Goal: Task Accomplishment & Management: Complete application form

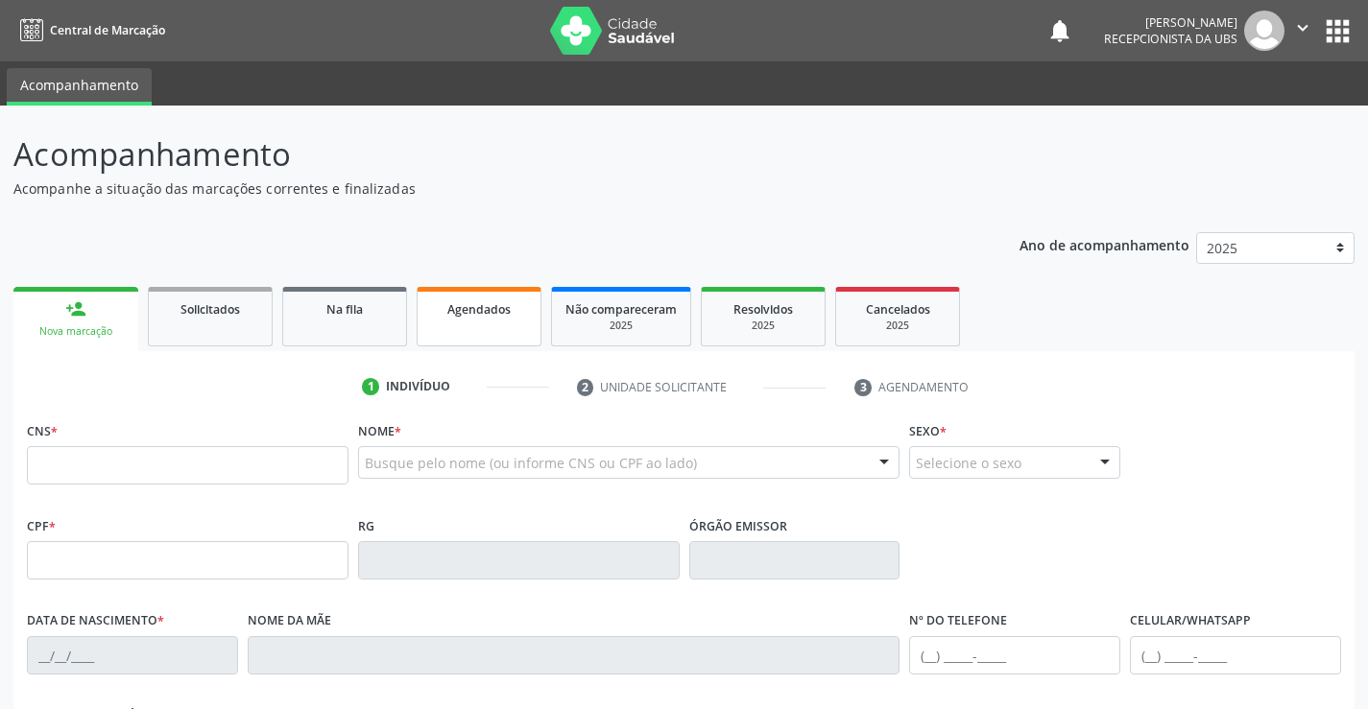
click at [498, 334] on link "Agendados" at bounding box center [479, 317] width 125 height 60
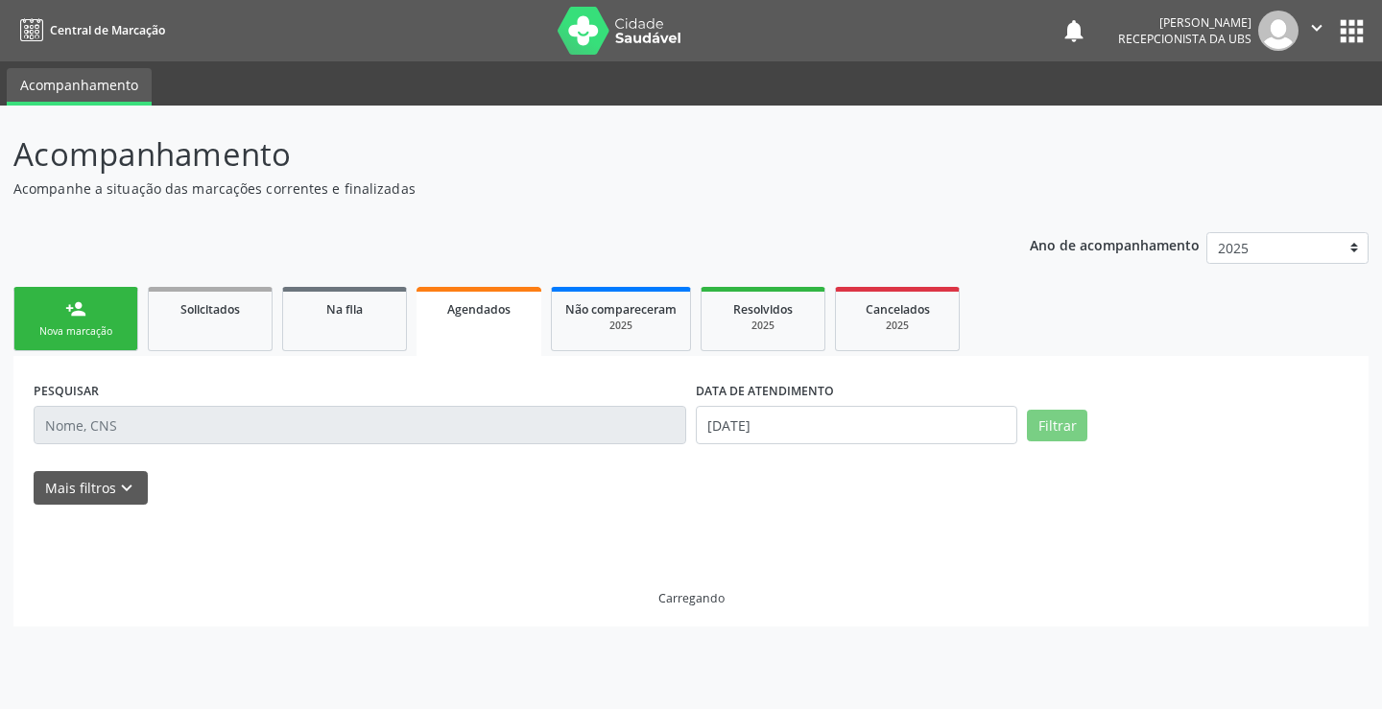
click at [498, 334] on link "Agendados" at bounding box center [479, 321] width 125 height 69
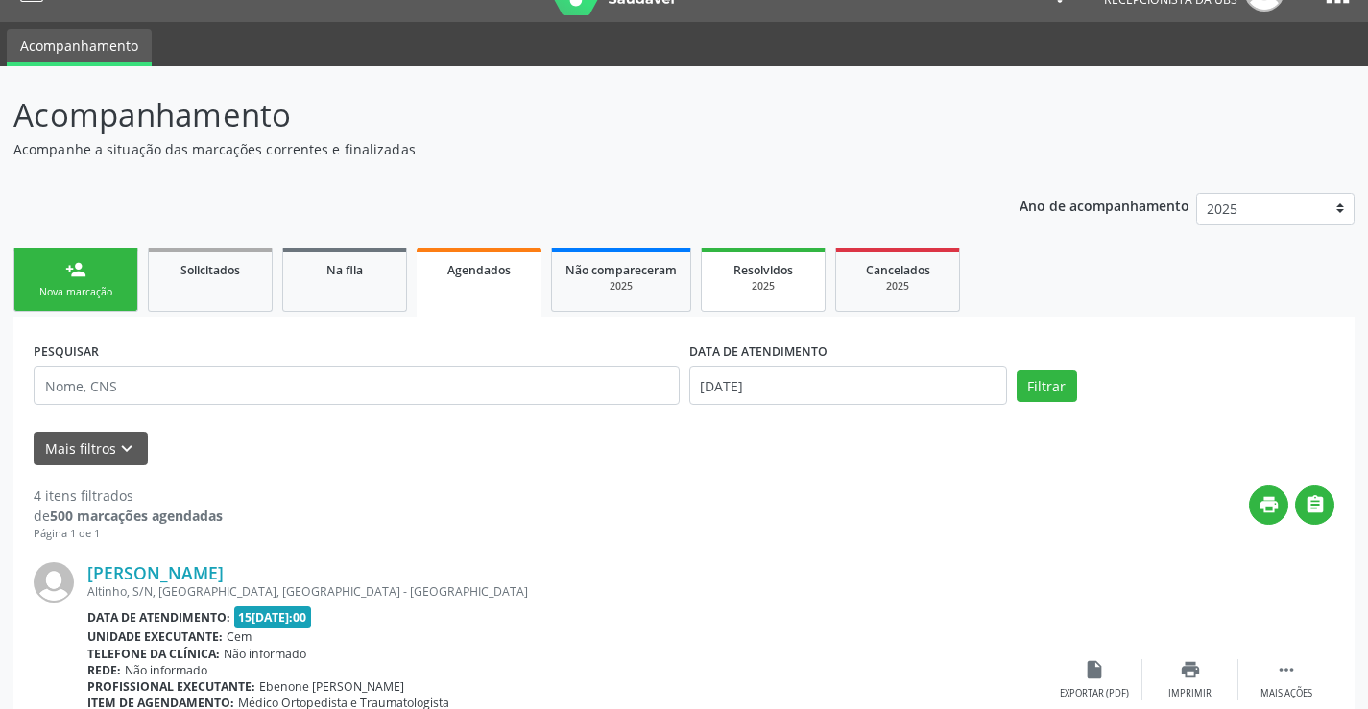
scroll to position [32, 0]
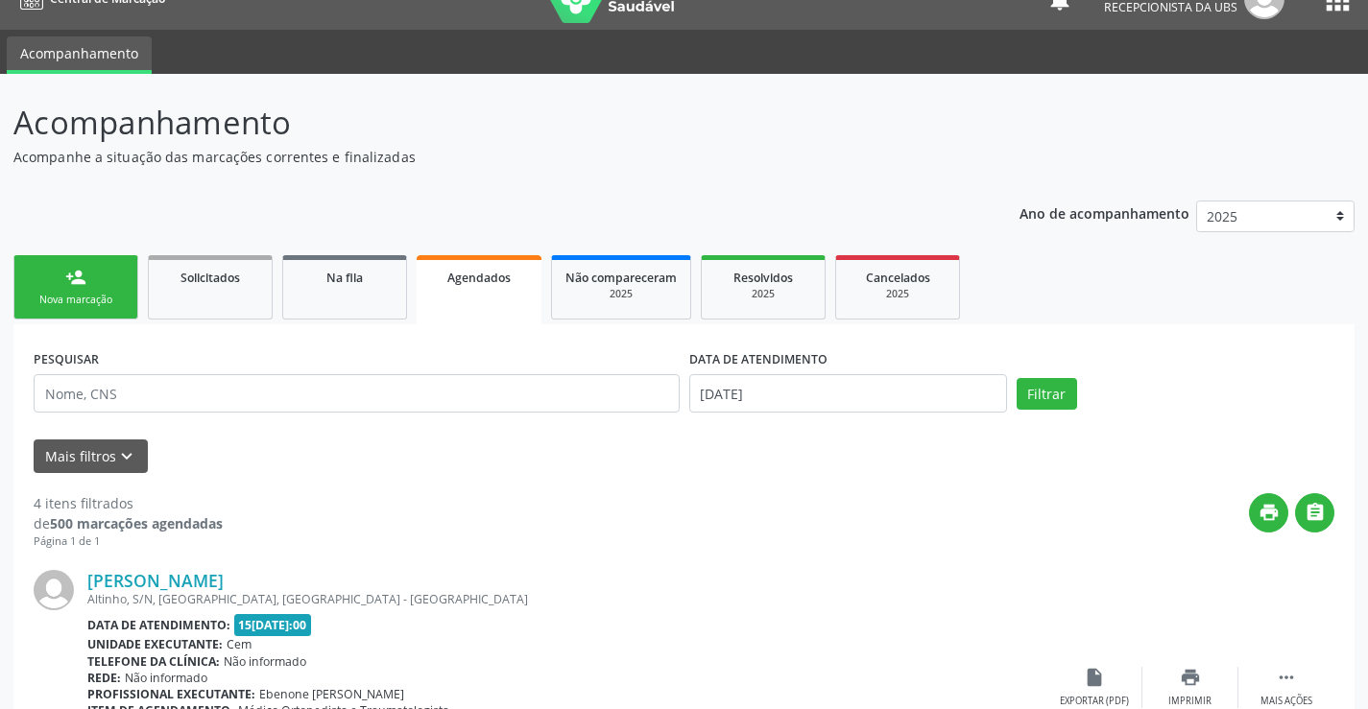
click at [525, 288] on link "Agendados" at bounding box center [479, 289] width 125 height 69
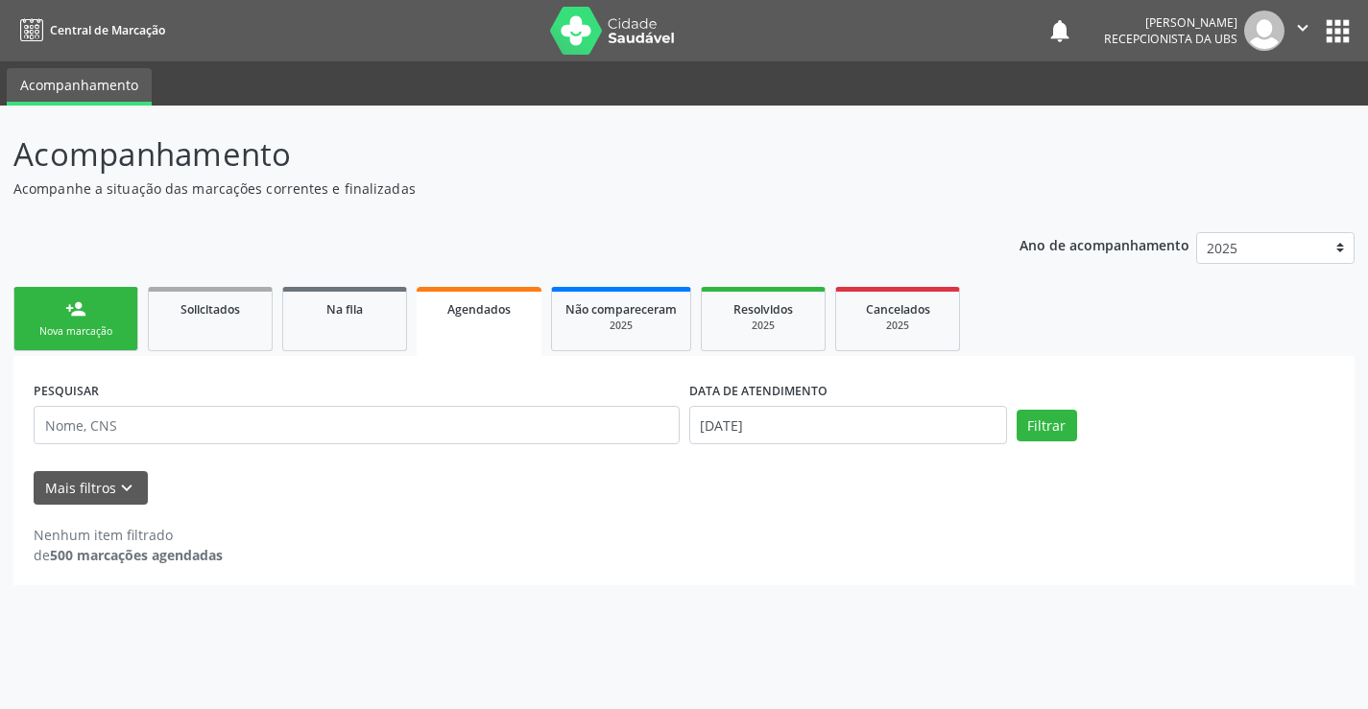
scroll to position [0, 0]
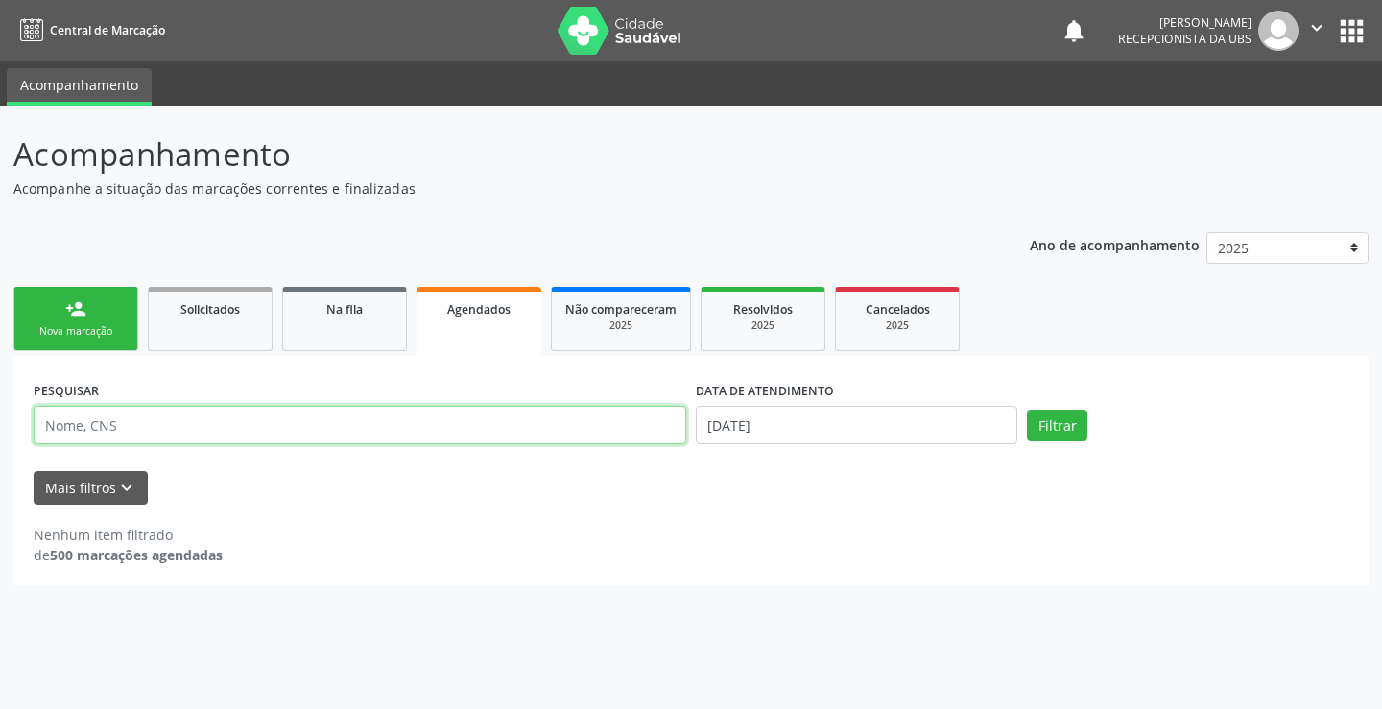
click at [310, 434] on input "text" at bounding box center [360, 425] width 653 height 38
type input "898005932153441"
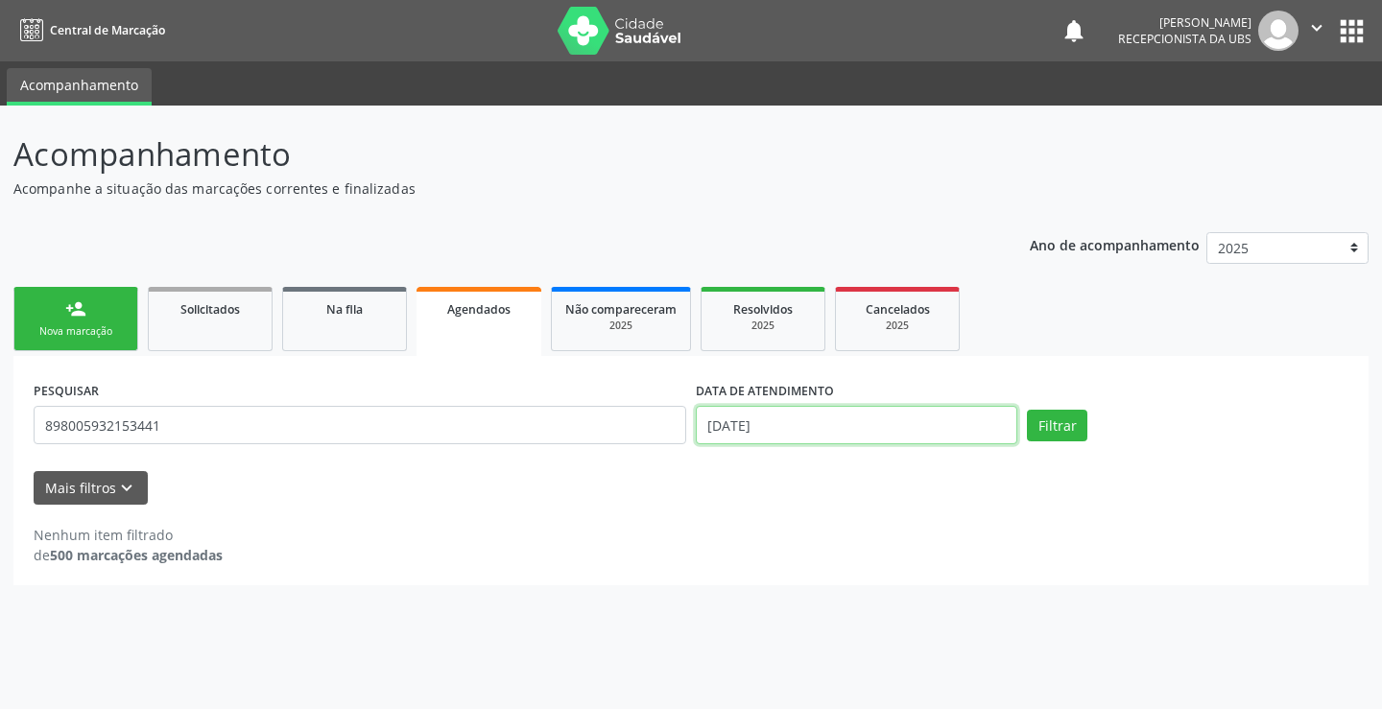
click at [865, 423] on input "15/08/2025" at bounding box center [857, 425] width 322 height 38
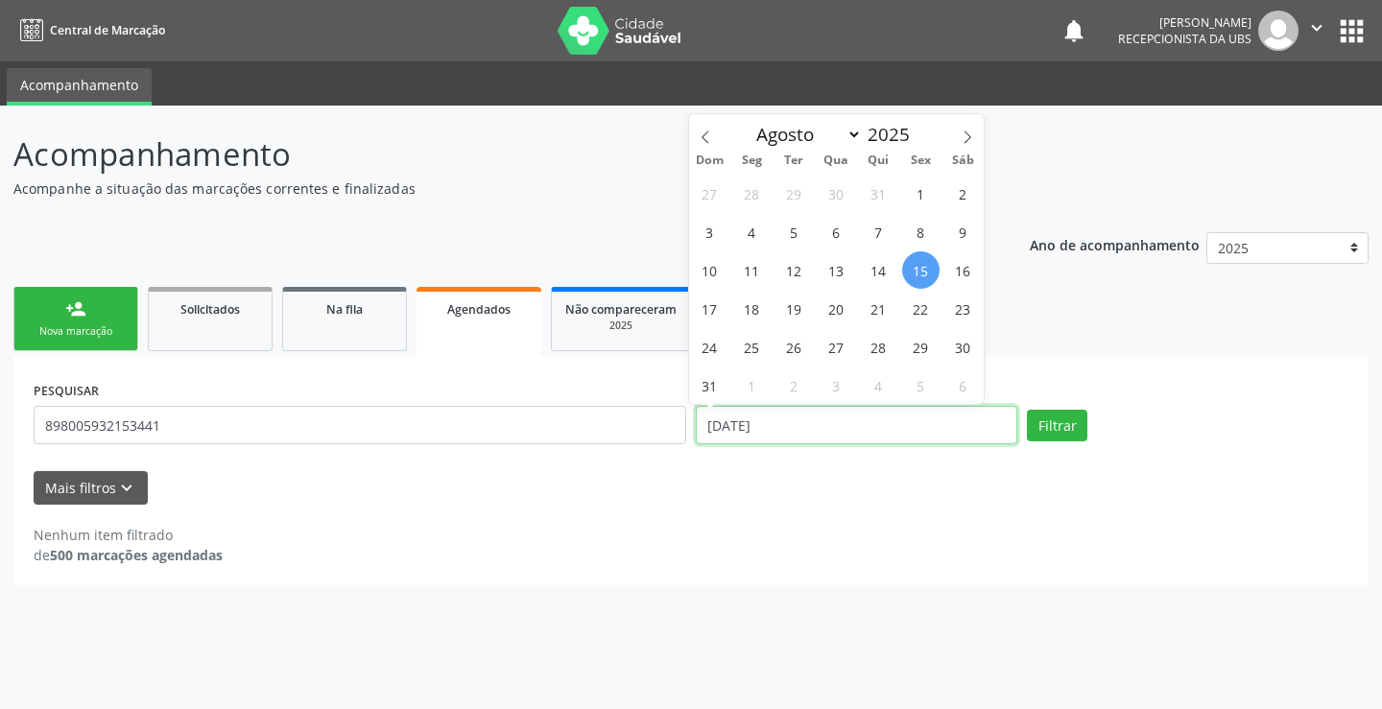
click at [865, 423] on input "15/08/2025" at bounding box center [857, 425] width 322 height 38
click at [847, 434] on input "15/08/2025" at bounding box center [857, 425] width 322 height 38
click at [1066, 422] on button "Filtrar" at bounding box center [1057, 426] width 60 height 33
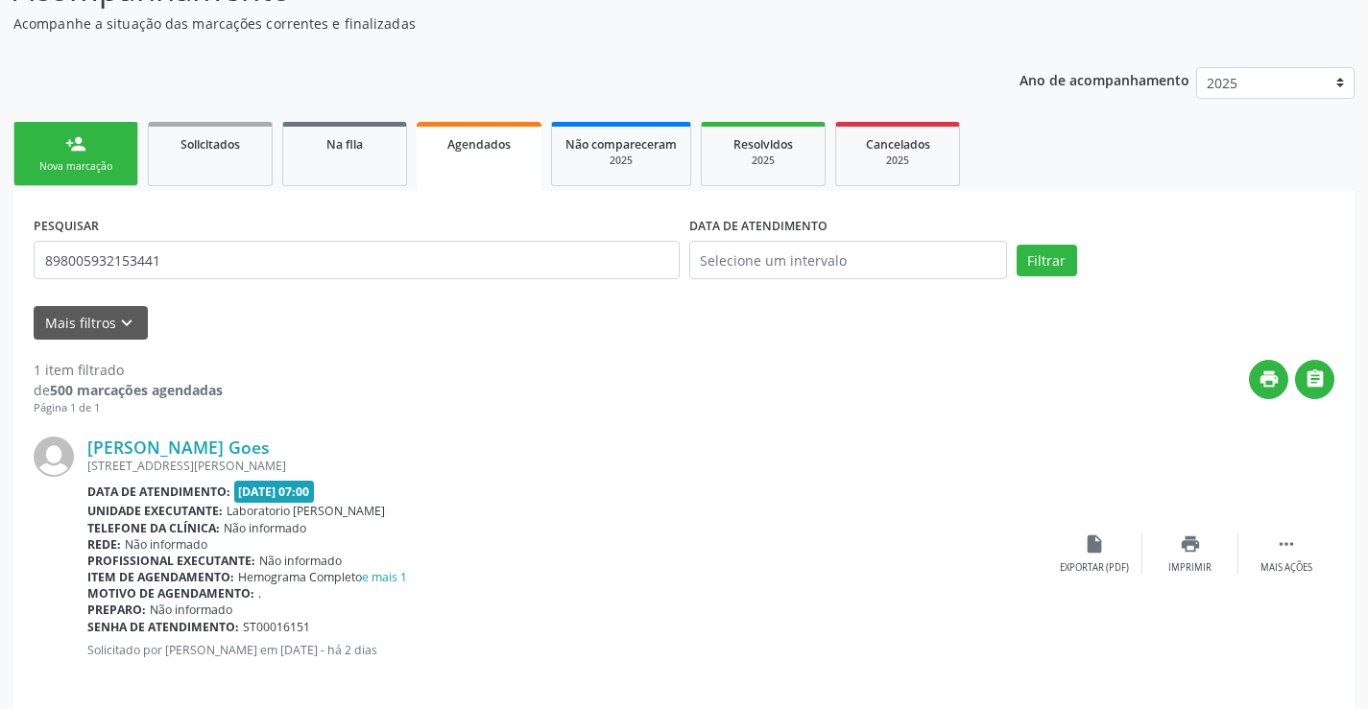
scroll to position [181, 0]
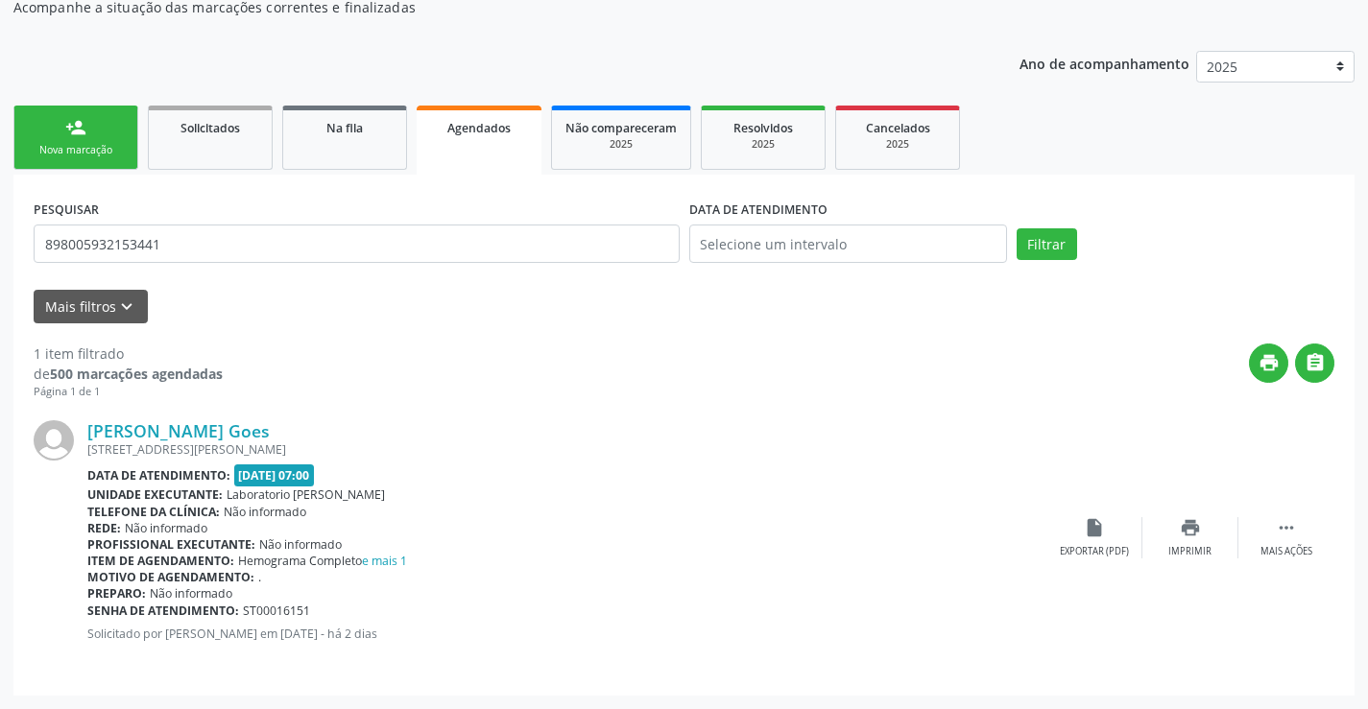
click at [88, 155] on div "Nova marcação" at bounding box center [76, 150] width 96 height 14
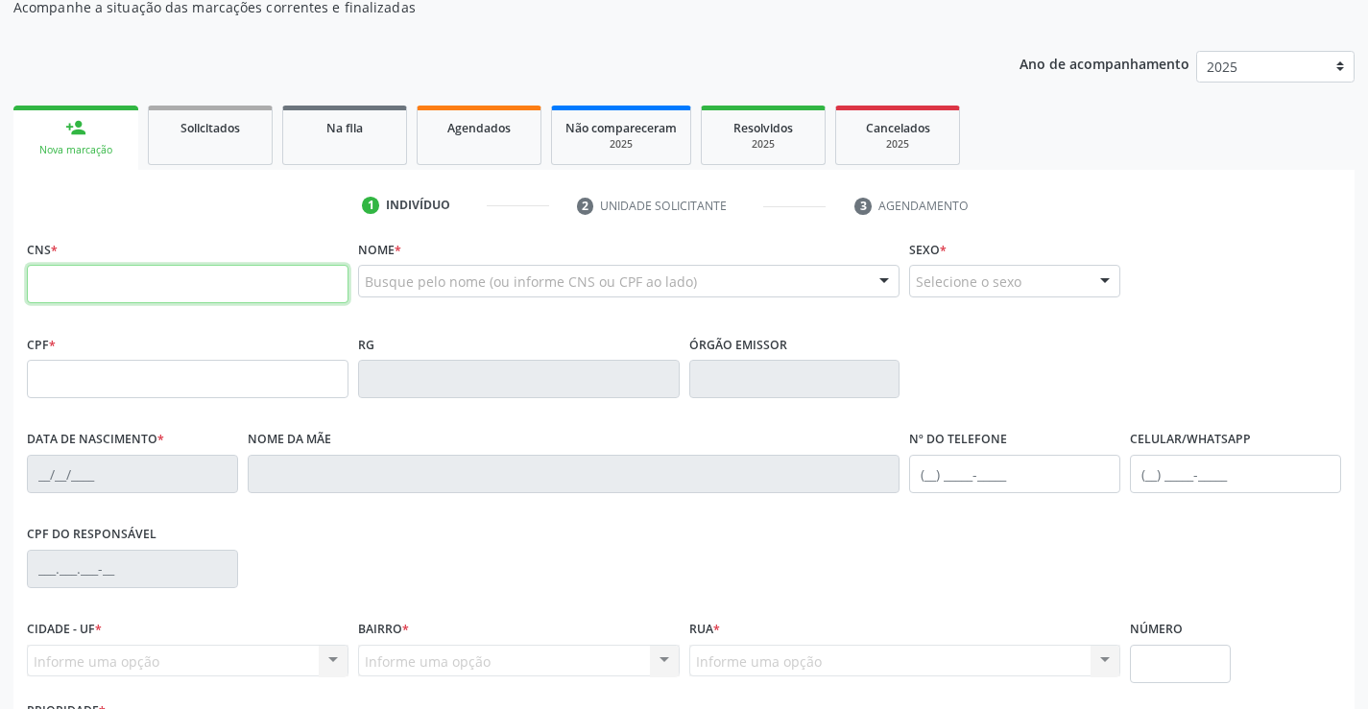
click at [89, 284] on input "text" at bounding box center [188, 284] width 322 height 38
type input "706 2040 9811 6962"
type input "052.962.144-47"
type input "[DATE]"
type input "Creuza Maria da Conceicao"
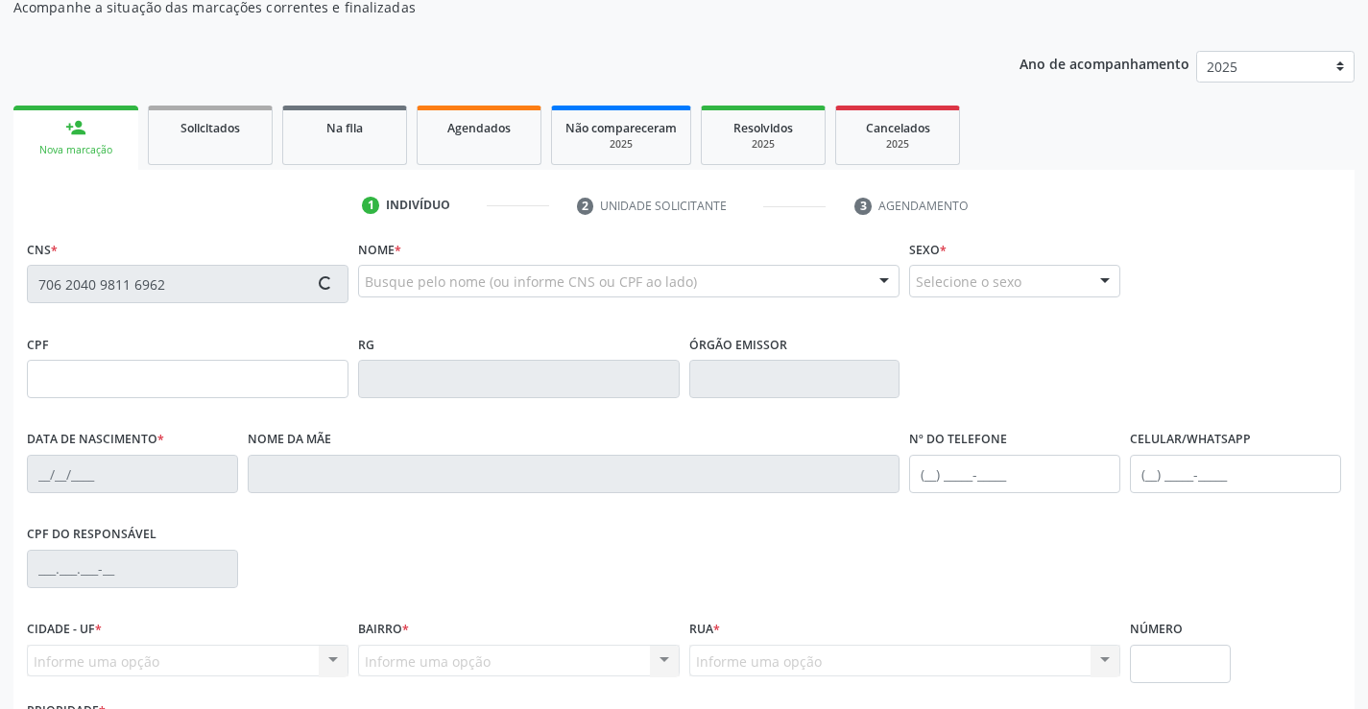
type input "[PHONE_NUMBER]"
type input "1073"
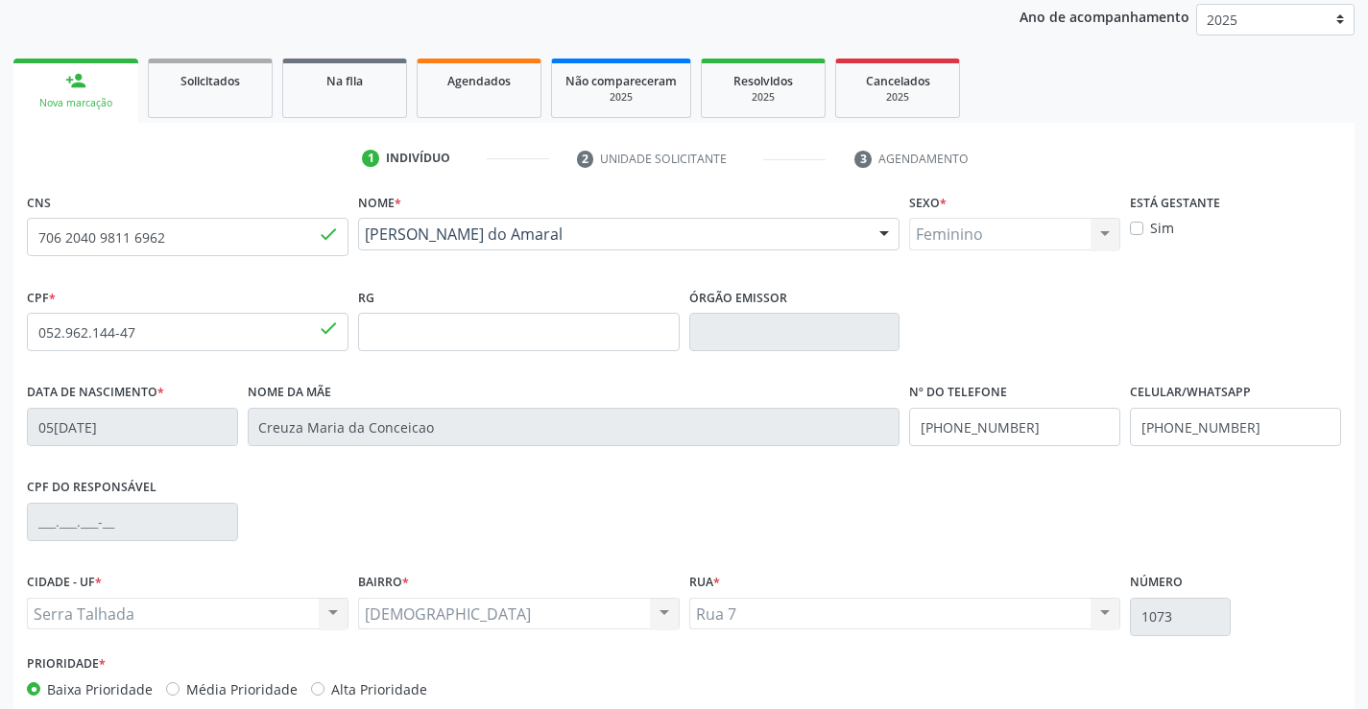
scroll to position [331, 0]
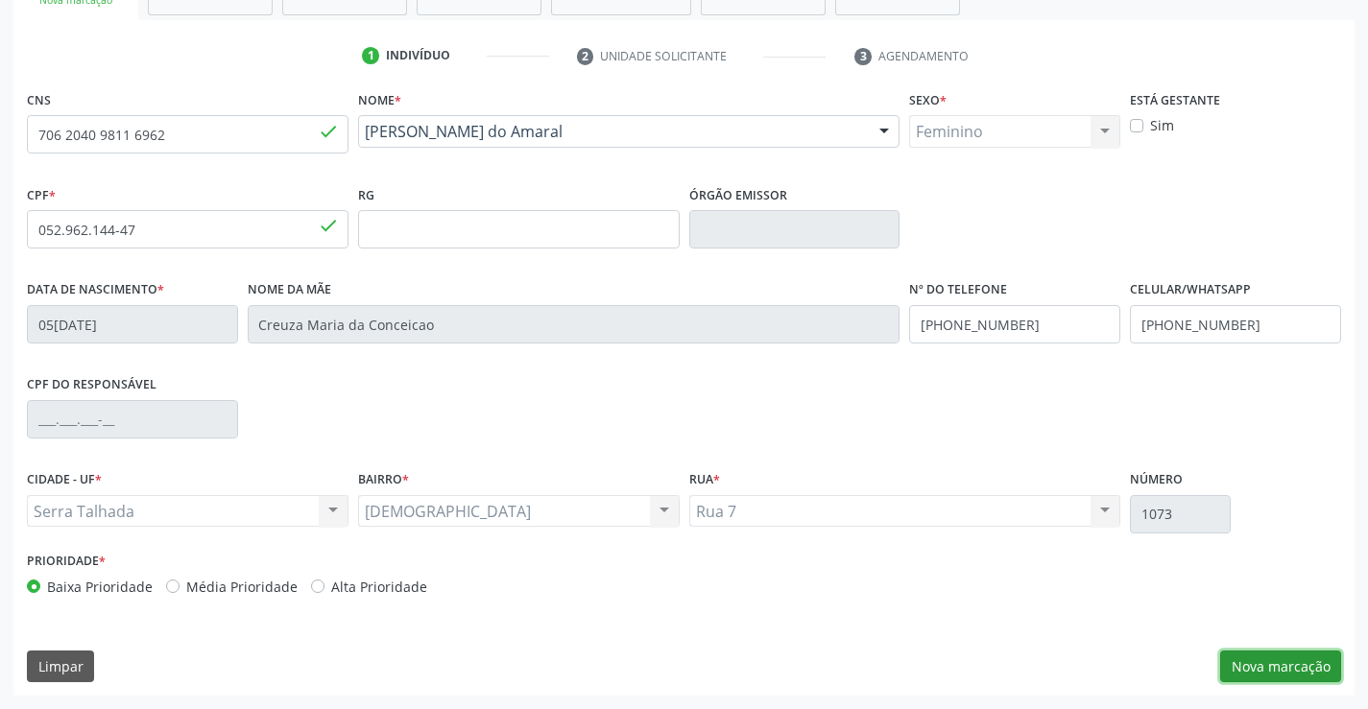
click at [1300, 664] on button "Nova marcação" at bounding box center [1280, 667] width 121 height 33
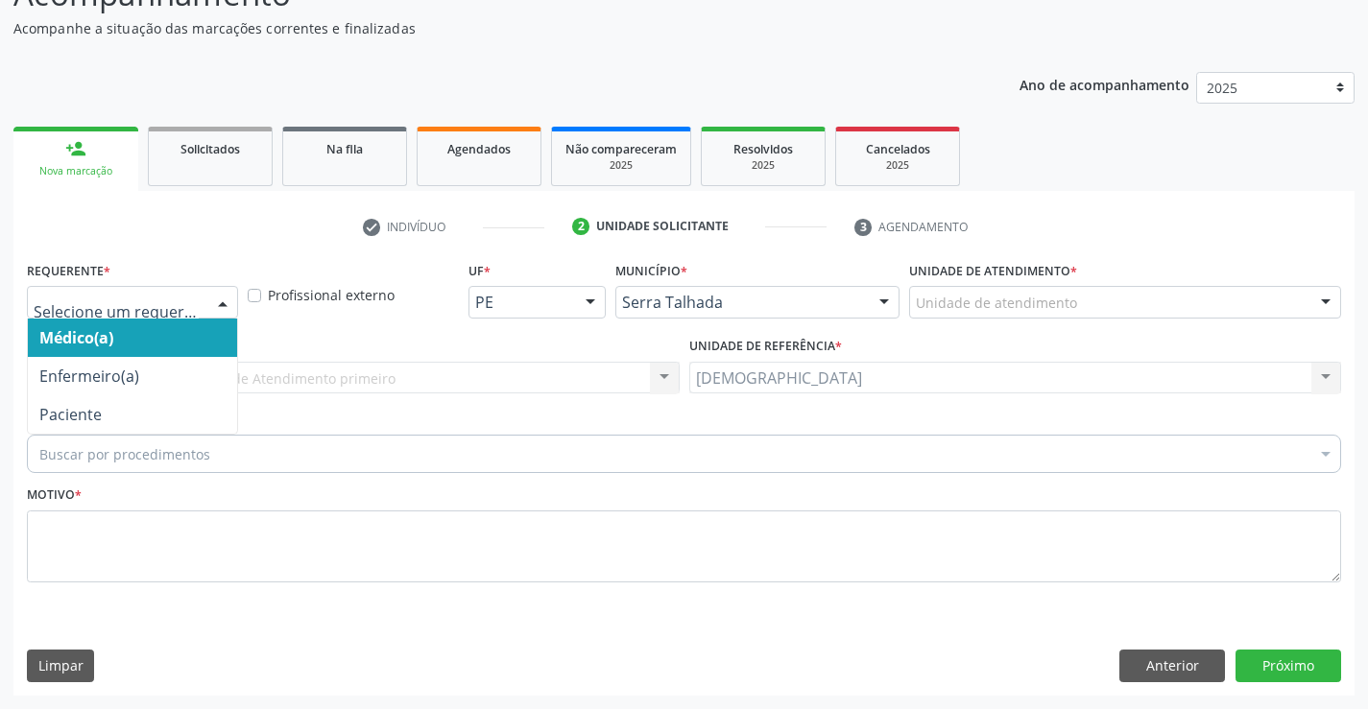
click at [221, 305] on div at bounding box center [222, 303] width 29 height 33
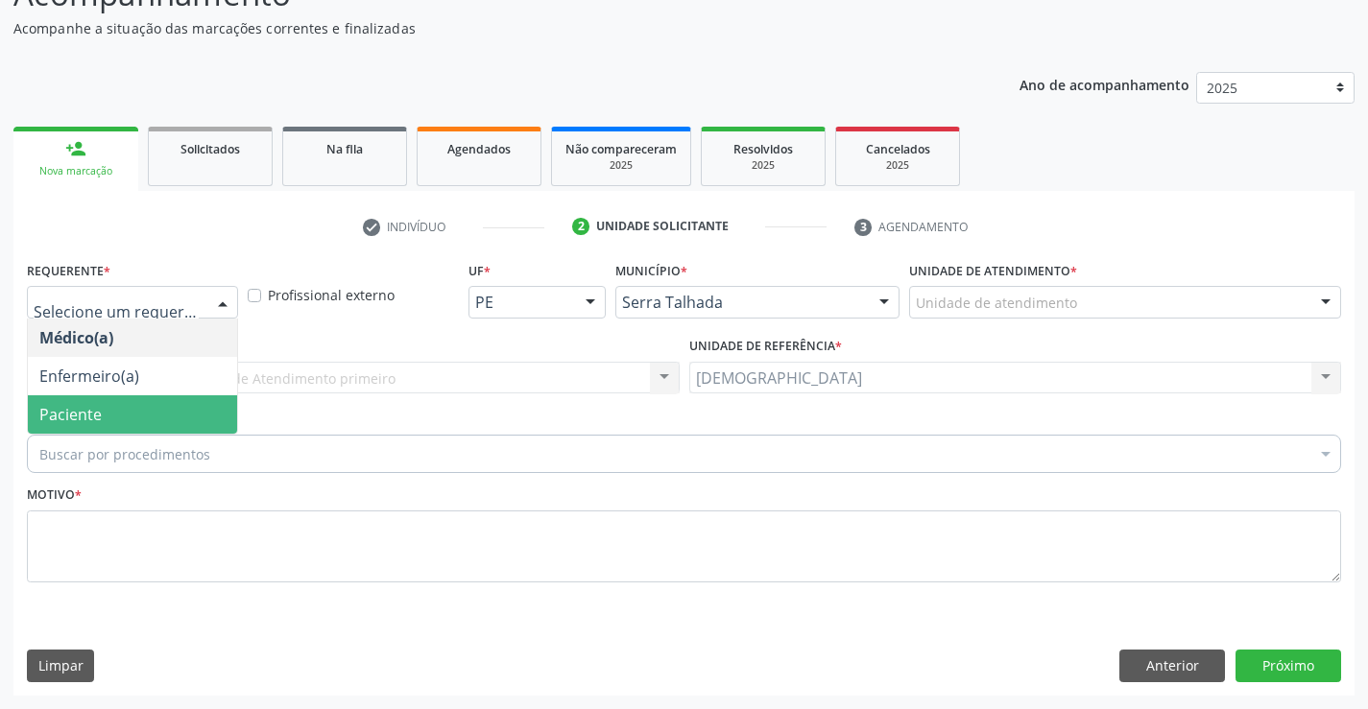
click at [147, 432] on span "Paciente" at bounding box center [132, 414] width 209 height 38
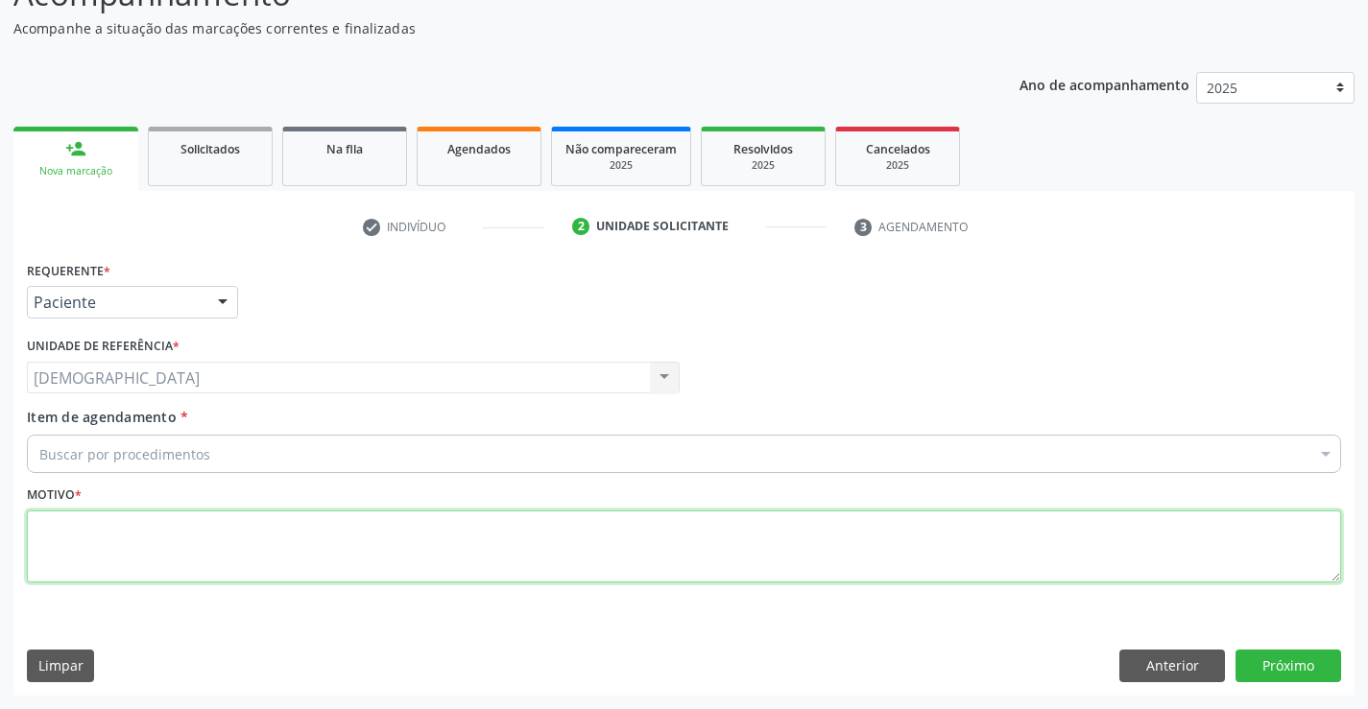
click at [111, 542] on textarea at bounding box center [684, 547] width 1314 height 73
type textarea "."
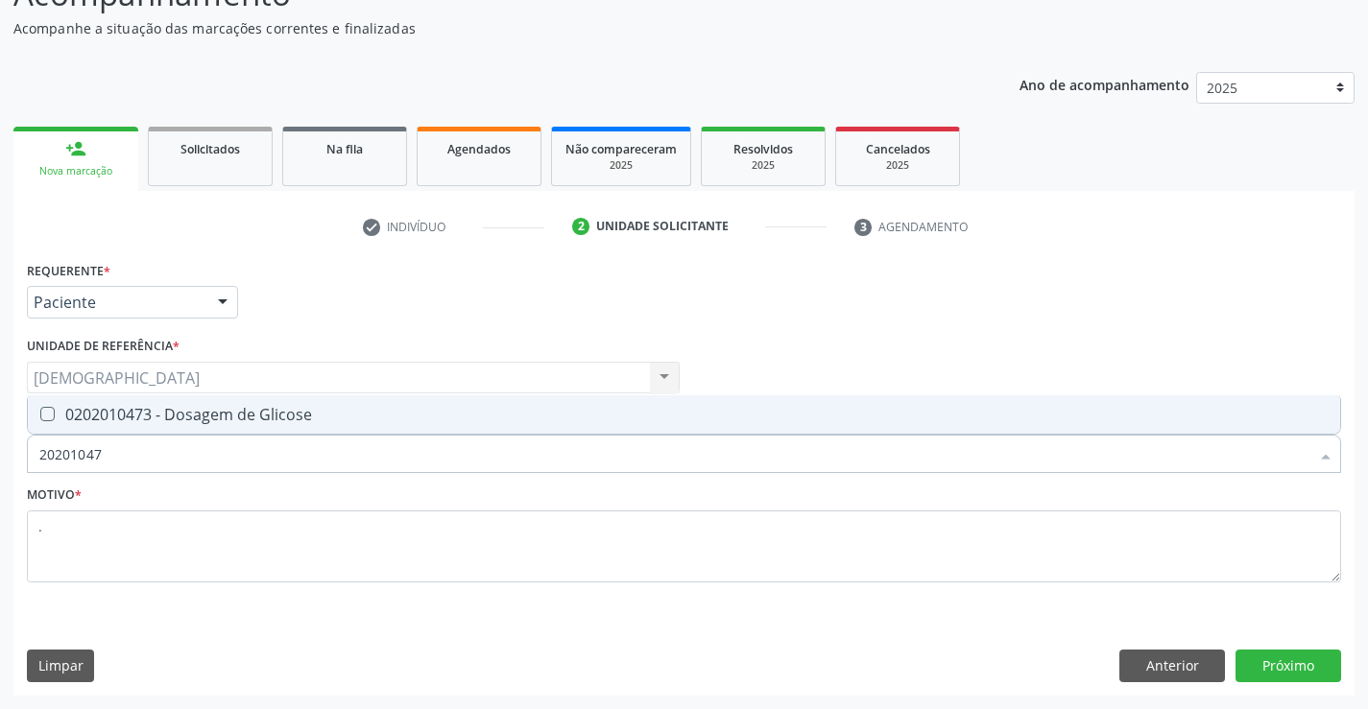
type input "202010473"
click at [213, 415] on div "0202010473 - Dosagem de Glicose" at bounding box center [683, 414] width 1289 height 15
checkbox Glicose "true"
type input "2020104"
checkbox Glicose "false"
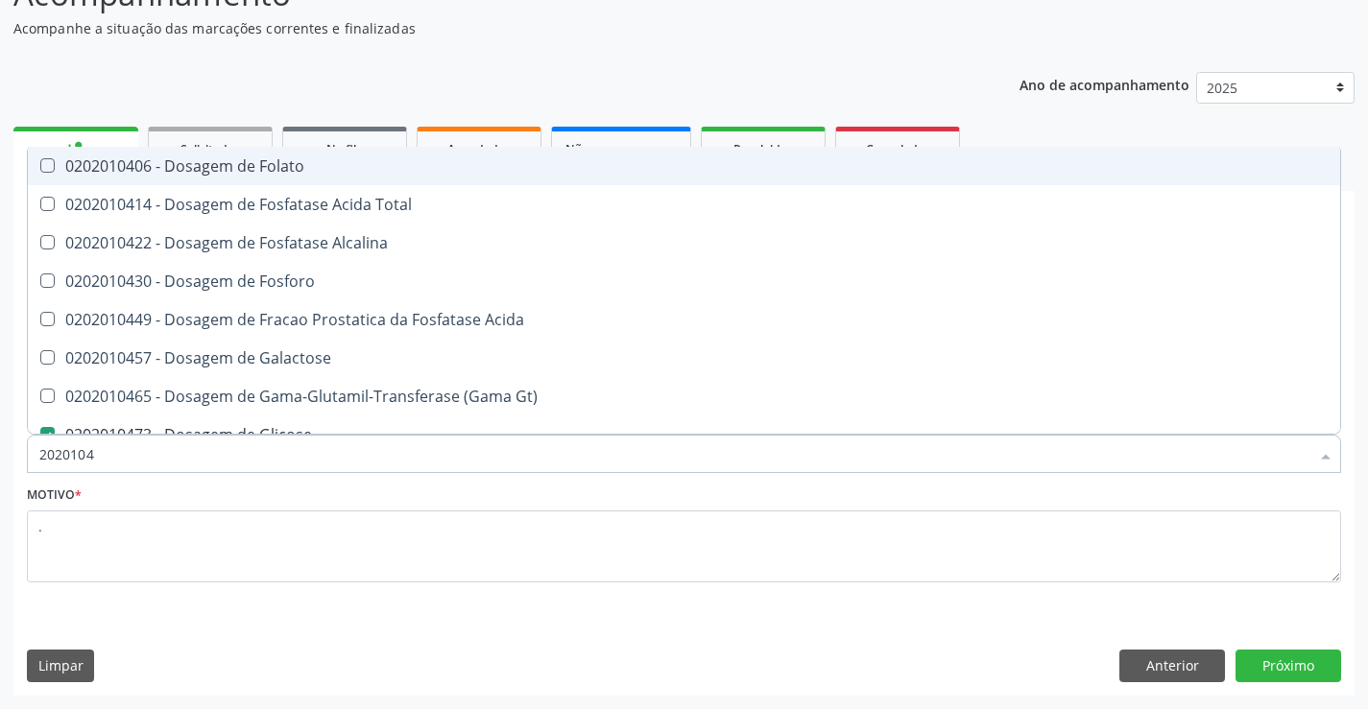
type input "202010"
checkbox Glicose "false"
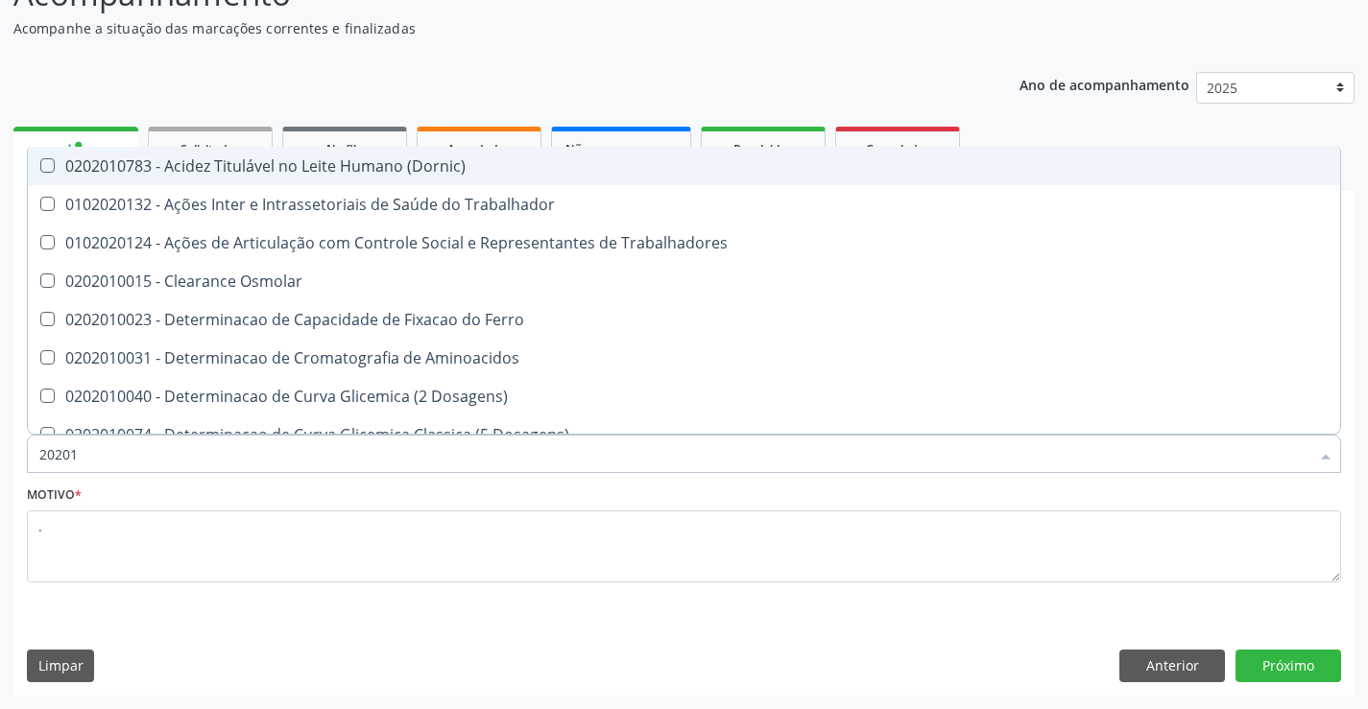
type input "2020"
checkbox Glicose "false"
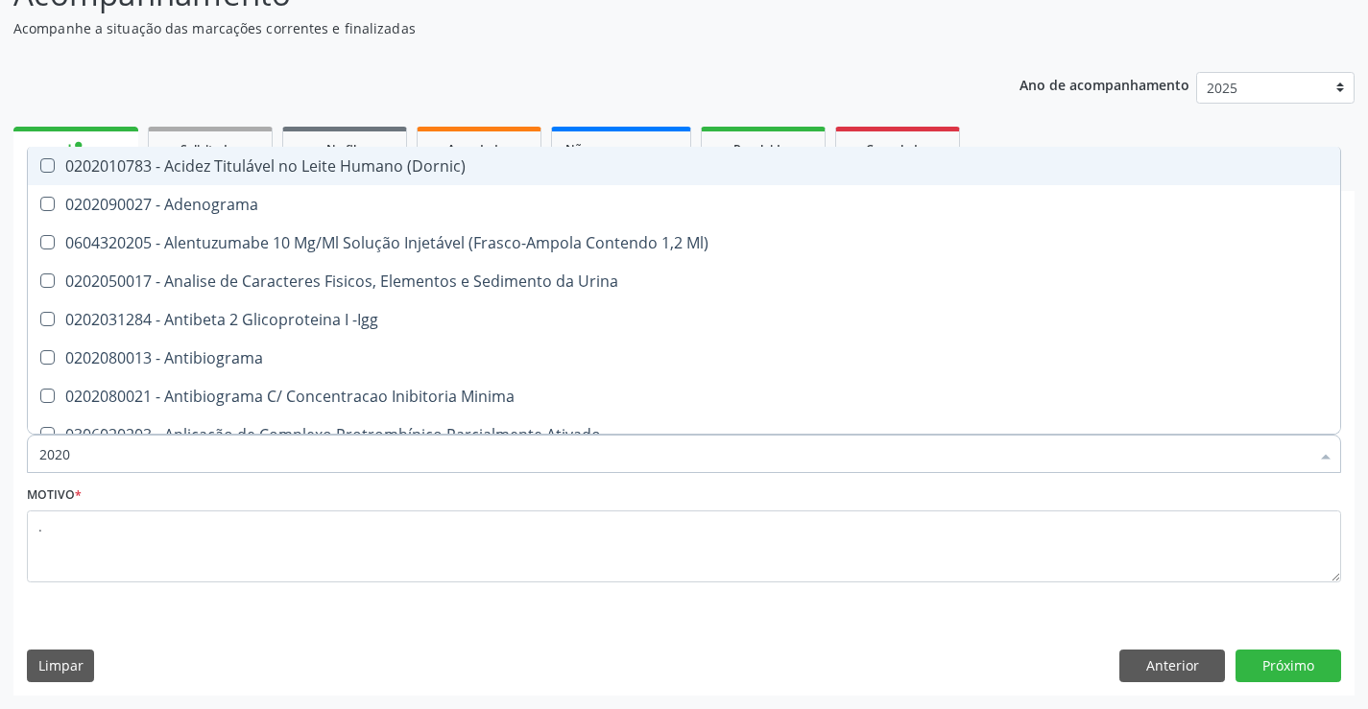
type input "20201"
checkbox Reumatoide "true"
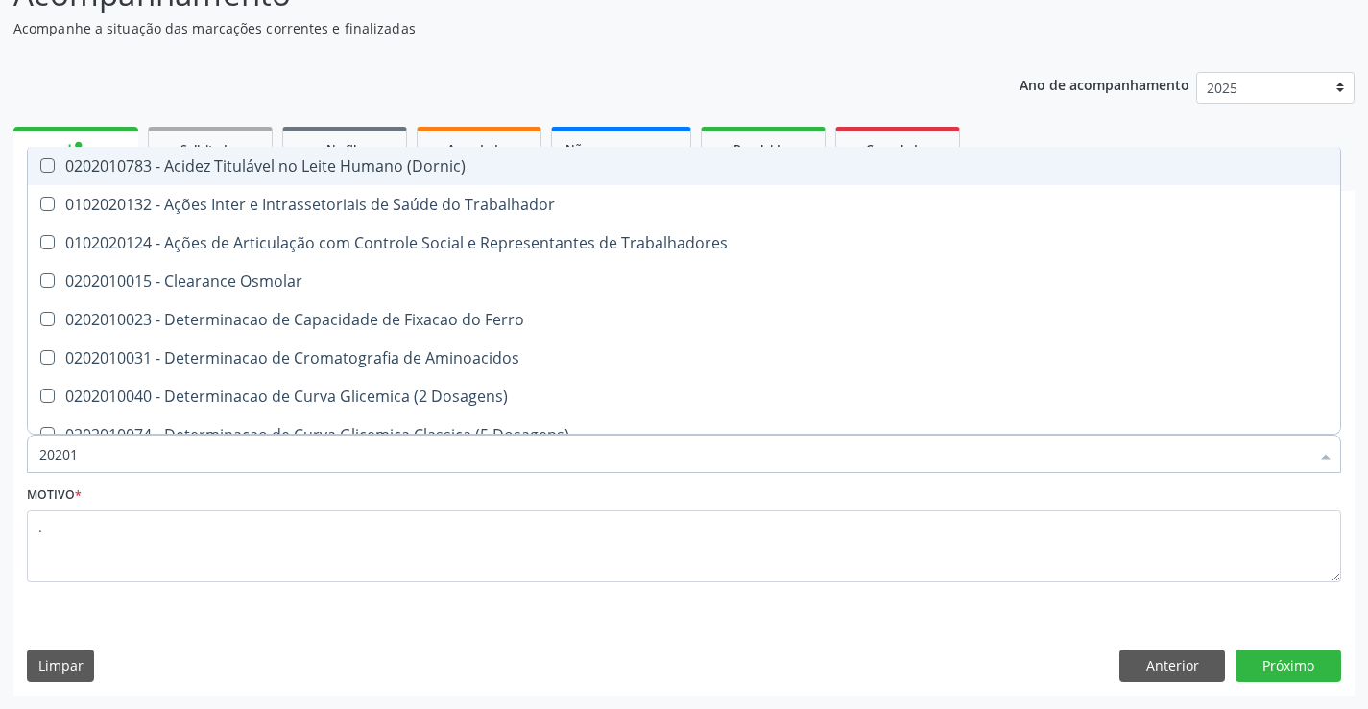
type input "202010"
checkbox II "true"
checkbox Glicose "false"
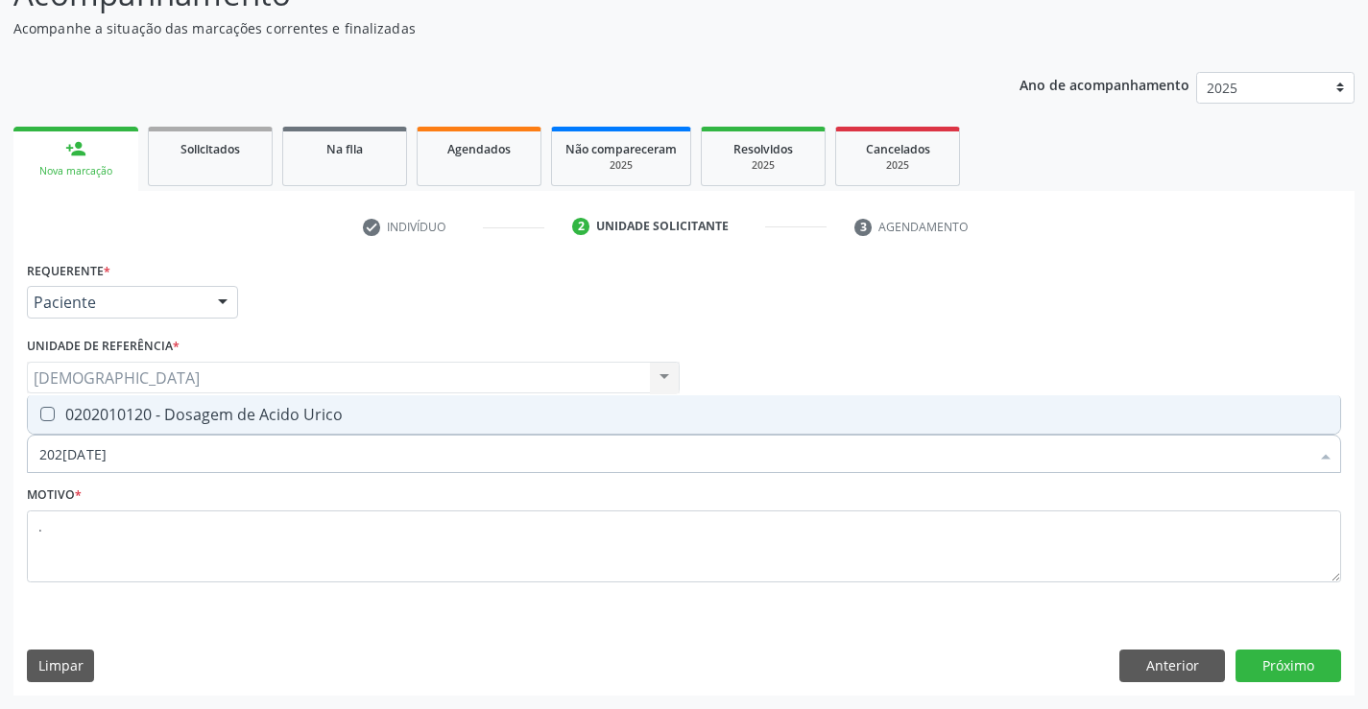
type input "202010120"
click at [162, 417] on div "0202010120 - Dosagem de Acido Urico" at bounding box center [683, 414] width 1289 height 15
checkbox Urico "true"
click at [1292, 668] on button "Próximo" at bounding box center [1288, 666] width 106 height 33
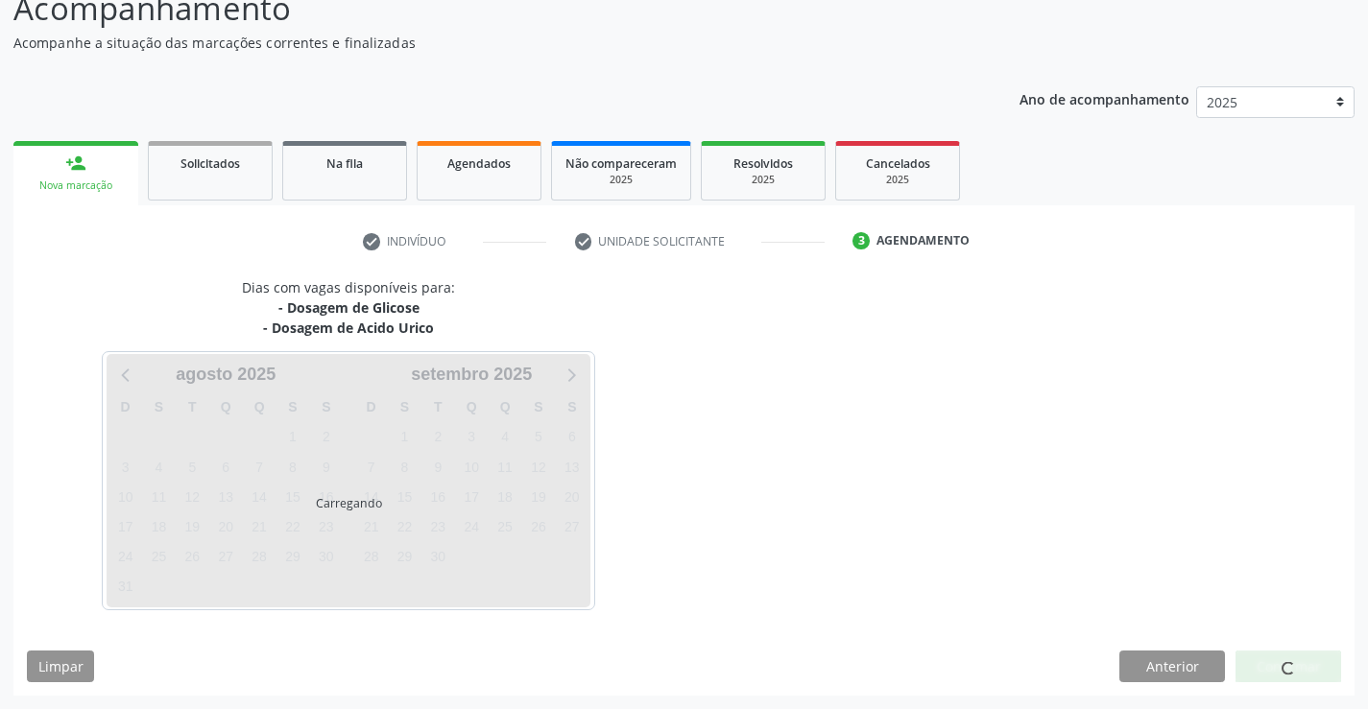
scroll to position [146, 0]
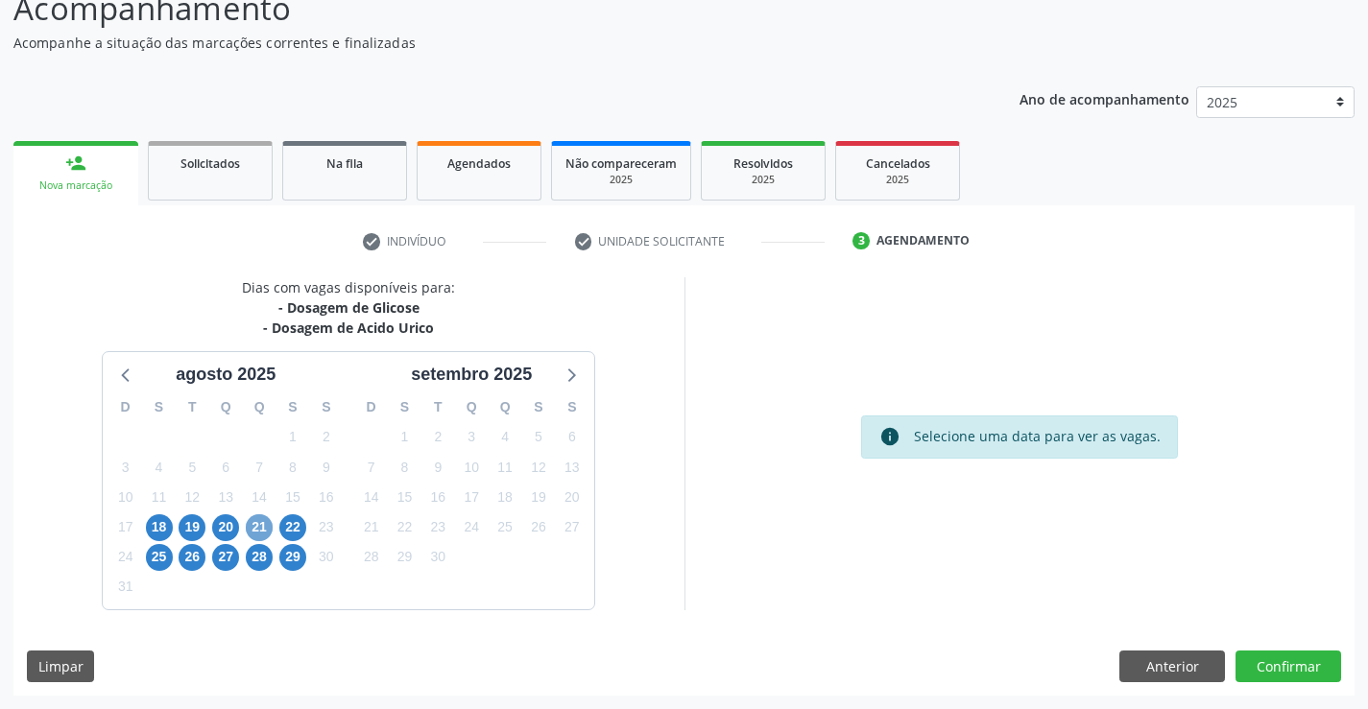
click at [262, 535] on span "21" at bounding box center [259, 527] width 27 height 27
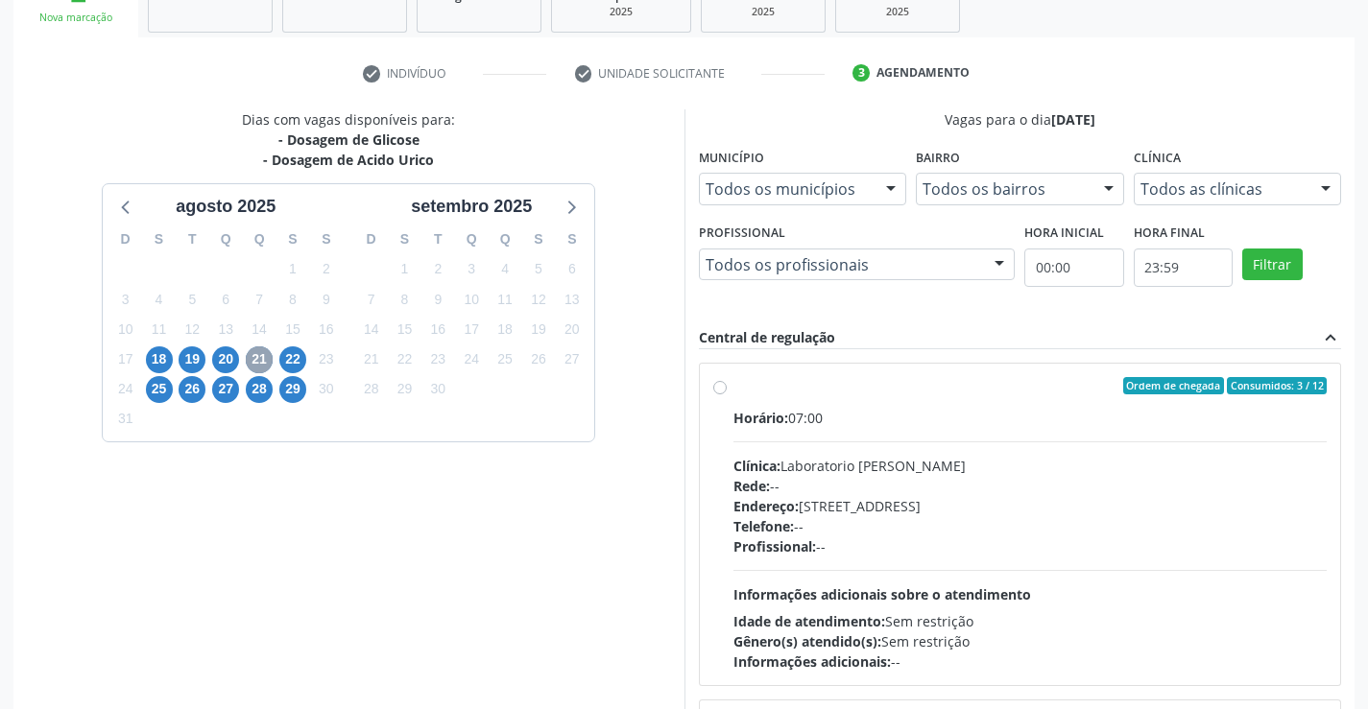
scroll to position [438, 0]
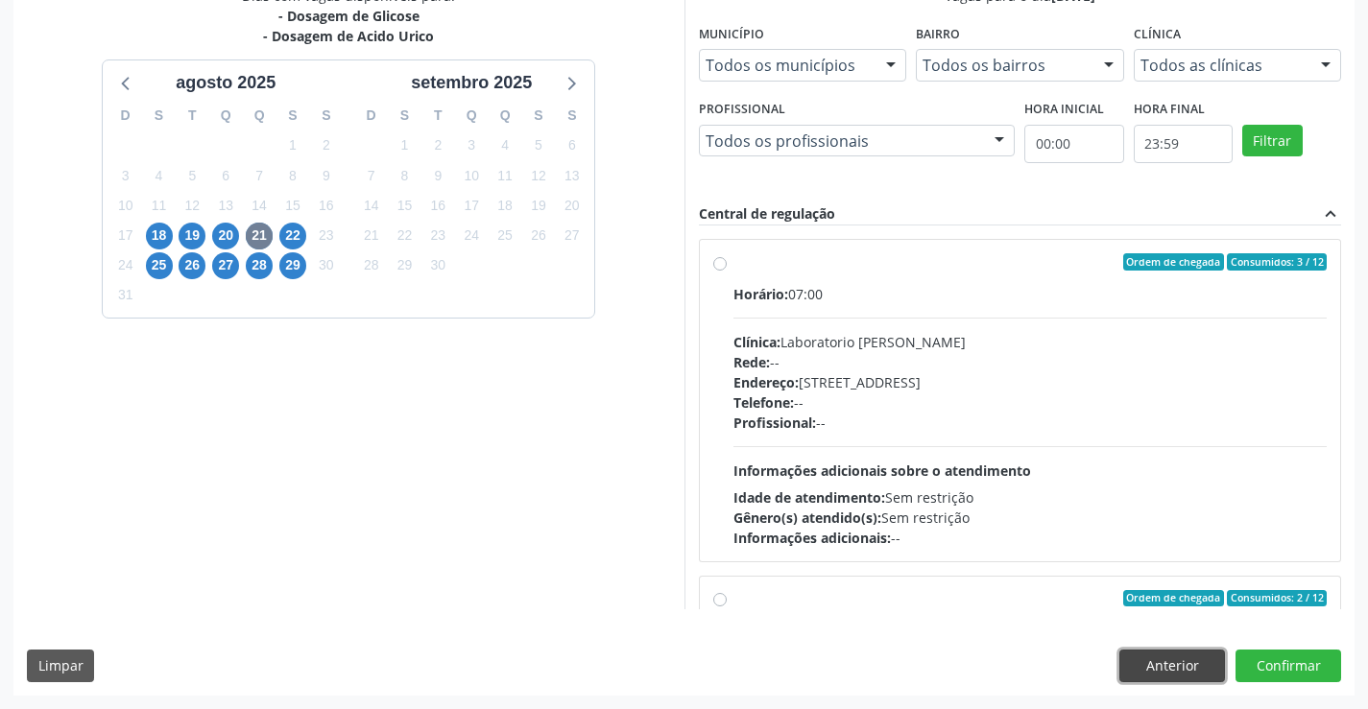
click at [1143, 668] on button "Anterior" at bounding box center [1172, 666] width 106 height 33
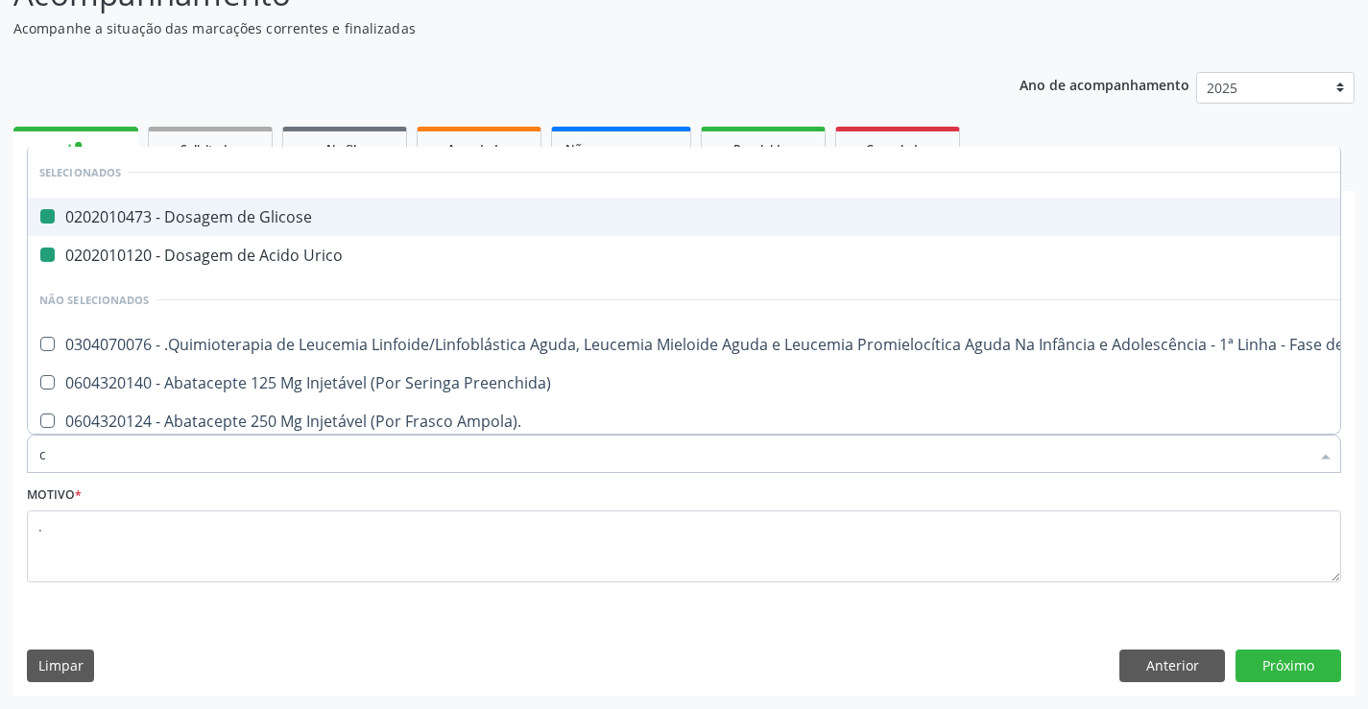
type input "cr"
checkbox Glicose "false"
checkbox Urico "false"
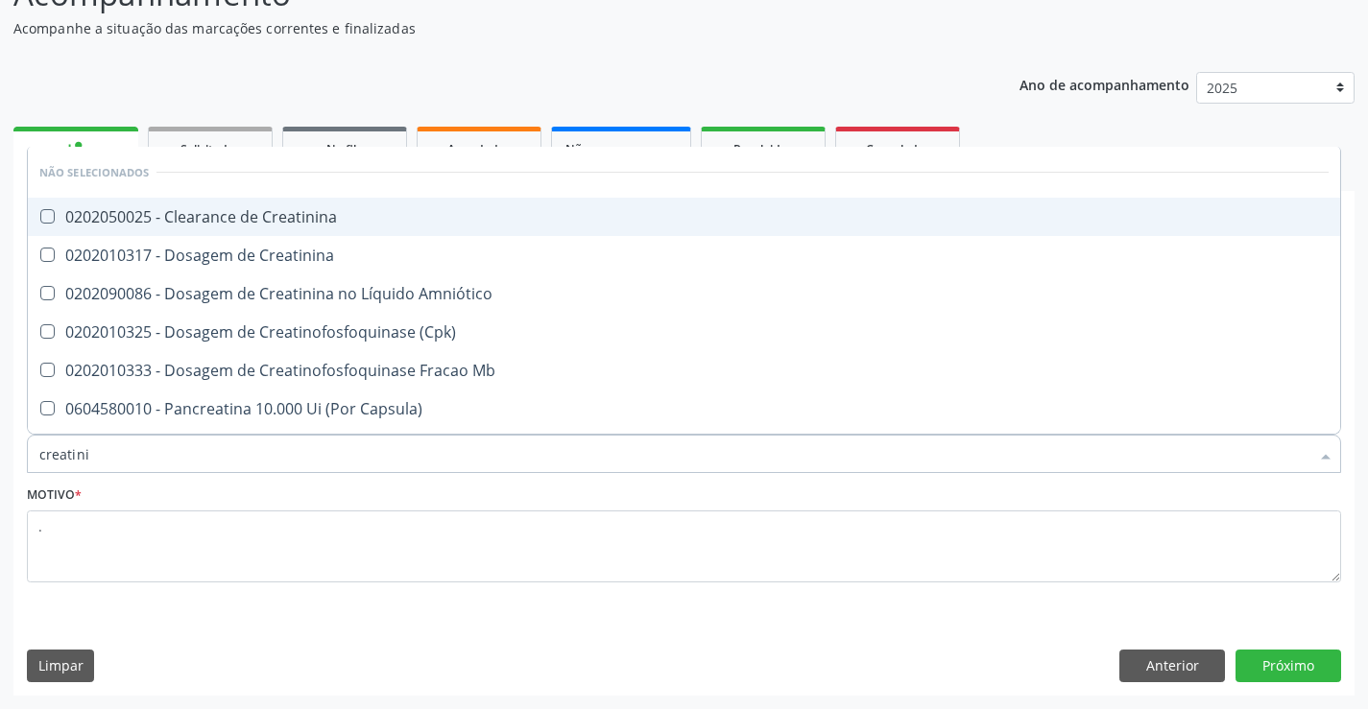
type input "creatinin"
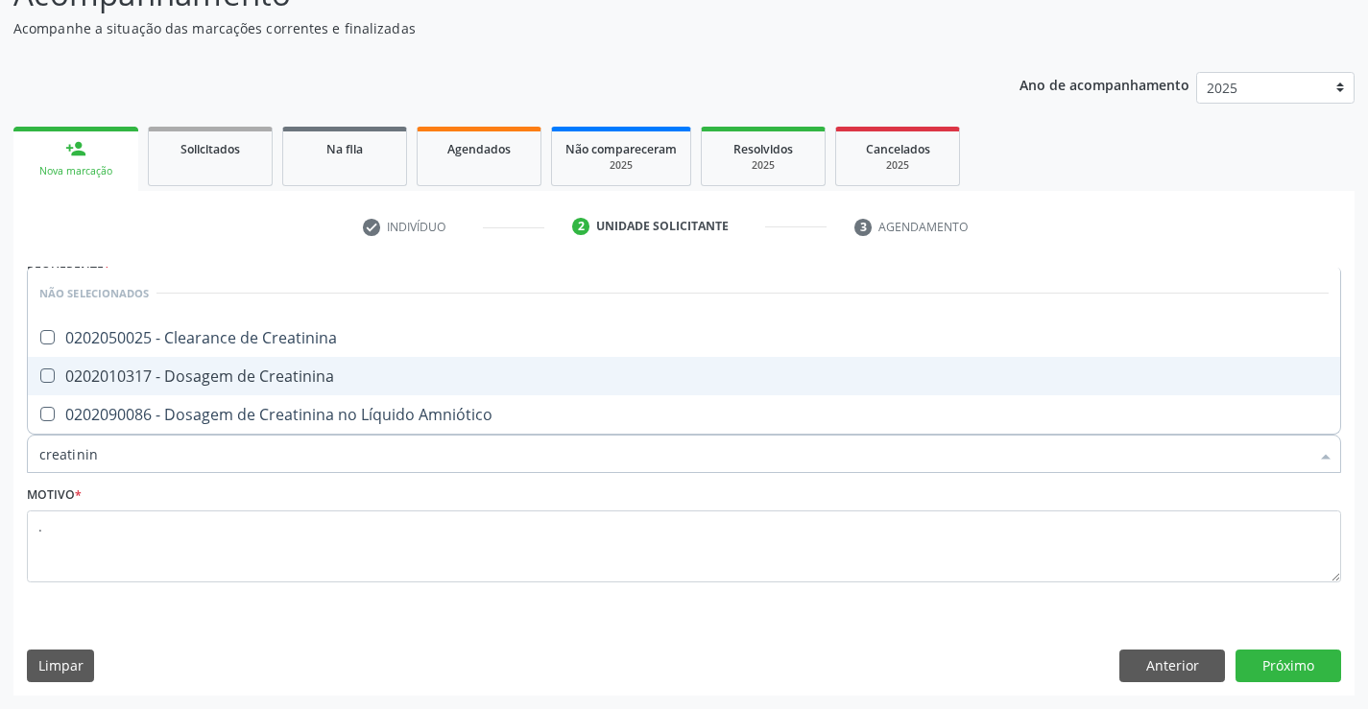
click at [214, 384] on div "0202010317 - Dosagem de Creatinina" at bounding box center [683, 376] width 1289 height 15
checkbox Creatinina "true"
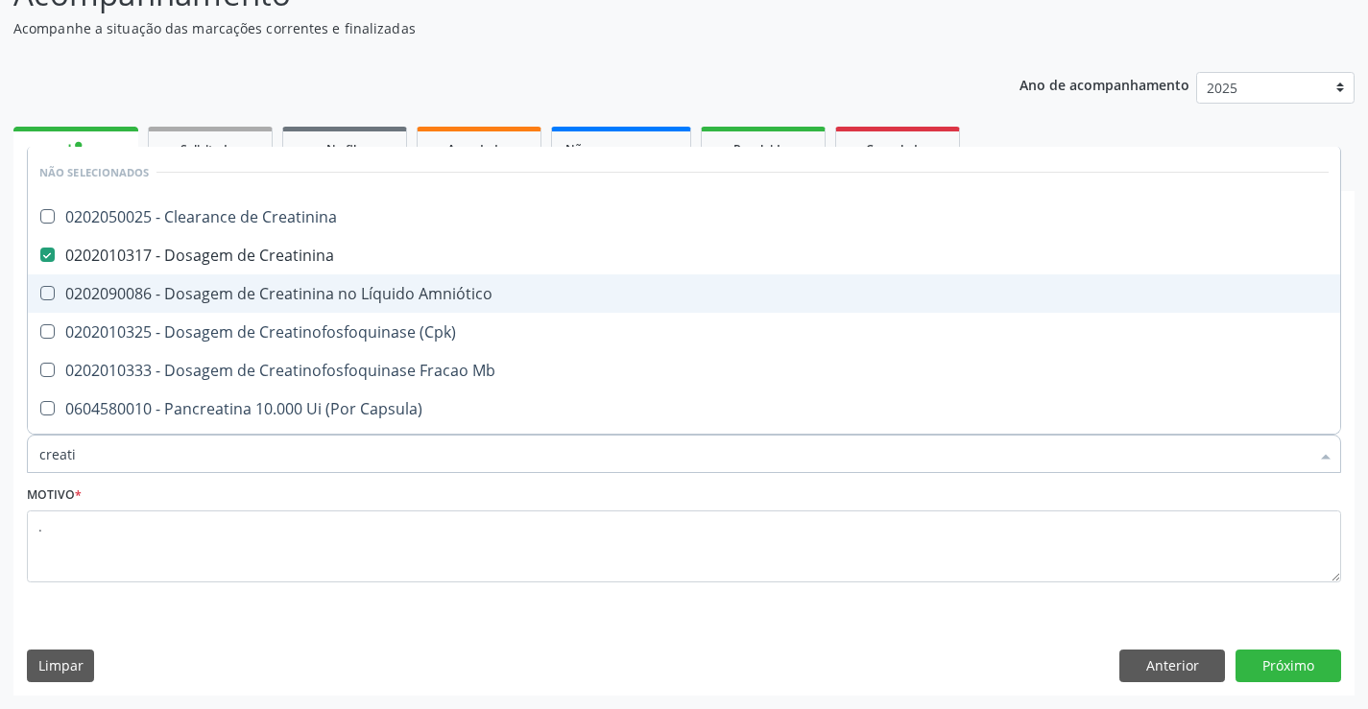
type input "creat"
checkbox Creatinina "false"
checkbox \(Cpk\) "true"
type input "crea"
checkbox \(Cpk\) "false"
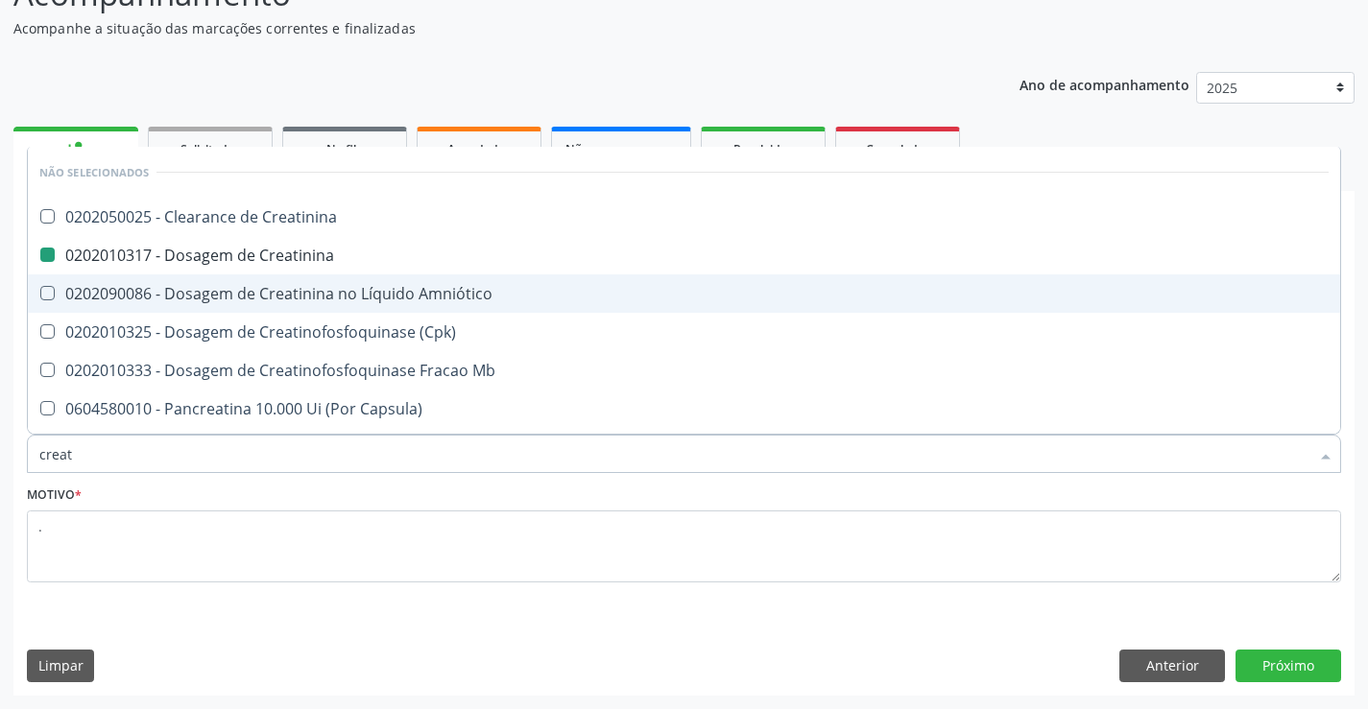
checkbox Capsula\) "true"
type input "cre"
checkbox Capsula\) "false"
type input "c"
checkbox Creatinina "true"
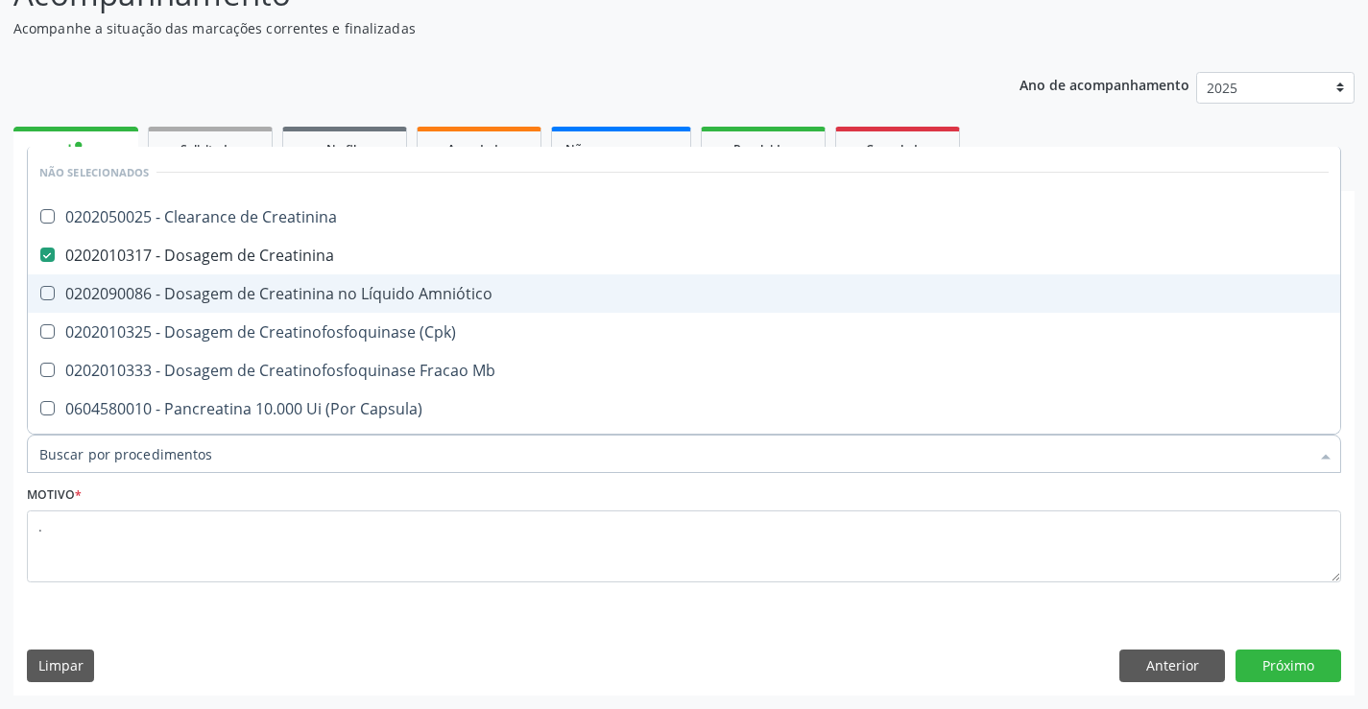
checkbox Creatinina "true"
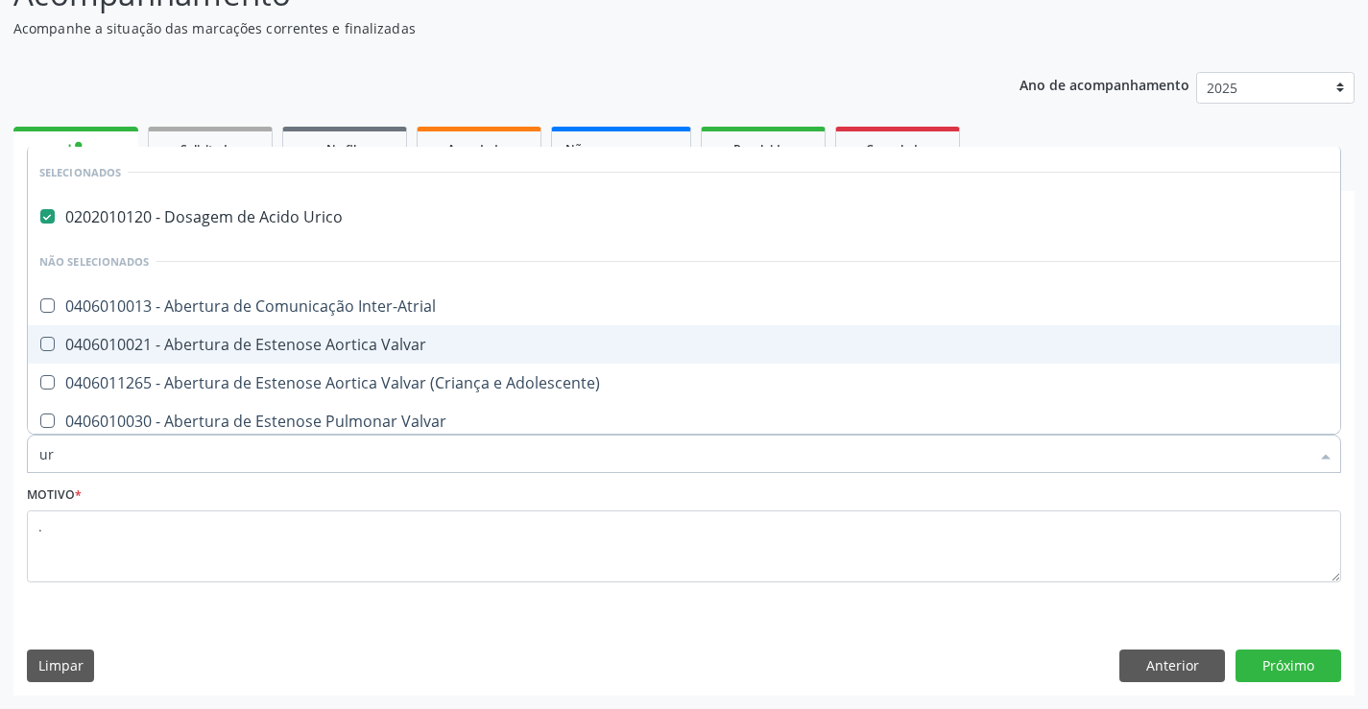
type input "ure"
checkbox Urico "false"
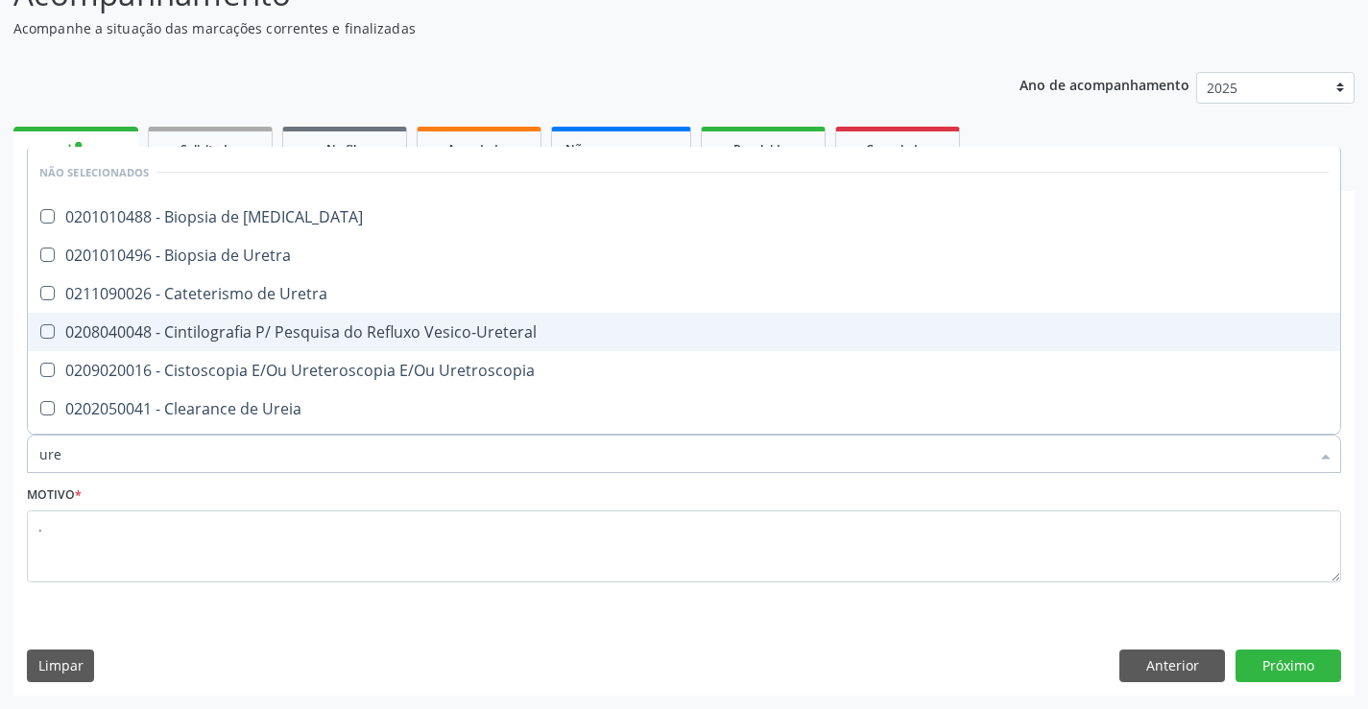
type input "urei"
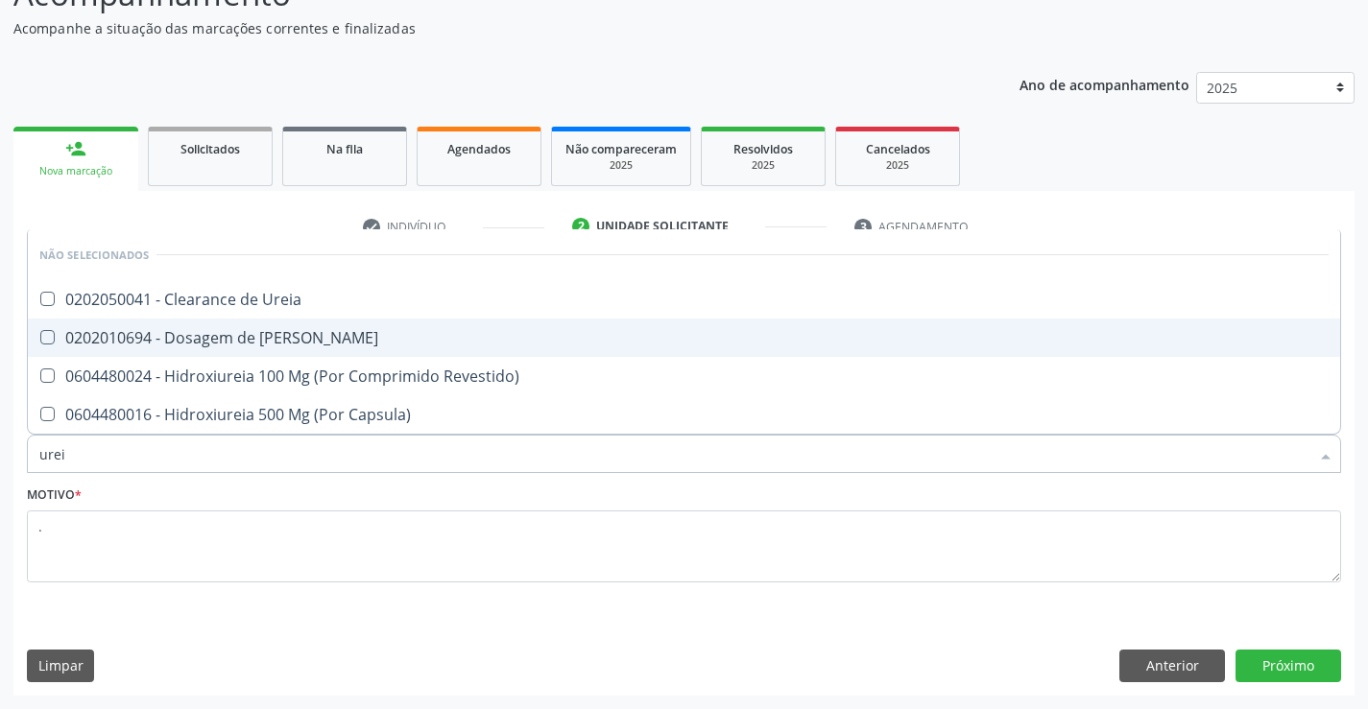
click at [243, 324] on span "0202010694 - Dosagem de [PERSON_NAME]" at bounding box center [684, 338] width 1312 height 38
checkbox Ureia "true"
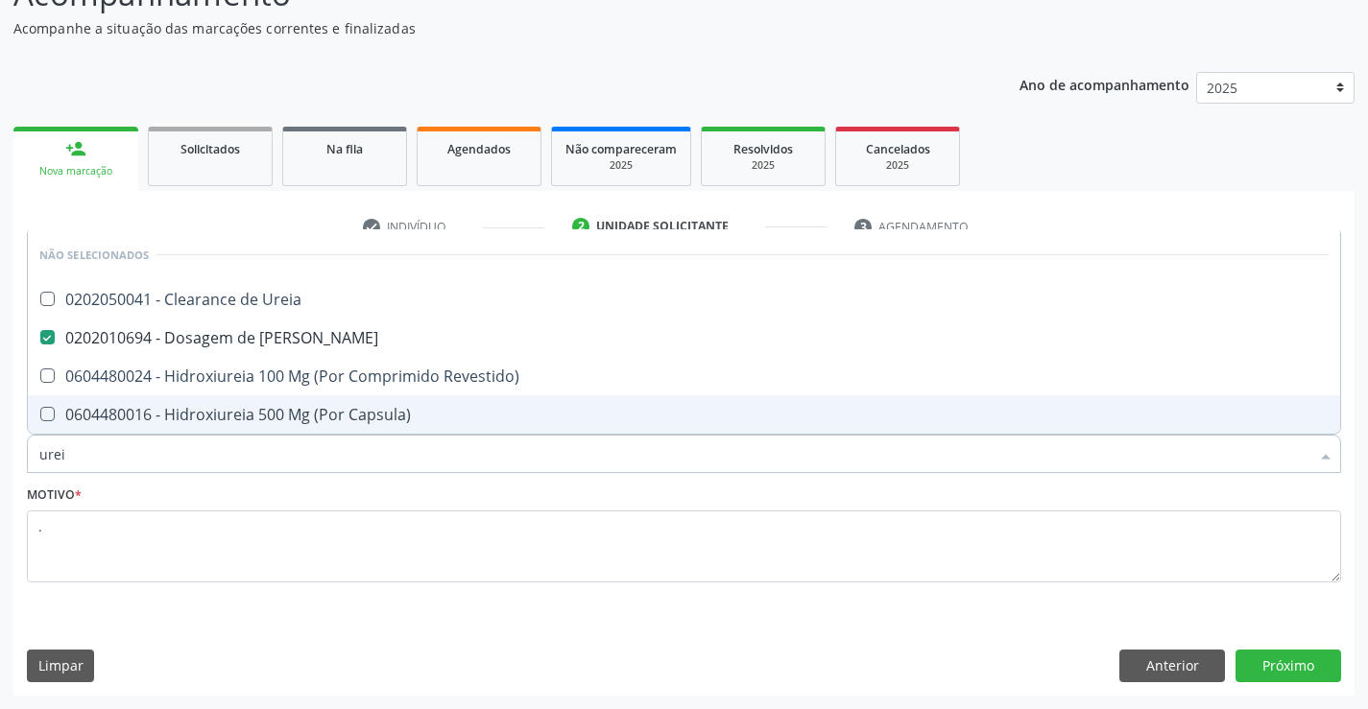
type input "ure"
checkbox Ureia "false"
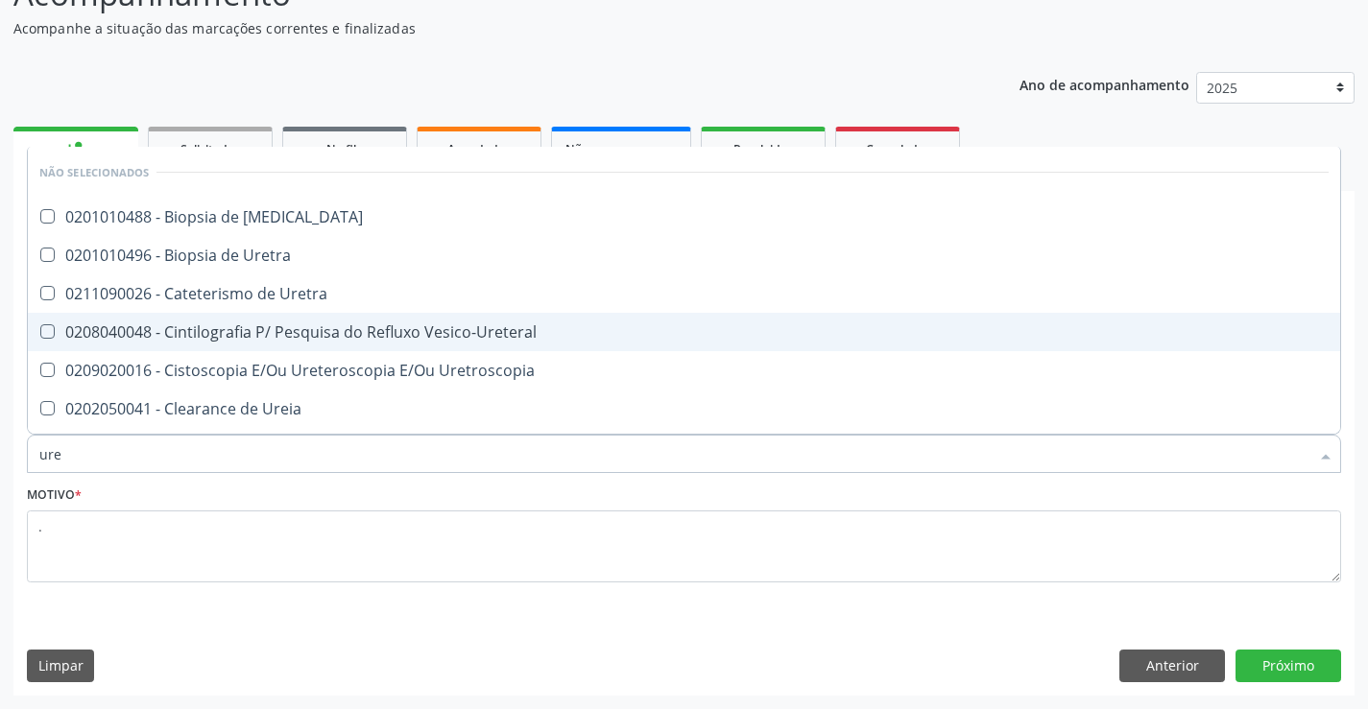
type input "ur"
checkbox Ureter "true"
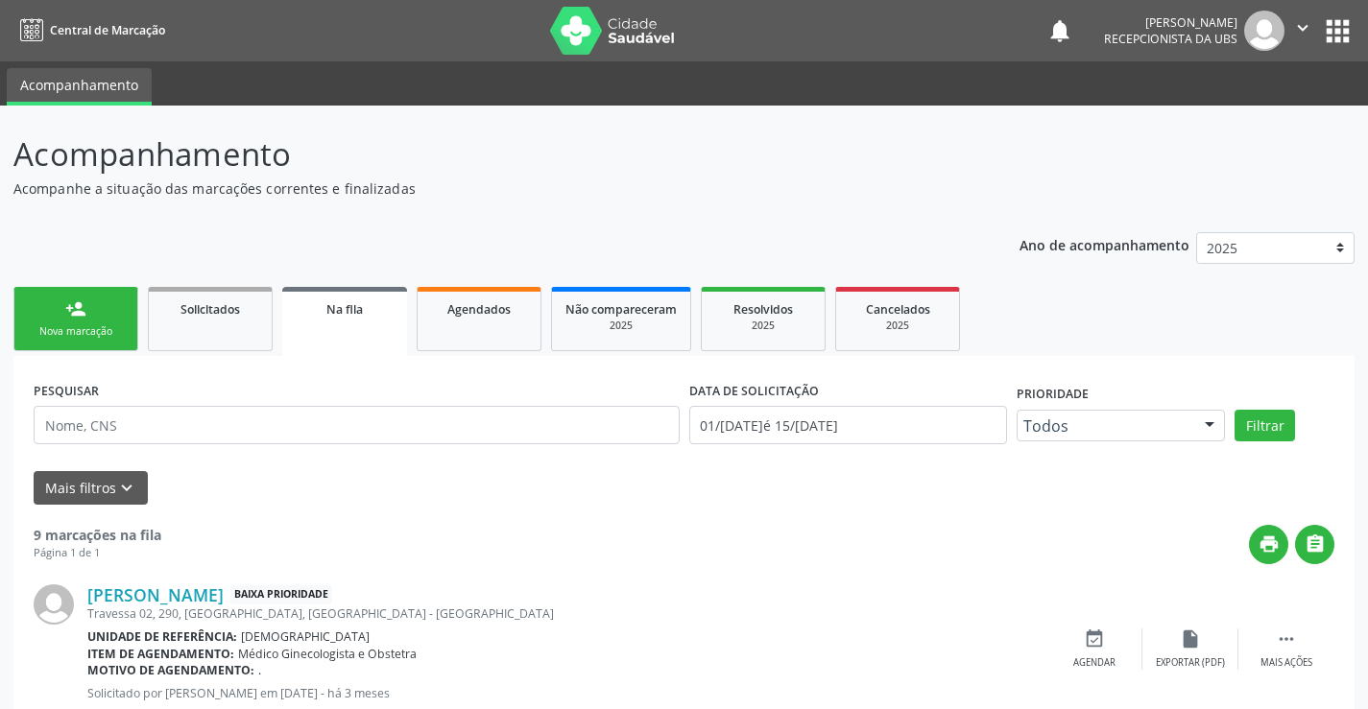
click at [75, 328] on div "Nova marcação" at bounding box center [76, 331] width 96 height 14
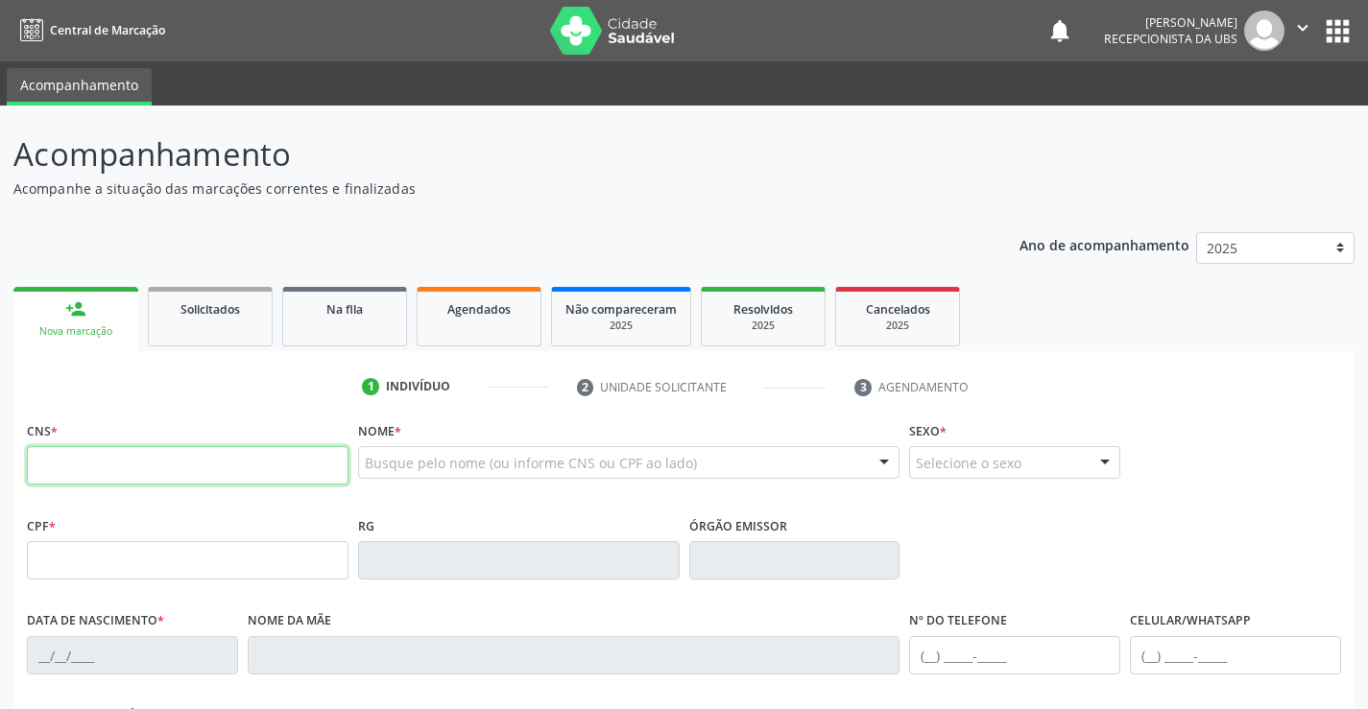
click at [82, 465] on input "text" at bounding box center [188, 465] width 322 height 38
type input "706 2040 9811 6962"
type input "052.962.144-47"
type input "[DATE]"
type input "Creuza Maria da Conceicao"
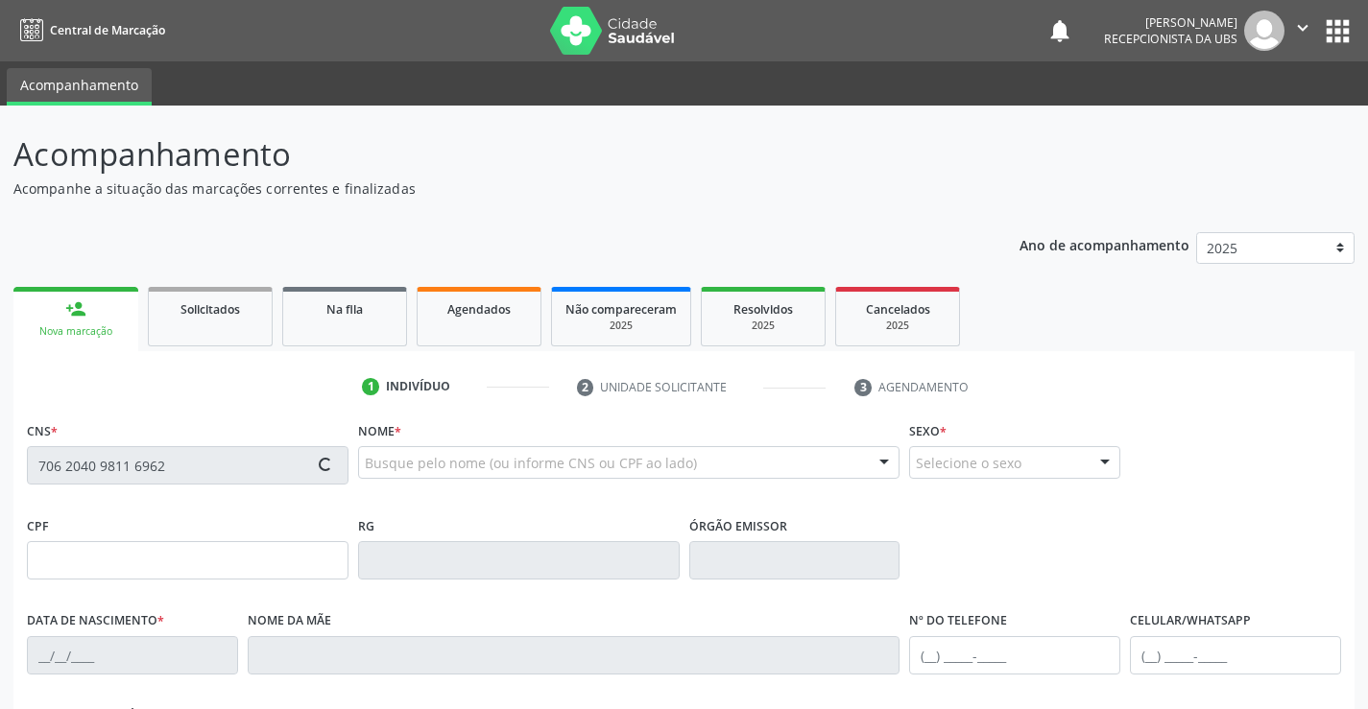
type input "[PHONE_NUMBER]"
type input "1073"
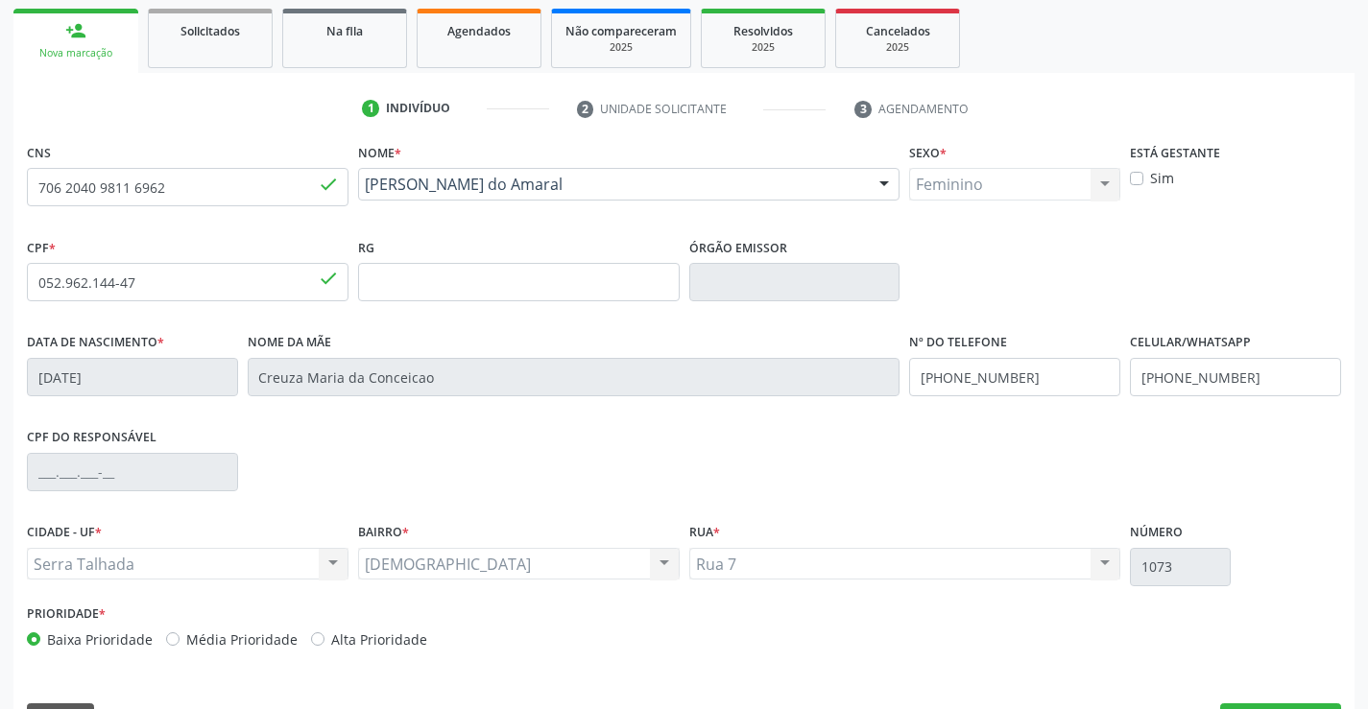
scroll to position [331, 0]
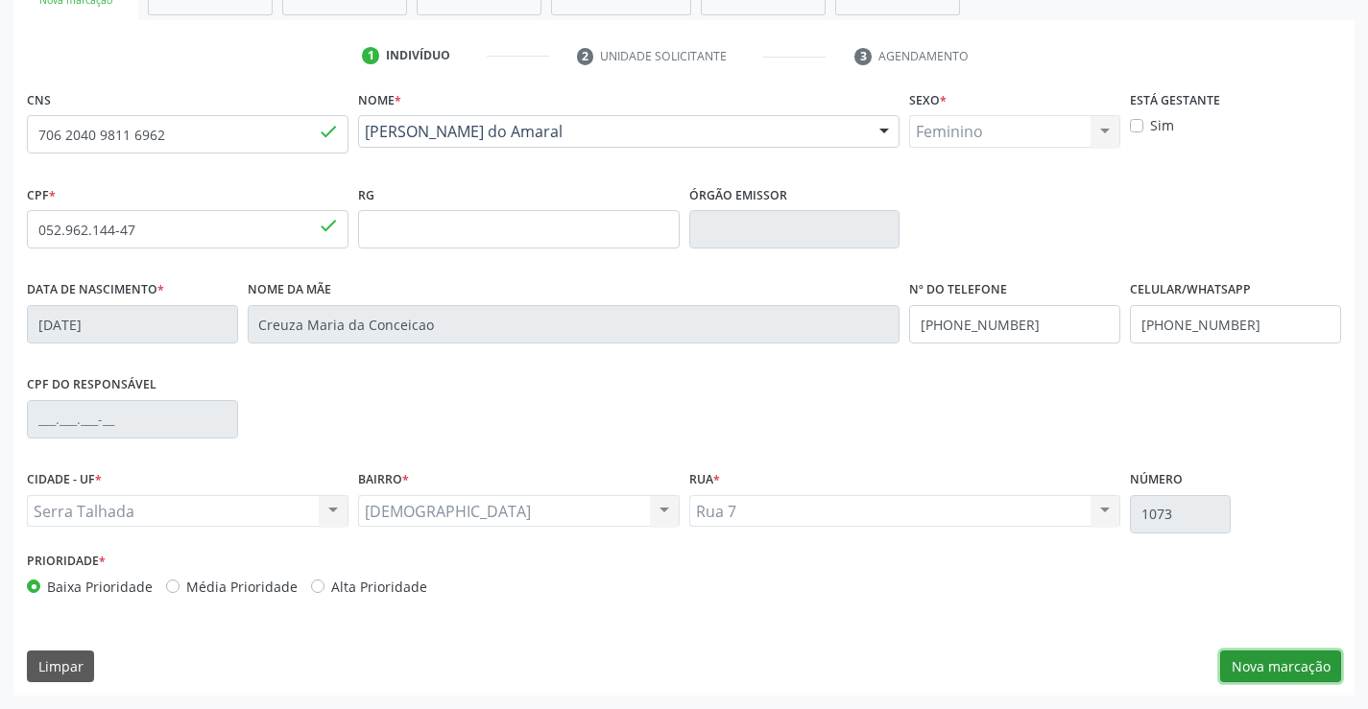
click at [1274, 671] on button "Nova marcação" at bounding box center [1280, 667] width 121 height 33
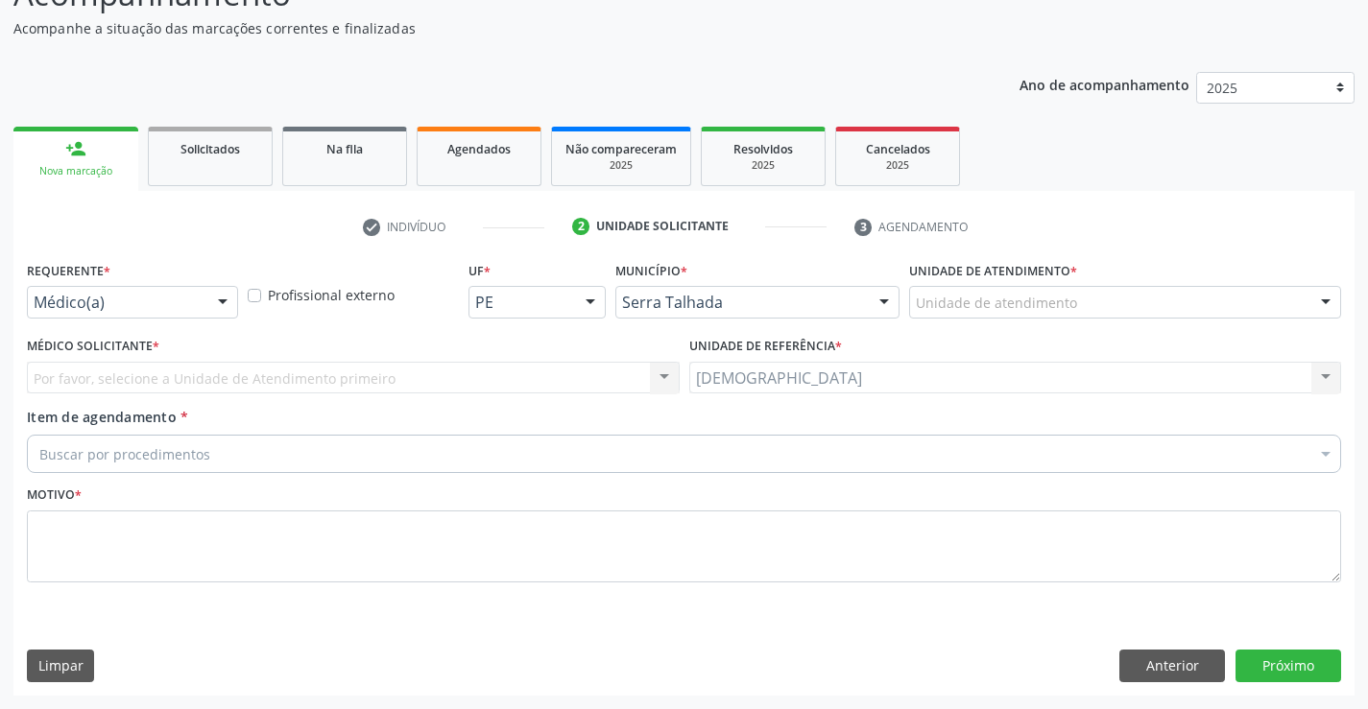
click at [225, 304] on div at bounding box center [222, 303] width 29 height 33
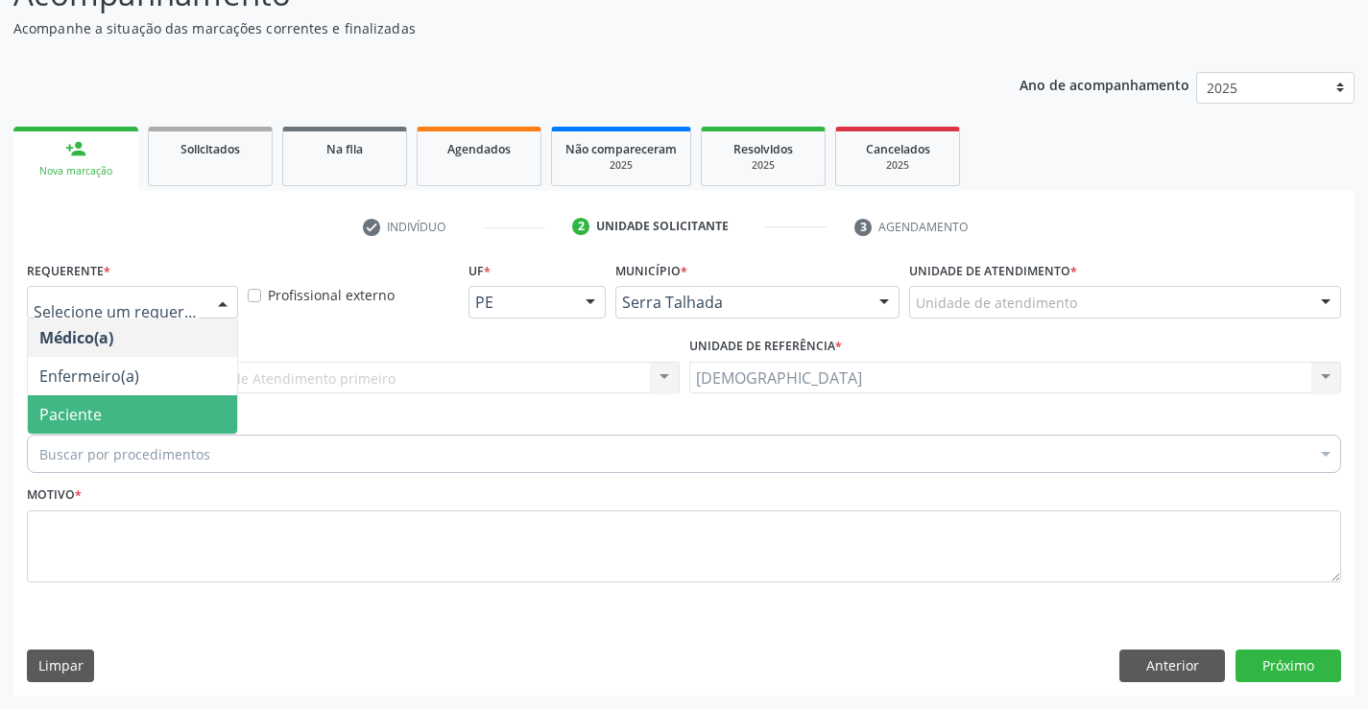
click at [113, 407] on span "Paciente" at bounding box center [132, 414] width 209 height 38
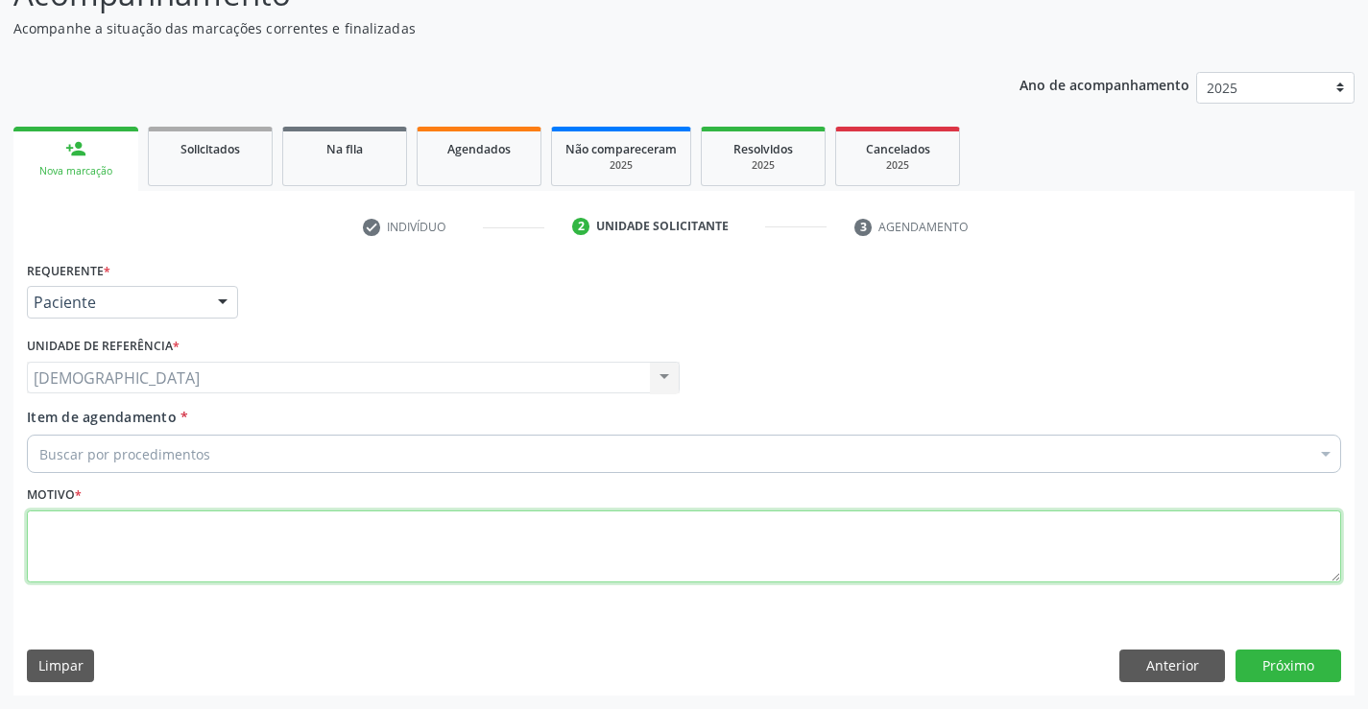
click at [84, 515] on textarea at bounding box center [684, 547] width 1314 height 73
type textarea "."
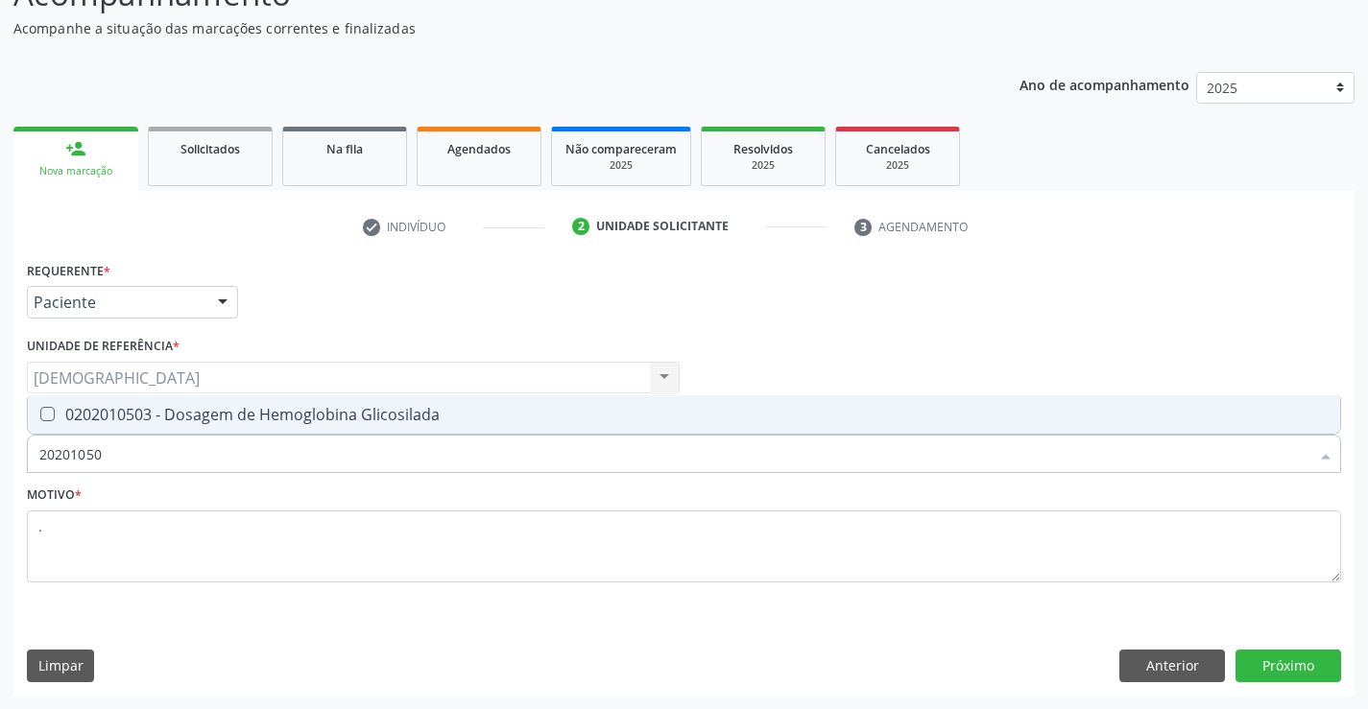
type input "202010503"
click at [156, 427] on span "0202010503 - Dosagem de Hemoglobina Glicosilada" at bounding box center [684, 414] width 1312 height 38
checkbox Glicosilada "true"
click at [1267, 651] on button "Próximo" at bounding box center [1288, 666] width 106 height 33
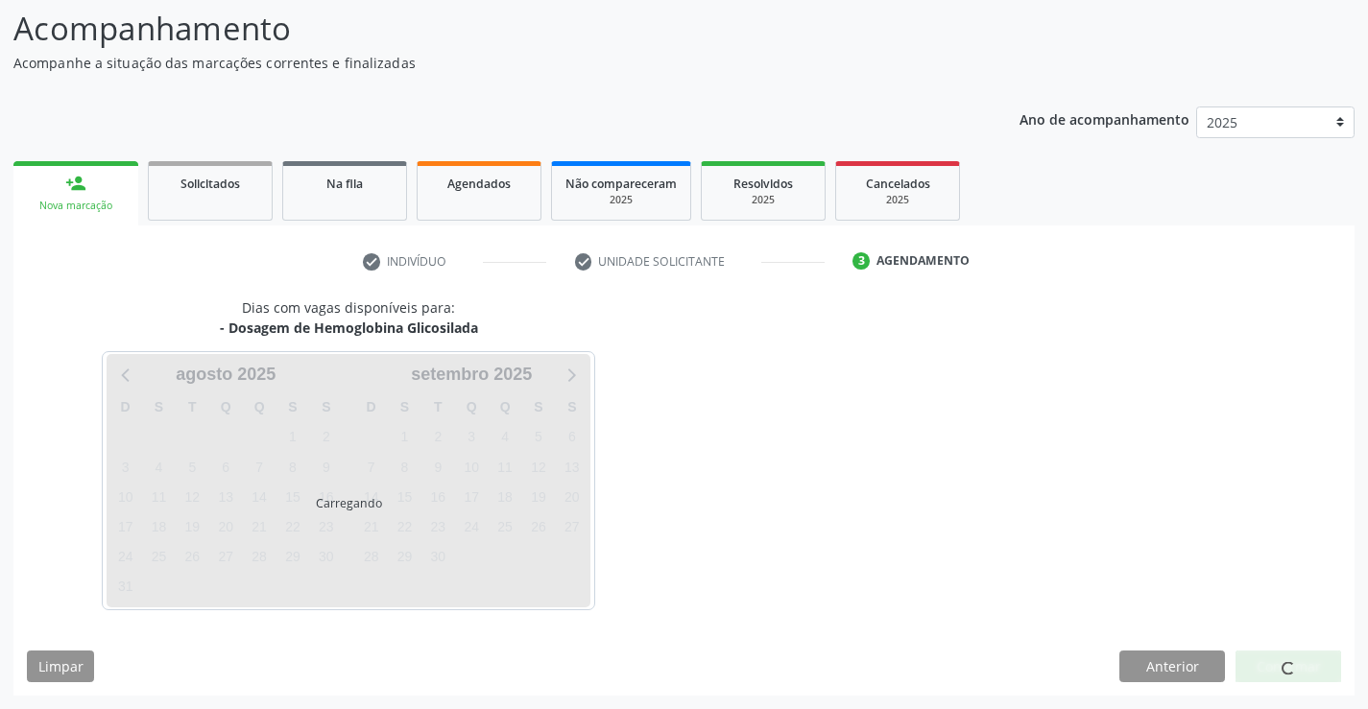
scroll to position [126, 0]
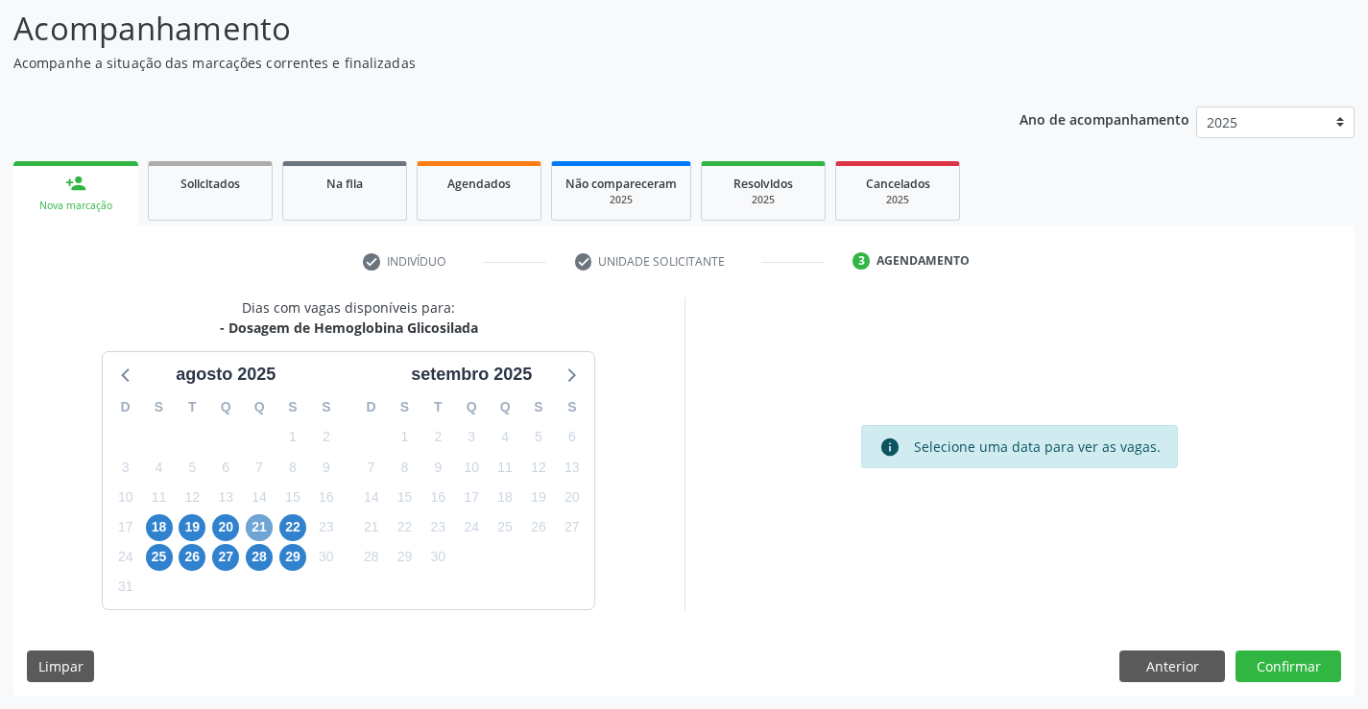
click at [254, 529] on span "21" at bounding box center [259, 527] width 27 height 27
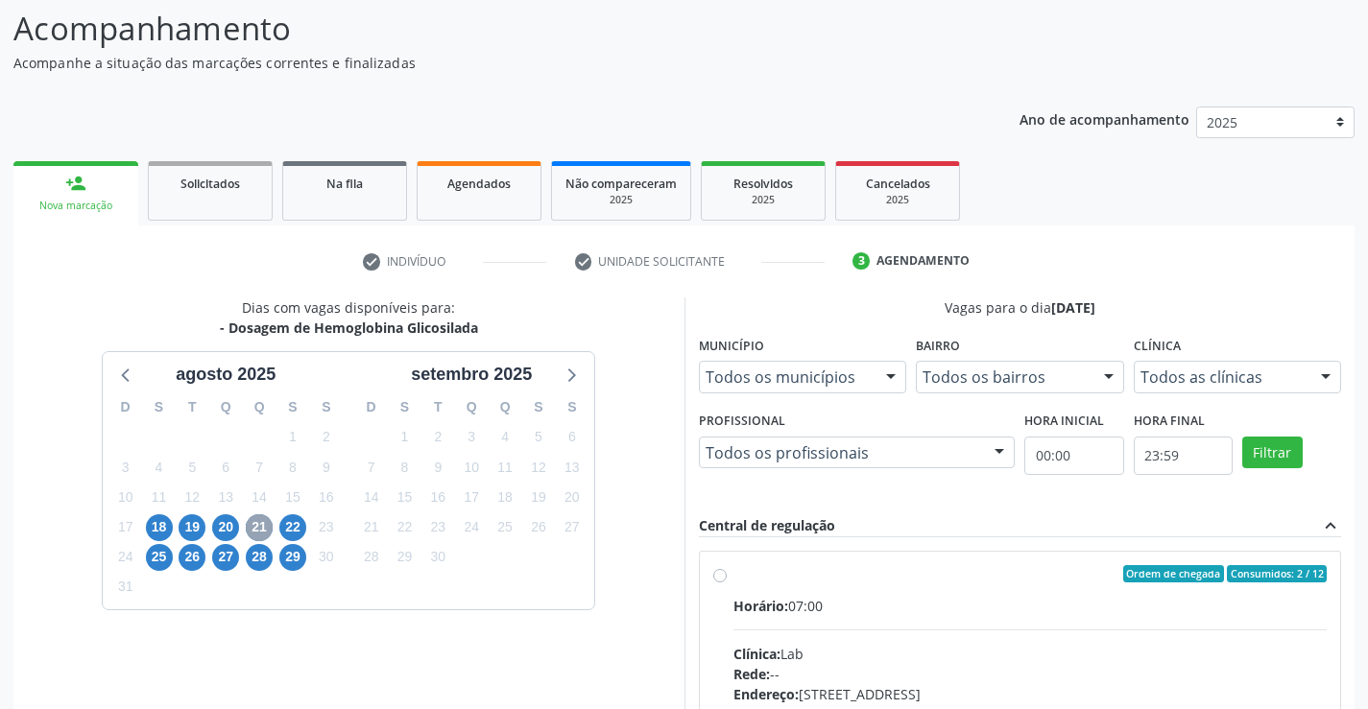
click at [254, 529] on span "21" at bounding box center [259, 527] width 27 height 27
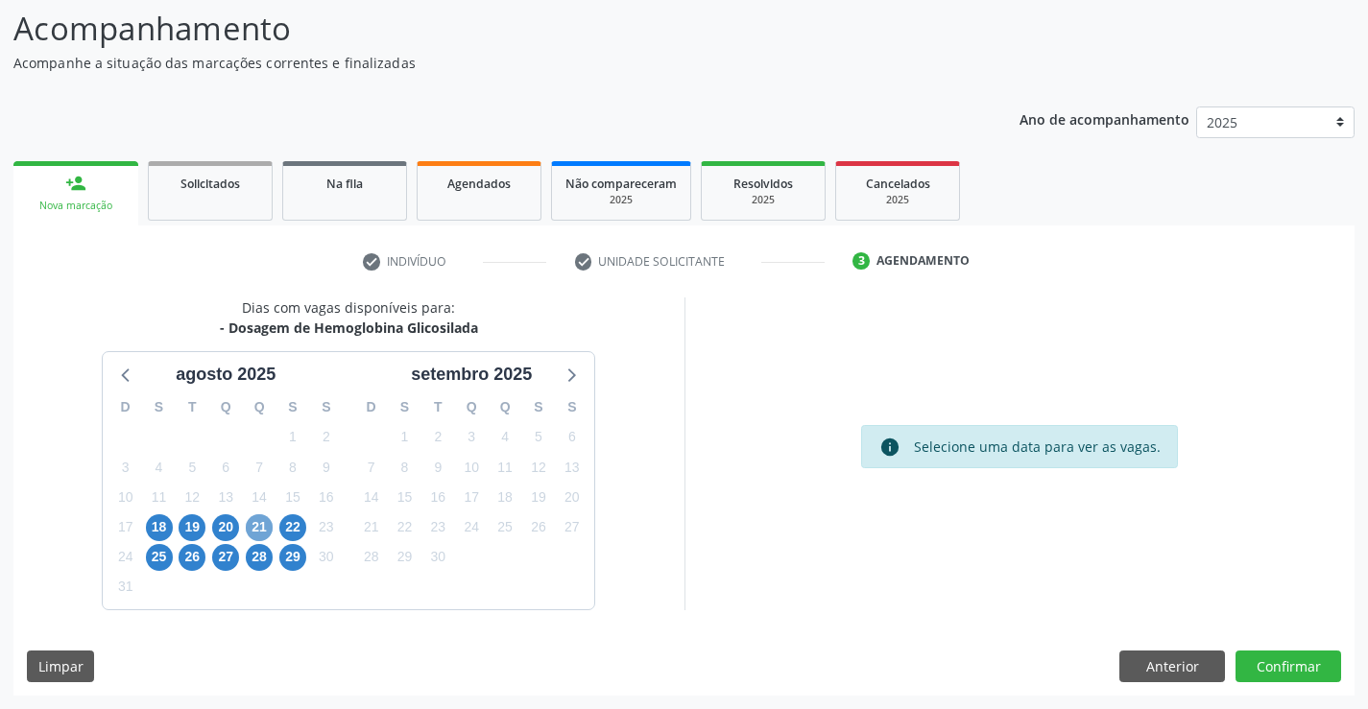
click at [261, 519] on span "21" at bounding box center [259, 527] width 27 height 27
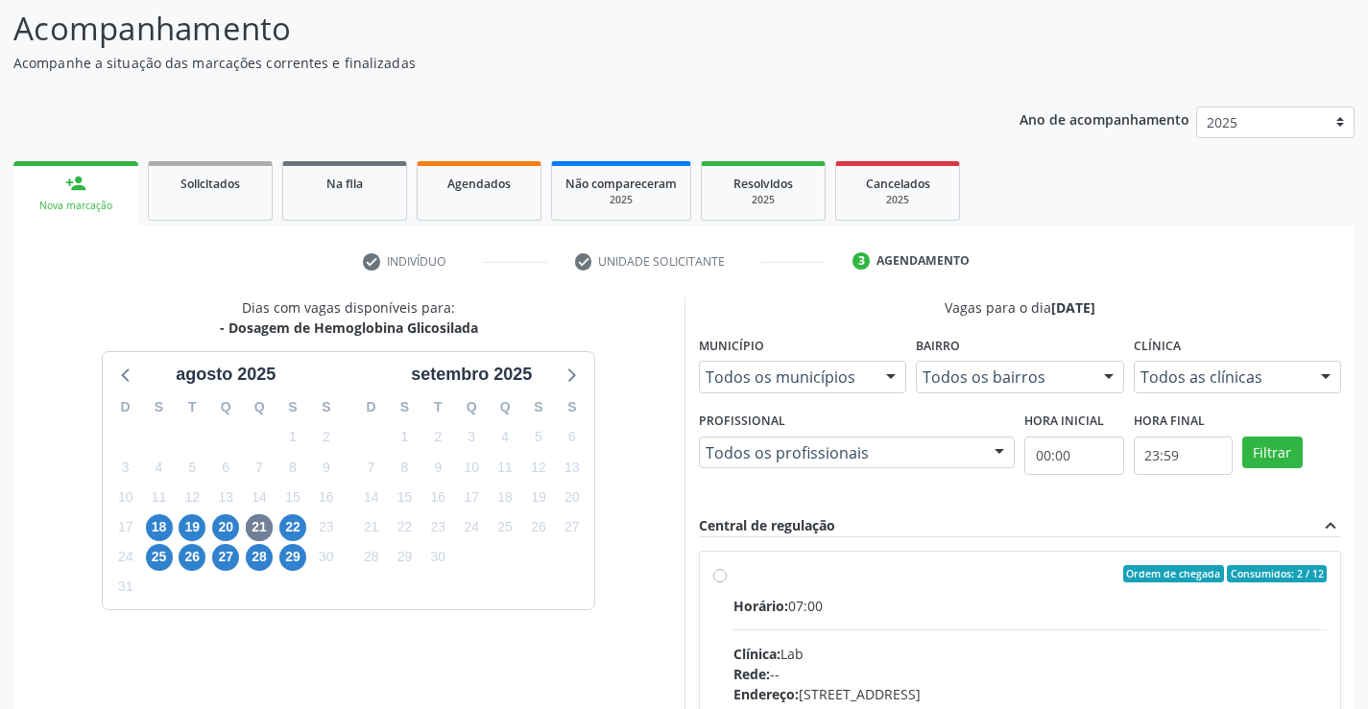
click at [715, 584] on div "Ordem de chegada Consumidos: 2 / 12 Horário: 07:00 Clínica: Lab Rede: -- Endere…" at bounding box center [1020, 712] width 614 height 295
radio input "true"
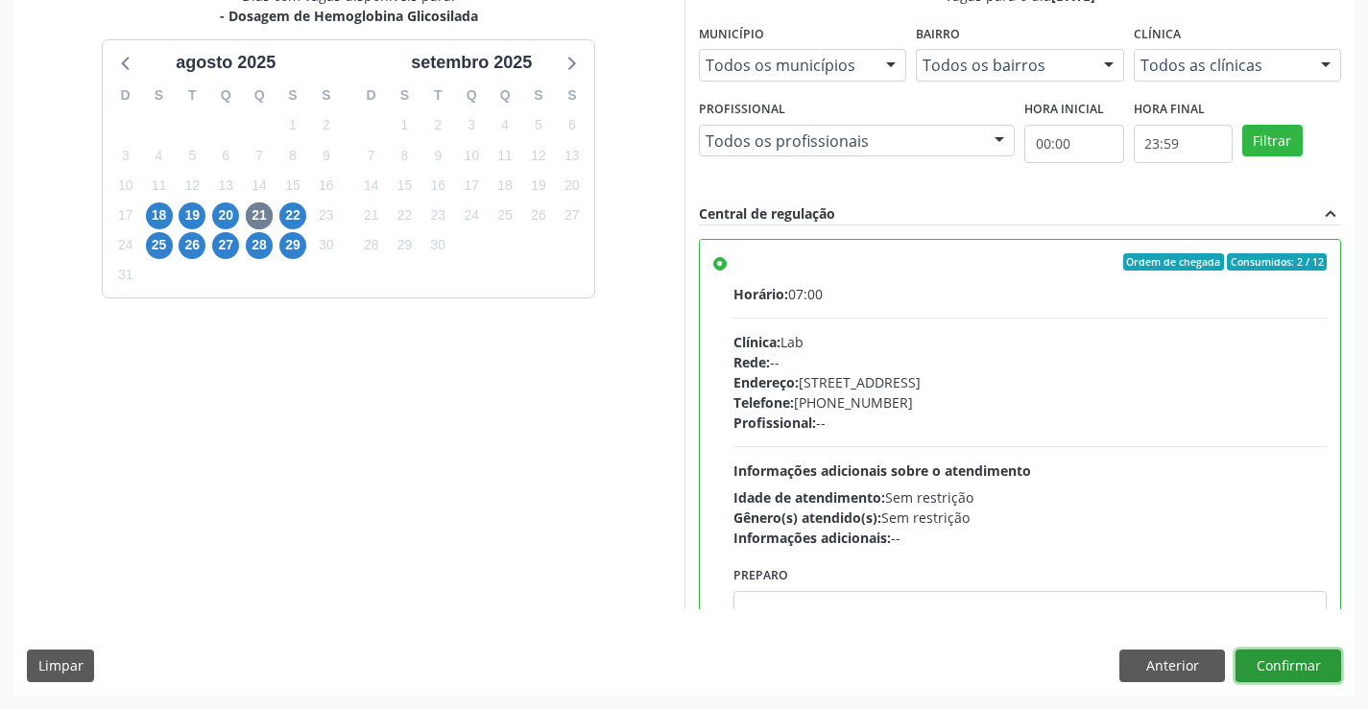
click at [1282, 668] on button "Confirmar" at bounding box center [1288, 666] width 106 height 33
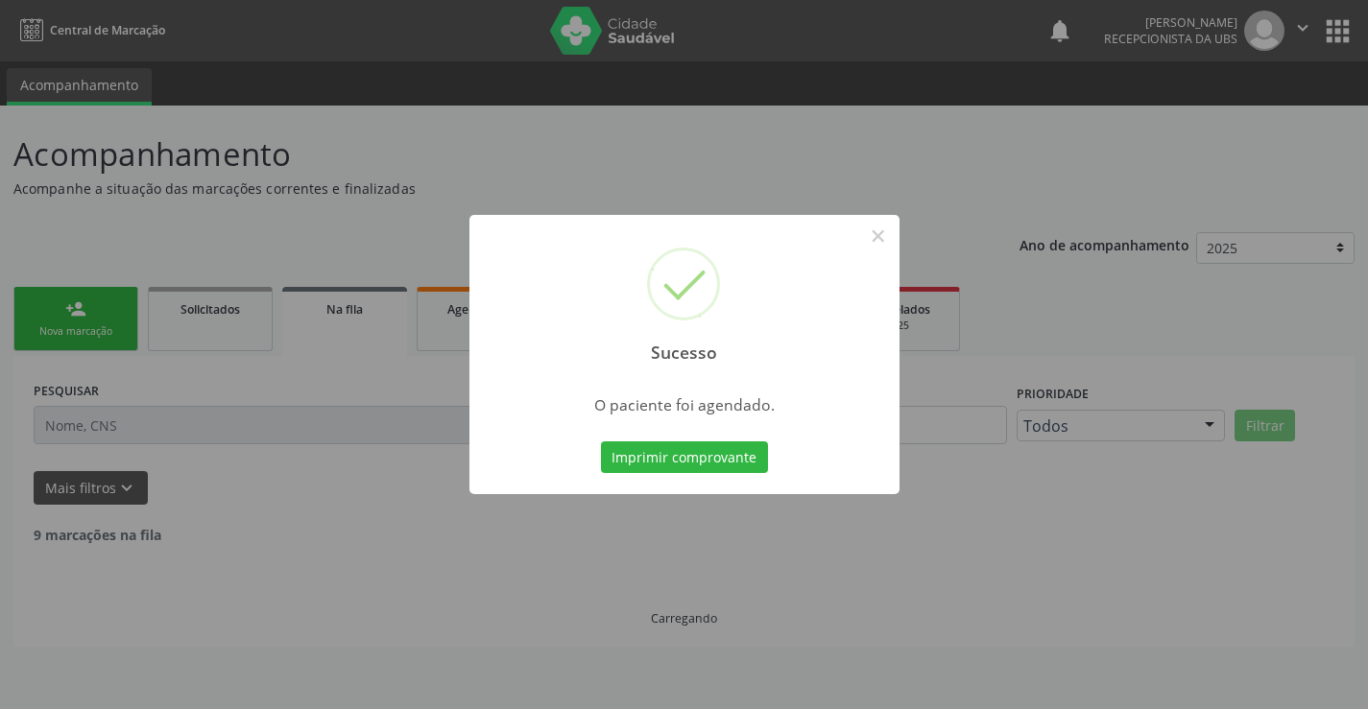
scroll to position [0, 0]
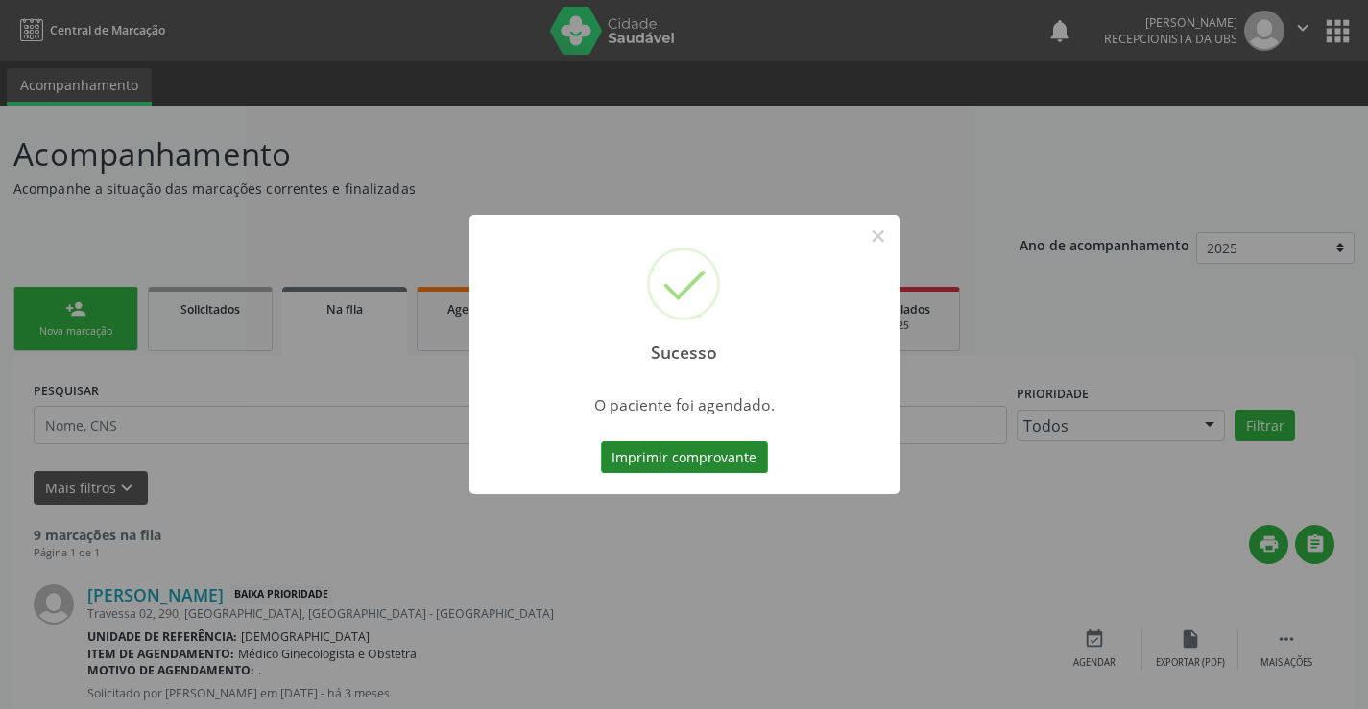
click at [671, 458] on button "Imprimir comprovante" at bounding box center [684, 457] width 167 height 33
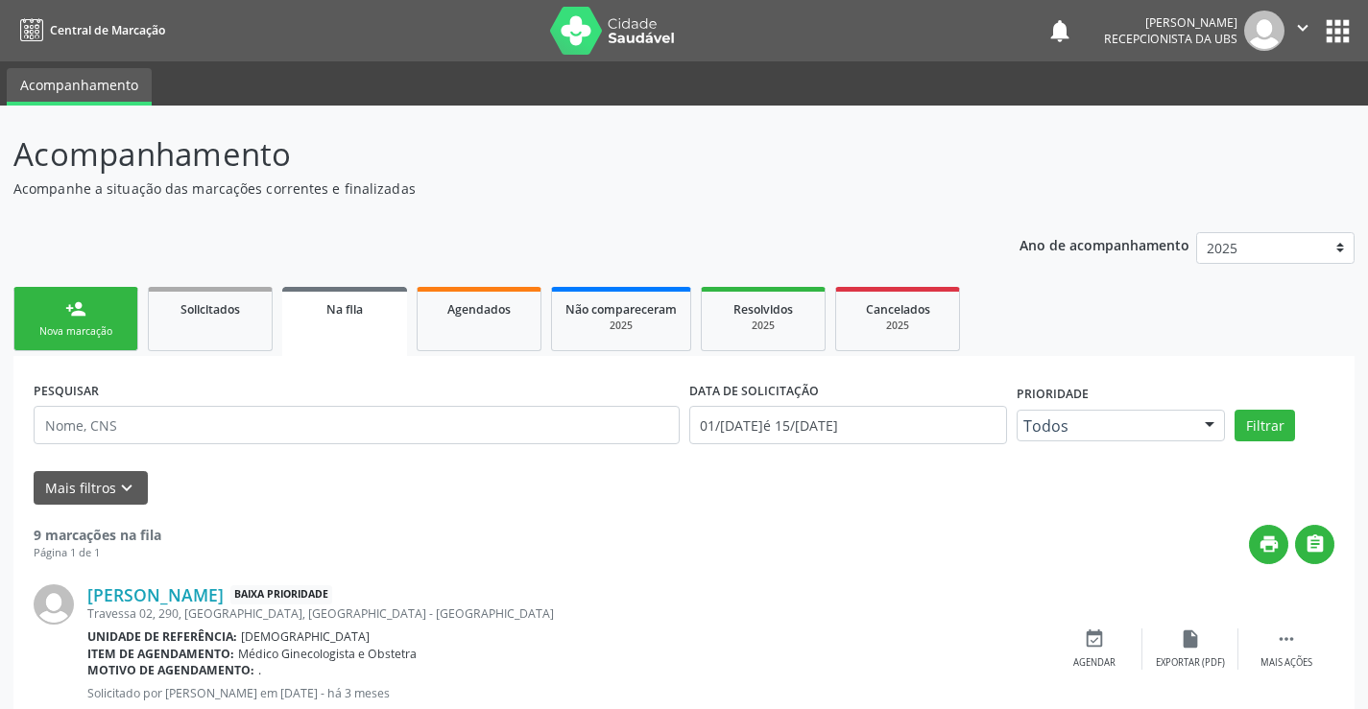
click at [60, 328] on div "Nova marcação" at bounding box center [76, 331] width 96 height 14
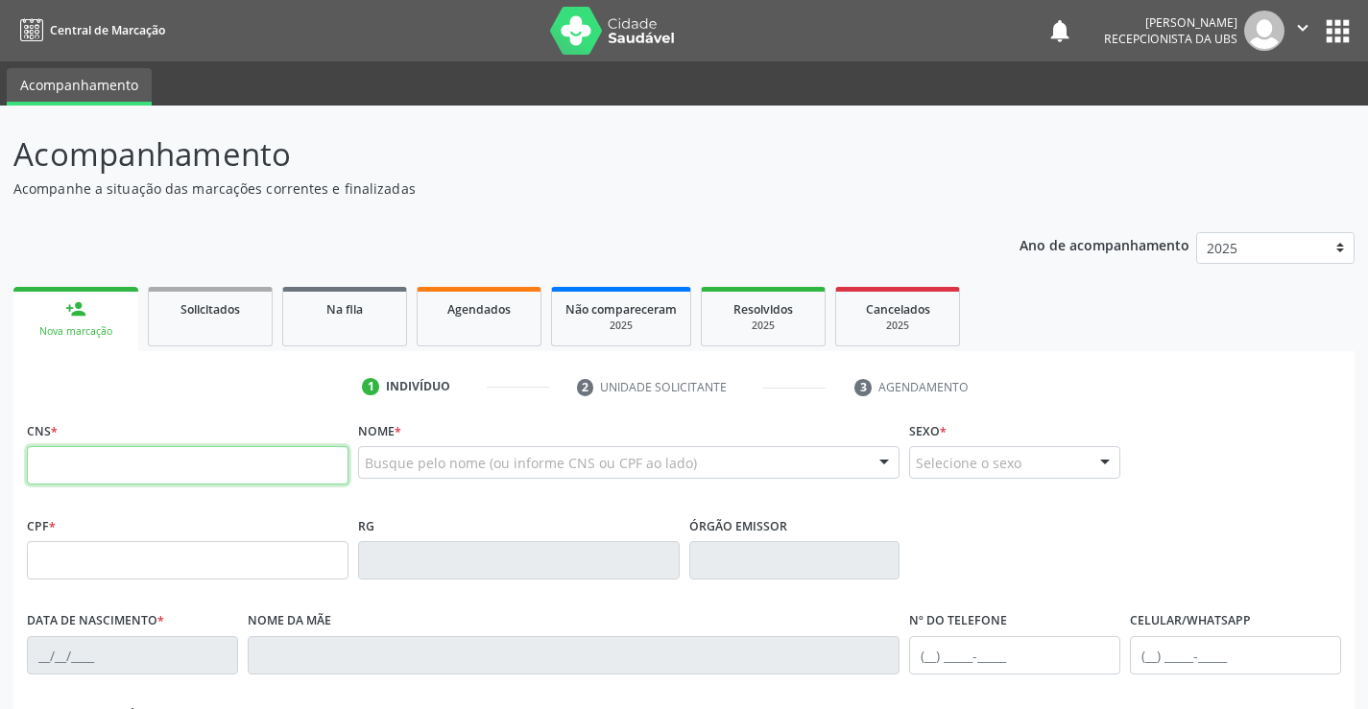
click at [75, 465] on input "text" at bounding box center [188, 465] width 322 height 38
type input "704 1061 0789 1370"
type input "224.049.758-03"
type input "[DATE]"
type input "[PERSON_NAME]"
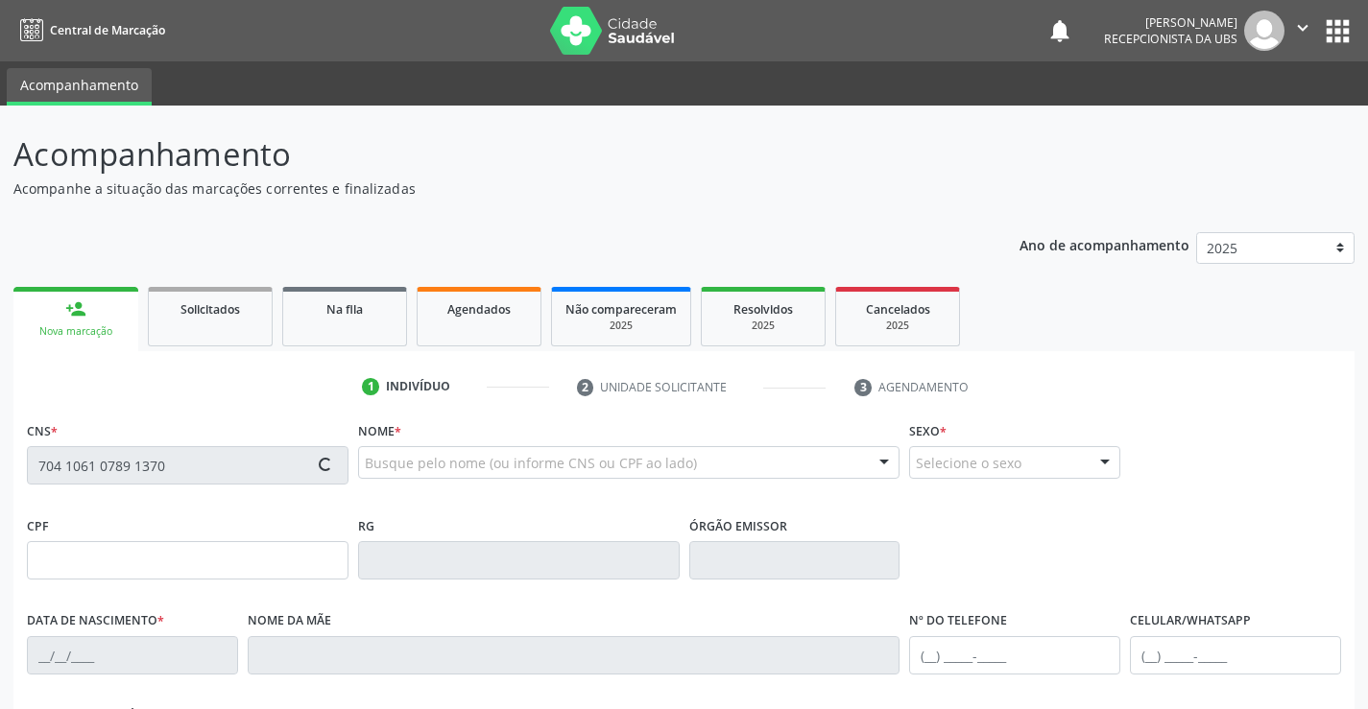
type input "[PHONE_NUMBER]"
type input "951"
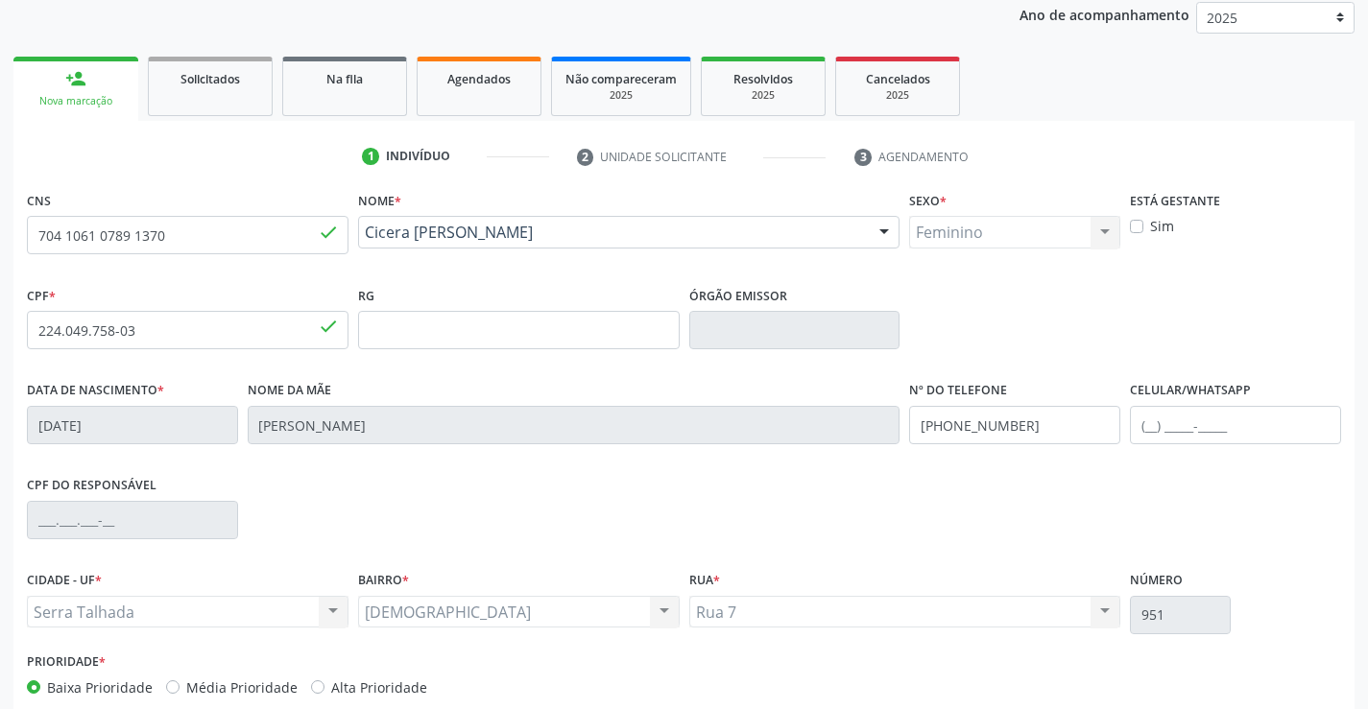
scroll to position [331, 0]
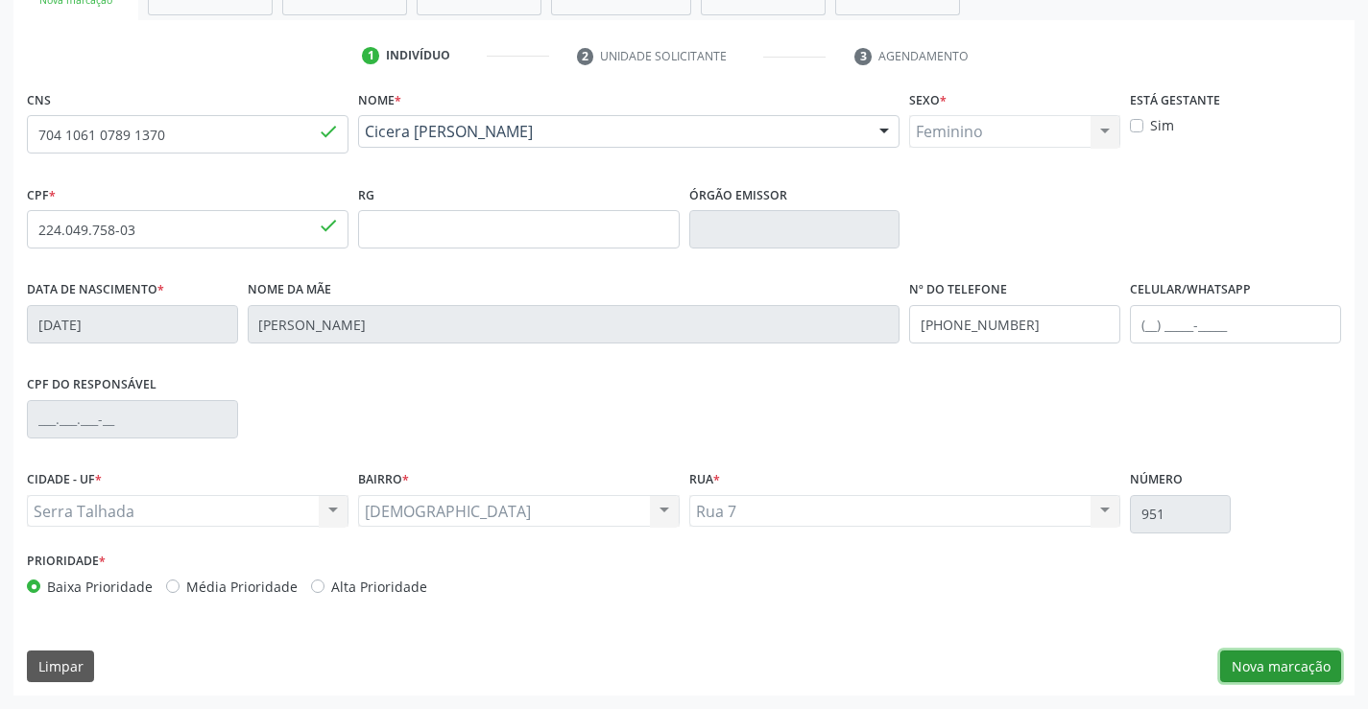
click at [1231, 666] on button "Nova marcação" at bounding box center [1280, 667] width 121 height 33
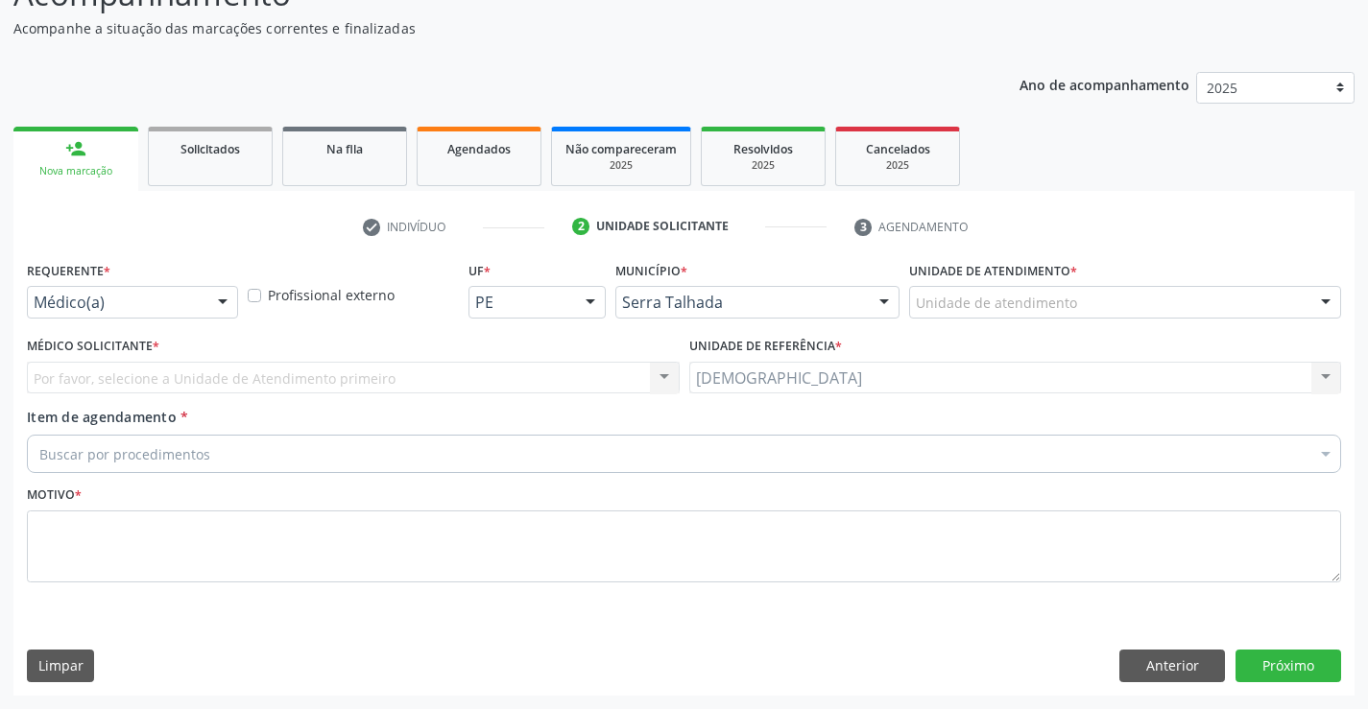
scroll to position [160, 0]
click at [218, 295] on div at bounding box center [222, 303] width 29 height 33
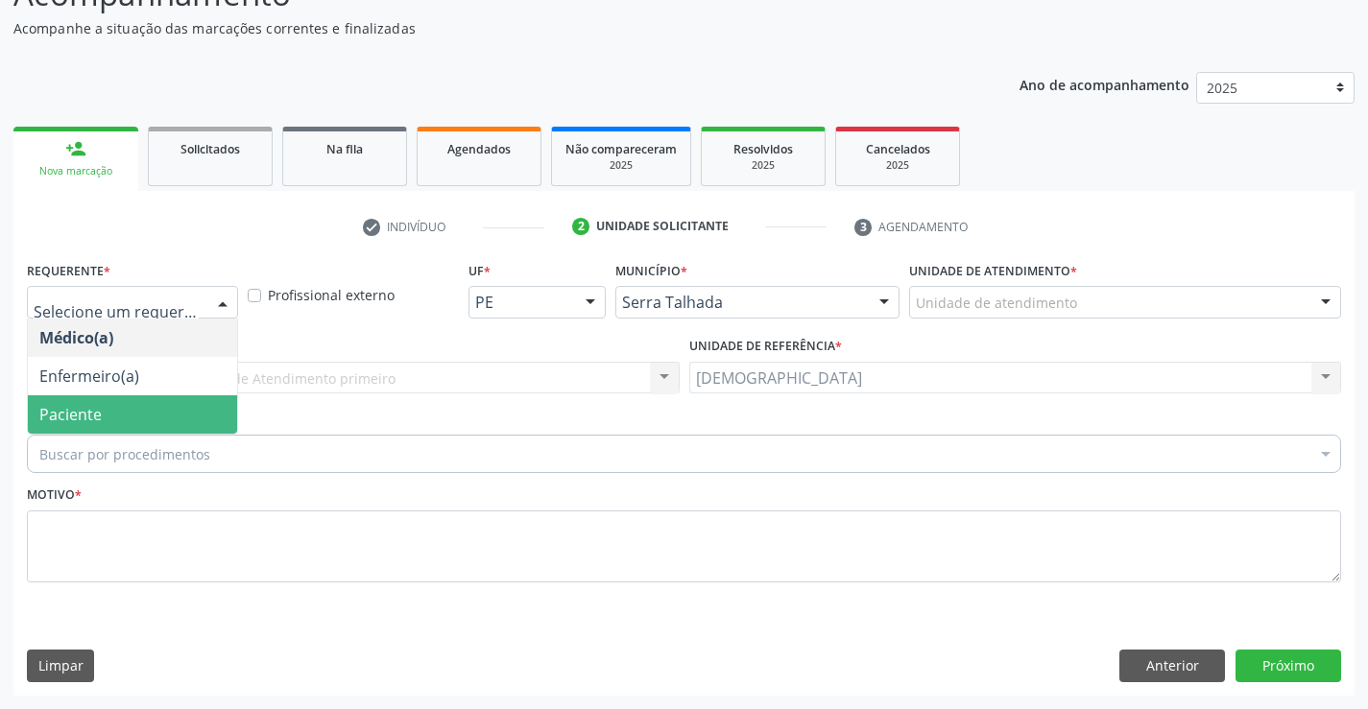
drag, startPoint x: 134, startPoint y: 412, endPoint x: 123, endPoint y: 460, distance: 49.4
click at [134, 413] on span "Paciente" at bounding box center [132, 414] width 209 height 38
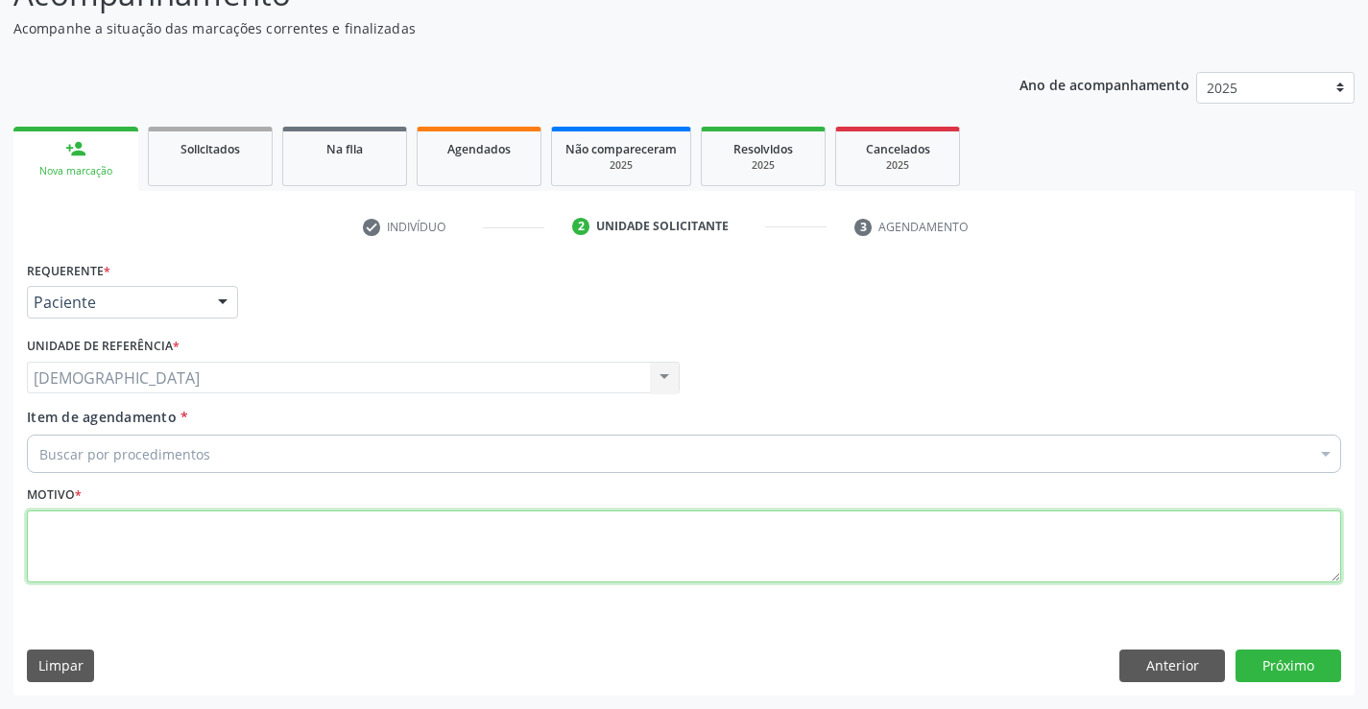
click at [111, 531] on textarea at bounding box center [684, 547] width 1314 height 73
type textarea "."
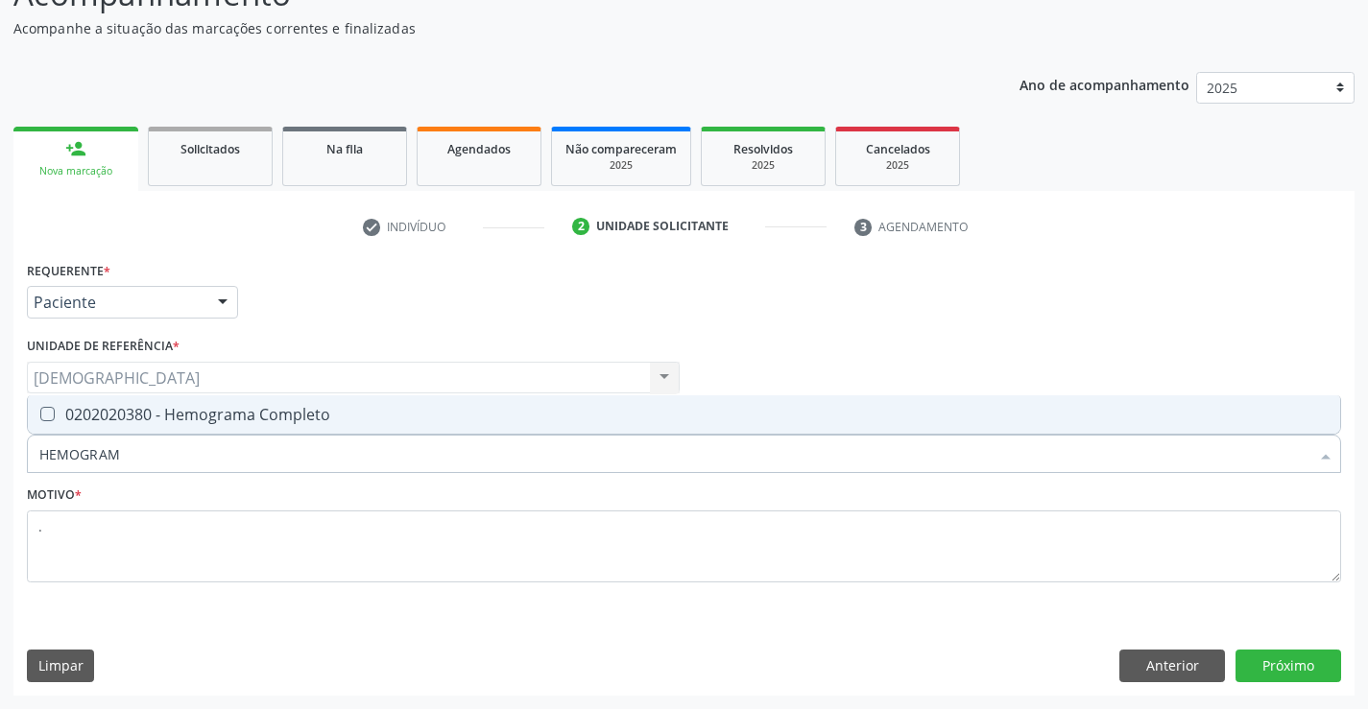
type input "HEMOGRAMA"
click at [198, 407] on div "0202020380 - Hemograma Completo" at bounding box center [683, 414] width 1289 height 15
checkbox Completo "true"
click at [1286, 651] on button "Próximo" at bounding box center [1288, 666] width 106 height 33
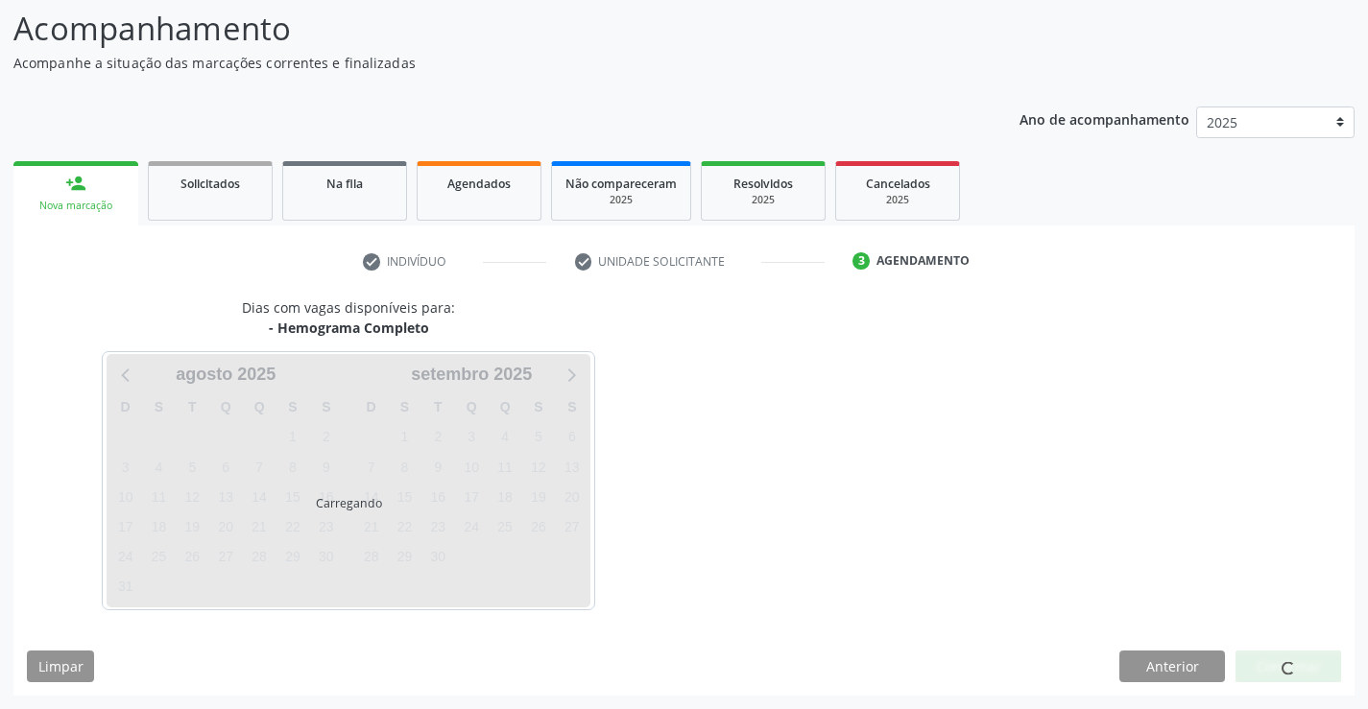
scroll to position [126, 0]
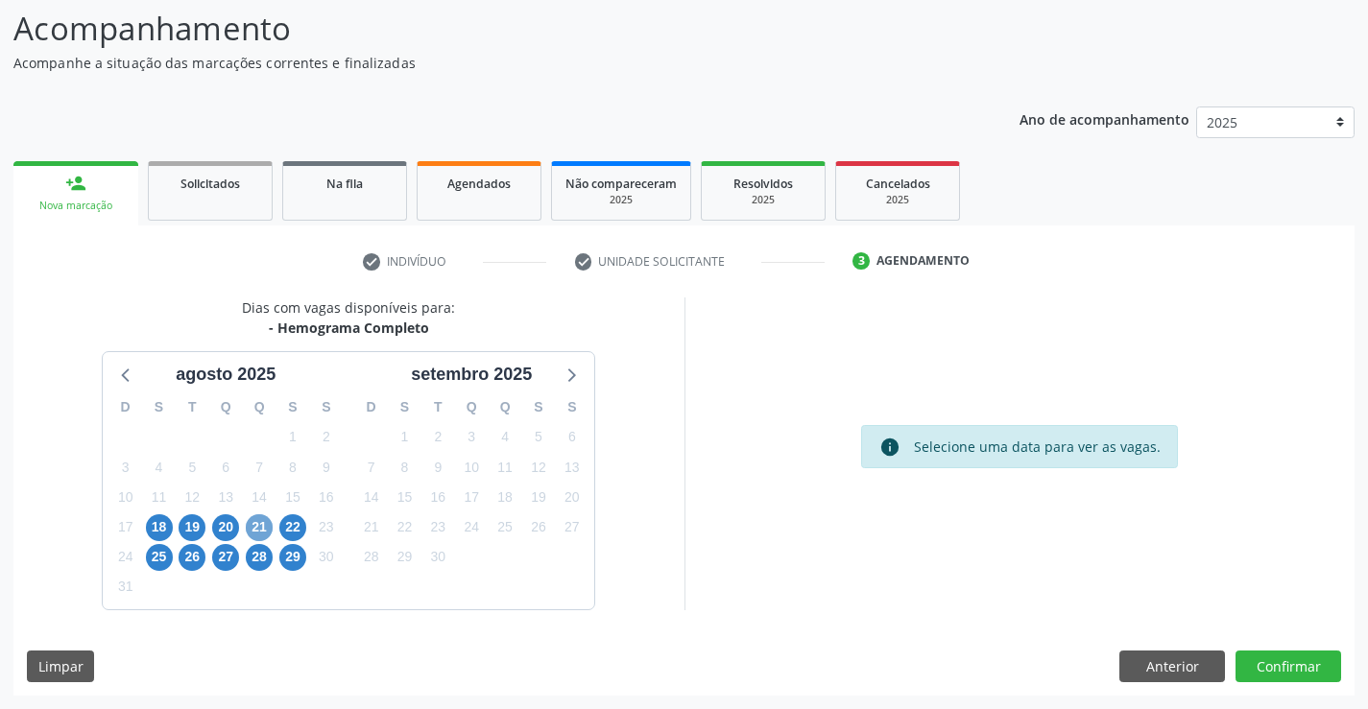
click at [261, 535] on span "21" at bounding box center [259, 527] width 27 height 27
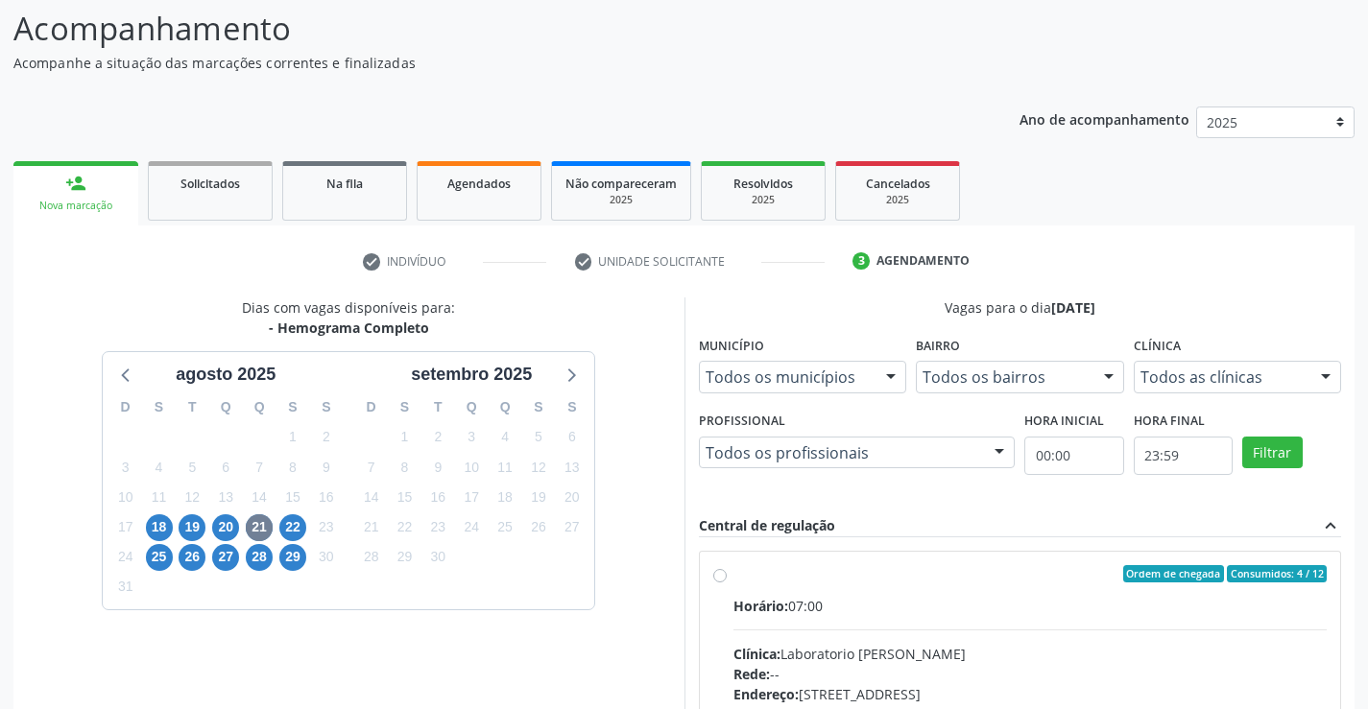
click at [733, 577] on div "Ordem de chegada Consumidos: 4 / 12" at bounding box center [1030, 573] width 594 height 17
click at [727, 577] on input "Ordem de chegada Consumidos: 4 / 12 Horário: 07:00 Clínica: Laboratorio Jose Pa…" at bounding box center [719, 573] width 13 height 17
radio input "true"
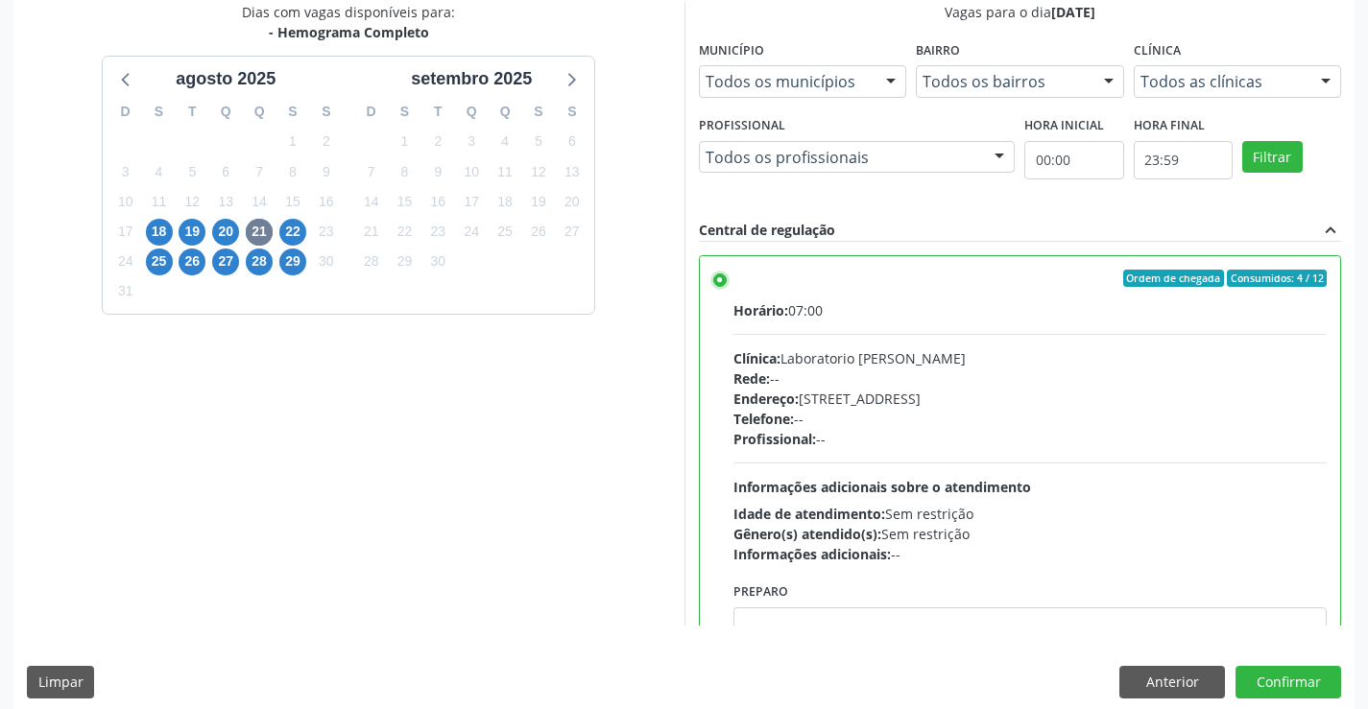
scroll to position [438, 0]
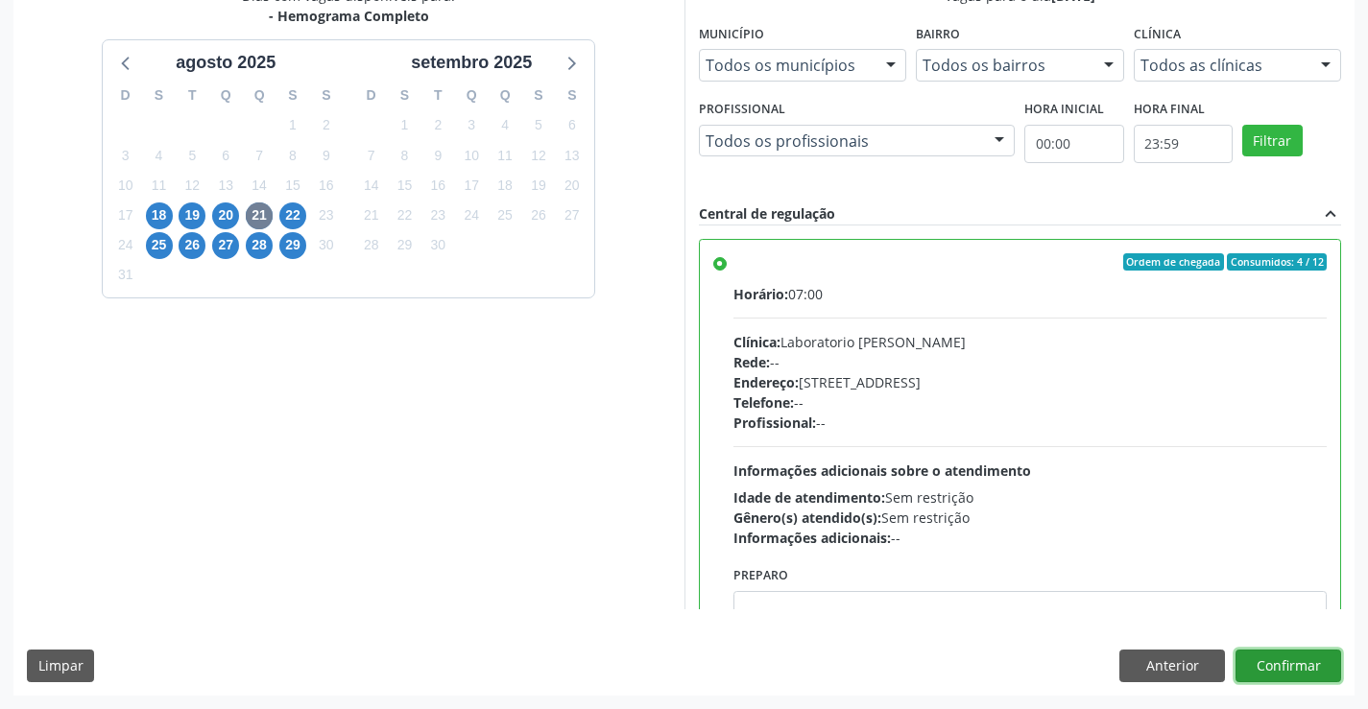
click at [1262, 663] on button "Confirmar" at bounding box center [1288, 666] width 106 height 33
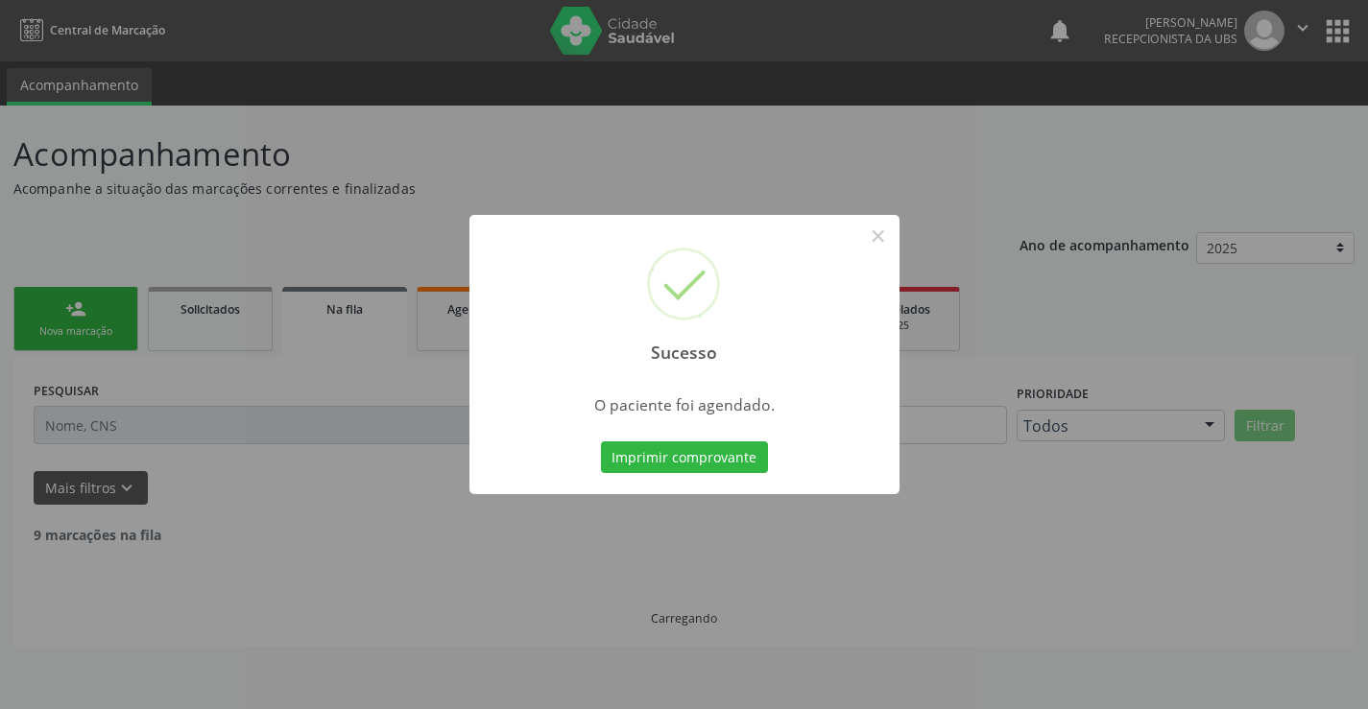
scroll to position [0, 0]
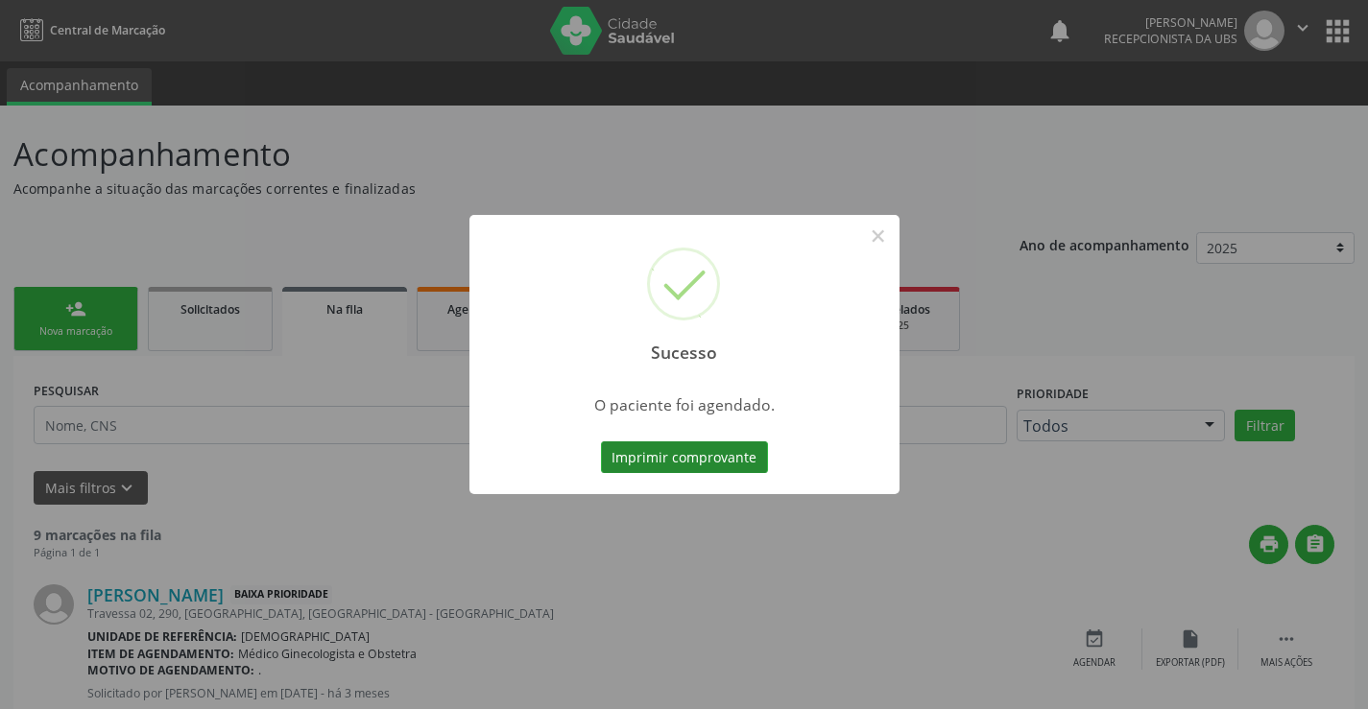
click at [726, 464] on button "Imprimir comprovante" at bounding box center [684, 457] width 167 height 33
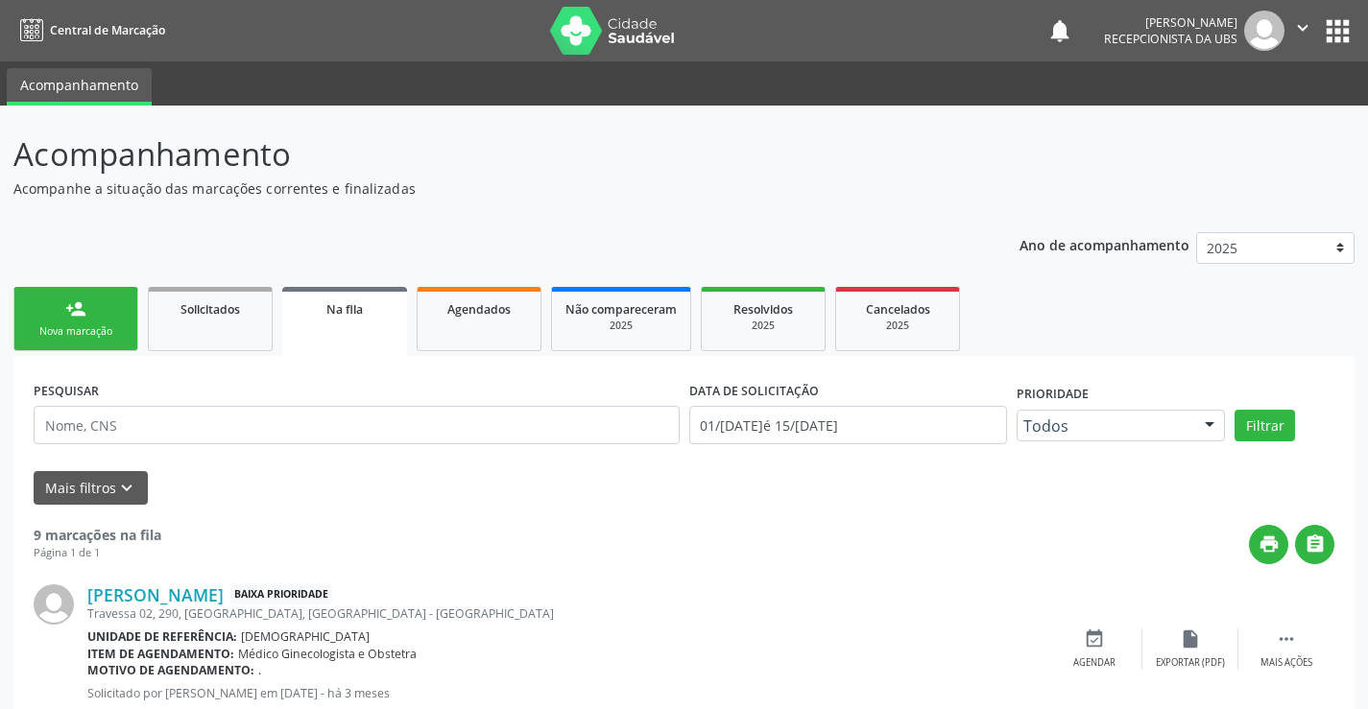
click at [71, 306] on div "person_add" at bounding box center [75, 308] width 21 height 21
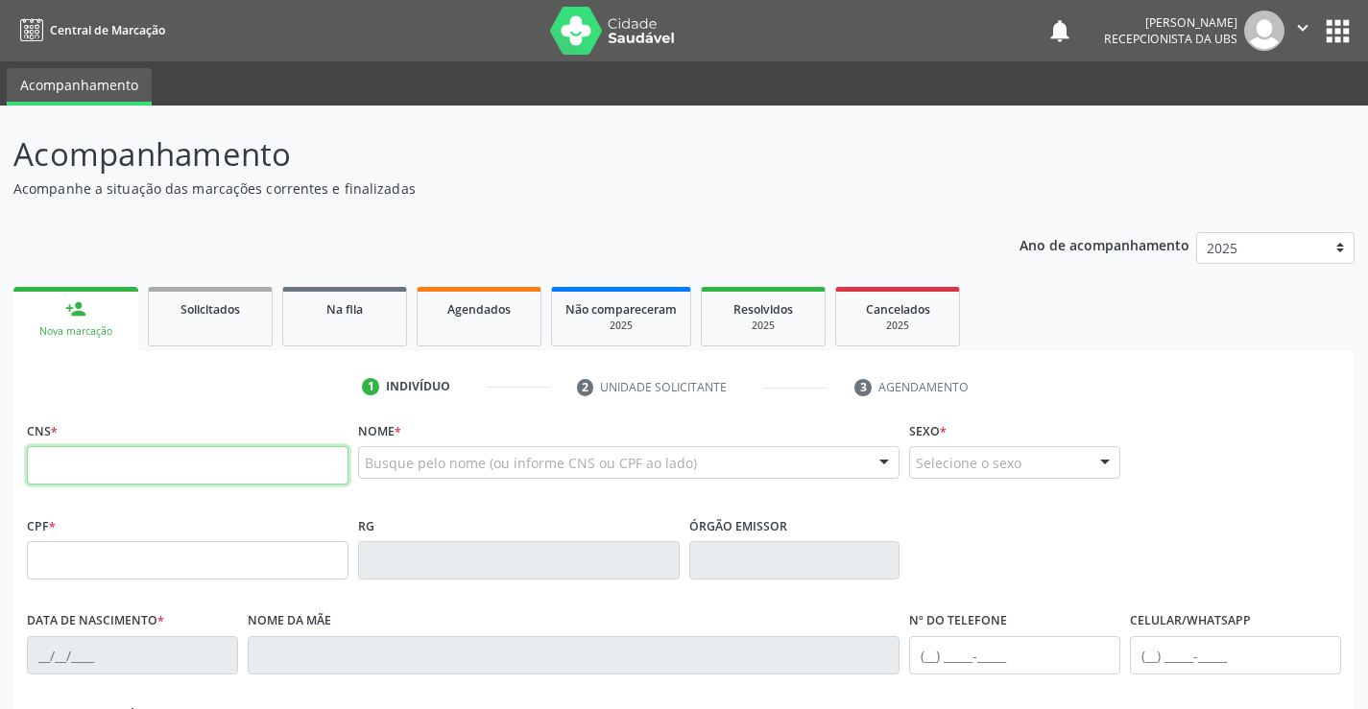
click at [80, 463] on input "text" at bounding box center [188, 465] width 322 height 38
type input "706 0073 3664 4949"
type input "418.374.284-68"
type input "10/03/1955"
type input "Tertulina Maria da Conceicao"
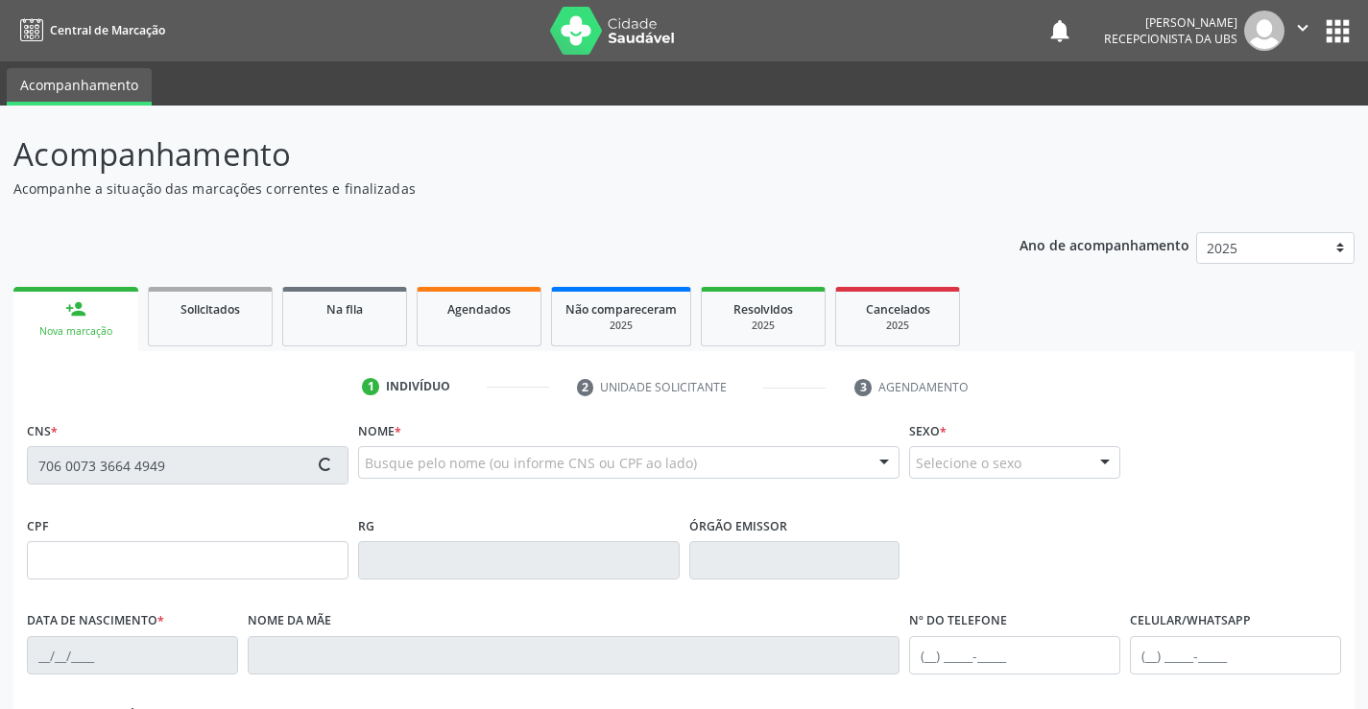
type input "(87) 99988-5807"
type input "1106"
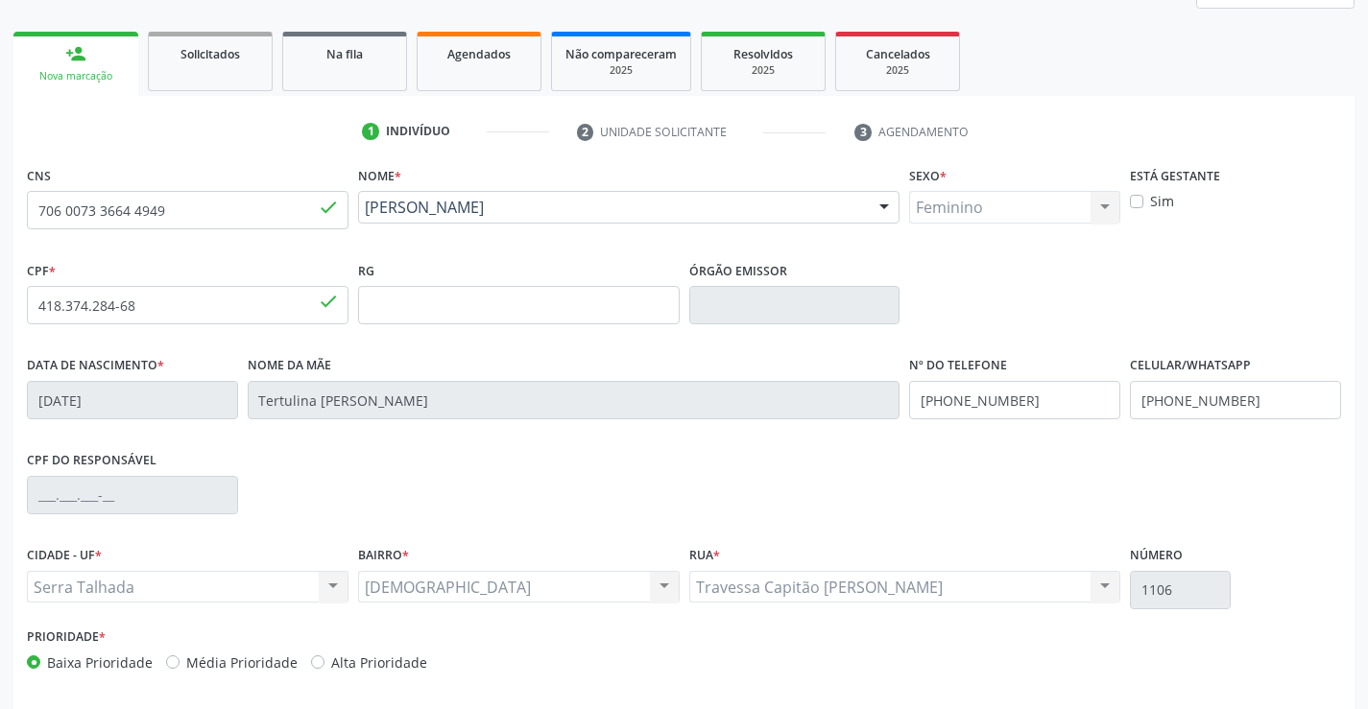
scroll to position [331, 0]
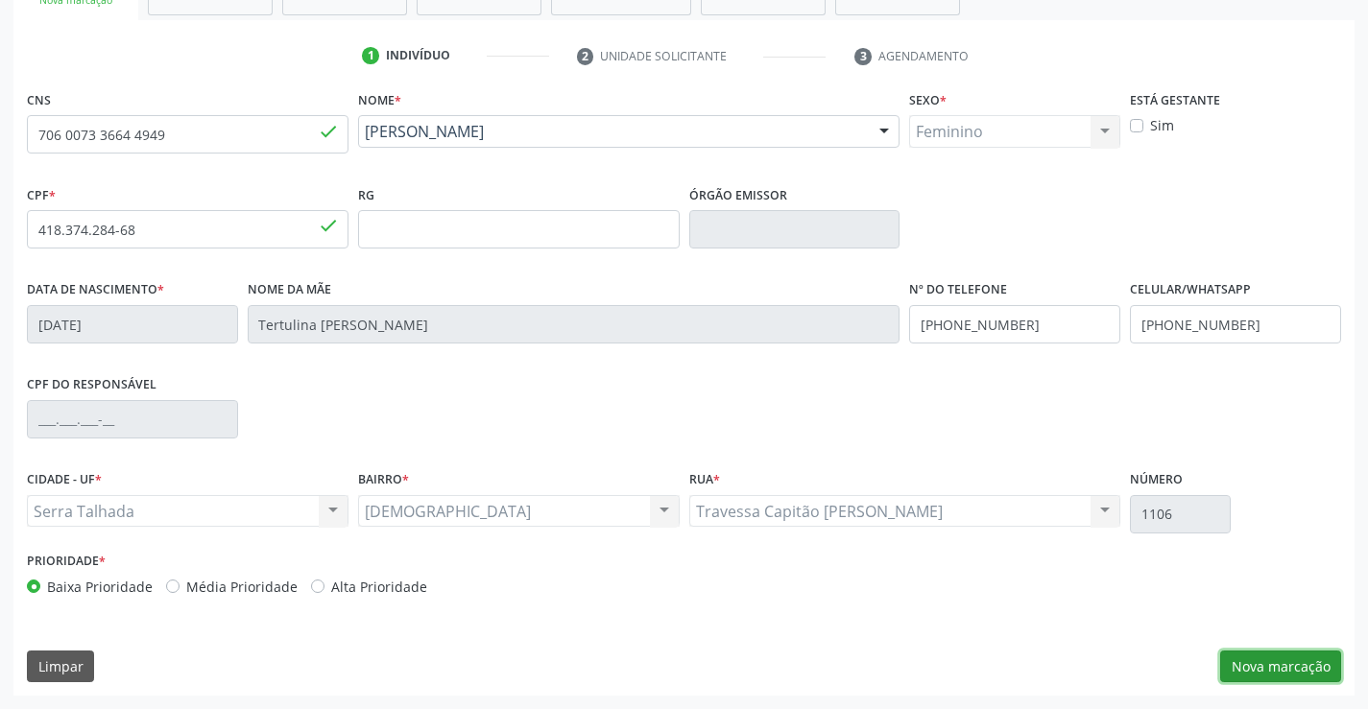
click at [1257, 674] on button "Nova marcação" at bounding box center [1280, 667] width 121 height 33
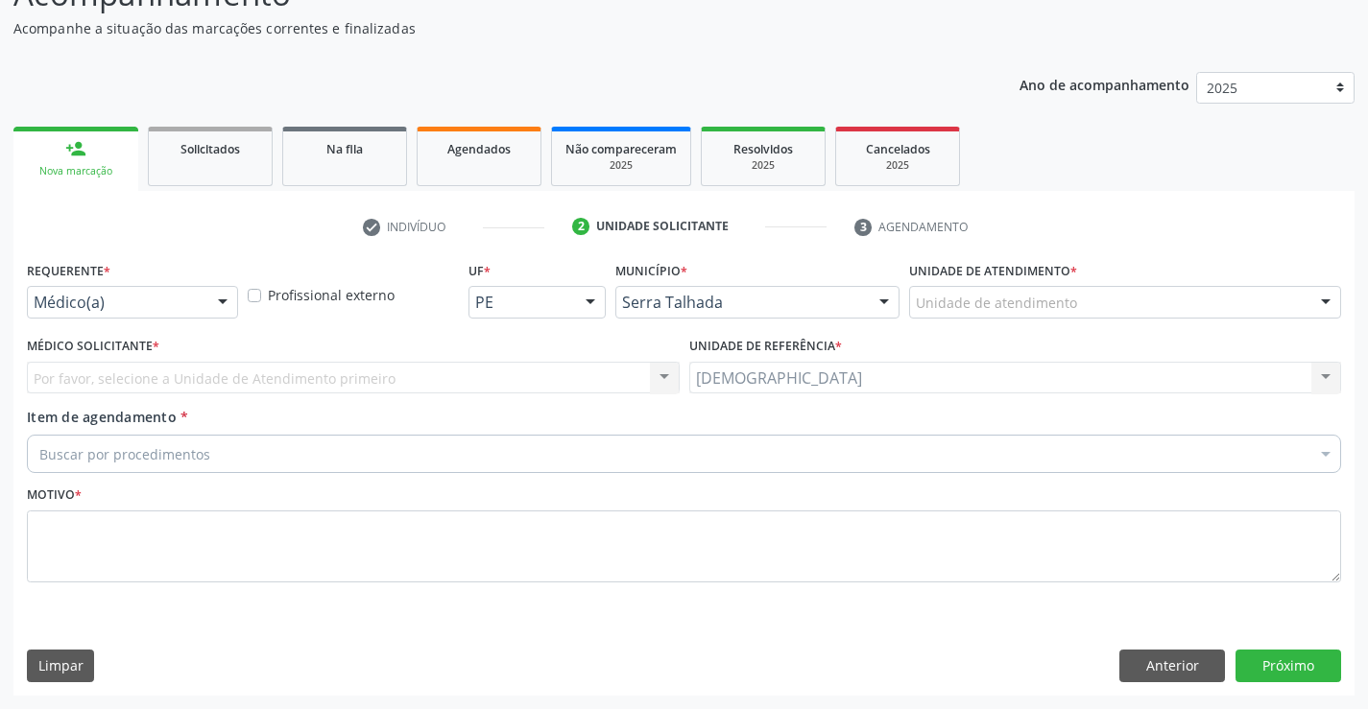
click at [222, 299] on div at bounding box center [222, 303] width 29 height 33
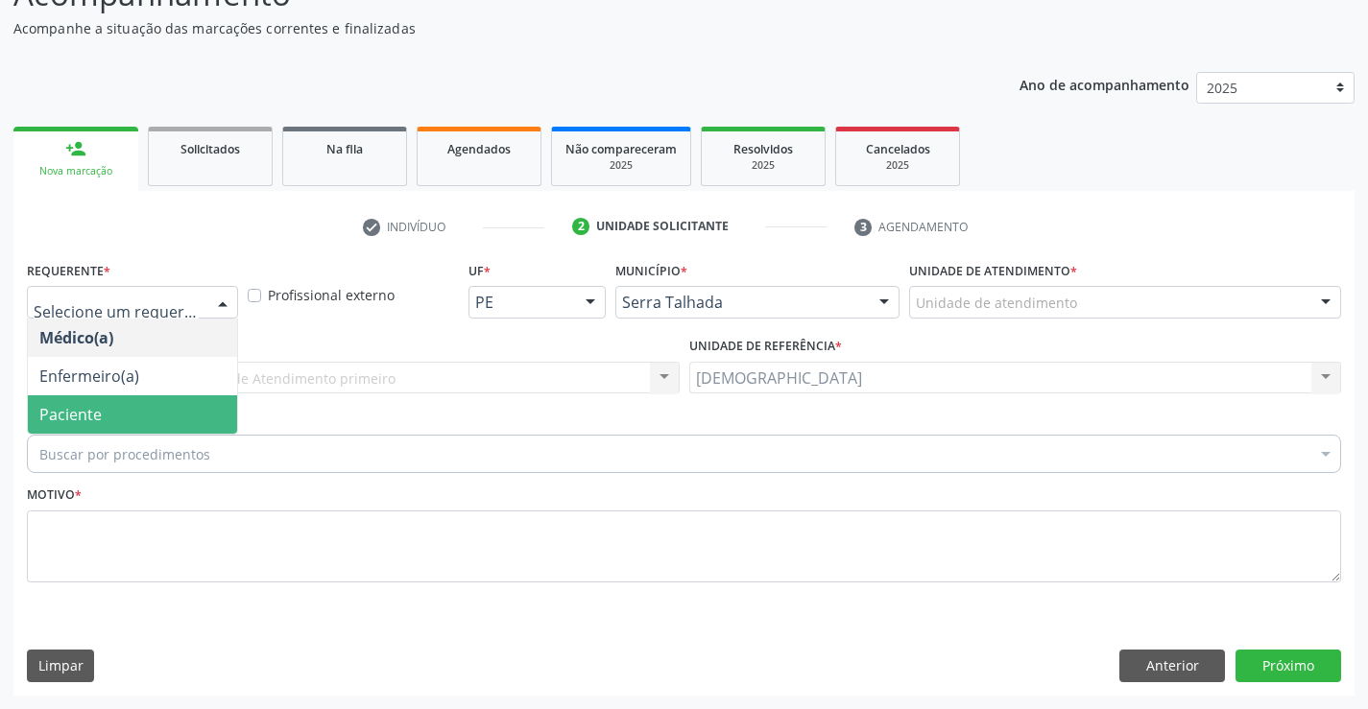
click at [109, 425] on span "Paciente" at bounding box center [132, 414] width 209 height 38
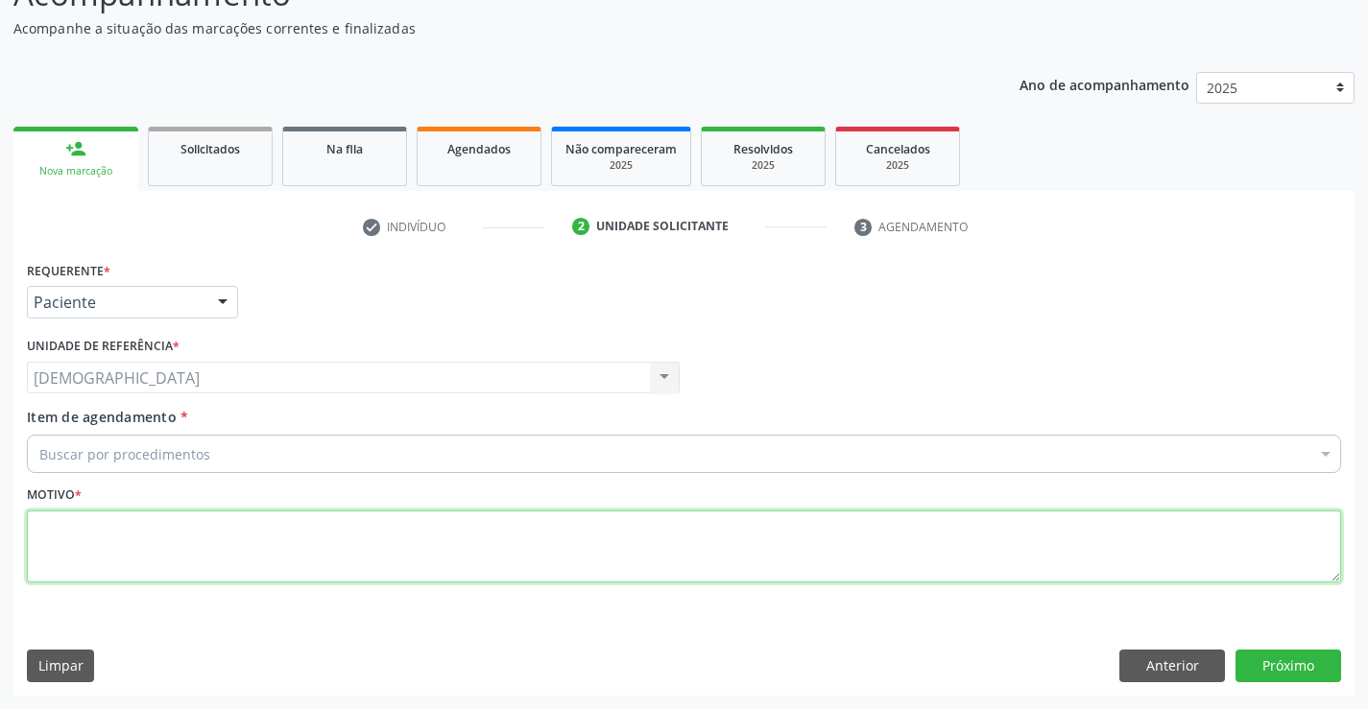
click at [111, 521] on textarea at bounding box center [684, 547] width 1314 height 73
type textarea "."
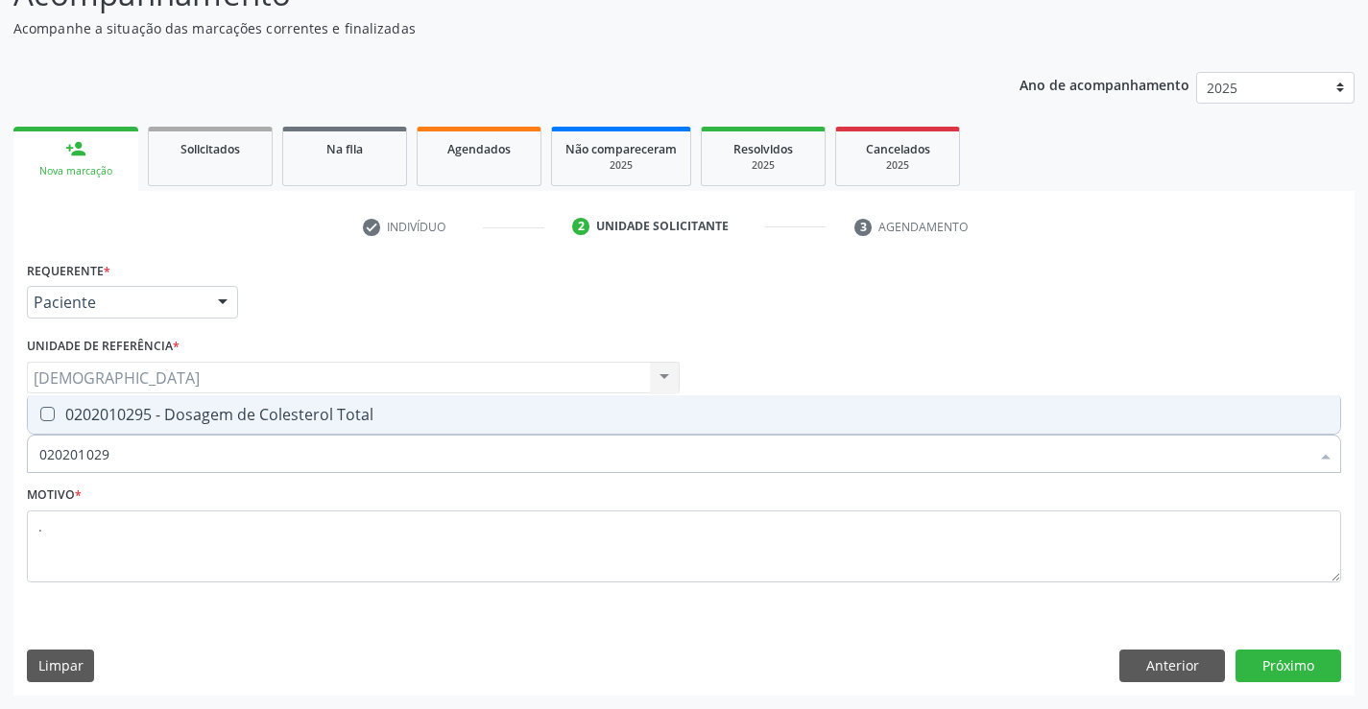
type input "0202010295"
click at [164, 408] on div "0202010295 - Dosagem de Colesterol Total" at bounding box center [683, 414] width 1289 height 15
checkbox Total "true"
type input "02020102"
checkbox Total "false"
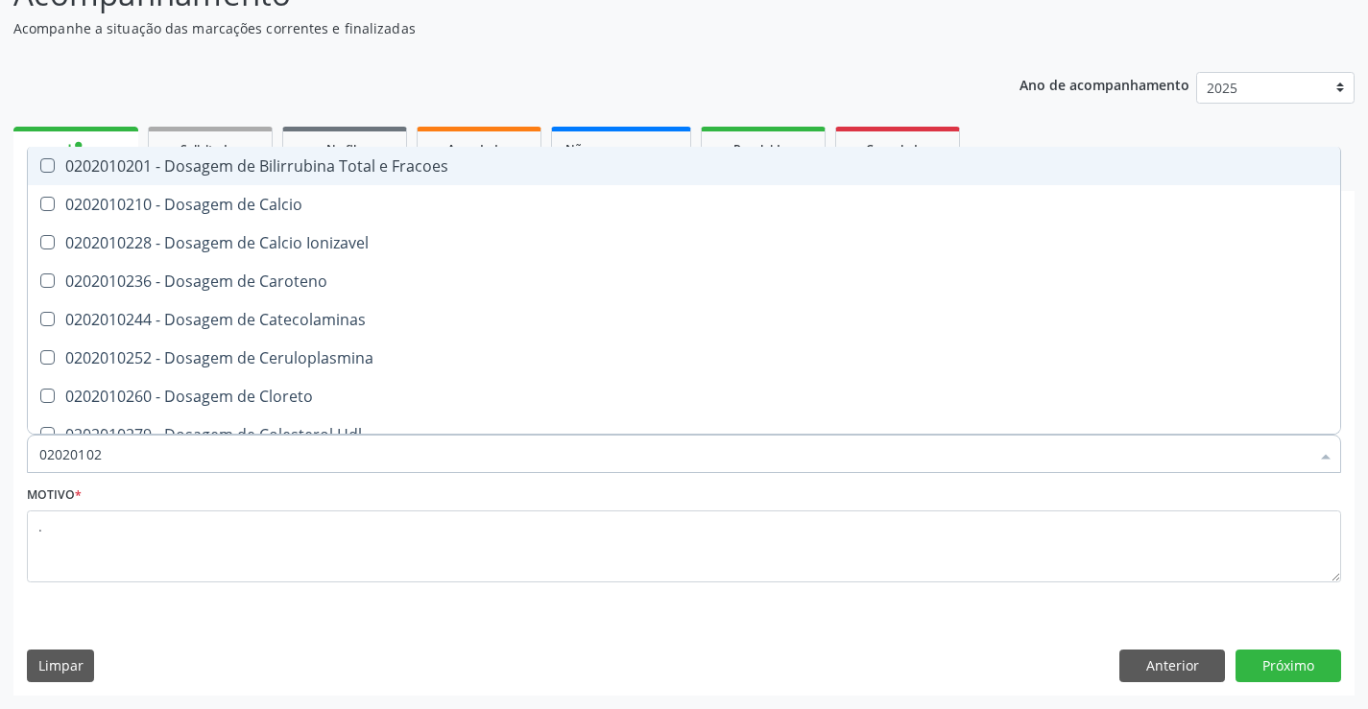
type input "0202010"
checkbox Total "false"
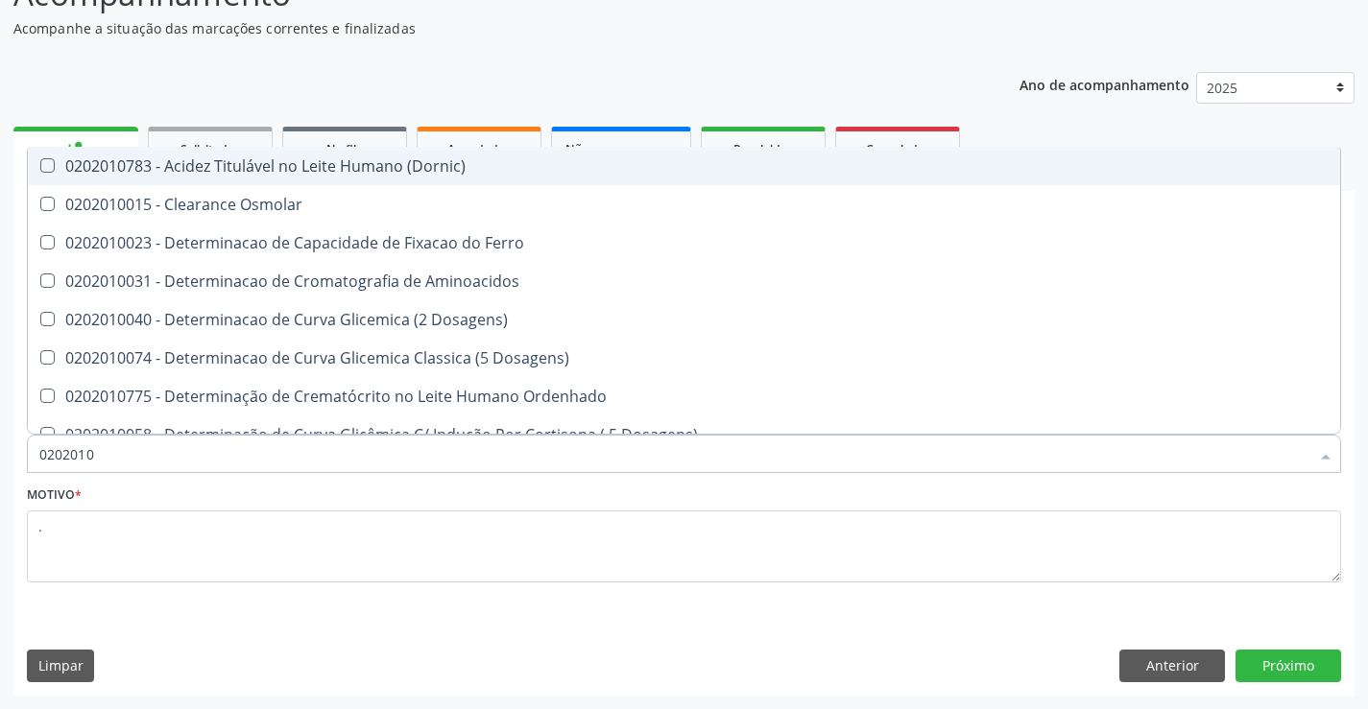
type input "020201"
checkbox Total "false"
checkbox Ferritina "true"
type input "02020"
checkbox Ferritina "false"
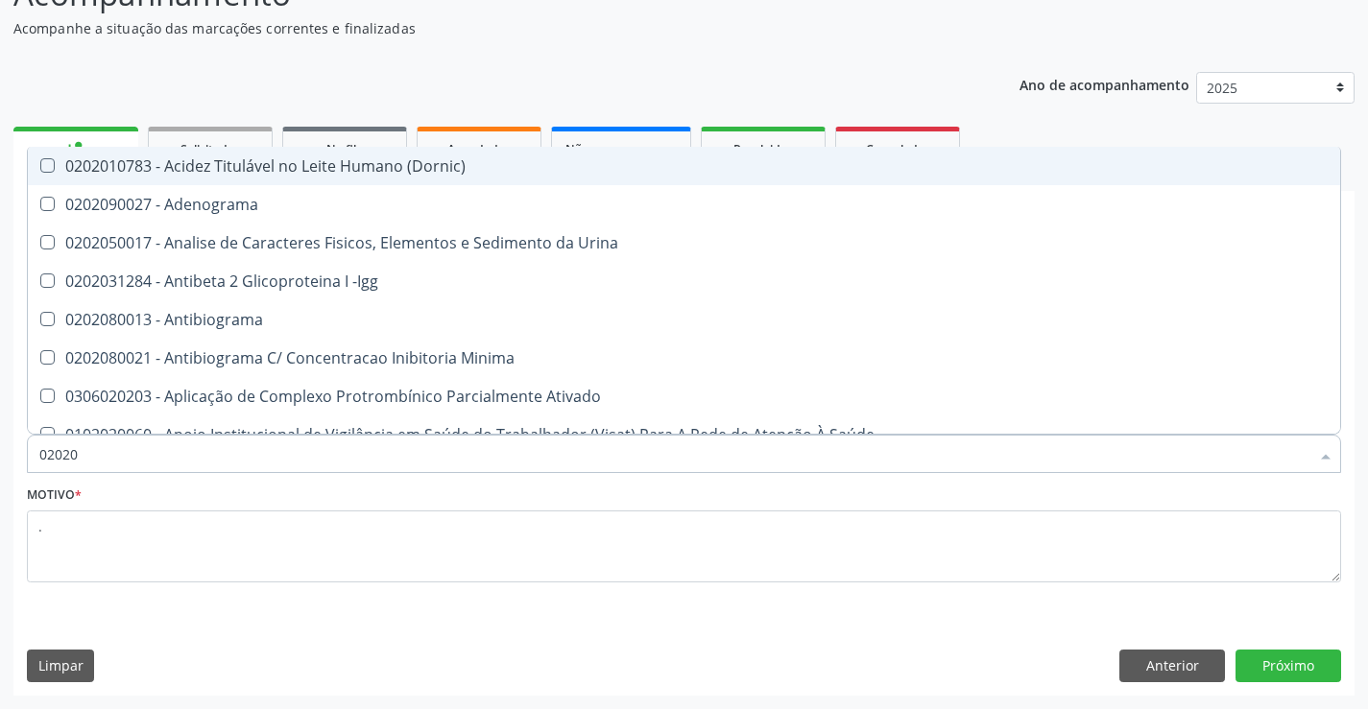
type input "020201"
checkbox Parceria\) "true"
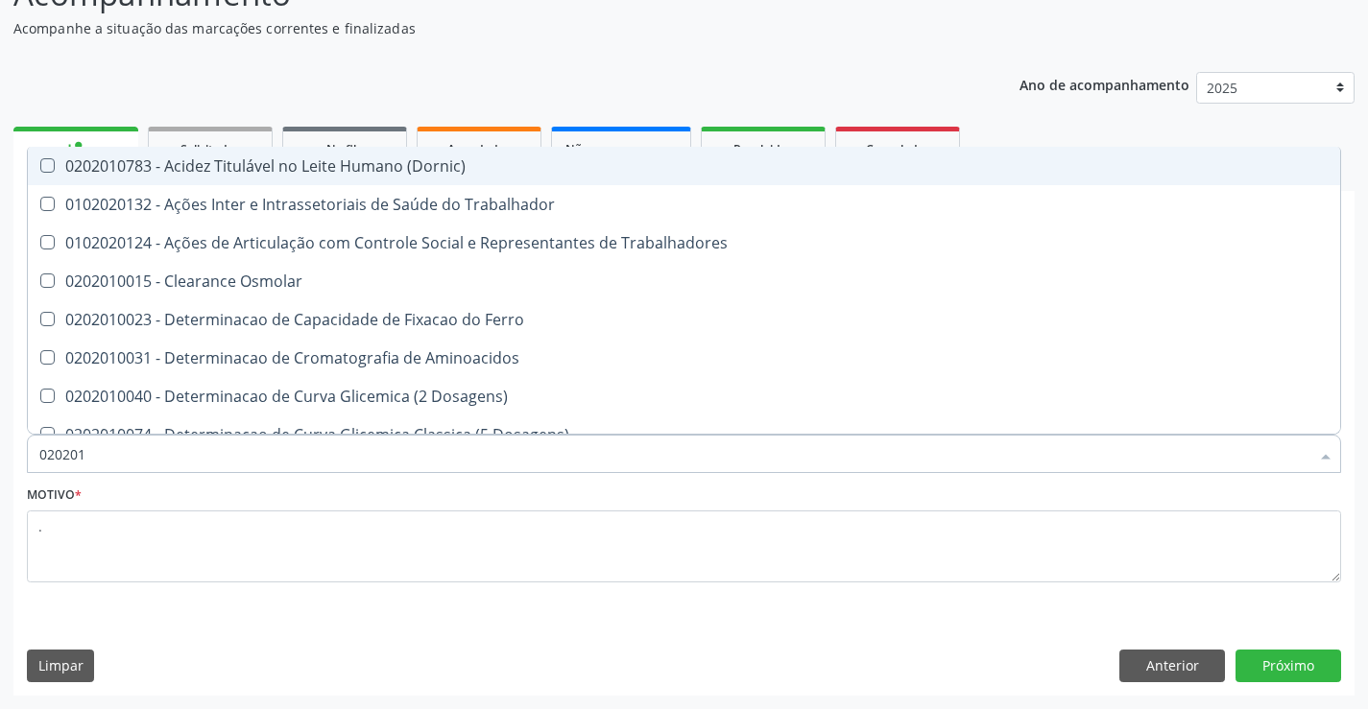
type input "0202010"
checkbox Fracoes "true"
checkbox Total "false"
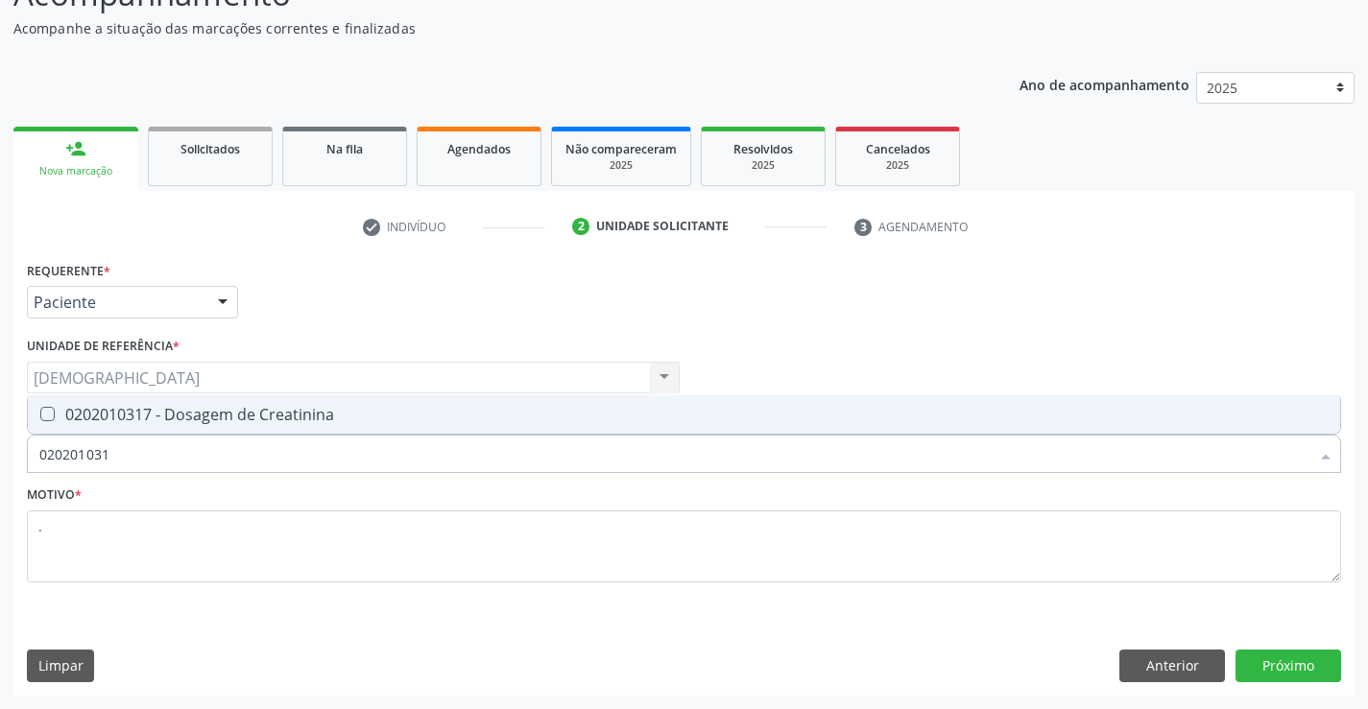
type input "0202010317"
click at [162, 408] on div "0202010317 - Dosagem de Creatinina" at bounding box center [683, 414] width 1289 height 15
checkbox Creatinina "true"
type input "02020103"
checkbox Creatinina "false"
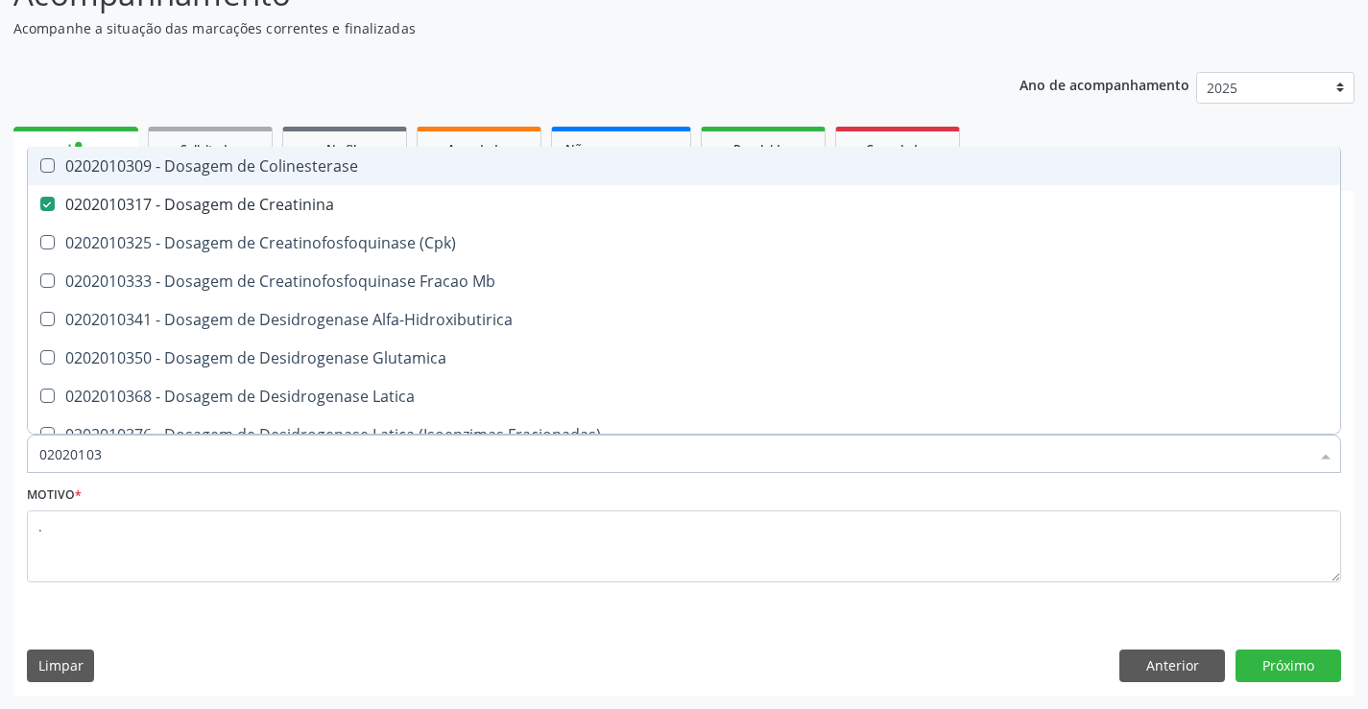
type input "0202010"
checkbox Creatinina "false"
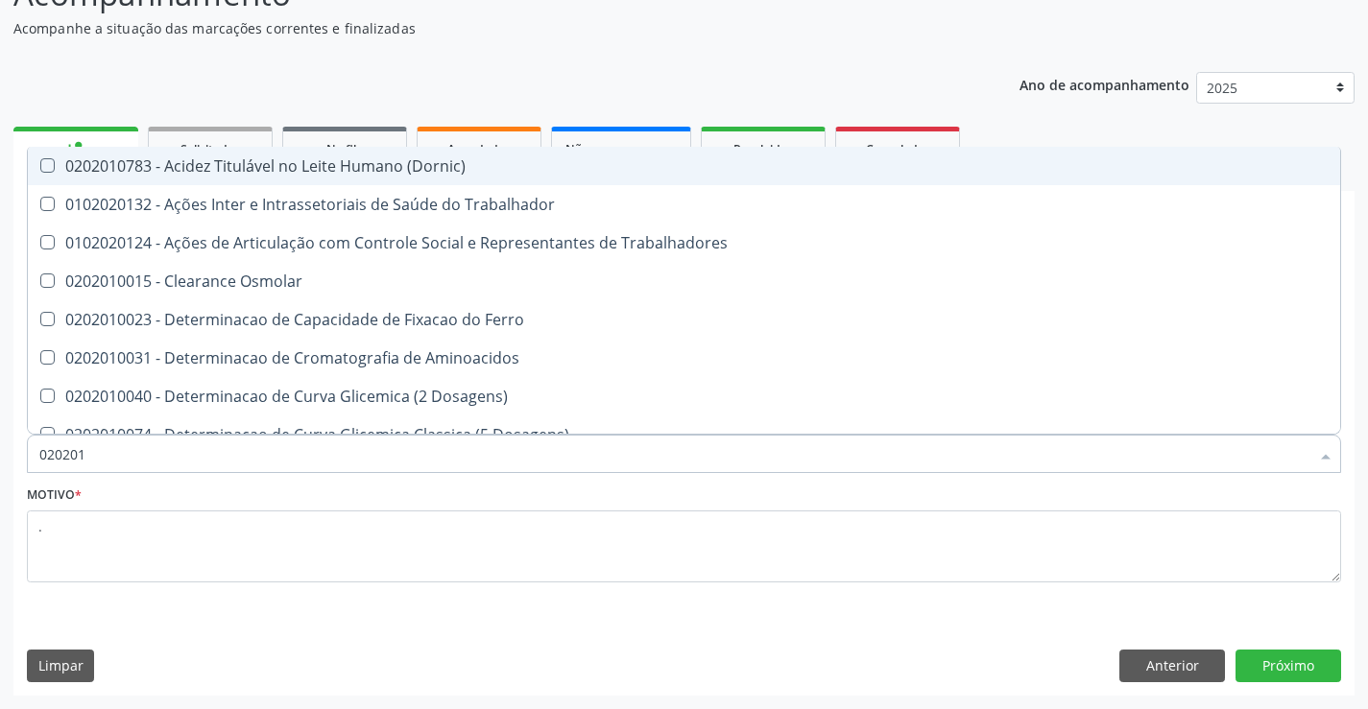
type input "02020"
checkbox Total "false"
checkbox Creatinina "false"
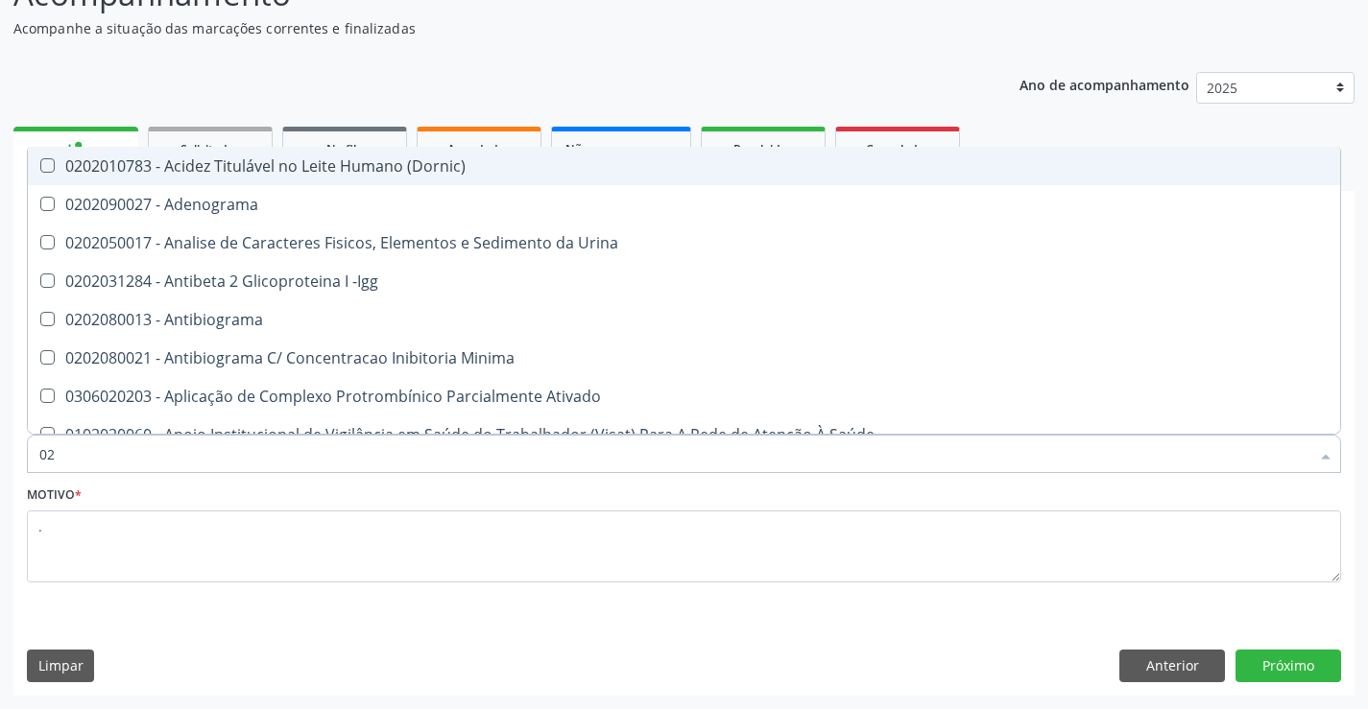
type input "0"
checkbox Total "false"
checkbox Creatinina "false"
checkbox Etossuximida "false"
checkbox Viii "false"
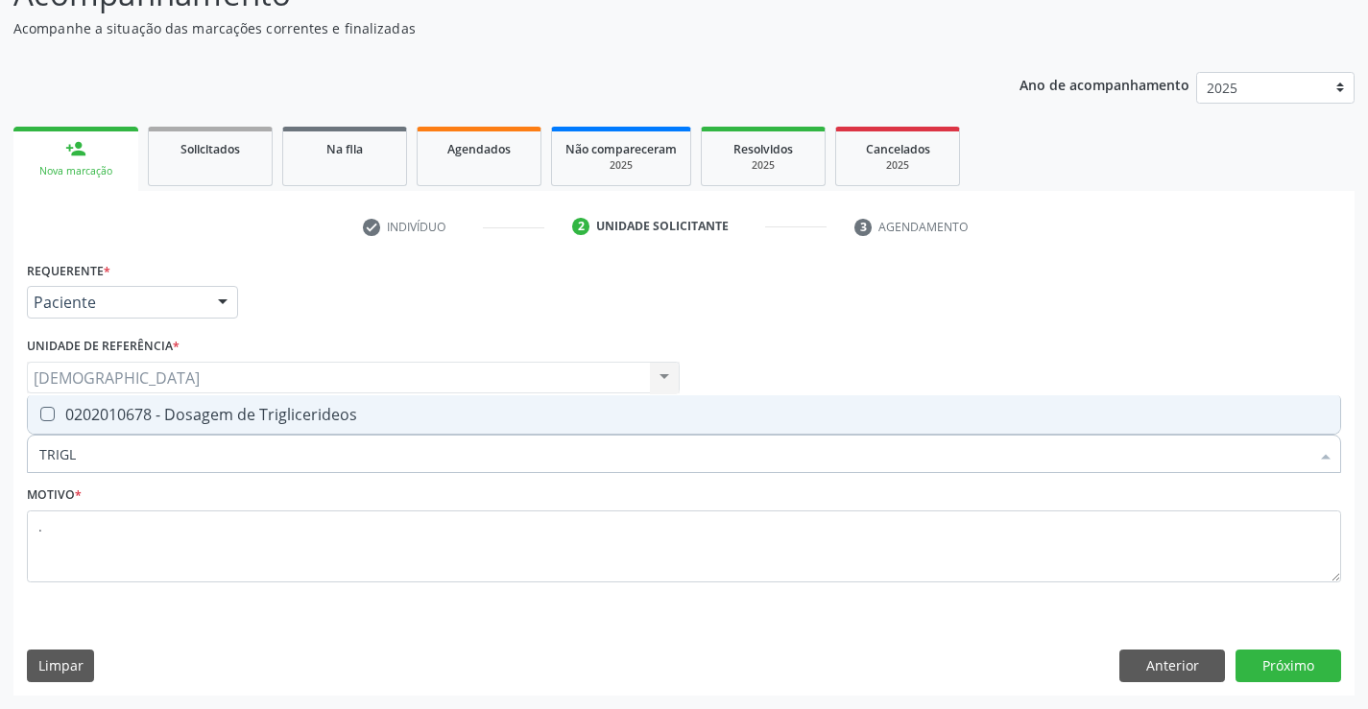
type input "TRIGLI"
click at [199, 416] on div "0202010678 - Dosagem de Triglicerideos" at bounding box center [683, 414] width 1289 height 15
checkbox Triglicerideos "true"
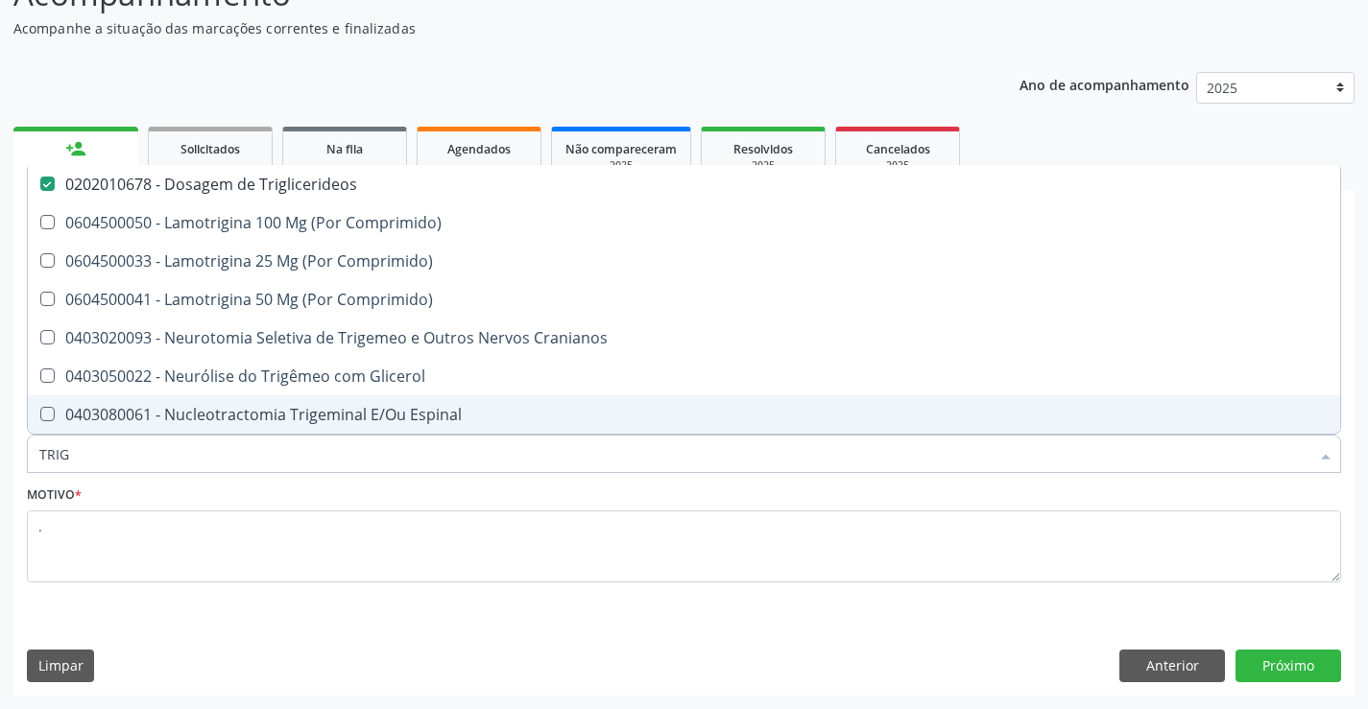
type input "TRI"
checkbox Triglicerideos "false"
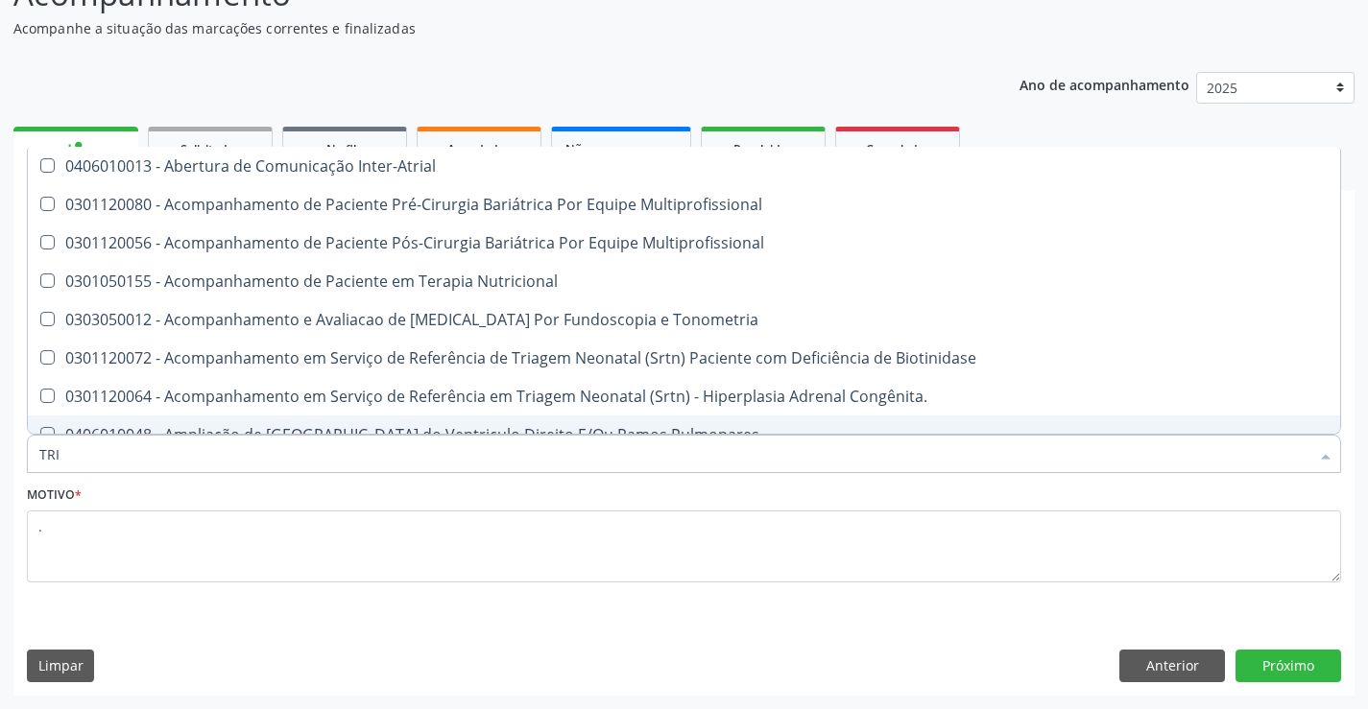
type input "TR"
checkbox Triglicerideos "false"
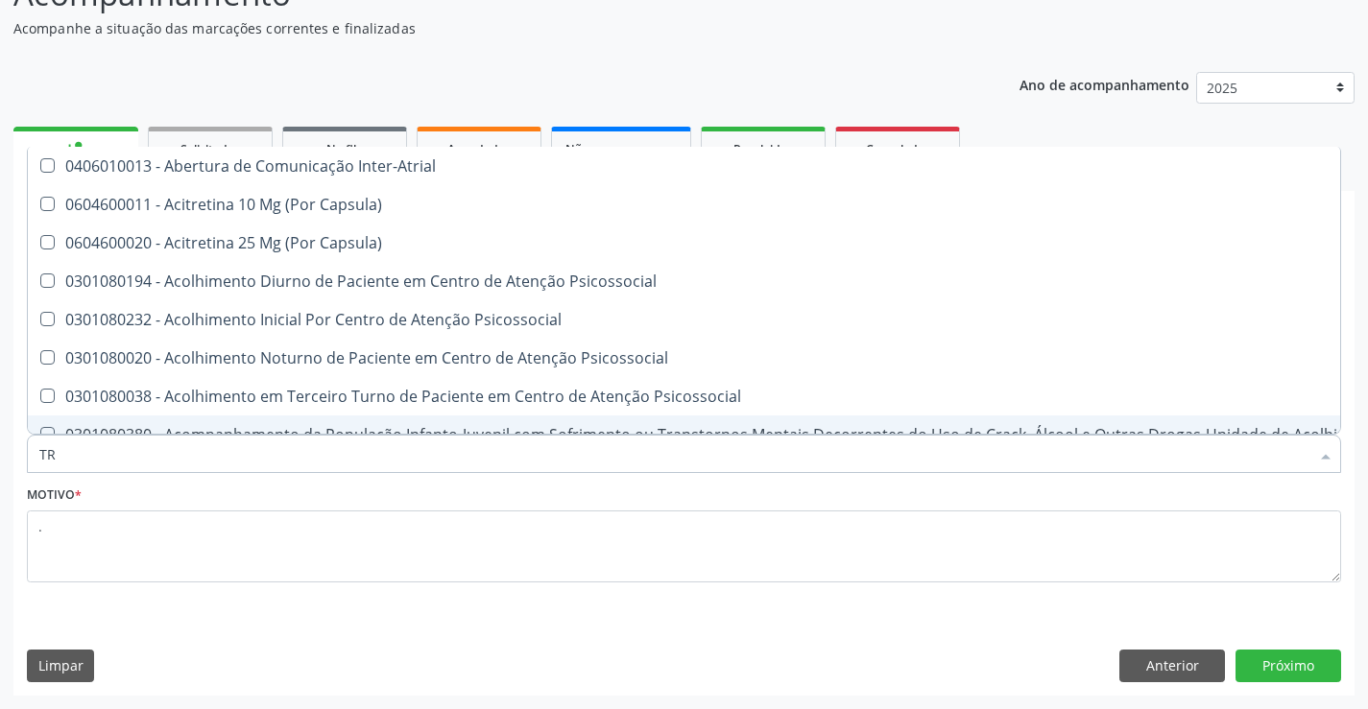
type input "T"
checkbox Triglicerideos "false"
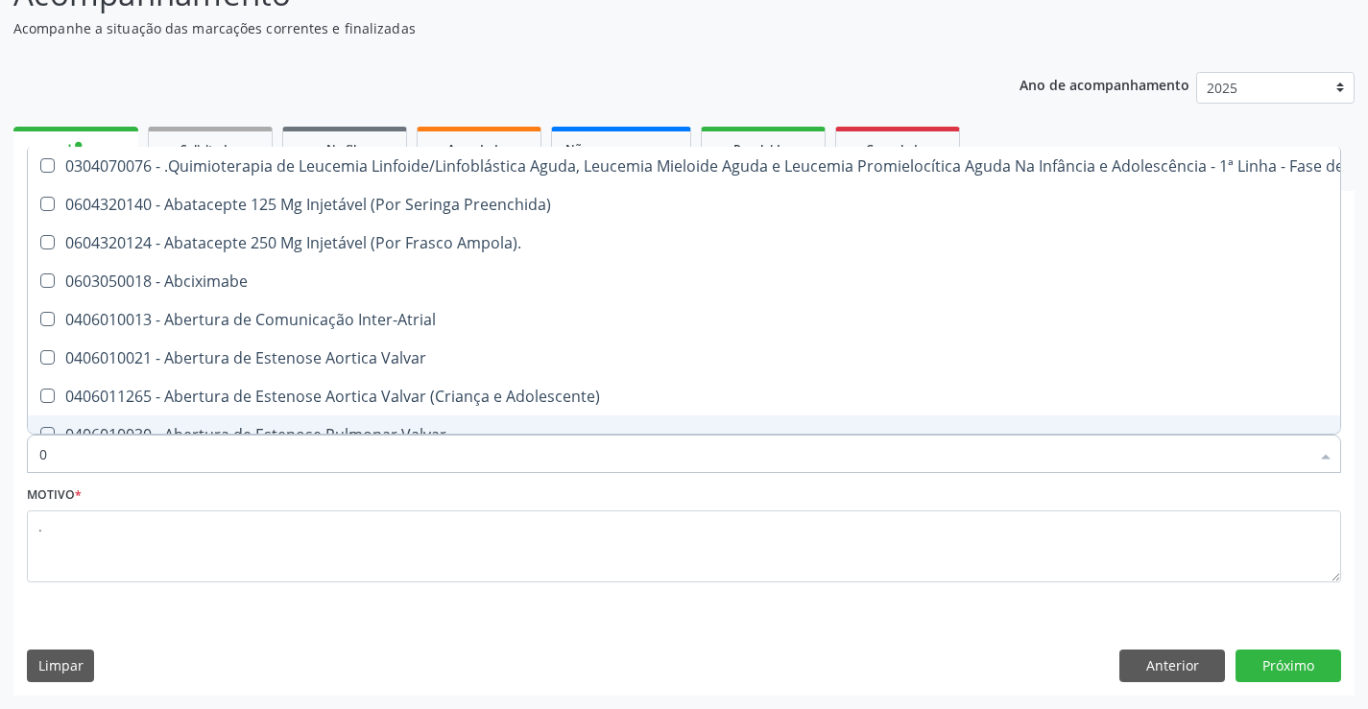
type input "02"
checkbox Transferências "true"
checkbox Meckel "true"
checkbox Transfusao "true"
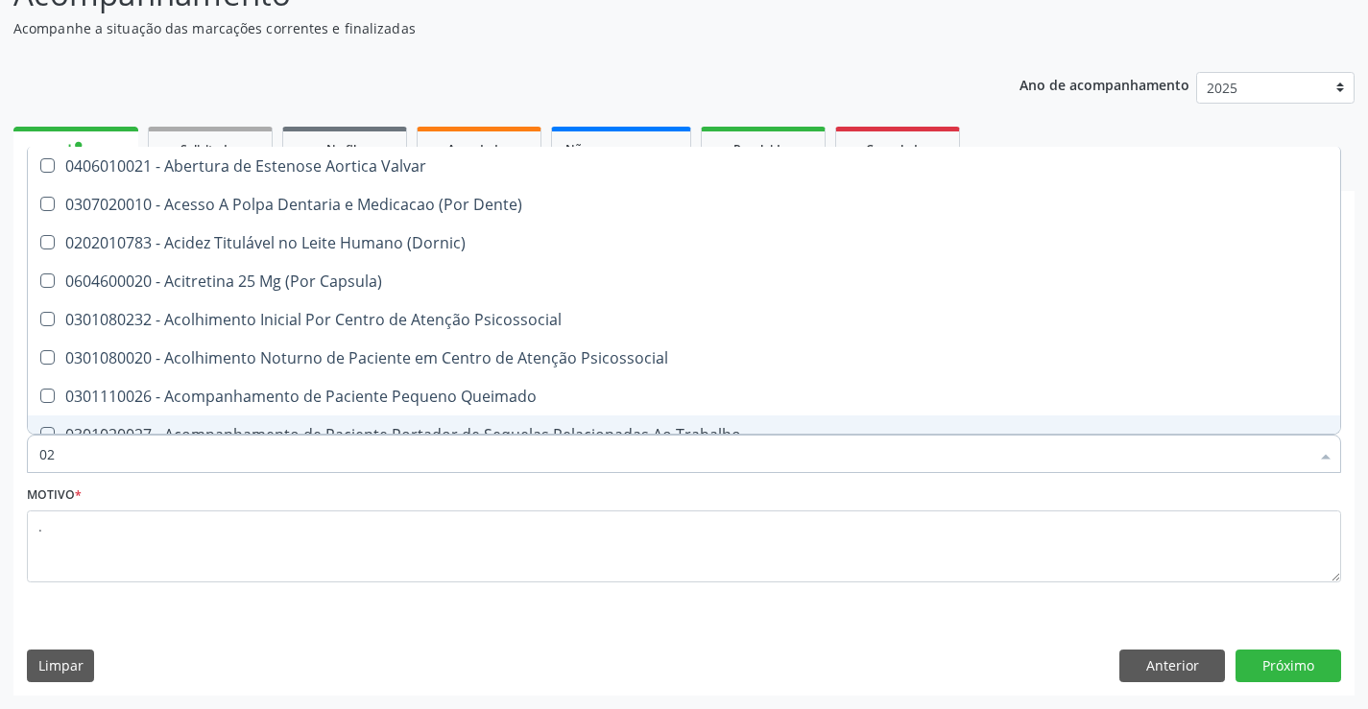
type input "020"
checkbox Congênita "true"
checkbox Complementar\) "true"
checkbox Dias "true"
checkbox Total "false"
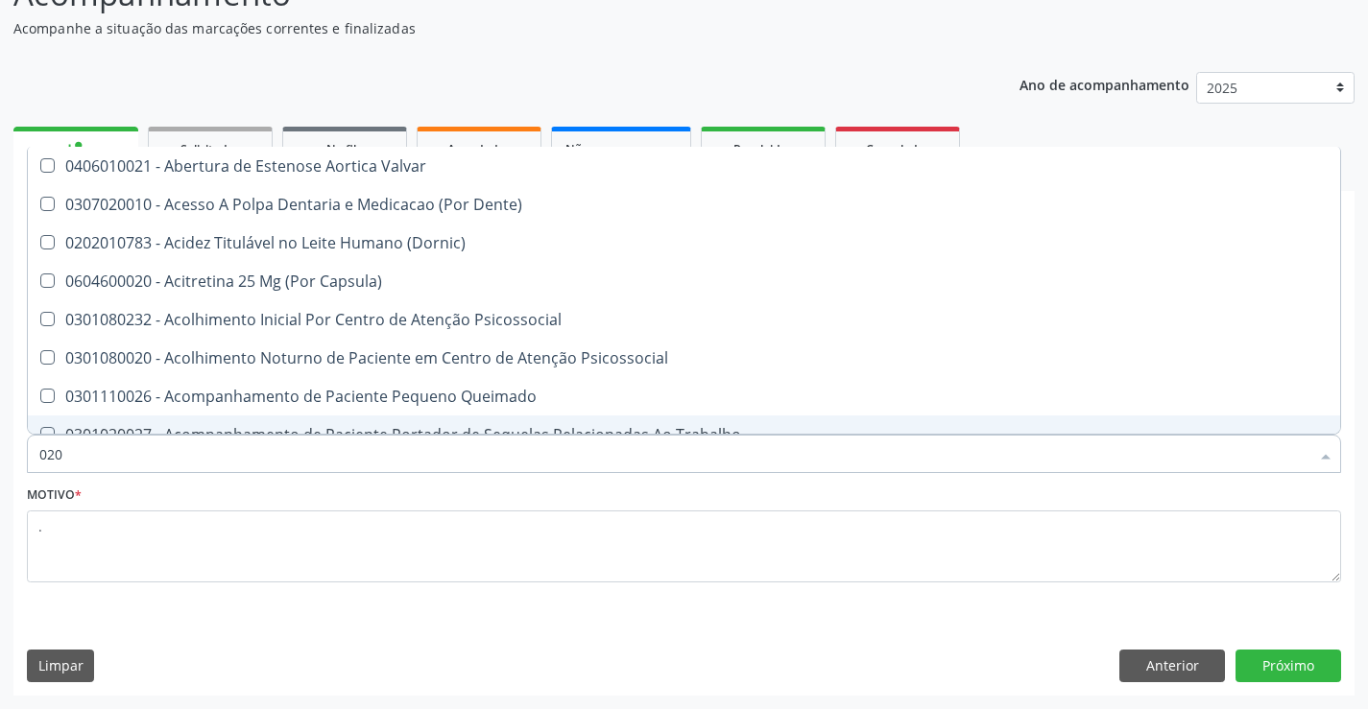
checkbox Creatinina "false"
checkbox Triglicerideos "false"
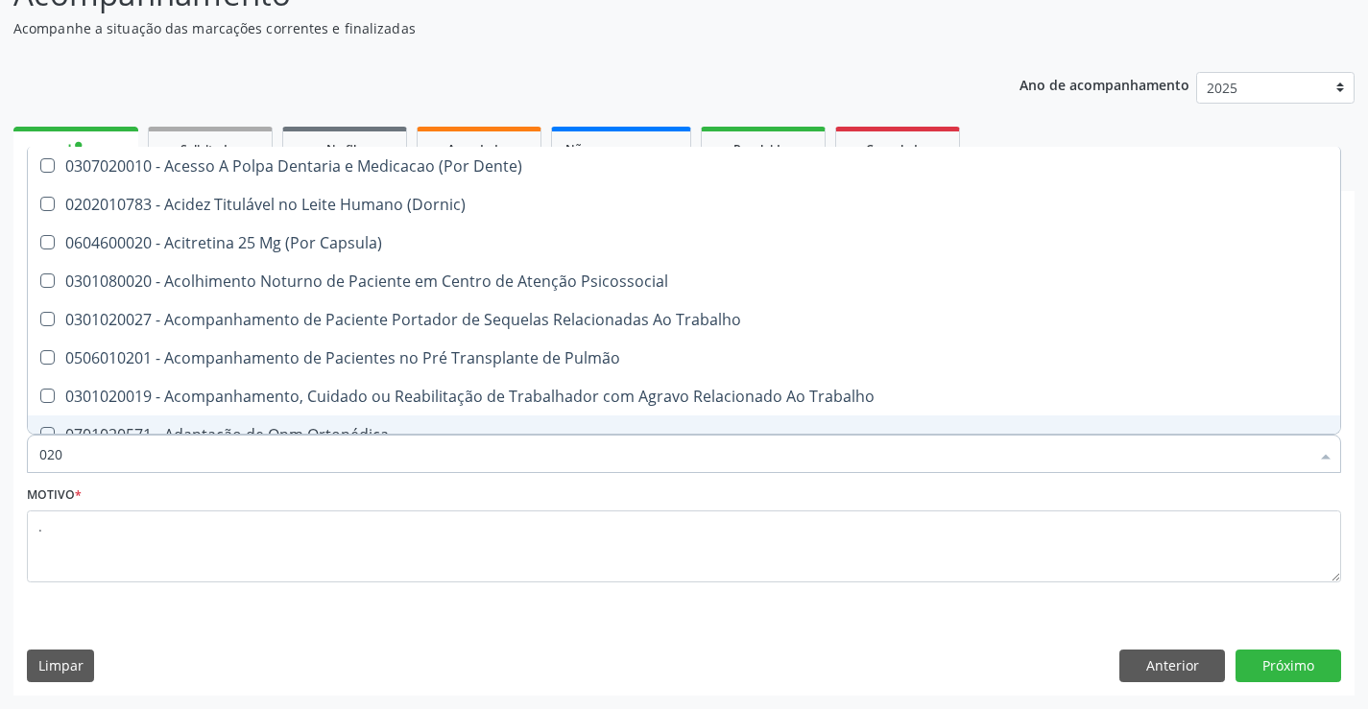
type input "0202"
checkbox Fragmento "true"
checkbox Ossea "true"
checkbox Projecoes\) "true"
checkbox Total "false"
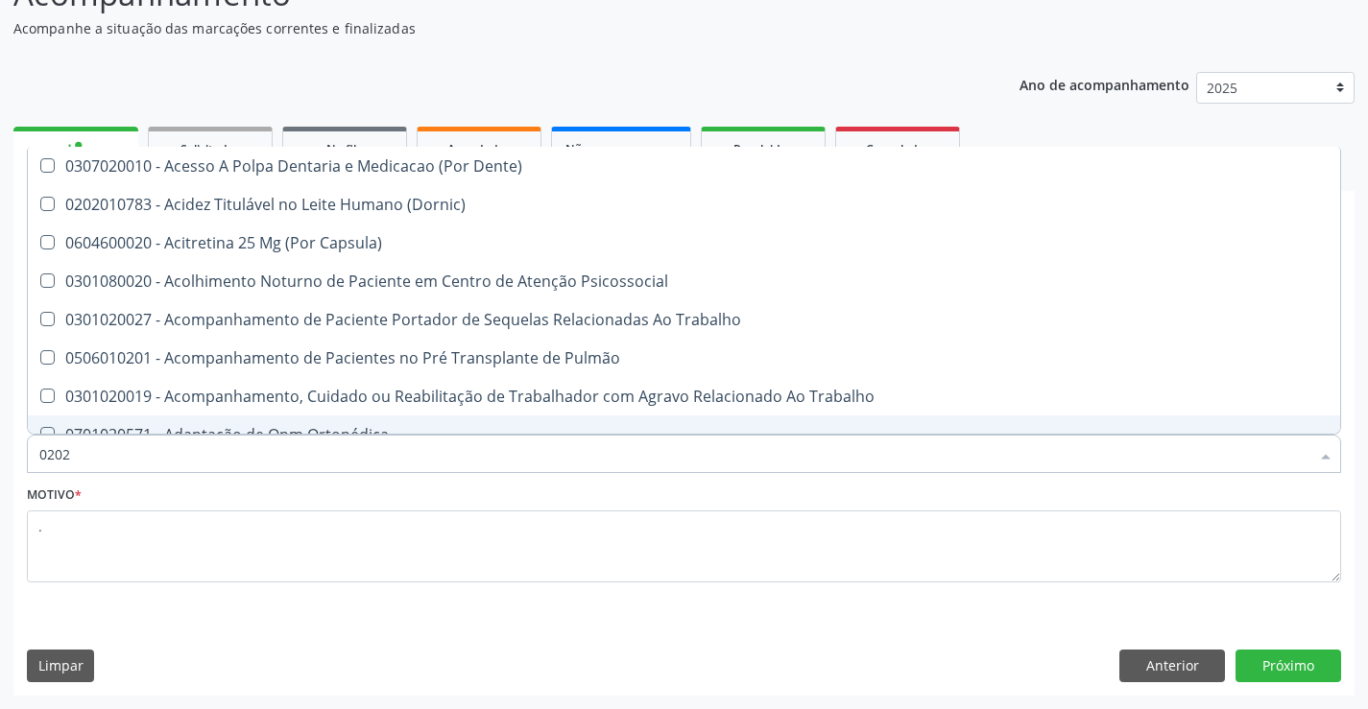
checkbox Creatinina "false"
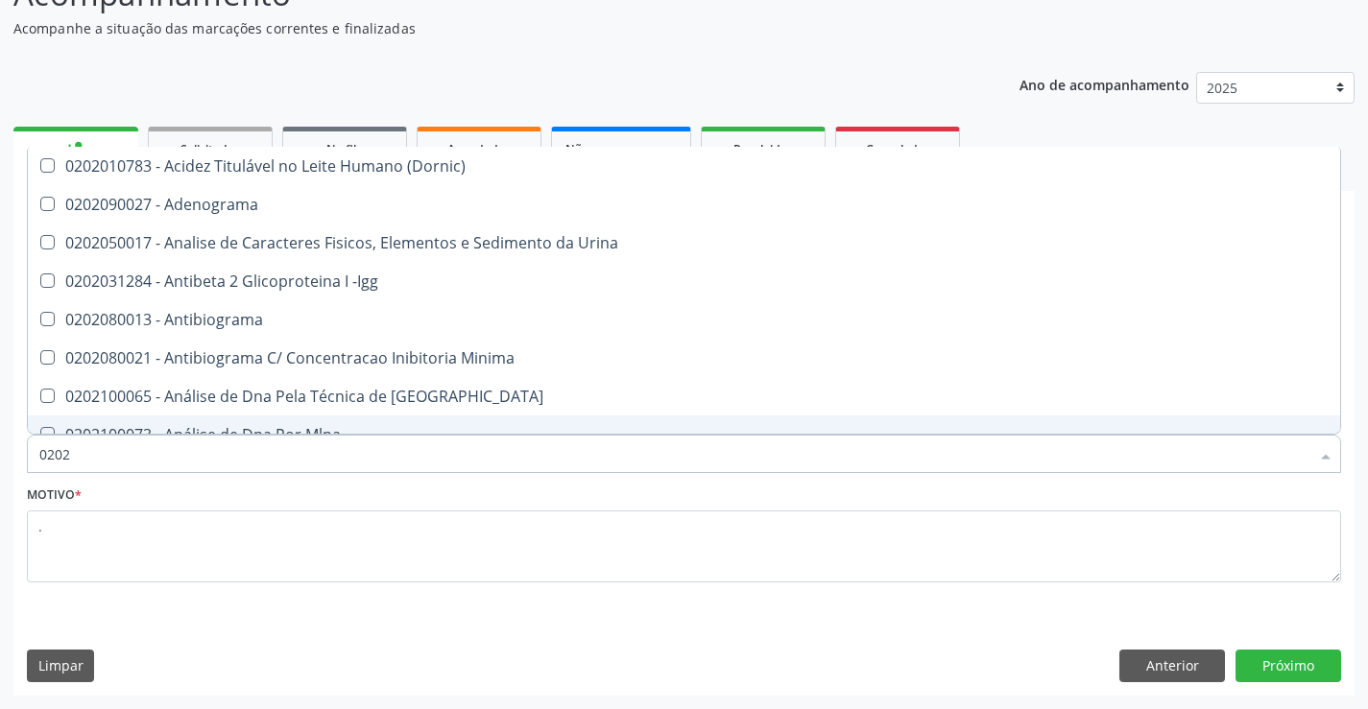
type input "02020"
checkbox Barbituratos "true"
checkbox Calcio "true"
checkbox Total "false"
checkbox Creatinina "false"
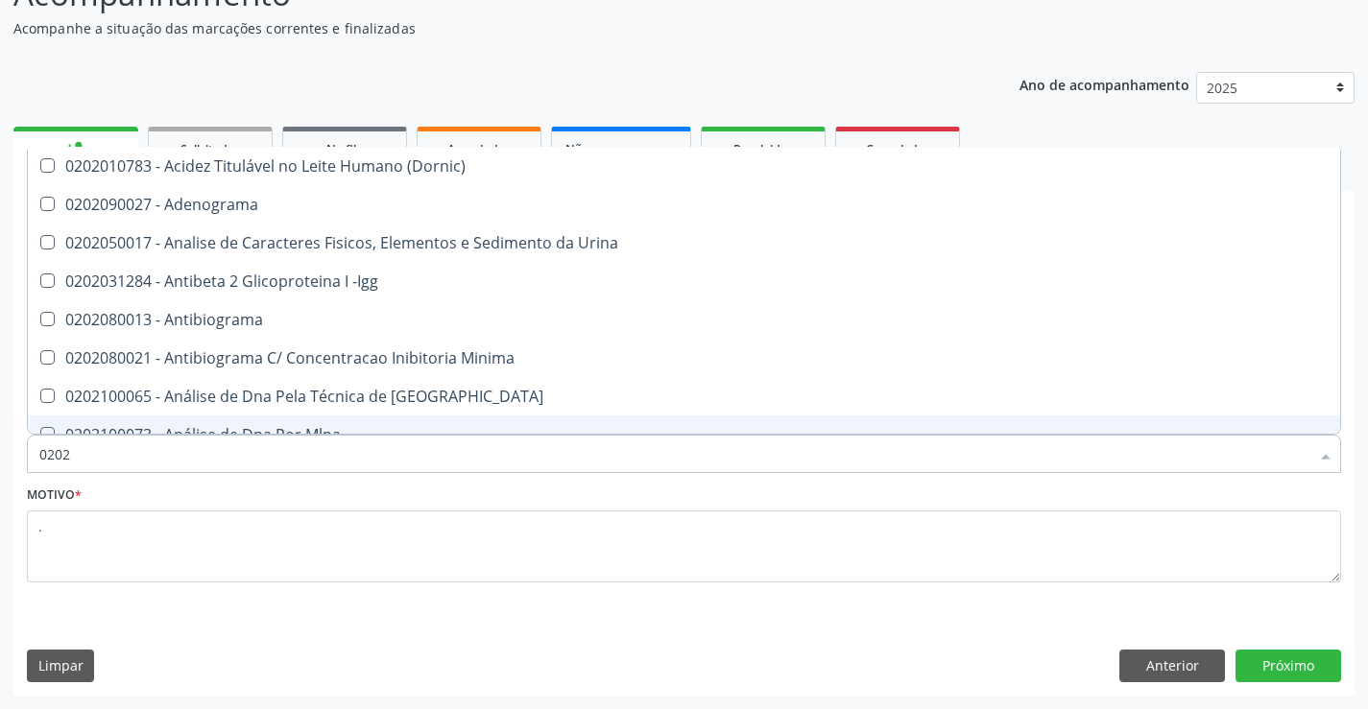
checkbox Funcional "true"
checkbox Triglicerideos "false"
type input "020201"
checkbox Parceria\) "true"
checkbox Gestante "true"
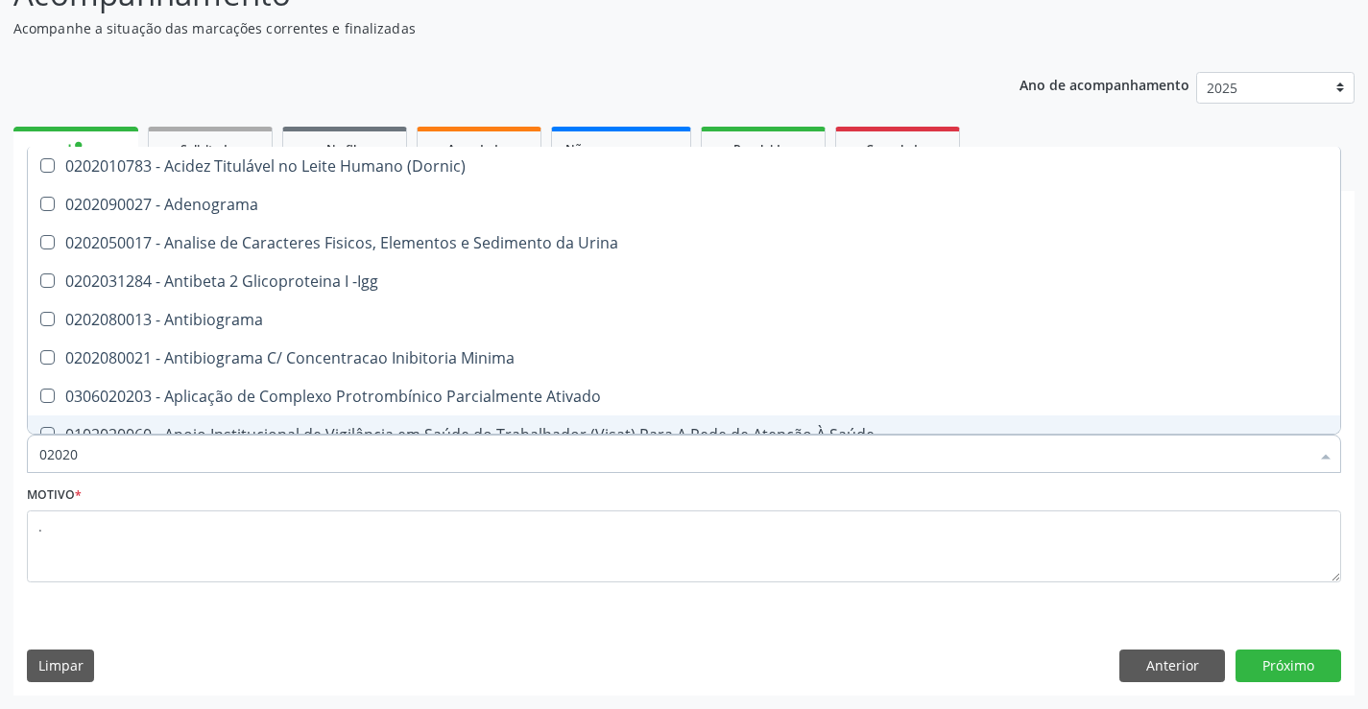
checkbox Acetona "true"
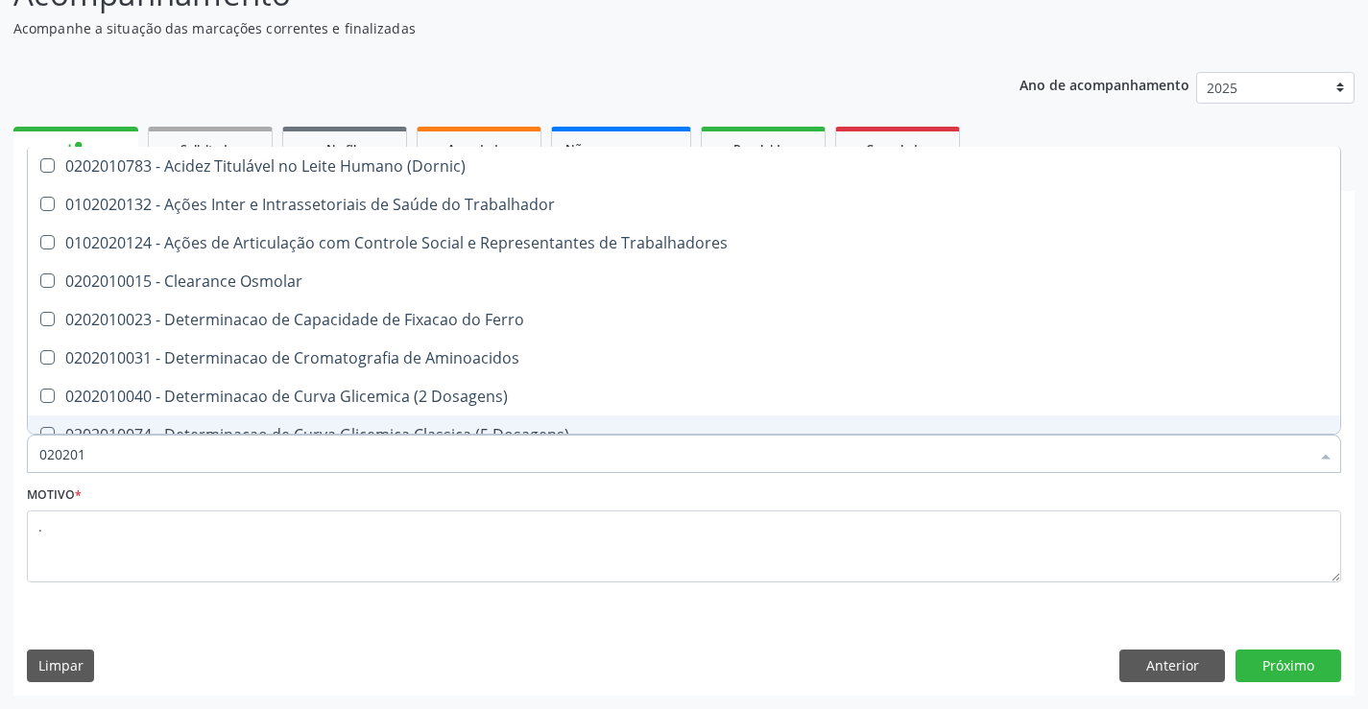
type input "0202010"
checkbox Fracoes "true"
checkbox Ionizavel "true"
checkbox Total "false"
checkbox Creatinina "false"
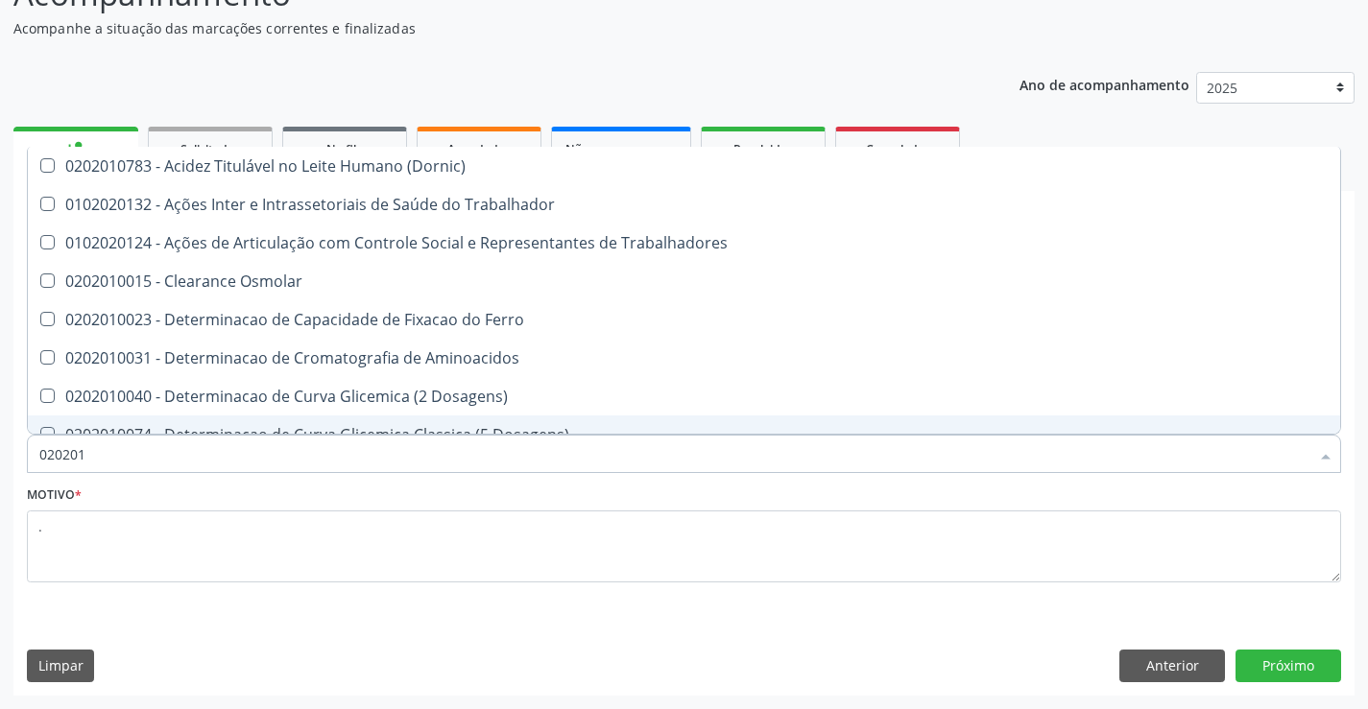
checkbox Muco-Proteinas "true"
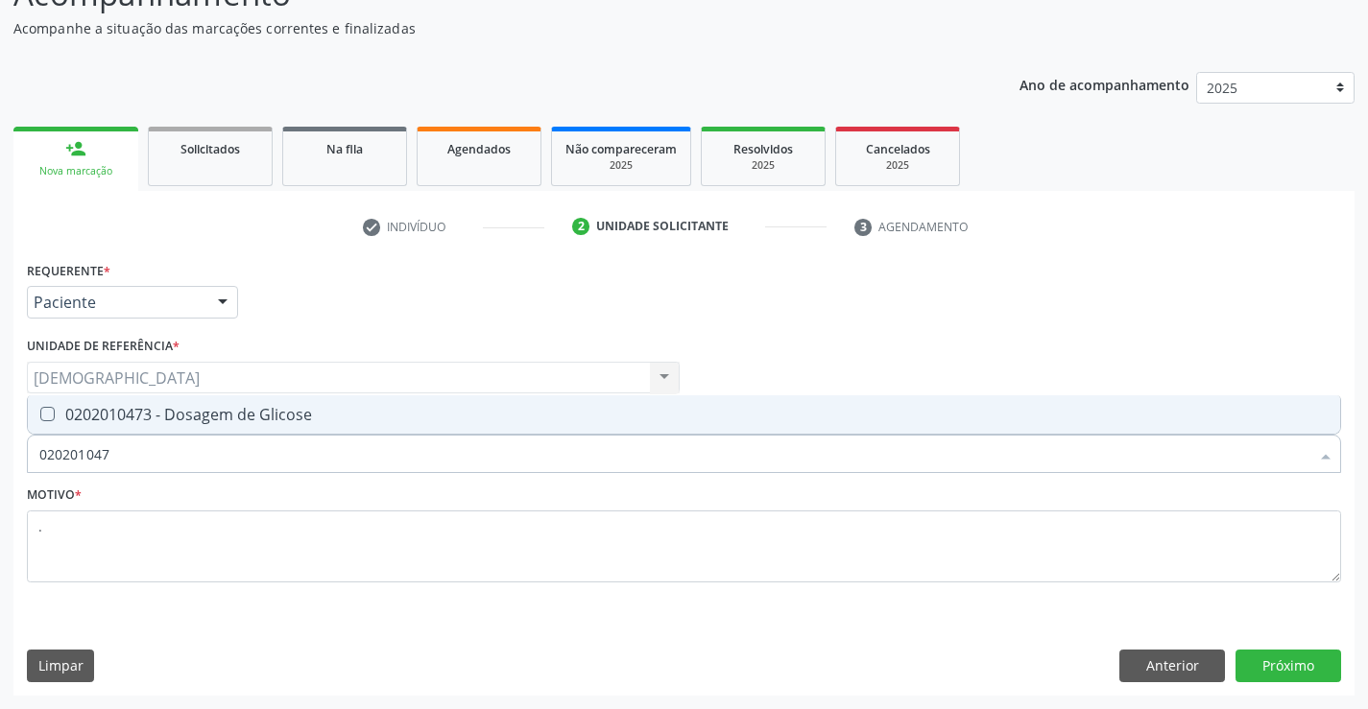
type input "0202010473"
click at [199, 416] on div "0202010473 - Dosagem de Glicose" at bounding box center [683, 414] width 1289 height 15
checkbox Glicose "true"
type input "02020104"
checkbox Glicose "false"
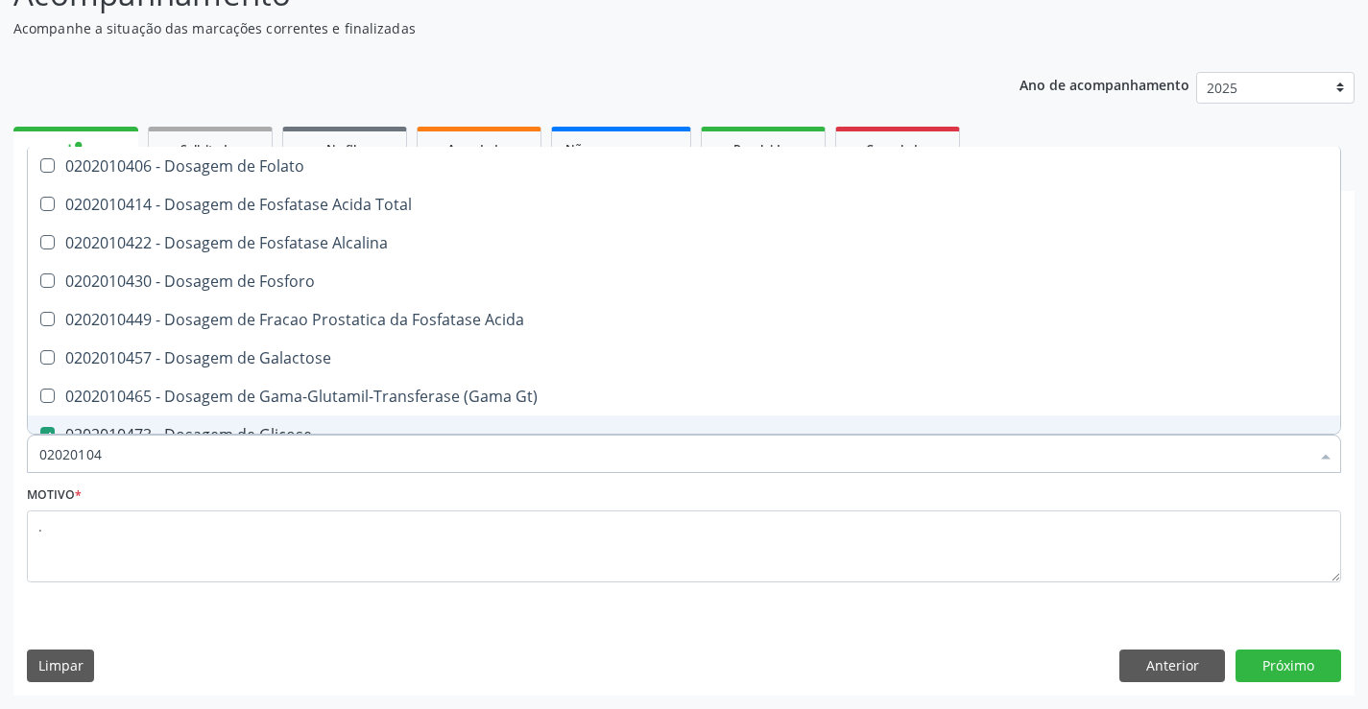
type input "0202010"
checkbox Glicose "false"
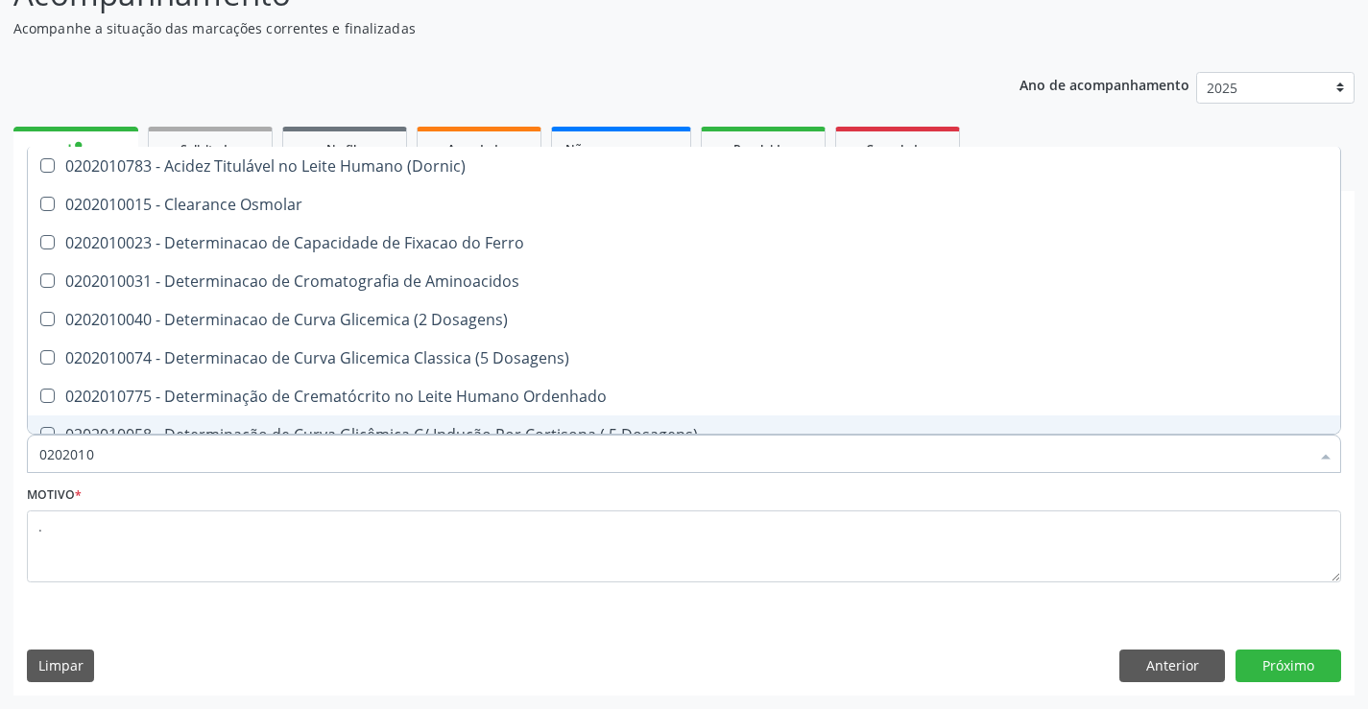
type input "020201"
checkbox Total "false"
checkbox Creatinina "false"
checkbox Ferritina "true"
checkbox Folato "true"
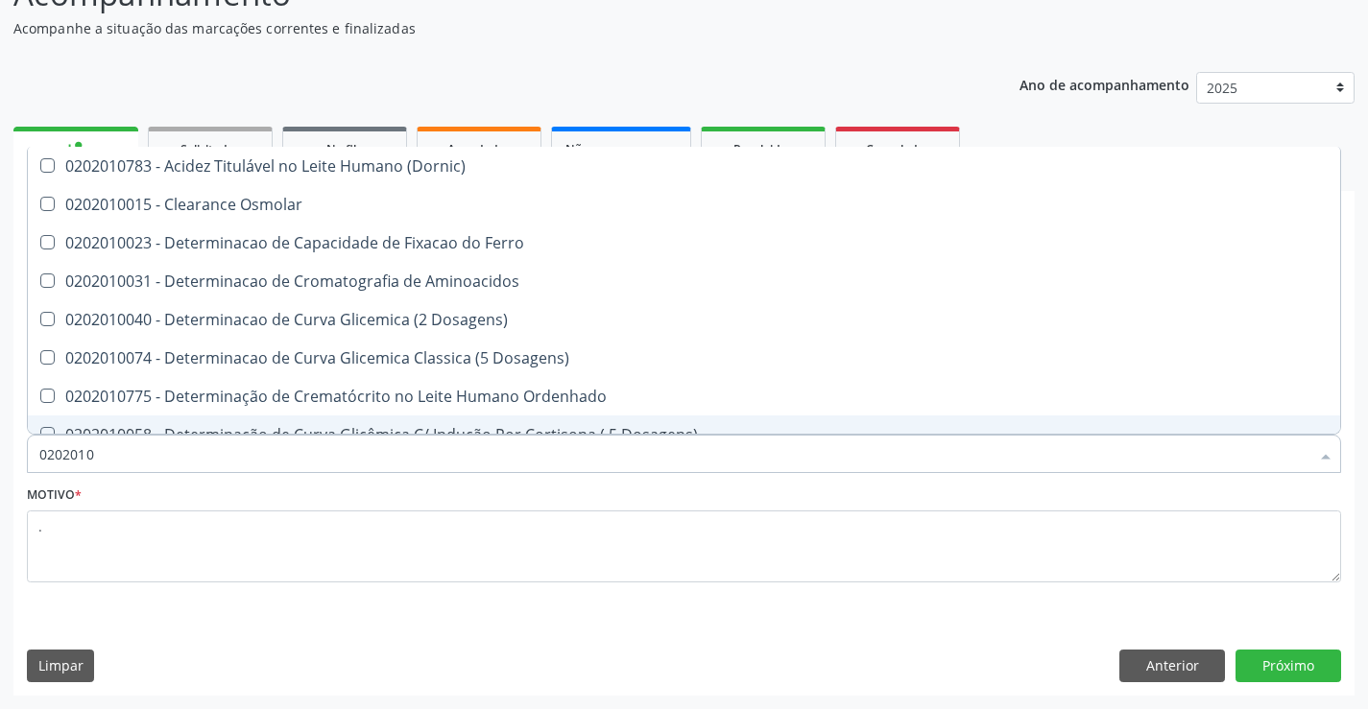
checkbox Glicose "false"
checkbox Nt-Probnp\) "true"
checkbox Triglicerideos "false"
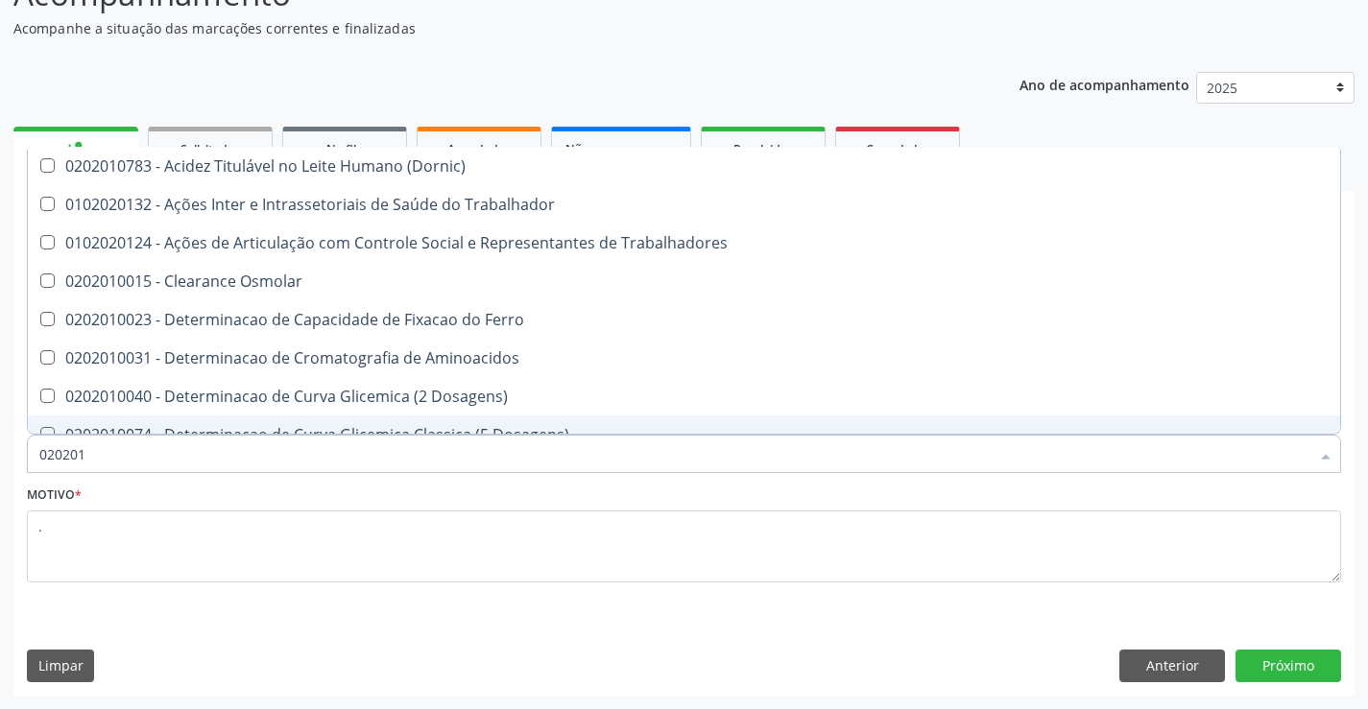
type input "02020"
checkbox Total "false"
checkbox Creatinina "false"
checkbox Glicose "false"
checkbox Triglicerideos "false"
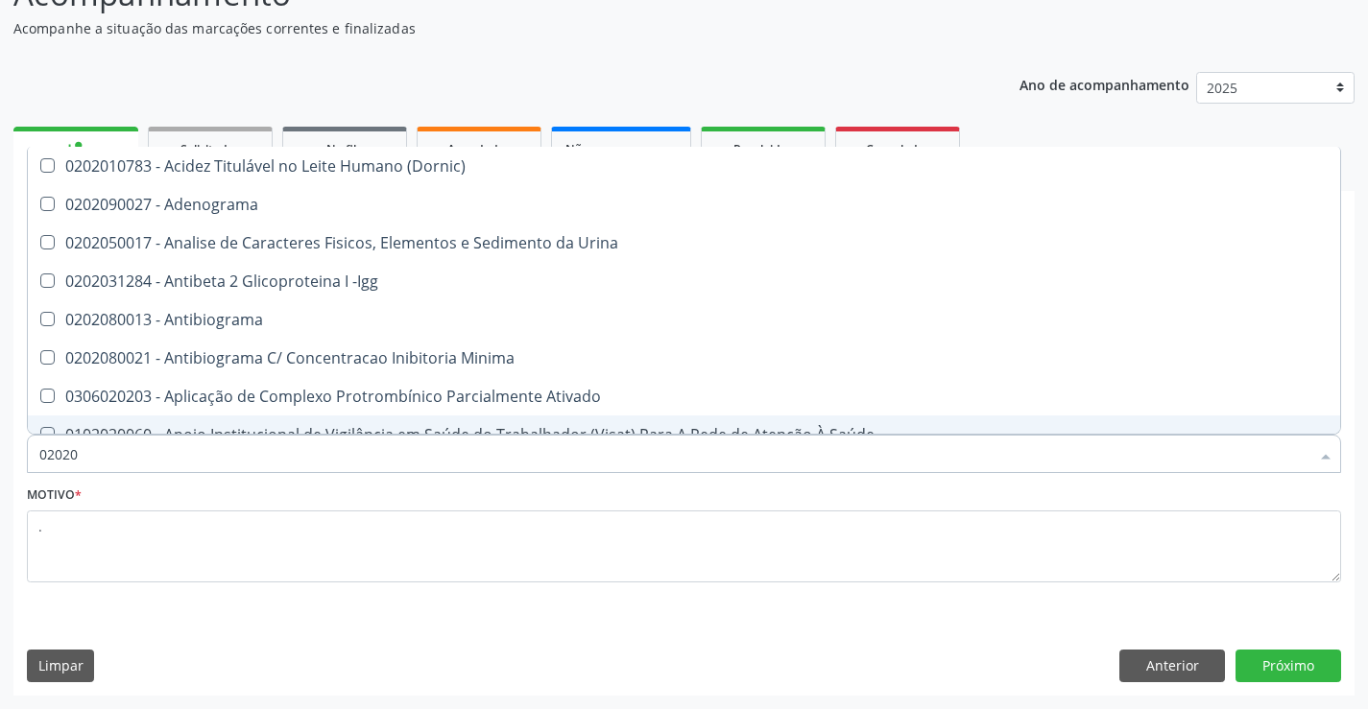
type input "020201"
checkbox Parceria\) "true"
checkbox Gestante "true"
checkbox T3 "true"
checkbox Acetona "true"
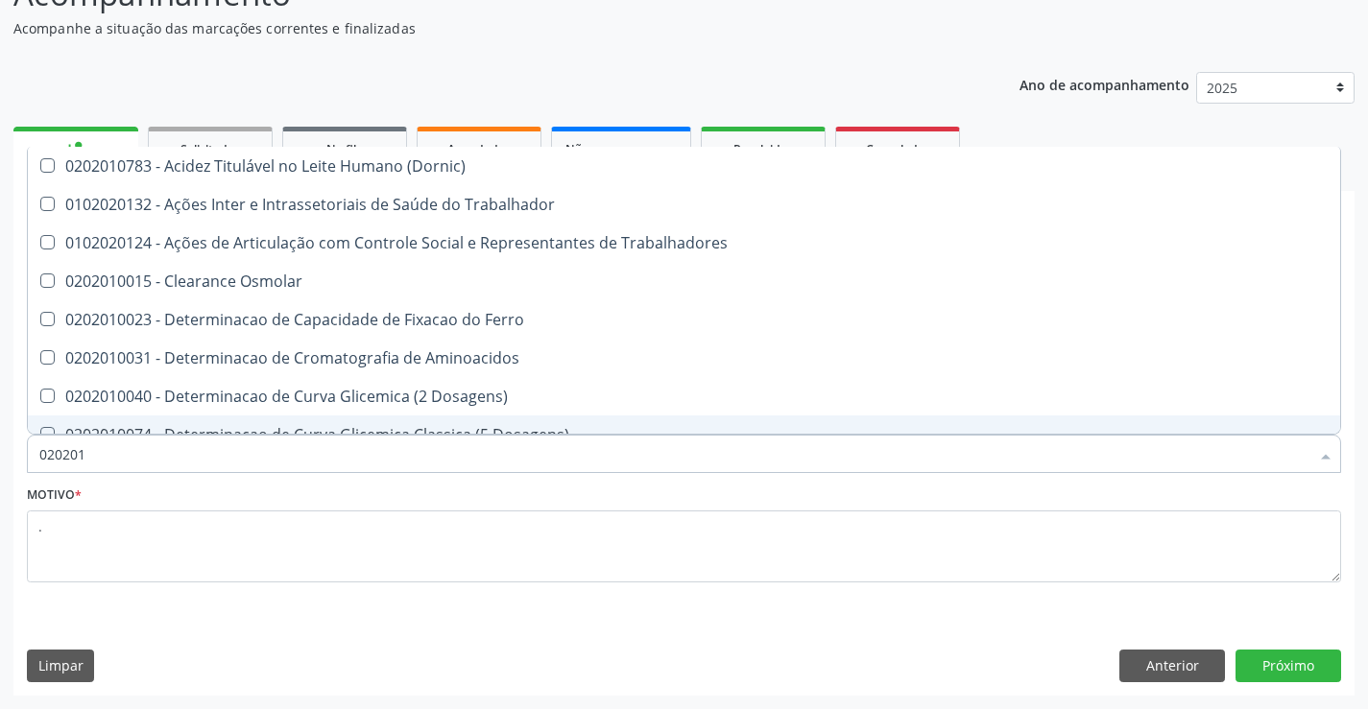
type input "0202010"
checkbox Fracoes "true"
checkbox Ionizavel "true"
checkbox Total "false"
checkbox Creatinina "false"
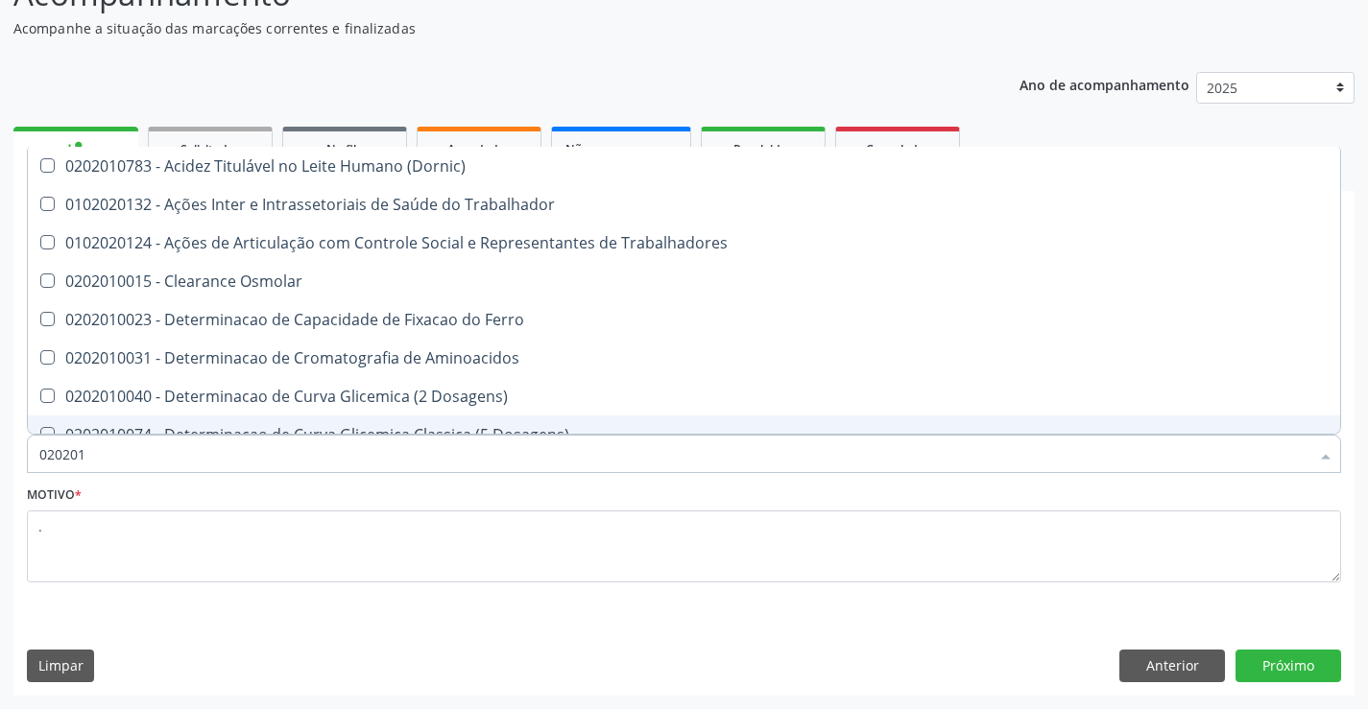
checkbox II "true"
checkbox Glicose "false"
checkbox Muco-Proteinas "true"
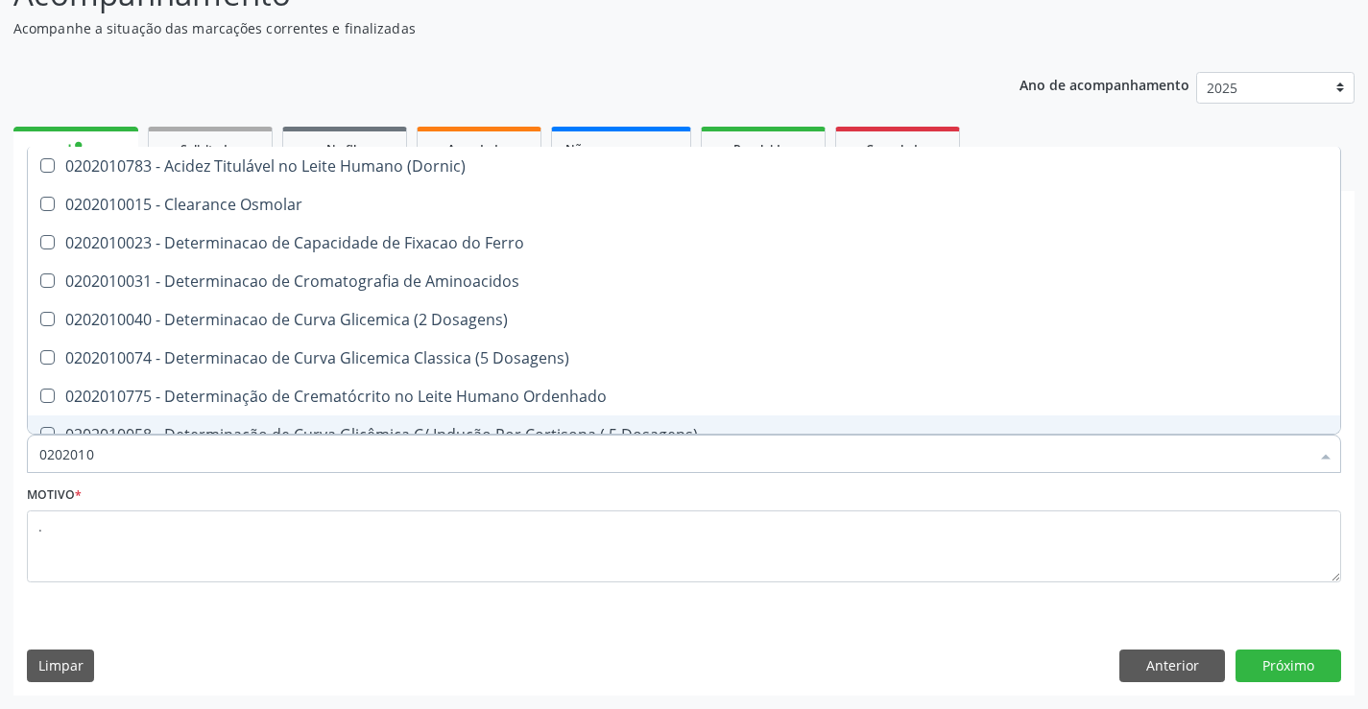
type input "02020102"
checkbox Osmolaridade "true"
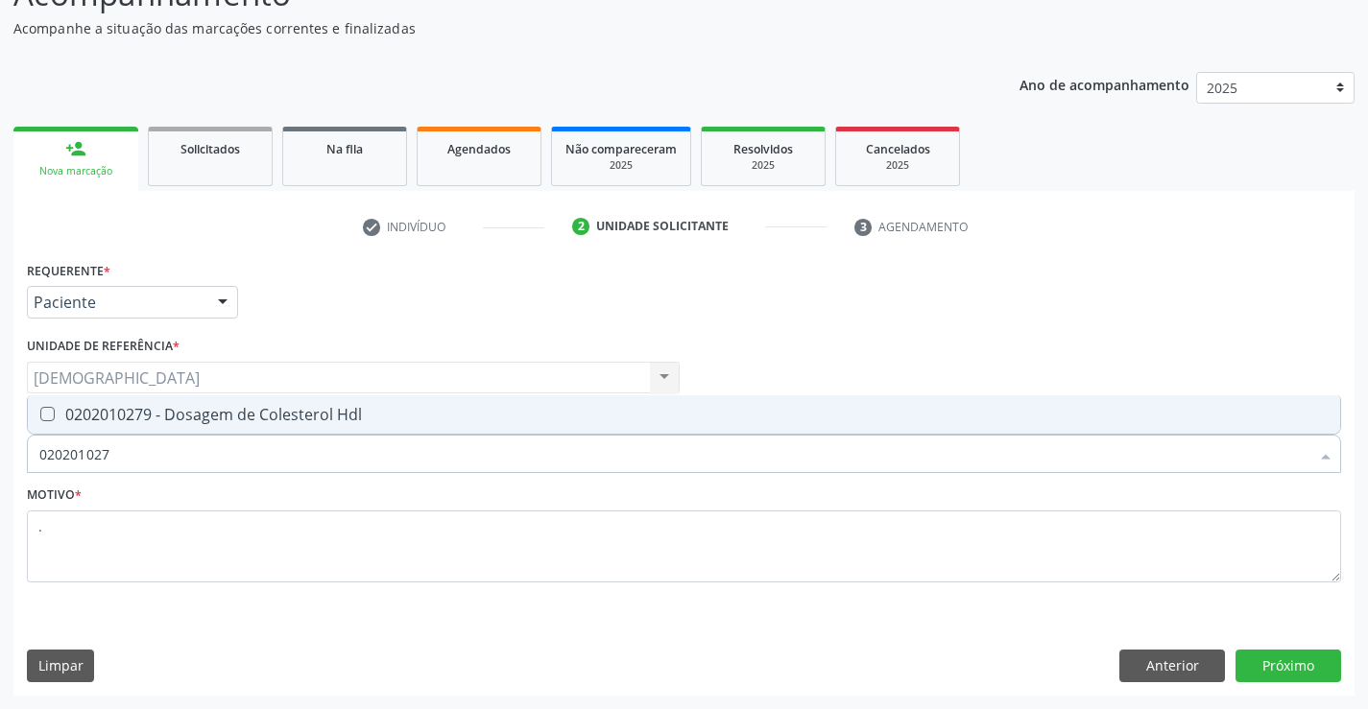
type input "0202010279"
click at [199, 416] on div "0202010279 - Dosagem de Colesterol Hdl" at bounding box center [683, 414] width 1289 height 15
checkbox Hdl "true"
type input "02020102"
checkbox Hdl "false"
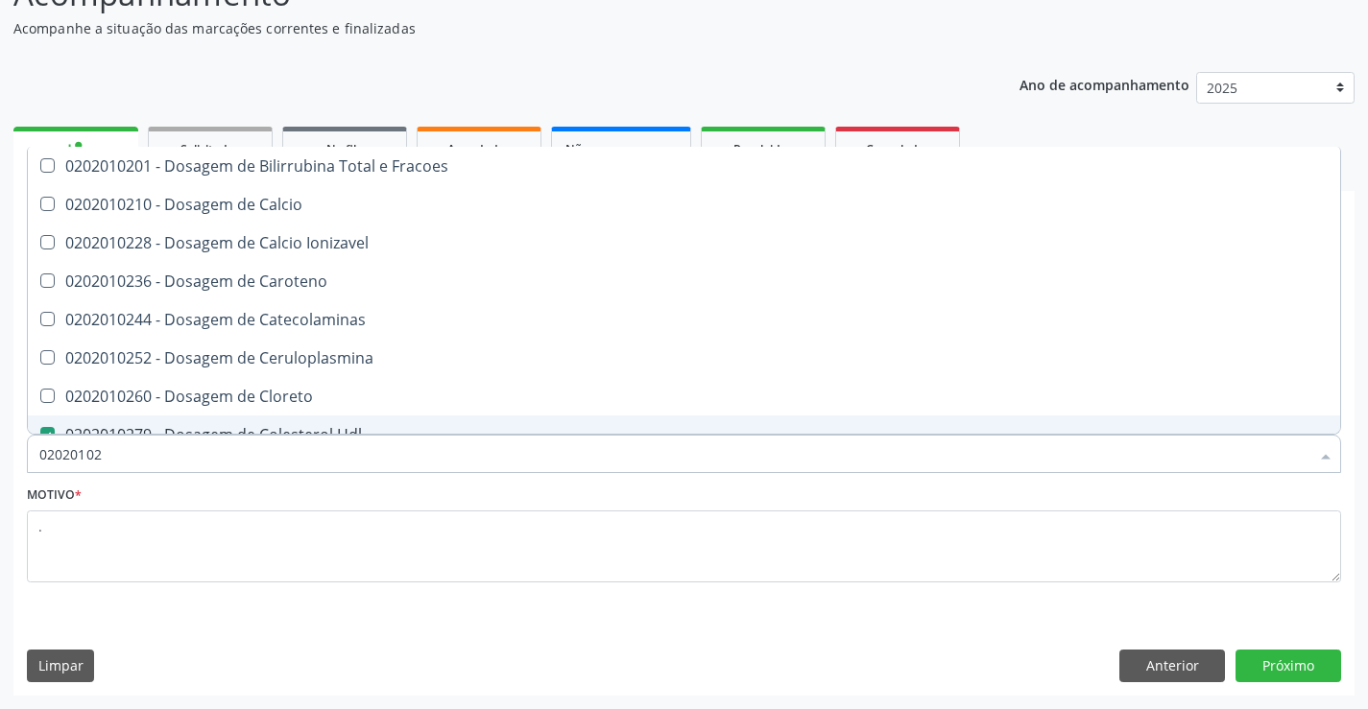
type input "0202010"
checkbox Hdl "false"
checkbox Total "false"
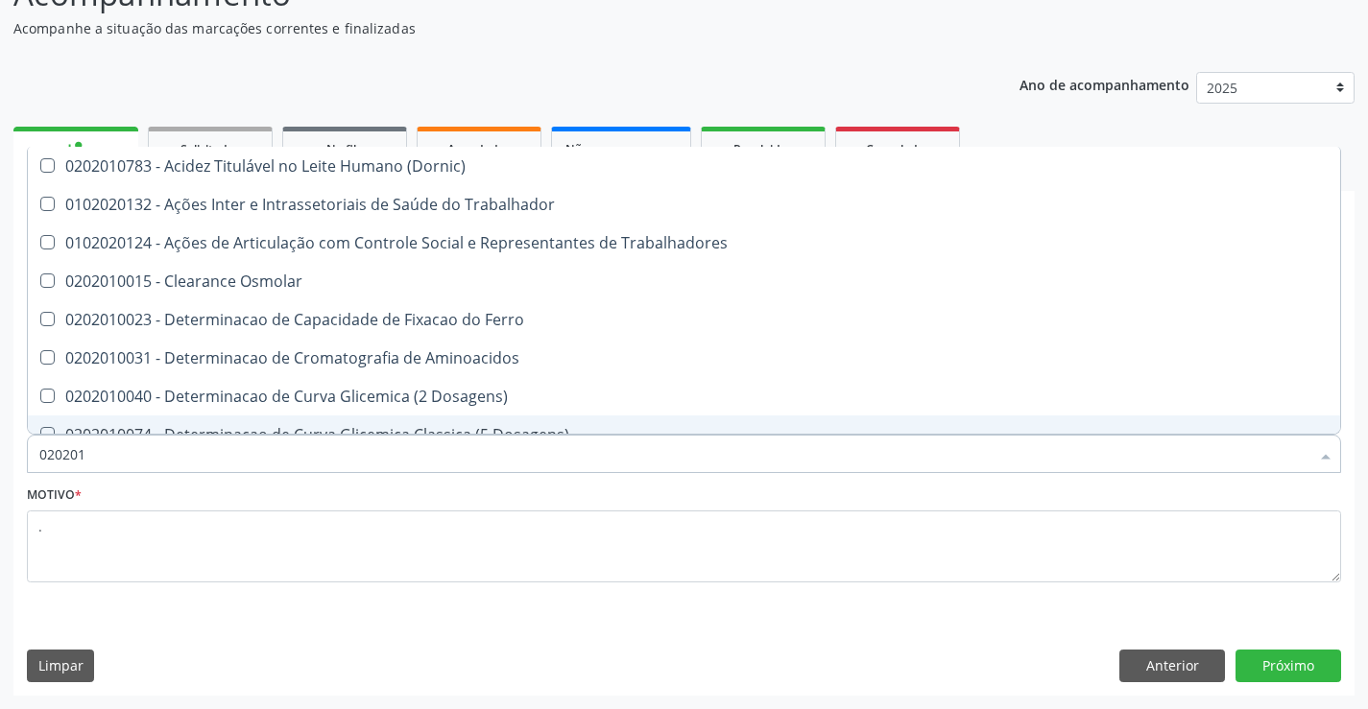
type input "02020"
checkbox Hdl "false"
checkbox Total "false"
checkbox Creatinina "false"
checkbox Glicose "false"
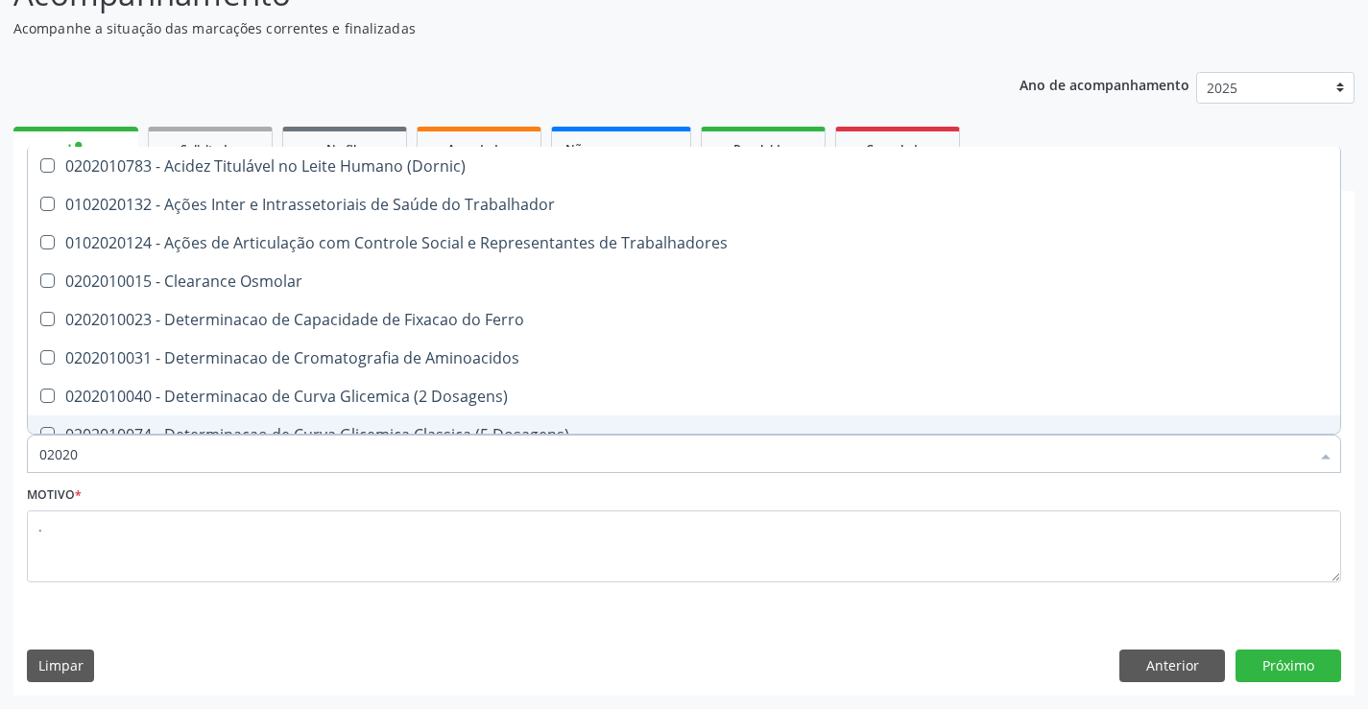
checkbox Triglicerideos "false"
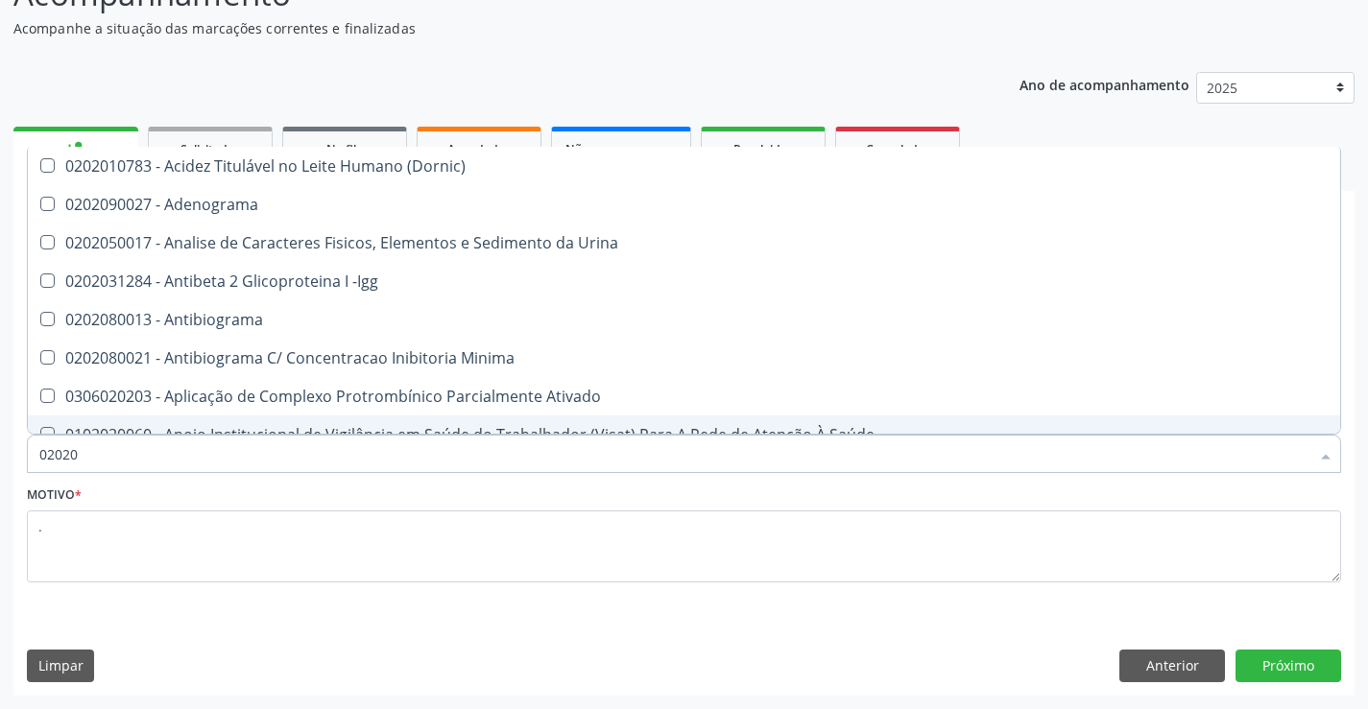
type input "0202"
checkbox Hdl "false"
checkbox Total "false"
checkbox Creatinina "false"
checkbox Estriol "true"
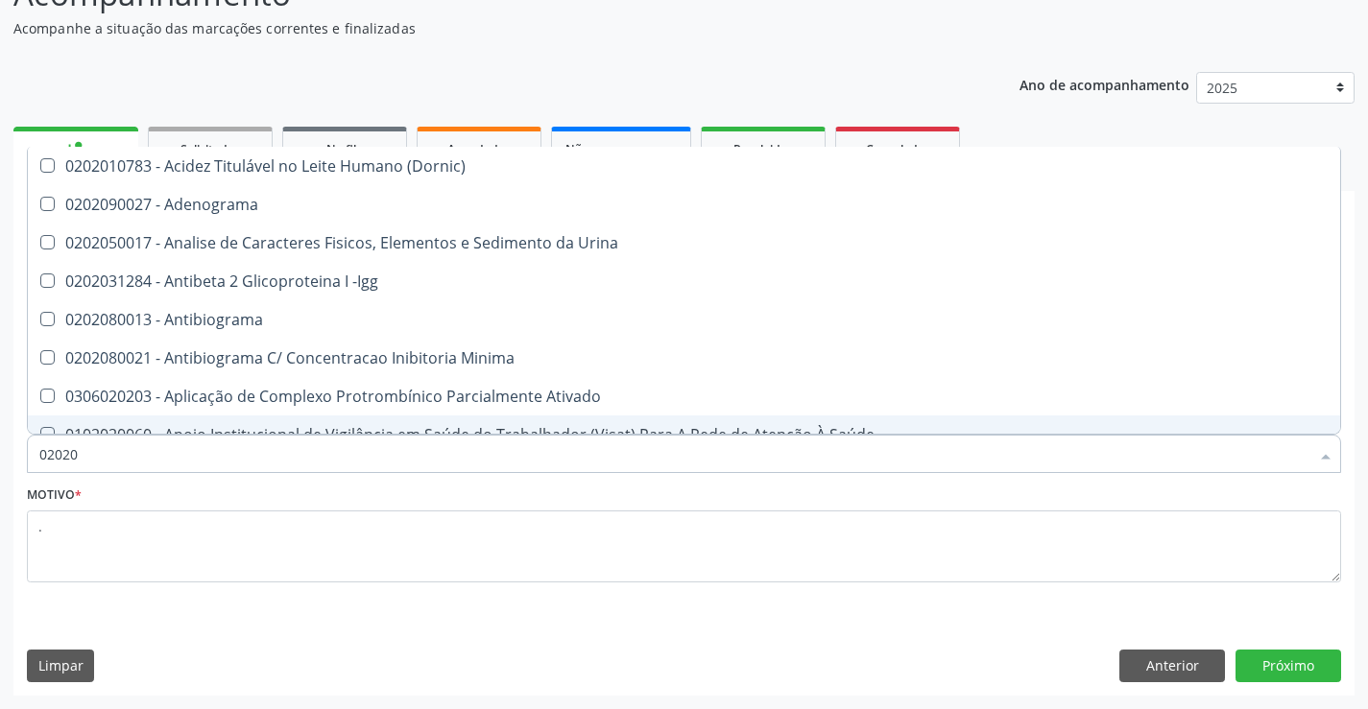
checkbox Etossuximida "true"
checkbox Viii "true"
checkbox Glicose "false"
checkbox Lactato "true"
checkbox Triglicerideos "false"
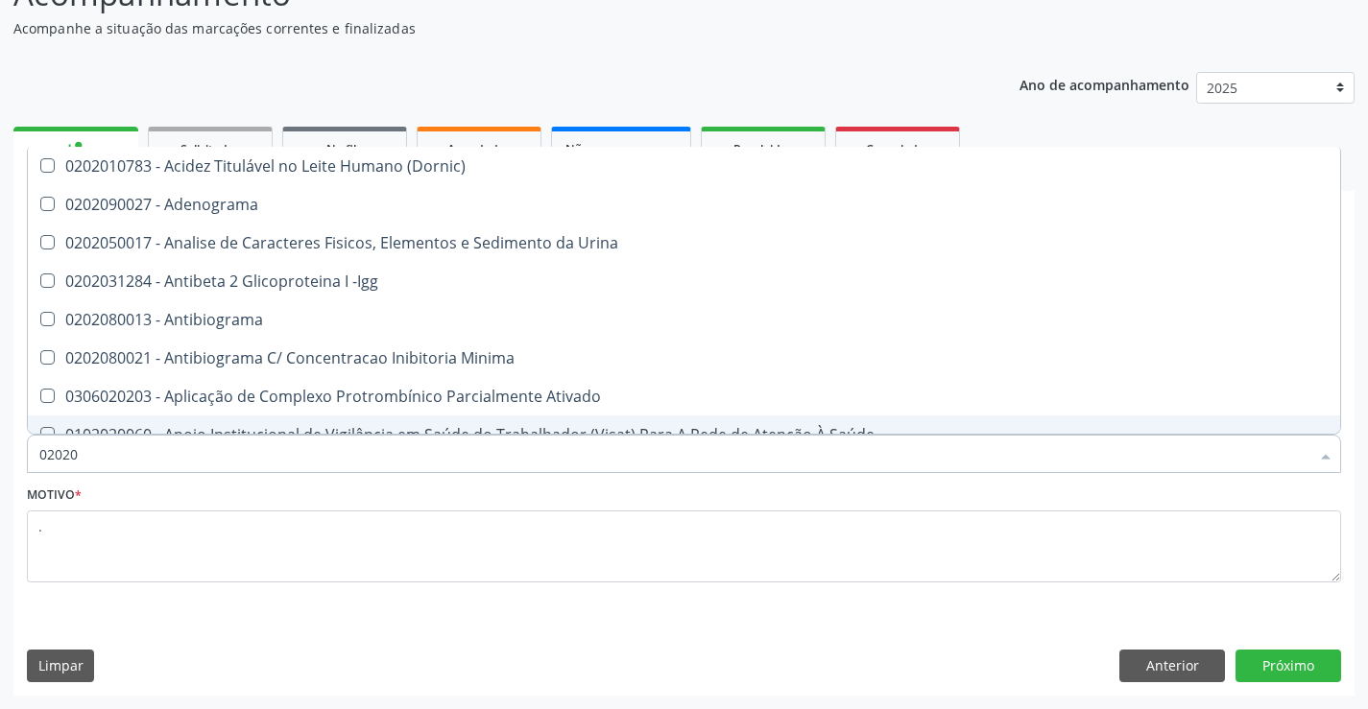
checkbox Pallidum "true"
type input "02020"
checkbox \(Psa\) "true"
checkbox Barbituratos "true"
checkbox Calcio "true"
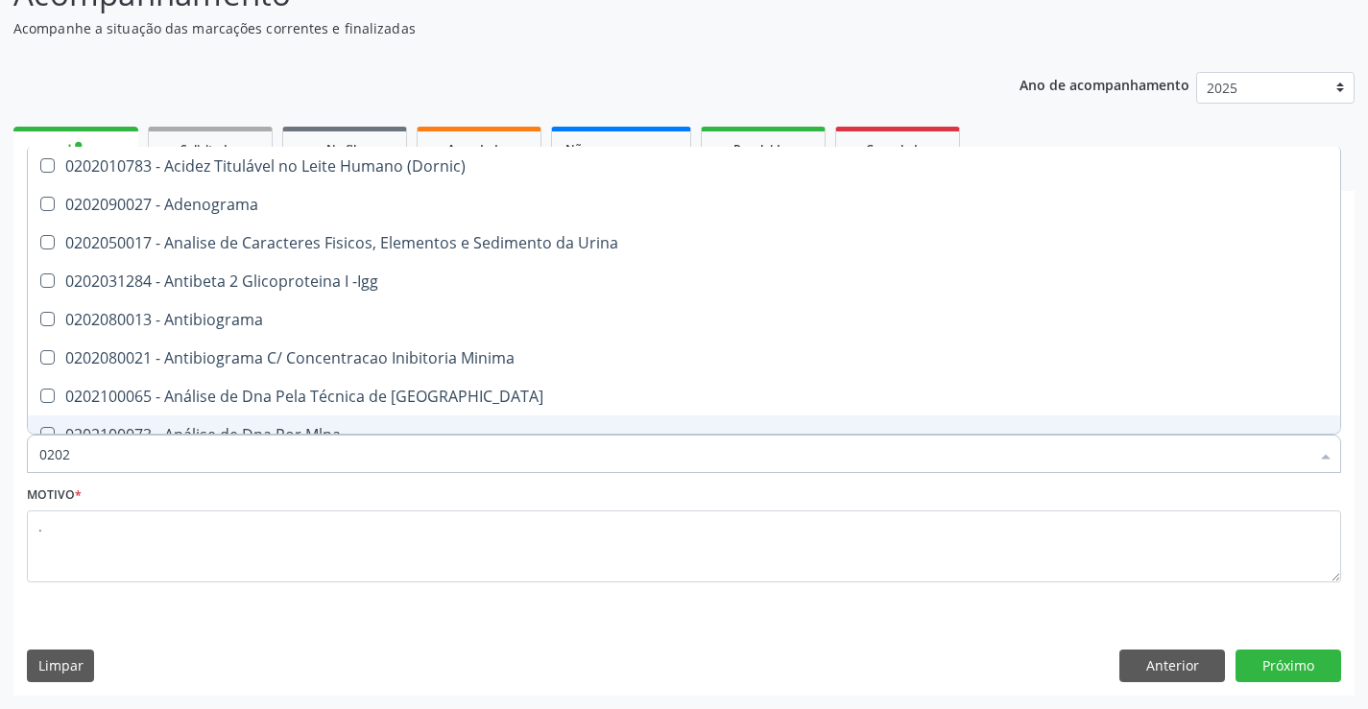
checkbox Hdl "false"
checkbox Total "false"
checkbox Creatinina "false"
checkbox Xi "true"
checkbox Glicose "false"
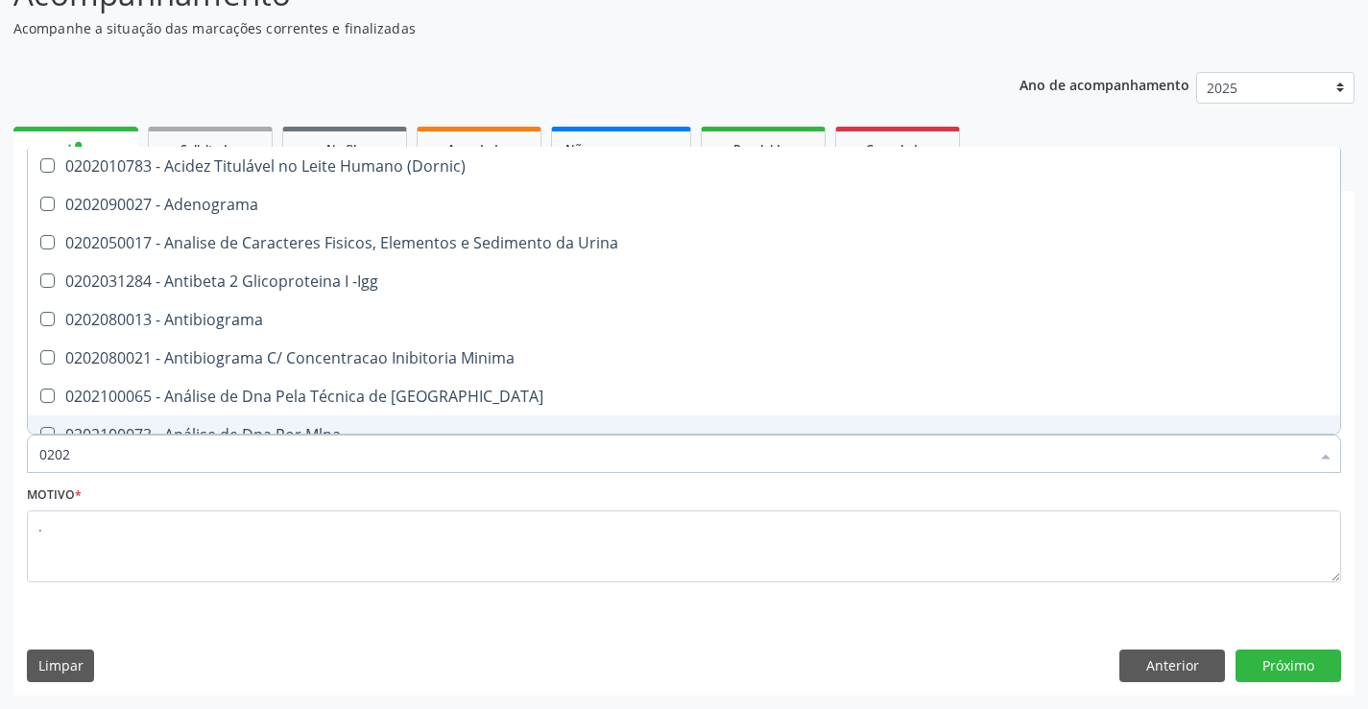
checkbox Funcional "true"
checkbox Triglicerideos "false"
type input "020201"
checkbox \(Pos-Pasteurização\) "true"
checkbox Parceria\) "true"
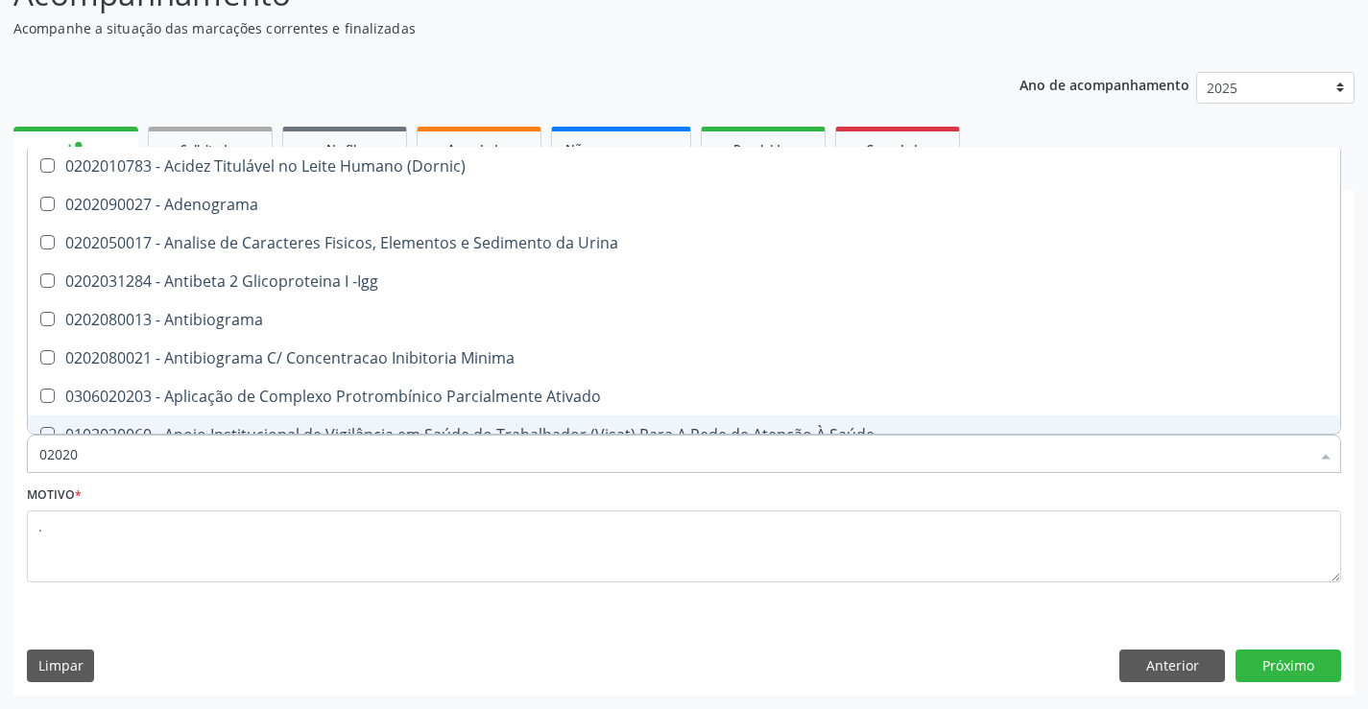
checkbox Gestante "true"
checkbox T3 "true"
checkbox Acetona "true"
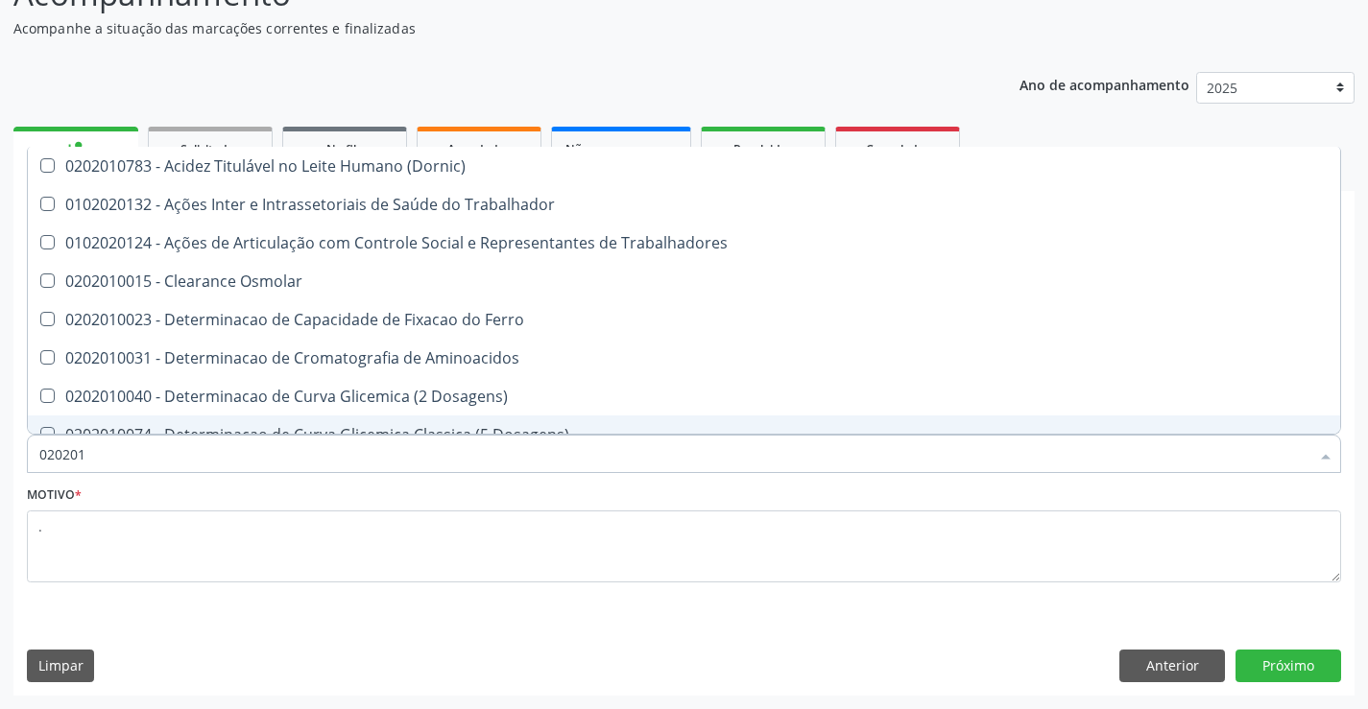
type input "0202010"
checkbox Circulante "true"
checkbox Fracoes "true"
checkbox Ionizavel "true"
checkbox Hdl "false"
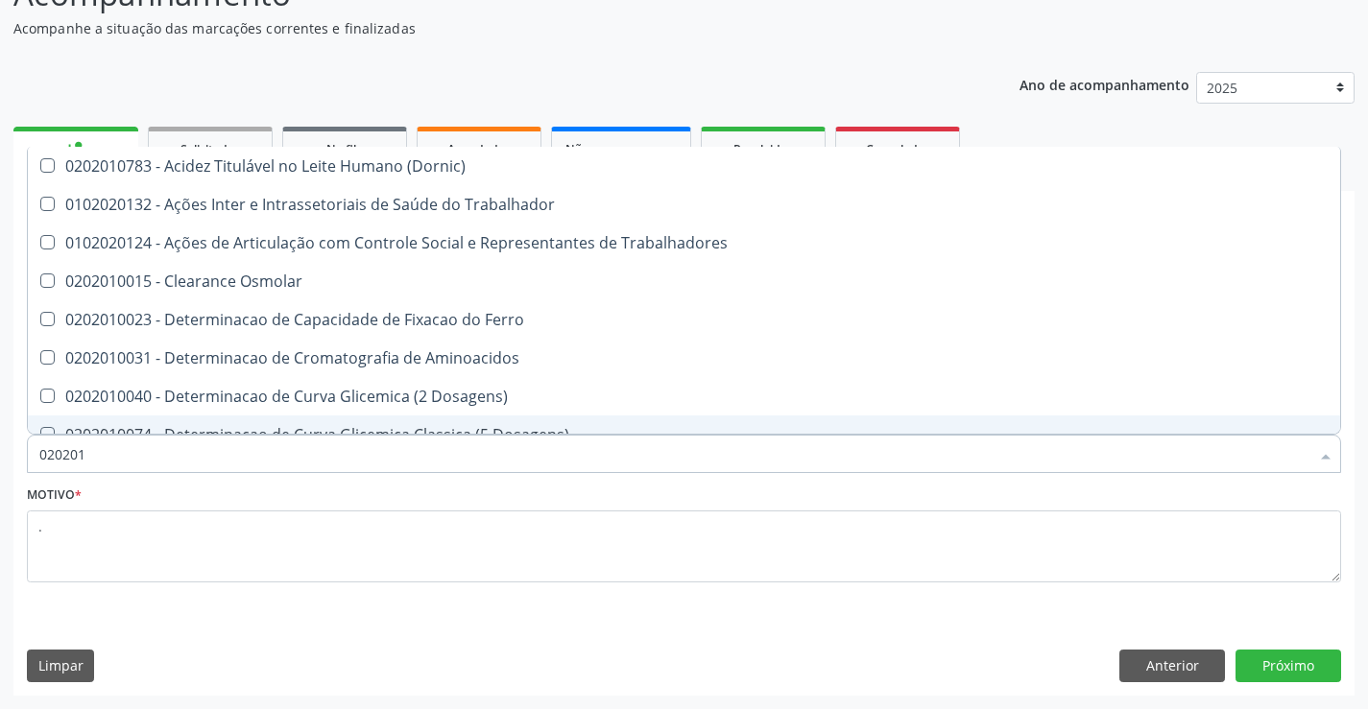
checkbox Total "false"
checkbox Creatinina "false"
checkbox II "true"
checkbox Glicose "false"
checkbox Muco-Proteinas "true"
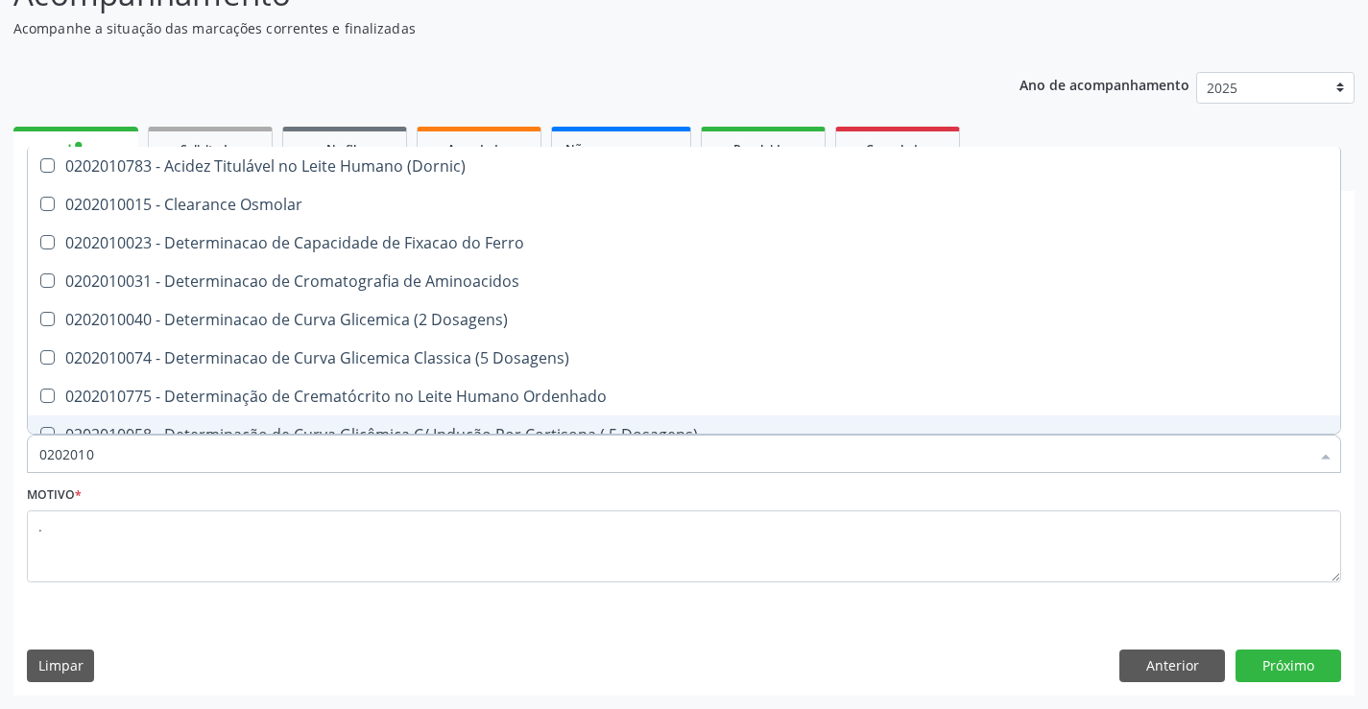
type input "02020102"
checkbox Dosagens\) "true"
checkbox Osmolaridade "true"
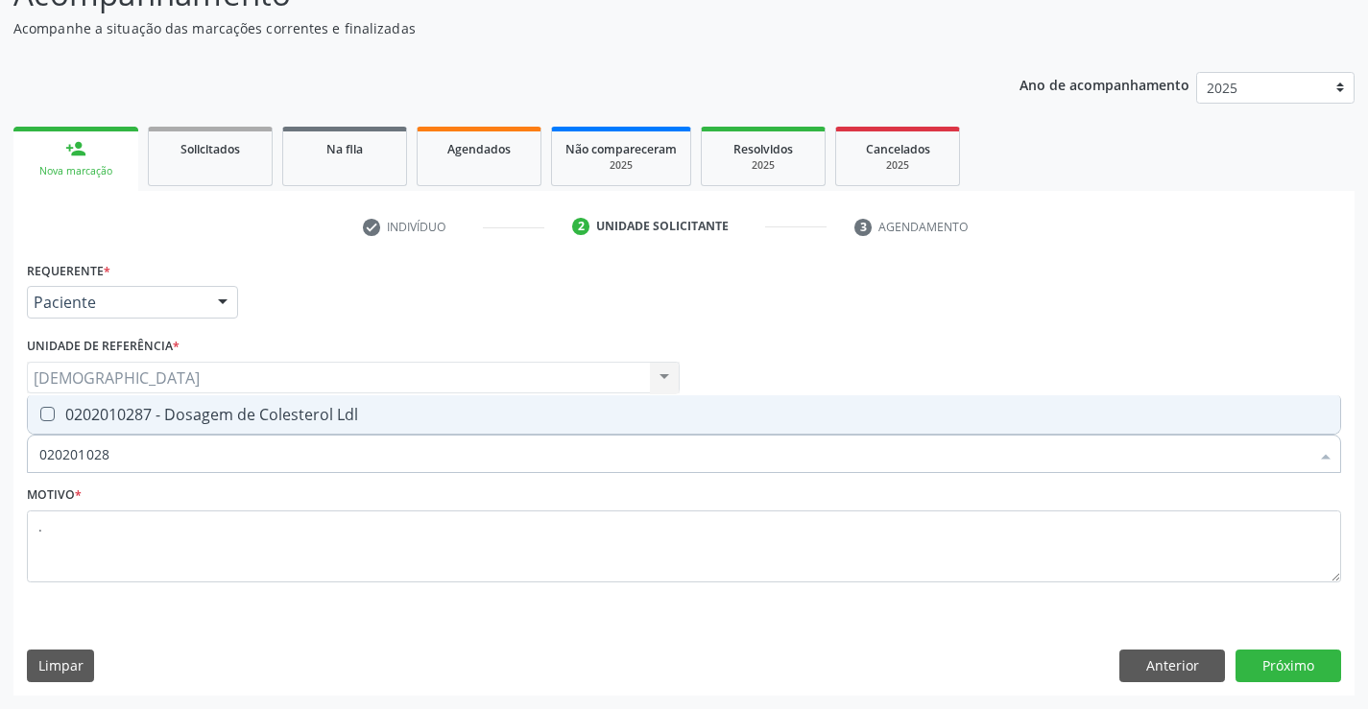
type input "0202010287"
click at [199, 416] on div "0202010287 - Dosagem de Colesterol Ldl" at bounding box center [683, 414] width 1289 height 15
checkbox Ldl "true"
type input "020"
checkbox Ldl "false"
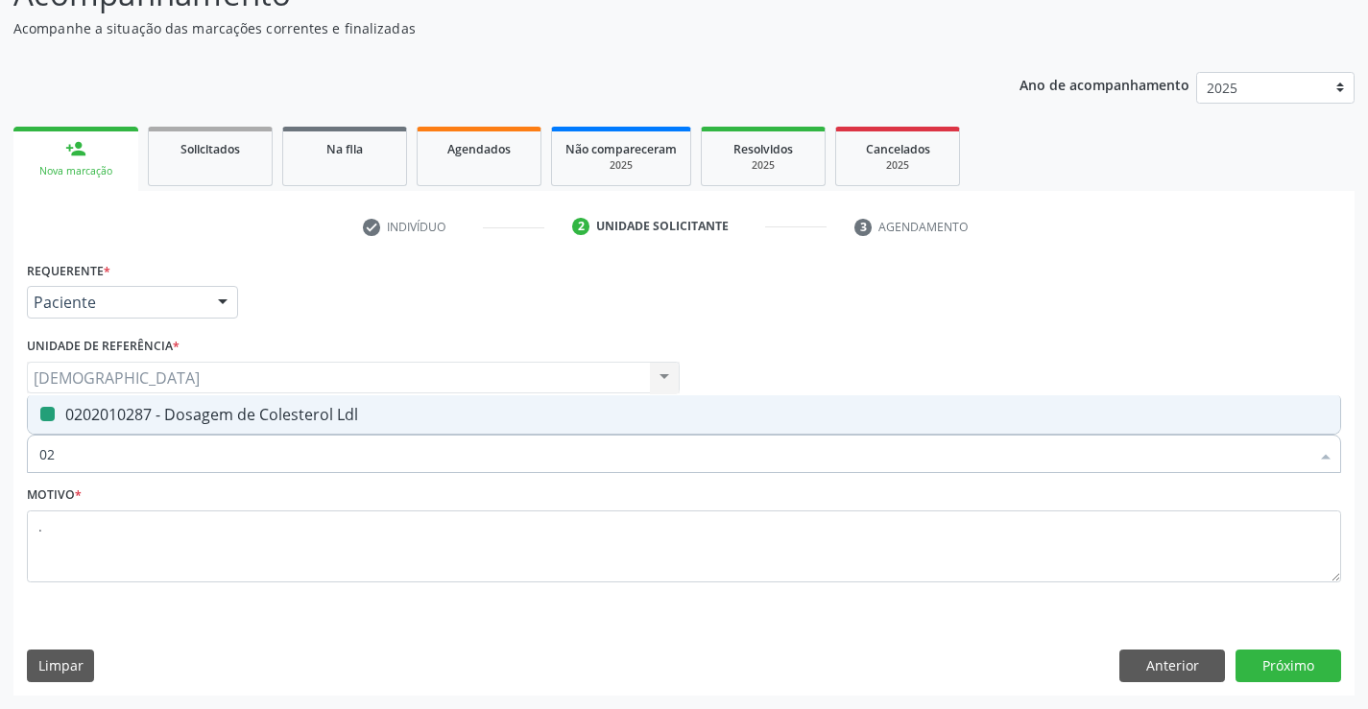
type input "0"
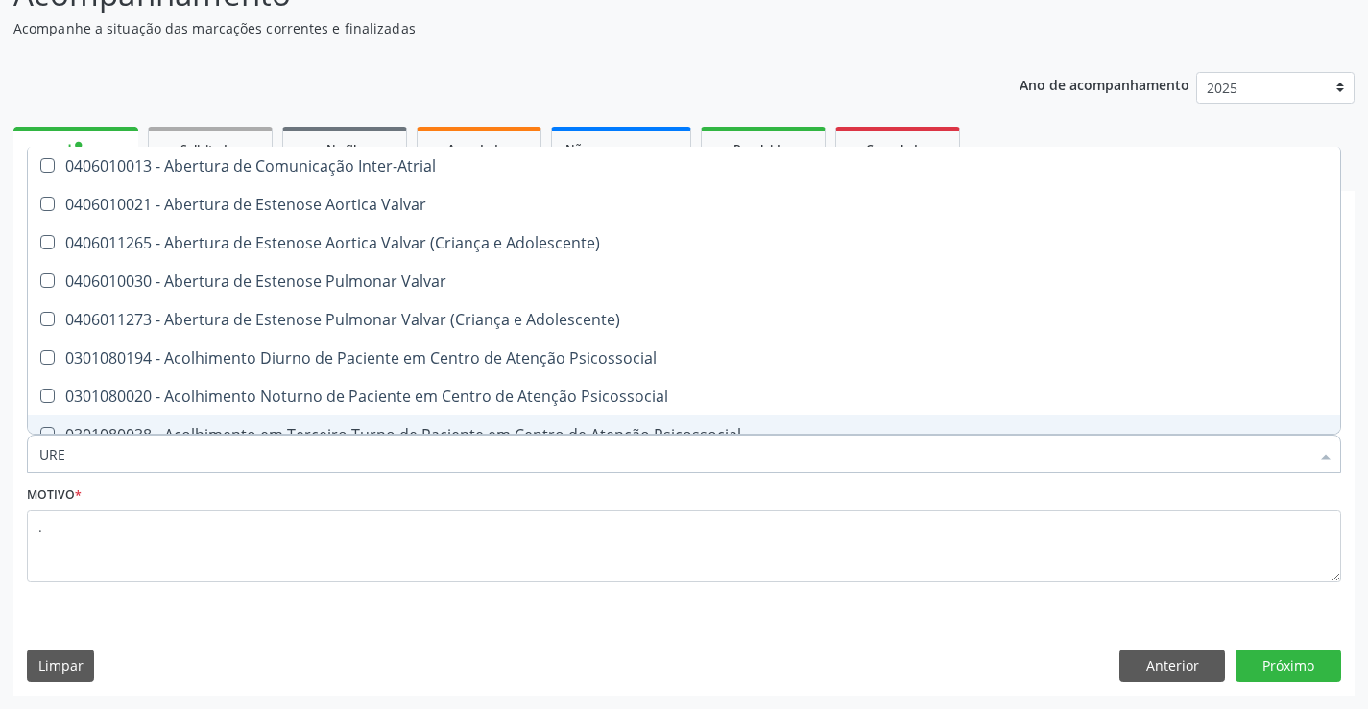
type input "UREI"
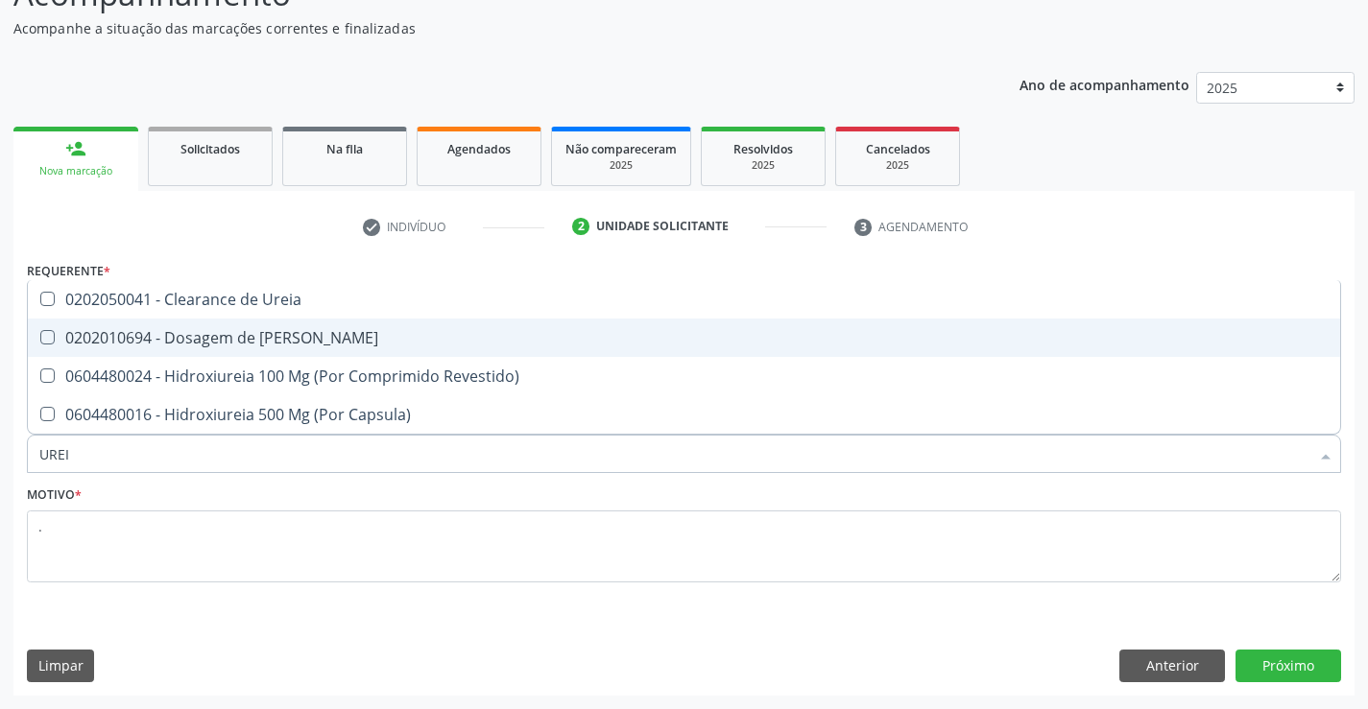
click at [199, 337] on div "0202010694 - Dosagem de [PERSON_NAME]" at bounding box center [683, 337] width 1289 height 15
checkbox Ureia "true"
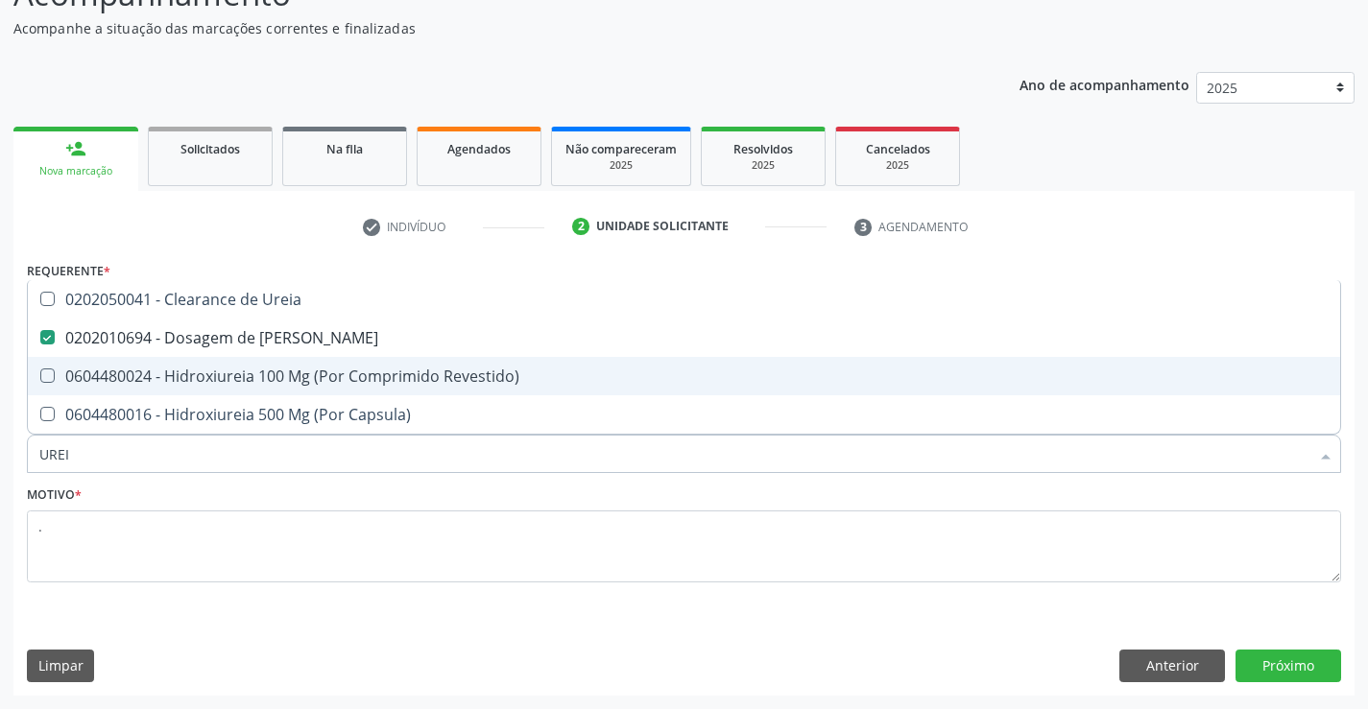
type input "URE"
checkbox Ureia "false"
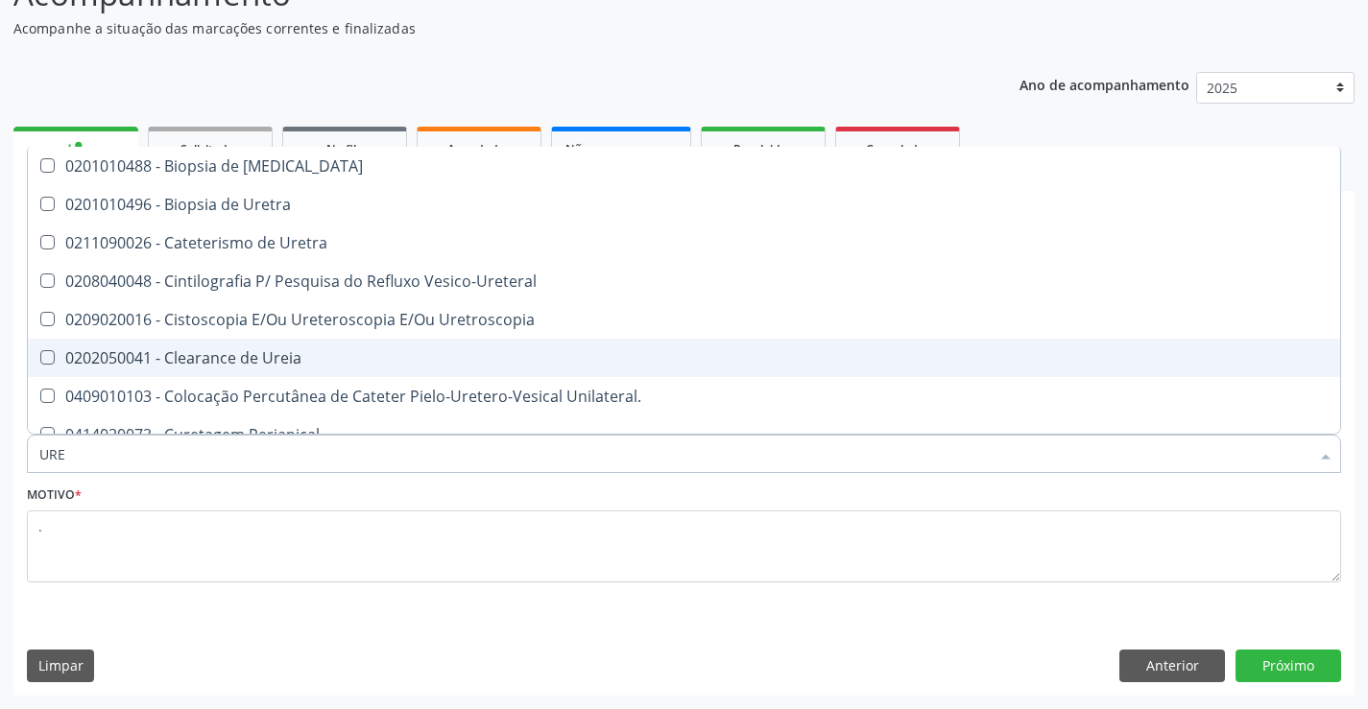
type input "UR"
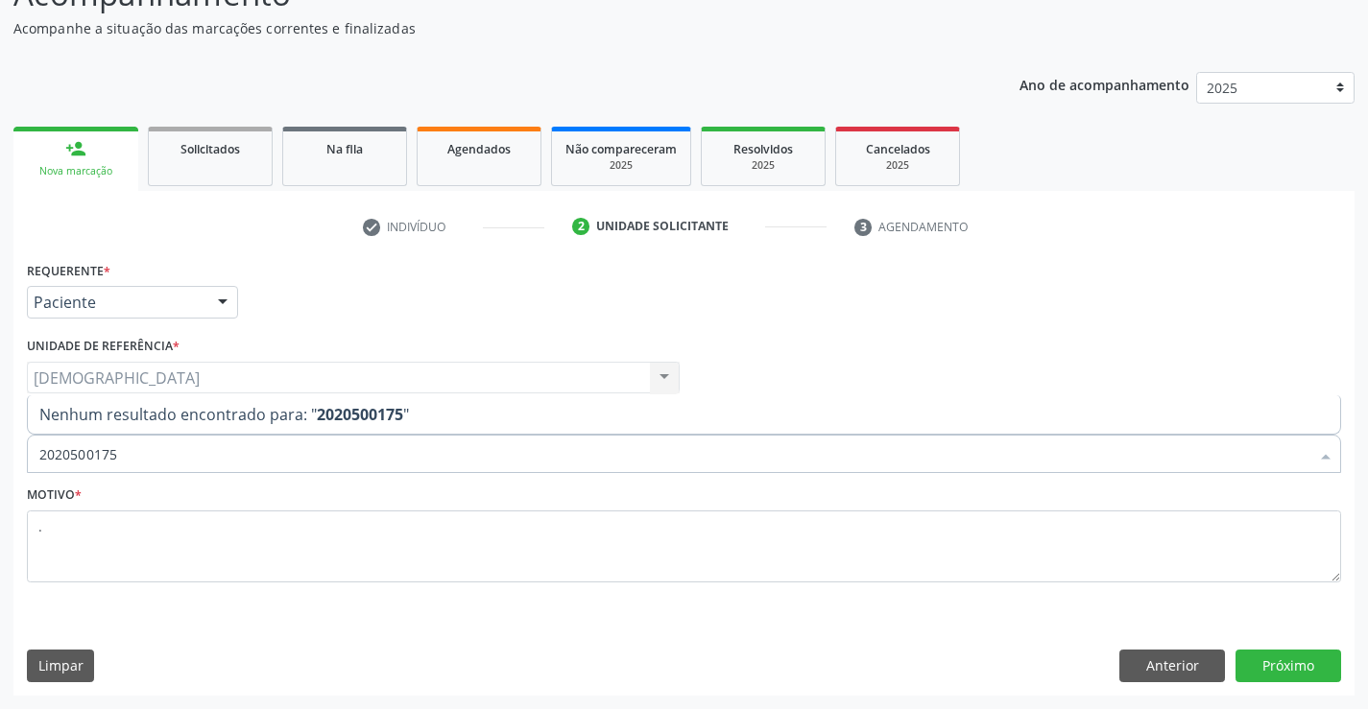
click at [152, 463] on input "2020500175" at bounding box center [674, 454] width 1270 height 38
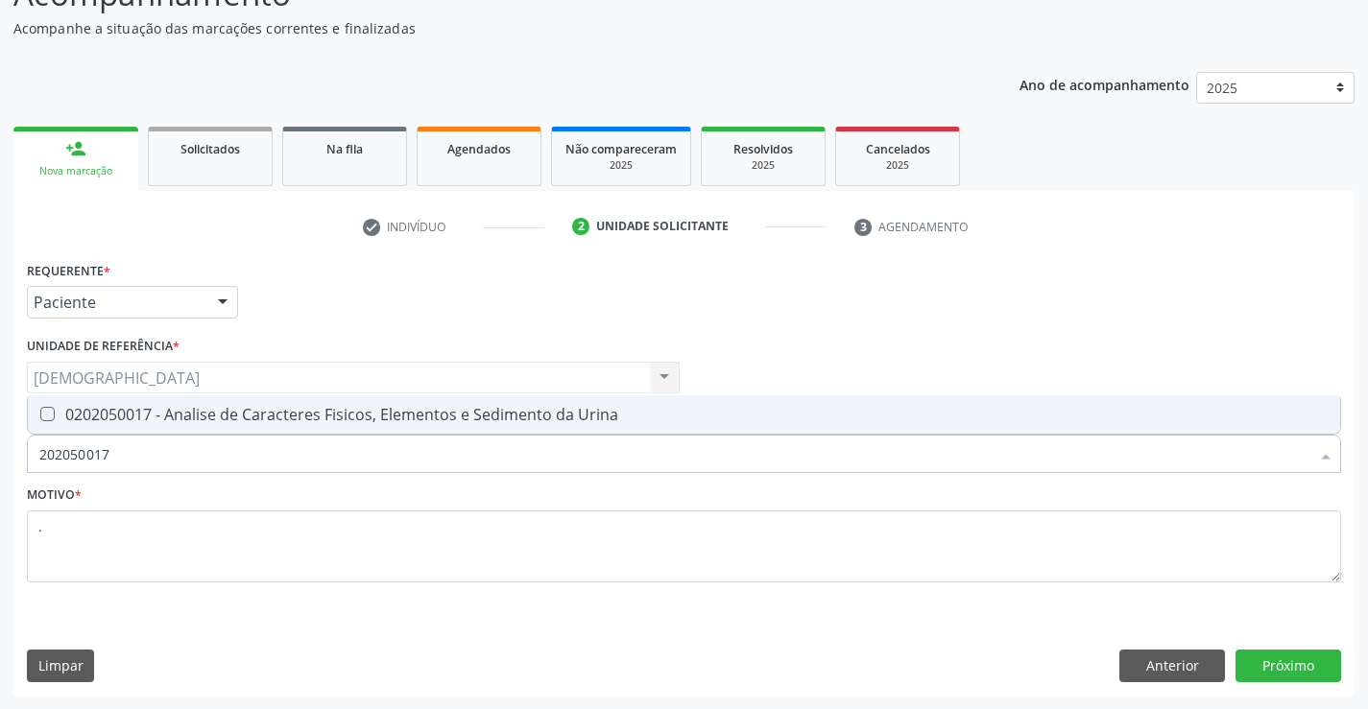
click at [164, 409] on div "0202050017 - Analise de Caracteres Fisicos, Elementos e Sedimento da Urina" at bounding box center [683, 414] width 1289 height 15
drag, startPoint x: 427, startPoint y: 422, endPoint x: 410, endPoint y: 424, distance: 17.4
click at [427, 421] on div "0202010643 - Dosagem de Transaminase Glutamico-Oxalacetica (Tgo)" at bounding box center [683, 414] width 1289 height 15
click at [377, 409] on div "0202010651 - Dosagem de Transaminase Glutamico-Piruvica (Tgp)" at bounding box center [683, 414] width 1289 height 15
click at [1291, 666] on button "Próximo" at bounding box center [1288, 666] width 106 height 33
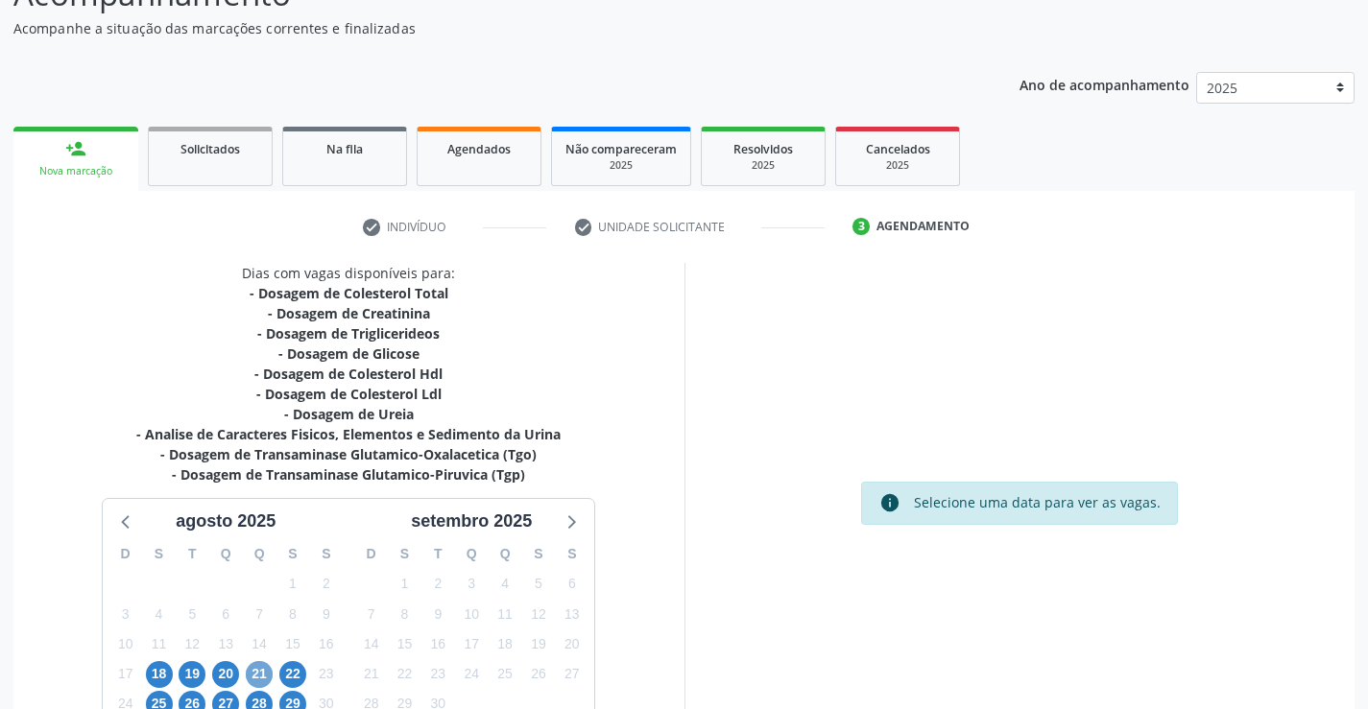
click at [258, 674] on span "21" at bounding box center [259, 674] width 27 height 27
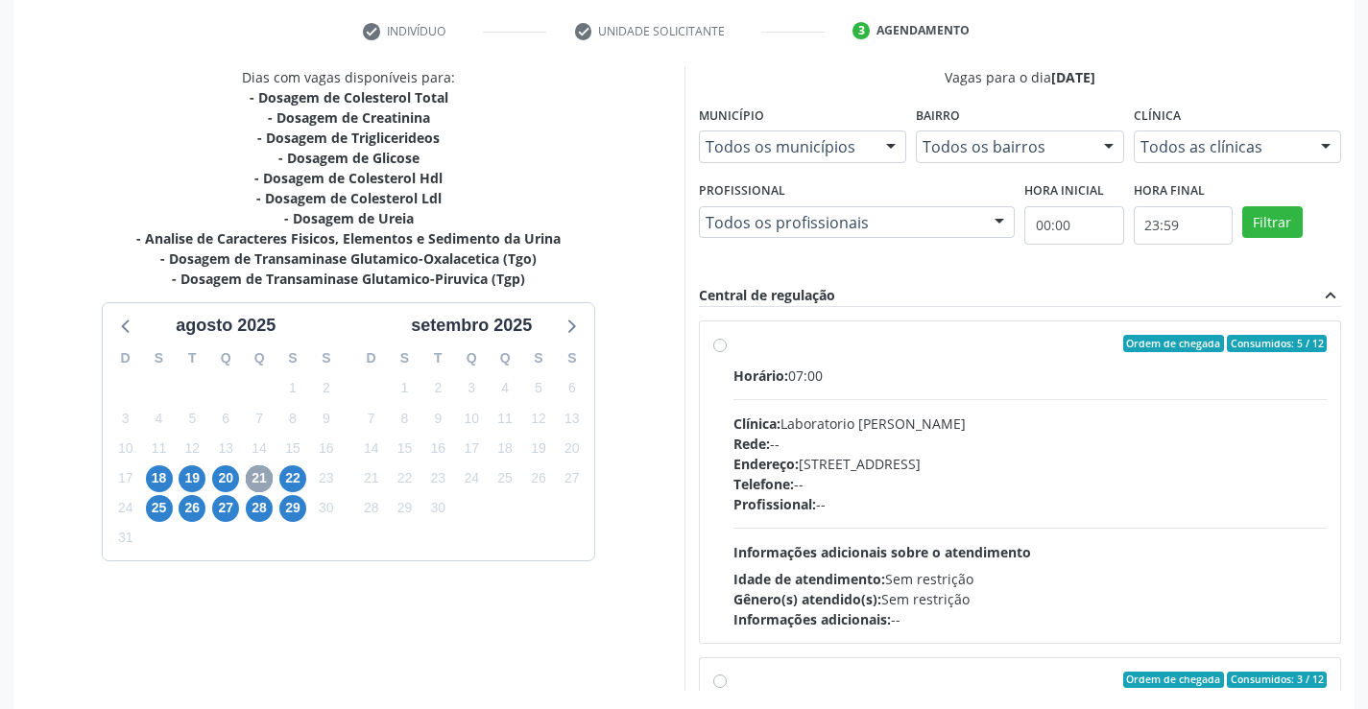
scroll to position [368, 0]
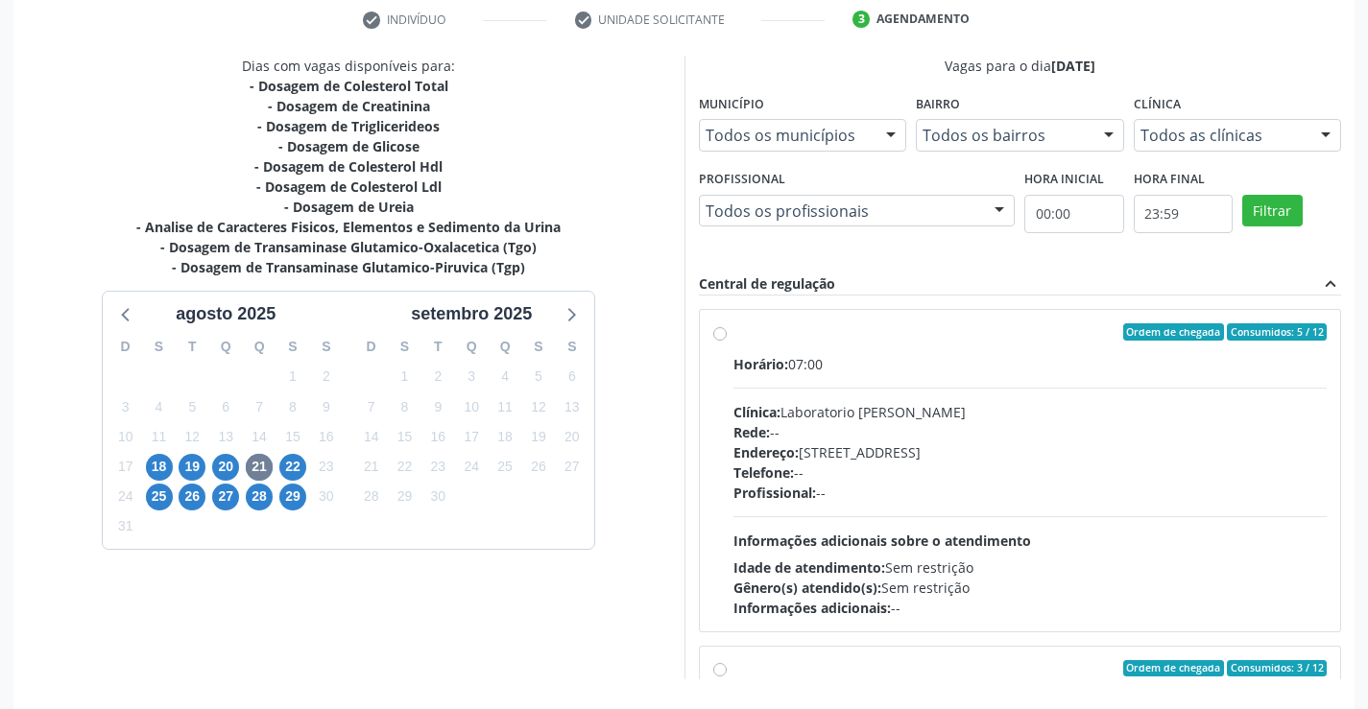
click at [747, 340] on div "Ordem de chegada Consumidos: 5 / 12" at bounding box center [1030, 331] width 594 height 17
click at [727, 340] on input "Ordem de chegada Consumidos: 5 / 12 Horário: 07:00 Clínica: Laboratorio Jose Pa…" at bounding box center [719, 331] width 13 height 17
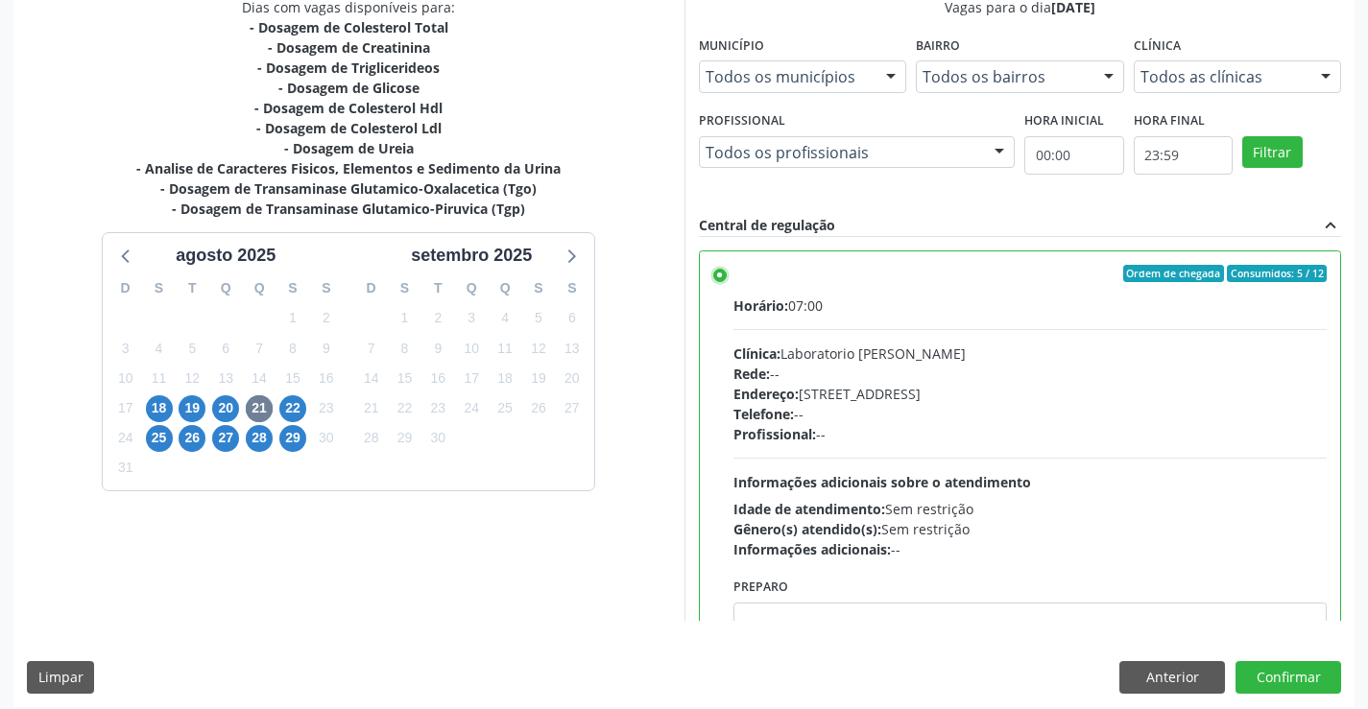
scroll to position [438, 0]
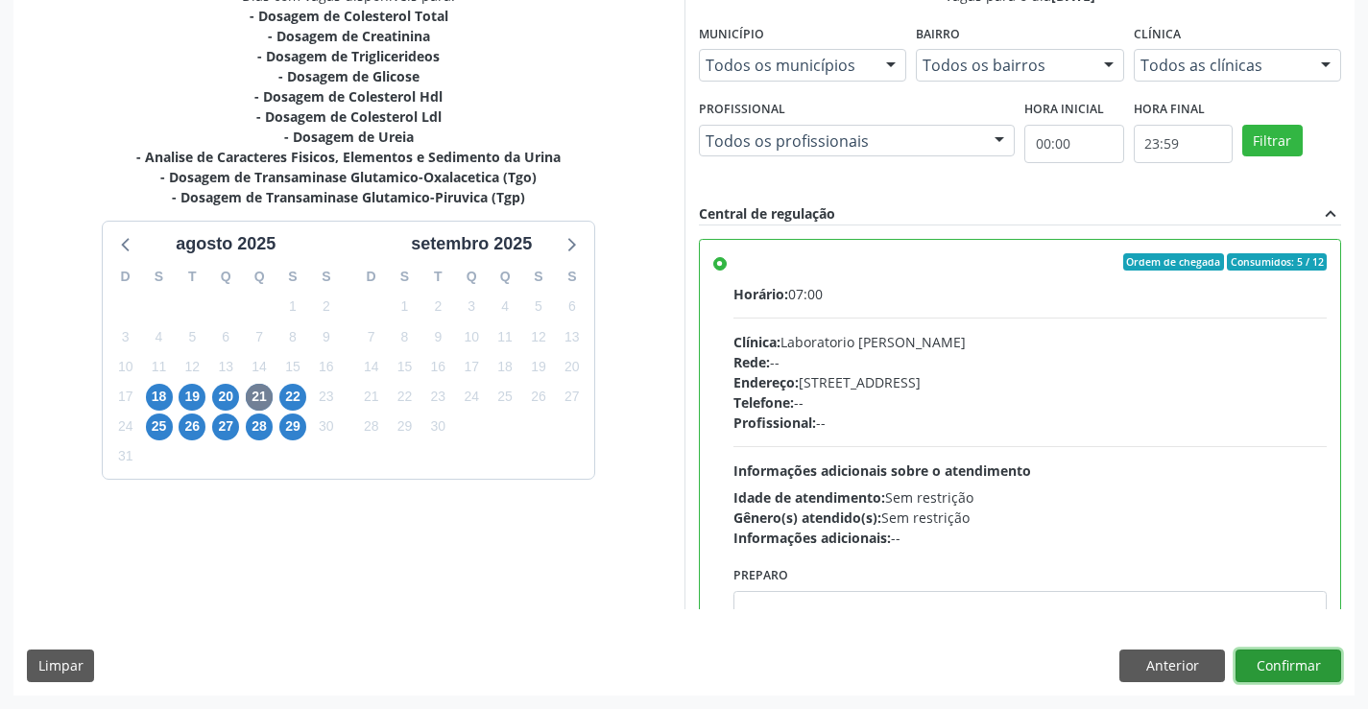
click at [1275, 650] on button "Confirmar" at bounding box center [1288, 666] width 106 height 33
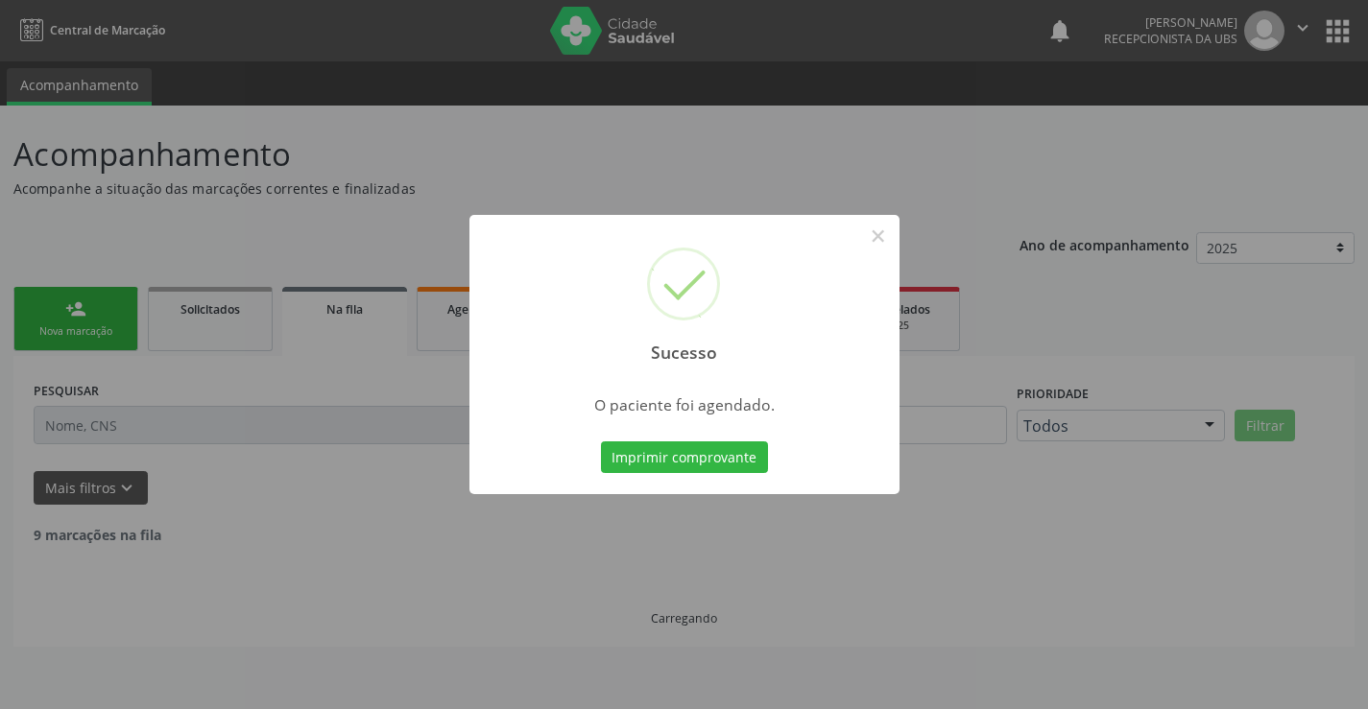
scroll to position [0, 0]
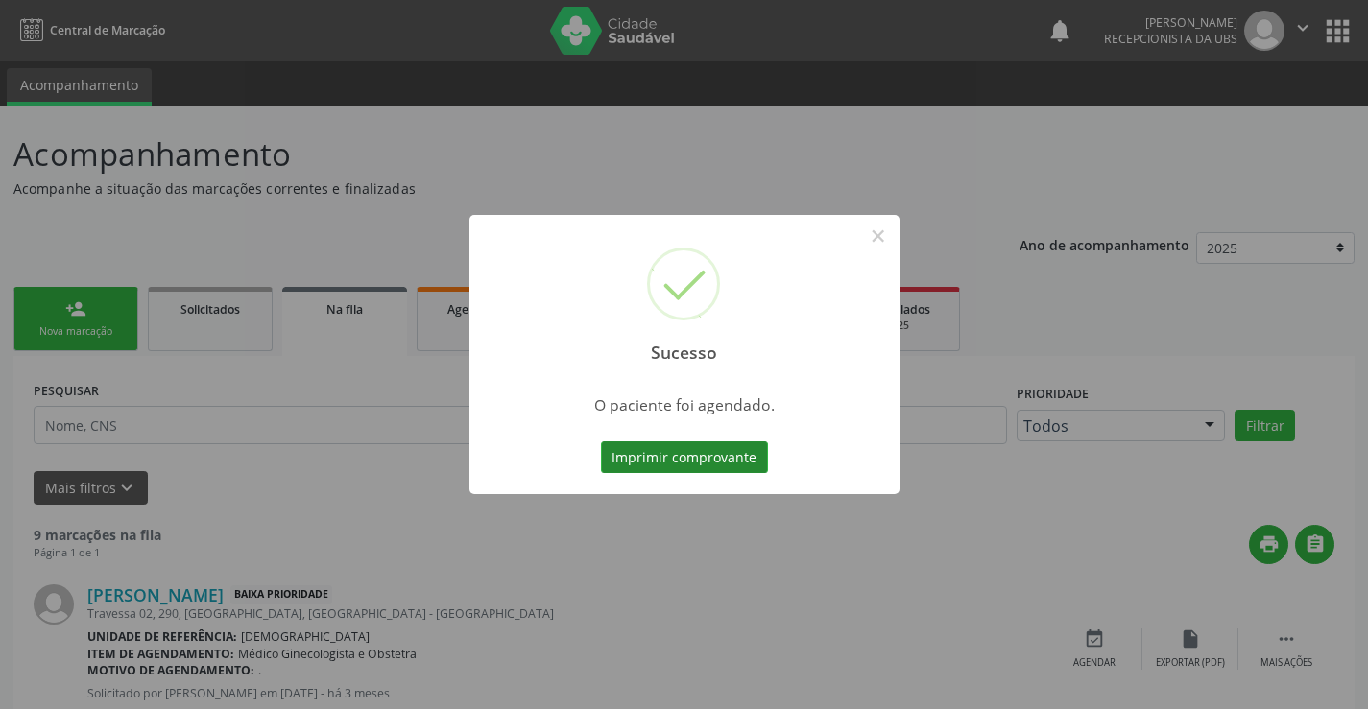
click at [672, 458] on button "Imprimir comprovante" at bounding box center [684, 457] width 167 height 33
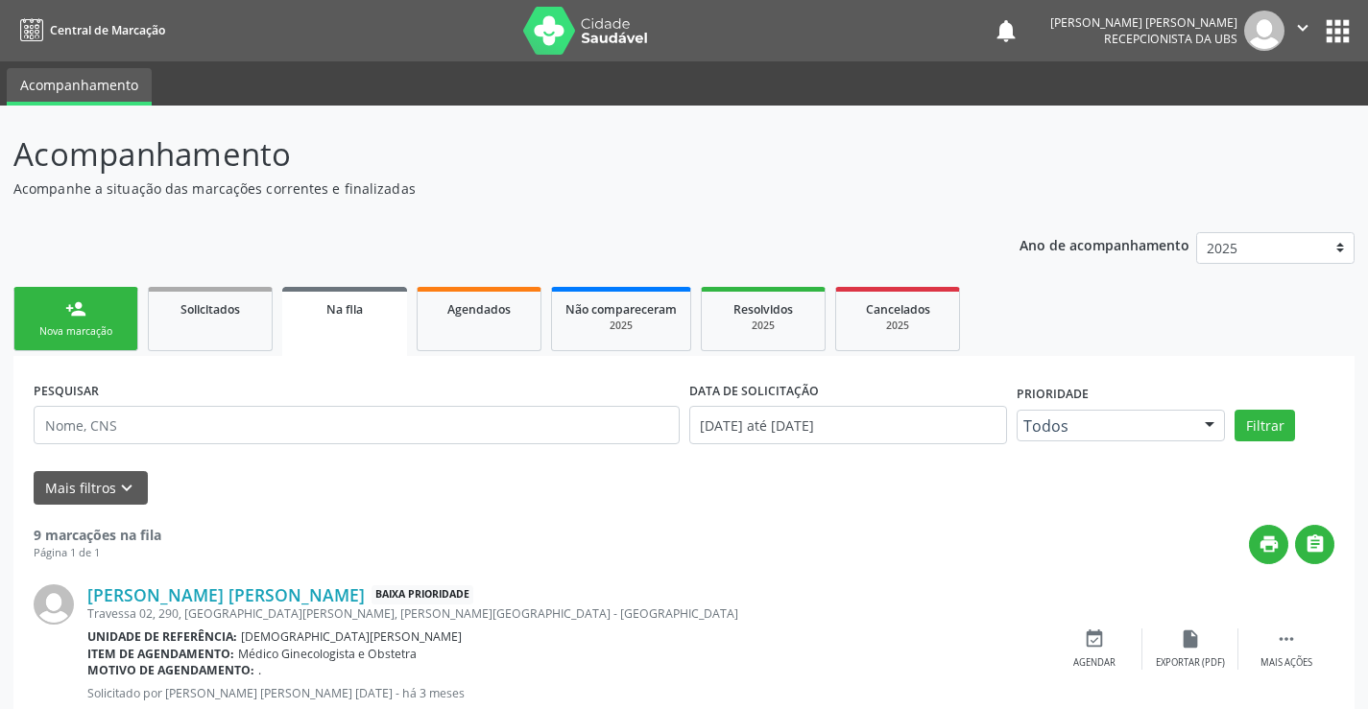
click at [58, 327] on div "Nova marcação" at bounding box center [76, 331] width 96 height 14
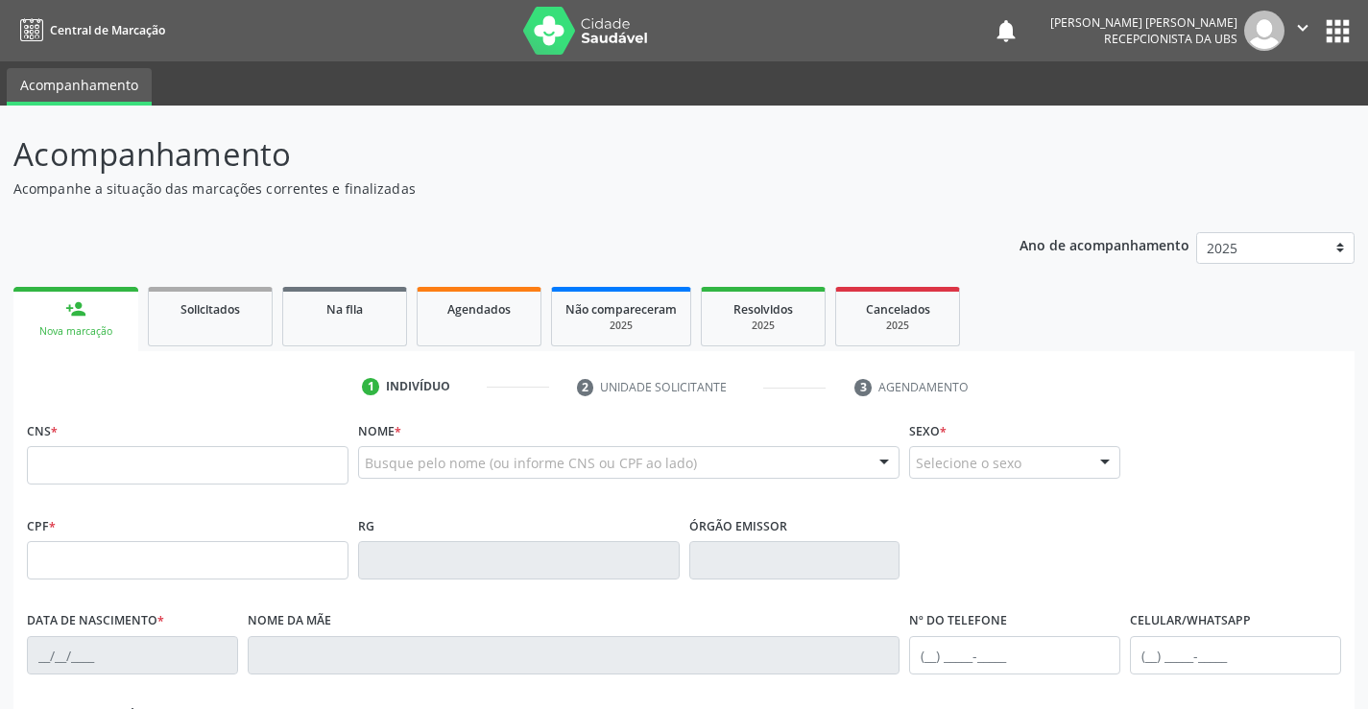
click at [83, 334] on div "Nova marcação" at bounding box center [76, 331] width 98 height 14
drag, startPoint x: 66, startPoint y: 445, endPoint x: 69, endPoint y: 455, distance: 10.0
click at [66, 444] on div "CNS *" at bounding box center [188, 451] width 322 height 68
click at [69, 455] on input "text" at bounding box center [188, 465] width 322 height 38
type input "706 0073 3664 4949"
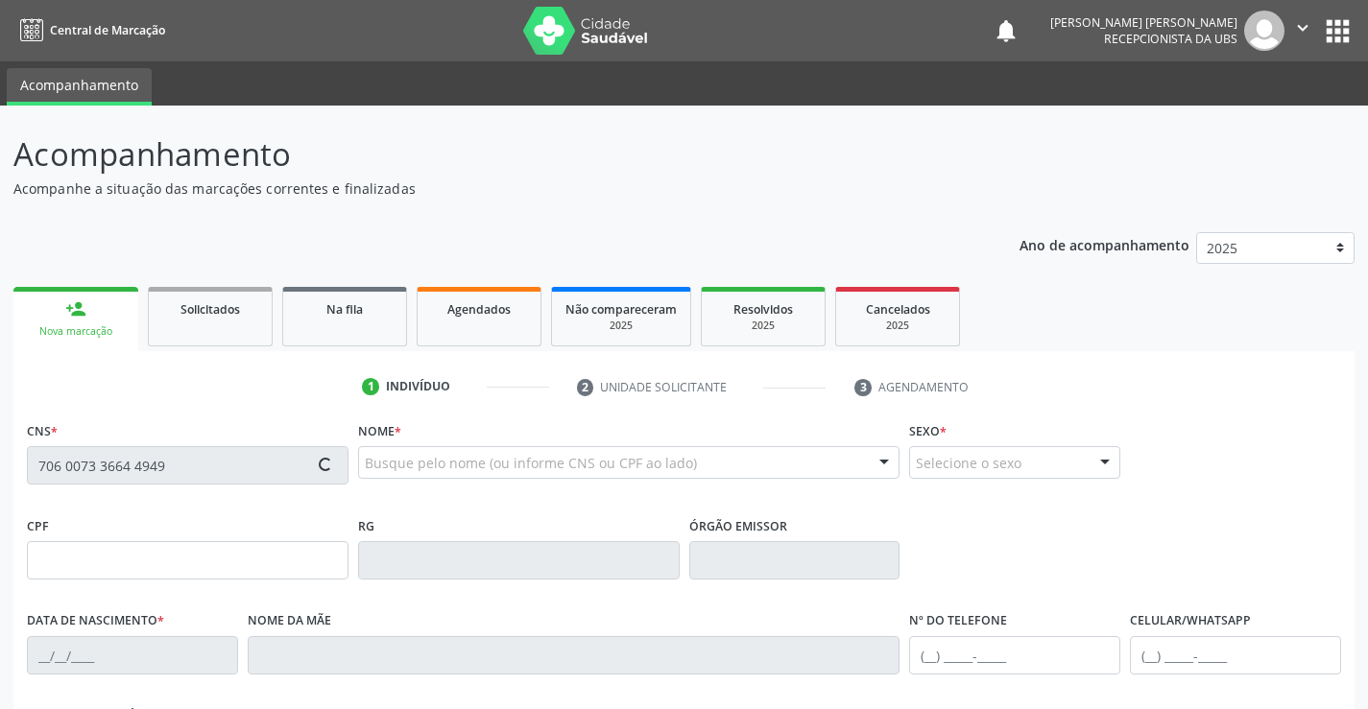
type input "418.374.284-68"
type input "[DATE]"
type input "Tertulina [PERSON_NAME]"
type input "[PHONE_NUMBER]"
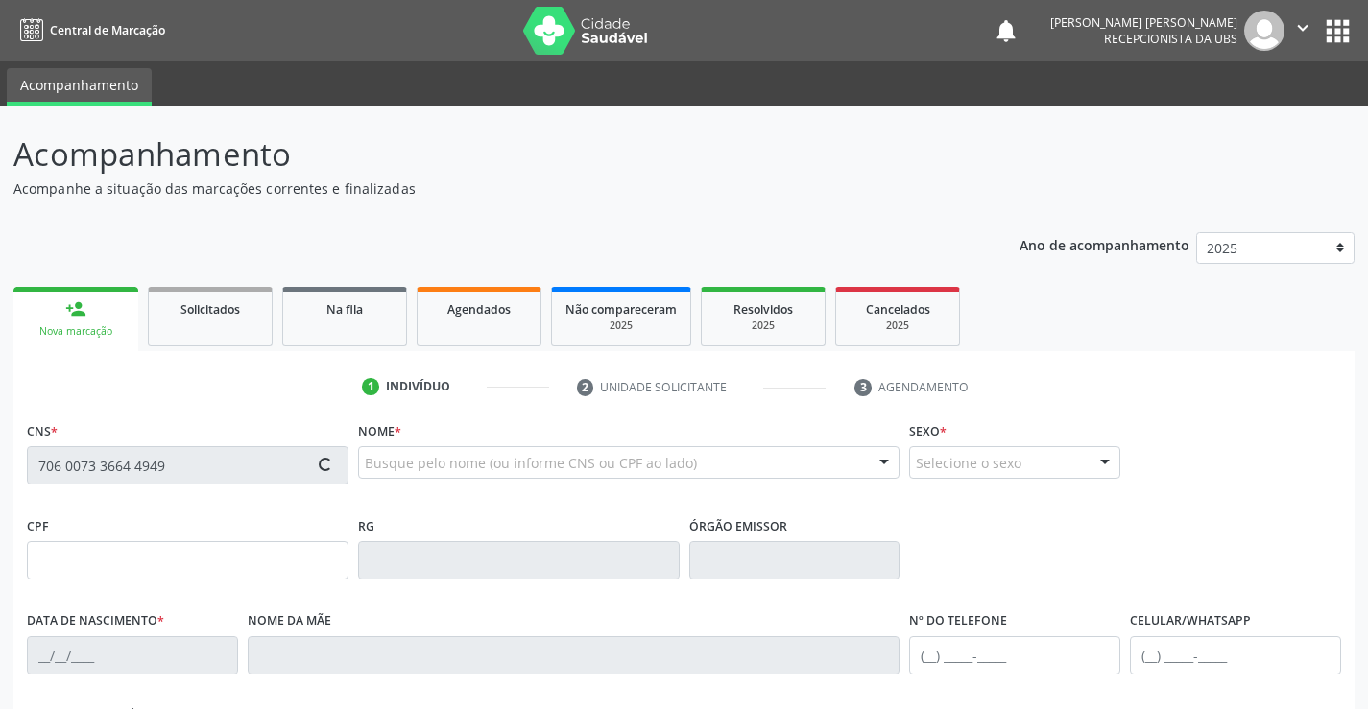
type input "1106"
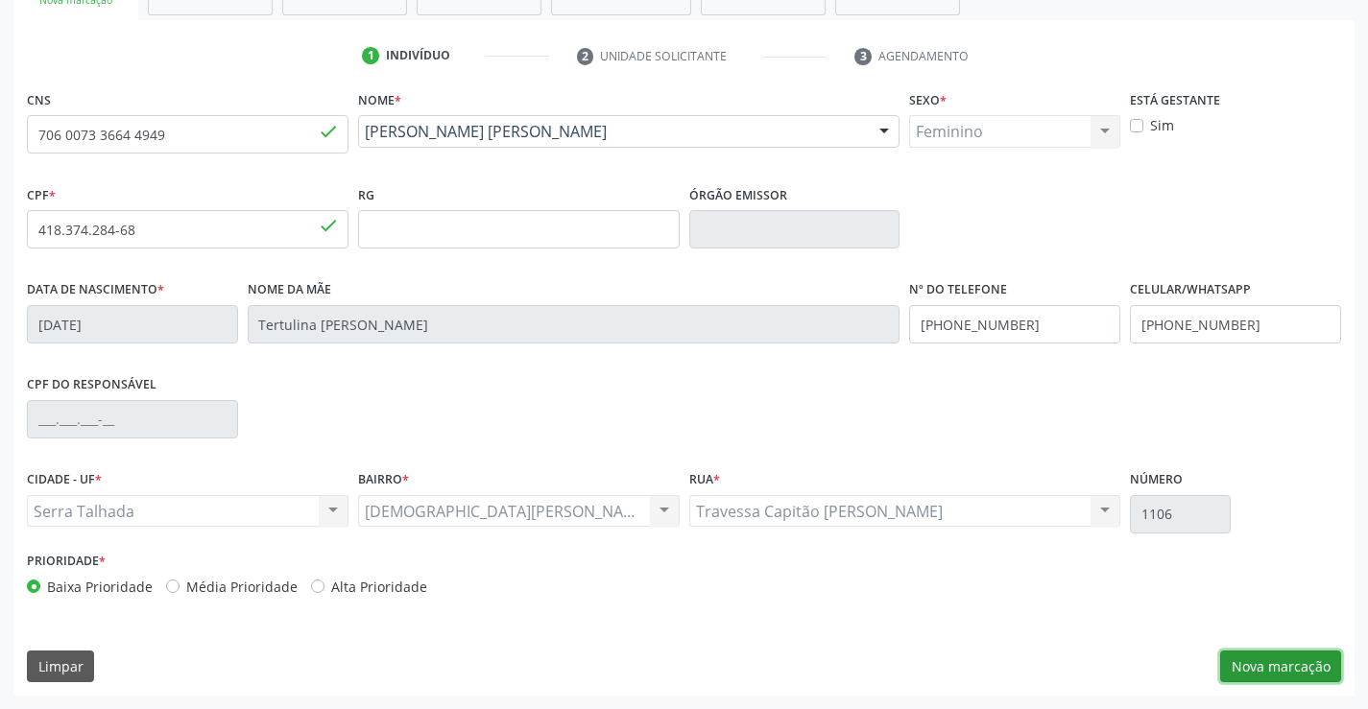
click at [1281, 655] on button "Nova marcação" at bounding box center [1280, 667] width 121 height 33
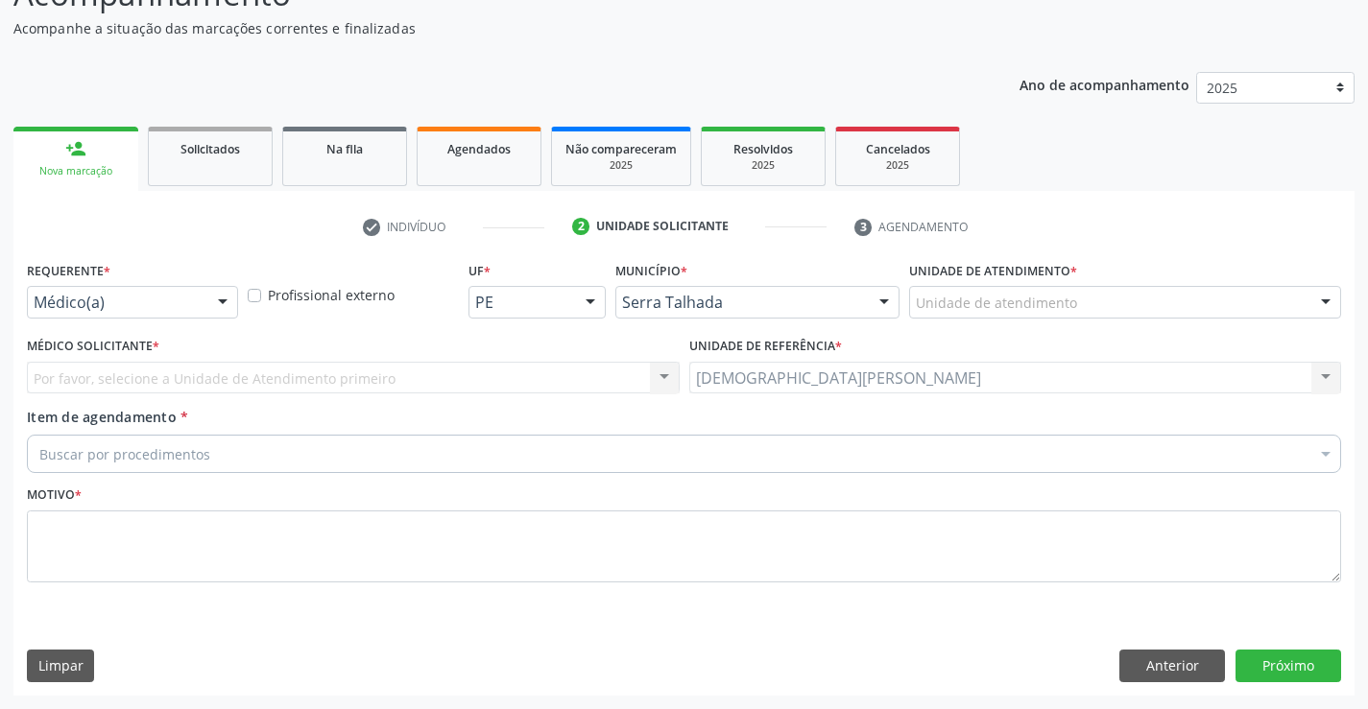
scroll to position [160, 0]
click at [229, 299] on div at bounding box center [222, 303] width 29 height 33
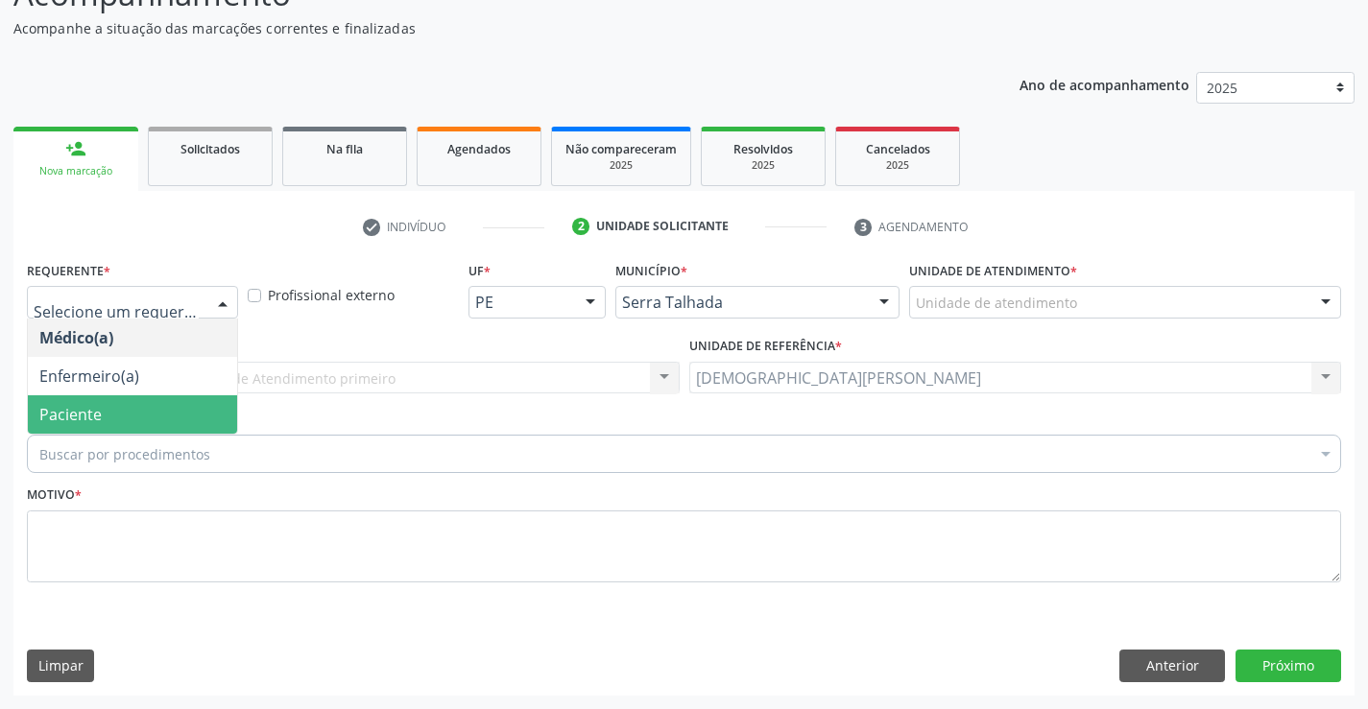
click at [66, 417] on span "Paciente" at bounding box center [70, 414] width 62 height 21
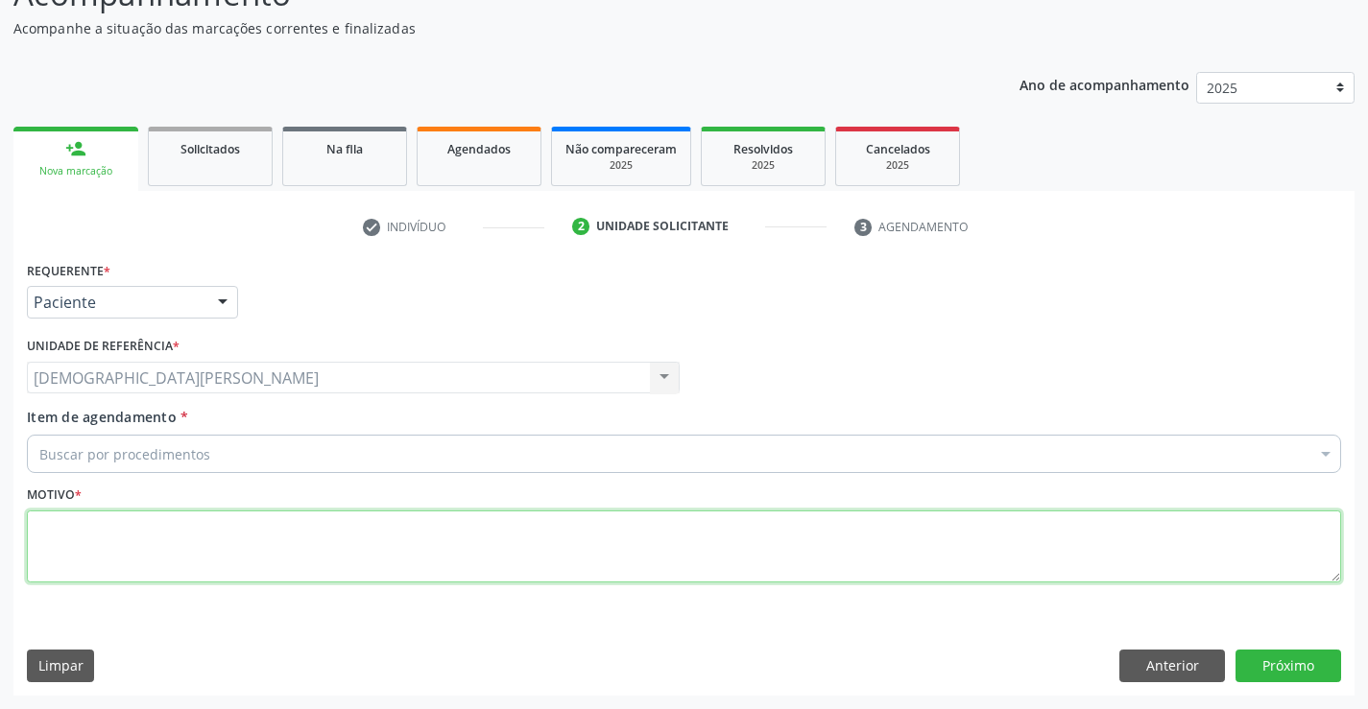
click at [60, 544] on textarea at bounding box center [684, 547] width 1314 height 73
type textarea "."
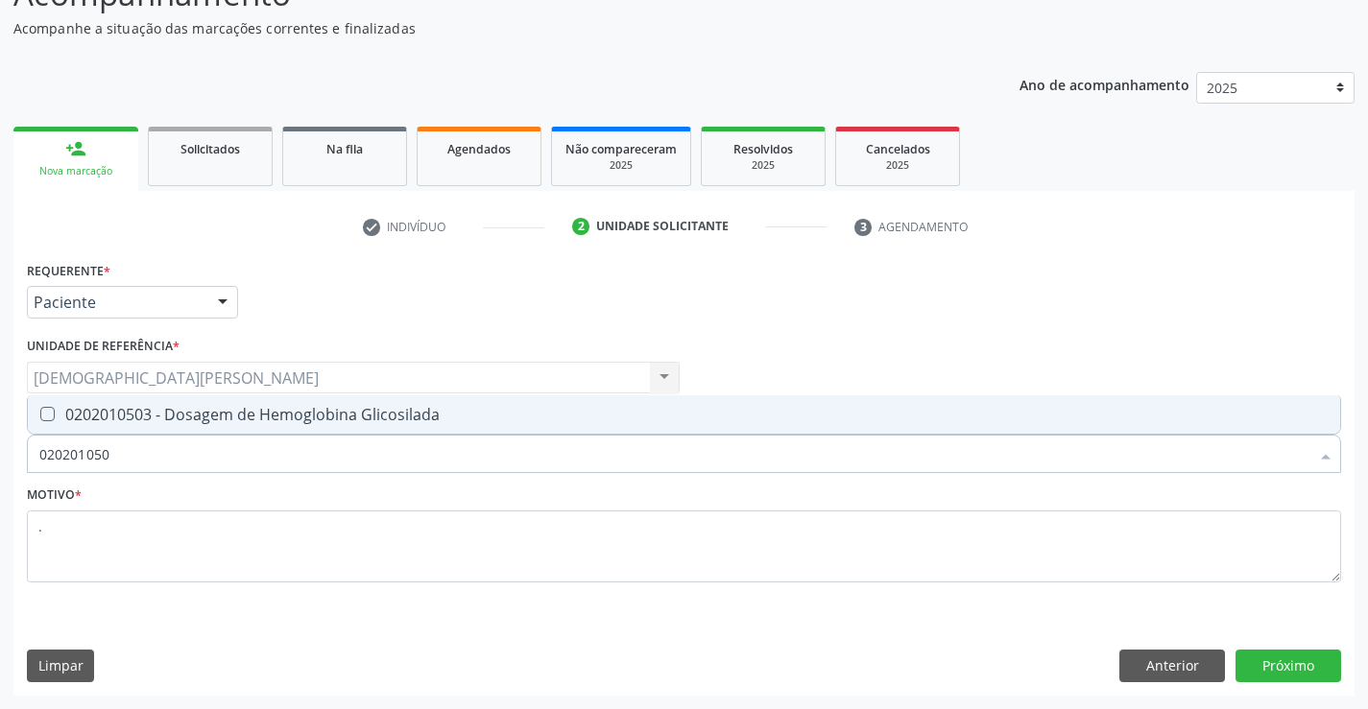
type input "0202010503"
click at [131, 422] on div "0202010503 - Dosagem de Hemoglobina Glicosilada" at bounding box center [683, 414] width 1289 height 15
checkbox Glicosilada "true"
click at [1292, 658] on button "Próximo" at bounding box center [1288, 666] width 106 height 33
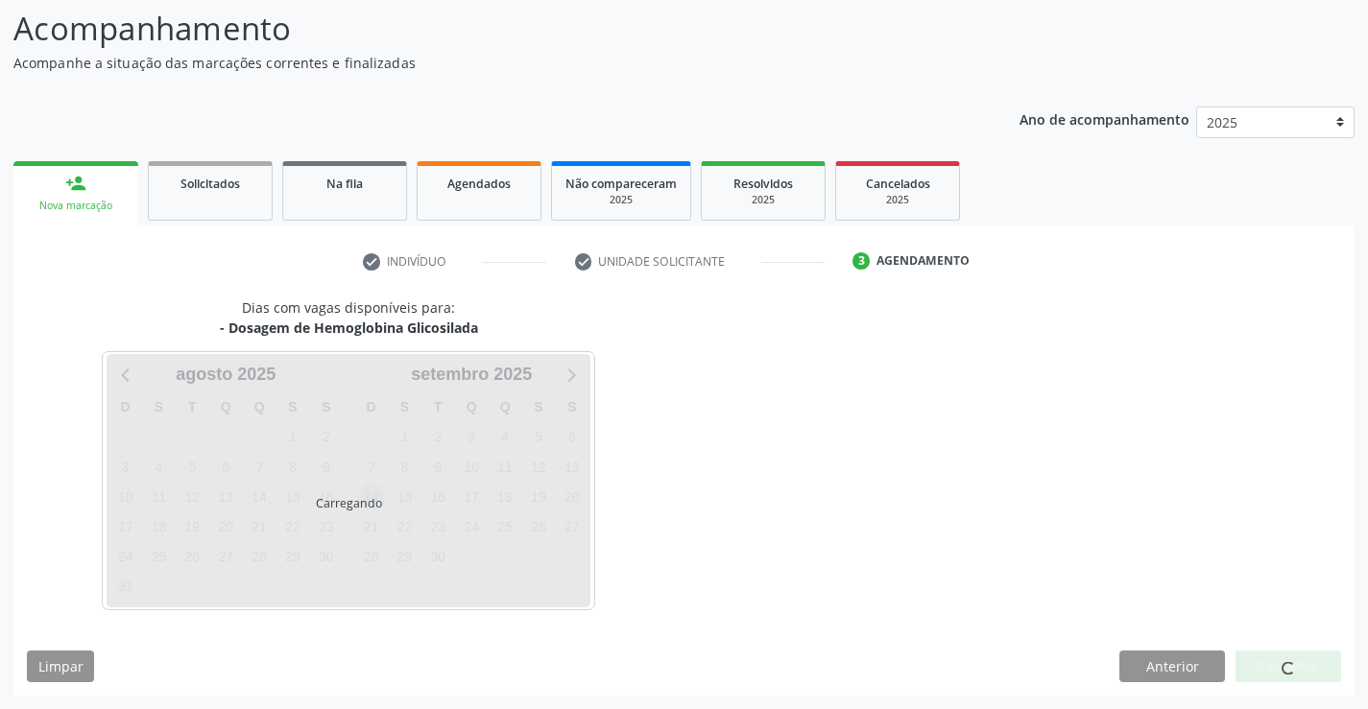
scroll to position [126, 0]
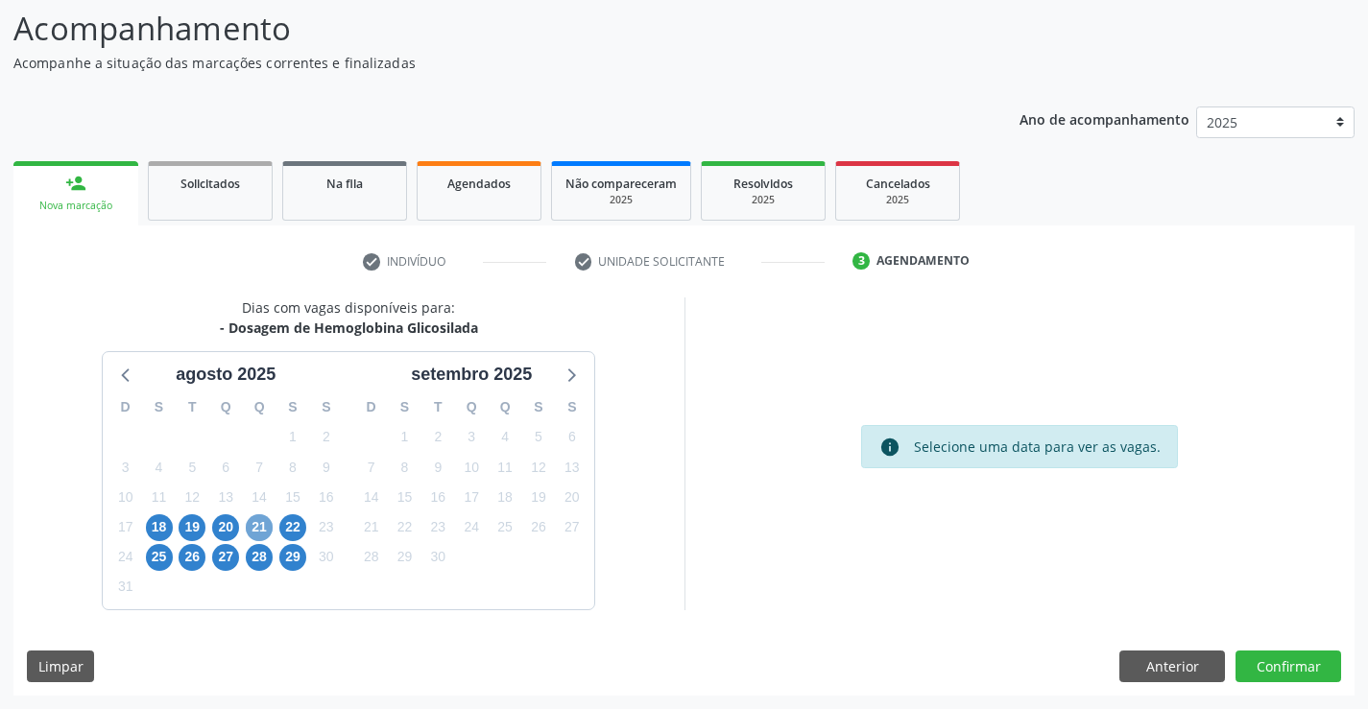
click at [259, 523] on span "21" at bounding box center [259, 527] width 27 height 27
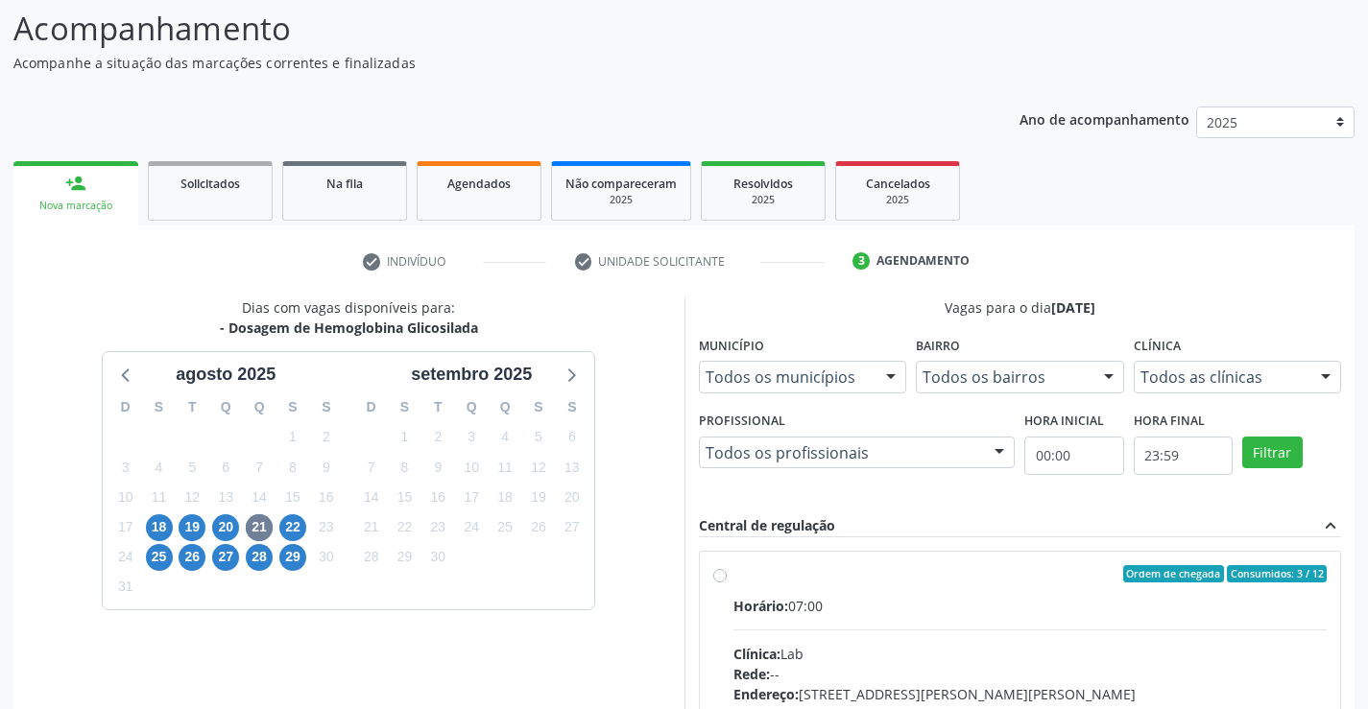
click at [759, 589] on label "Ordem de chegada Consumidos: 3 / 12 Horário: 07:00 Clínica: Lab Rede: -- Endere…" at bounding box center [1030, 712] width 594 height 295
click at [727, 583] on input "Ordem de chegada Consumidos: 3 / 12 Horário: 07:00 Clínica: Lab Rede: -- Endere…" at bounding box center [719, 573] width 13 height 17
radio input "true"
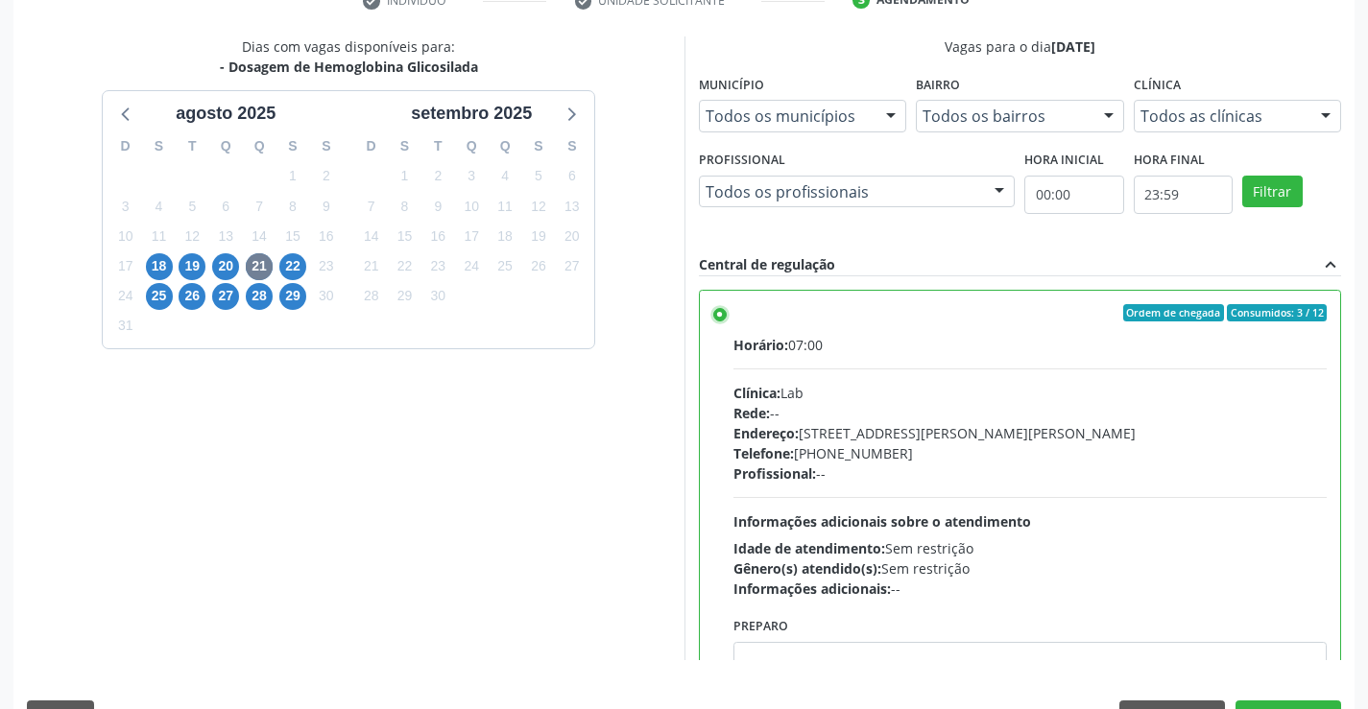
scroll to position [438, 0]
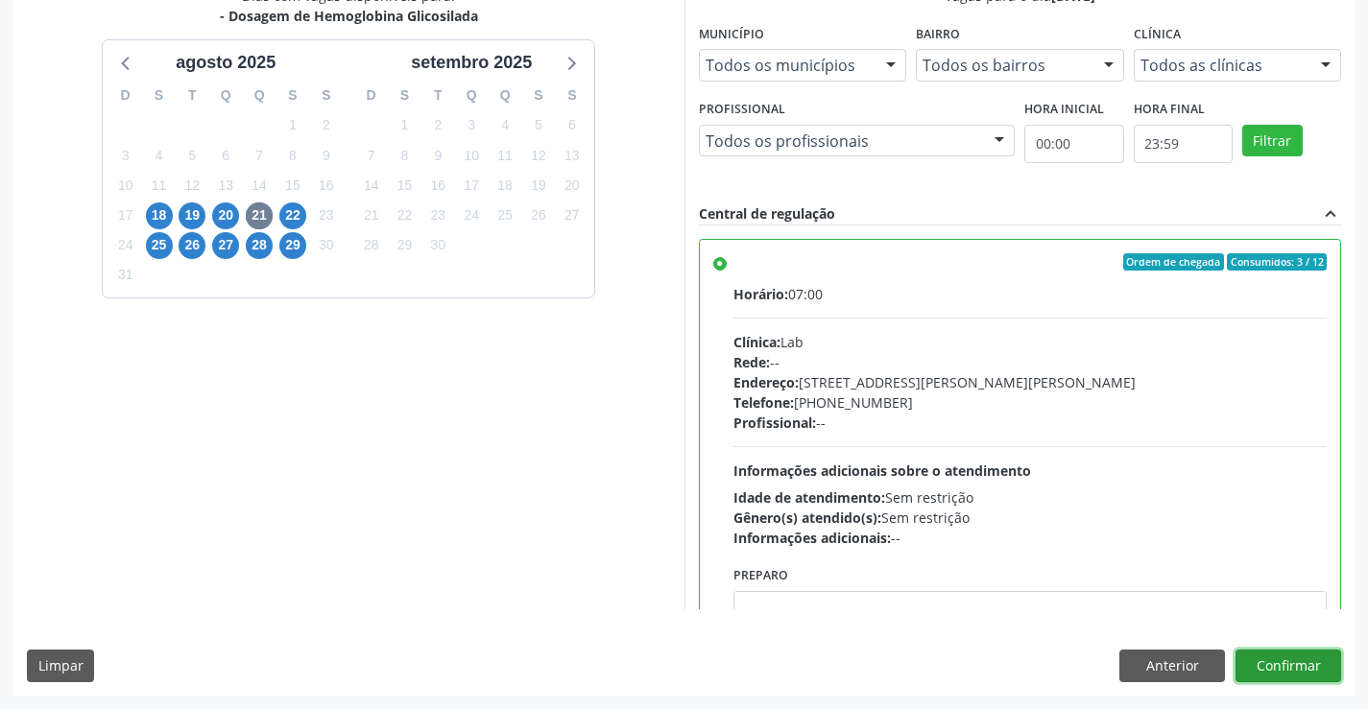
click at [1274, 666] on button "Confirmar" at bounding box center [1288, 666] width 106 height 33
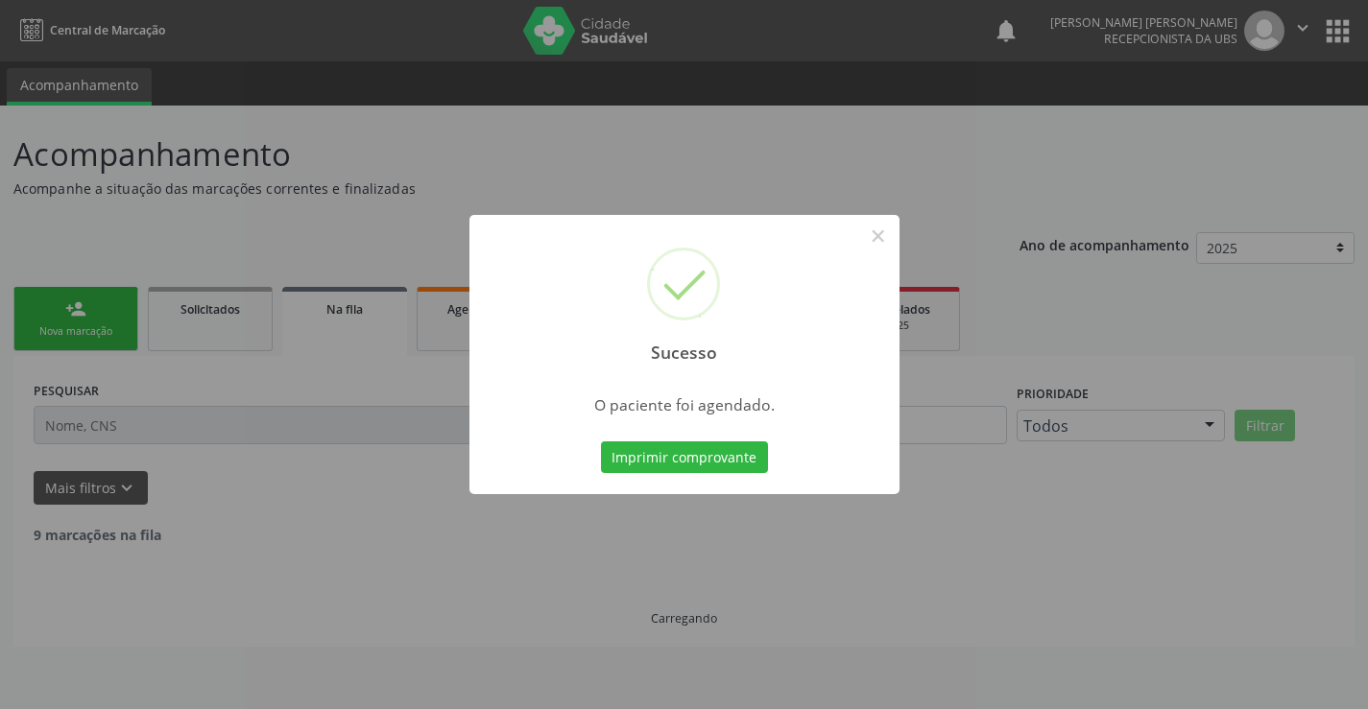
scroll to position [0, 0]
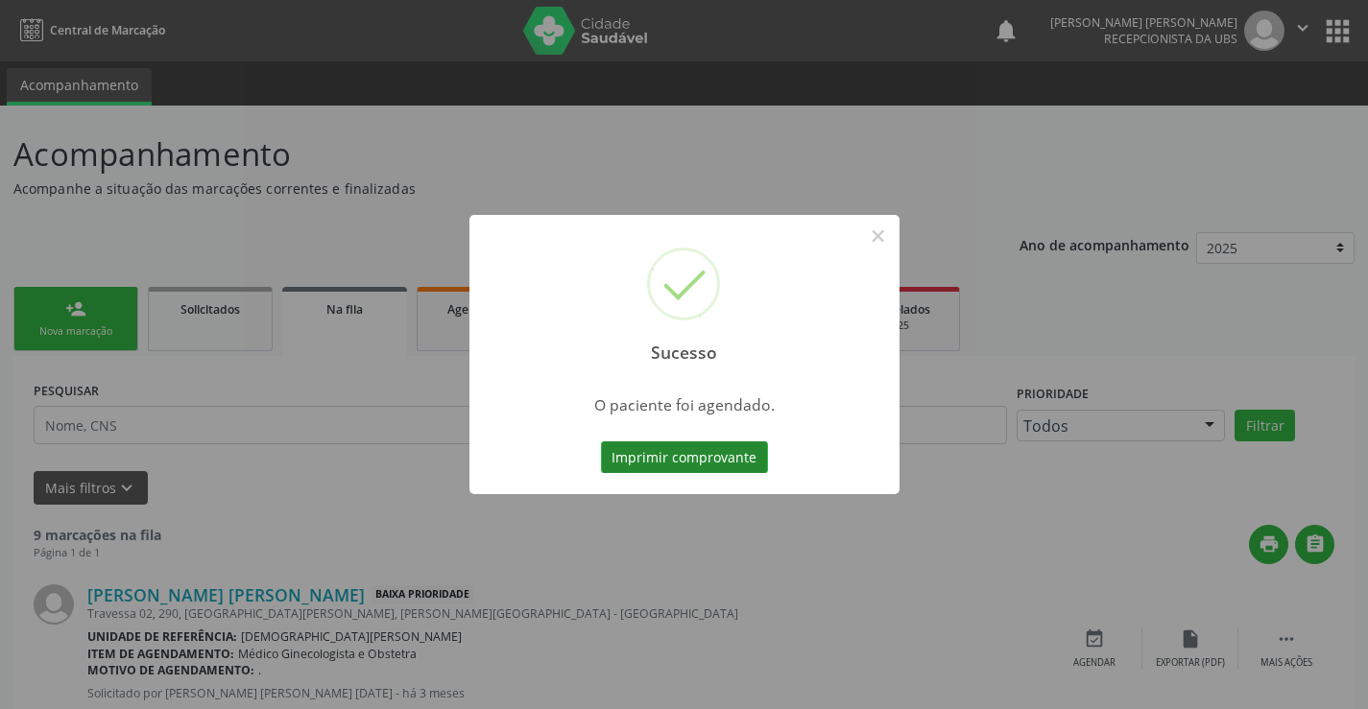
click at [659, 465] on button "Imprimir comprovante" at bounding box center [684, 457] width 167 height 33
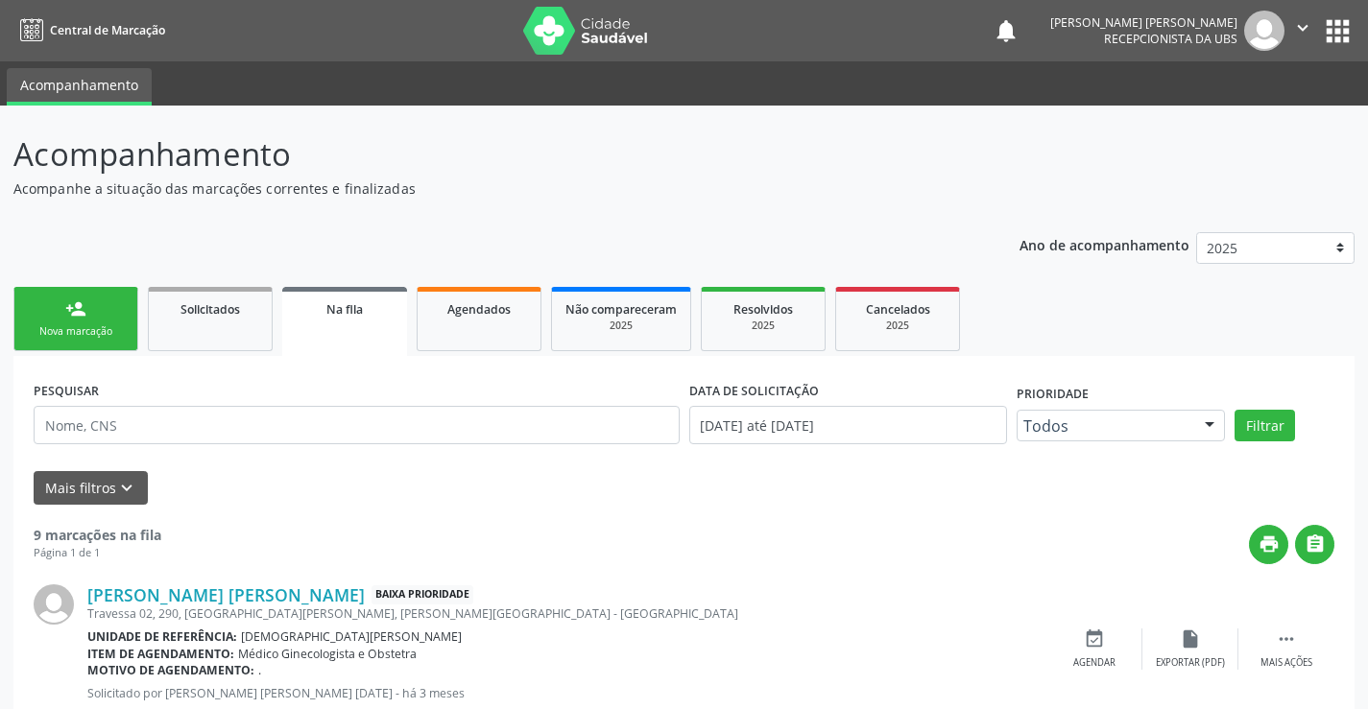
click at [63, 337] on div "Nova marcação" at bounding box center [76, 331] width 96 height 14
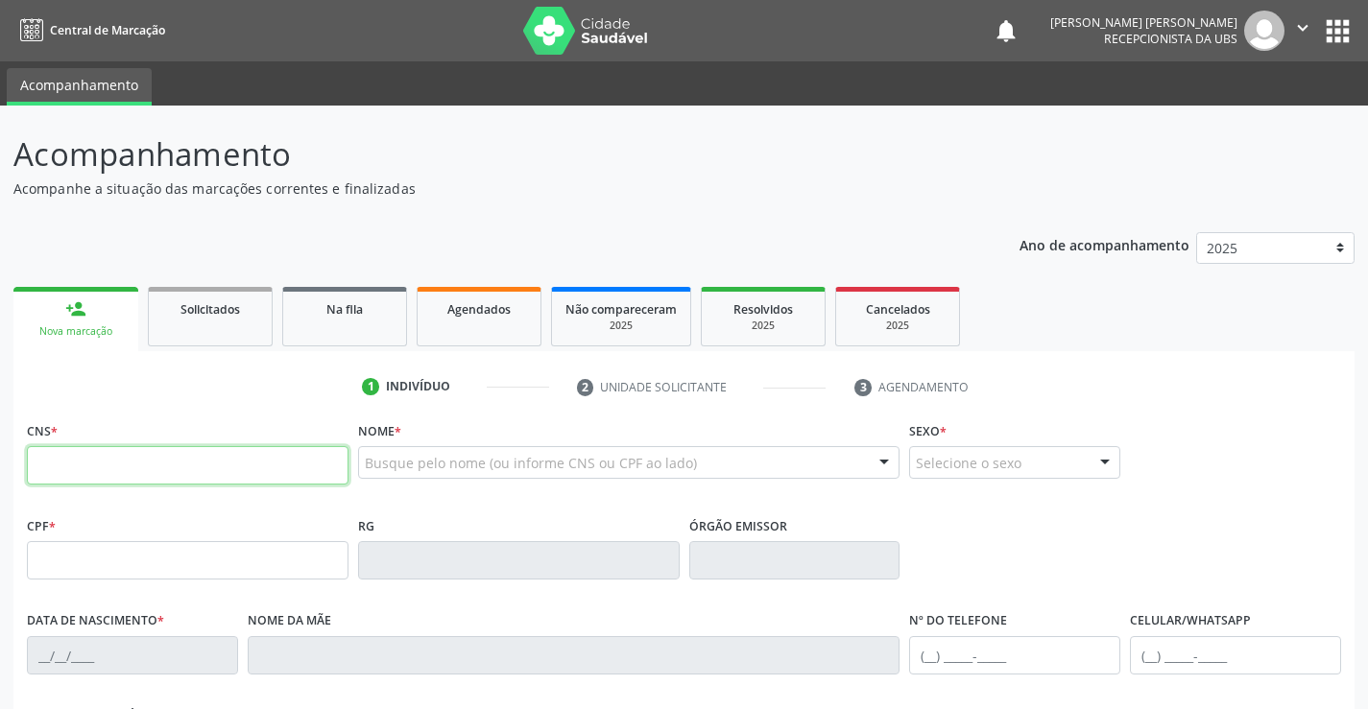
click at [79, 461] on input "text" at bounding box center [188, 465] width 322 height 38
type input "701 8002 4251 9976"
type input "109.171.704-40"
type input "27/08/1974"
type input "Maria Jose do Nascimento"
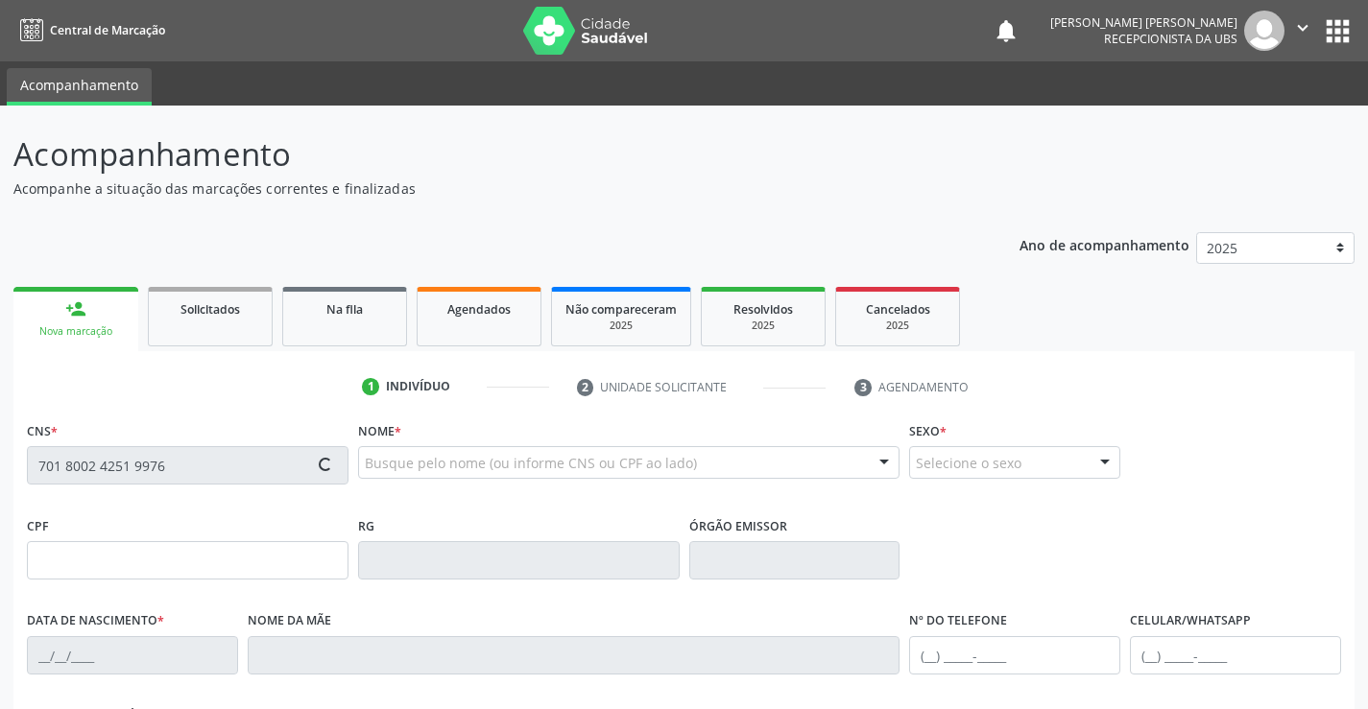
type input "(87) 99925-3537"
type input "1370"
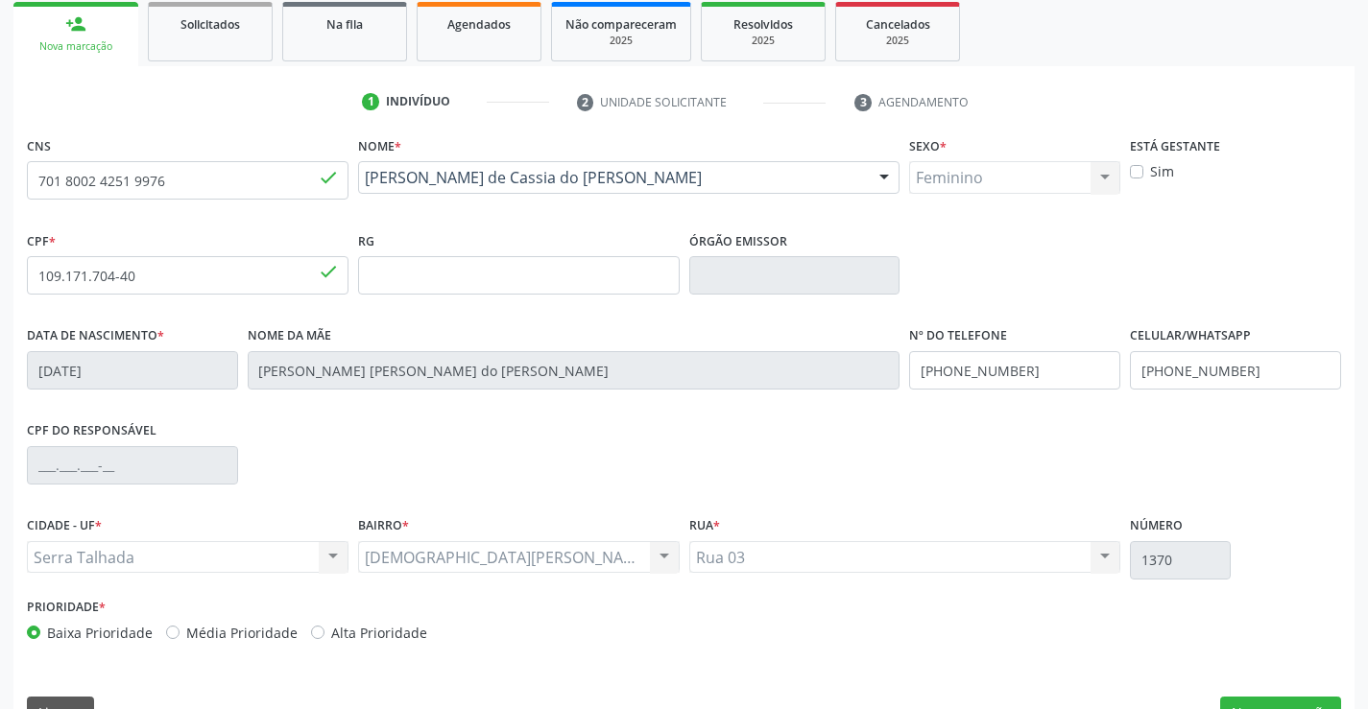
scroll to position [331, 0]
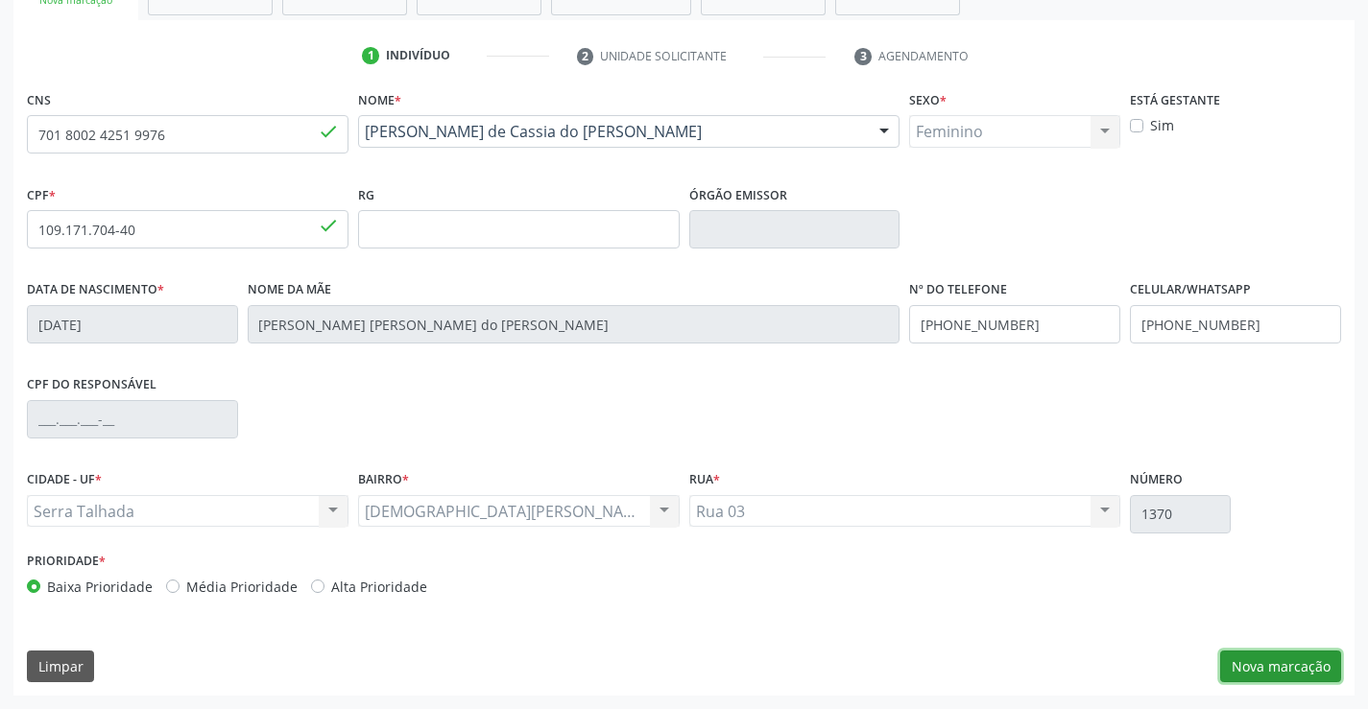
click at [1285, 669] on button "Nova marcação" at bounding box center [1280, 667] width 121 height 33
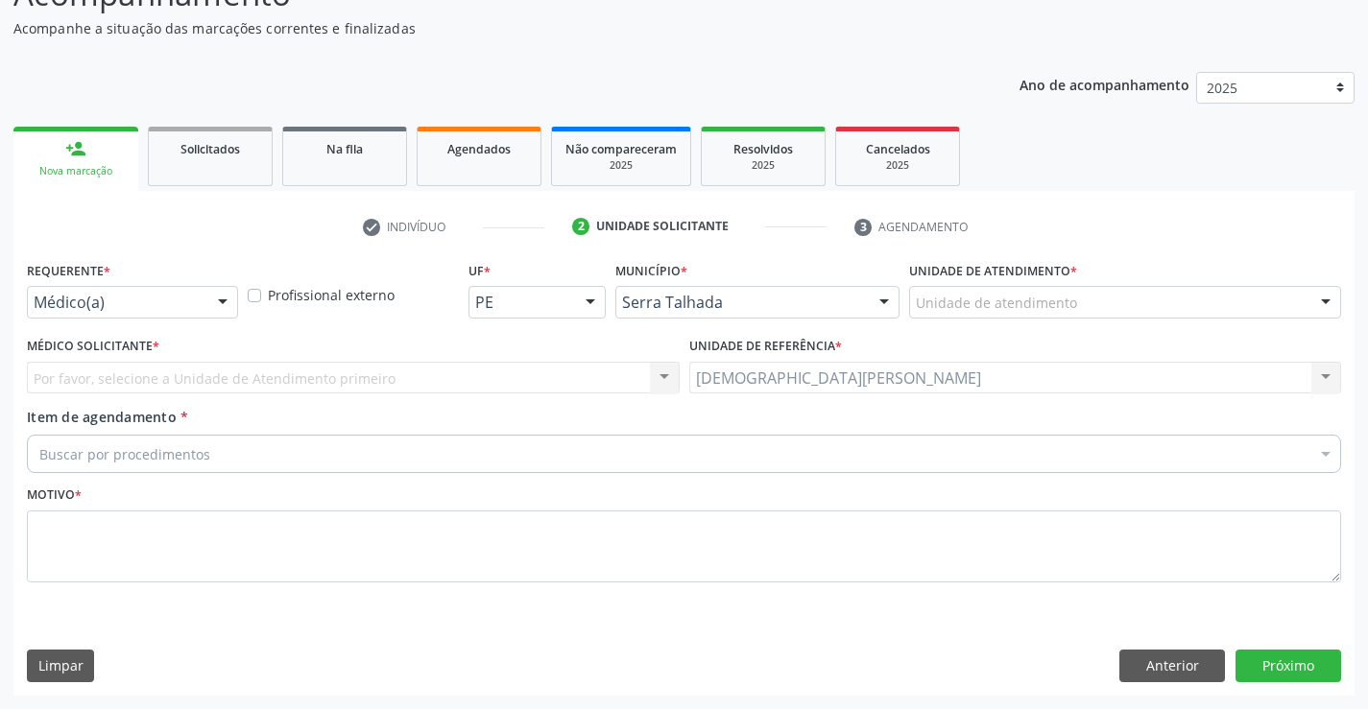
scroll to position [160, 0]
click at [225, 301] on div at bounding box center [222, 303] width 29 height 33
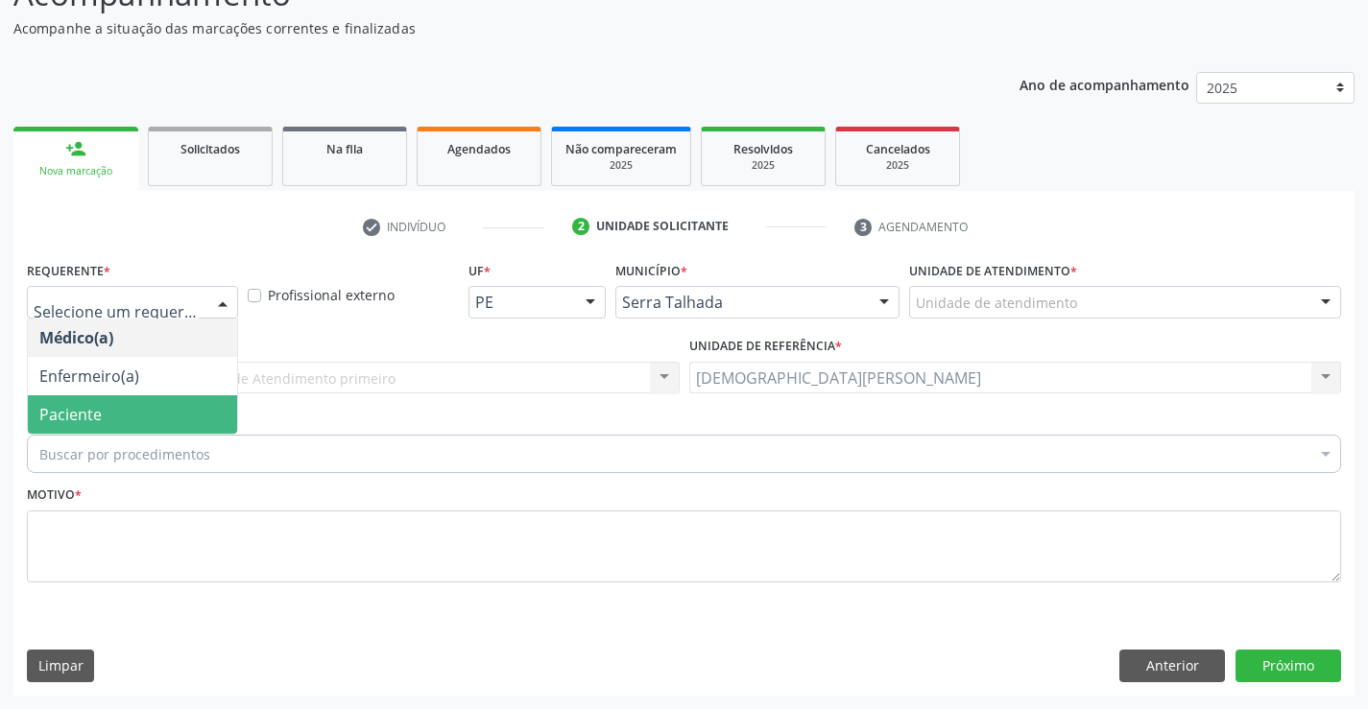
click at [110, 408] on span "Paciente" at bounding box center [132, 414] width 209 height 38
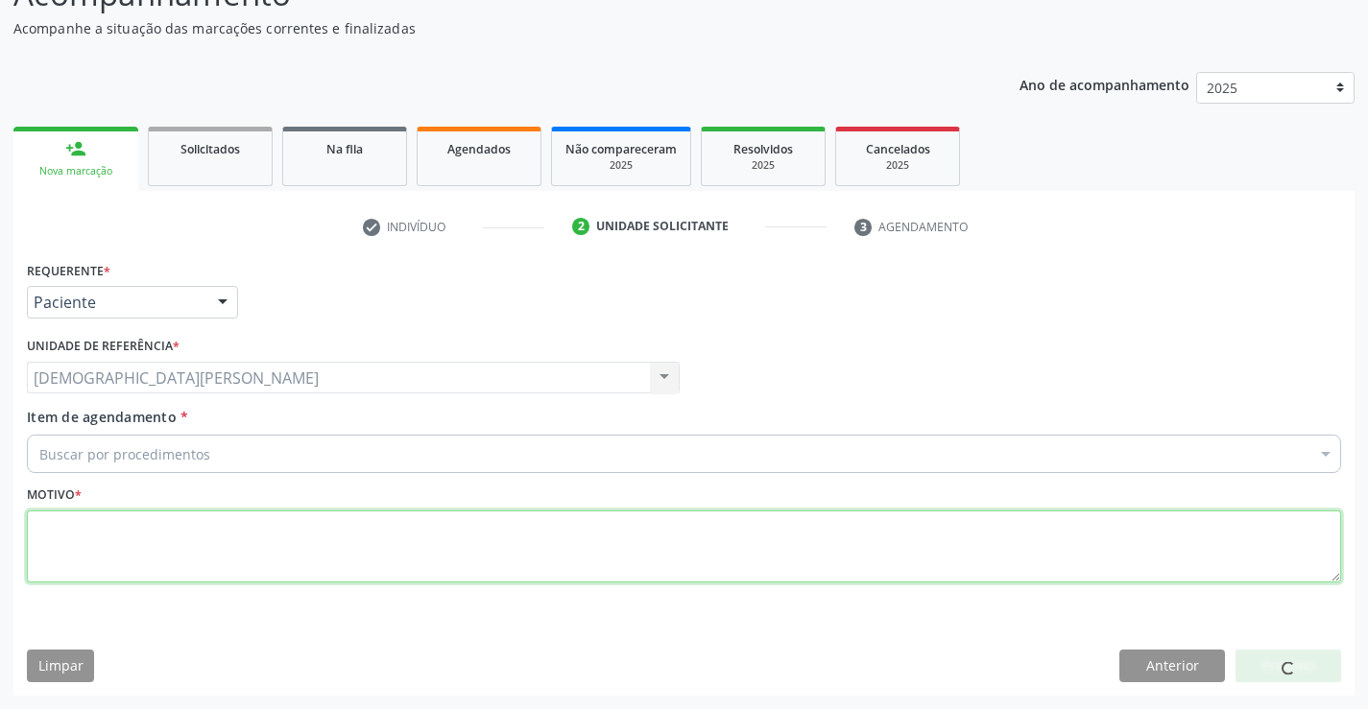
click at [91, 544] on textarea at bounding box center [684, 547] width 1314 height 73
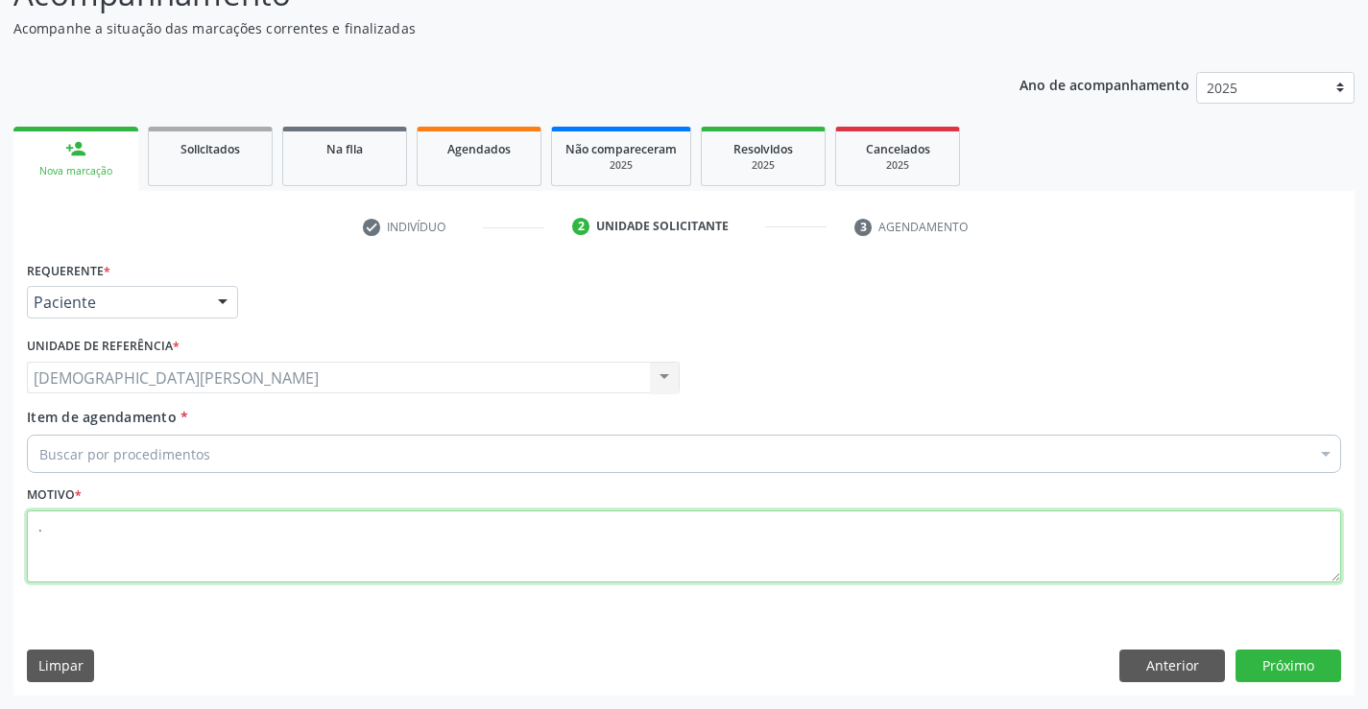
type textarea "."
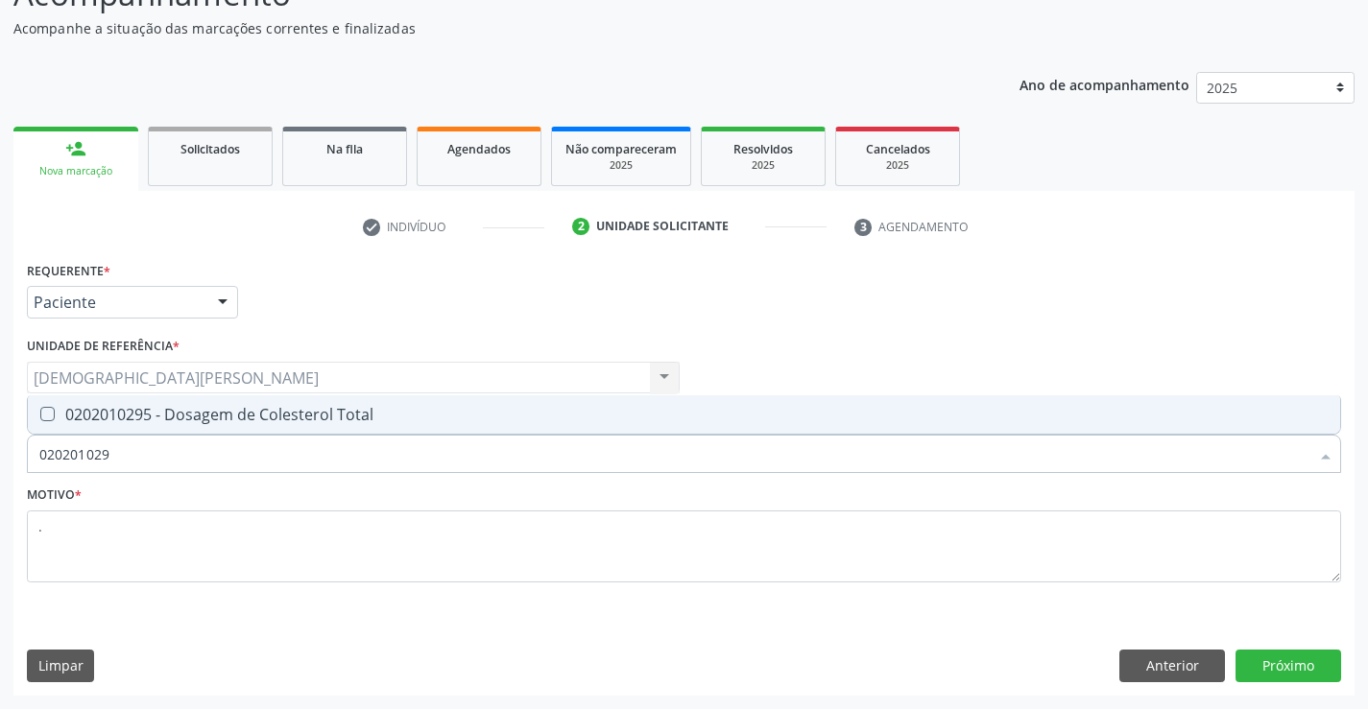
type input "0202010295"
click at [185, 426] on span "0202010295 - Dosagem de Colesterol Total" at bounding box center [684, 414] width 1312 height 38
checkbox Total "true"
type input "02020102"
checkbox Total "false"
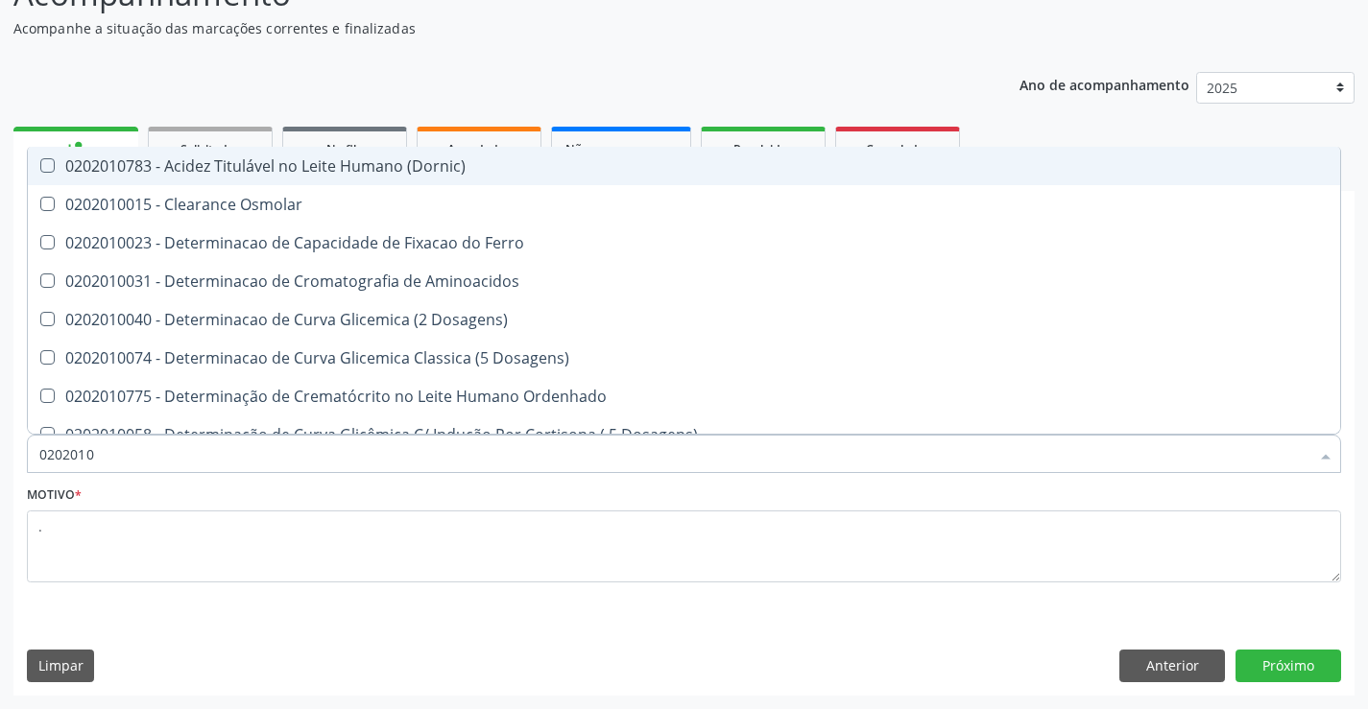
type input "020201"
checkbox Total "false"
checkbox Ferritina "true"
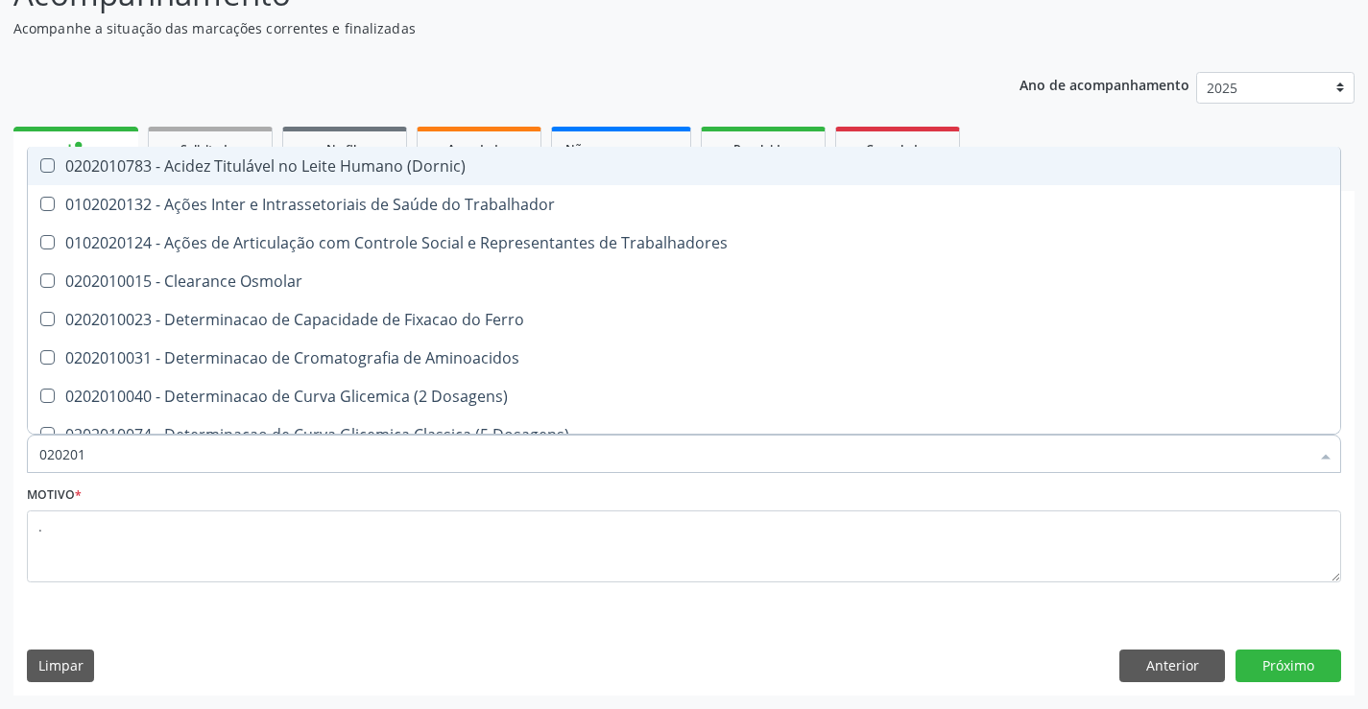
type input "02020"
checkbox Total "false"
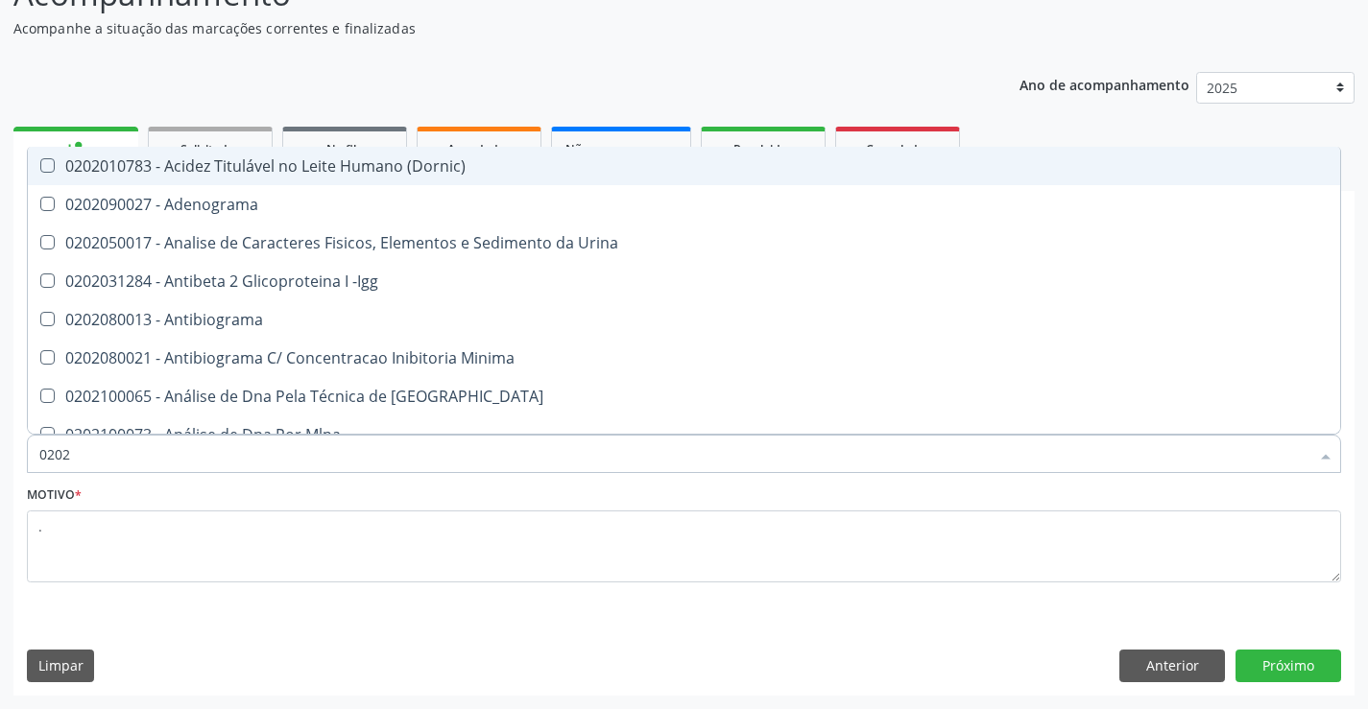
type input "02020"
checkbox Barbituratos "true"
checkbox Total "false"
type input "020201"
checkbox Parceria\) "true"
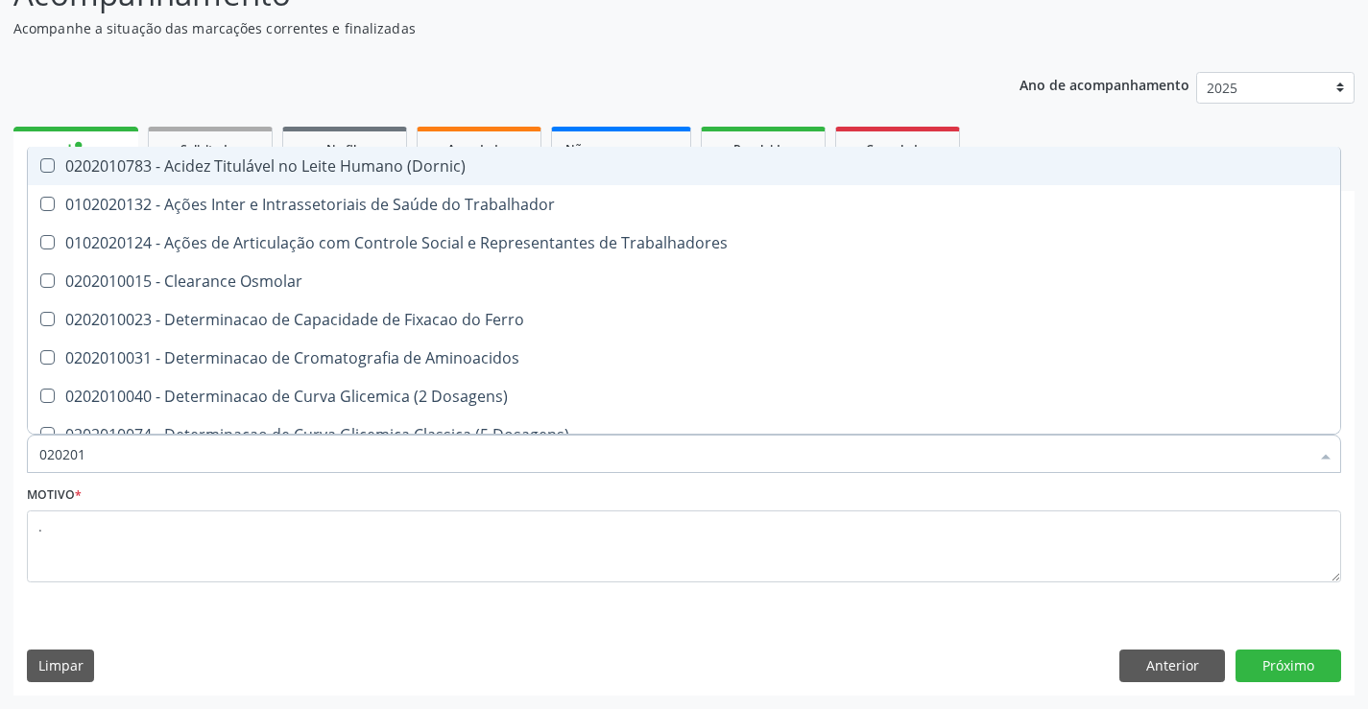
type input "0202010"
checkbox Fracoes "true"
checkbox Total "false"
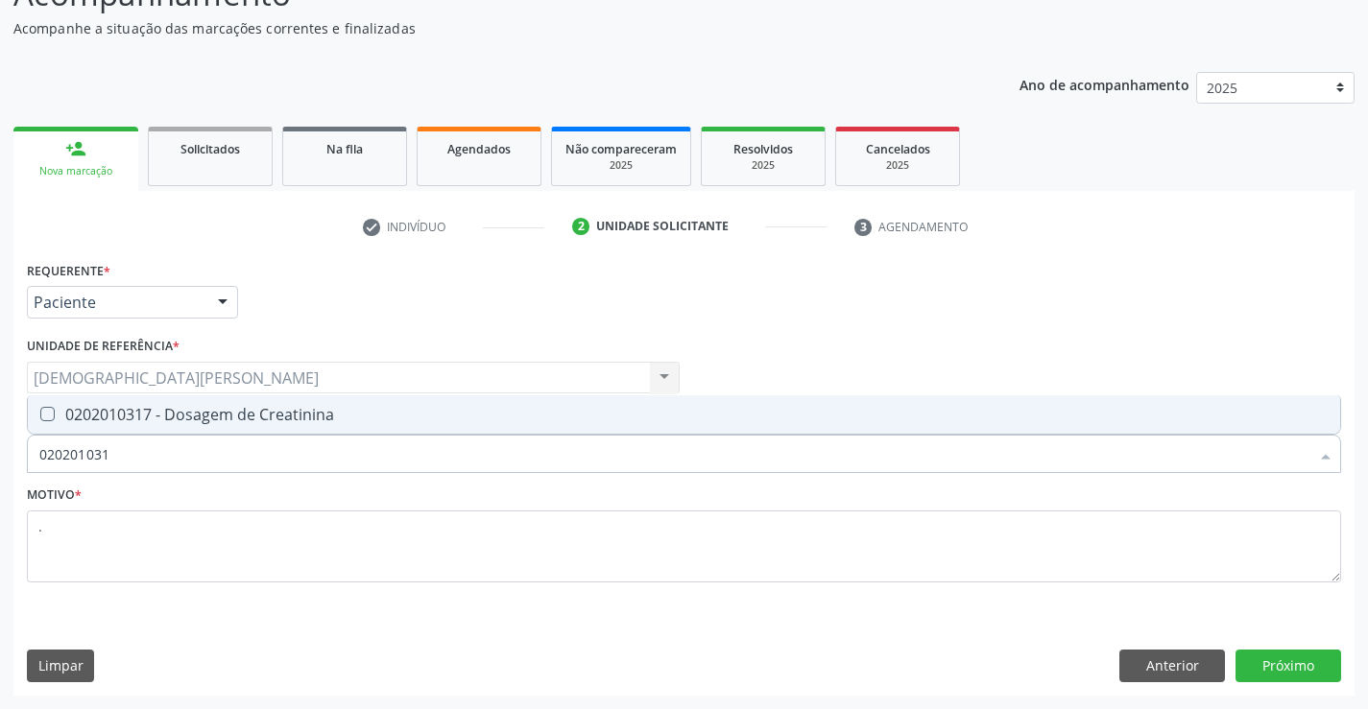
type input "0202010317"
click at [220, 407] on div "0202010317 - Dosagem de Creatinina" at bounding box center [683, 414] width 1289 height 15
checkbox Creatinina "true"
type input "02020103"
checkbox Creatinina "false"
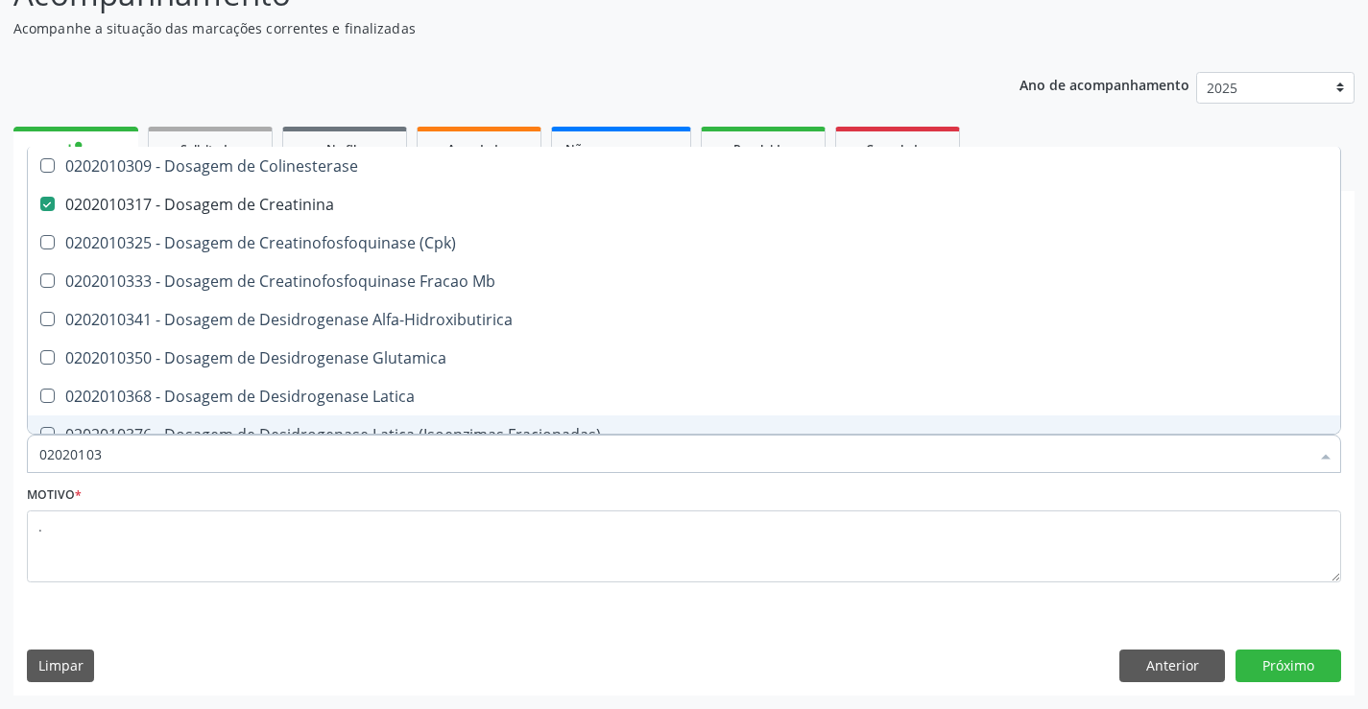
type input "0202010"
checkbox Creatinina "false"
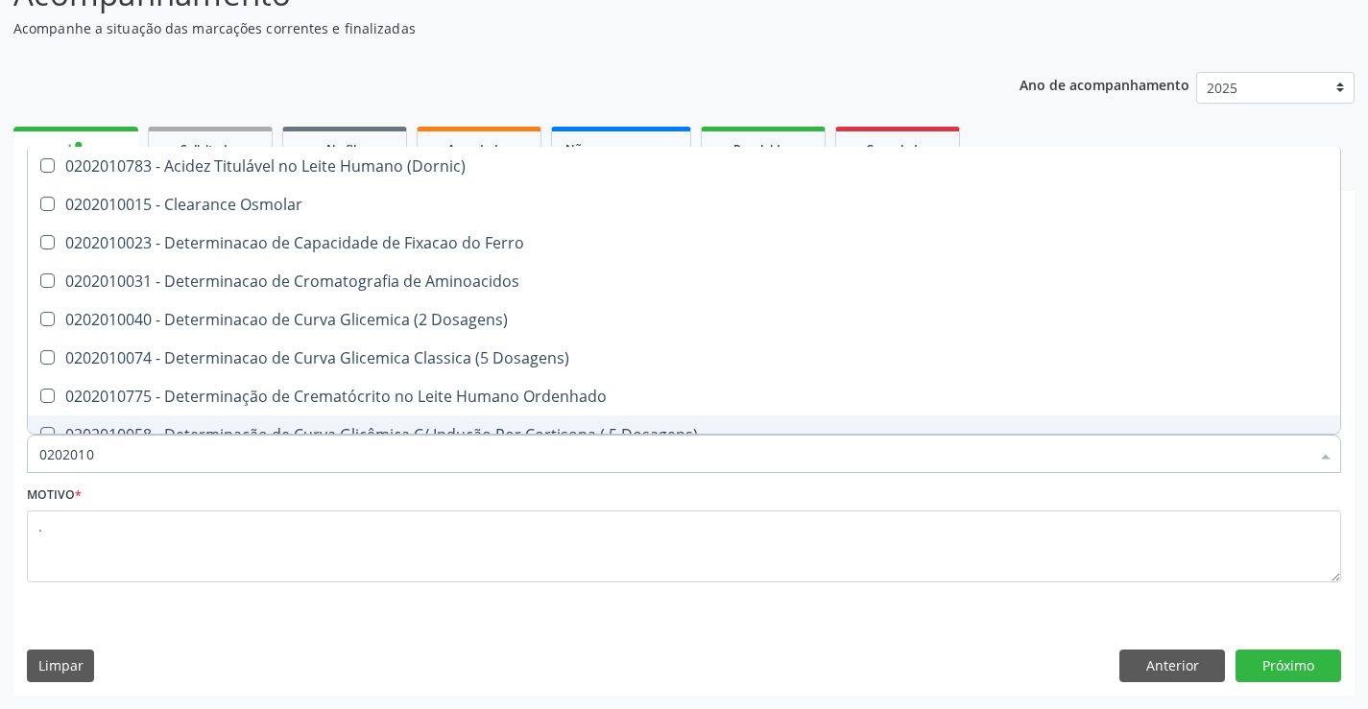
type input "020201"
checkbox Total "false"
checkbox Creatinina "false"
checkbox Ferritina "true"
checkbox Folato "true"
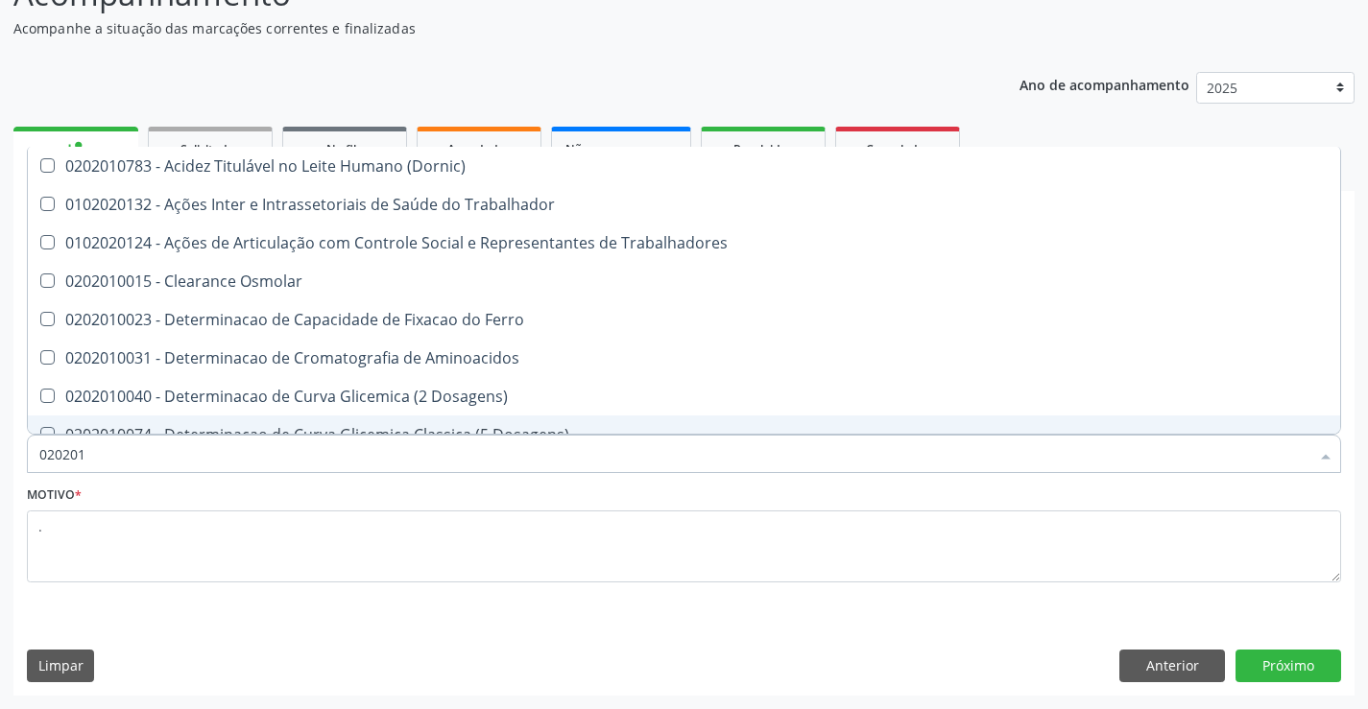
type input "0202010"
checkbox Fracoes "true"
checkbox Ionizavel "true"
checkbox Total "false"
checkbox Creatinina "false"
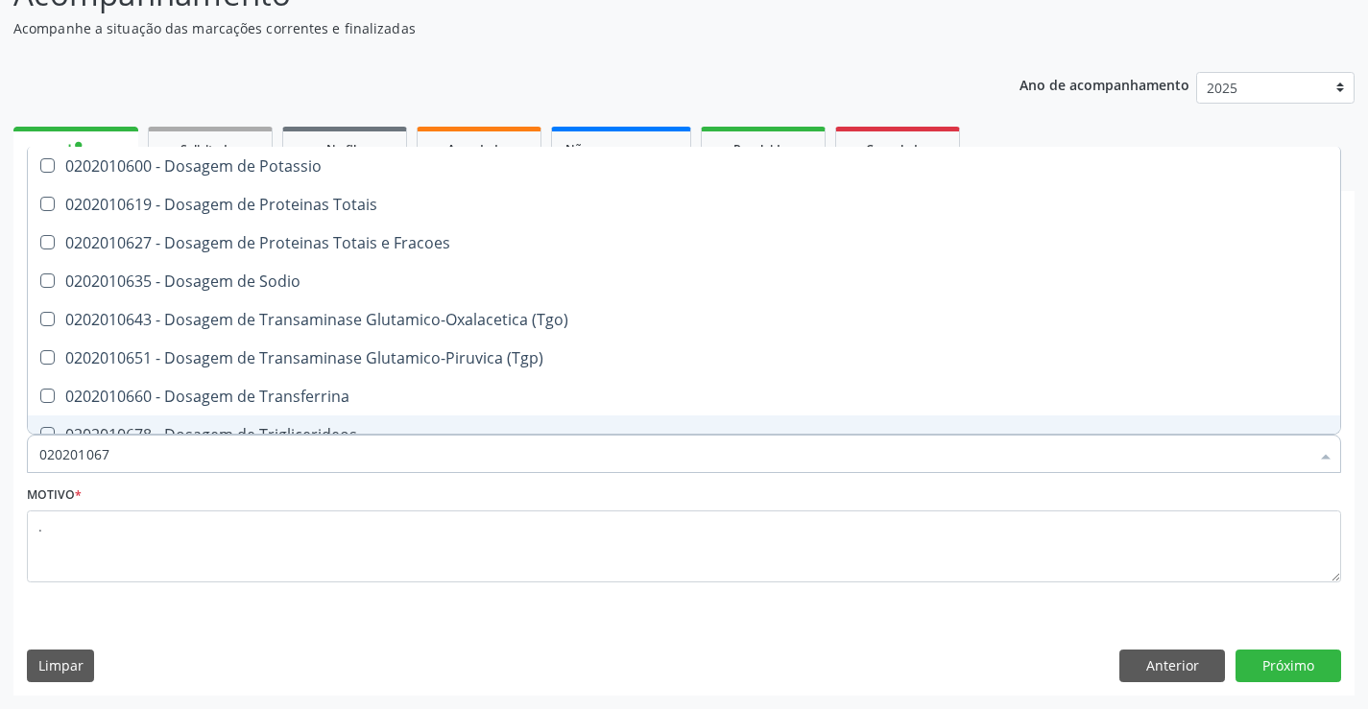
type input "0202010678"
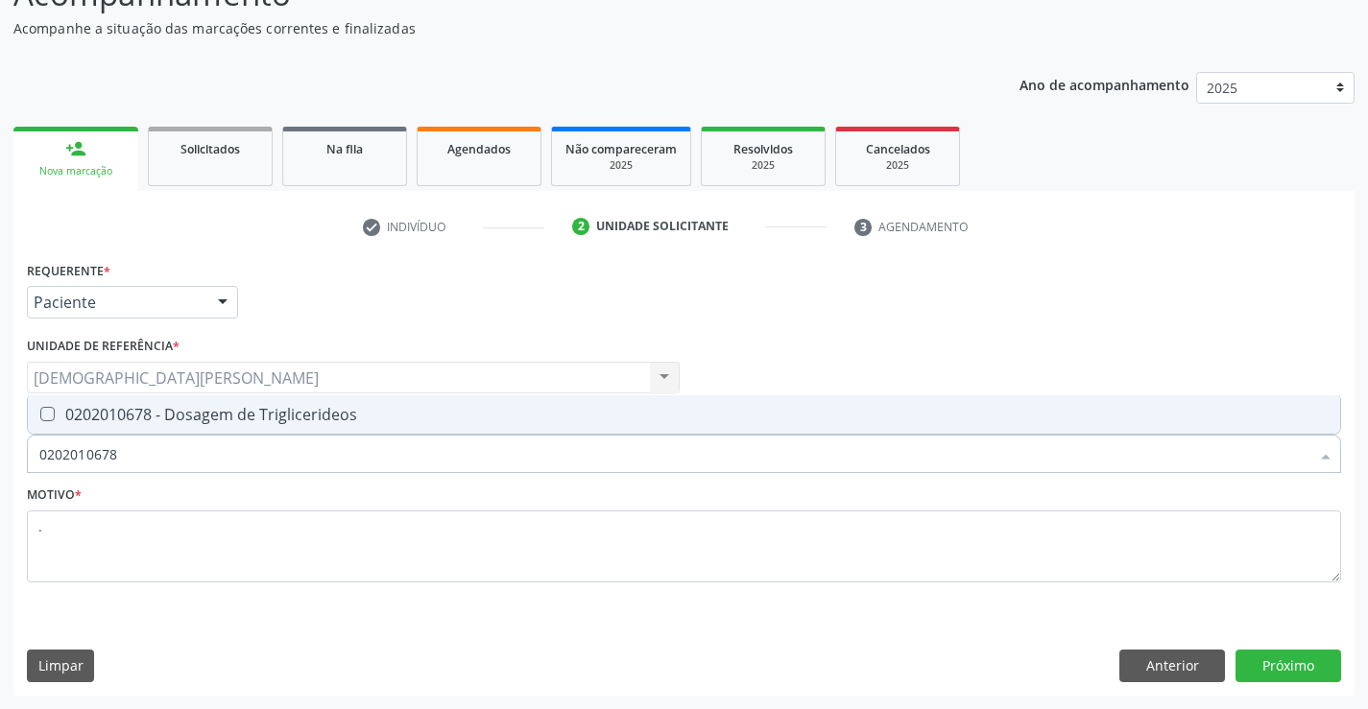
click at [223, 416] on div "0202010678 - Dosagem de Triglicerideos" at bounding box center [683, 414] width 1289 height 15
checkbox Triglicerideos "true"
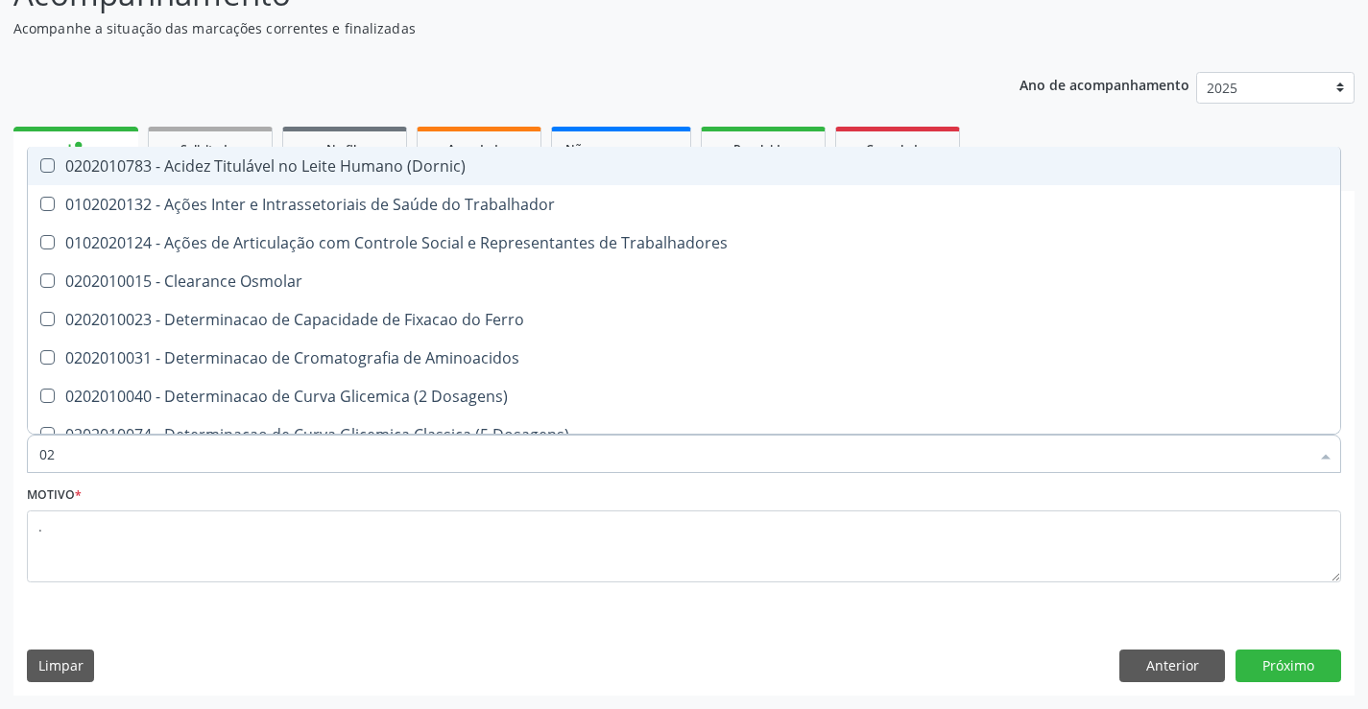
type input "0"
checkbox Total "false"
checkbox Creatinina "false"
checkbox Triglicerideos "false"
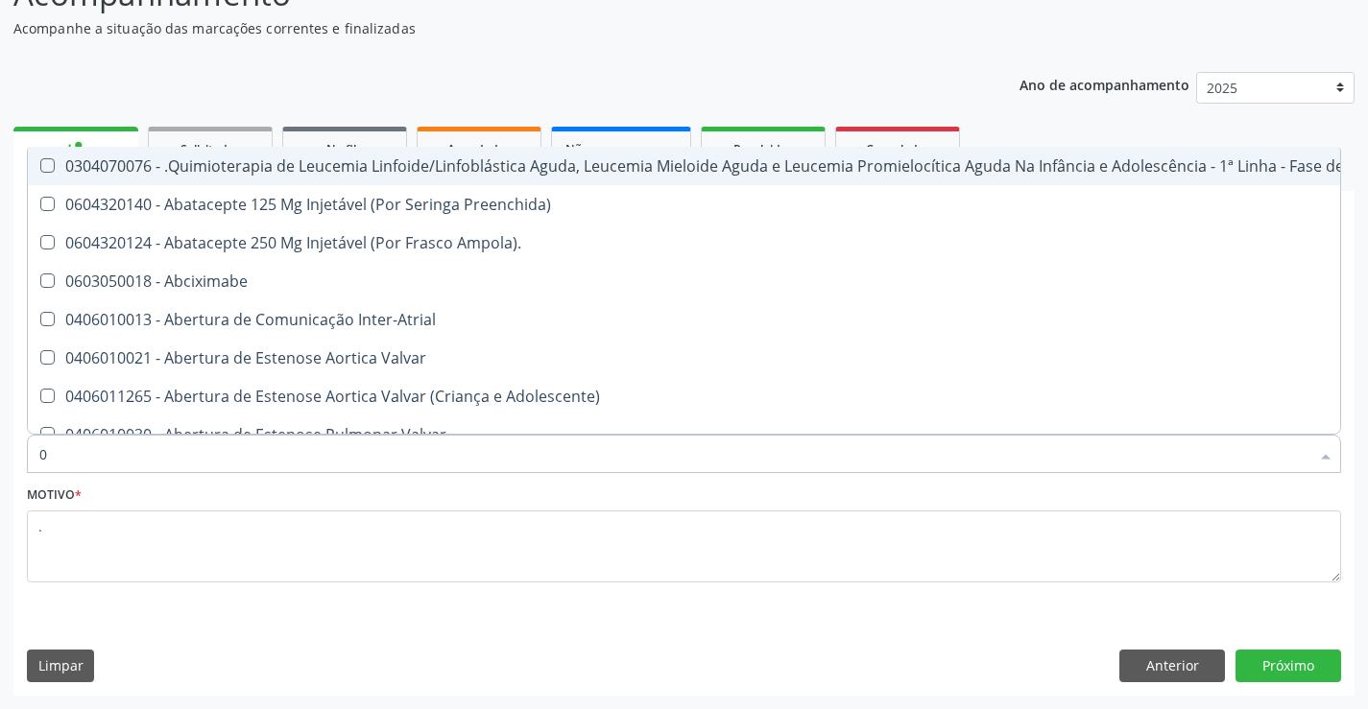
type input "02"
checkbox Transferências "true"
checkbox Meckel "true"
checkbox Transfusao "true"
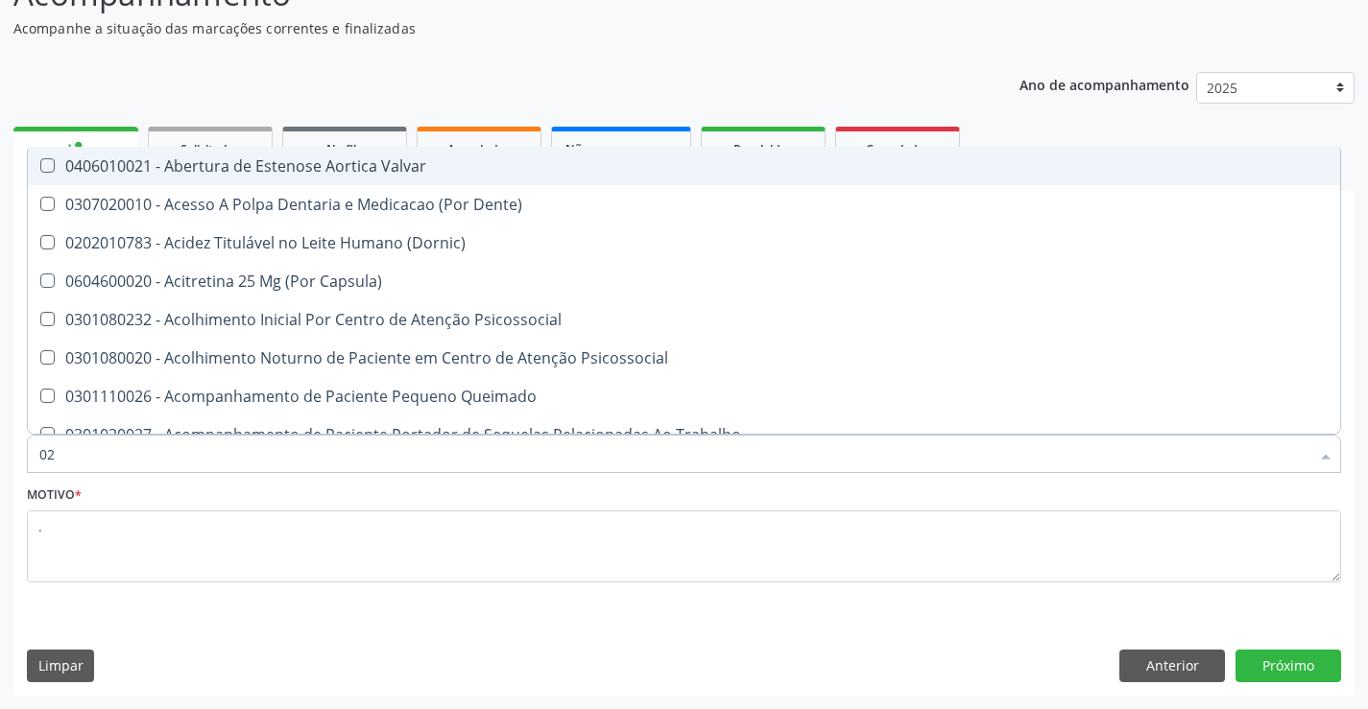
type input "020"
checkbox Congênita "true"
checkbox Complementar\) "true"
checkbox Dias "true"
checkbox Total "false"
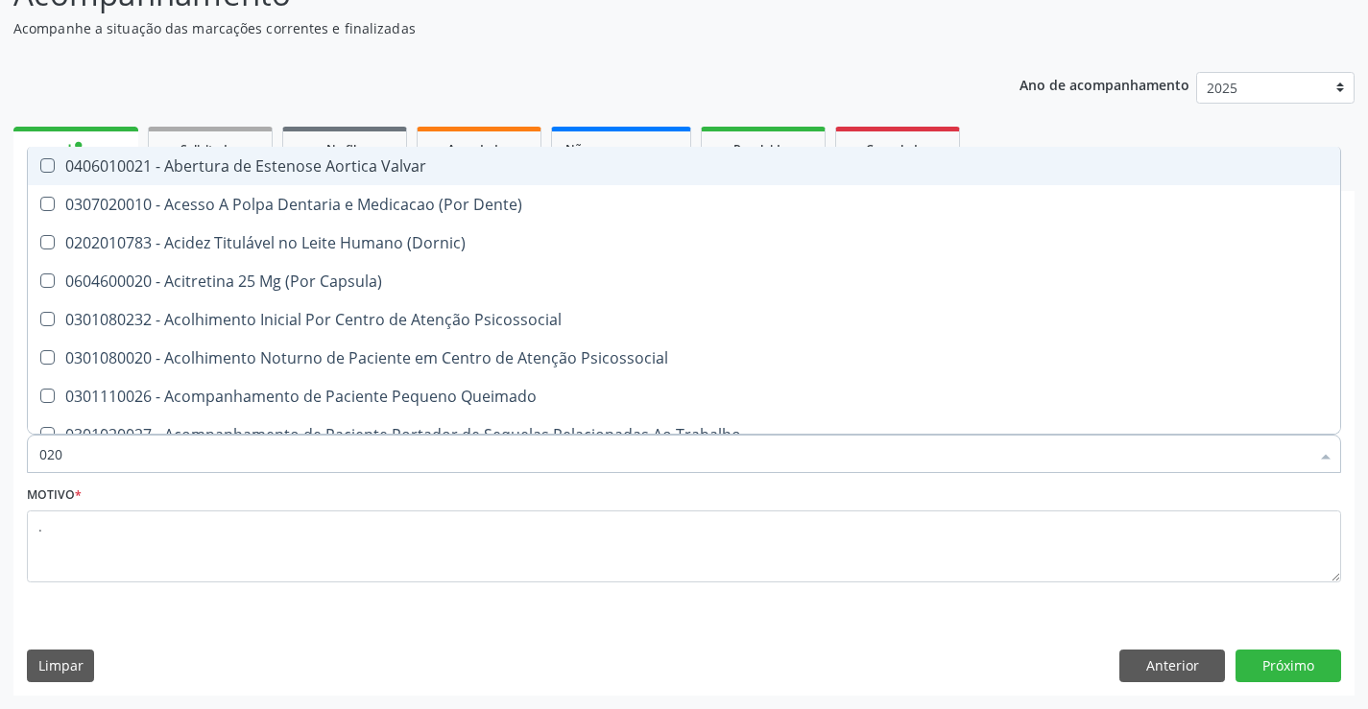
checkbox Creatinina "false"
checkbox Triglicerideos "false"
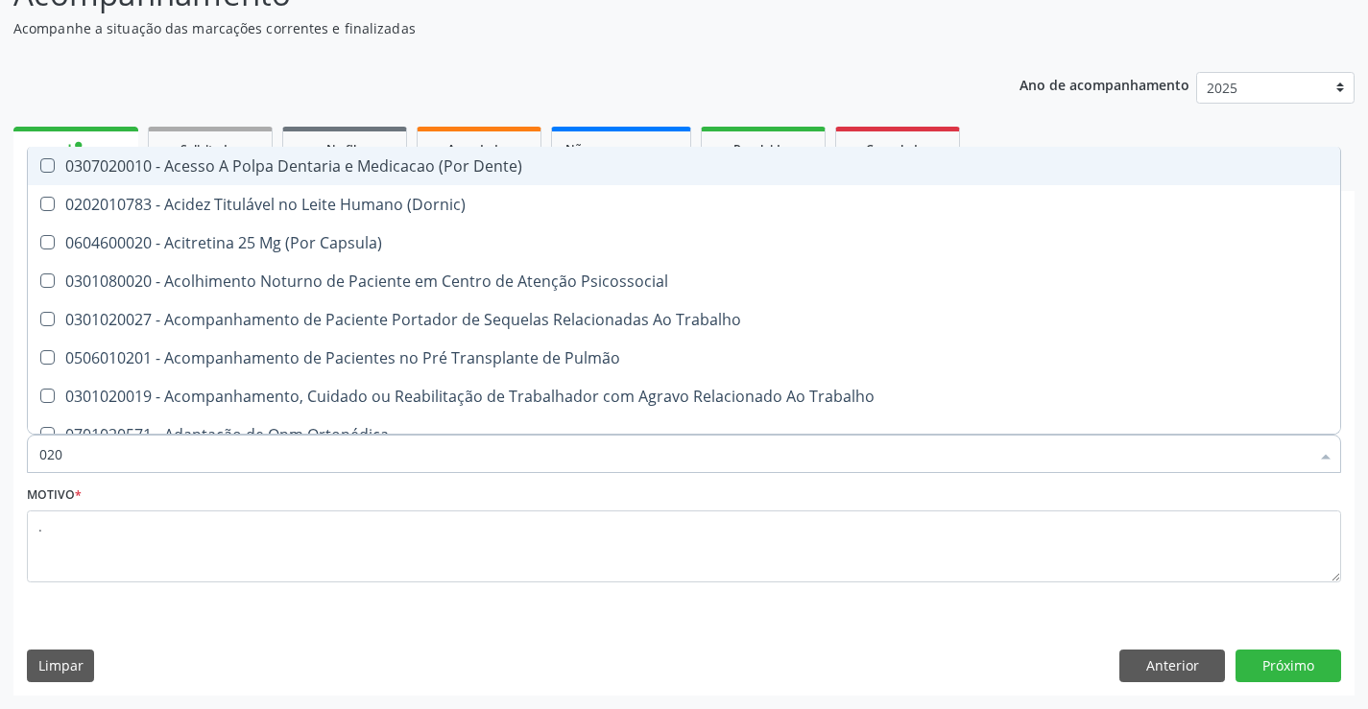
type input "0202"
checkbox Fragmento "true"
checkbox Ossea "true"
checkbox Projecoes\) "true"
checkbox Total "false"
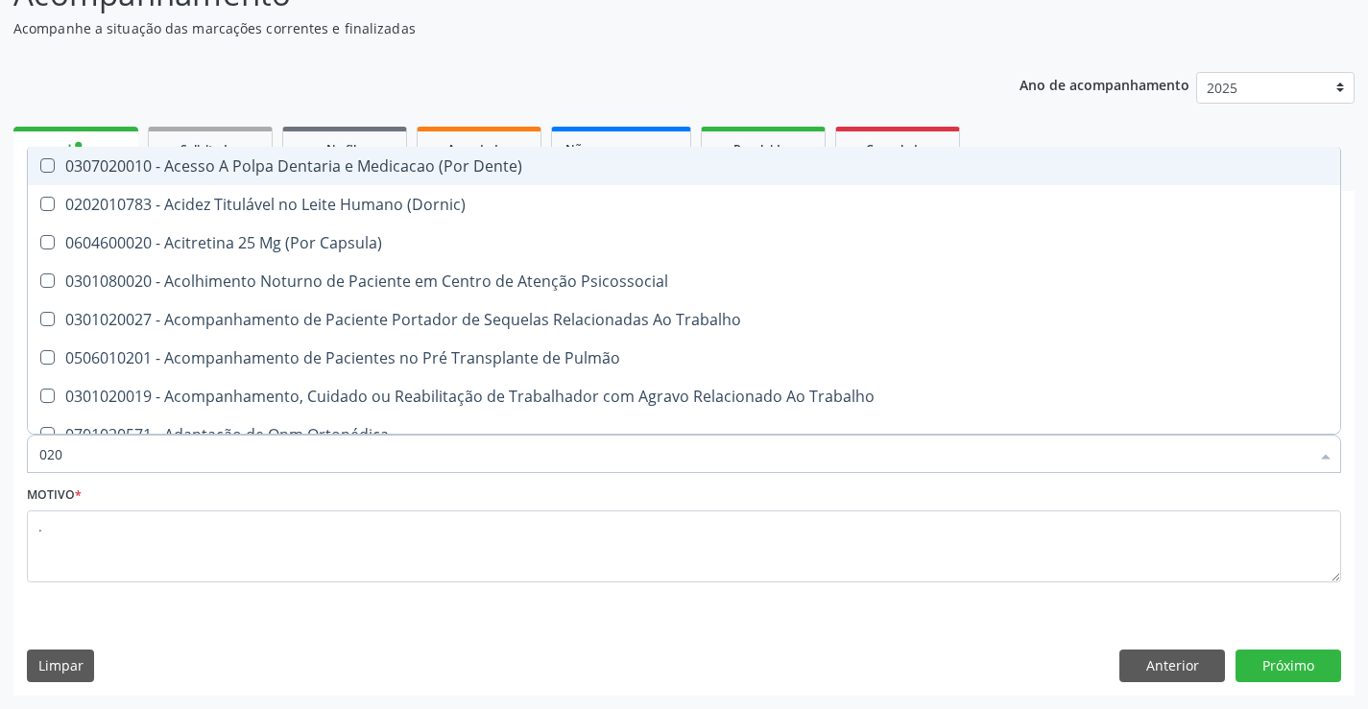
checkbox Creatinina "false"
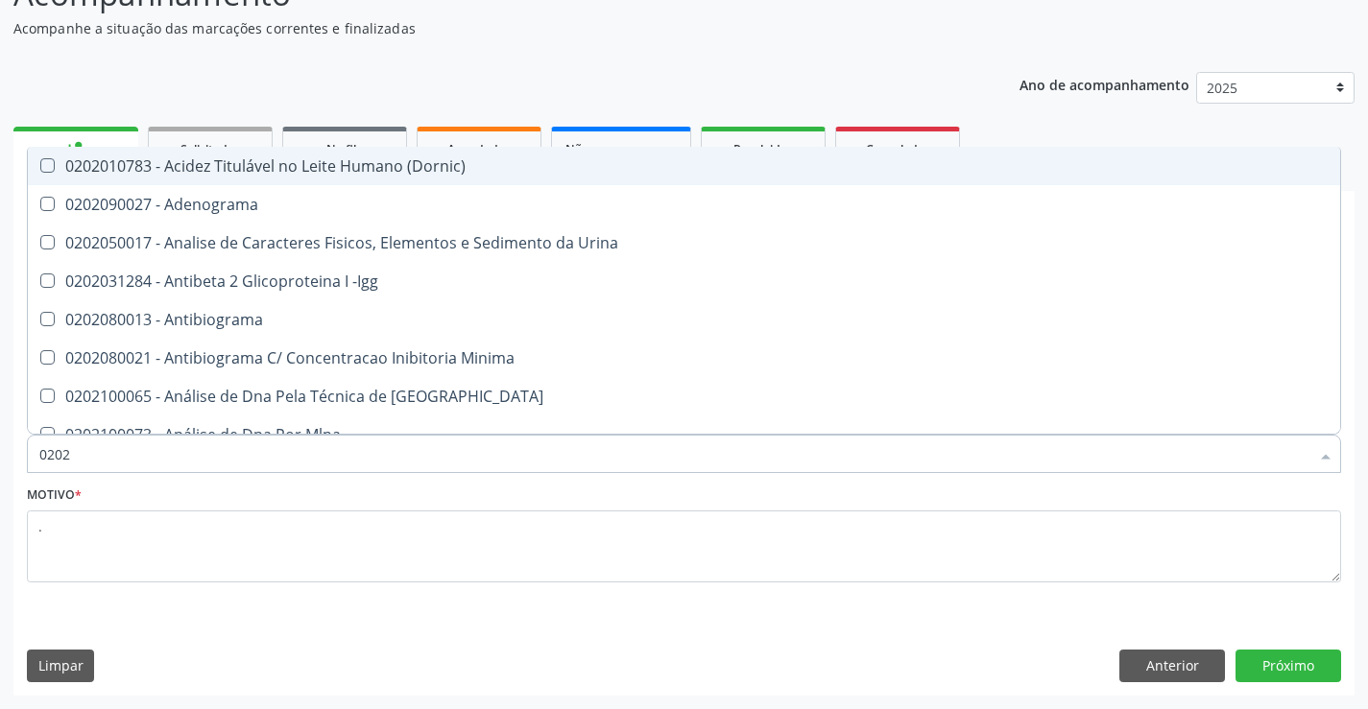
type input "02020"
checkbox Barbituratos "true"
checkbox Calcio "true"
checkbox Total "false"
checkbox Creatinina "false"
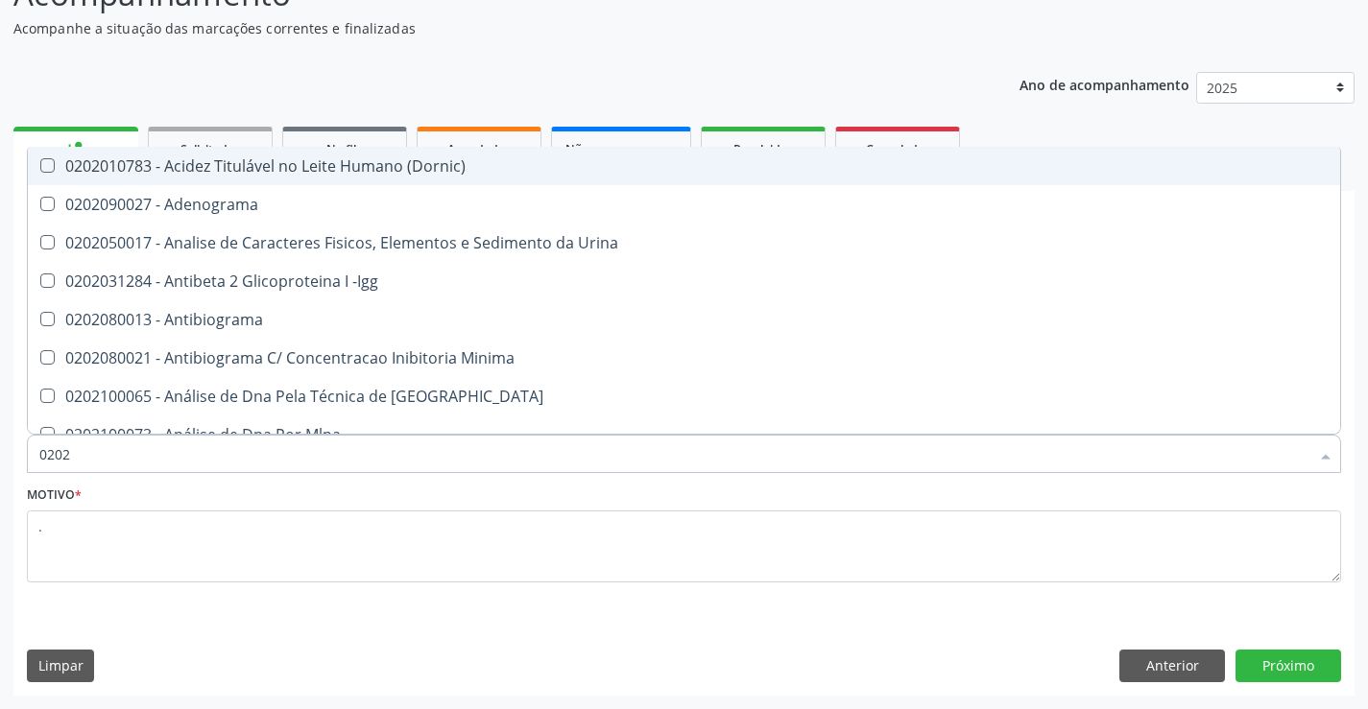
checkbox Funcional "true"
checkbox Triglicerideos "false"
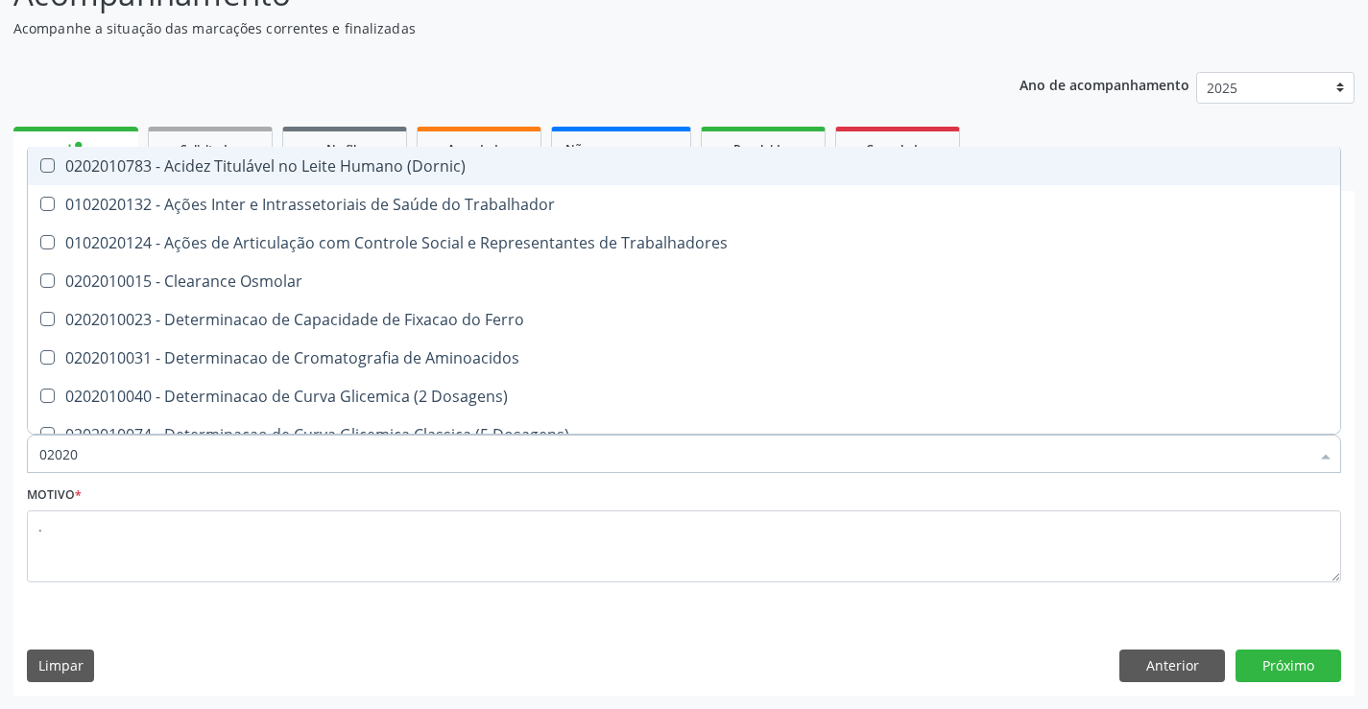
type input "020201"
checkbox Total "true"
checkbox Creatinina "true"
checkbox Triglicerideos "true"
type input "0202010"
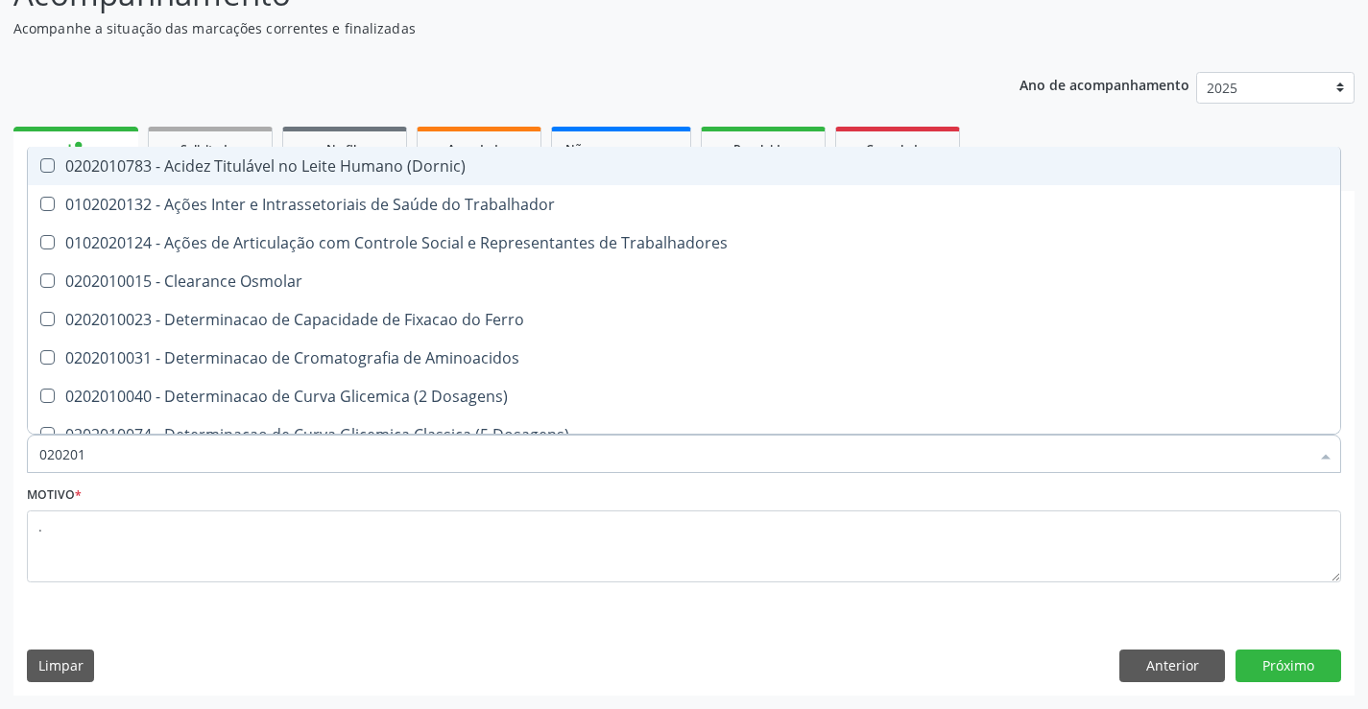
checkbox Fracoes "true"
checkbox Ionizavel "true"
checkbox Total "false"
checkbox Creatinina "false"
checkbox Muco-Proteinas "true"
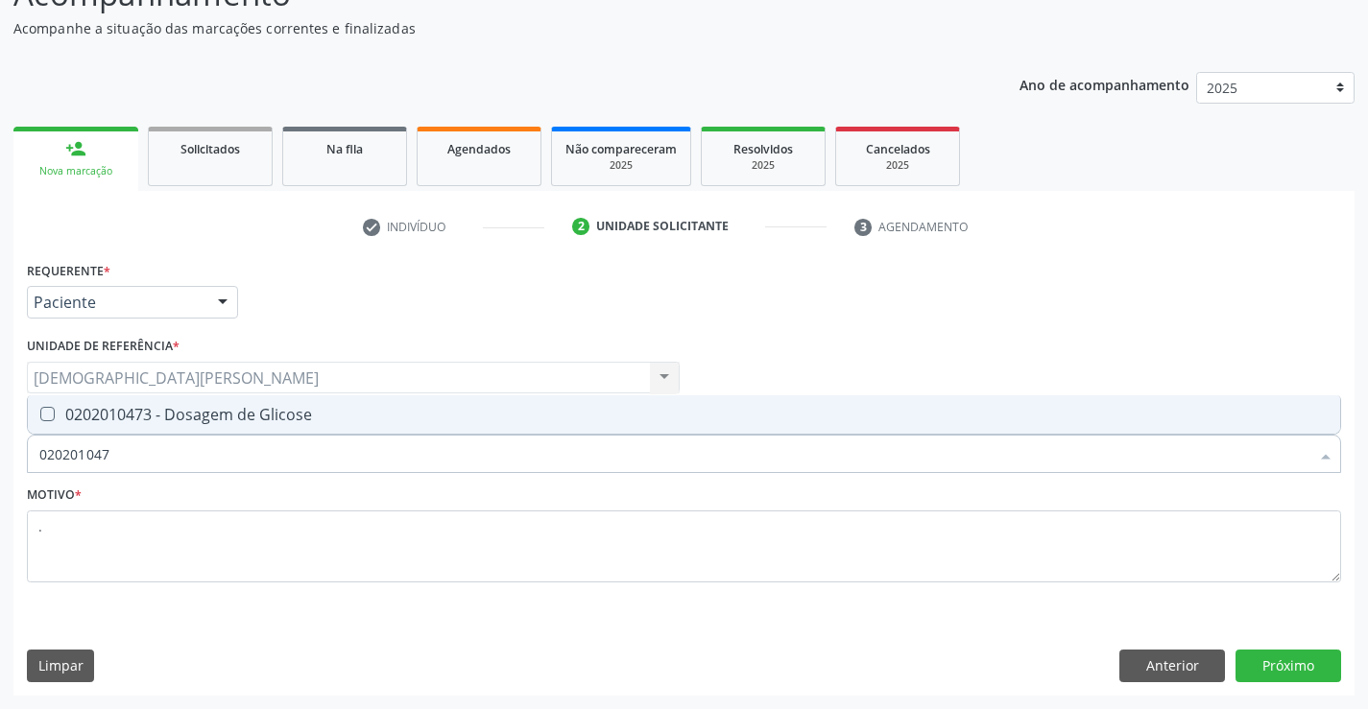
type input "0202010473"
click at [317, 410] on div "0202010473 - Dosagem de Glicose" at bounding box center [683, 414] width 1289 height 15
checkbox Glicose "true"
type input "02020104"
checkbox Glicose "false"
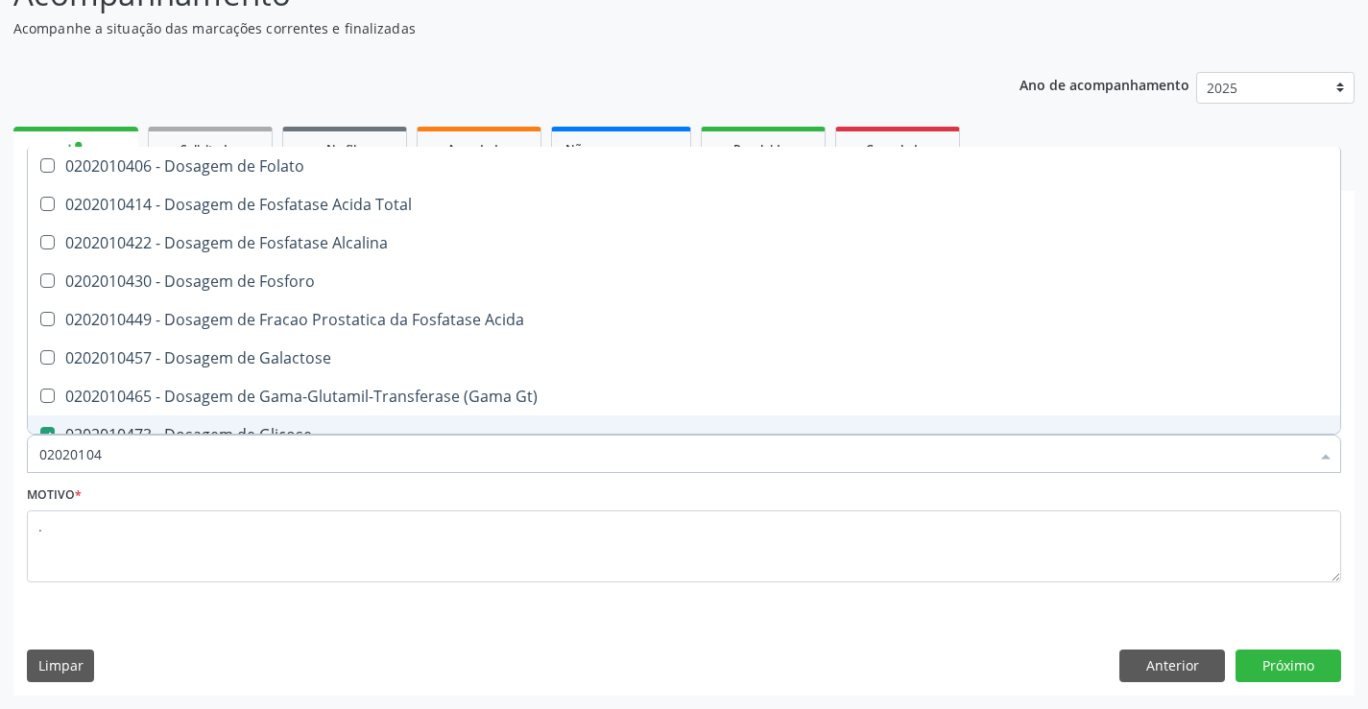
type input "0202010"
checkbox Glicose "false"
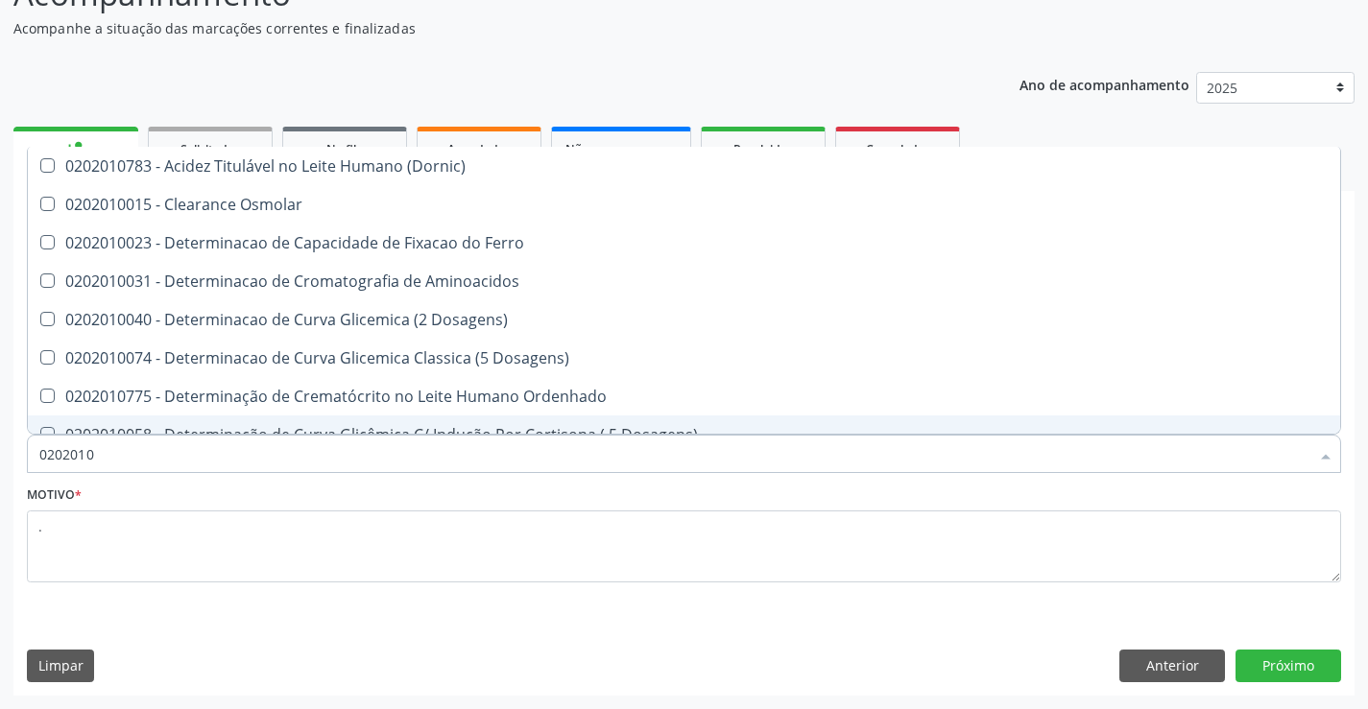
type input "020201"
checkbox Total "false"
checkbox Creatinina "false"
checkbox Ferritina "true"
checkbox Folato "true"
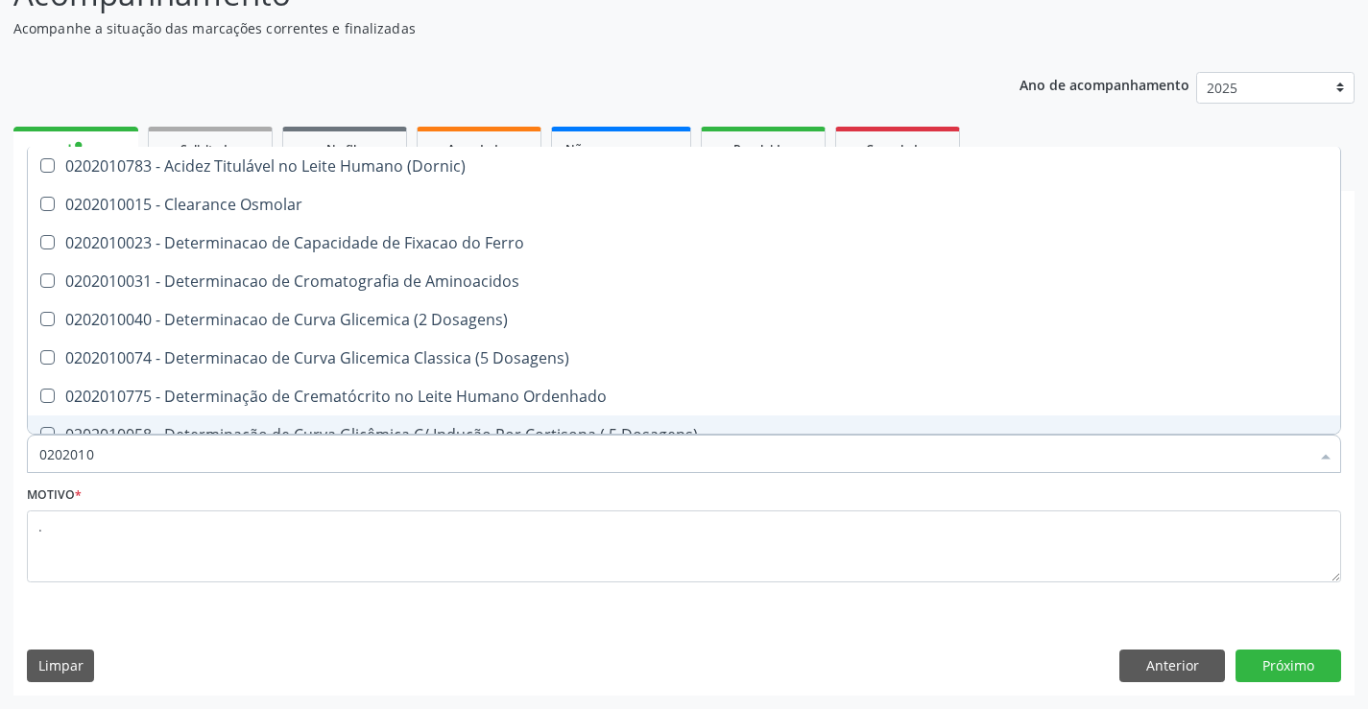
checkbox Glicose "false"
checkbox Nt-Probnp\) "true"
checkbox Triglicerideos "false"
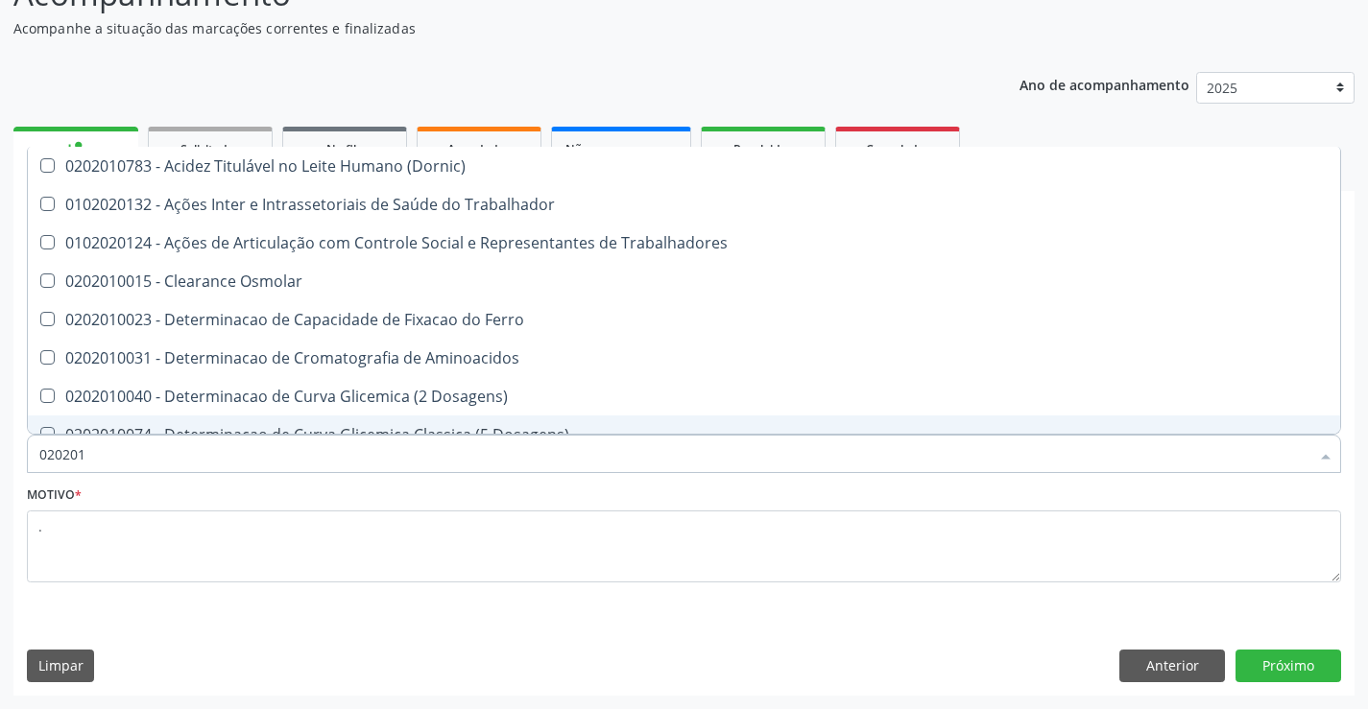
type input "0202010"
checkbox Fracoes "true"
checkbox Ionizavel "true"
checkbox Total "false"
checkbox Creatinina "false"
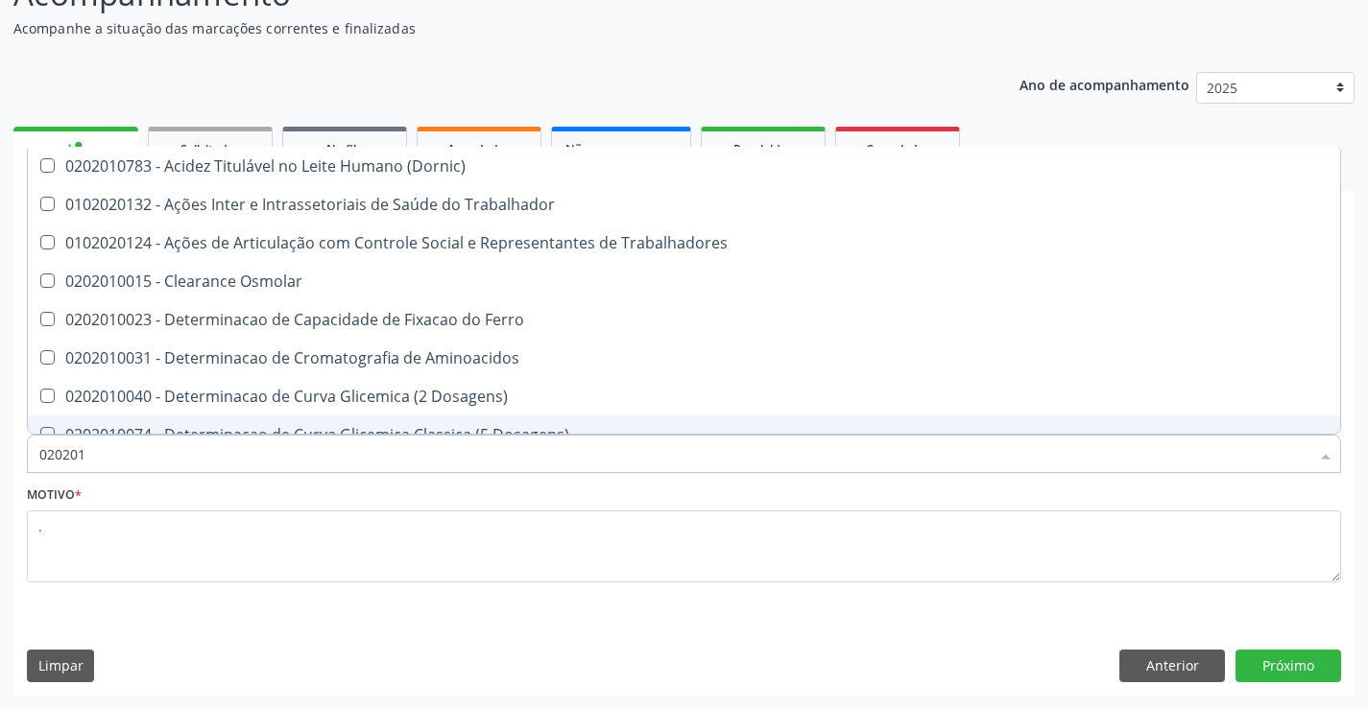
checkbox II "true"
checkbox Glicose "false"
checkbox Muco-Proteinas "true"
type input "02020102"
checkbox Dosagens\) "true"
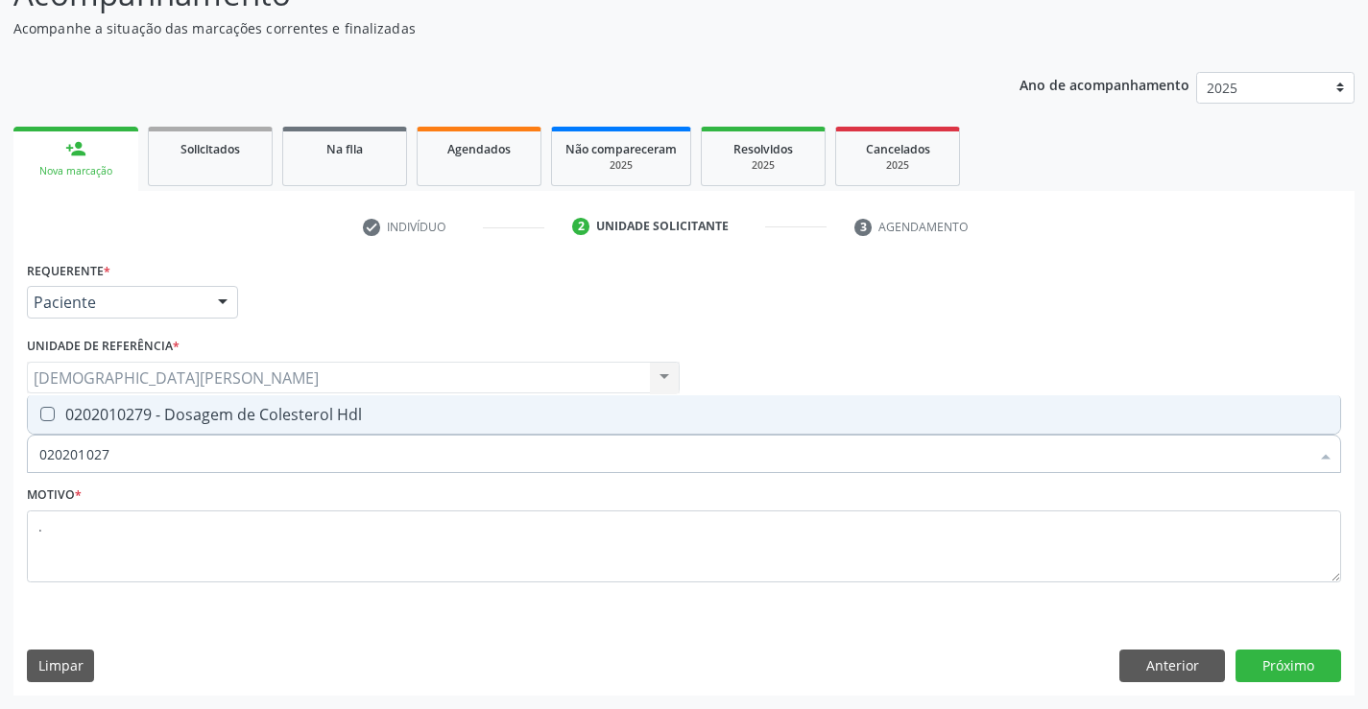
type input "0202010279"
click at [329, 415] on div "0202010279 - Dosagem de Colesterol Hdl" at bounding box center [683, 414] width 1289 height 15
checkbox Hdl "true"
type input "02020102"
checkbox Hdl "false"
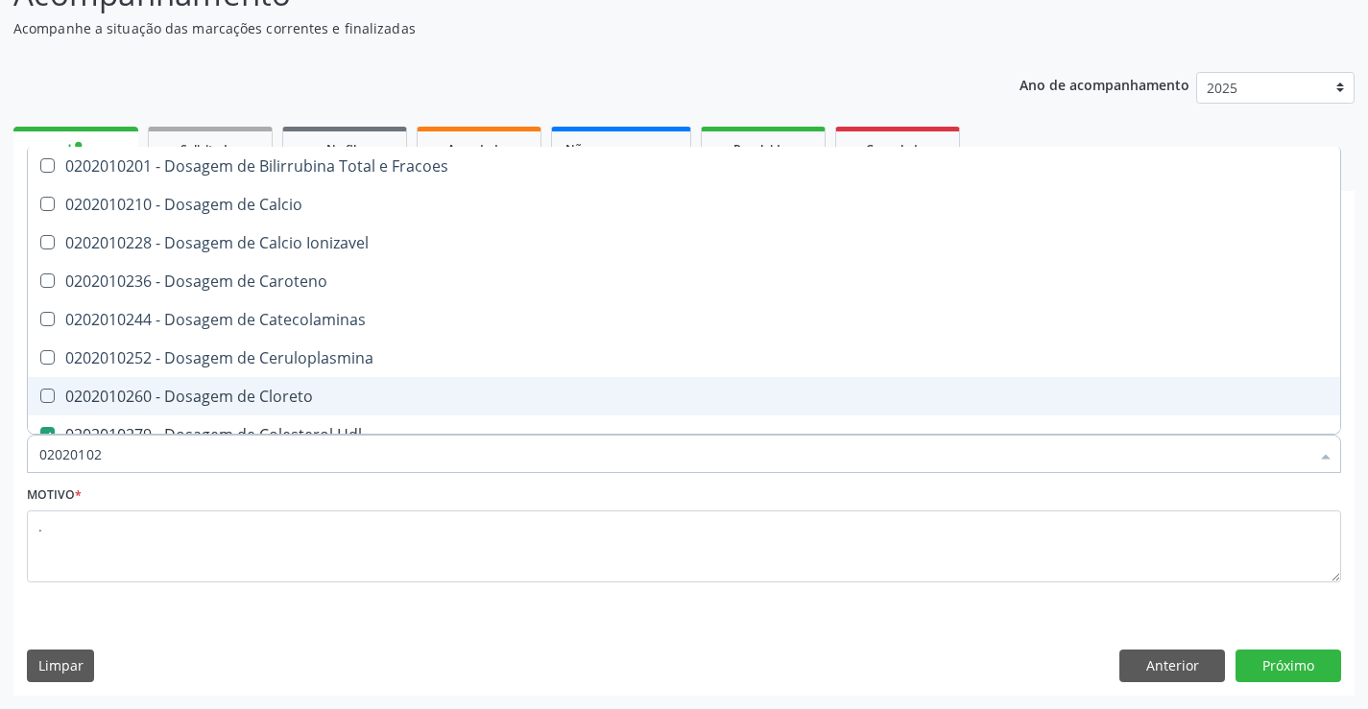
type input "0202010"
checkbox Hdl "false"
checkbox Total "false"
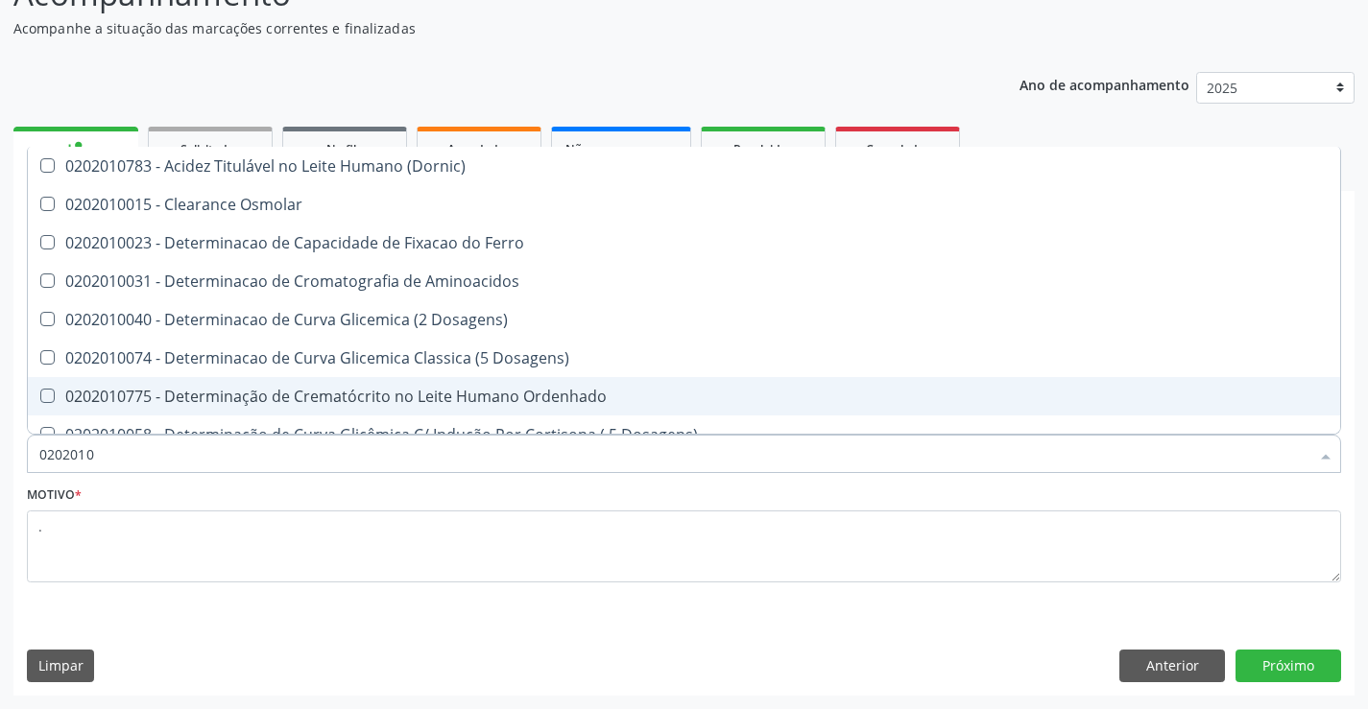
type input "020201"
checkbox Hdl "false"
checkbox Total "false"
checkbox Creatinina "false"
checkbox Latica "true"
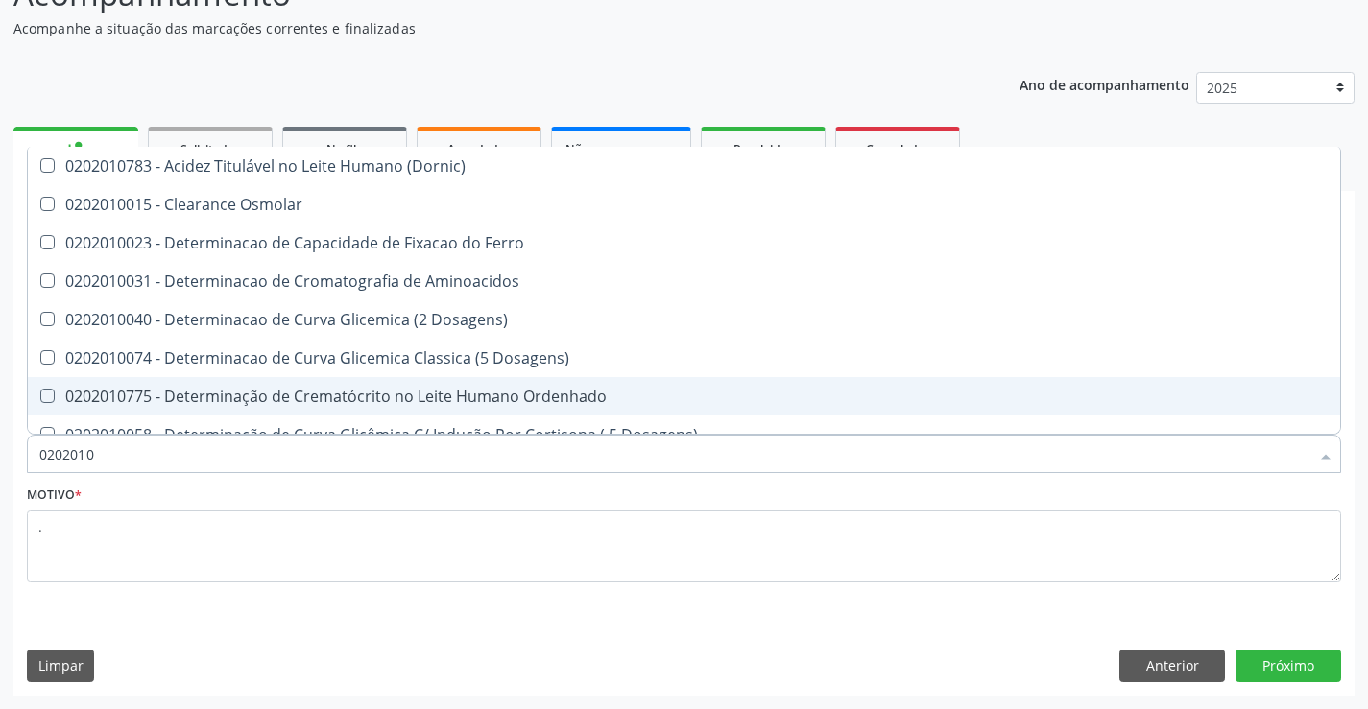
checkbox Ferritina "true"
checkbox Folato "true"
checkbox Glicose "false"
checkbox Nt-Probnp\) "true"
checkbox Triglicerideos "false"
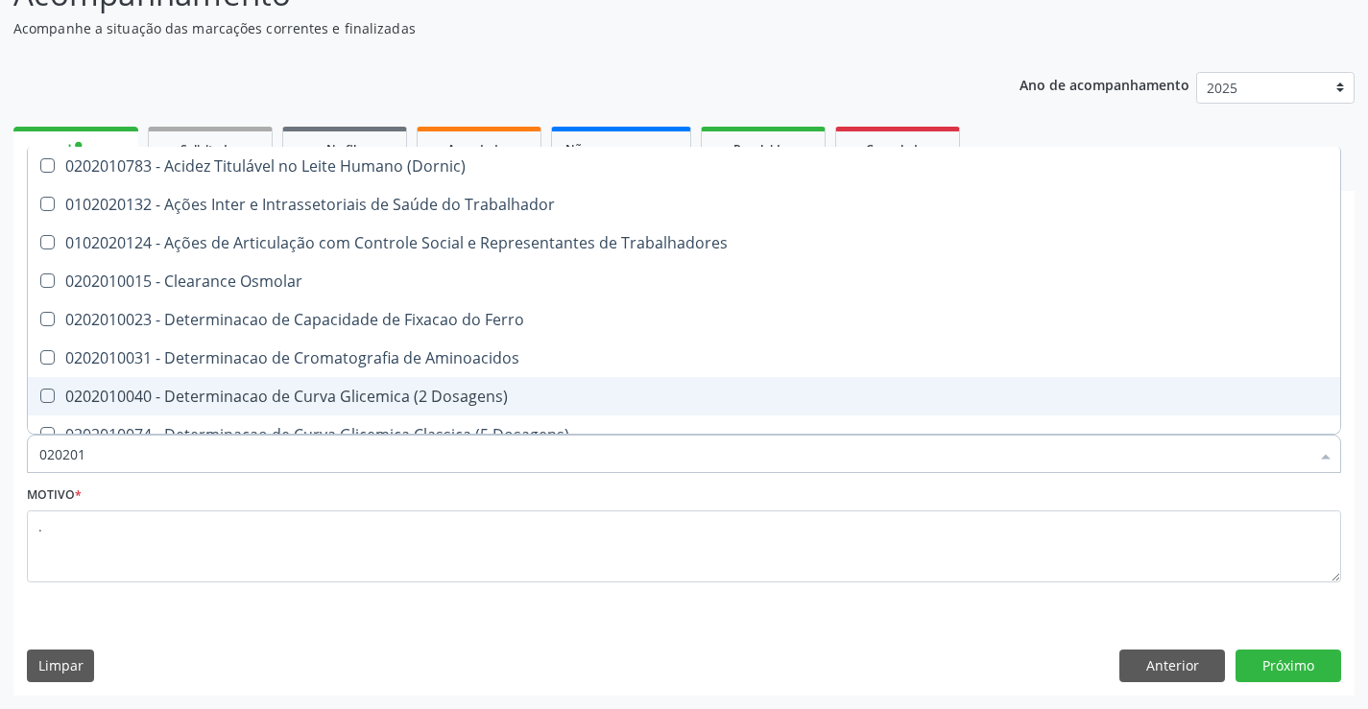
type input "02020"
checkbox Hdl "false"
checkbox Total "false"
checkbox Creatinina "false"
checkbox Glicose "false"
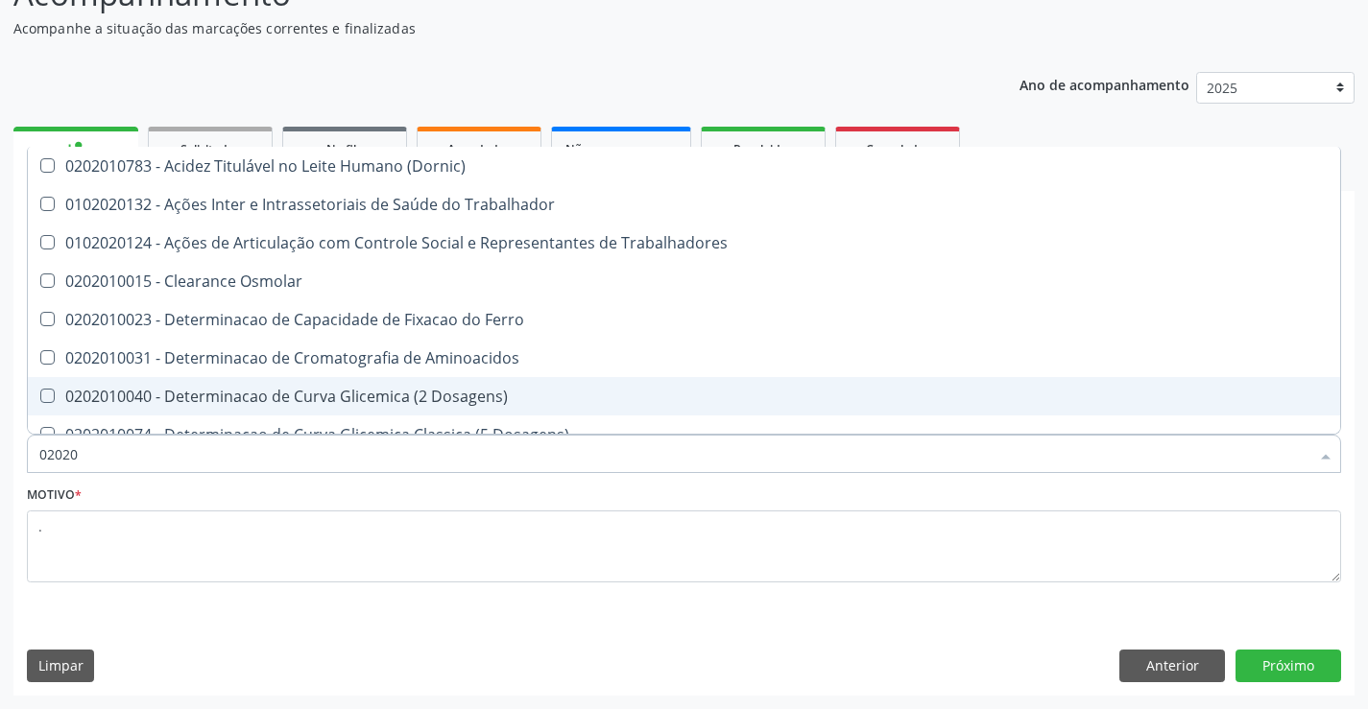
checkbox Triglicerideos "false"
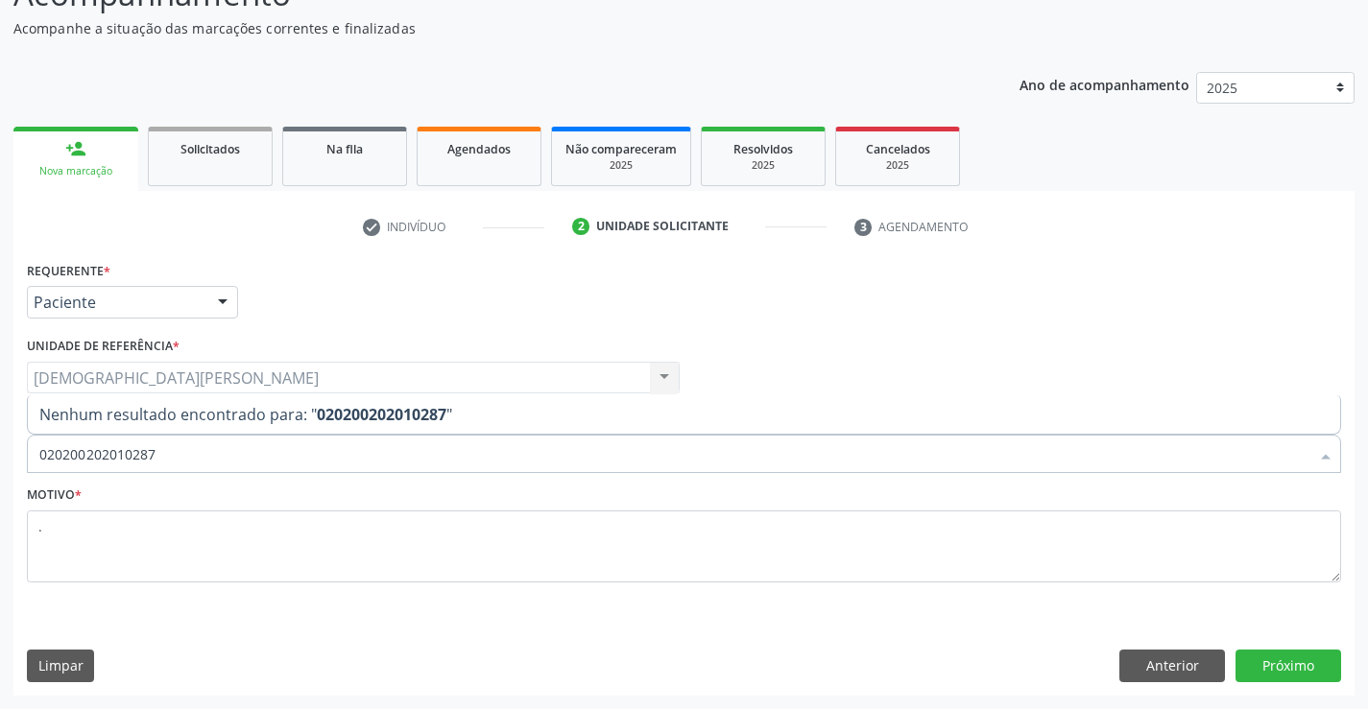
click at [73, 455] on input "020200202010287" at bounding box center [674, 454] width 1270 height 38
click at [76, 455] on input "020200202010287" at bounding box center [674, 454] width 1270 height 38
type input "0202010287"
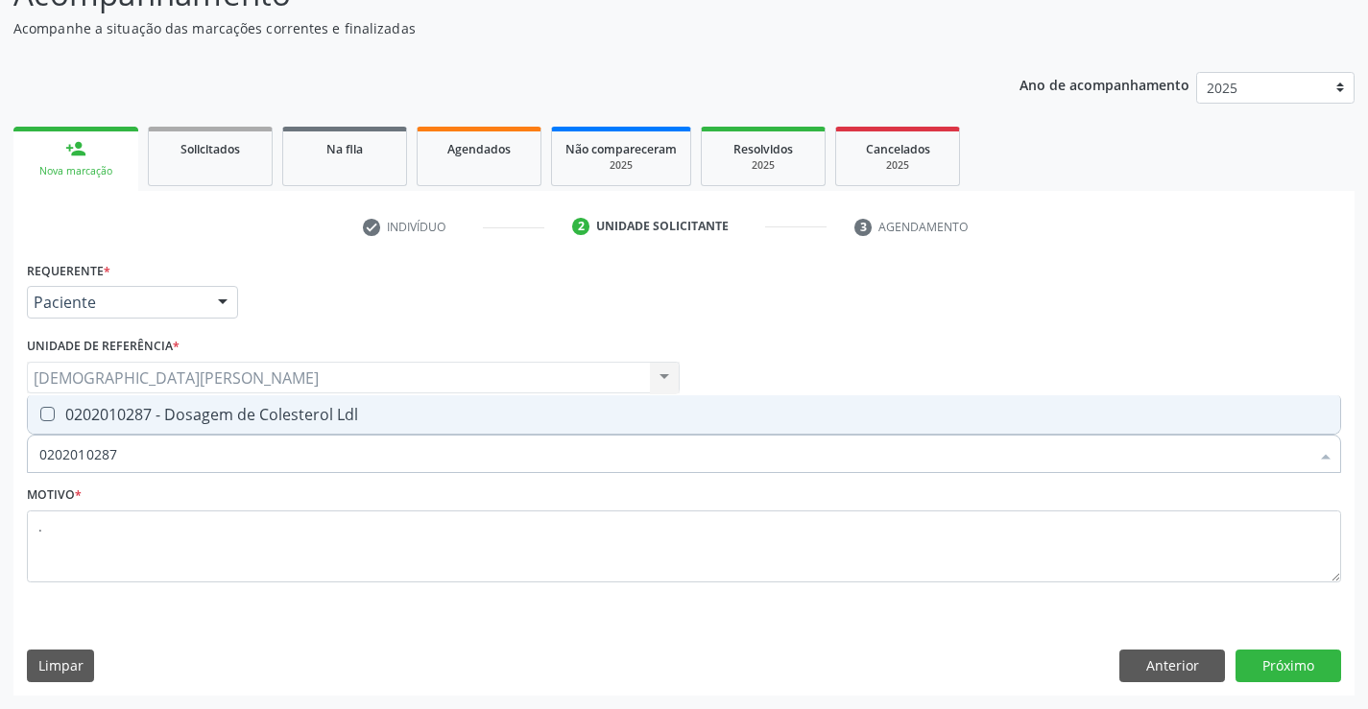
click at [166, 407] on div "0202010287 - Dosagem de Colesterol Ldl" at bounding box center [683, 414] width 1289 height 15
checkbox Ldl "true"
click at [194, 447] on input "0202010287" at bounding box center [674, 454] width 1270 height 38
type input "02020102"
checkbox Ldl "false"
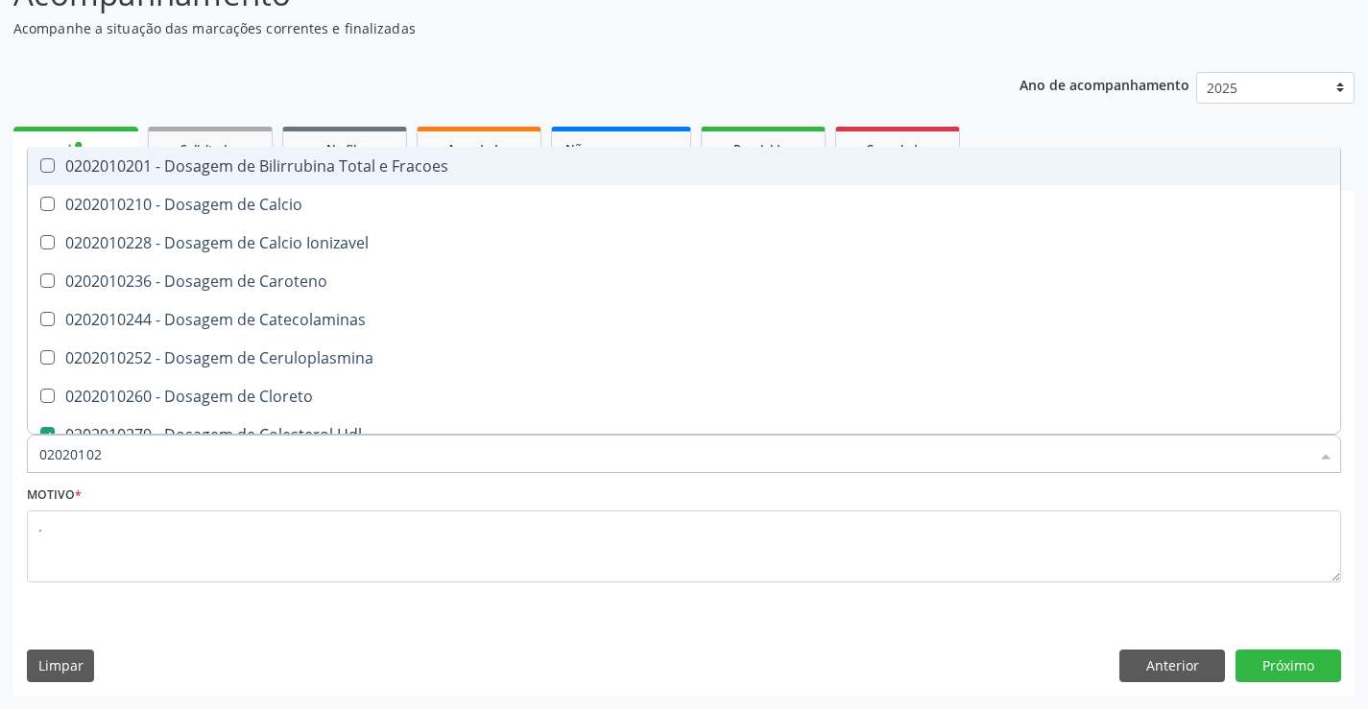
type input "0202010"
checkbox Hdl "false"
checkbox Ldl "false"
checkbox Total "false"
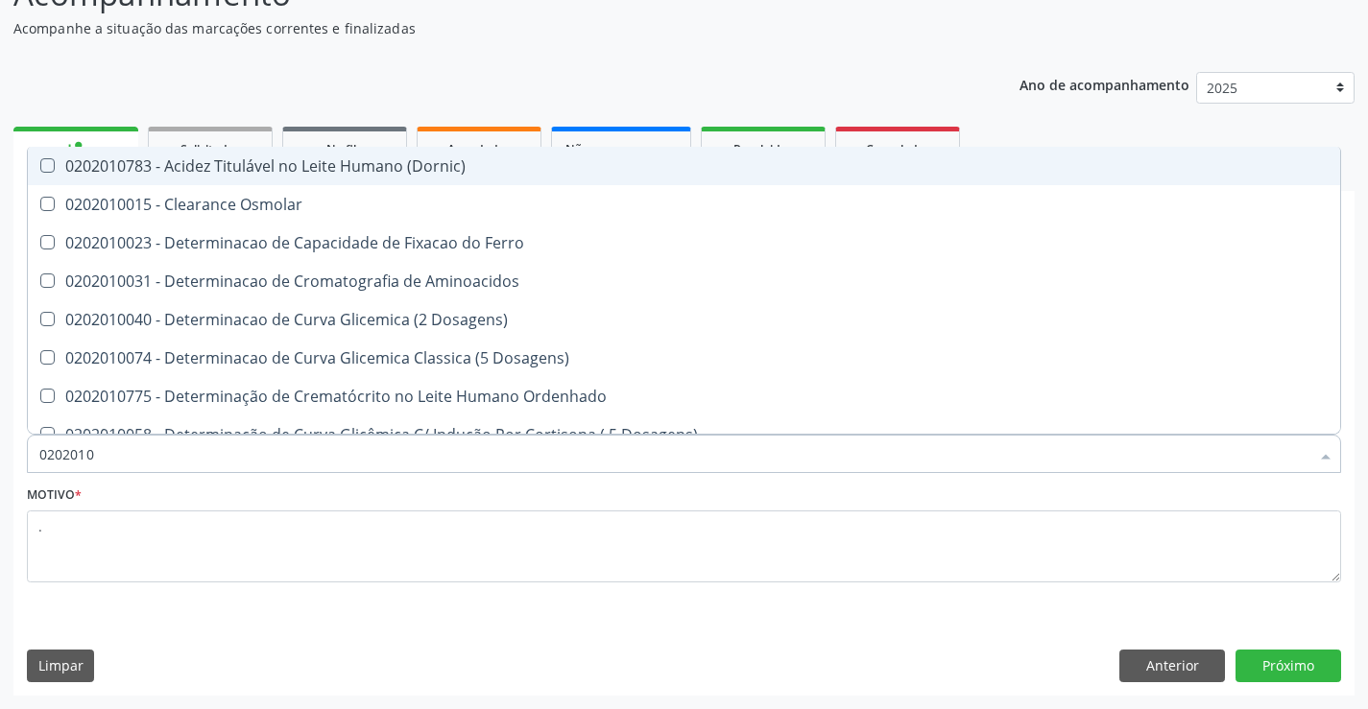
type input "020201"
checkbox Hdl "false"
checkbox Ldl "false"
checkbox Total "false"
checkbox Creatinina "false"
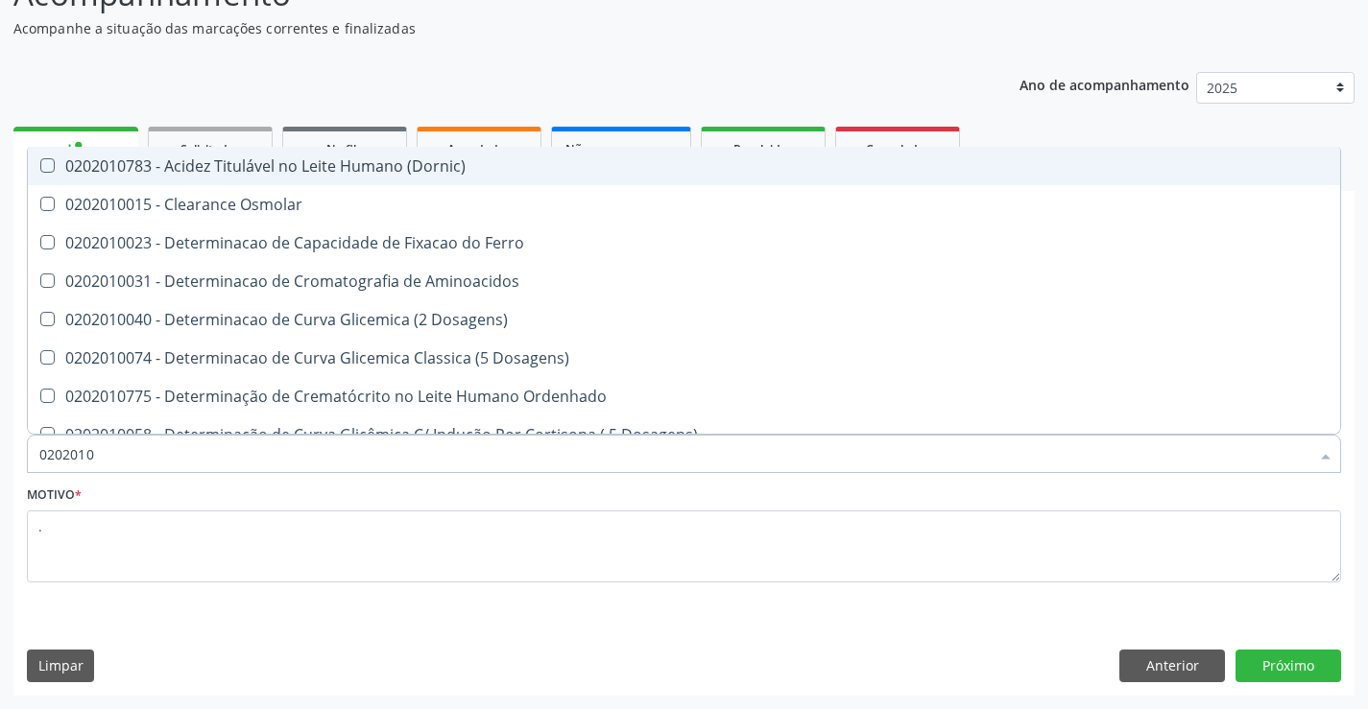
checkbox Latica "true"
checkbox Fracionadas\) "true"
checkbox Ferritina "true"
checkbox Folato "true"
checkbox Glicose "false"
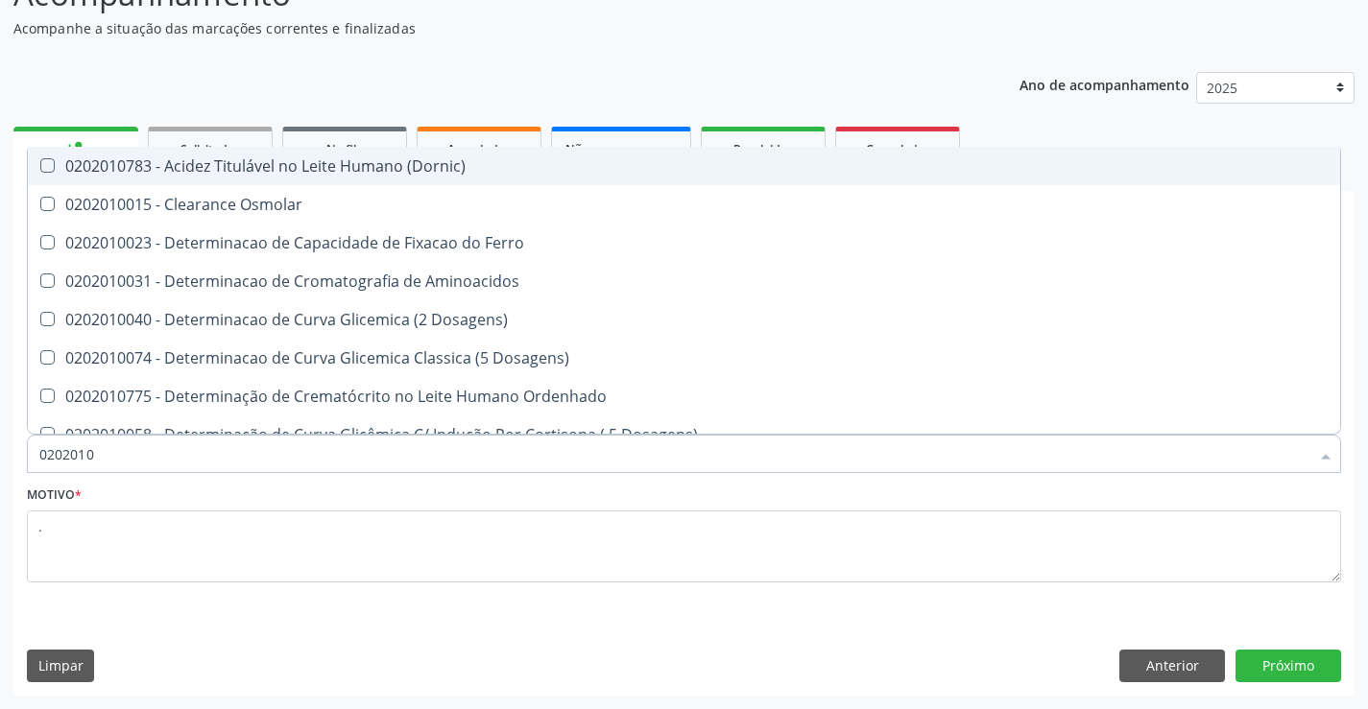
checkbox Nt-Probnp\) "true"
checkbox Triglicerideos "false"
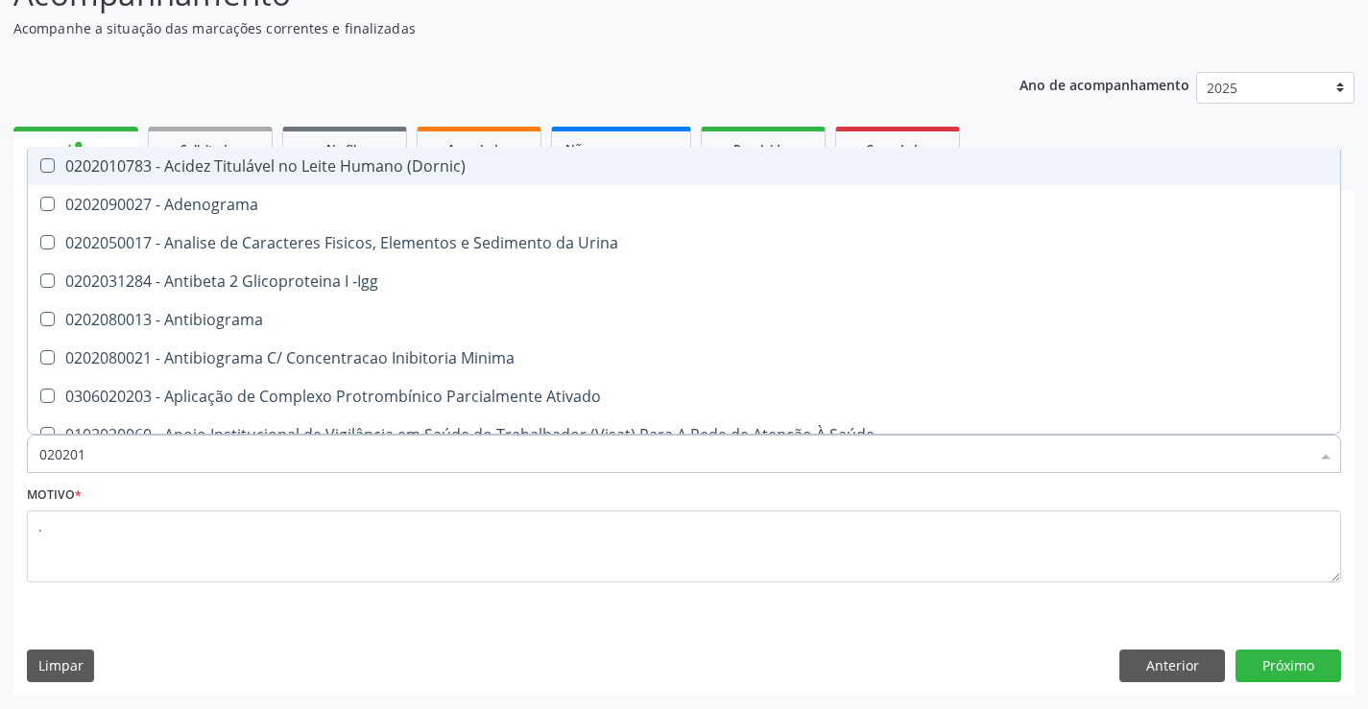
type input "02020"
checkbox \(Pos-Pasteurização\) "false"
checkbox Molecular "false"
checkbox Parceria\) "false"
checkbox Gestante "false"
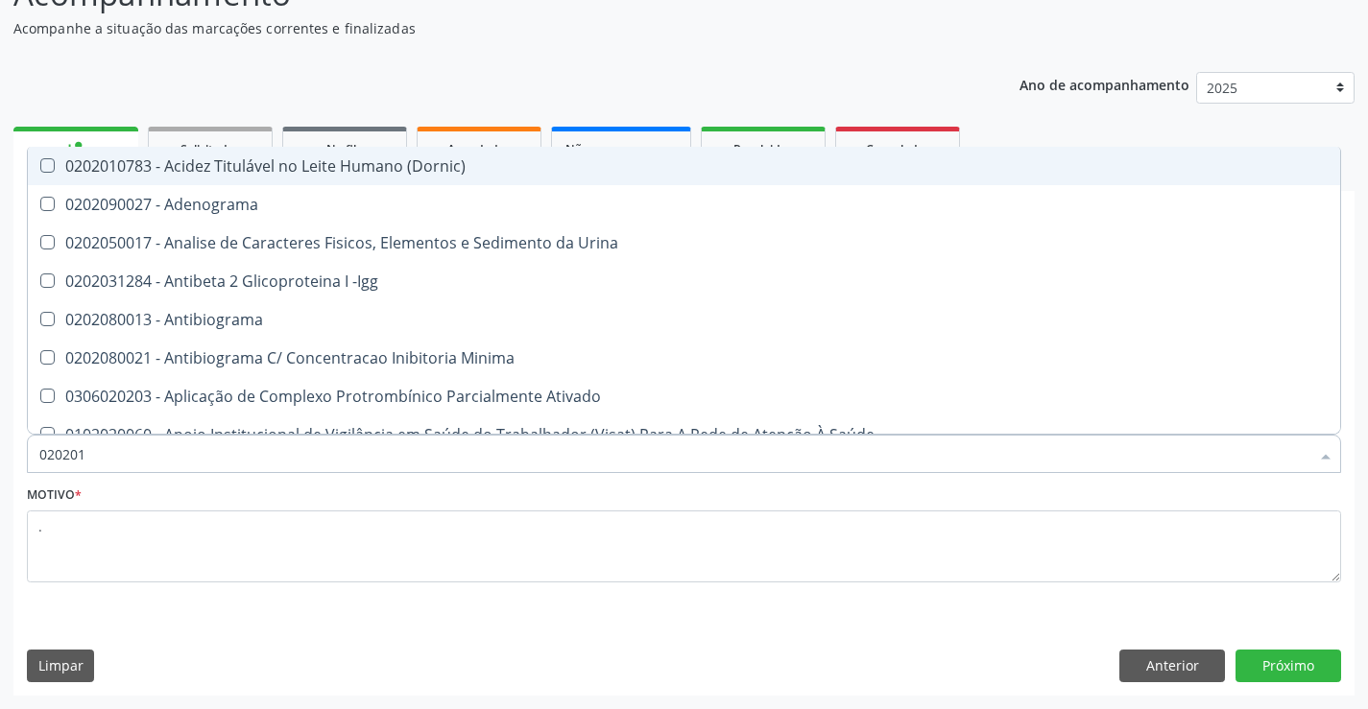
checkbox T3 "false"
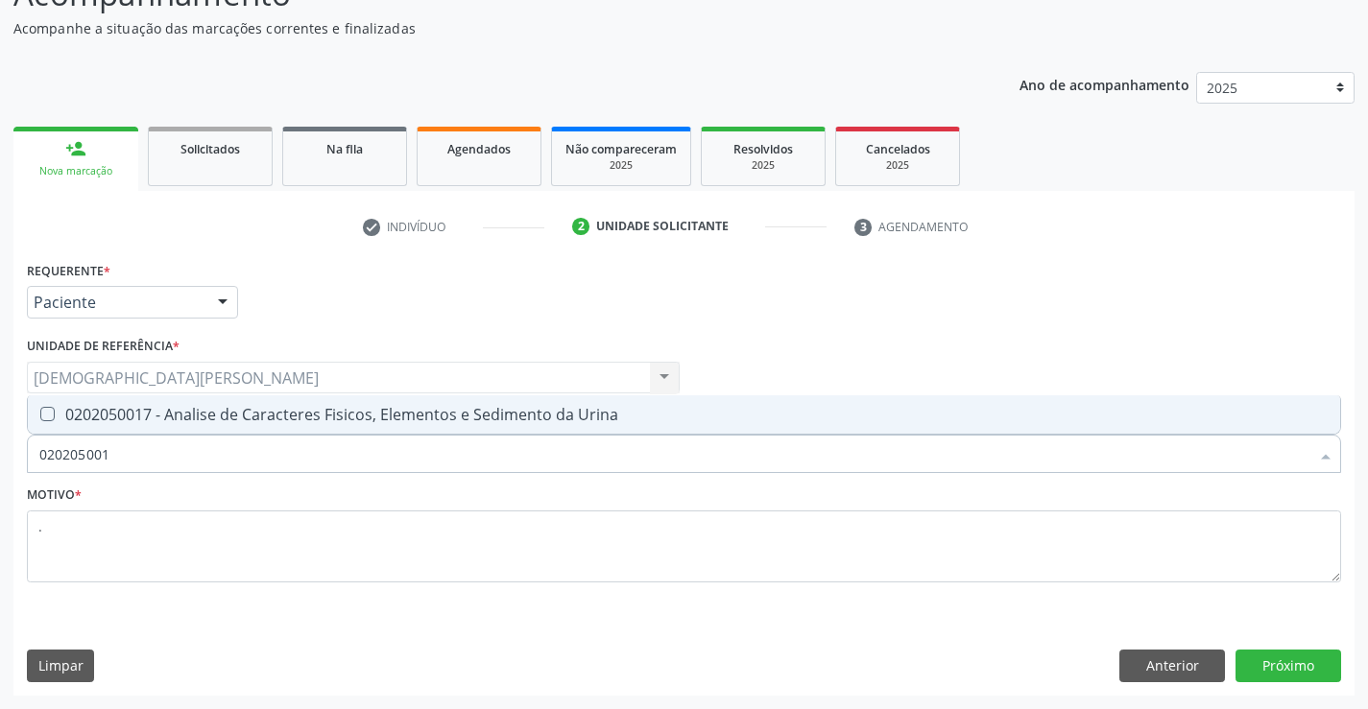
type input "0202050017"
click at [219, 407] on div "0202050017 - Analise de Caracteres Fisicos, Elementos e Sedimento da Urina" at bounding box center [683, 414] width 1289 height 15
checkbox Urina "true"
click at [1303, 662] on button "Próximo" at bounding box center [1288, 666] width 106 height 33
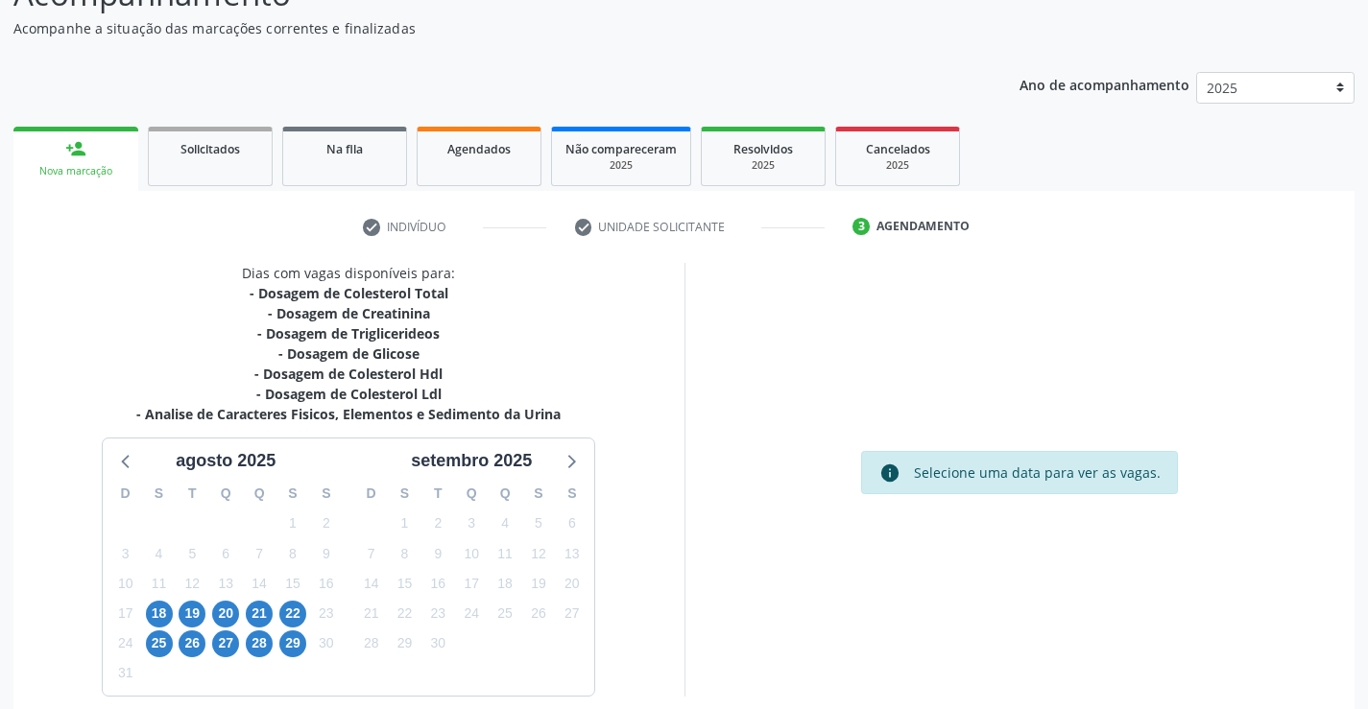
click at [256, 600] on div "21" at bounding box center [259, 614] width 27 height 30
click at [257, 612] on span "21" at bounding box center [259, 614] width 27 height 27
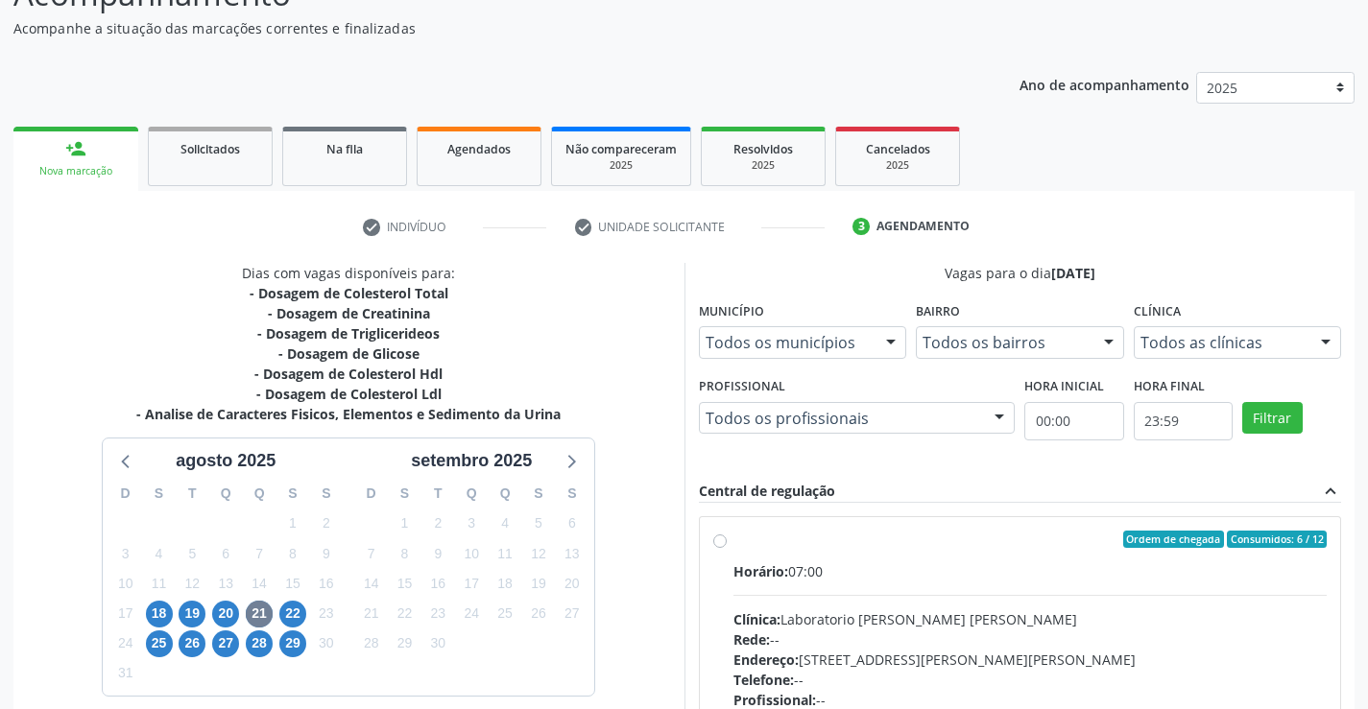
click at [850, 556] on label "Ordem de chegada Consumidos: 6 / 12 Horário: 07:00 Clínica: Laboratorio Jose Pa…" at bounding box center [1030, 678] width 594 height 295
click at [727, 548] on input "Ordem de chegada Consumidos: 6 / 12 Horário: 07:00 Clínica: Laboratorio Jose Pa…" at bounding box center [719, 539] width 13 height 17
radio input "true"
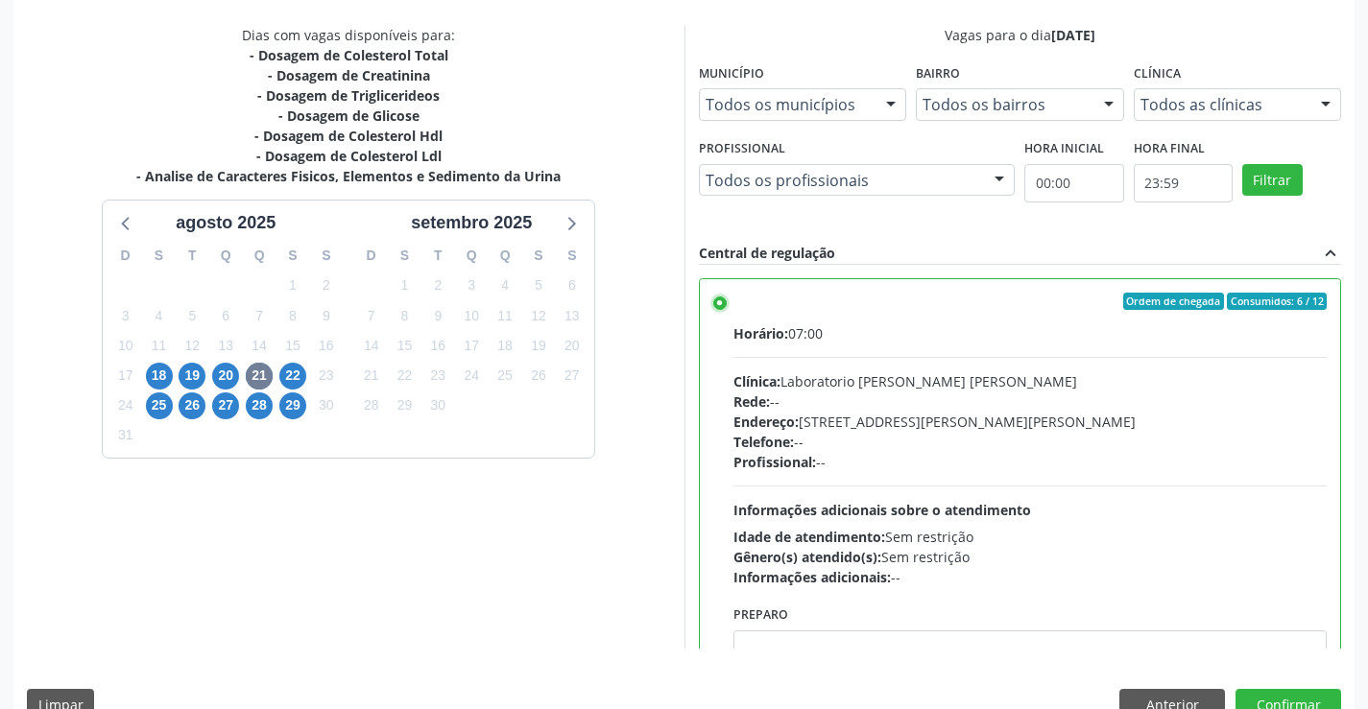
scroll to position [438, 0]
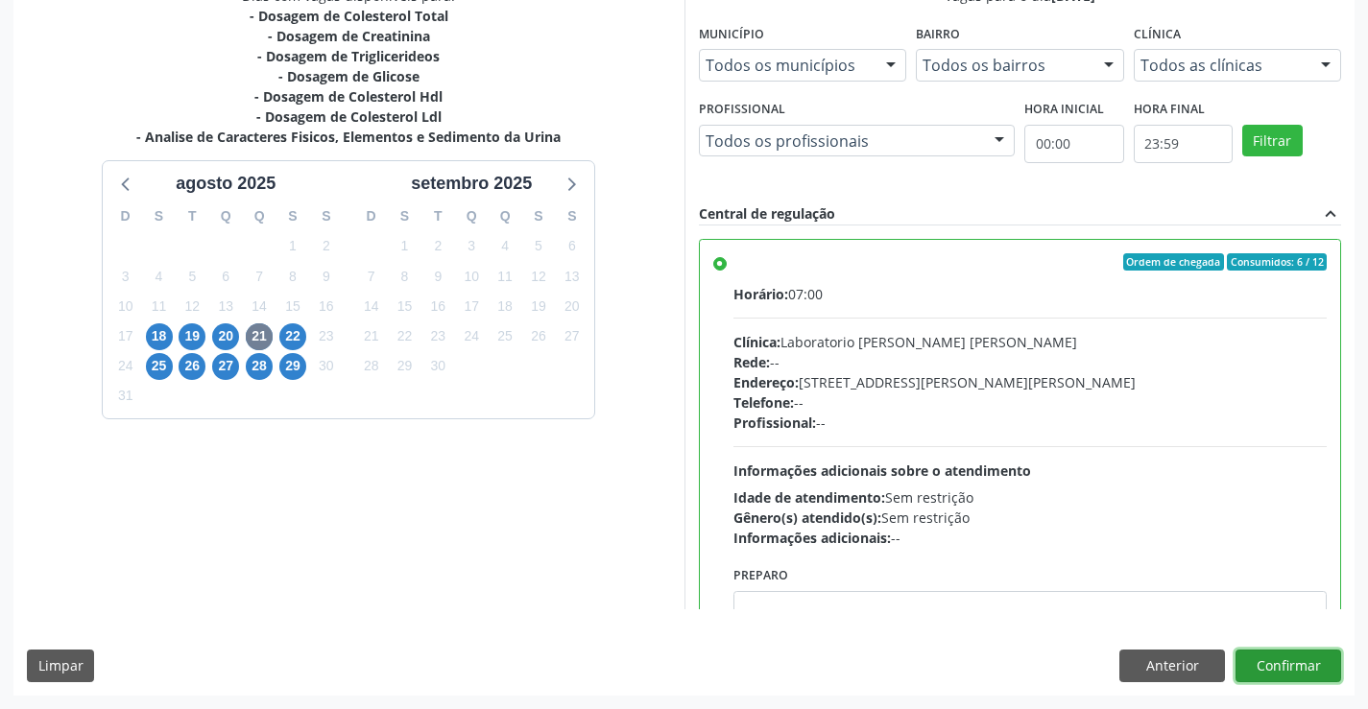
click at [1247, 664] on button "Confirmar" at bounding box center [1288, 666] width 106 height 33
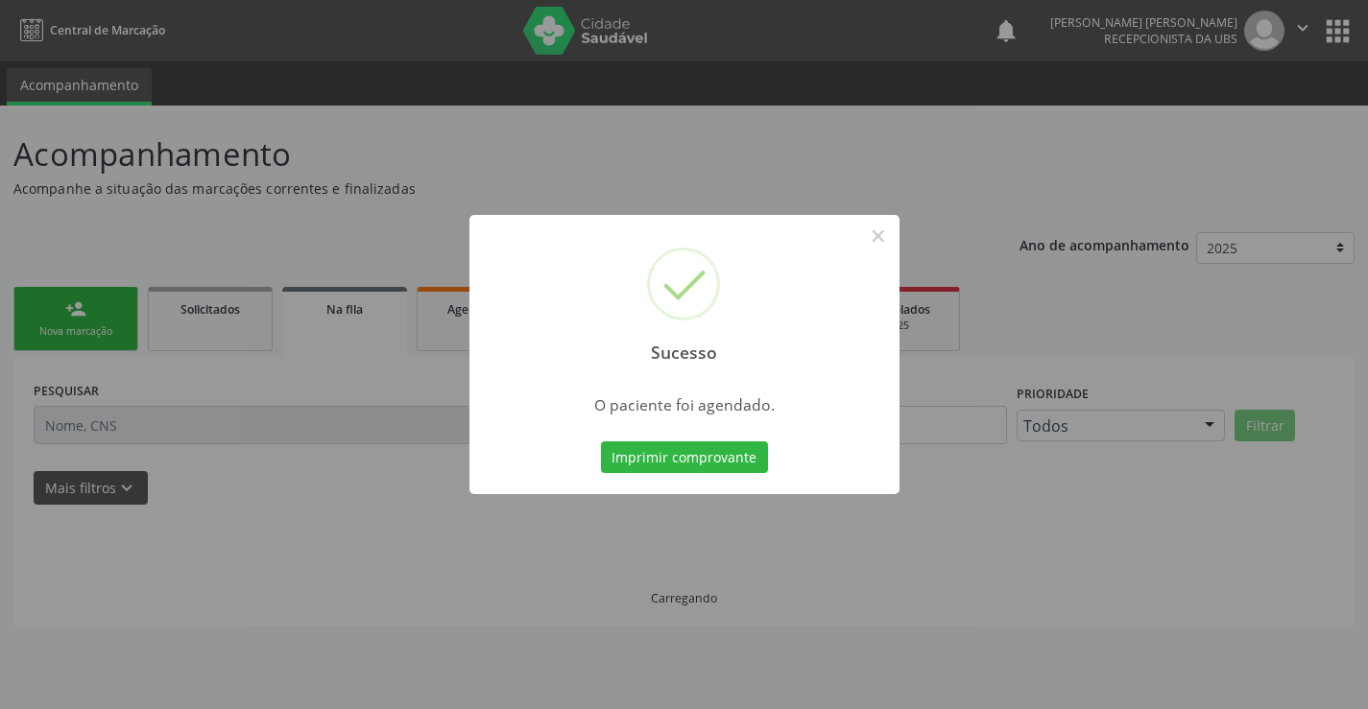
scroll to position [0, 0]
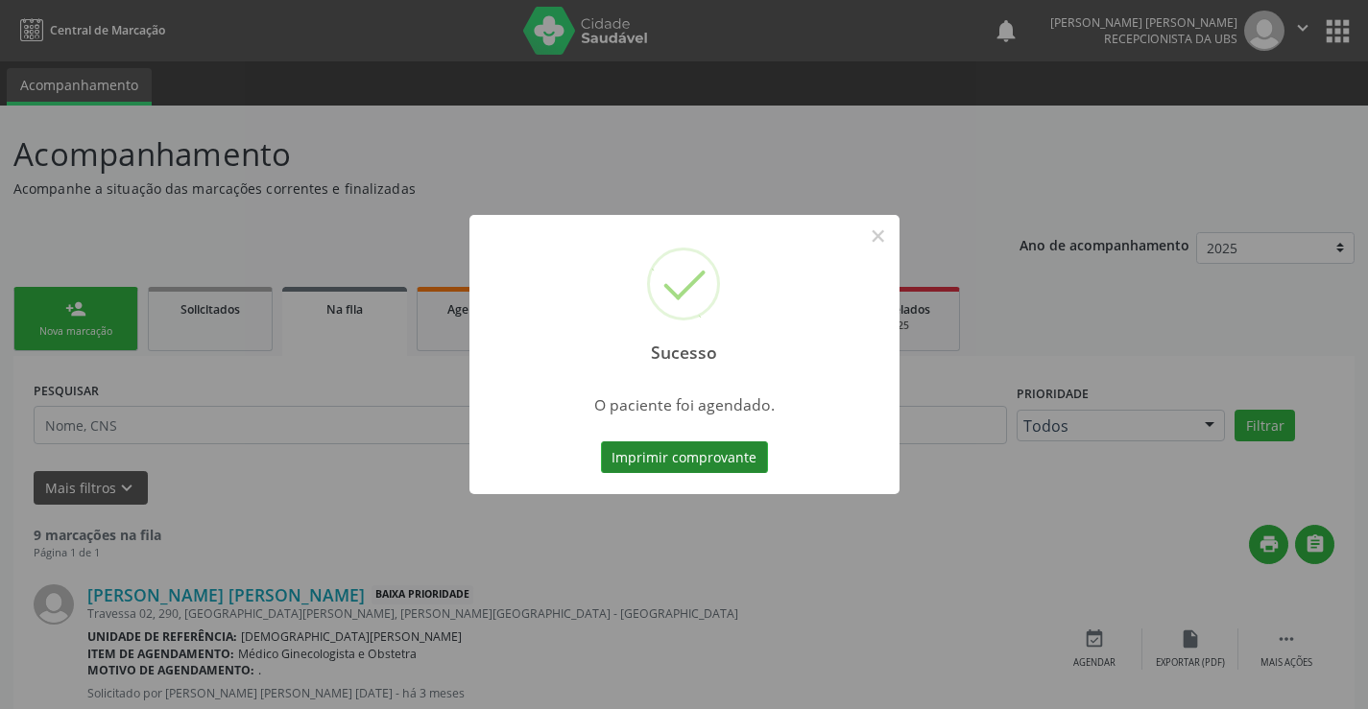
click at [652, 461] on button "Imprimir comprovante" at bounding box center [684, 457] width 167 height 33
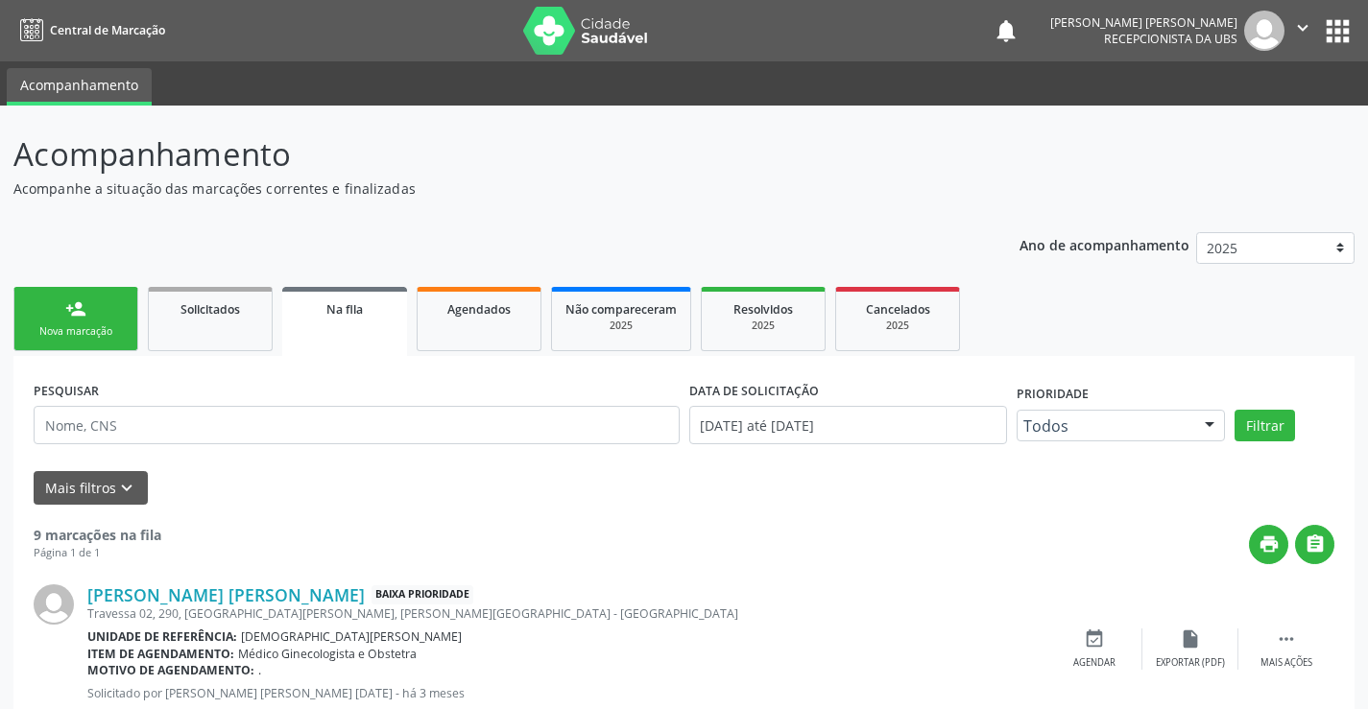
click at [108, 339] on div "Nova marcação" at bounding box center [76, 331] width 96 height 14
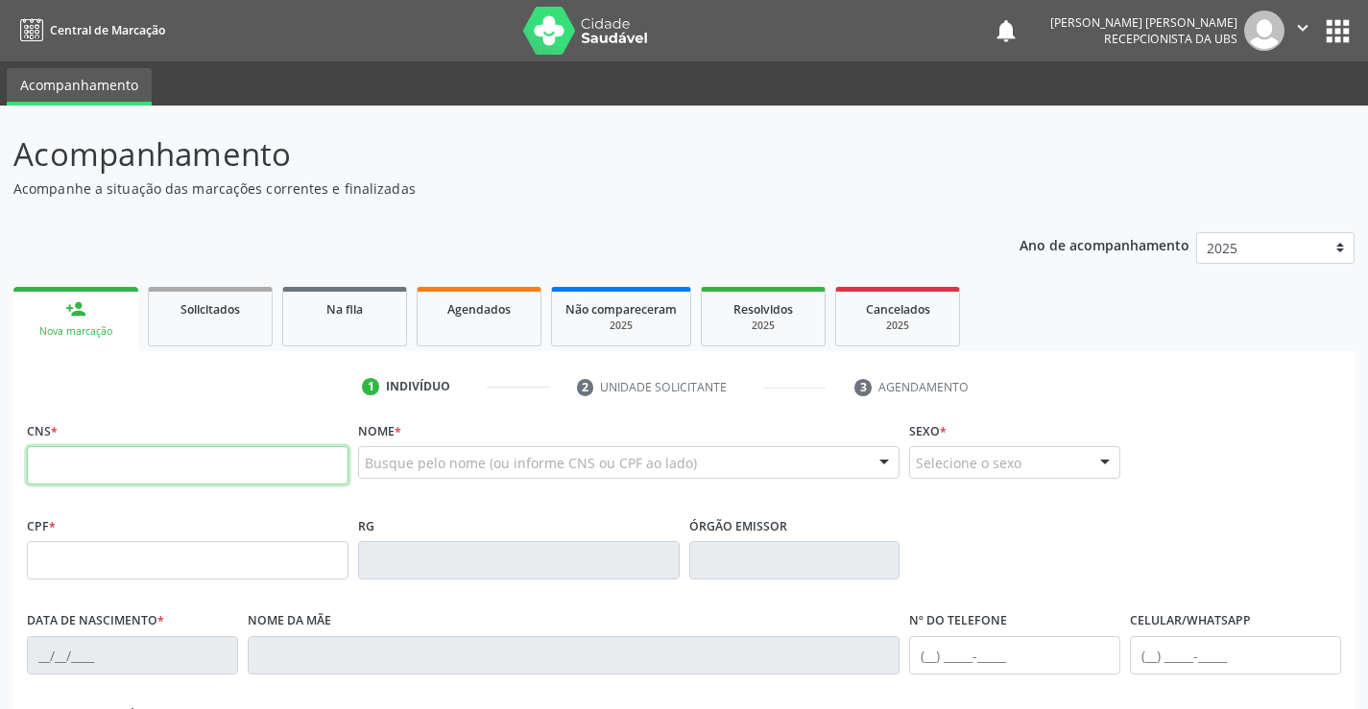
click at [121, 465] on input "text" at bounding box center [188, 465] width 322 height 38
type input "701 8002 4251 9976"
type input "109.171.704-40"
type input "27/08/1974"
type input "Maria Jose do Nascimento"
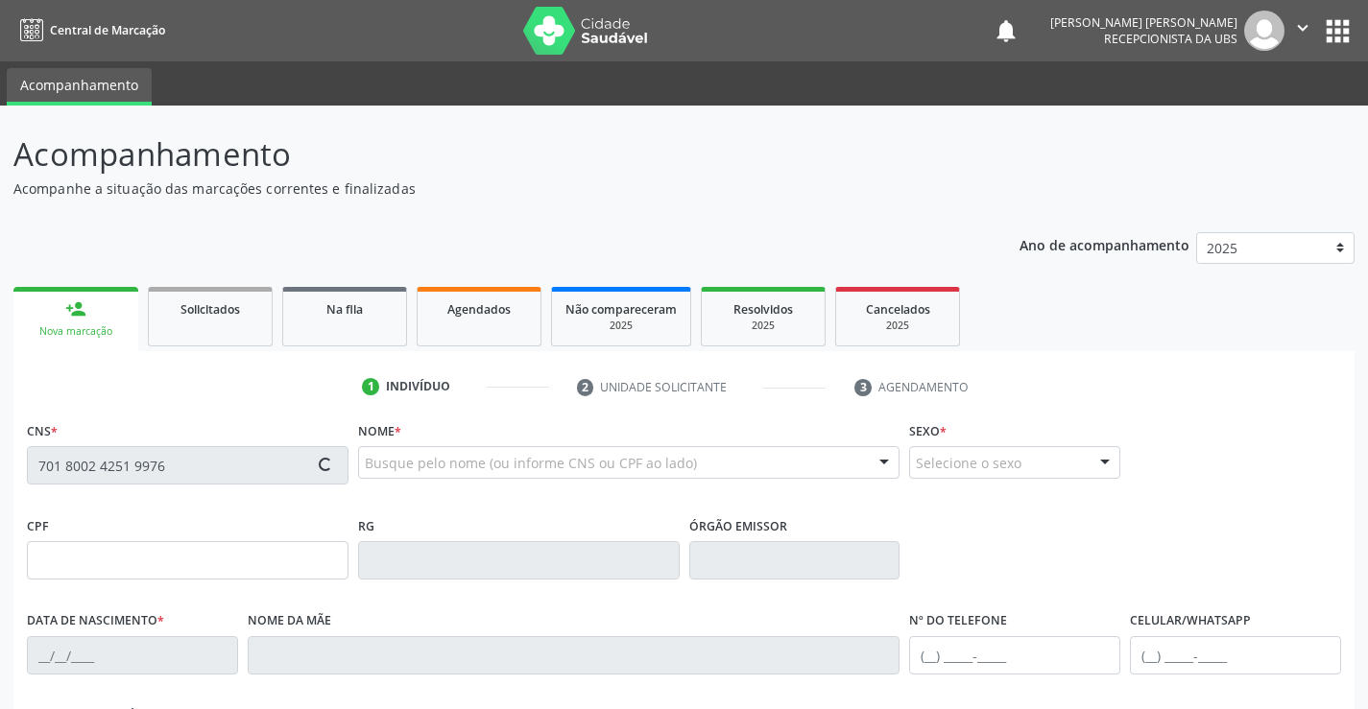
type input "(87) 99925-3537"
type input "1370"
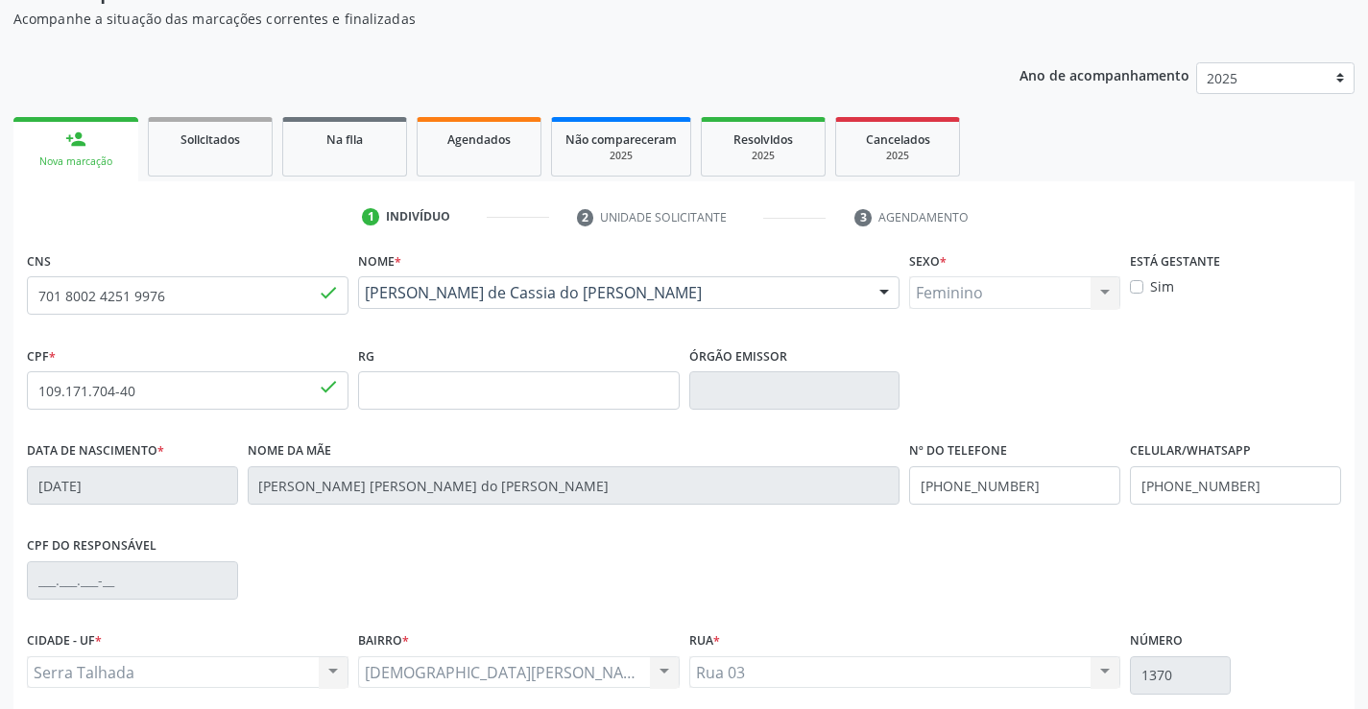
scroll to position [331, 0]
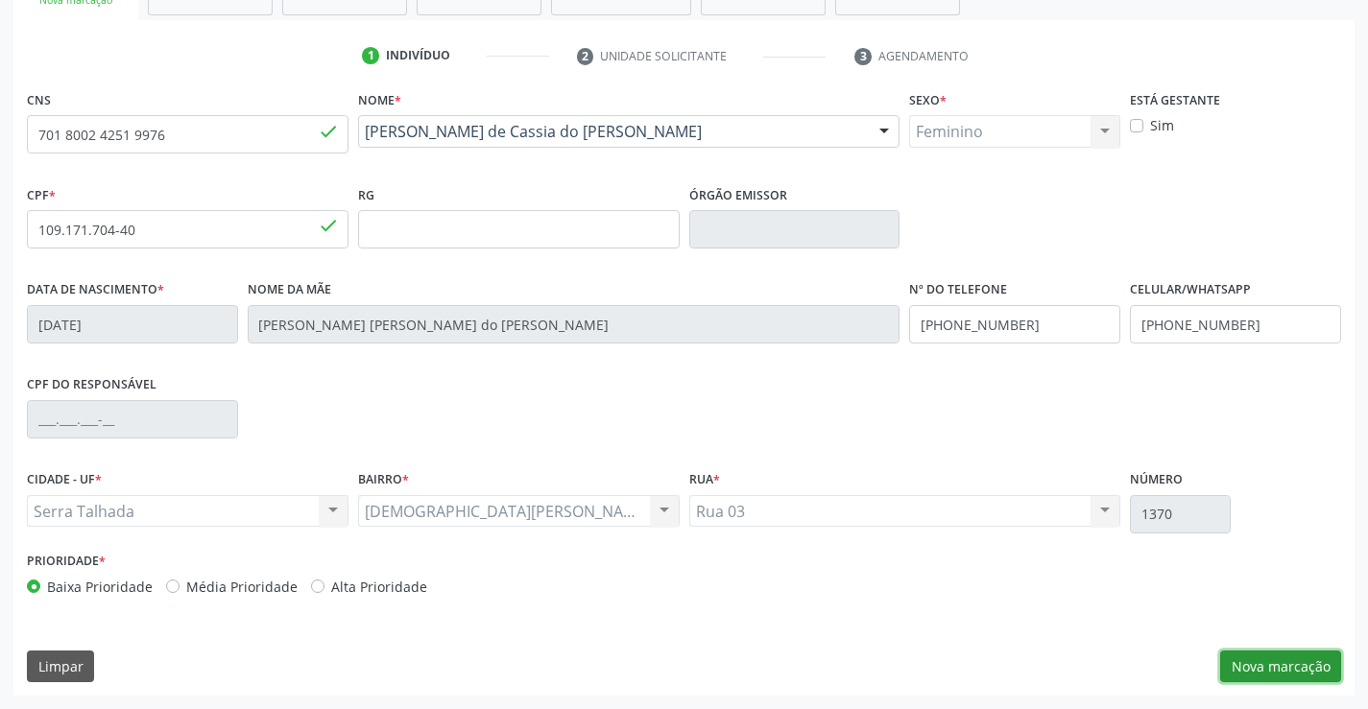
click at [1277, 661] on button "Nova marcação" at bounding box center [1280, 667] width 121 height 33
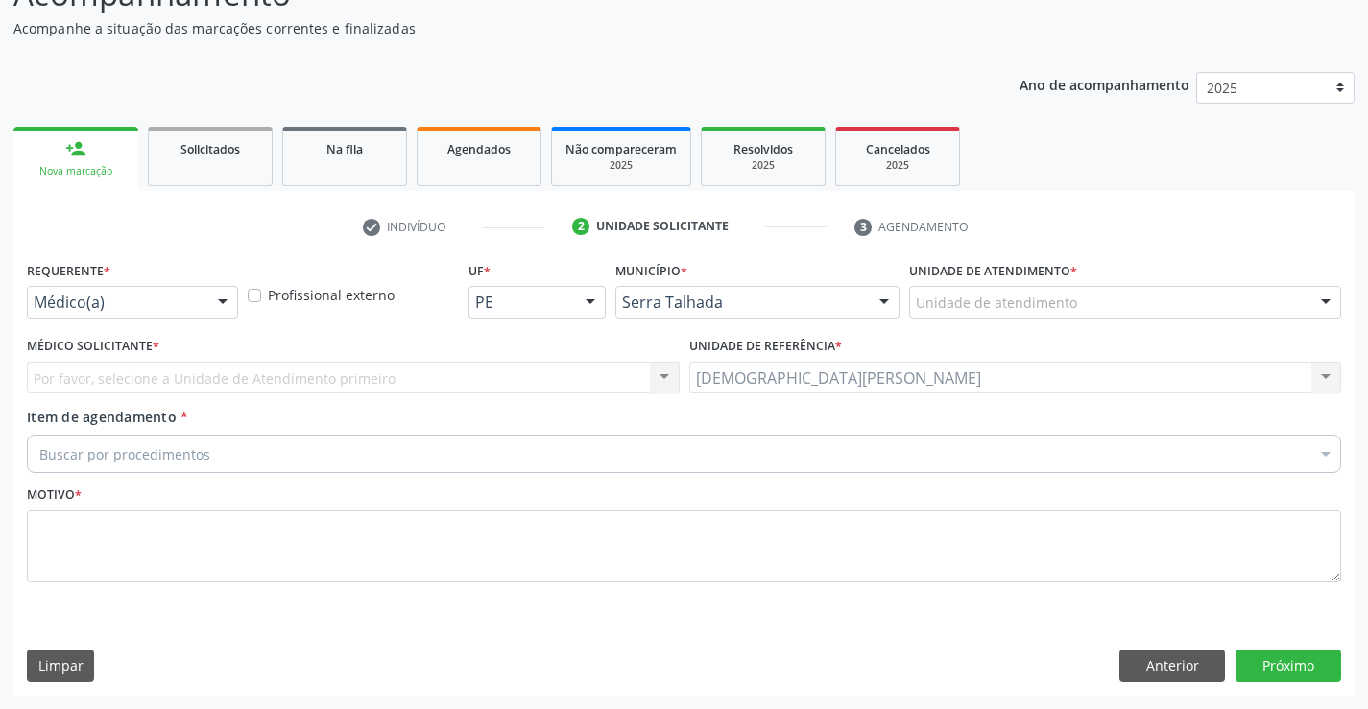
scroll to position [160, 0]
click at [217, 298] on div at bounding box center [222, 303] width 29 height 33
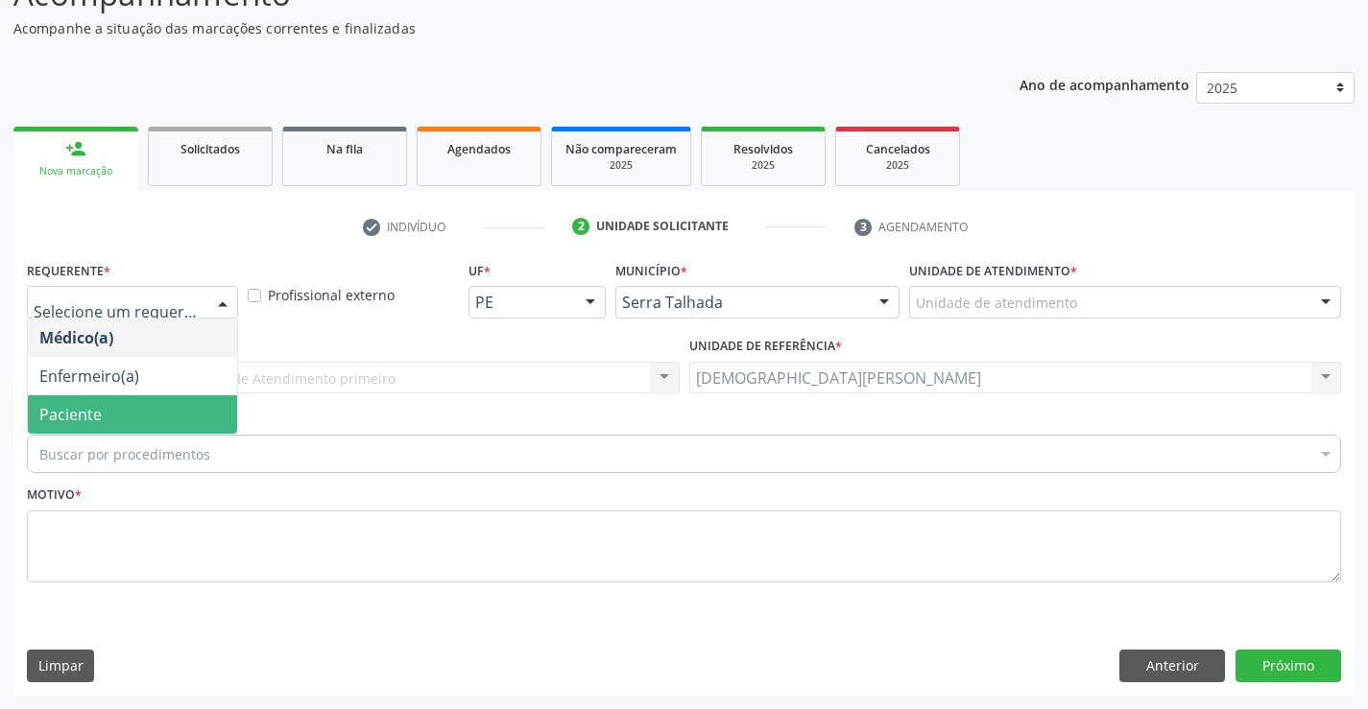
click at [122, 409] on span "Paciente" at bounding box center [132, 414] width 209 height 38
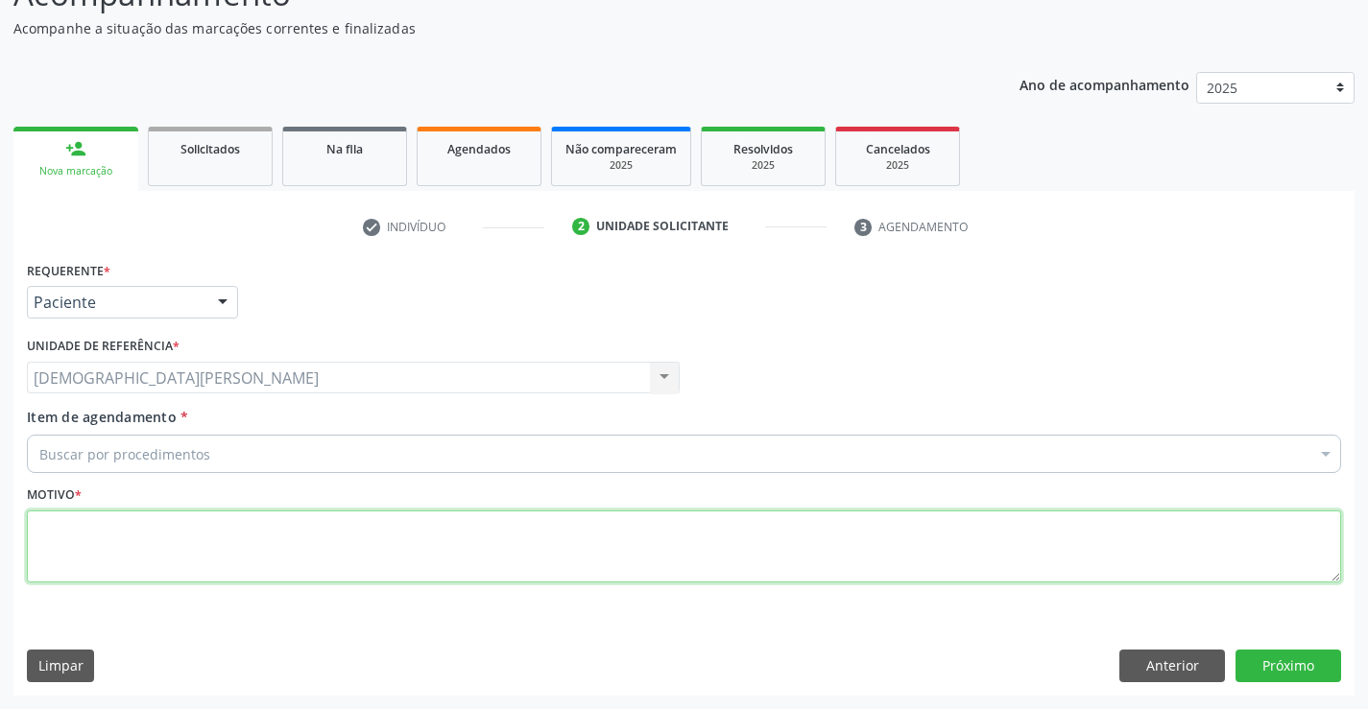
click at [110, 535] on textarea at bounding box center [684, 547] width 1314 height 73
type textarea "."
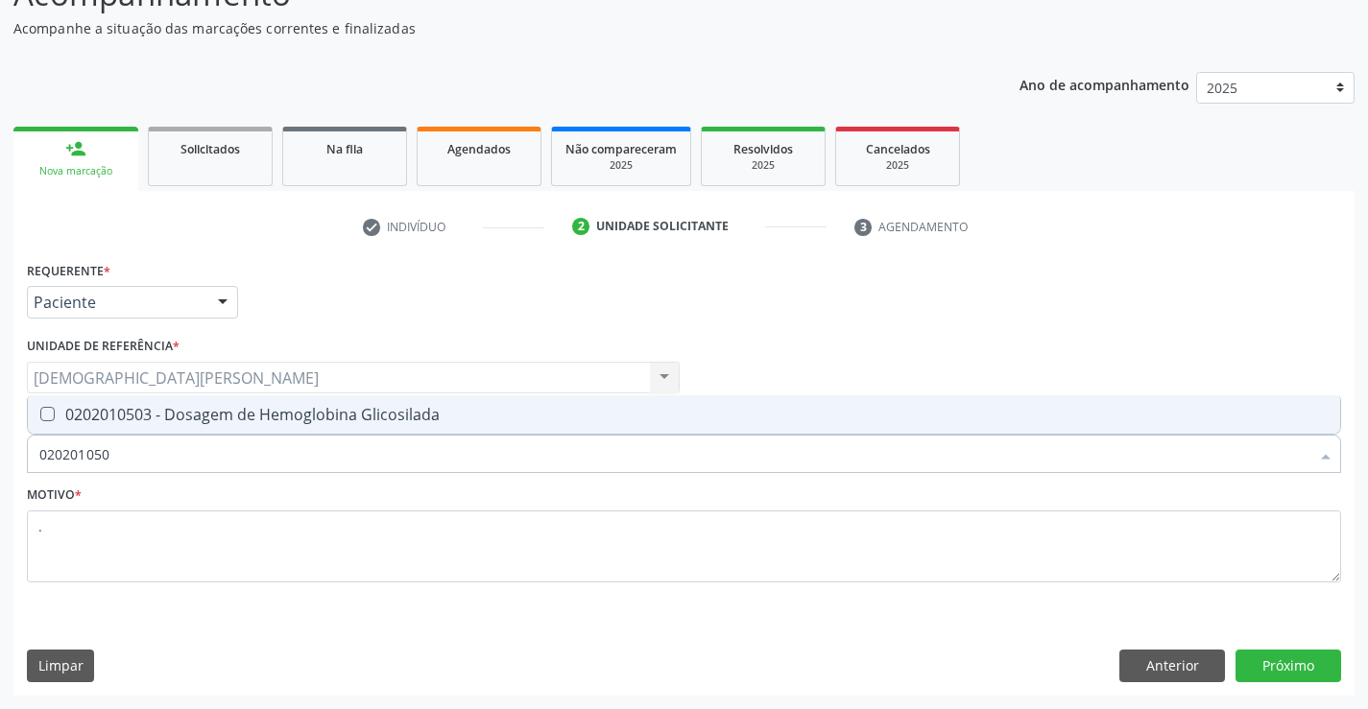
type input "0202010503"
click at [164, 415] on div "0202010503 - Dosagem de Hemoglobina Glicosilada" at bounding box center [683, 414] width 1289 height 15
checkbox Glicosilada "true"
click at [1277, 674] on button "Próximo" at bounding box center [1288, 666] width 106 height 33
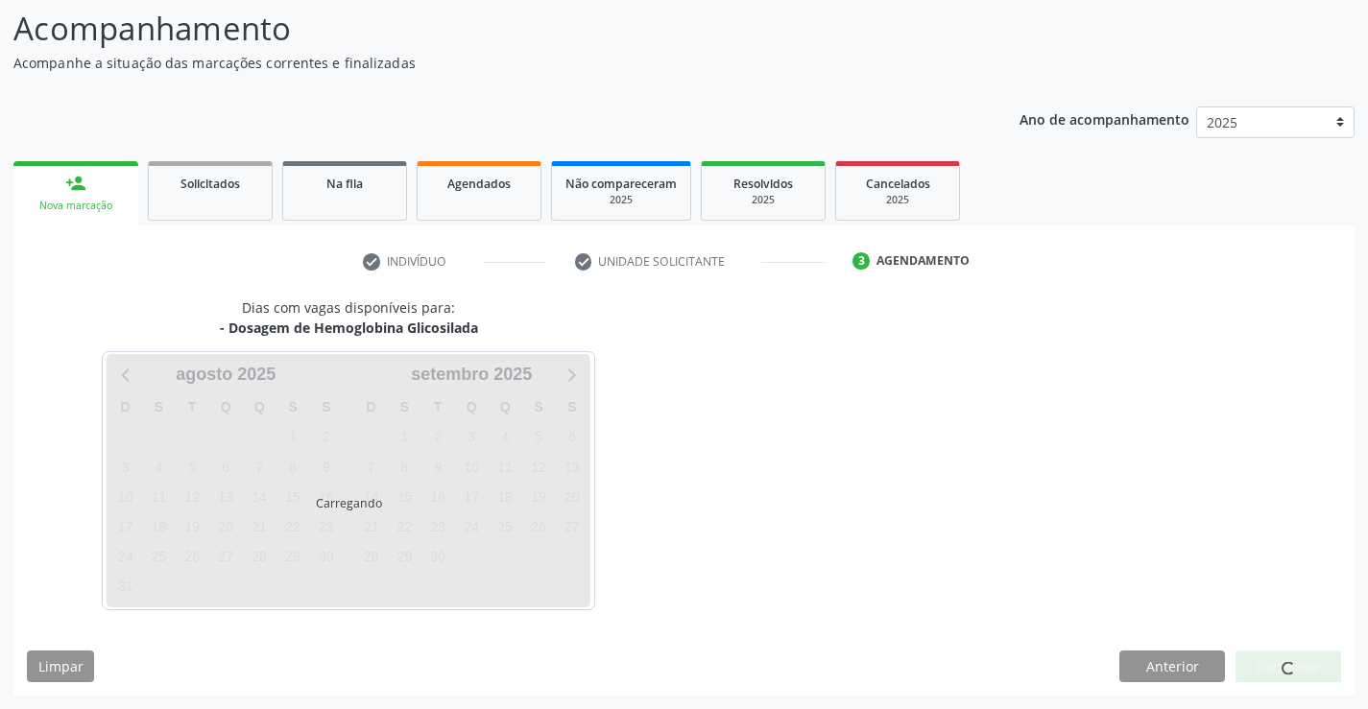
scroll to position [126, 0]
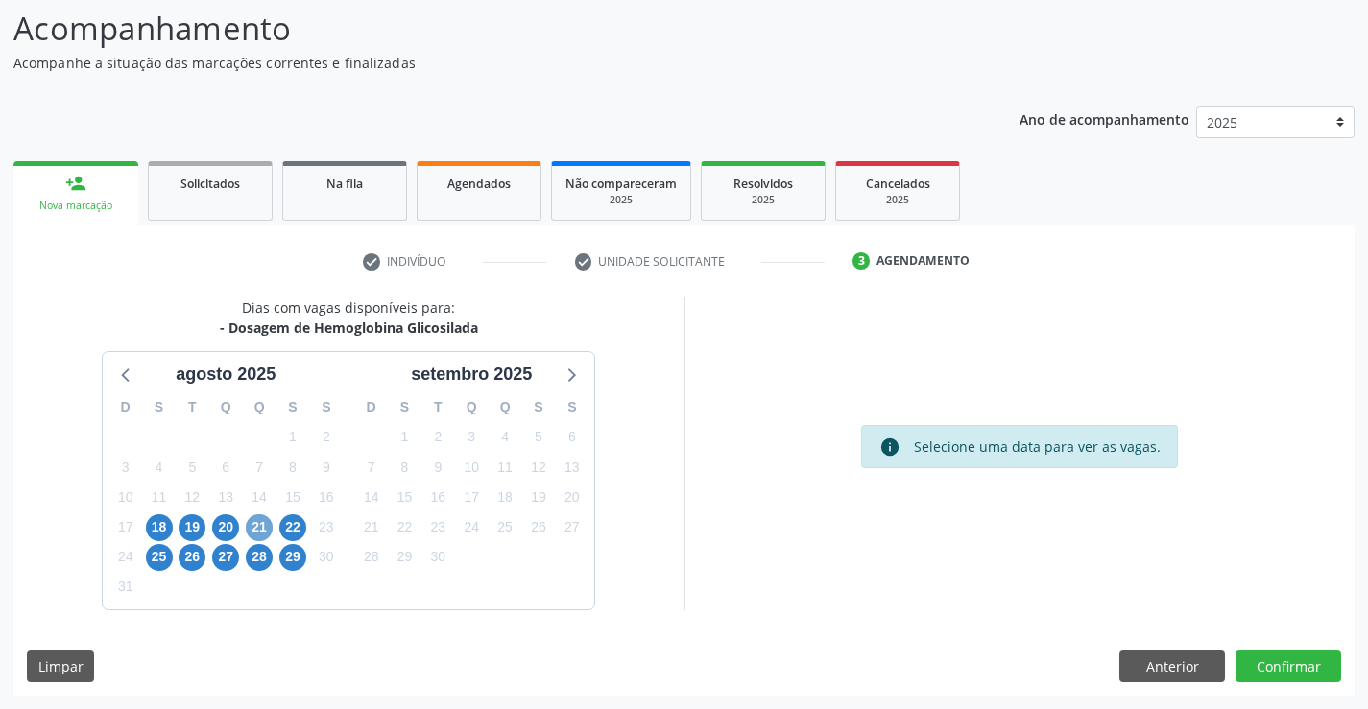
click at [254, 535] on span "21" at bounding box center [259, 527] width 27 height 27
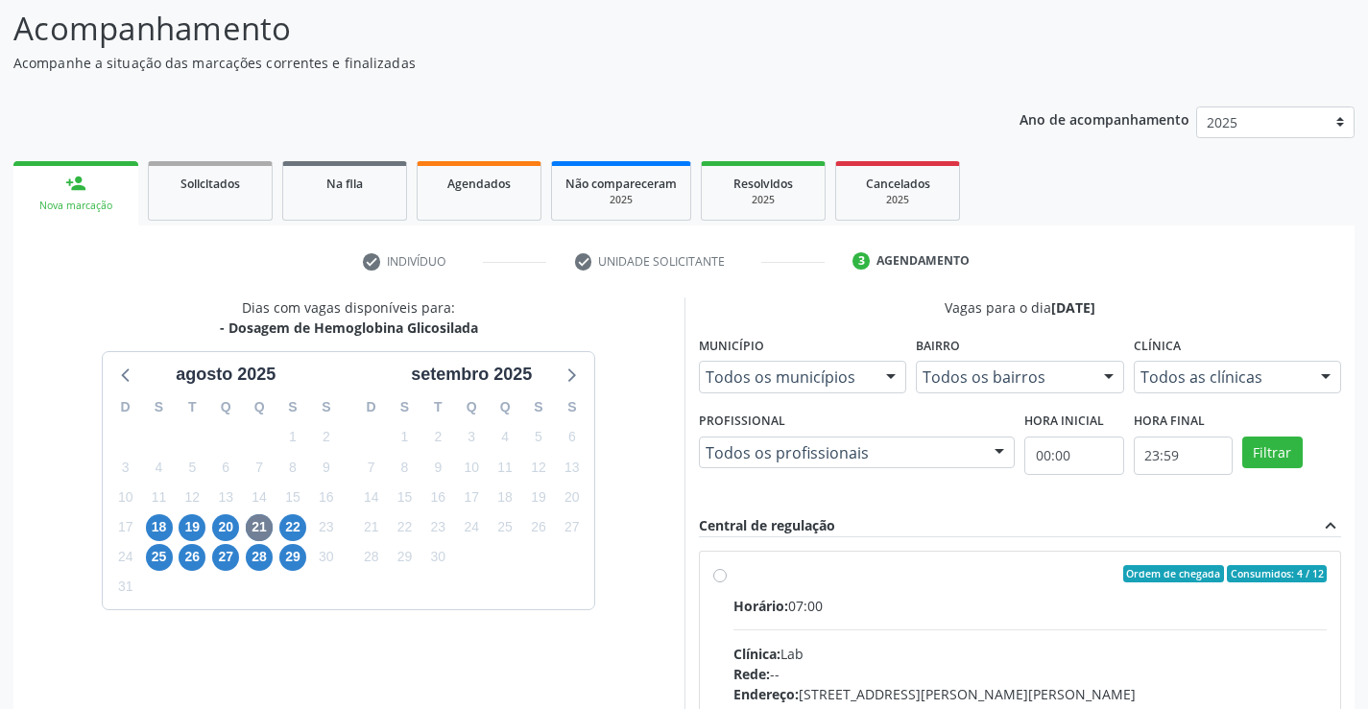
click at [799, 585] on label "Ordem de chegada Consumidos: 4 / 12 Horário: 07:00 Clínica: Lab Rede: -- Endere…" at bounding box center [1030, 712] width 594 height 295
click at [727, 583] on input "Ordem de chegada Consumidos: 4 / 12 Horário: 07:00 Clínica: Lab Rede: -- Endere…" at bounding box center [719, 573] width 13 height 17
radio input "true"
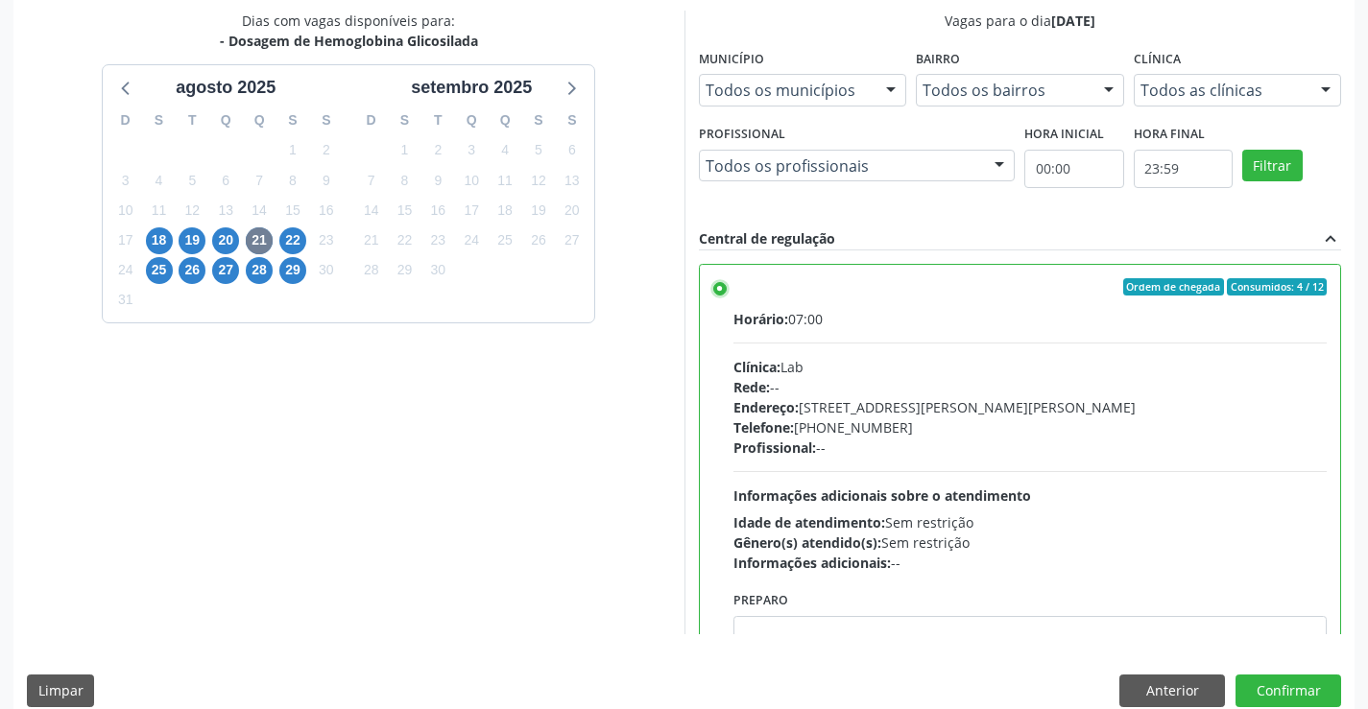
scroll to position [415, 0]
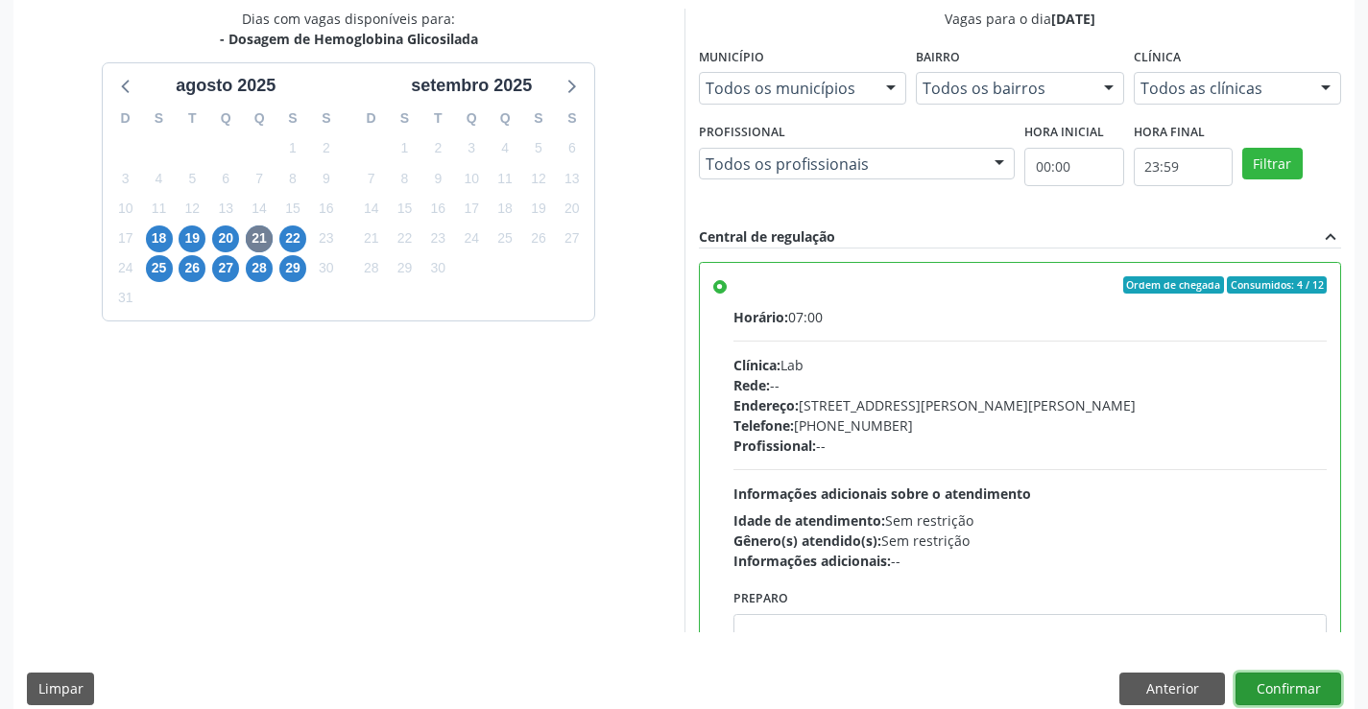
click at [1277, 689] on button "Confirmar" at bounding box center [1288, 689] width 106 height 33
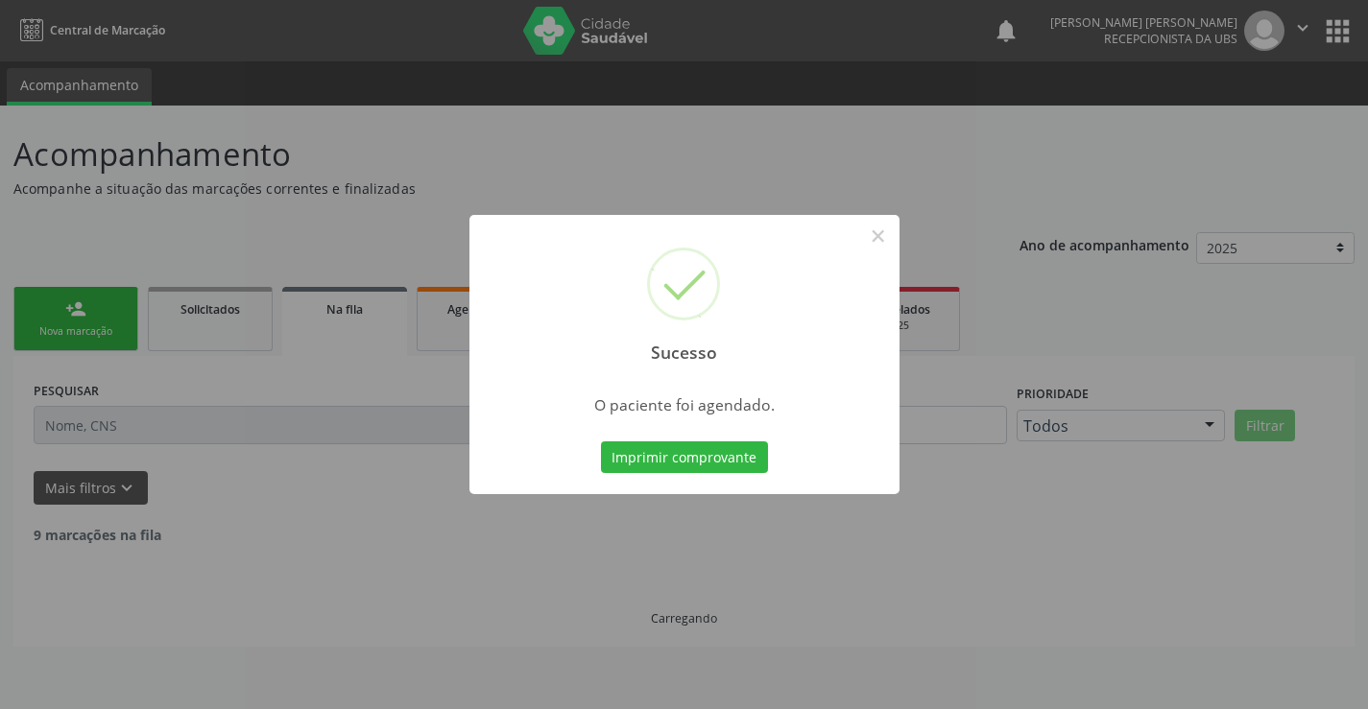
scroll to position [0, 0]
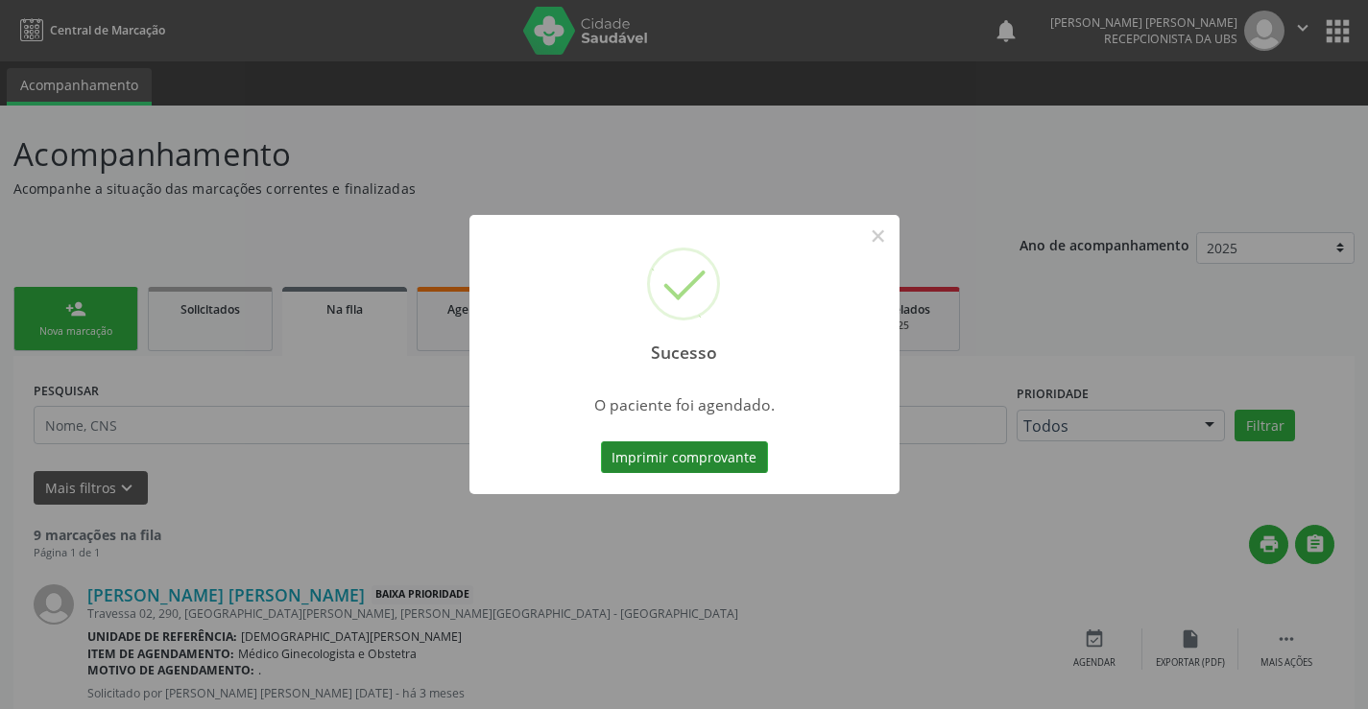
click at [713, 452] on button "Imprimir comprovante" at bounding box center [684, 457] width 167 height 33
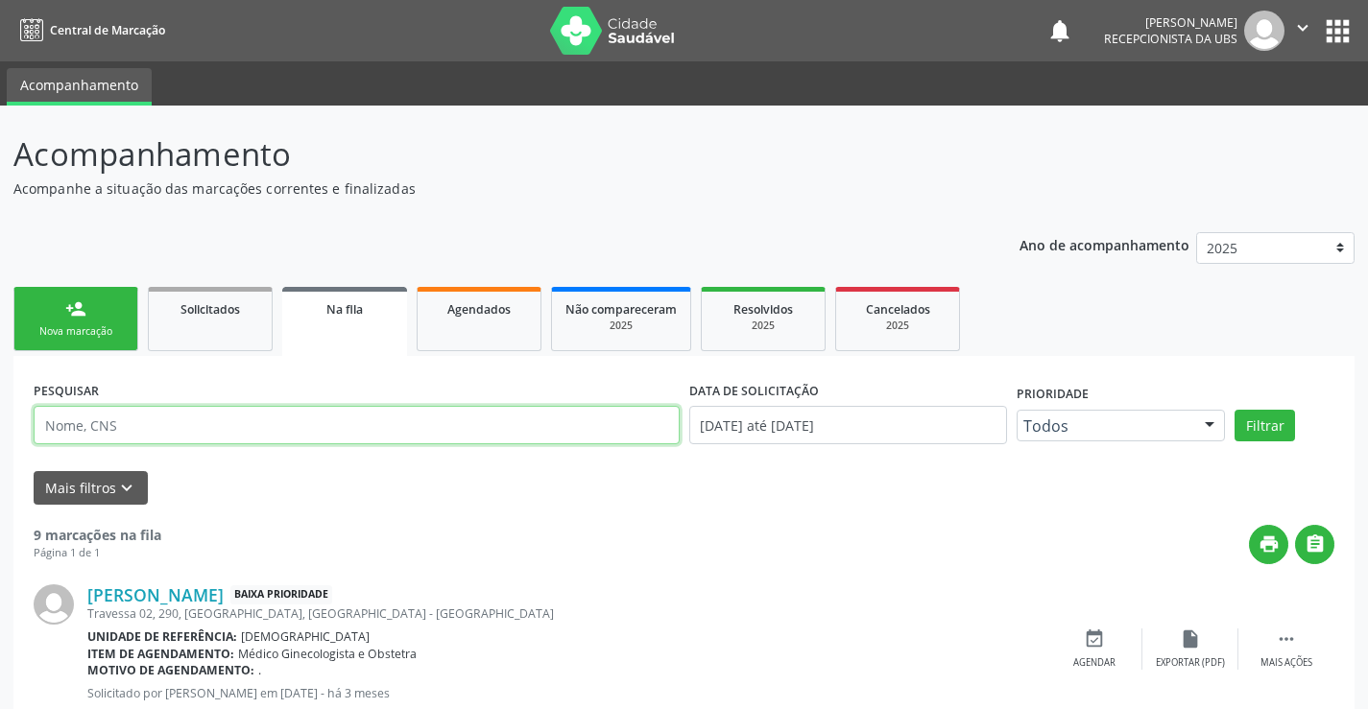
click at [101, 426] on input "text" at bounding box center [357, 425] width 646 height 38
type input "706907159245933"
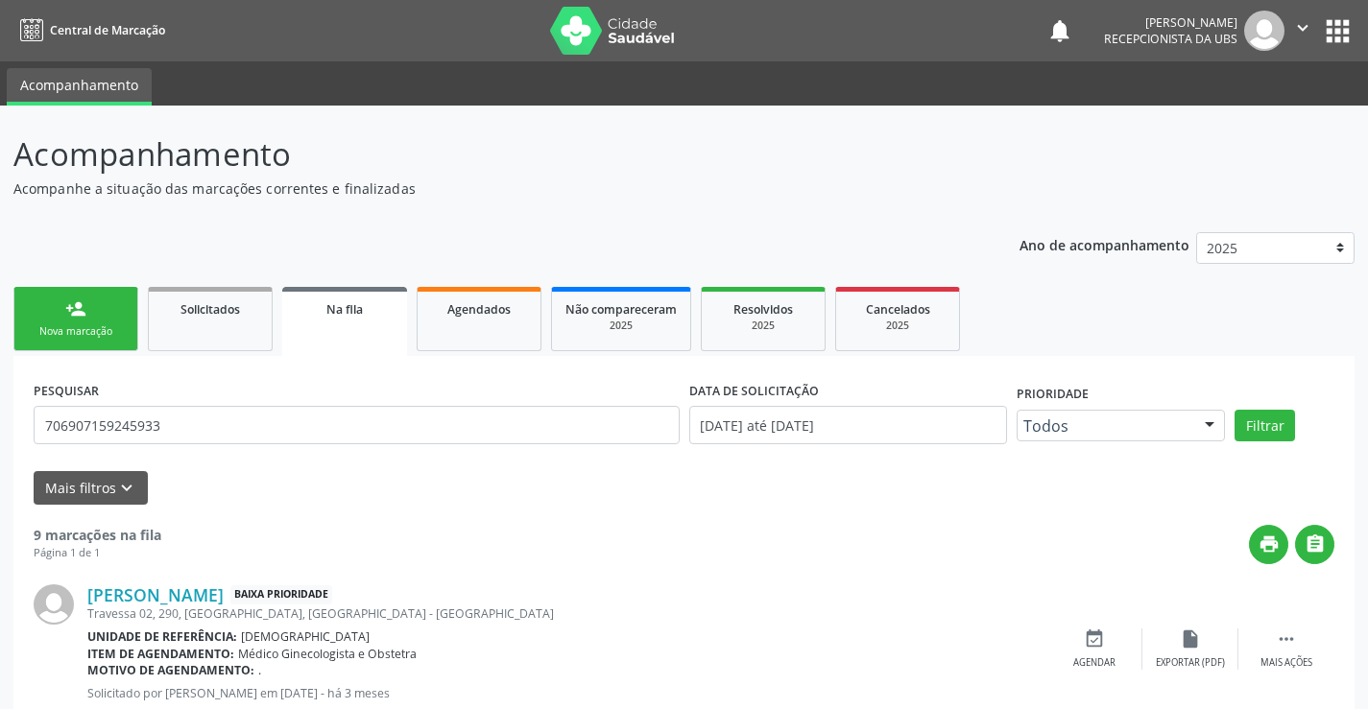
click at [109, 321] on link "person_add Nova marcação" at bounding box center [75, 319] width 125 height 64
click at [109, 323] on link "person_add Nova marcação" at bounding box center [75, 319] width 125 height 64
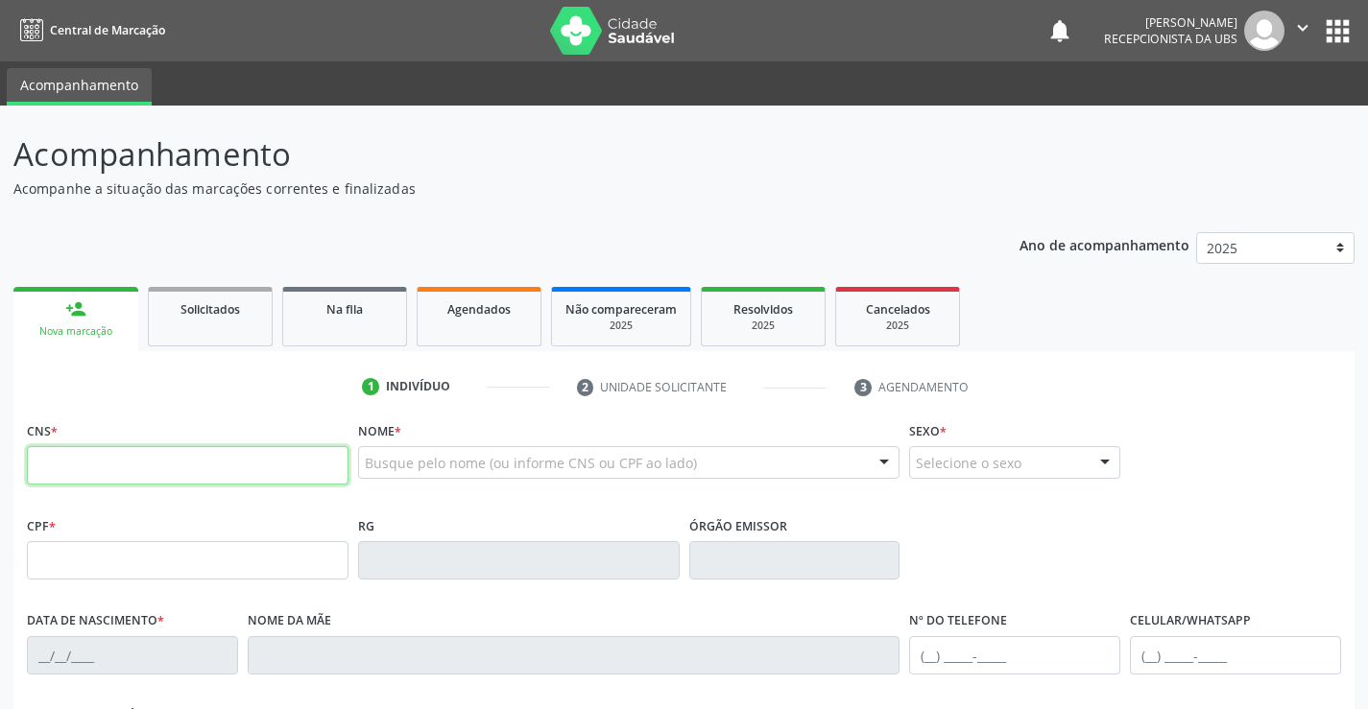
click at [107, 458] on input "text" at bounding box center [188, 465] width 322 height 38
type input "706 9071 5924 5933"
type input "227.154.604-49"
type input "30/09/1942"
type input "Luzia Maria de Lima"
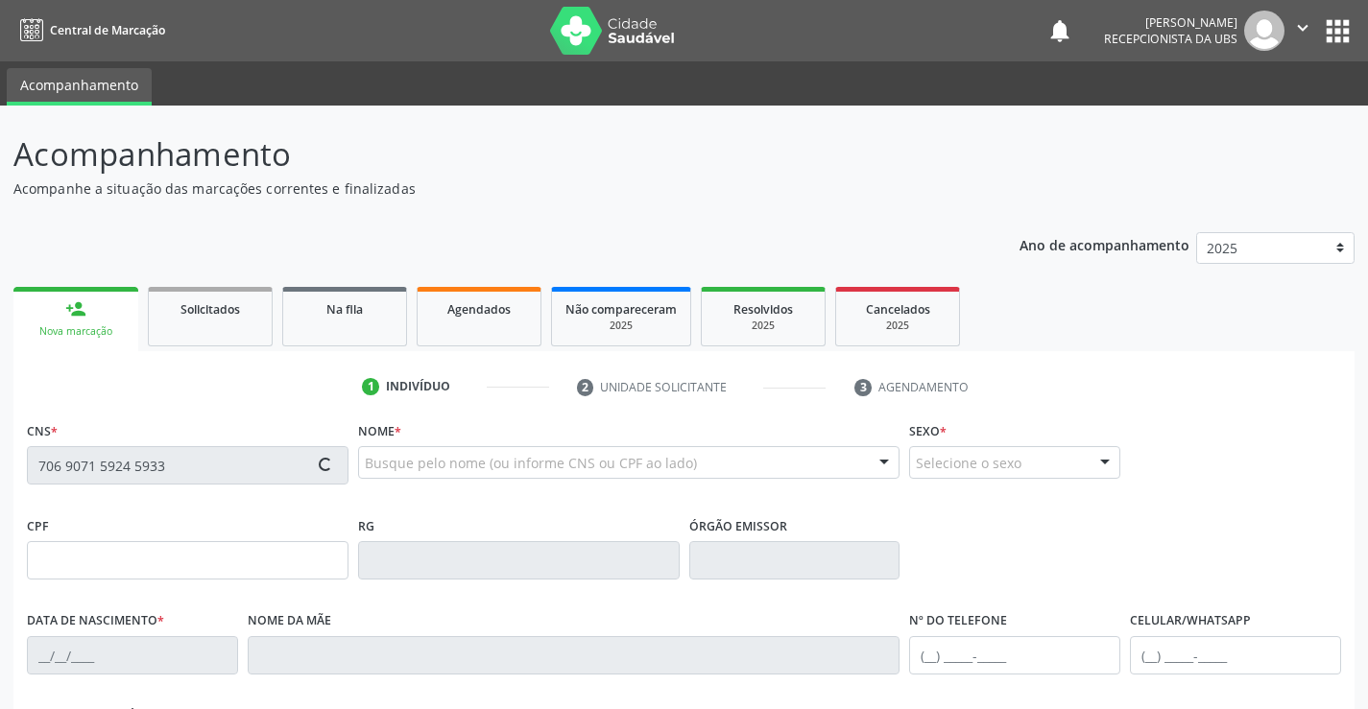
type input "(87) 99637-5055"
type input "28"
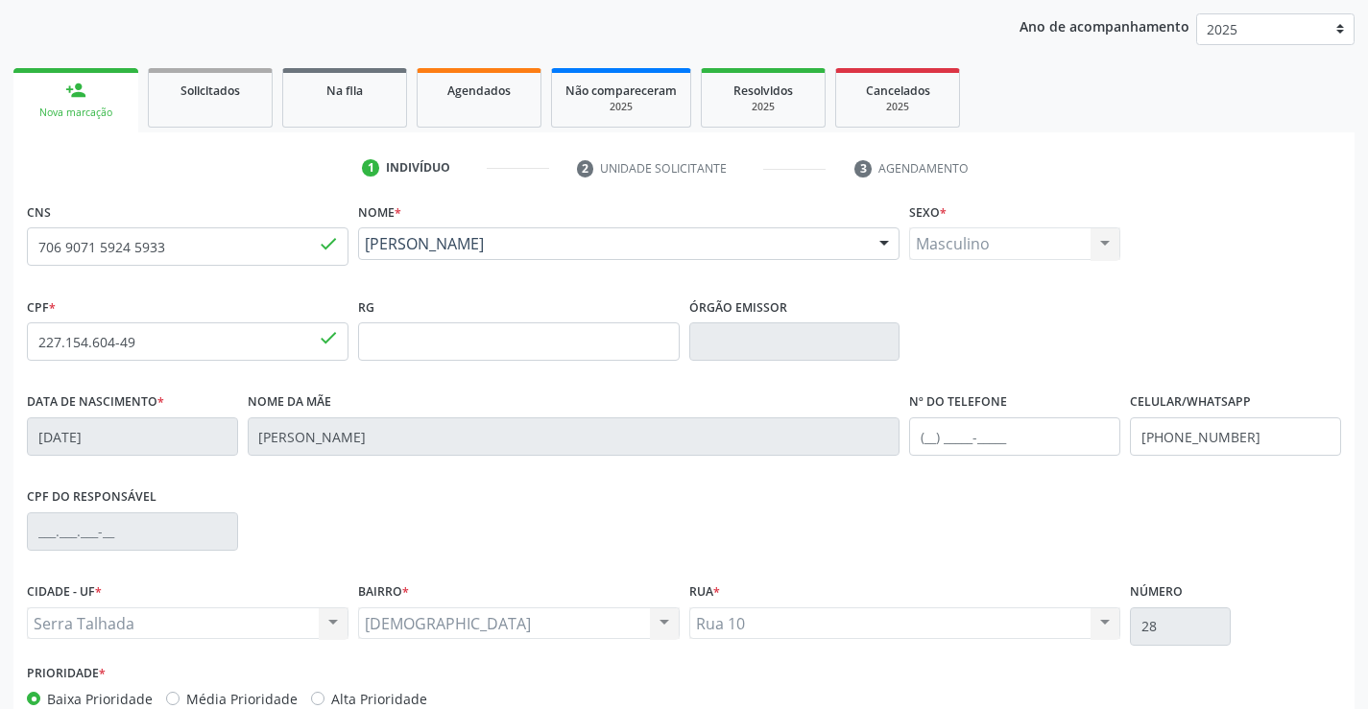
scroll to position [331, 0]
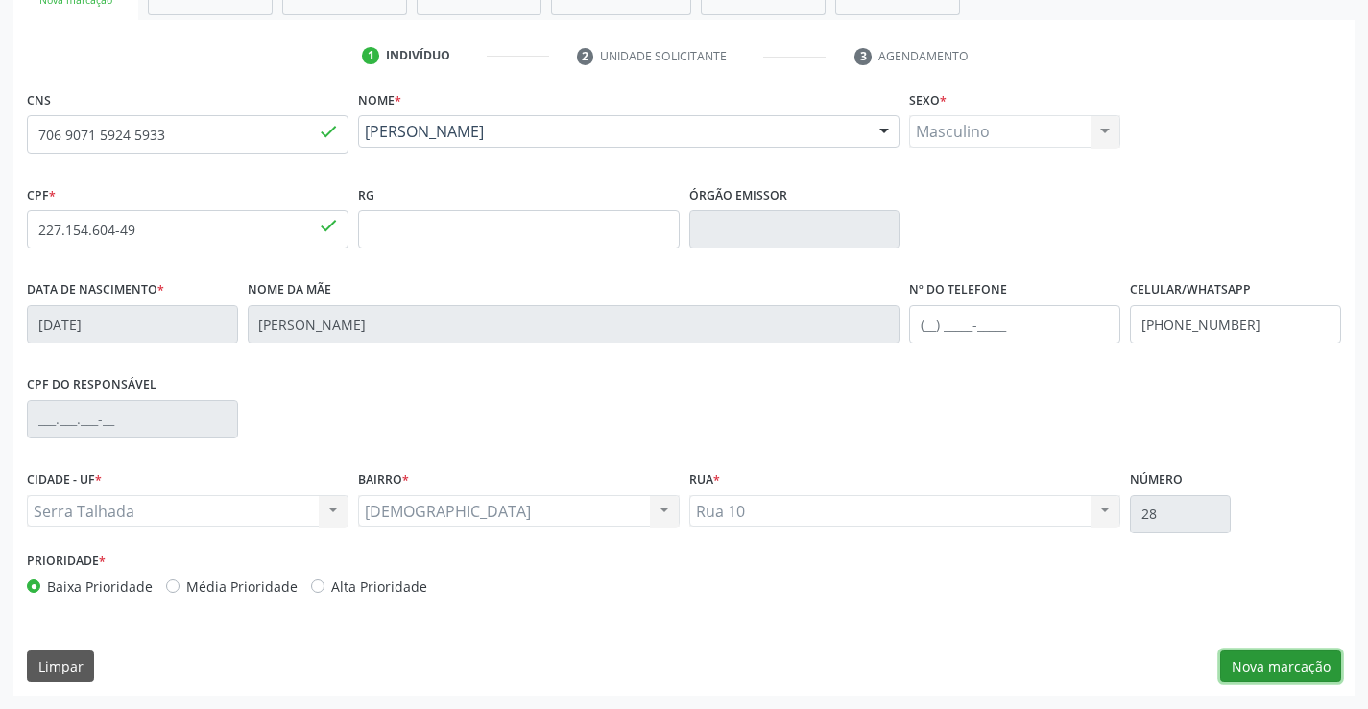
click at [1285, 659] on button "Nova marcação" at bounding box center [1280, 667] width 121 height 33
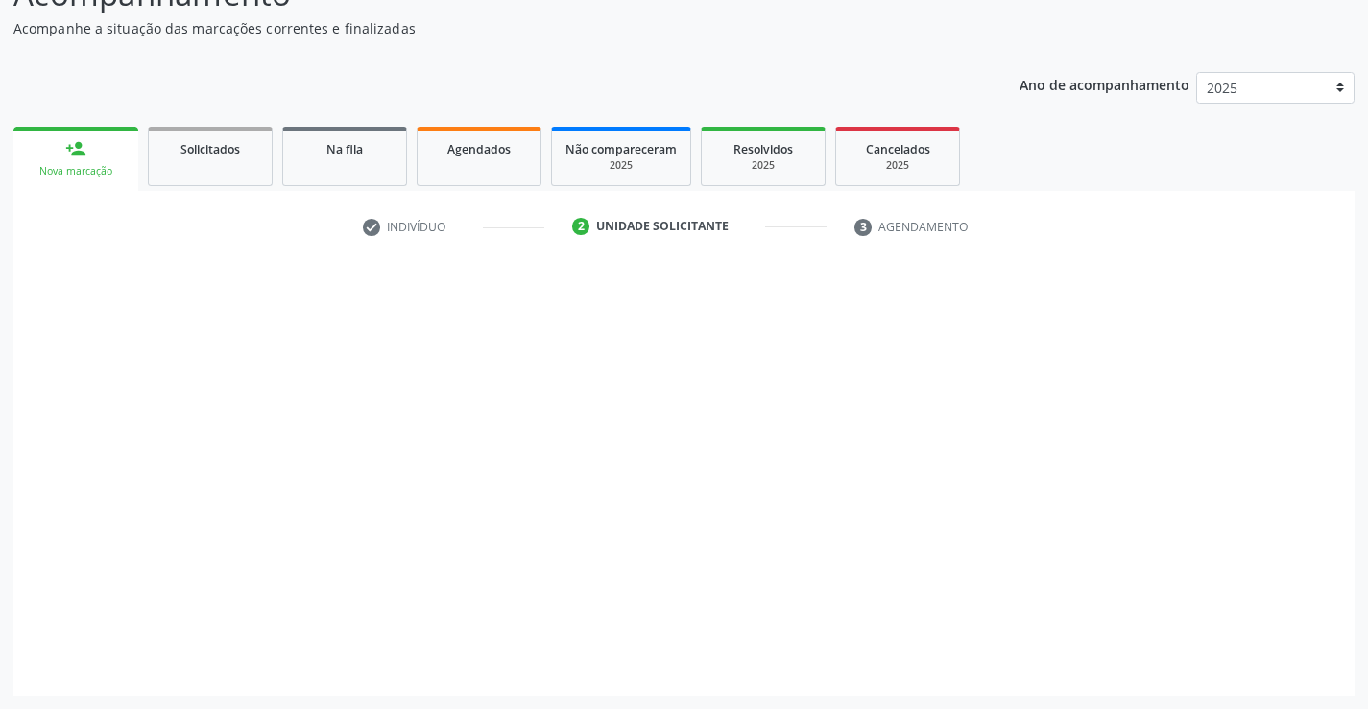
scroll to position [160, 0]
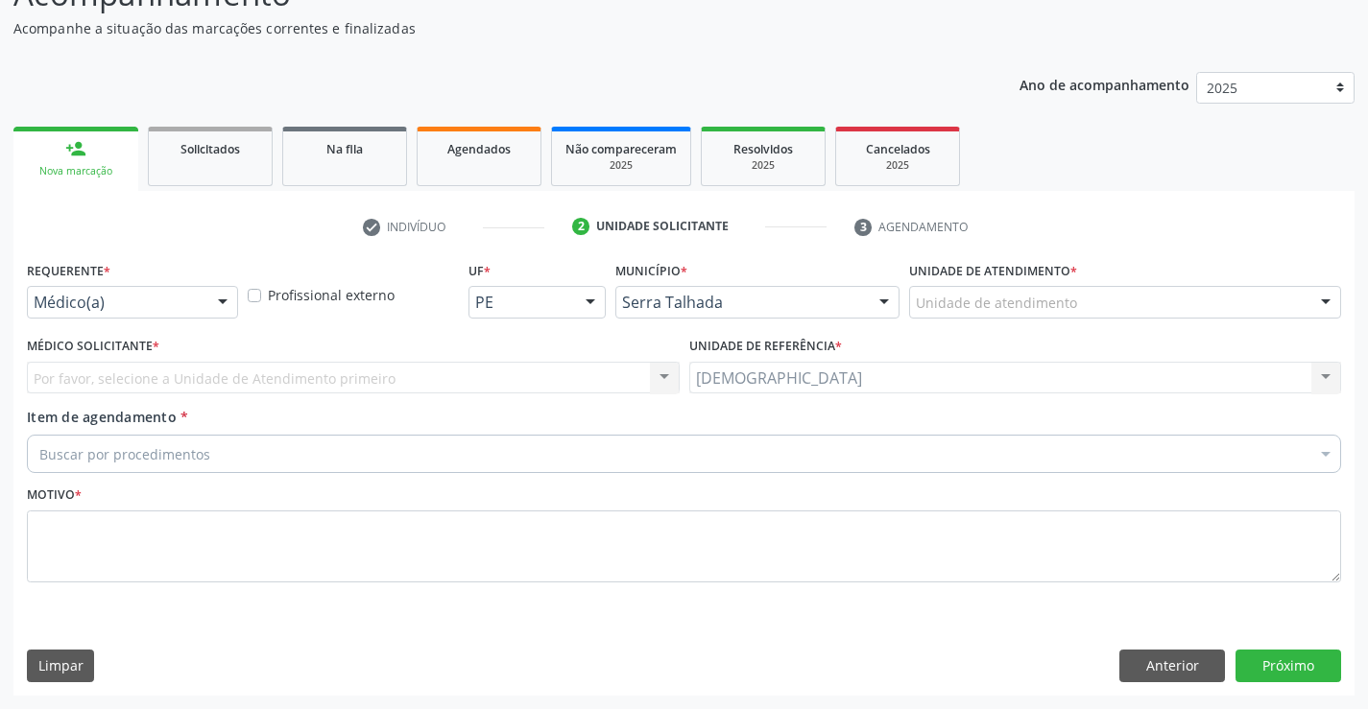
click at [225, 306] on div at bounding box center [222, 303] width 29 height 33
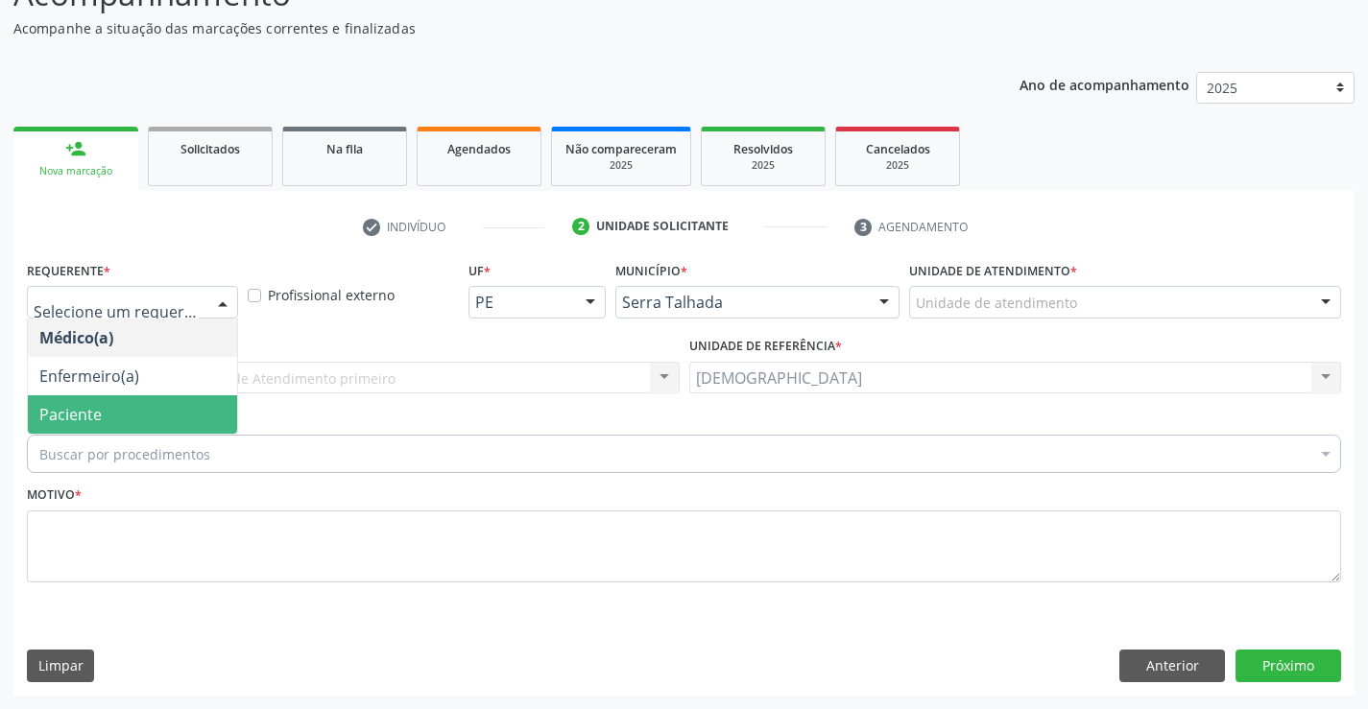
click at [131, 407] on span "Paciente" at bounding box center [132, 414] width 209 height 38
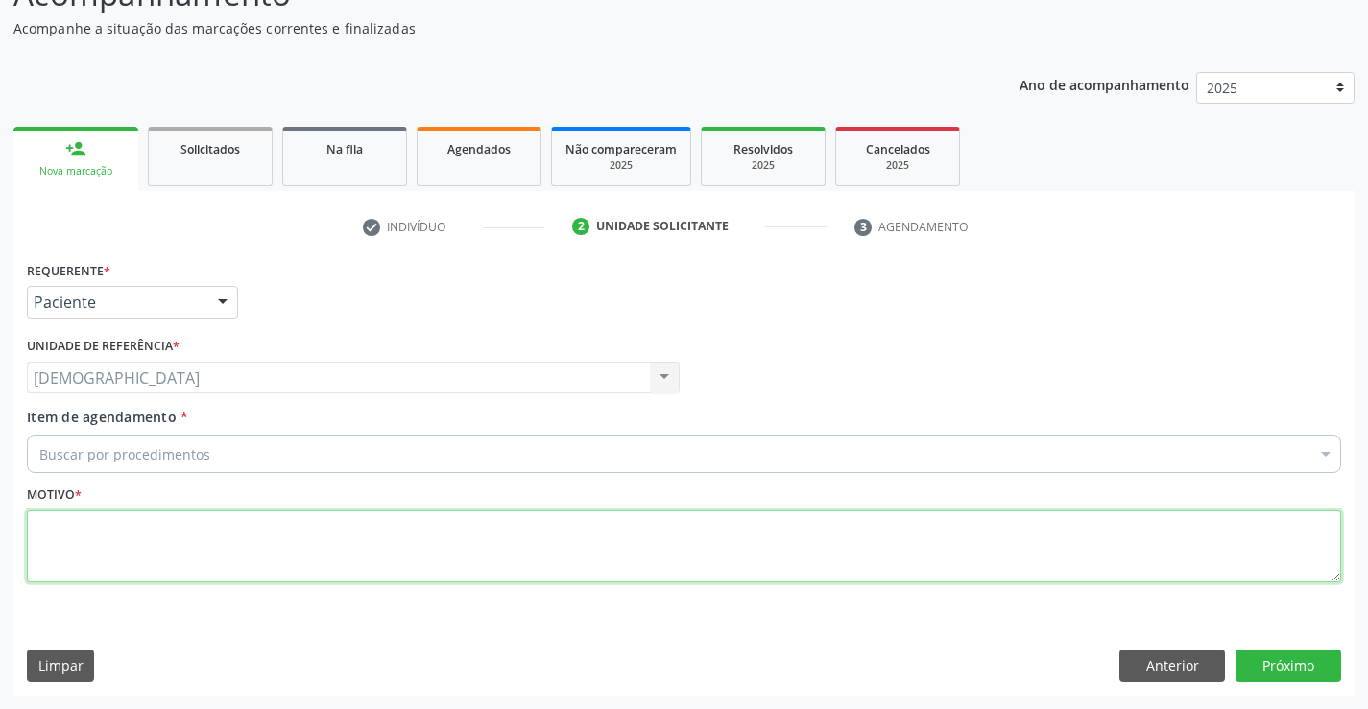
click at [82, 546] on textarea at bounding box center [684, 547] width 1314 height 73
type textarea "."
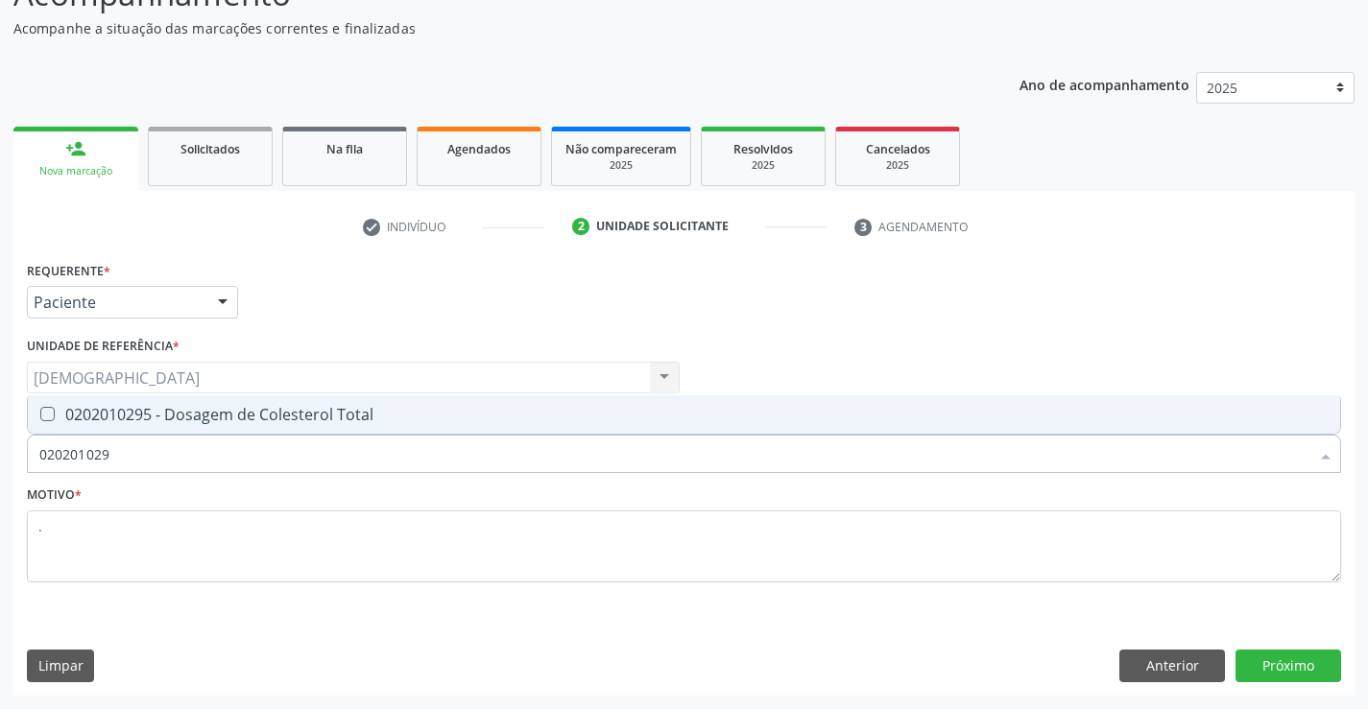
type input "0202010295"
click at [147, 416] on div "0202010295 - Dosagem de Colesterol Total" at bounding box center [683, 414] width 1289 height 15
checkbox Total "true"
type input "02020102"
checkbox Total "false"
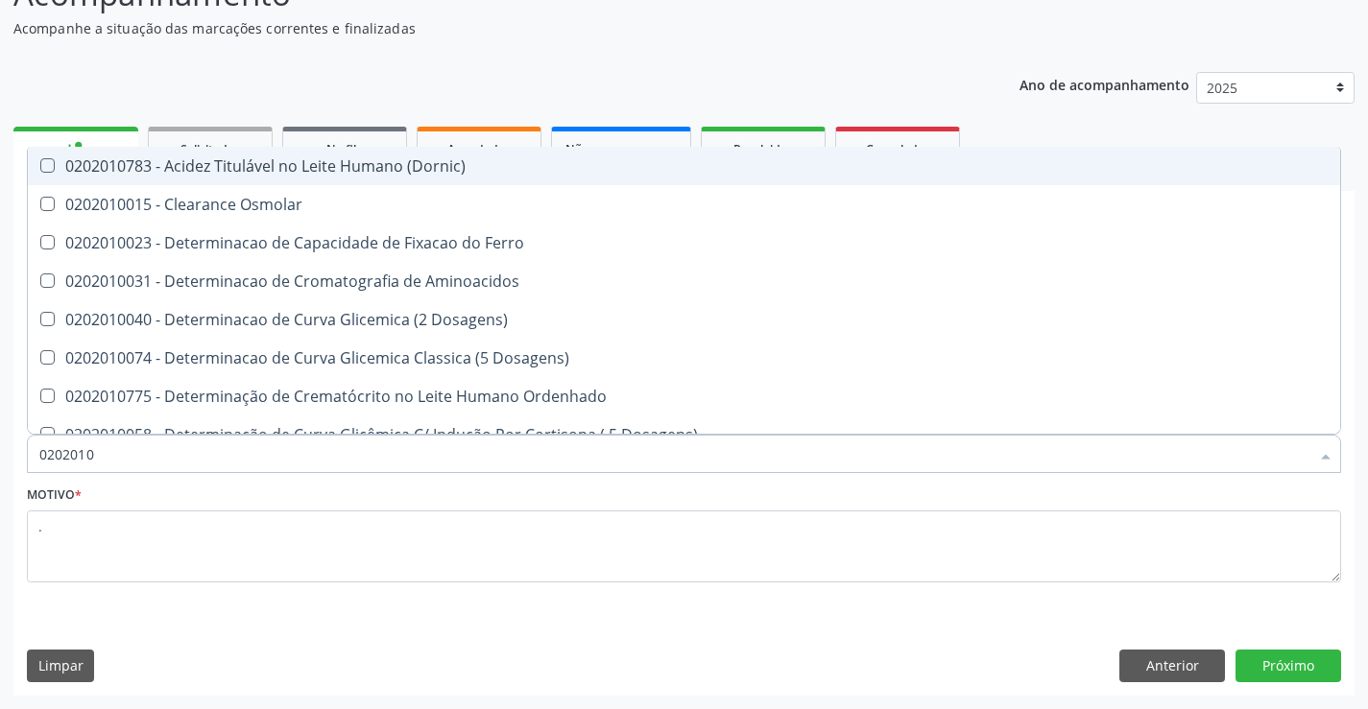
type input "020201"
checkbox Total "false"
checkbox Ferritina "true"
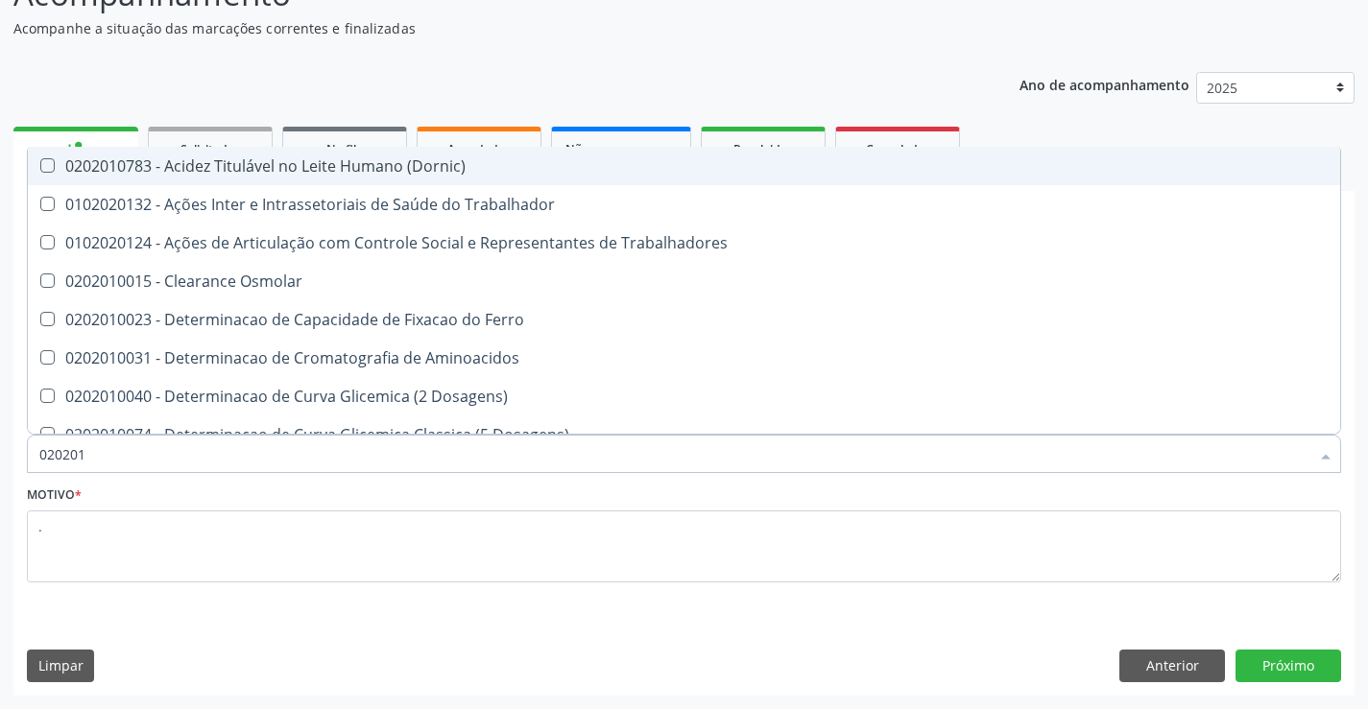
type input "02020"
checkbox Total "false"
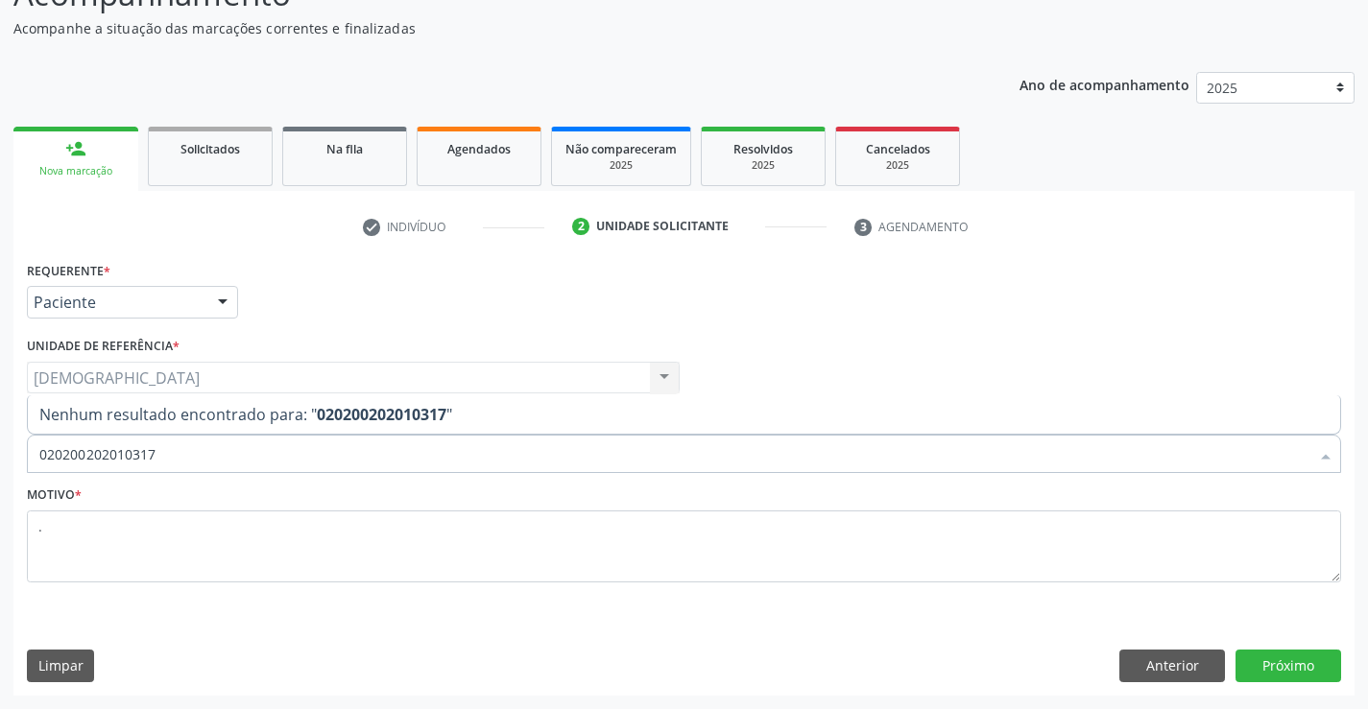
click at [78, 443] on input "020200202010317" at bounding box center [674, 454] width 1270 height 38
type input "0202010317"
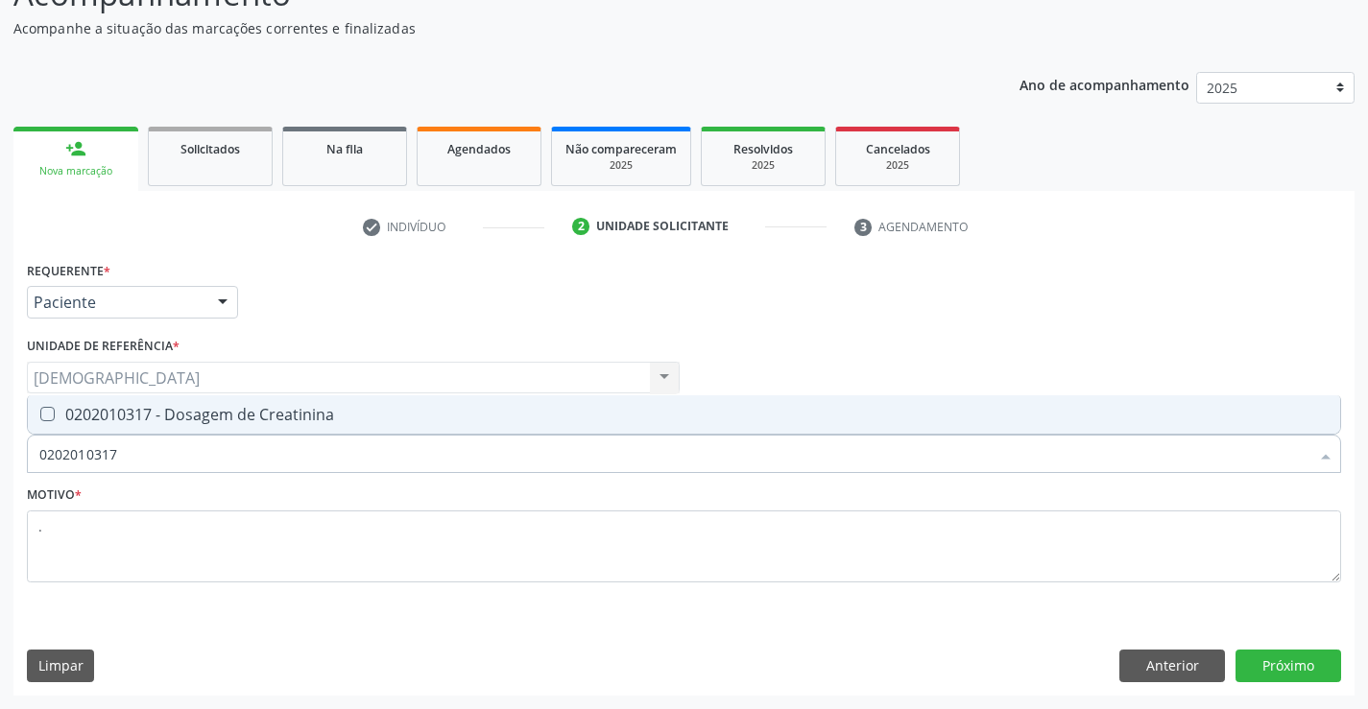
click at [86, 417] on div "0202010317 - Dosagem de Creatinina" at bounding box center [683, 414] width 1289 height 15
checkbox Creatinina "true"
click at [123, 457] on input "0202010317" at bounding box center [674, 454] width 1270 height 38
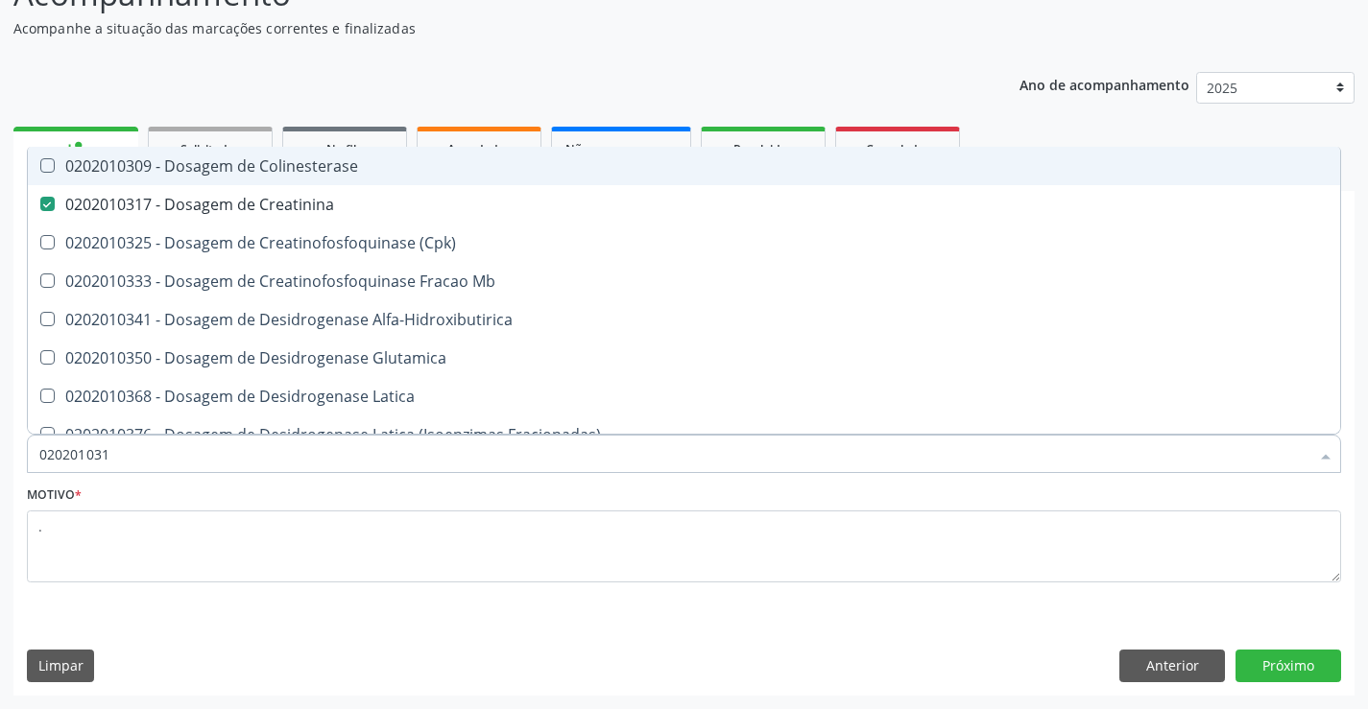
type input "02020103"
checkbox Colinesterase "false"
type input "0202010"
checkbox Creatinina "false"
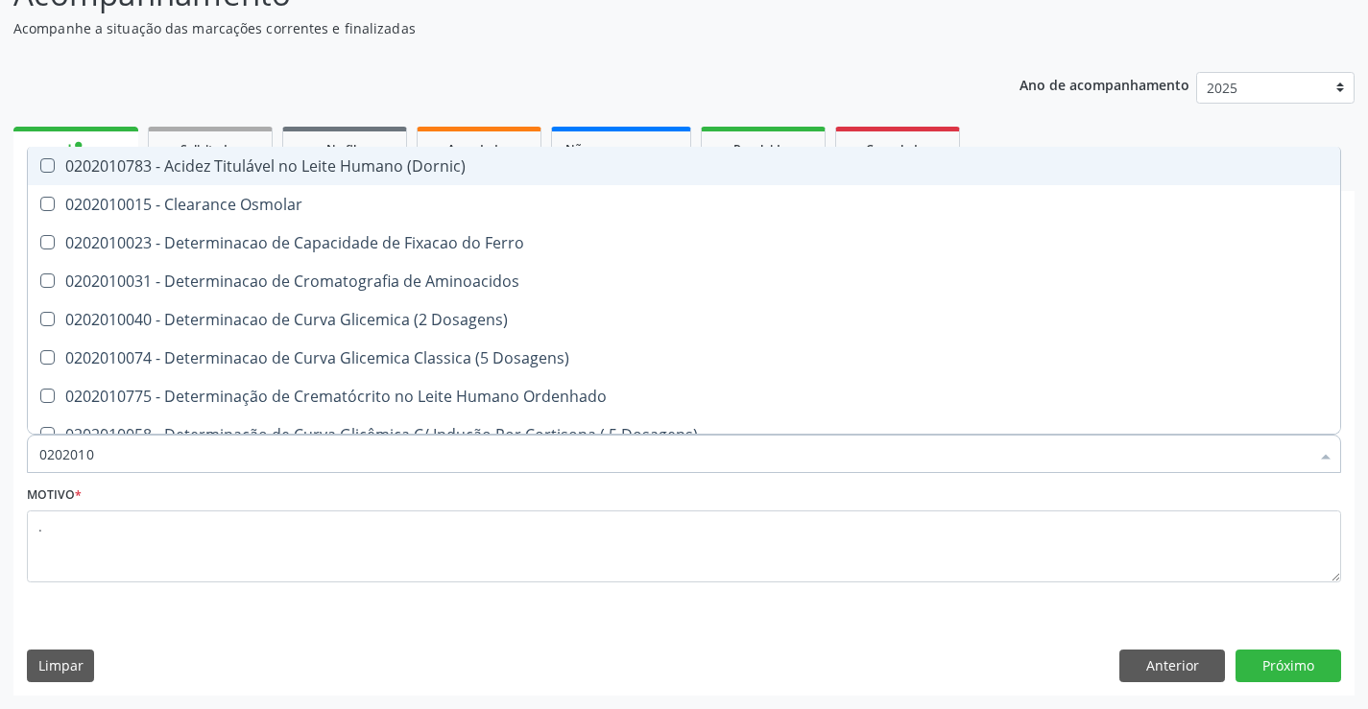
type input "020201"
checkbox Total "false"
checkbox Creatinina "false"
checkbox Ferritina "true"
checkbox Folato "true"
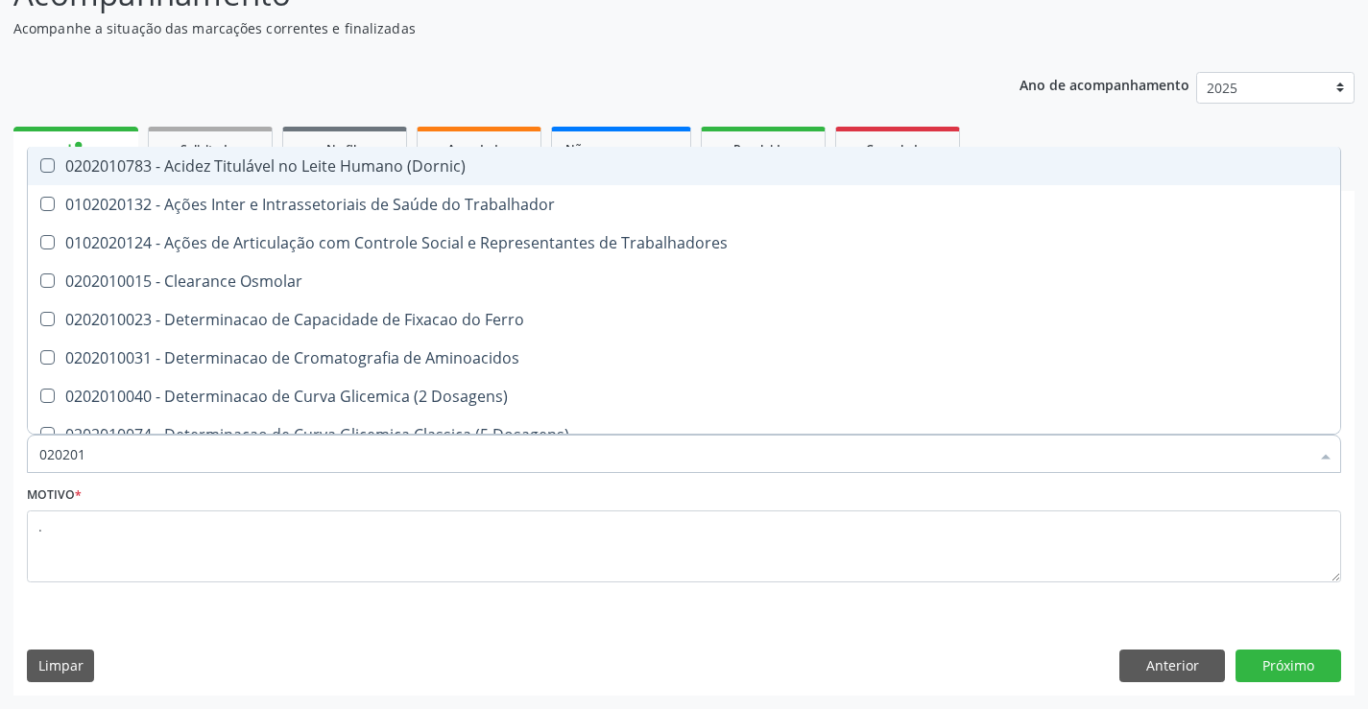
type input "0202010"
checkbox Fracoes "true"
checkbox Ionizavel "true"
checkbox Total "false"
checkbox Creatinina "false"
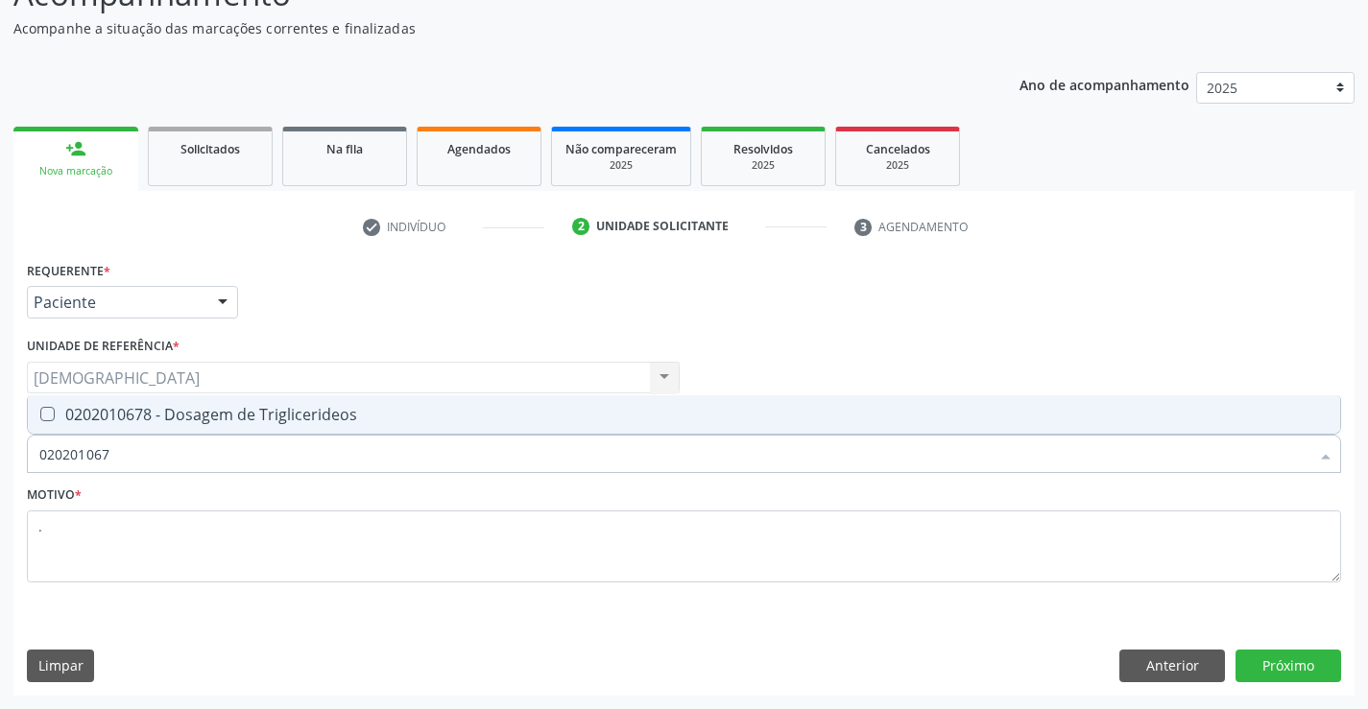
type input "0202010678"
click at [141, 409] on div "0202010678 - Dosagem de Triglicerideos" at bounding box center [683, 414] width 1289 height 15
checkbox Triglicerideos "true"
type input "02020106"
checkbox Triglicerideos "false"
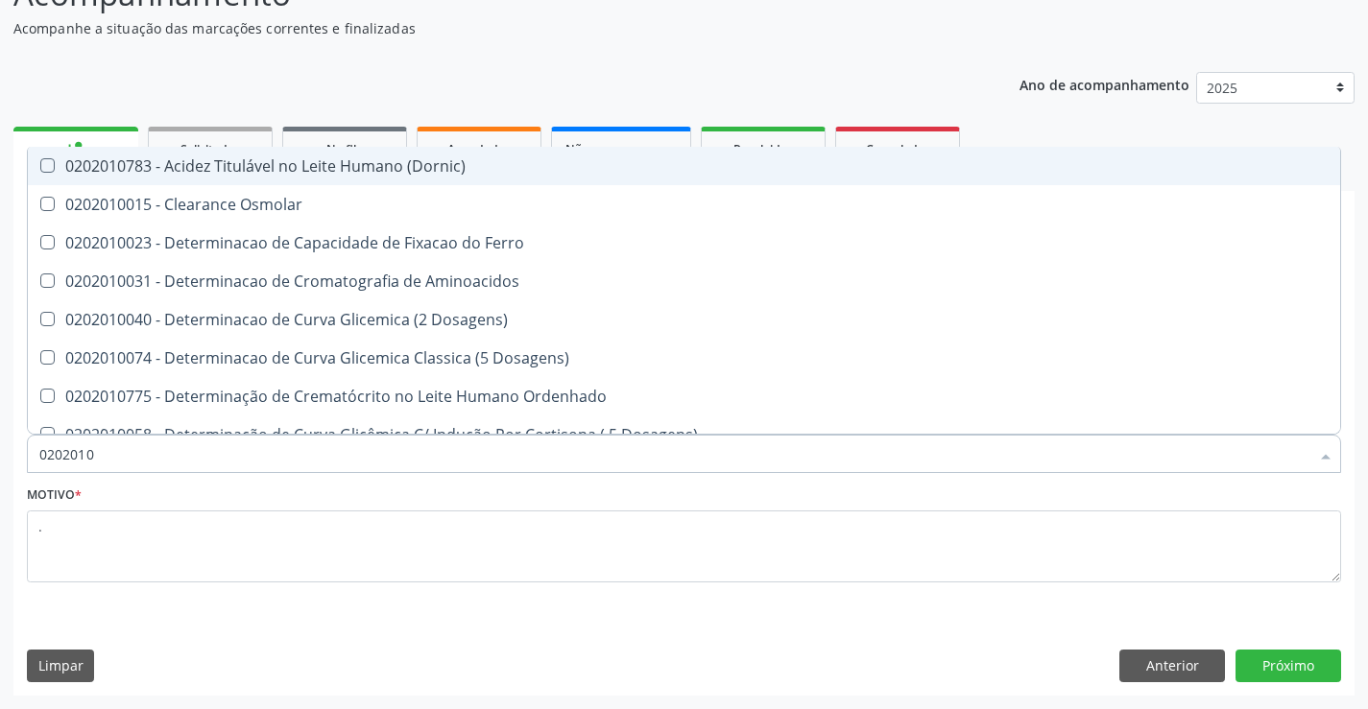
type input "020201"
checkbox Total "false"
checkbox Creatinina "false"
checkbox Ferritina "true"
checkbox Folato "true"
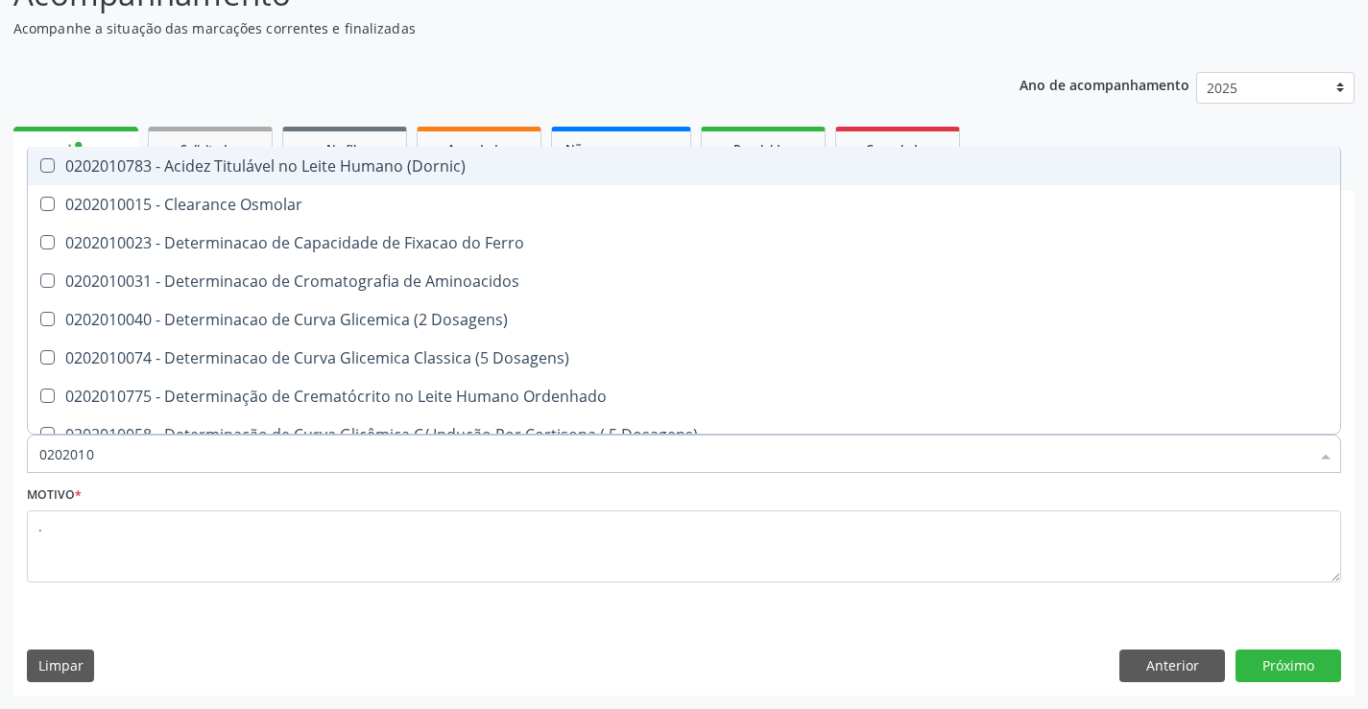
checkbox Triglicerideos "false"
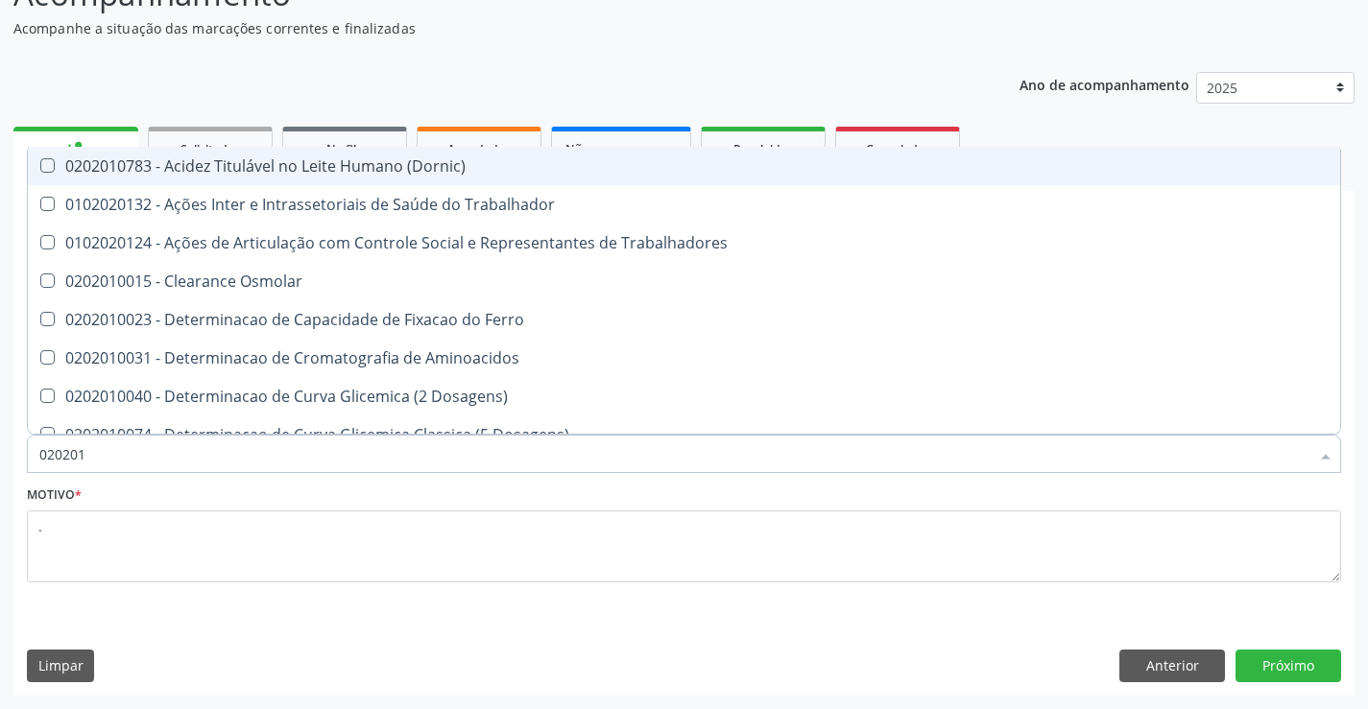
type input "02020"
checkbox Total "false"
checkbox Creatinina "false"
checkbox Triglicerideos "false"
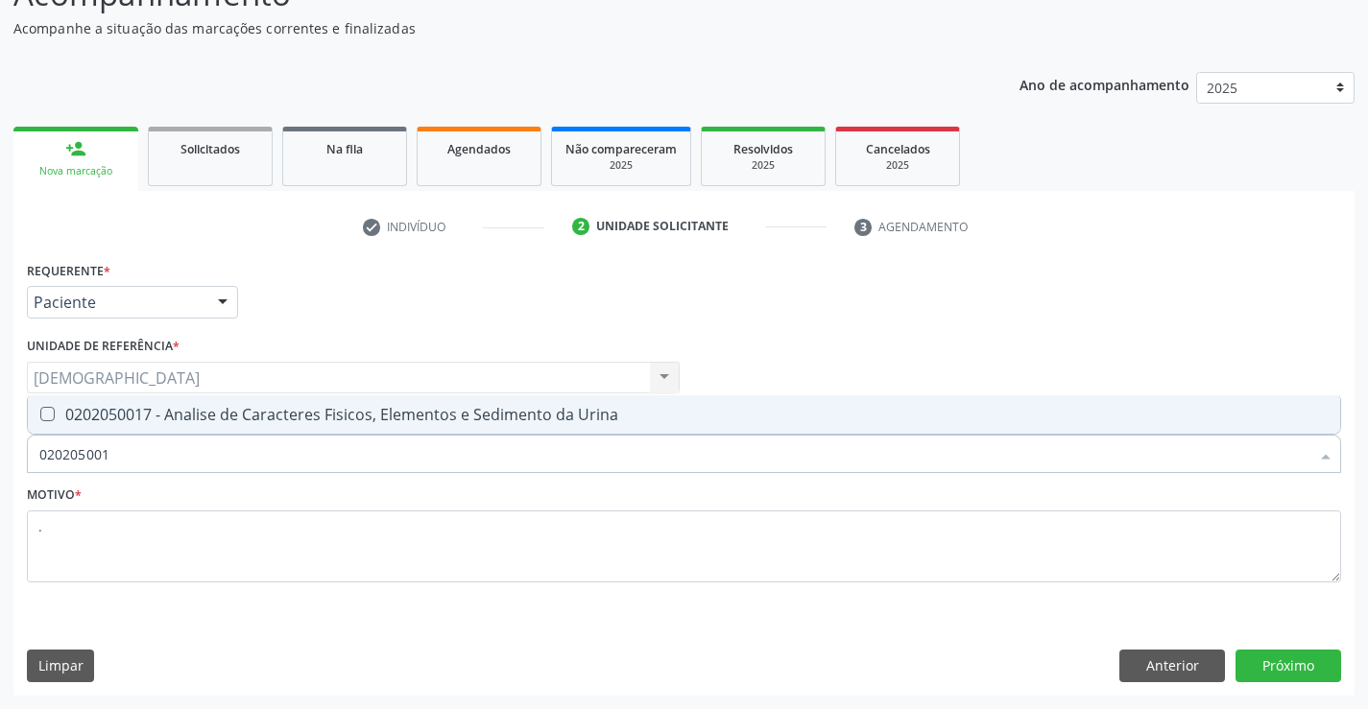
type input "0202050017"
click at [143, 414] on div "0202050017 - Analise de Caracteres Fisicos, Elementos e Sedimento da Urina" at bounding box center [683, 414] width 1289 height 15
checkbox Urina "true"
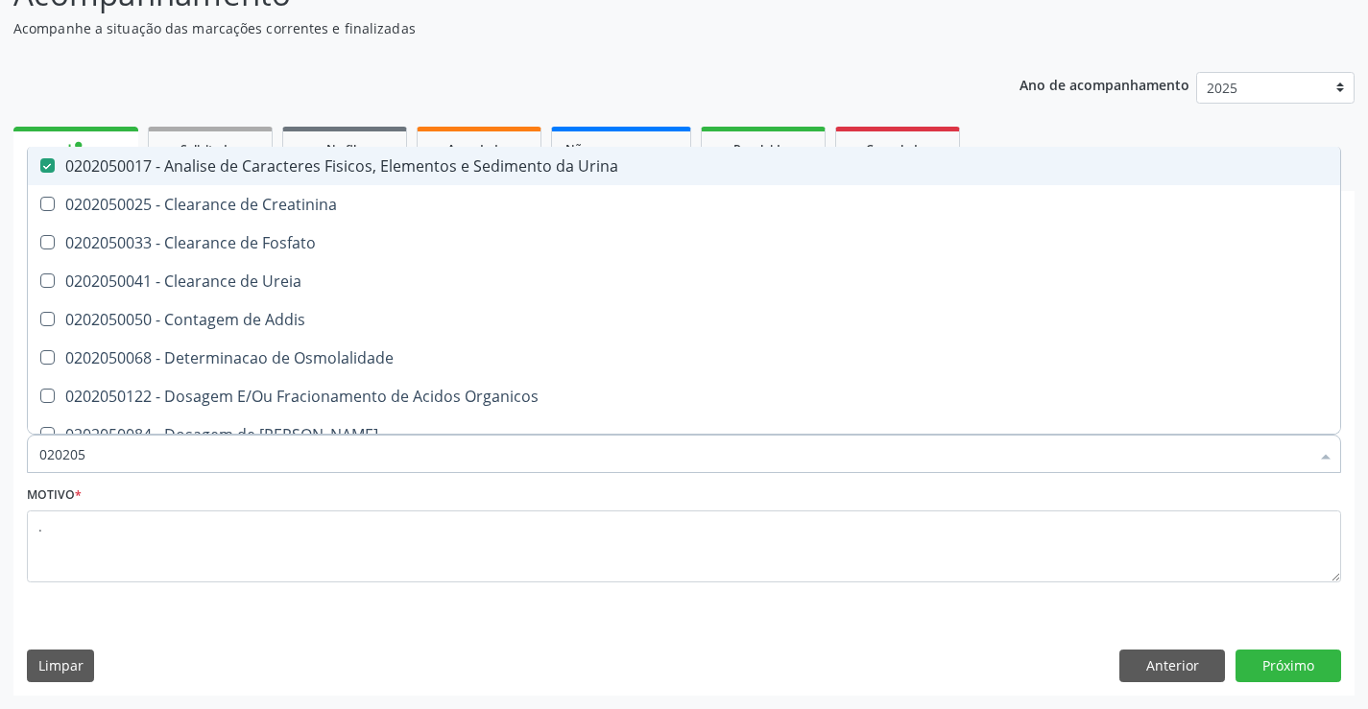
type input "02020"
checkbox Urina "false"
checkbox Fosfato "true"
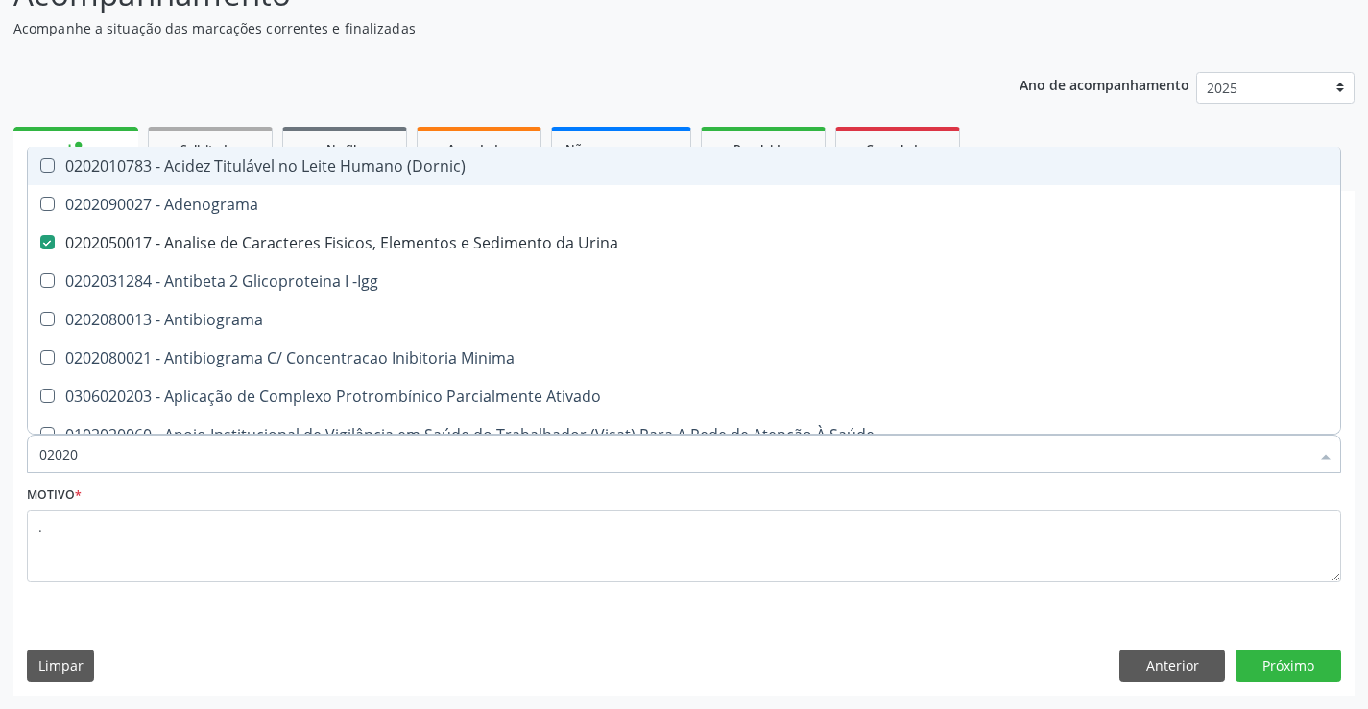
type input "020201"
checkbox Urina "false"
checkbox Parceria\) "true"
checkbox Gestante "true"
checkbox Acetona "true"
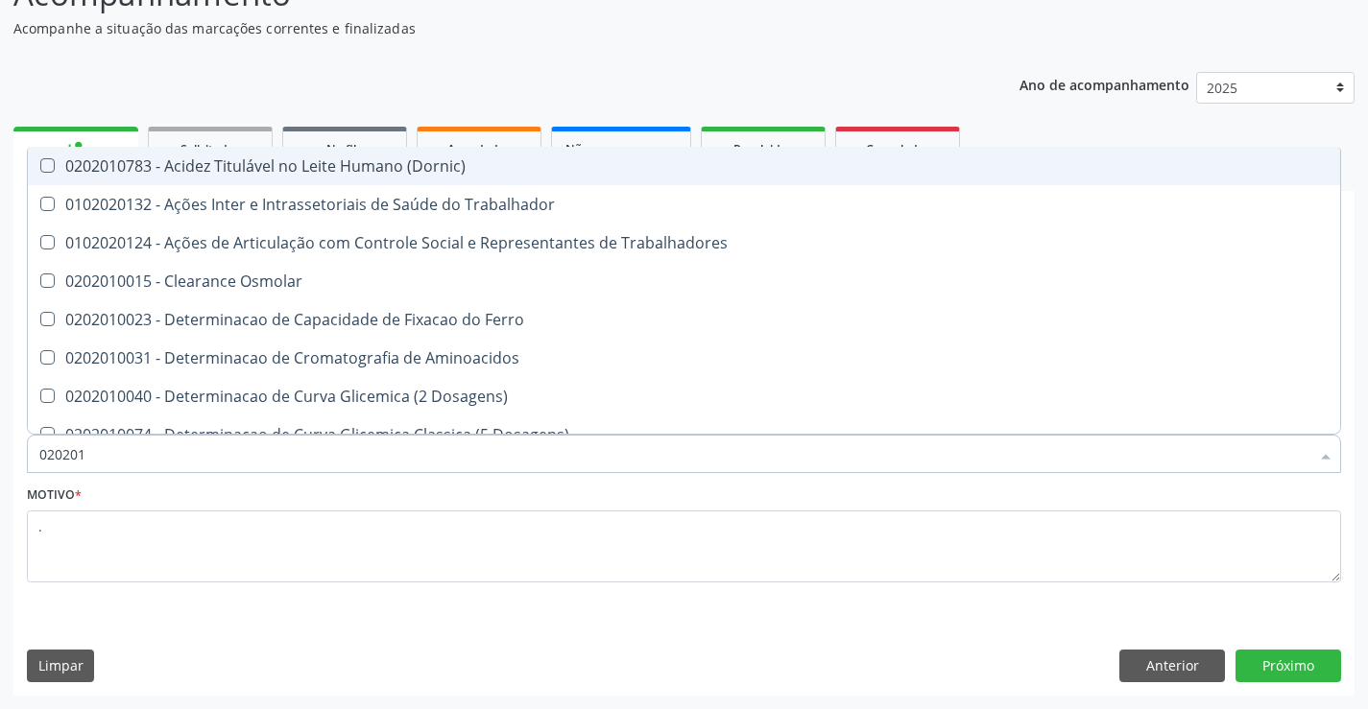
type input "0202010"
checkbox Fracoes "true"
checkbox Ionizavel "true"
checkbox Total "false"
checkbox Creatinina "false"
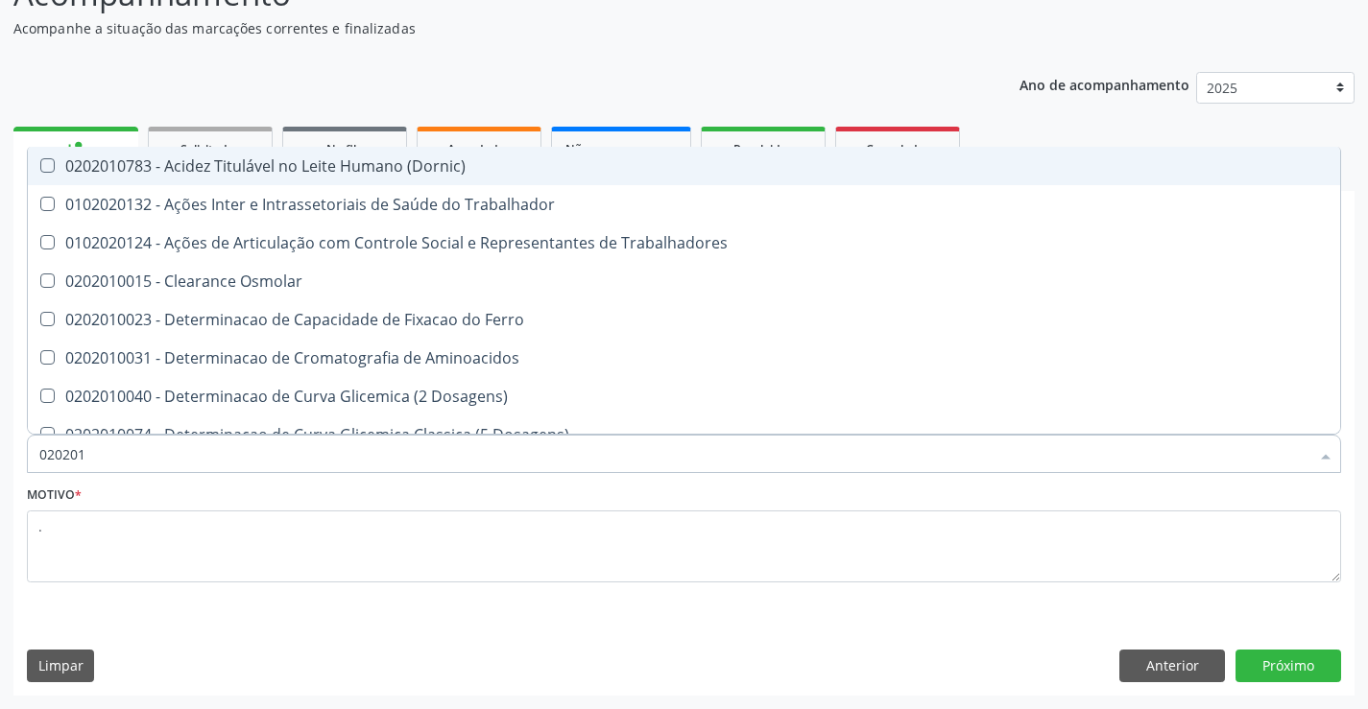
checkbox Muco-Proteinas "true"
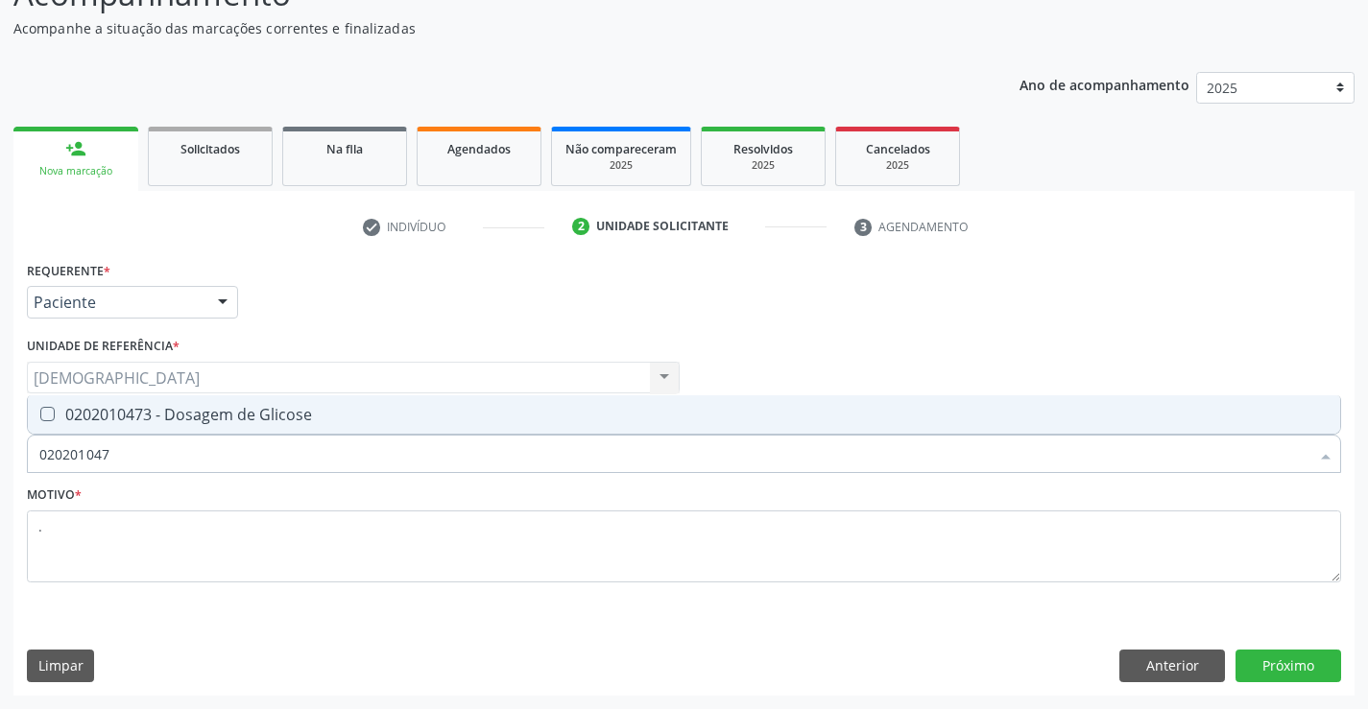
type input "0202010473"
click at [168, 421] on div "0202010473 - Dosagem de Glicose" at bounding box center [683, 414] width 1289 height 15
checkbox Glicose "true"
type input "02020104"
checkbox Glicose "false"
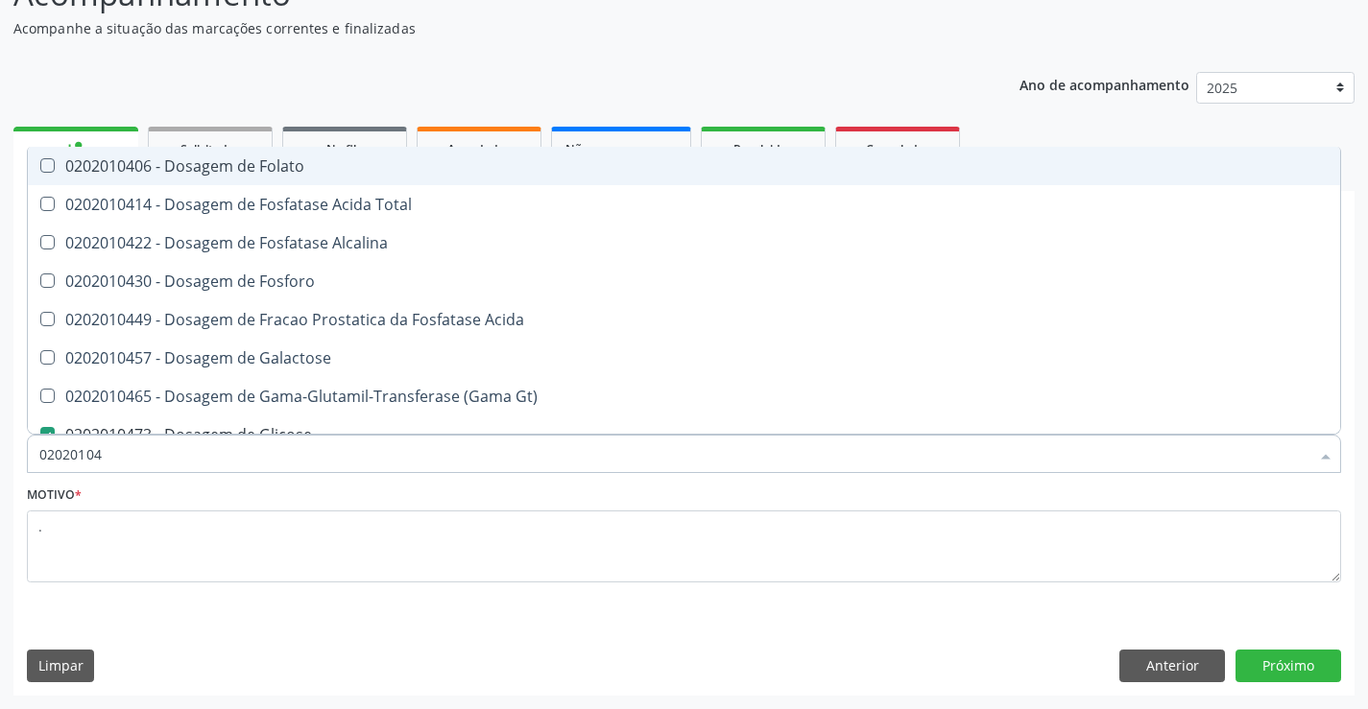
type input "0202010"
checkbox Glicose "false"
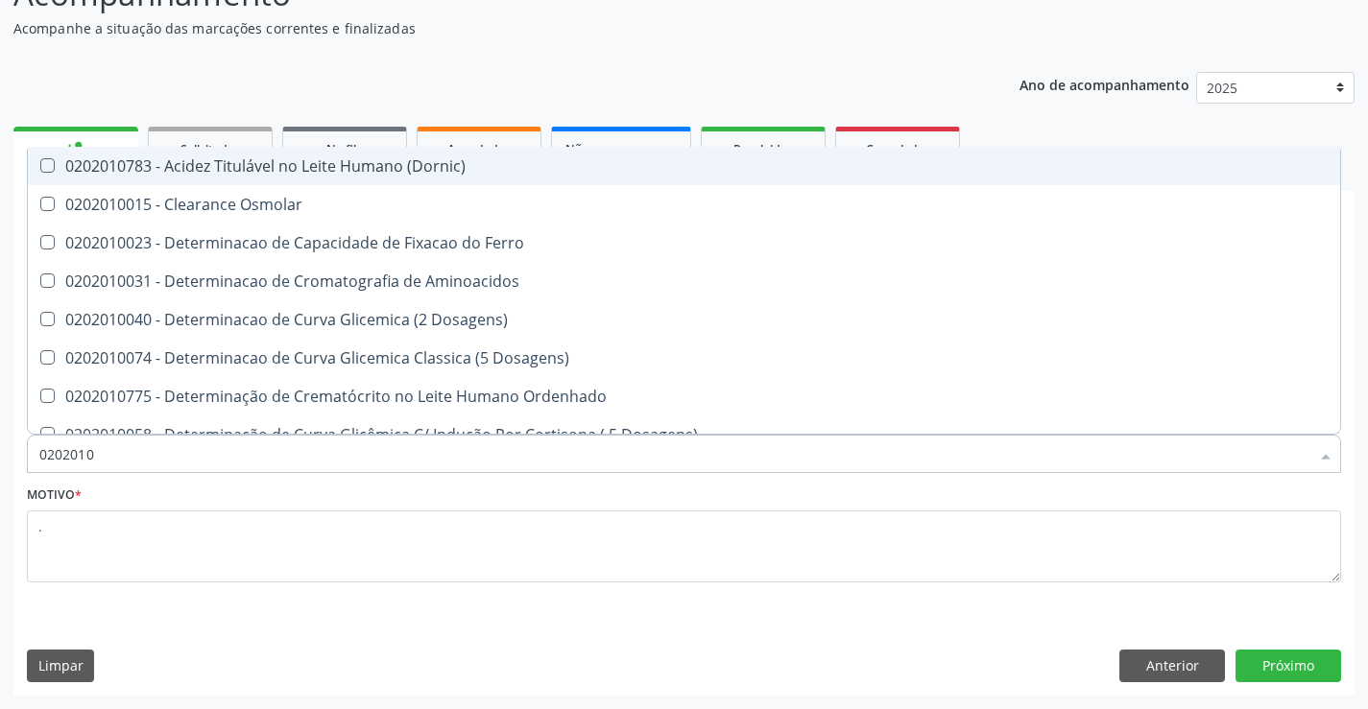
type input "020201"
checkbox Total "false"
checkbox Creatinina "false"
checkbox Ferritina "true"
checkbox Folato "true"
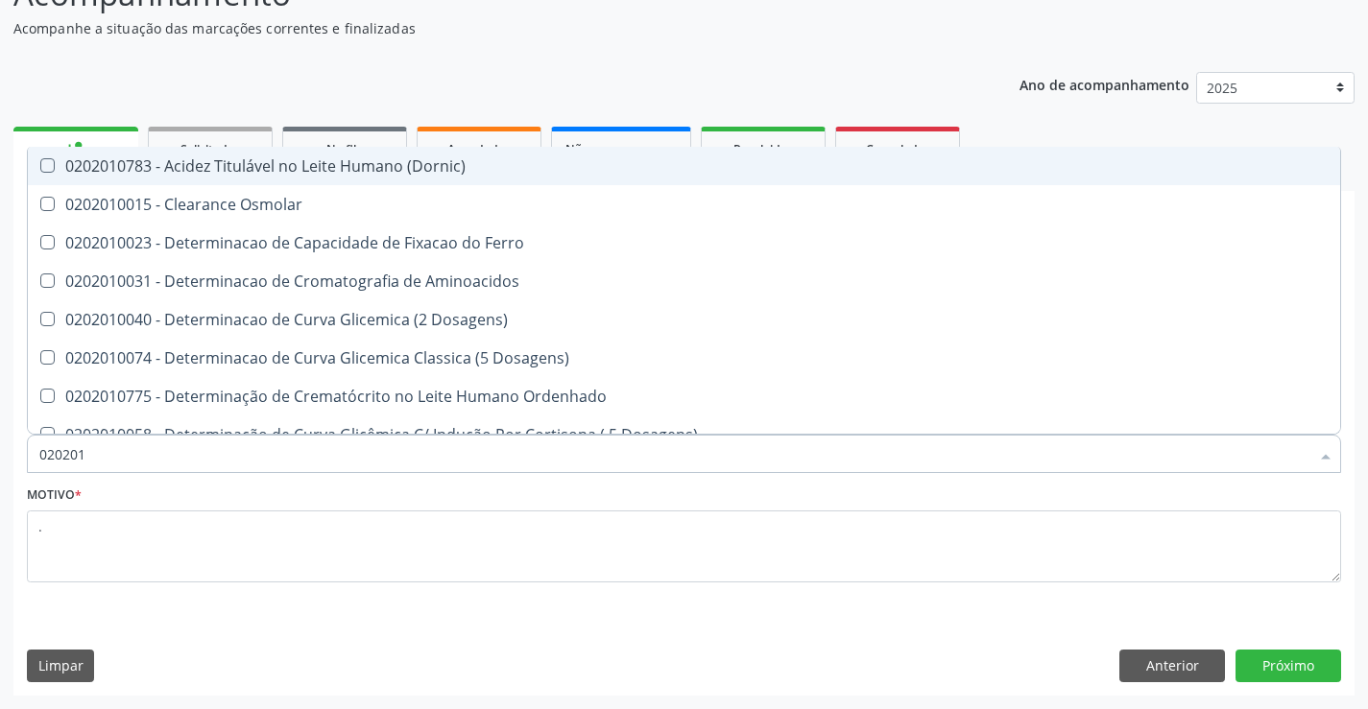
checkbox Glicose "false"
checkbox Nt-Probnp\) "true"
checkbox Triglicerideos "false"
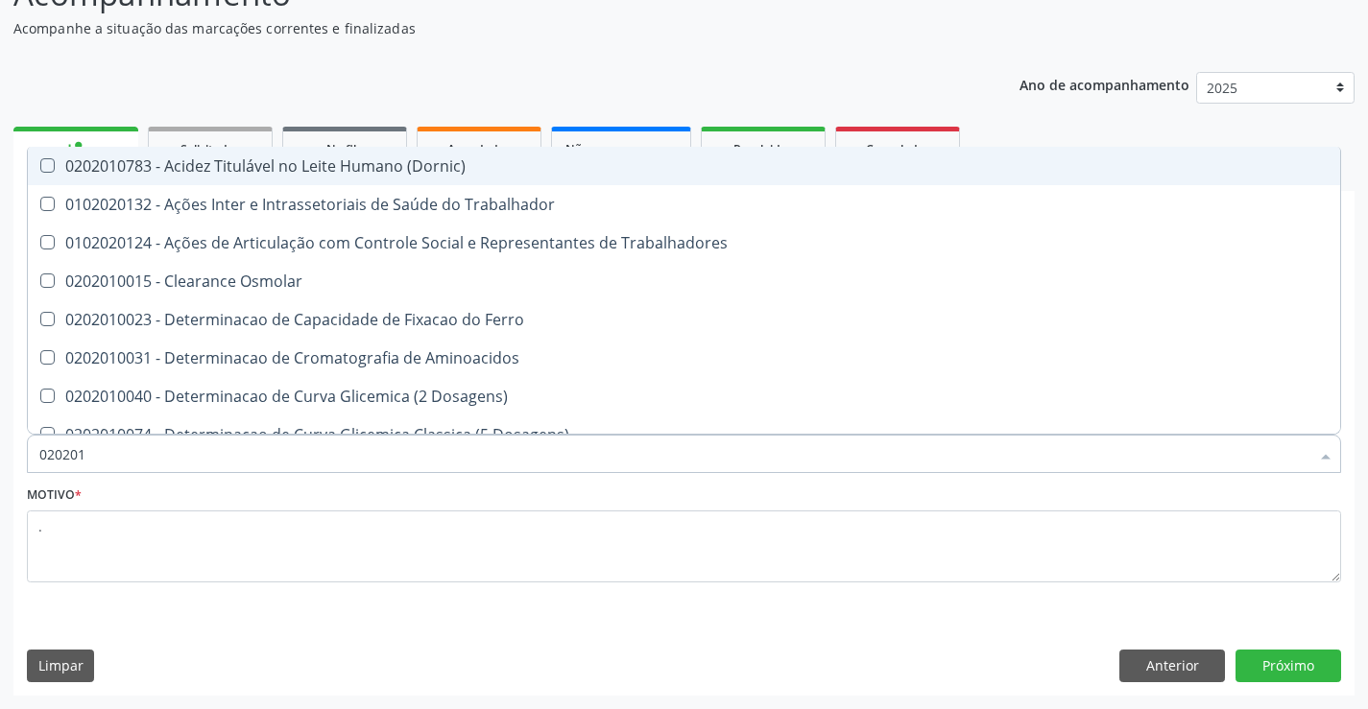
type input "02020"
checkbox Trabalhadores "true"
checkbox Total "false"
checkbox Creatinina "false"
checkbox Glicose "false"
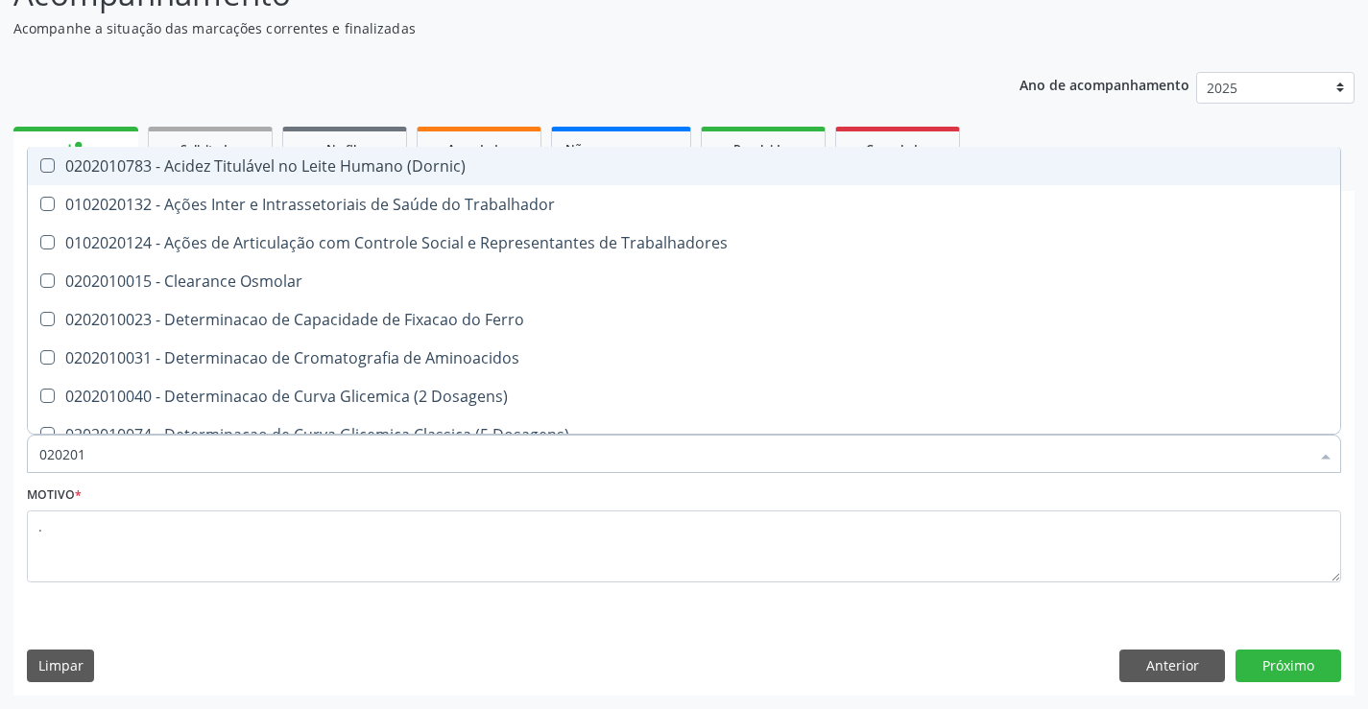
checkbox Triglicerideos "false"
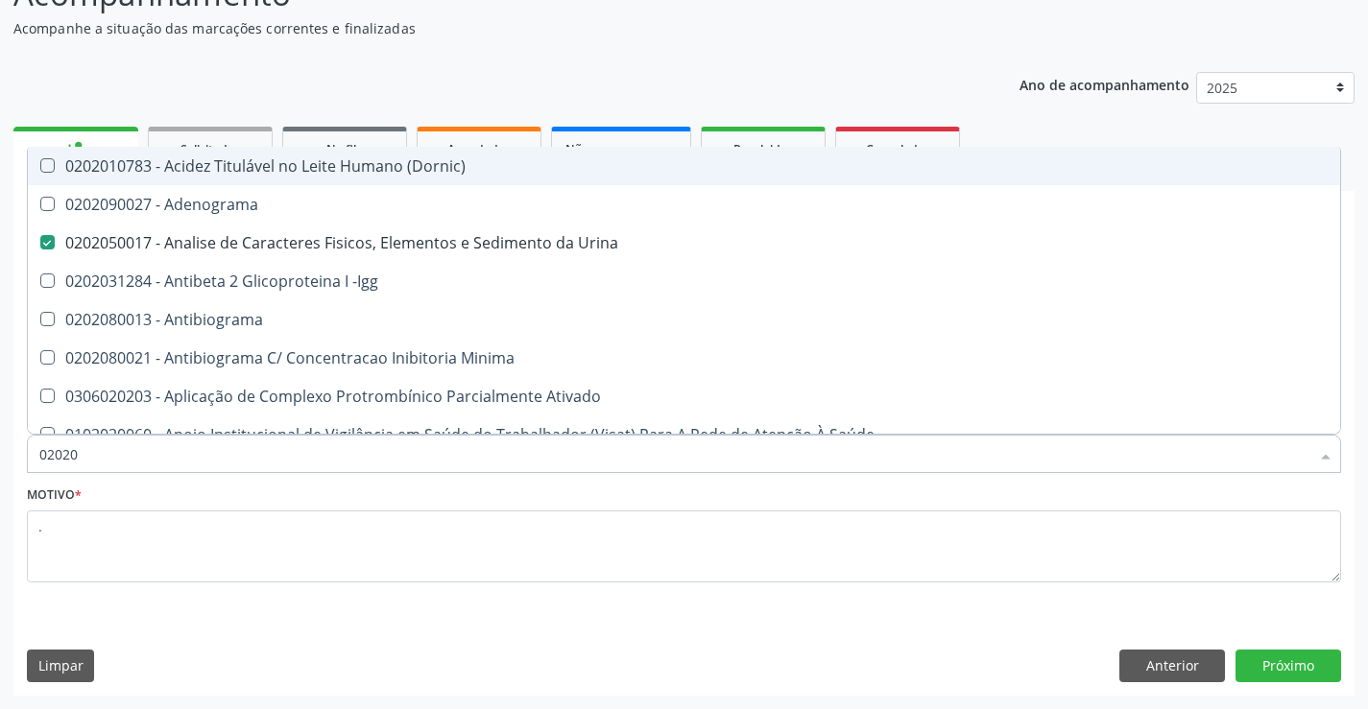
type input "020201"
checkbox Urina "false"
checkbox Parceria\) "true"
checkbox Gestante "true"
checkbox T3 "true"
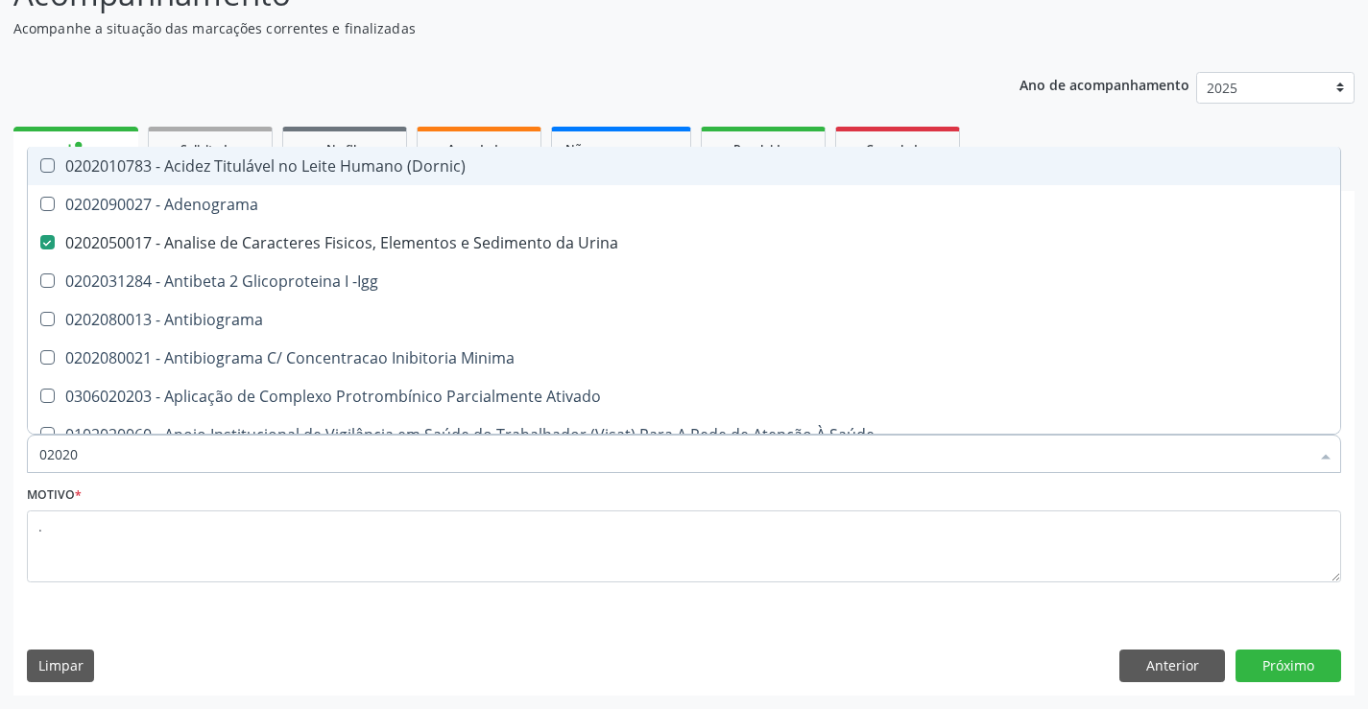
checkbox Acetona "true"
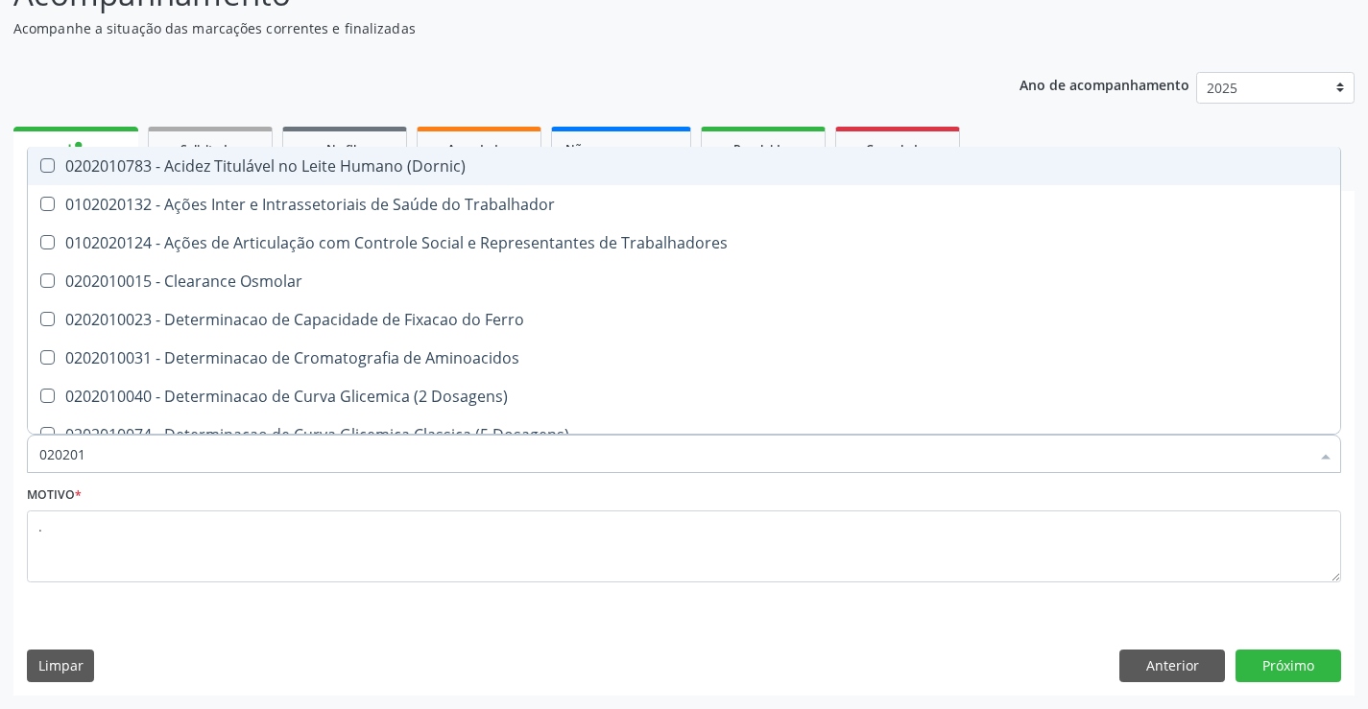
type input "0202010"
checkbox Fracoes "true"
checkbox Ionizavel "true"
checkbox Total "false"
checkbox Creatinina "false"
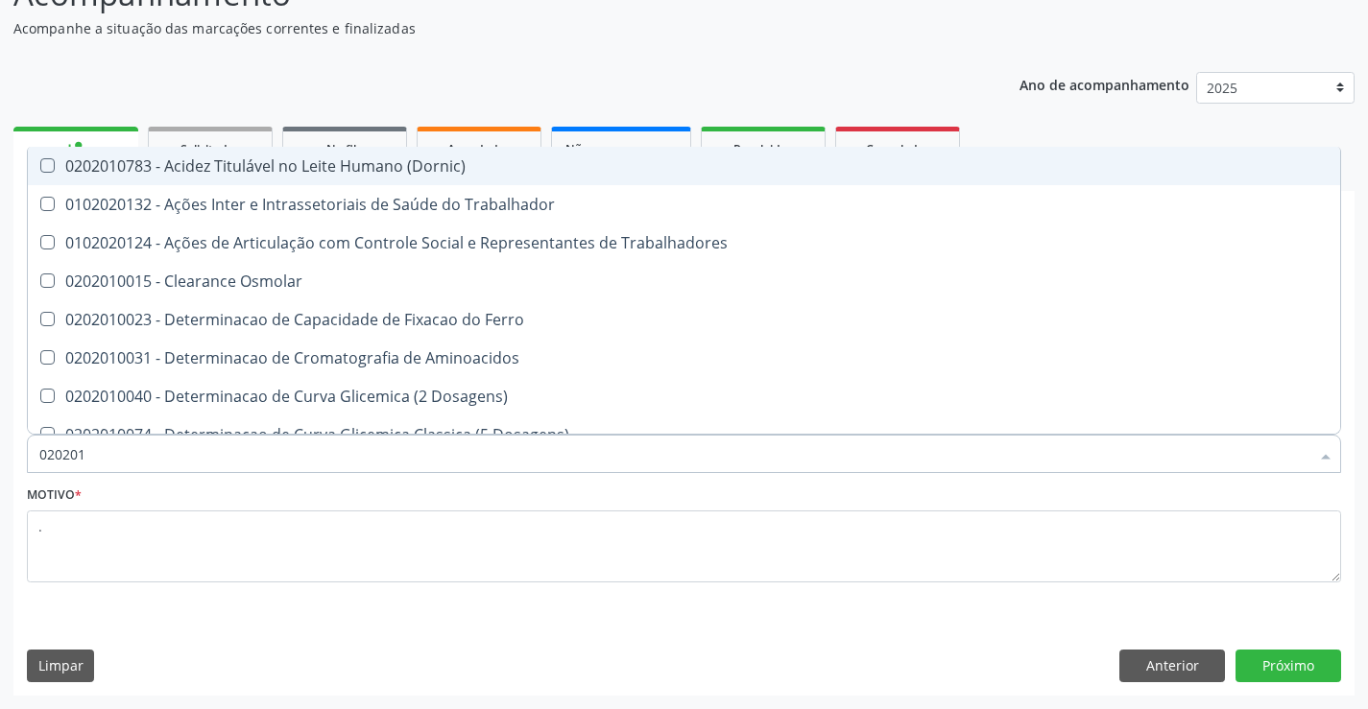
checkbox II "true"
checkbox Glicose "false"
checkbox Muco-Proteinas "true"
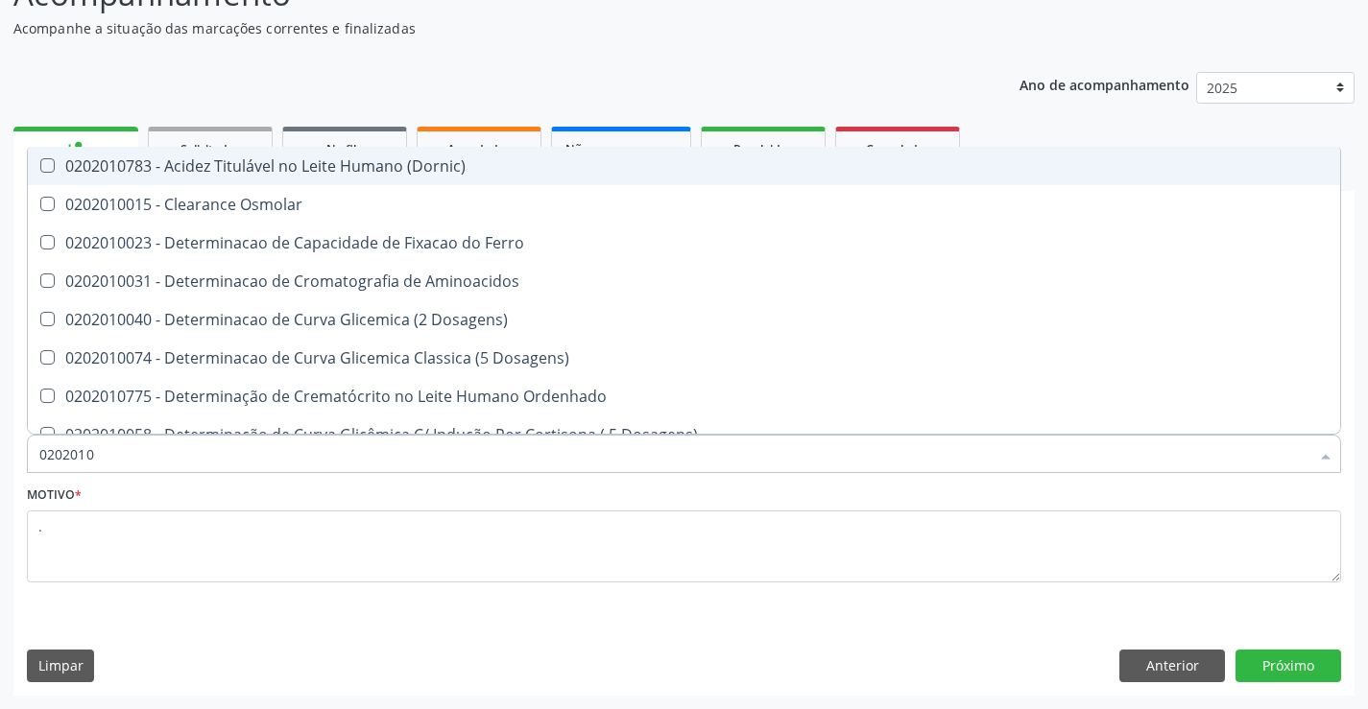
type input "02020102"
checkbox Osmolaridade "true"
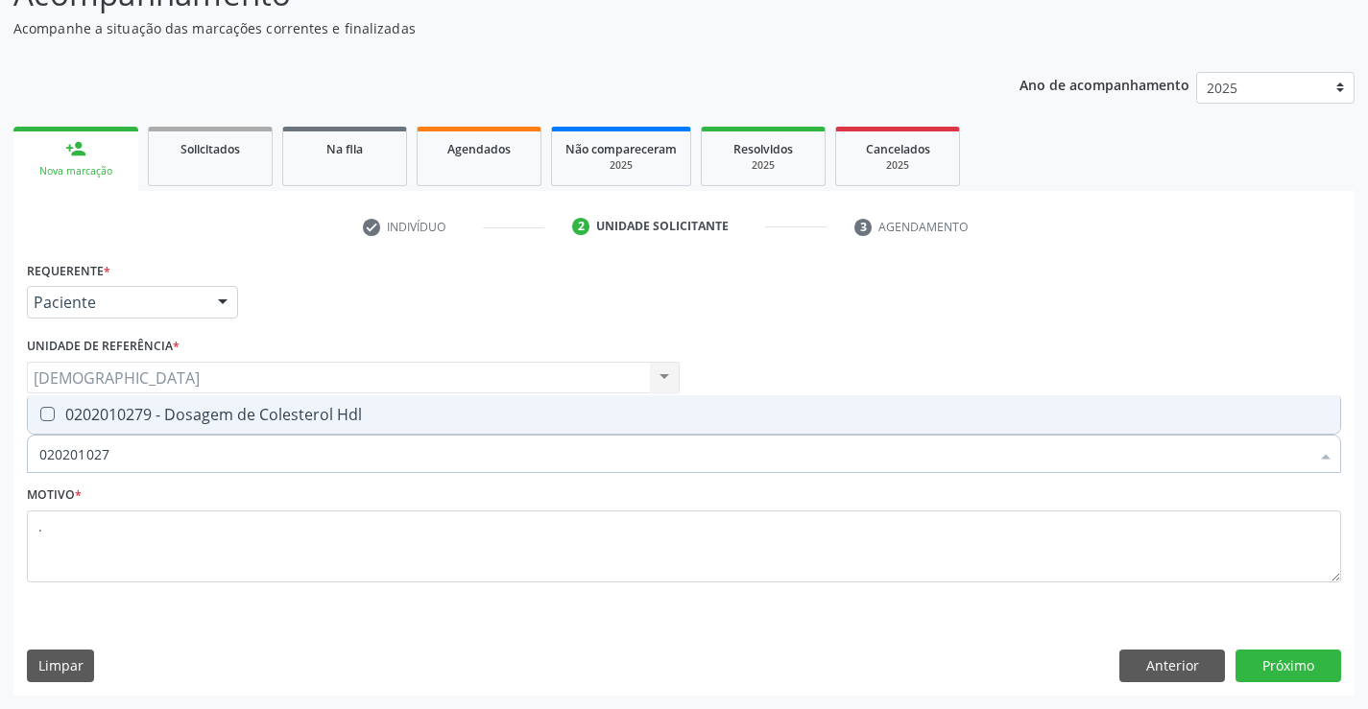
type input "0202010279"
click at [169, 421] on div "0202010279 - Dosagem de Colesterol Hdl" at bounding box center [683, 414] width 1289 height 15
checkbox Hdl "true"
type input "02020102"
checkbox Hdl "false"
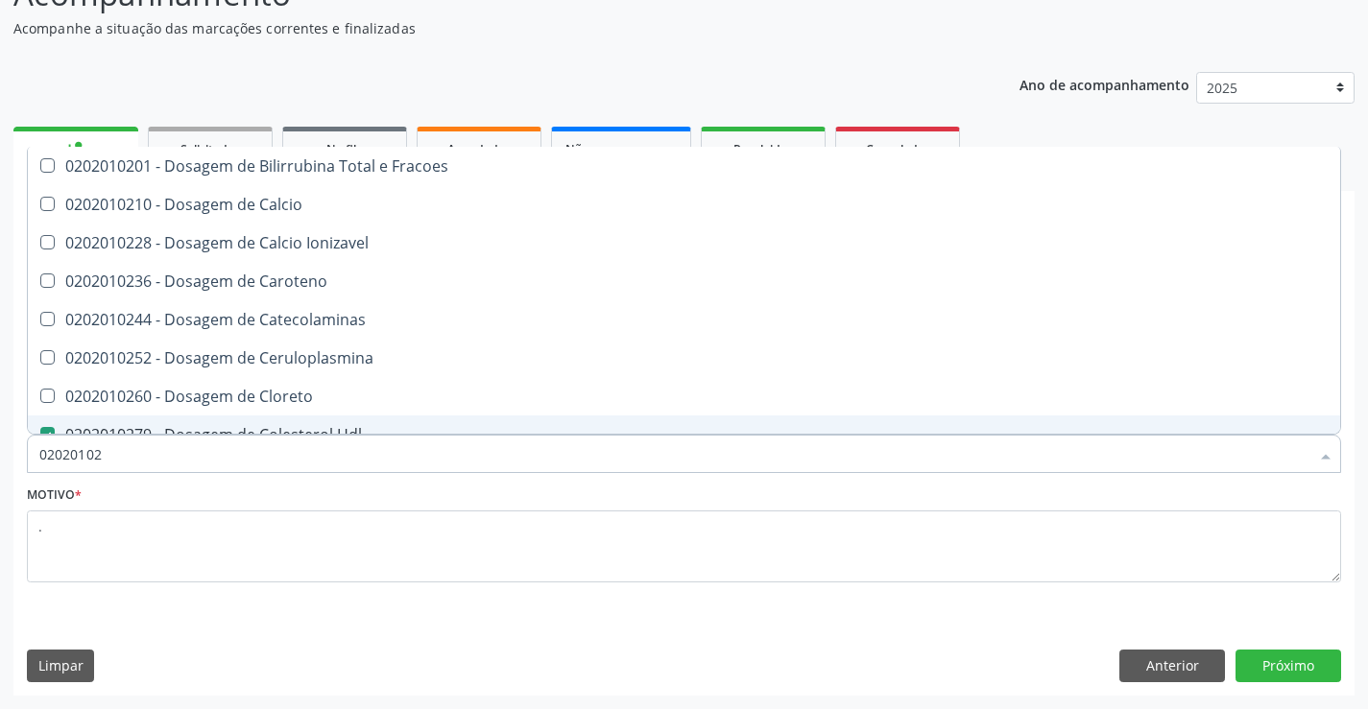
type input "0202010"
checkbox Hdl "false"
checkbox Total "false"
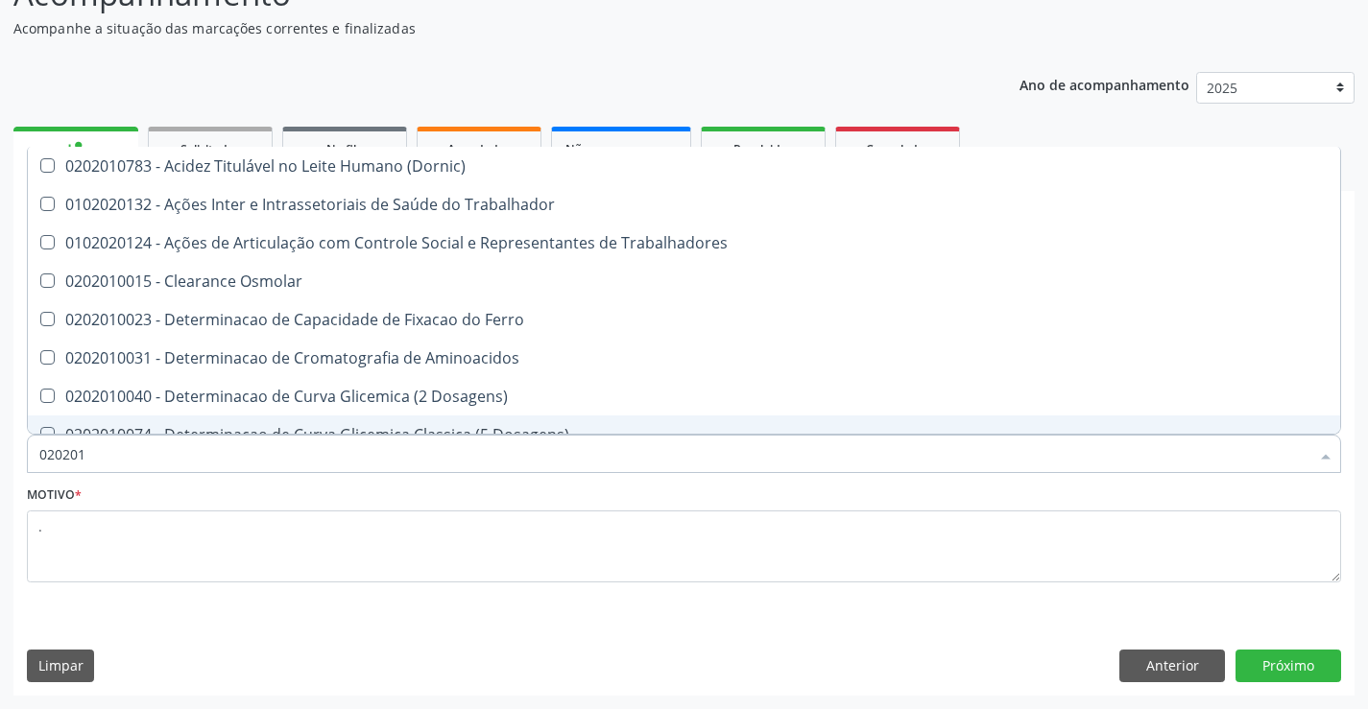
type input "02020"
checkbox Trabalhadores "true"
checkbox Hdl "false"
checkbox Total "false"
checkbox Creatinina "false"
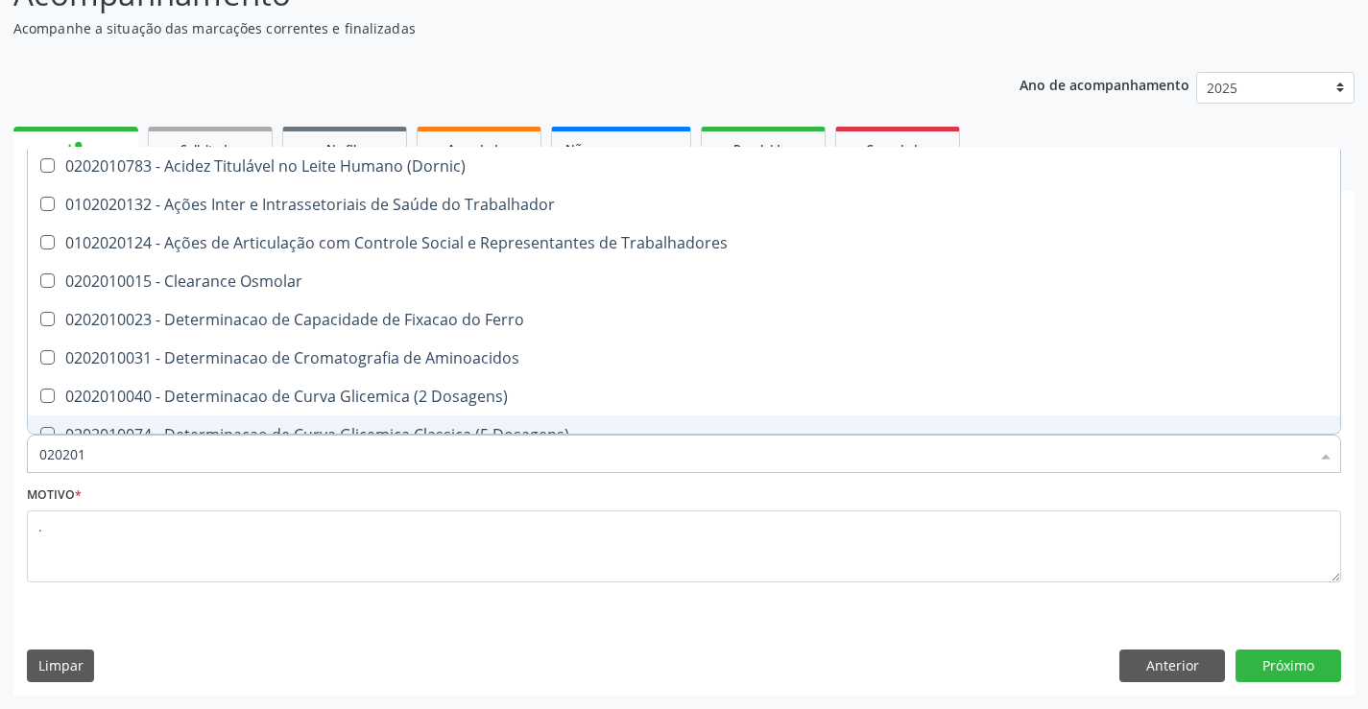
checkbox Glicose "false"
checkbox Triglicerideos "false"
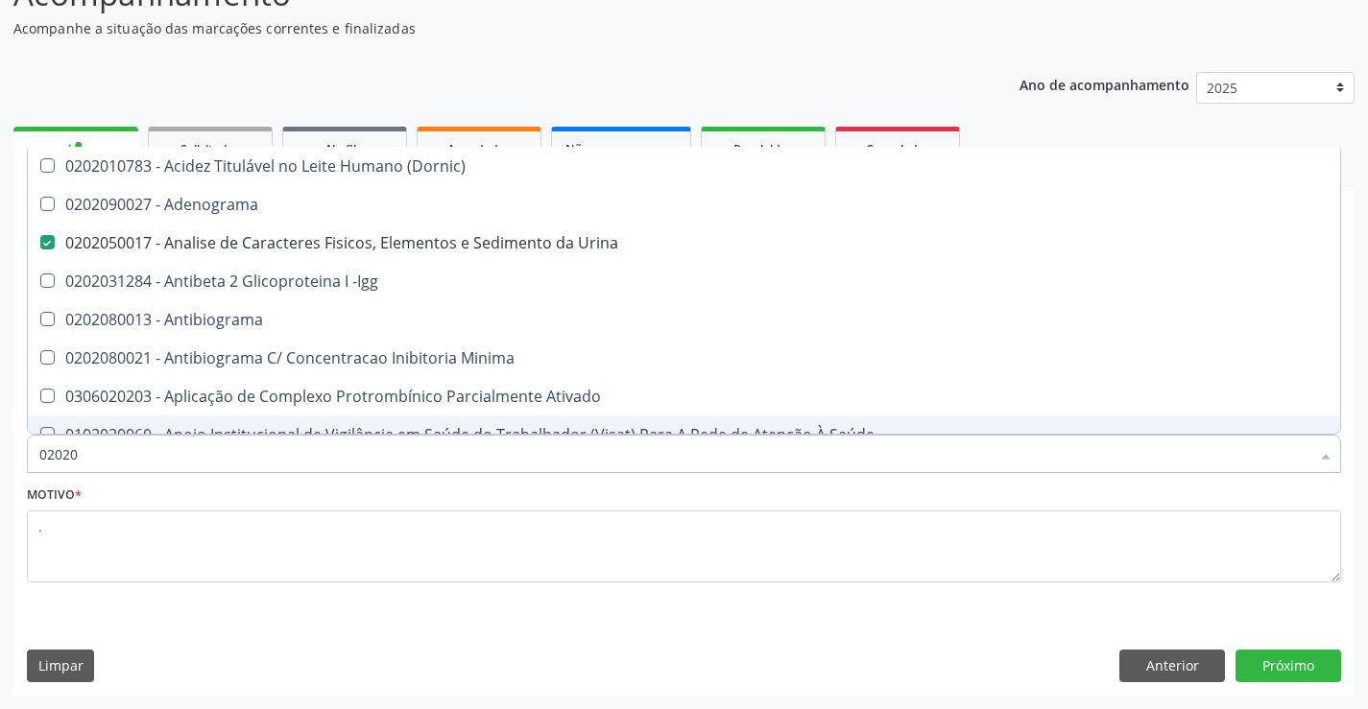
type input "020201"
checkbox Urina "false"
checkbox \(Pos-Pasteurização\) "true"
checkbox Parceria\) "true"
checkbox Gestante "true"
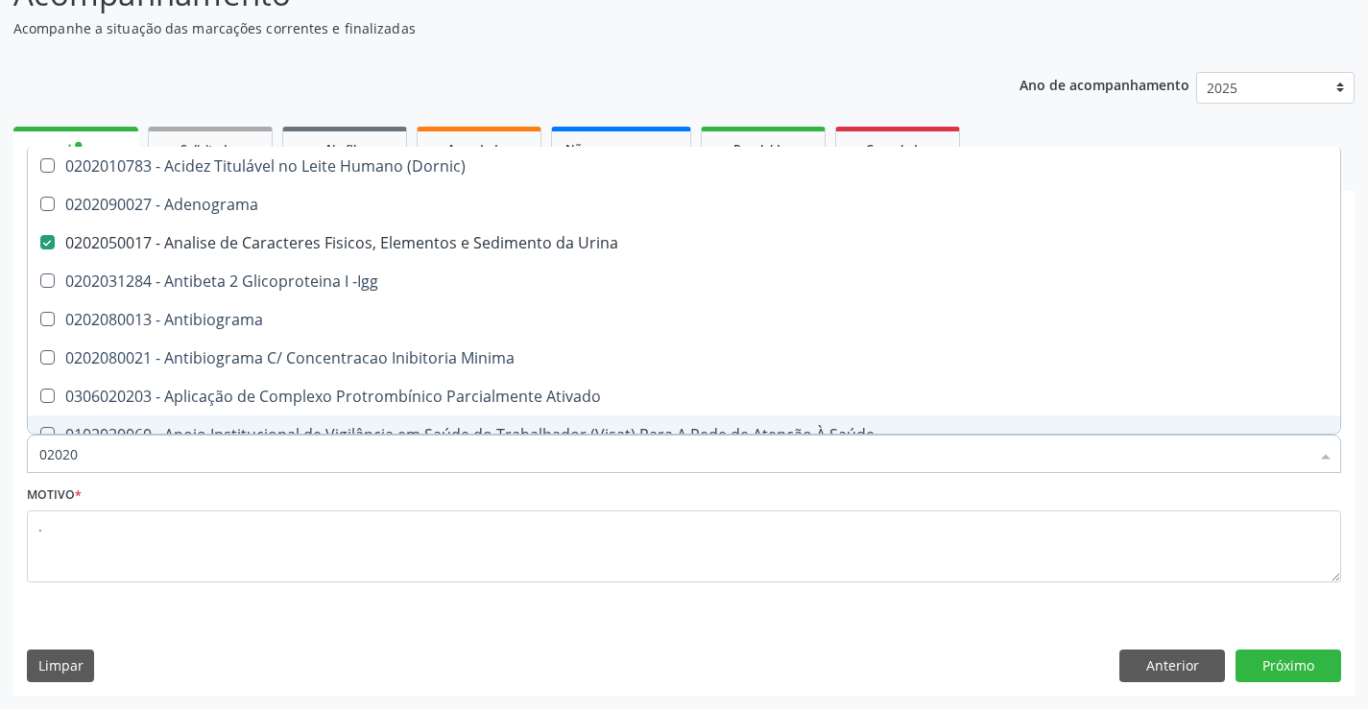
checkbox T3 "true"
checkbox Acetona "true"
type input "0202010"
checkbox Cd4\/Cd8 "true"
checkbox Plaquetas "true"
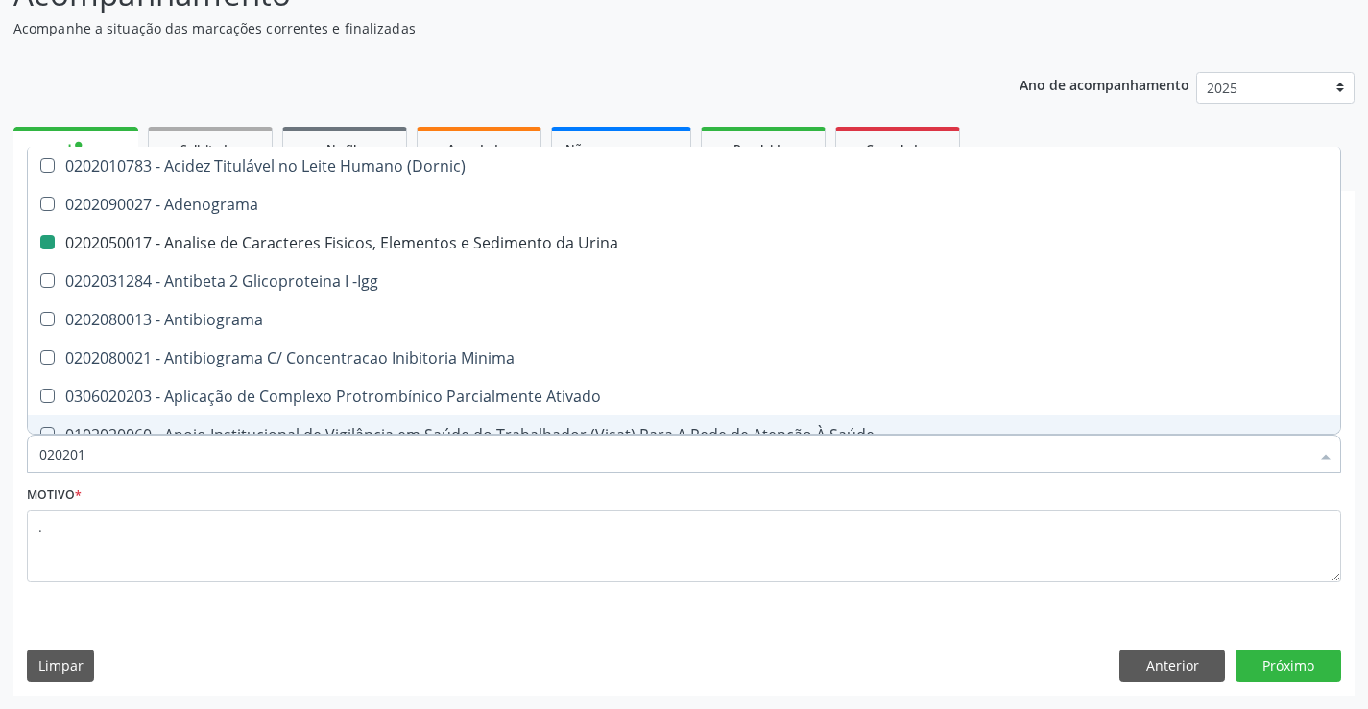
checkbox Herpesvirus "true"
checkbox \(Pos-Pasteurização\) "false"
checkbox Parceria\) "false"
checkbox Gestante "false"
checkbox Osmolalidade "true"
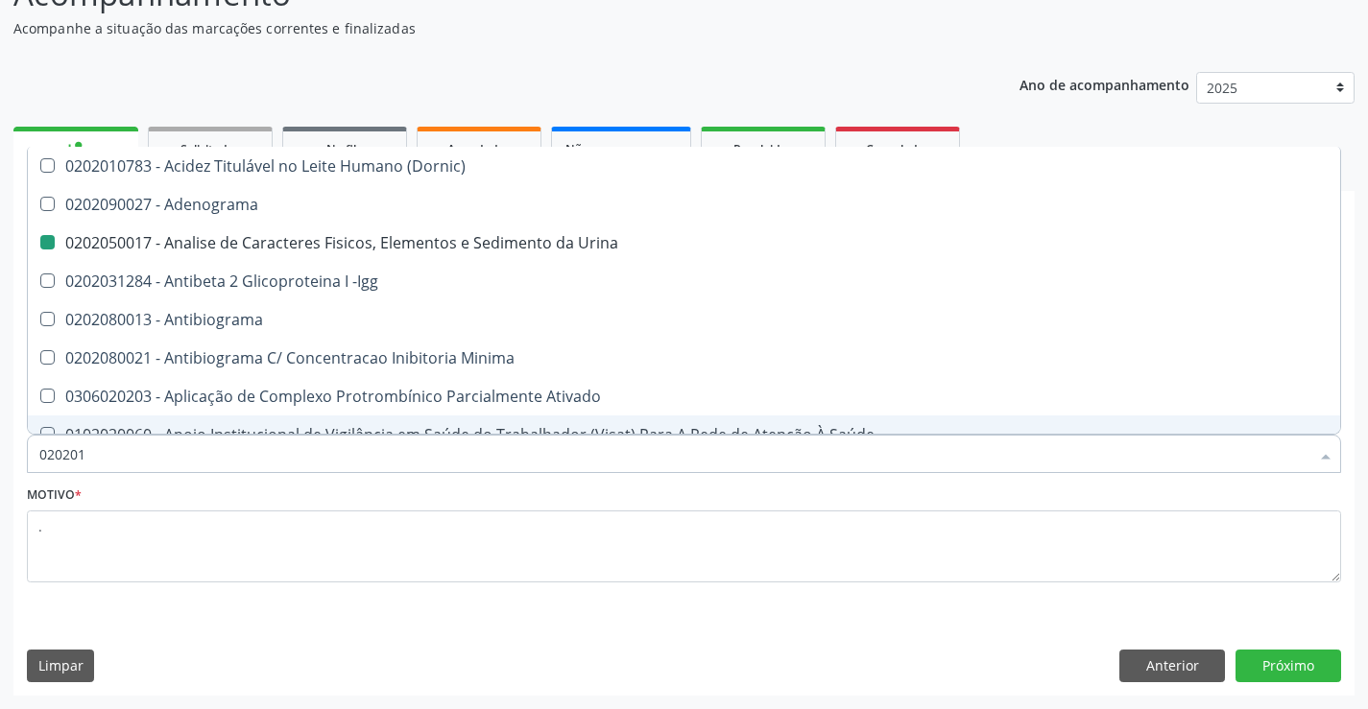
checkbox T3 "false"
checkbox \(Tap\) "true"
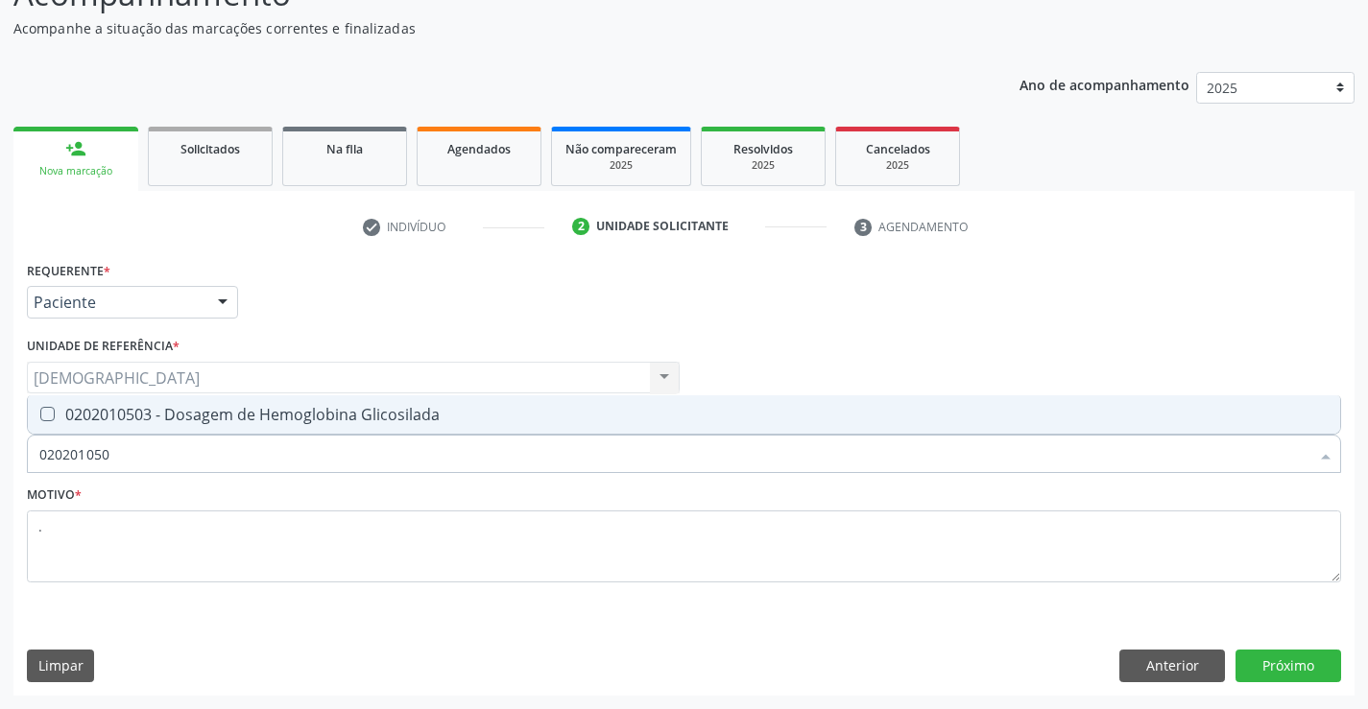
type input "0202010503"
click at [169, 421] on div "0202010503 - Dosagem de Hemoglobina Glicosilada" at bounding box center [683, 414] width 1289 height 15
checkbox Glicosilada "true"
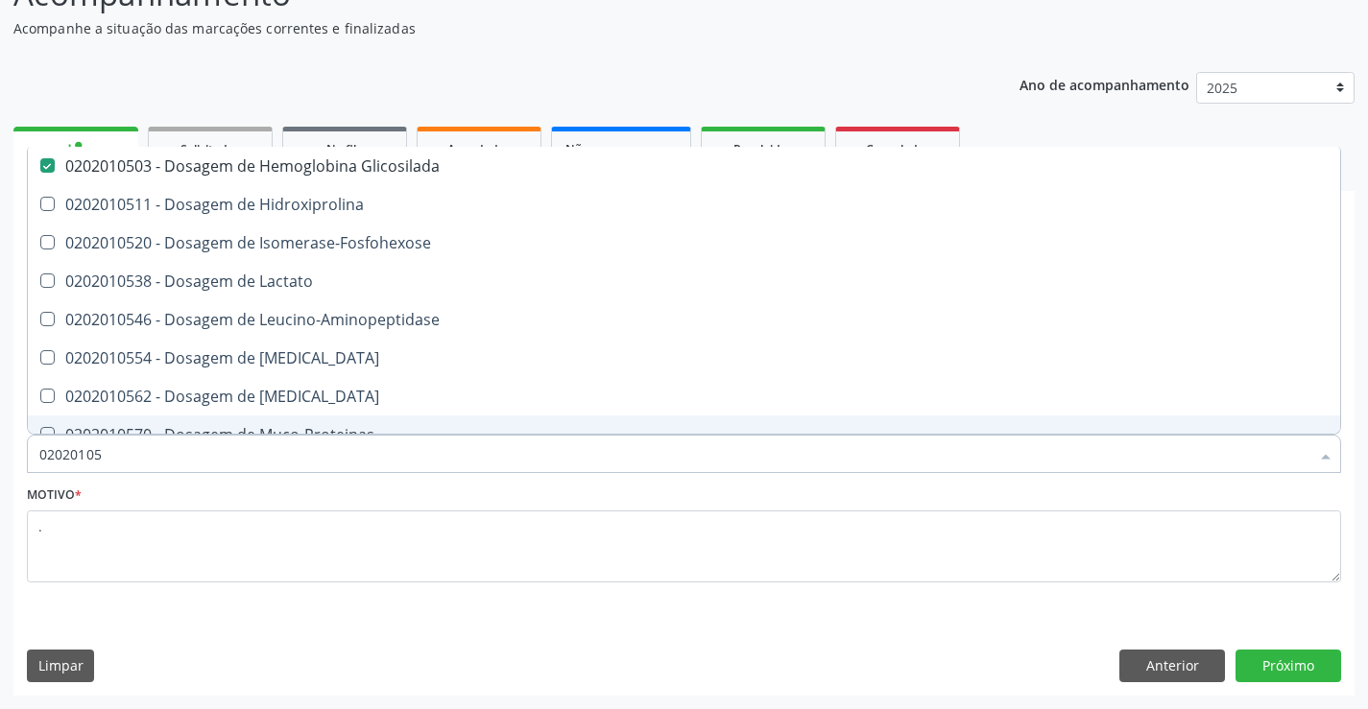
type input "0202010"
checkbox Glicosilada "false"
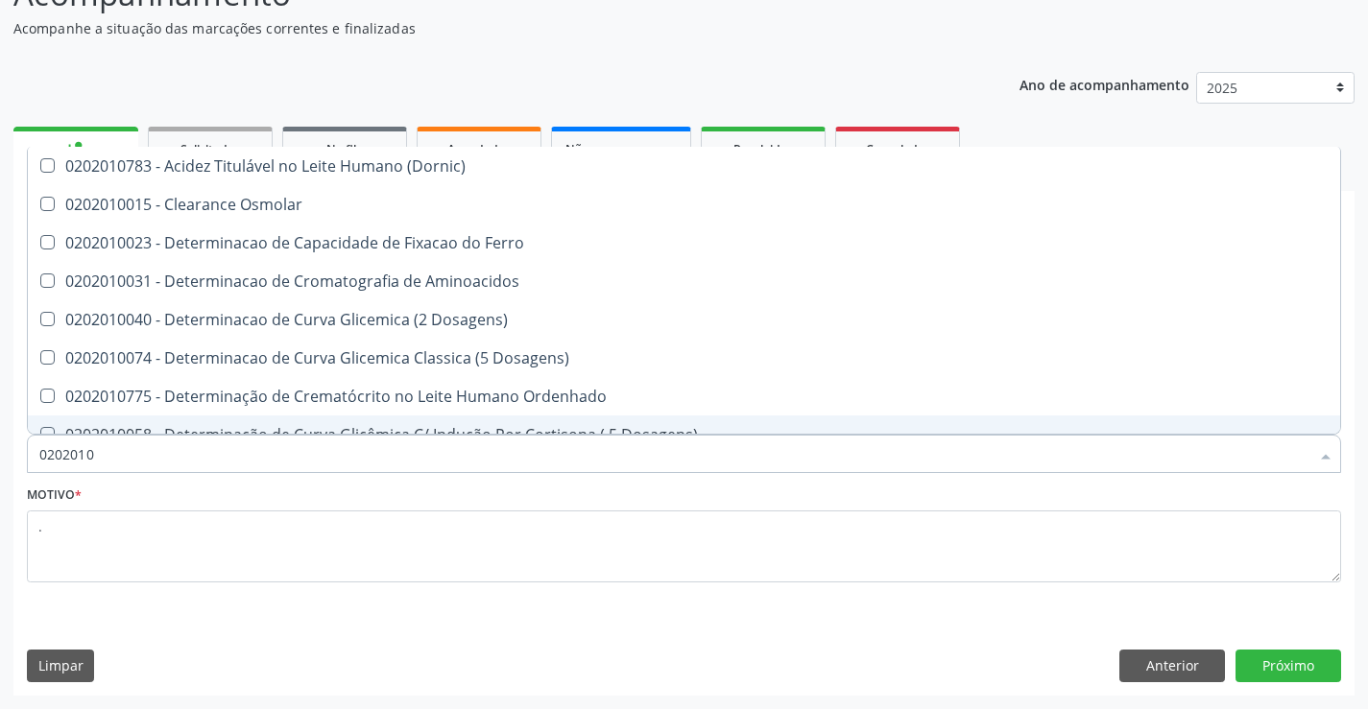
type input "020201"
checkbox Hdl "false"
checkbox Total "false"
checkbox Creatinina "false"
checkbox Latica "true"
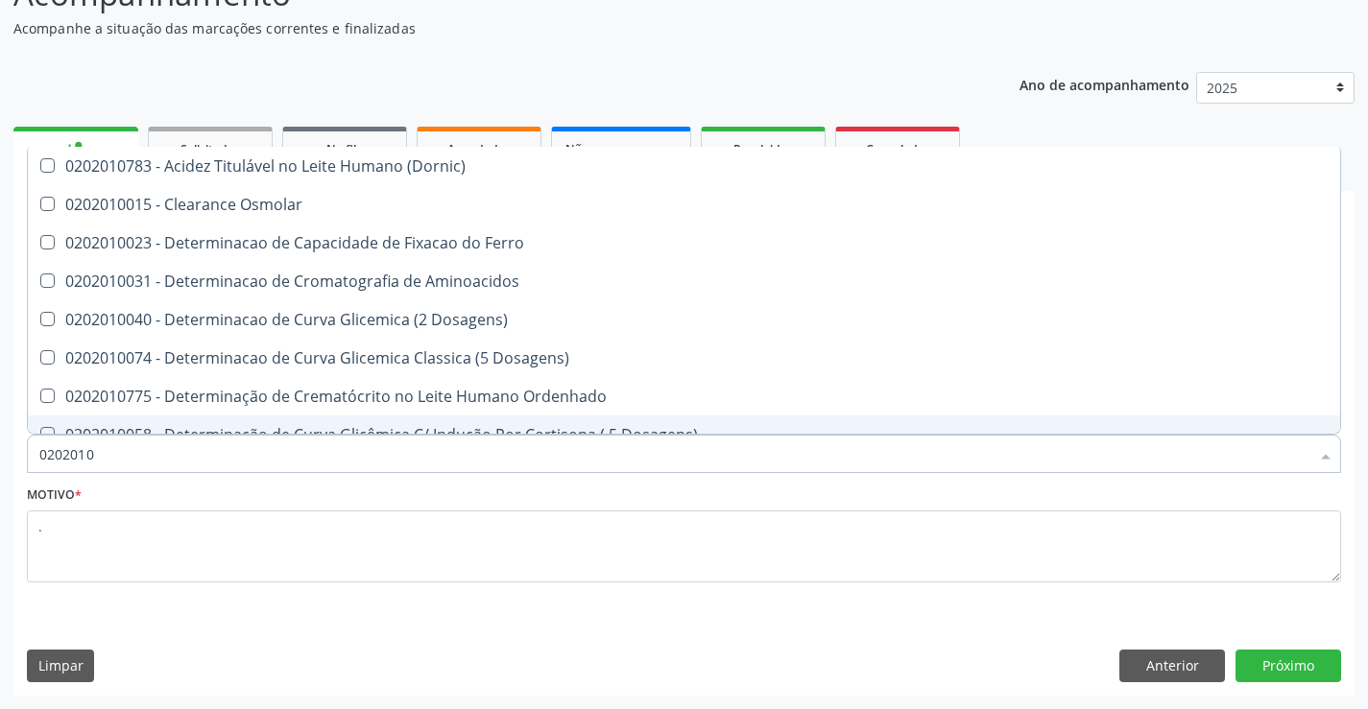
checkbox Ferritina "true"
checkbox Folato "true"
checkbox Glicose "false"
checkbox Glicosilada "false"
checkbox Nt-Probnp\) "true"
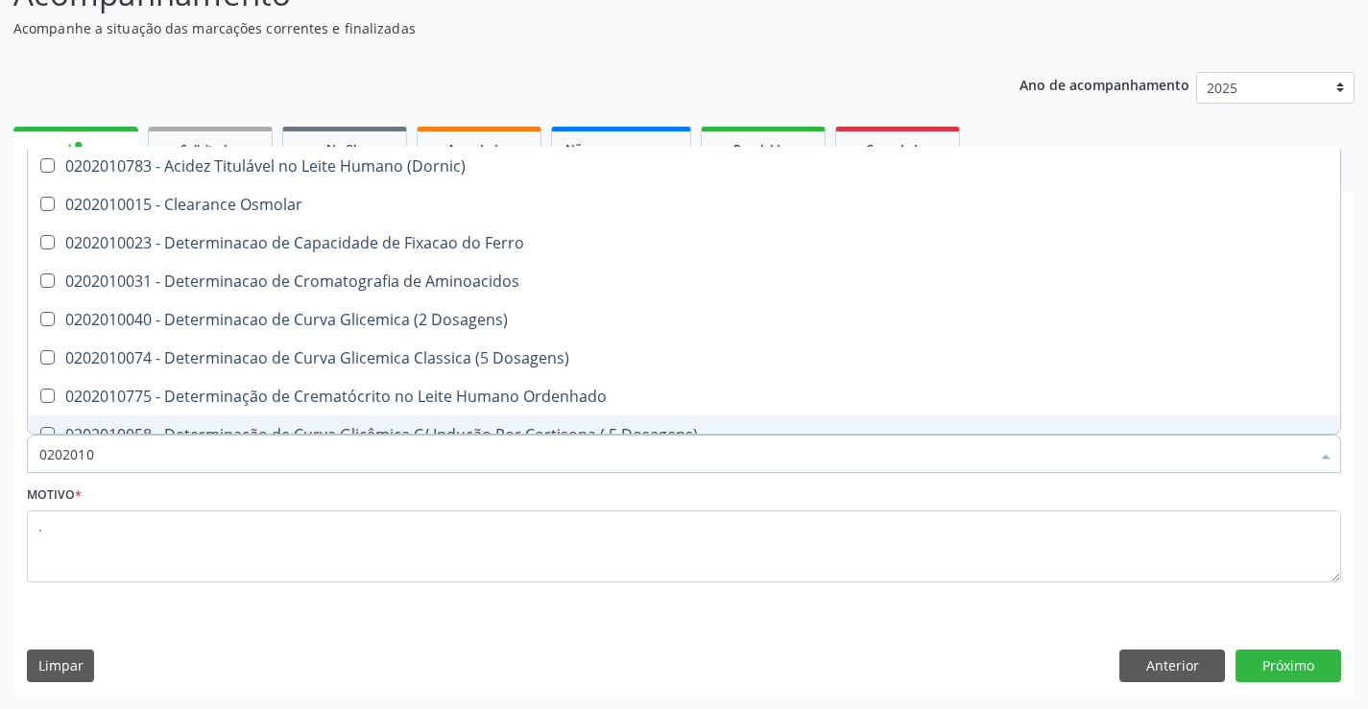
checkbox Potassio "true"
checkbox Triglicerideos "false"
type input "02020"
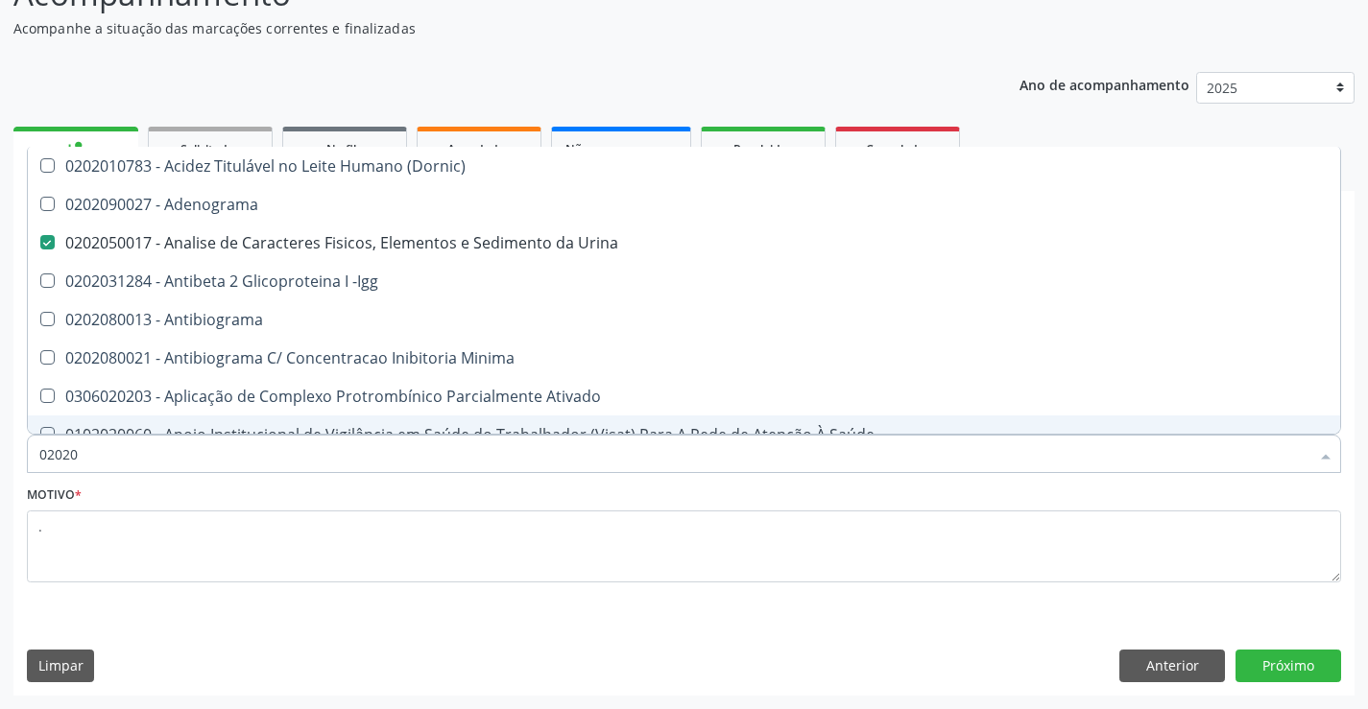
checkbox Urina "true"
checkbox \(Pos-Pasteurização\) "false"
checkbox Parceria\) "false"
checkbox Gestante "false"
checkbox T3 "false"
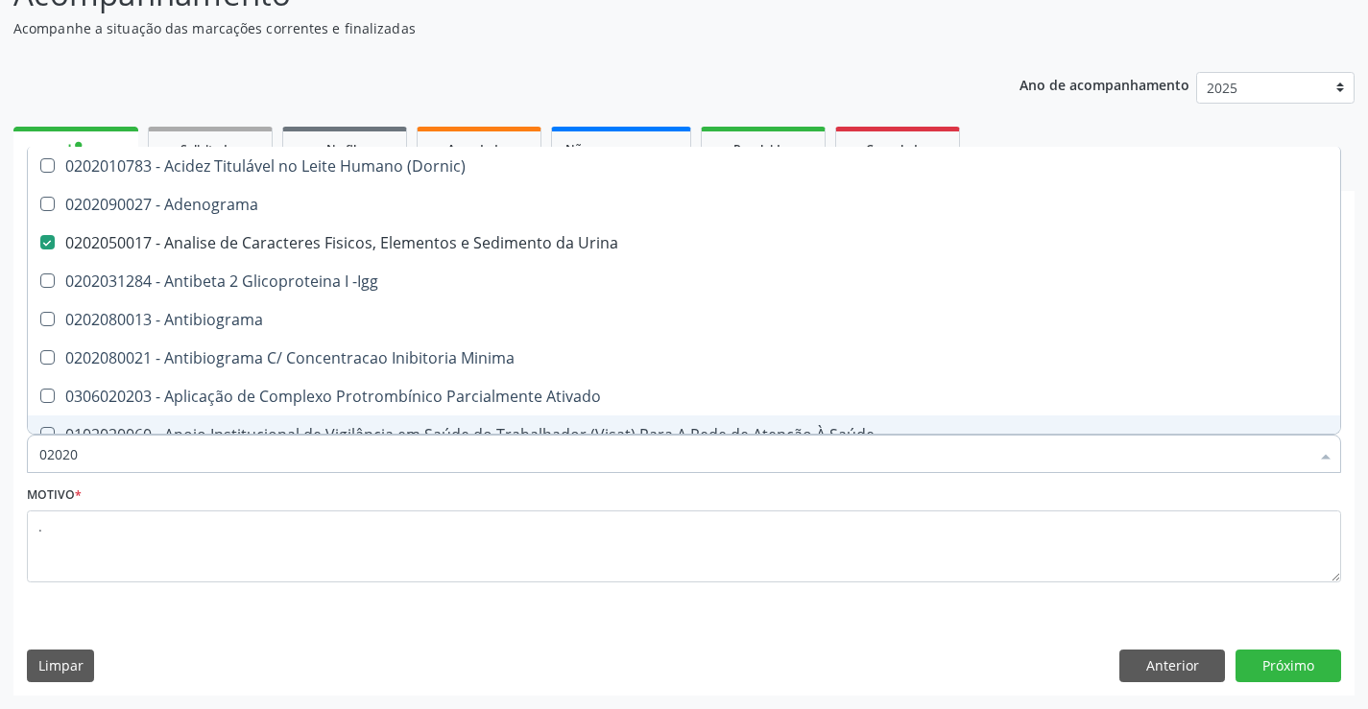
checkbox Coagulação "false"
type input "020201"
checkbox Urina "false"
checkbox \(Pos-Pasteurização\) "true"
checkbox Parceria\) "true"
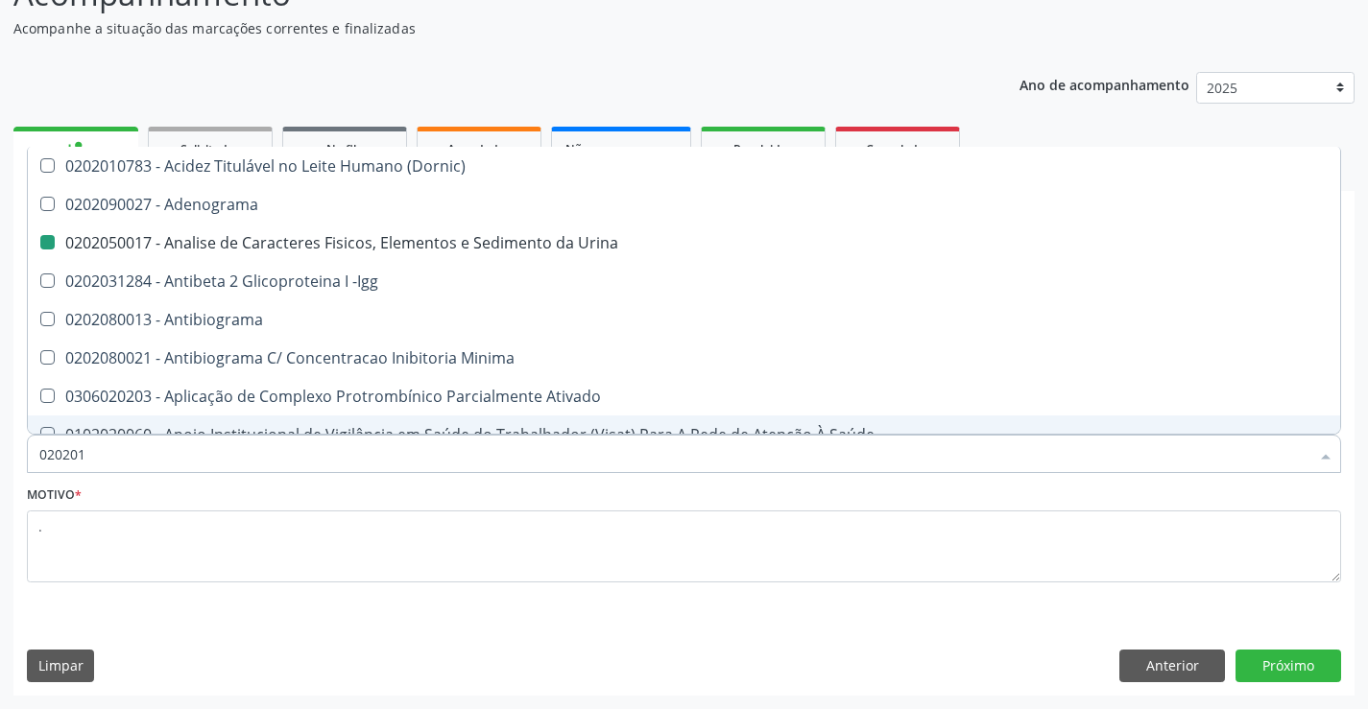
checkbox Gestante "true"
checkbox T3 "true"
checkbox Coagulação "true"
checkbox Acetona "true"
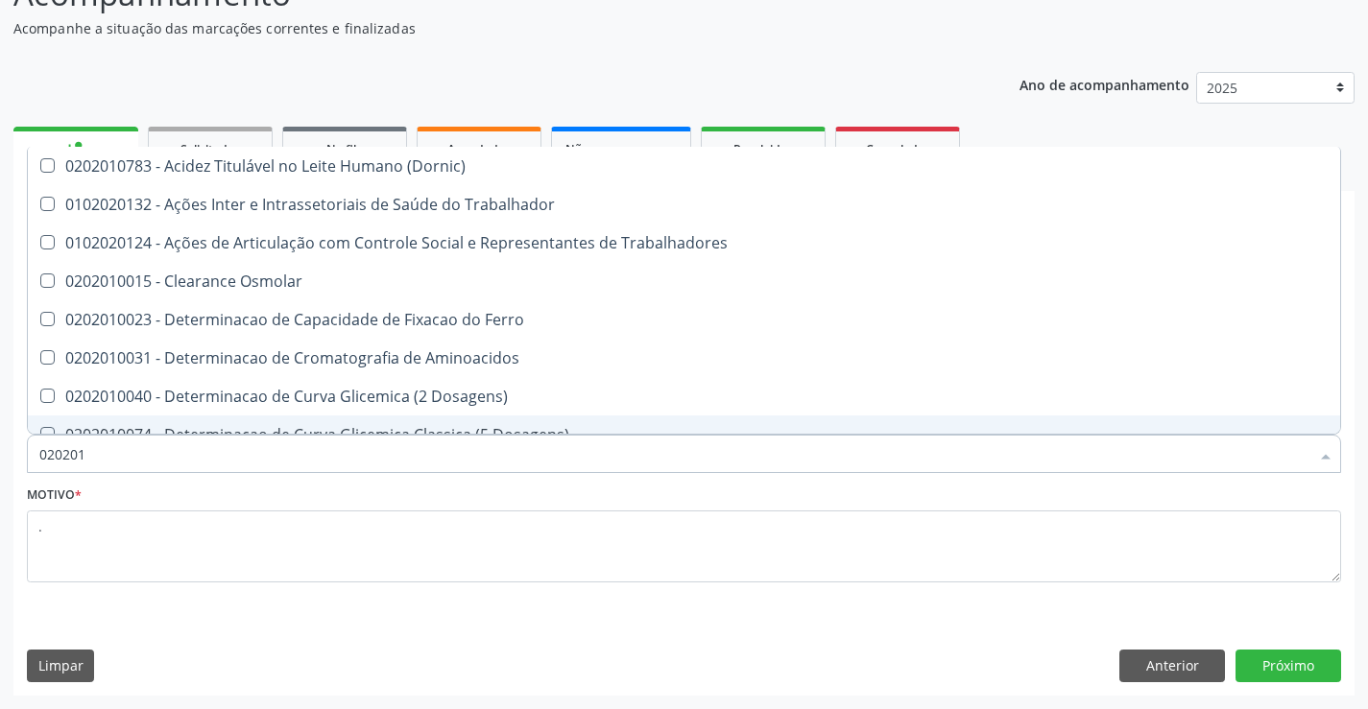
type input "0202010"
checkbox Circulante "true"
checkbox Fracoes "true"
checkbox Ionizavel "true"
checkbox Hdl "false"
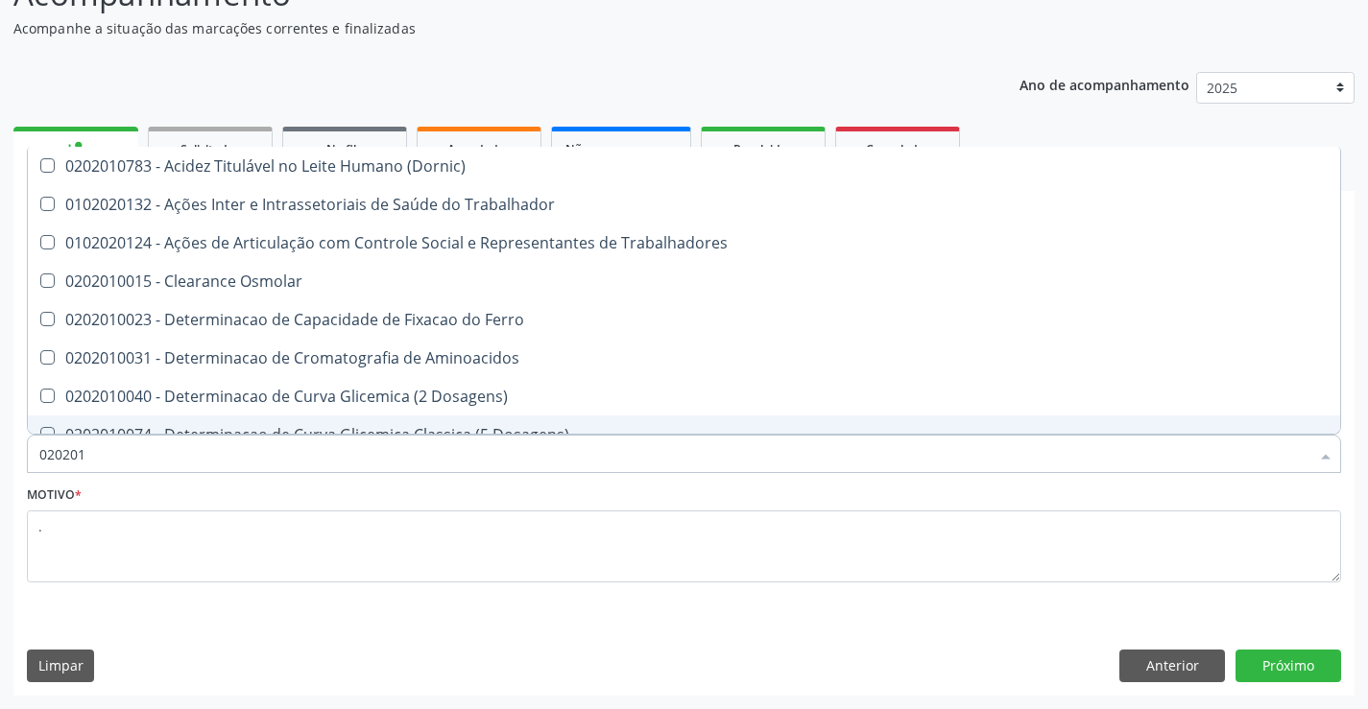
checkbox Total "false"
checkbox Creatinina "false"
checkbox II "true"
checkbox Serico "true"
checkbox Glicose "false"
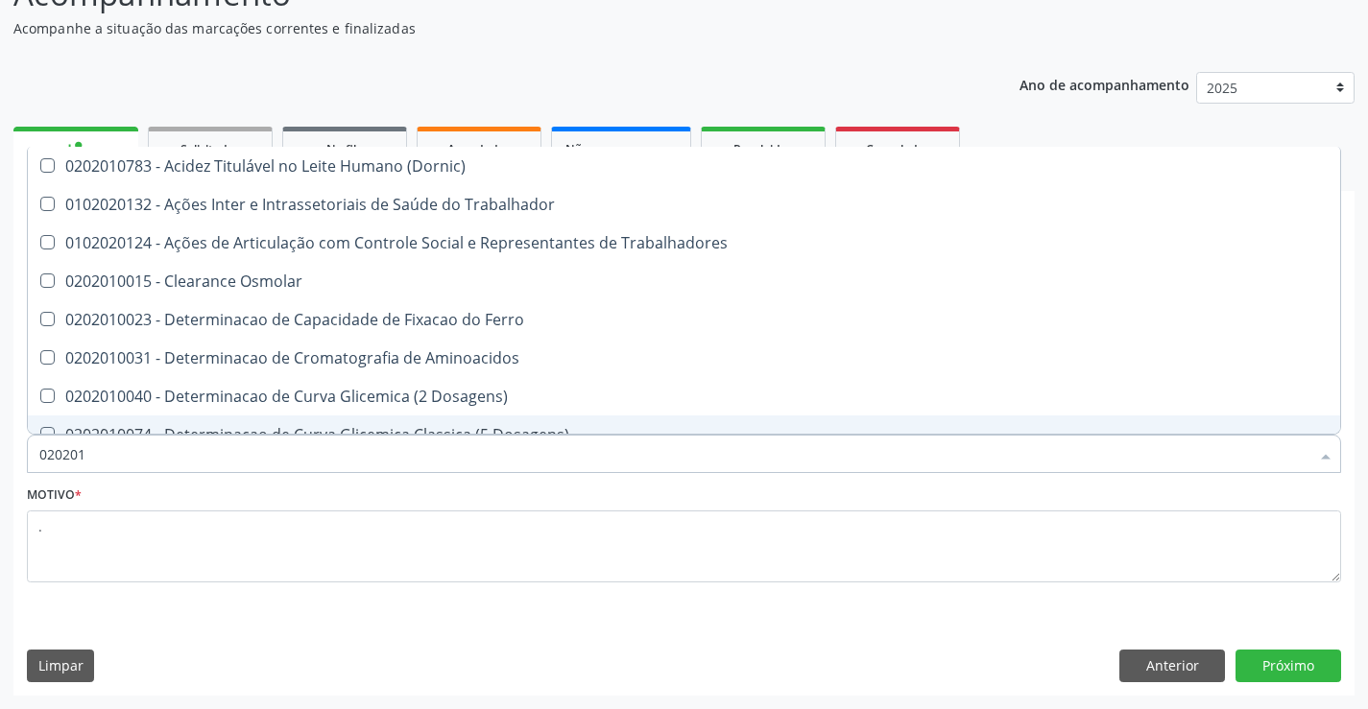
checkbox Glicosilada "false"
checkbox Muco-Proteinas "true"
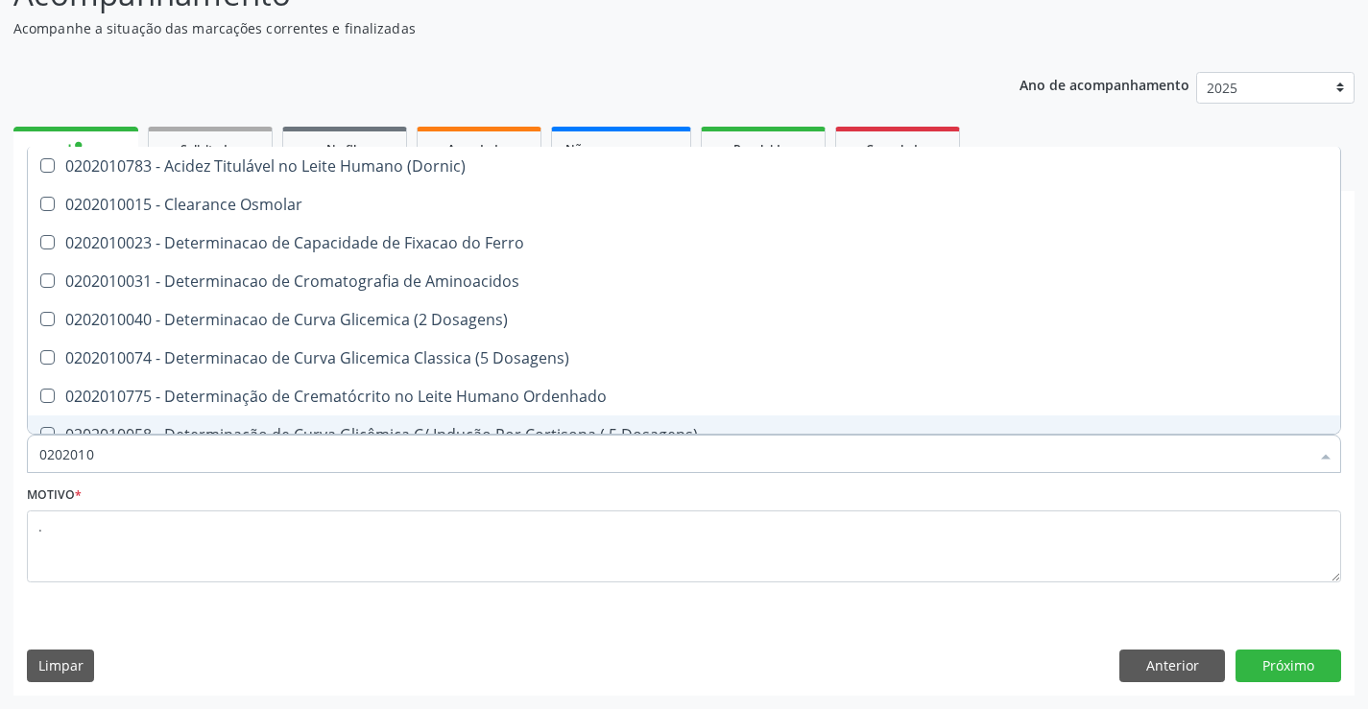
type input "02020102"
checkbox Dosagens\) "true"
checkbox Osmolaridade "true"
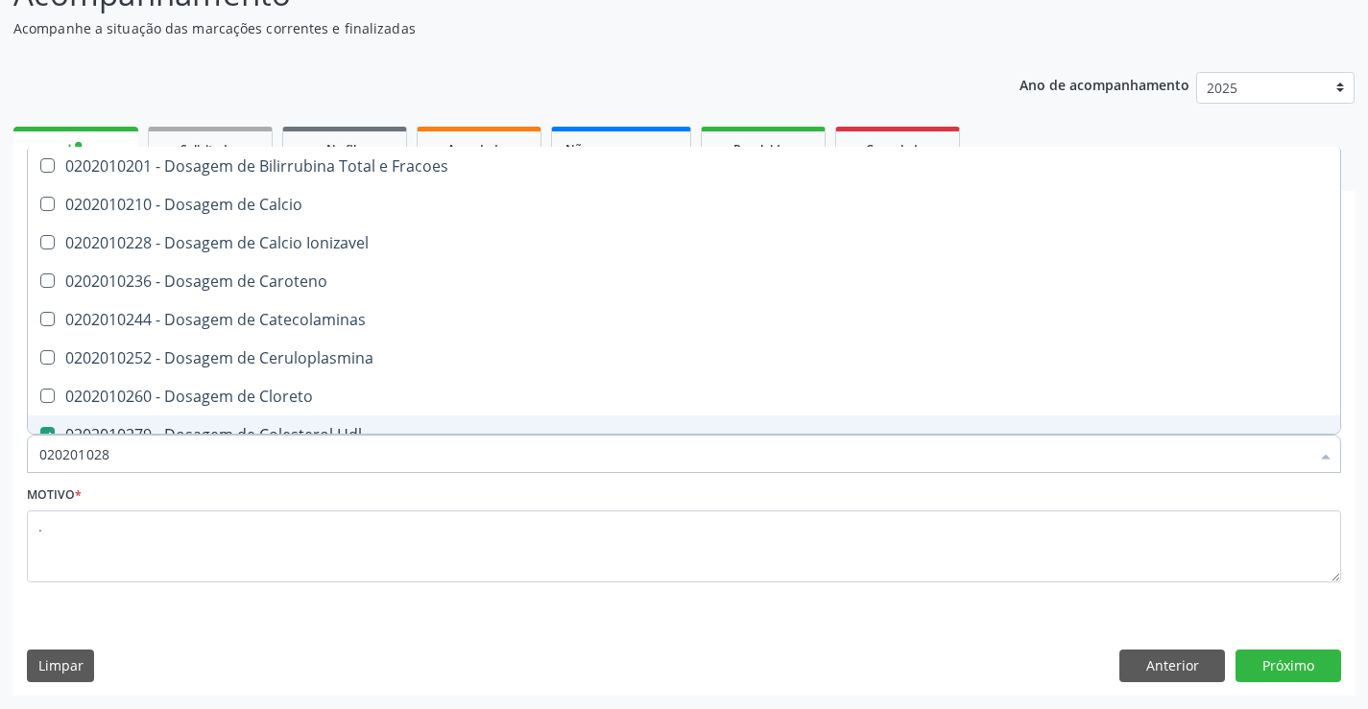
type input "0202010287"
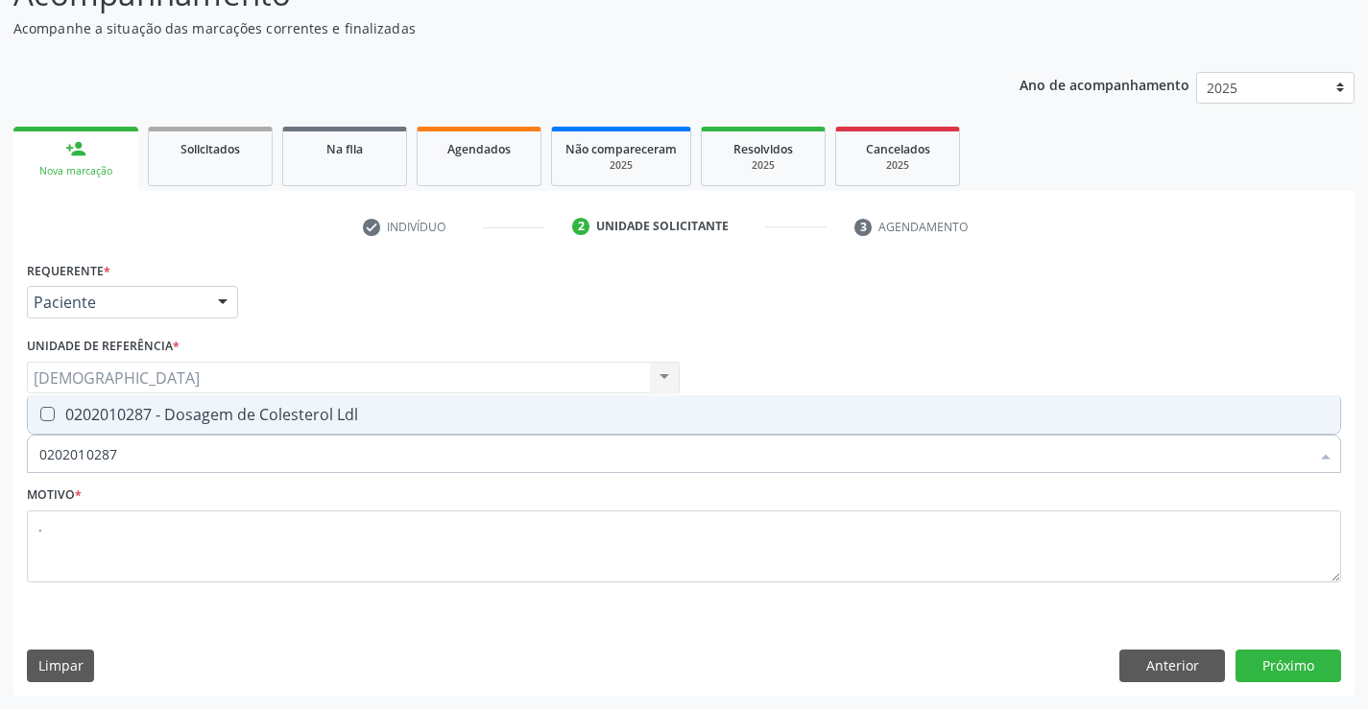
click at [169, 422] on div "0202010287 - Dosagem de Colesterol Ldl" at bounding box center [683, 414] width 1289 height 15
checkbox Ldl "true"
type input "02020102"
checkbox Ldl "false"
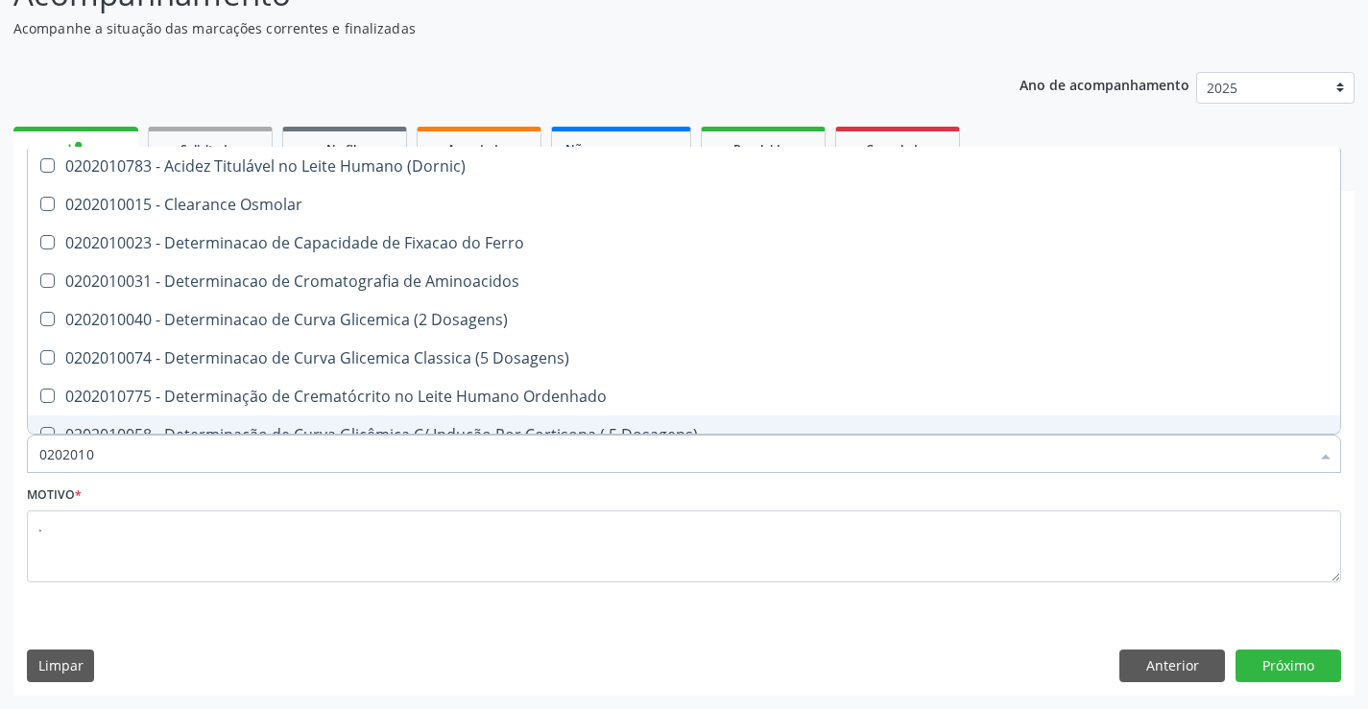
type input "020201"
checkbox Hdl "false"
checkbox Ldl "false"
checkbox Total "false"
checkbox Creatinina "false"
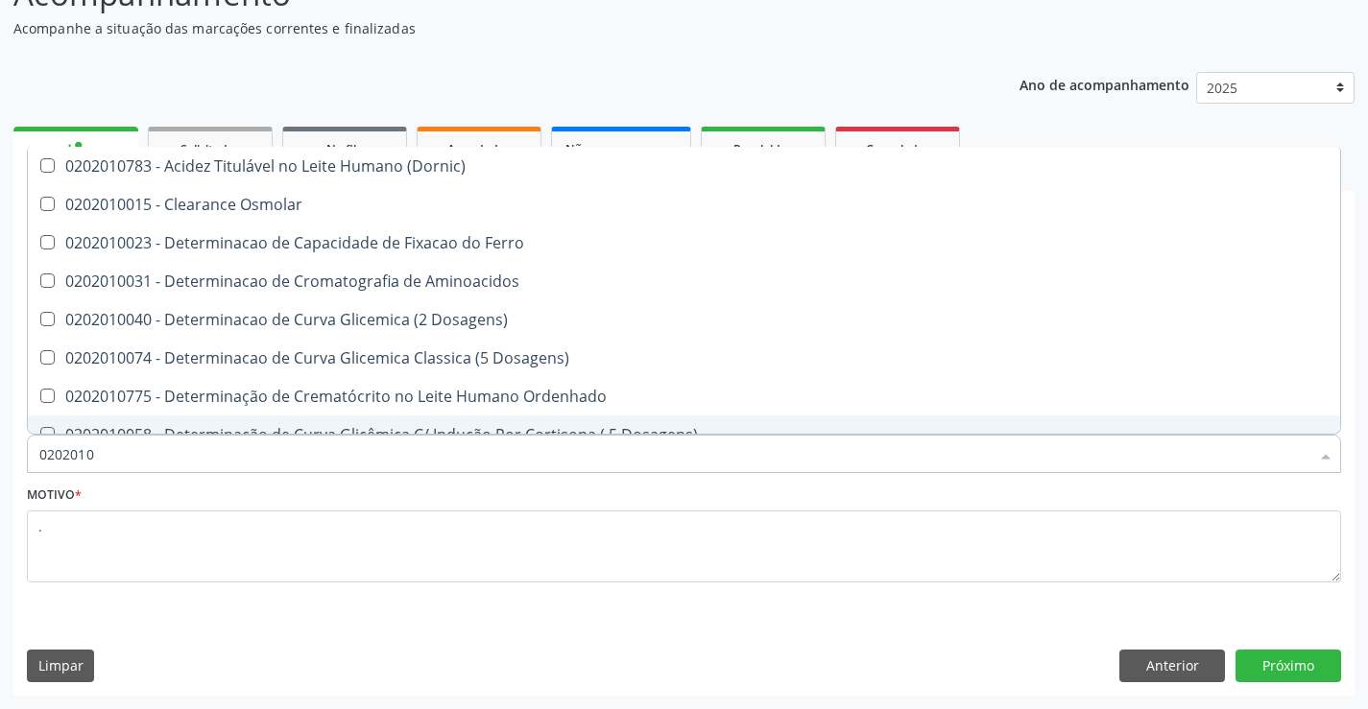
checkbox Latica "true"
checkbox Fracionadas\) "true"
checkbox Ferritina "true"
checkbox Folato "true"
checkbox Glicose "false"
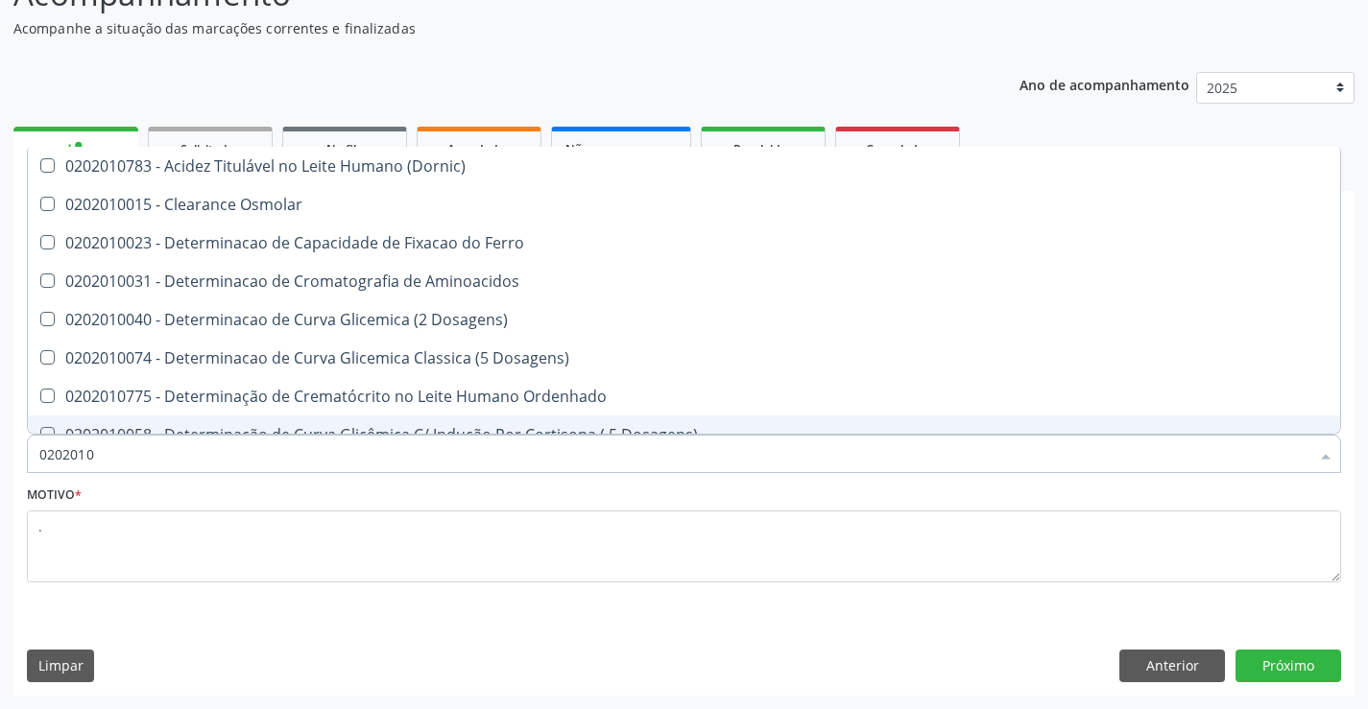
checkbox Glicosilada "false"
checkbox Nt-Probnp\) "true"
checkbox Potassio "true"
checkbox Triglicerideos "false"
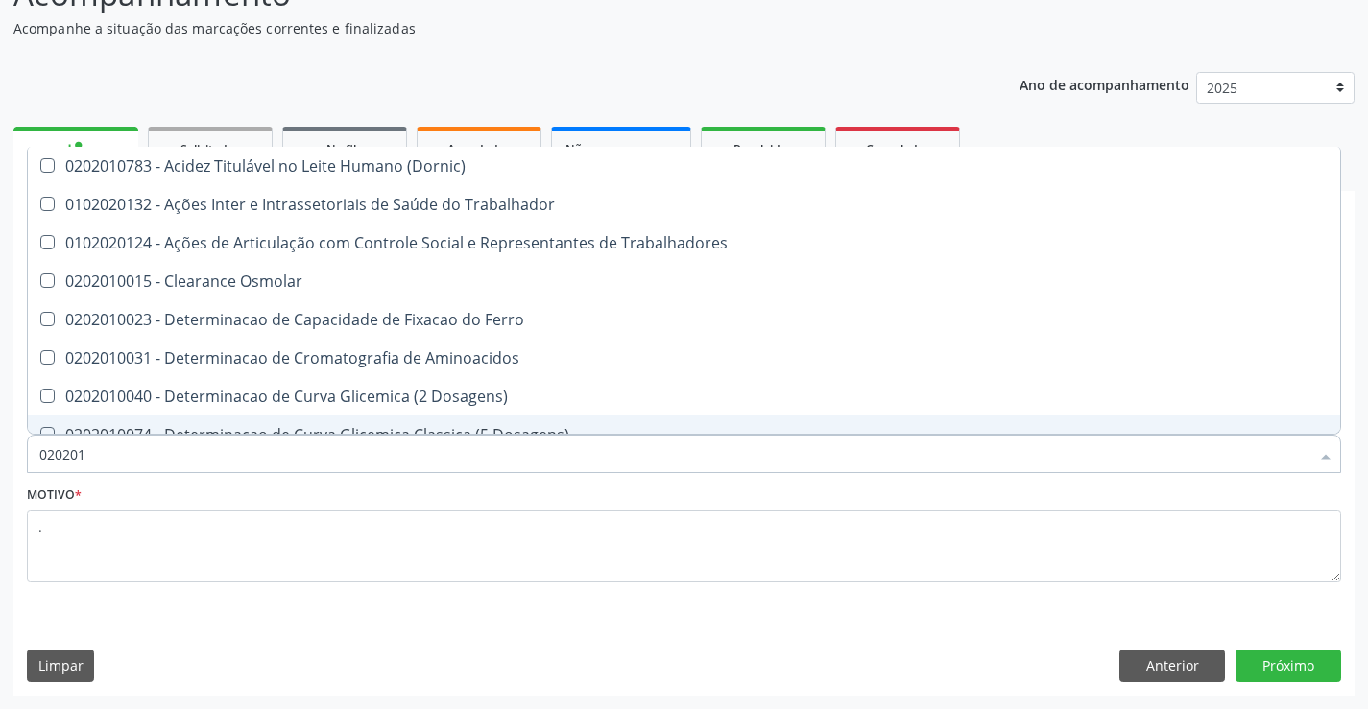
type input "02020"
checkbox Trabalhadores "true"
checkbox Hdl "false"
checkbox Ldl "false"
checkbox Total "false"
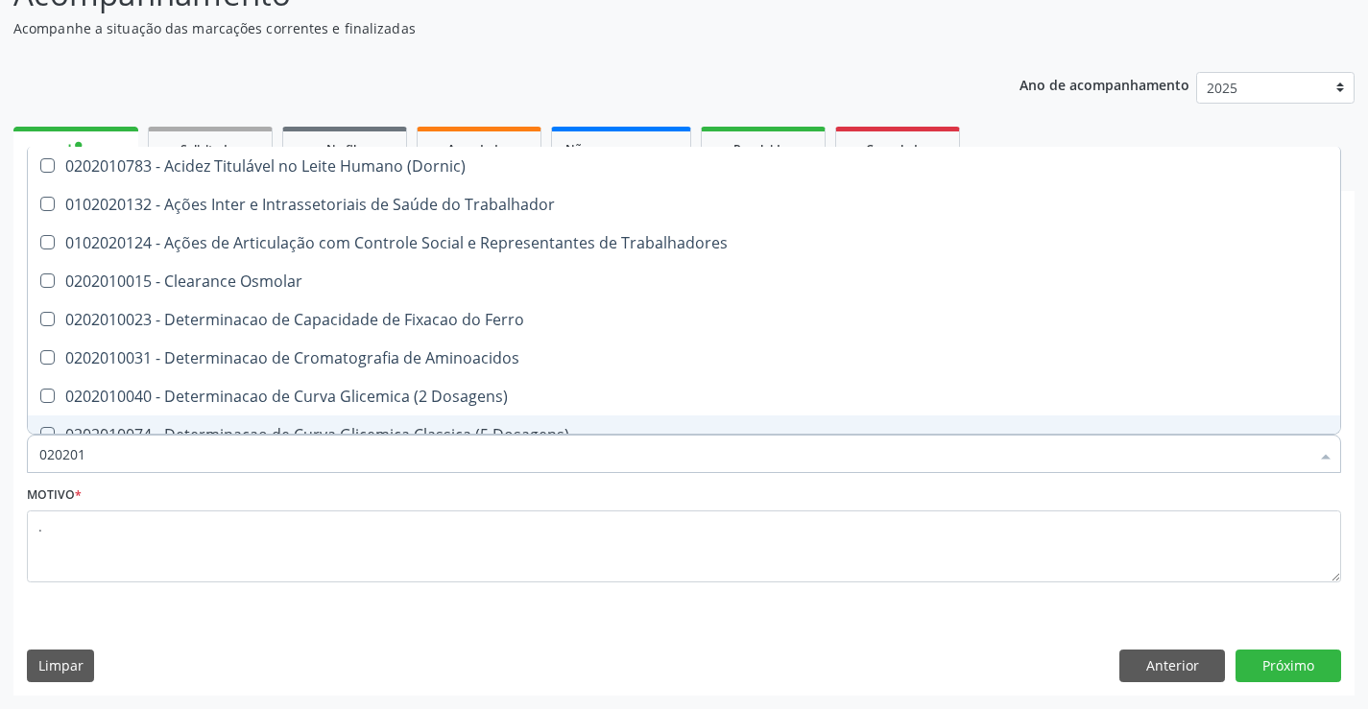
checkbox Creatinina "false"
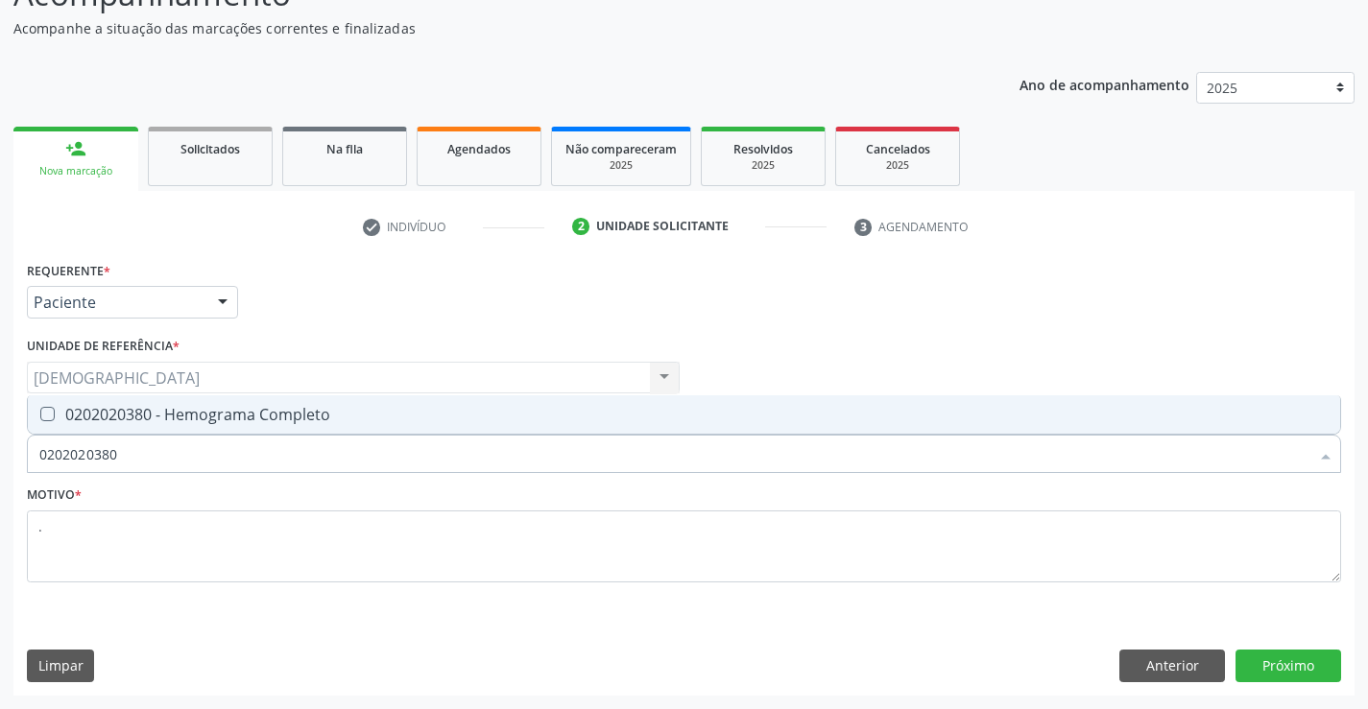
click at [169, 422] on div "0202020380 - Hemograma Completo" at bounding box center [683, 414] width 1289 height 15
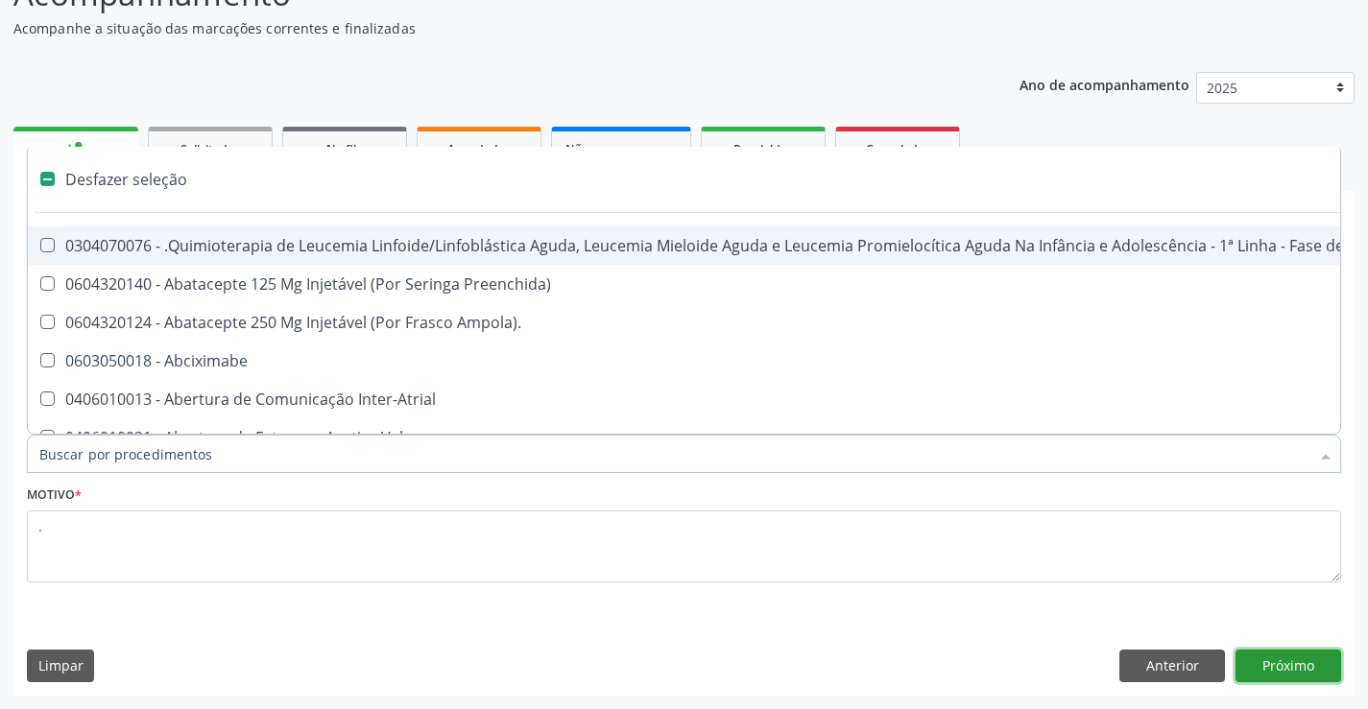
click at [1277, 669] on button "Próximo" at bounding box center [1288, 666] width 106 height 33
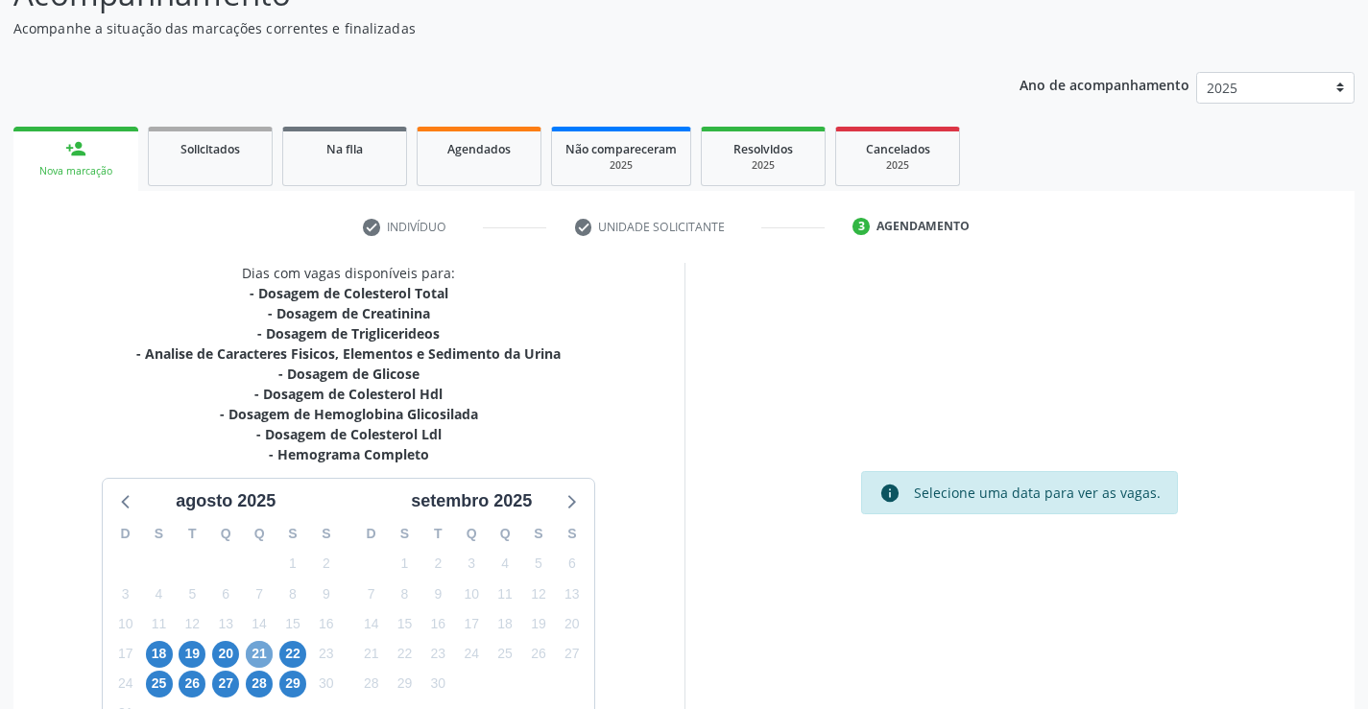
click at [260, 650] on span "21" at bounding box center [259, 654] width 27 height 27
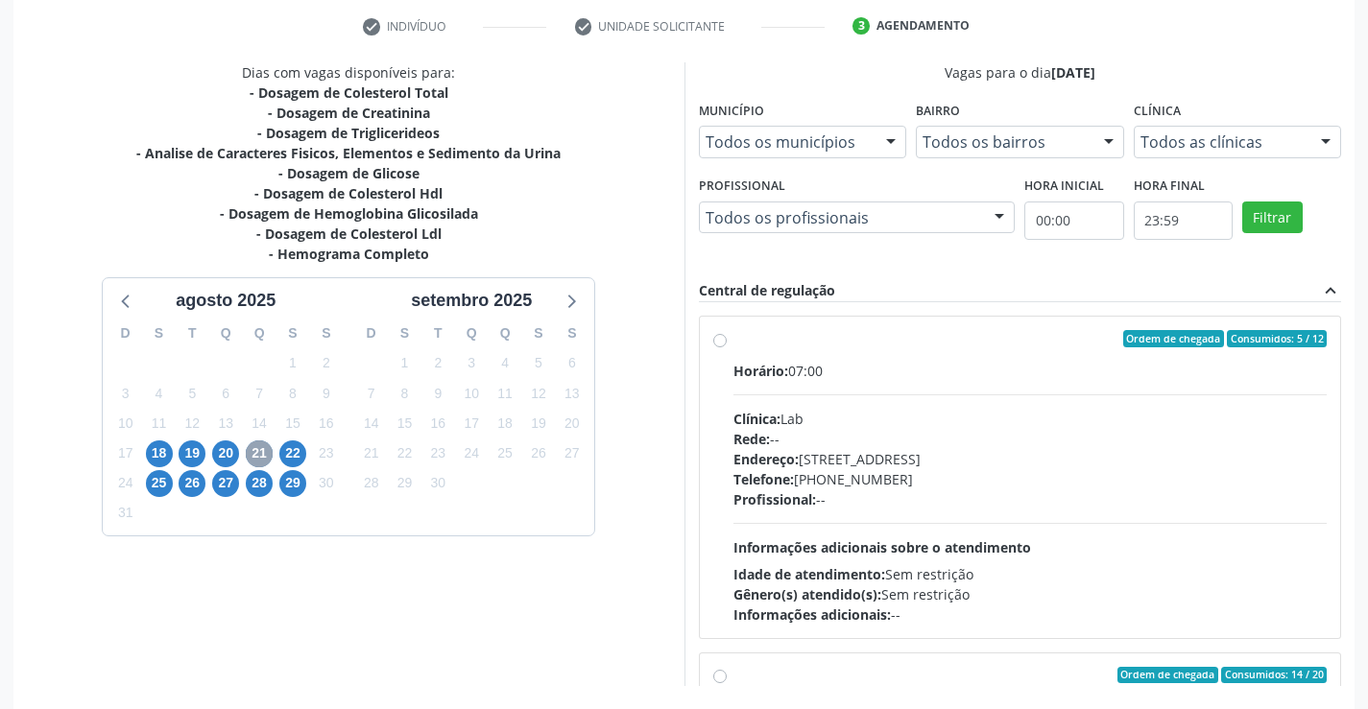
scroll to position [438, 0]
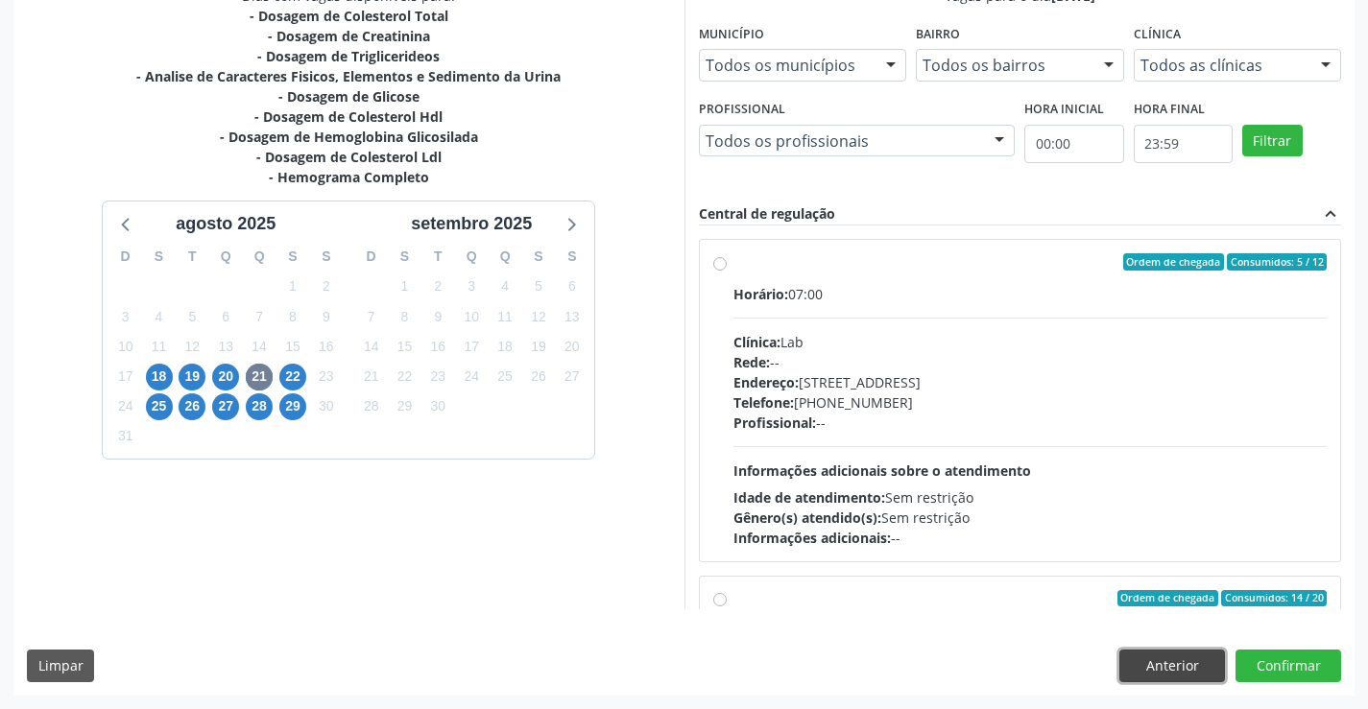
click at [1140, 661] on button "Anterior" at bounding box center [1172, 666] width 106 height 33
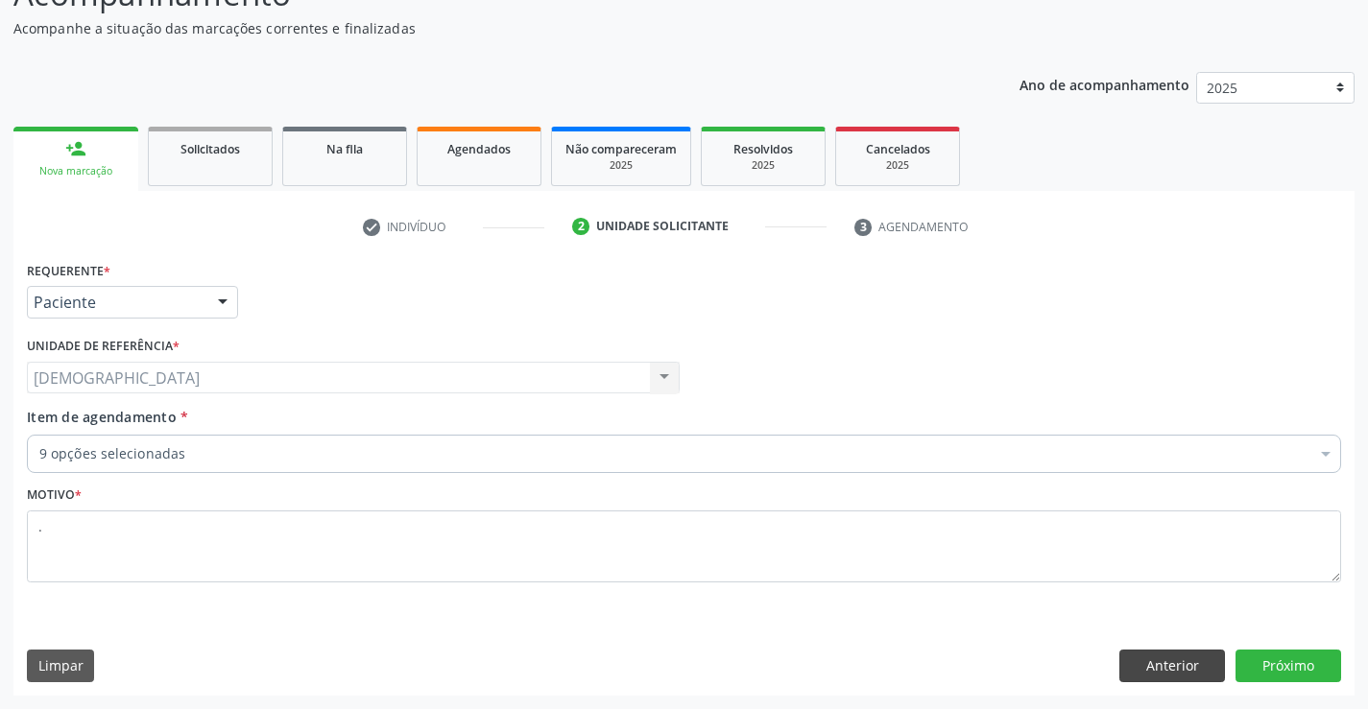
scroll to position [160, 0]
click at [665, 384] on div "Usf Bom Jesus II Usf Bom Jesus II Nenhum resultado encontrado para: " " Não há …" at bounding box center [353, 378] width 653 height 33
click at [665, 377] on div "Usf Bom Jesus II Usf Bom Jesus II Nenhum resultado encontrado para: " " Não há …" at bounding box center [353, 378] width 653 height 33
click at [665, 375] on div "Usf Bom Jesus II Usf Bom Jesus II Nenhum resultado encontrado para: " " Não há …" at bounding box center [353, 378] width 653 height 33
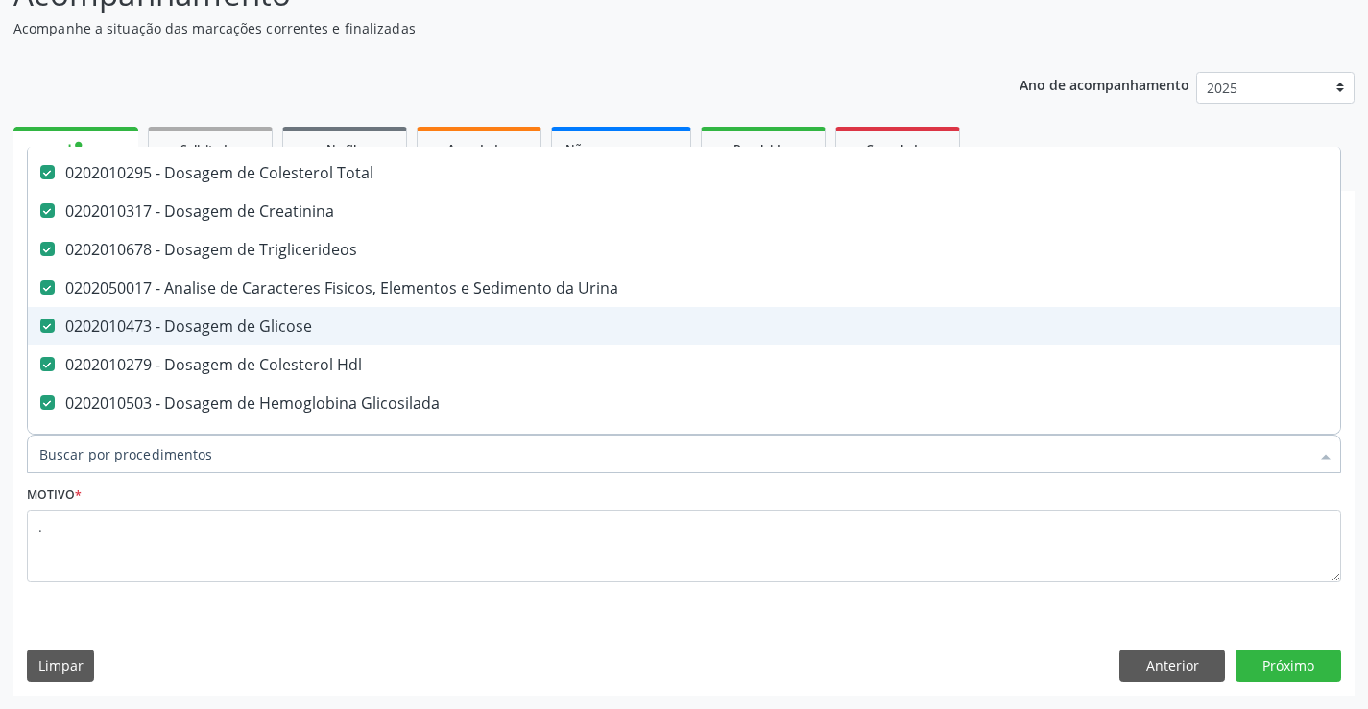
scroll to position [192, 0]
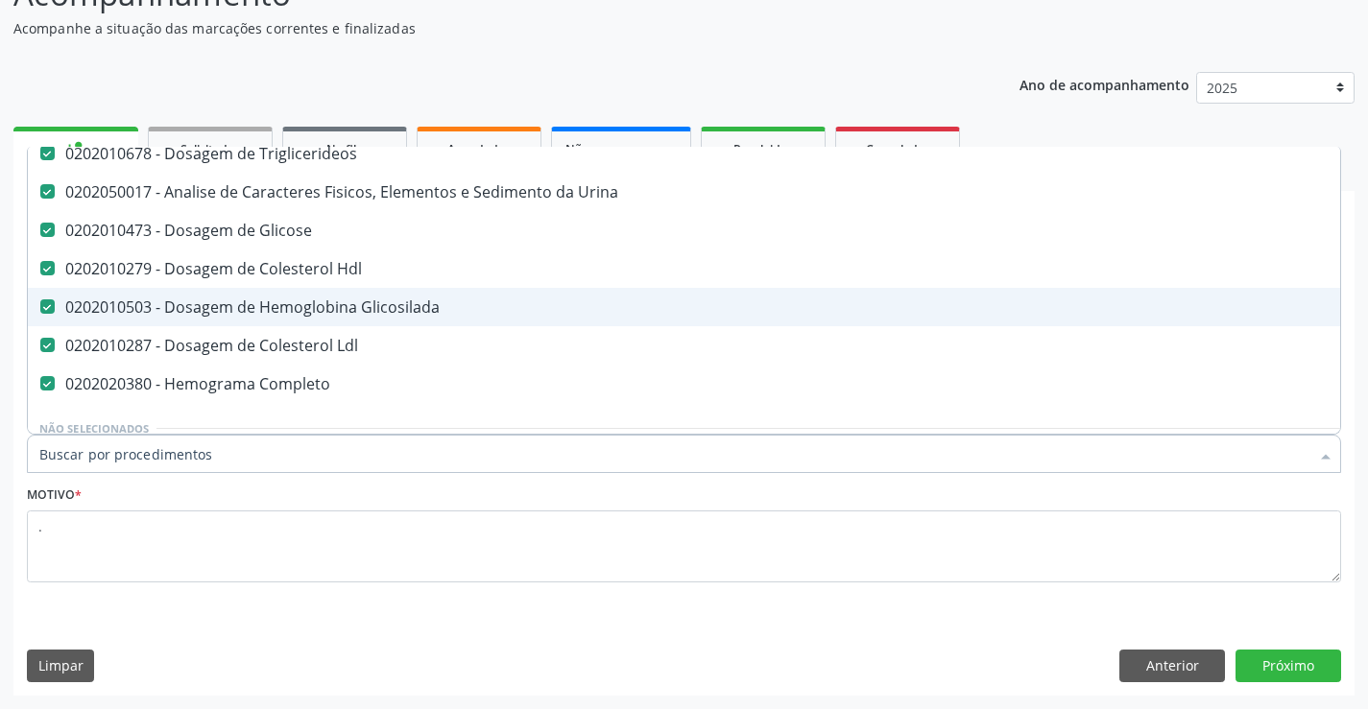
click at [311, 307] on div "0202010503 - Dosagem de Hemoglobina Glicosilada" at bounding box center [786, 306] width 1494 height 15
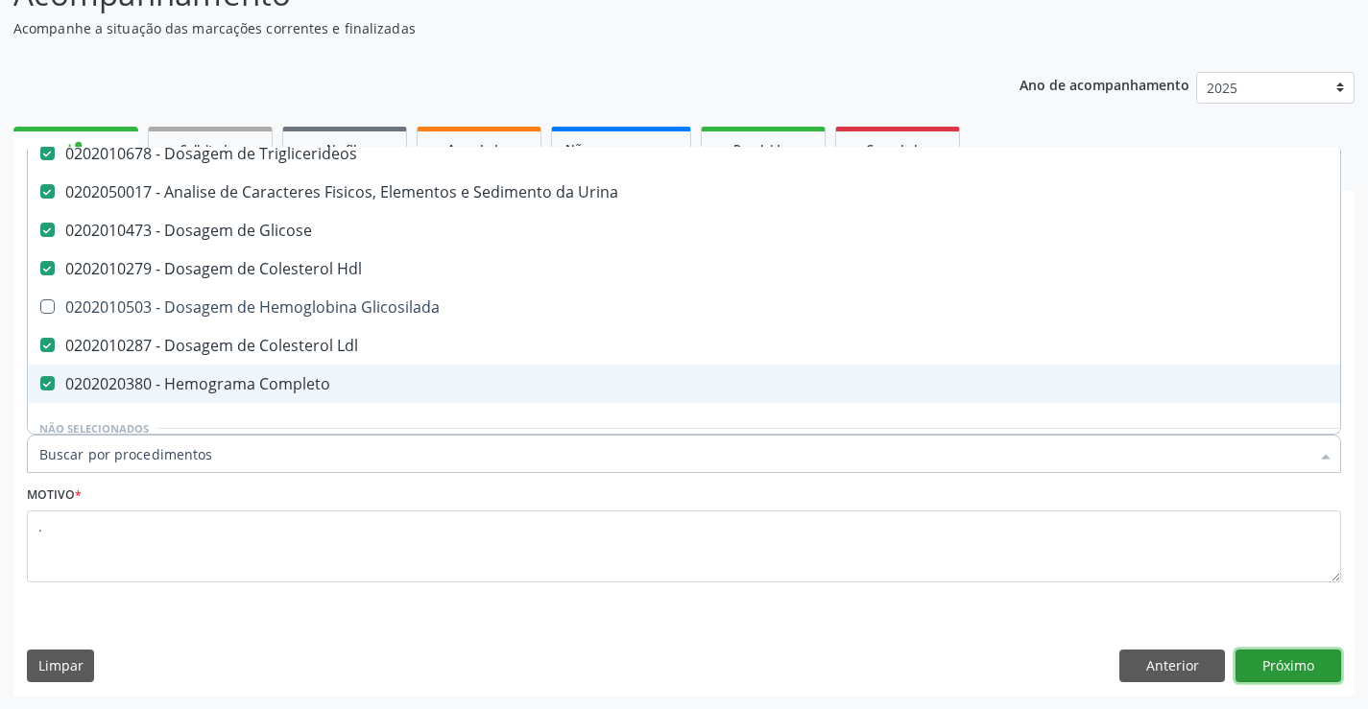
click at [1314, 673] on button "Próximo" at bounding box center [1288, 666] width 106 height 33
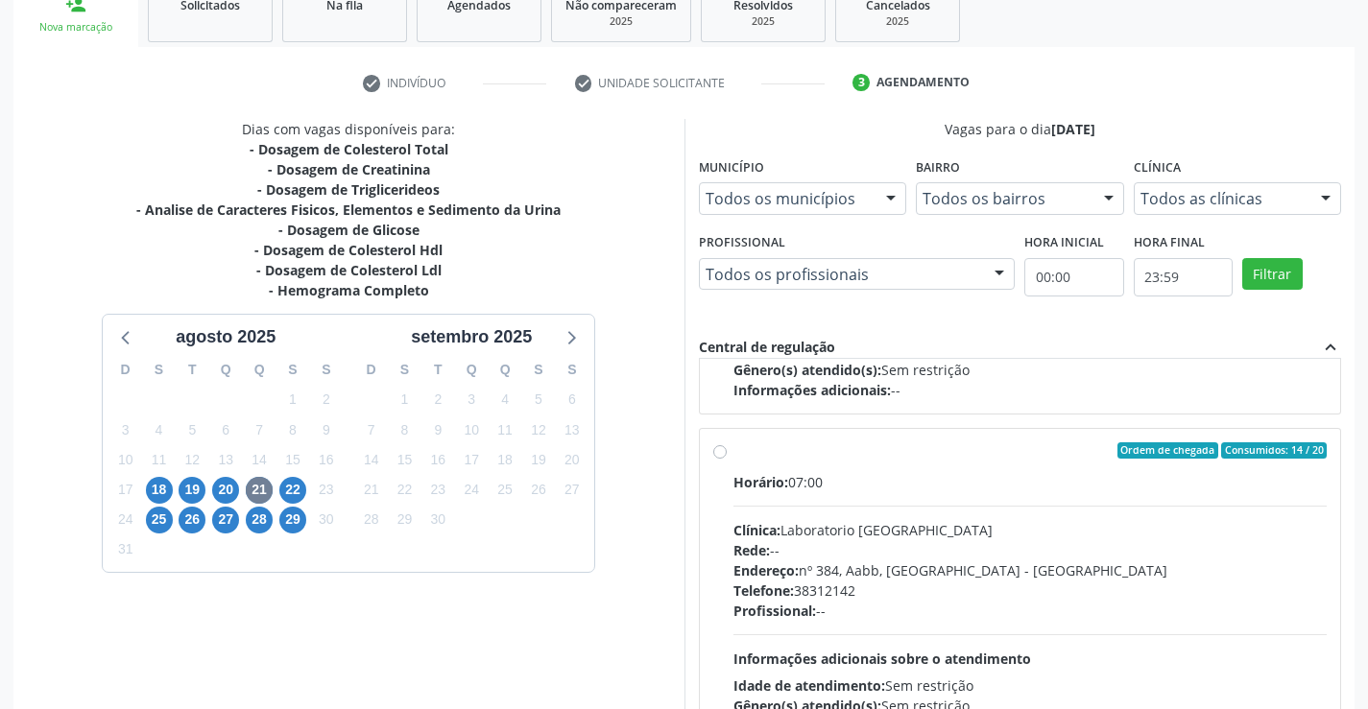
scroll to position [302, 0]
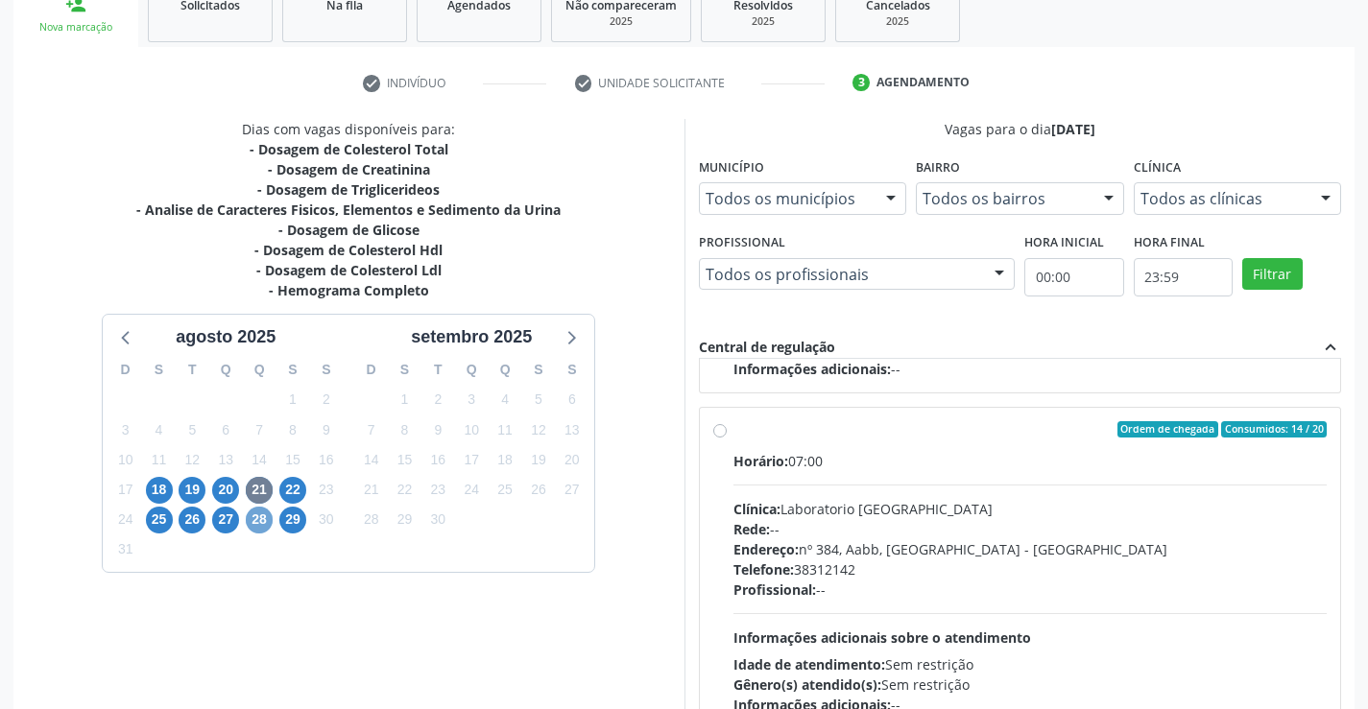
click at [258, 515] on span "28" at bounding box center [259, 520] width 27 height 27
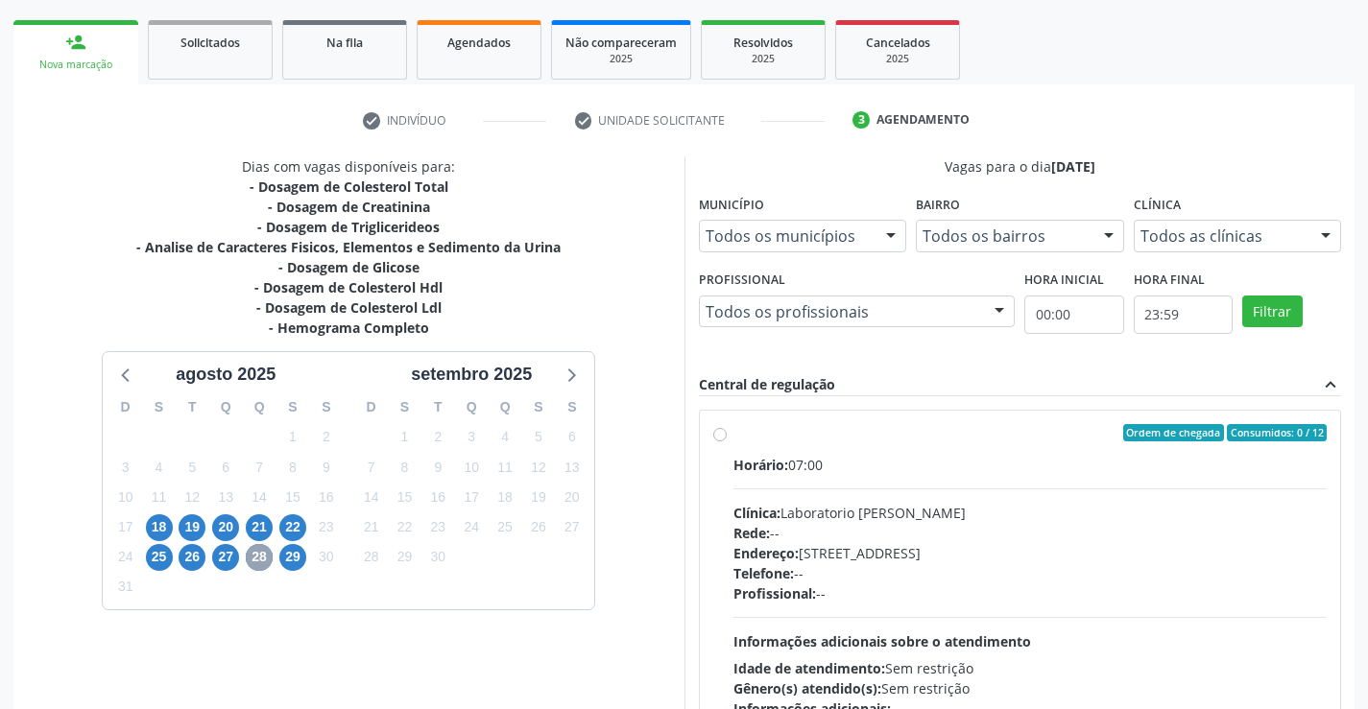
scroll to position [304, 0]
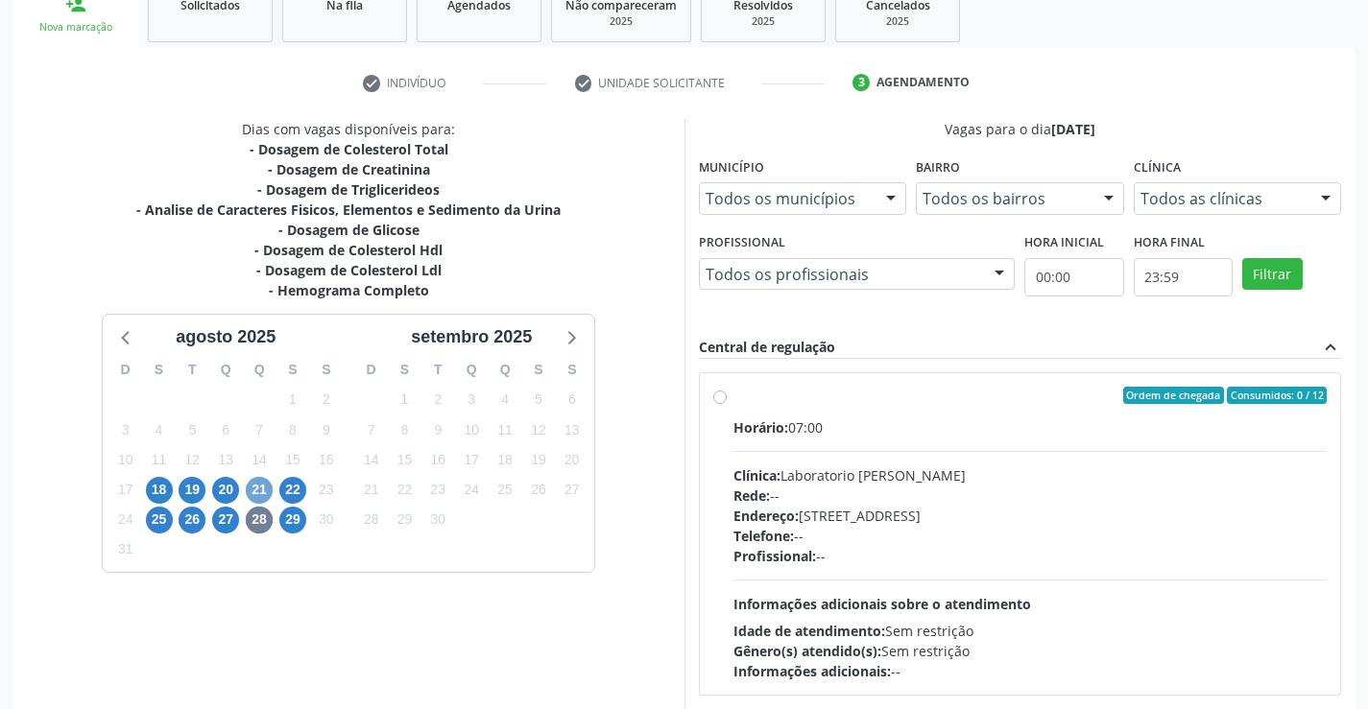
click at [255, 490] on span "21" at bounding box center [259, 490] width 27 height 27
click at [733, 395] on label "Ordem de chegada Consumidos: 7 / 12 Horário: 07:00 Clínica: Laboratorio Jose Pa…" at bounding box center [1030, 534] width 594 height 295
click at [722, 395] on input "Ordem de chegada Consumidos: 7 / 12 Horário: 07:00 Clínica: Laboratorio Jose Pa…" at bounding box center [719, 395] width 13 height 17
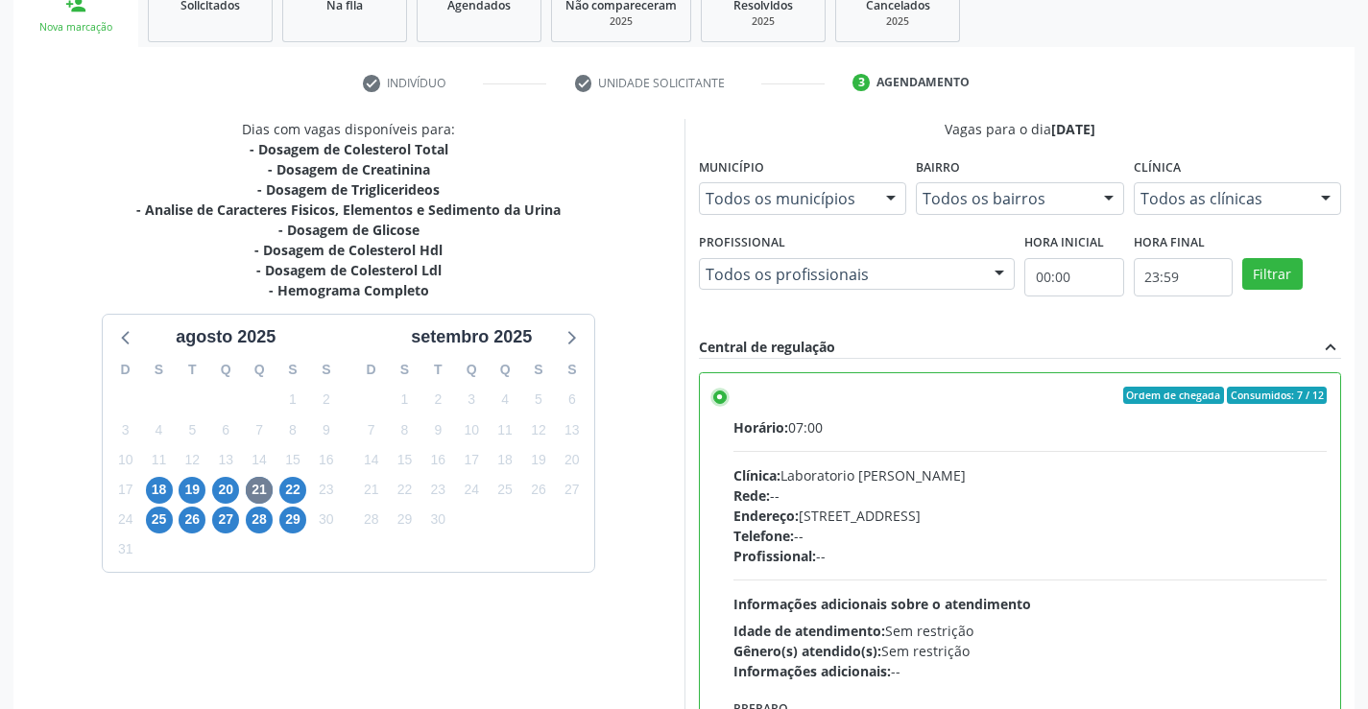
scroll to position [438, 0]
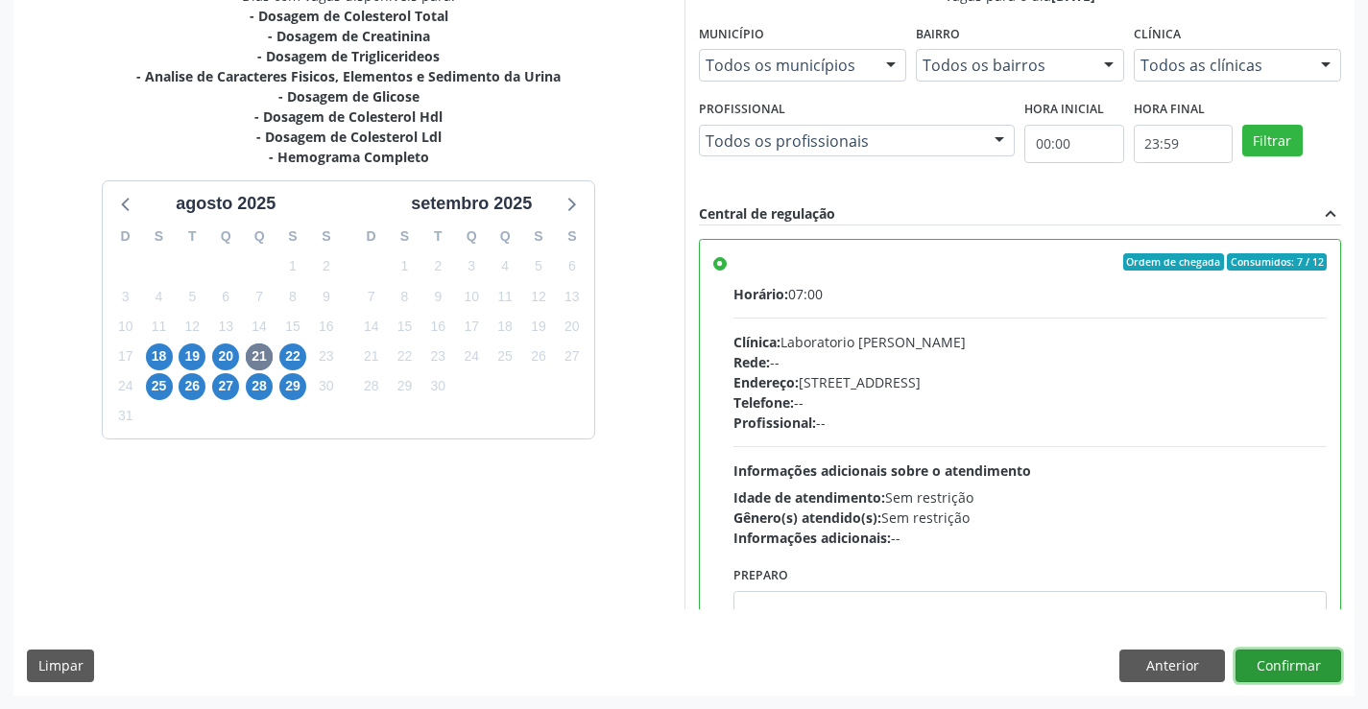
click at [1294, 657] on button "Confirmar" at bounding box center [1288, 666] width 106 height 33
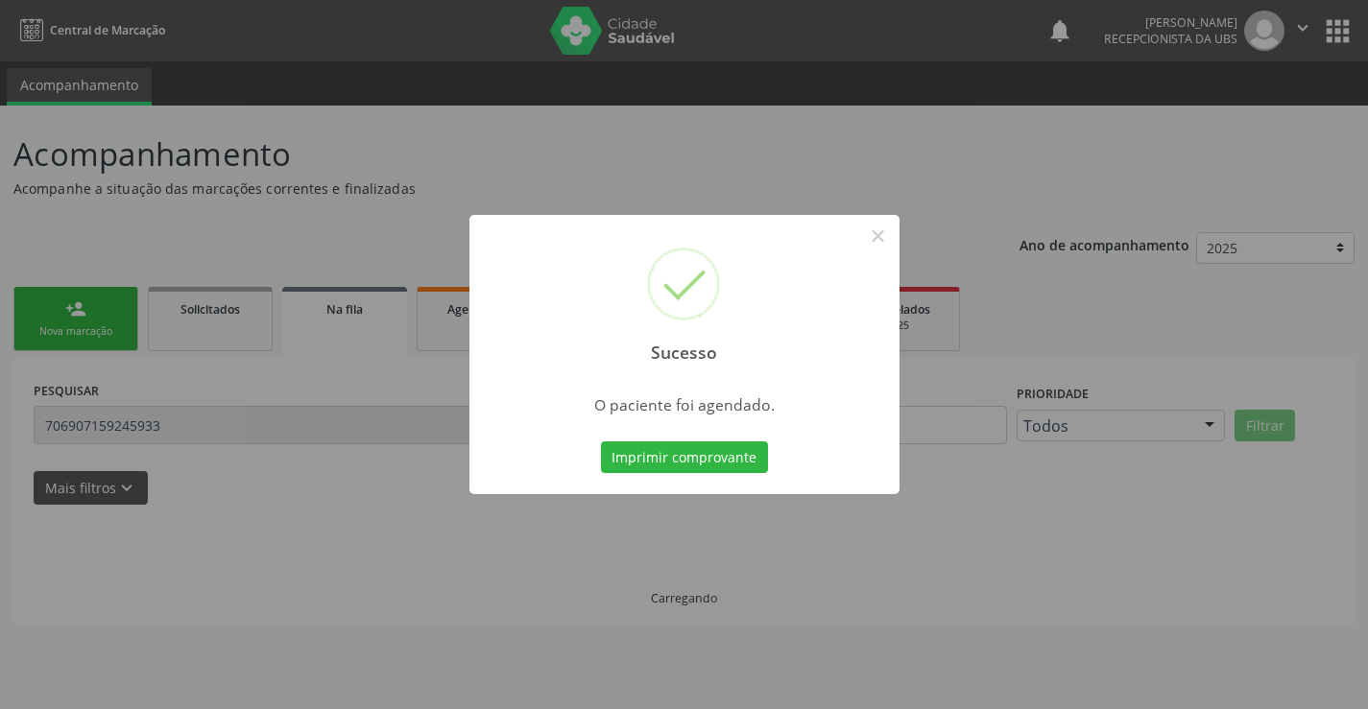
scroll to position [0, 0]
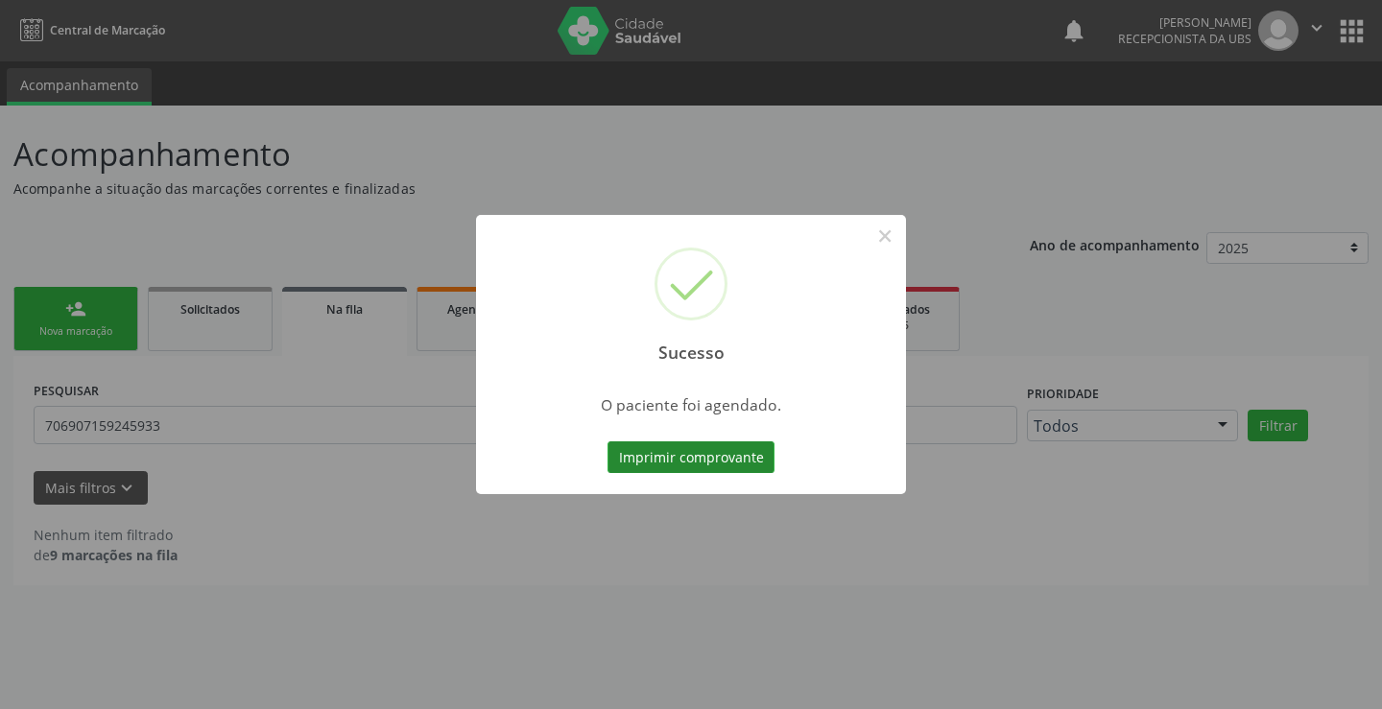
click at [662, 451] on button "Imprimir comprovante" at bounding box center [691, 457] width 167 height 33
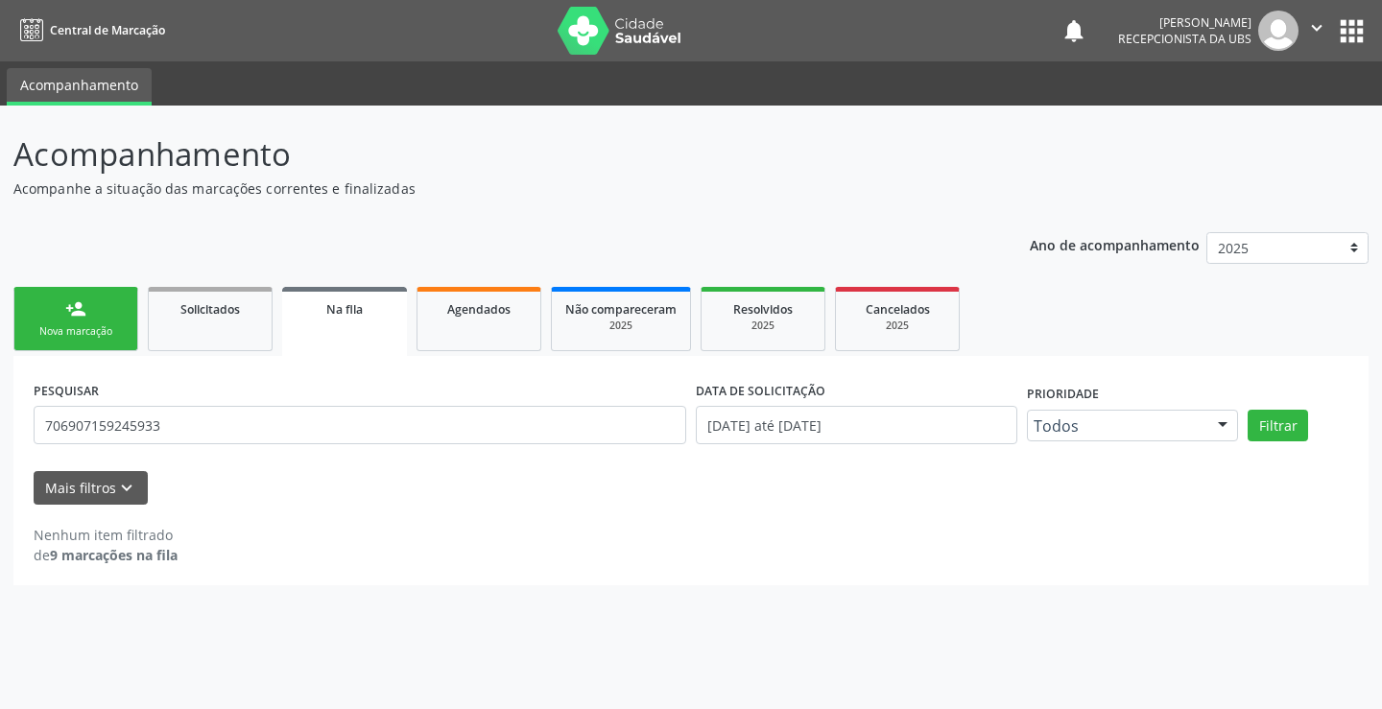
click at [107, 330] on div "Nova marcação" at bounding box center [76, 331] width 96 height 14
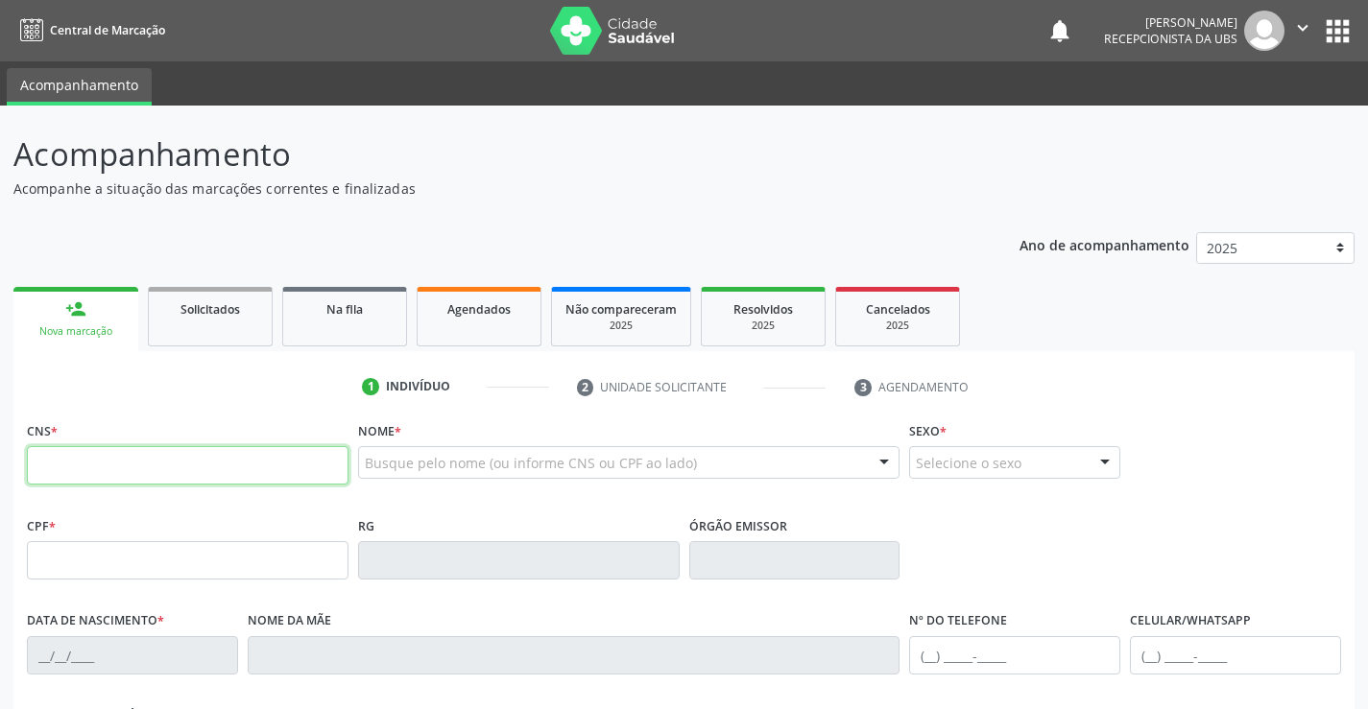
click at [96, 460] on input "text" at bounding box center [188, 465] width 322 height 38
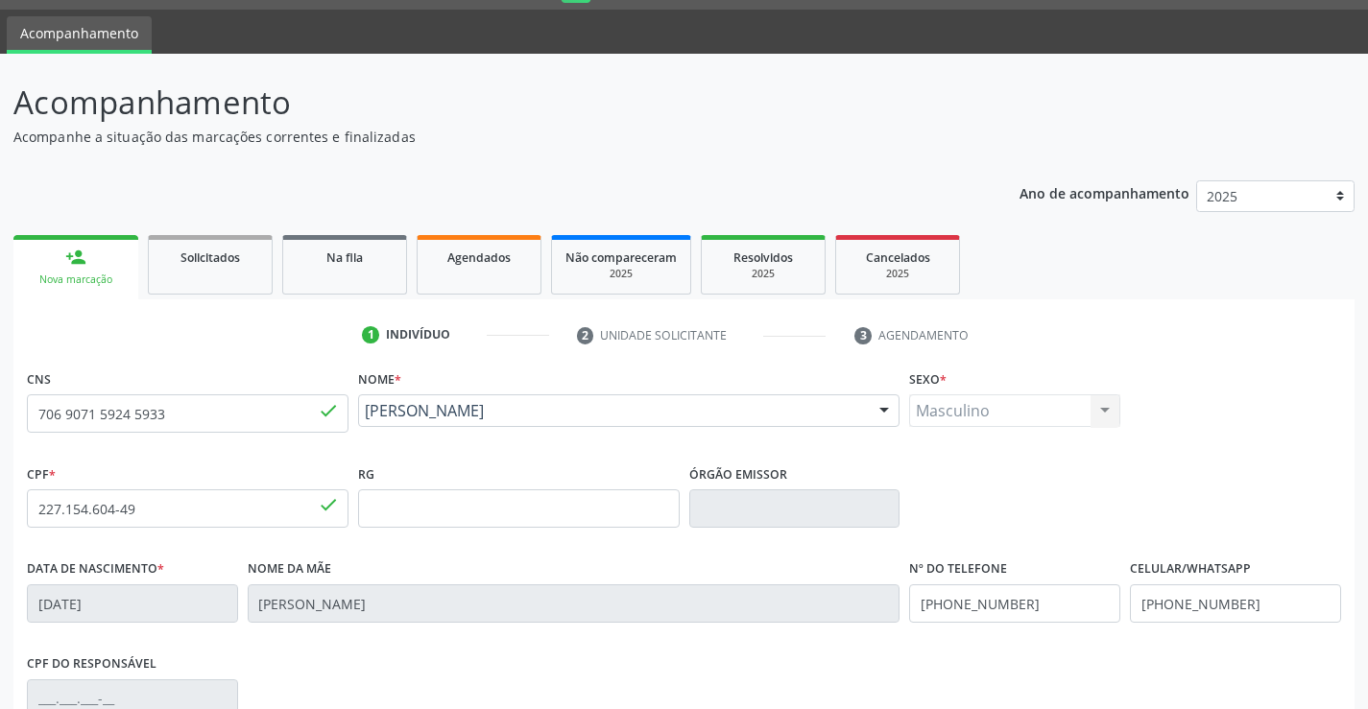
scroll to position [331, 0]
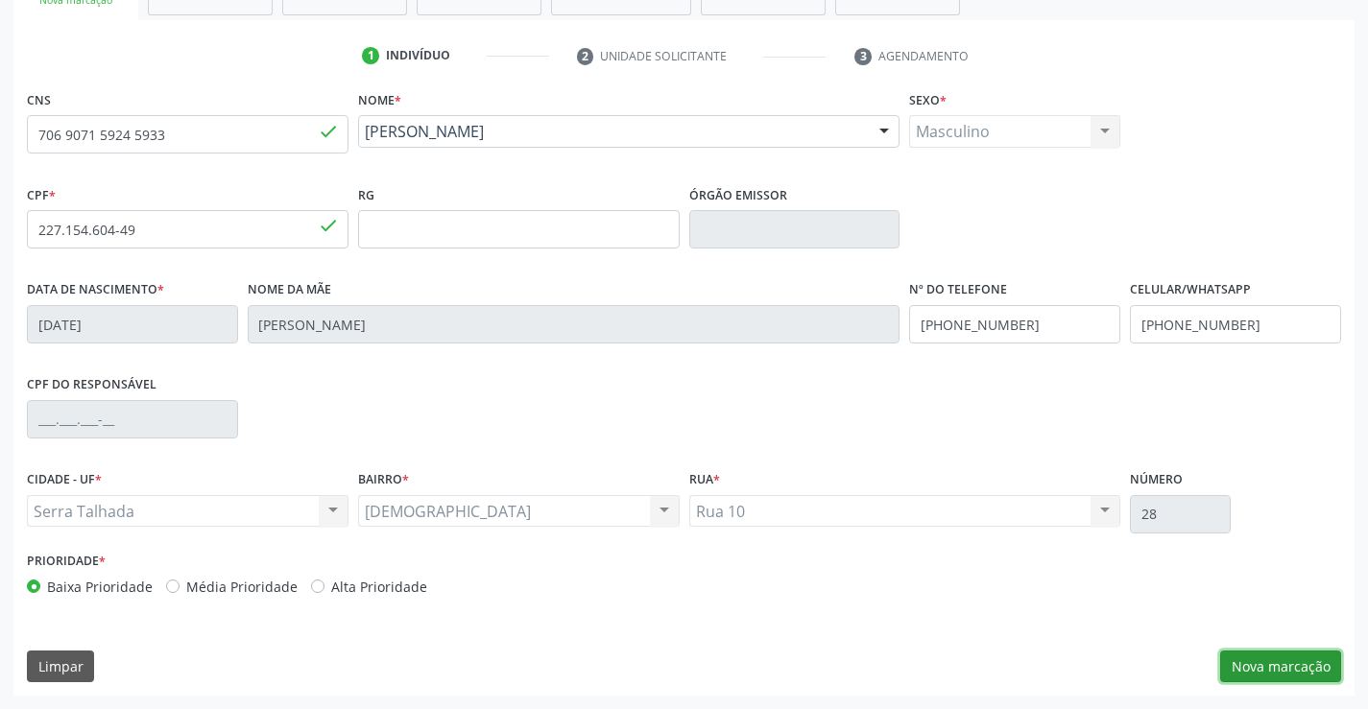
click at [1259, 672] on button "Nova marcação" at bounding box center [1280, 667] width 121 height 33
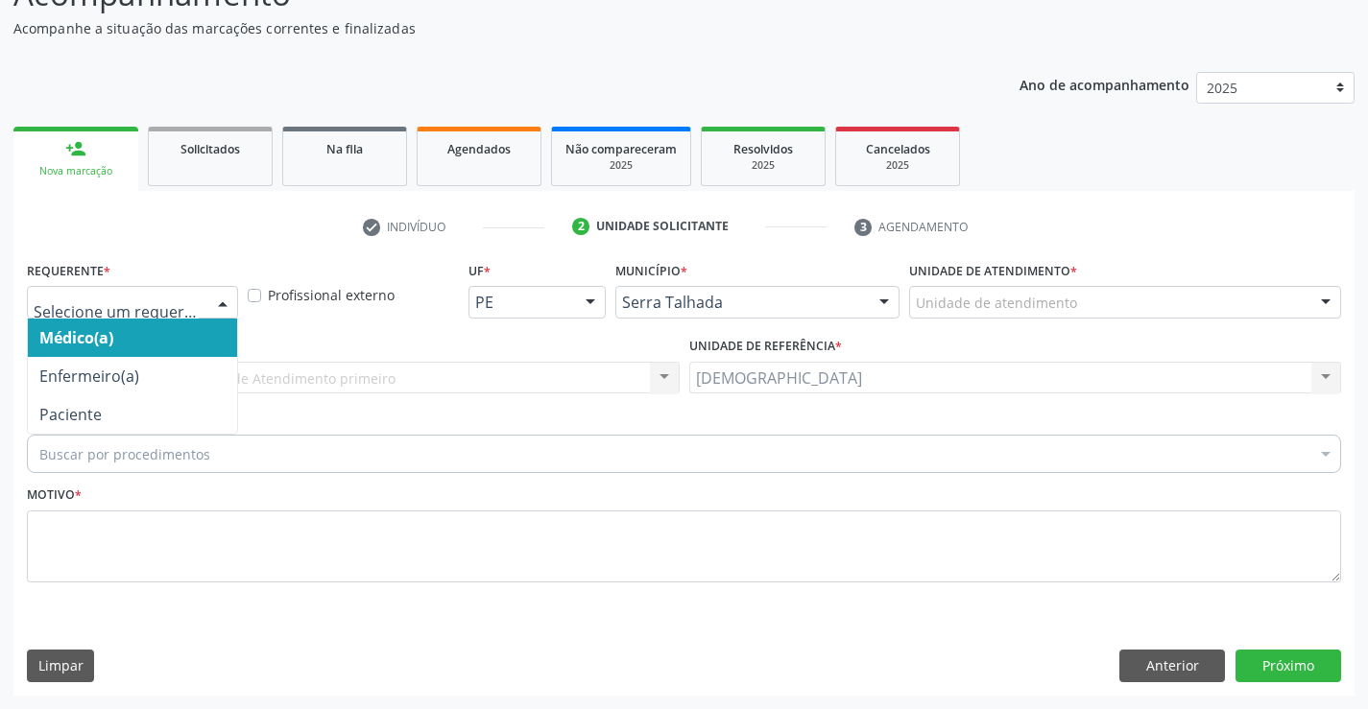
click at [227, 302] on div at bounding box center [222, 303] width 29 height 33
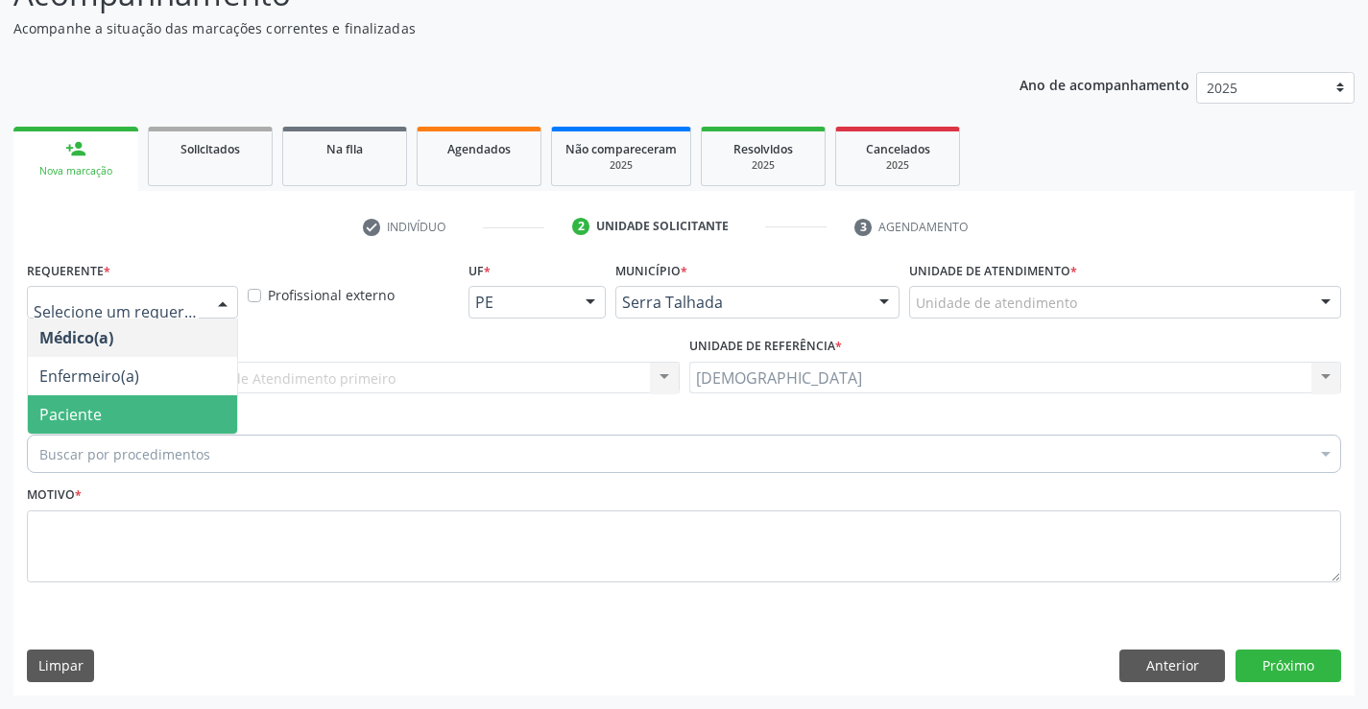
click at [133, 400] on span "Paciente" at bounding box center [132, 414] width 209 height 38
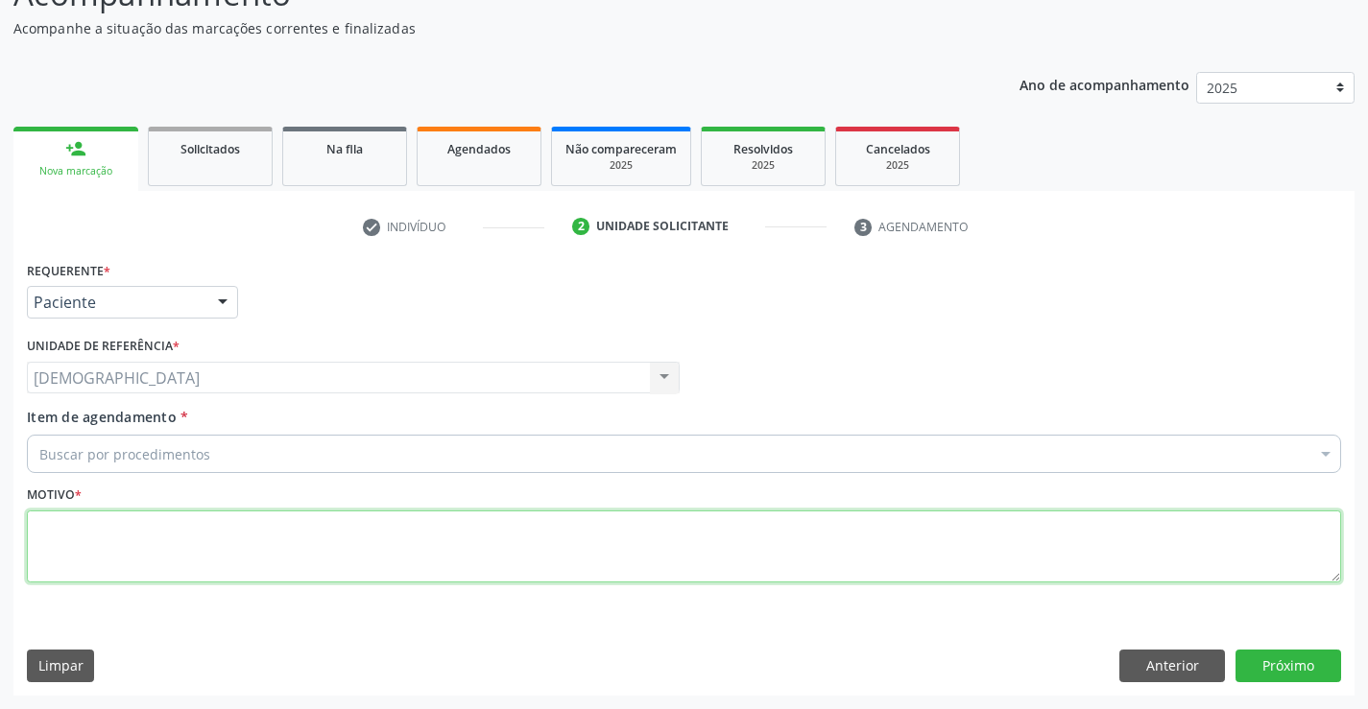
click at [135, 548] on textarea at bounding box center [684, 547] width 1314 height 73
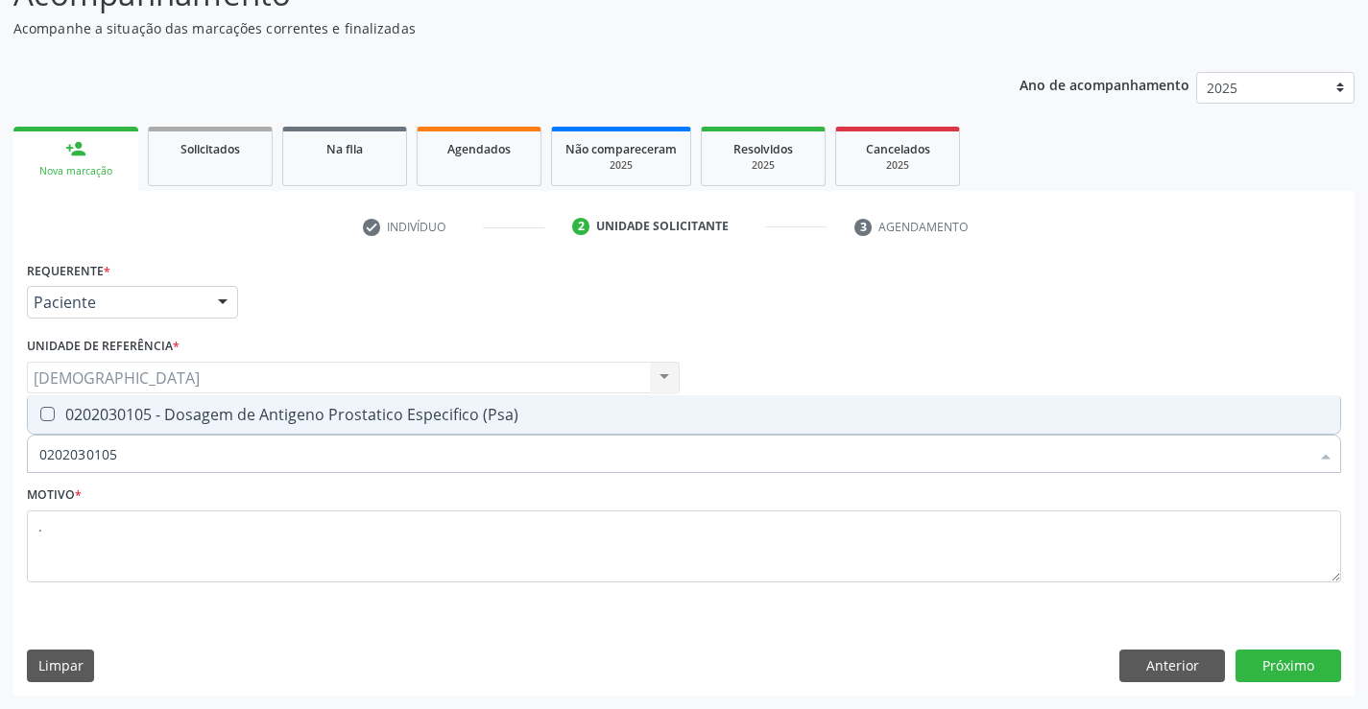
click at [203, 414] on div "0202030105 - Dosagem de Antigeno Prostatico Especifico (Psa)" at bounding box center [683, 414] width 1289 height 15
click at [1257, 663] on button "Próximo" at bounding box center [1288, 666] width 106 height 33
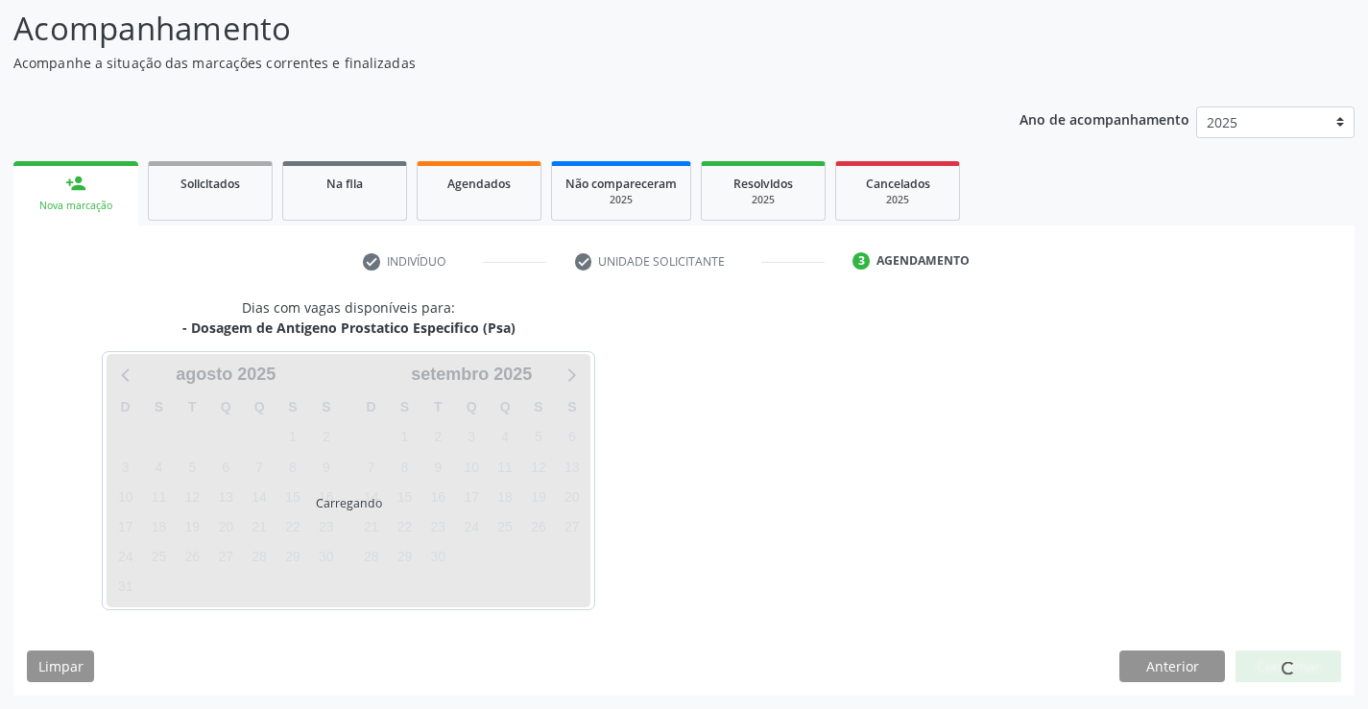
scroll to position [126, 0]
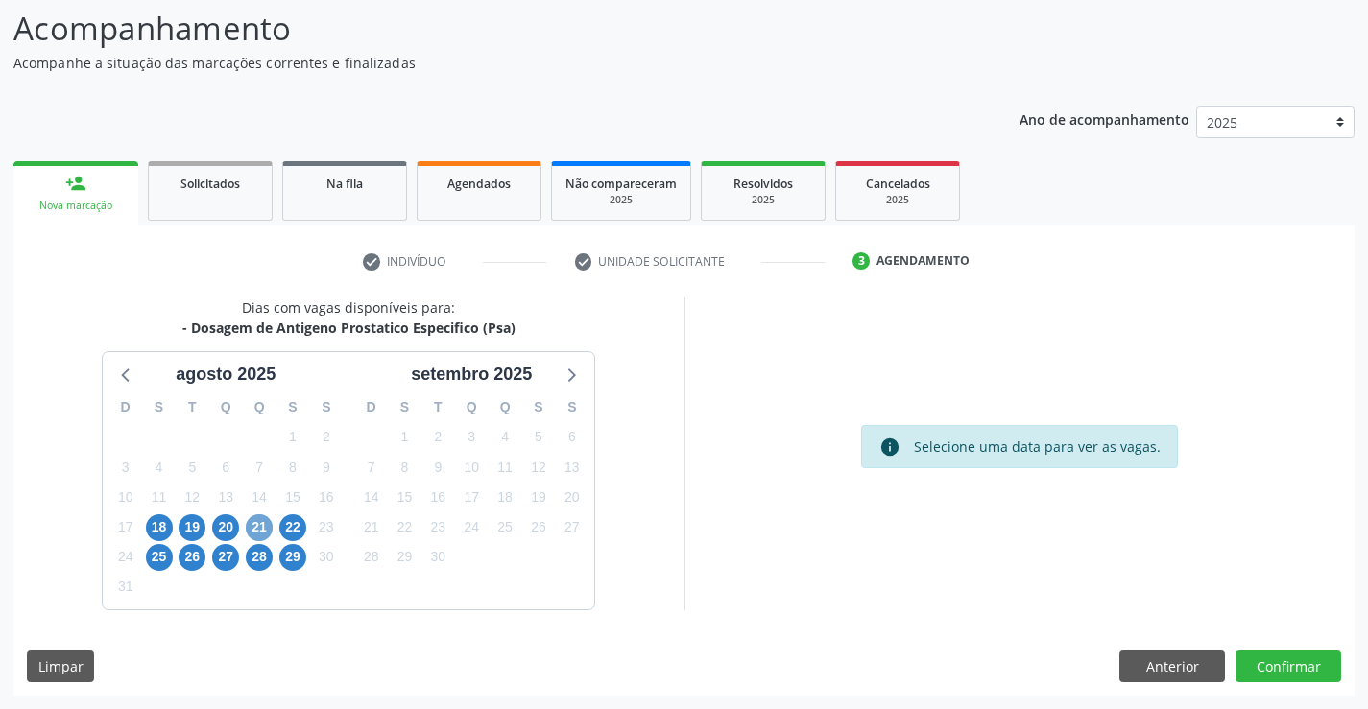
click at [252, 531] on span "21" at bounding box center [259, 527] width 27 height 27
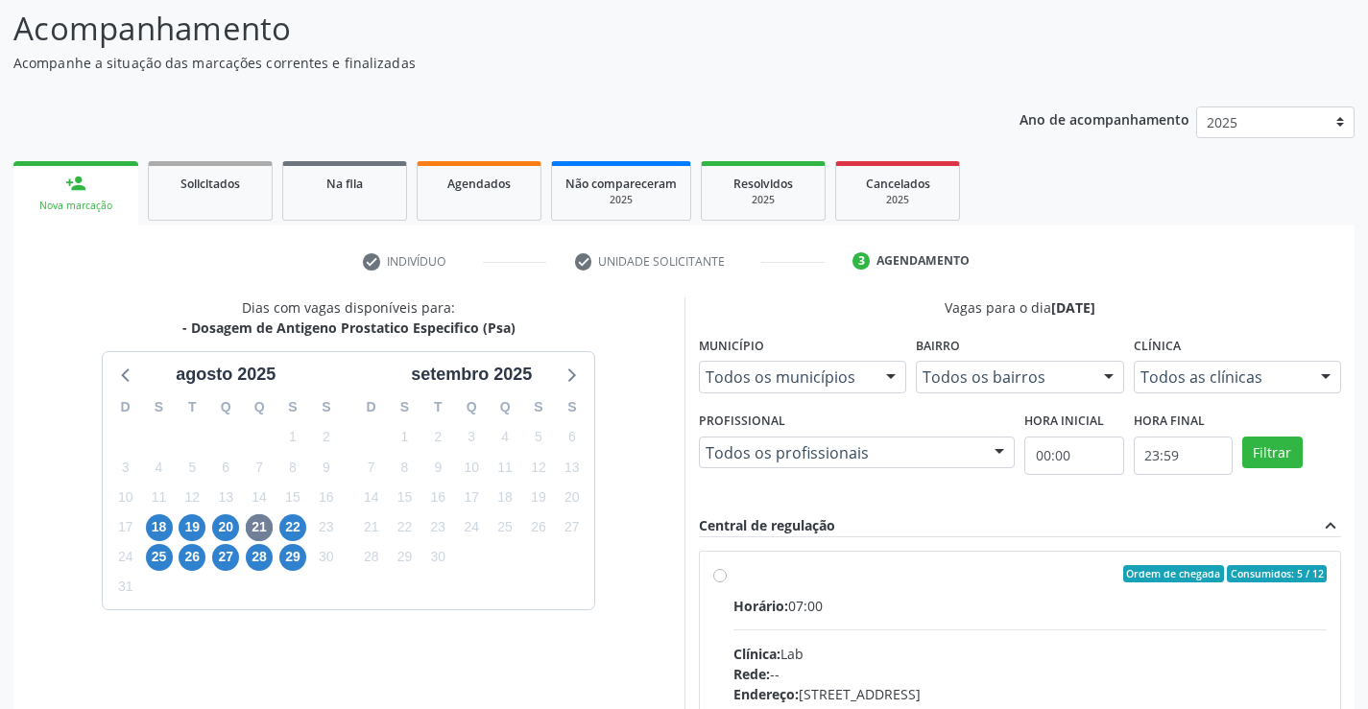
click at [815, 579] on div "Ordem de chegada Consumidos: 5 / 12" at bounding box center [1030, 573] width 594 height 17
click at [727, 579] on input "Ordem de chegada Consumidos: 5 / 12 Horário: 07:00 Clínica: Lab Rede: -- Endere…" at bounding box center [719, 573] width 13 height 17
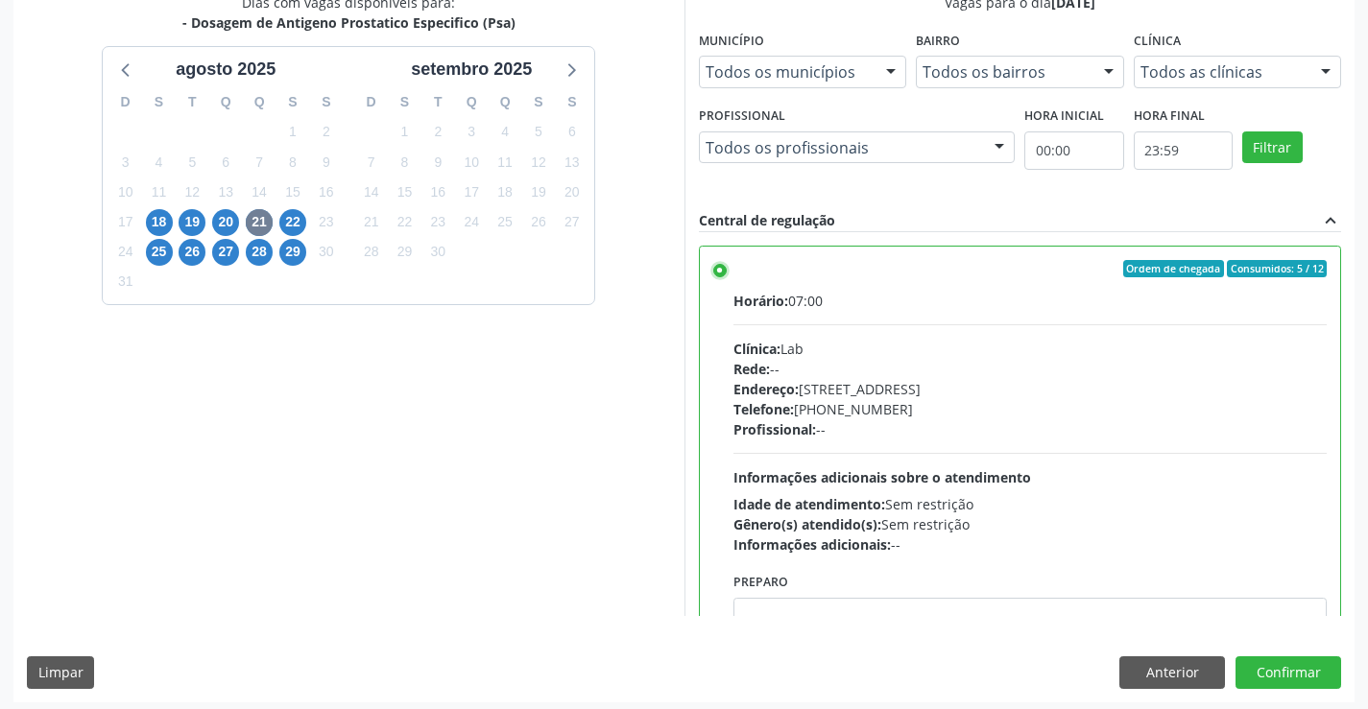
scroll to position [438, 0]
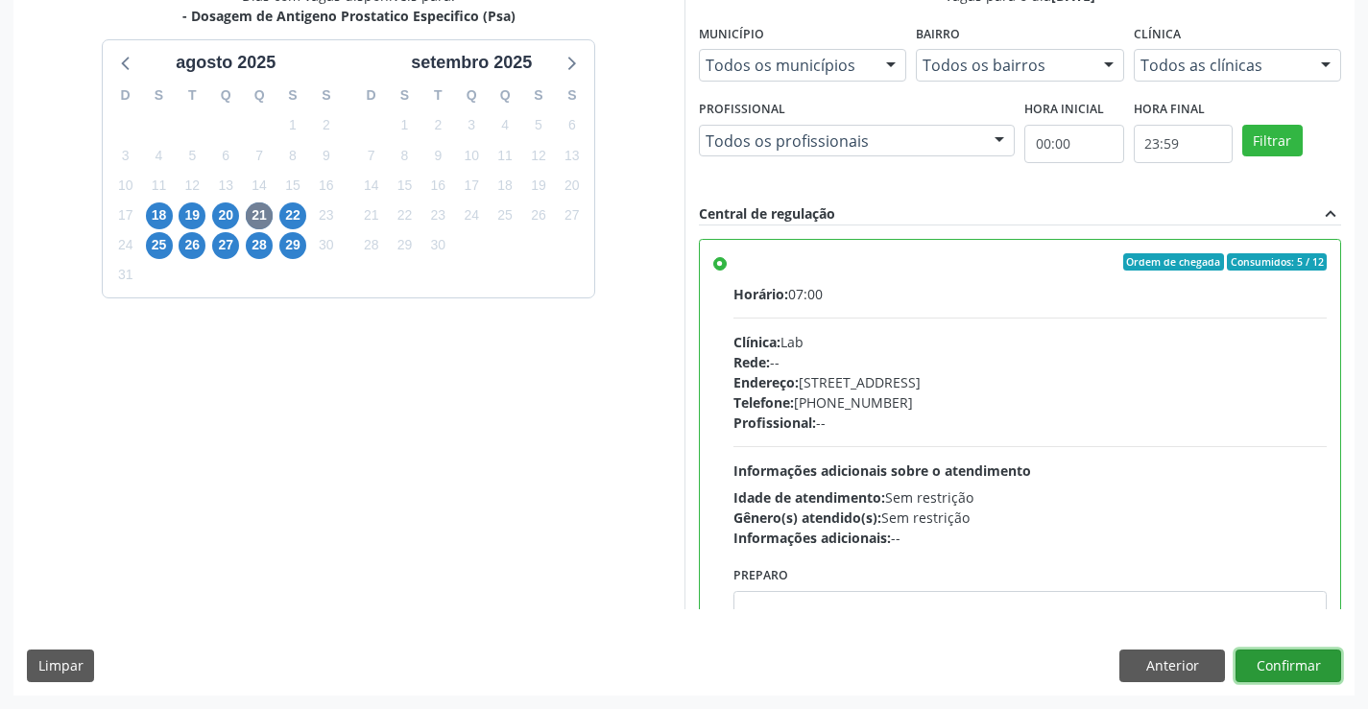
click at [1291, 668] on button "Confirmar" at bounding box center [1288, 666] width 106 height 33
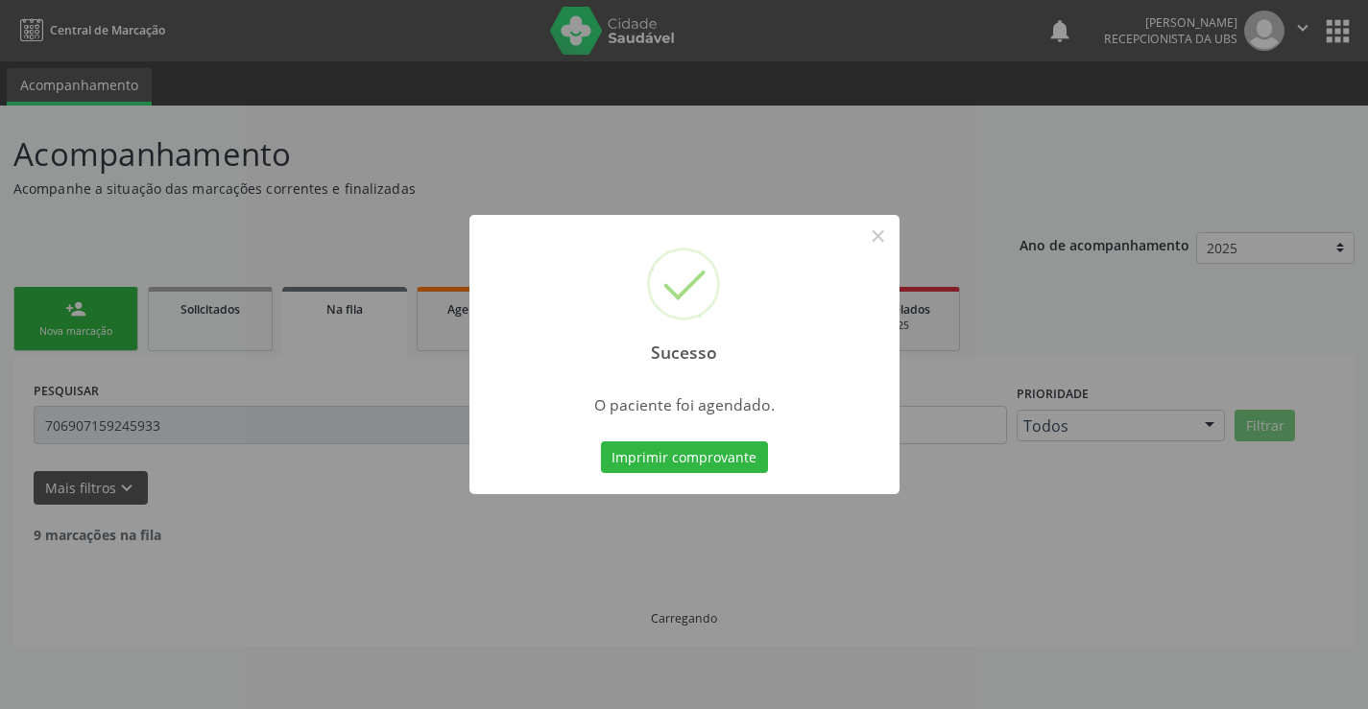
scroll to position [0, 0]
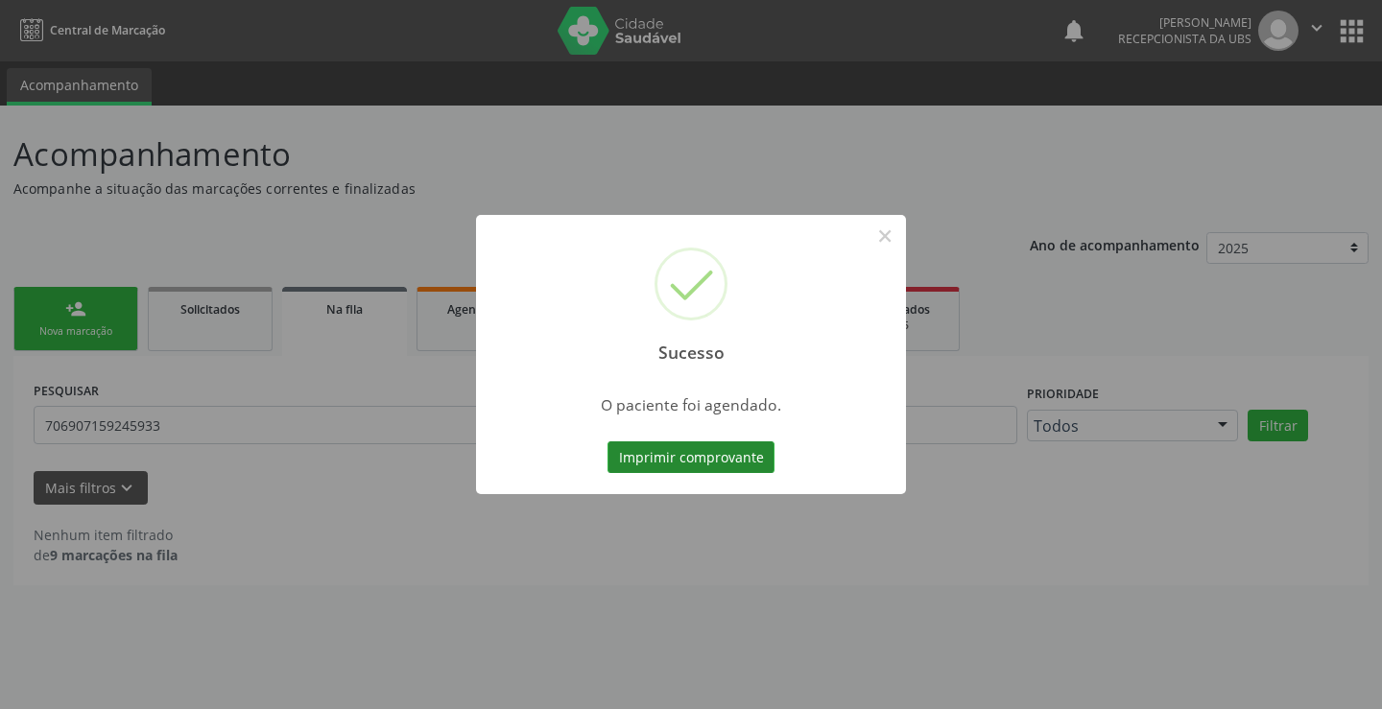
click at [646, 459] on button "Imprimir comprovante" at bounding box center [691, 457] width 167 height 33
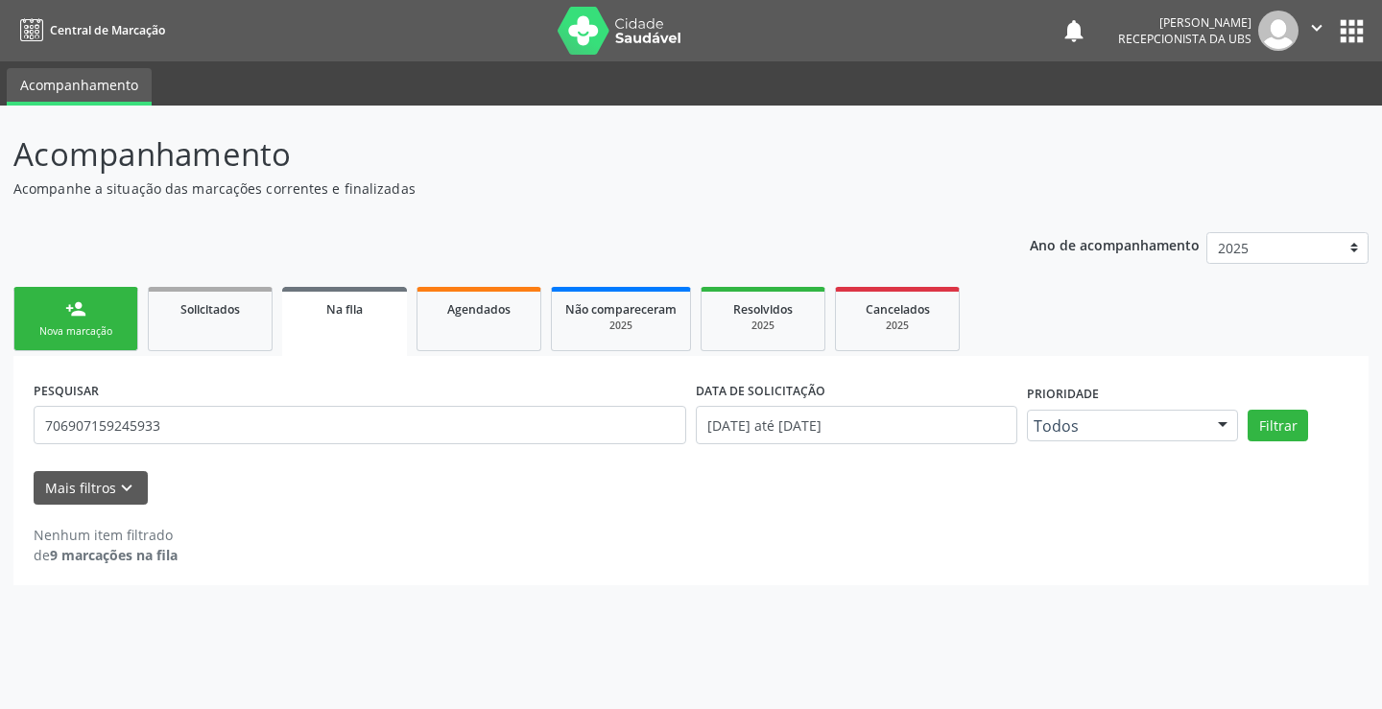
click at [89, 342] on link "person_add Nova marcação" at bounding box center [75, 319] width 125 height 64
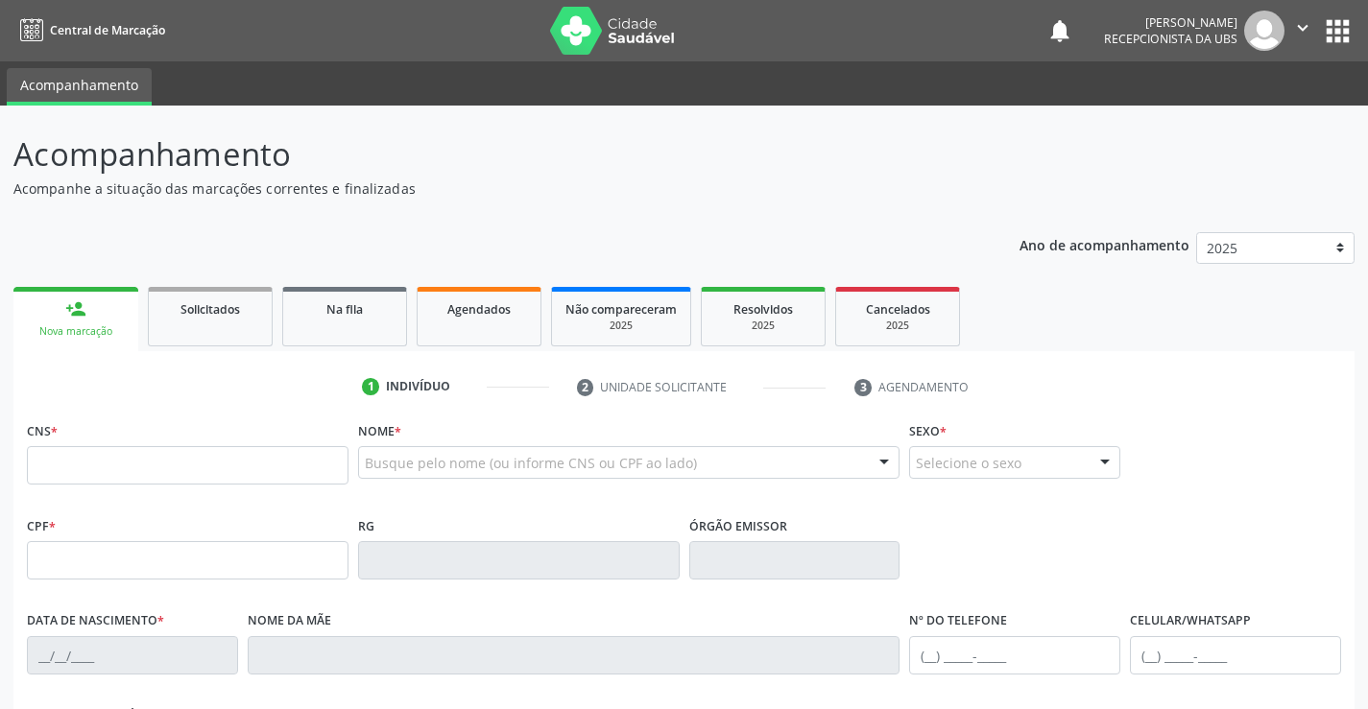
click at [190, 434] on div "CNS *" at bounding box center [188, 451] width 322 height 68
click at [120, 455] on input "text" at bounding box center [188, 465] width 322 height 38
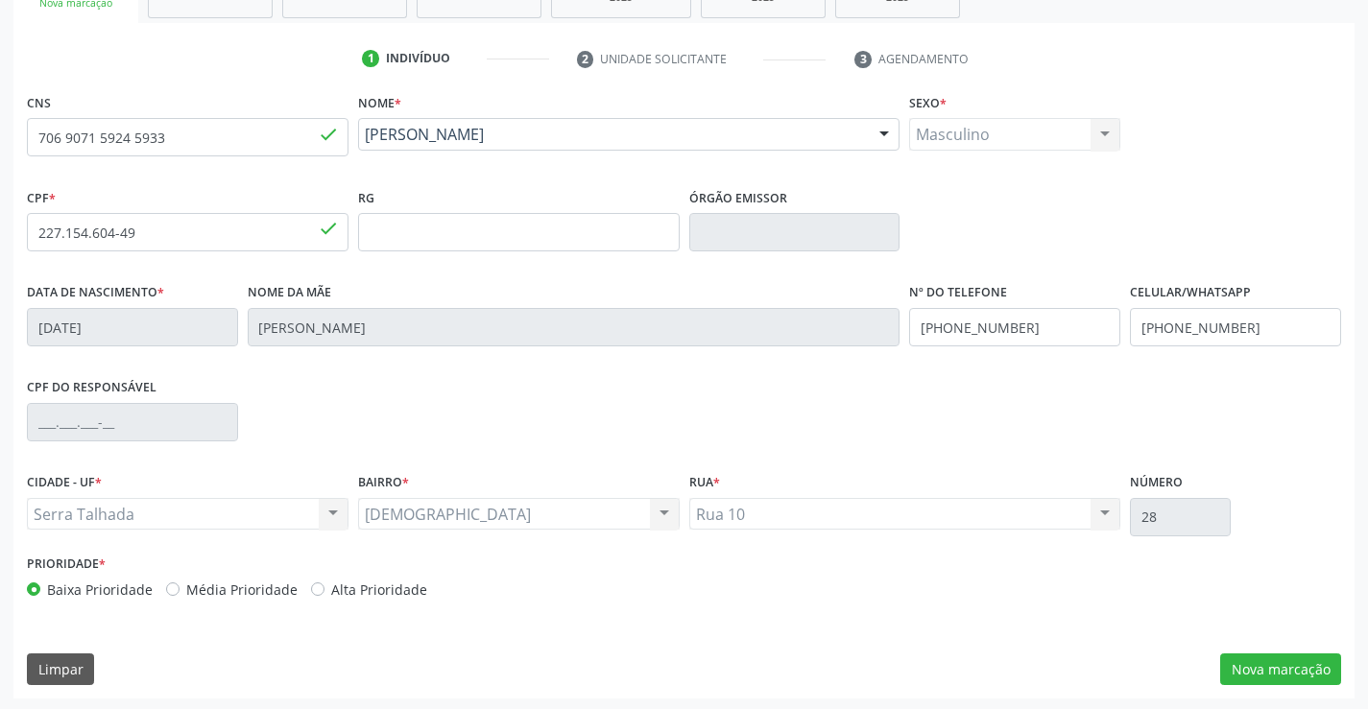
scroll to position [331, 0]
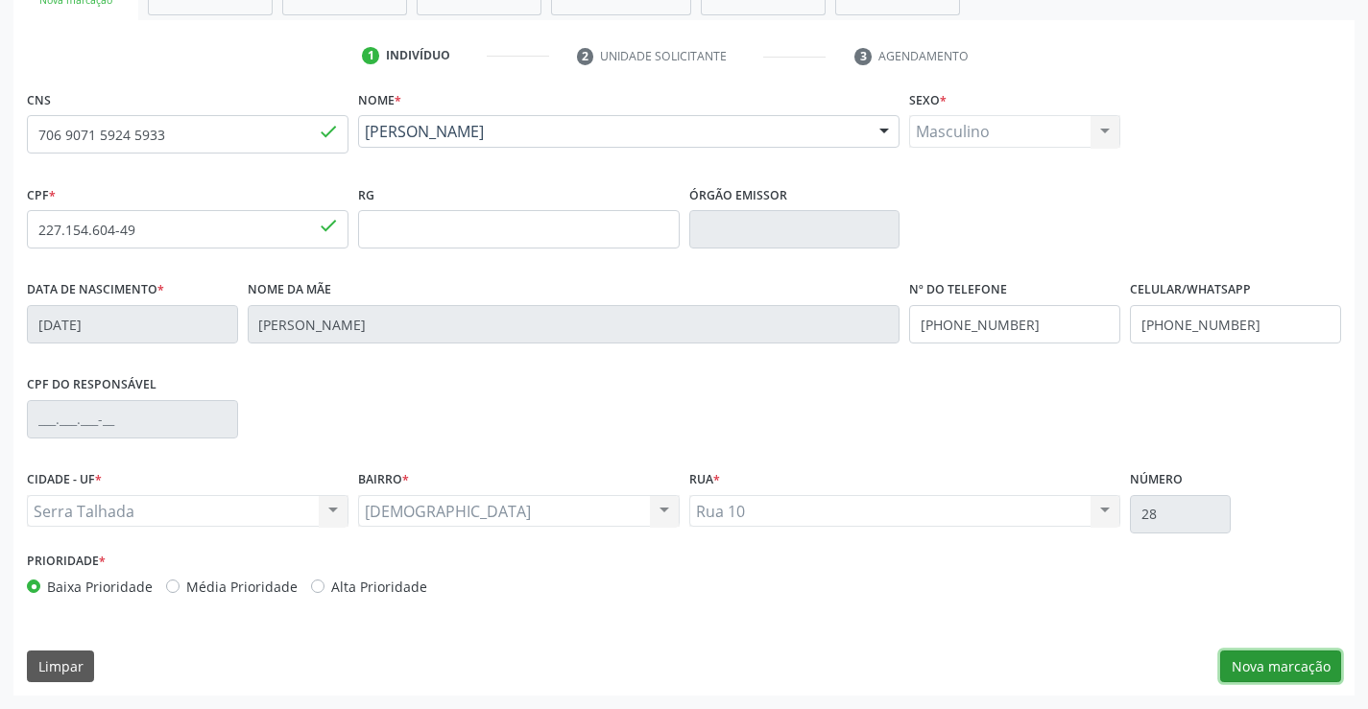
click at [1283, 655] on button "Nova marcação" at bounding box center [1280, 667] width 121 height 33
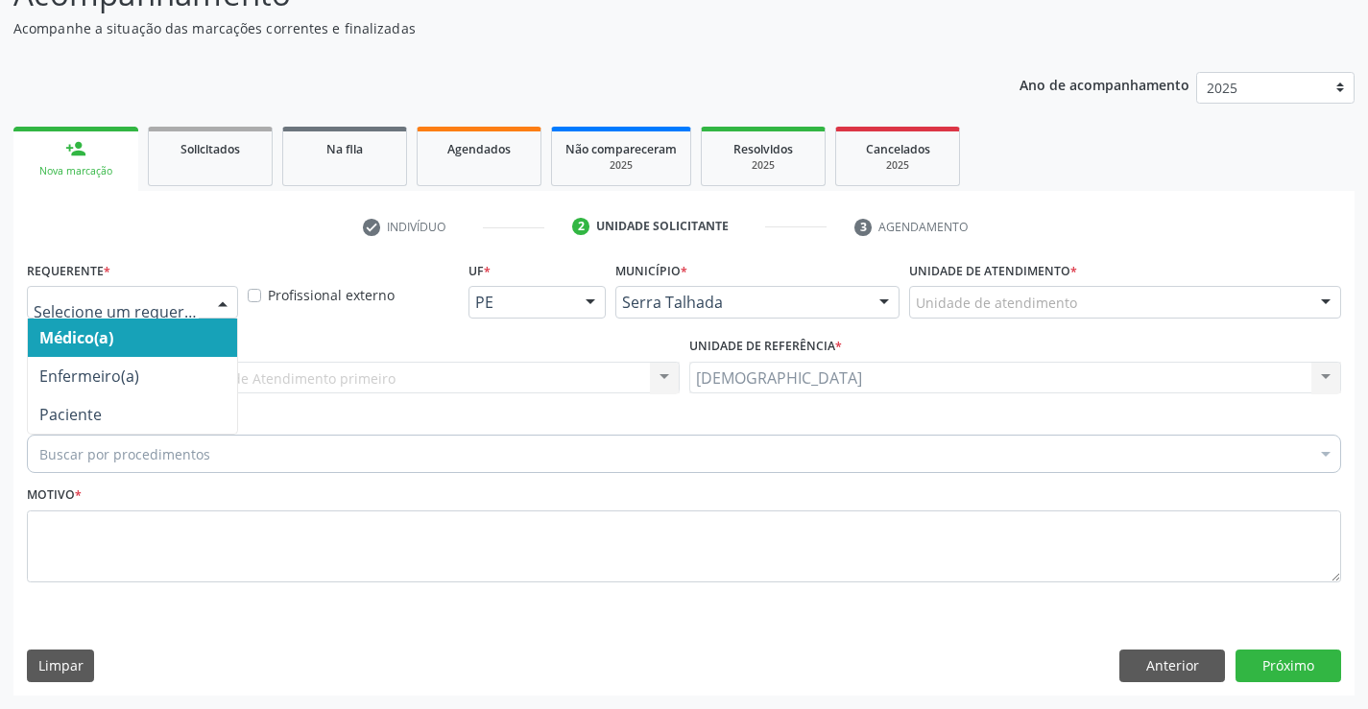
click at [221, 304] on div at bounding box center [222, 303] width 29 height 33
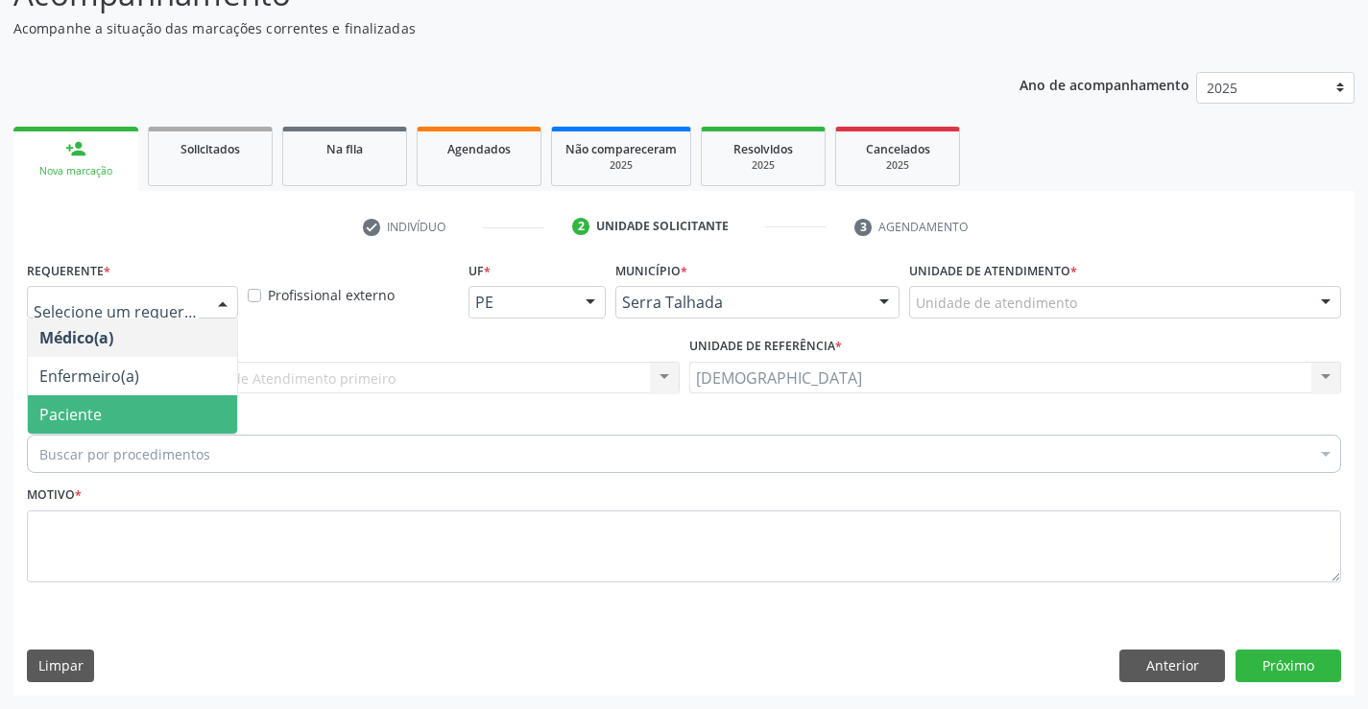
click at [107, 417] on span "Paciente" at bounding box center [132, 414] width 209 height 38
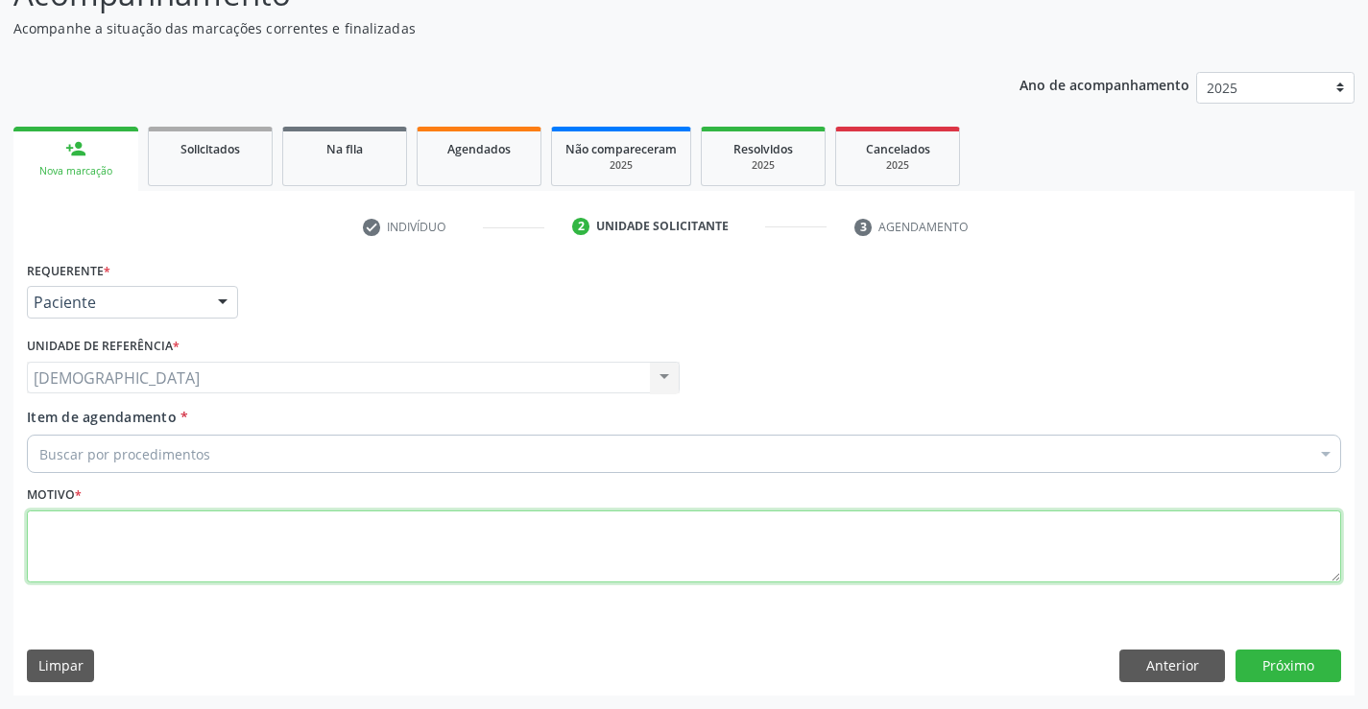
click at [69, 567] on textarea at bounding box center [684, 547] width 1314 height 73
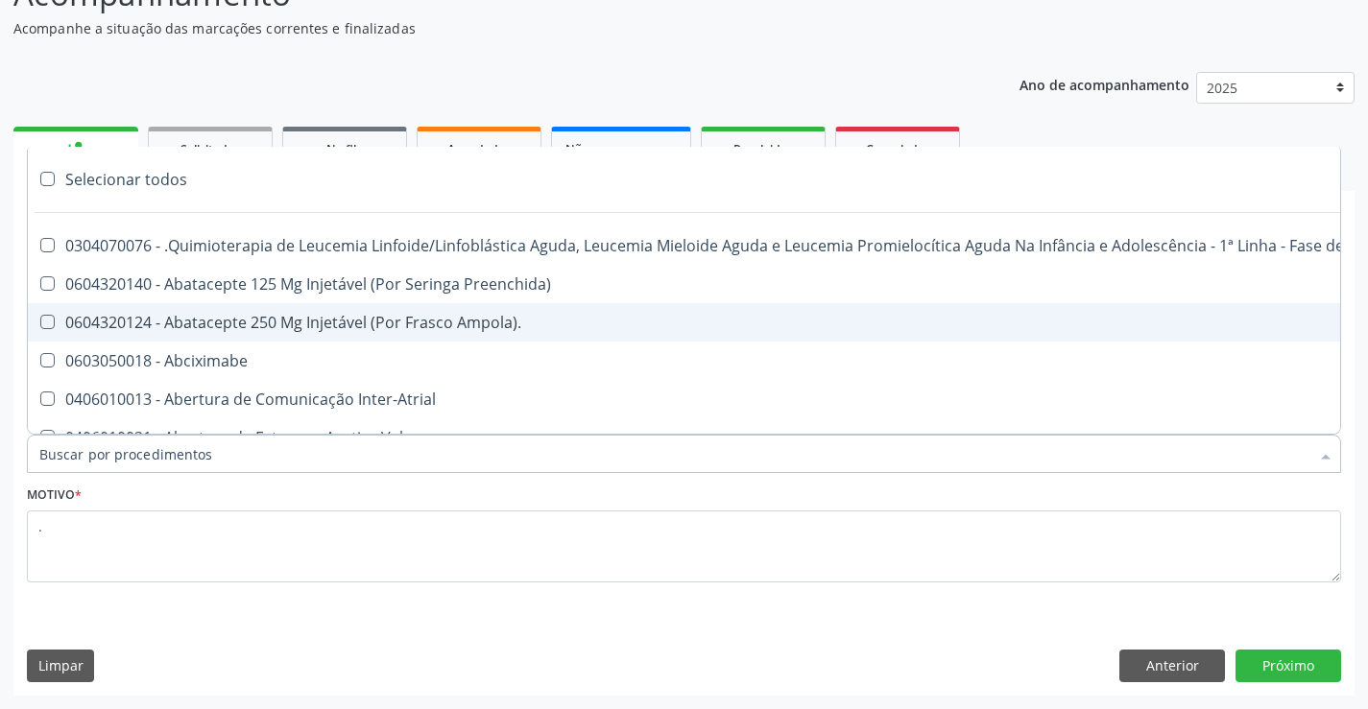
click at [122, 453] on input "Item de agendamento *" at bounding box center [674, 454] width 1270 height 38
click at [134, 454] on input "Item de agendamento *" at bounding box center [674, 454] width 1270 height 38
click at [136, 454] on input "Item de agendamento *" at bounding box center [674, 454] width 1270 height 38
click at [136, 453] on input "Item de agendamento *" at bounding box center [674, 454] width 1270 height 38
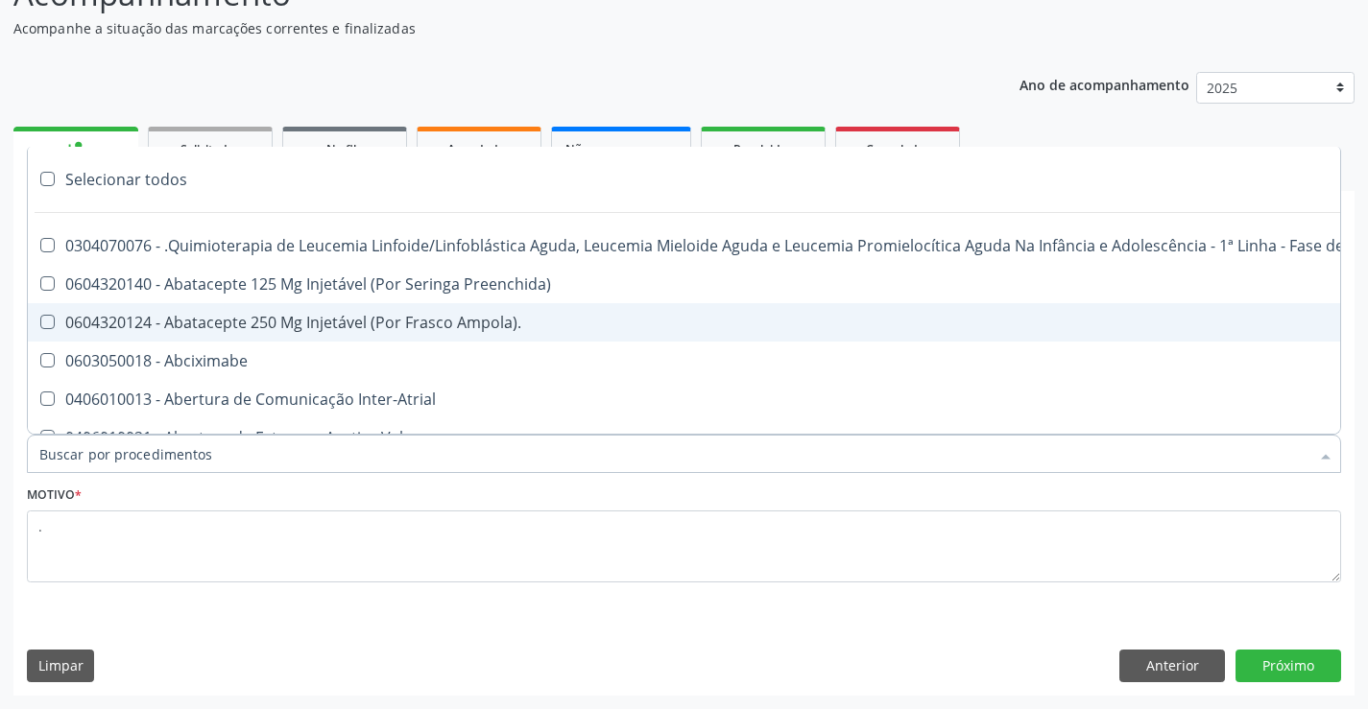
click at [136, 453] on input "Item de agendamento *" at bounding box center [674, 454] width 1270 height 38
click at [663, 628] on div "Requerente * Paciente Médico(a) Enfermeiro(a) Paciente Nenhum resultado encontr…" at bounding box center [683, 475] width 1341 height 439
click at [231, 454] on div at bounding box center [684, 454] width 1314 height 38
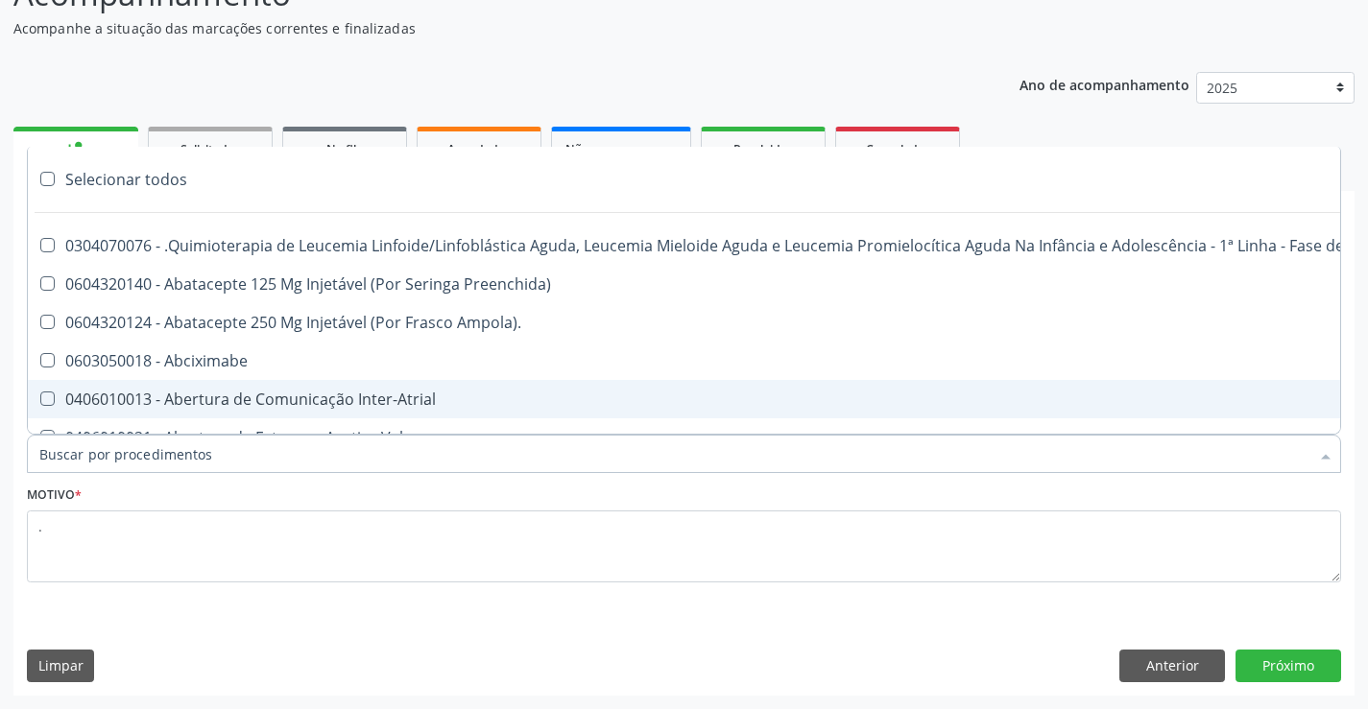
click at [234, 453] on input "Item de agendamento *" at bounding box center [674, 454] width 1270 height 38
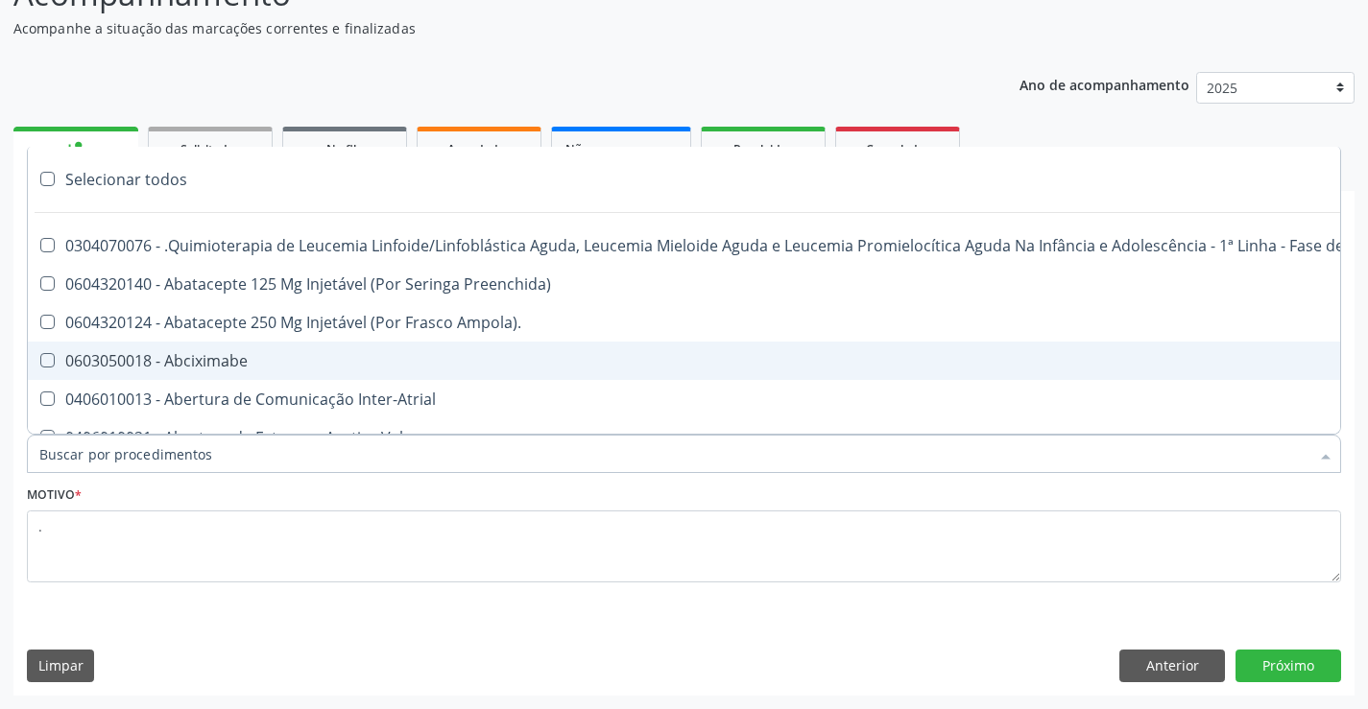
click at [546, 88] on div "Ano de acompanhamento 2025 2024 person_add Nova marcação Solicitados Na fila Ag…" at bounding box center [683, 377] width 1341 height 637
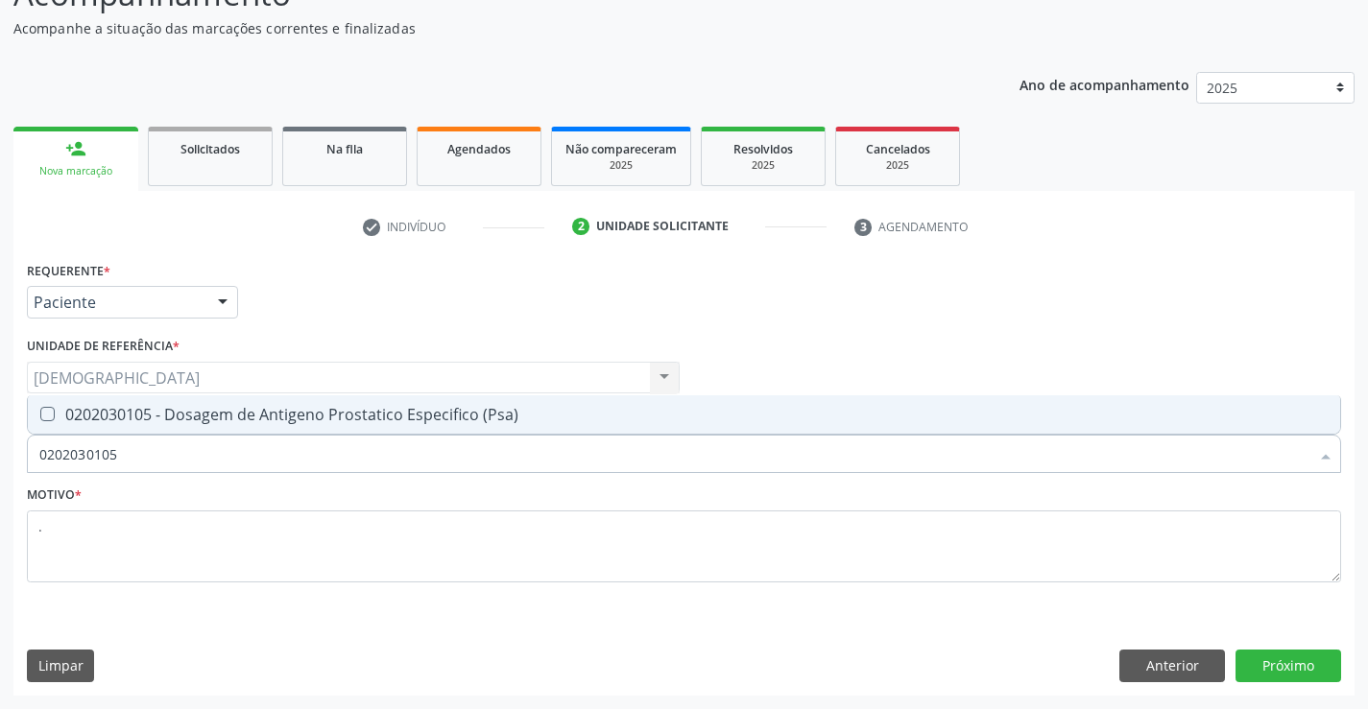
click at [227, 419] on div "0202030105 - Dosagem de Antigeno Prostatico Especifico (Psa)" at bounding box center [683, 414] width 1289 height 15
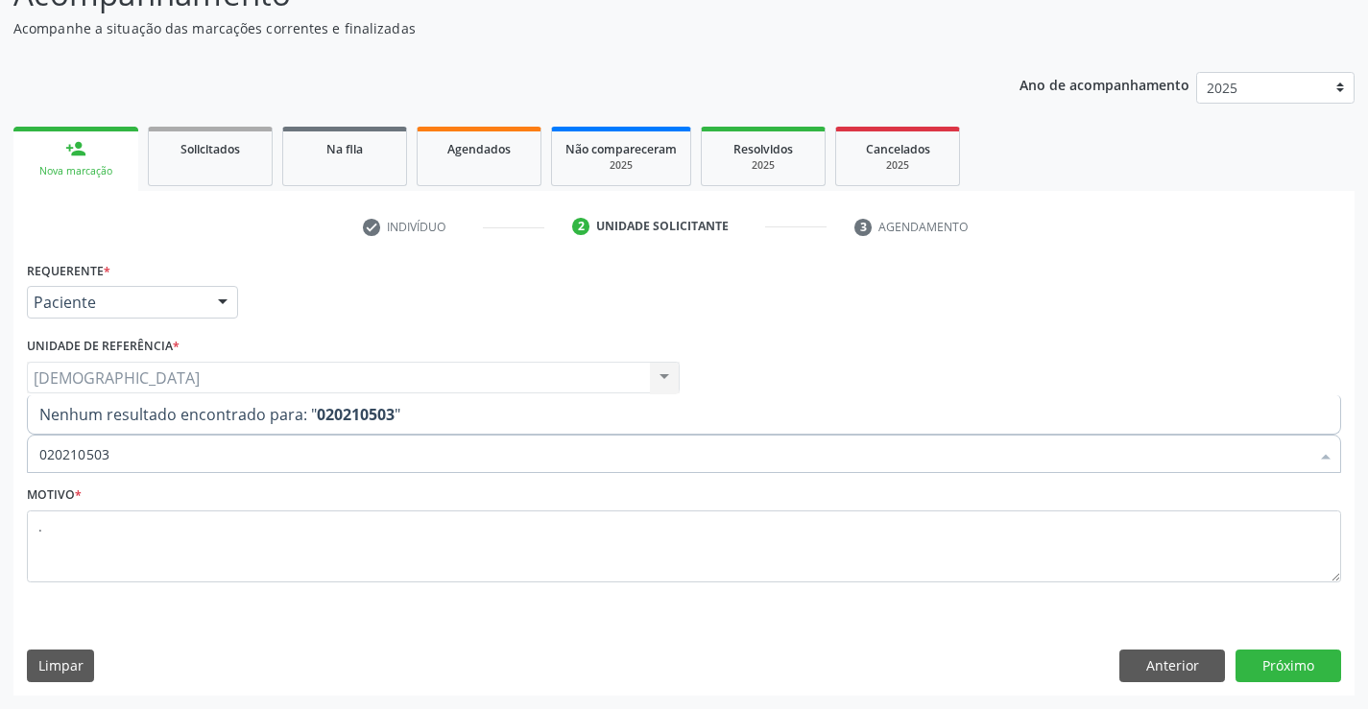
click at [71, 456] on input "020210503" at bounding box center [674, 454] width 1270 height 38
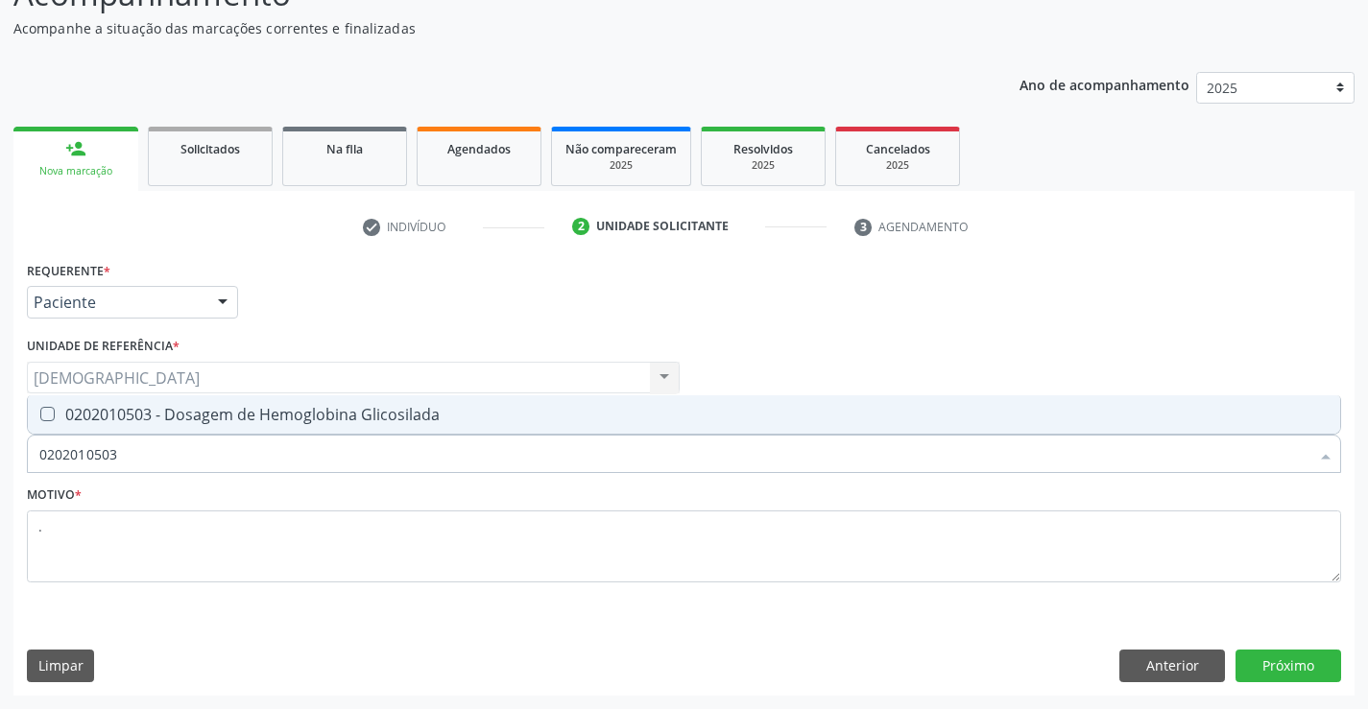
click at [119, 417] on div "0202010503 - Dosagem de Hemoglobina Glicosilada" at bounding box center [683, 414] width 1289 height 15
click at [1310, 661] on button "Próximo" at bounding box center [1288, 666] width 106 height 33
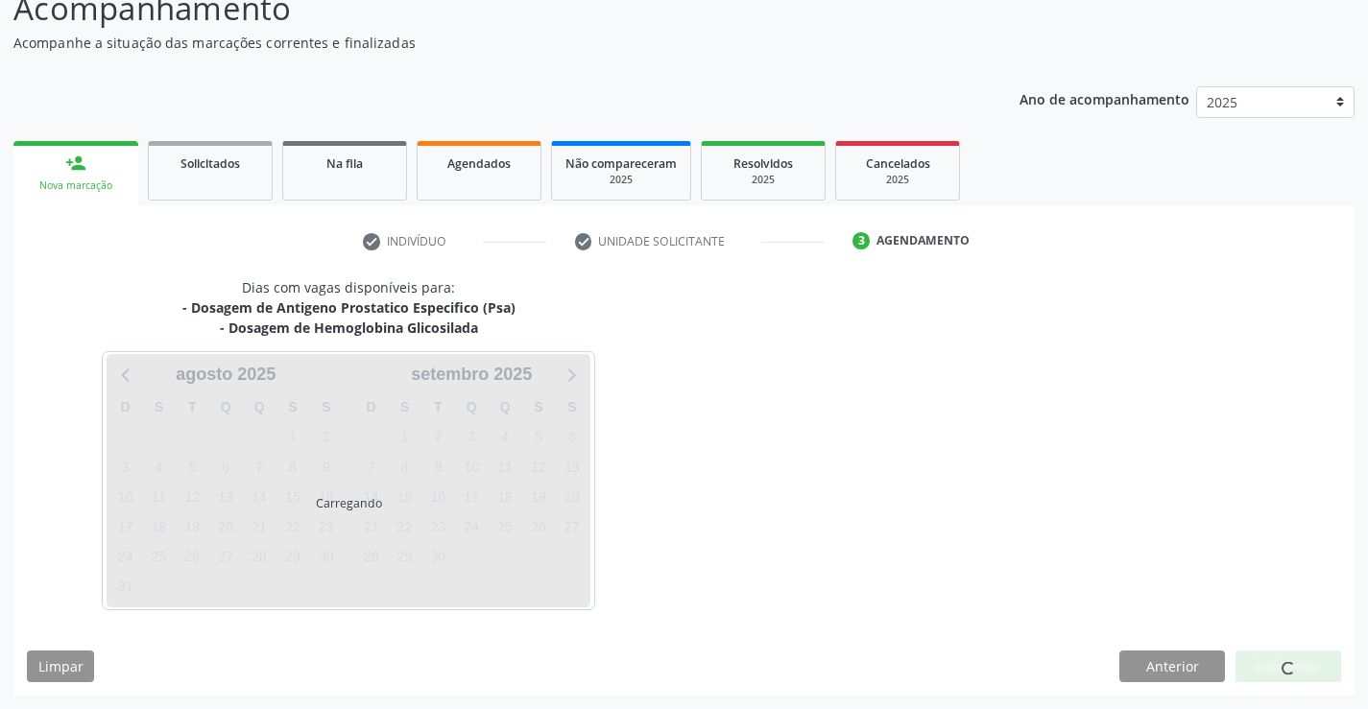
scroll to position [146, 0]
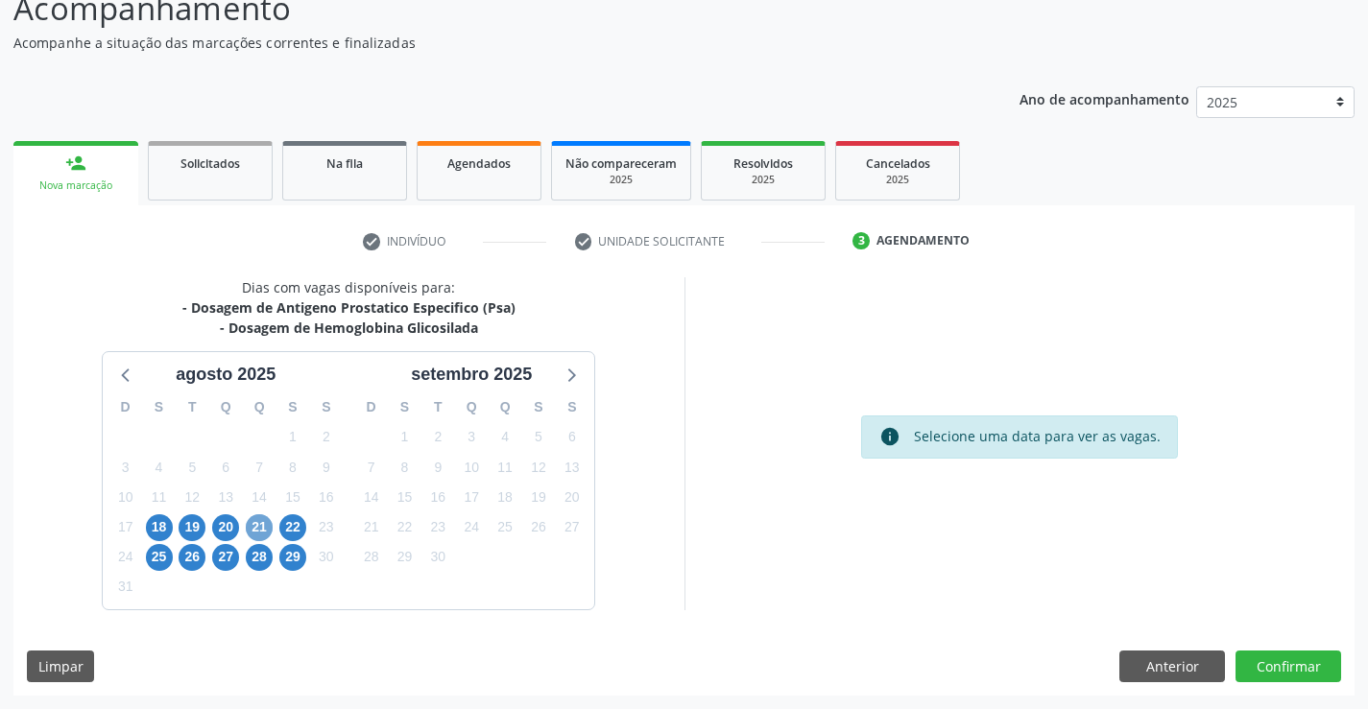
click at [251, 525] on span "21" at bounding box center [259, 527] width 27 height 27
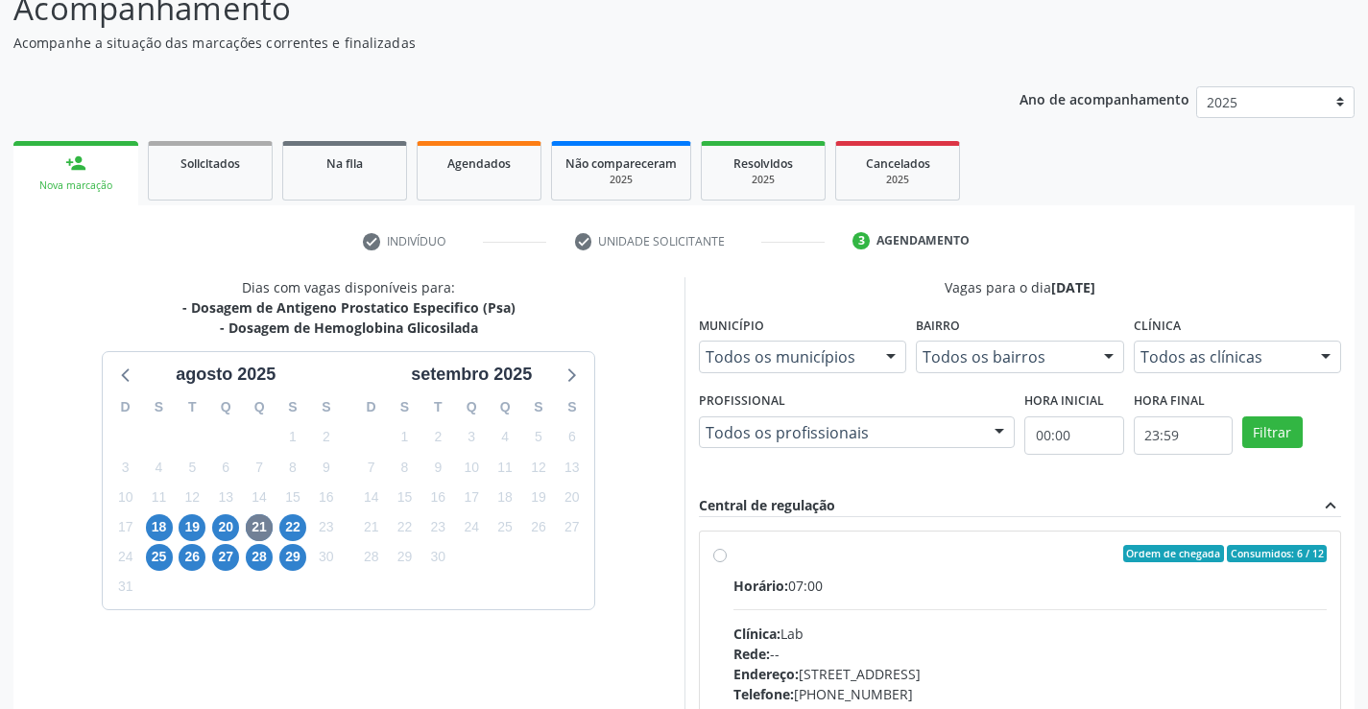
click at [835, 558] on div "Ordem de chegada Consumidos: 6 / 12" at bounding box center [1030, 553] width 594 height 17
click at [727, 558] on input "Ordem de chegada Consumidos: 6 / 12 Horário: 07:00 Clínica: Lab Rede: -- Endere…" at bounding box center [719, 553] width 13 height 17
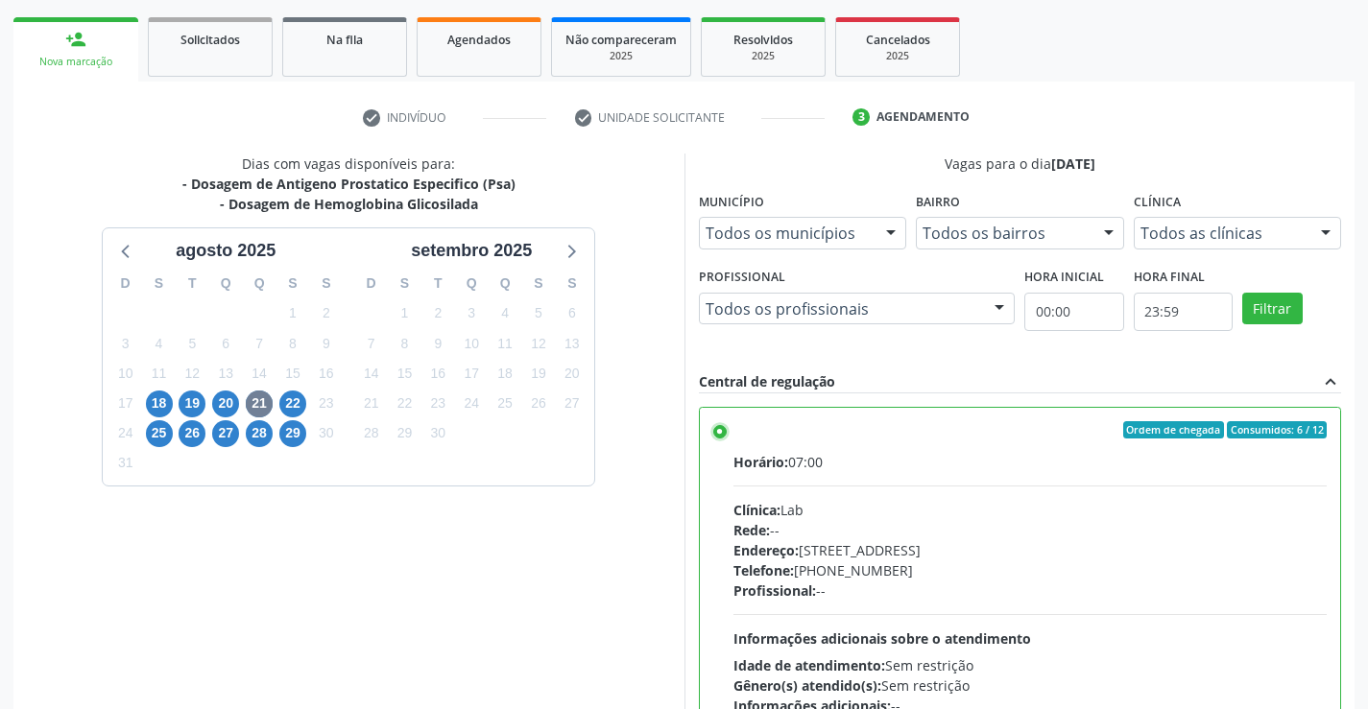
scroll to position [438, 0]
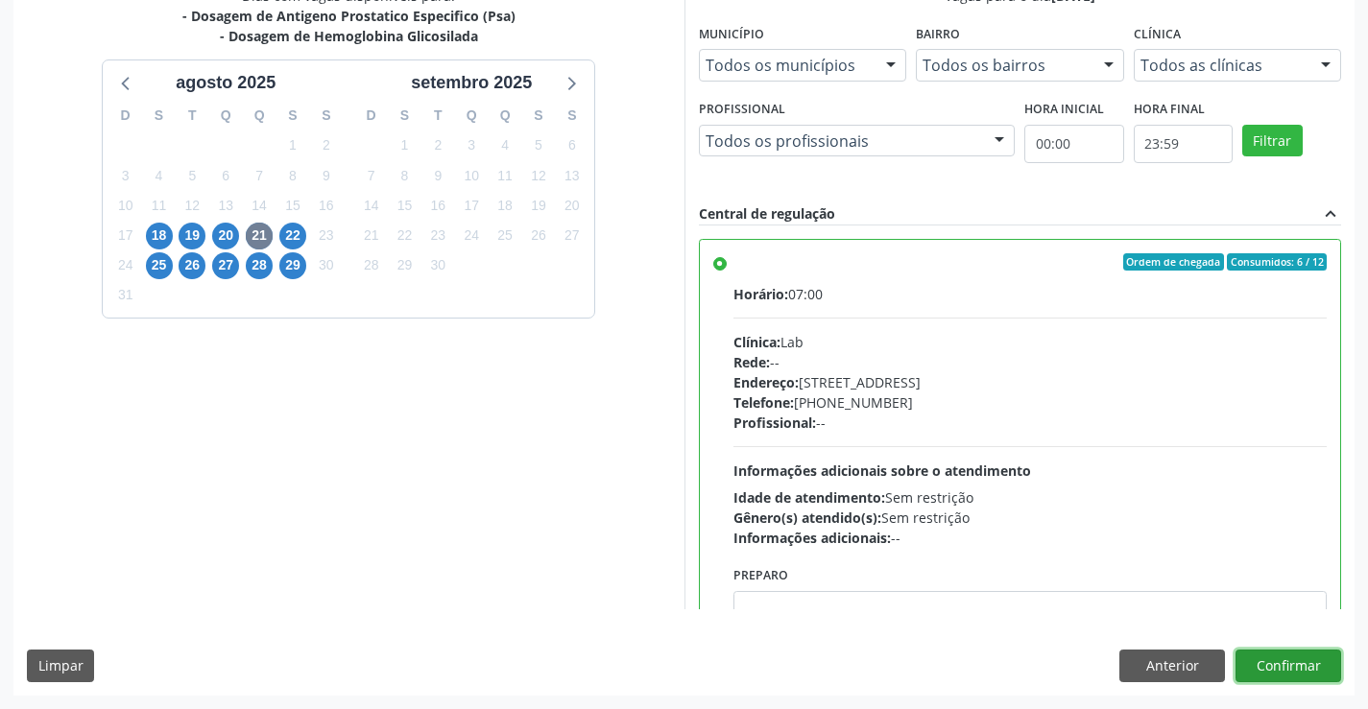
click at [1325, 672] on button "Confirmar" at bounding box center [1288, 666] width 106 height 33
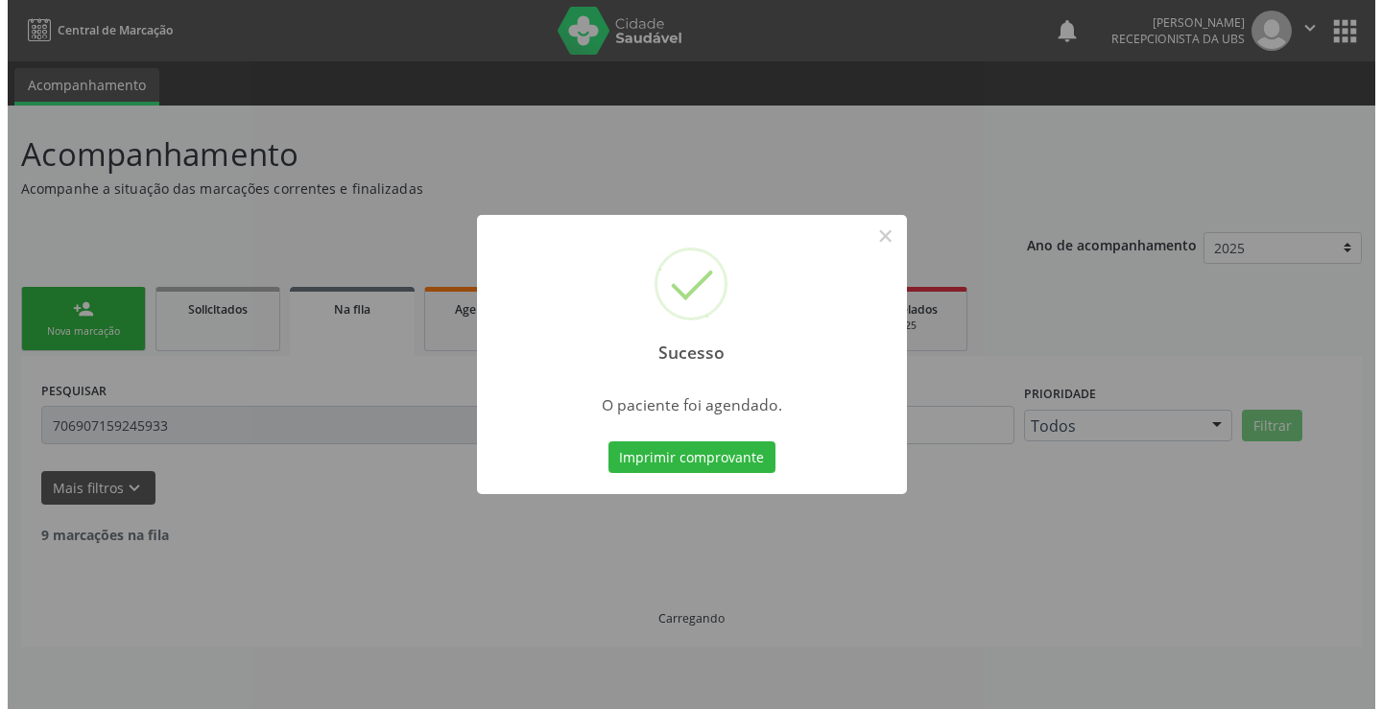
scroll to position [0, 0]
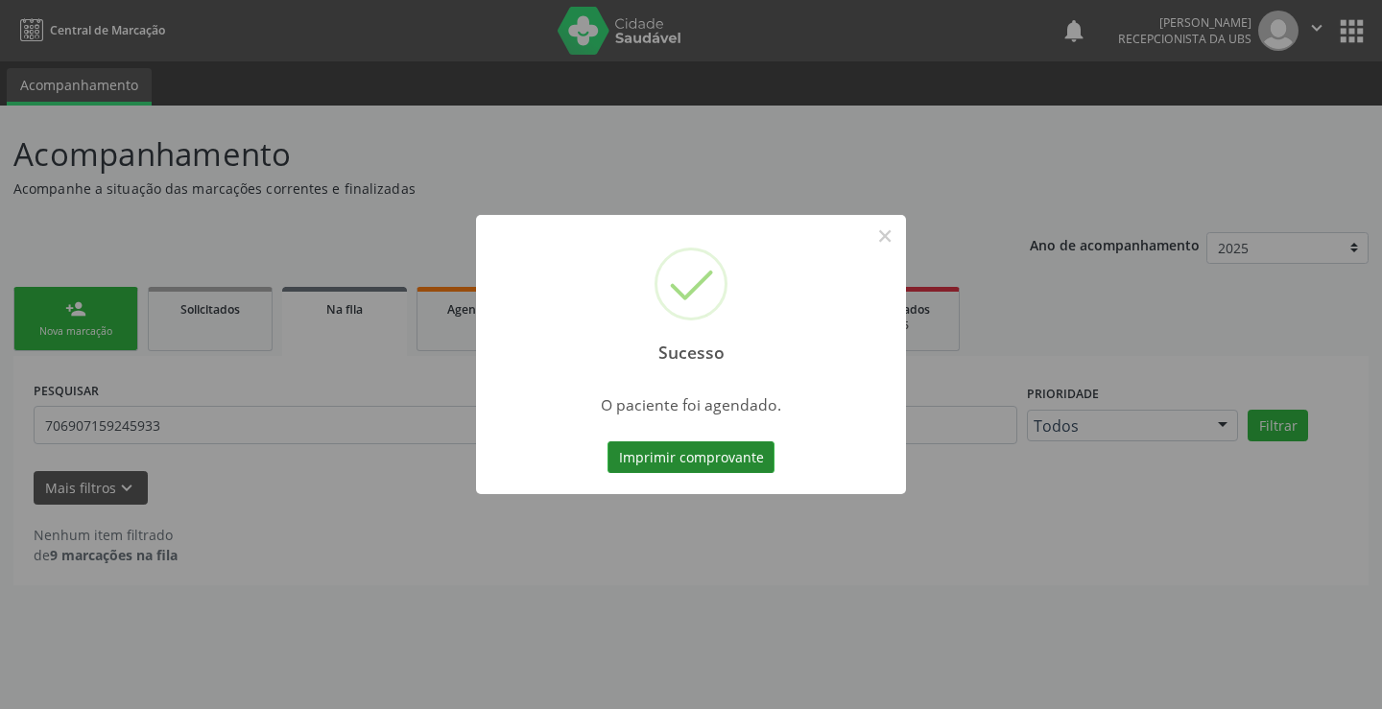
click at [632, 455] on button "Imprimir comprovante" at bounding box center [691, 457] width 167 height 33
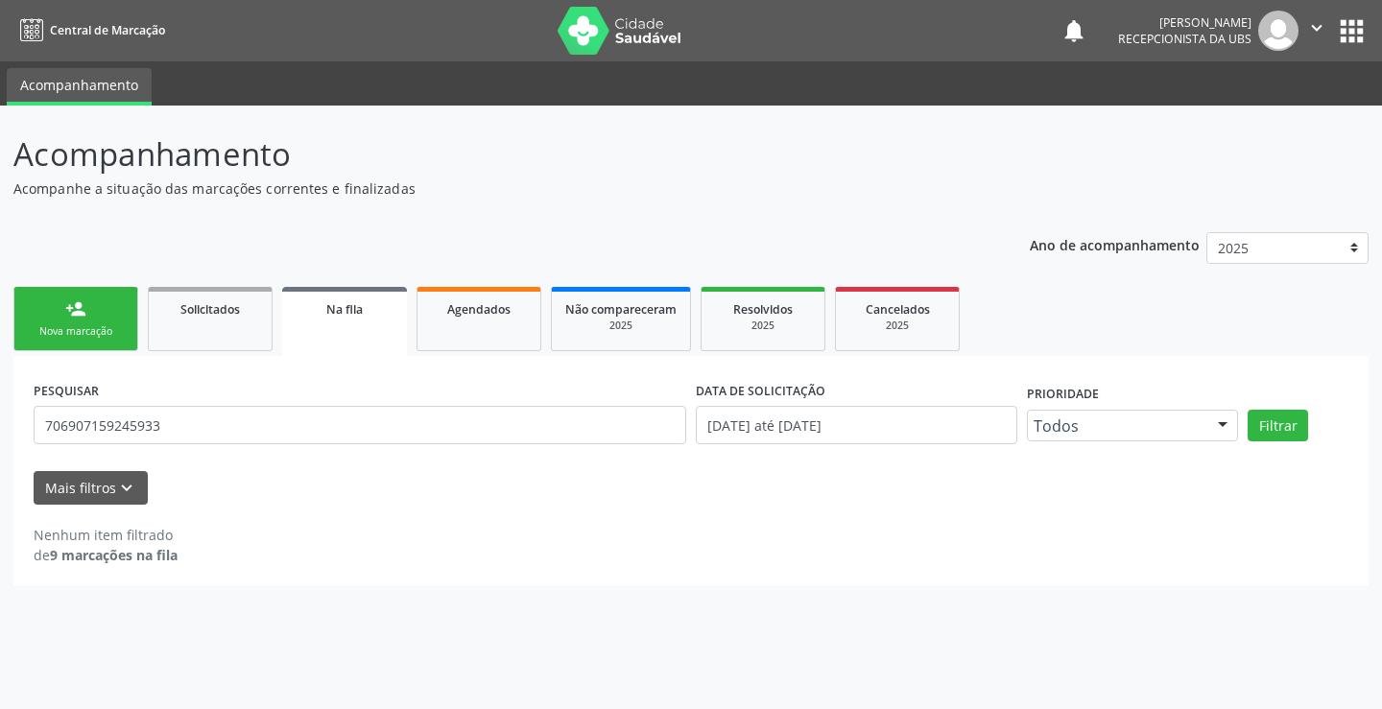
click at [87, 305] on link "person_add Nova marcação" at bounding box center [75, 319] width 125 height 64
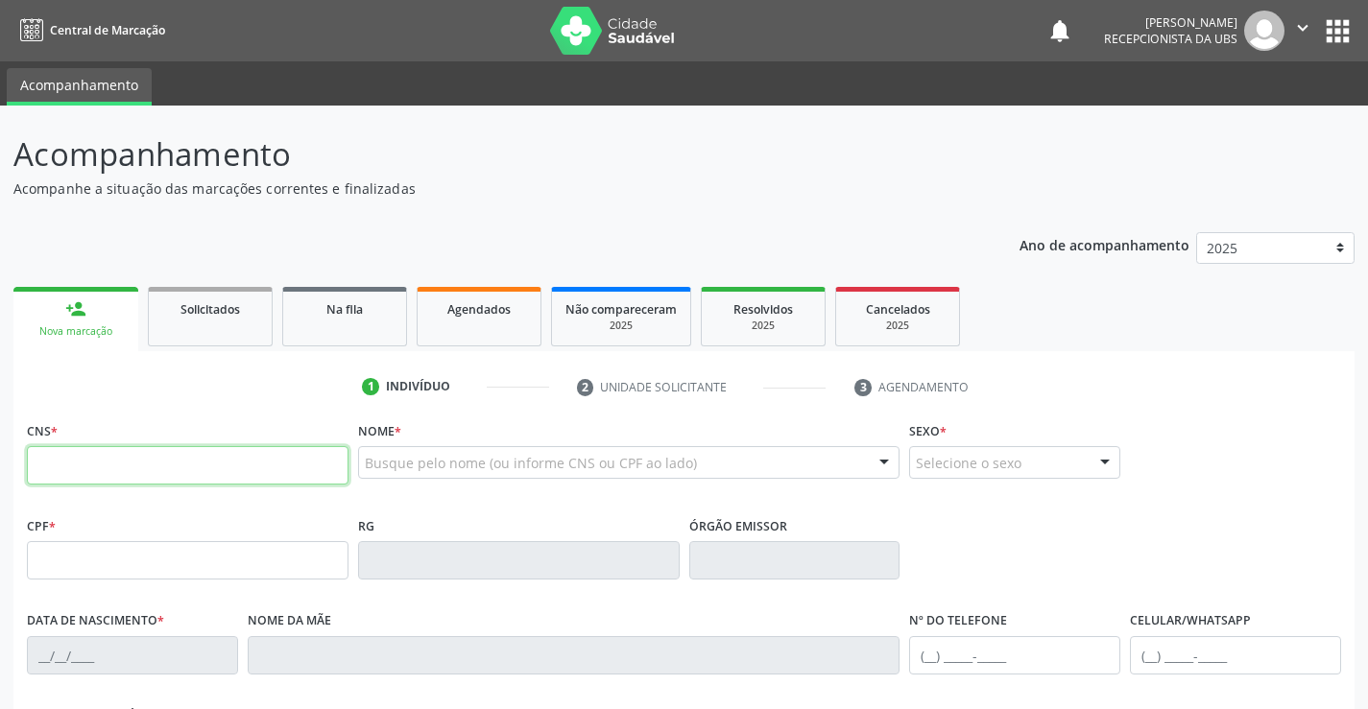
click at [94, 475] on input "text" at bounding box center [188, 465] width 322 height 38
type input "705 2044 0013 9178"
type input "030.927.814-73"
type input "[DATE]"
type input "[PERSON_NAME]"
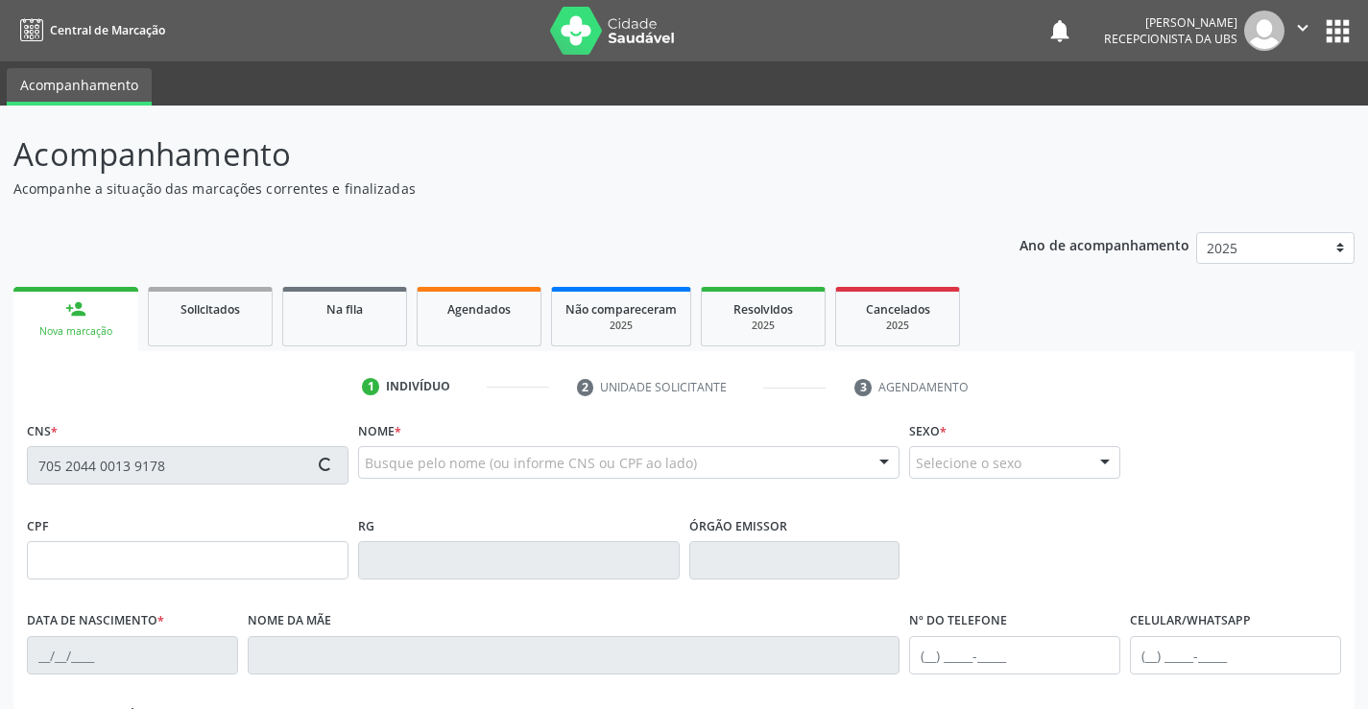
type input "[PHONE_NUMBER]"
type input "980"
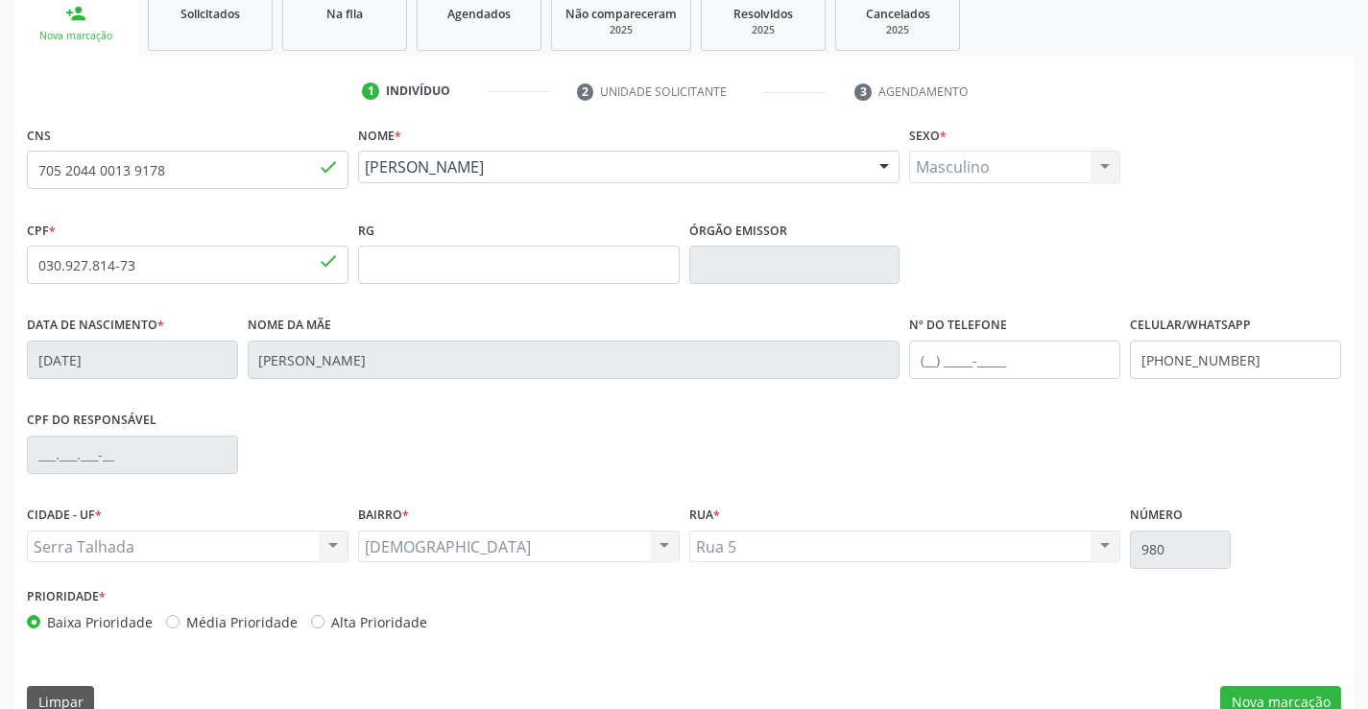
scroll to position [331, 0]
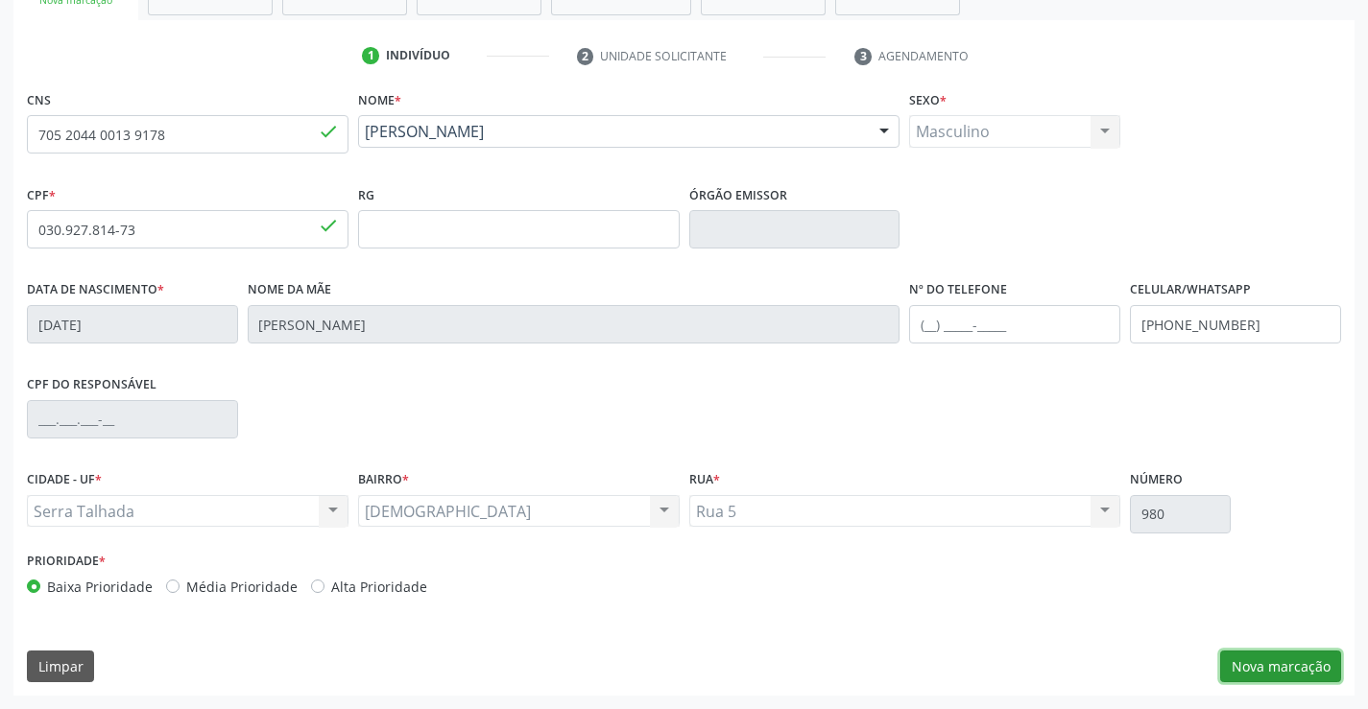
click at [1266, 658] on button "Nova marcação" at bounding box center [1280, 667] width 121 height 33
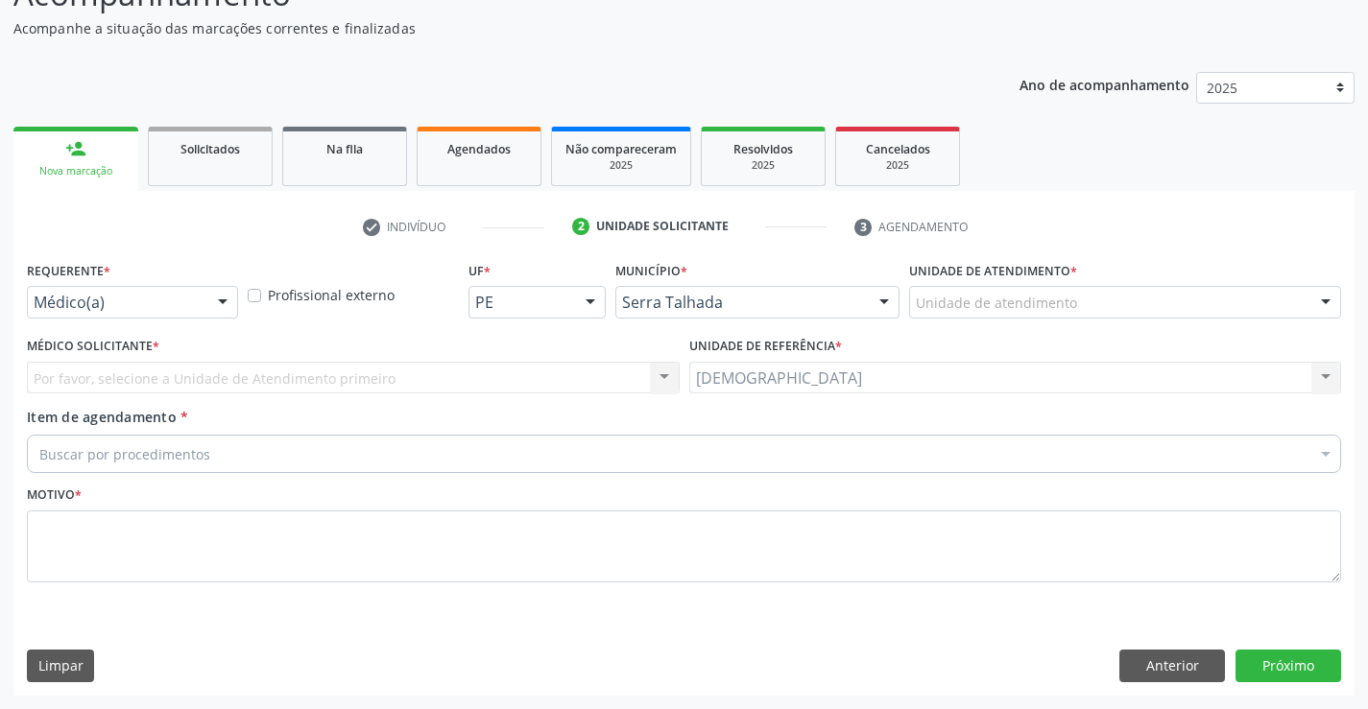
scroll to position [160, 0]
click at [219, 300] on div at bounding box center [222, 303] width 29 height 33
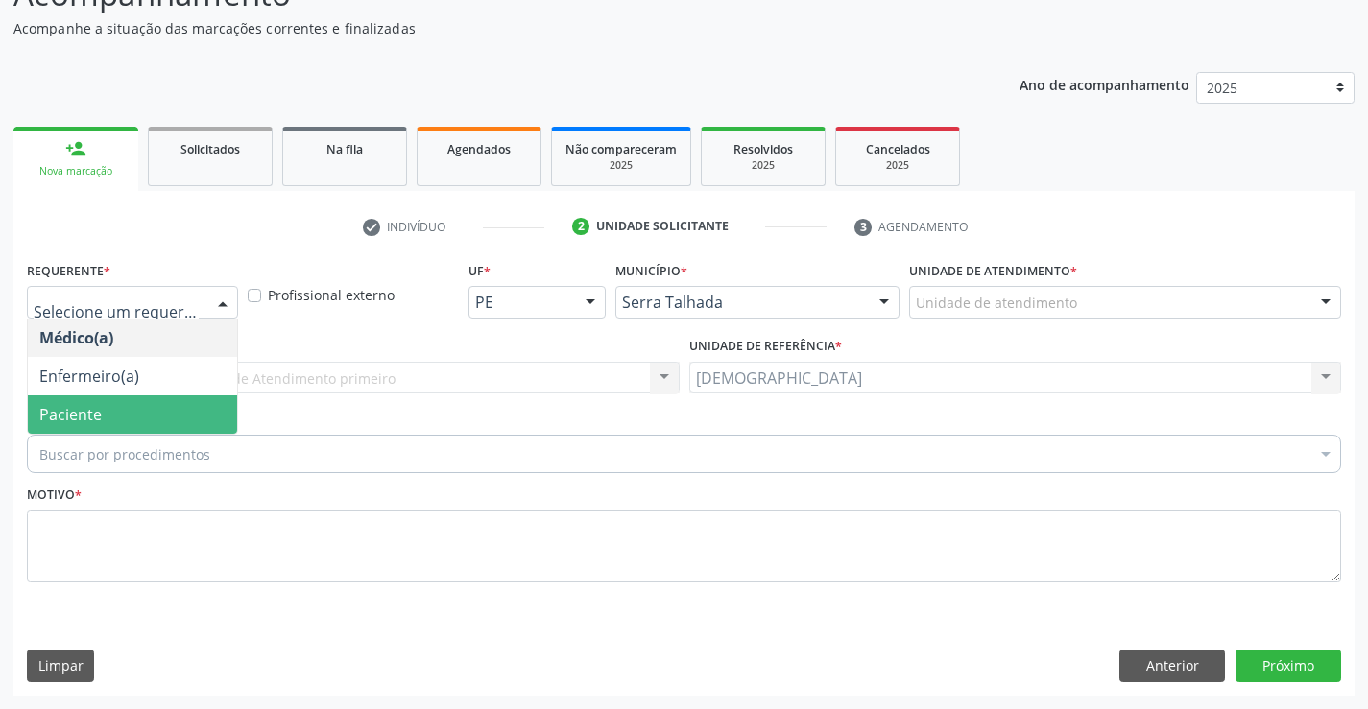
click at [99, 406] on span "Paciente" at bounding box center [70, 414] width 62 height 21
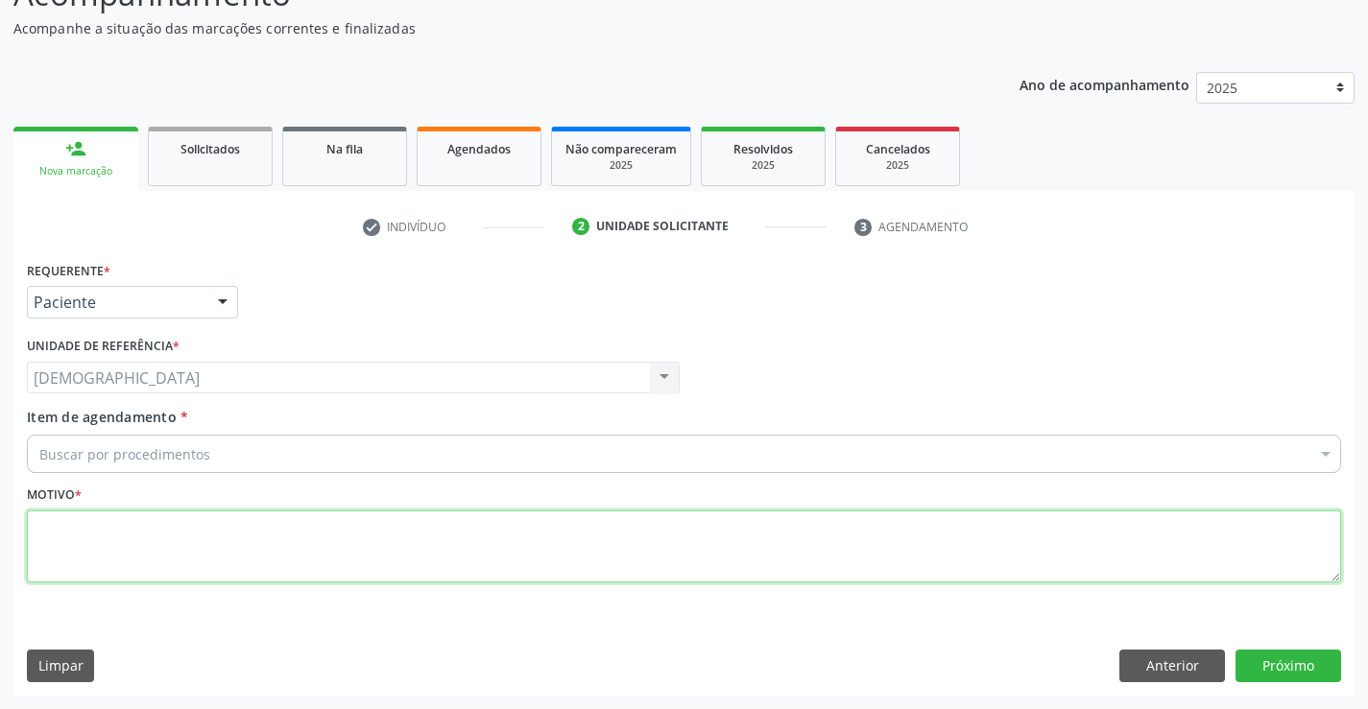
click at [75, 540] on textarea at bounding box center [684, 547] width 1314 height 73
type textarea "."
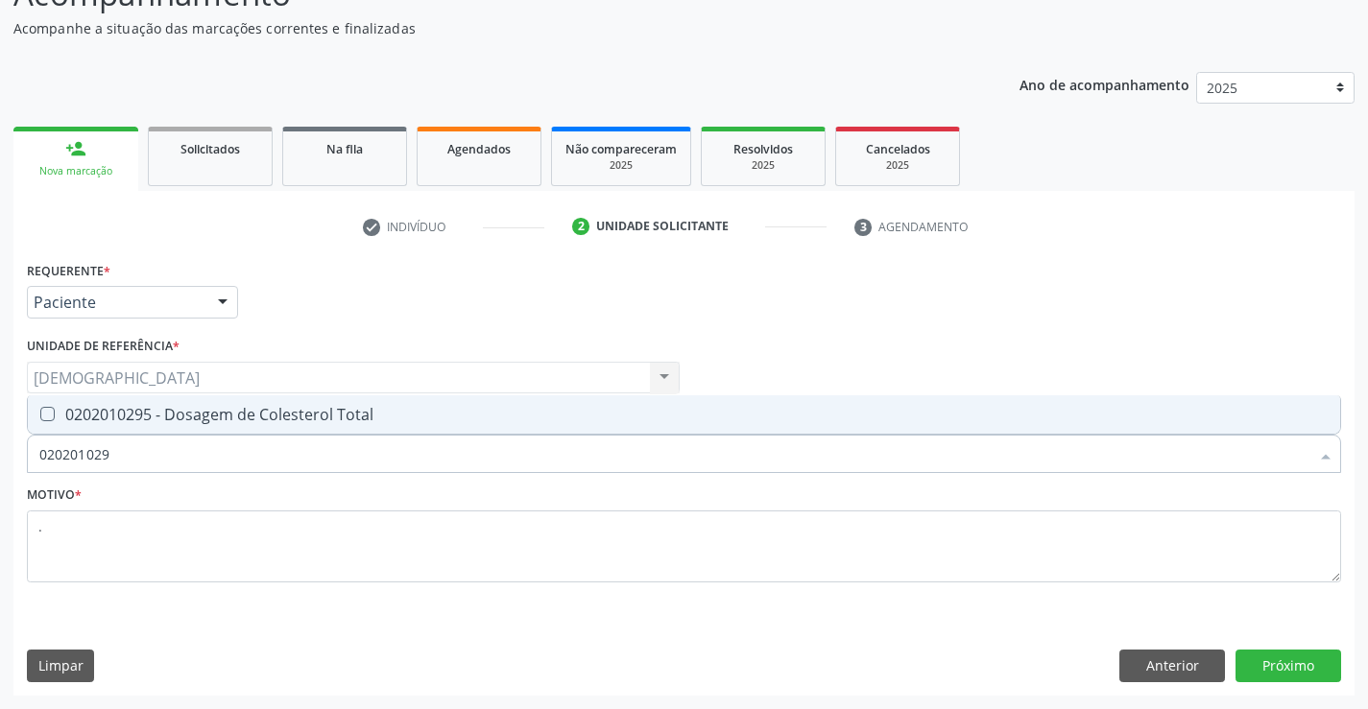
type input "0202010295"
click at [134, 418] on div "0202010295 - Dosagem de Colesterol Total" at bounding box center [683, 414] width 1289 height 15
checkbox Total "true"
type input "02020102"
checkbox Total "false"
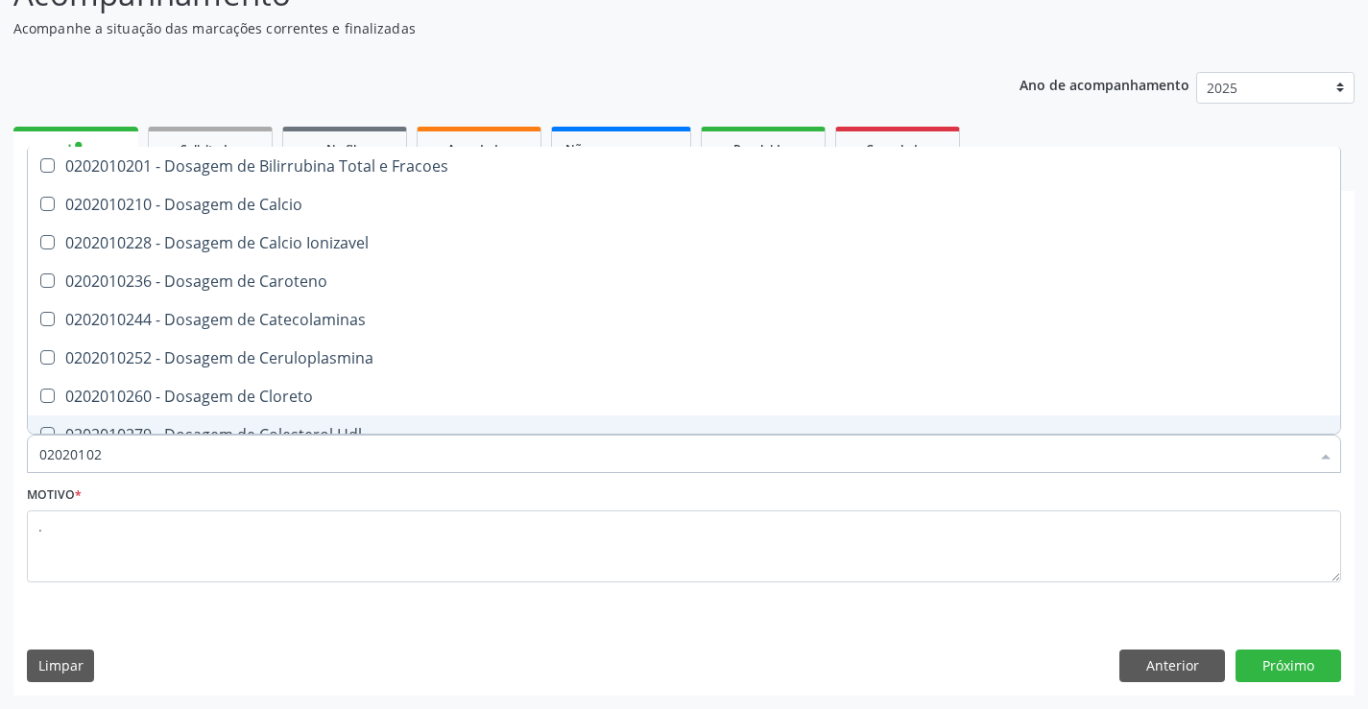
type input "0202010"
checkbox Total "false"
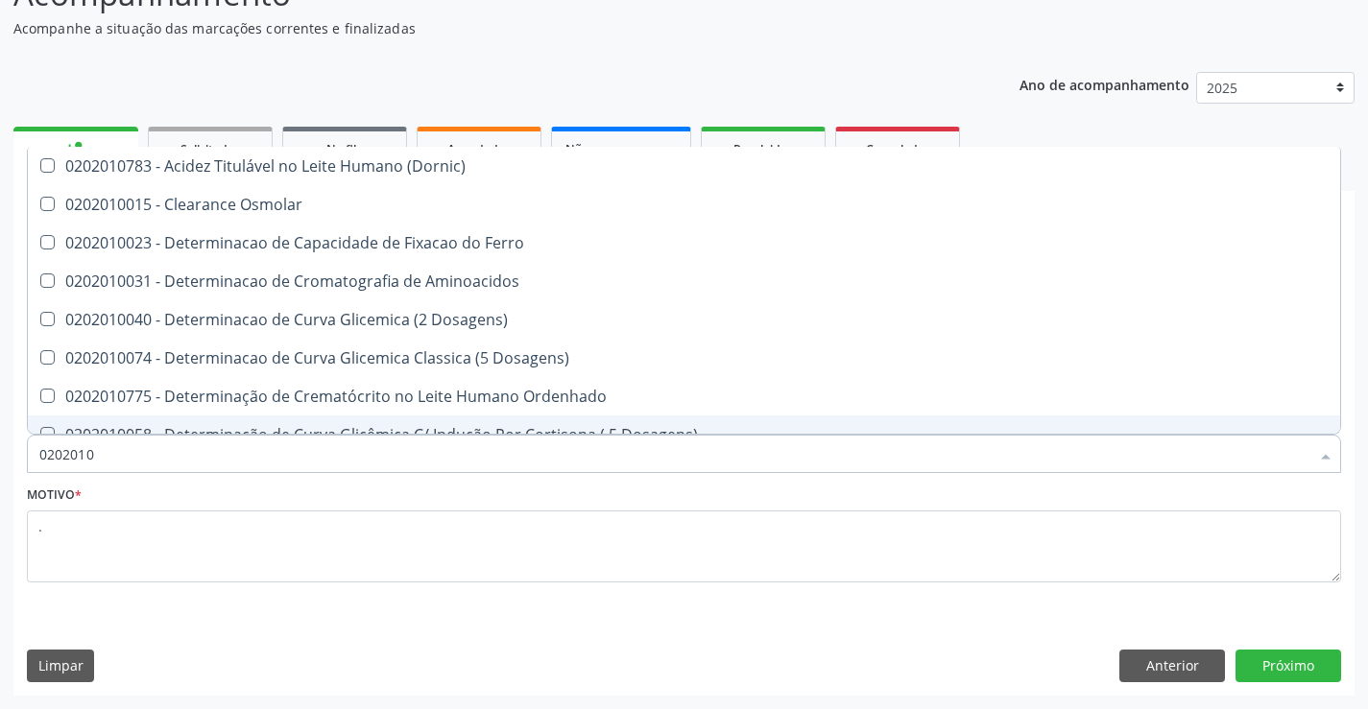
type input "020201"
checkbox Total "false"
checkbox Ferritina "true"
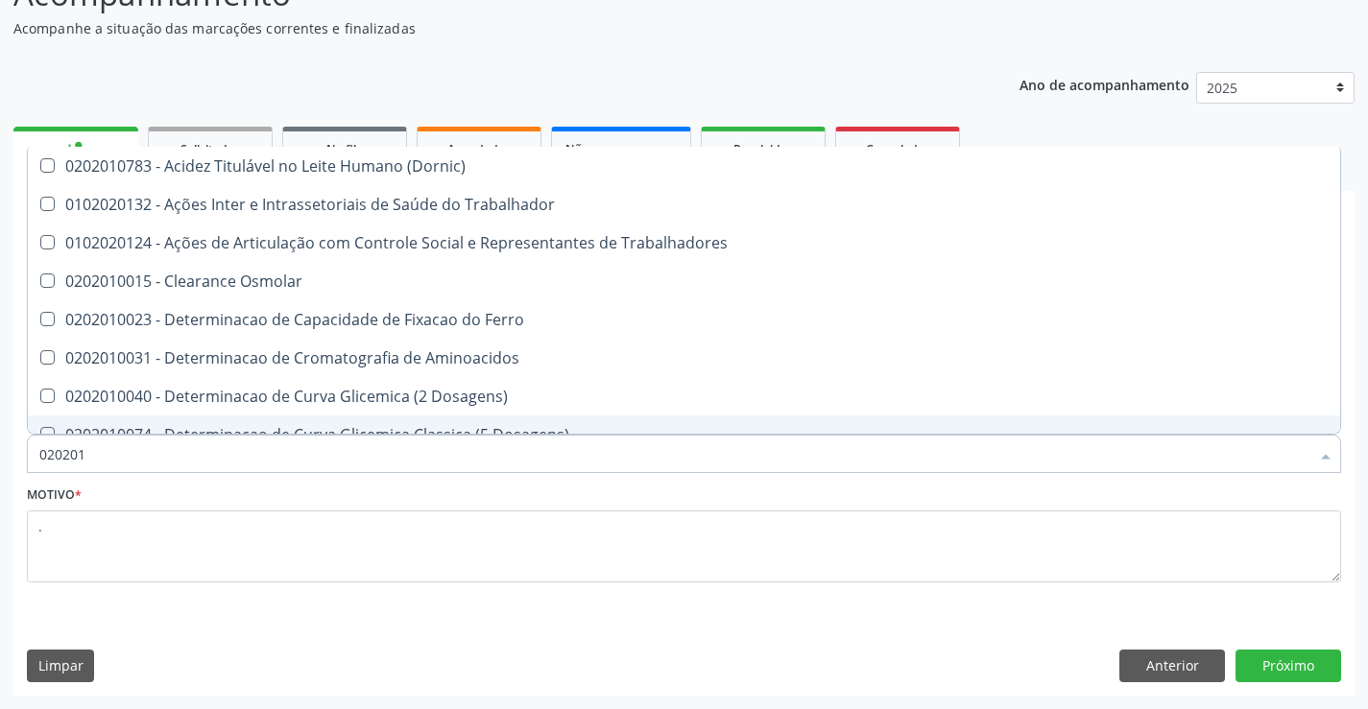
type input "0202010"
checkbox Fracoes "true"
checkbox Total "false"
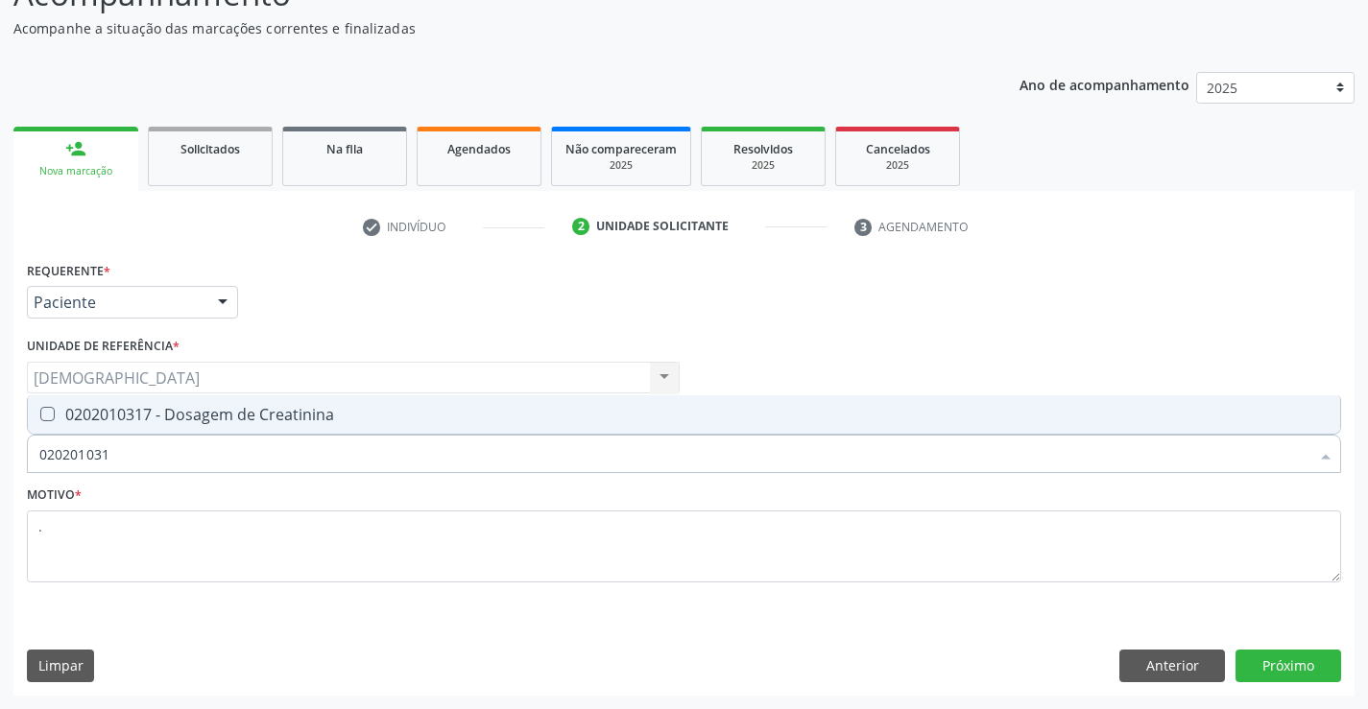
type input "0202010317"
click at [147, 421] on div "0202010317 - Dosagem de Creatinina" at bounding box center [683, 414] width 1289 height 15
checkbox Creatinina "true"
type input "02020103"
checkbox Creatinina "false"
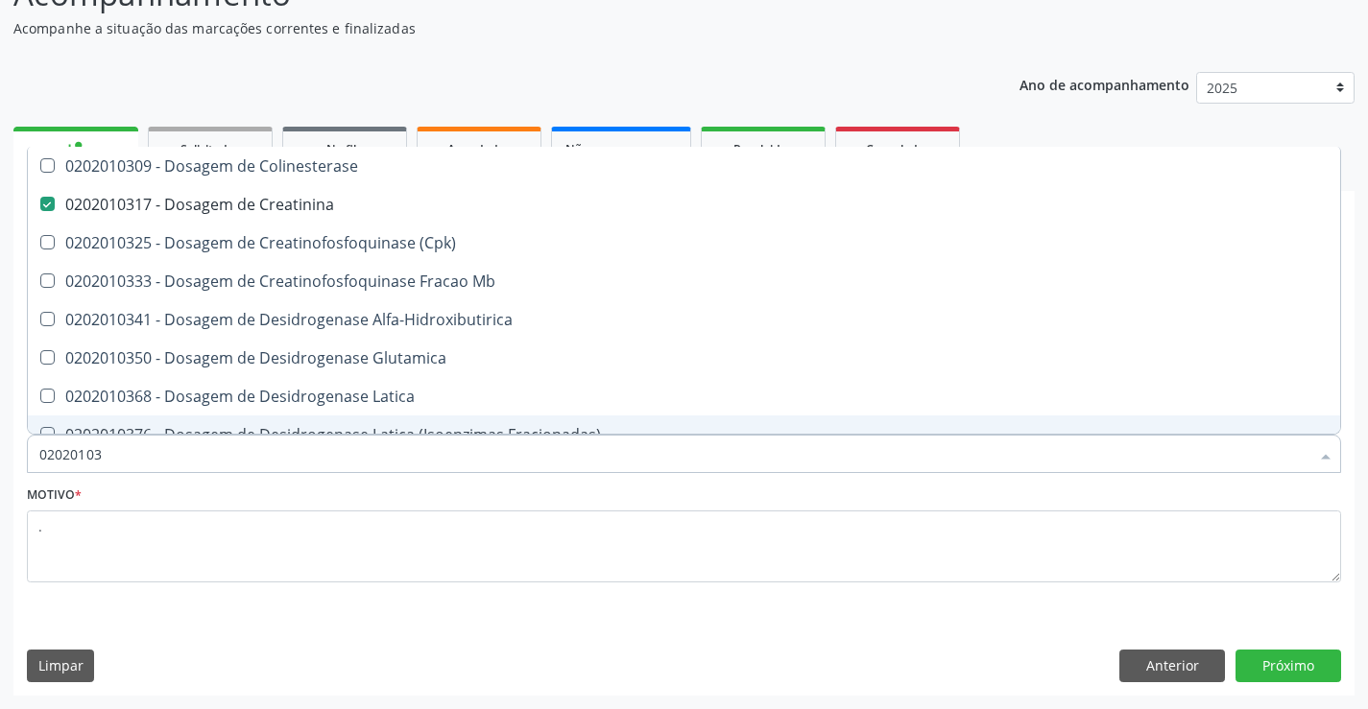
type input "0202010"
checkbox Creatinina "false"
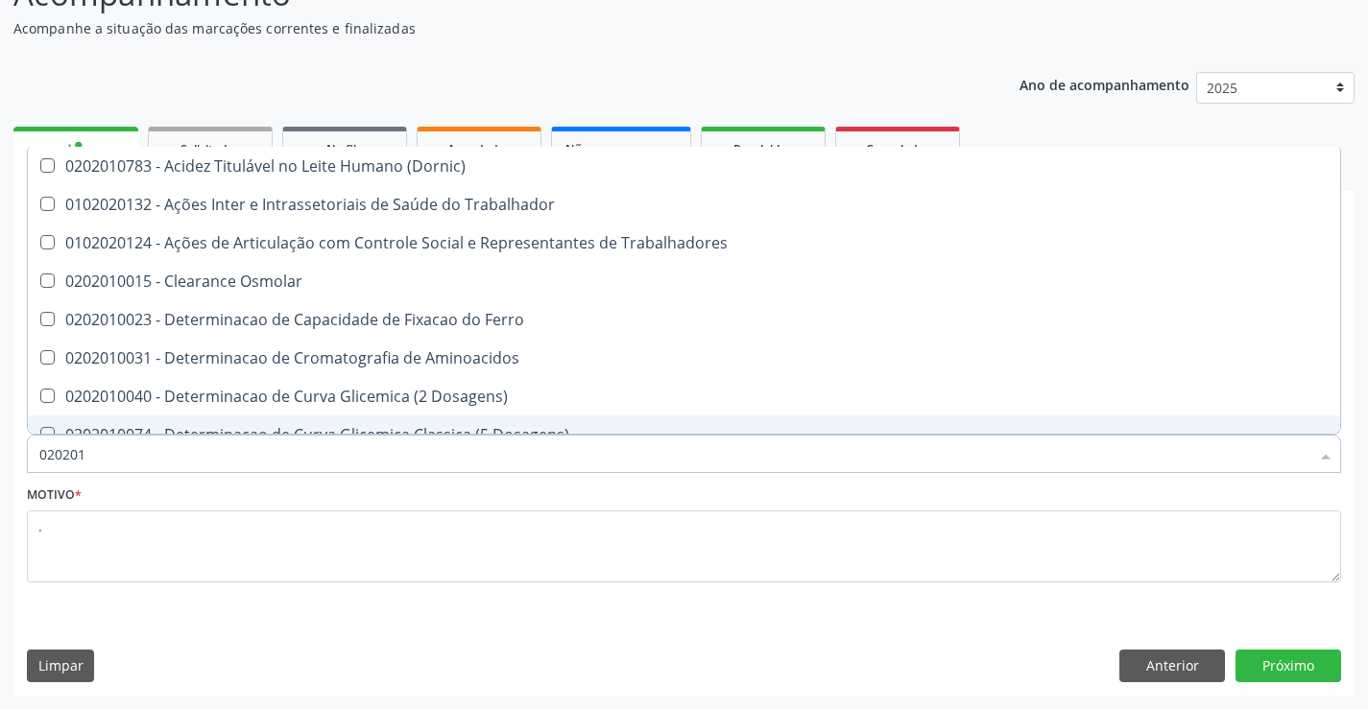
type input "0202010"
checkbox Fracoes "true"
checkbox Ionizavel "true"
checkbox Total "false"
checkbox Creatinina "false"
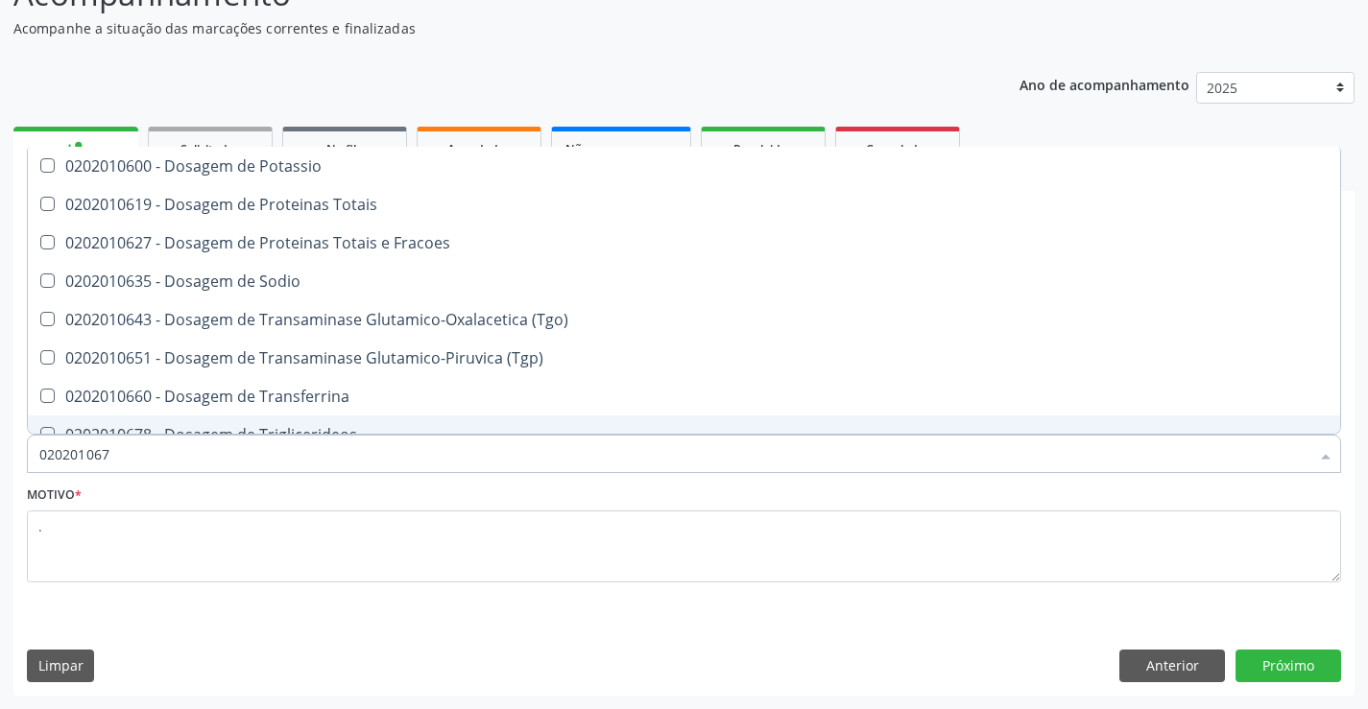
type input "0202010678"
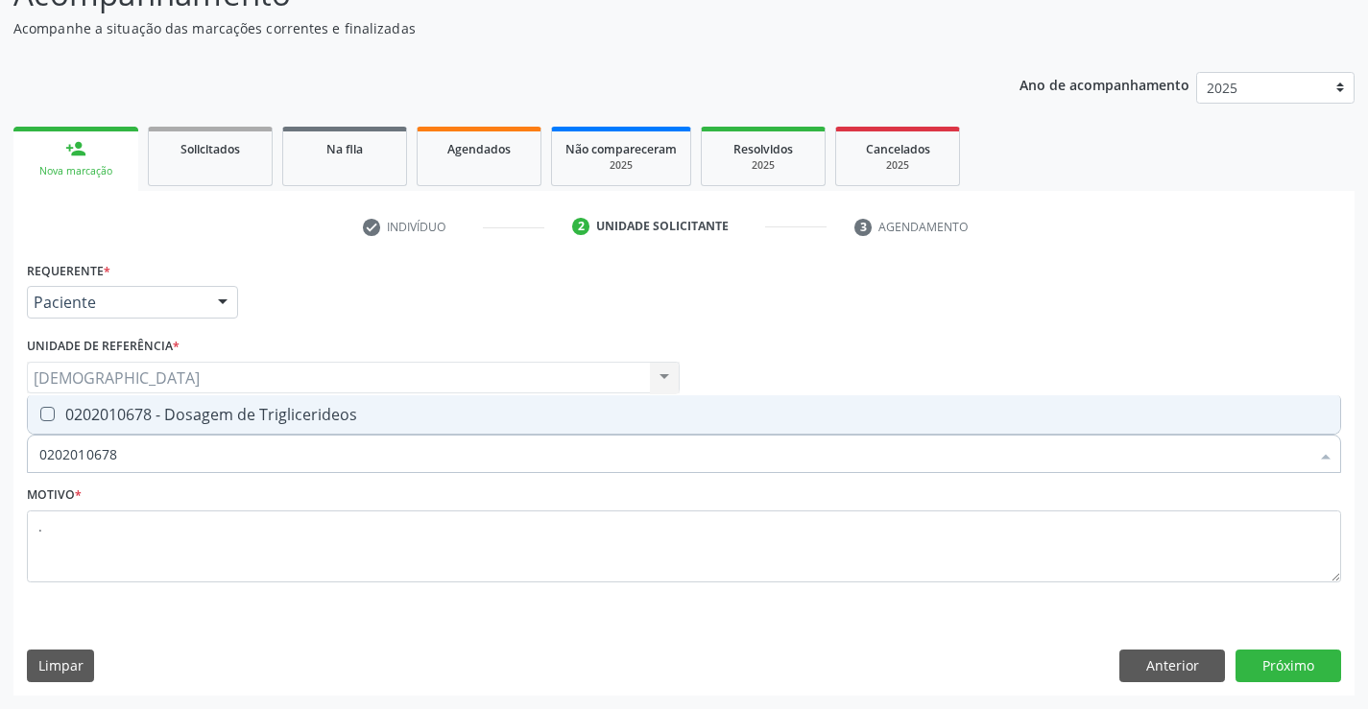
click at [153, 410] on div "0202010678 - Dosagem de Triglicerideos" at bounding box center [683, 414] width 1289 height 15
checkbox Triglicerideos "true"
type input "02020106"
checkbox Triglicerideos "false"
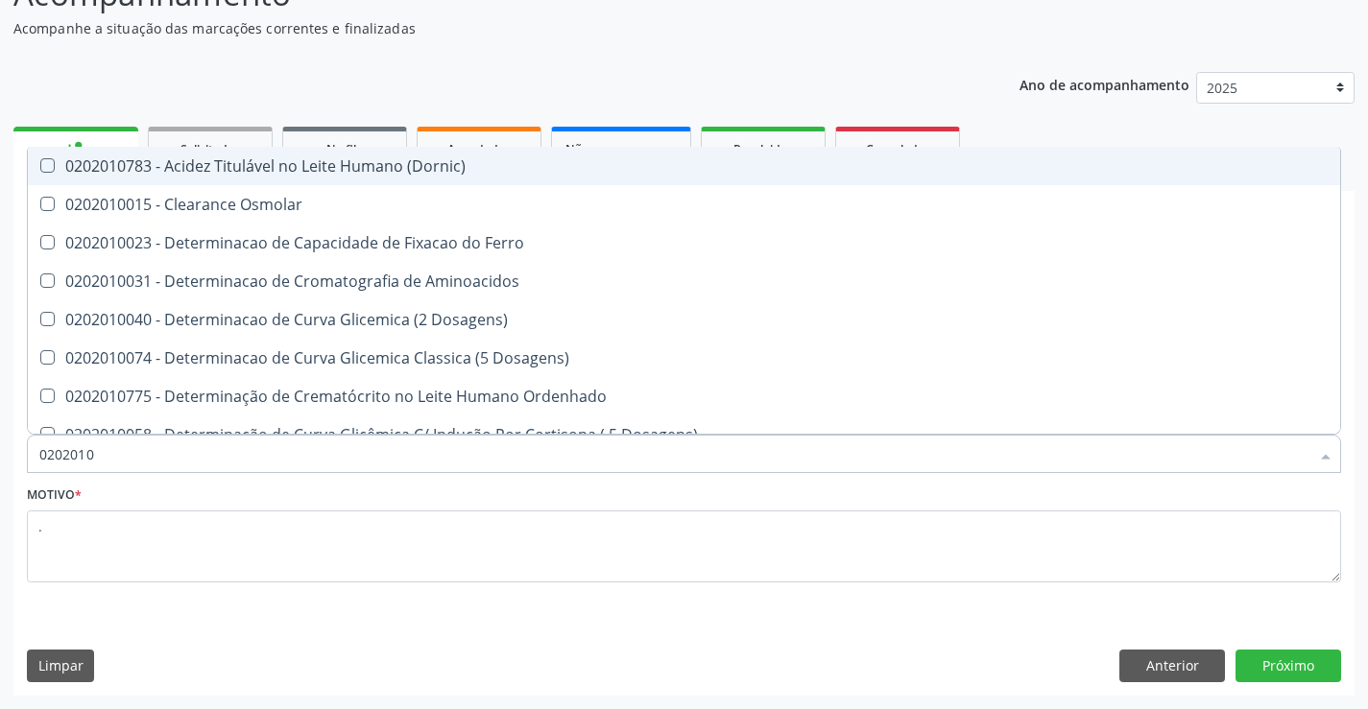
type input "020201"
checkbox Total "false"
checkbox Creatinina "false"
checkbox Ferritina "true"
checkbox Folato "true"
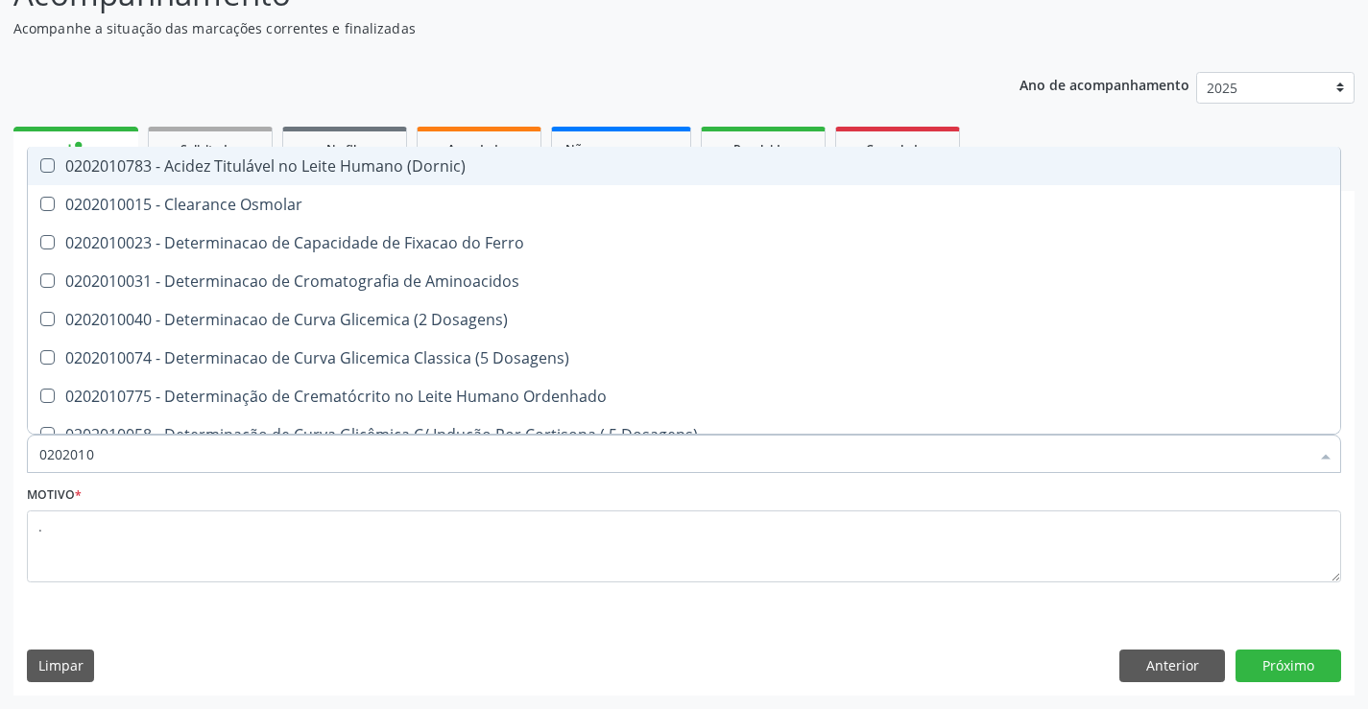
checkbox Triglicerideos "false"
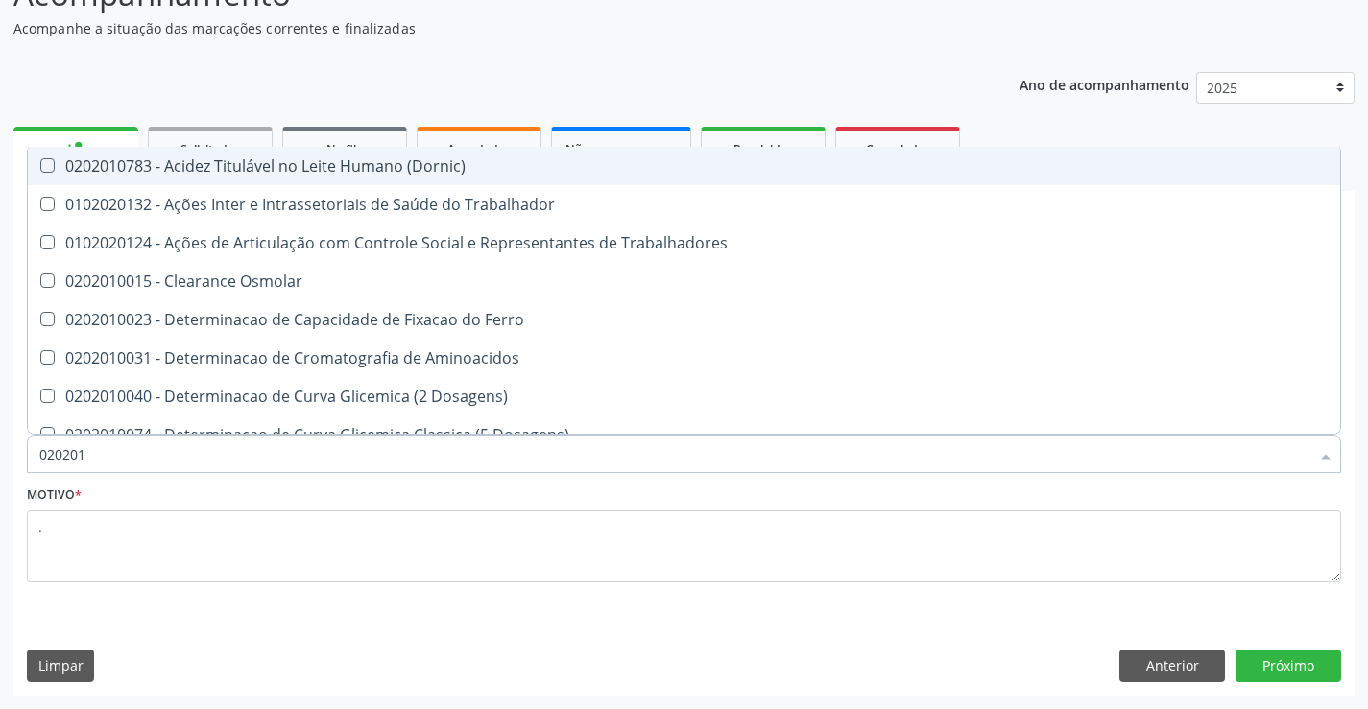
type input "02020"
checkbox Total "false"
checkbox Creatinina "false"
checkbox Triglicerideos "false"
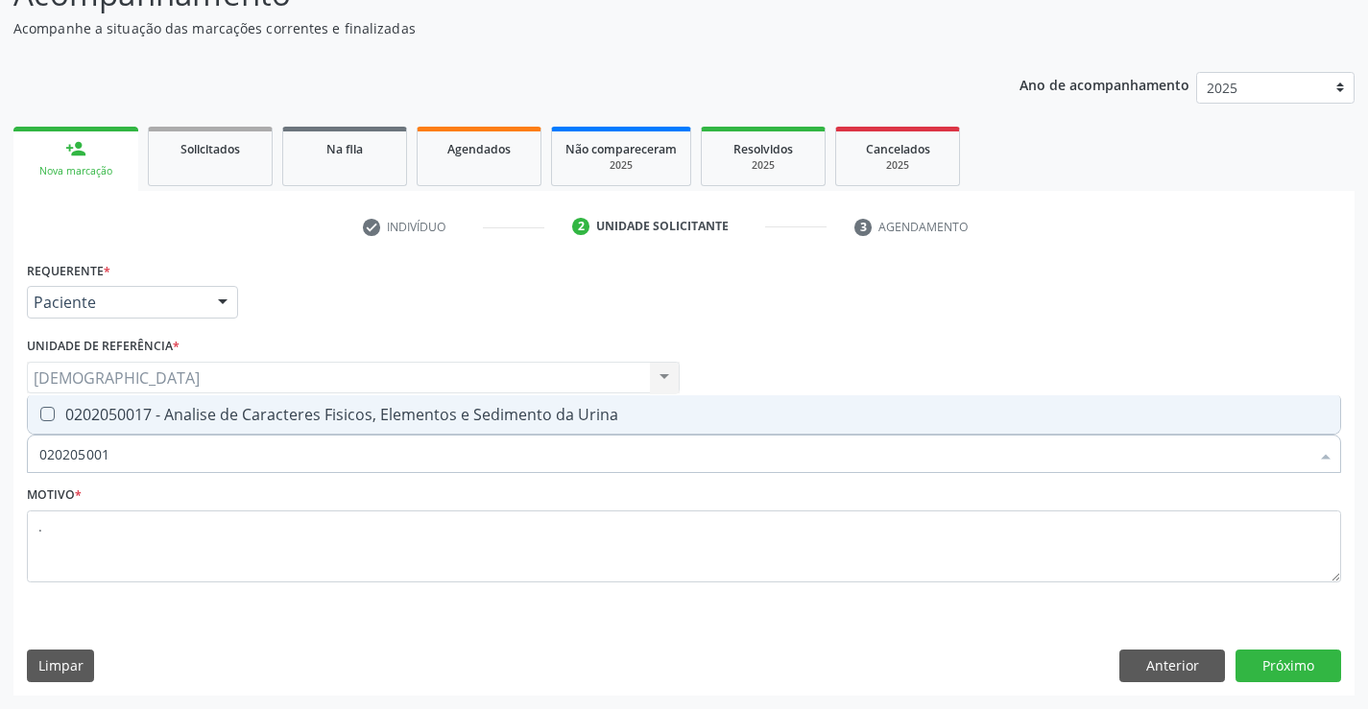
type input "0202050017"
click at [151, 416] on div "0202050017 - Analise de Caracteres Fisicos, Elementos e Sedimento da Urina" at bounding box center [683, 414] width 1289 height 15
checkbox Urina "true"
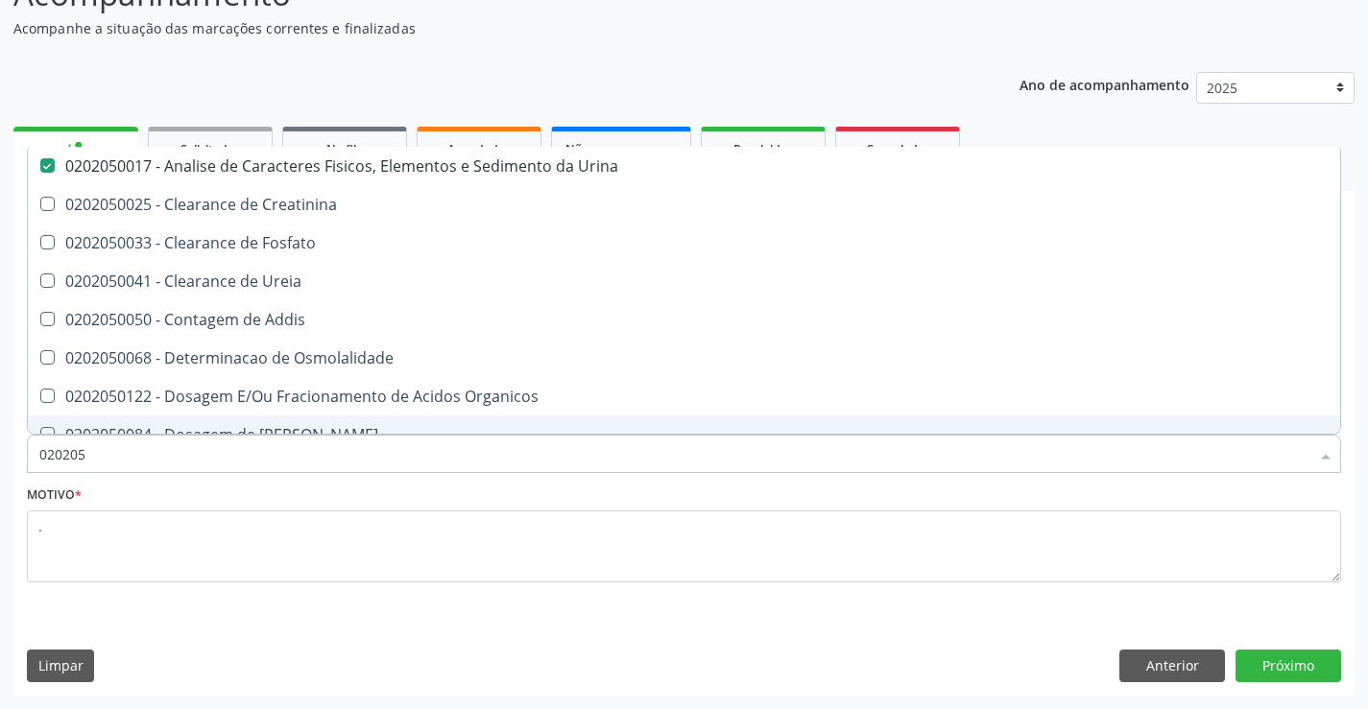
type input "02020"
checkbox Urina "false"
checkbox Fosfato "true"
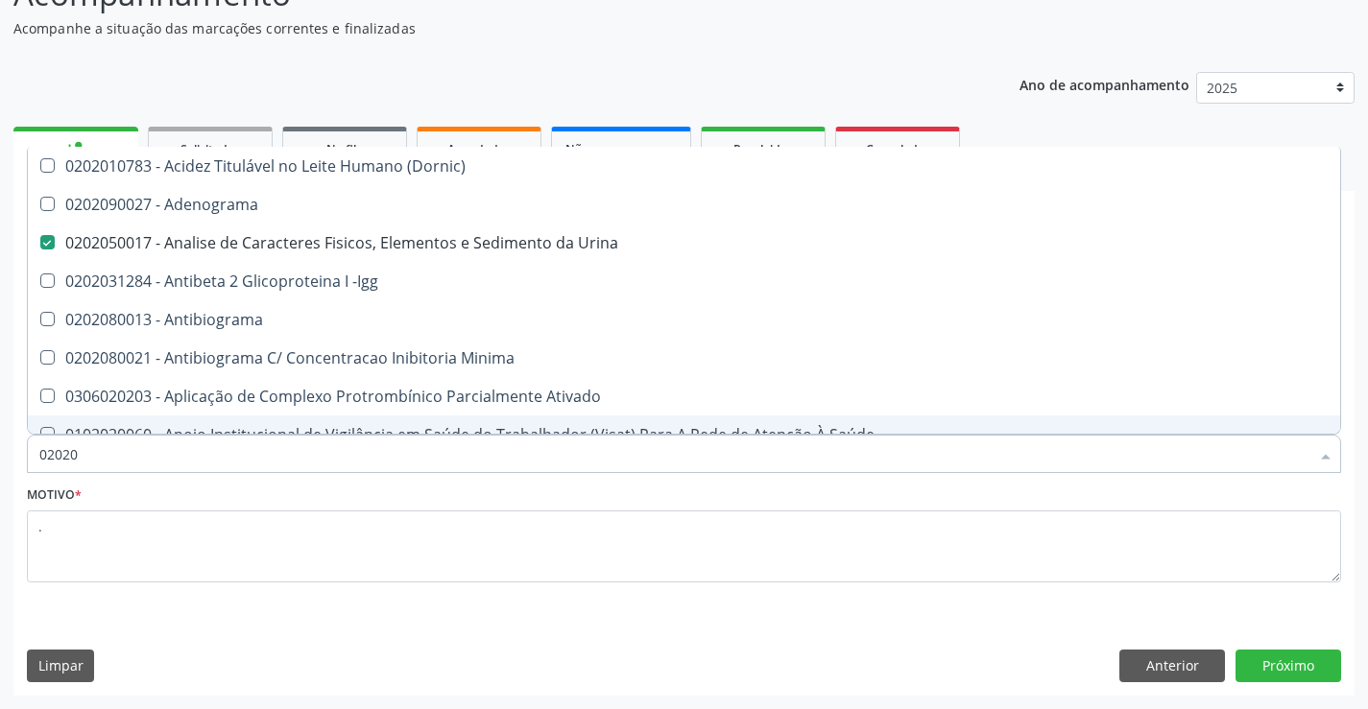
type input "020201"
checkbox Urina "false"
checkbox Parceria\) "true"
checkbox Gestante "true"
checkbox Acetona "true"
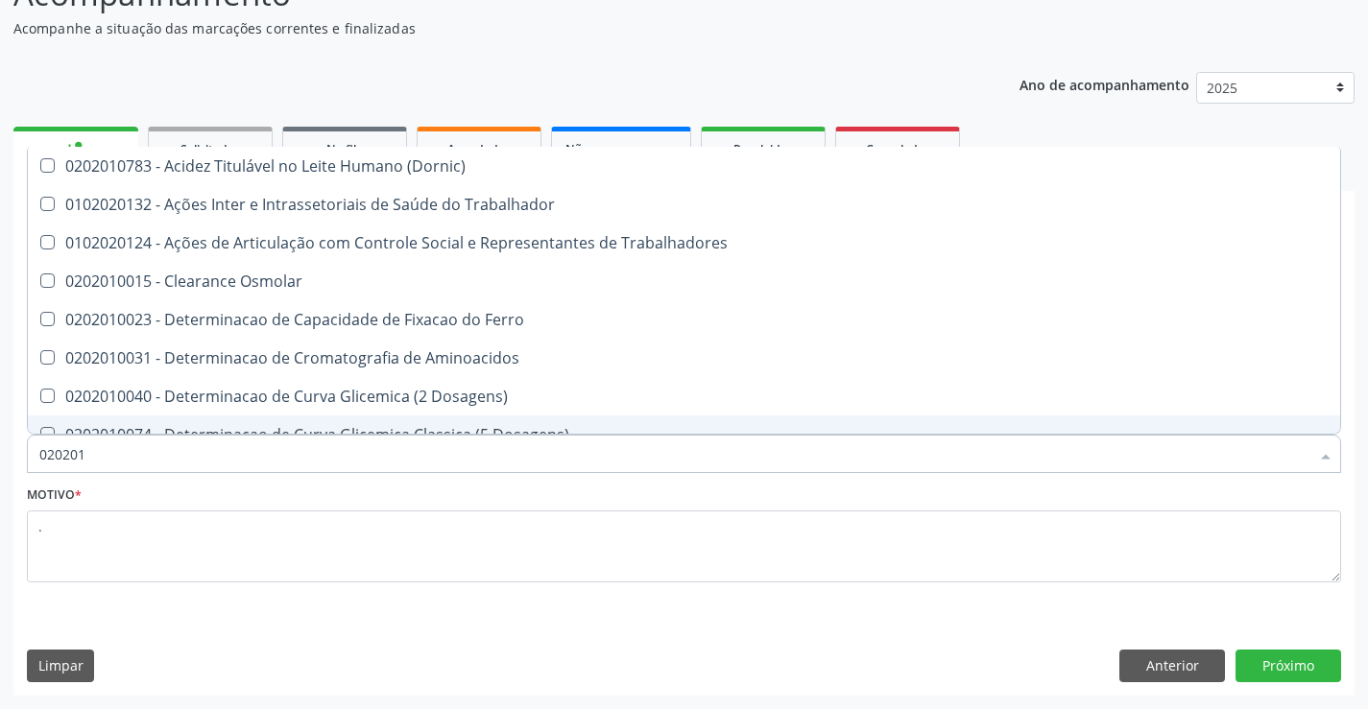
type input "0202010"
checkbox Fracoes "true"
checkbox Ionizavel "true"
checkbox Total "false"
checkbox Creatinina "false"
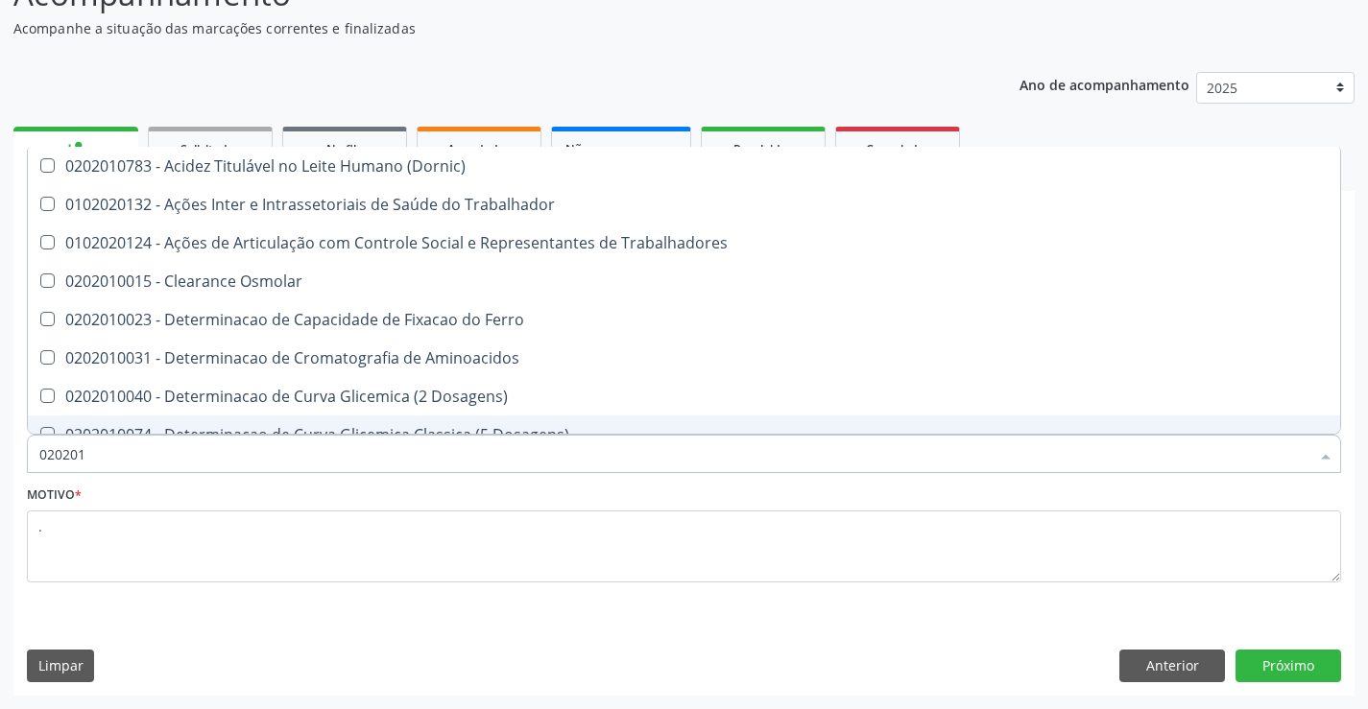
checkbox Muco-Proteinas "true"
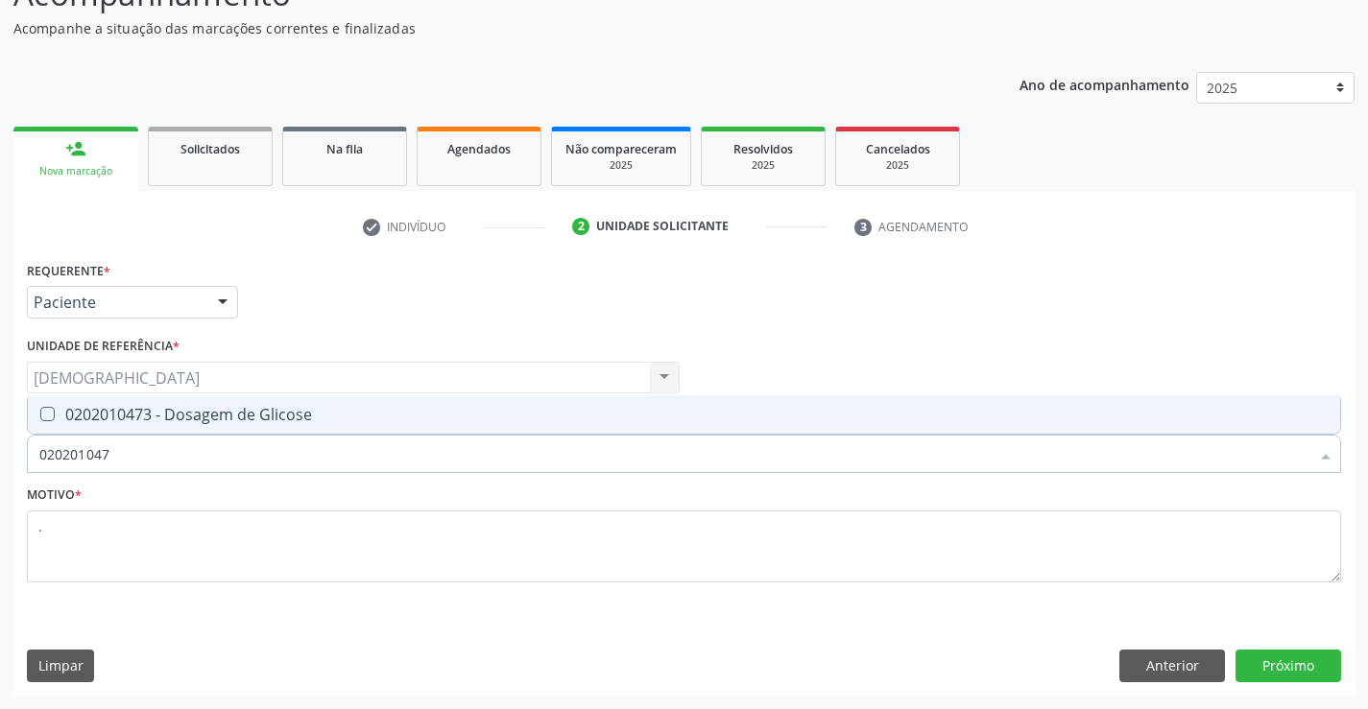
type input "0202010473"
click at [151, 417] on div "0202010473 - Dosagem de Glicose" at bounding box center [683, 414] width 1289 height 15
checkbox Glicose "true"
type input "02020104"
checkbox Glicose "false"
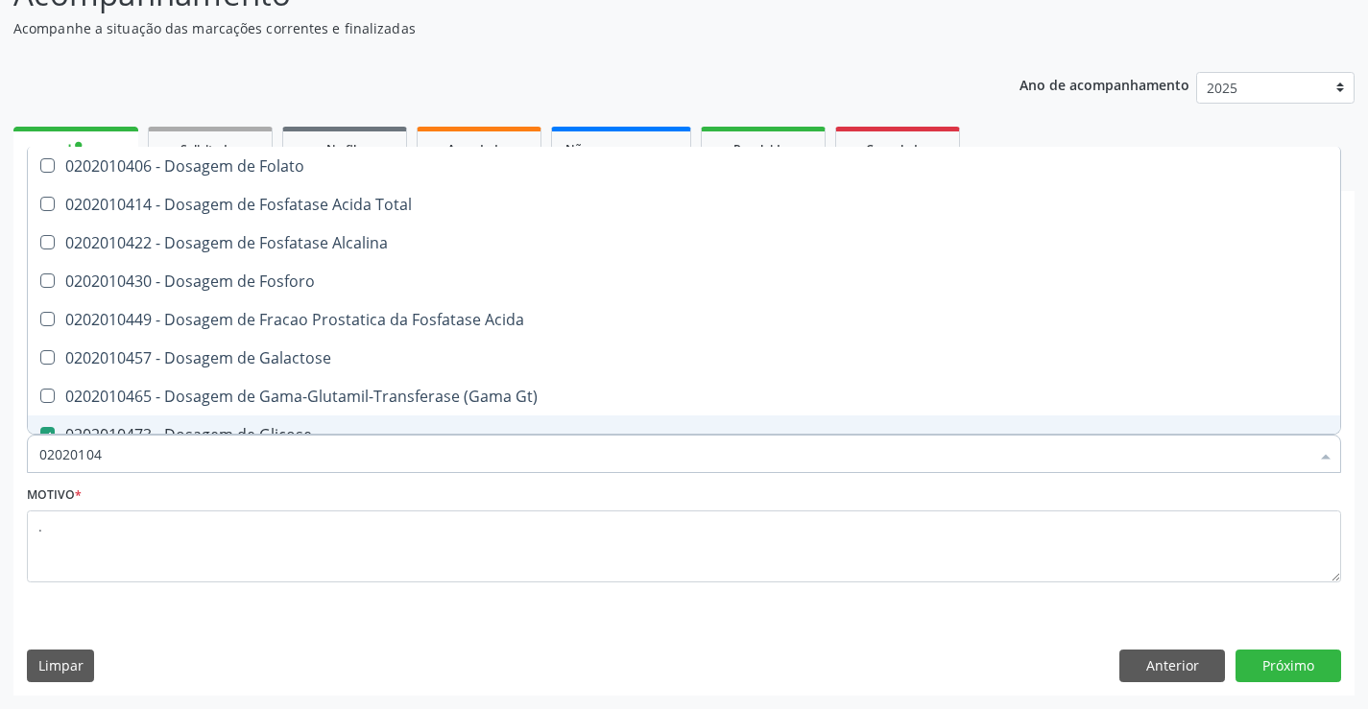
type input "0202010"
checkbox Glicose "false"
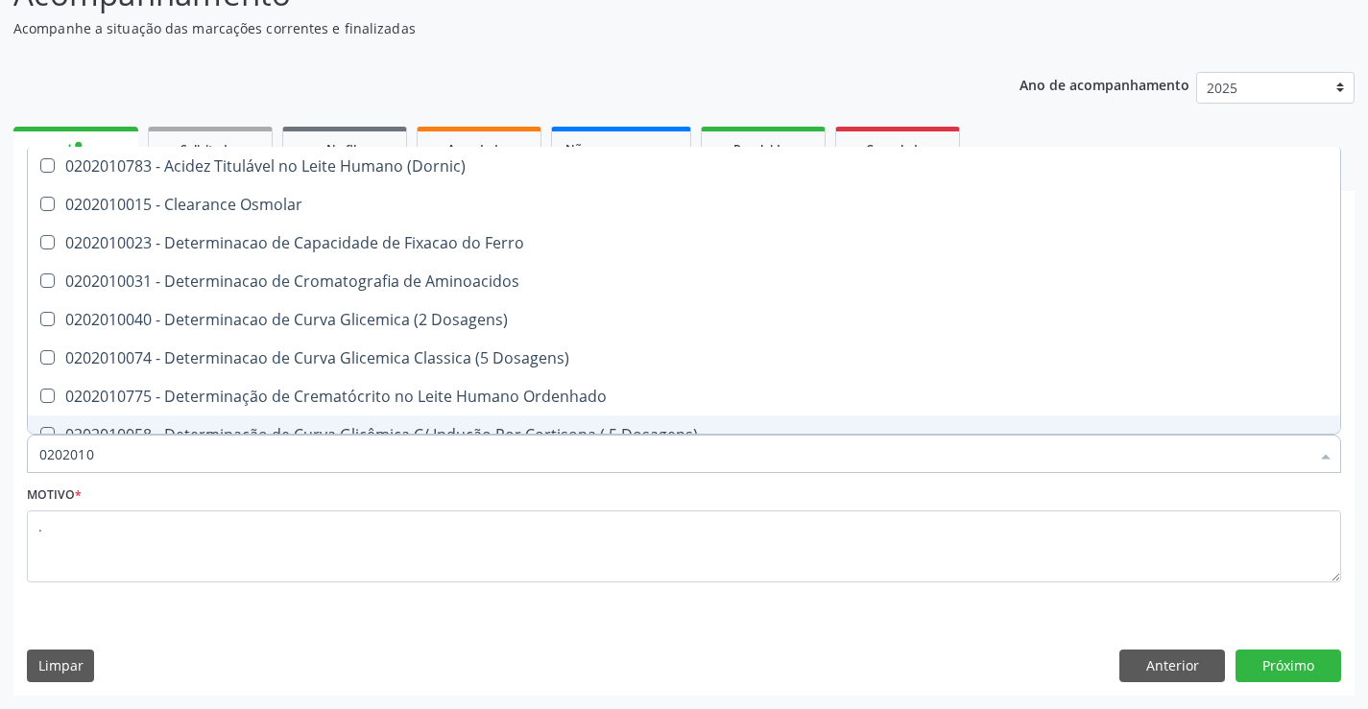
type input "020201"
checkbox Total "false"
checkbox Creatinina "false"
checkbox Ferritina "true"
checkbox Folato "true"
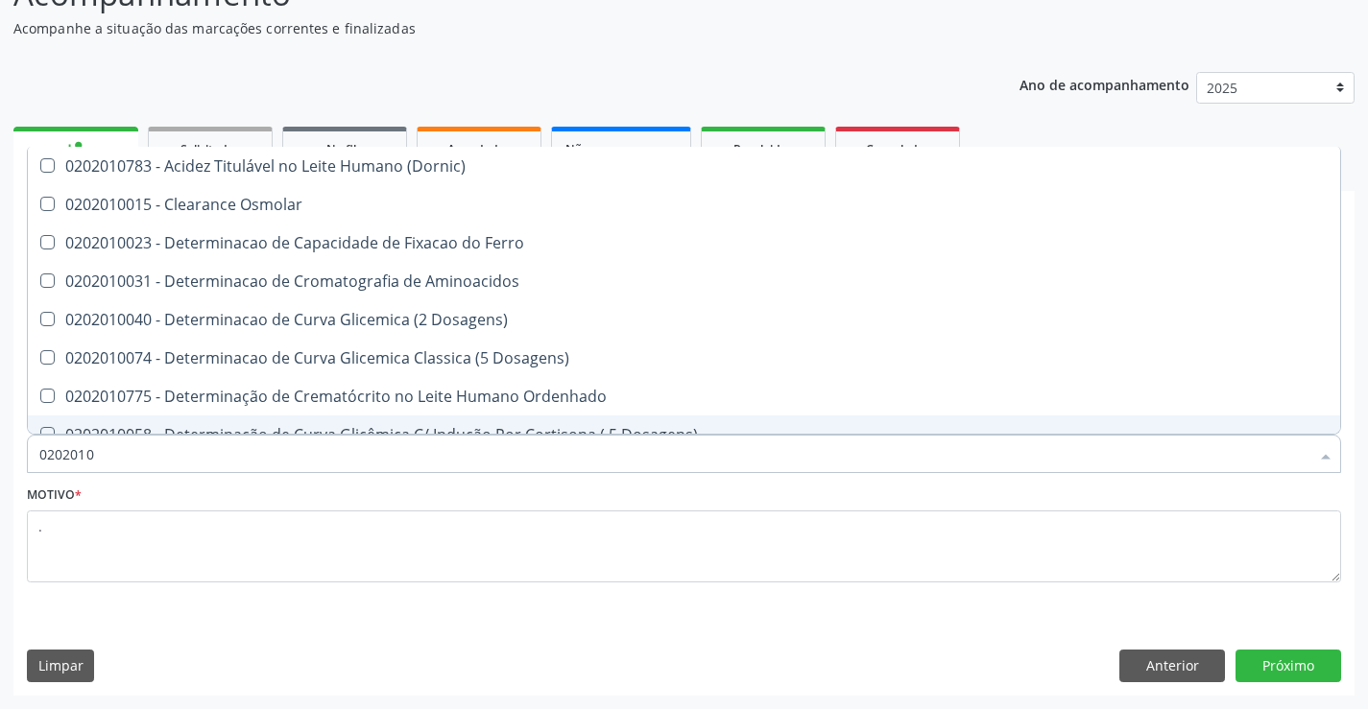
checkbox Glicose "false"
checkbox Nt-Probnp\) "true"
checkbox Triglicerideos "false"
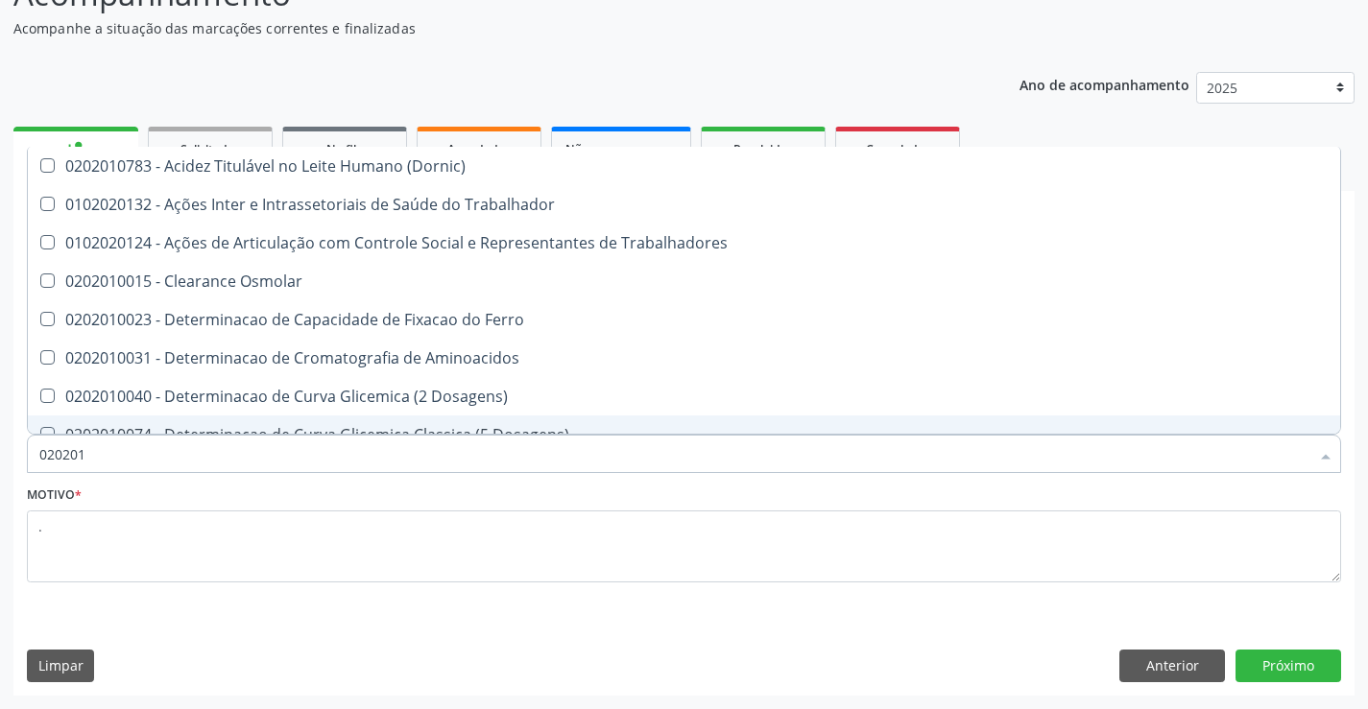
type input "02020"
checkbox Trabalhadores "true"
checkbox Total "false"
checkbox Creatinina "false"
checkbox Glicose "false"
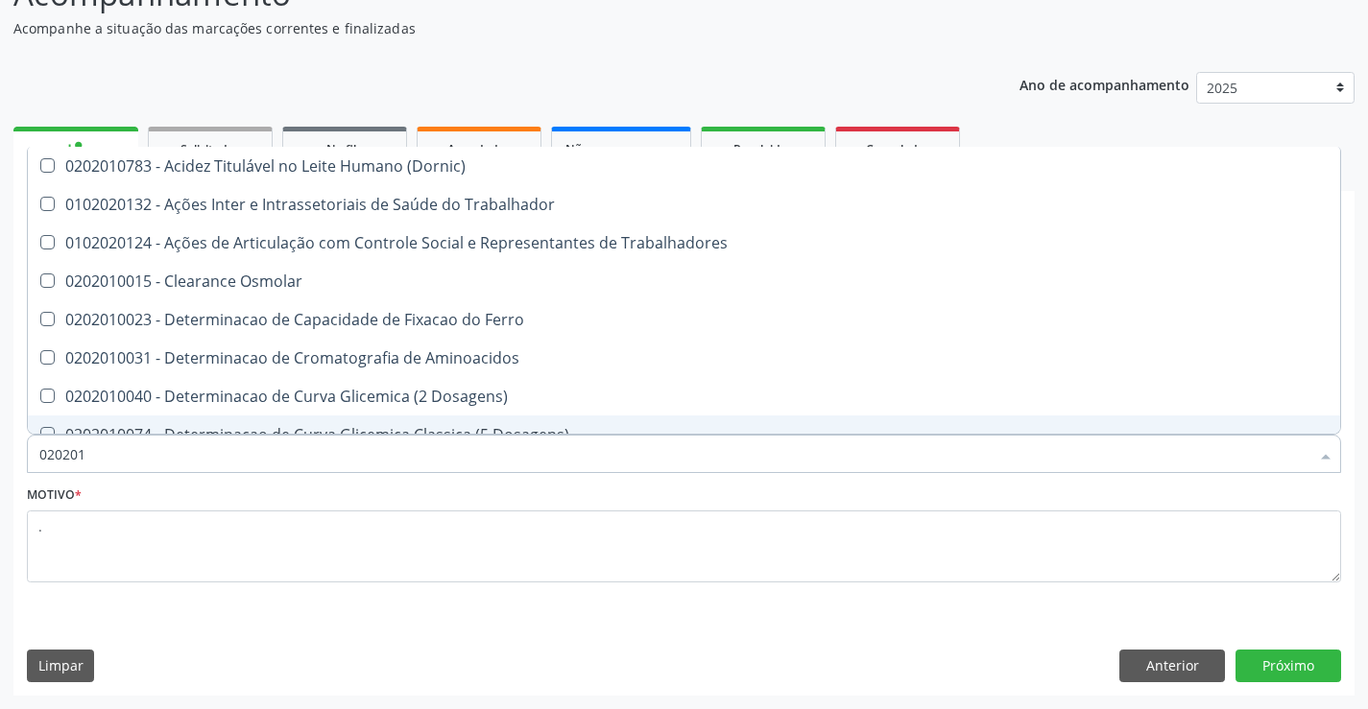
checkbox Triglicerideos "false"
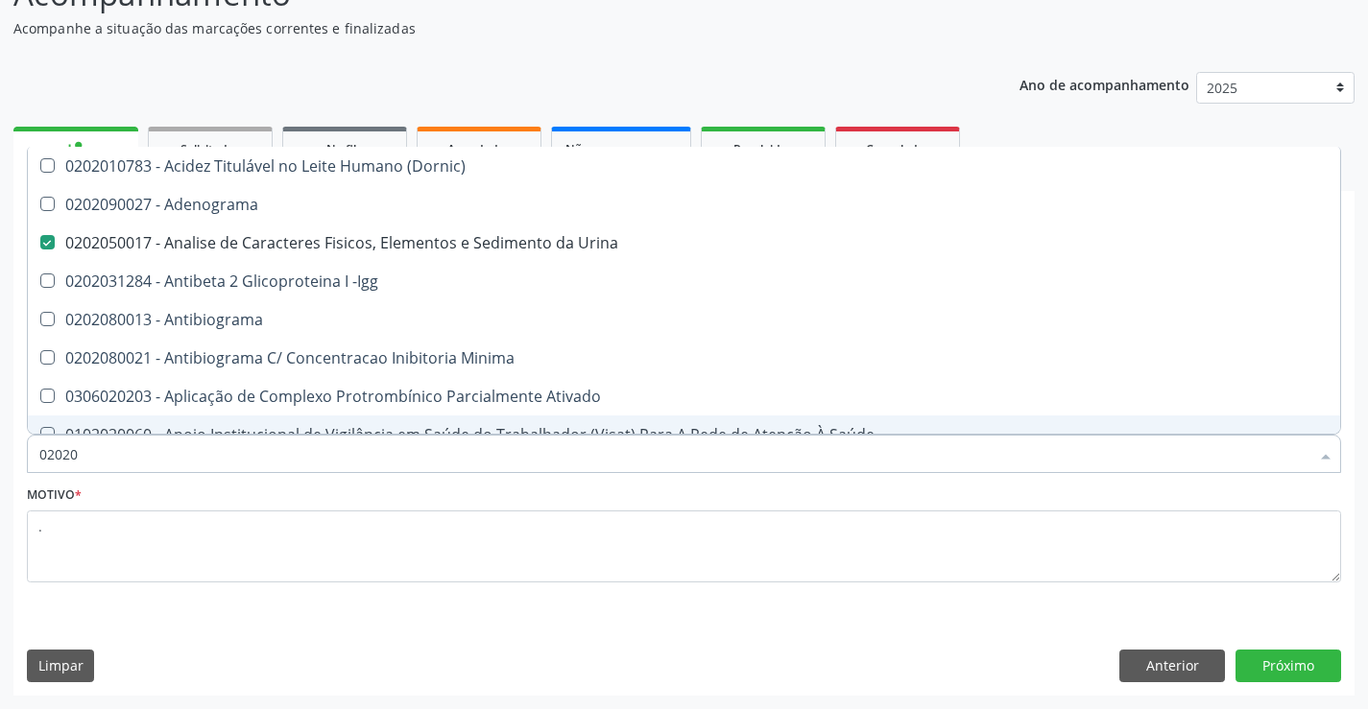
type input "020201"
checkbox Urina "false"
checkbox Parceria\) "true"
checkbox Gestante "true"
checkbox T3 "true"
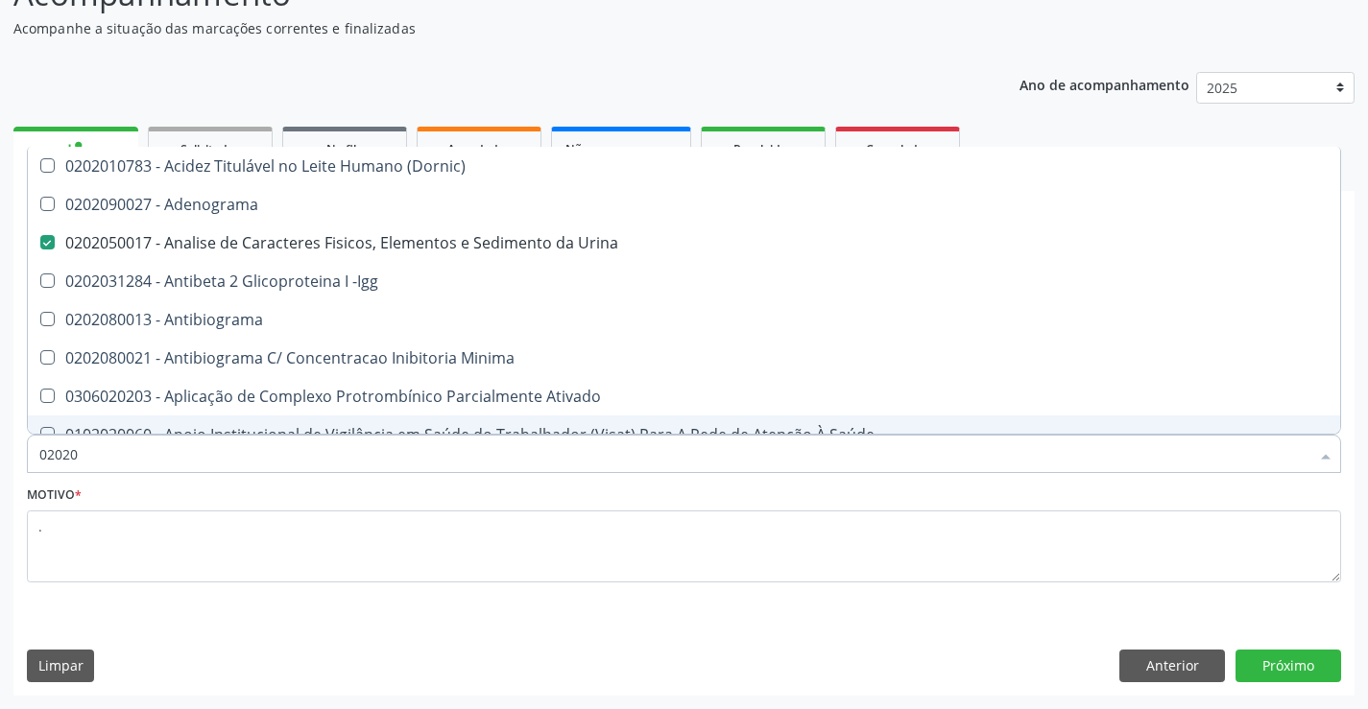
checkbox Acetona "true"
type input "0202010"
checkbox Plaquetas "true"
checkbox Herpesvirus "true"
checkbox Parceria\) "false"
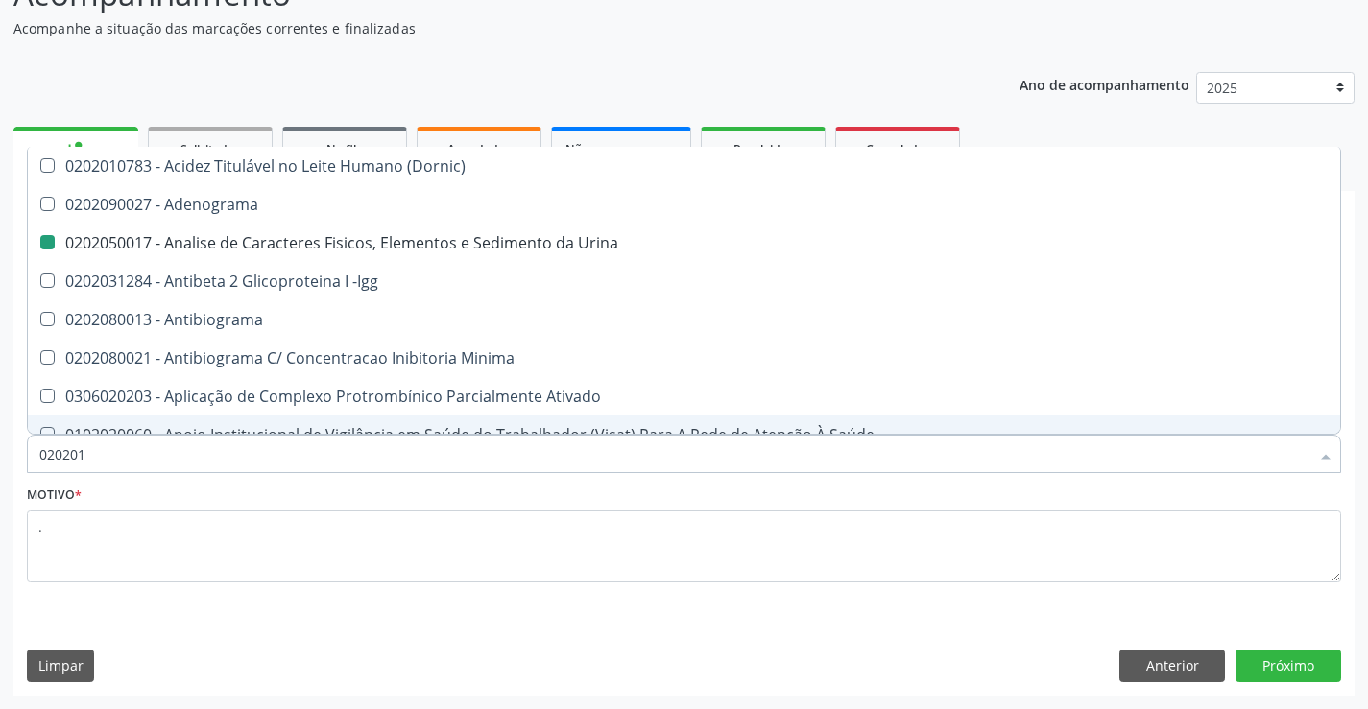
checkbox Gestante "false"
checkbox Osmolalidade "true"
checkbox T3 "false"
checkbox \(Tap\) "true"
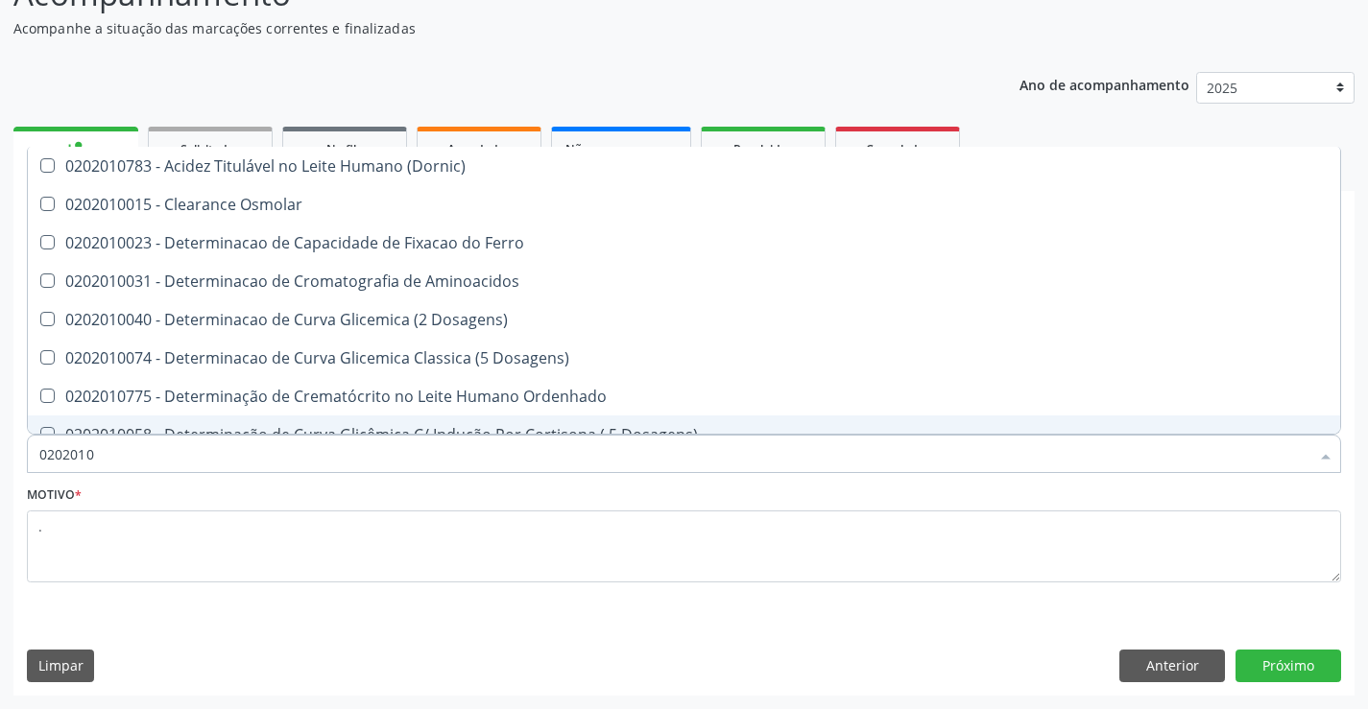
type input "02020102"
checkbox Osmolaridade "true"
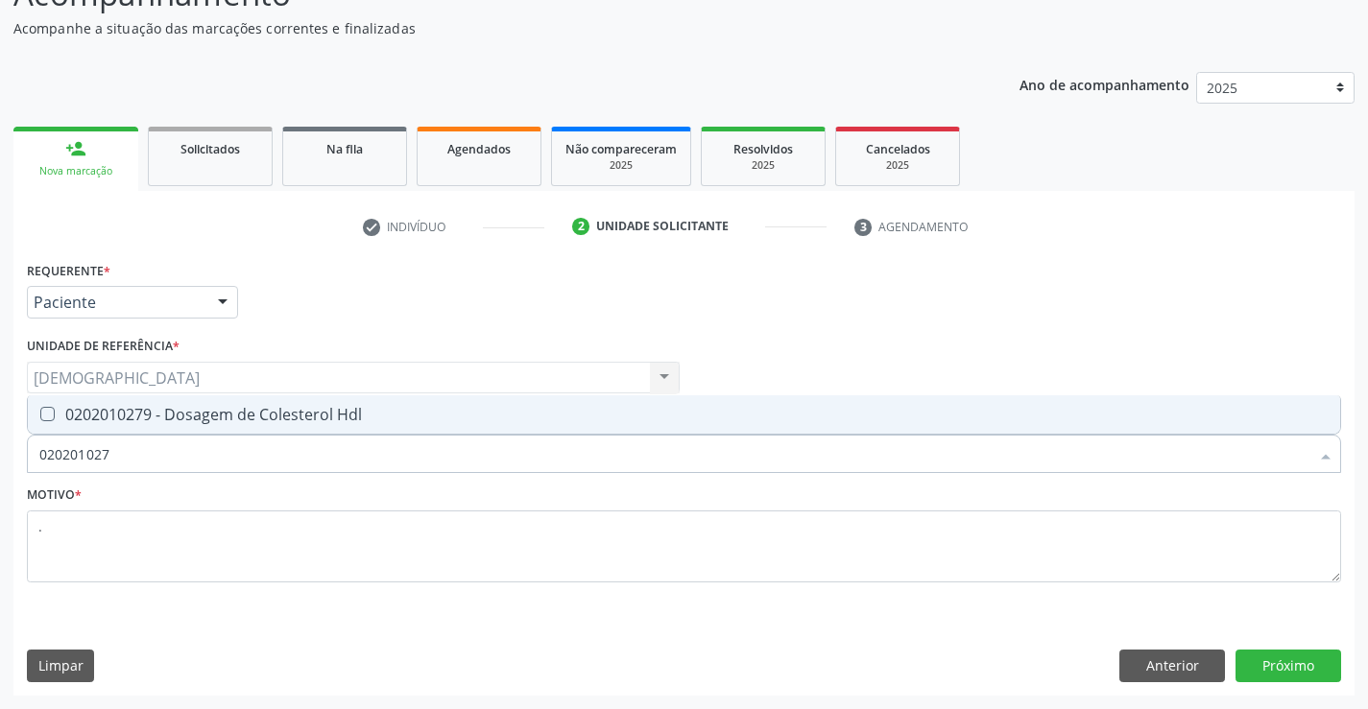
type input "0202010279"
click at [151, 417] on div "0202010279 - Dosagem de Colesterol Hdl" at bounding box center [683, 414] width 1289 height 15
checkbox Hdl "true"
type input "02020102"
checkbox Hdl "false"
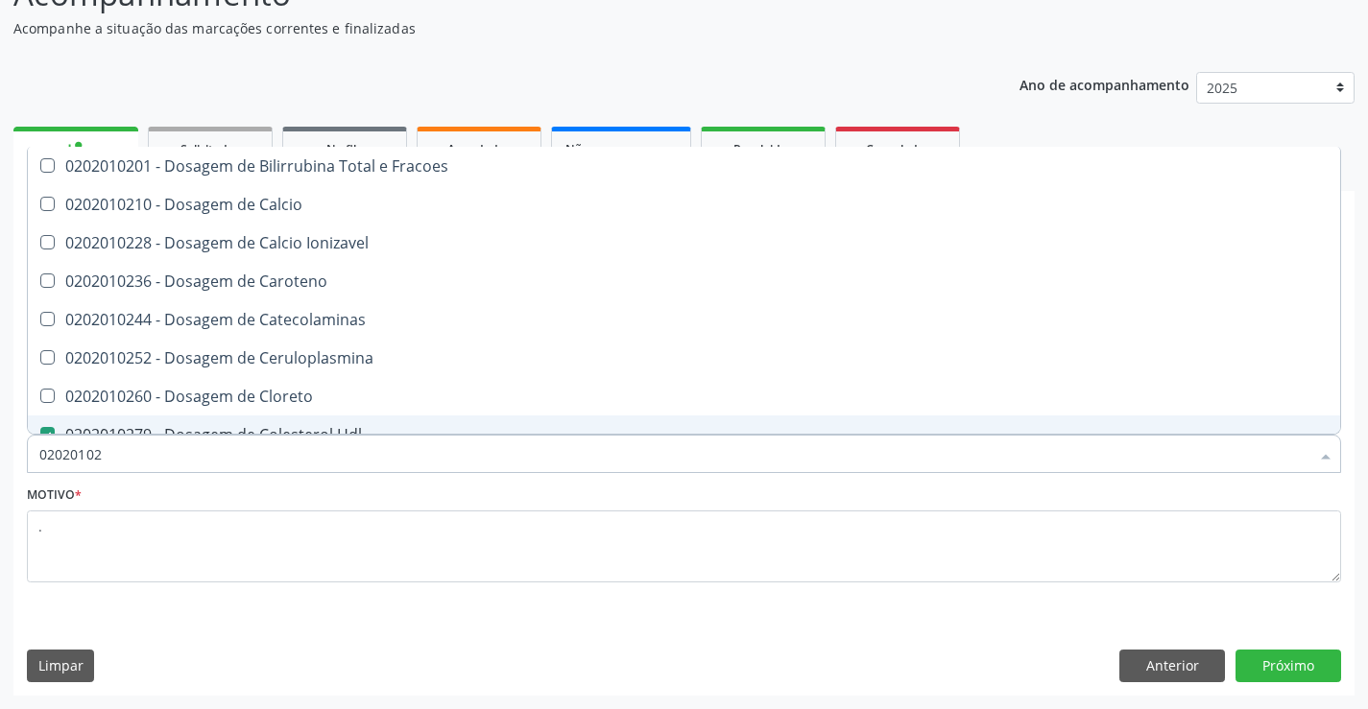
type input "0202010"
checkbox Hdl "false"
checkbox Total "false"
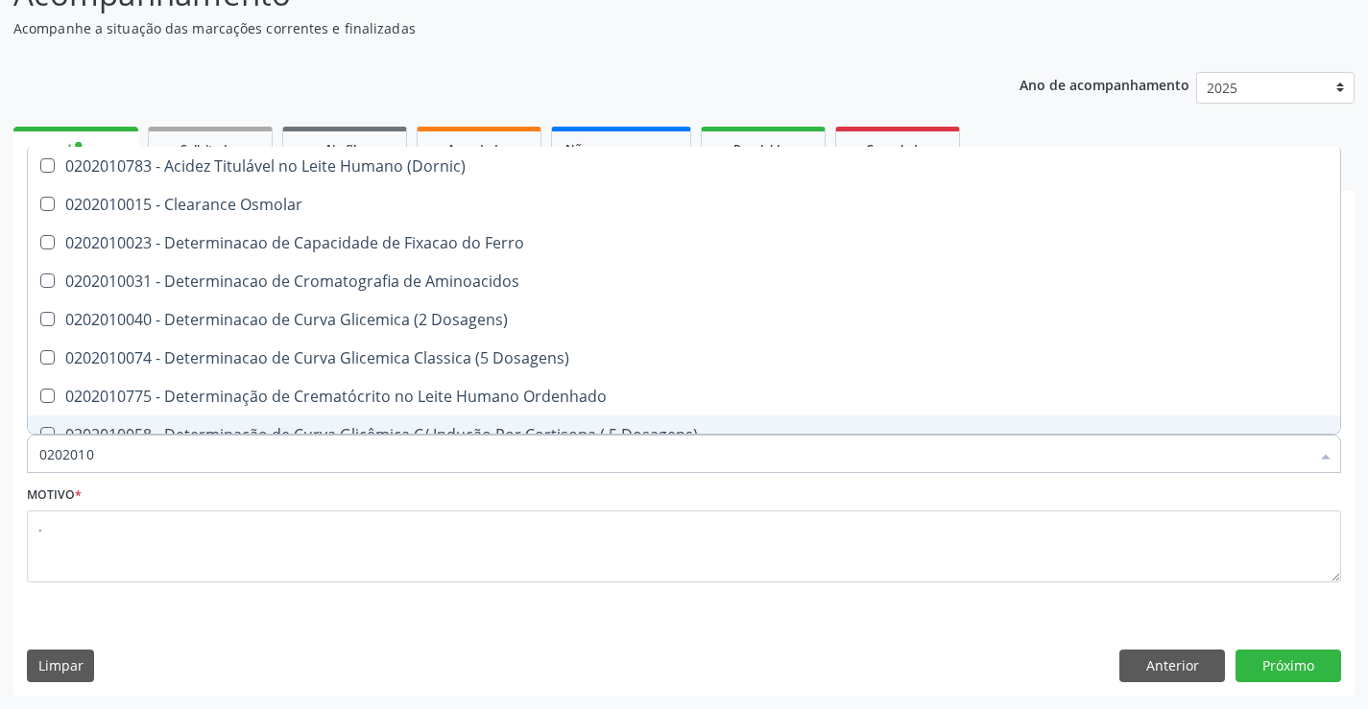
type input "020201"
checkbox Hdl "false"
checkbox Total "false"
checkbox Creatinina "false"
checkbox Latica "true"
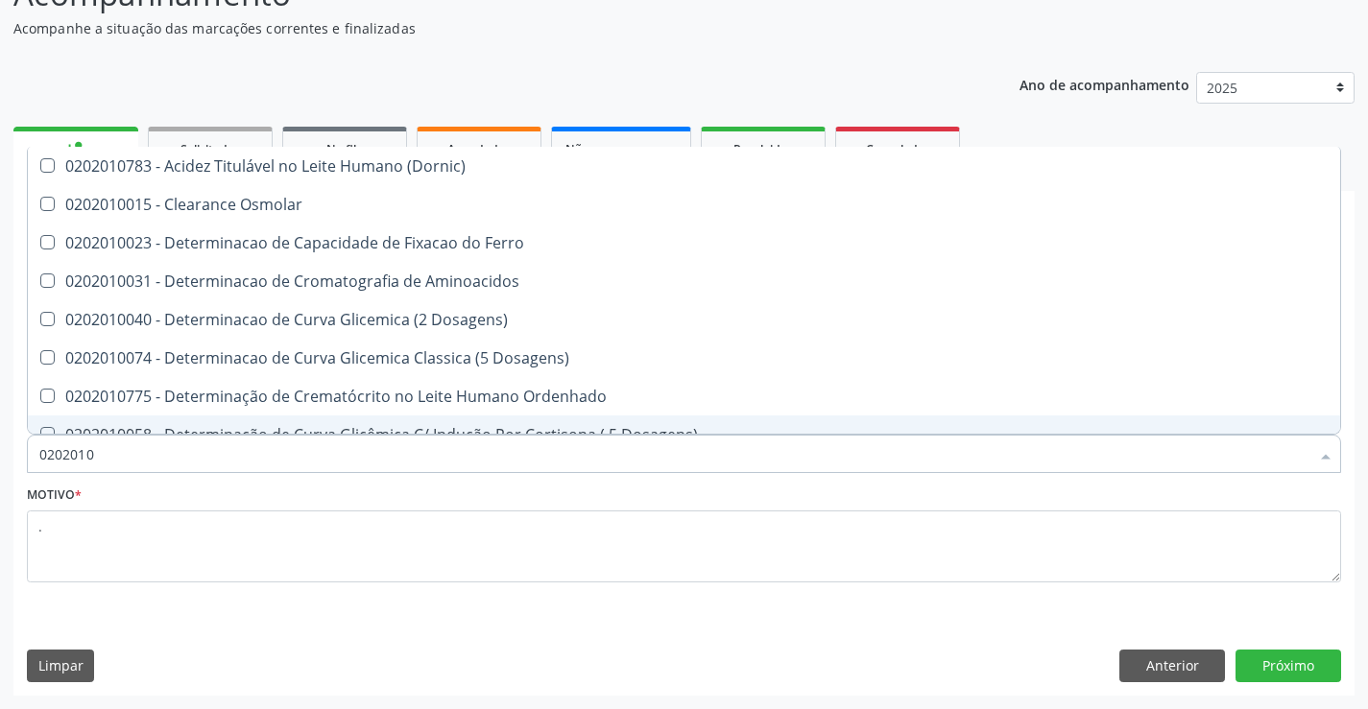
checkbox Ferritina "true"
checkbox Folato "true"
checkbox Glicose "false"
checkbox Nt-Probnp\) "true"
checkbox Triglicerideos "false"
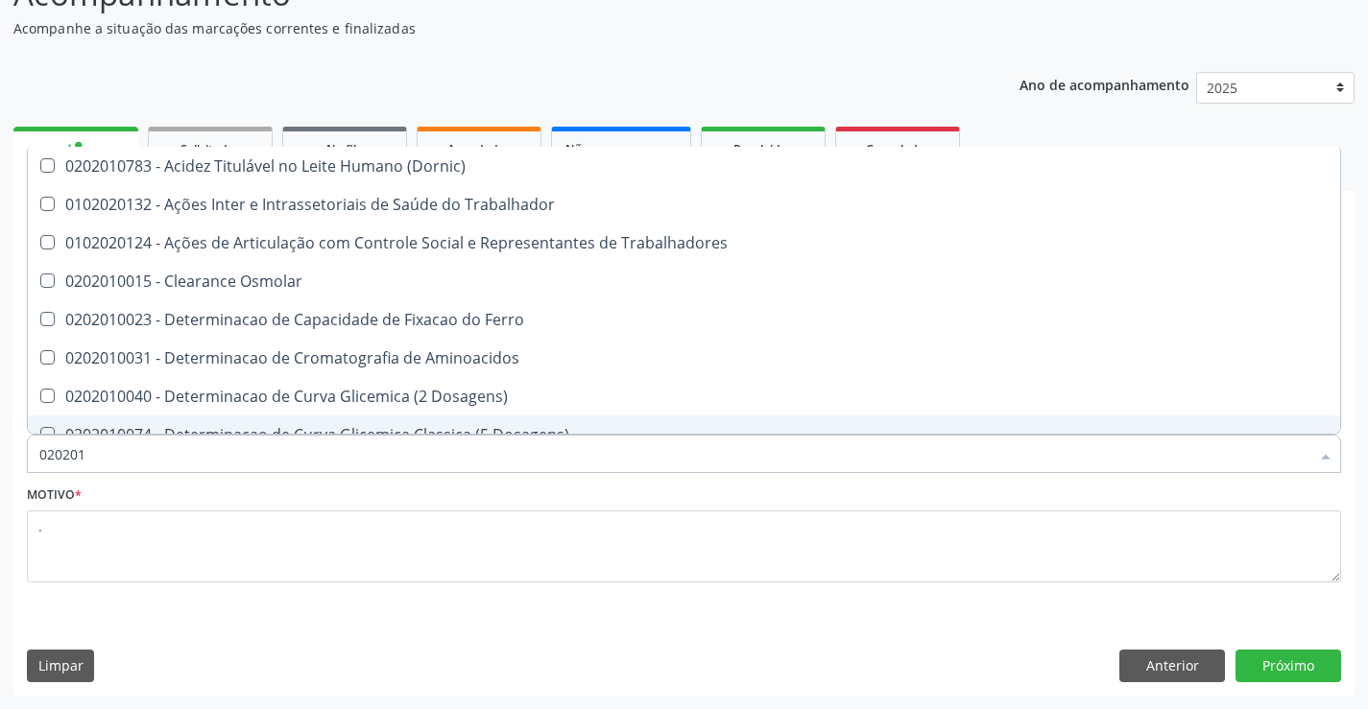
type input "02020"
checkbox Trabalhadores "true"
checkbox Hdl "false"
checkbox Total "false"
checkbox Creatinina "false"
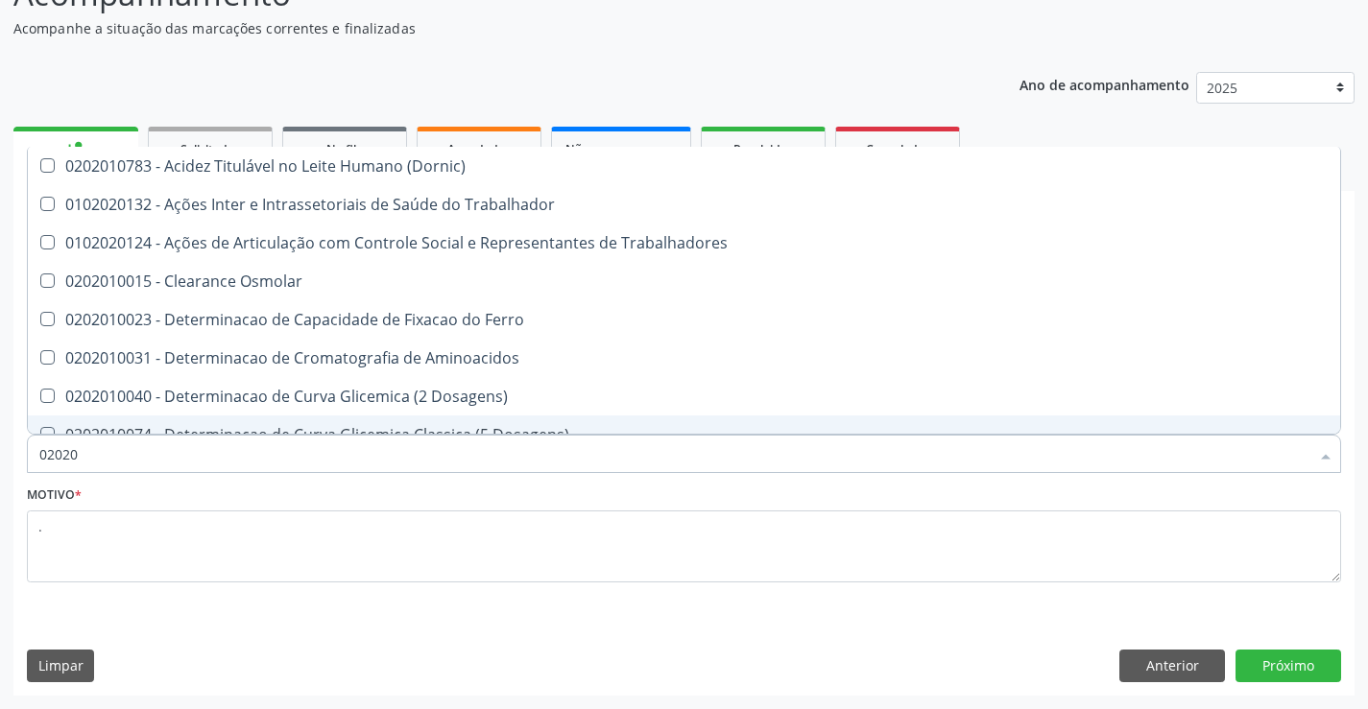
checkbox Glicose "false"
checkbox Triglicerideos "false"
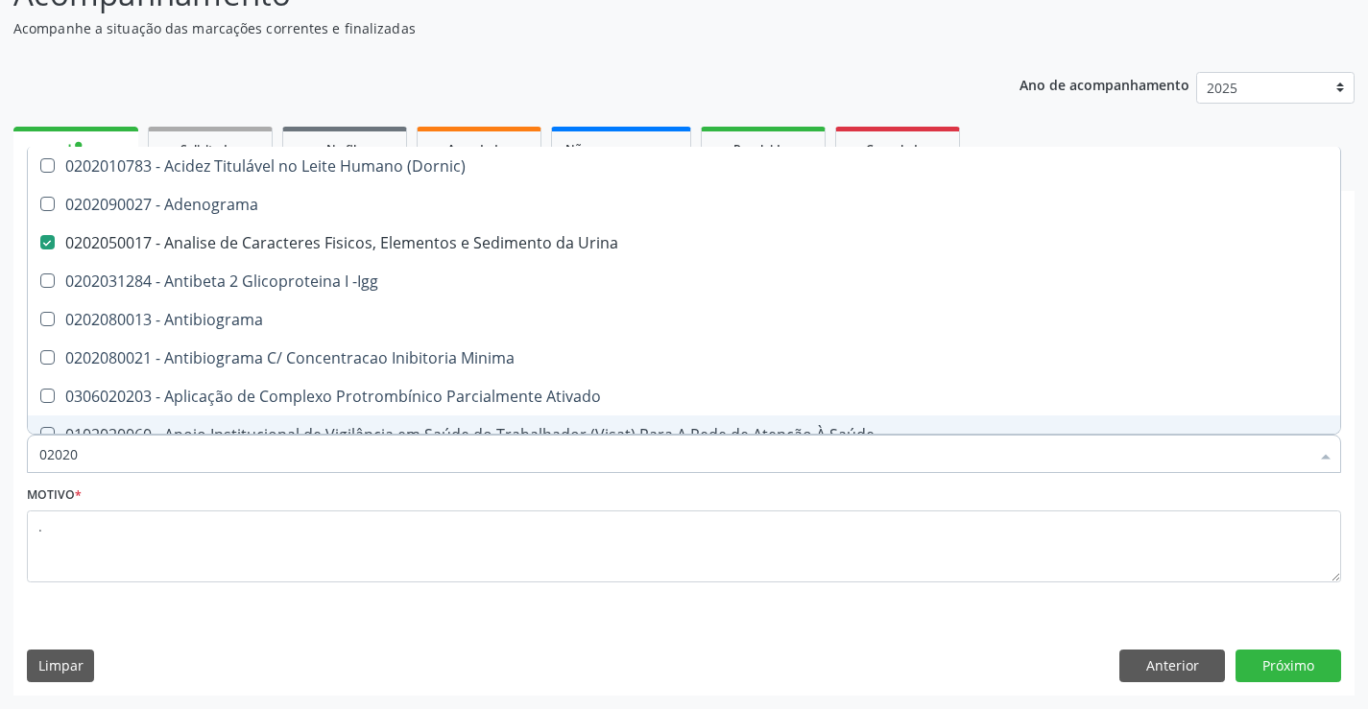
type input "020202"
checkbox Urina "false"
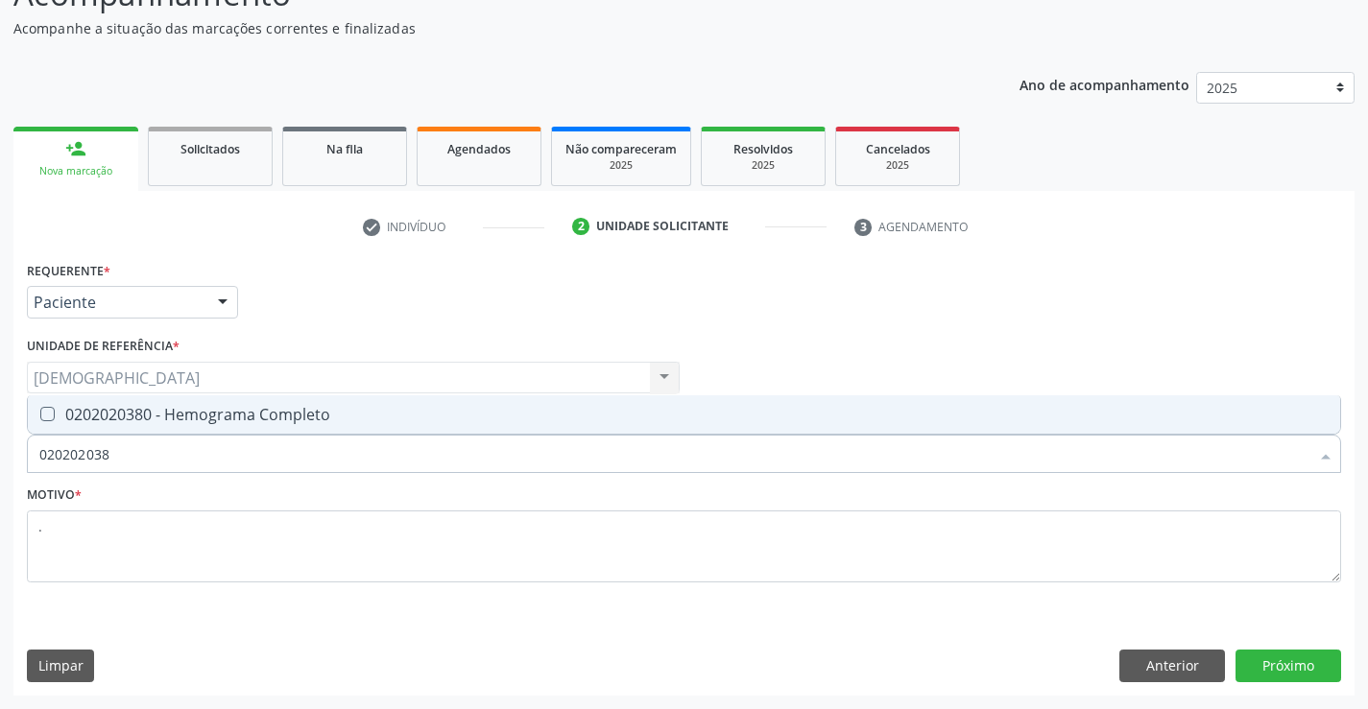
type input "0202020380"
click at [150, 417] on div "0202020380 - Hemograma Completo" at bounding box center [683, 414] width 1289 height 15
checkbox Completo "true"
type input "02020203"
checkbox Completo "false"
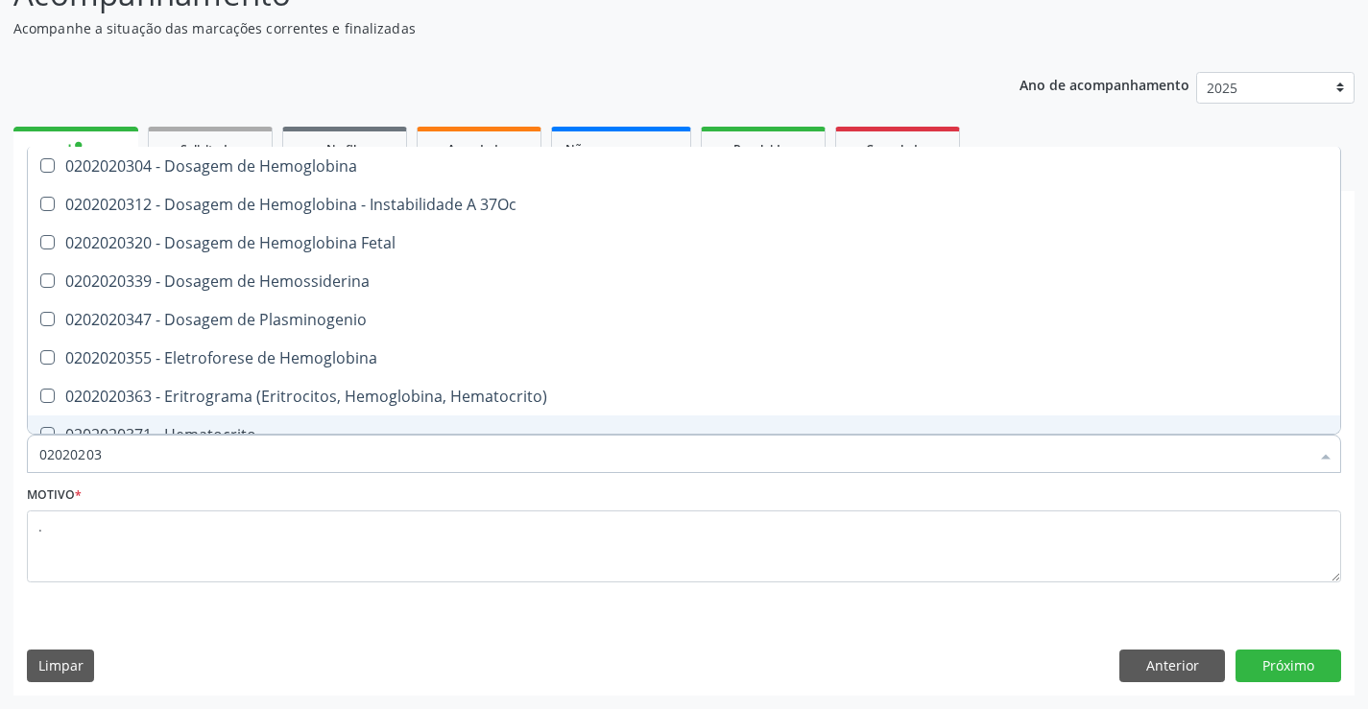
type input "0202020"
checkbox Completo "false"
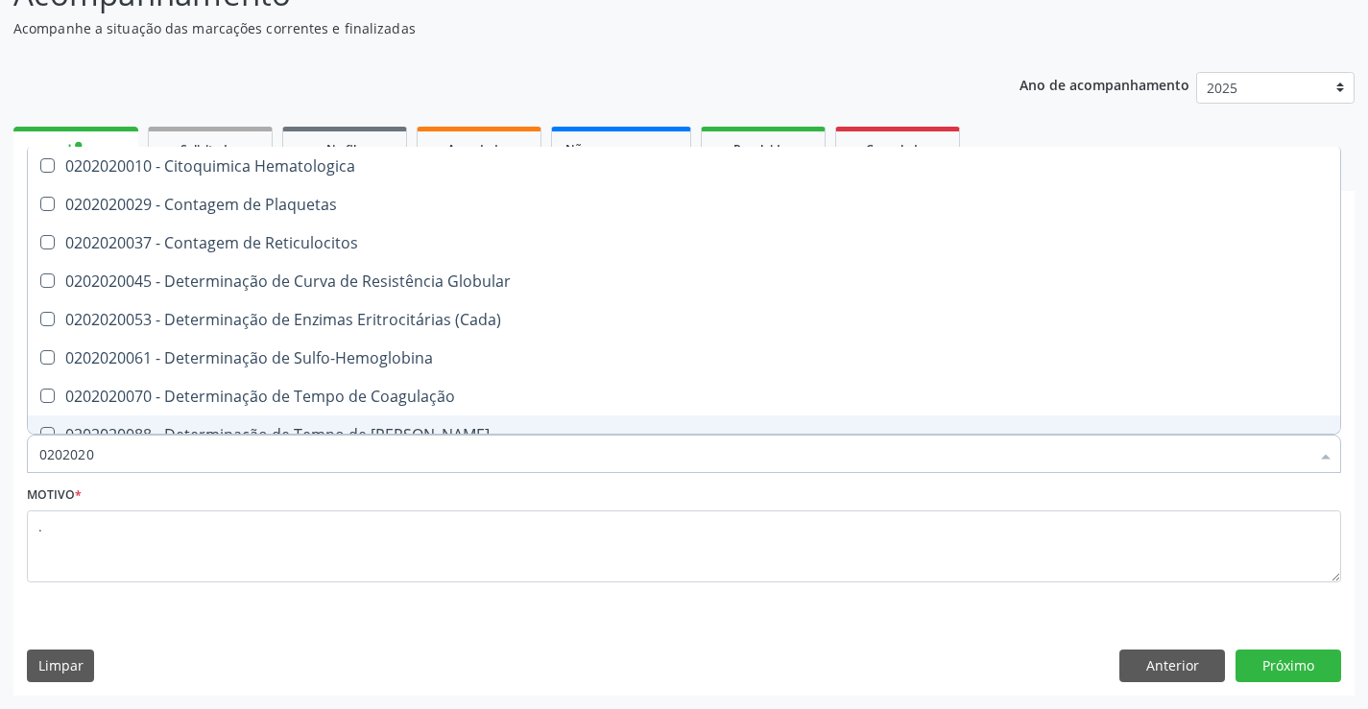
type input "020202"
checkbox Completo "false"
checkbox Leucograma "true"
type input "02020"
checkbox Reticulocitos "true"
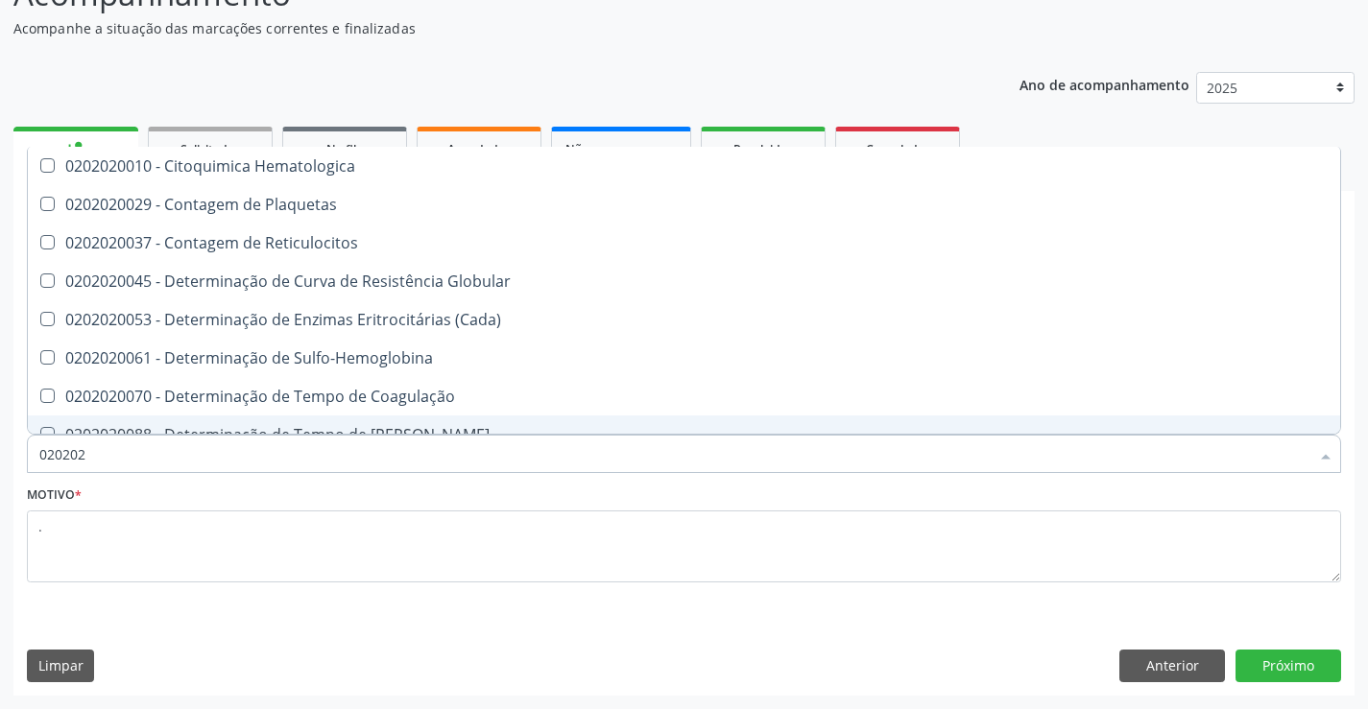
checkbox Completo "false"
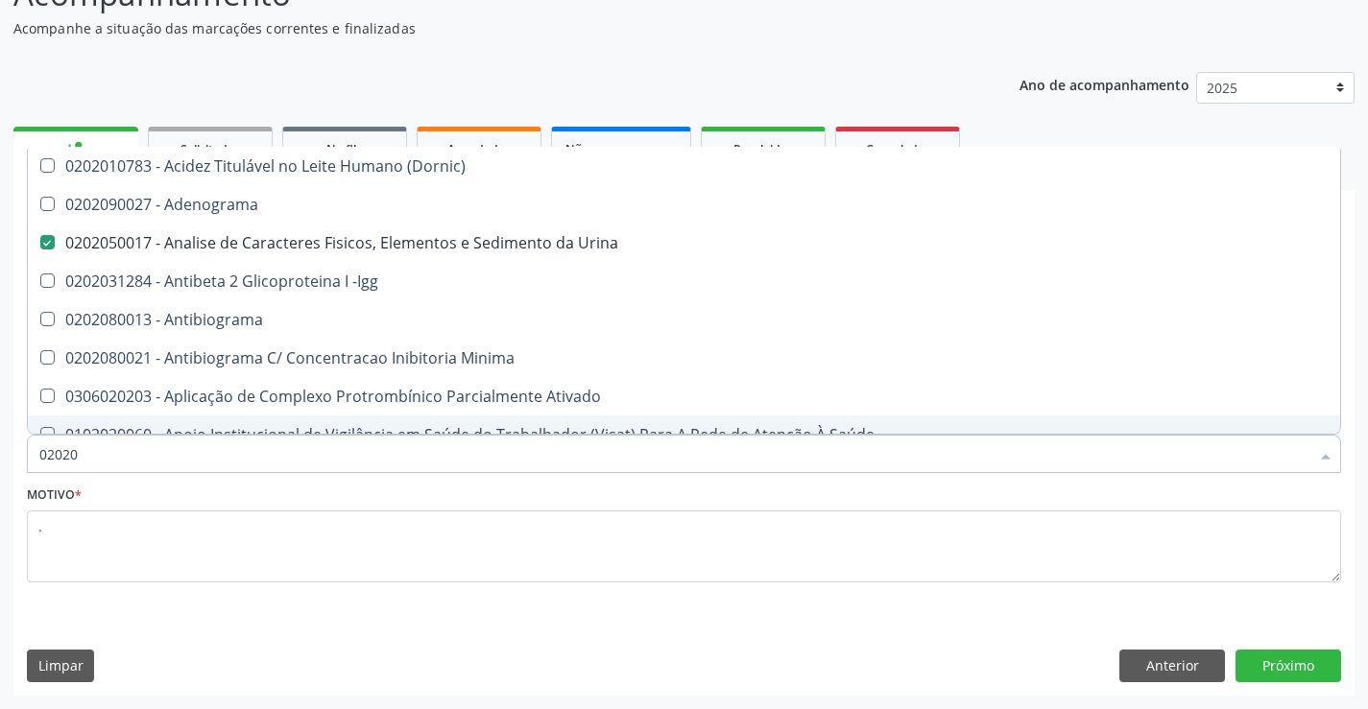
type input "020201"
checkbox Urina "false"
checkbox \(Pos-Pasteurização\) "true"
checkbox Parceria\) "true"
checkbox Gestante "true"
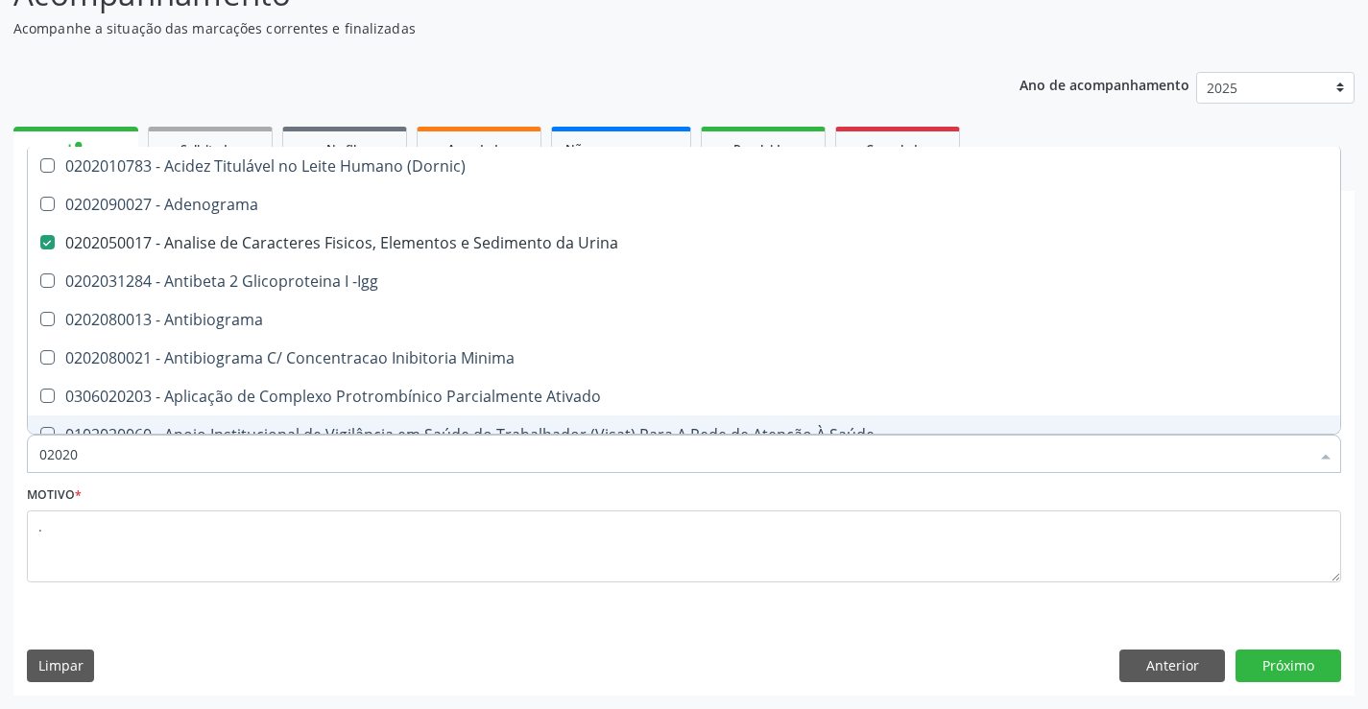
checkbox T3 "true"
checkbox Acetona "true"
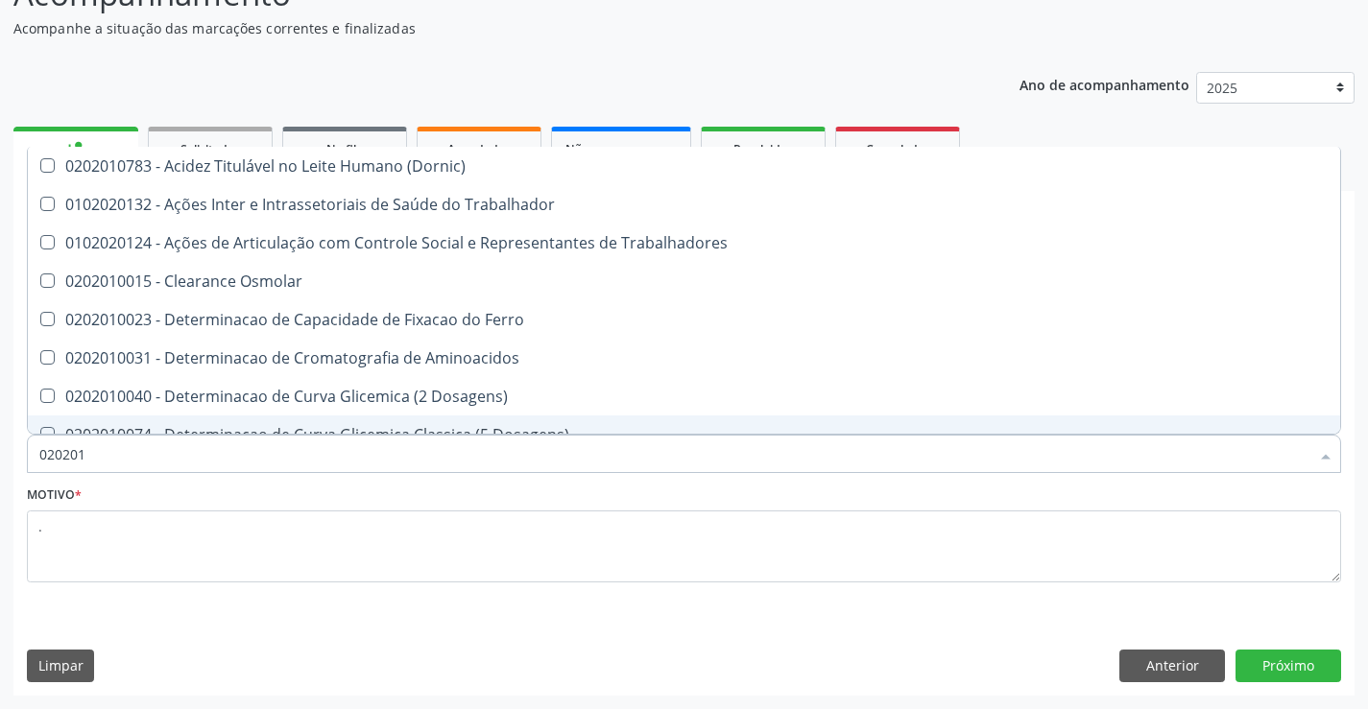
type input "0202010"
checkbox Circulante "true"
checkbox Fracoes "true"
checkbox Ionizavel "true"
checkbox Hdl "false"
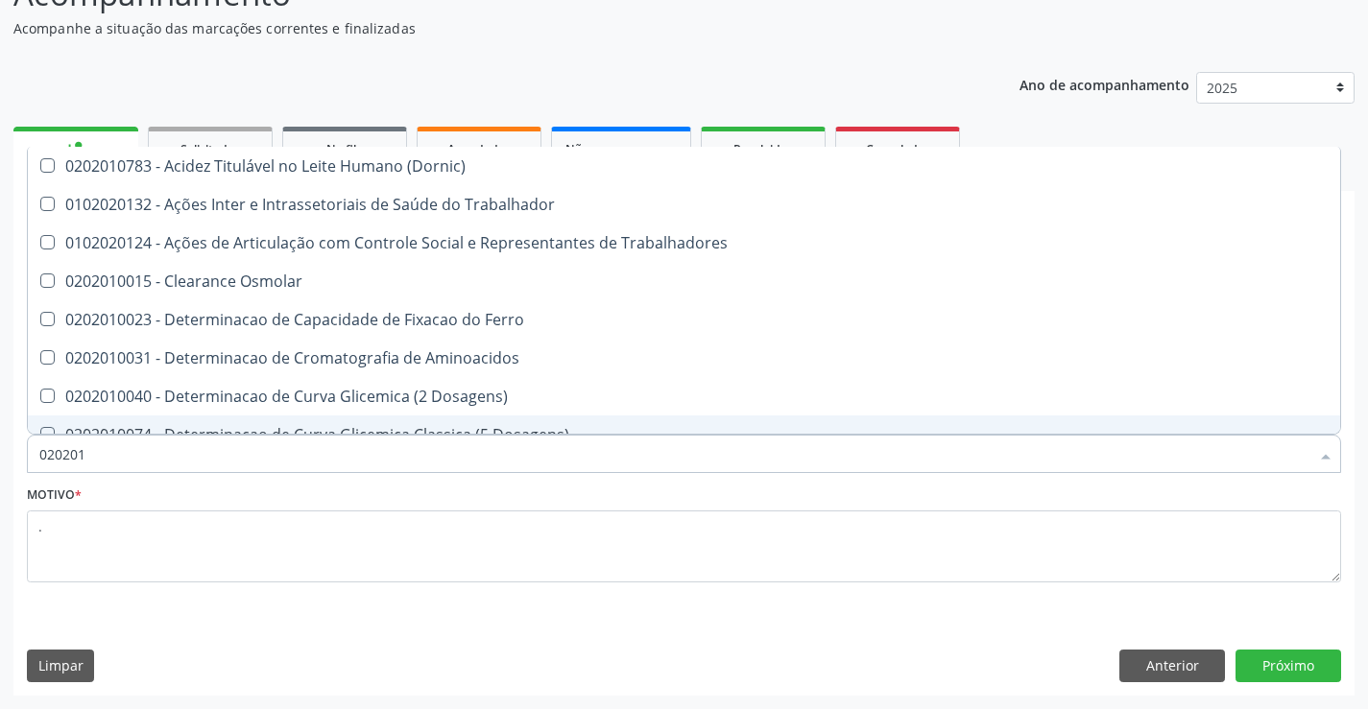
checkbox Total "false"
checkbox Creatinina "false"
checkbox II "true"
checkbox Glicose "false"
checkbox Muco-Proteinas "true"
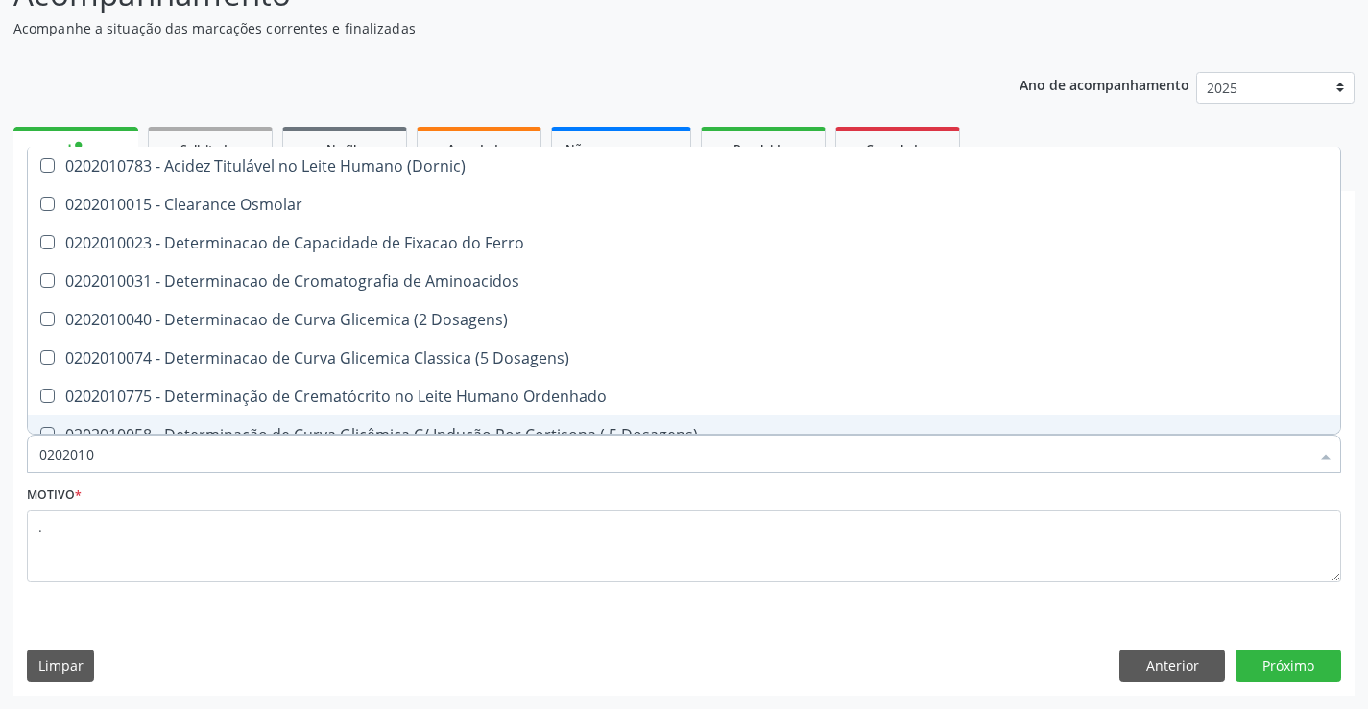
type input "02020102"
checkbox Dosagens\) "true"
checkbox Osmolaridade "true"
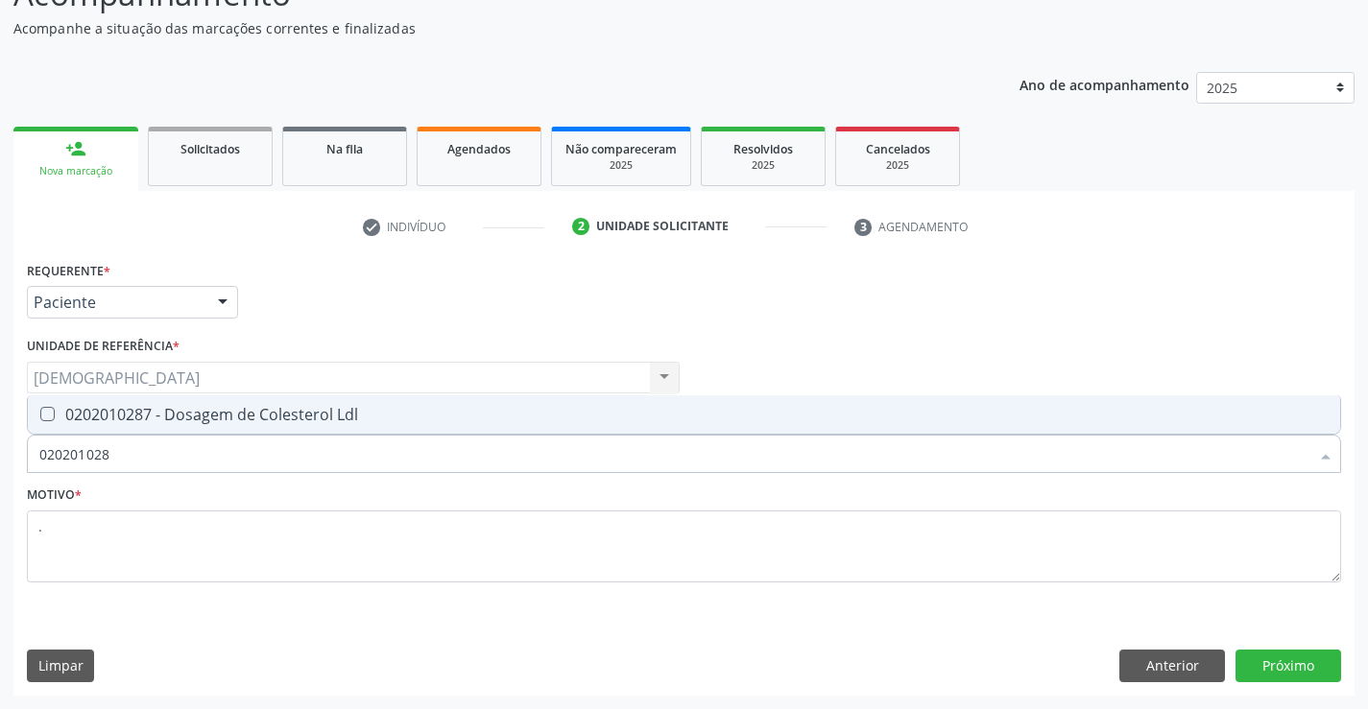
type input "0202010287"
click at [148, 419] on div "0202010287 - Dosagem de Colesterol Ldl" at bounding box center [683, 414] width 1289 height 15
checkbox Ldl "true"
click at [1286, 673] on button "Próximo" at bounding box center [1288, 666] width 106 height 33
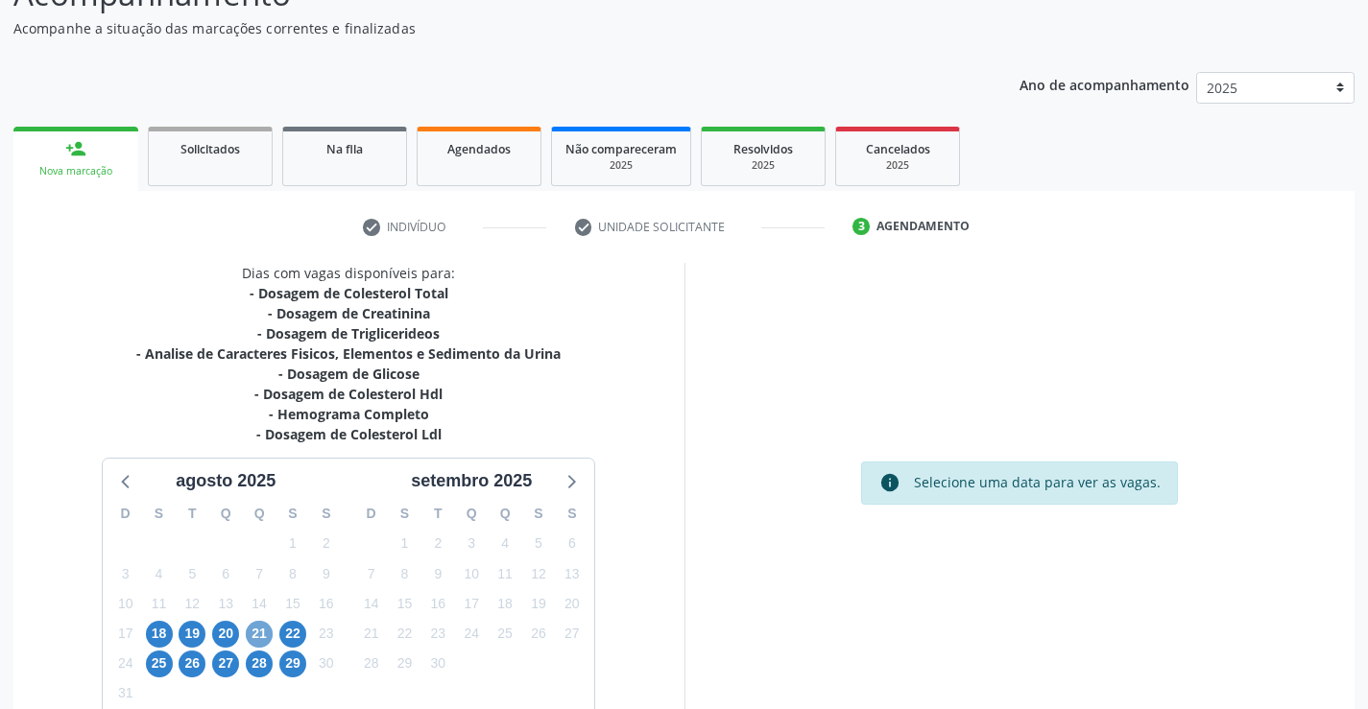
click at [258, 629] on span "21" at bounding box center [259, 634] width 27 height 27
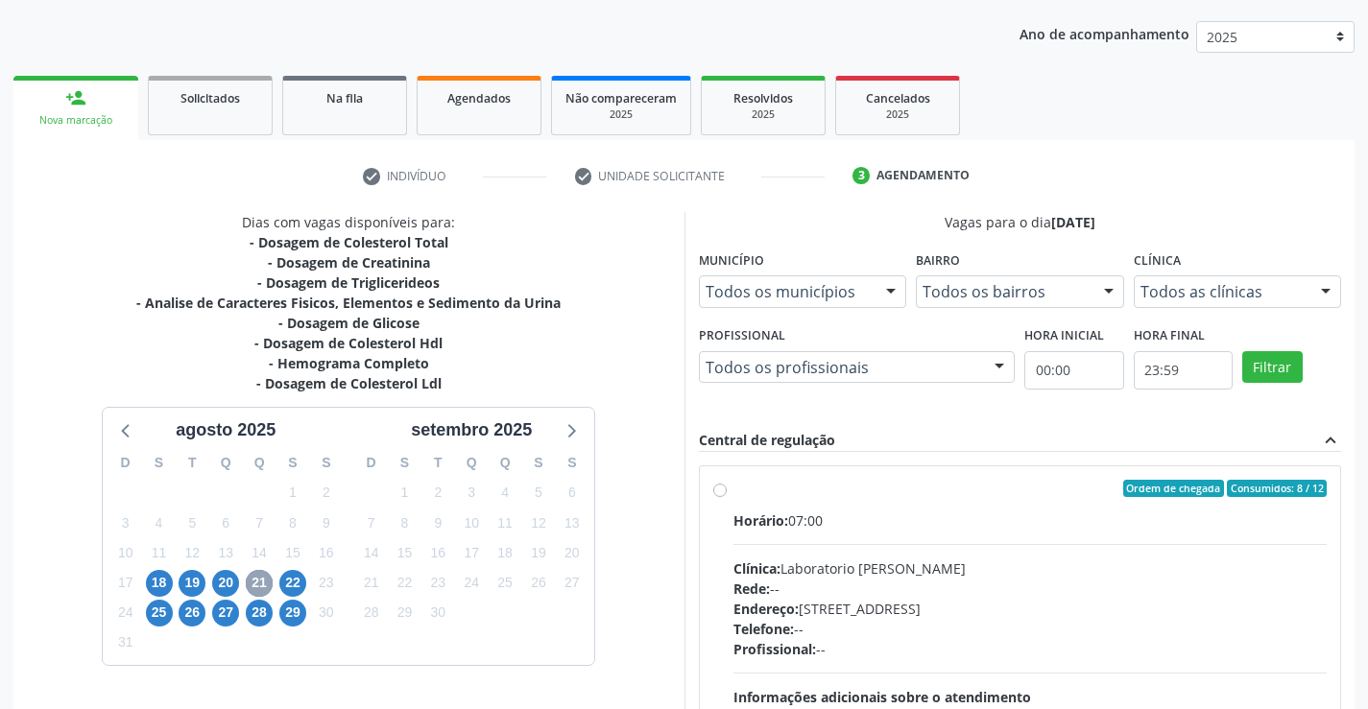
scroll to position [438, 0]
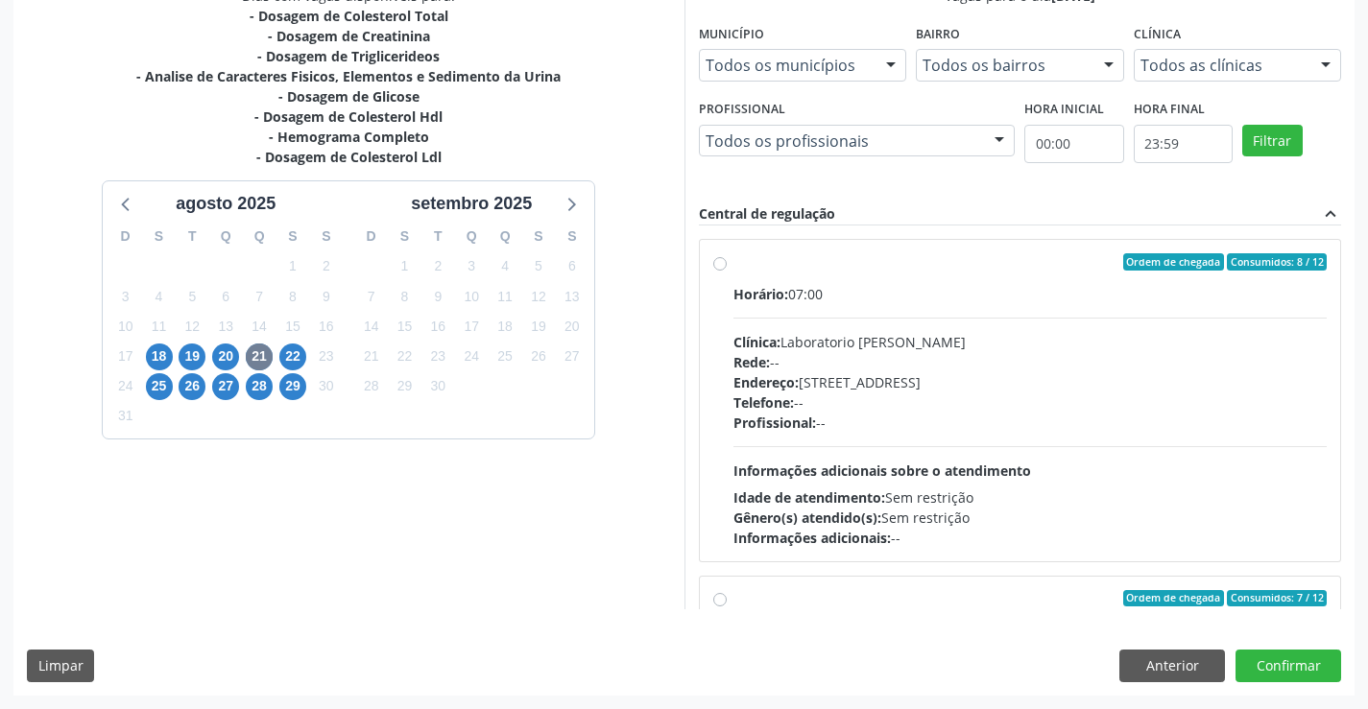
click at [847, 256] on div "Ordem de chegada Consumidos: 8 / 12" at bounding box center [1030, 261] width 594 height 17
click at [727, 256] on input "Ordem de chegada Consumidos: 8 / 12 Horário: 07:00 Clínica: Laboratorio Jose Pa…" at bounding box center [719, 261] width 13 height 17
radio input "true"
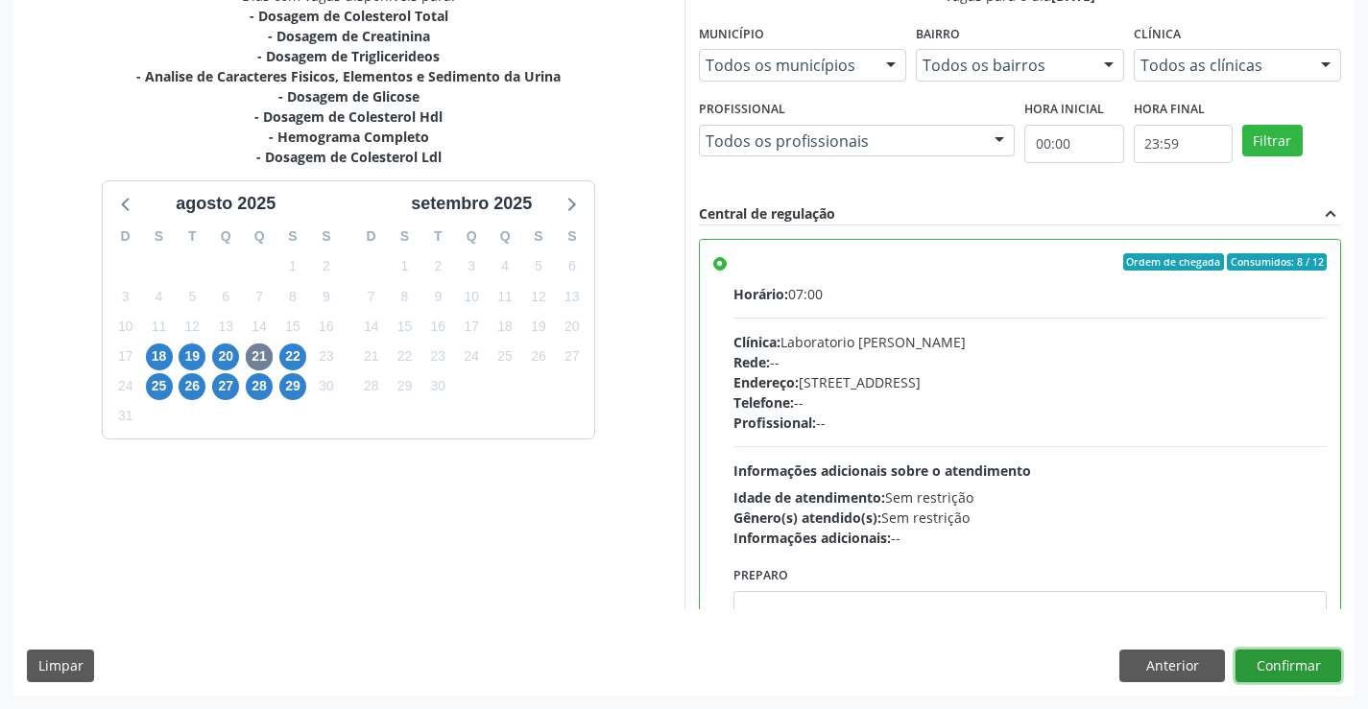
click at [1317, 664] on button "Confirmar" at bounding box center [1288, 666] width 106 height 33
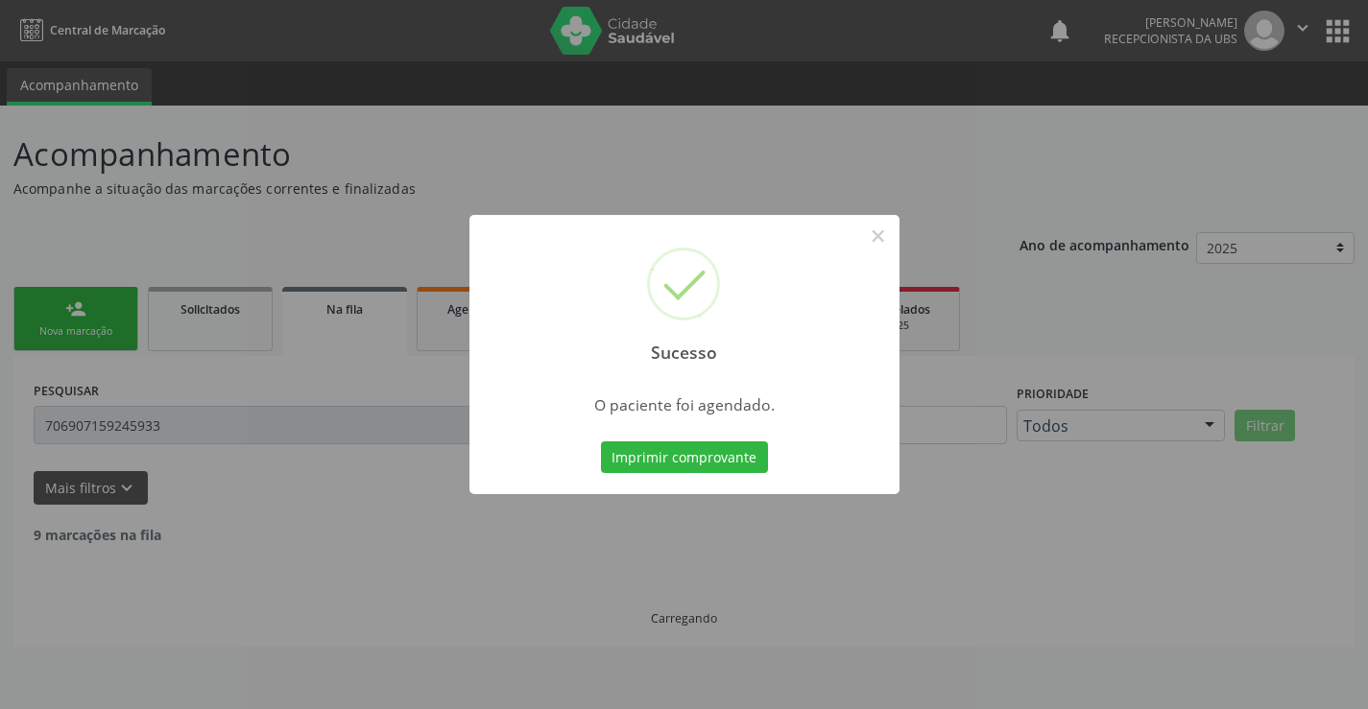
scroll to position [0, 0]
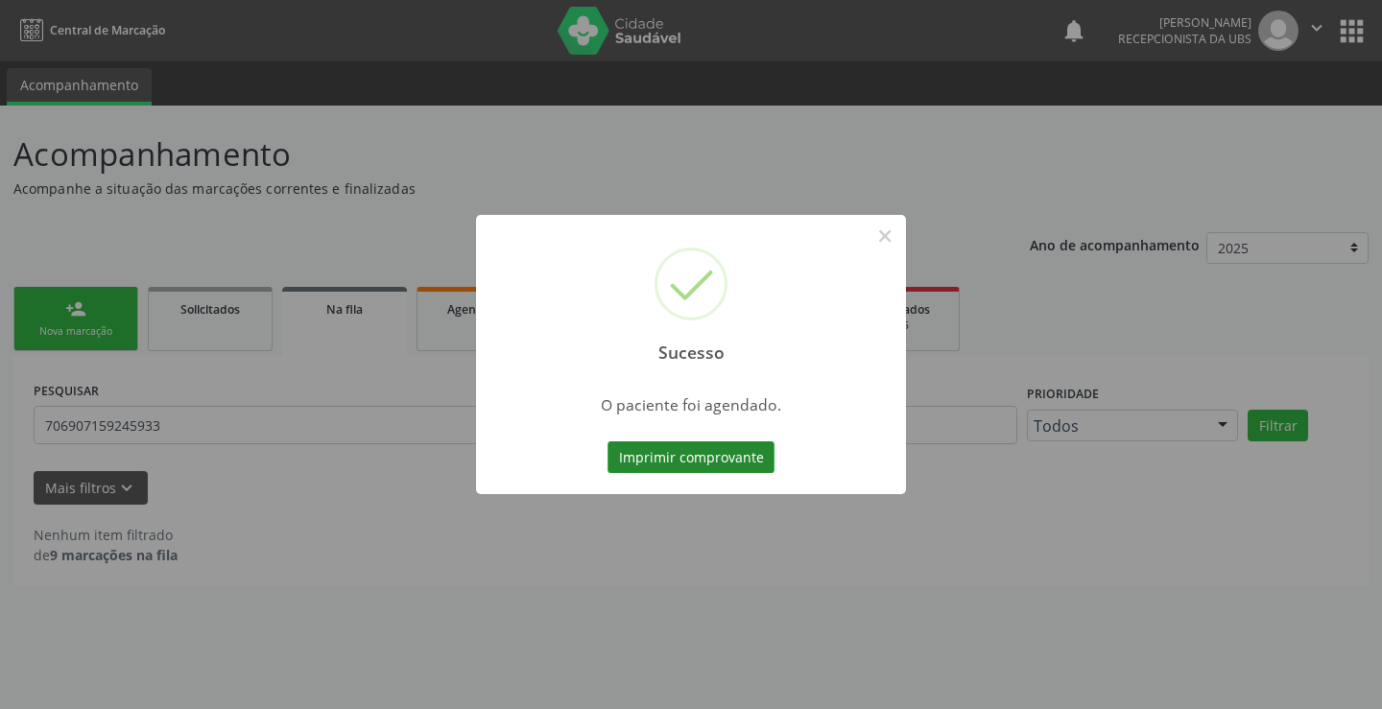
click at [714, 464] on button "Imprimir comprovante" at bounding box center [691, 457] width 167 height 33
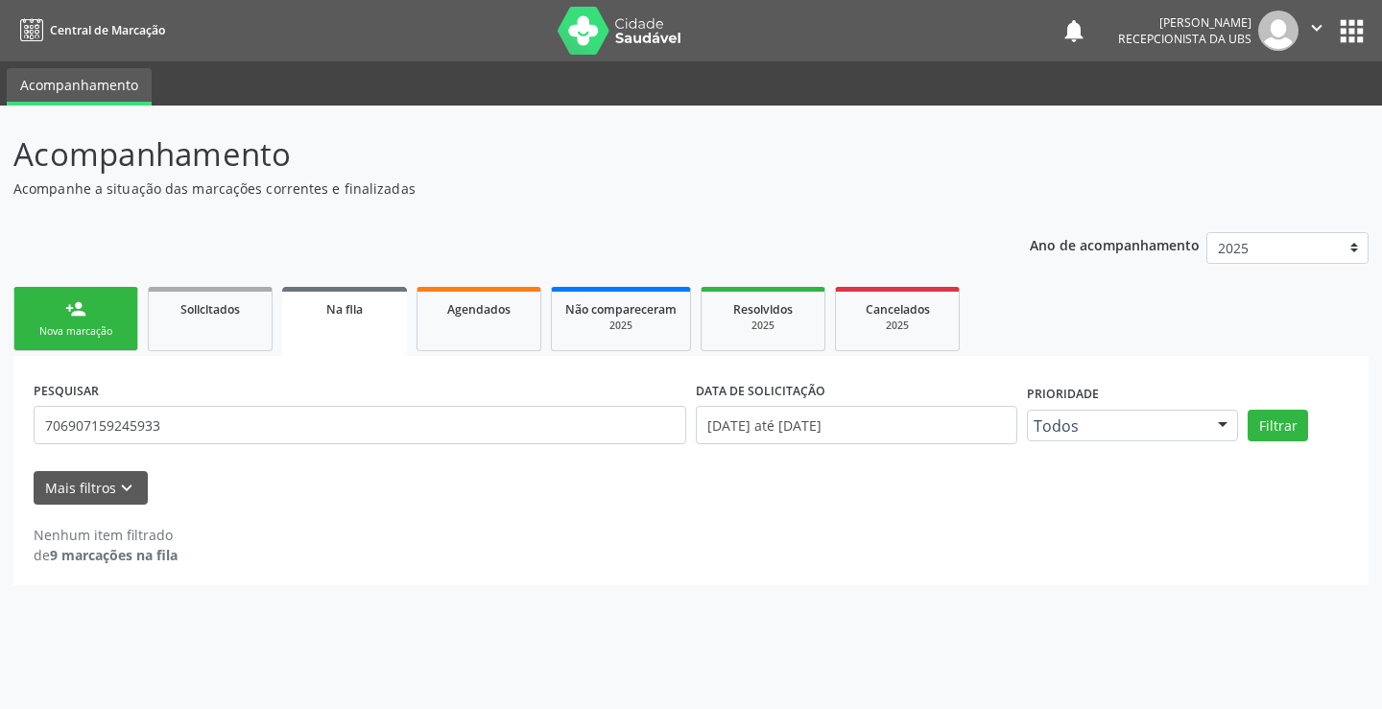
click at [77, 312] on div "person_add" at bounding box center [75, 308] width 21 height 21
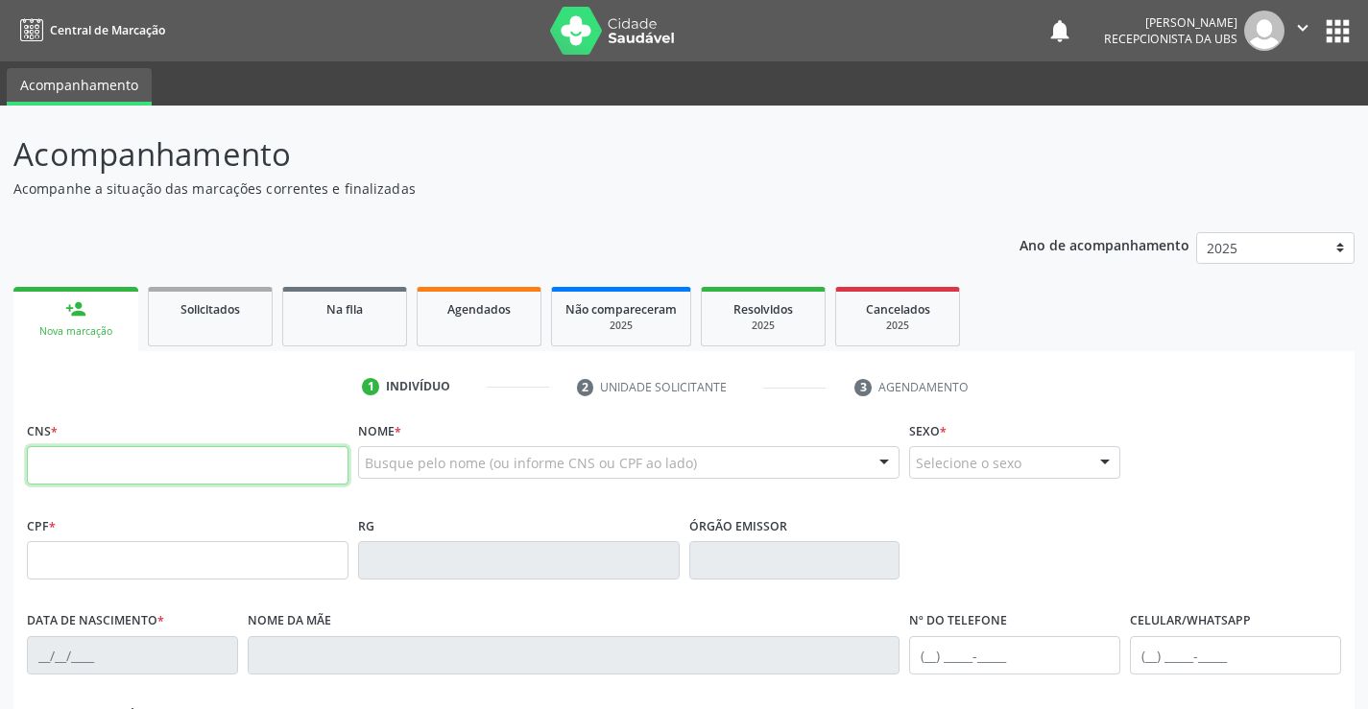
click at [128, 456] on input "text" at bounding box center [188, 465] width 322 height 38
type input "705 2044 0013 9178"
type input "030.927.814-73"
type input "05/09/1966"
type input "Maria Filomena da Silva"
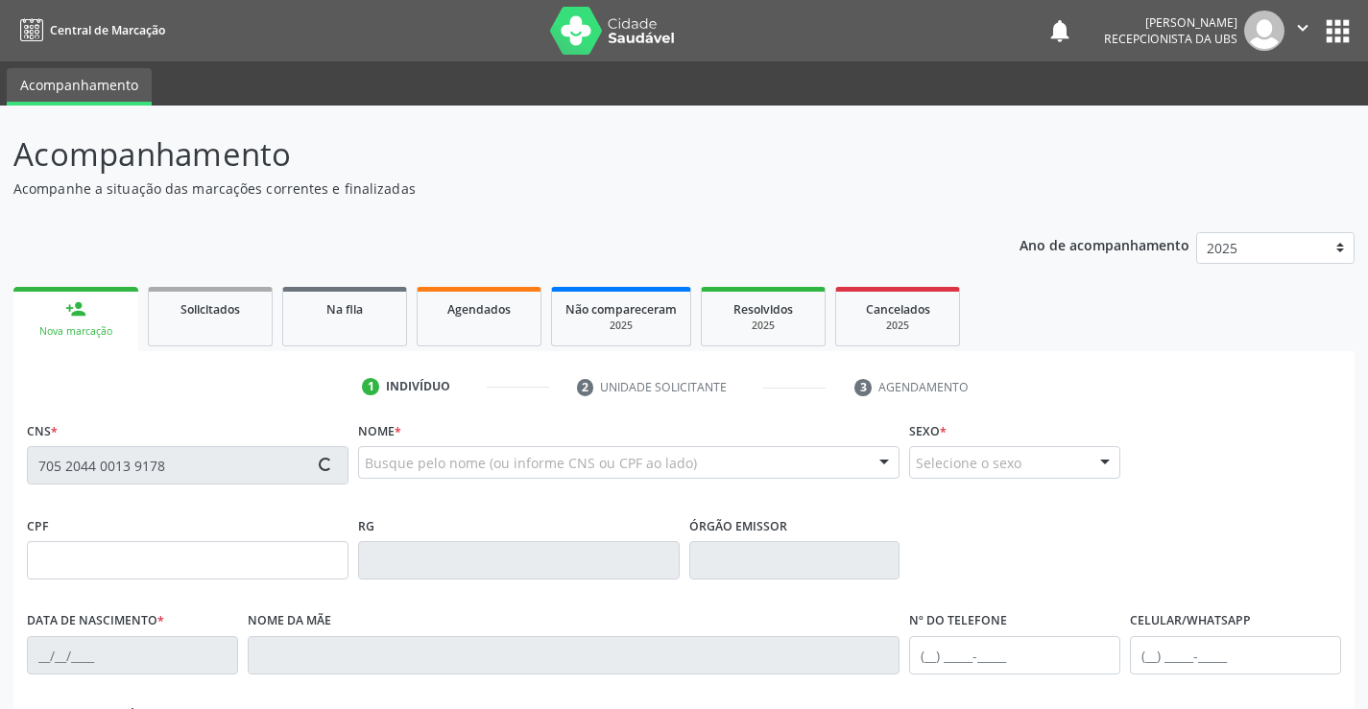
type input "(87) 99999-9999"
type input "980"
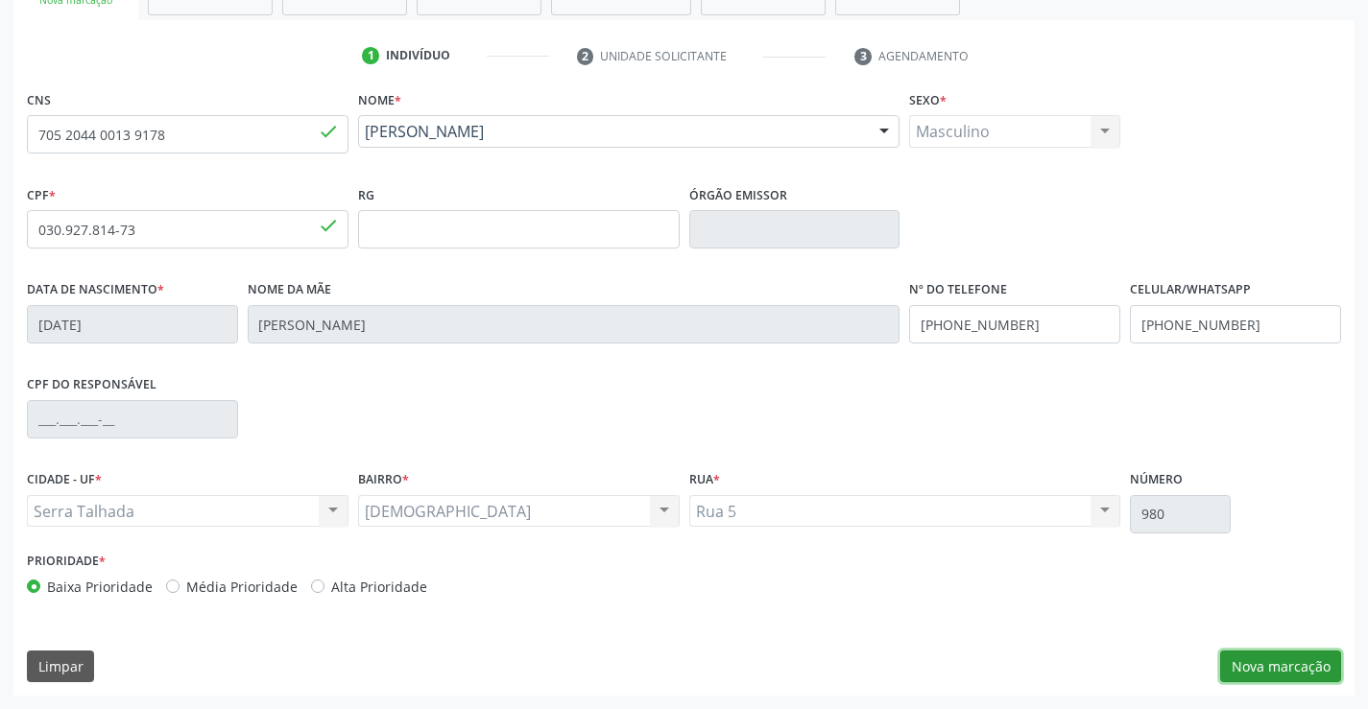
click at [1286, 658] on button "Nova marcação" at bounding box center [1280, 667] width 121 height 33
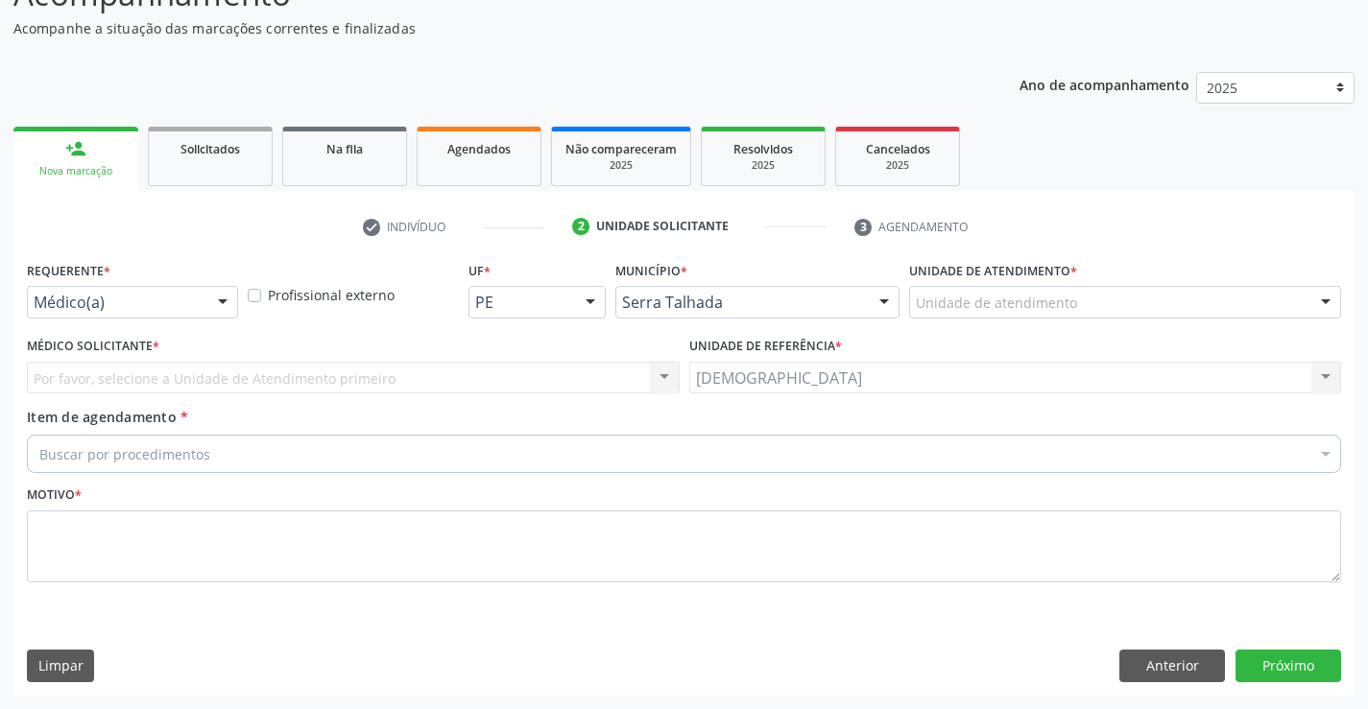
scroll to position [160, 0]
click at [224, 304] on div at bounding box center [222, 303] width 29 height 33
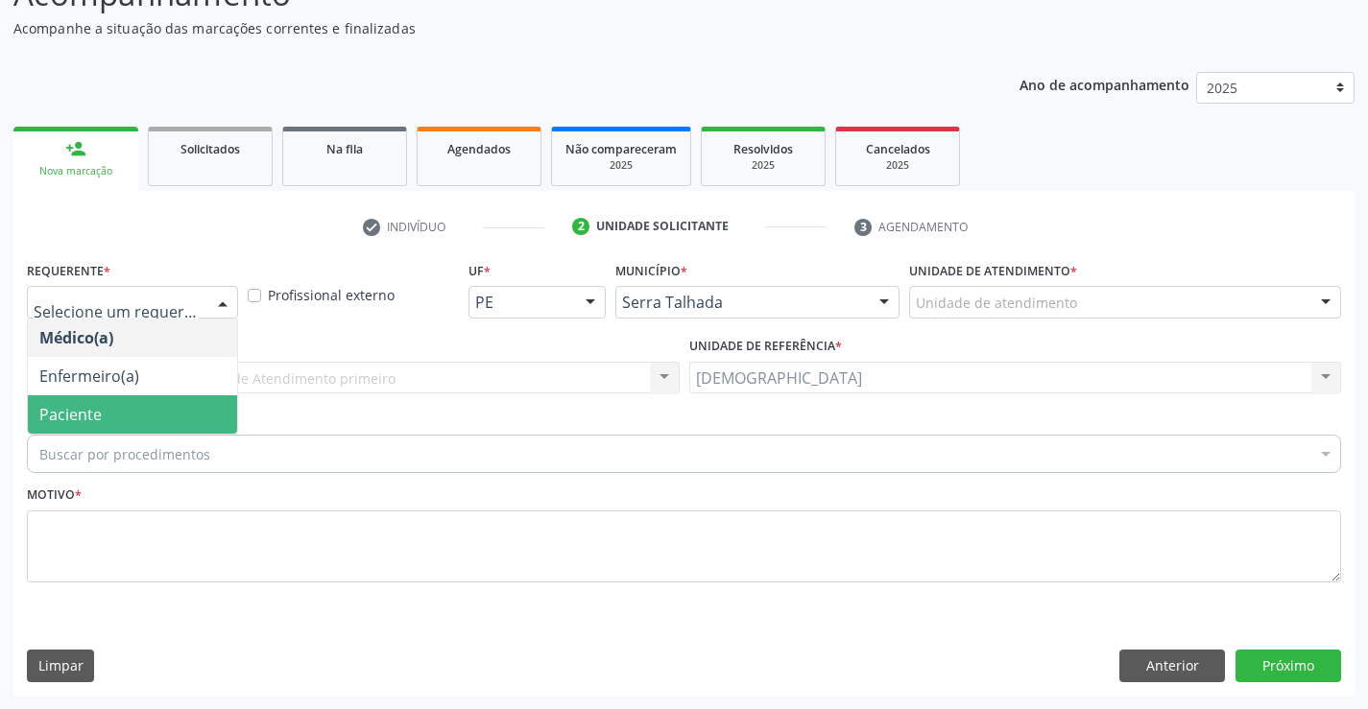
click at [129, 409] on span "Paciente" at bounding box center [132, 414] width 209 height 38
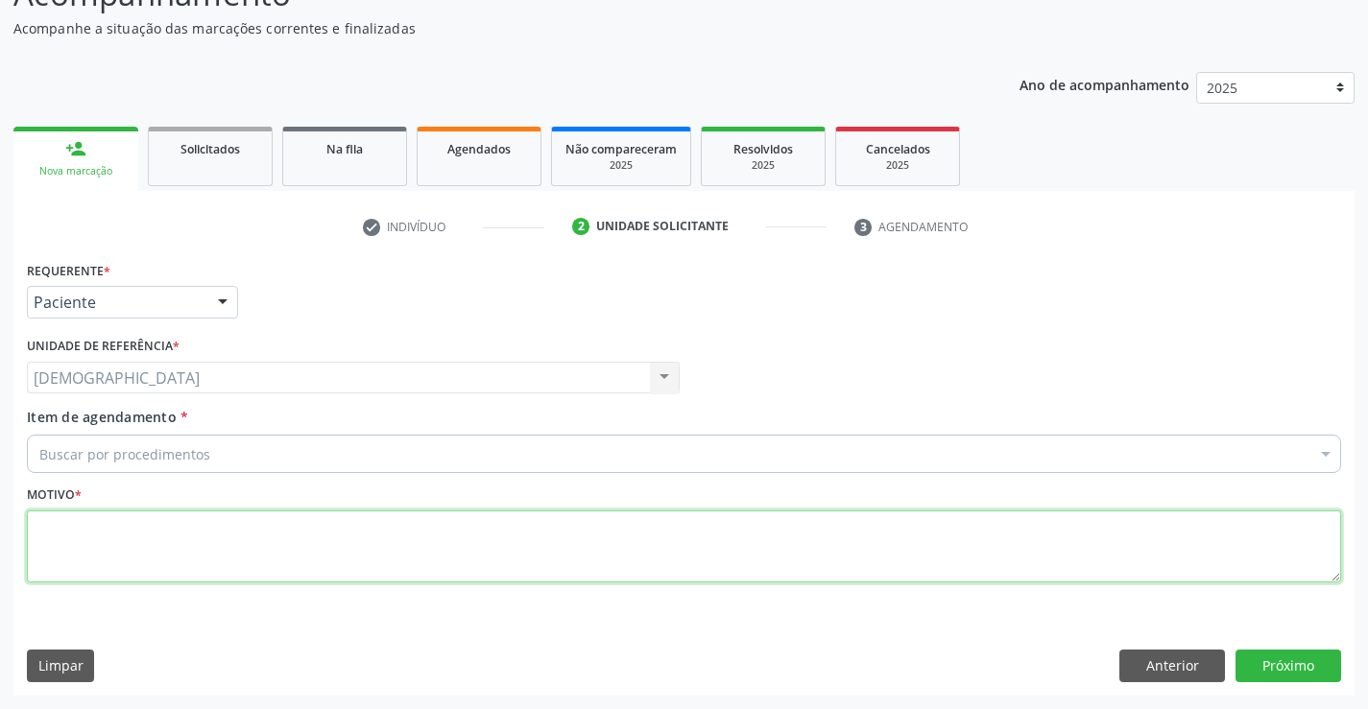
click at [72, 548] on textarea at bounding box center [684, 547] width 1314 height 73
type textarea "."
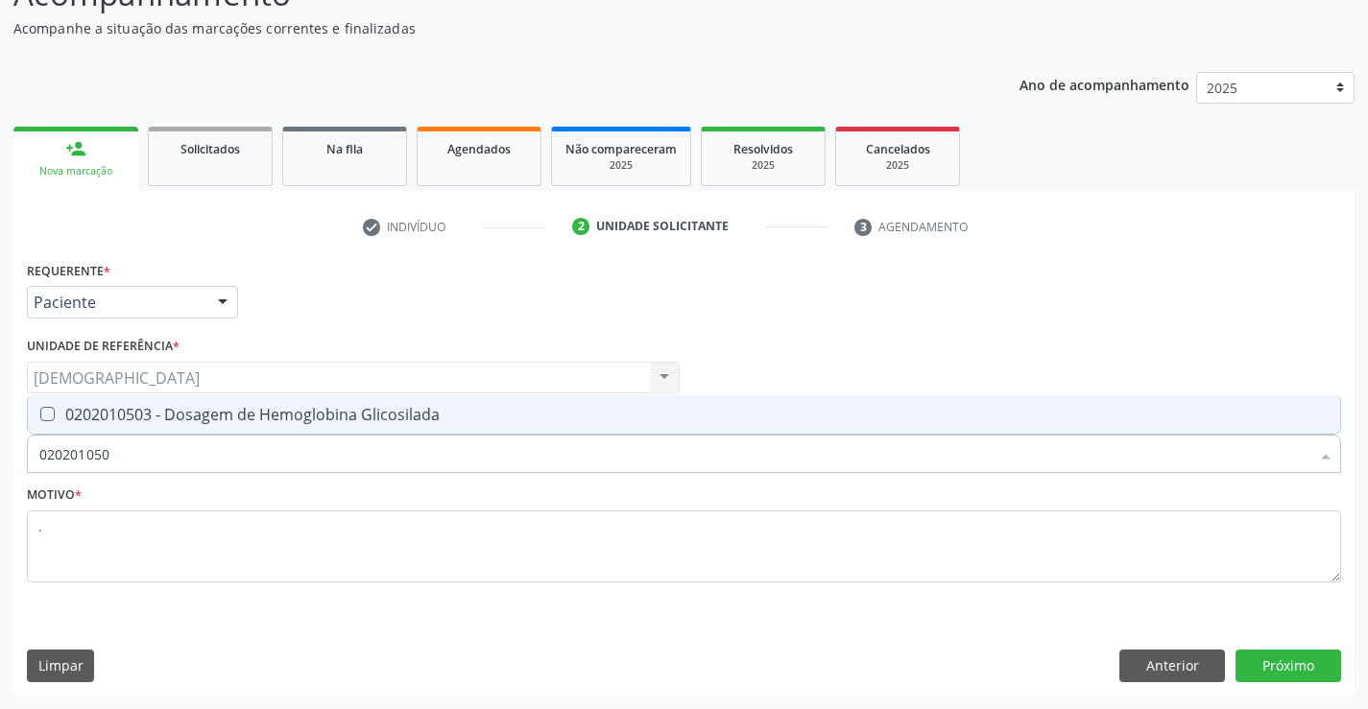
type input "0202010503"
click at [122, 417] on div "0202010503 - Dosagem de Hemoglobina Glicosilada" at bounding box center [683, 414] width 1289 height 15
checkbox Glicosilada "true"
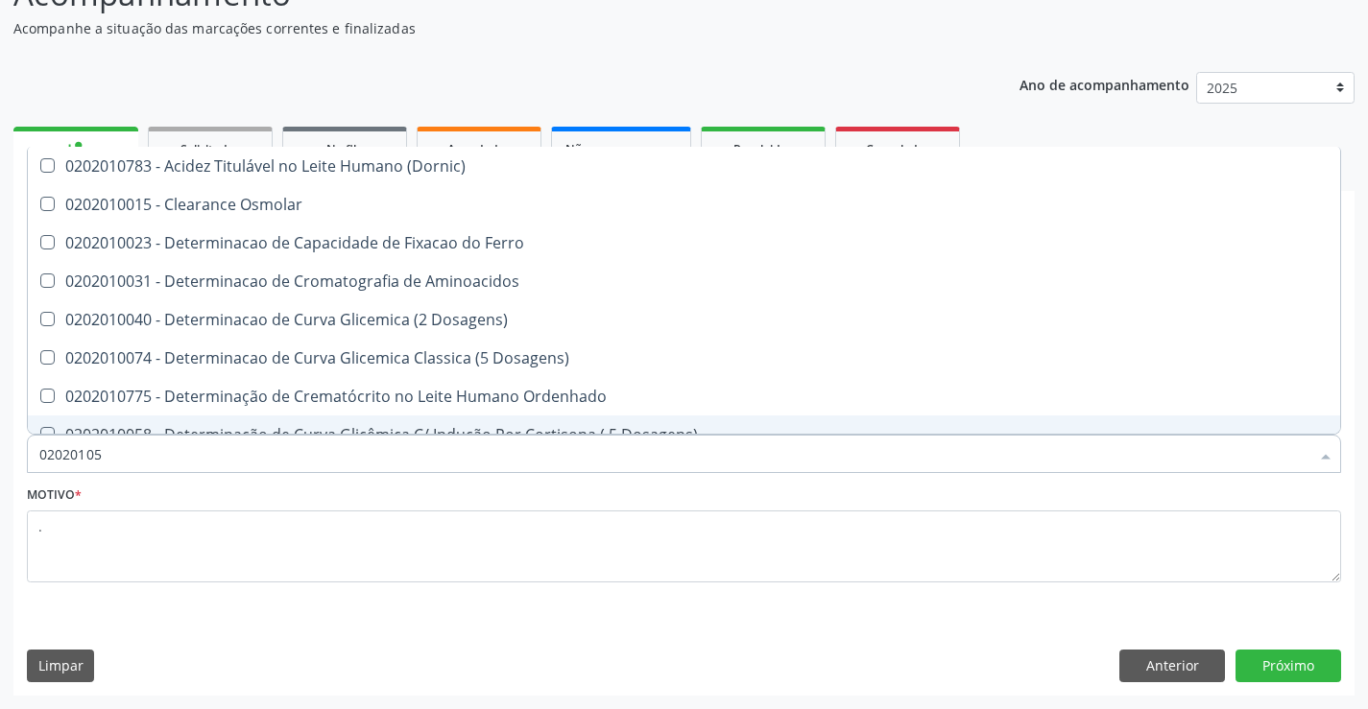
type input "0202010"
checkbox \(Dornic\) "false"
type input "020201"
checkbox Glicosilada "false"
checkbox Potassio "true"
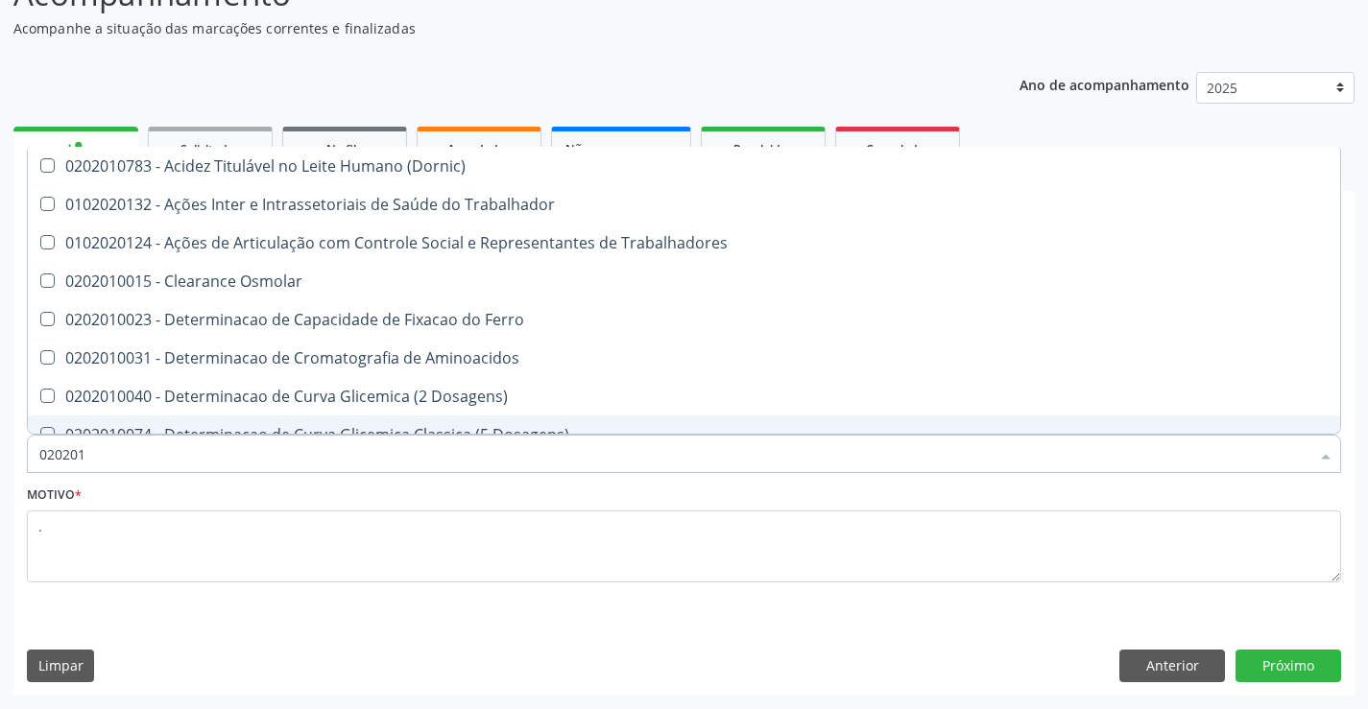
type input "02020"
checkbox Glicosilada "false"
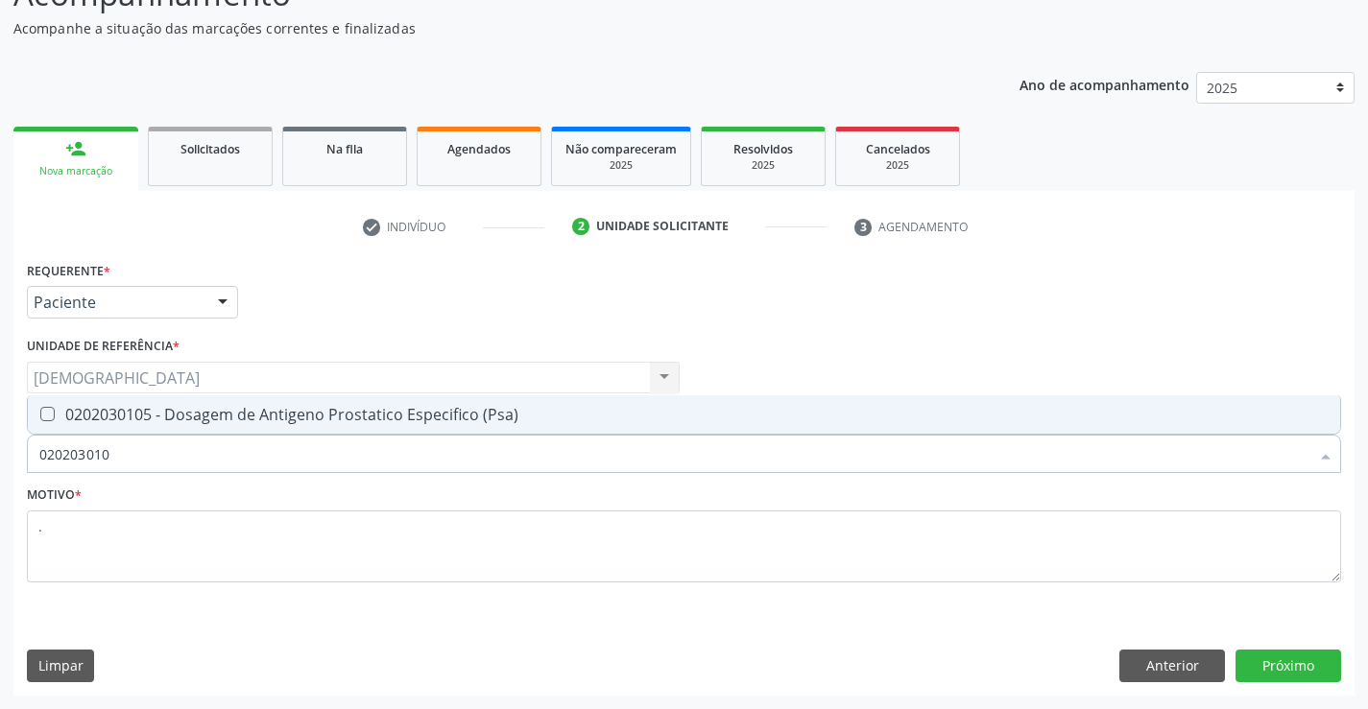
type input "0202030105"
click at [122, 417] on div "0202030105 - Dosagem de Antigeno Prostatico Especifico (Psa)" at bounding box center [683, 414] width 1289 height 15
checkbox \(Psa\) "true"
click at [1249, 671] on button "Próximo" at bounding box center [1288, 666] width 106 height 33
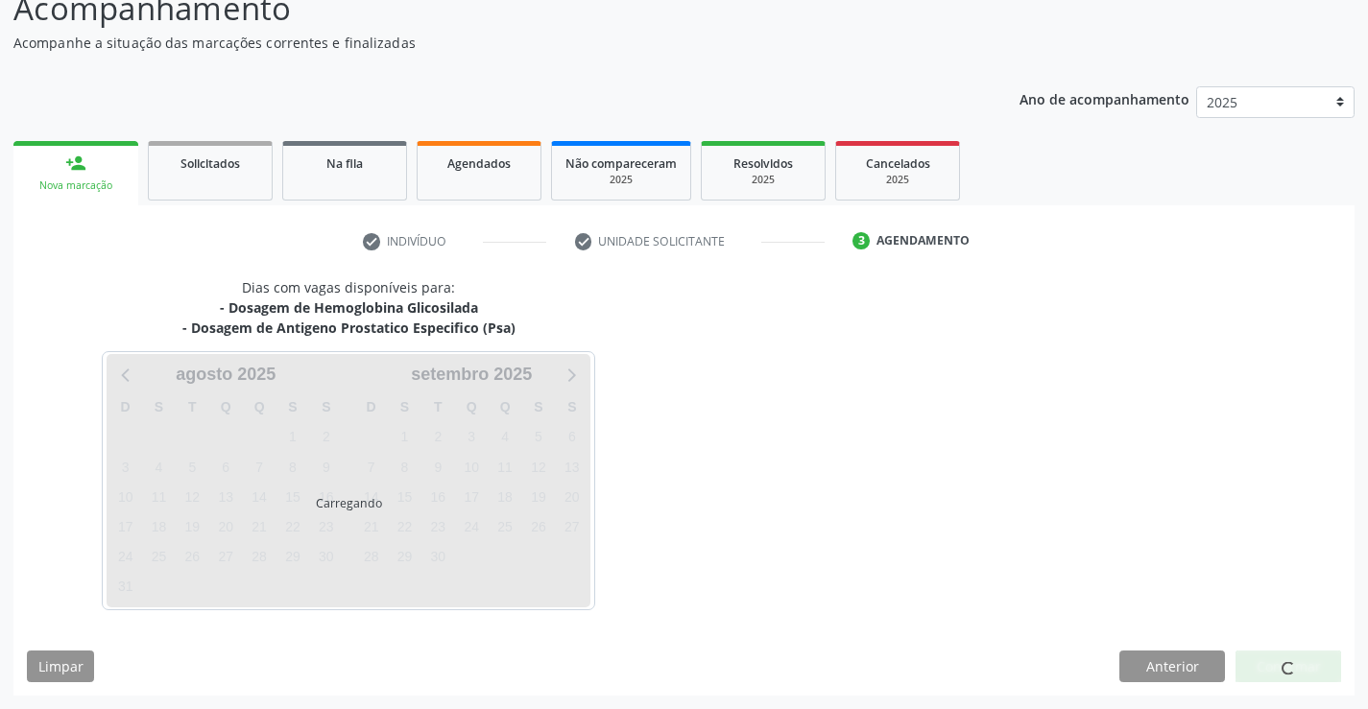
scroll to position [146, 0]
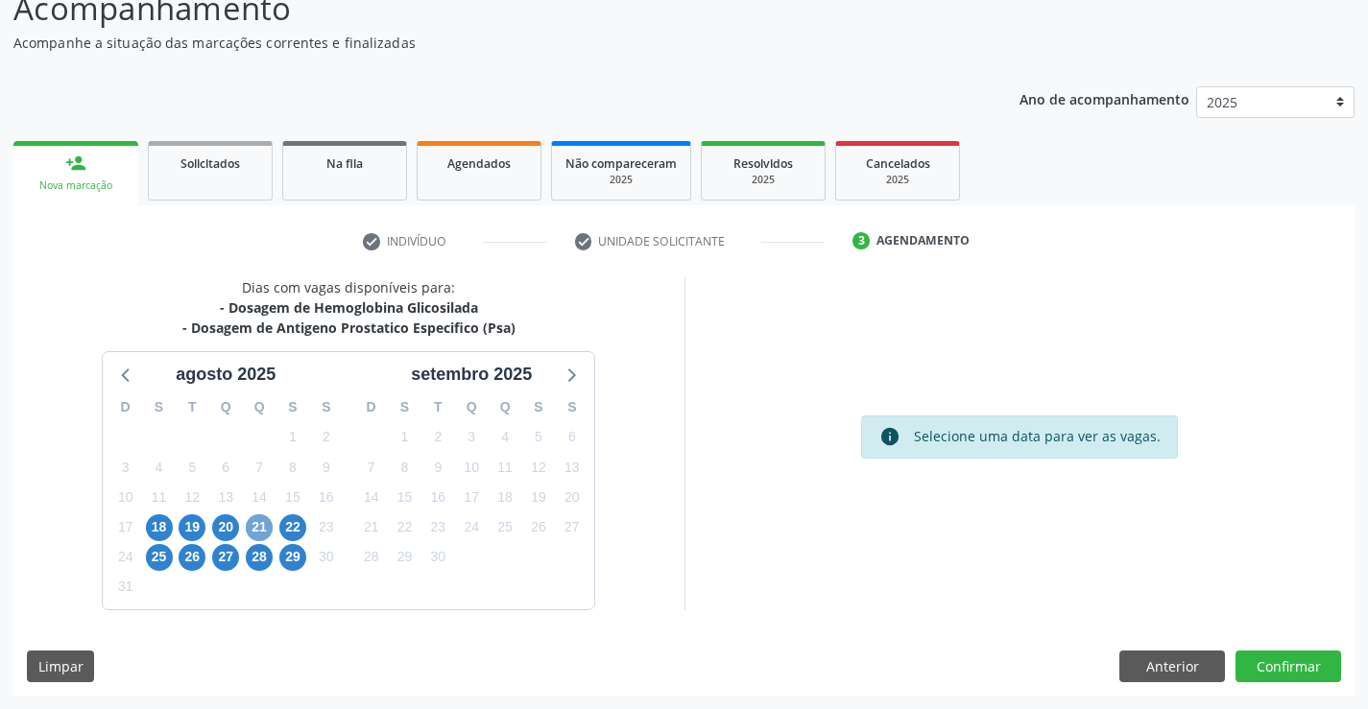
click at [264, 529] on span "21" at bounding box center [259, 527] width 27 height 27
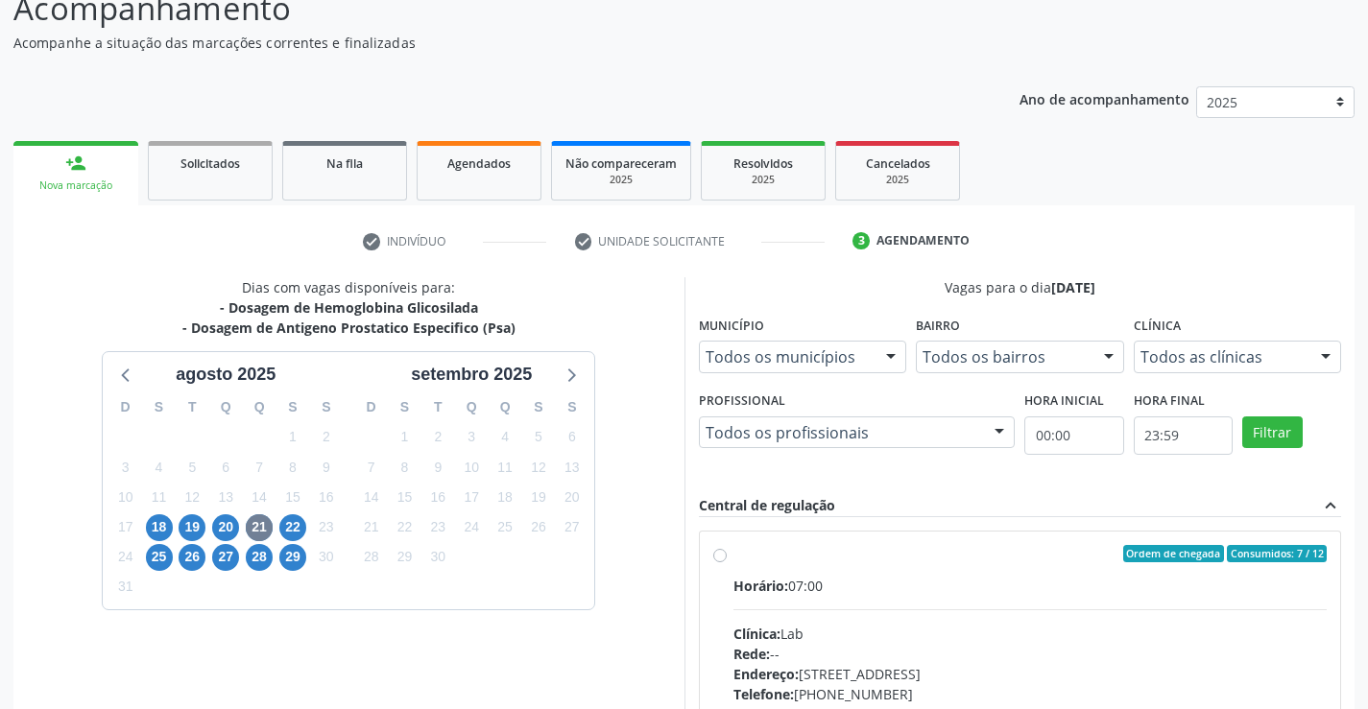
click at [764, 560] on div "Ordem de chegada Consumidos: 7 / 12" at bounding box center [1030, 553] width 594 height 17
click at [727, 560] on input "Ordem de chegada Consumidos: 7 / 12 Horário: 07:00 Clínica: Lab Rede: -- Endere…" at bounding box center [719, 553] width 13 height 17
radio input "true"
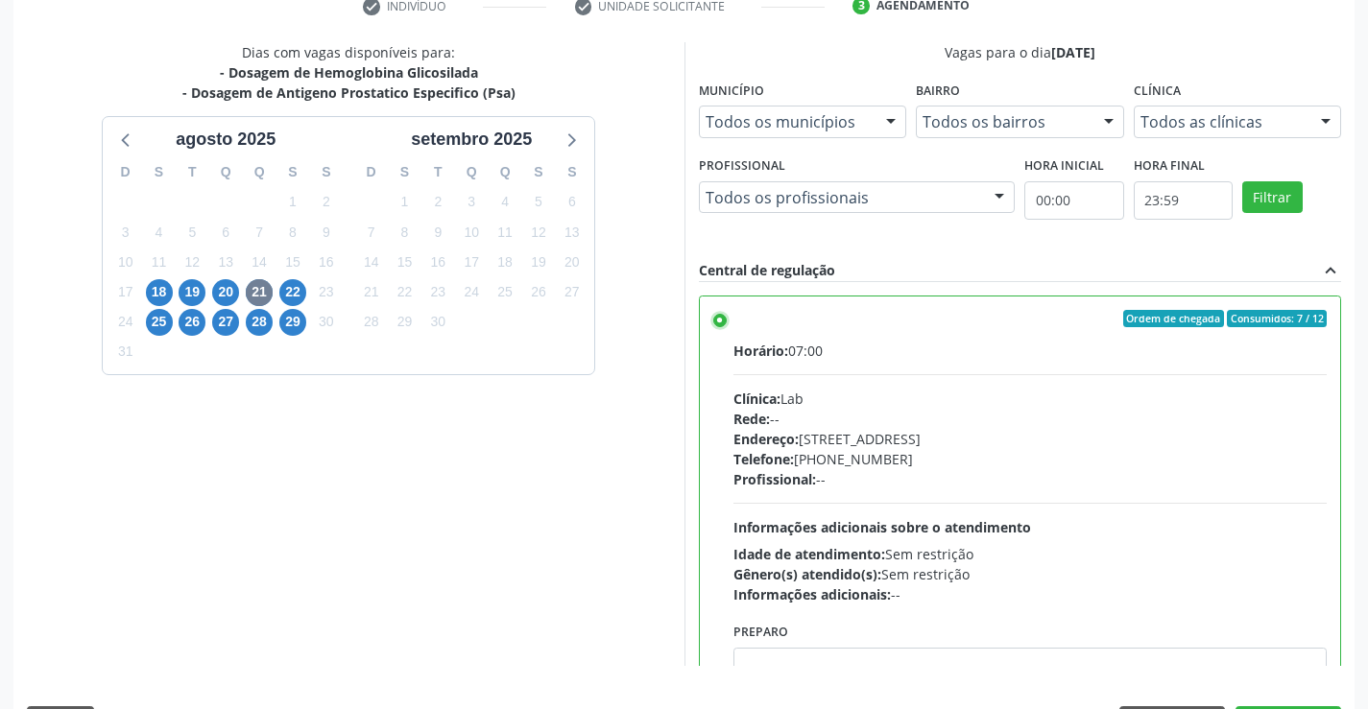
scroll to position [438, 0]
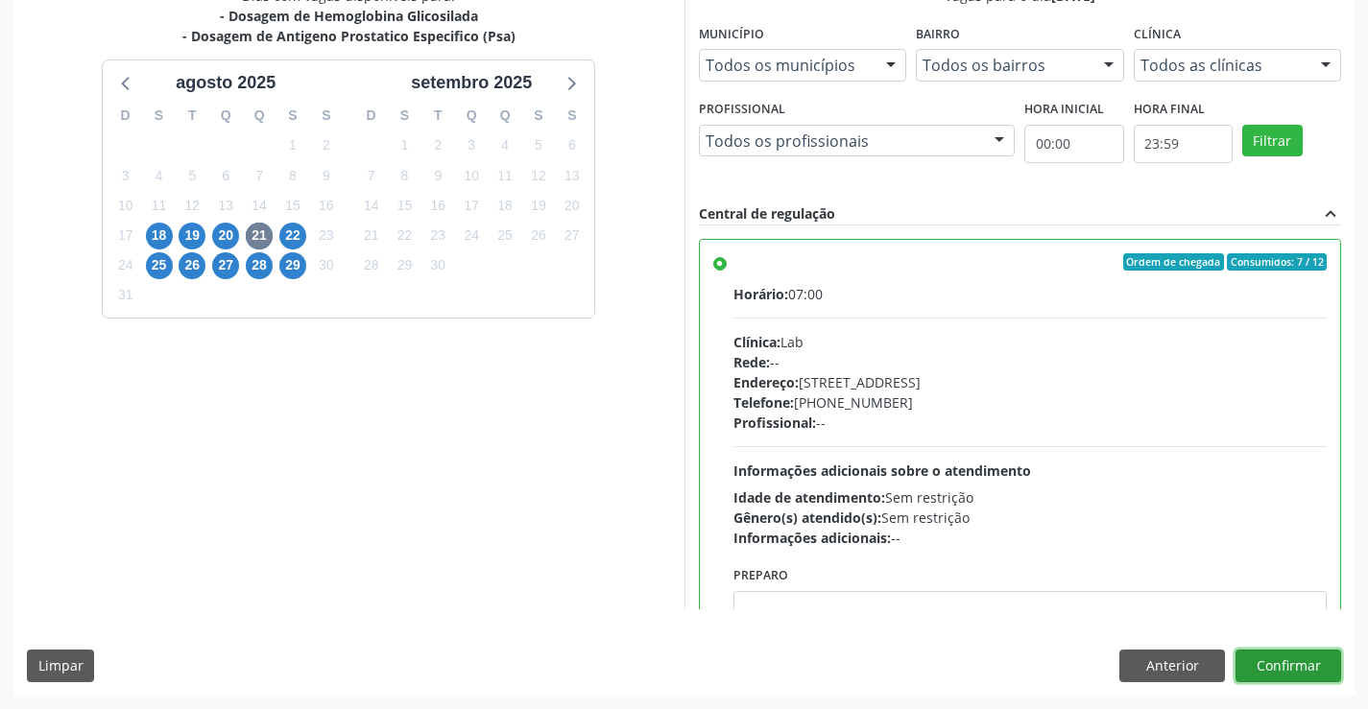
click at [1276, 664] on button "Confirmar" at bounding box center [1288, 666] width 106 height 33
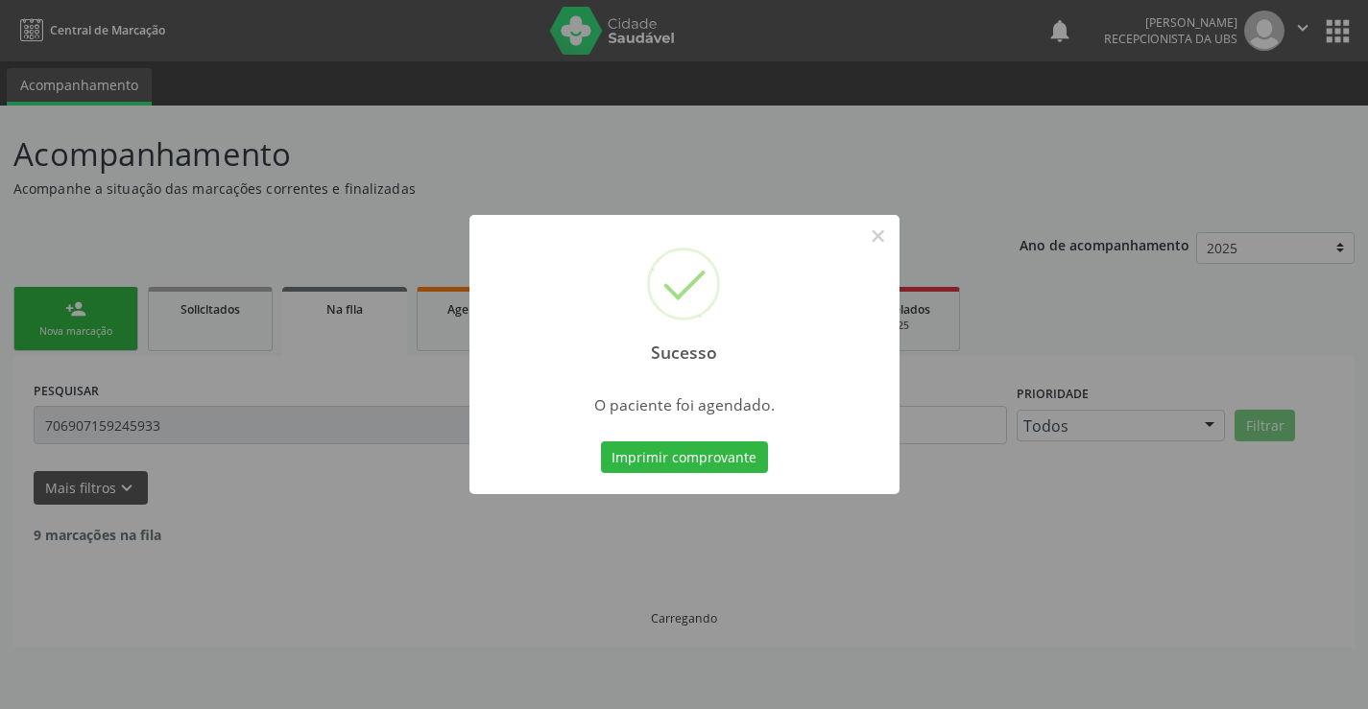
scroll to position [0, 0]
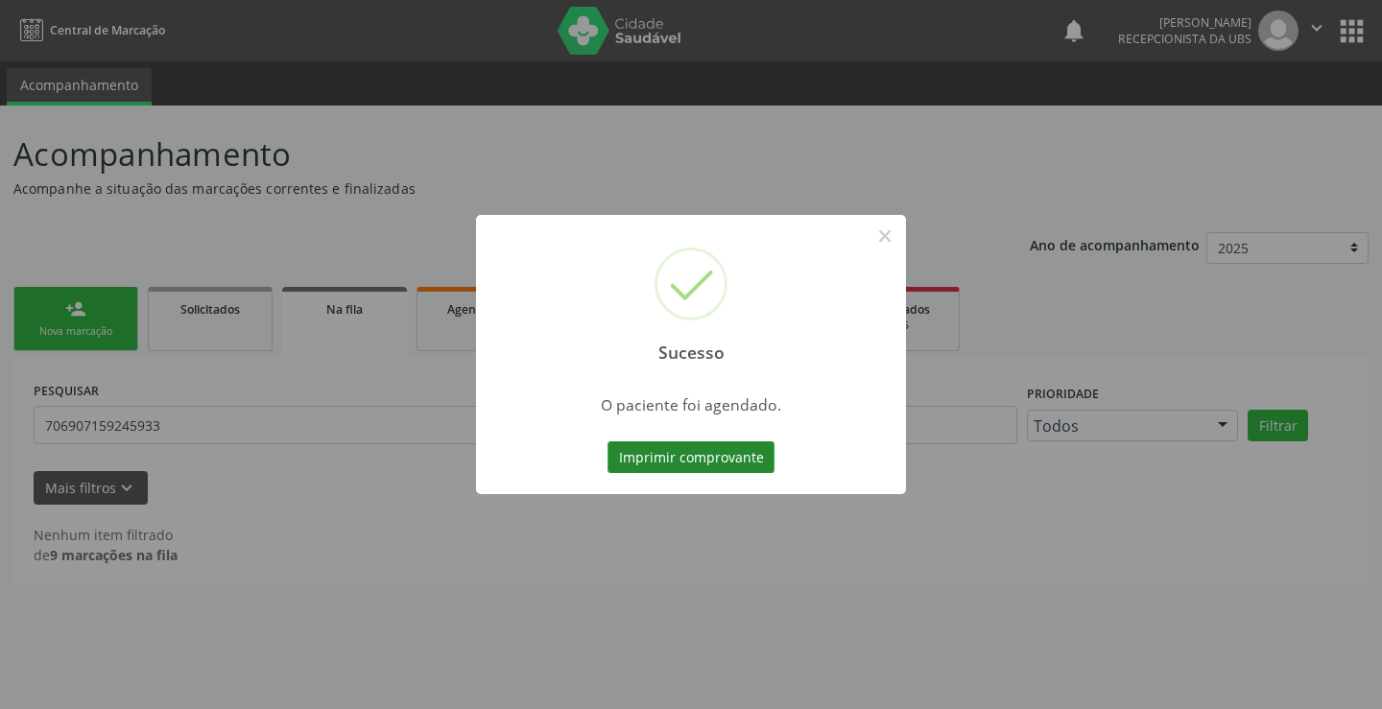
click at [725, 466] on button "Imprimir comprovante" at bounding box center [691, 457] width 167 height 33
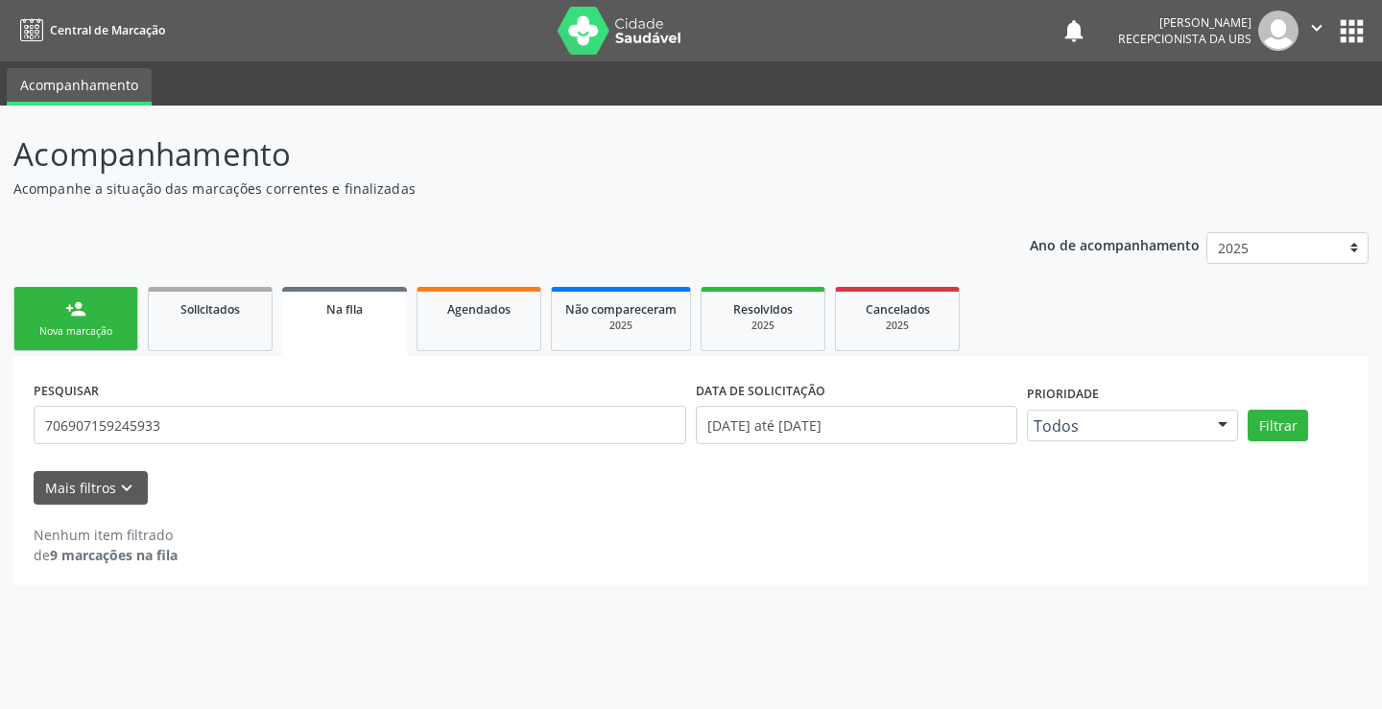
click at [88, 322] on link "person_add Nova marcação" at bounding box center [75, 319] width 125 height 64
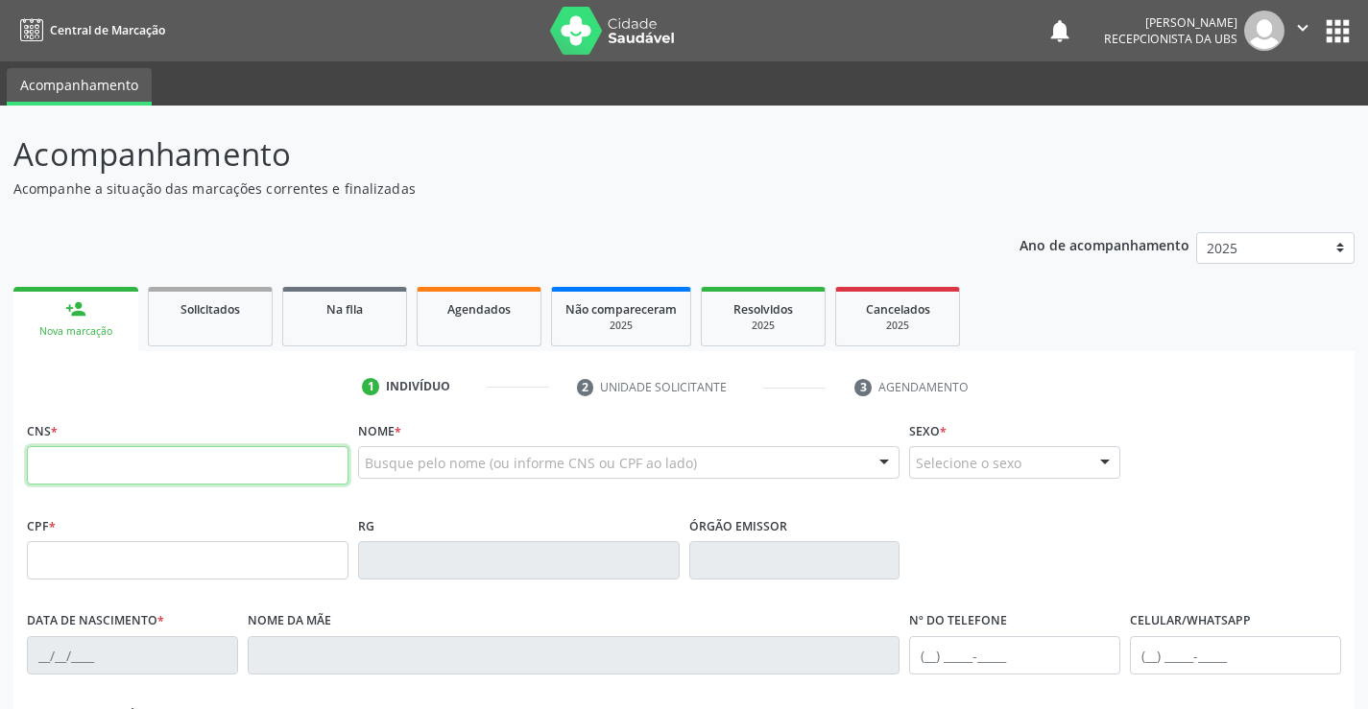
click at [79, 476] on input "text" at bounding box center [188, 465] width 322 height 38
type input "706 8067 7696 6520"
type input "099.333.264-14"
type input "02/10/2003"
type input "Maria Ferdinanda Nunes"
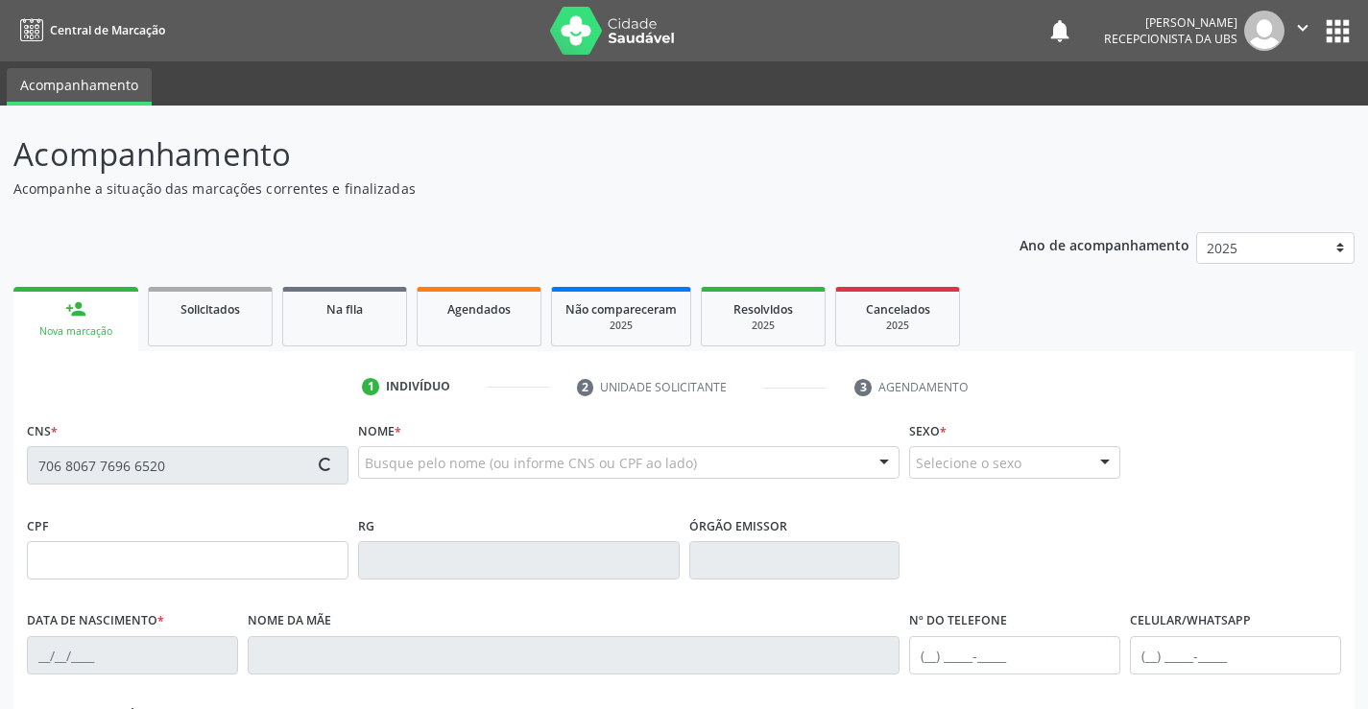
type input "(87) 99943-0111"
type input "1012"
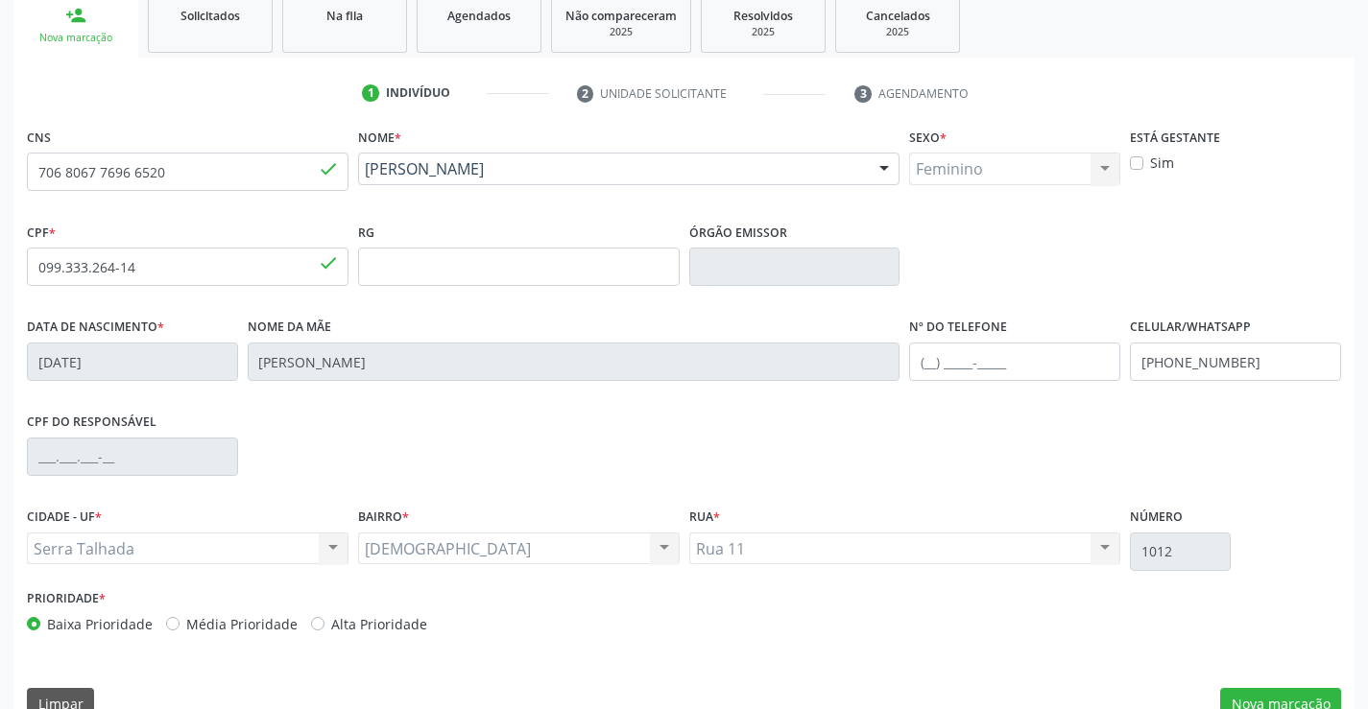
scroll to position [331, 0]
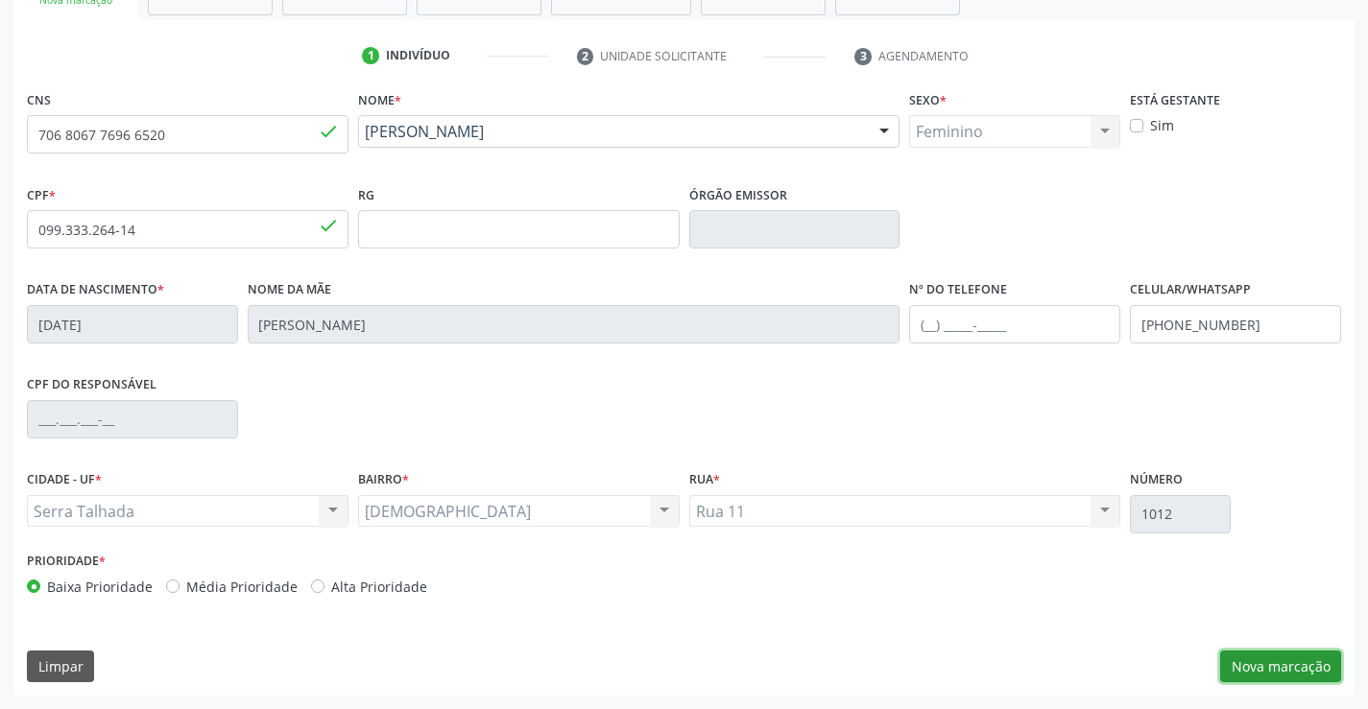
click at [1278, 656] on button "Nova marcação" at bounding box center [1280, 667] width 121 height 33
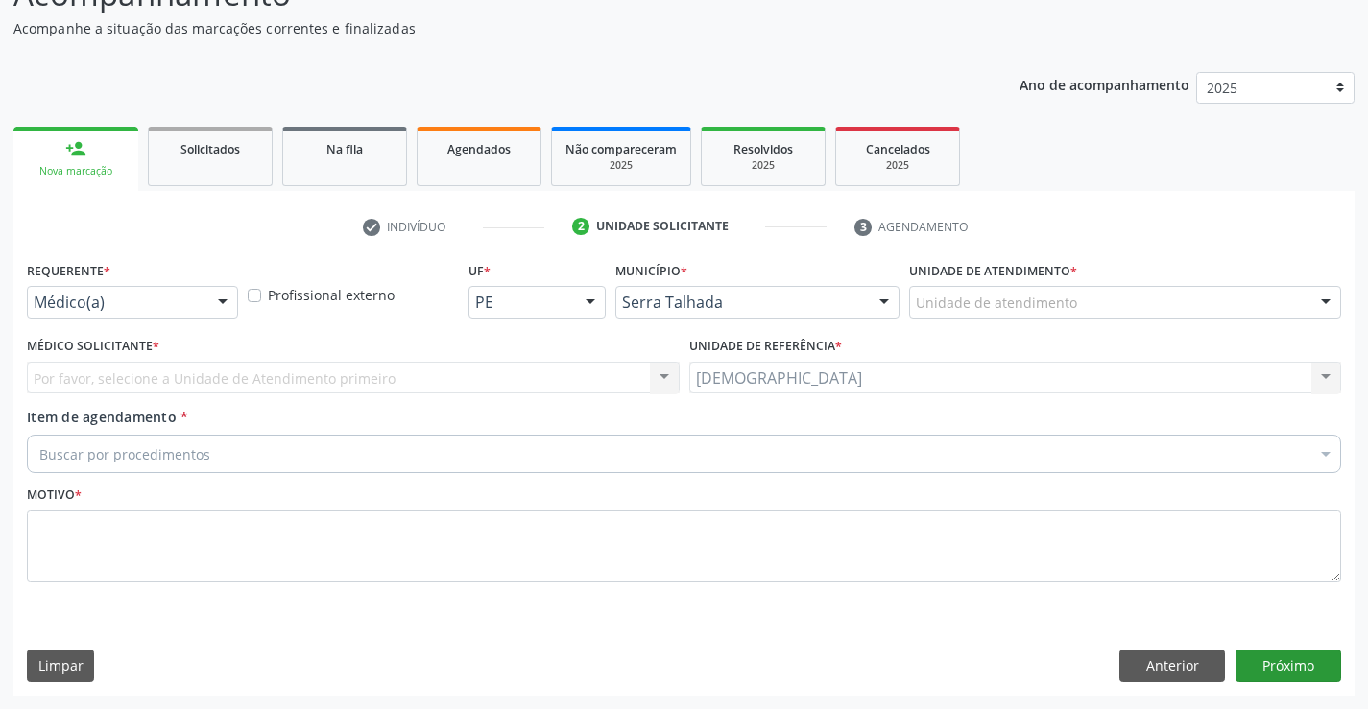
scroll to position [160, 0]
click at [214, 298] on div at bounding box center [222, 303] width 29 height 33
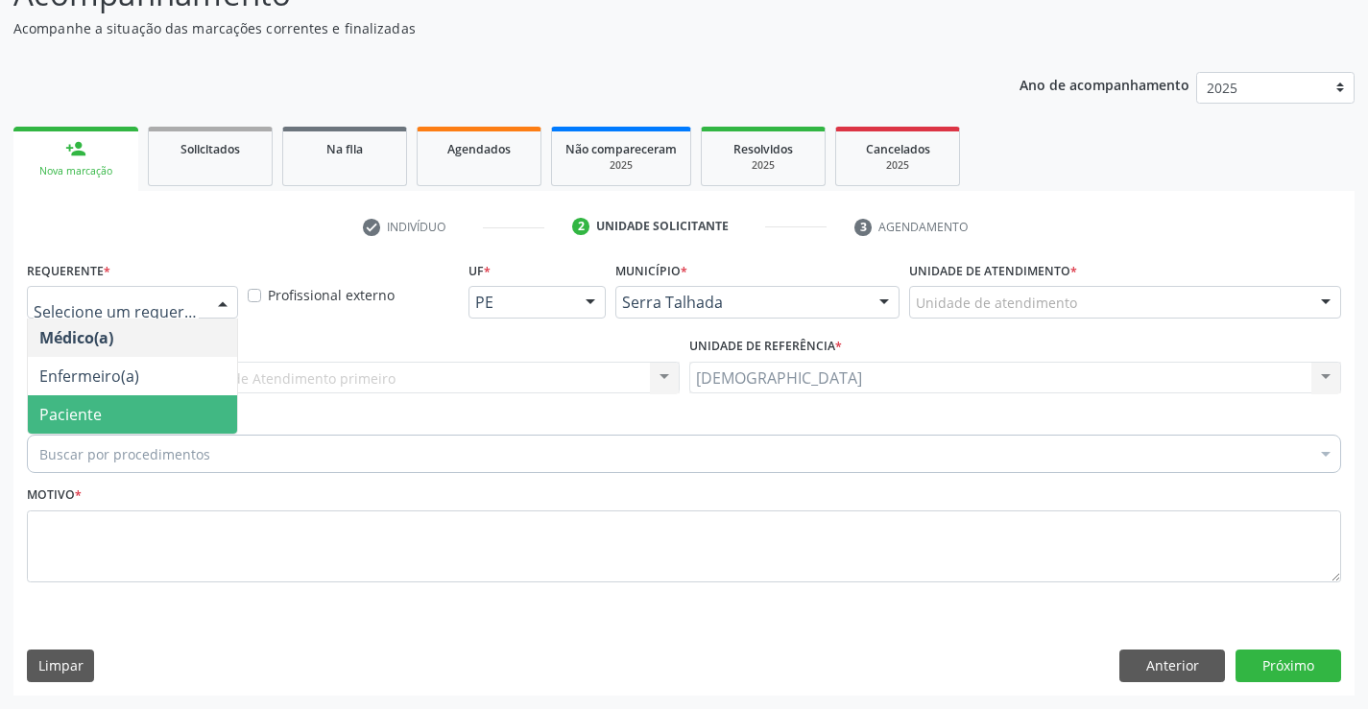
click at [117, 406] on span "Paciente" at bounding box center [132, 414] width 209 height 38
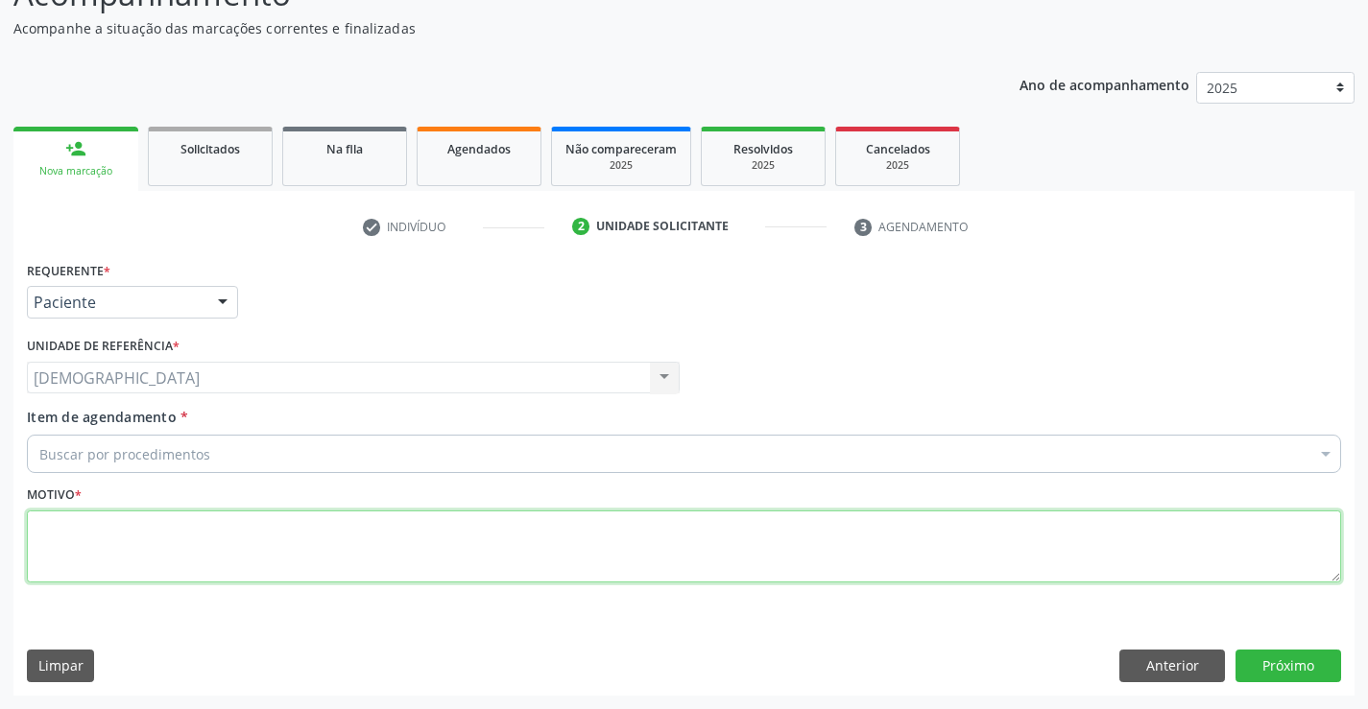
click at [107, 536] on textarea at bounding box center [684, 547] width 1314 height 73
type textarea "."
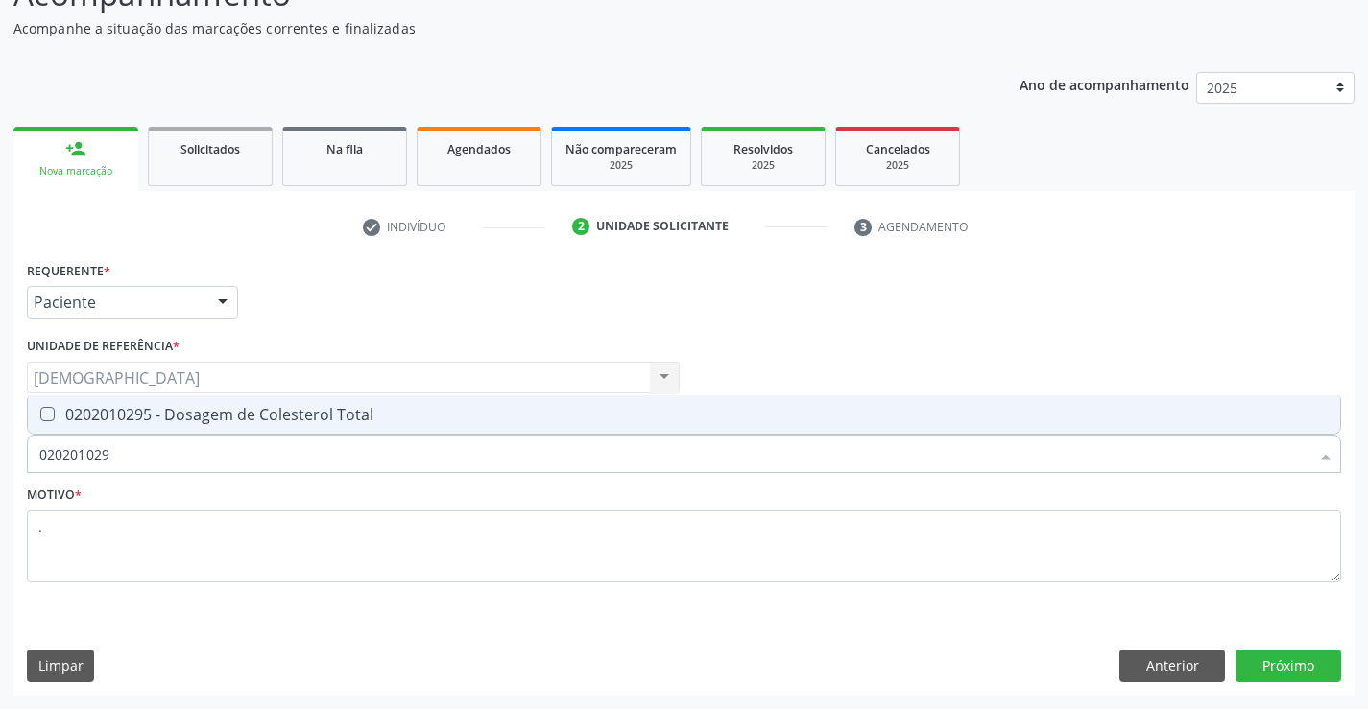
type input "0202010295"
click at [175, 417] on div "0202010295 - Dosagem de Colesterol Total" at bounding box center [683, 414] width 1289 height 15
checkbox Total "true"
type input "02020102"
checkbox Total "false"
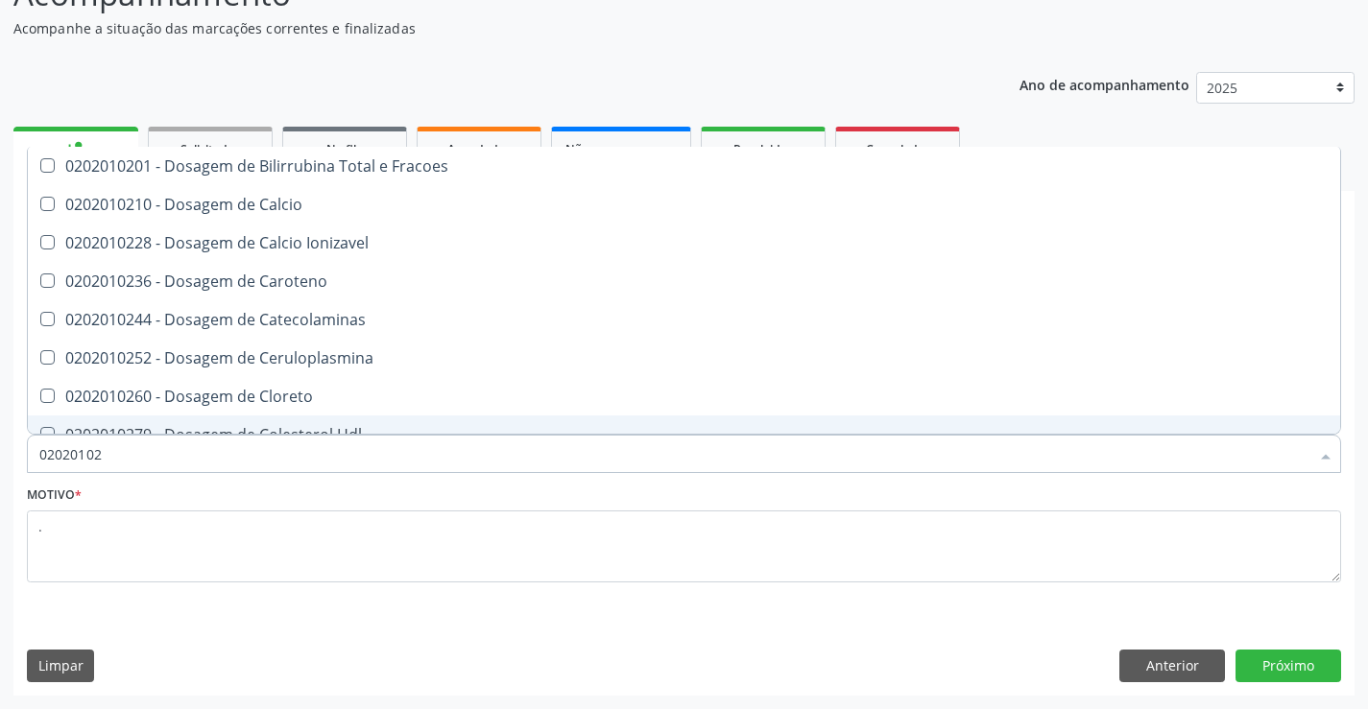
type input "0202010"
checkbox Total "false"
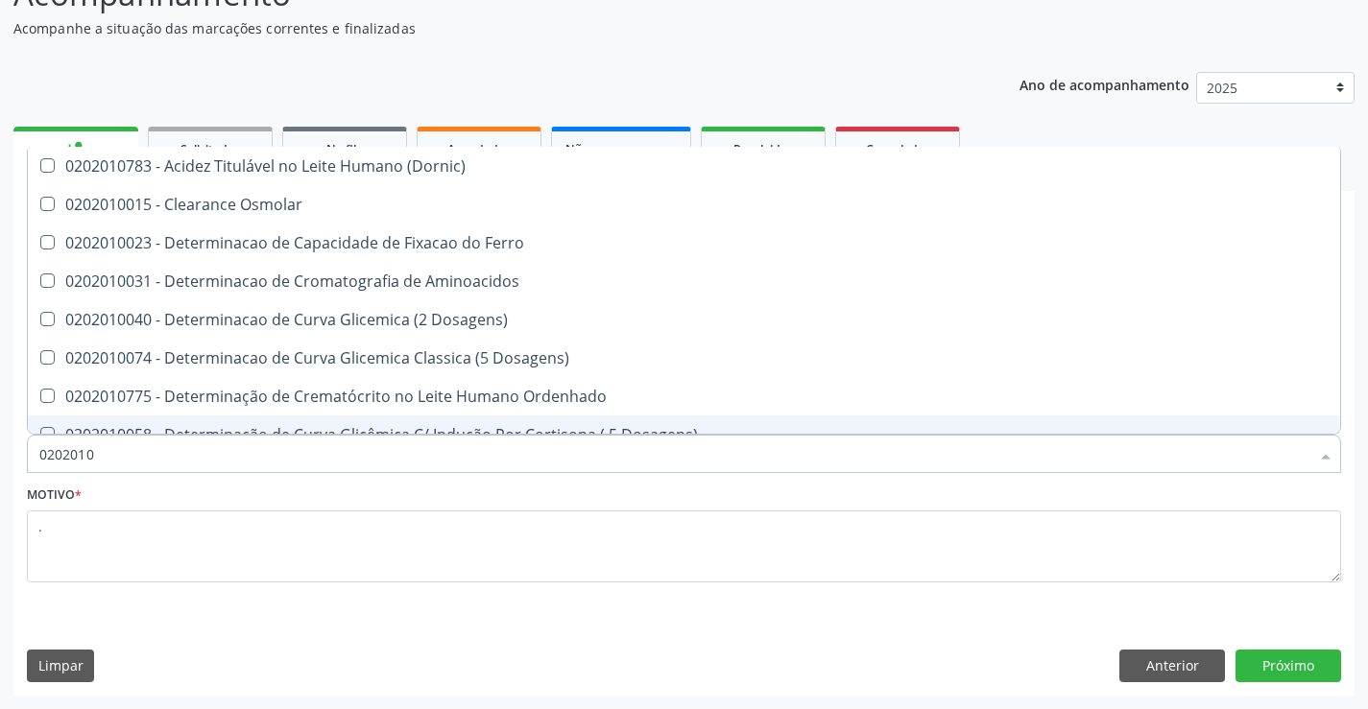
type input "020201"
checkbox Total "false"
checkbox Ferritina "true"
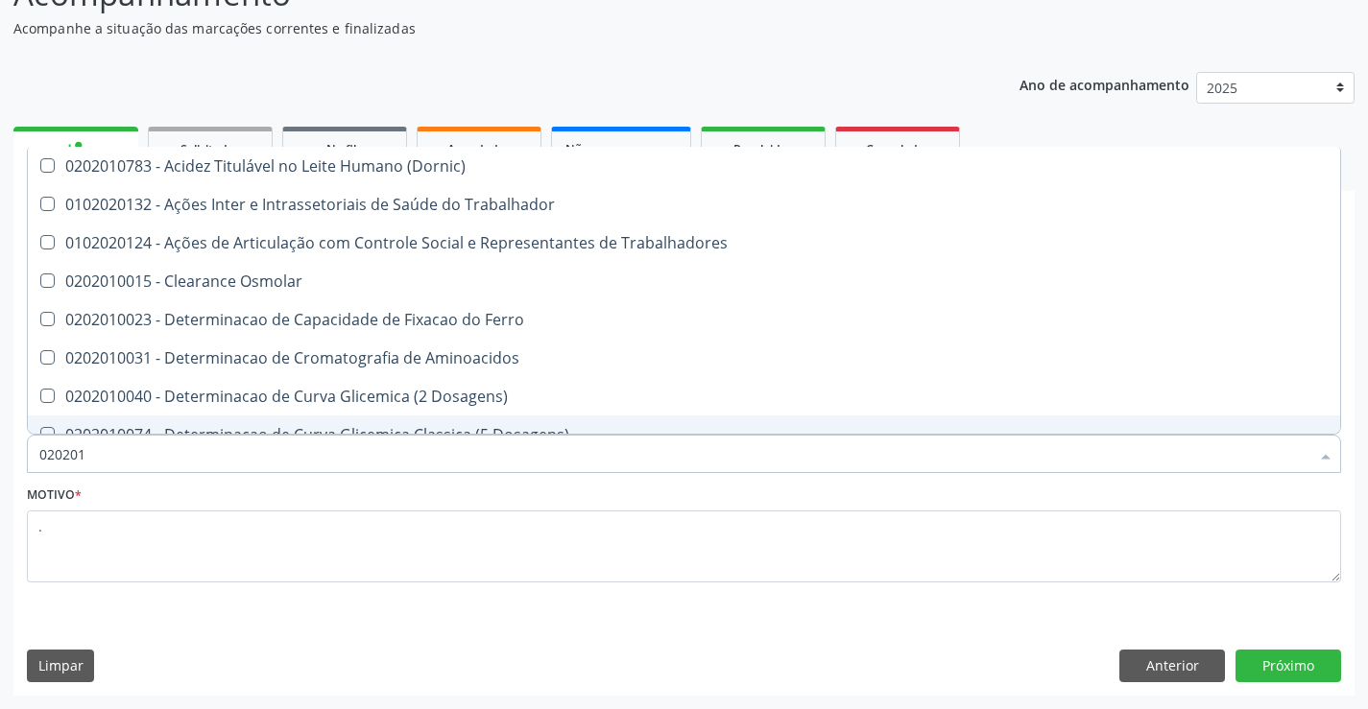
type input "02020"
checkbox Total "false"
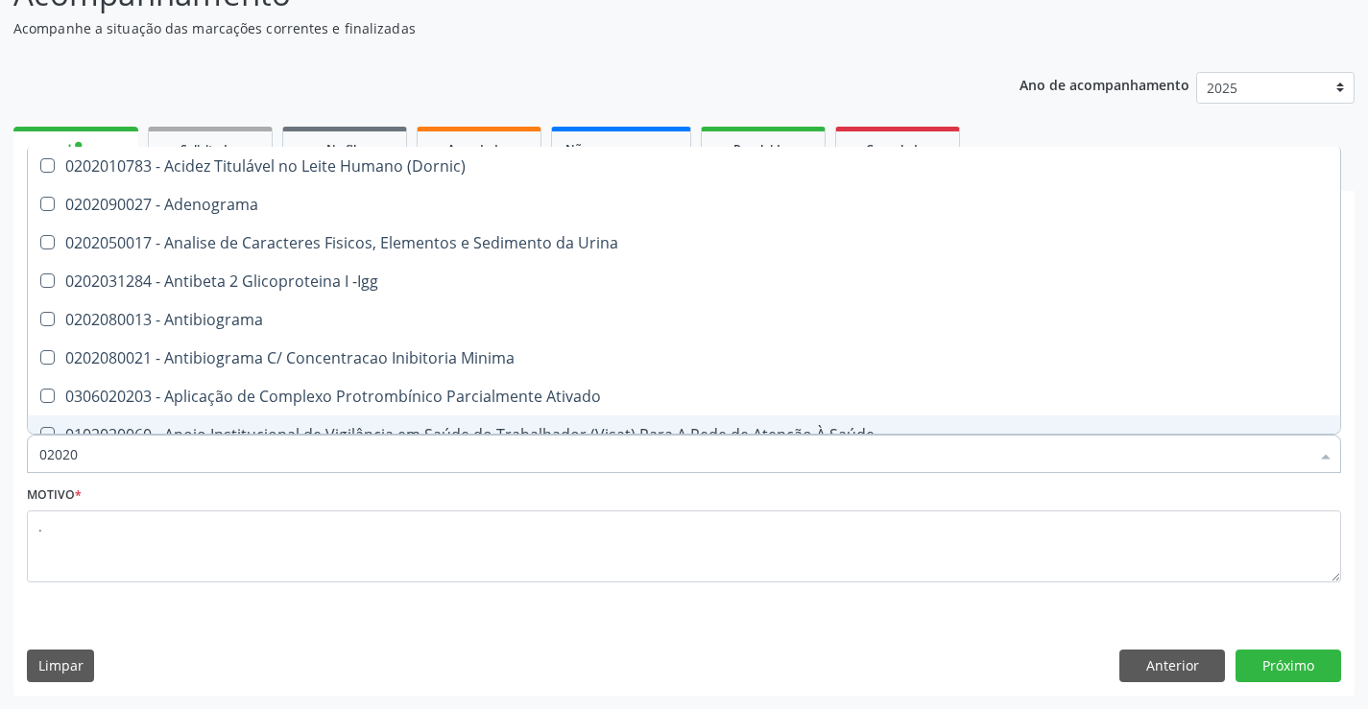
type input "020201"
checkbox Parceria\) "true"
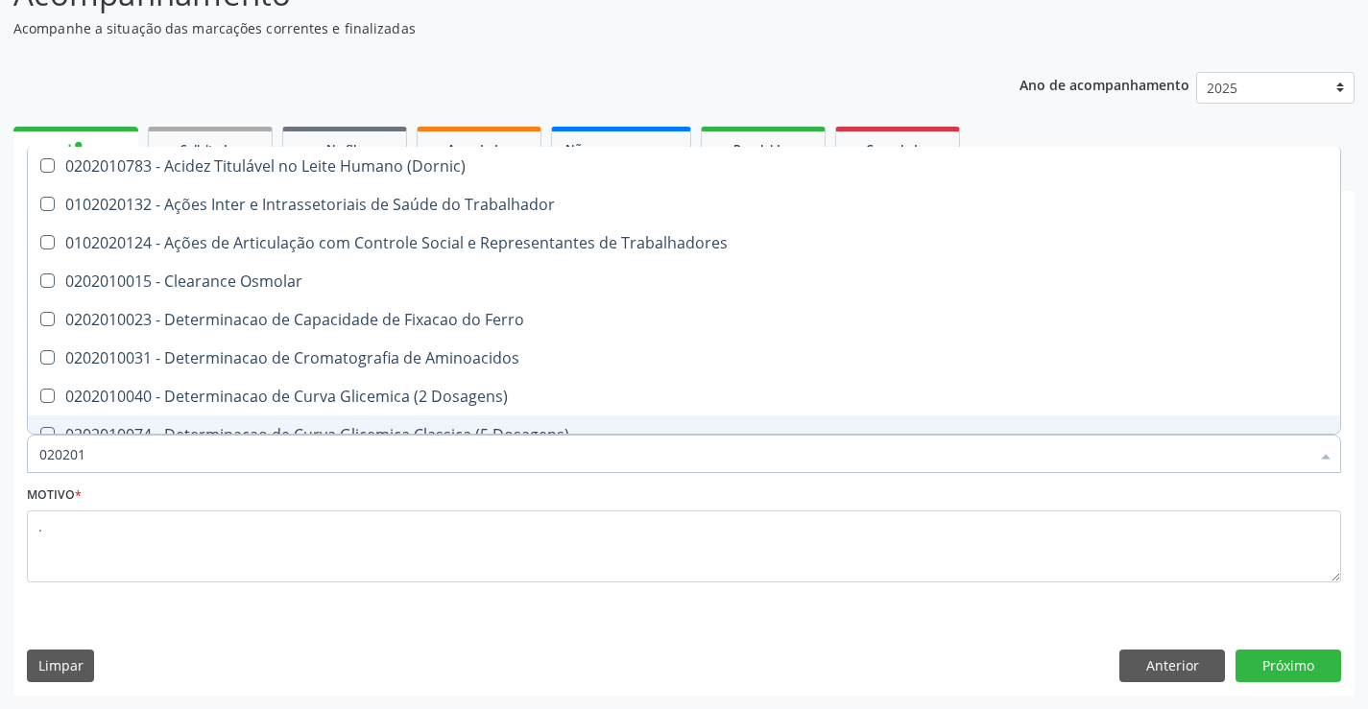
type input "0202010"
checkbox Fracoes "true"
checkbox Total "false"
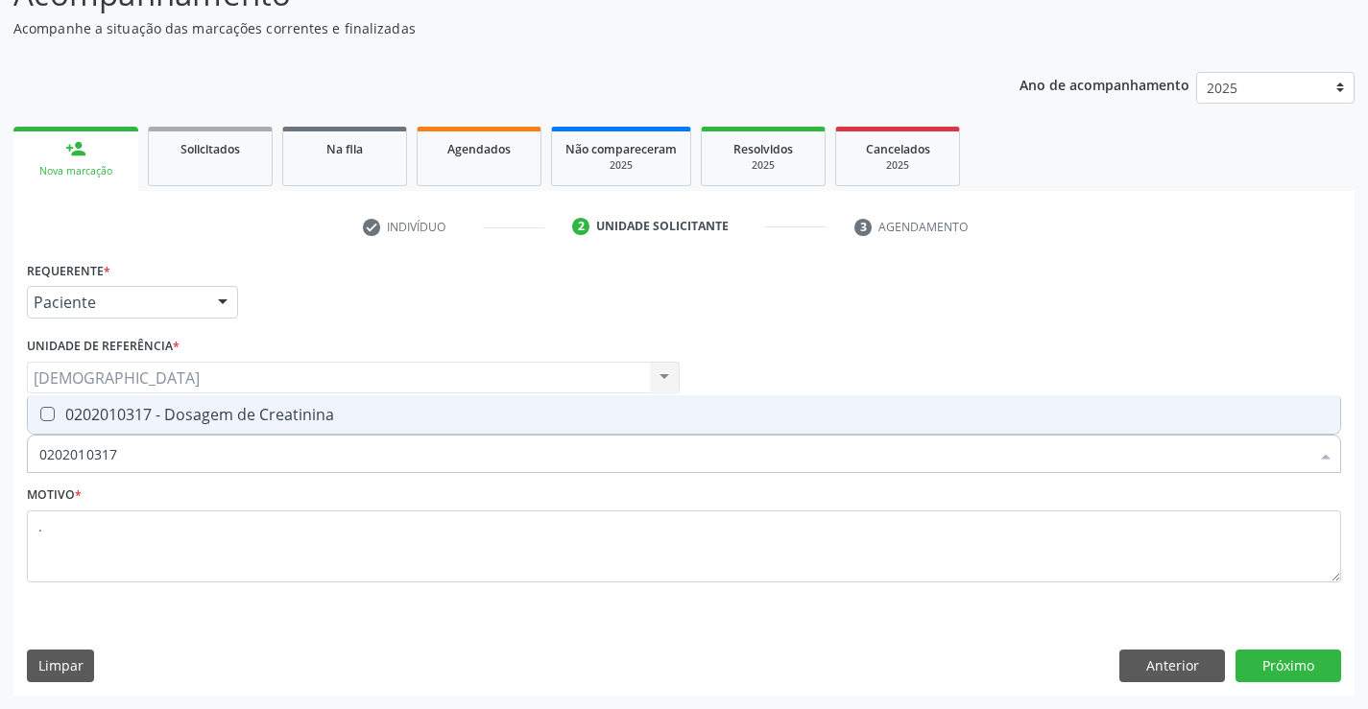
click at [175, 417] on div "0202010317 - Dosagem de Creatinina" at bounding box center [683, 414] width 1289 height 15
click at [175, 417] on div "0202010678 - Dosagem de Triglicerideos" at bounding box center [683, 414] width 1289 height 15
click at [123, 413] on div "0202010678 - Dosagem de Triglicerideos" at bounding box center [683, 414] width 1289 height 15
click at [135, 418] on div "0202010678 - Dosagem de Triglicerideos" at bounding box center [683, 414] width 1289 height 15
click at [656, 303] on div "Requerente * Paciente Médico(a) Enfermeiro(a) Paciente Nenhum resultado encontr…" at bounding box center [684, 432] width 1314 height 353
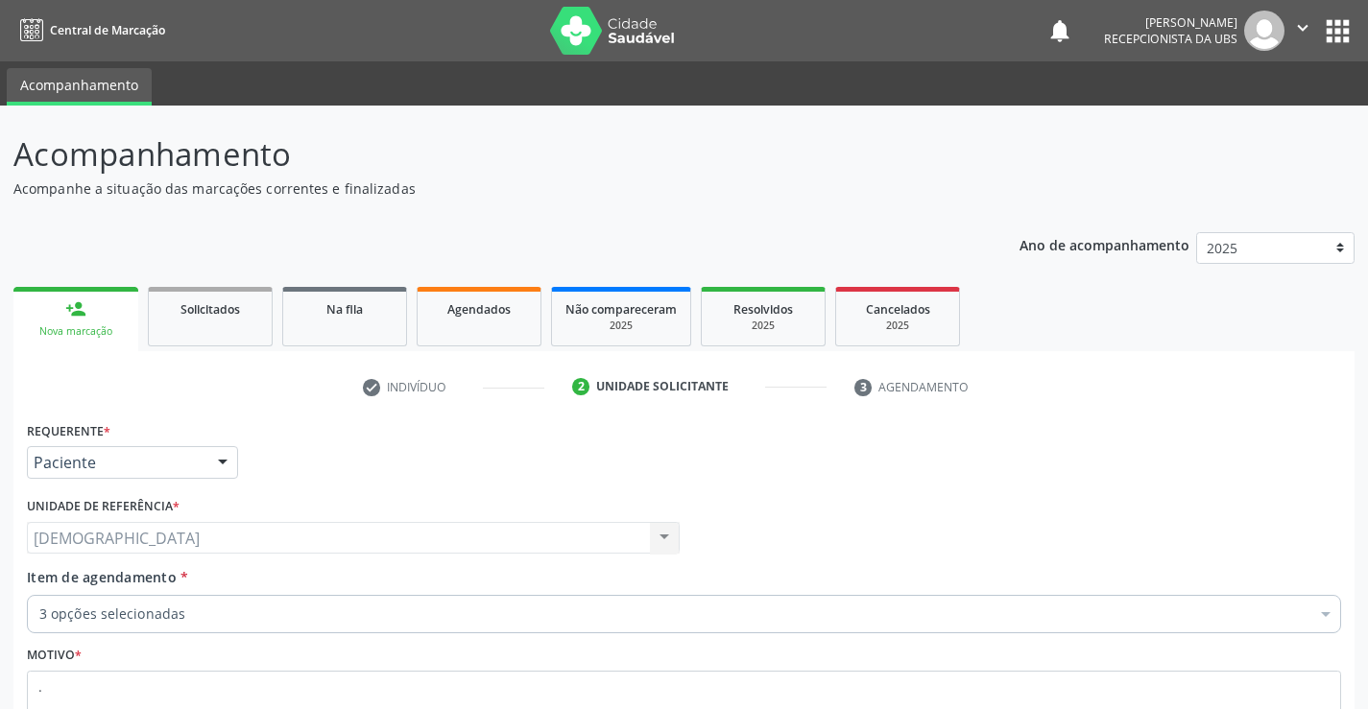
scroll to position [160, 0]
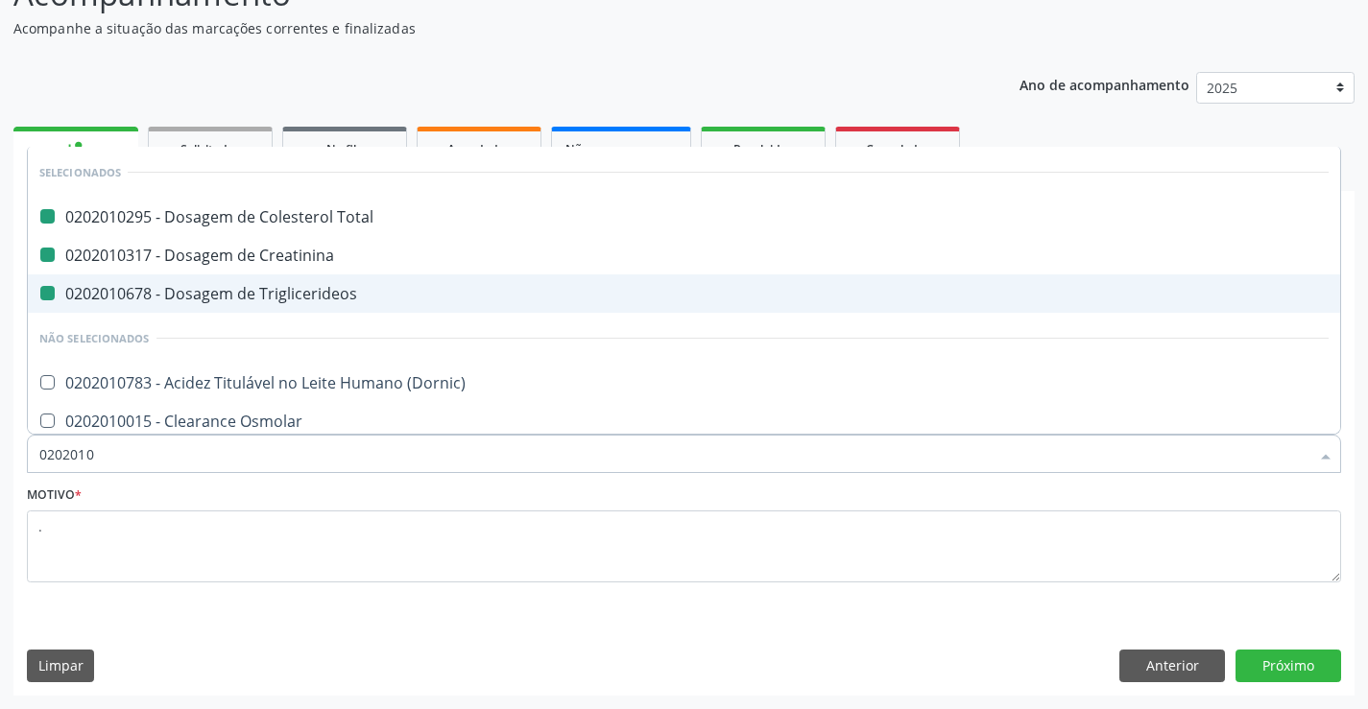
type input "02020104"
checkbox Total "false"
checkbox Creatinina "false"
checkbox Triglicerideos "false"
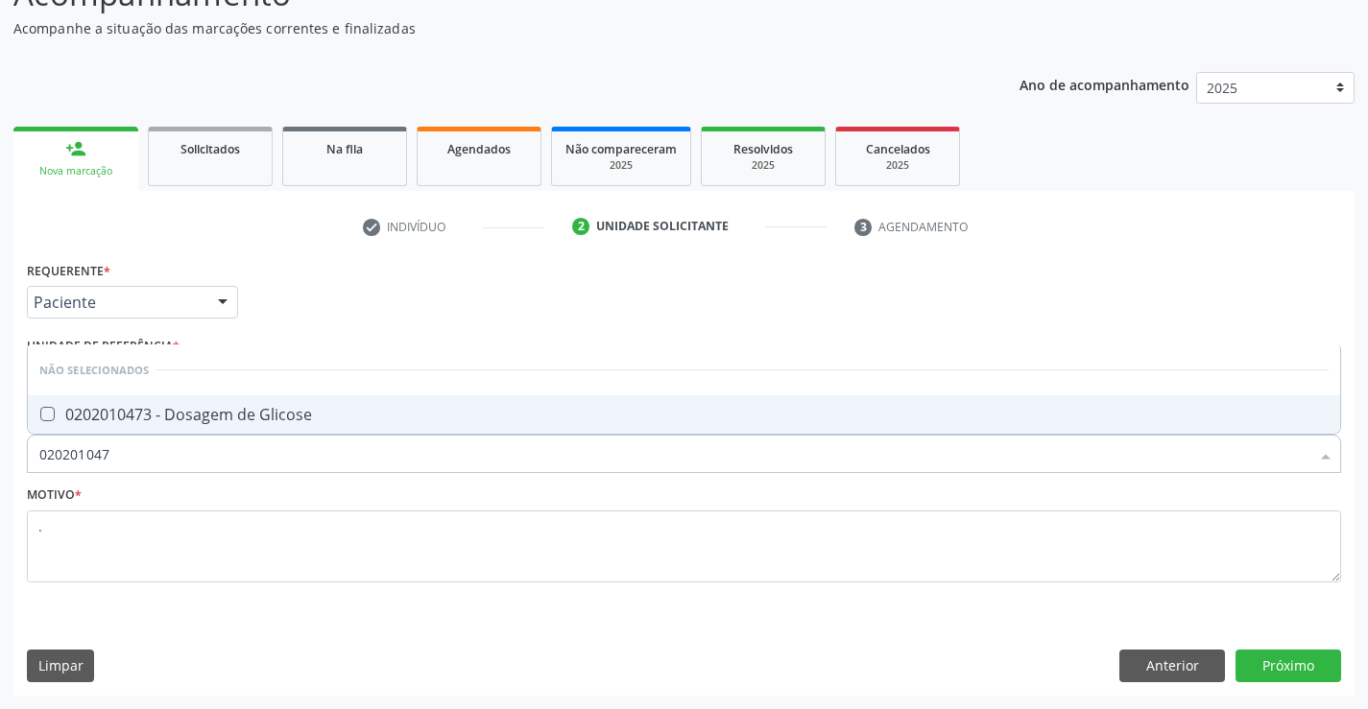
type input "0202010473"
click at [313, 420] on div "0202010473 - Dosagem de Glicose" at bounding box center [683, 414] width 1289 height 15
checkbox Glicose "true"
type input "02020104"
checkbox Glicose "false"
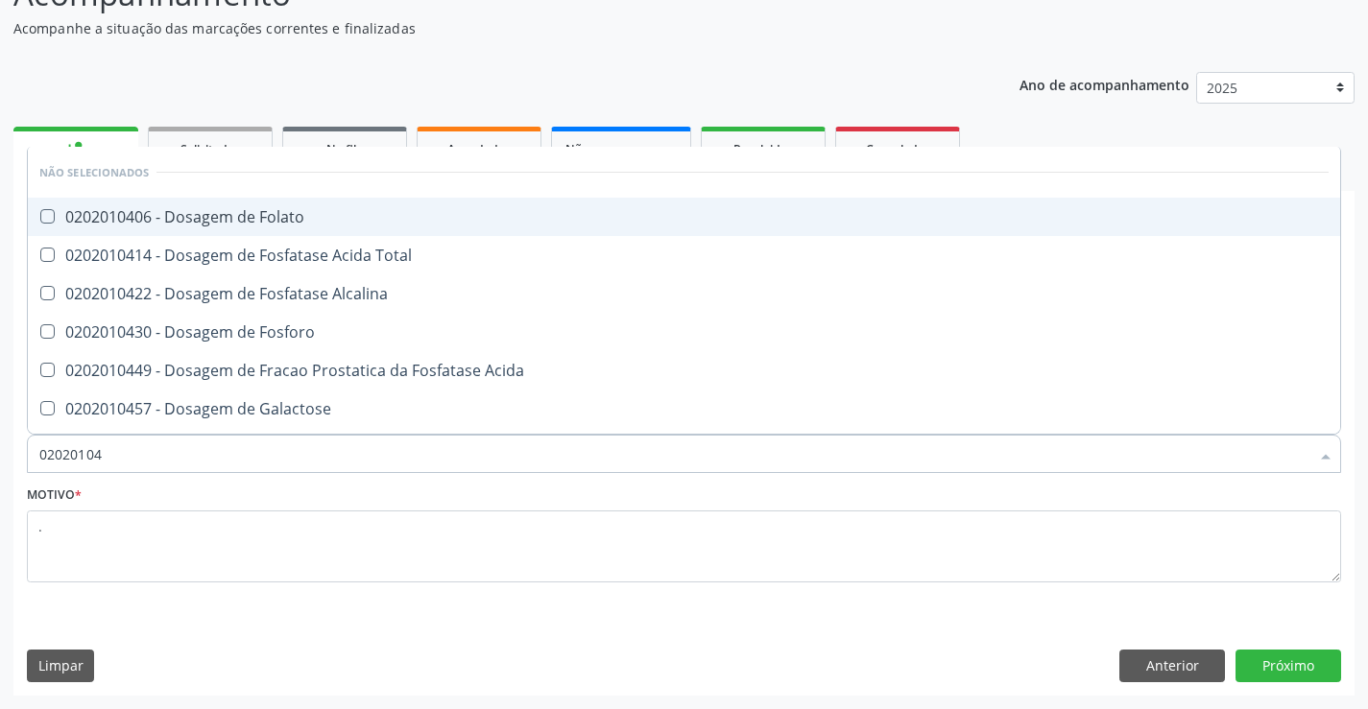
type input "0202010"
checkbox Folato "true"
checkbox Total "true"
checkbox Alcalina "true"
checkbox Glicose "false"
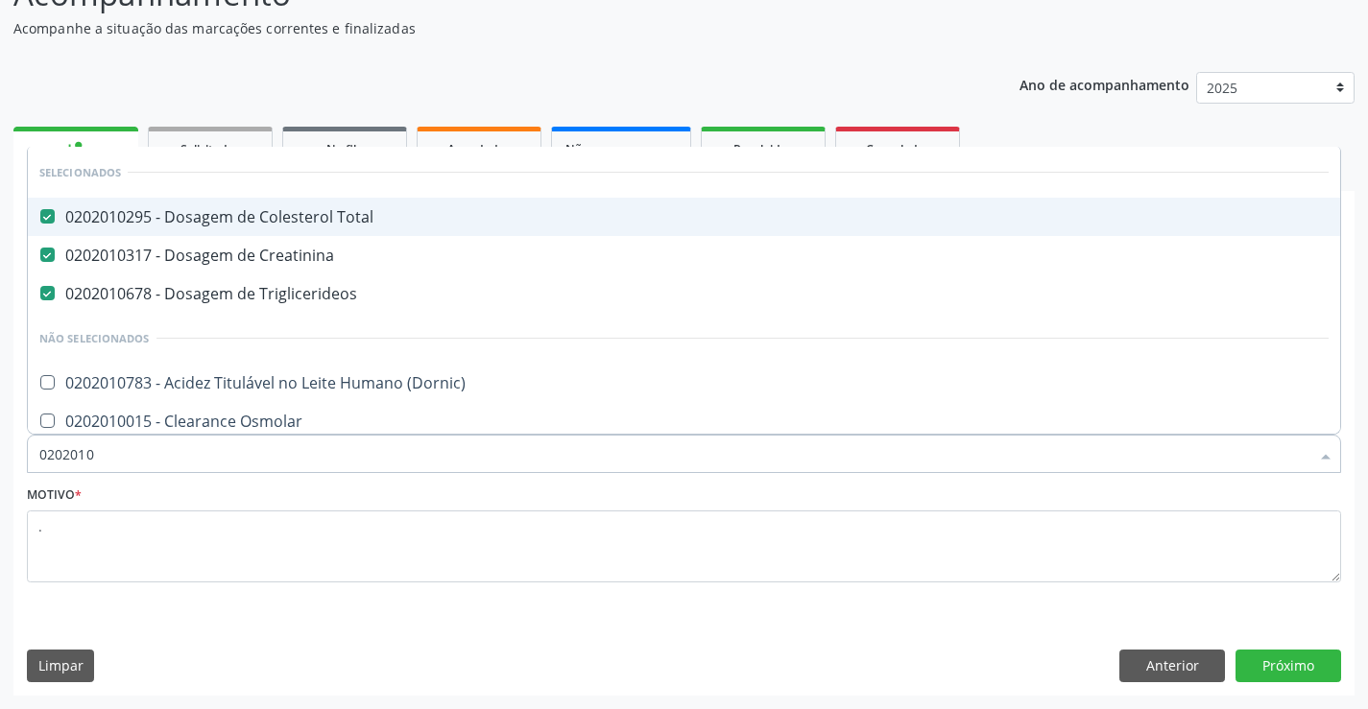
type input "020201"
checkbox Glicose "false"
checkbox Nt-Probnp\) "true"
type input "0202010"
checkbox II "true"
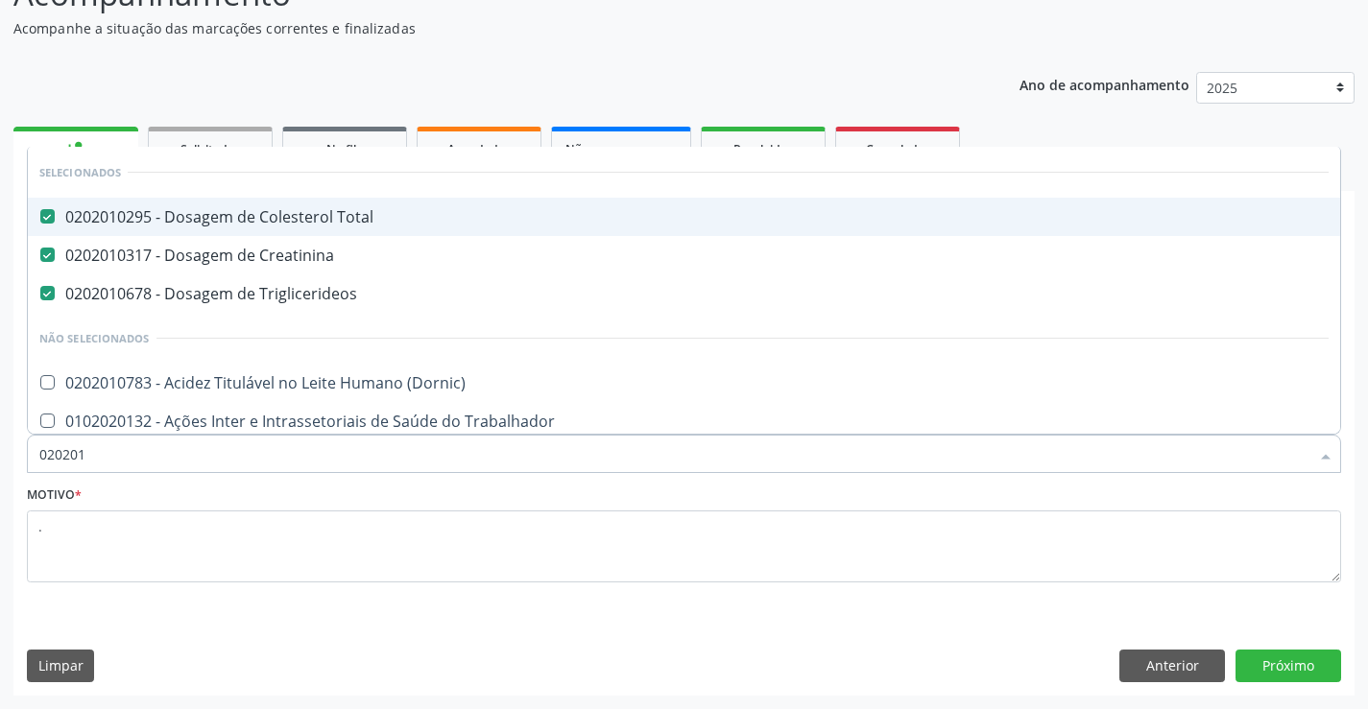
checkbox Glicose "false"
type input "02020102"
checkbox Triglicerideos "false"
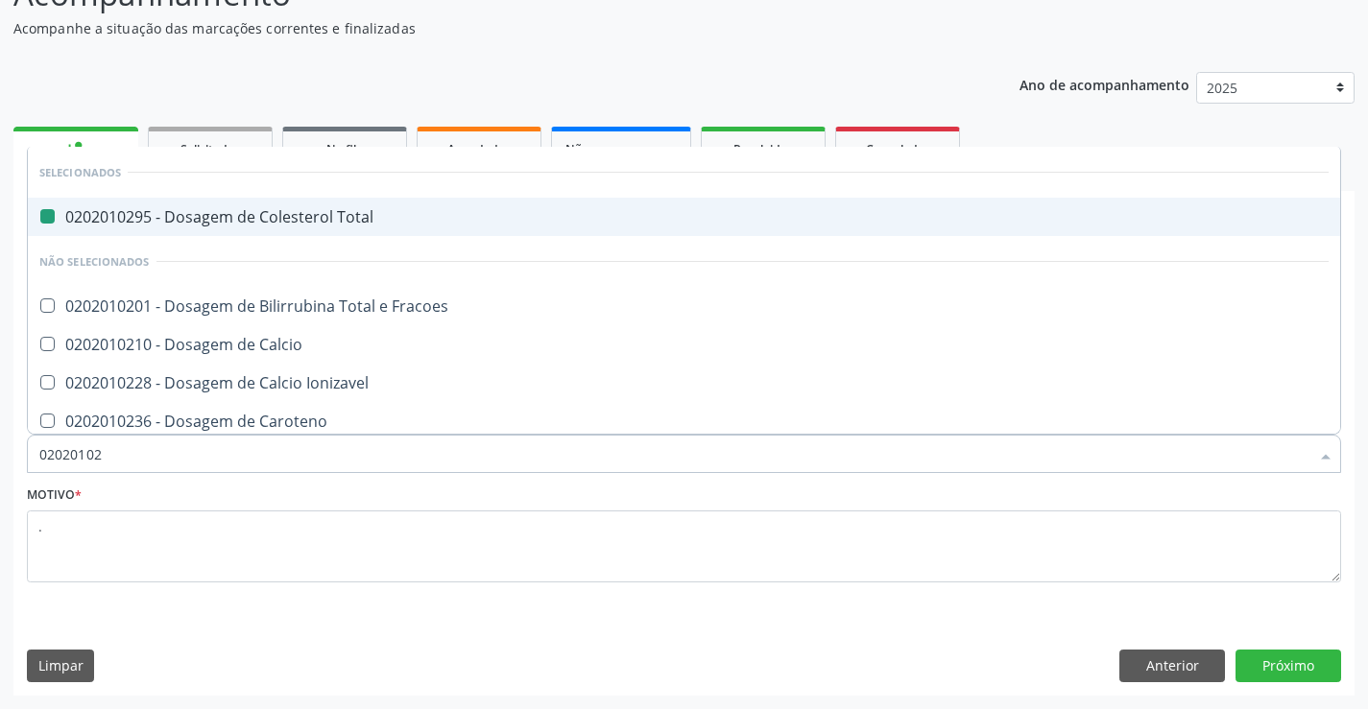
type input "020201027"
checkbox Total "false"
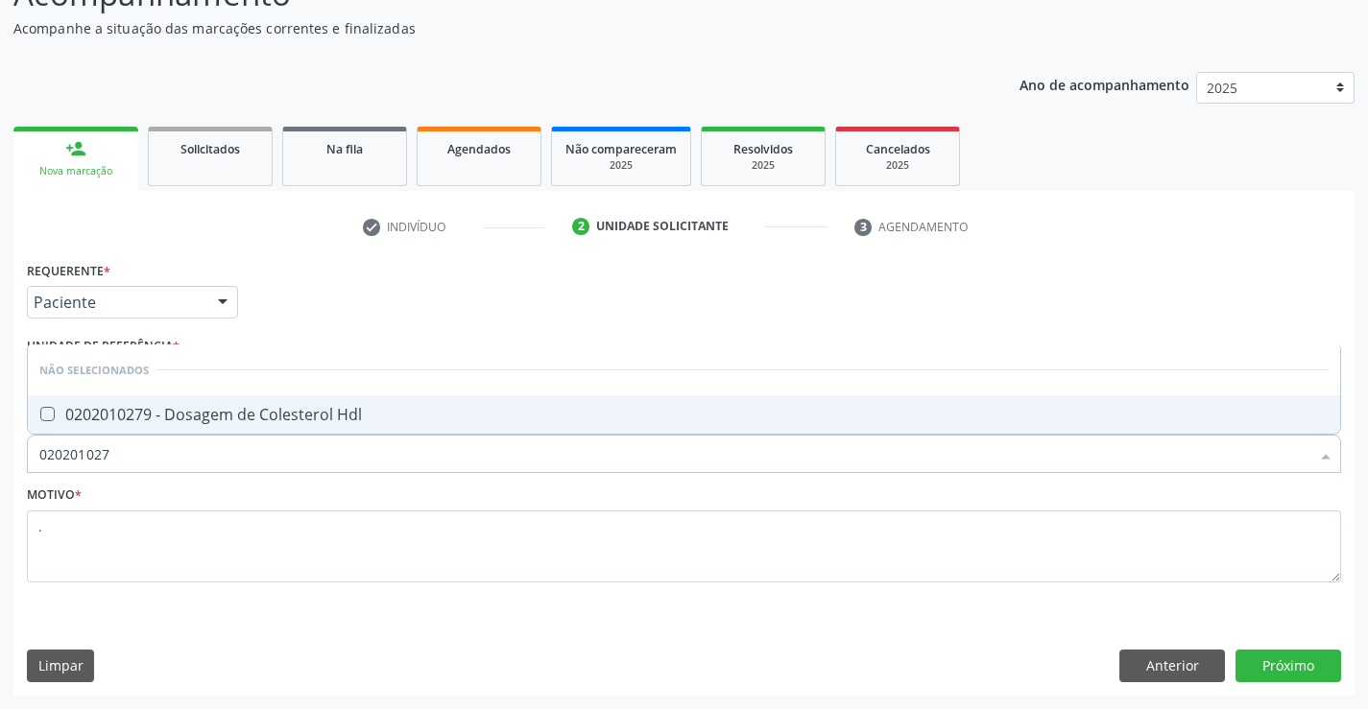
type input "0202010279"
click at [285, 400] on span "0202010279 - Dosagem de Colesterol Hdl" at bounding box center [684, 414] width 1312 height 38
checkbox Hdl "true"
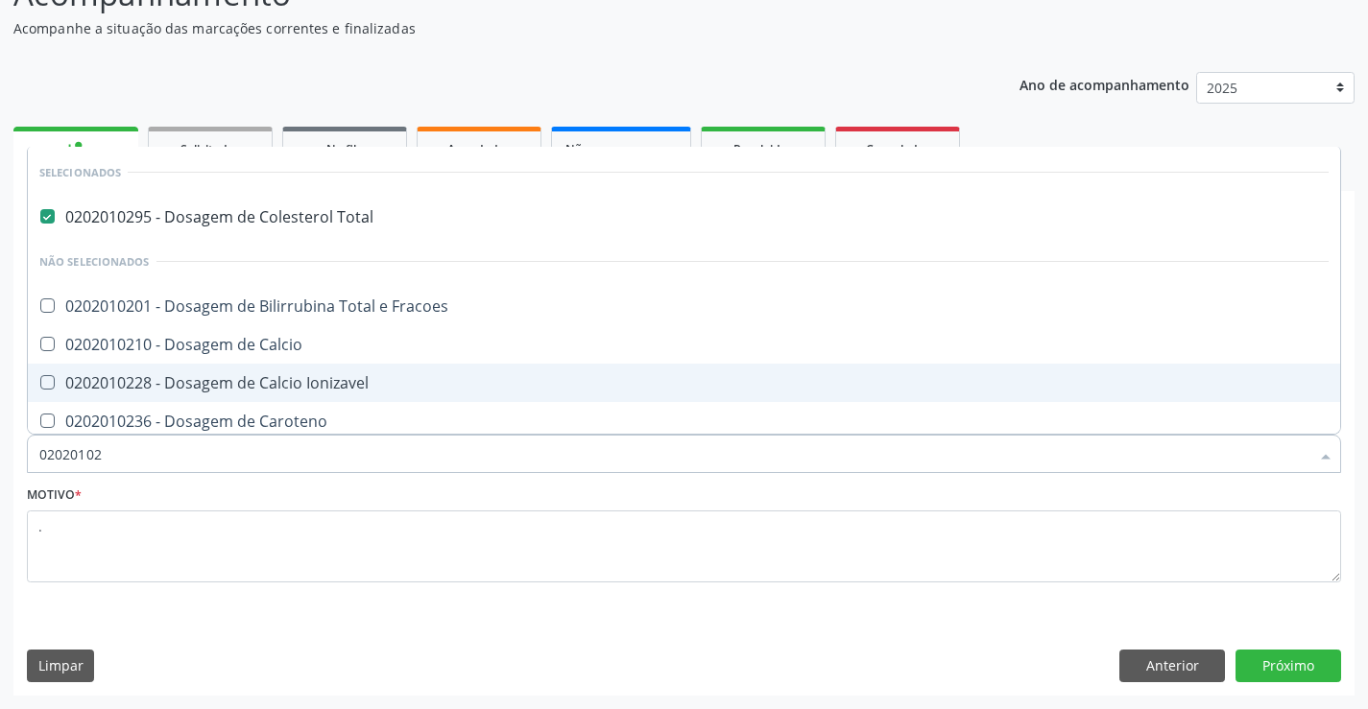
type input "020201028"
checkbox Total "false"
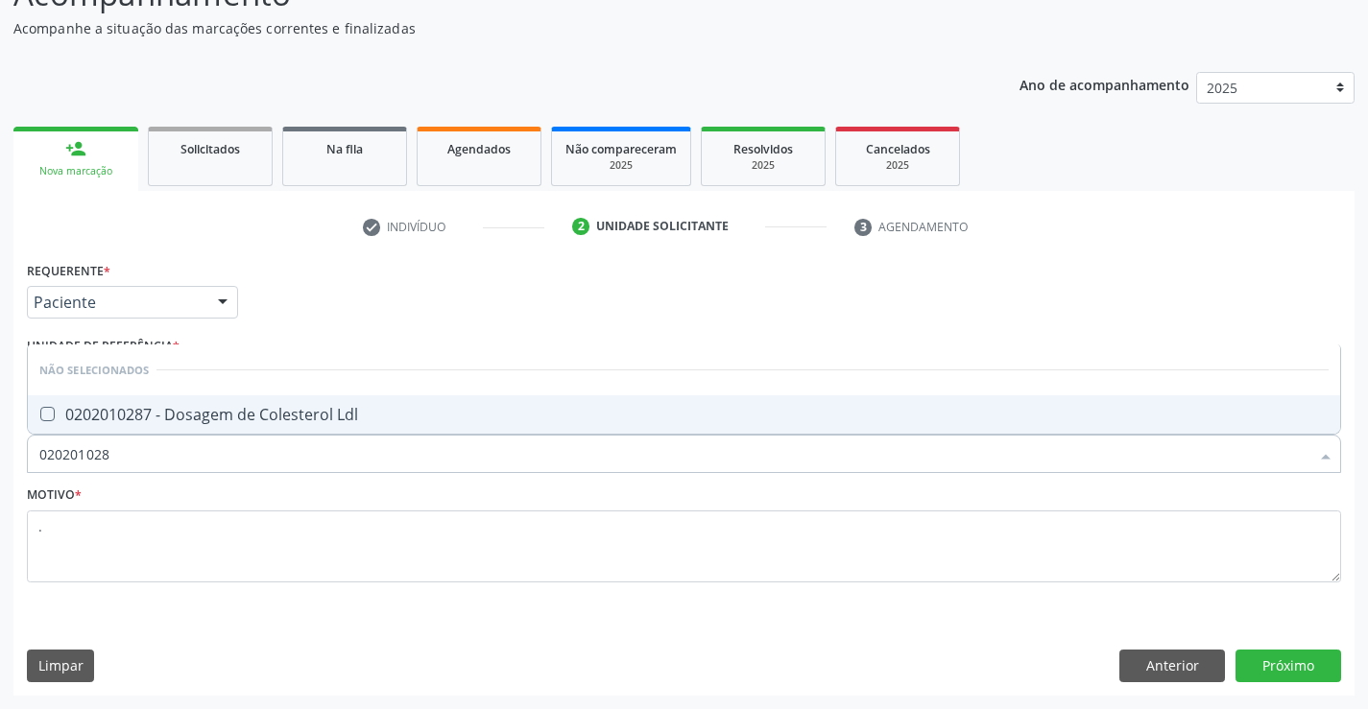
type input "02020102"
checkbox Ldl "true"
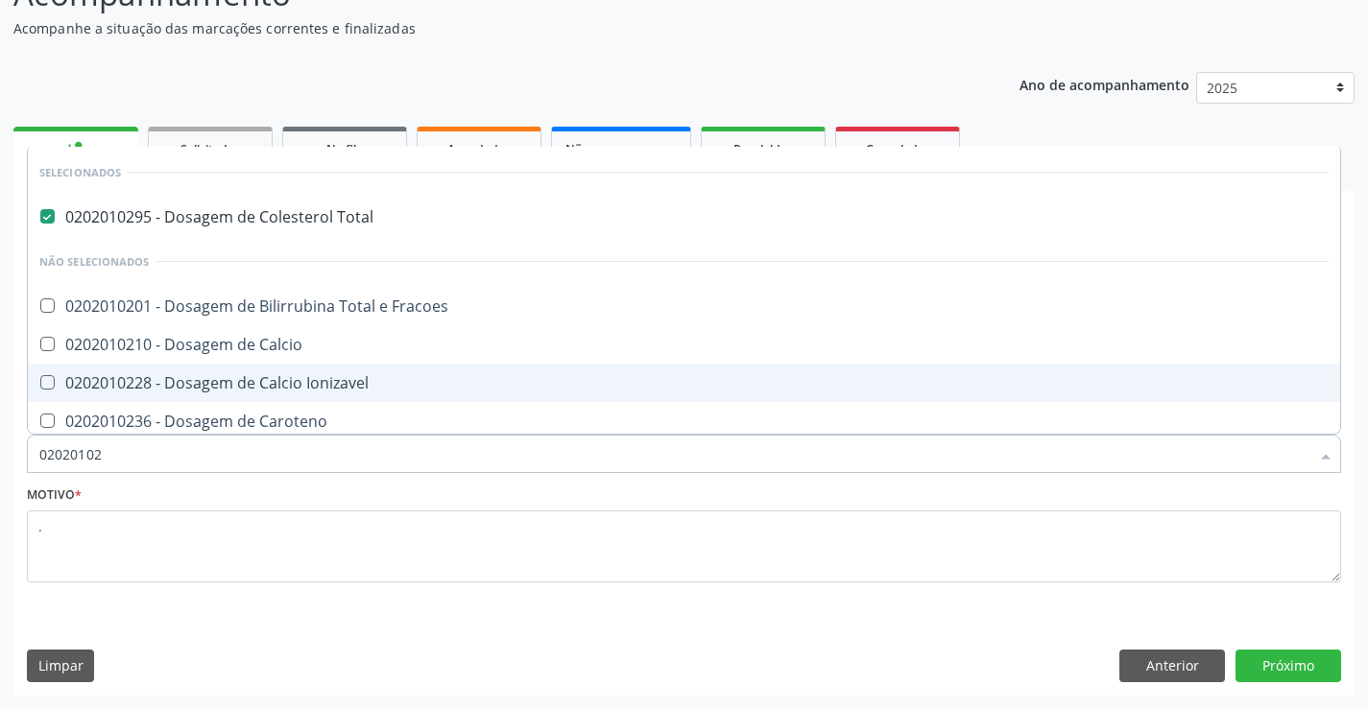
type input "0202010"
checkbox Fracoes "true"
checkbox Hdl "false"
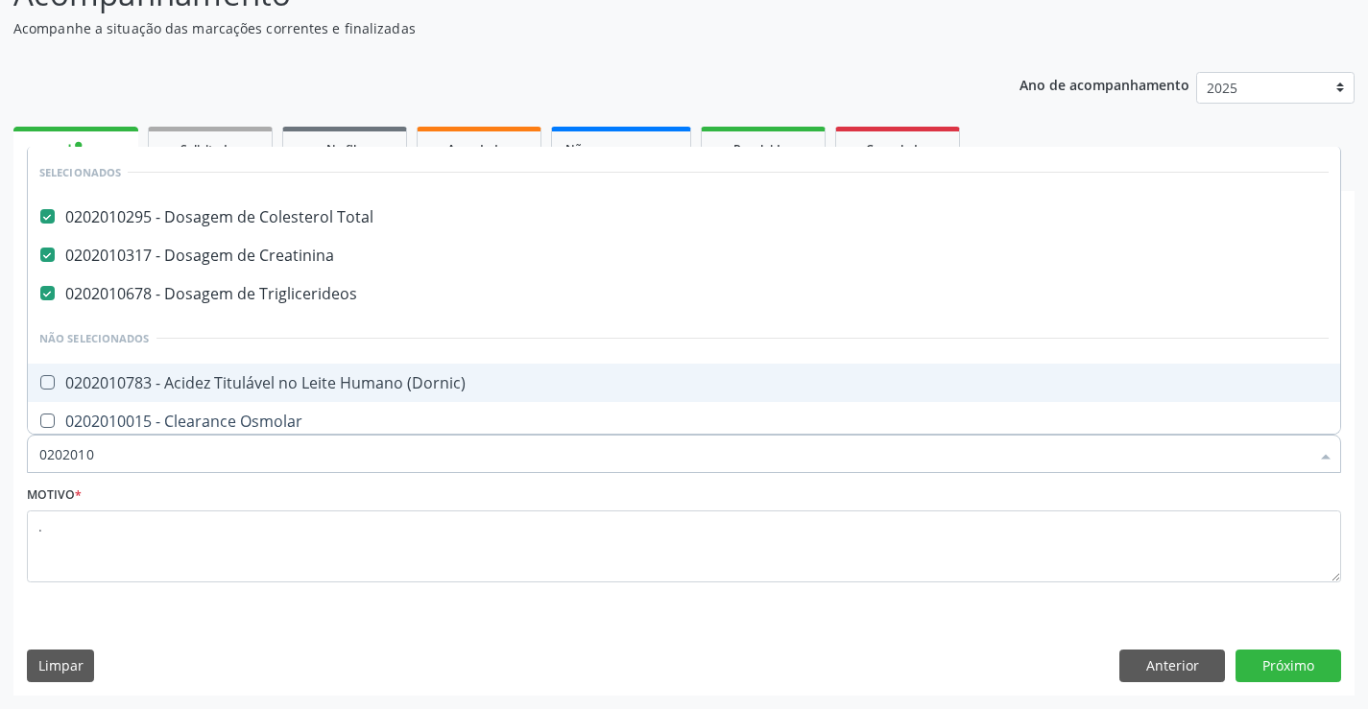
type input "020201"
checkbox Hdl "false"
checkbox Ferritina "true"
checkbox Glicose "false"
checkbox Nt-Probnp\) "true"
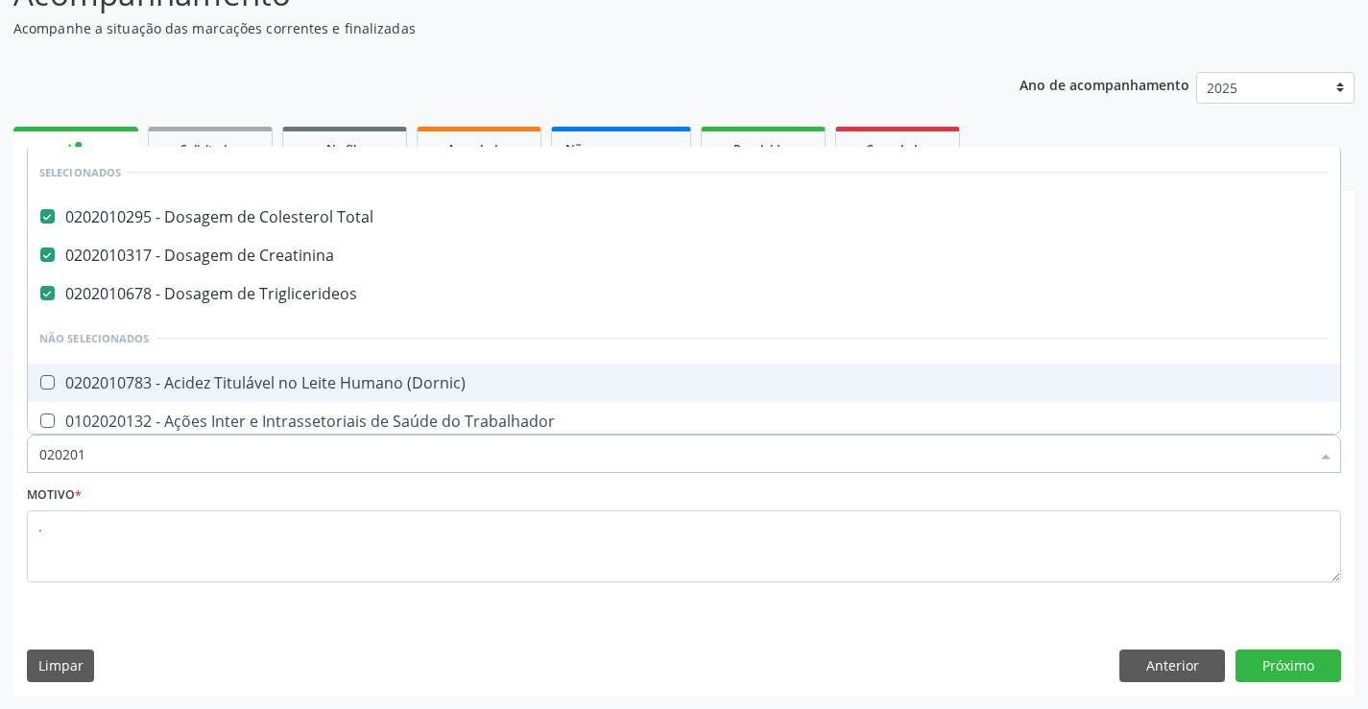
type input "02020"
checkbox Hdl "false"
checkbox Glicose "false"
type input "020206"
checkbox Total "false"
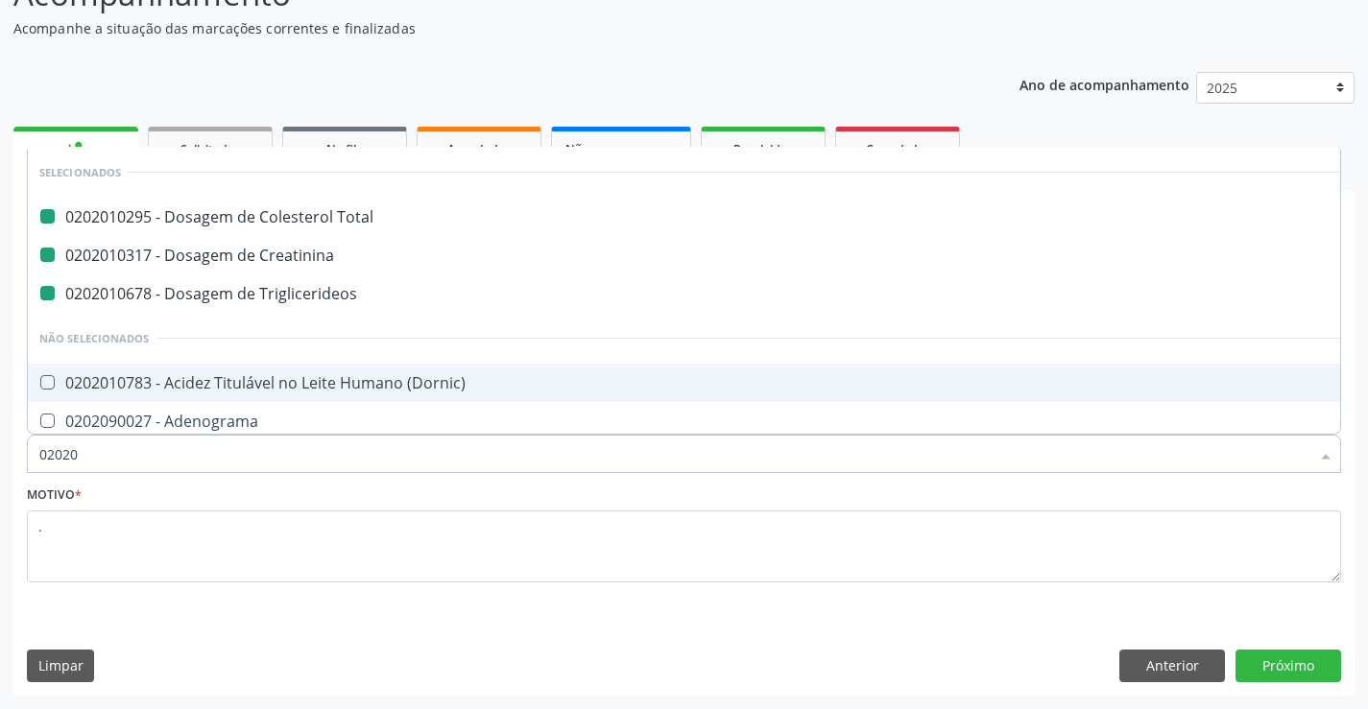
checkbox Triglicerideos "false"
checkbox Creatinina "false"
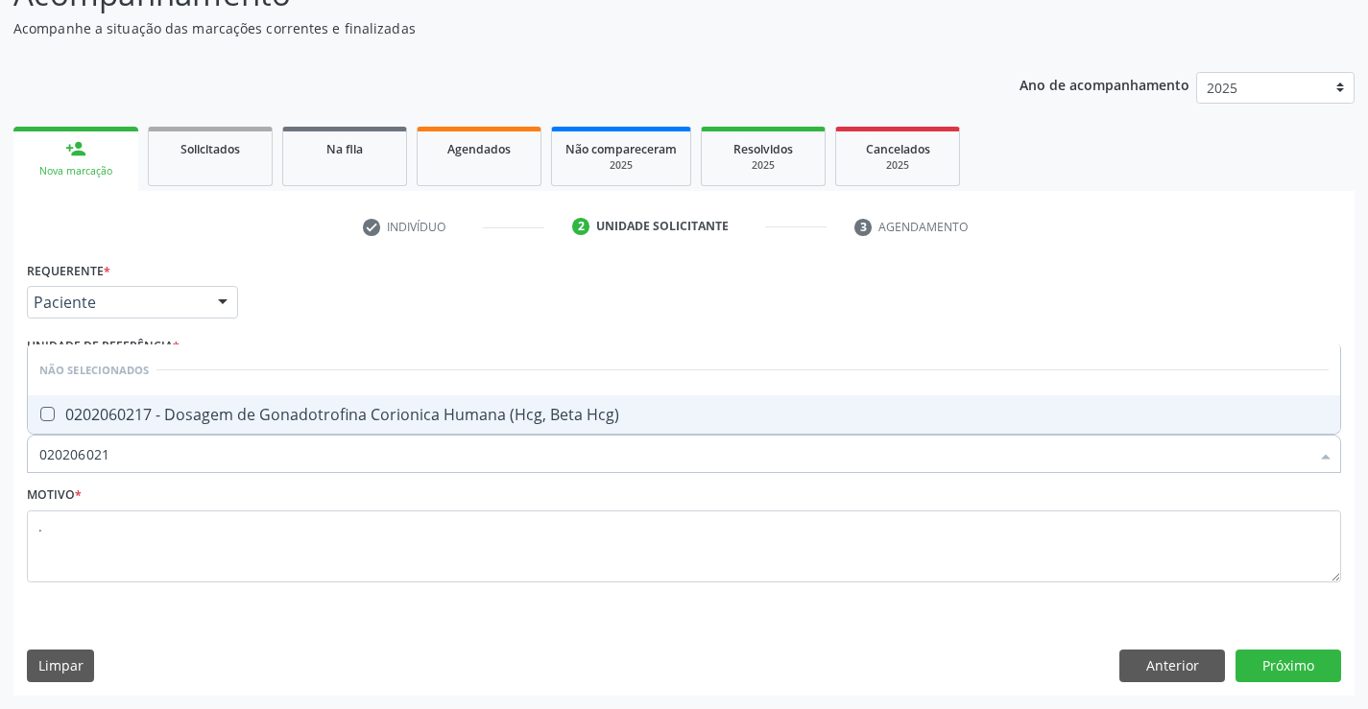
type input "0202060217"
click at [301, 402] on span "0202060217 - Dosagem de Gonadotrofina Corionica Humana (Hcg, Beta Hcg)" at bounding box center [684, 414] width 1312 height 38
checkbox Hcg\) "true"
click at [236, 461] on input "0202060217" at bounding box center [674, 454] width 1270 height 38
type input "0202060"
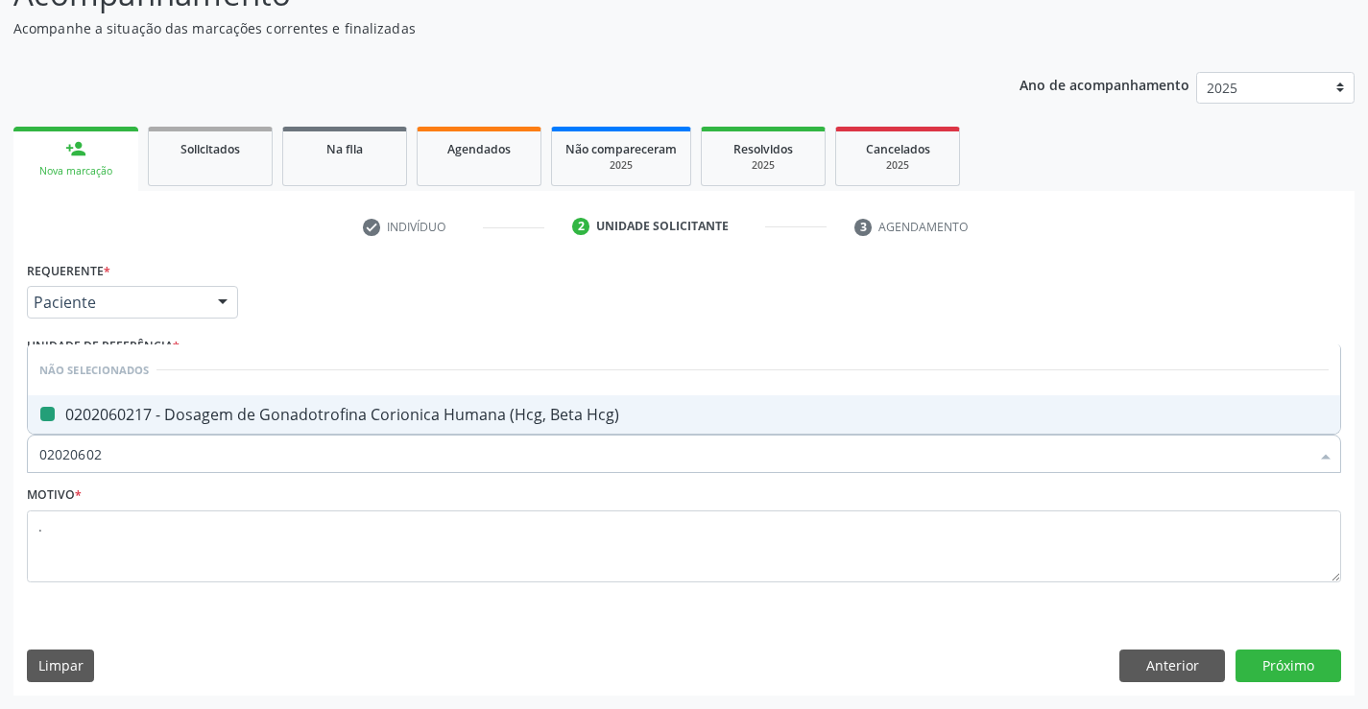
checkbox Hcg\) "false"
type input "0"
checkbox Hcg\) "true"
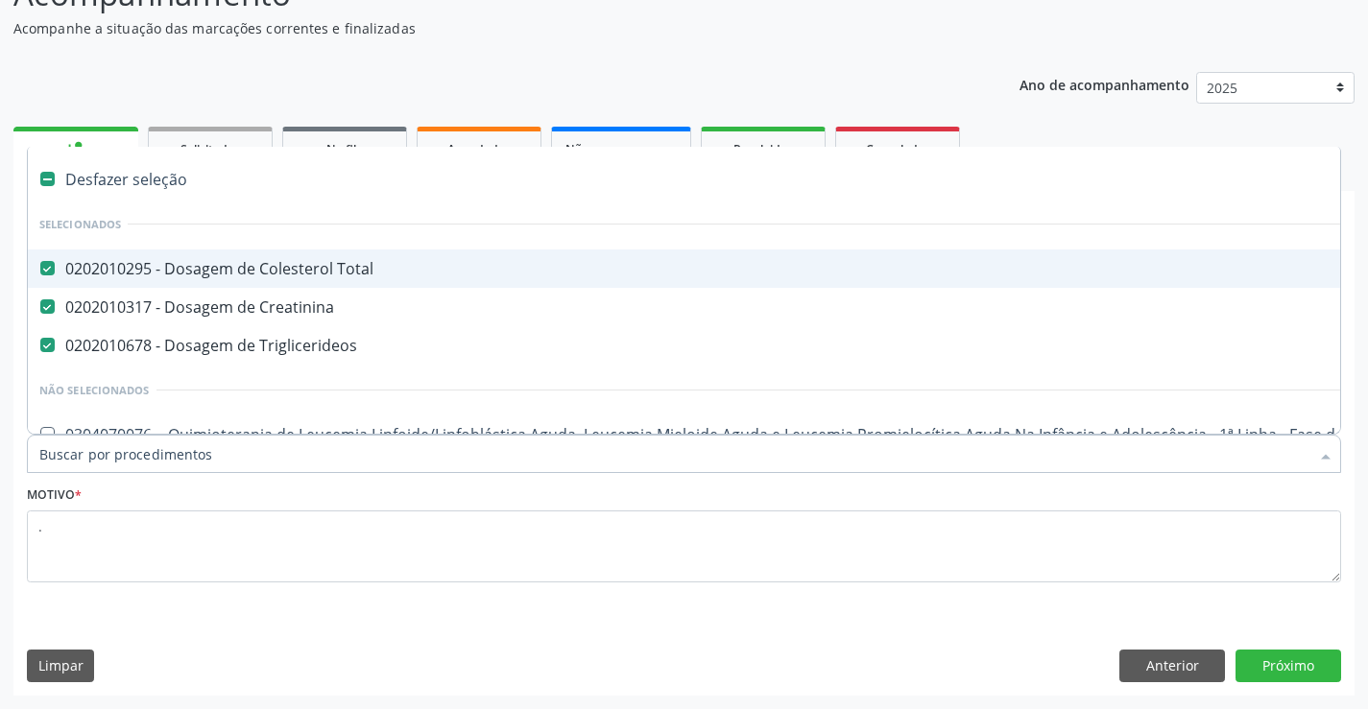
type input "B"
checkbox Total "false"
checkbox Creatinina "false"
checkbox Triglicerideos "false"
checkbox Cross-Match\) "true"
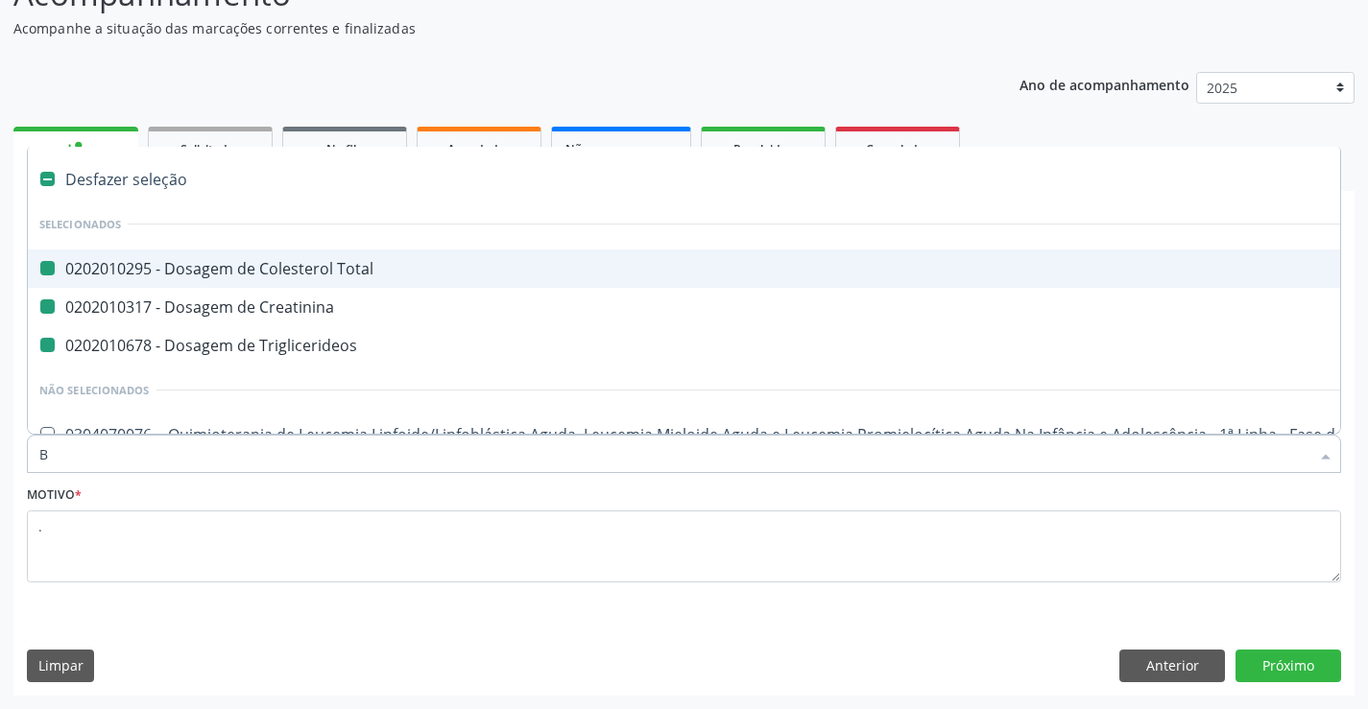
type input "BE"
checkbox Congênita\ "true"
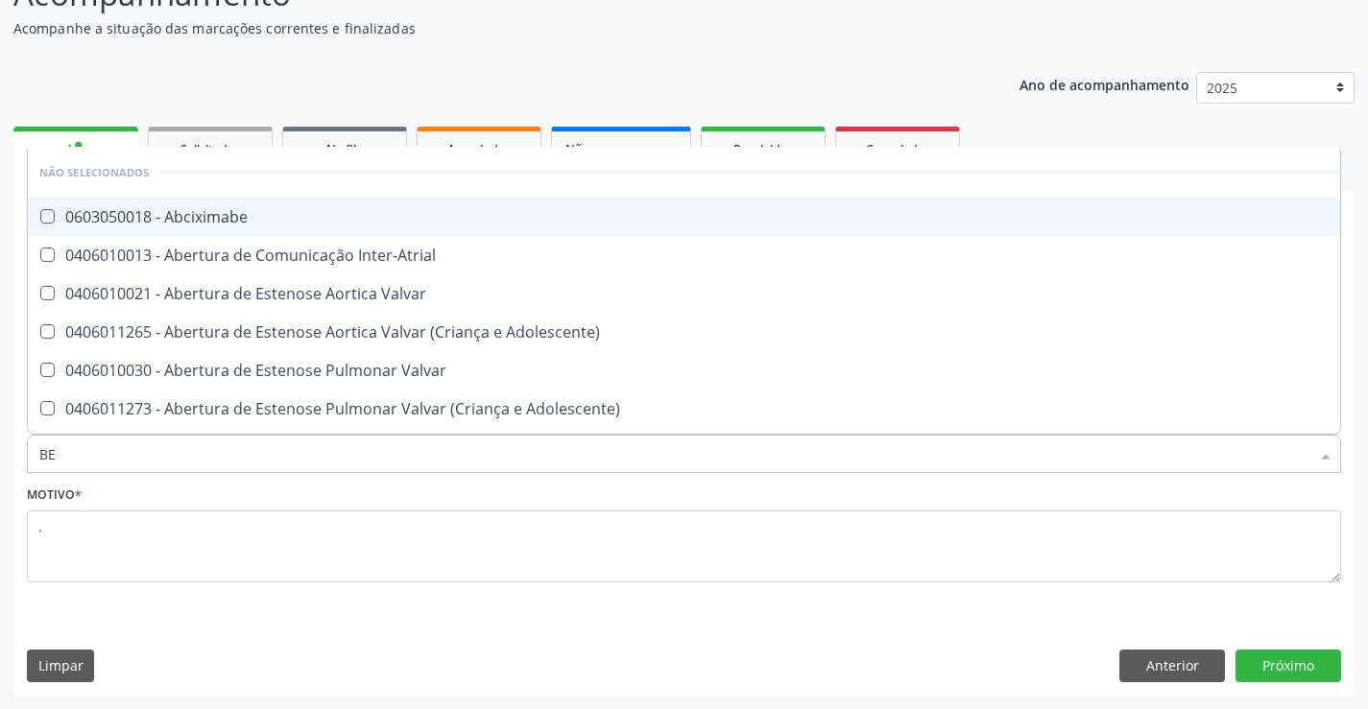
type input "BET"
checkbox Preenchida\) "true"
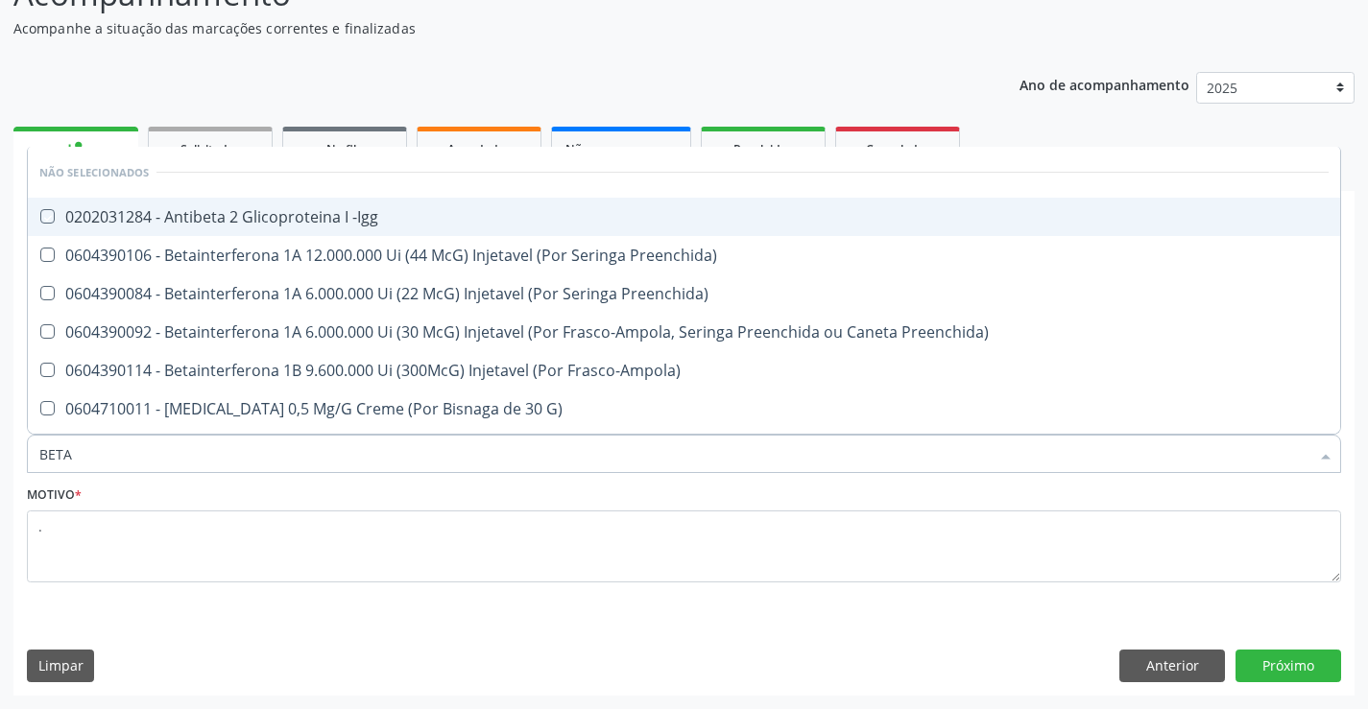
type input "BETA H"
checkbox -Igg "true"
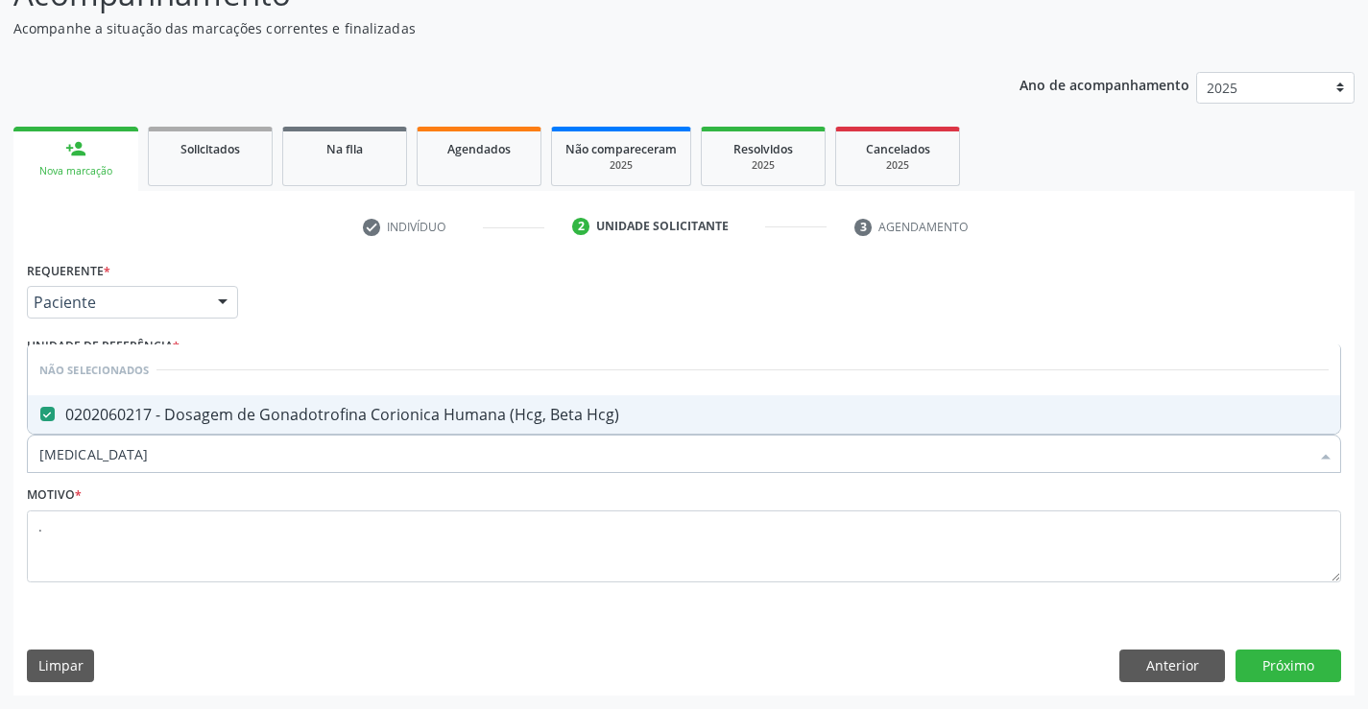
type input "BETA HCG"
click at [143, 413] on div "0202060217 - Dosagem de Gonadotrofina Corionica Humana (Hcg, Beta Hcg)" at bounding box center [683, 414] width 1289 height 15
checkbox Hcg\) "false"
click at [133, 452] on input "BETA HCG" at bounding box center [674, 454] width 1270 height 38
type input "B"
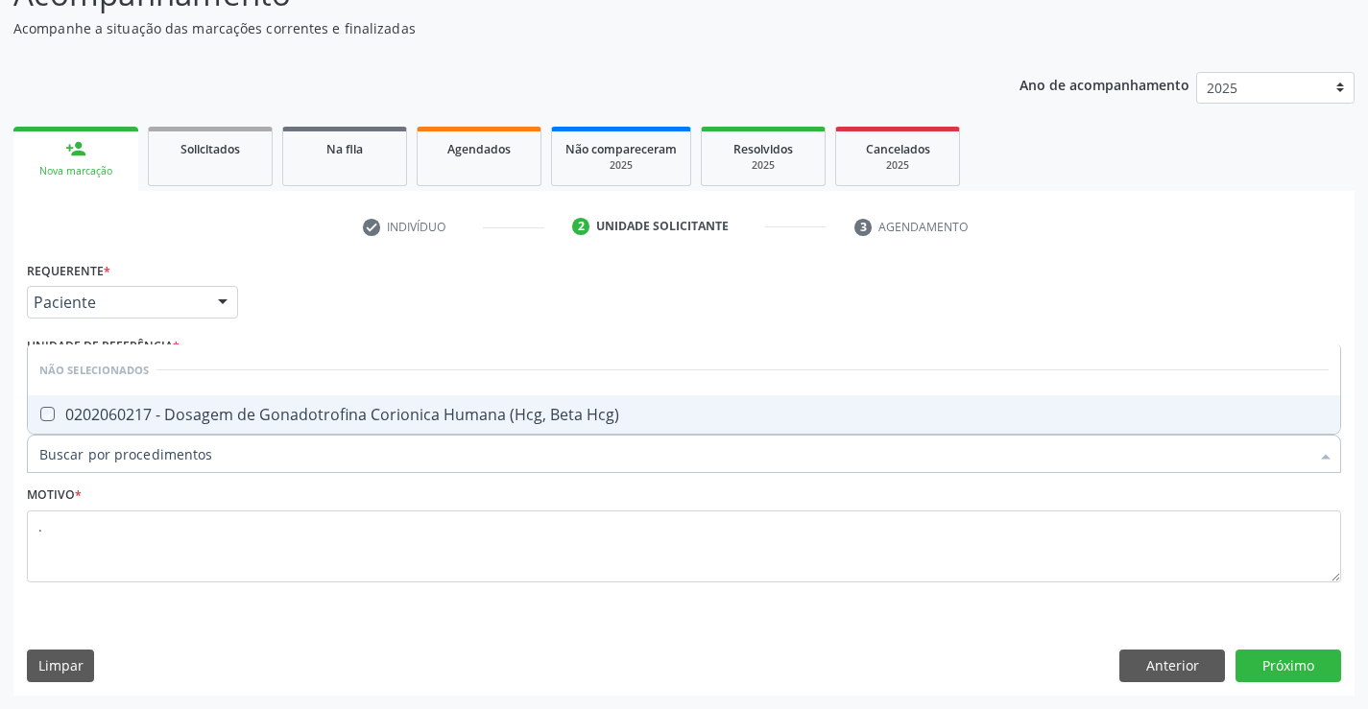
checkbox Hcg\) "true"
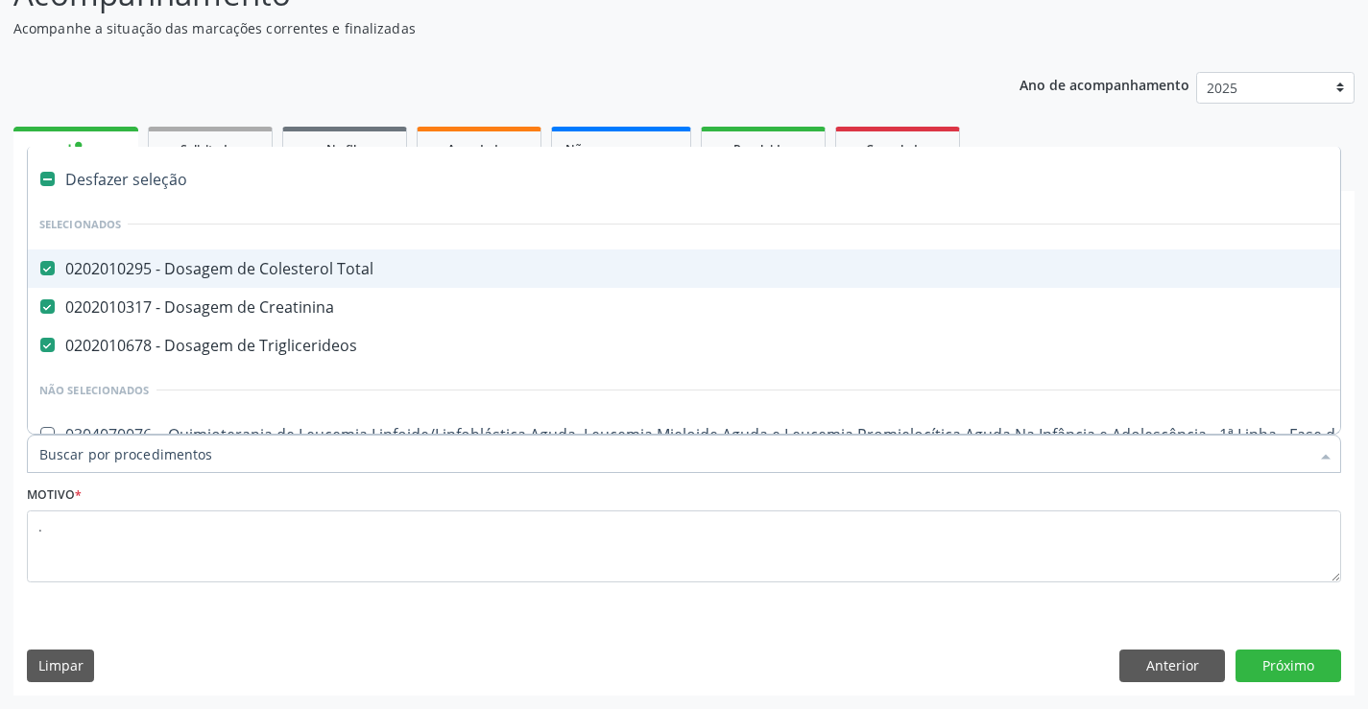
type input "B"
checkbox Total "false"
checkbox Creatinina "false"
checkbox Triglicerideos "false"
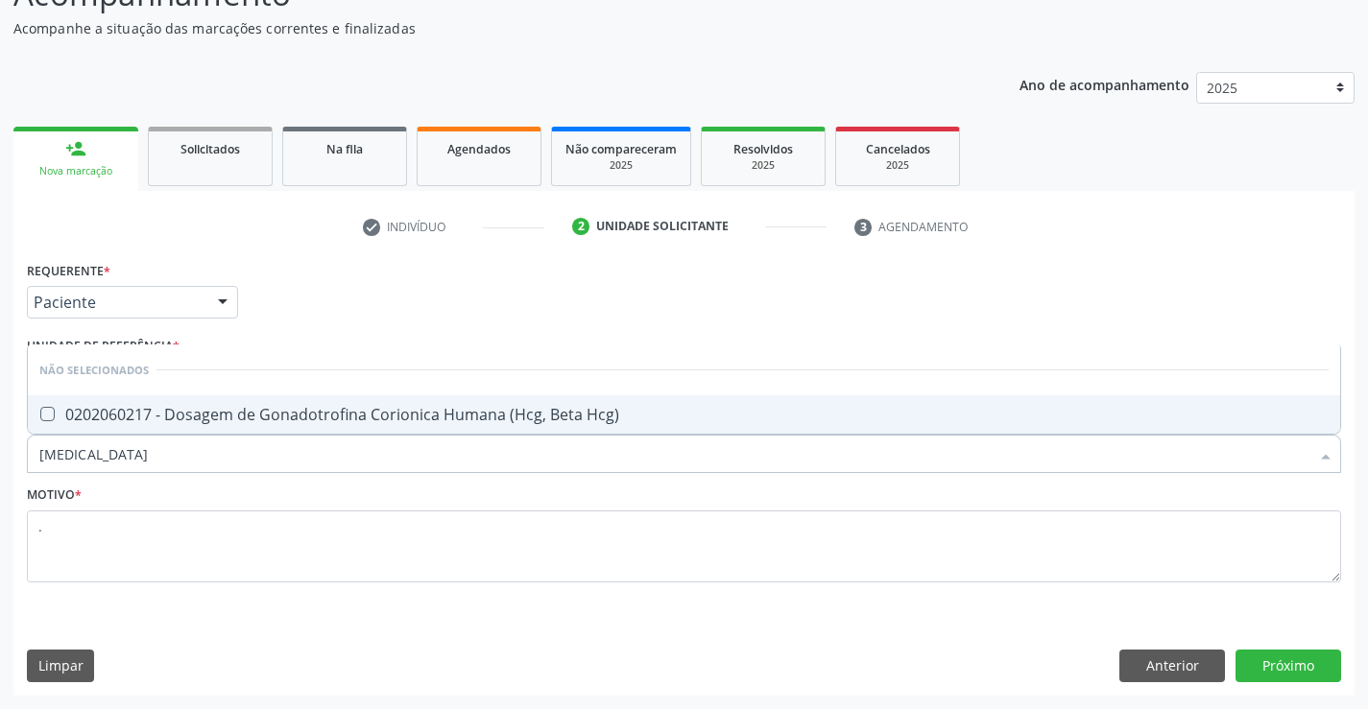
type input "BETA HCG"
click at [436, 417] on div "0202060217 - Dosagem de Gonadotrofina Corionica Humana (Hcg, Beta Hcg)" at bounding box center [683, 414] width 1289 height 15
checkbox Hcg\) "true"
click at [1302, 672] on button "Próximo" at bounding box center [1288, 666] width 106 height 33
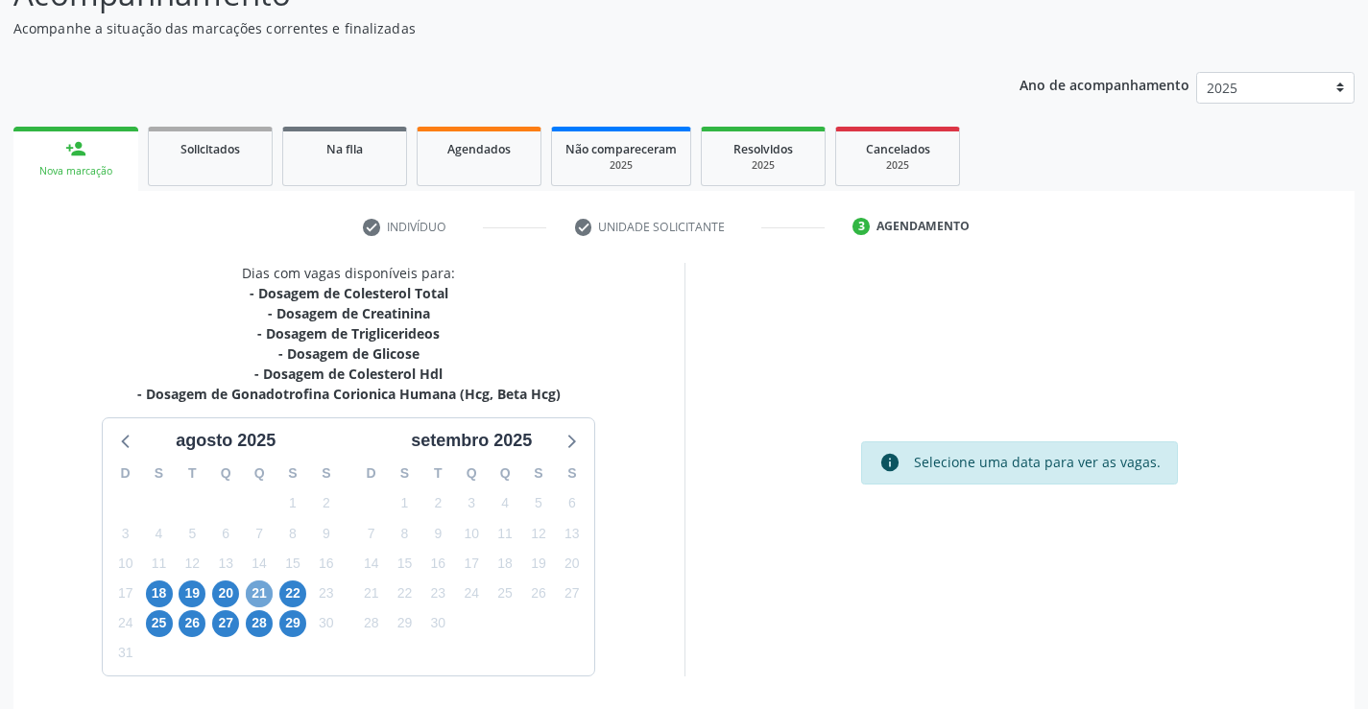
click at [254, 595] on span "21" at bounding box center [259, 594] width 27 height 27
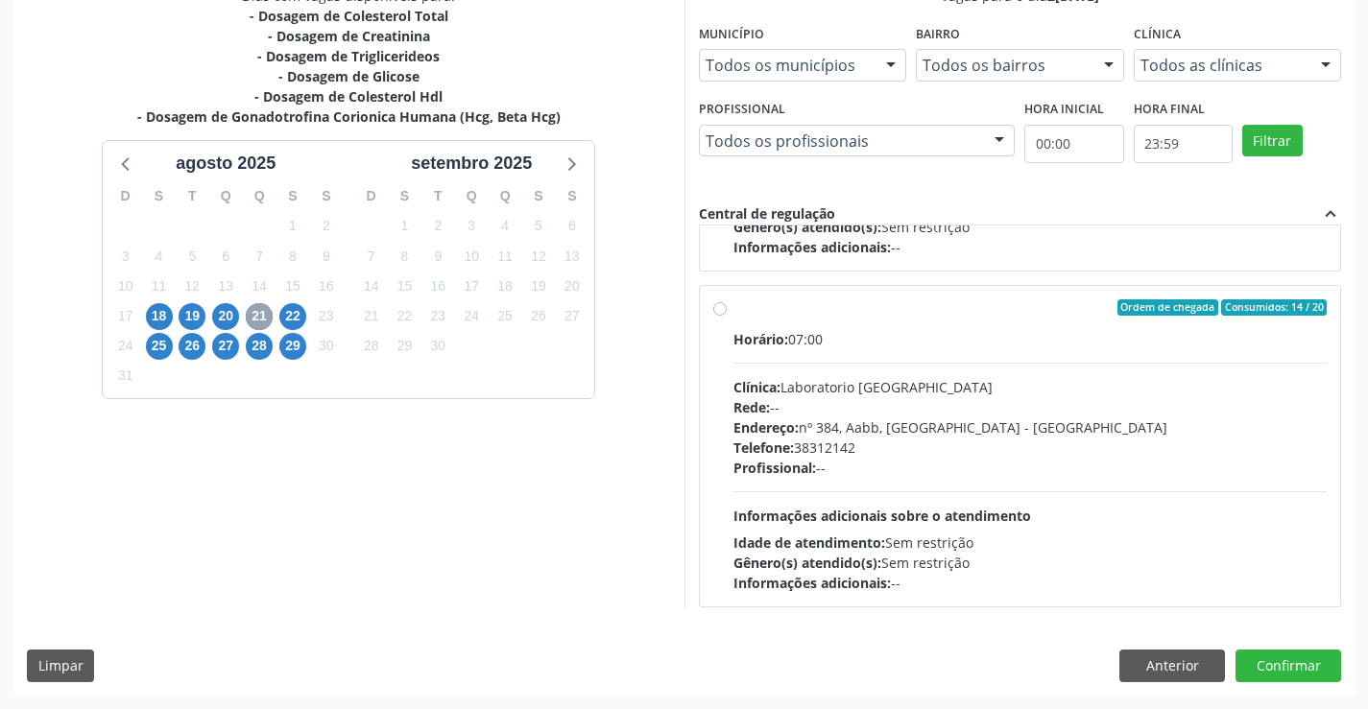
scroll to position [302, 0]
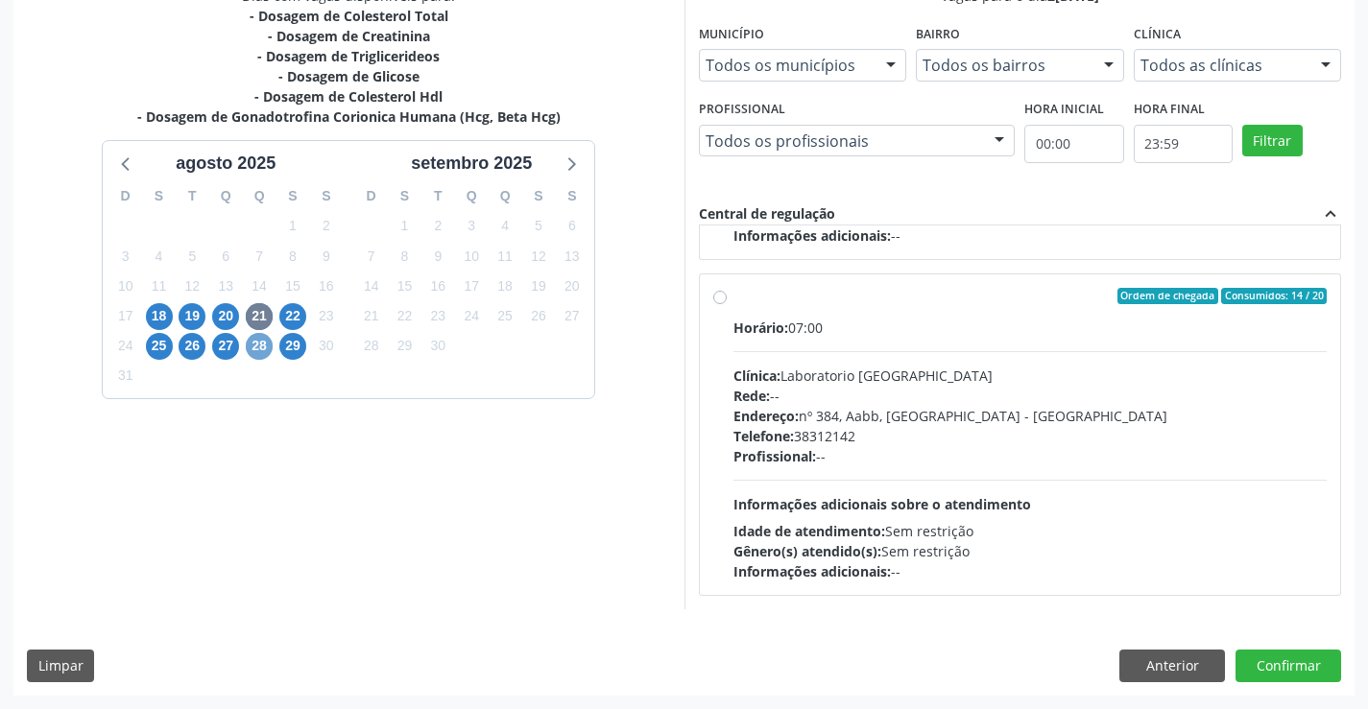
click at [259, 346] on span "28" at bounding box center [259, 346] width 27 height 27
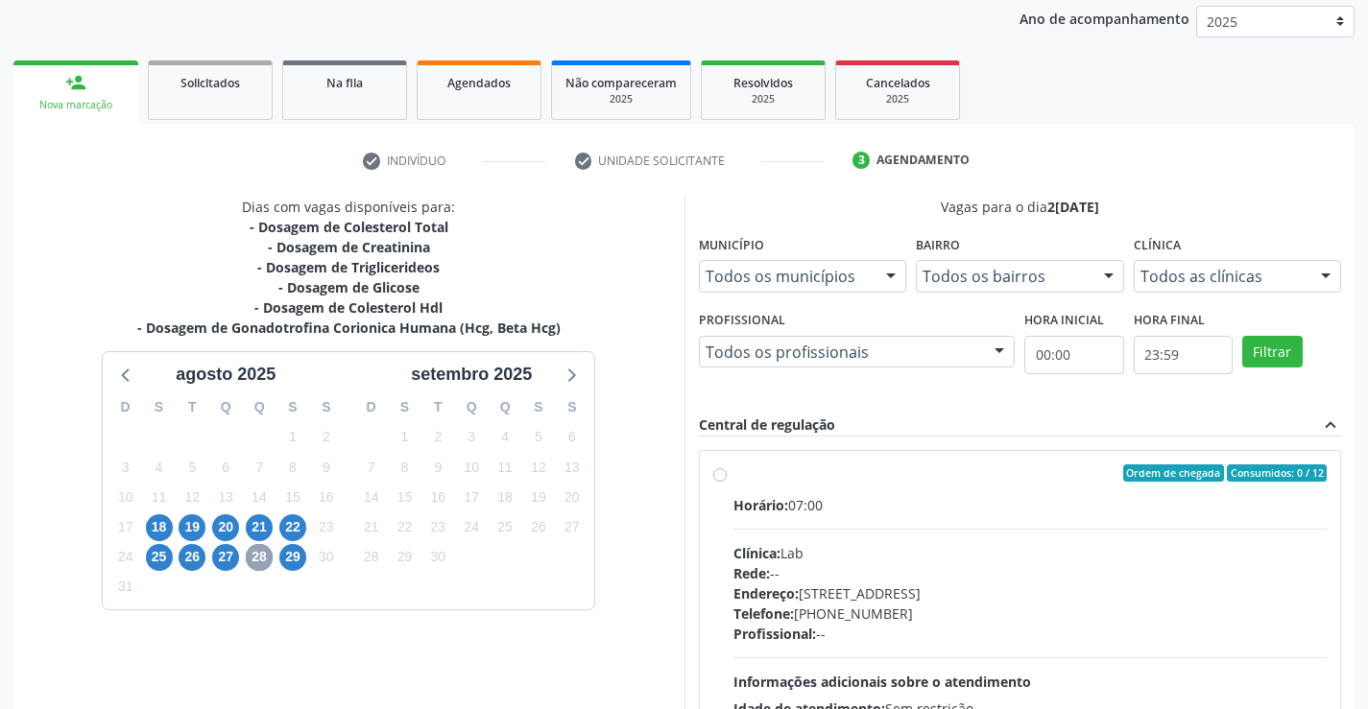
scroll to position [403, 0]
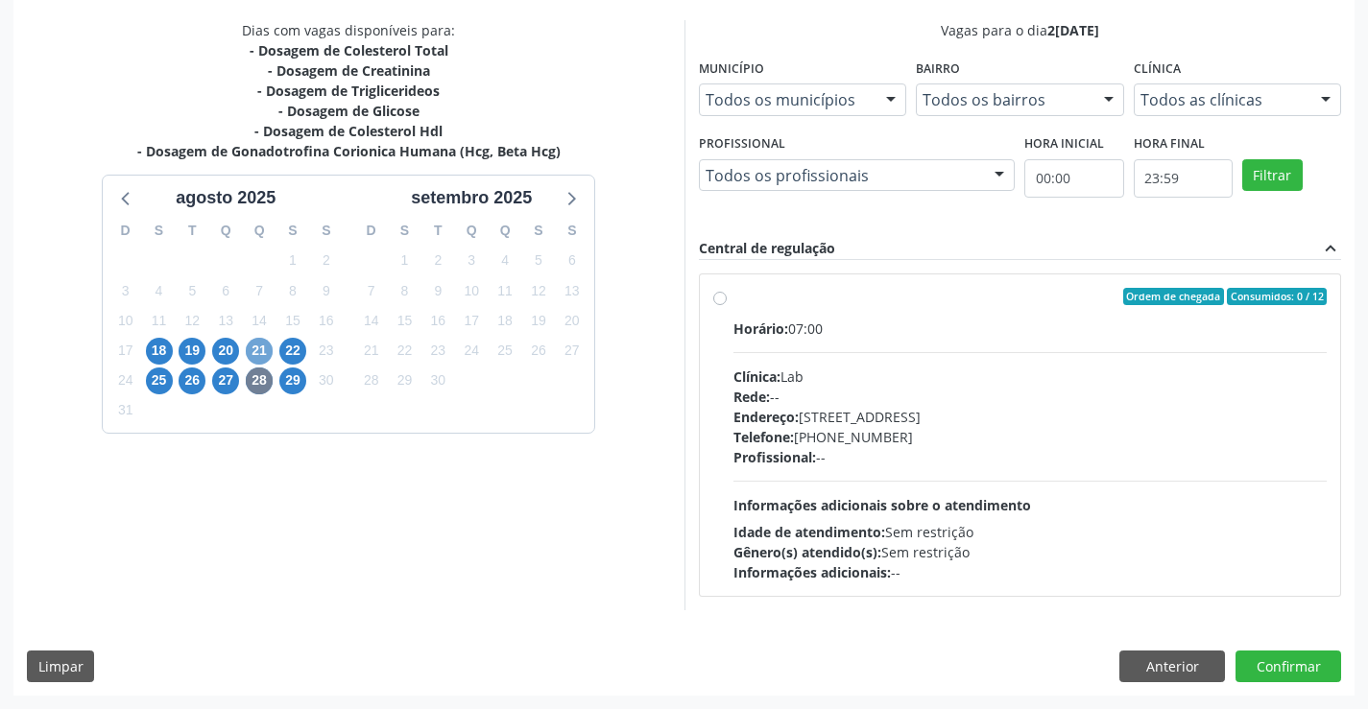
click at [259, 343] on span "21" at bounding box center [259, 351] width 27 height 27
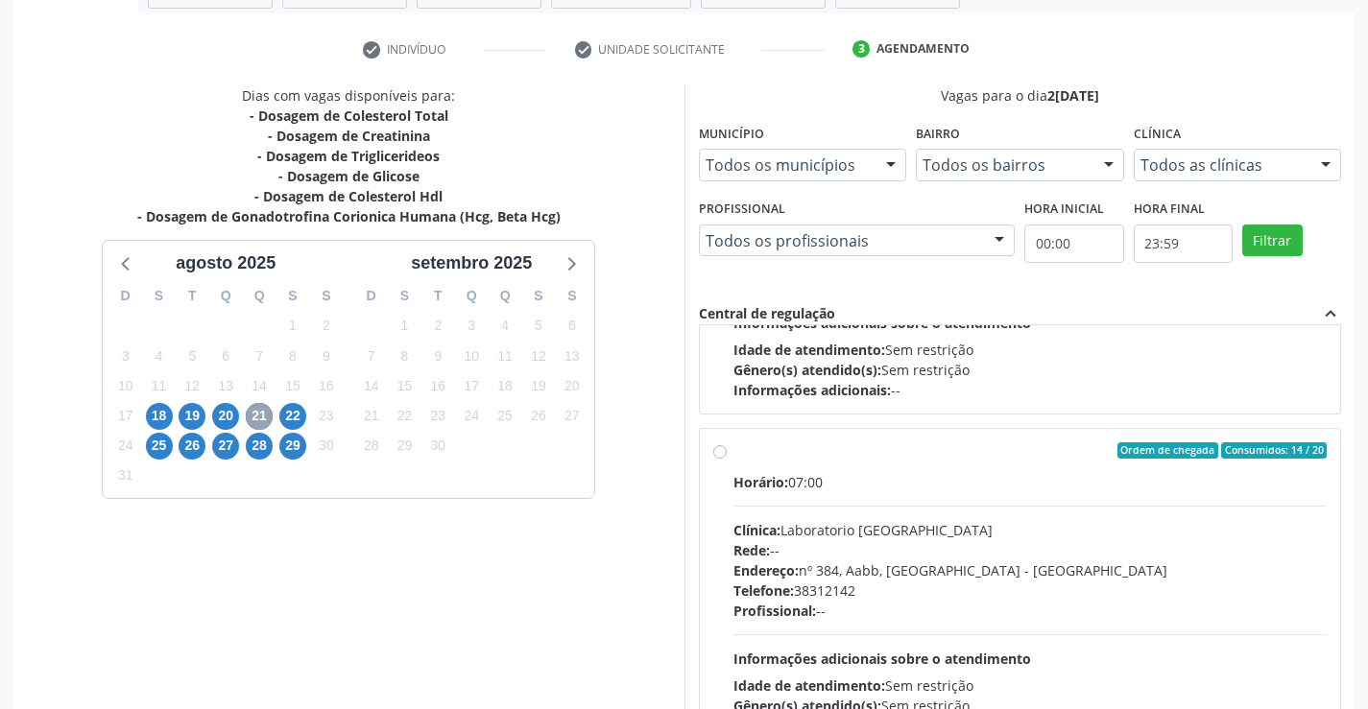
scroll to position [302, 0]
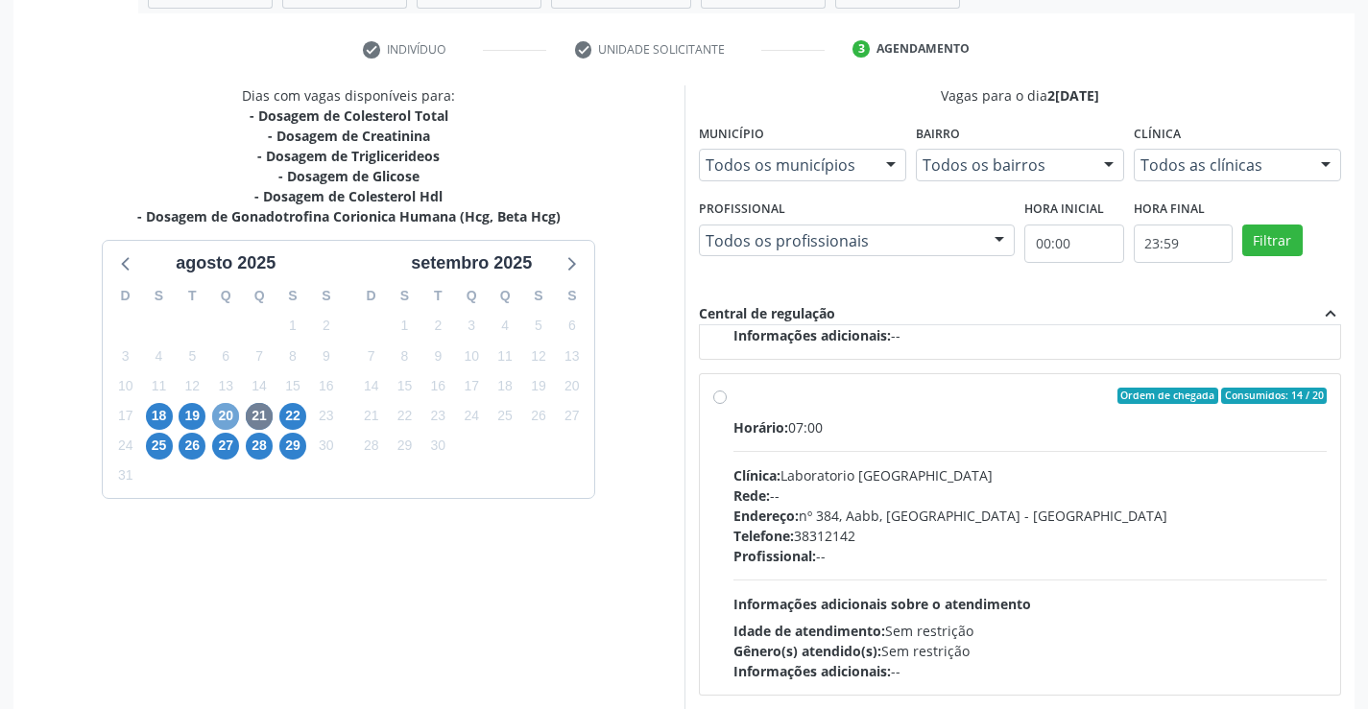
click at [220, 414] on span "20" at bounding box center [225, 416] width 27 height 27
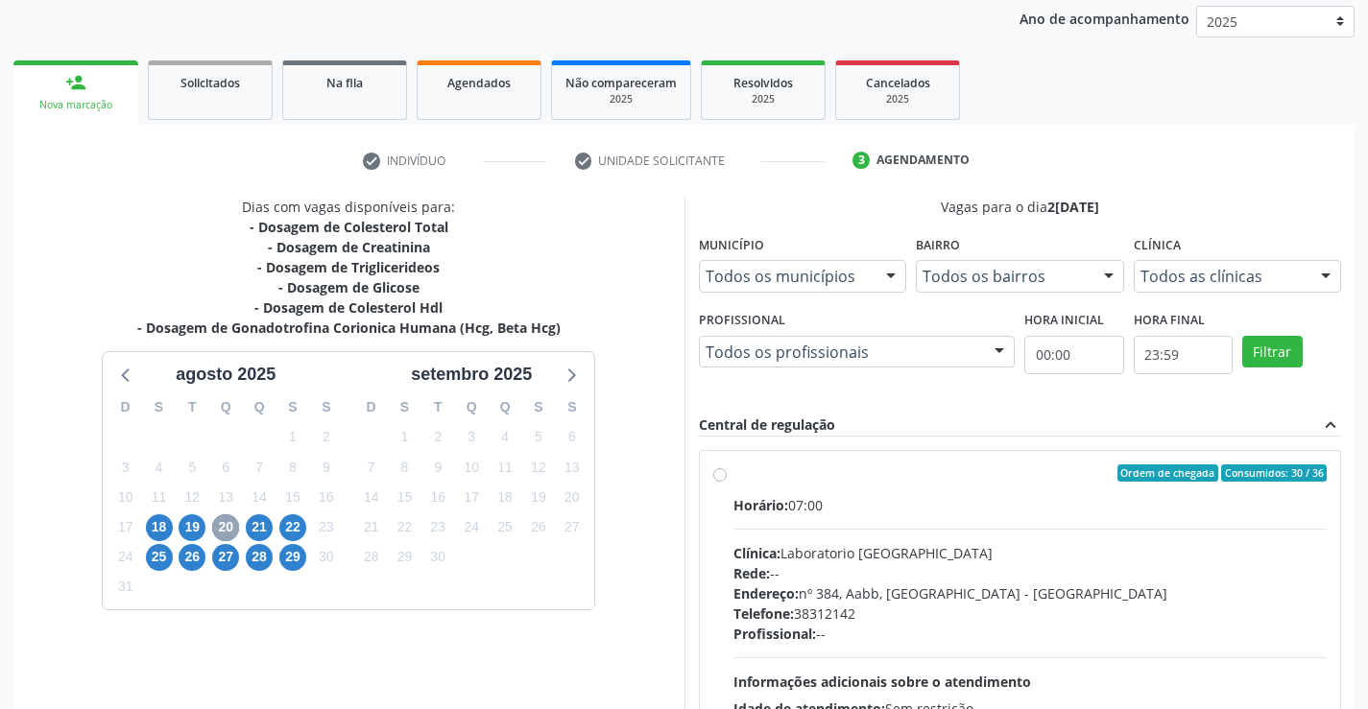
scroll to position [338, 0]
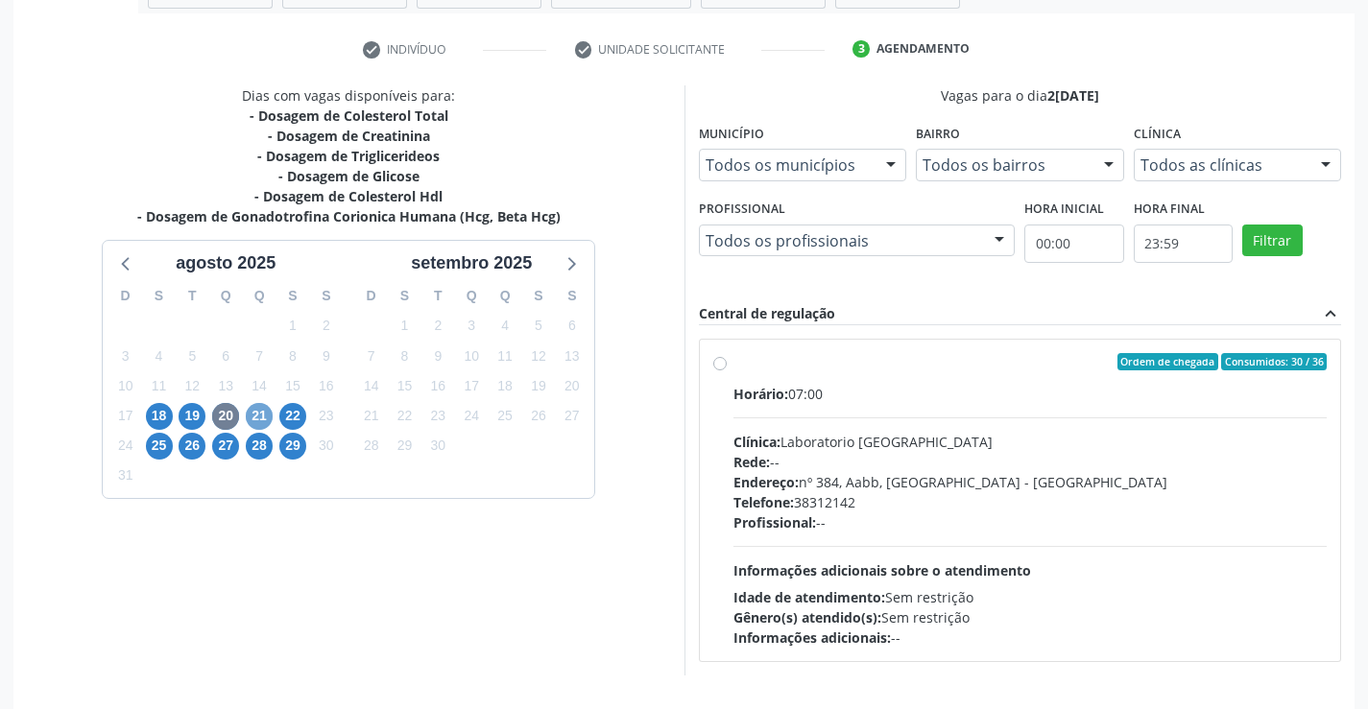
click at [258, 416] on span "21" at bounding box center [259, 416] width 27 height 27
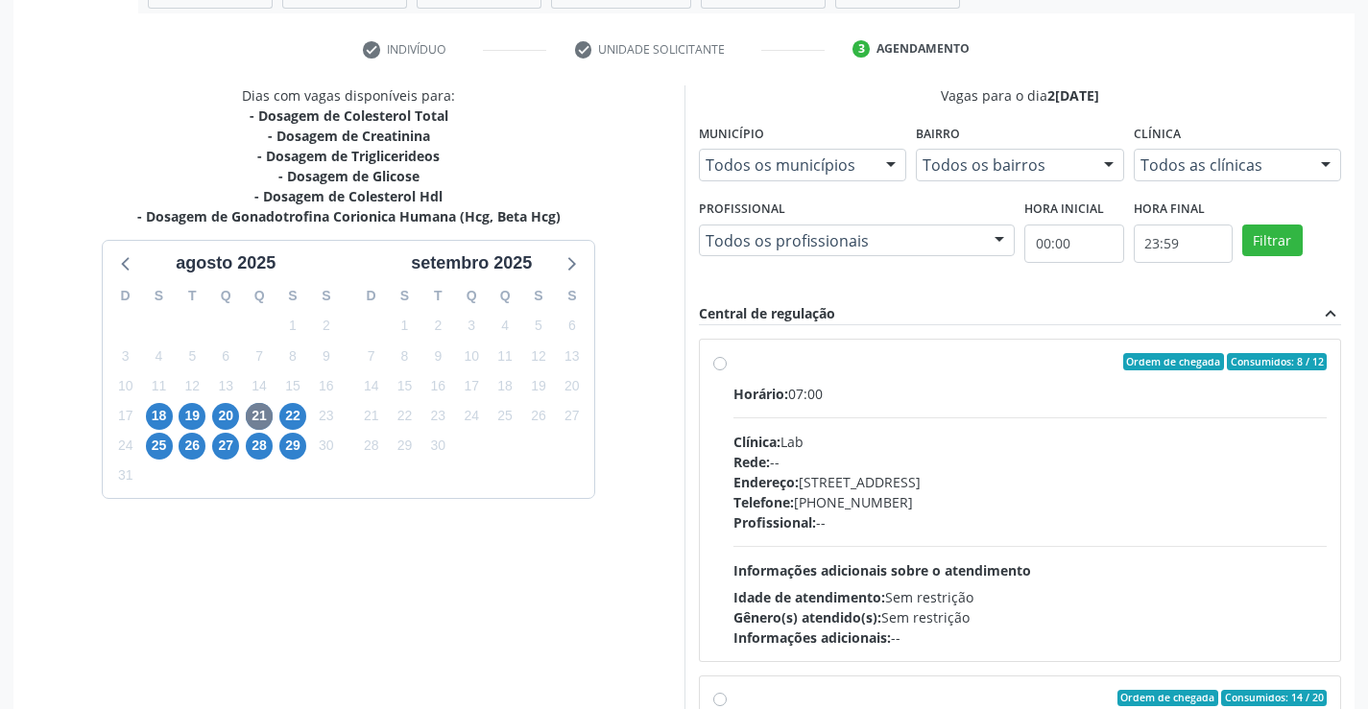
drag, startPoint x: 1355, startPoint y: 437, endPoint x: 1355, endPoint y: 517, distance: 80.6
click at [1355, 517] on div "Acompanhamento Acompanhe a situação das marcações correntes e finalizadas Relat…" at bounding box center [684, 288] width 1368 height 1041
click at [596, 529] on div "Dias com vagas disponíveis para: - Dosagem de Colesterol Total - Dosagem de Cre…" at bounding box center [348, 397] width 671 height 624
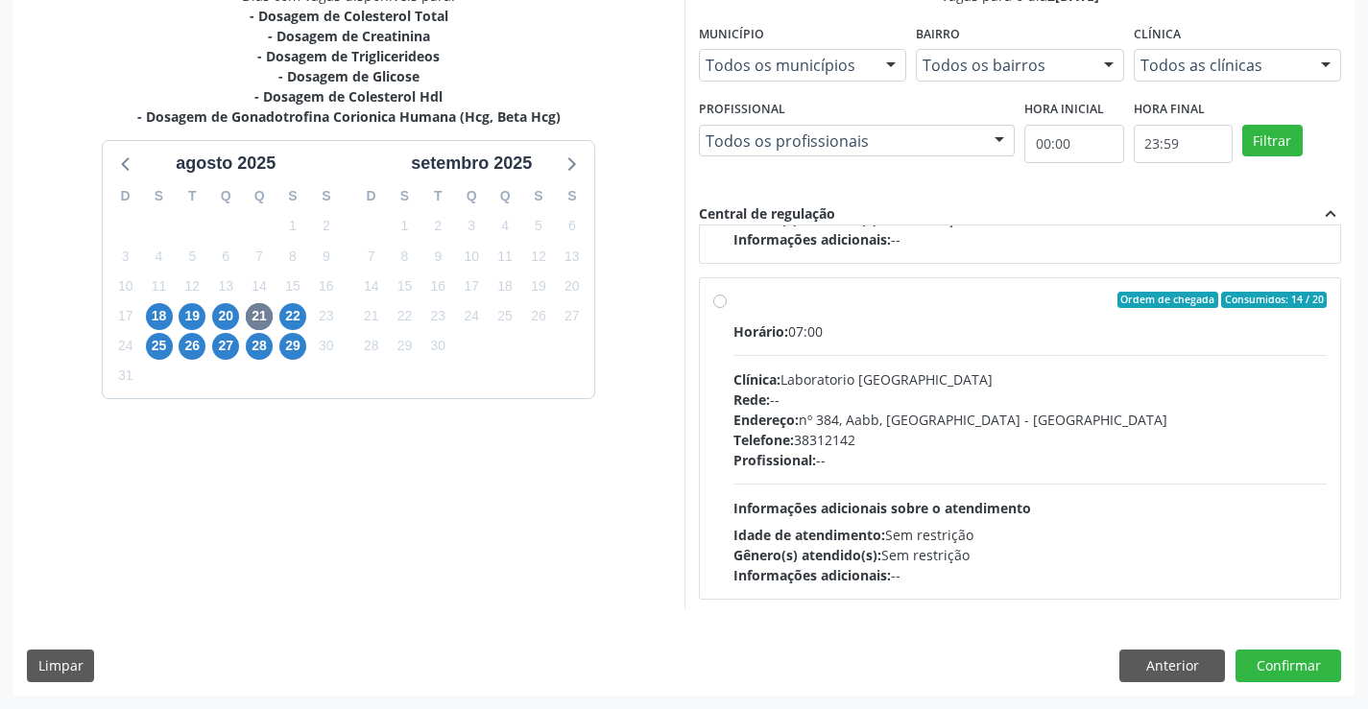
scroll to position [302, 0]
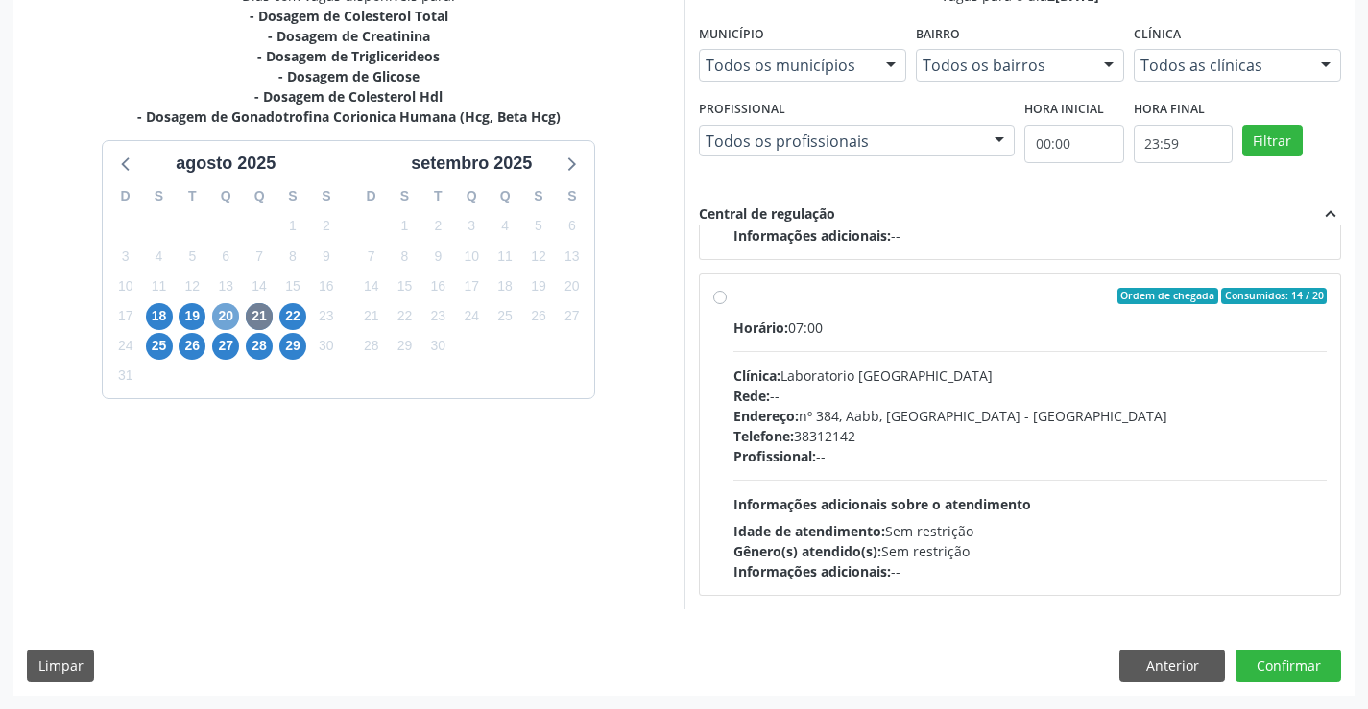
click at [227, 319] on span "20" at bounding box center [225, 316] width 27 height 27
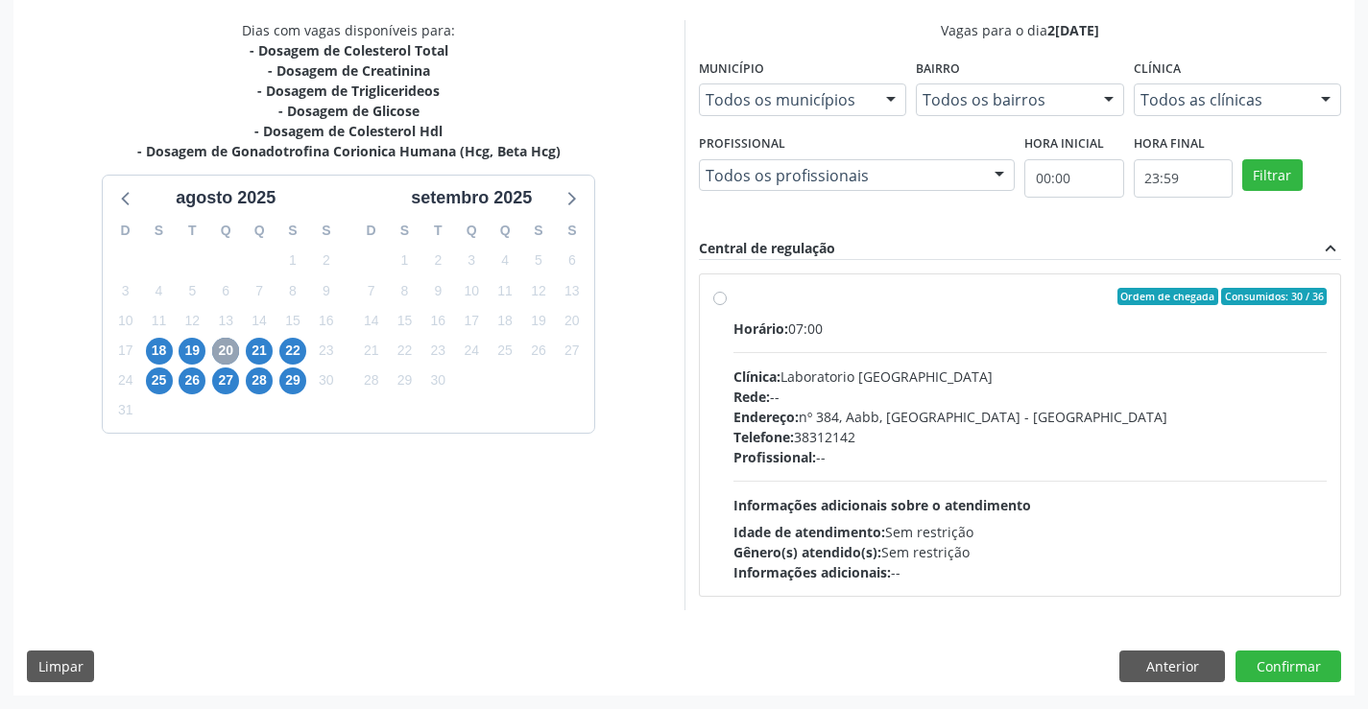
scroll to position [398, 0]
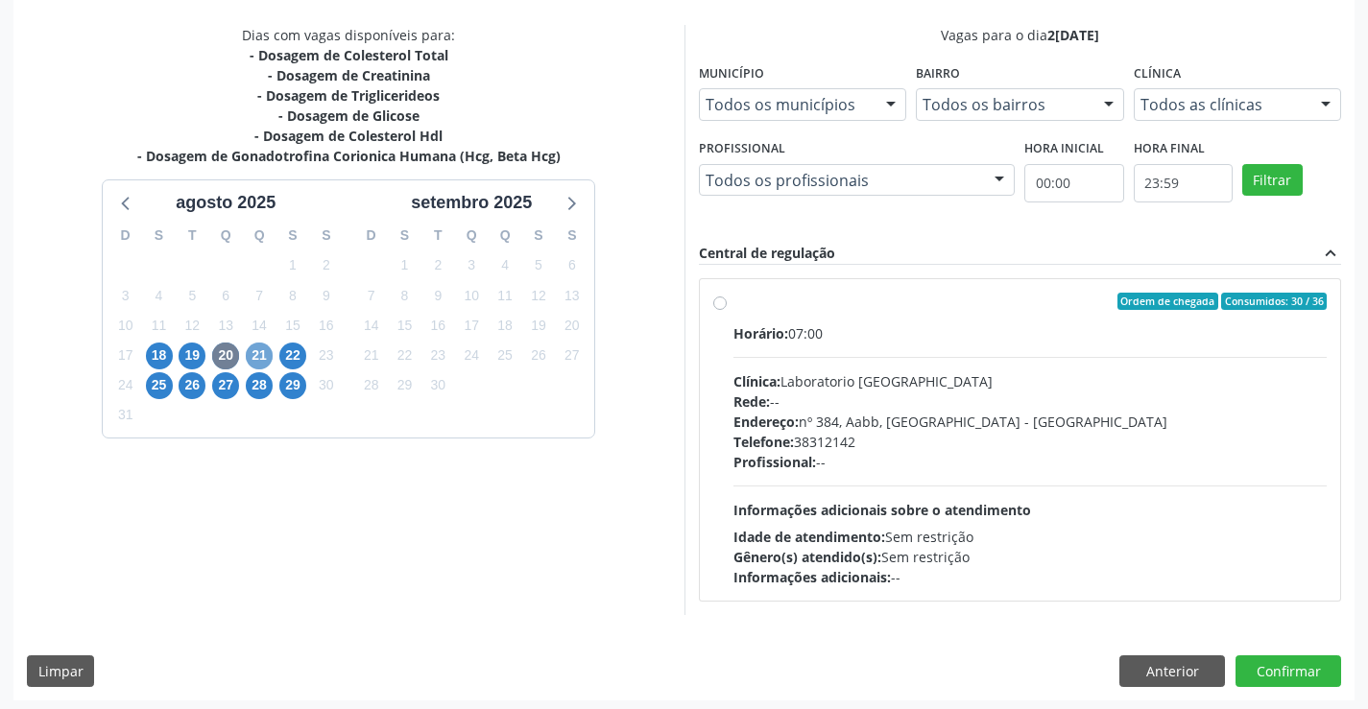
click at [250, 359] on span "21" at bounding box center [259, 356] width 27 height 27
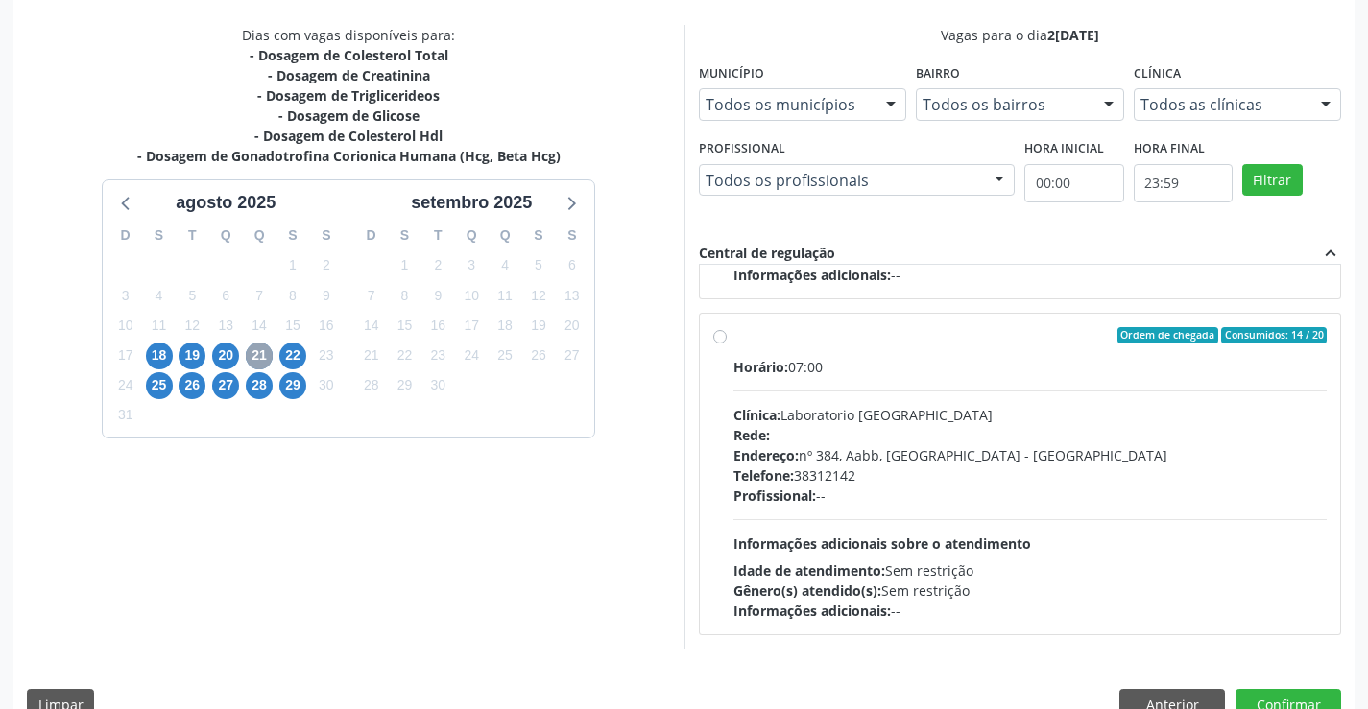
scroll to position [438, 0]
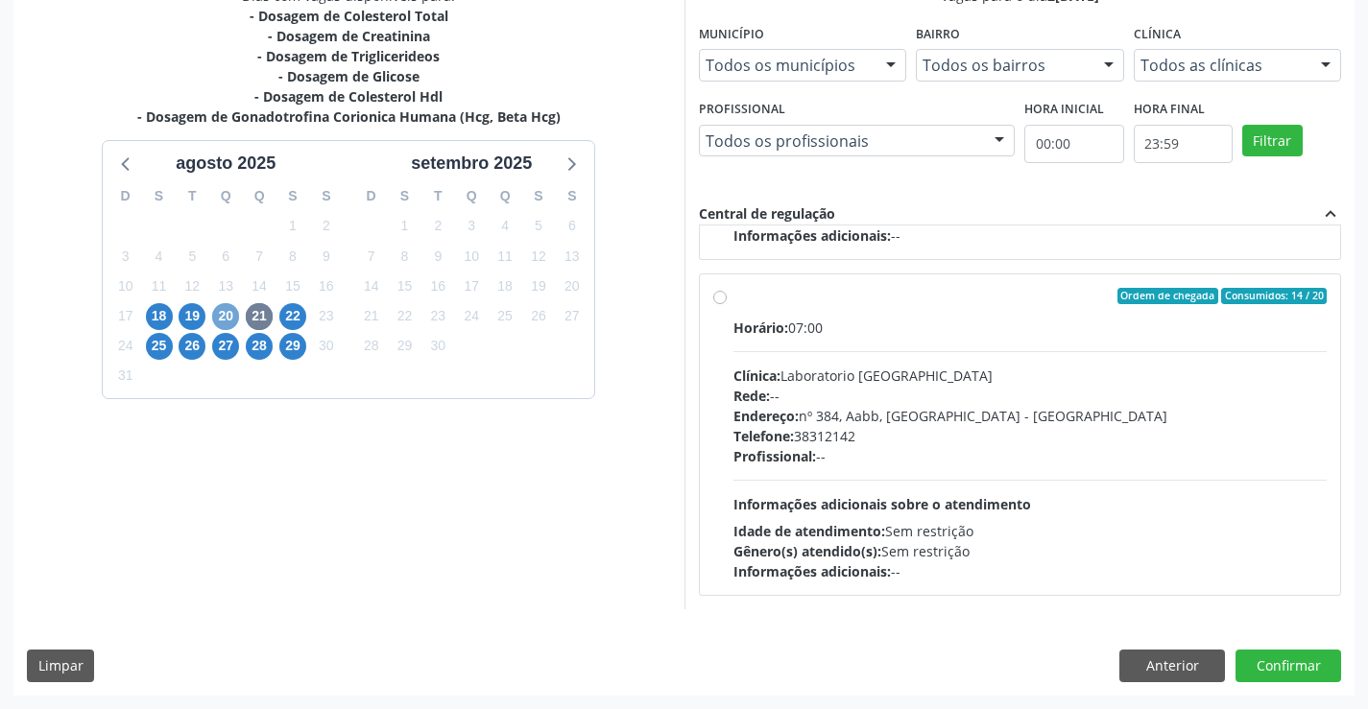
click at [219, 314] on span "20" at bounding box center [225, 316] width 27 height 27
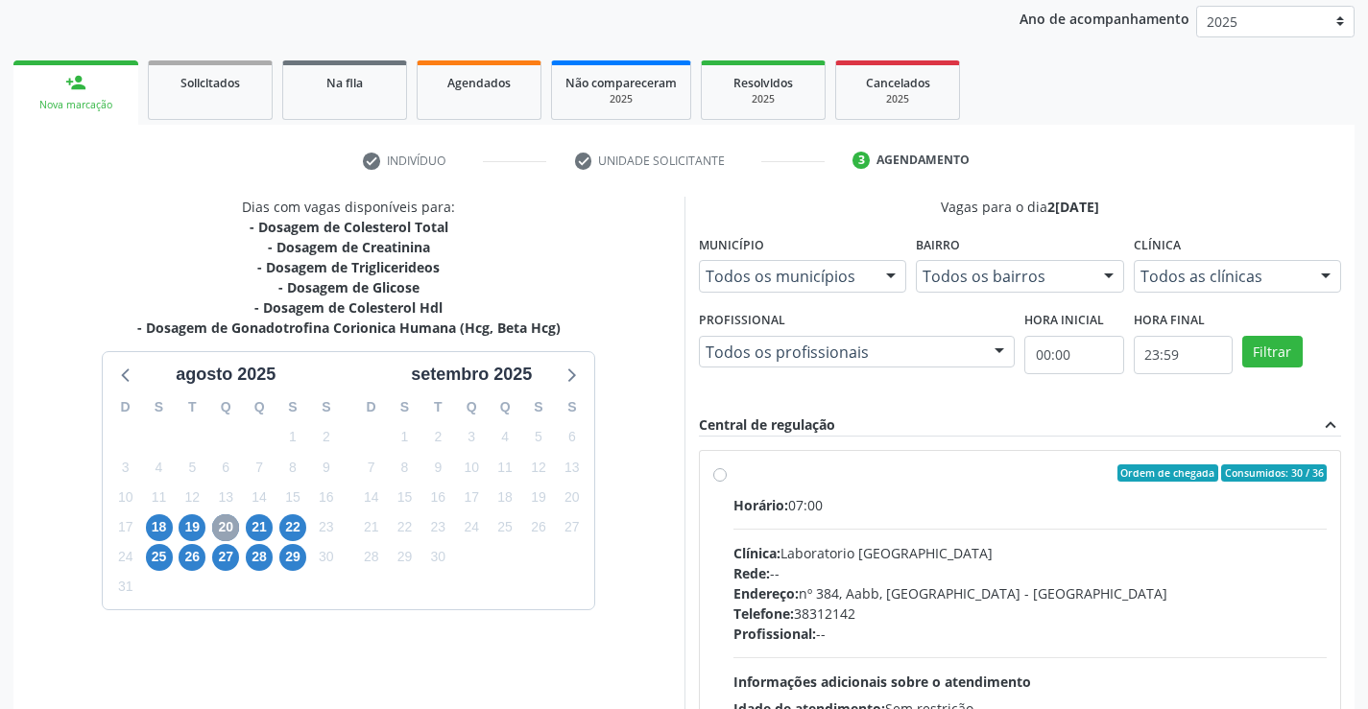
scroll to position [403, 0]
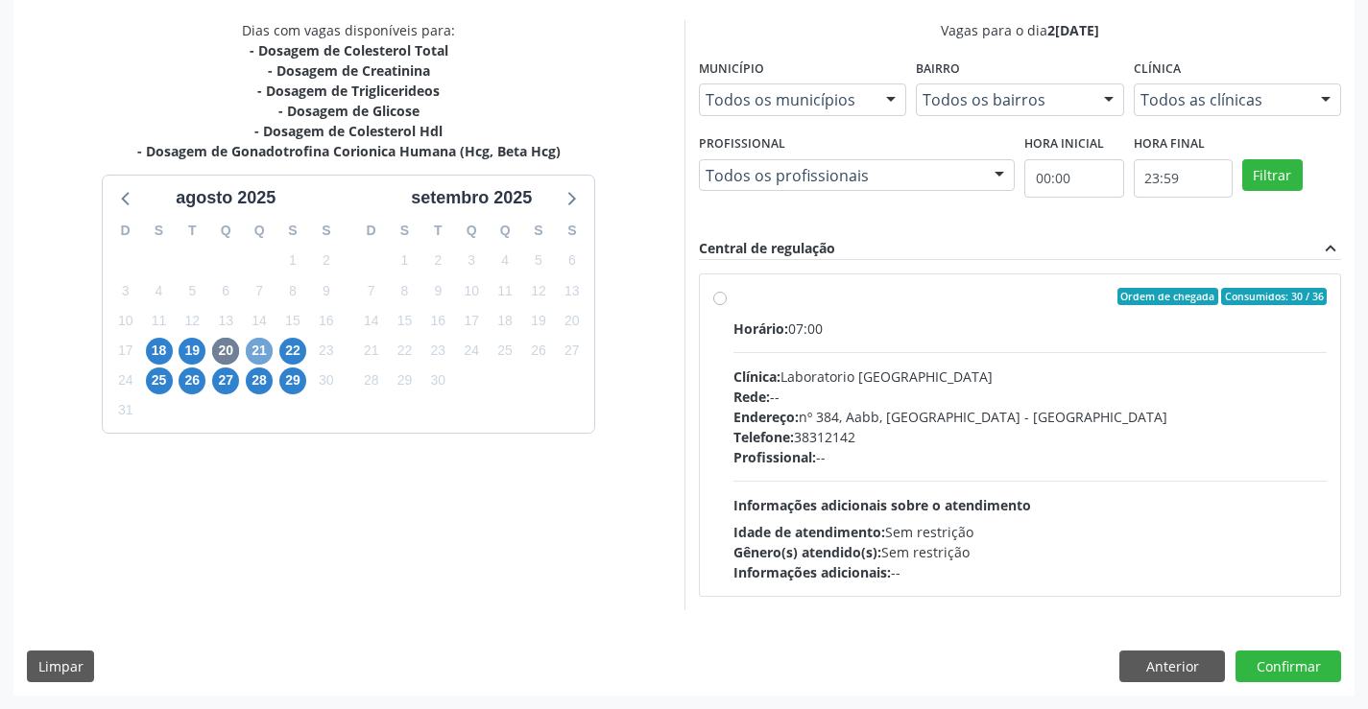
click at [258, 339] on span "21" at bounding box center [259, 351] width 27 height 27
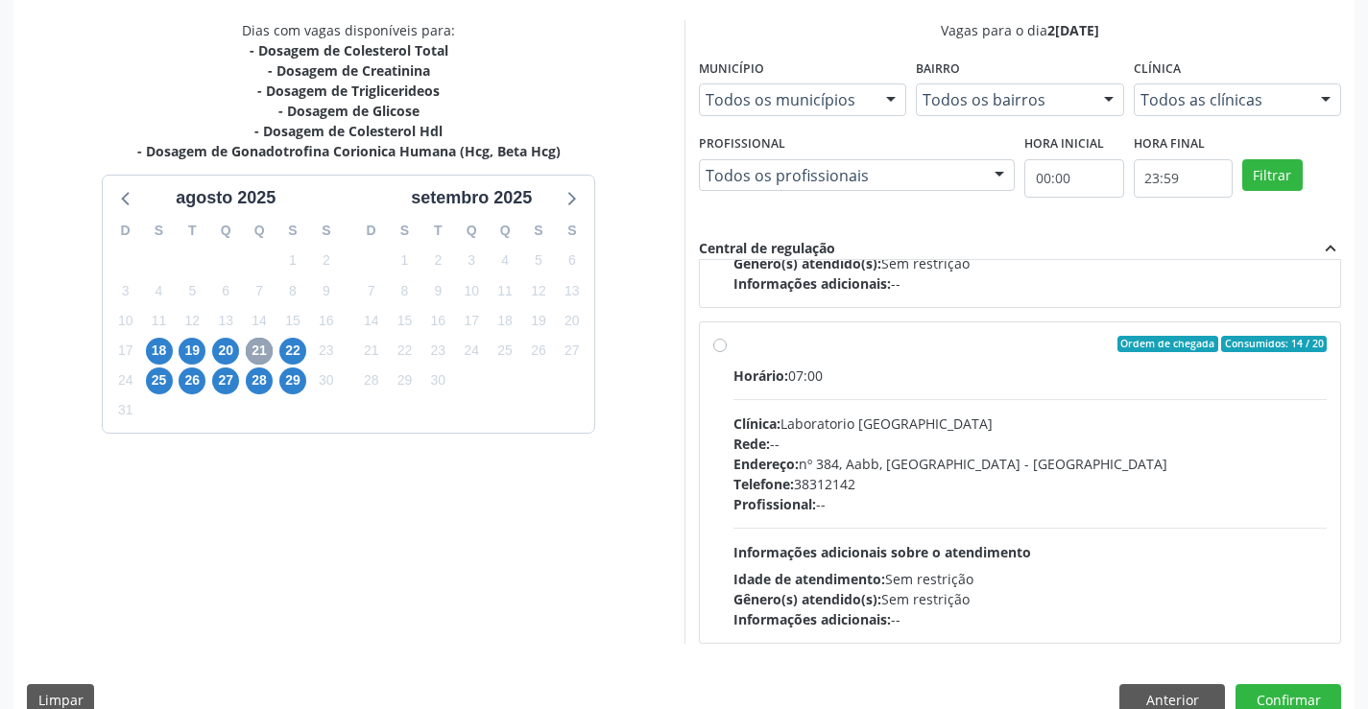
scroll to position [302, 0]
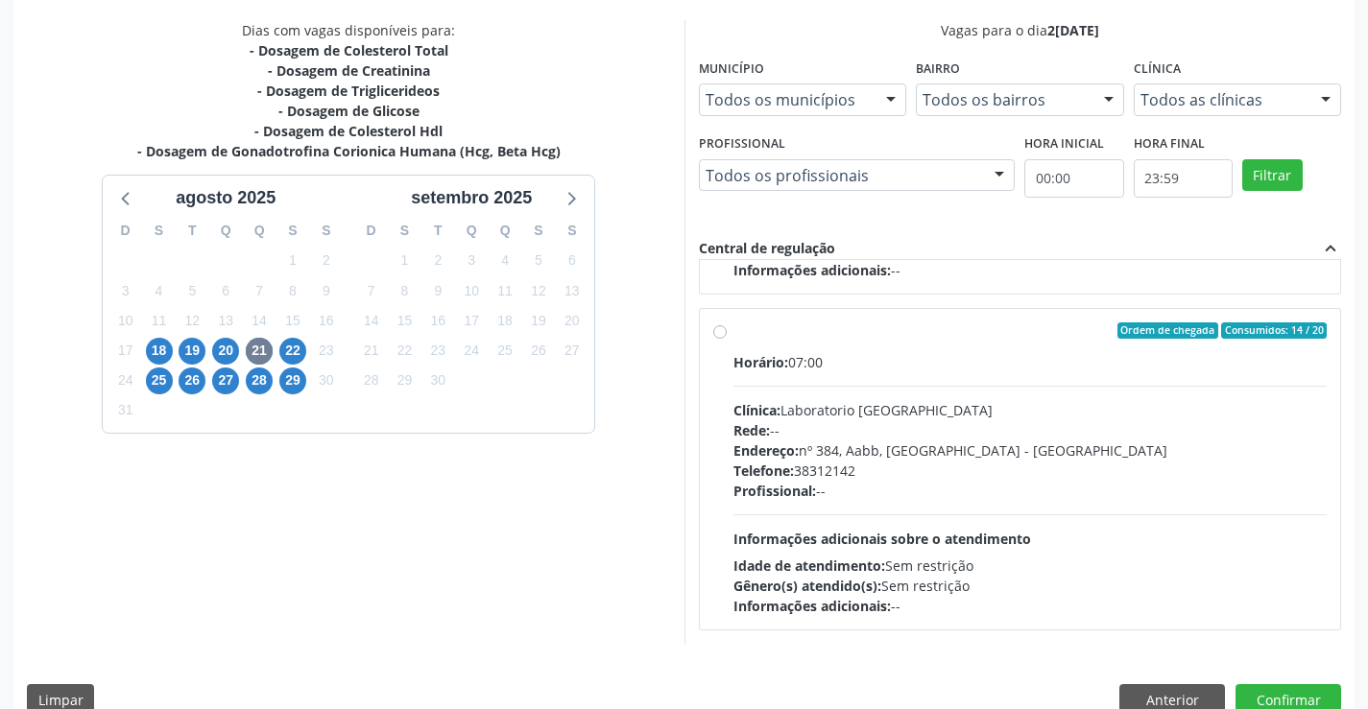
click at [604, 550] on div "Dias com vagas disponíveis para: - Dosagem de Colesterol Total - Dosagem de Cre…" at bounding box center [348, 332] width 671 height 624
click at [257, 375] on span "28" at bounding box center [259, 381] width 27 height 27
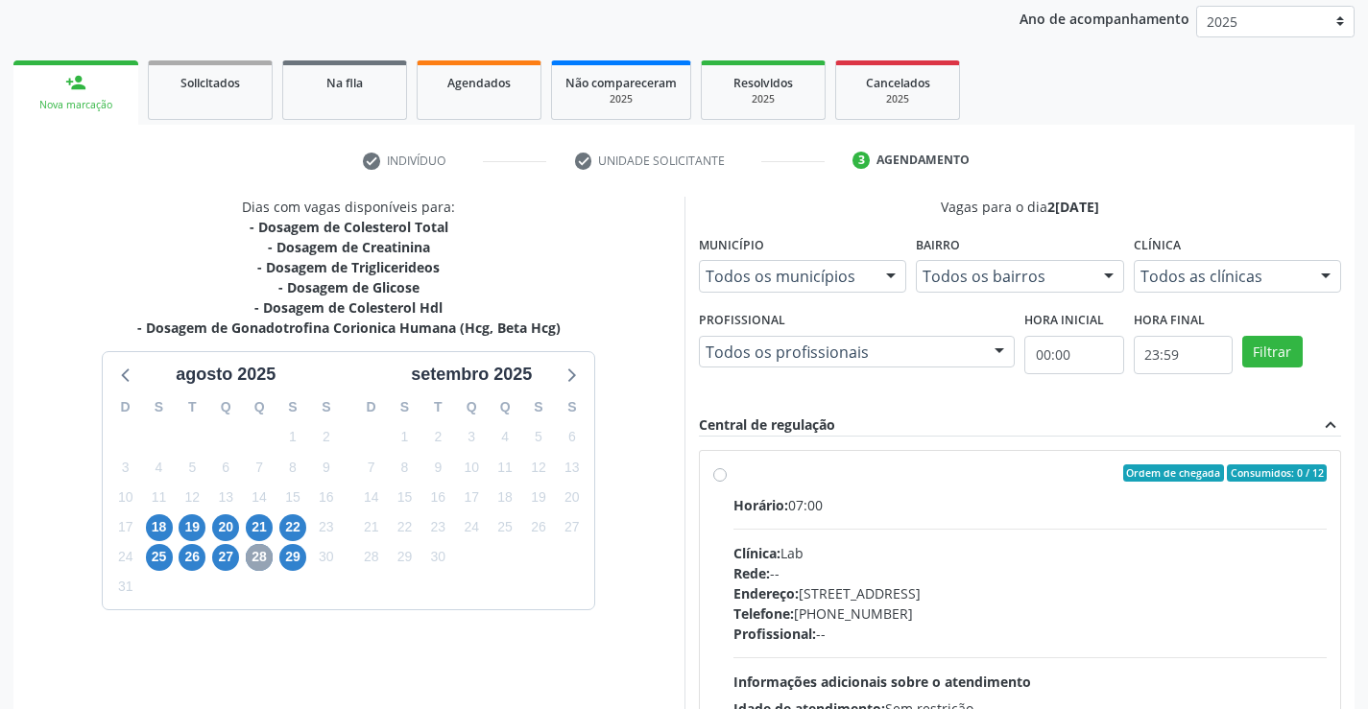
scroll to position [403, 0]
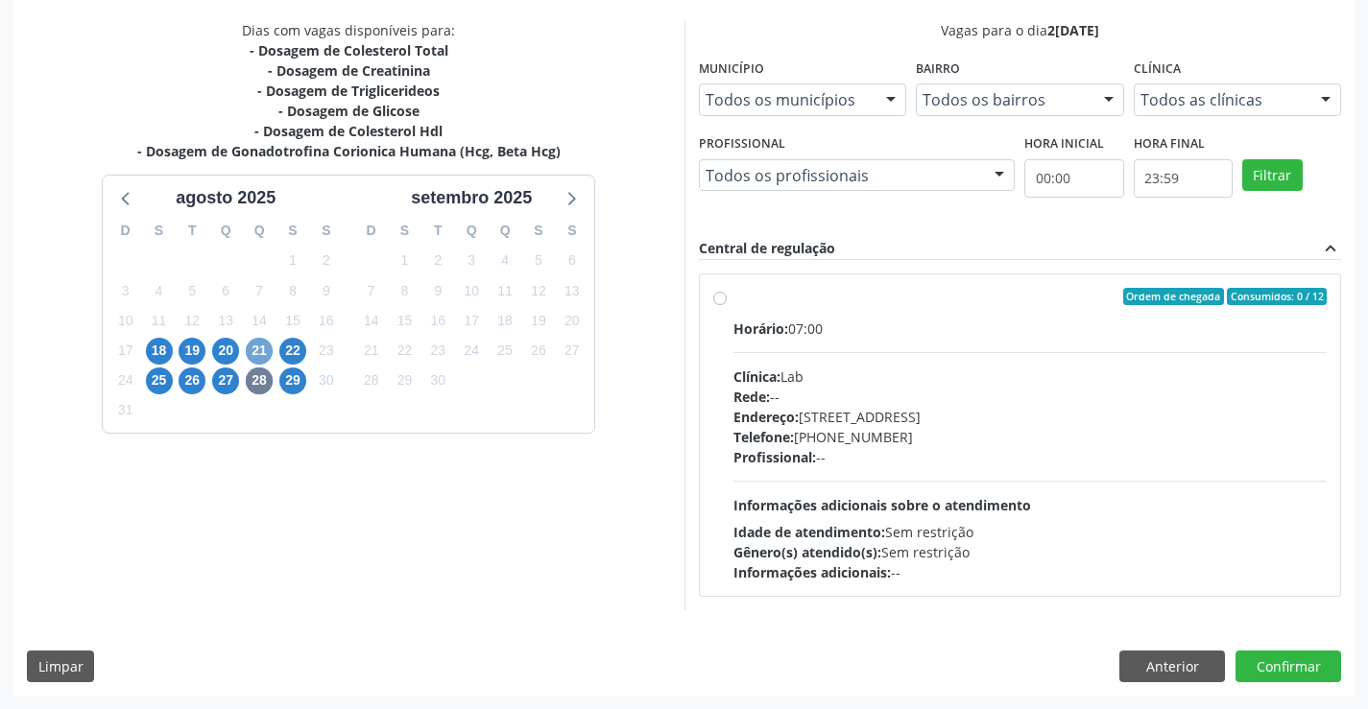
click at [262, 358] on span "21" at bounding box center [259, 351] width 27 height 27
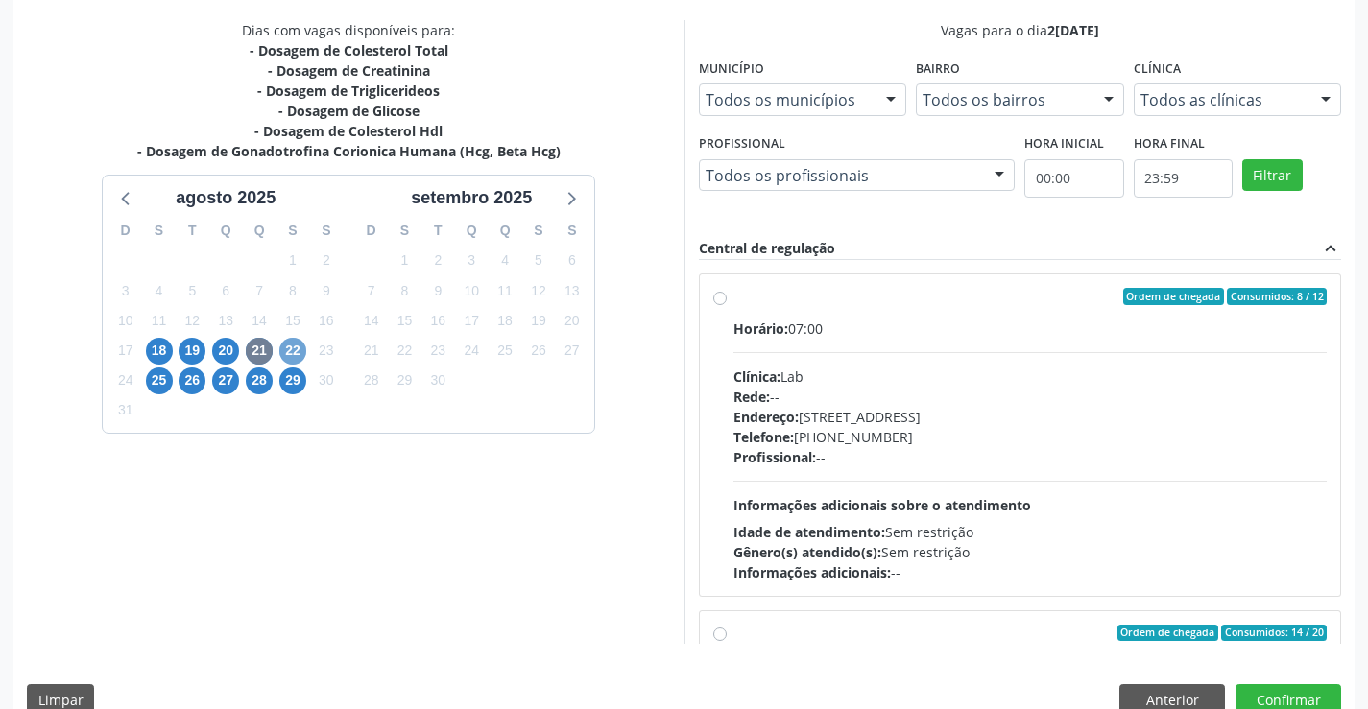
click at [297, 351] on span "22" at bounding box center [292, 351] width 27 height 27
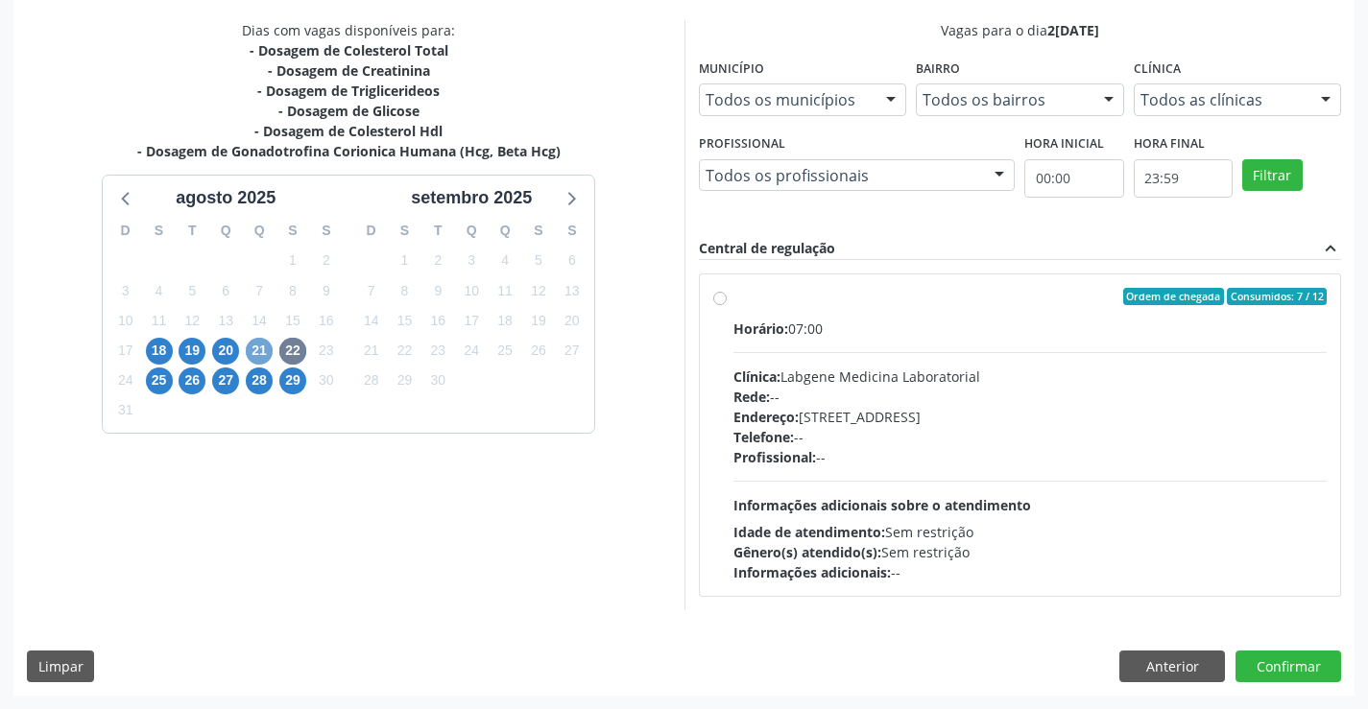
click at [262, 347] on span "21" at bounding box center [259, 351] width 27 height 27
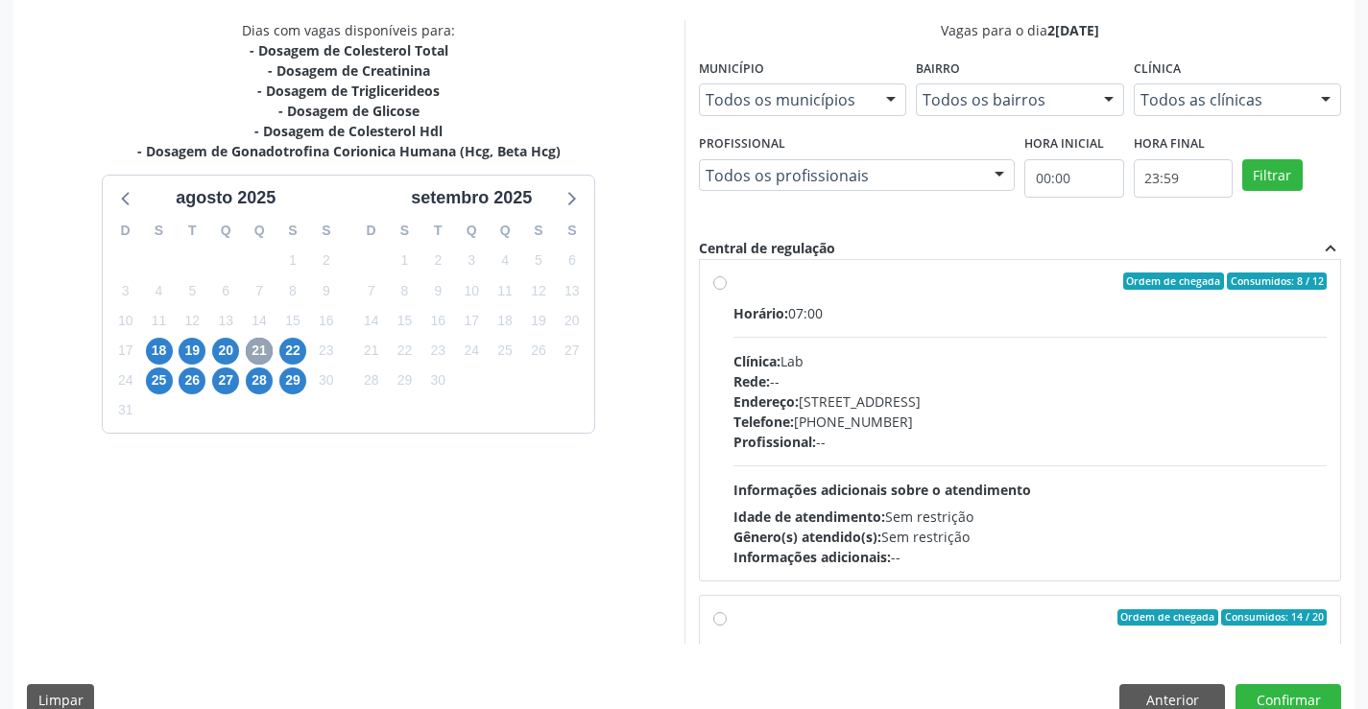
scroll to position [0, 0]
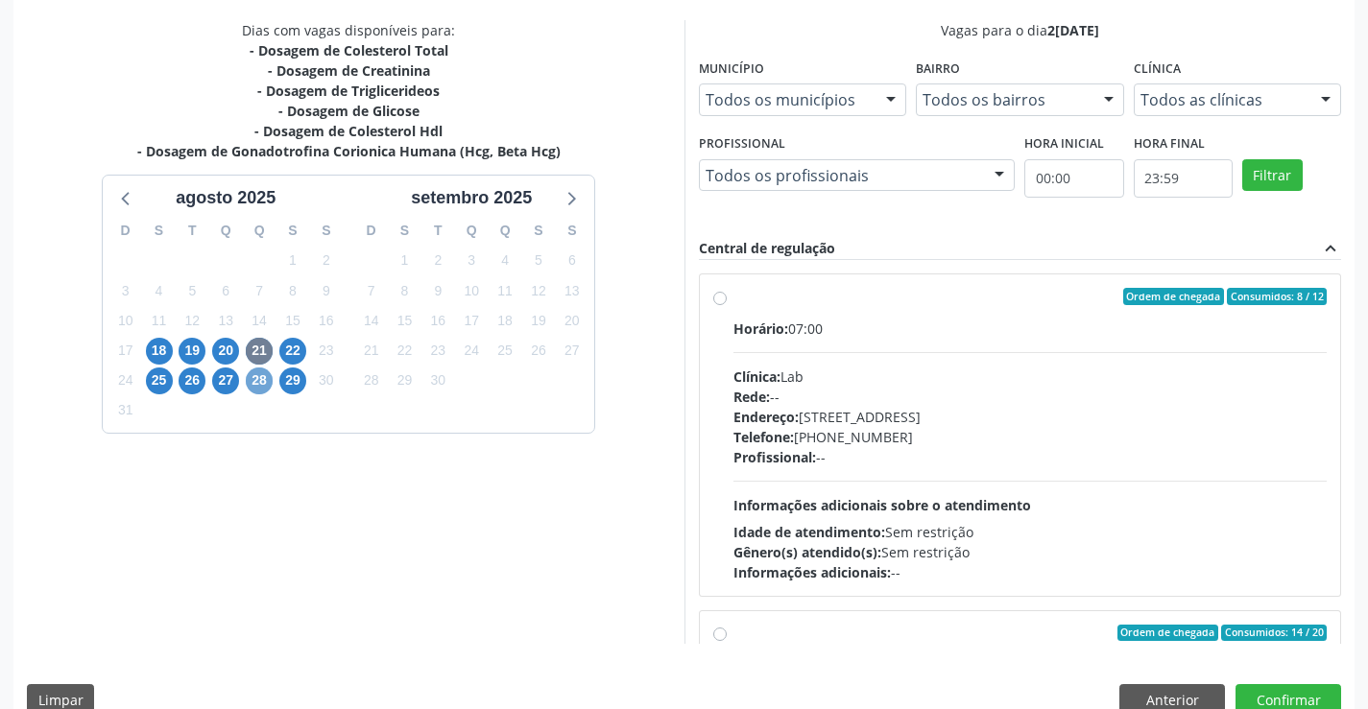
click at [261, 372] on span "28" at bounding box center [259, 381] width 27 height 27
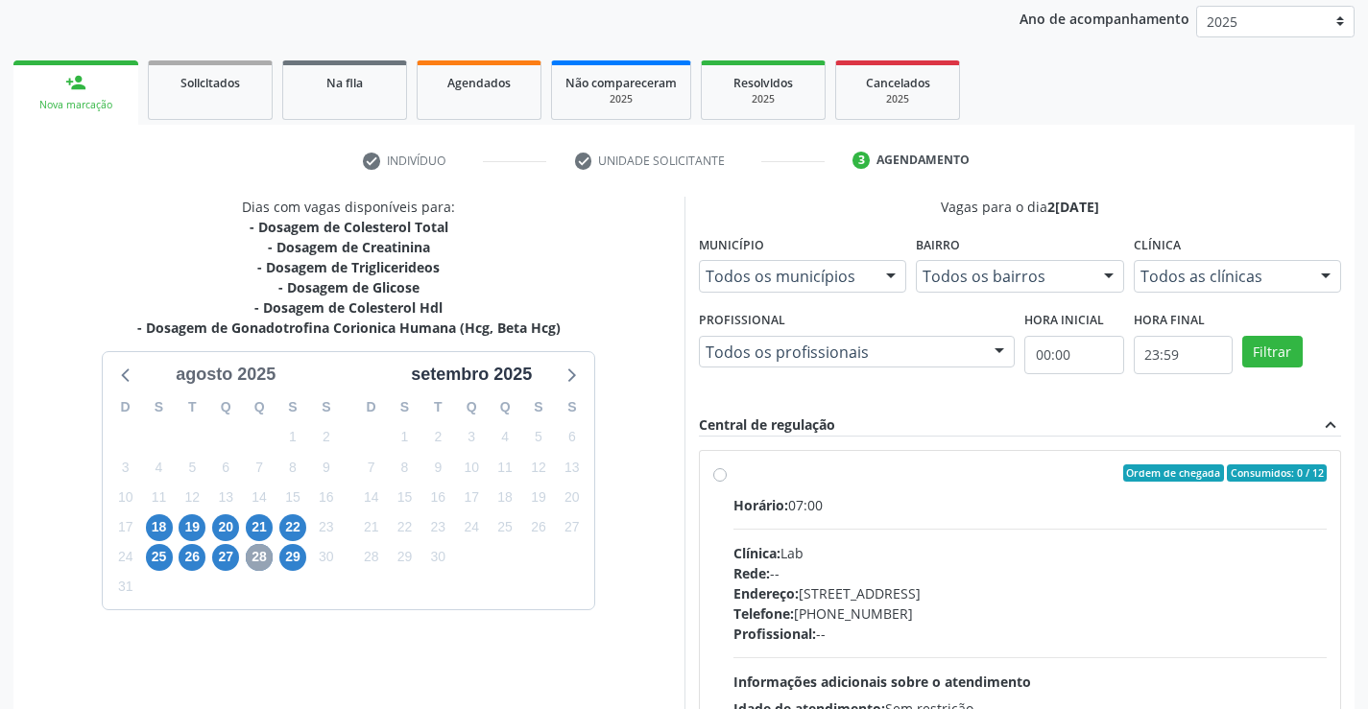
scroll to position [403, 0]
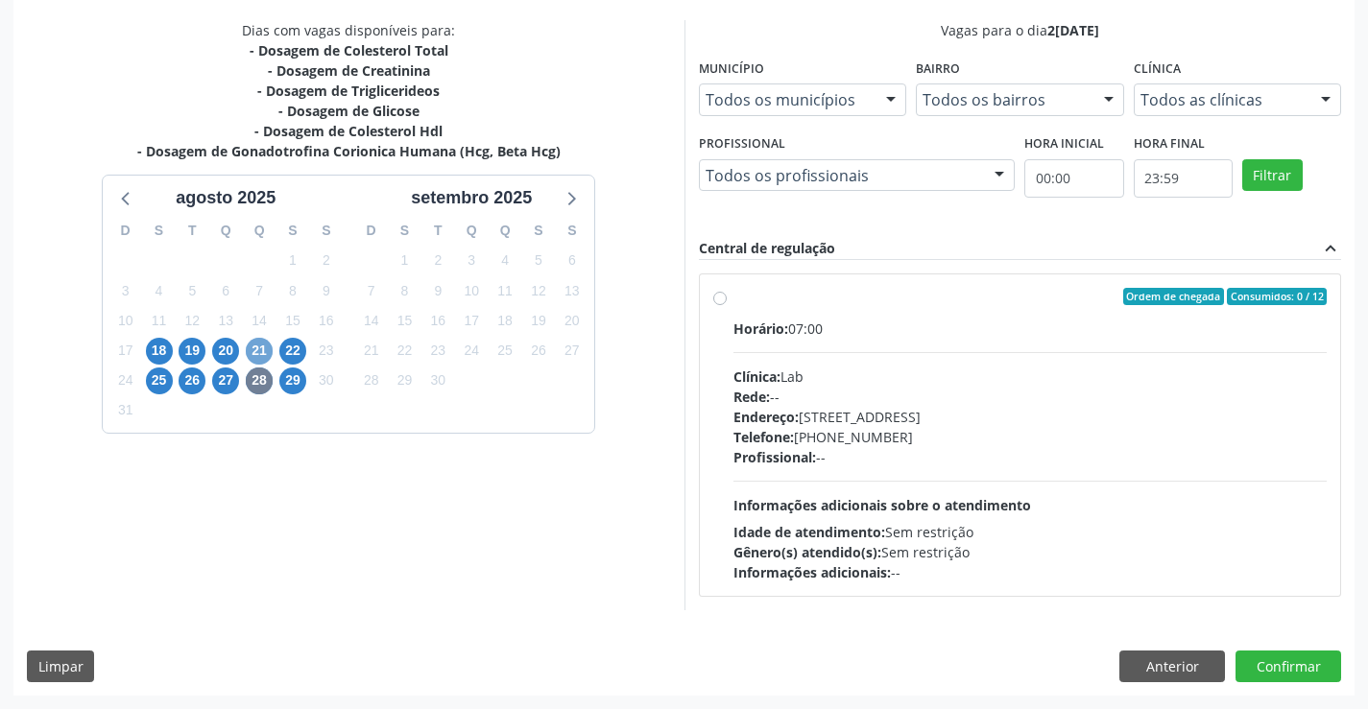
click at [259, 359] on span "21" at bounding box center [259, 351] width 27 height 27
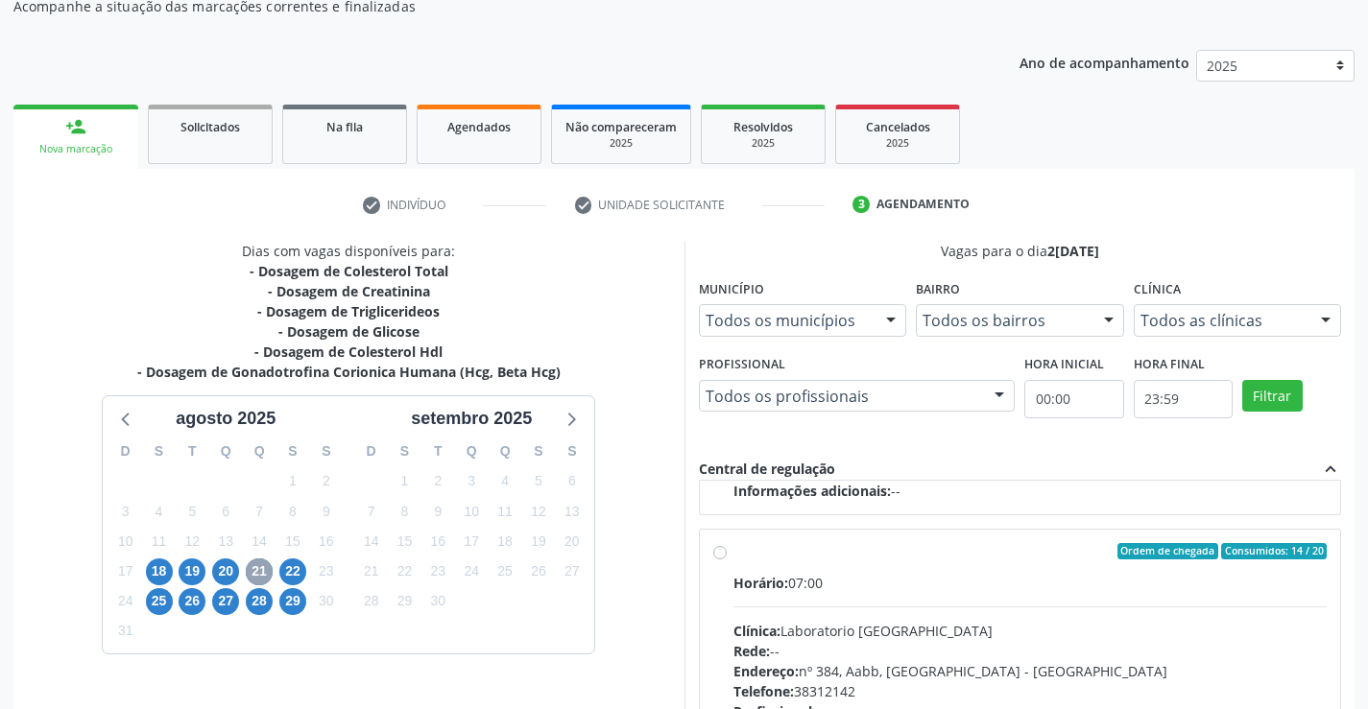
scroll to position [438, 0]
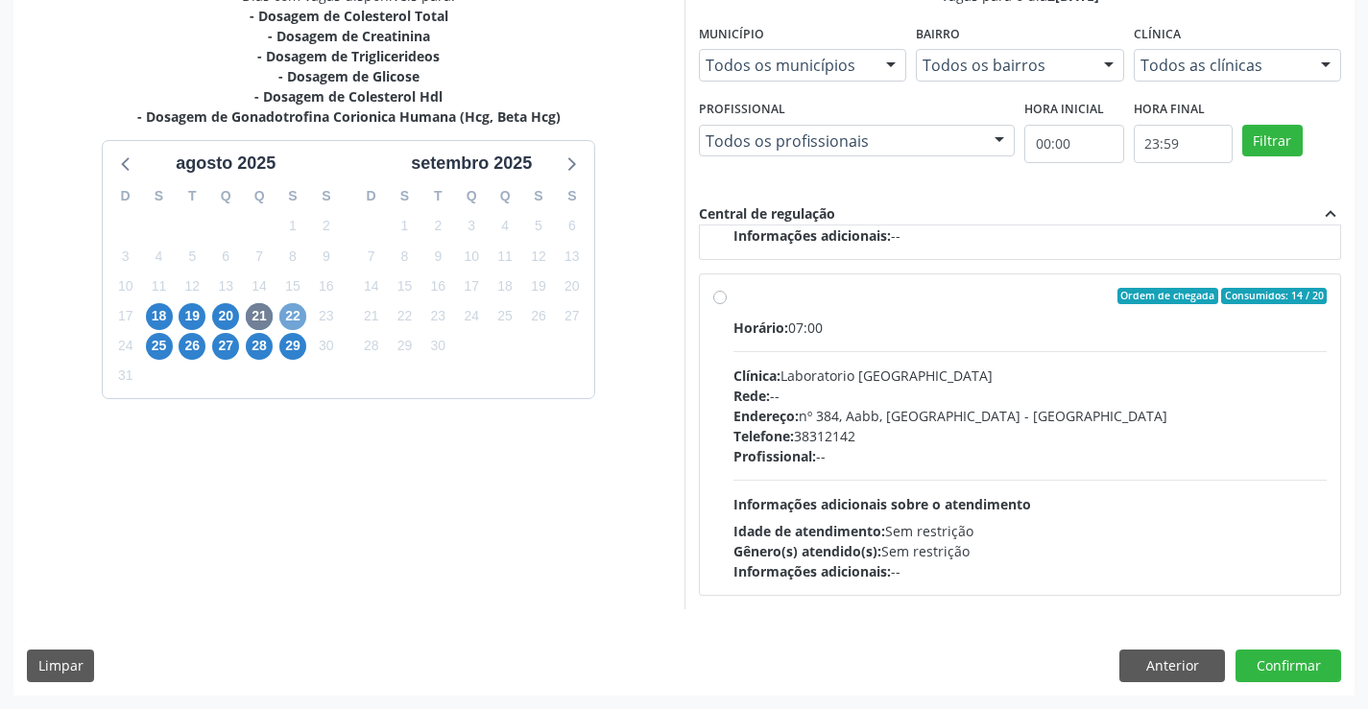
click at [288, 323] on span "22" at bounding box center [292, 316] width 27 height 27
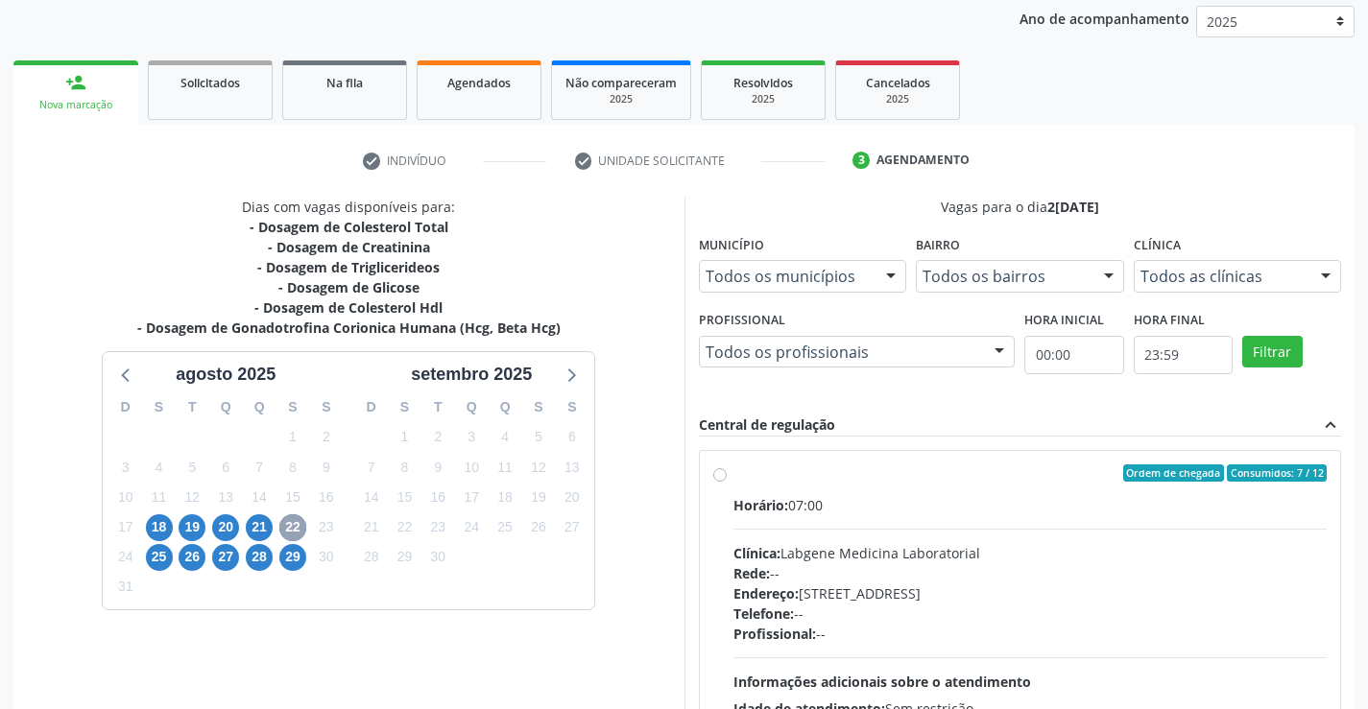
scroll to position [403, 0]
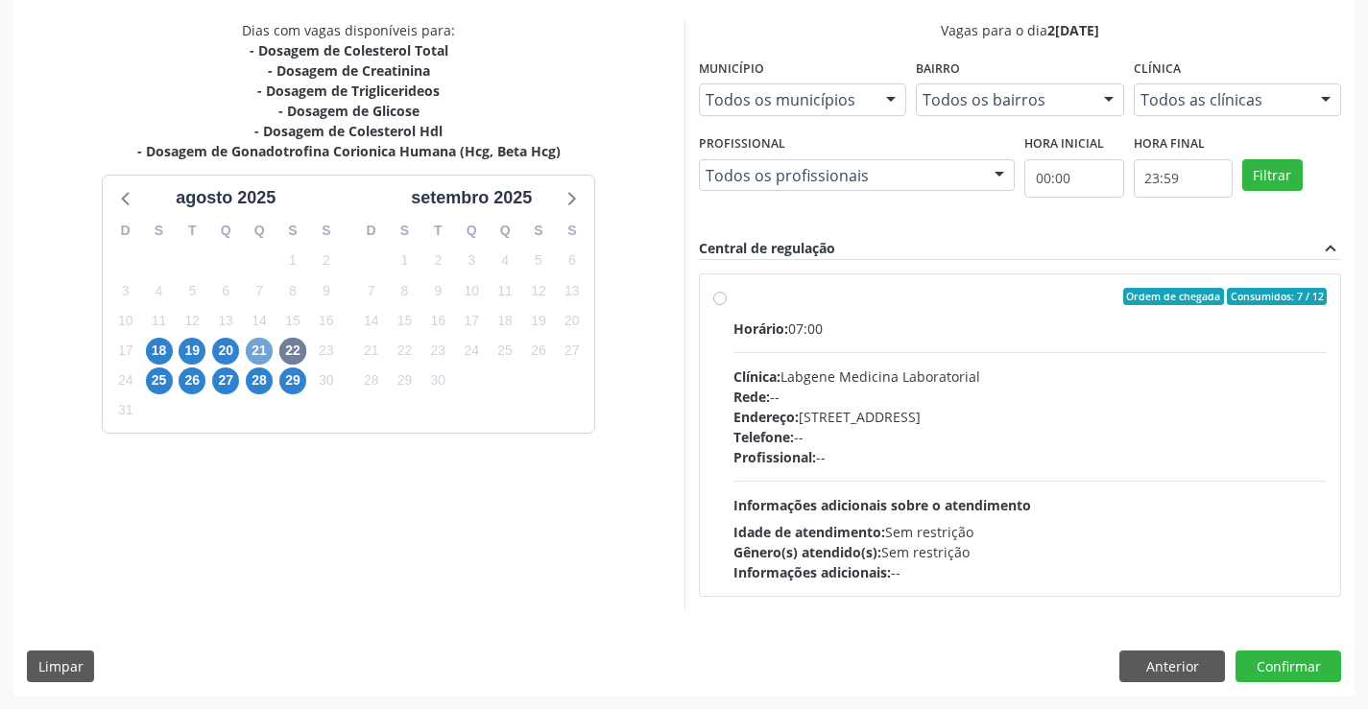
click at [257, 364] on span "21" at bounding box center [259, 351] width 27 height 27
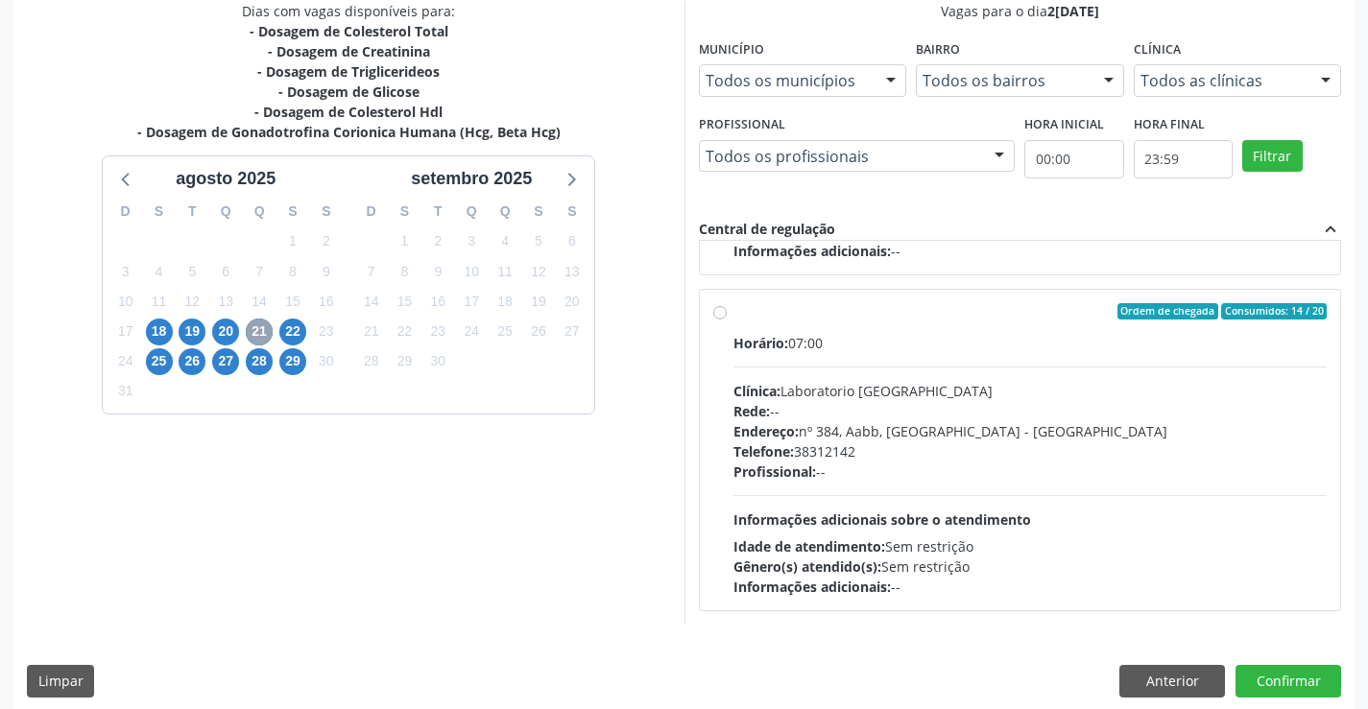
scroll to position [438, 0]
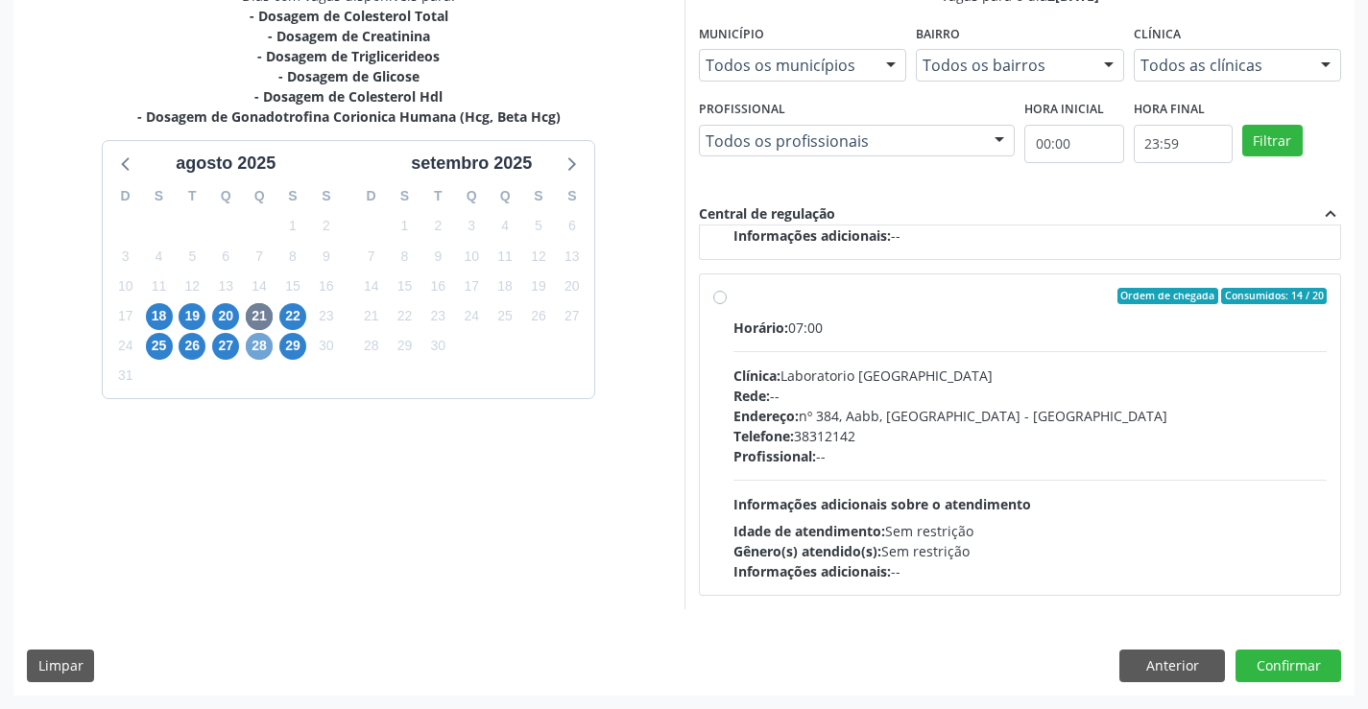
click at [266, 344] on span "28" at bounding box center [259, 346] width 27 height 27
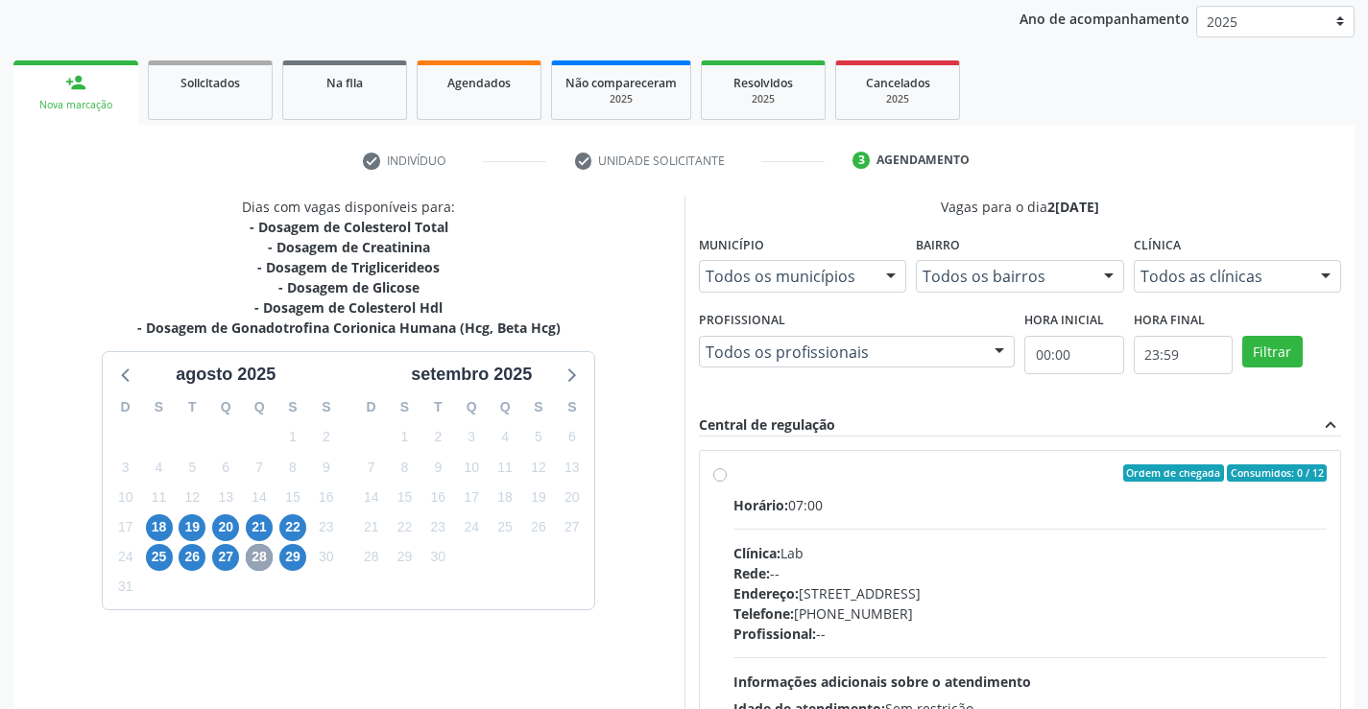
scroll to position [403, 0]
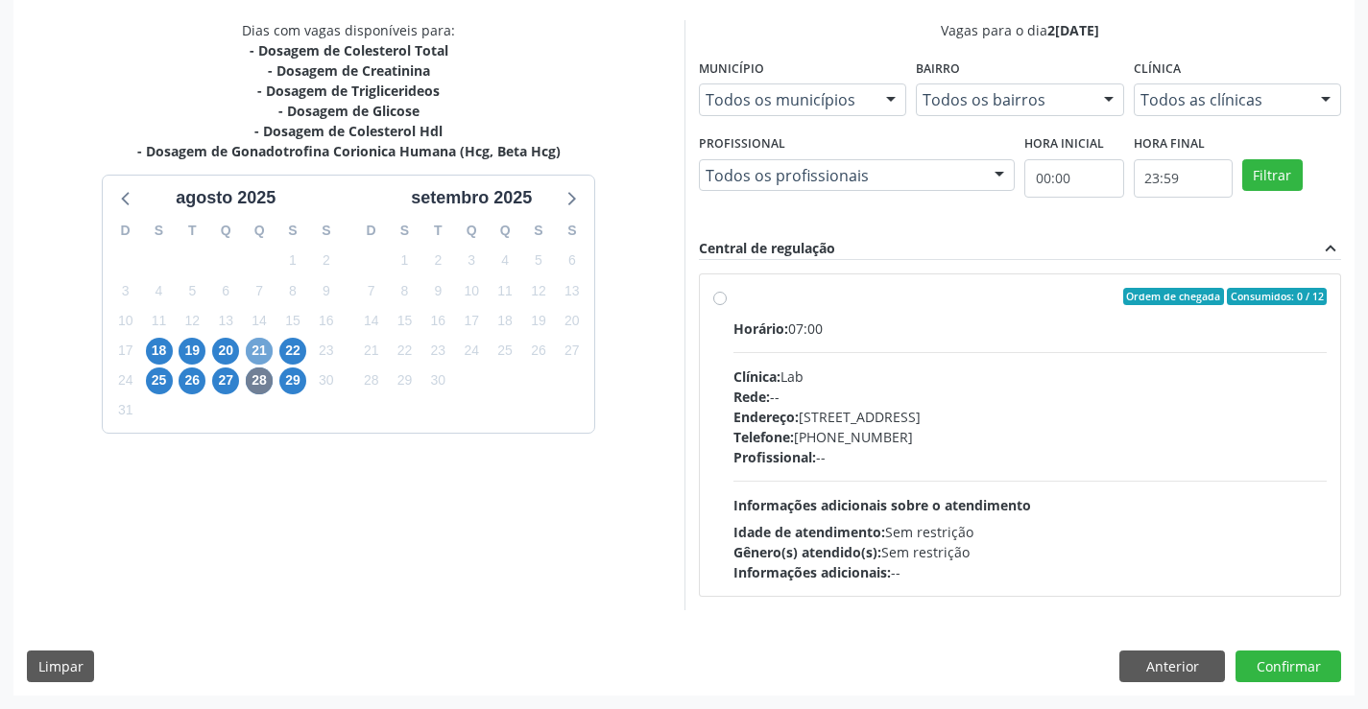
click at [259, 353] on span "21" at bounding box center [259, 351] width 27 height 27
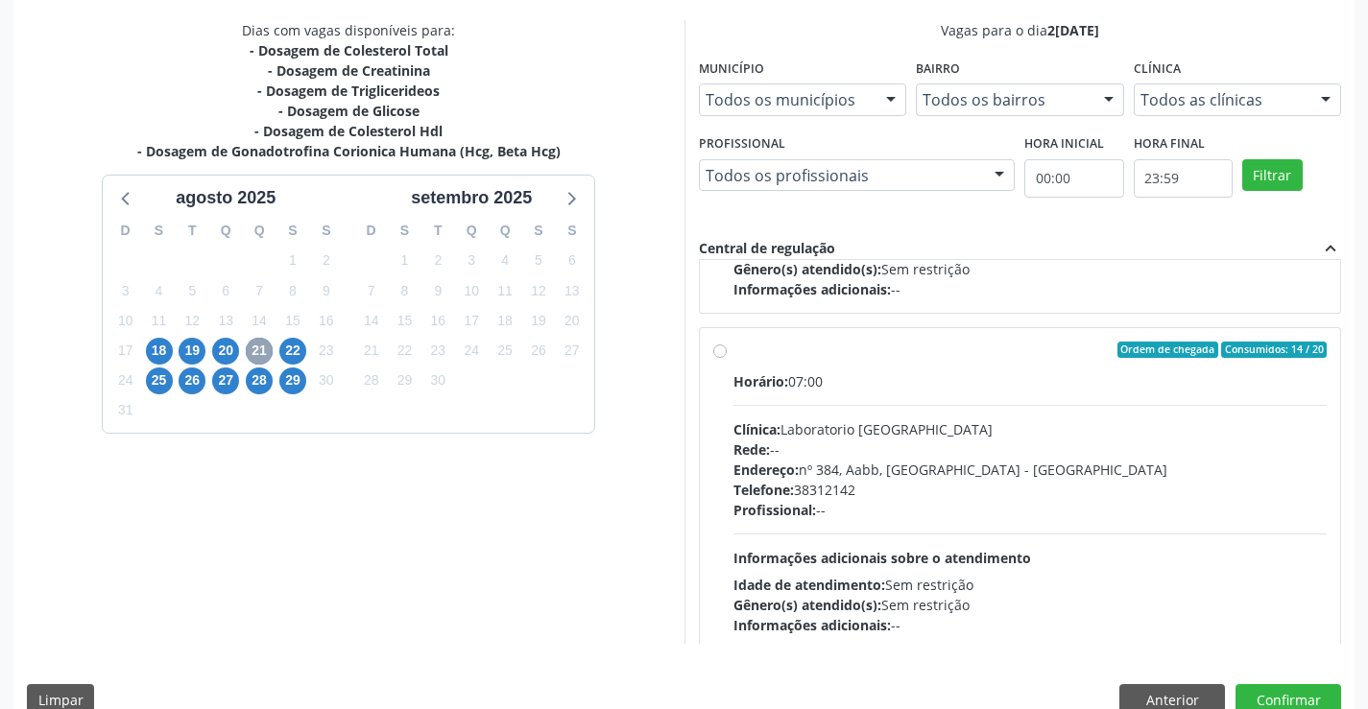
scroll to position [302, 0]
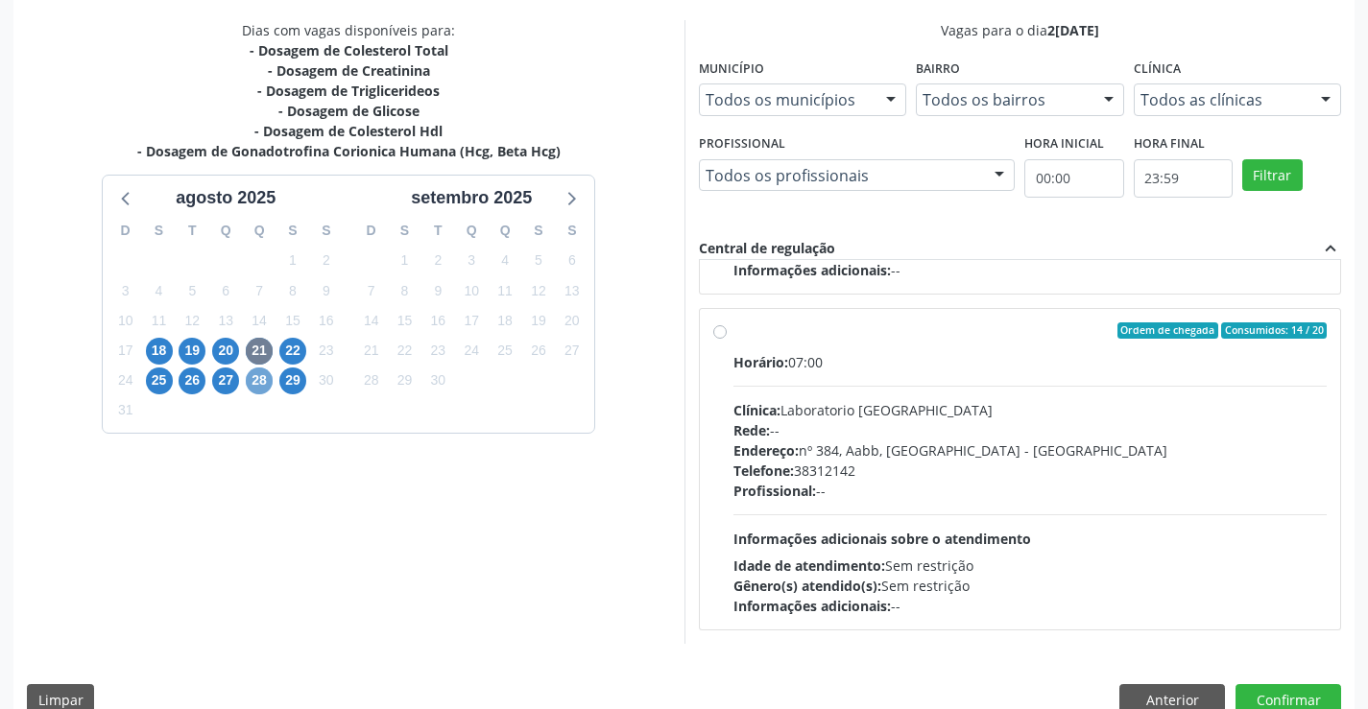
click at [253, 375] on span "28" at bounding box center [259, 381] width 27 height 27
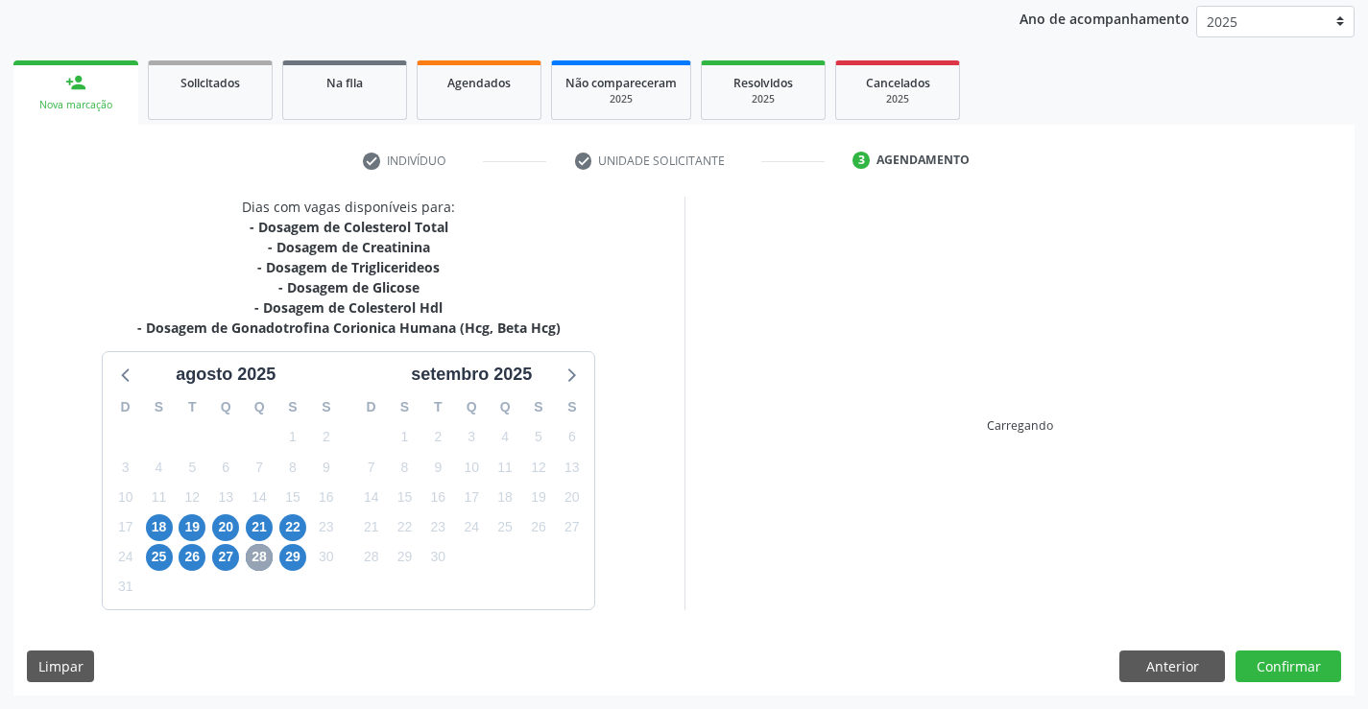
scroll to position [403, 0]
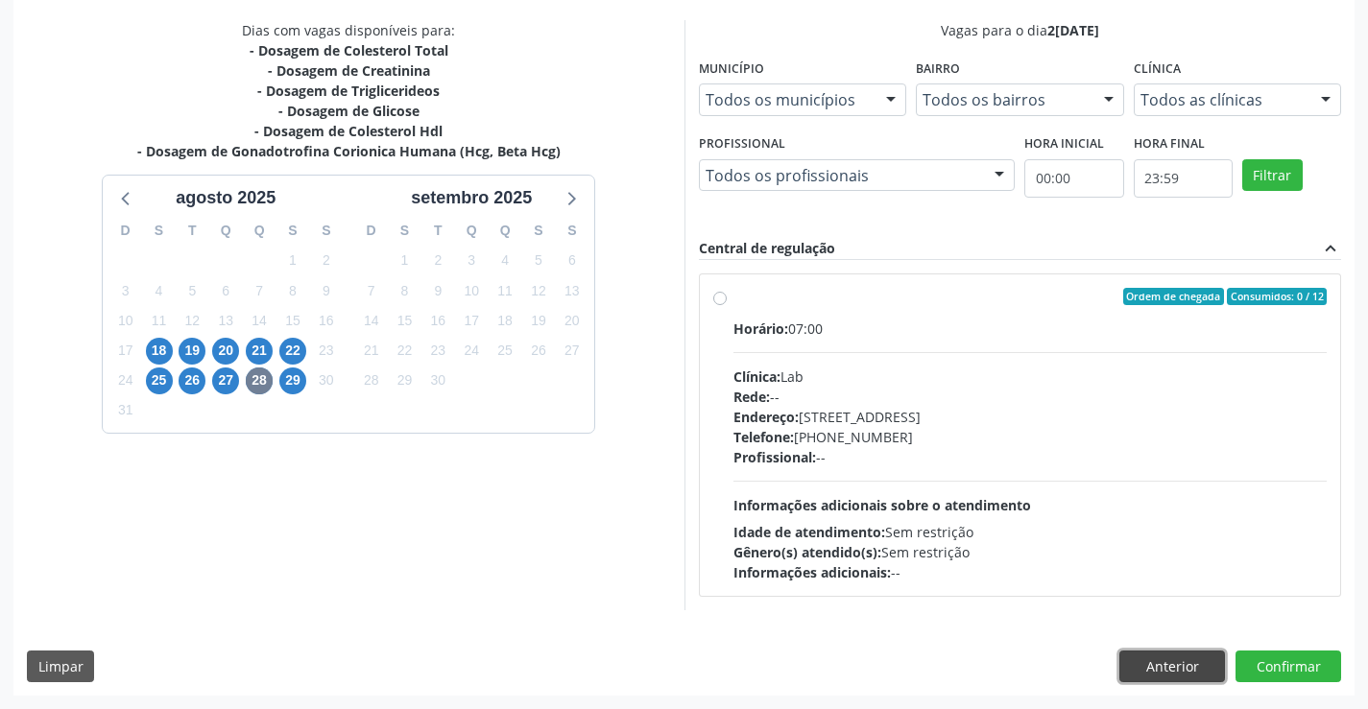
click at [1167, 664] on button "Anterior" at bounding box center [1172, 667] width 106 height 33
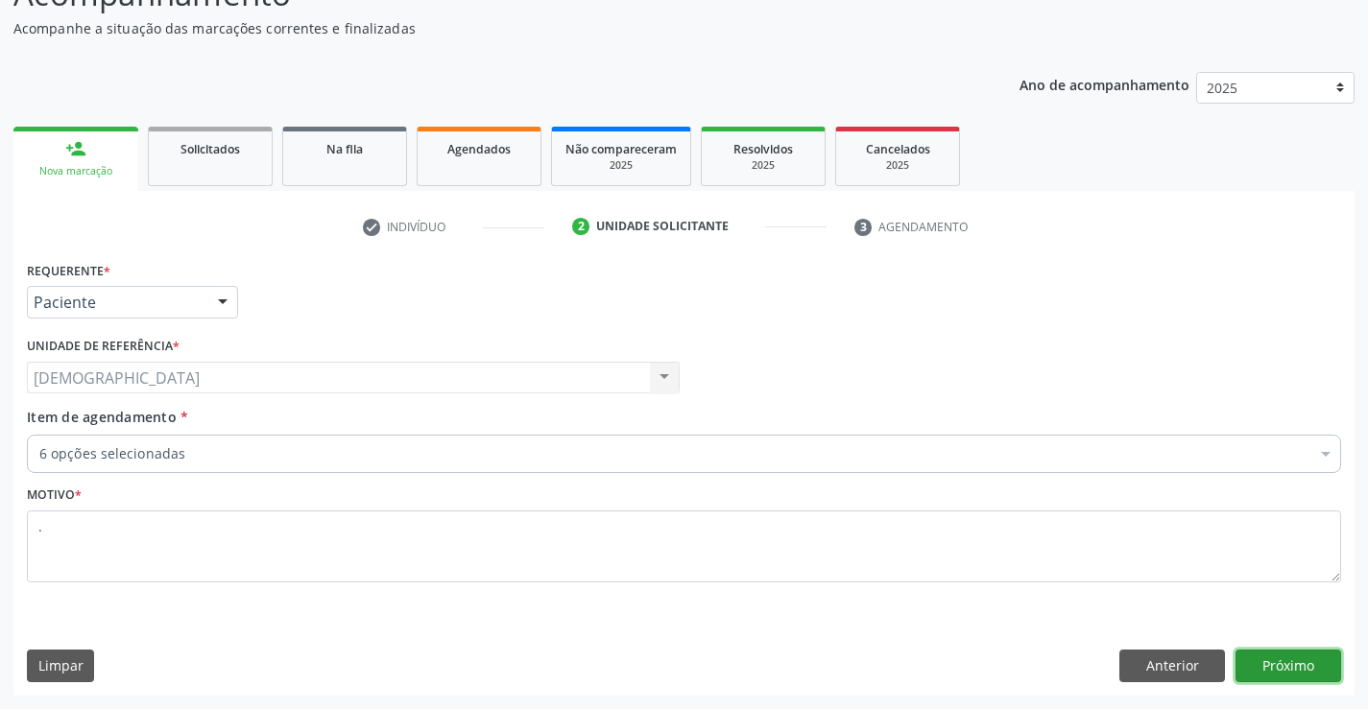
click at [1268, 666] on button "Próximo" at bounding box center [1288, 666] width 106 height 33
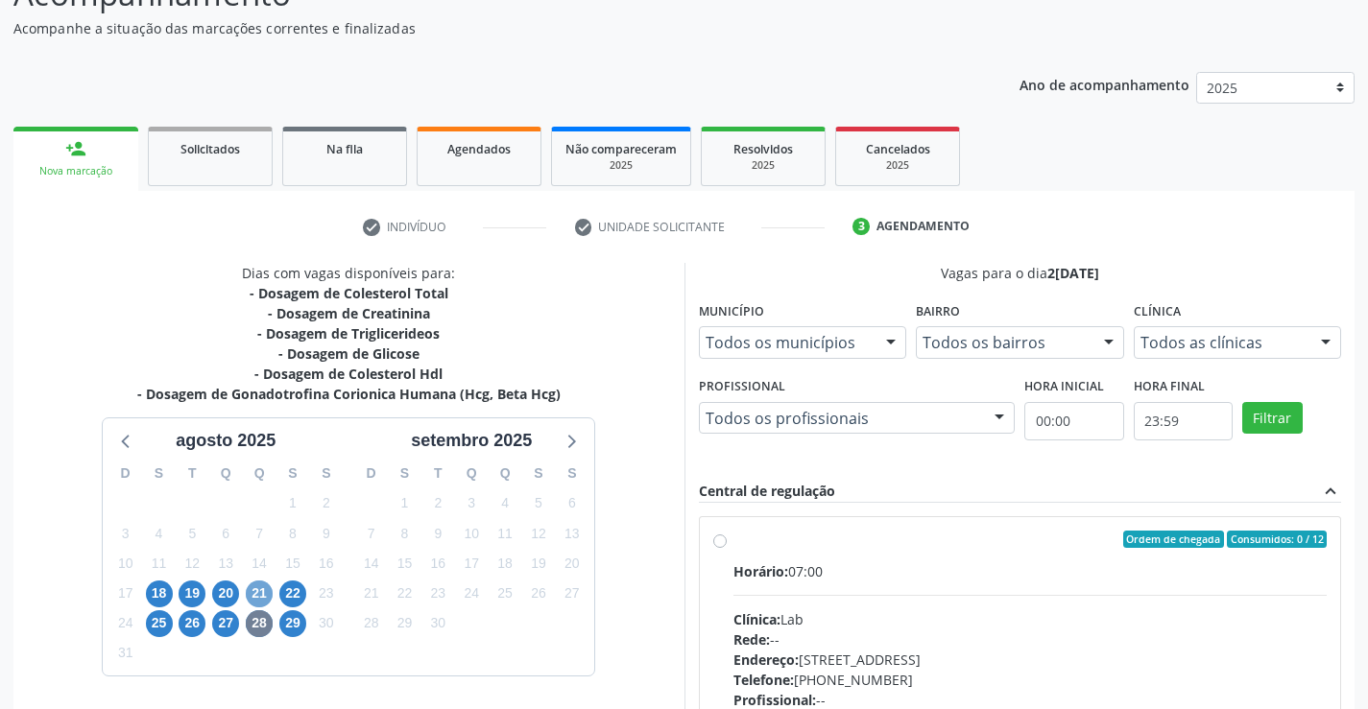
click at [255, 592] on span "21" at bounding box center [259, 594] width 27 height 27
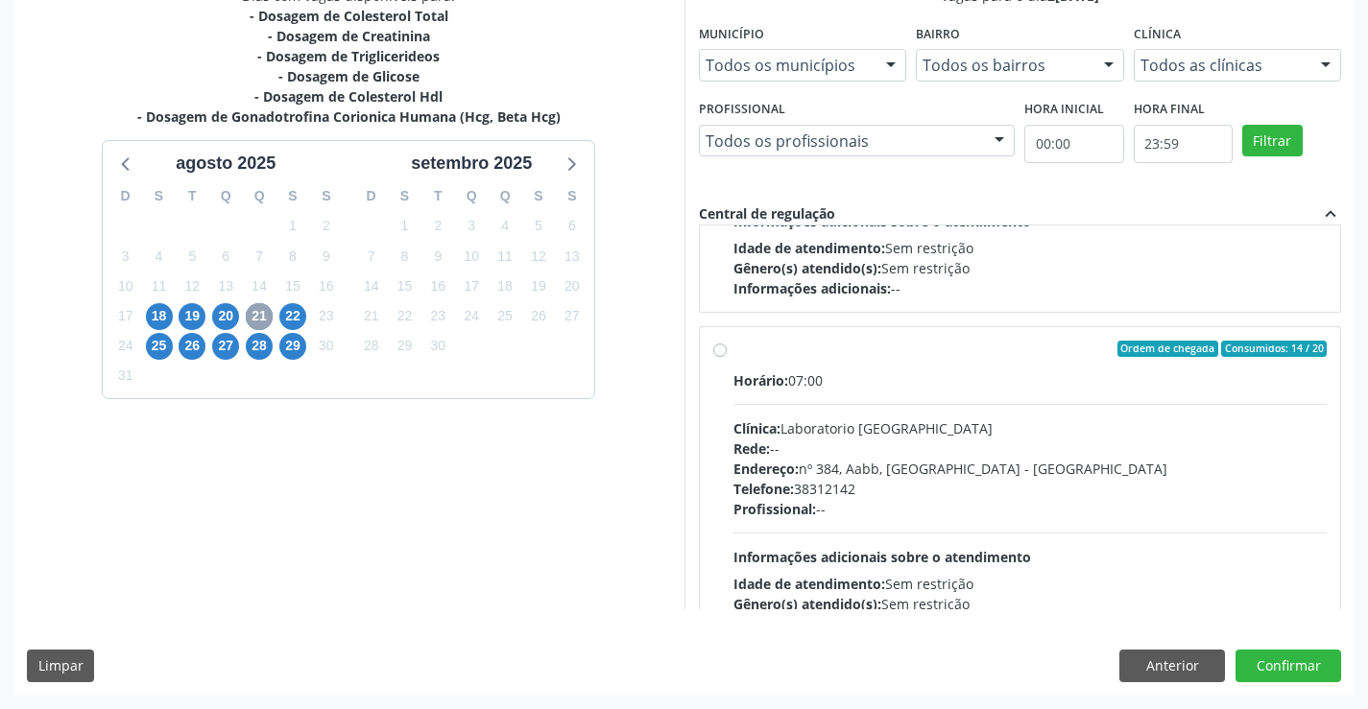
scroll to position [302, 0]
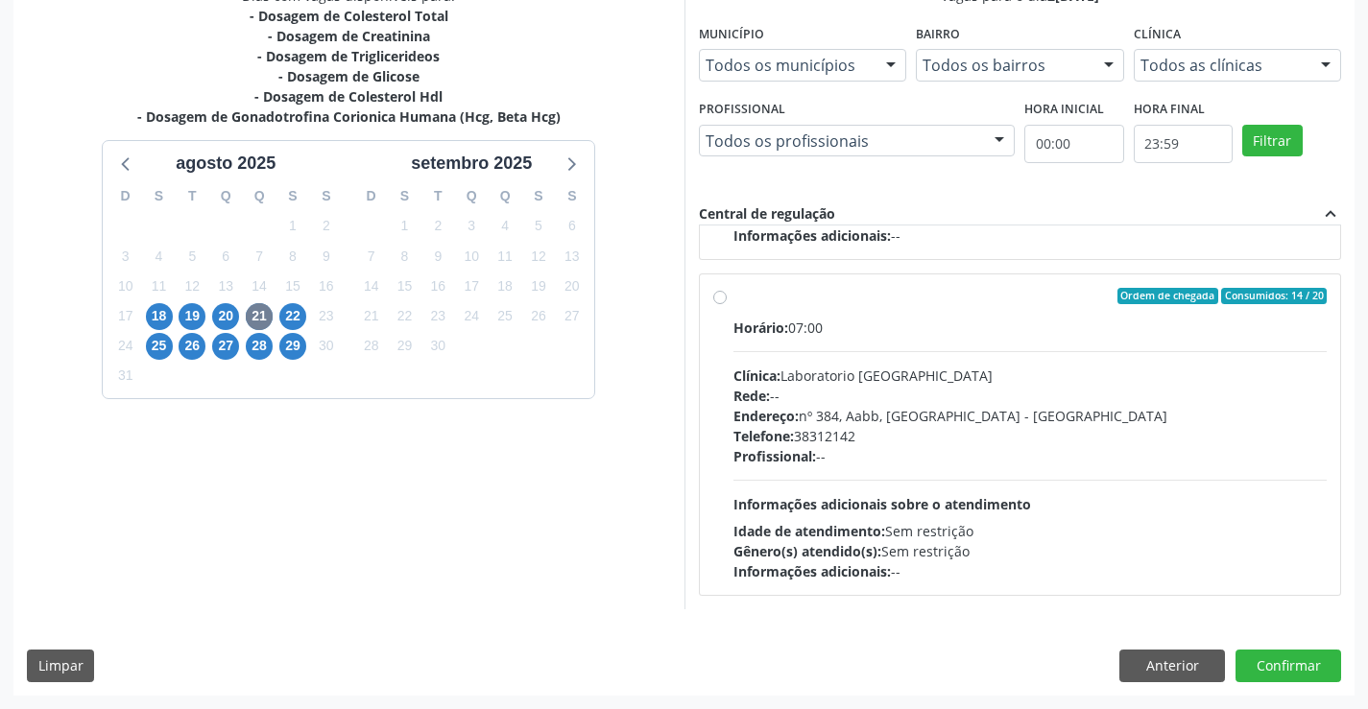
drag, startPoint x: 1340, startPoint y: 501, endPoint x: 1334, endPoint y: 543, distance: 42.6
click at [1334, 543] on div "Ordem de chegada Consumidos: 8 / 12 Horário: 07:00 Clínica: Lab Rede: -- Endere…" at bounding box center [1020, 418] width 643 height 384
click at [367, 568] on div "Dias com vagas disponíveis para: - Dosagem de Colesterol Total - Dosagem de Cre…" at bounding box center [348, 298] width 671 height 624
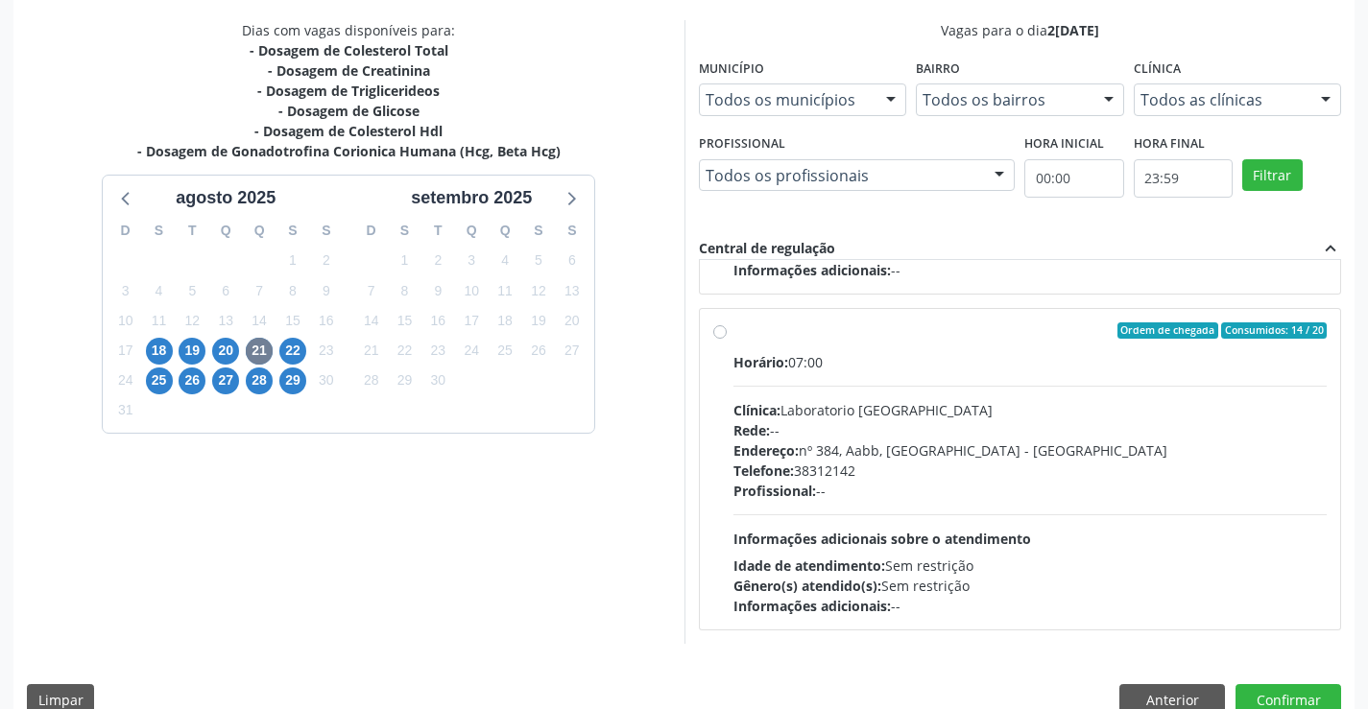
scroll to position [438, 0]
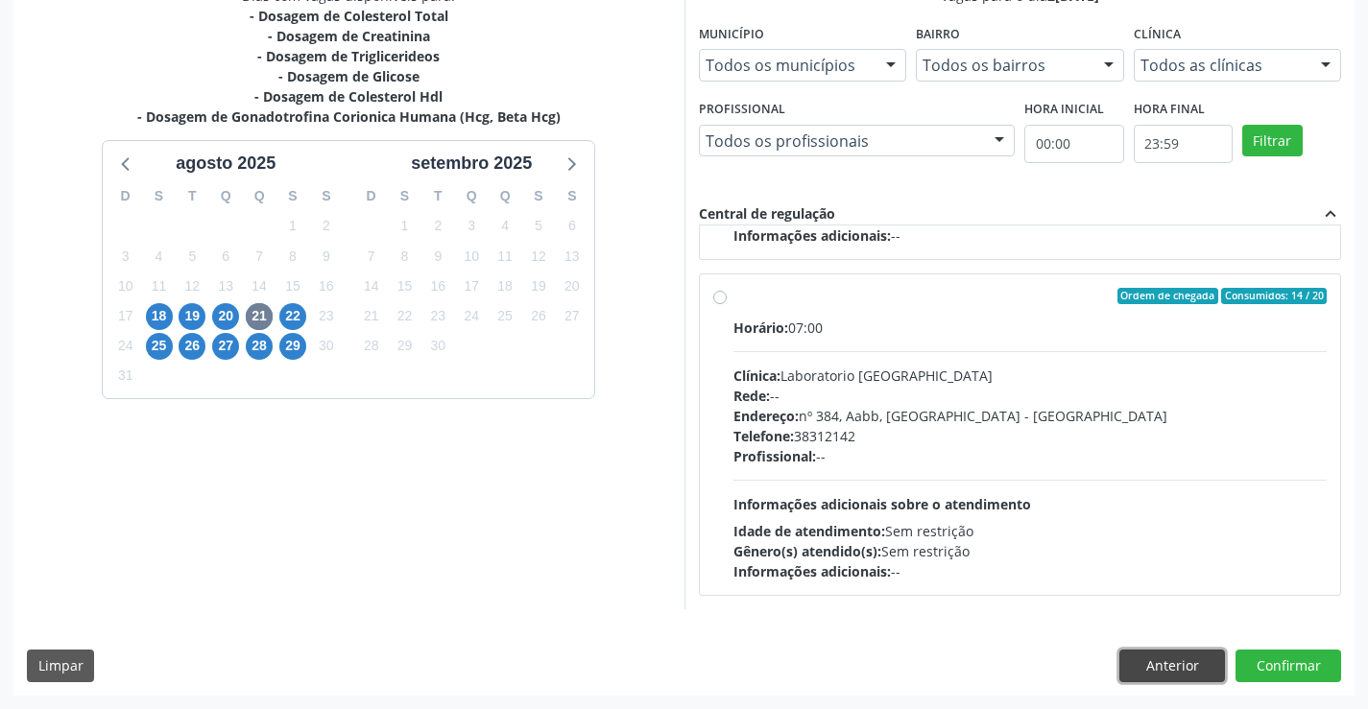
click at [1159, 655] on button "Anterior" at bounding box center [1172, 666] width 106 height 33
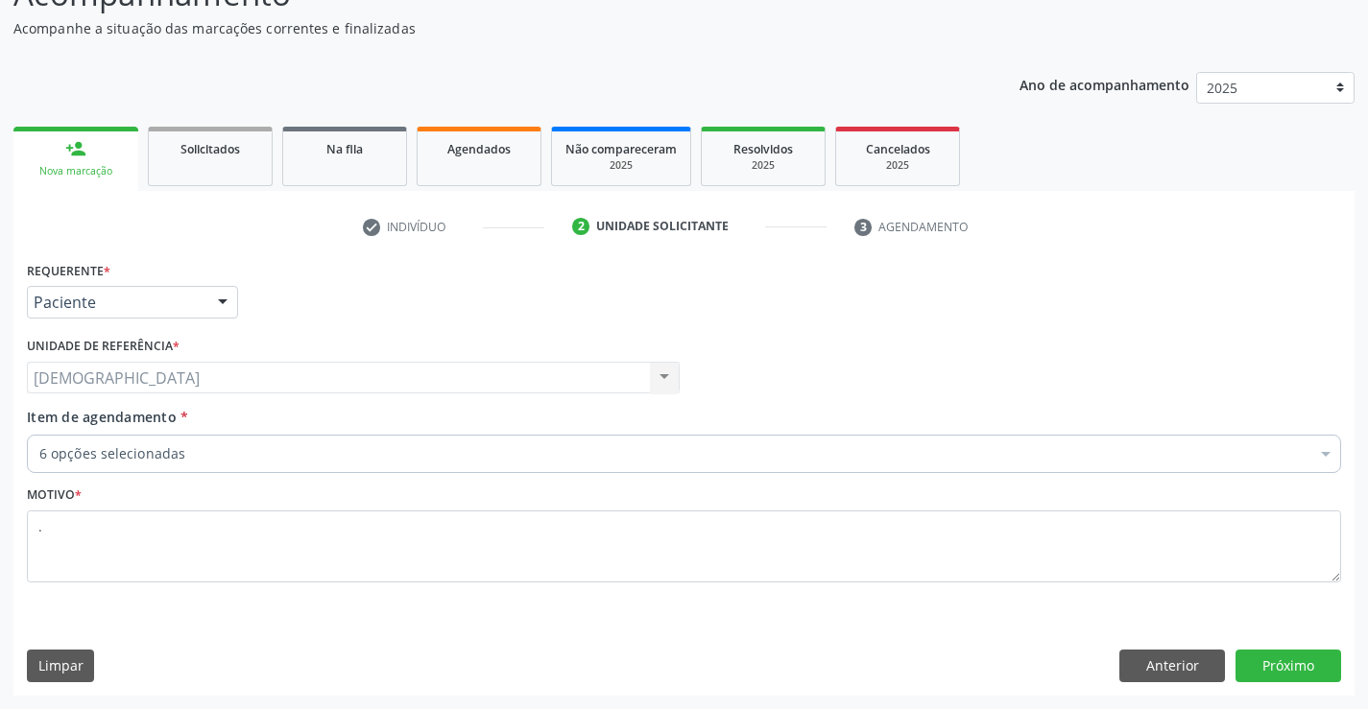
scroll to position [160, 0]
click at [1287, 658] on button "Próximo" at bounding box center [1288, 666] width 106 height 33
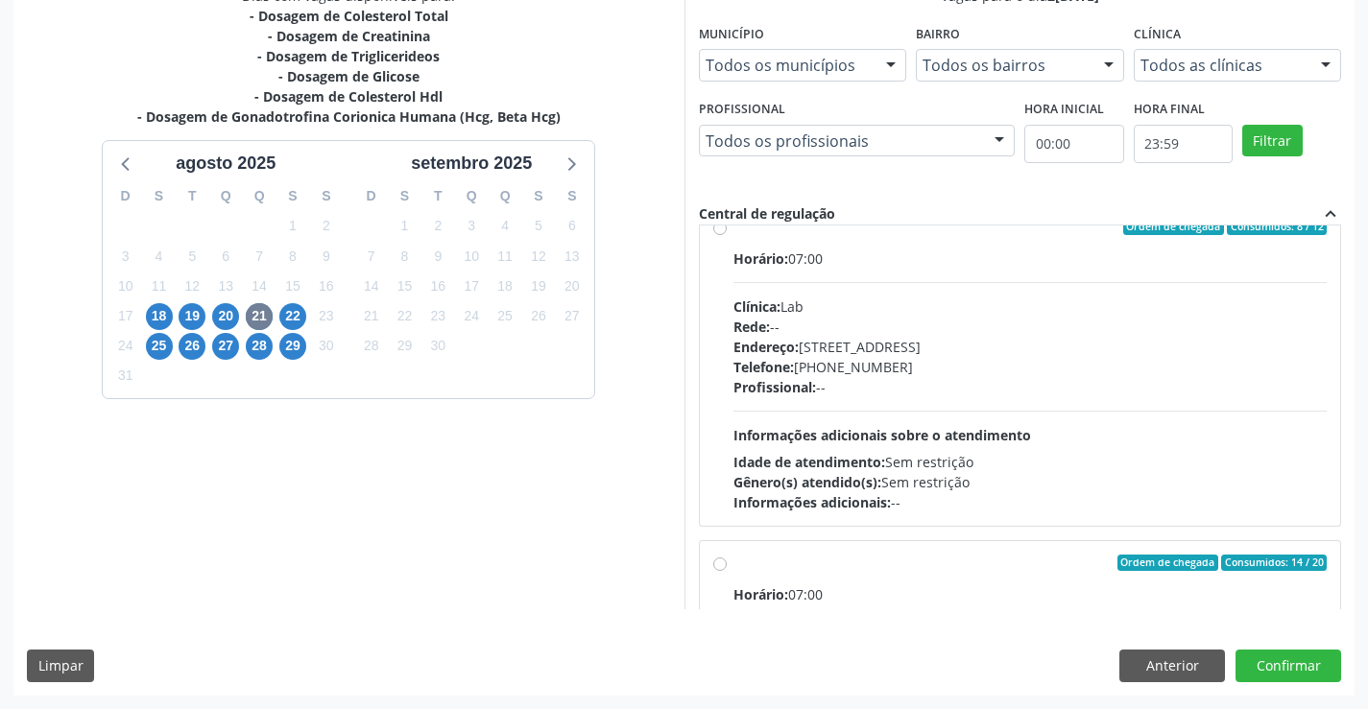
scroll to position [0, 0]
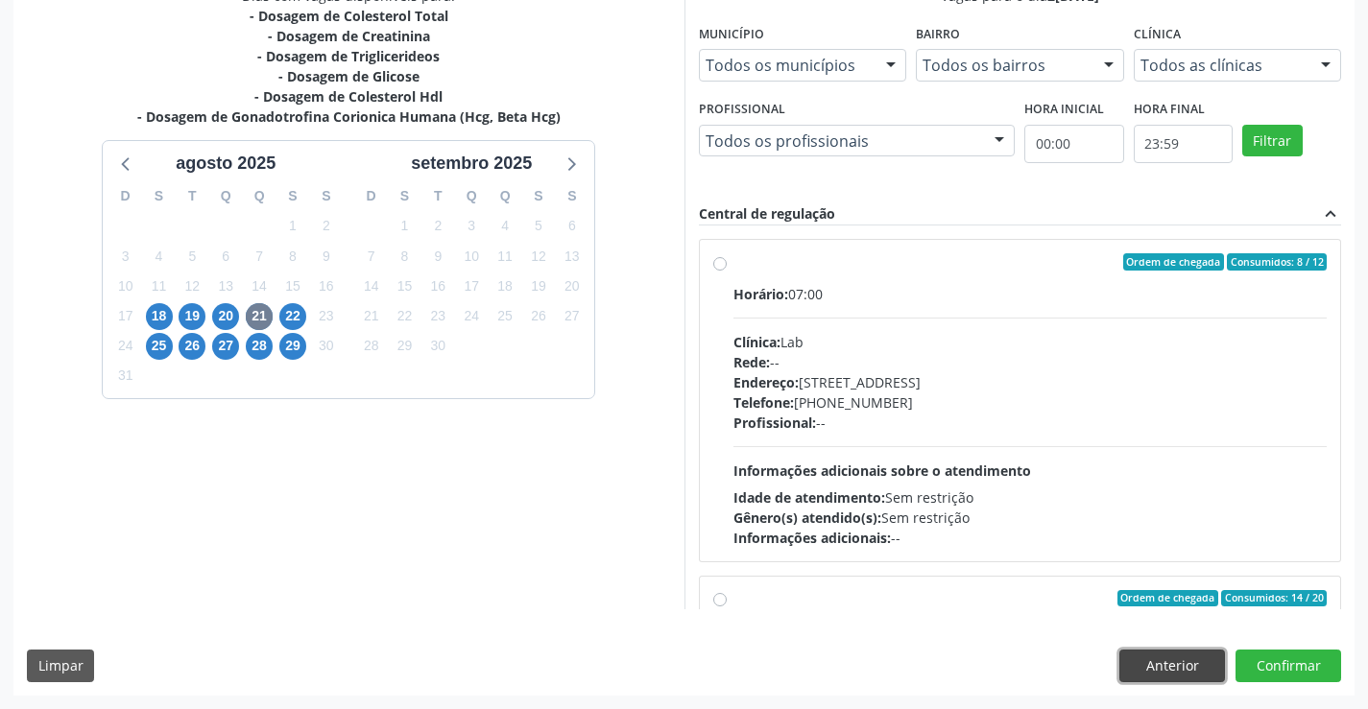
click at [1138, 656] on button "Anterior" at bounding box center [1172, 666] width 106 height 33
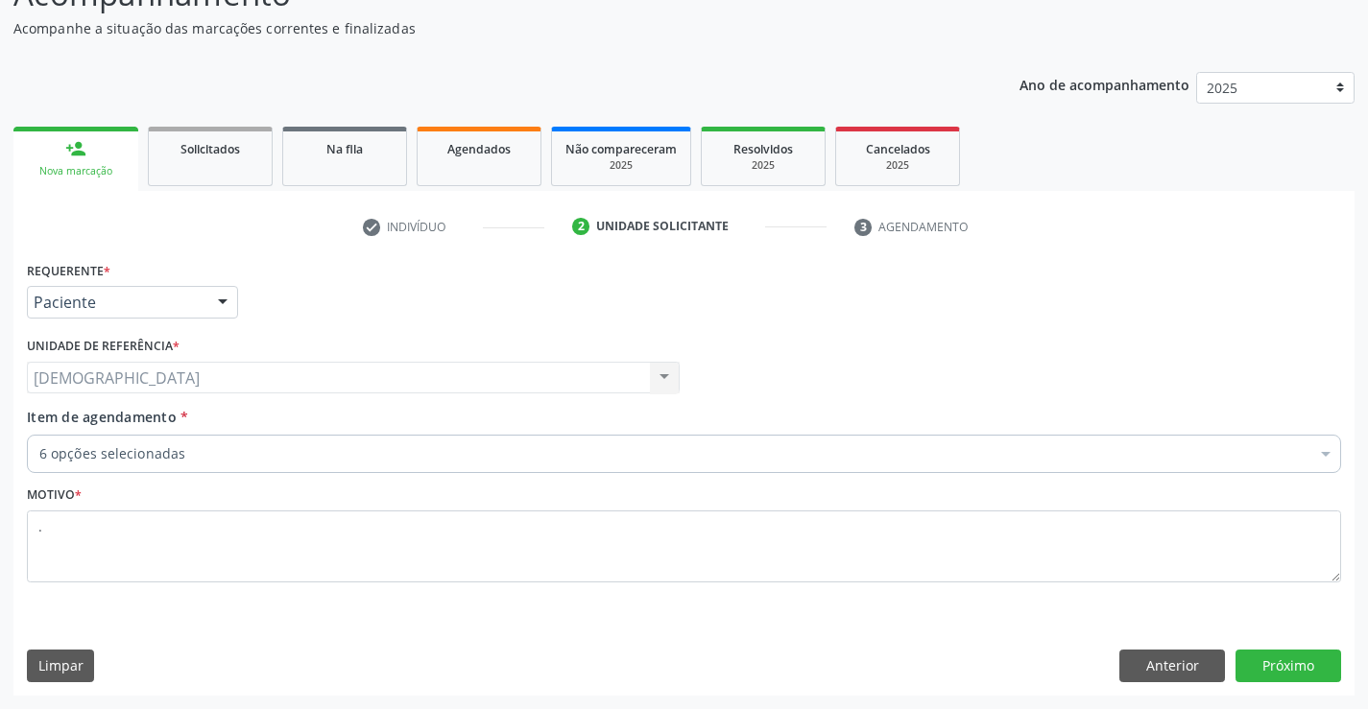
click at [665, 380] on div "Usf [DEMOGRAPHIC_DATA] Usf [DEMOGRAPHIC_DATA] Nenhum resultado encontrado para:…" at bounding box center [353, 378] width 653 height 33
click at [663, 383] on div "Usf [DEMOGRAPHIC_DATA] Usf [DEMOGRAPHIC_DATA] Nenhum resultado encontrado para:…" at bounding box center [353, 378] width 653 height 33
click at [663, 378] on div "Usf [DEMOGRAPHIC_DATA] Usf [DEMOGRAPHIC_DATA] Nenhum resultado encontrado para:…" at bounding box center [353, 378] width 653 height 33
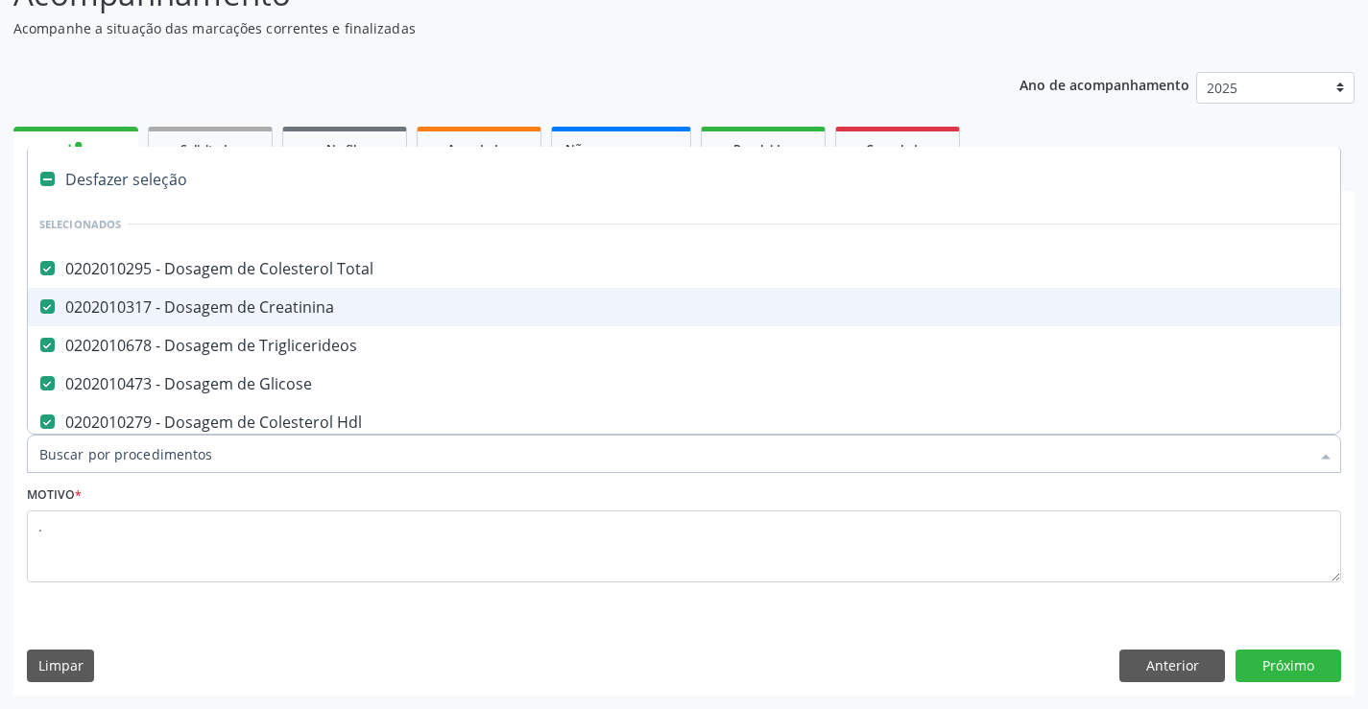
scroll to position [192, 0]
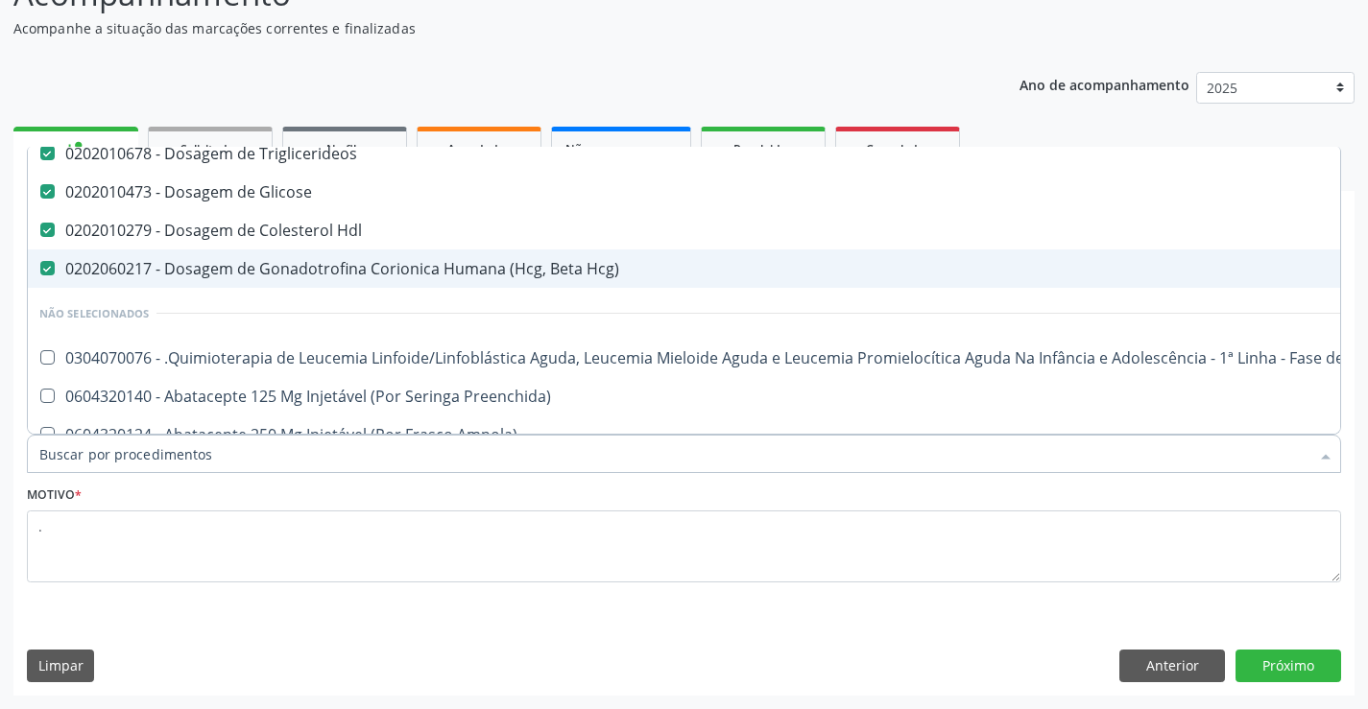
click at [559, 261] on div "0202060217 - Dosagem de Gonadotrofina Corionica Humana (Hcg, Beta Hcg)" at bounding box center [786, 268] width 1494 height 15
checkbox Hcg\) "false"
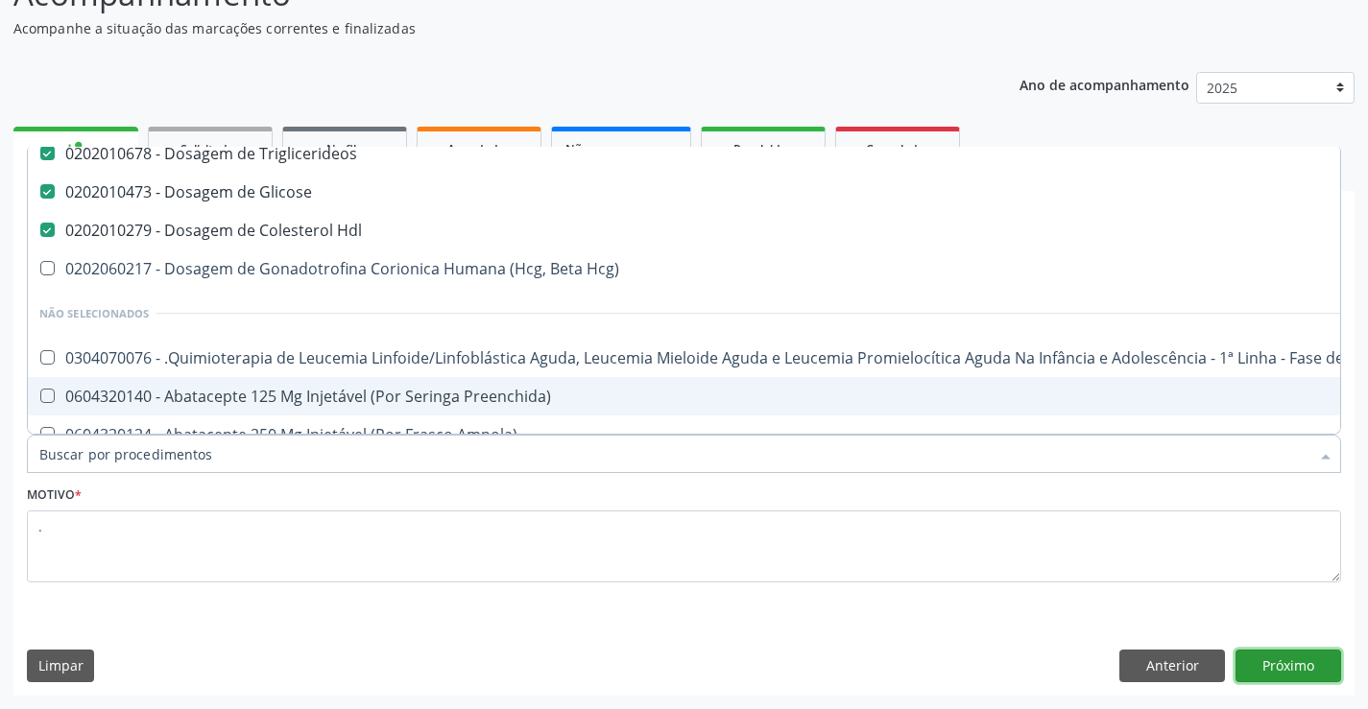
click at [1284, 661] on button "Próximo" at bounding box center [1288, 666] width 106 height 33
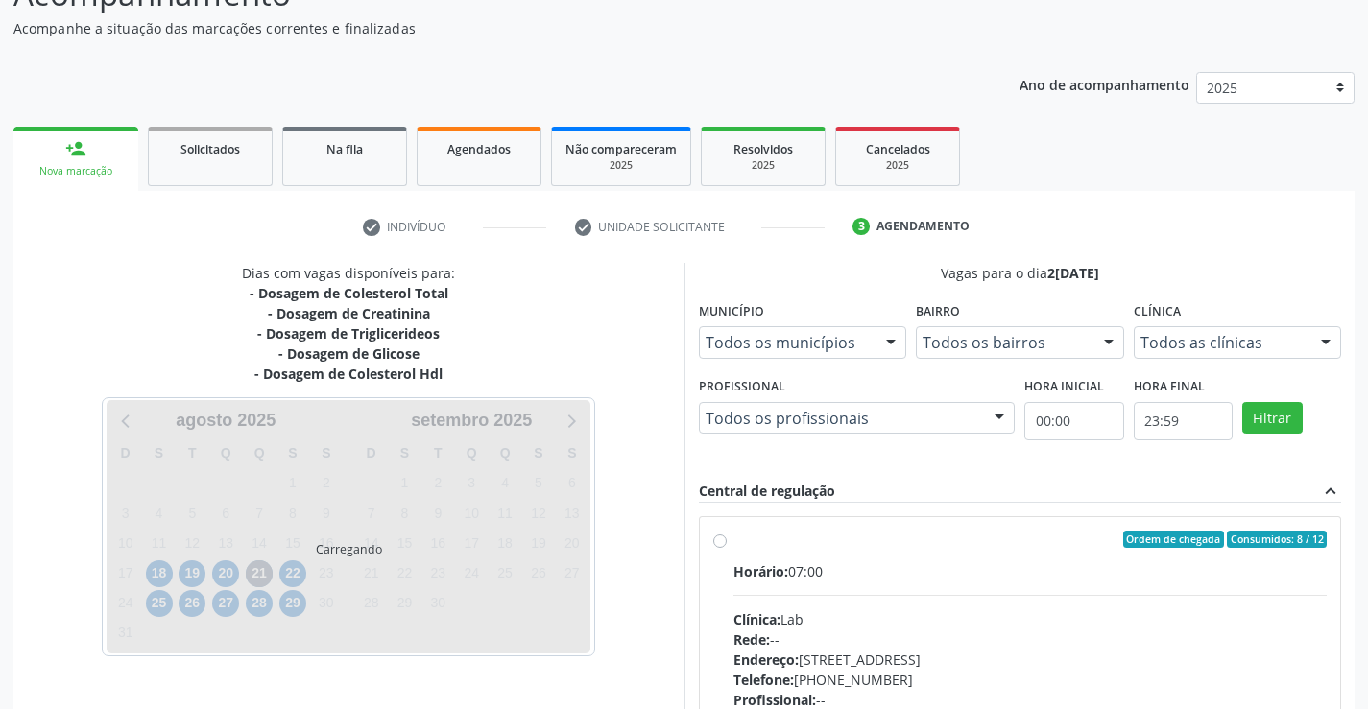
scroll to position [0, 0]
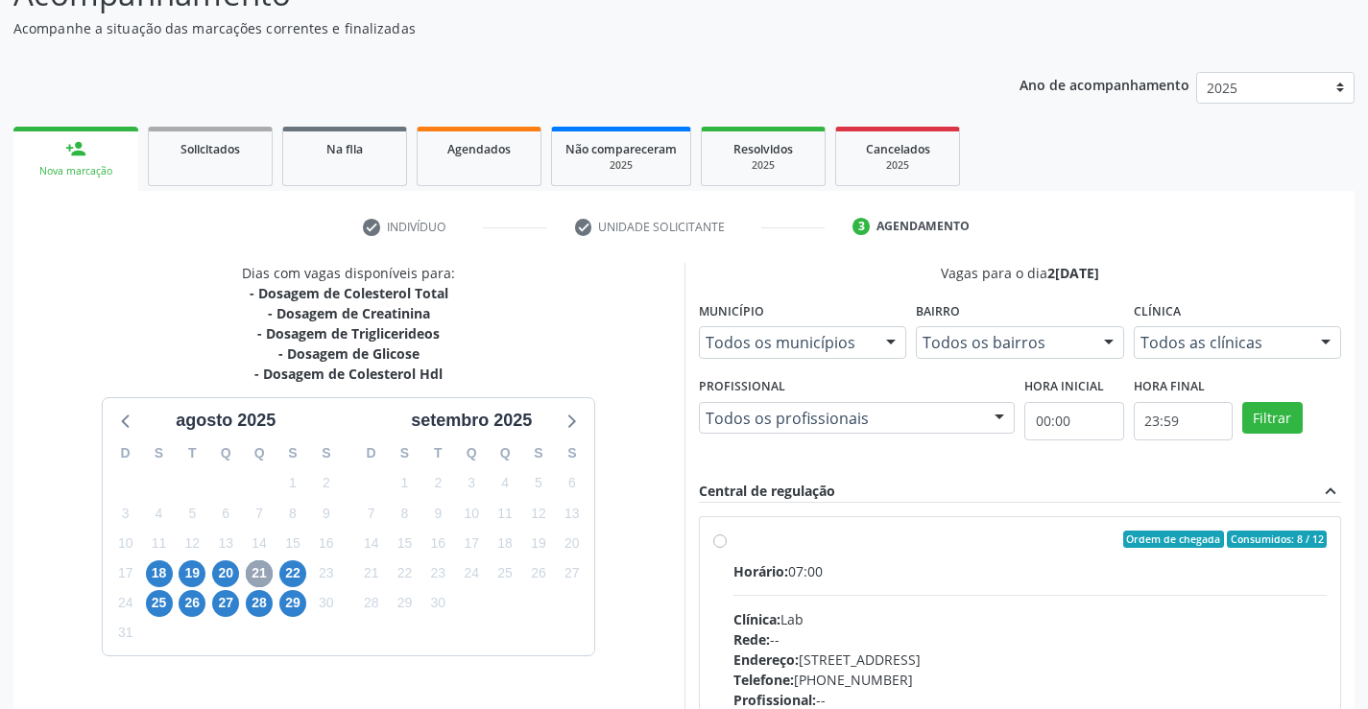
click at [249, 567] on span "21" at bounding box center [259, 574] width 27 height 27
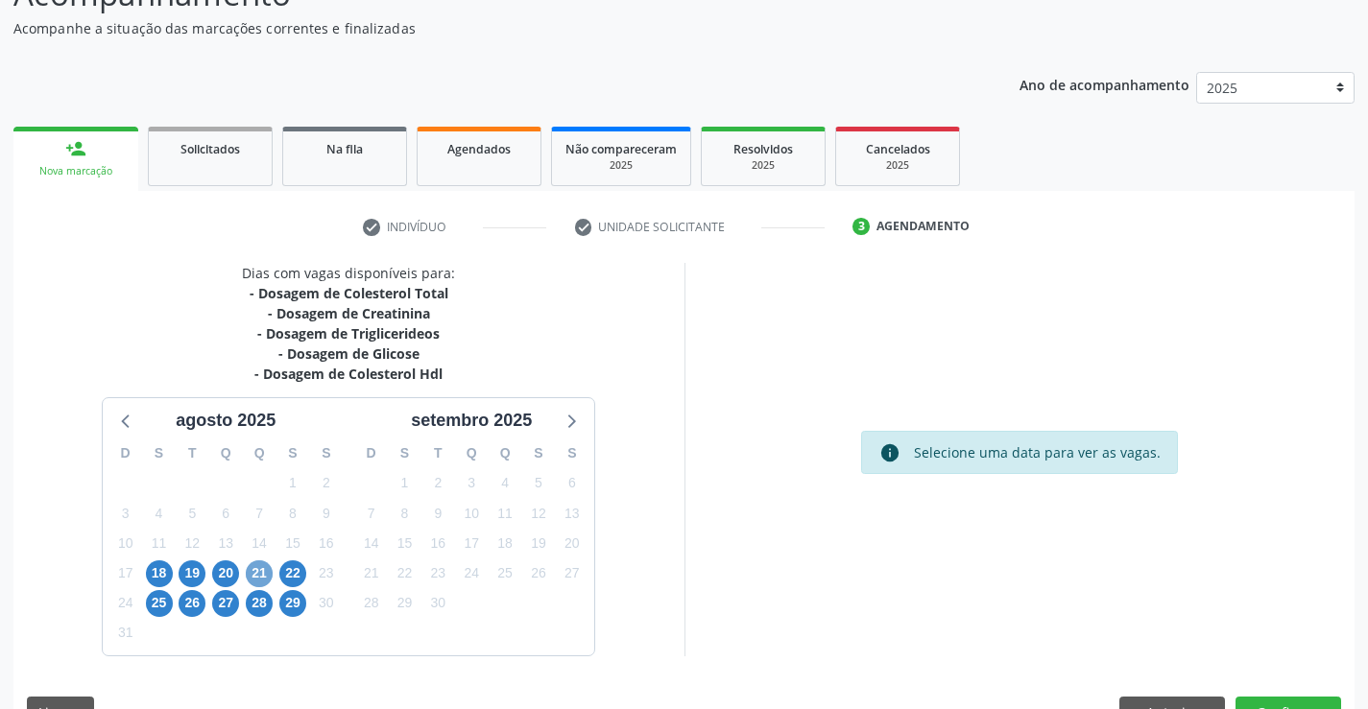
click at [261, 574] on span "21" at bounding box center [259, 574] width 27 height 27
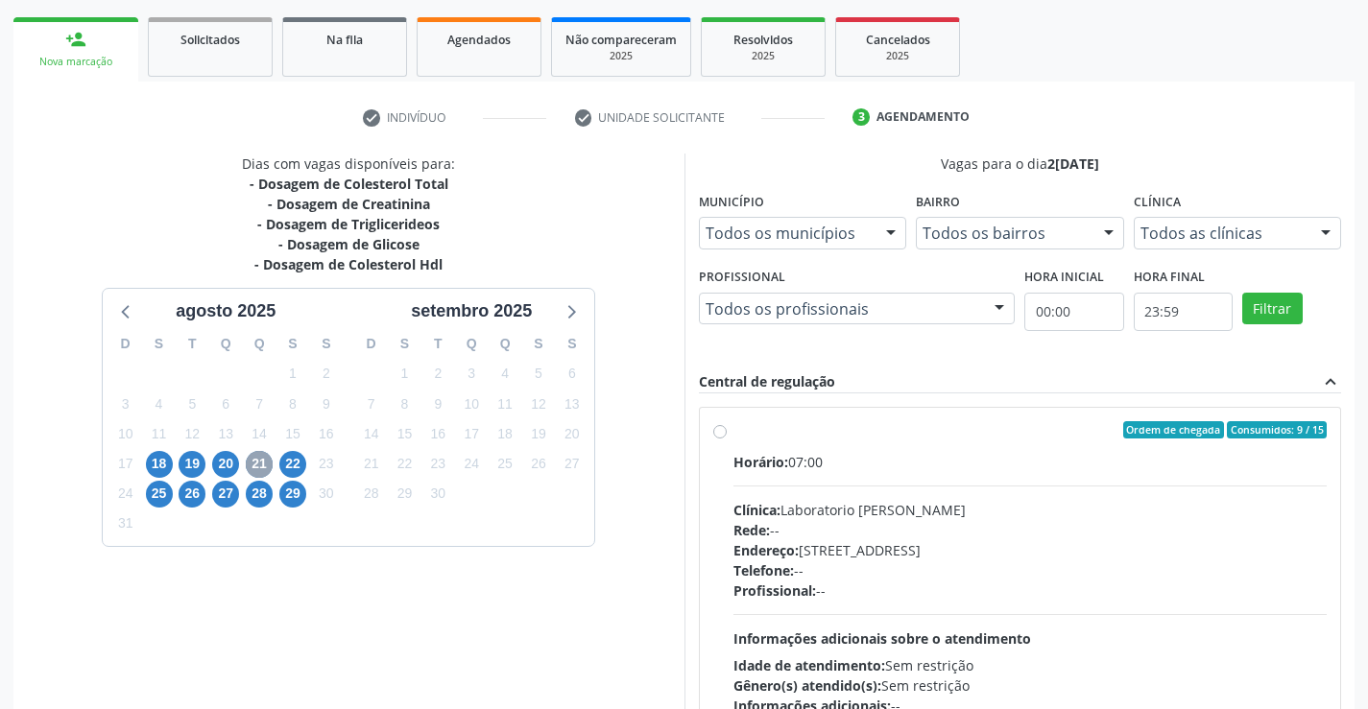
scroll to position [438, 0]
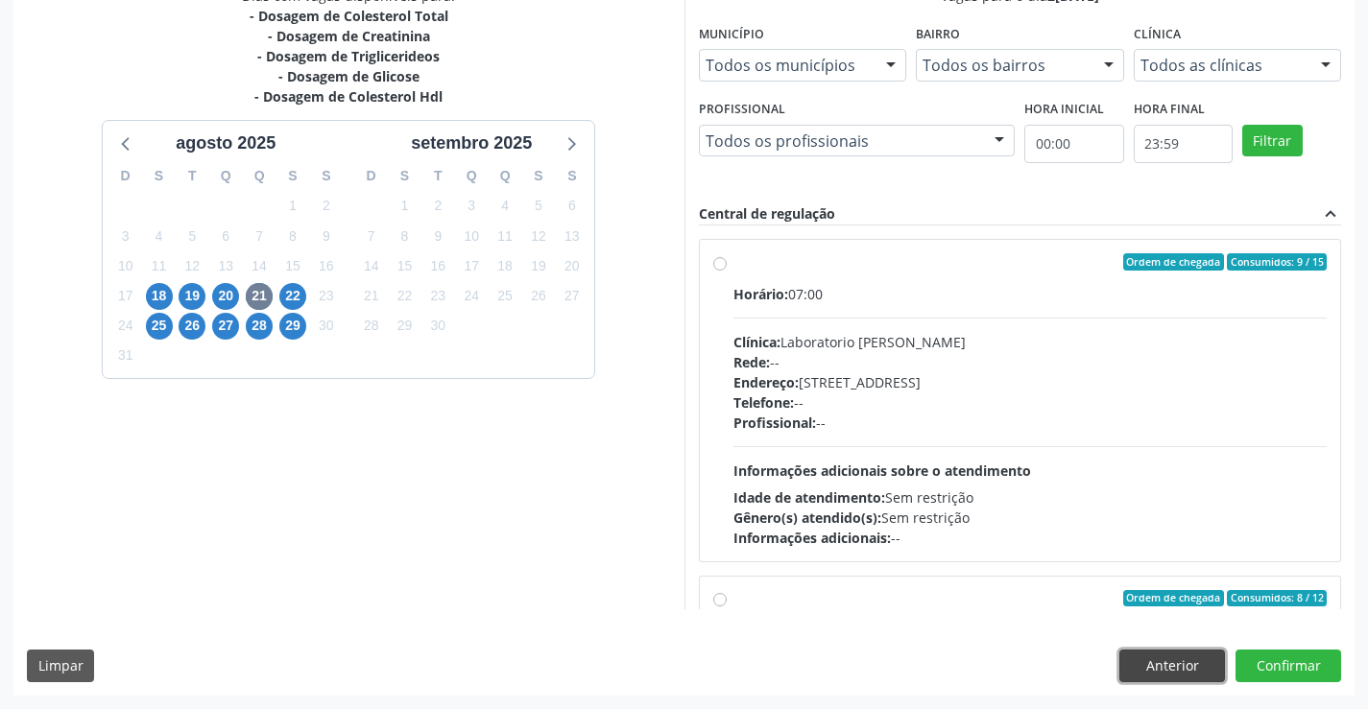
click at [1188, 665] on button "Anterior" at bounding box center [1172, 666] width 106 height 33
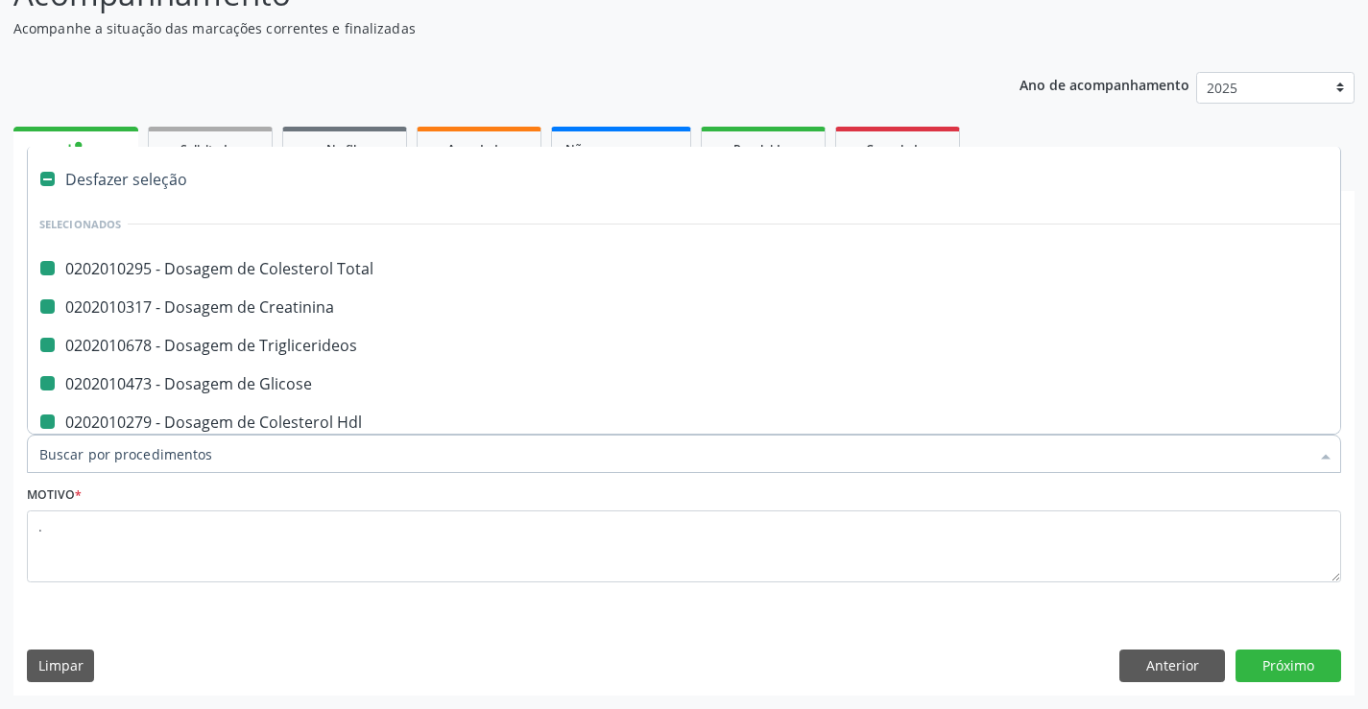
type input "B"
checkbox Total "false"
checkbox Creatinina "false"
checkbox Triglicerideos "false"
checkbox Glicose "false"
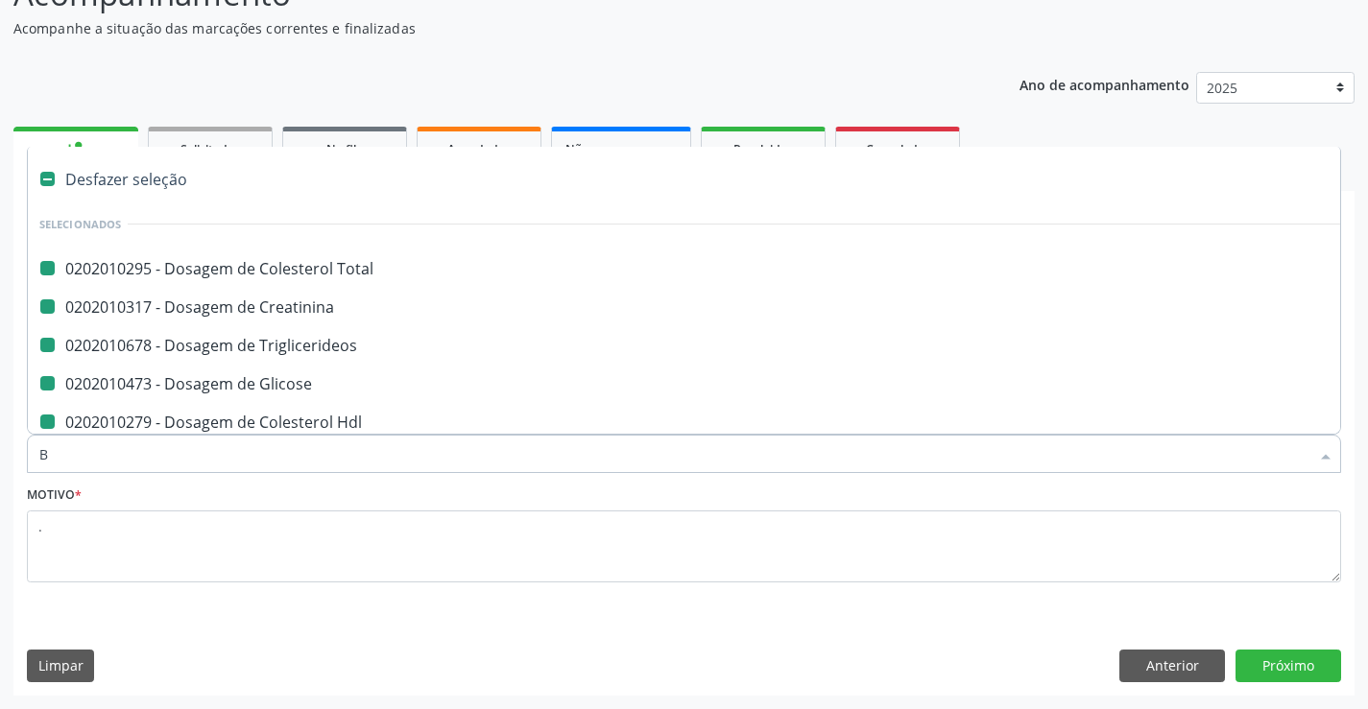
checkbox Hdl "false"
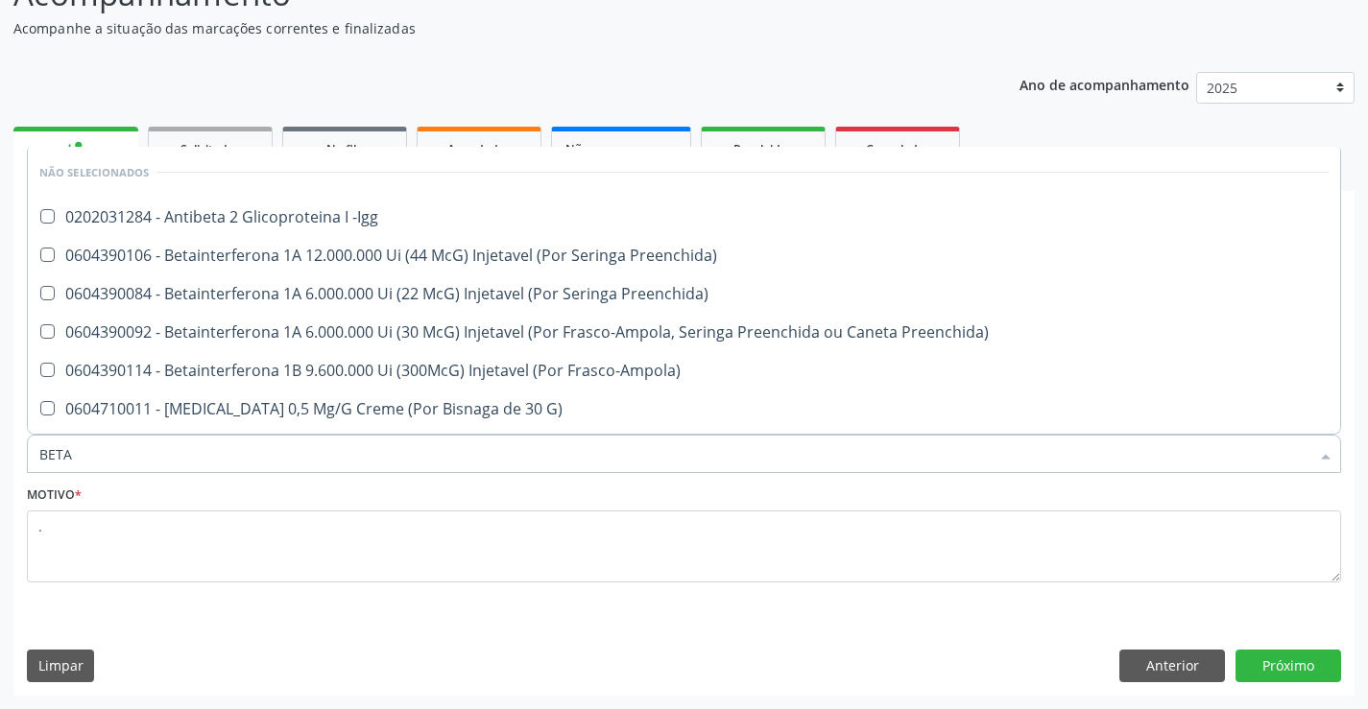
type input "BETA H"
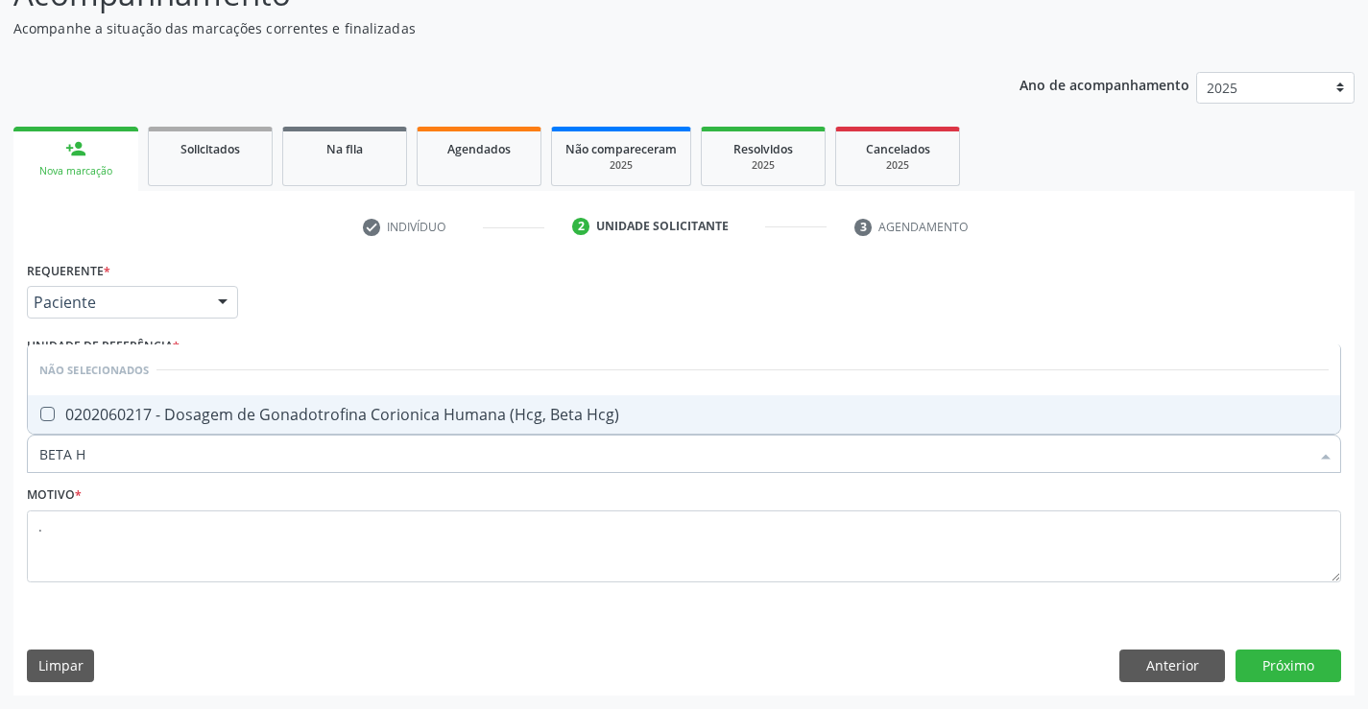
click at [349, 415] on div "0202060217 - Dosagem de Gonadotrofina Corionica Humana (Hcg, Beta Hcg)" at bounding box center [683, 414] width 1289 height 15
checkbox Hcg\) "true"
click at [1312, 660] on button "Próximo" at bounding box center [1288, 666] width 106 height 33
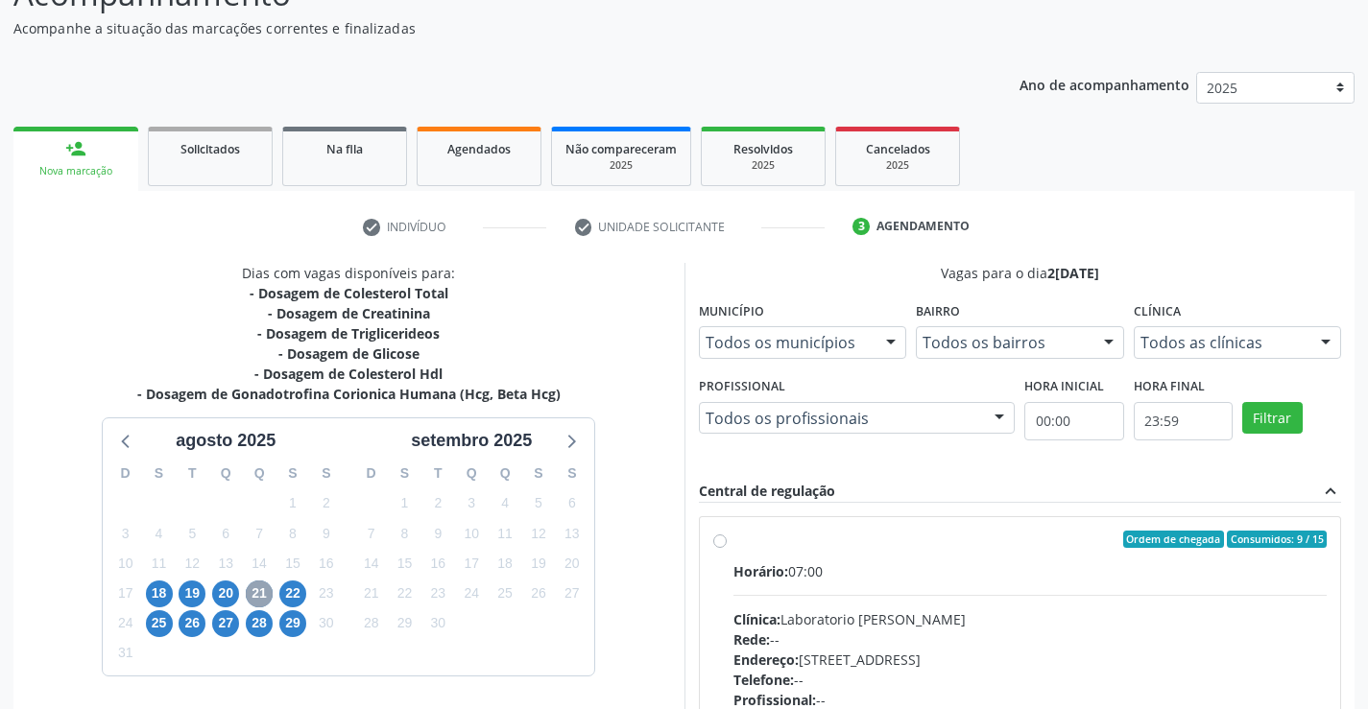
click at [258, 596] on span "21" at bounding box center [259, 594] width 27 height 27
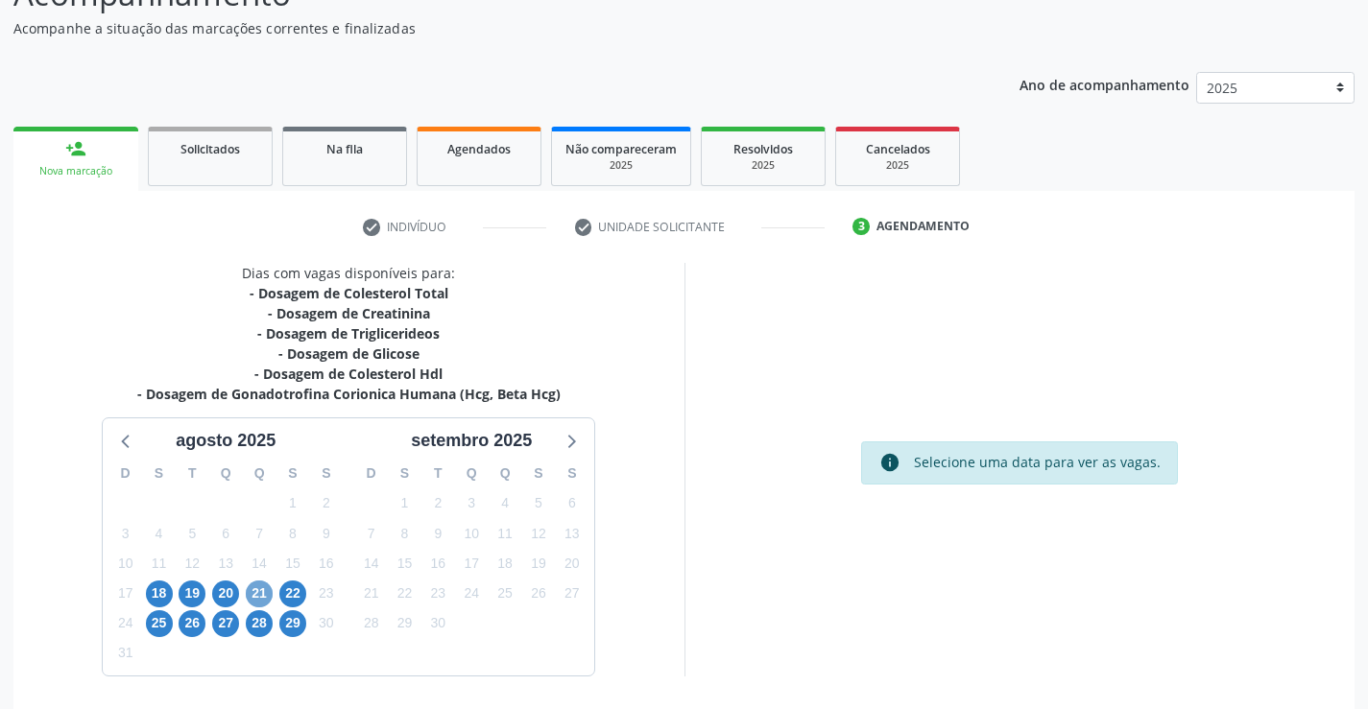
click at [250, 595] on span "21" at bounding box center [259, 594] width 27 height 27
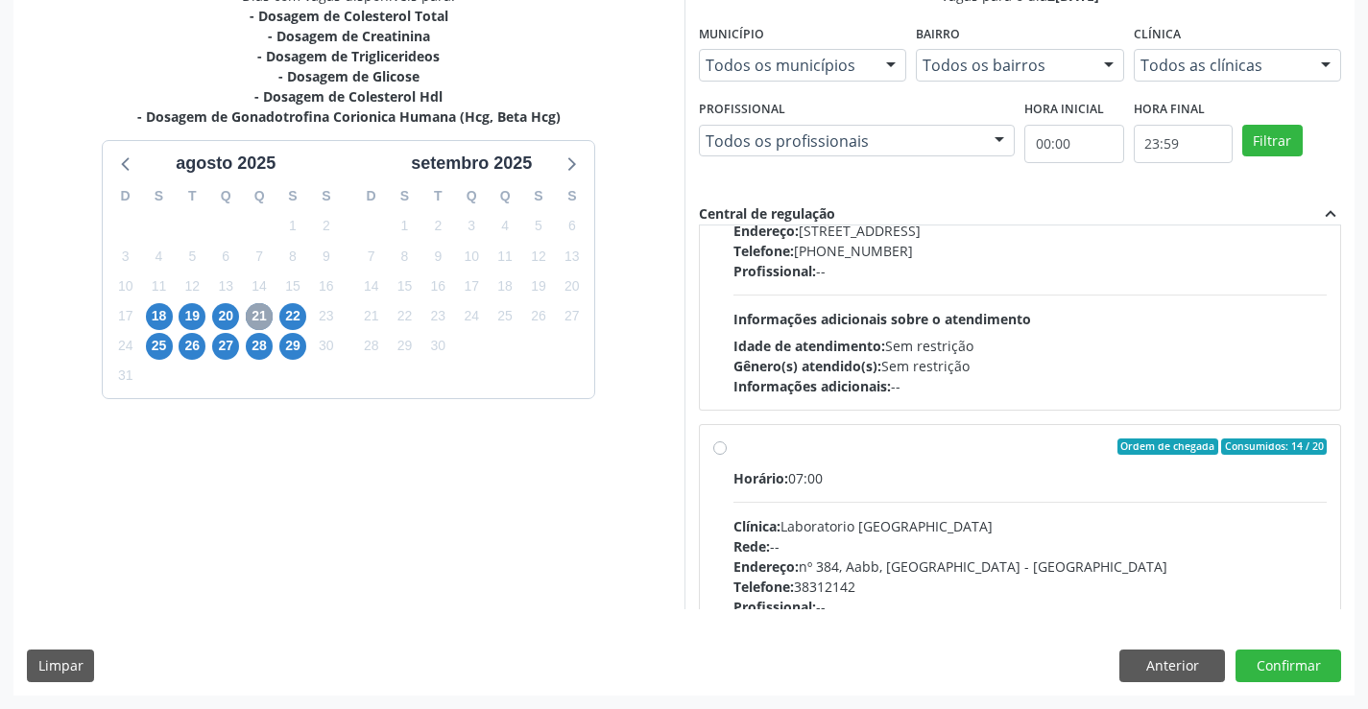
scroll to position [302, 0]
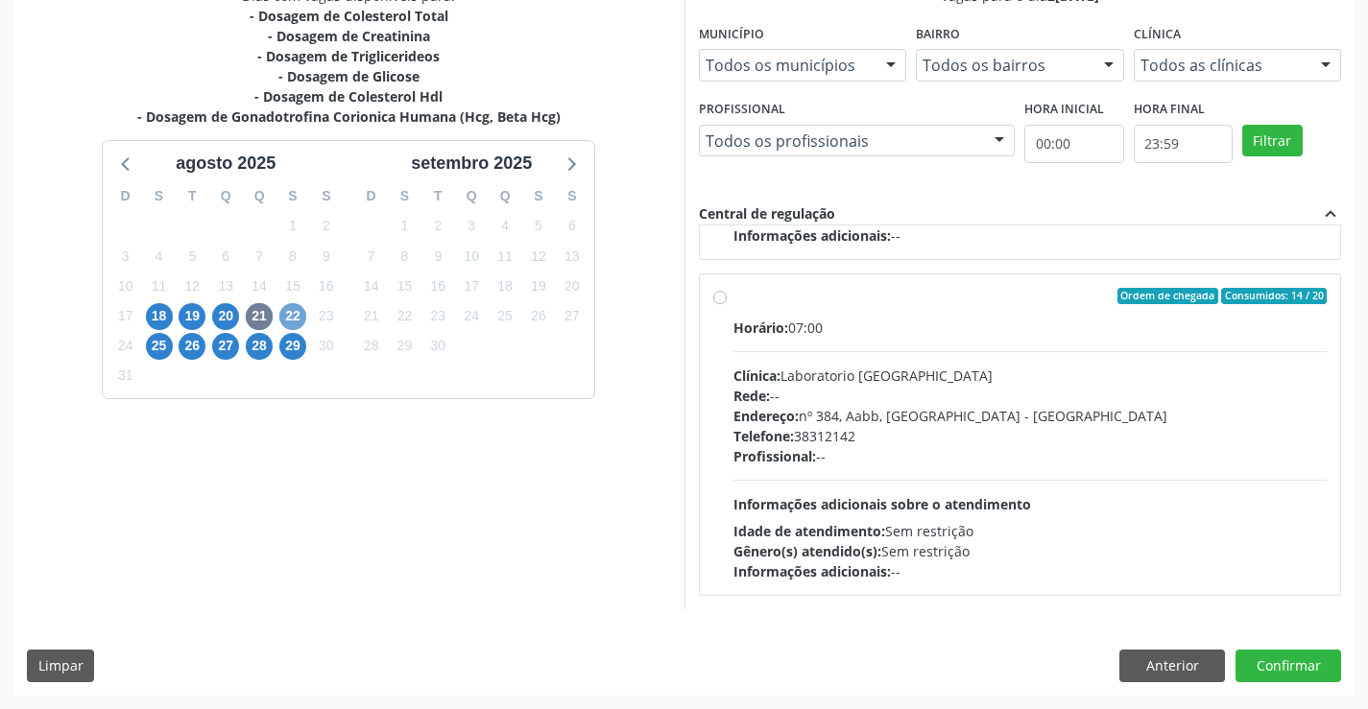
click at [297, 315] on span "22" at bounding box center [292, 316] width 27 height 27
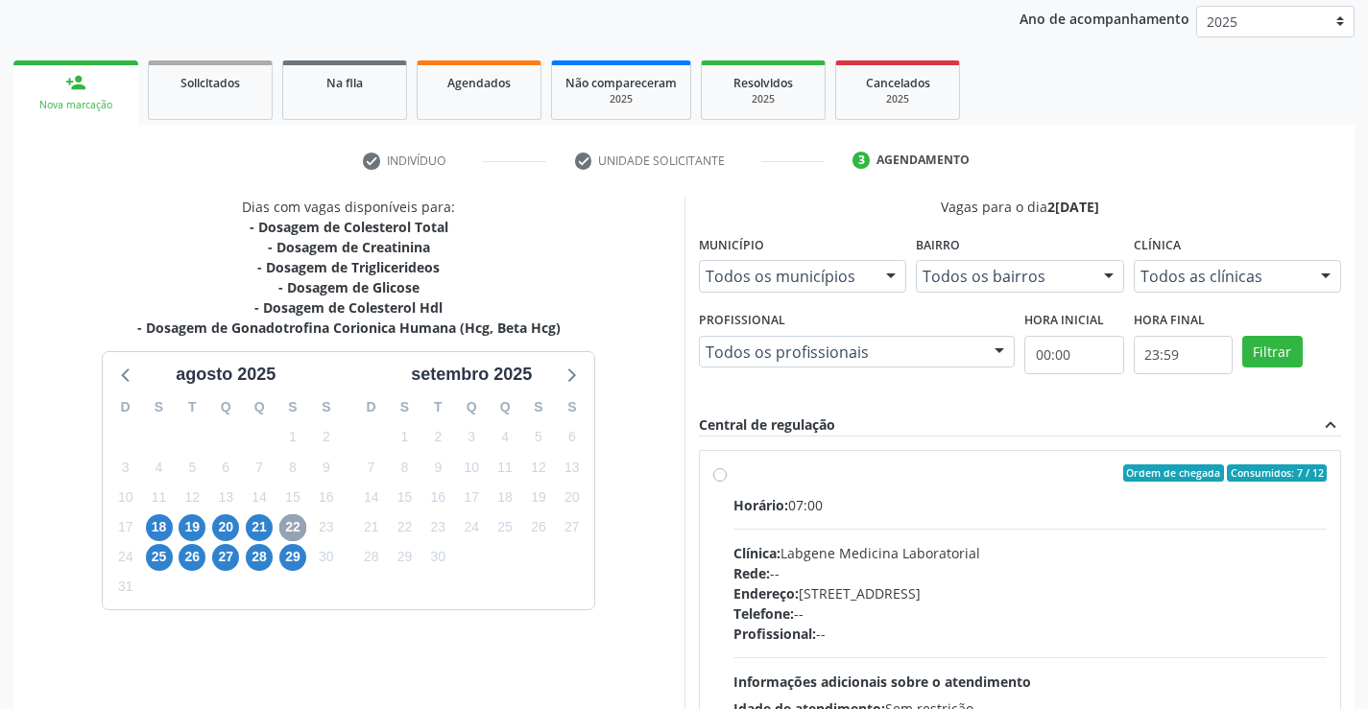
scroll to position [403, 0]
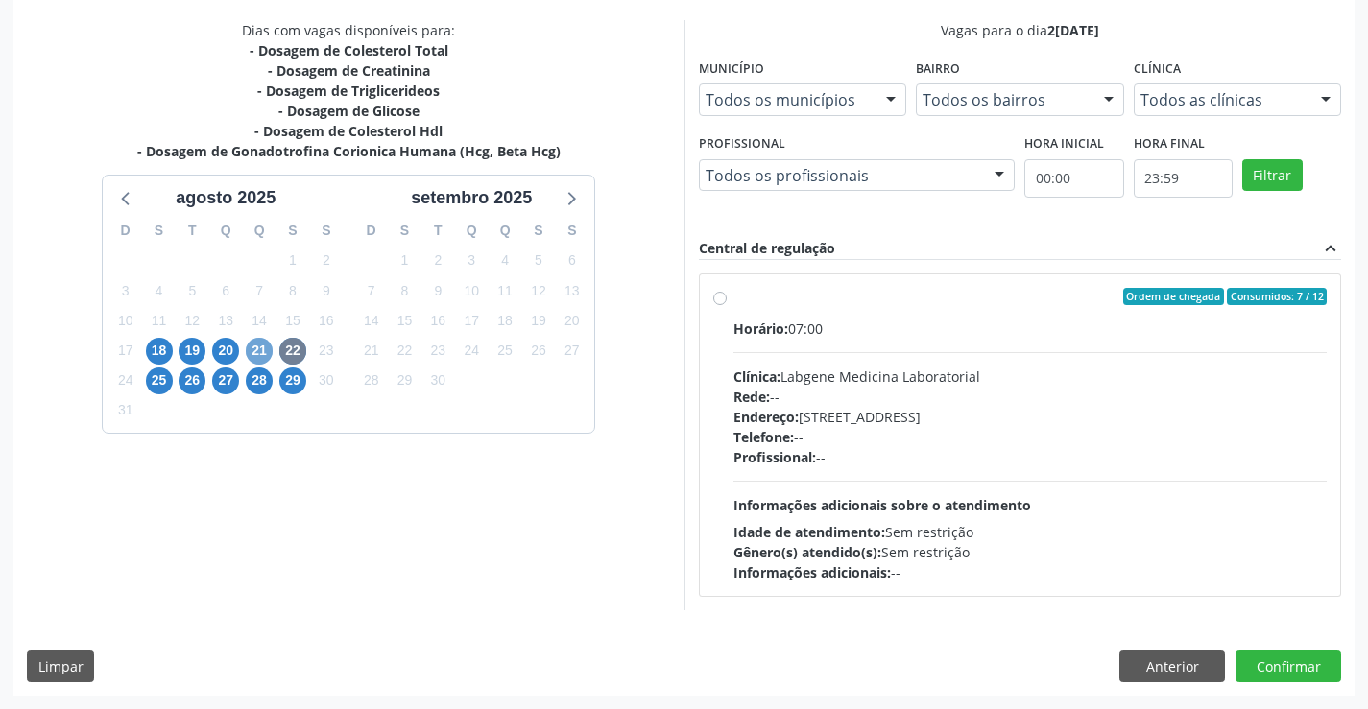
click at [250, 347] on span "21" at bounding box center [259, 351] width 27 height 27
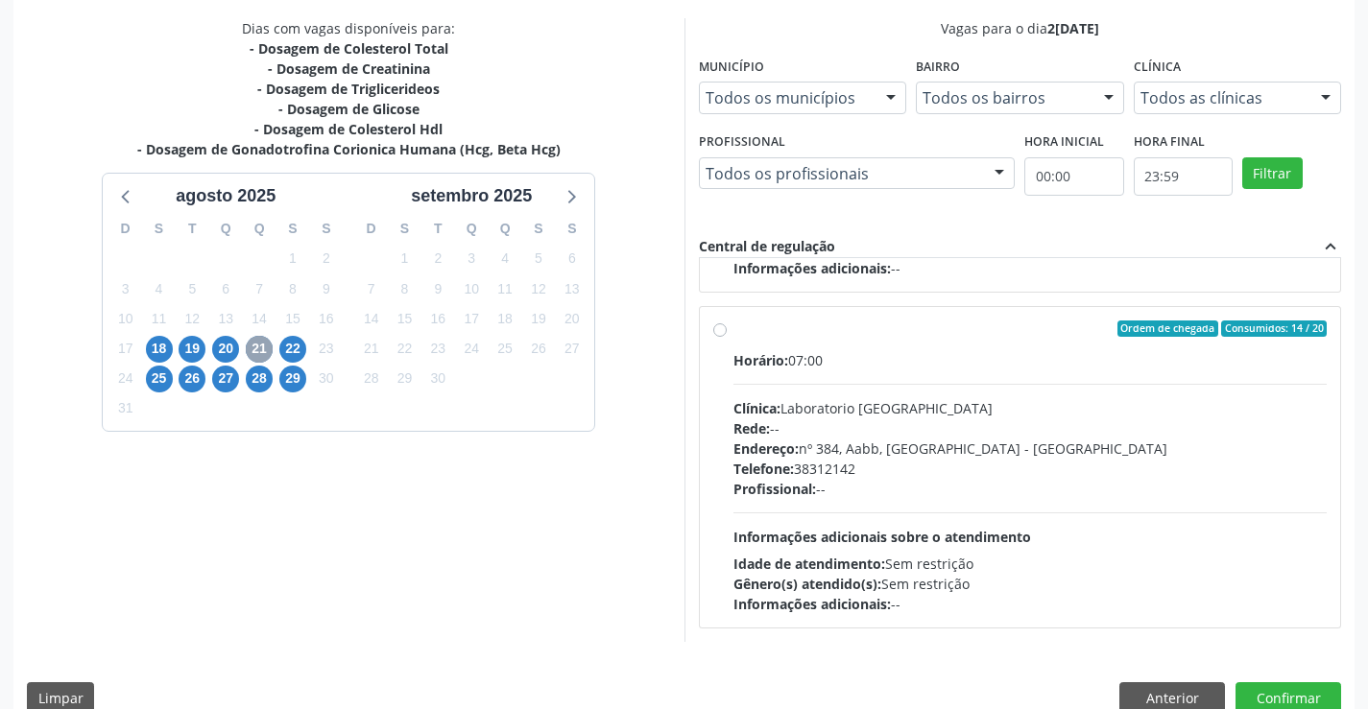
scroll to position [438, 0]
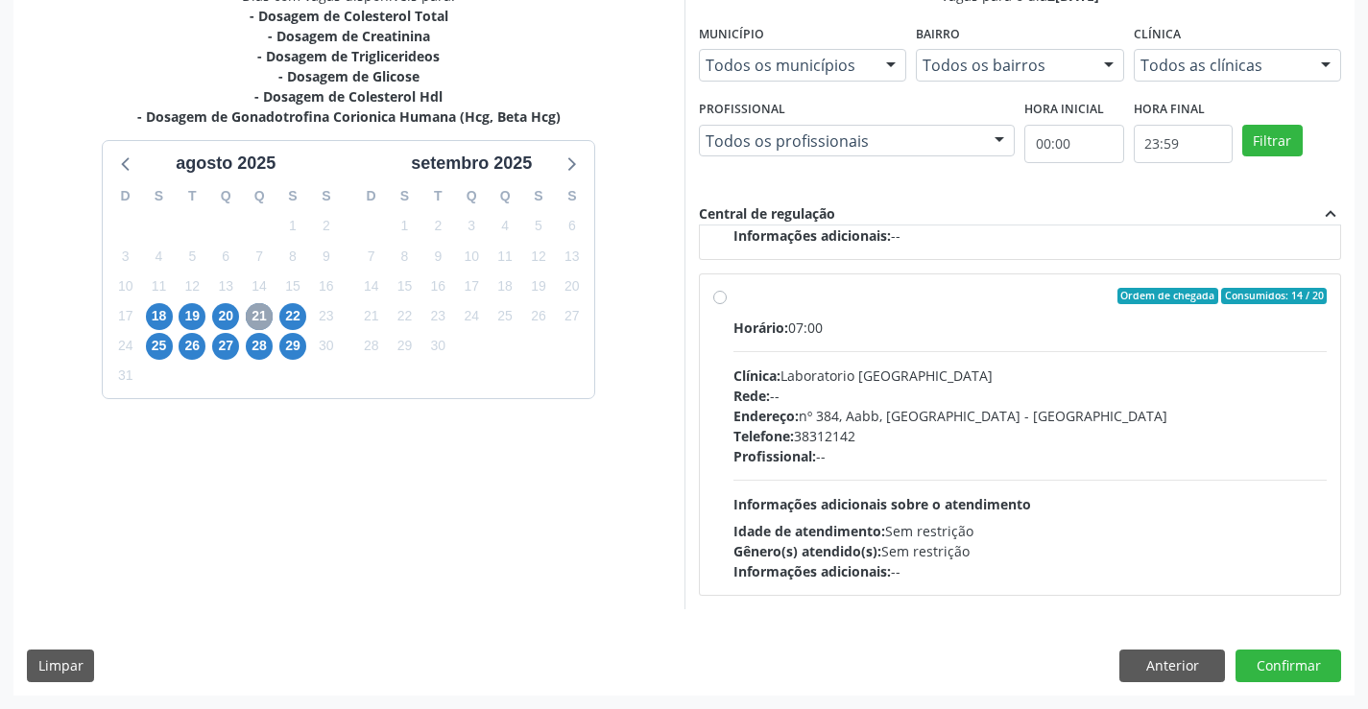
click at [257, 322] on span "21" at bounding box center [259, 316] width 27 height 27
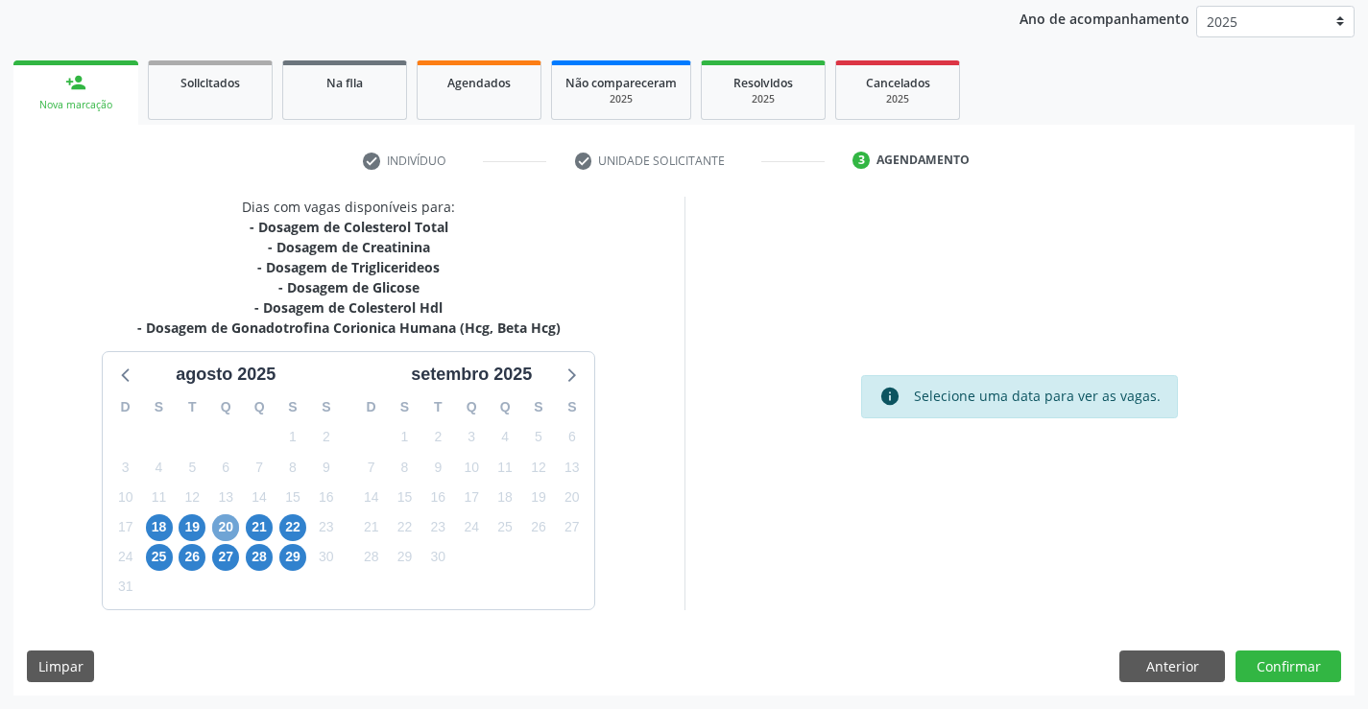
click at [220, 526] on span "20" at bounding box center [225, 527] width 27 height 27
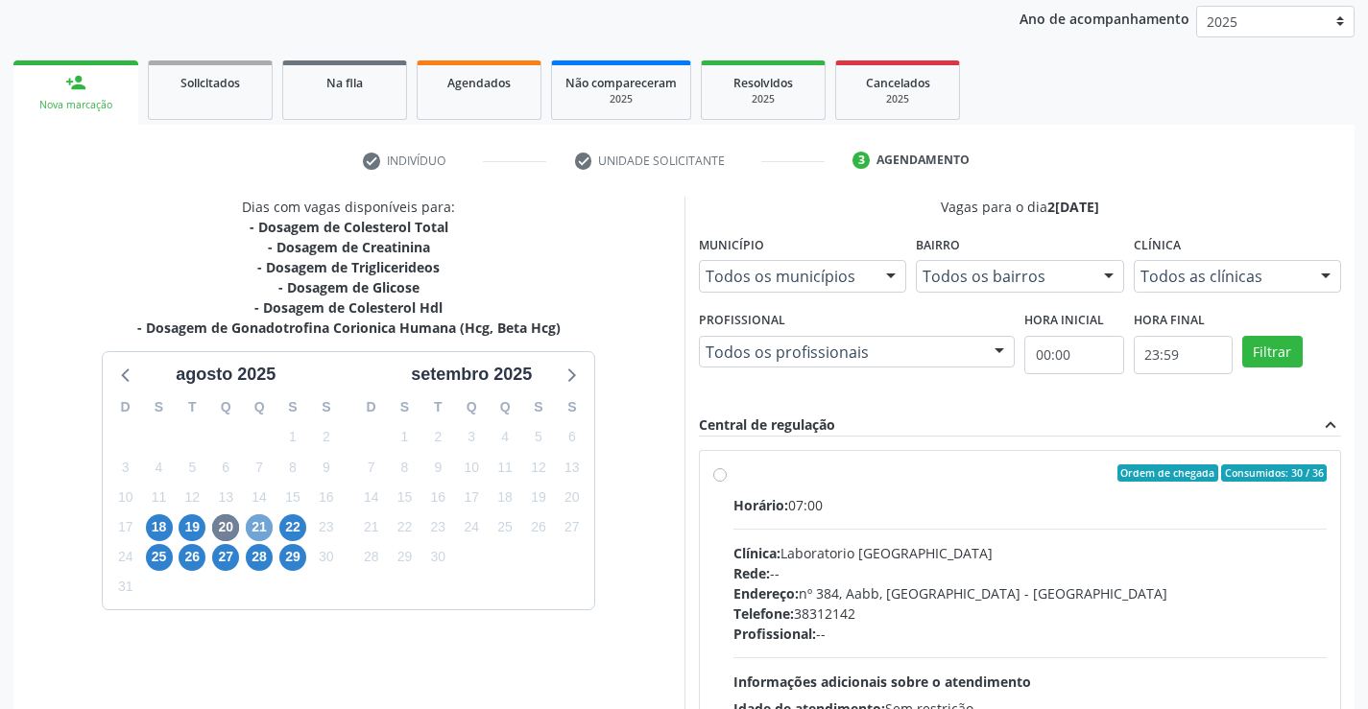
click at [250, 518] on span "21" at bounding box center [259, 527] width 27 height 27
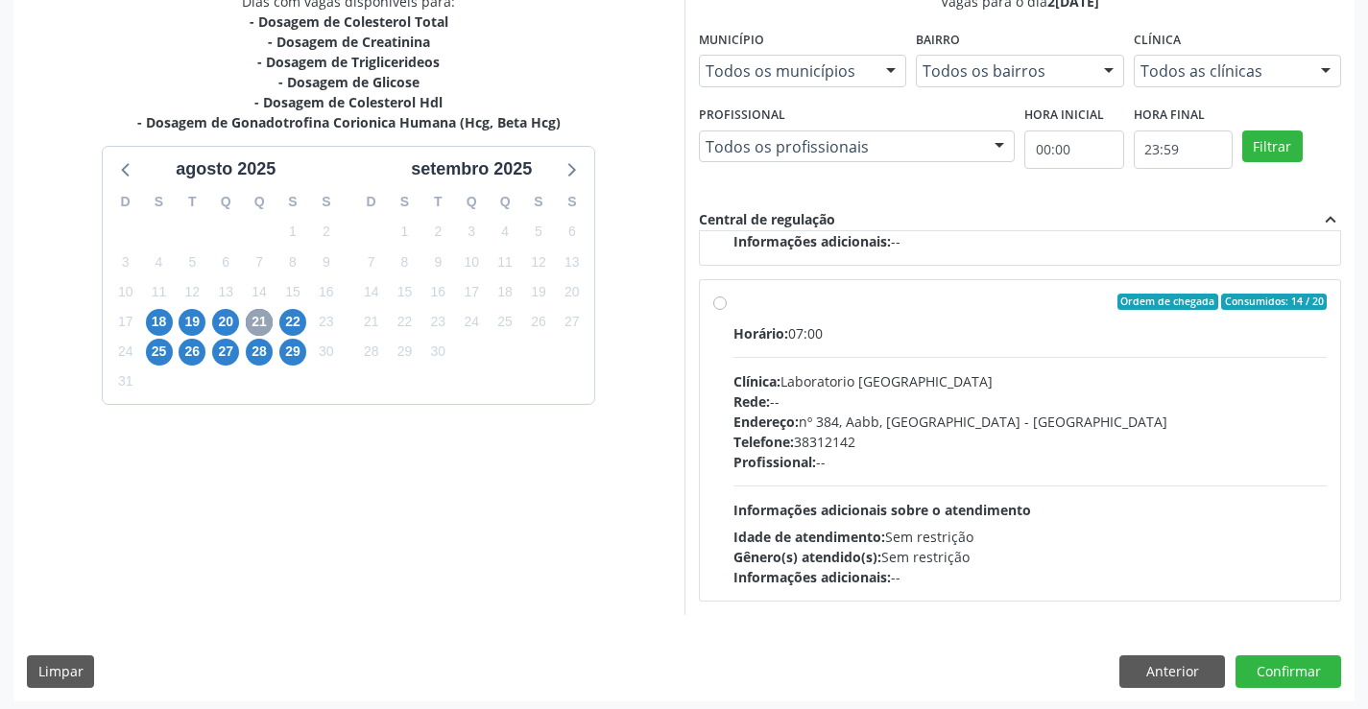
scroll to position [438, 0]
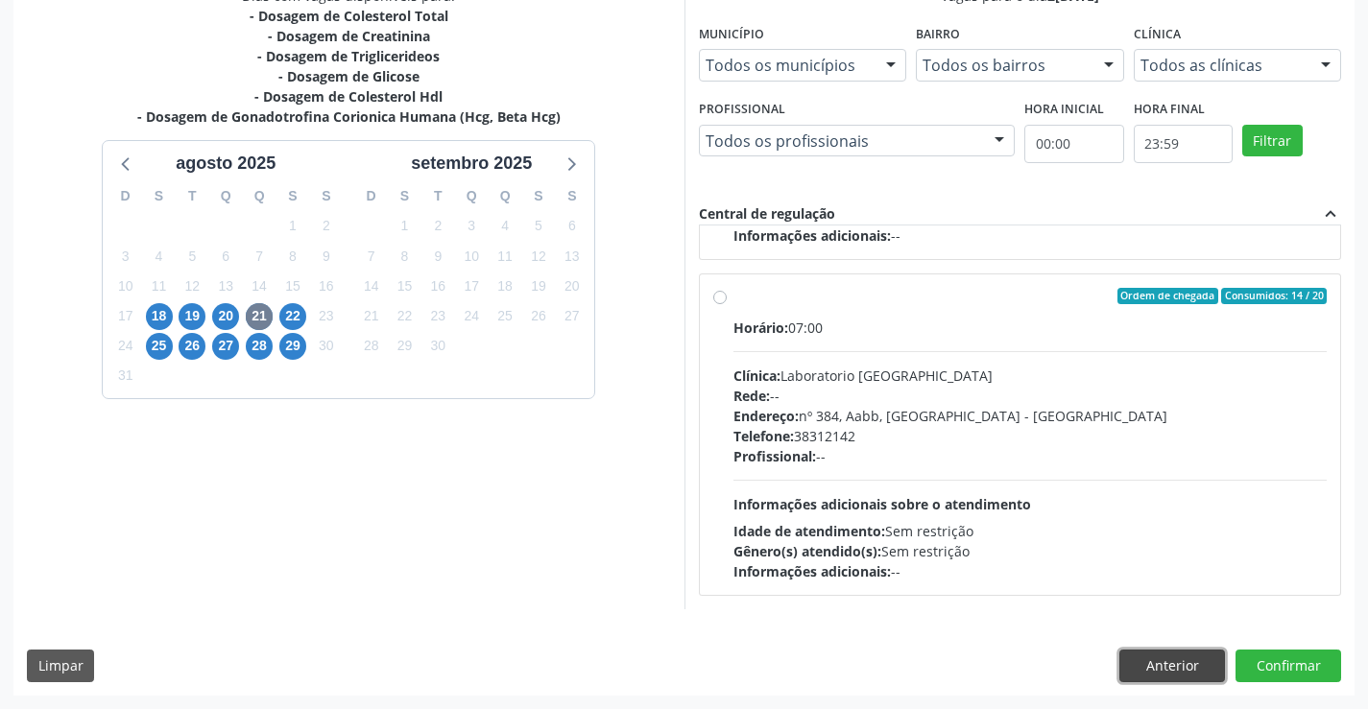
click at [1163, 659] on button "Anterior" at bounding box center [1172, 666] width 106 height 33
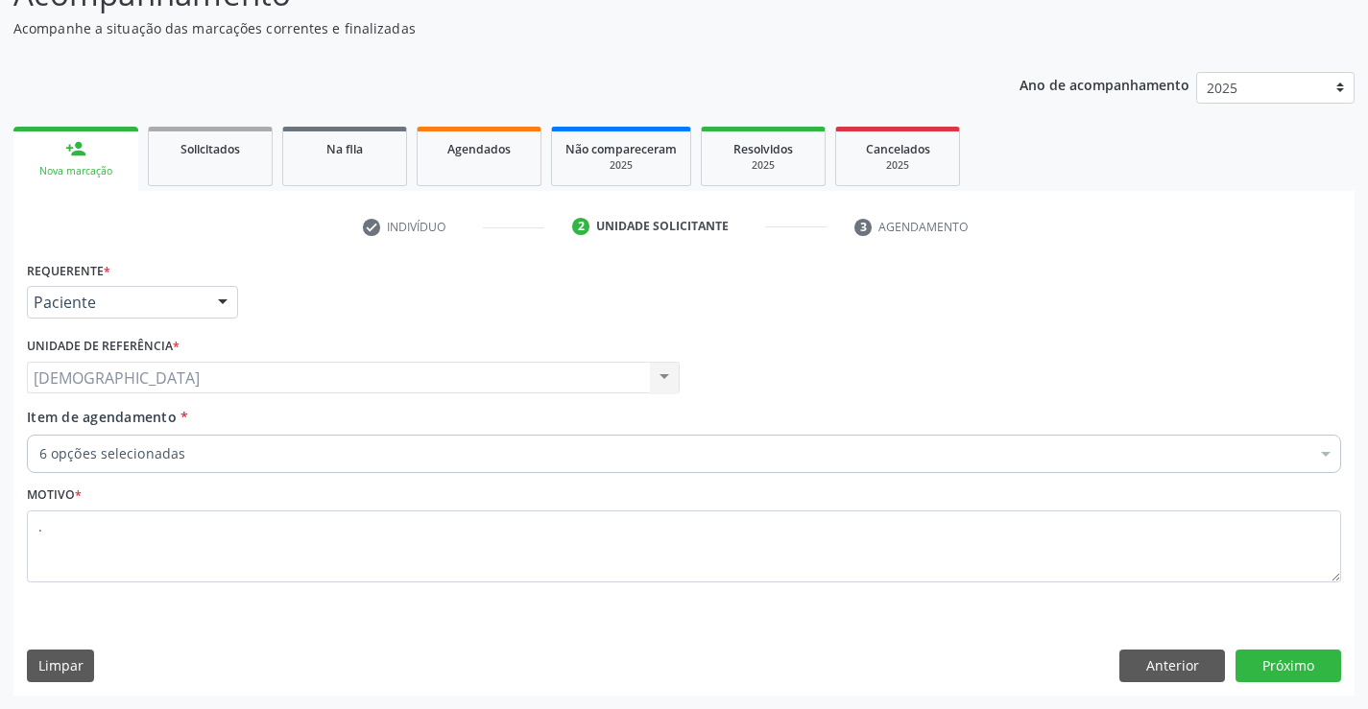
click at [207, 465] on div "6 opções selecionadas" at bounding box center [684, 454] width 1314 height 38
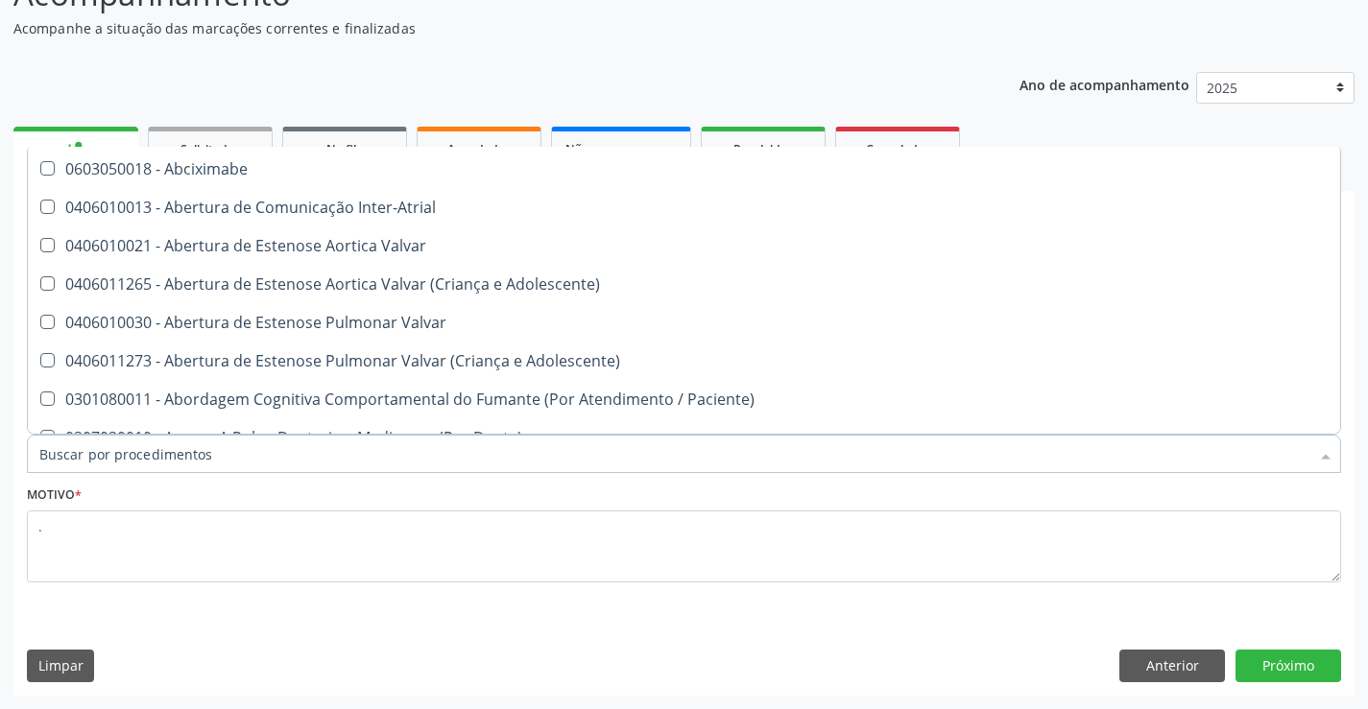
scroll to position [330, 0]
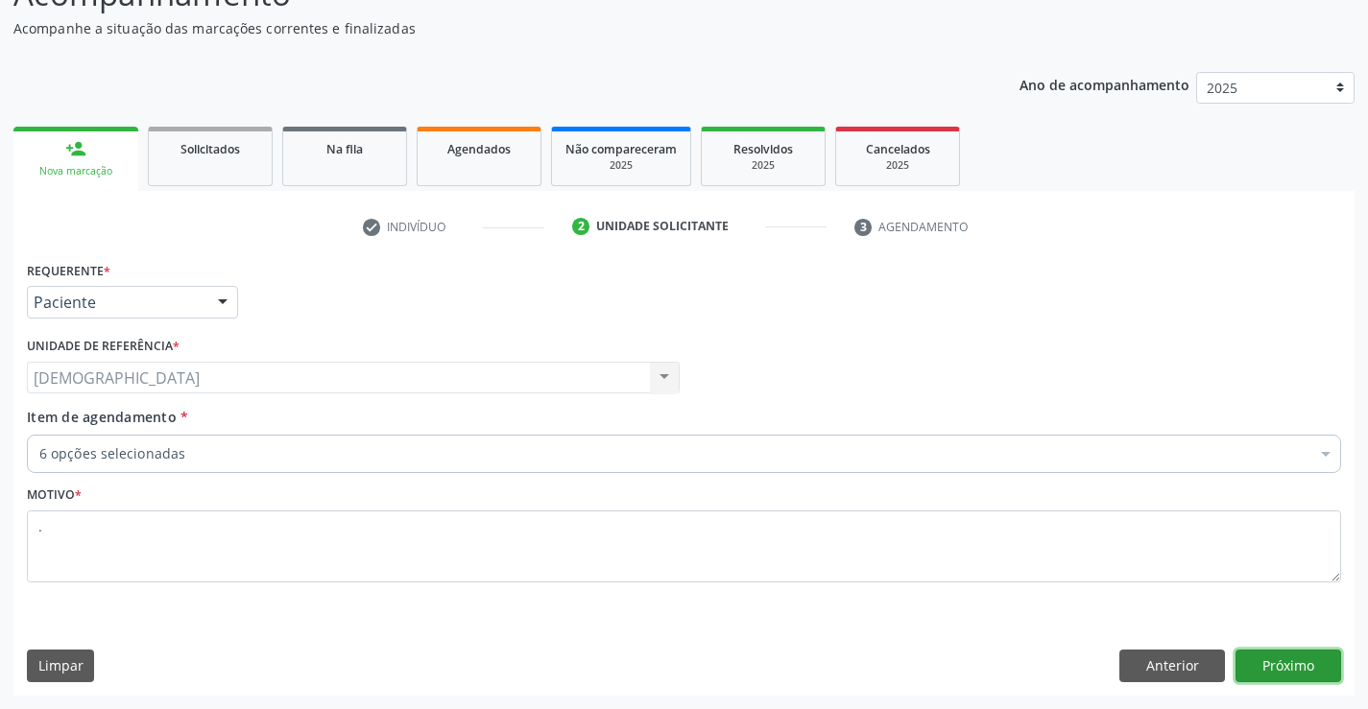
click at [1293, 672] on button "Próximo" at bounding box center [1288, 666] width 106 height 33
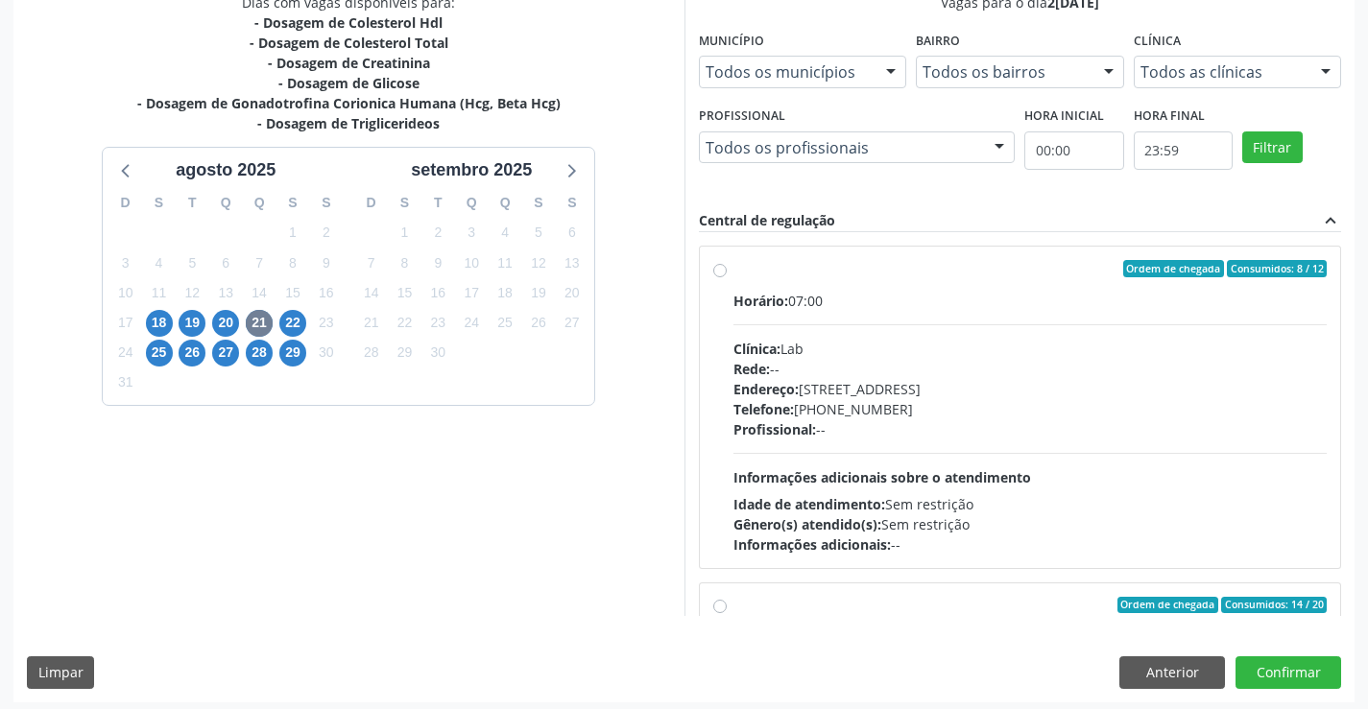
scroll to position [438, 0]
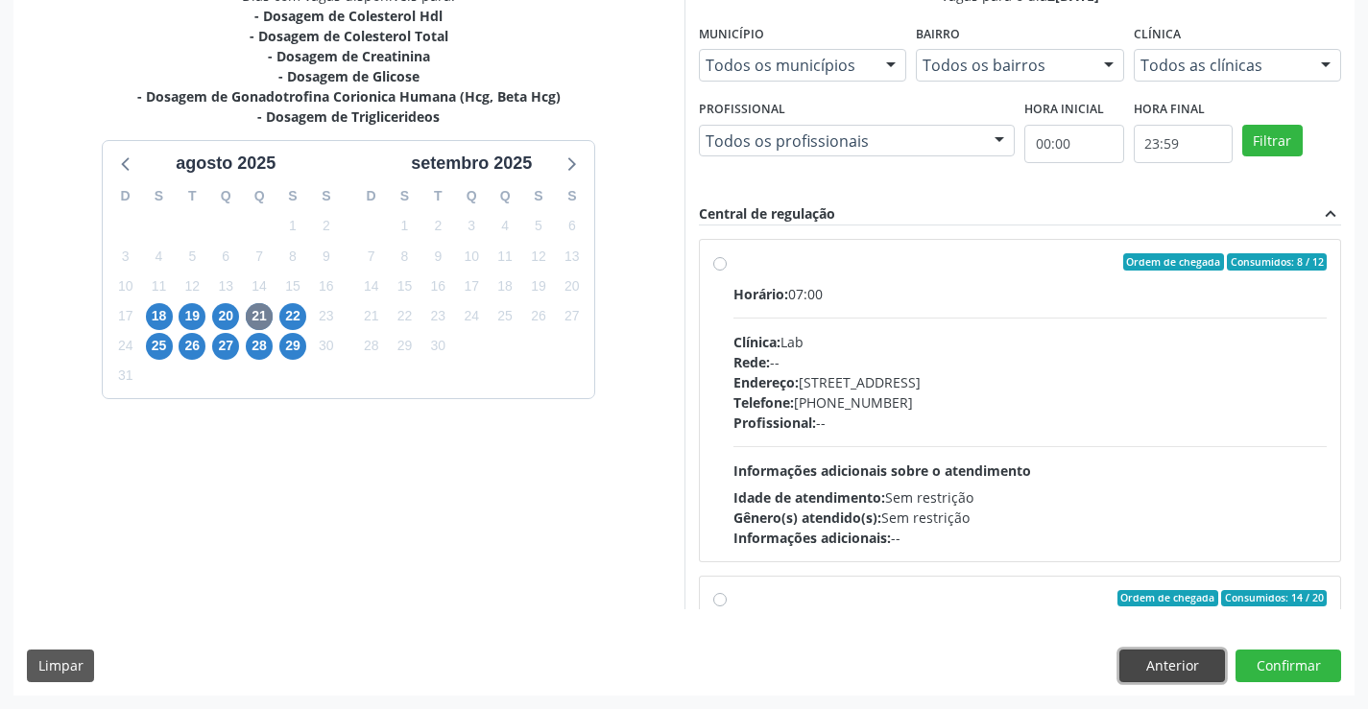
click at [1133, 666] on button "Anterior" at bounding box center [1172, 666] width 106 height 33
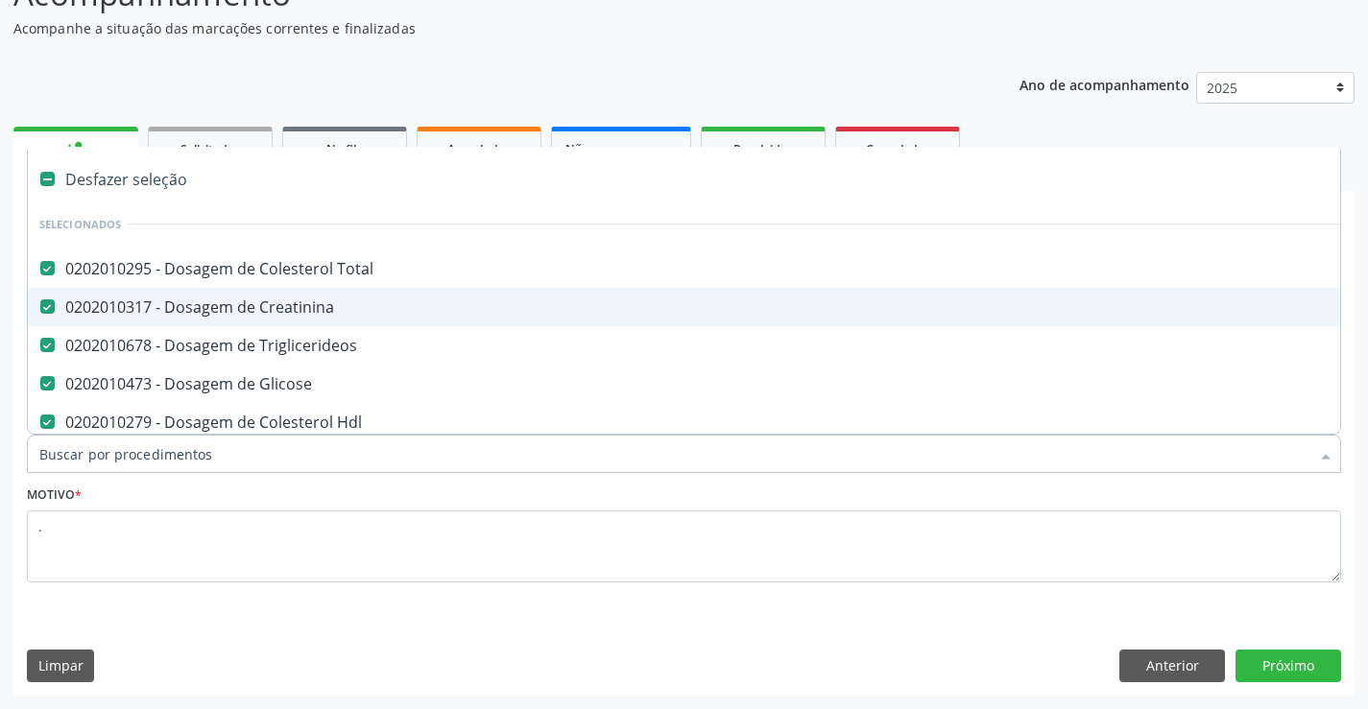
scroll to position [96, 0]
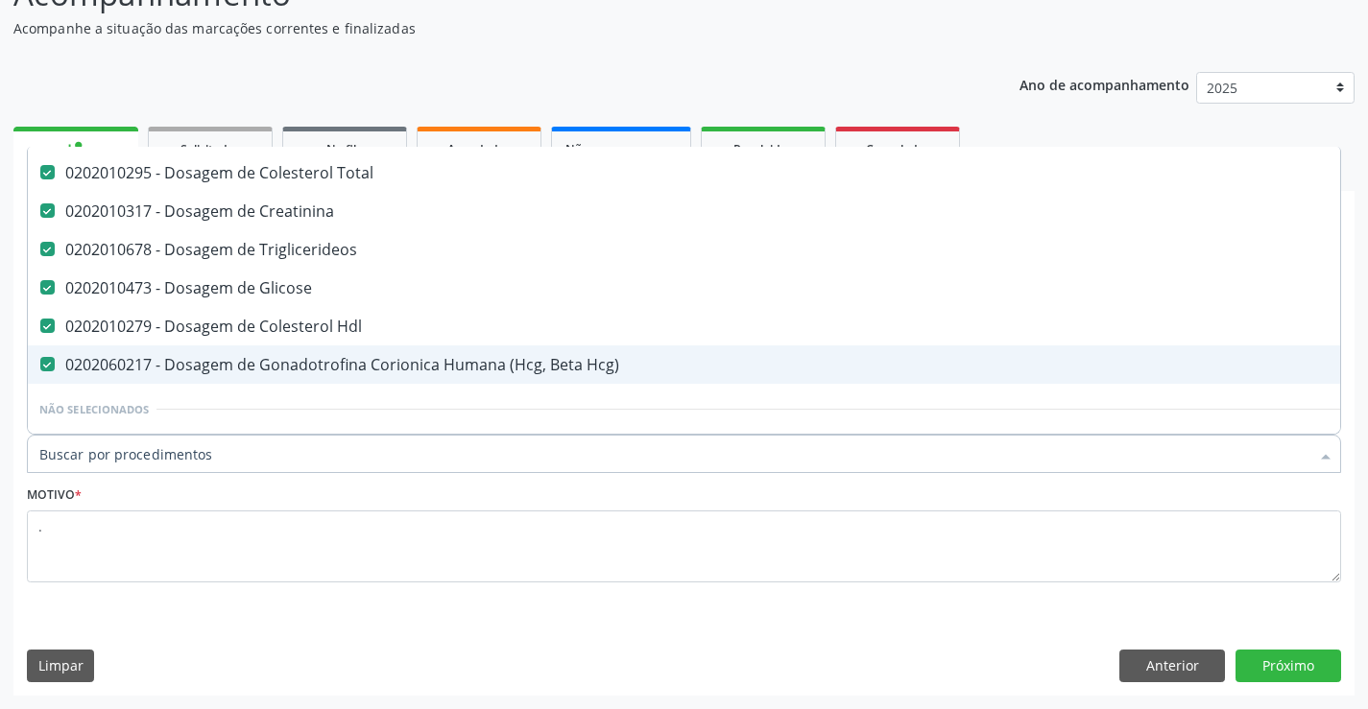
click at [133, 371] on div "0202060217 - Dosagem de Gonadotrofina Corionica Humana (Hcg, Beta Hcg)" at bounding box center [786, 364] width 1494 height 15
click at [551, 359] on div "0202060217 - Dosagem de Gonadotrofina Corionica Humana (Hcg, Beta Hcg)" at bounding box center [786, 364] width 1494 height 15
checkbox Hcg\) "true"
click at [1300, 656] on button "Próximo" at bounding box center [1288, 666] width 106 height 33
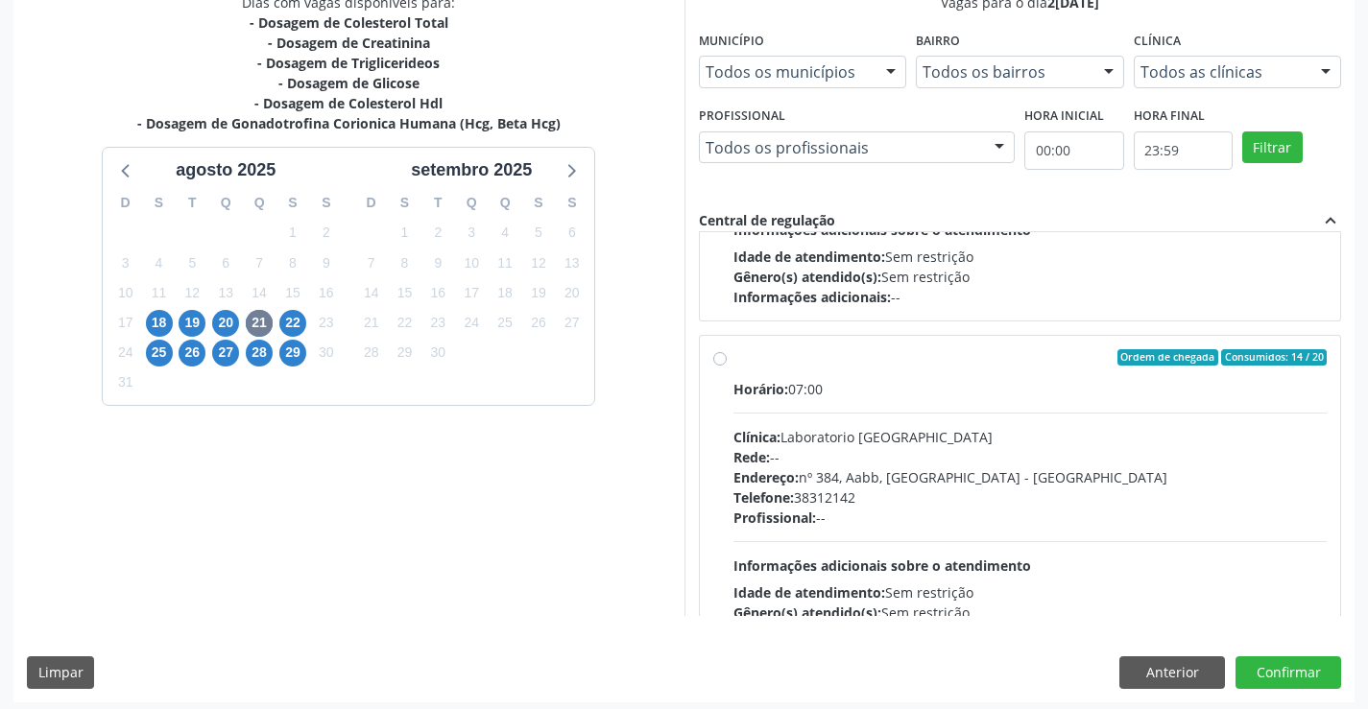
scroll to position [302, 0]
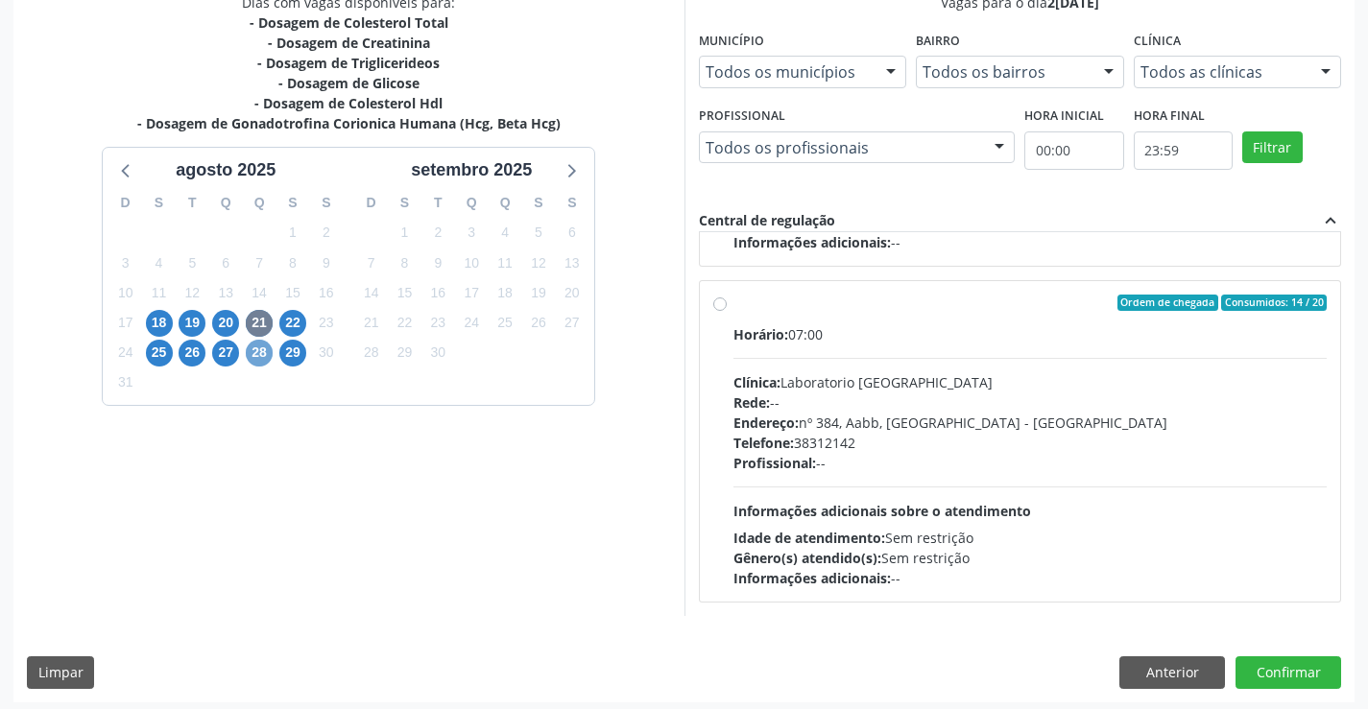
click at [254, 349] on span "28" at bounding box center [259, 353] width 27 height 27
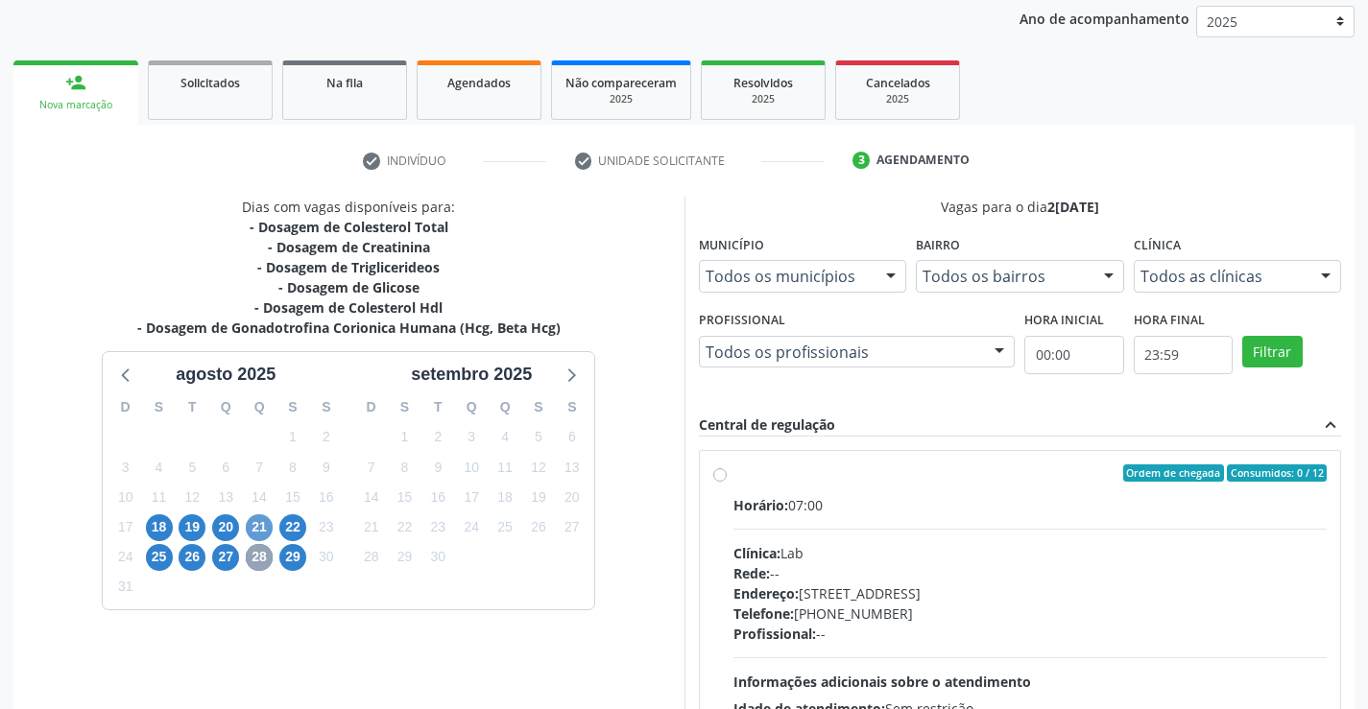
scroll to position [403, 0]
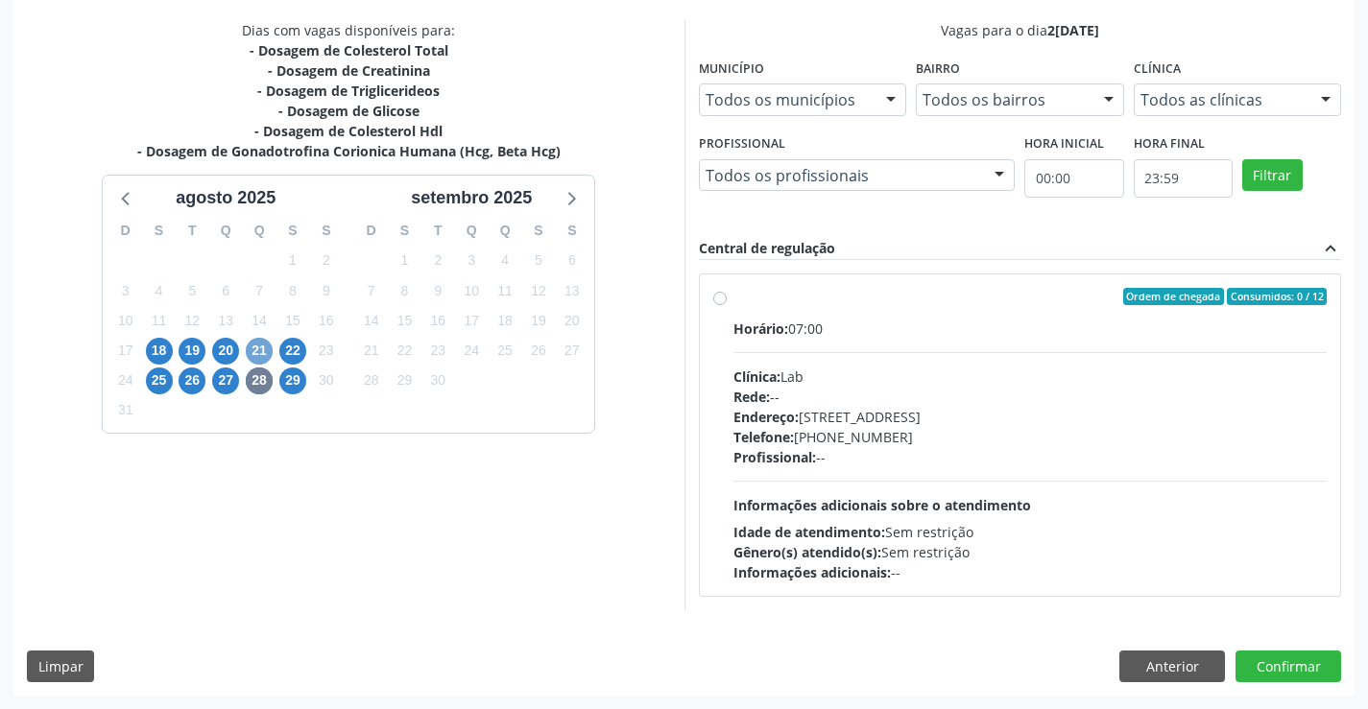
click at [263, 349] on span "21" at bounding box center [259, 351] width 27 height 27
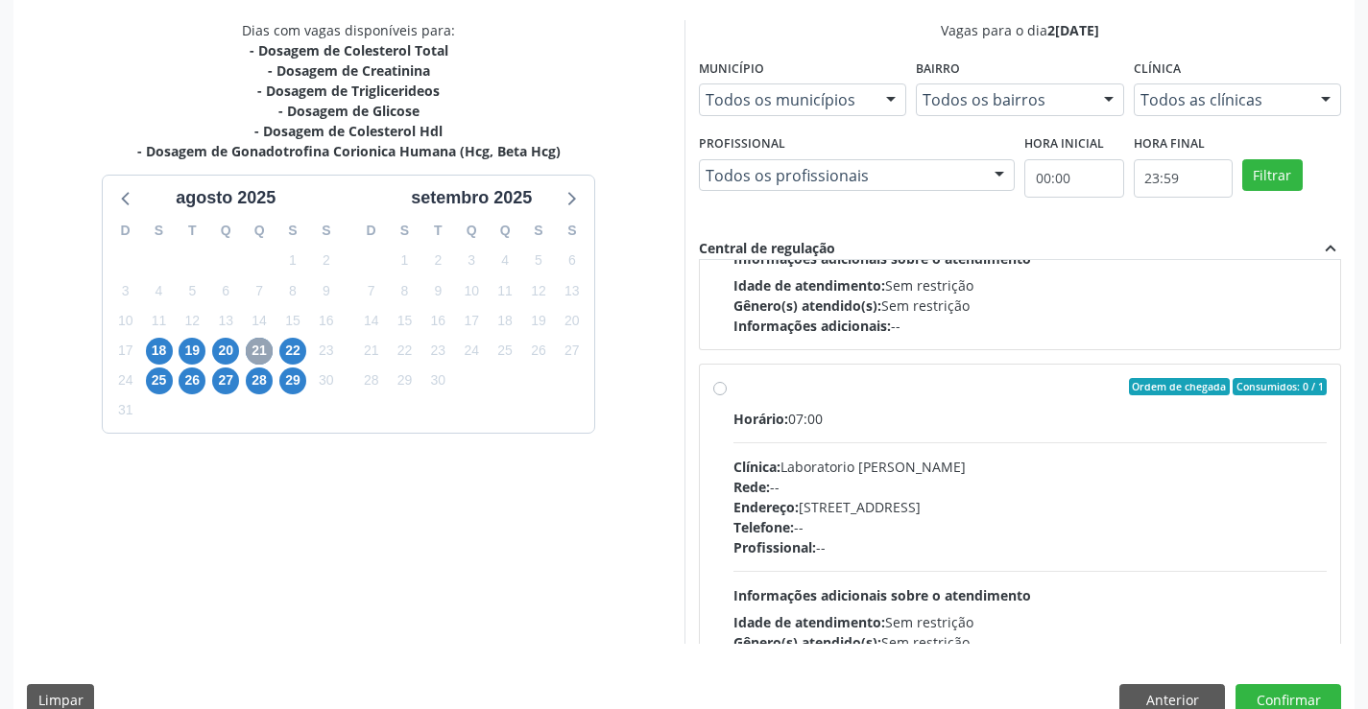
scroll to position [591, 0]
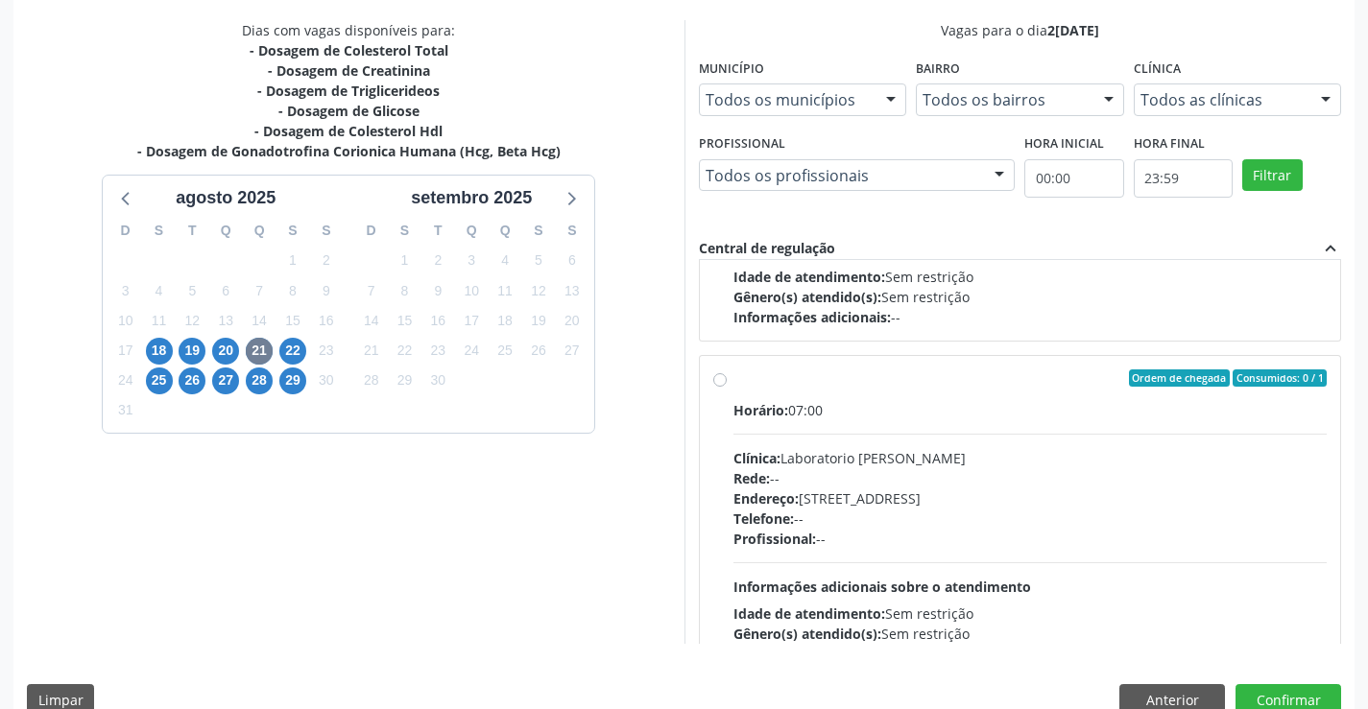
click at [820, 385] on div "Ordem de chegada Consumidos: 0 / 1" at bounding box center [1030, 378] width 594 height 17
click at [727, 385] on input "Ordem de chegada Consumidos: 0 / 1 Horário: 07:00 Clínica: Laboratorio [PERSON_…" at bounding box center [719, 378] width 13 height 17
radio input "true"
click at [1254, 698] on button "Confirmar" at bounding box center [1288, 700] width 106 height 33
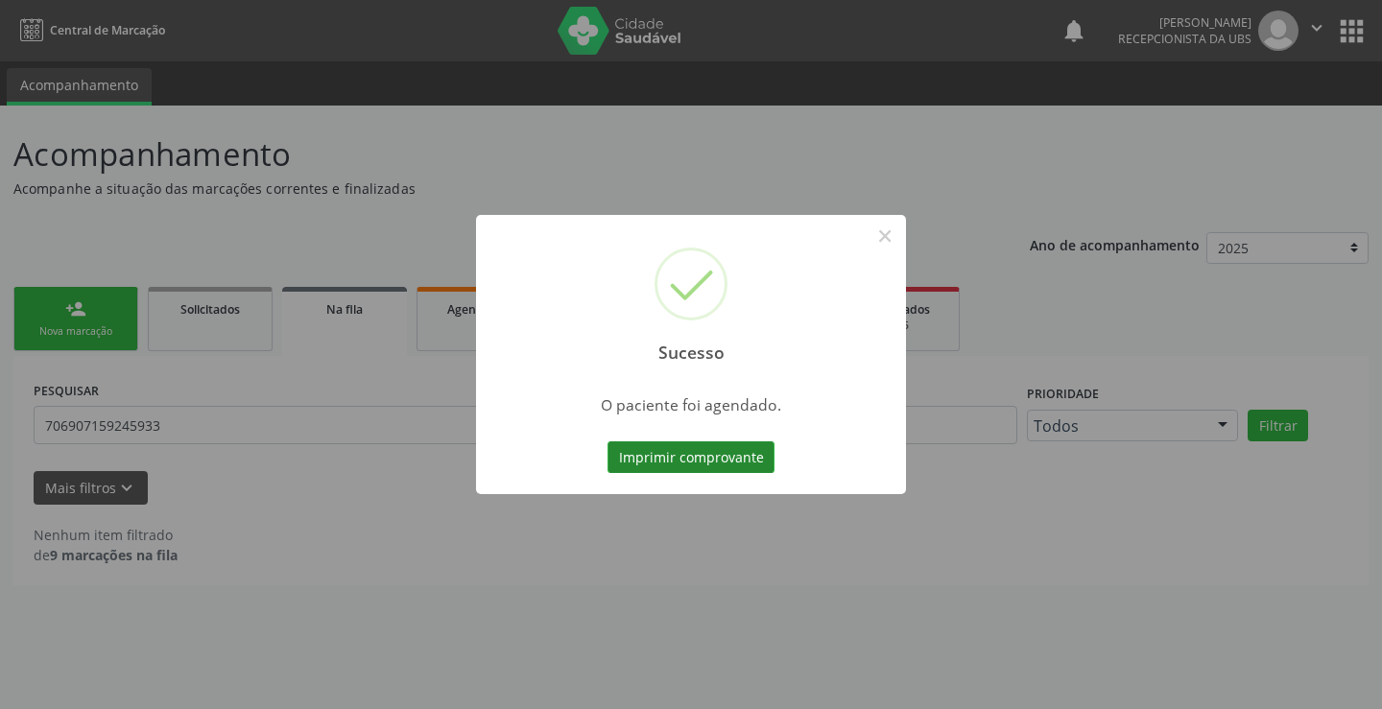
click at [714, 458] on button "Imprimir comprovante" at bounding box center [691, 457] width 167 height 33
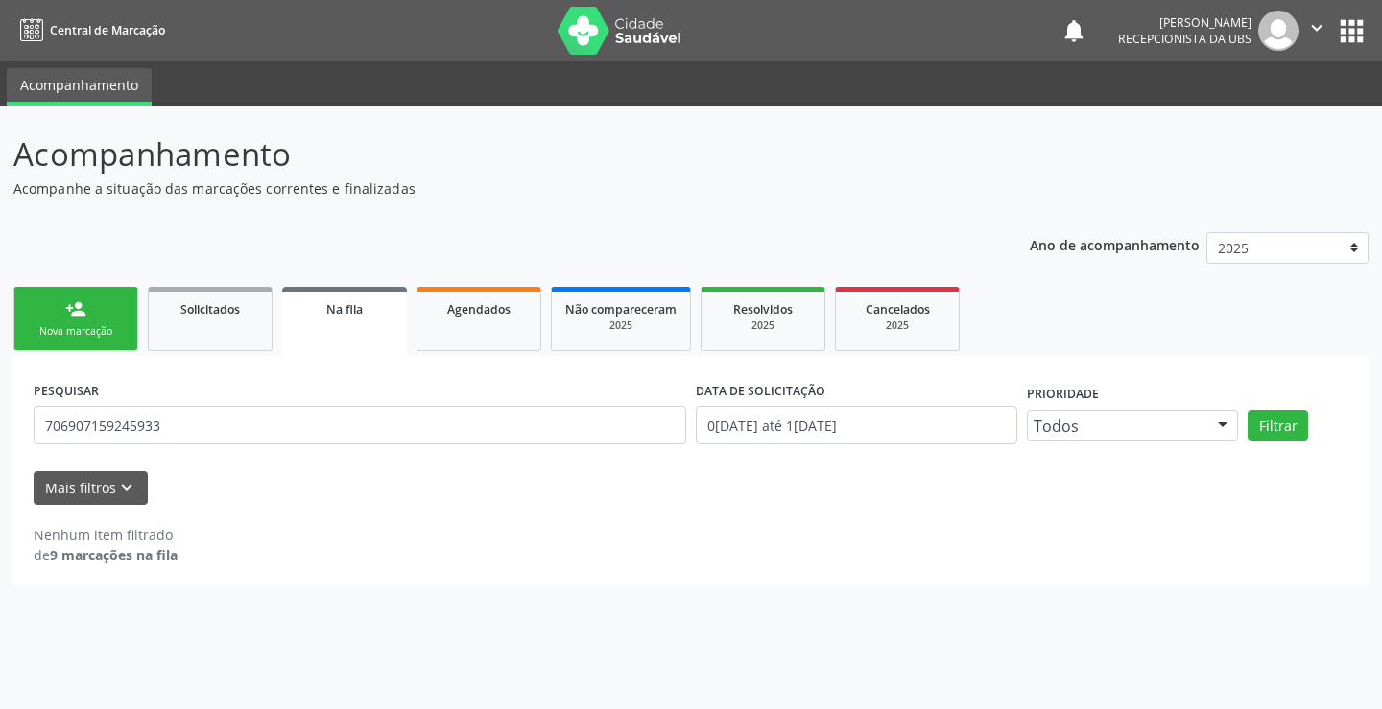
click at [94, 321] on link "person_add Nova marcação" at bounding box center [75, 319] width 125 height 64
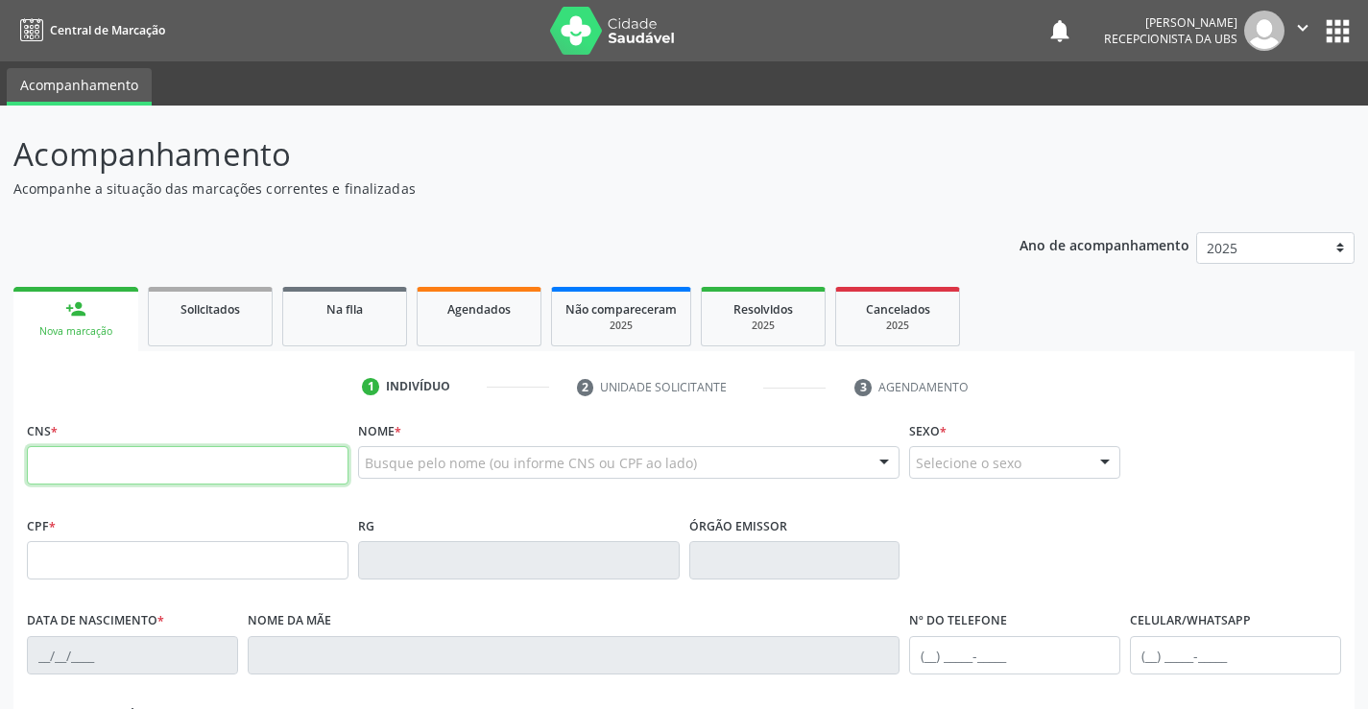
click at [92, 465] on input "text" at bounding box center [188, 465] width 322 height 38
type input "706 8067 7696 6520"
type input "099.333.264-14"
type input "0[DATE]"
type input "[PERSON_NAME]"
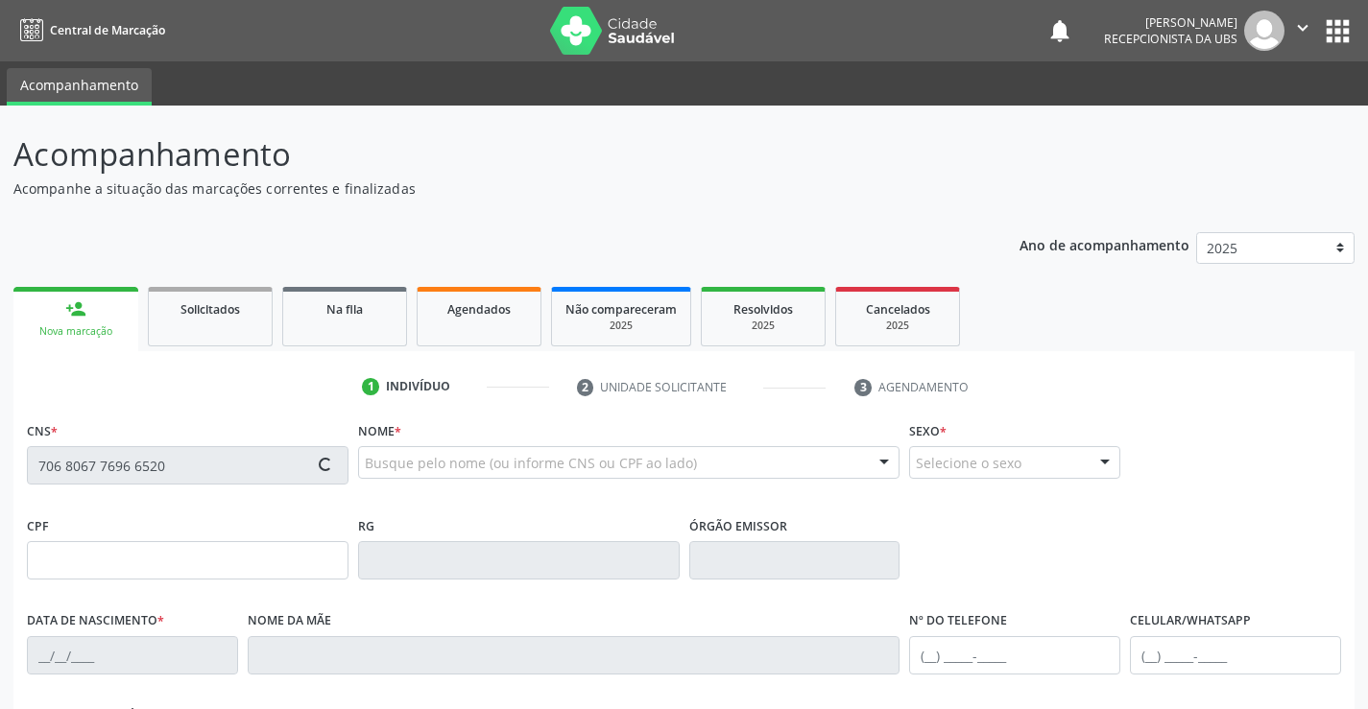
type input "[PHONE_NUMBER]"
type input "1012"
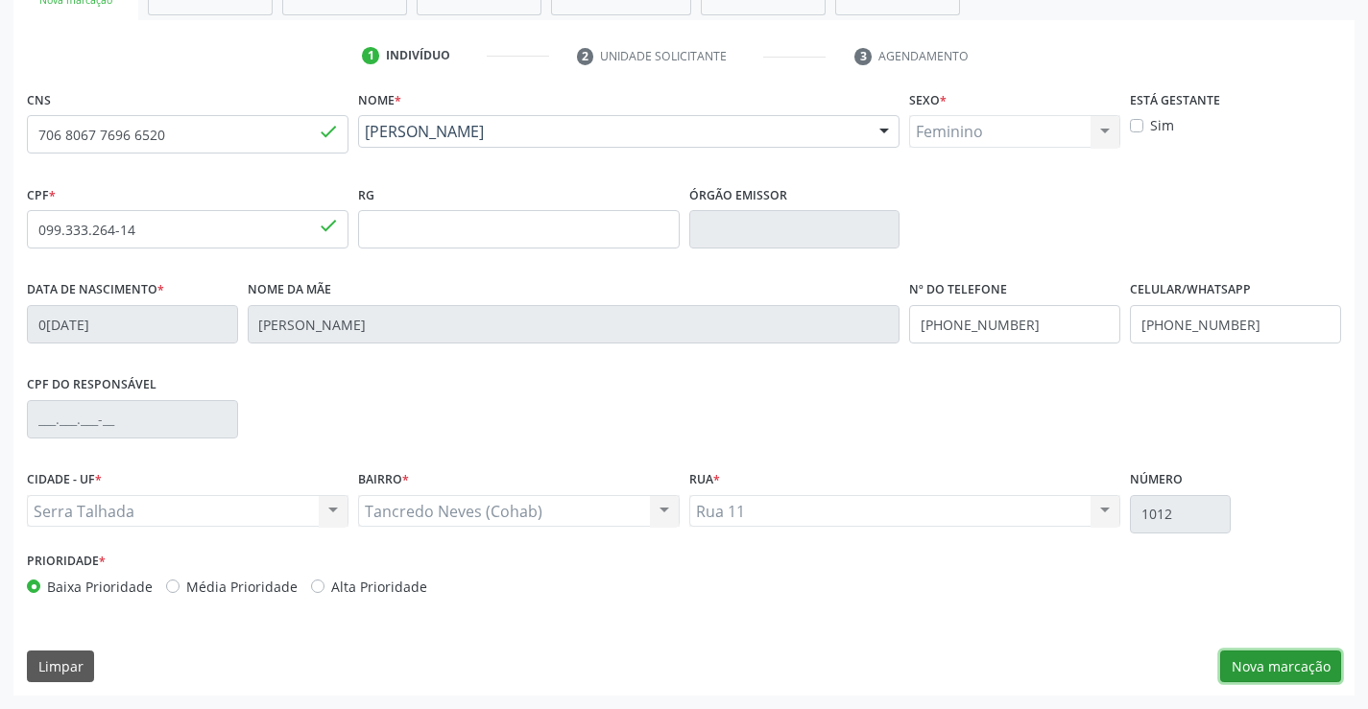
click at [1300, 670] on button "Nova marcação" at bounding box center [1280, 667] width 121 height 33
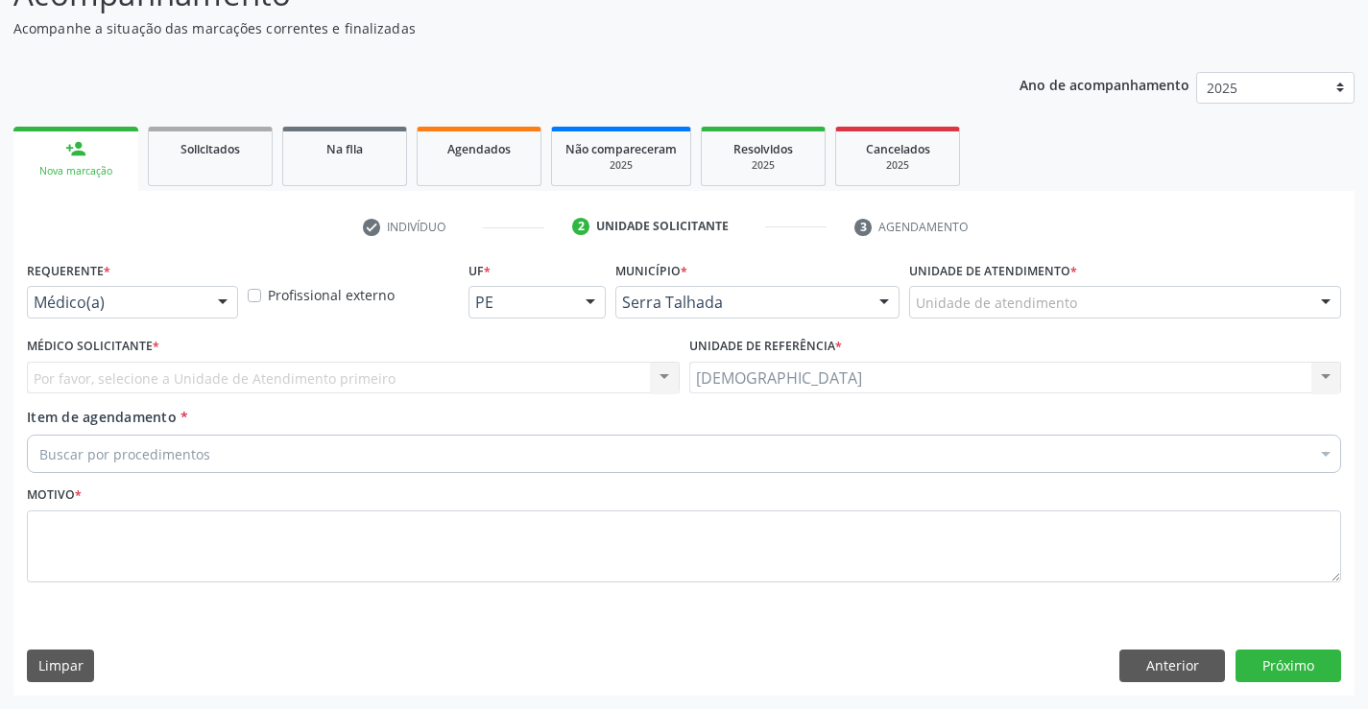
scroll to position [160, 0]
click at [223, 302] on div at bounding box center [222, 303] width 29 height 33
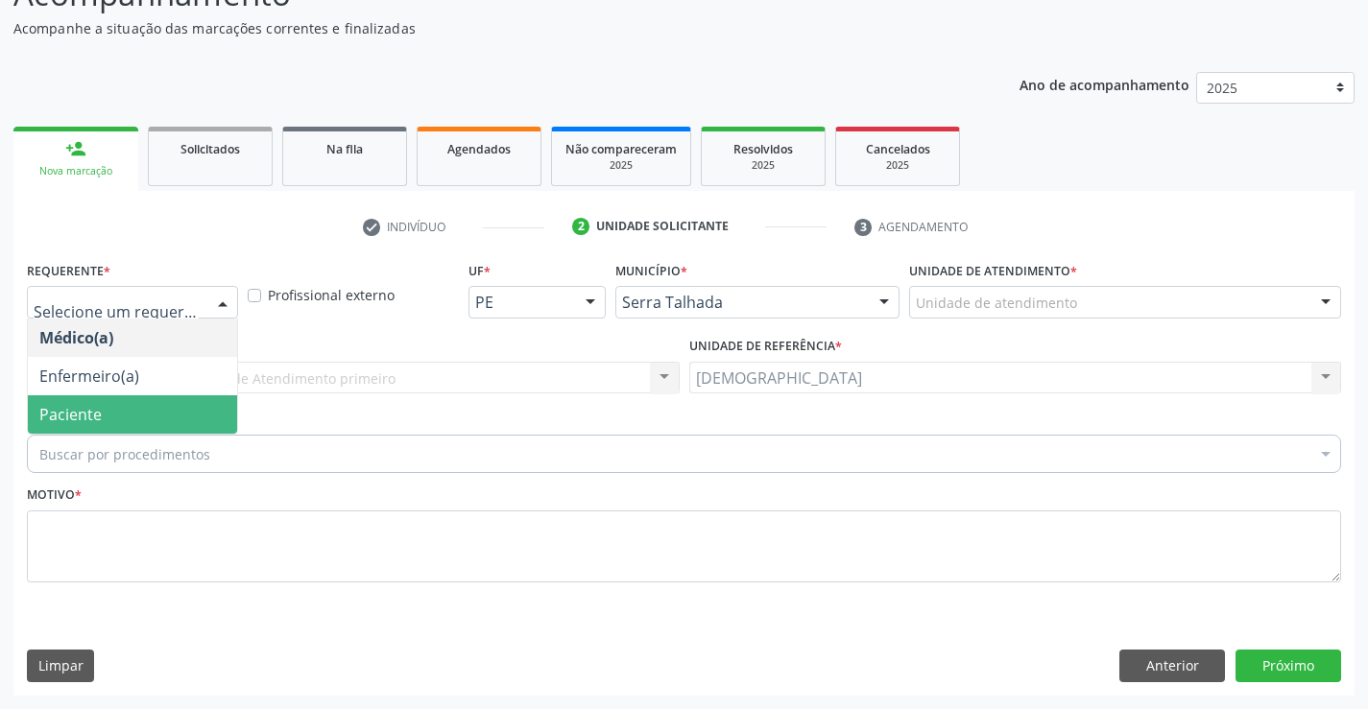
click at [140, 417] on span "Paciente" at bounding box center [132, 414] width 209 height 38
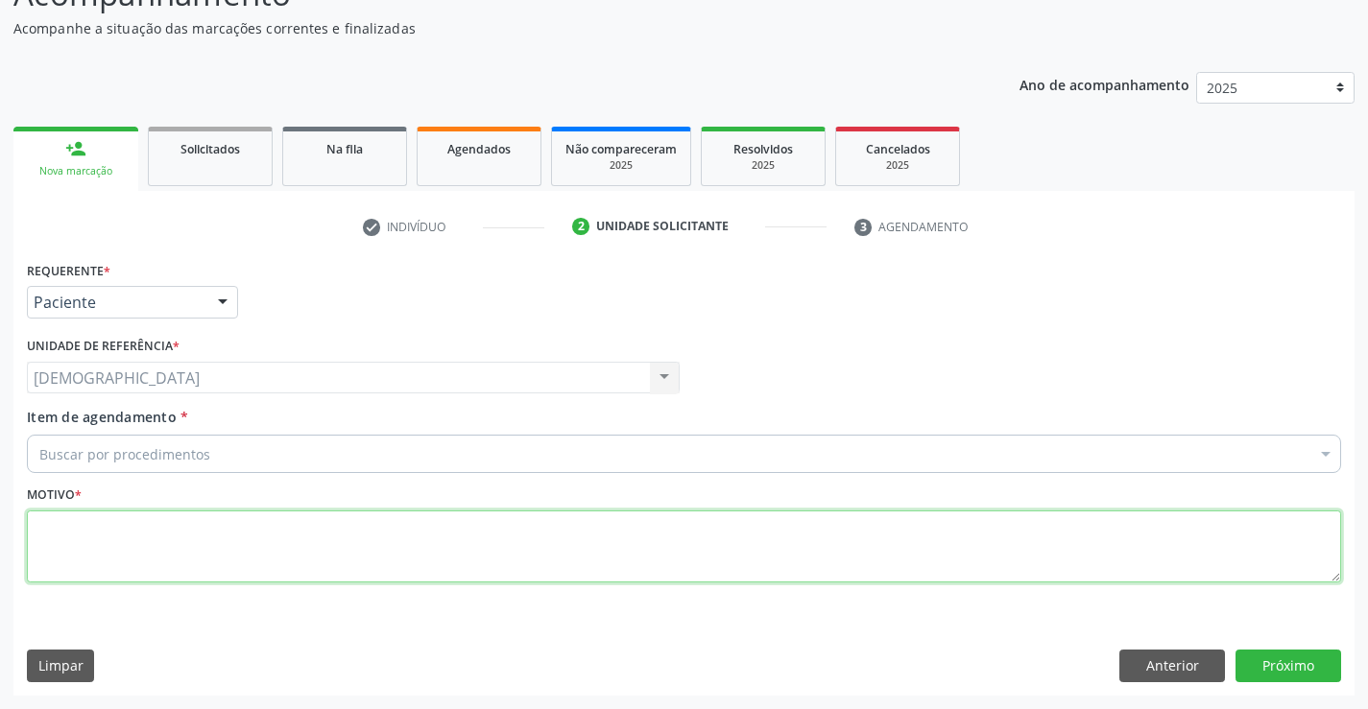
click at [92, 531] on textarea at bounding box center [684, 547] width 1314 height 73
type textarea "."
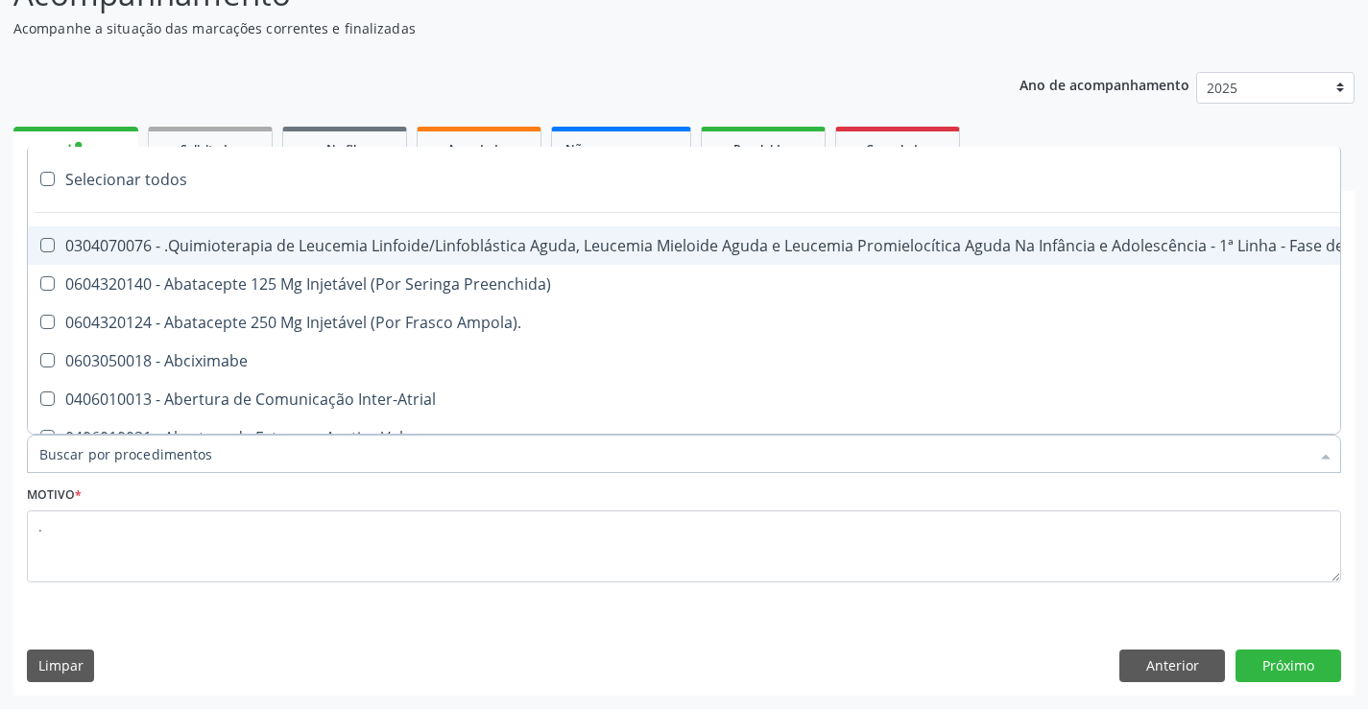
click at [223, 458] on div at bounding box center [684, 454] width 1314 height 38
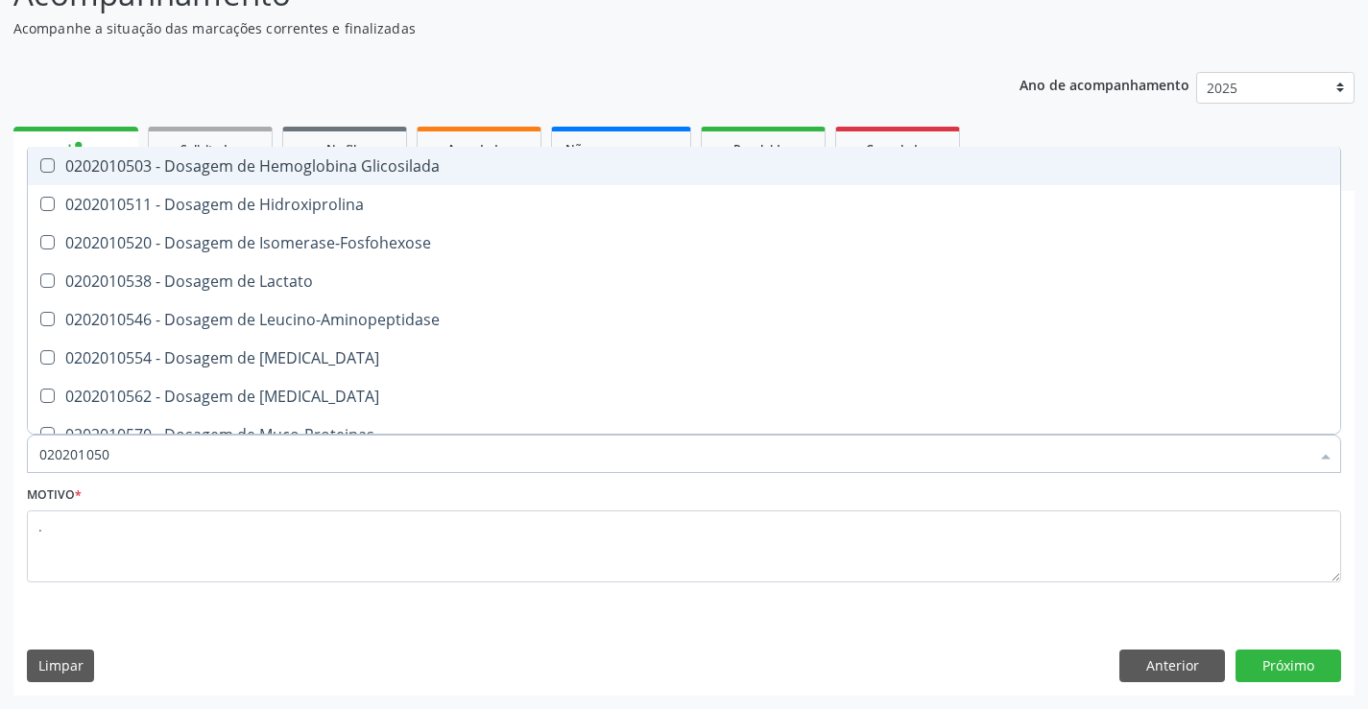
type input "0202010503"
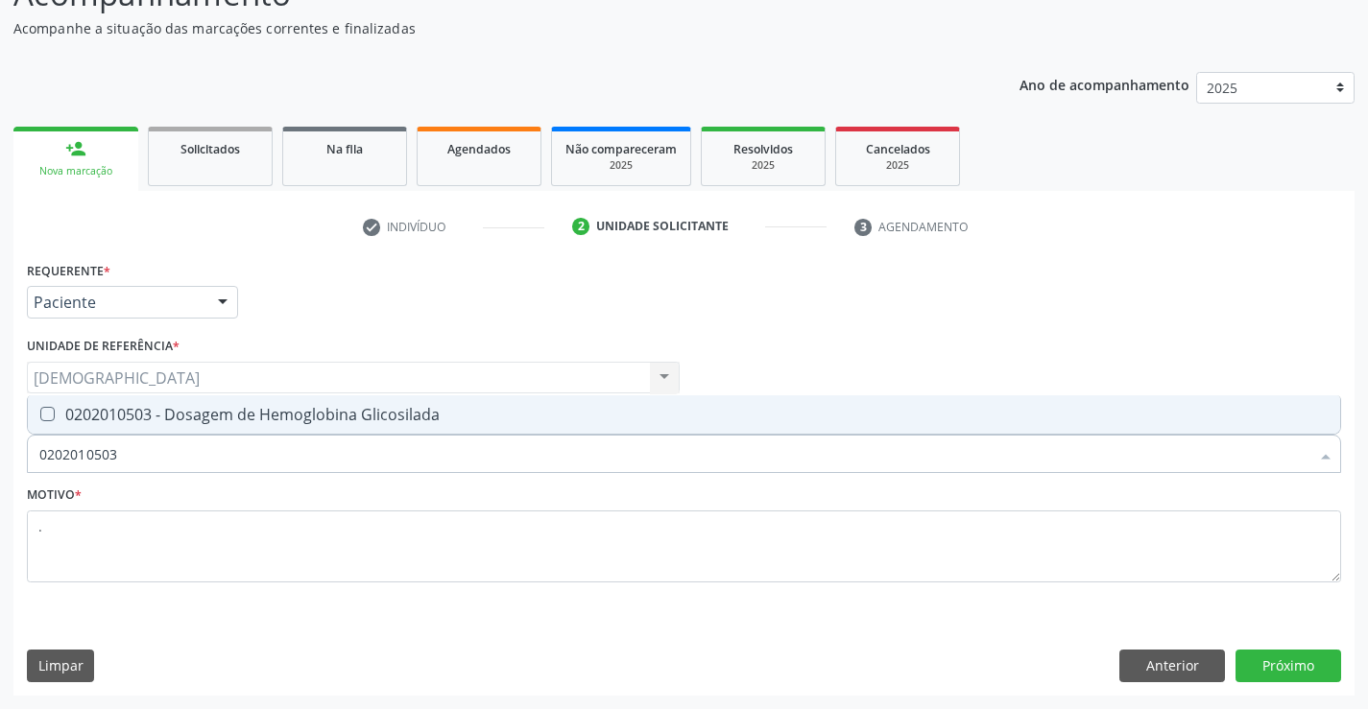
click at [252, 421] on div "0202010503 - Dosagem de Hemoglobina Glicosilada" at bounding box center [683, 414] width 1289 height 15
checkbox Glicosilada "true"
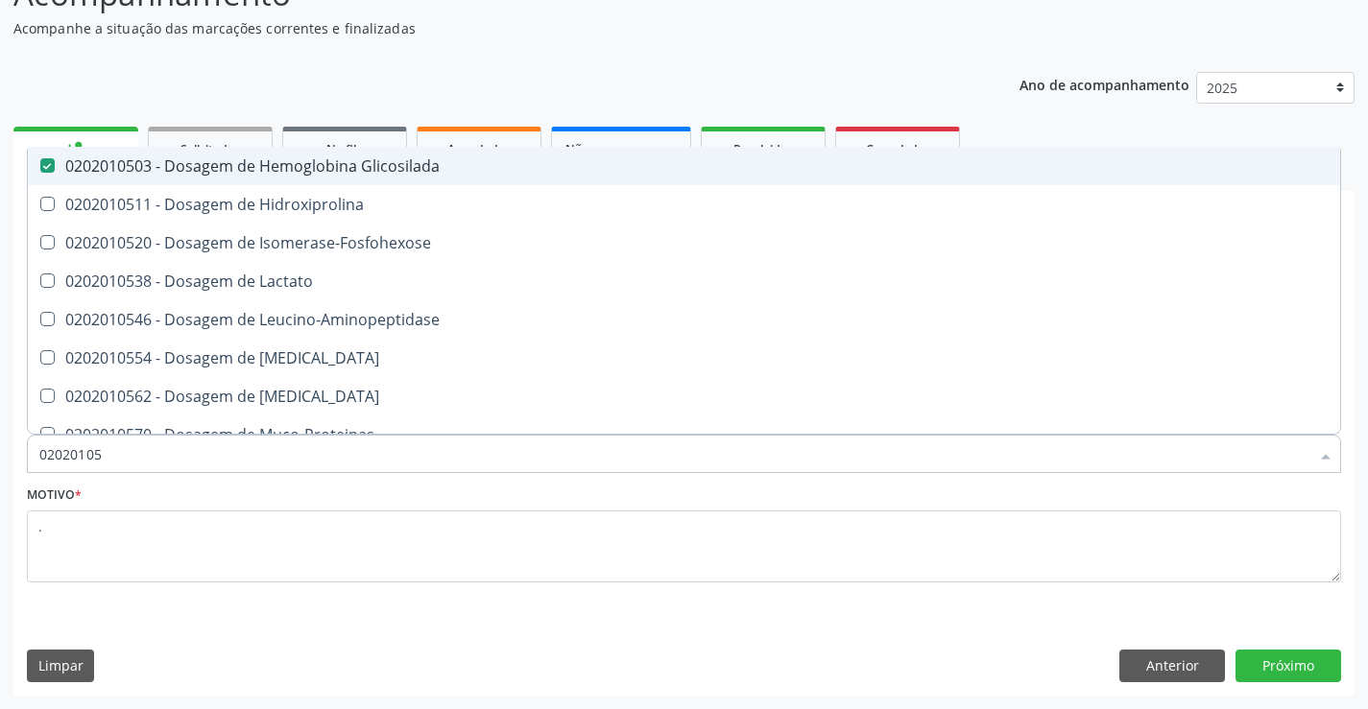
type input "0202010"
checkbox Glicosilada "false"
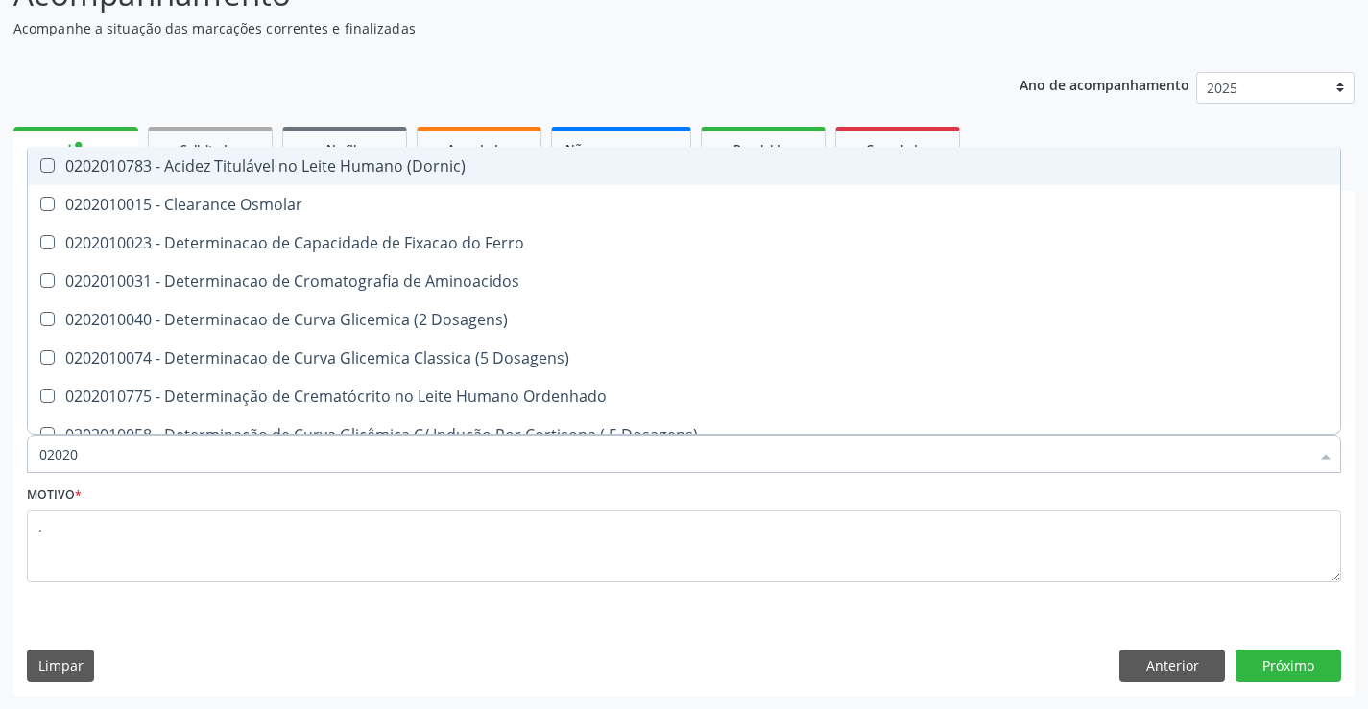
type input "0202"
checkbox Glicosilada "false"
checkbox Potassio "false"
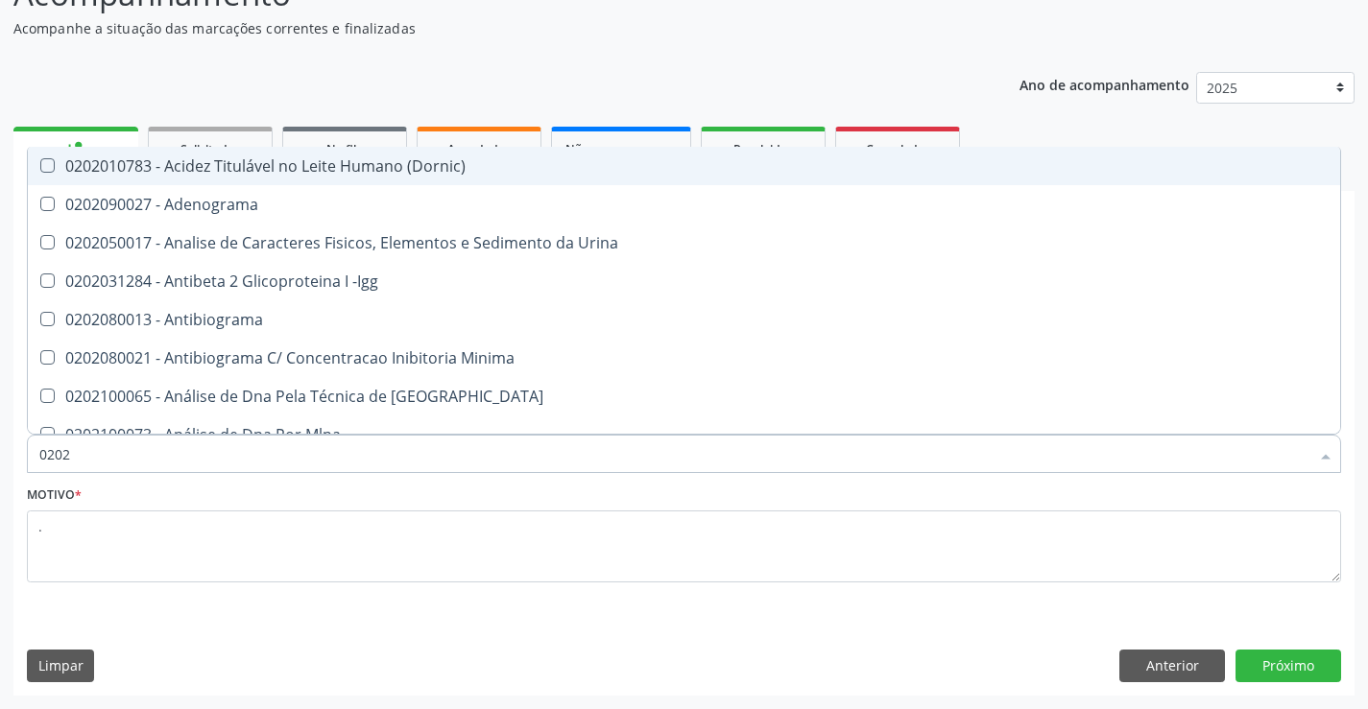
type input "02020"
checkbox Fibrinogenio "true"
checkbox Glicosilada "false"
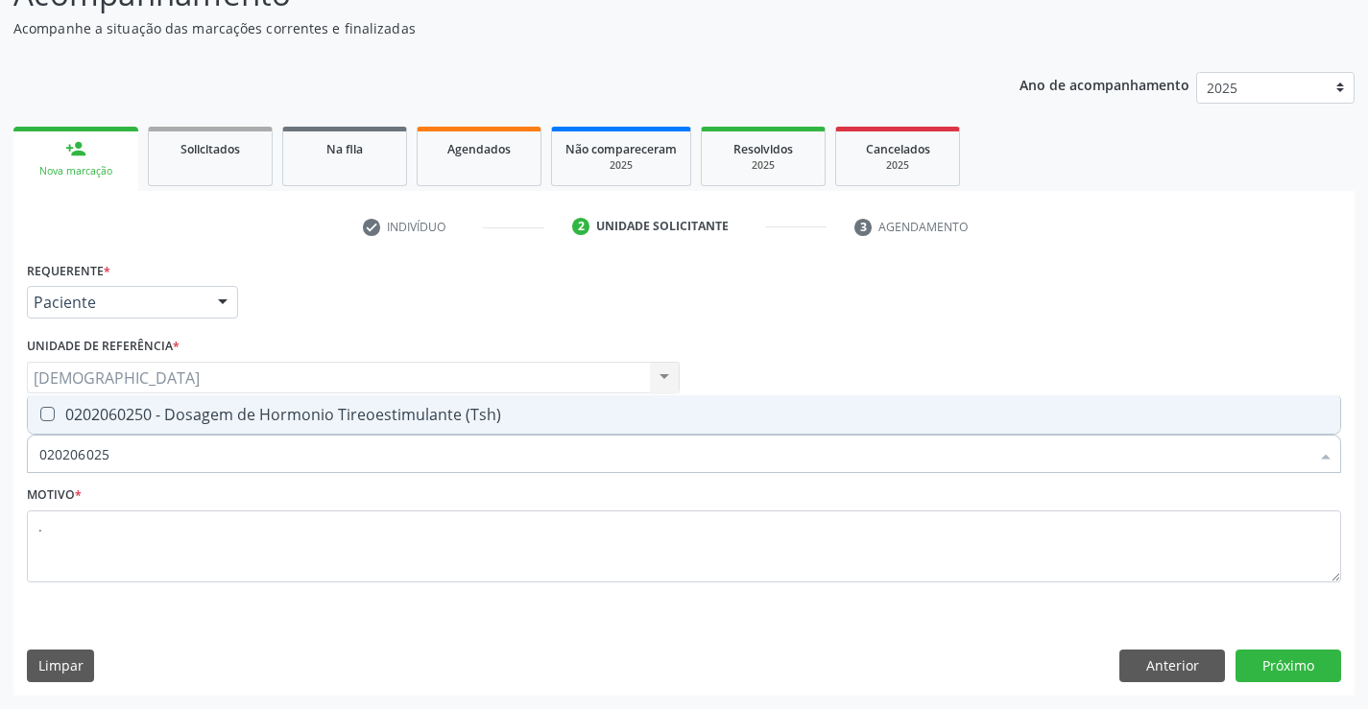
type input "0202060250"
click at [281, 411] on div "0202060250 - Dosagem de Hormonio Tireoestimulante (Tsh)" at bounding box center [683, 414] width 1289 height 15
checkbox \(Tsh\) "true"
type input "02020602"
checkbox \(Tsh\) "false"
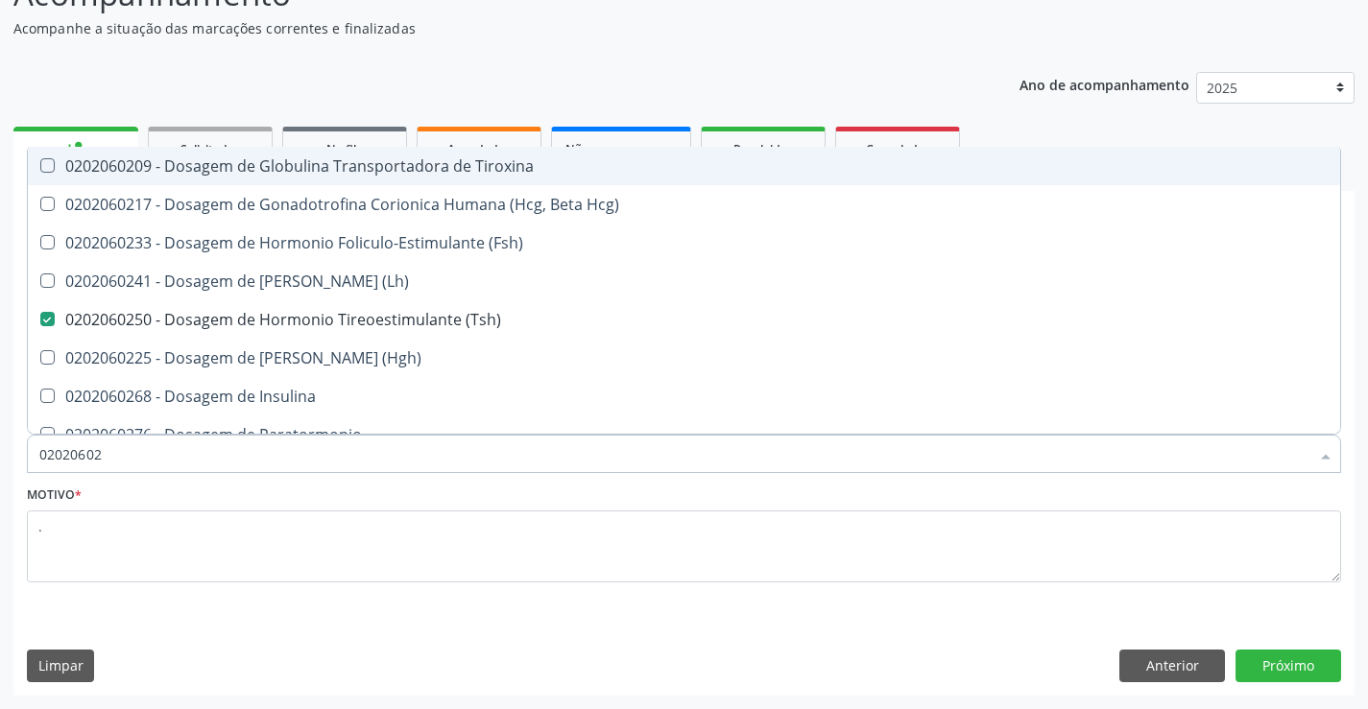
type input "0202060"
checkbox \(Tsh\) "false"
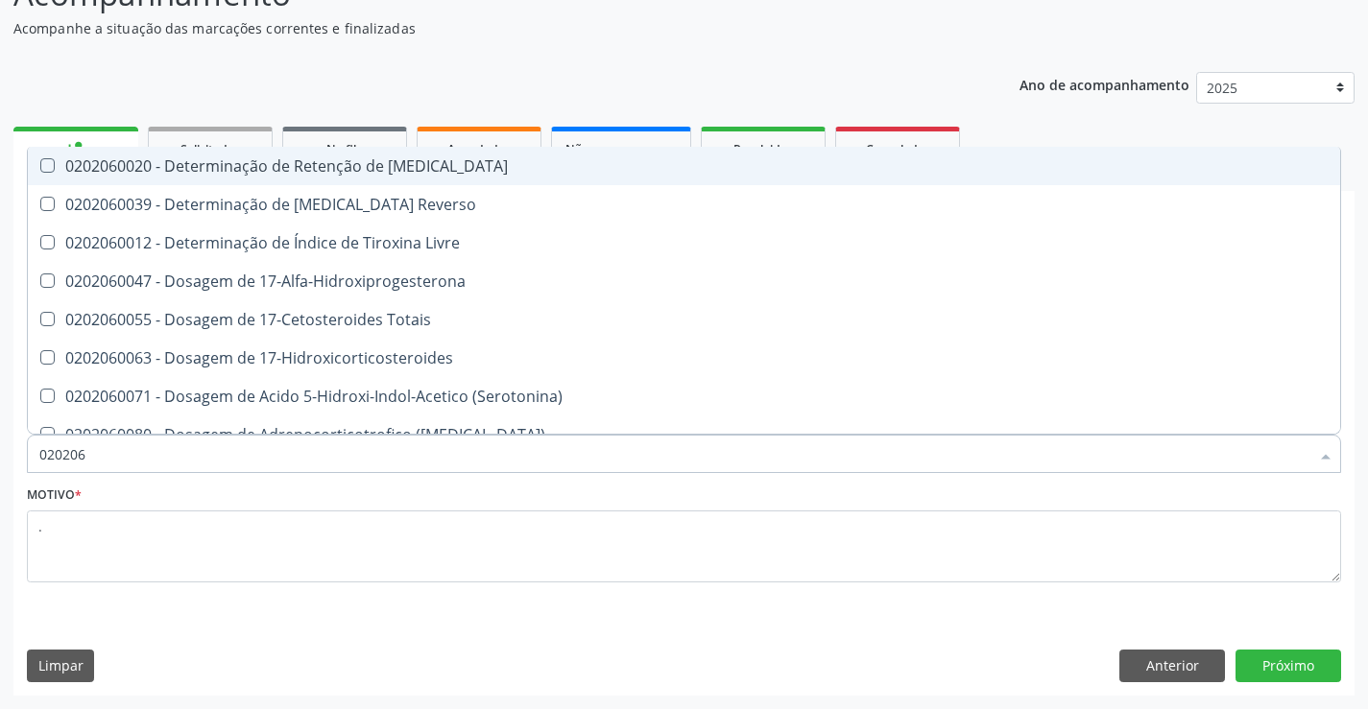
type input "02020"
checkbox \(Tsh\) "false"
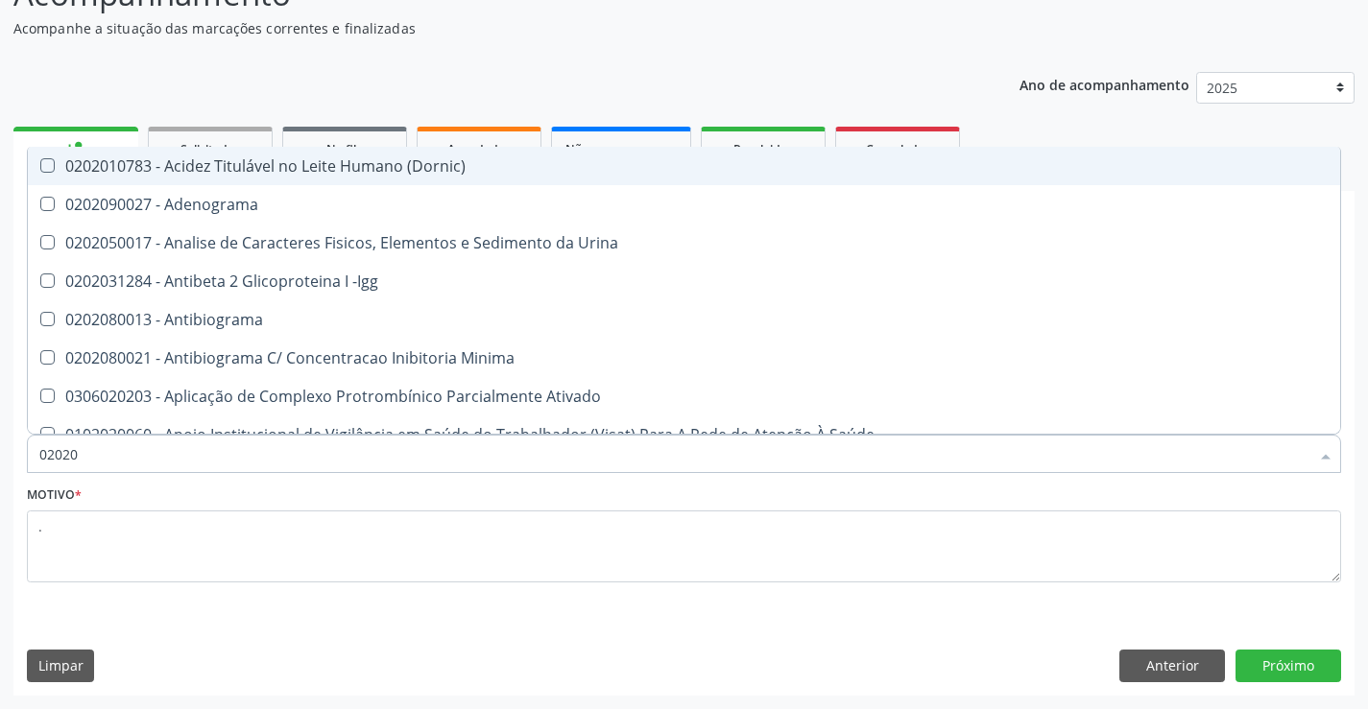
type input "020206"
checkbox Creatinina "true"
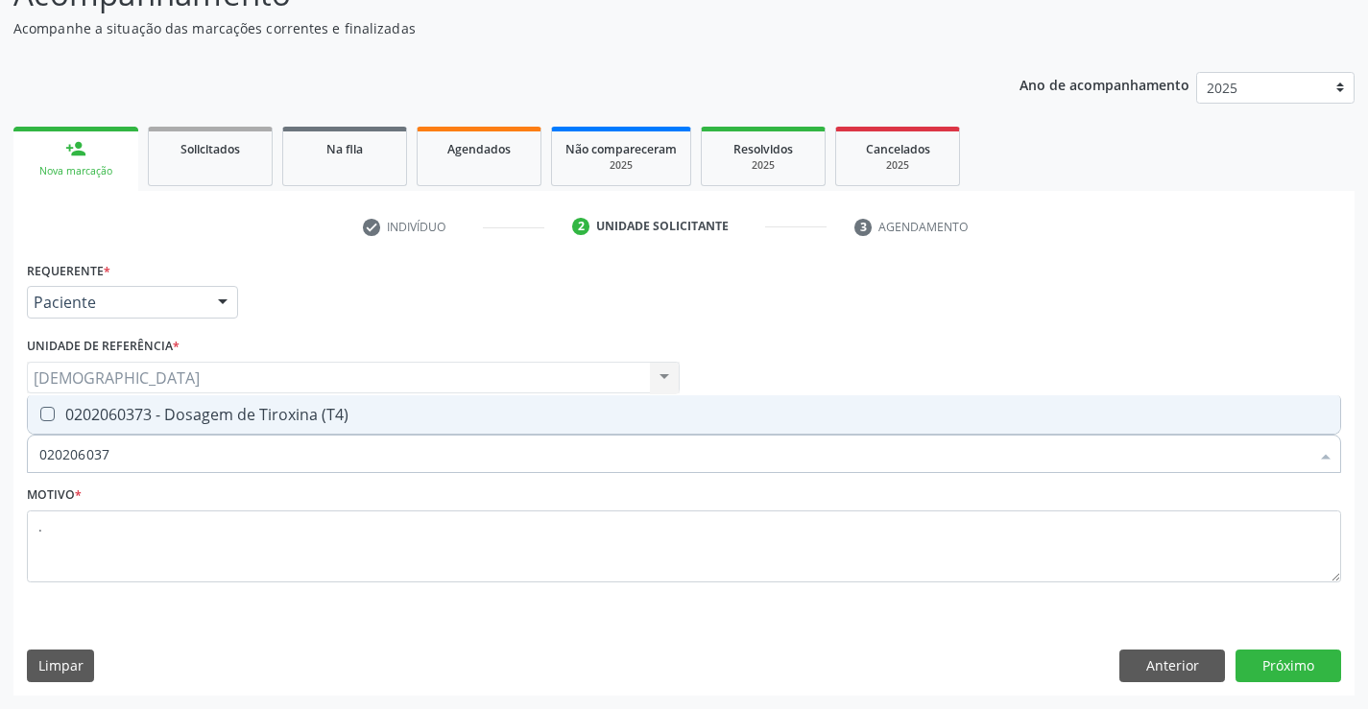
type input "0202060373"
click at [237, 414] on div "0202060373 - Dosagem de Tiroxina (T4)" at bounding box center [683, 414] width 1289 height 15
checkbox \(T4\) "true"
click at [1323, 661] on button "Próximo" at bounding box center [1288, 666] width 106 height 33
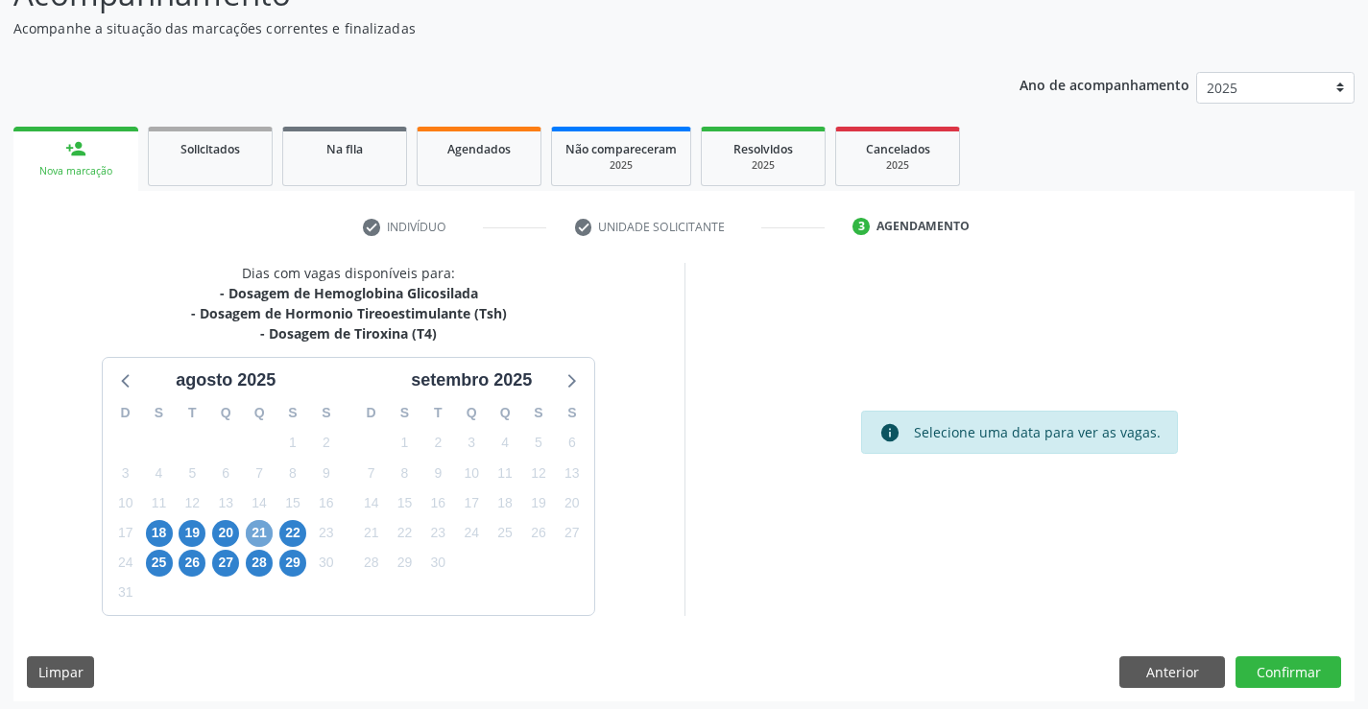
click at [249, 527] on span "21" at bounding box center [259, 533] width 27 height 27
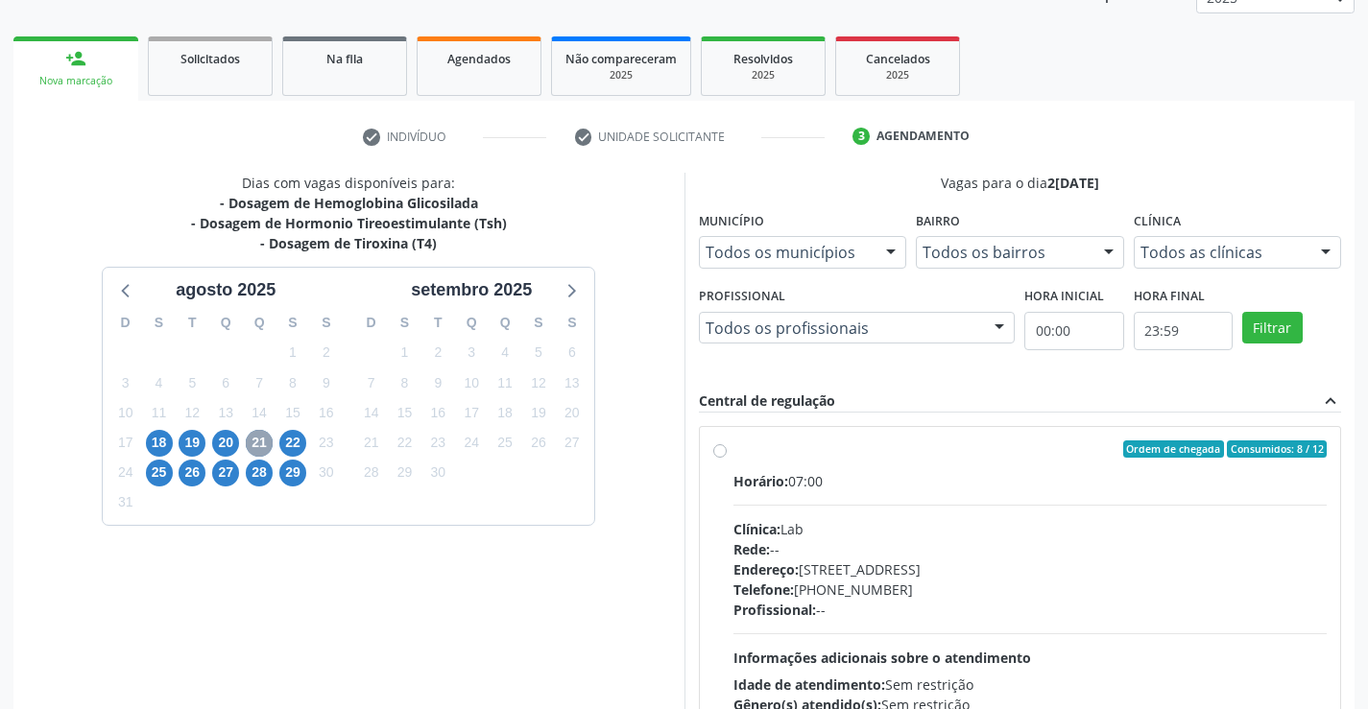
scroll to position [274, 0]
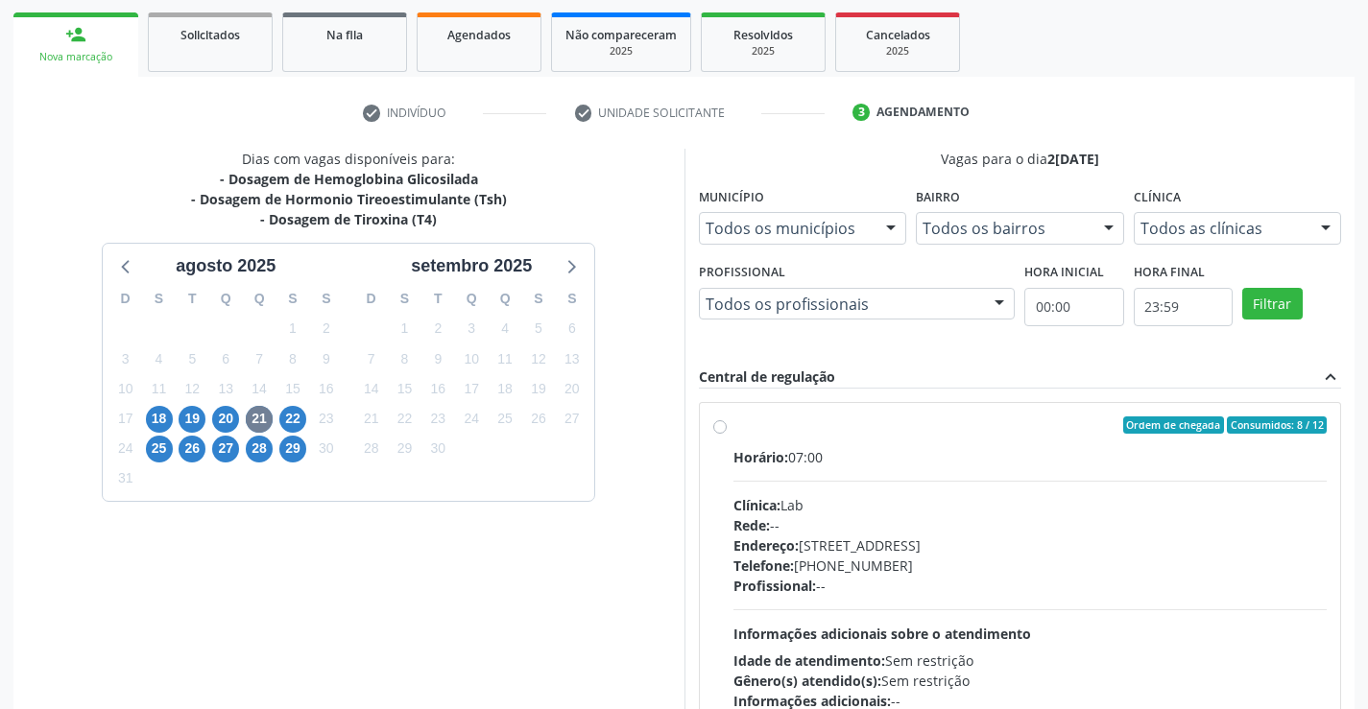
click at [734, 429] on div "Ordem de chegada Consumidos: 8 / 12" at bounding box center [1030, 425] width 594 height 17
click at [727, 429] on input "Ordem de chegada Consumidos: 8 / 12 Horário: 07:00 Clínica: Lab Rede: -- Endere…" at bounding box center [719, 425] width 13 height 17
radio input "true"
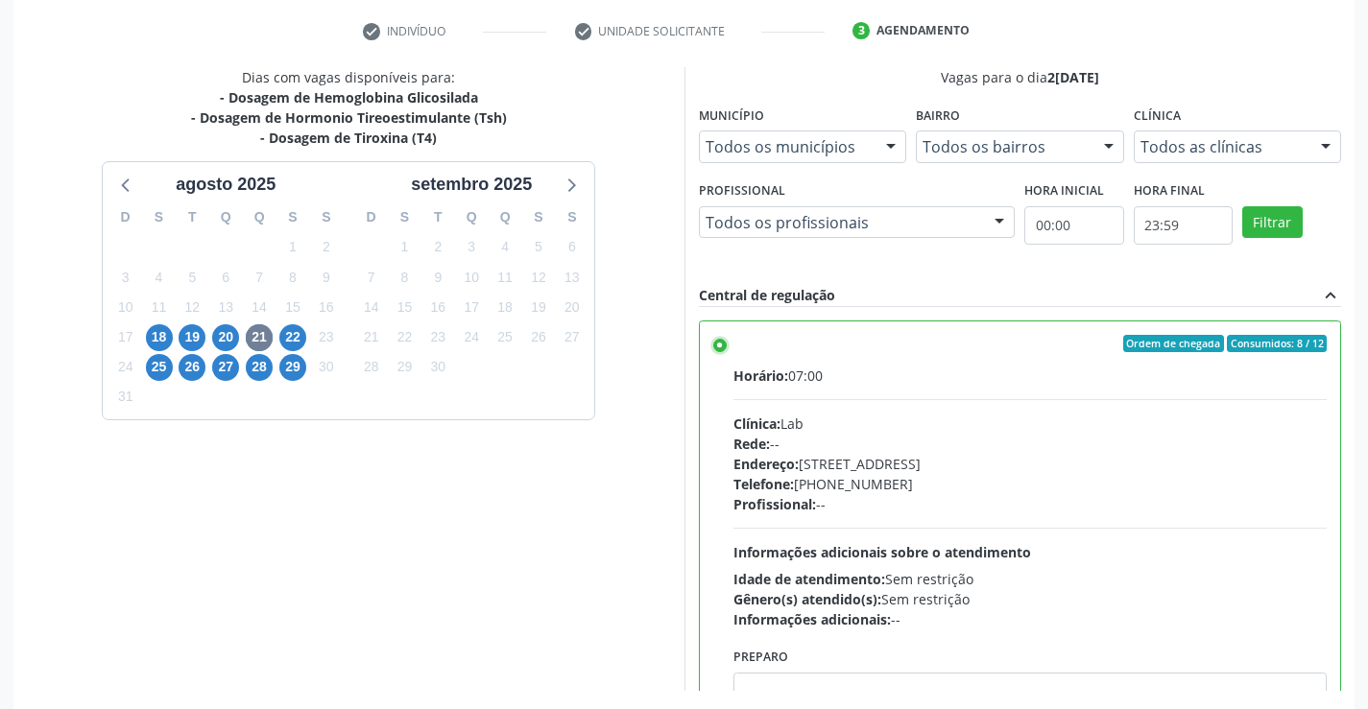
scroll to position [438, 0]
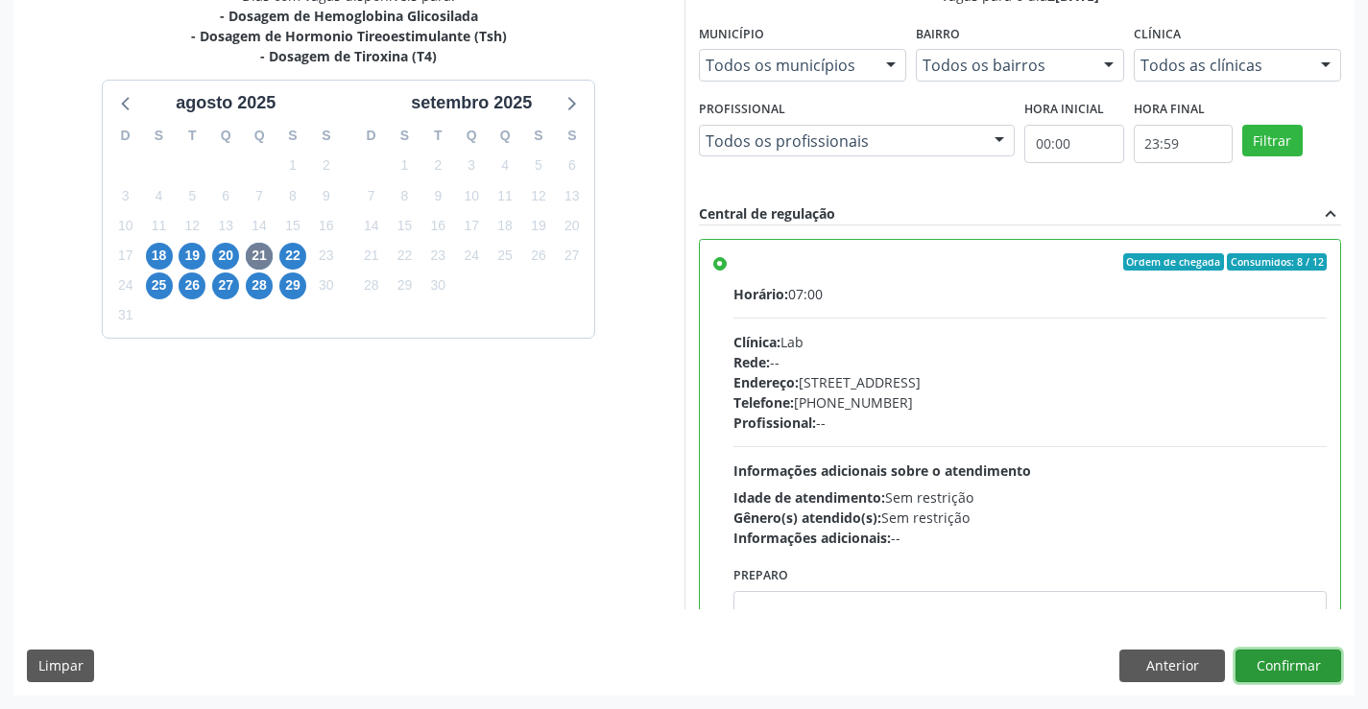
click at [1298, 655] on button "Confirmar" at bounding box center [1288, 666] width 106 height 33
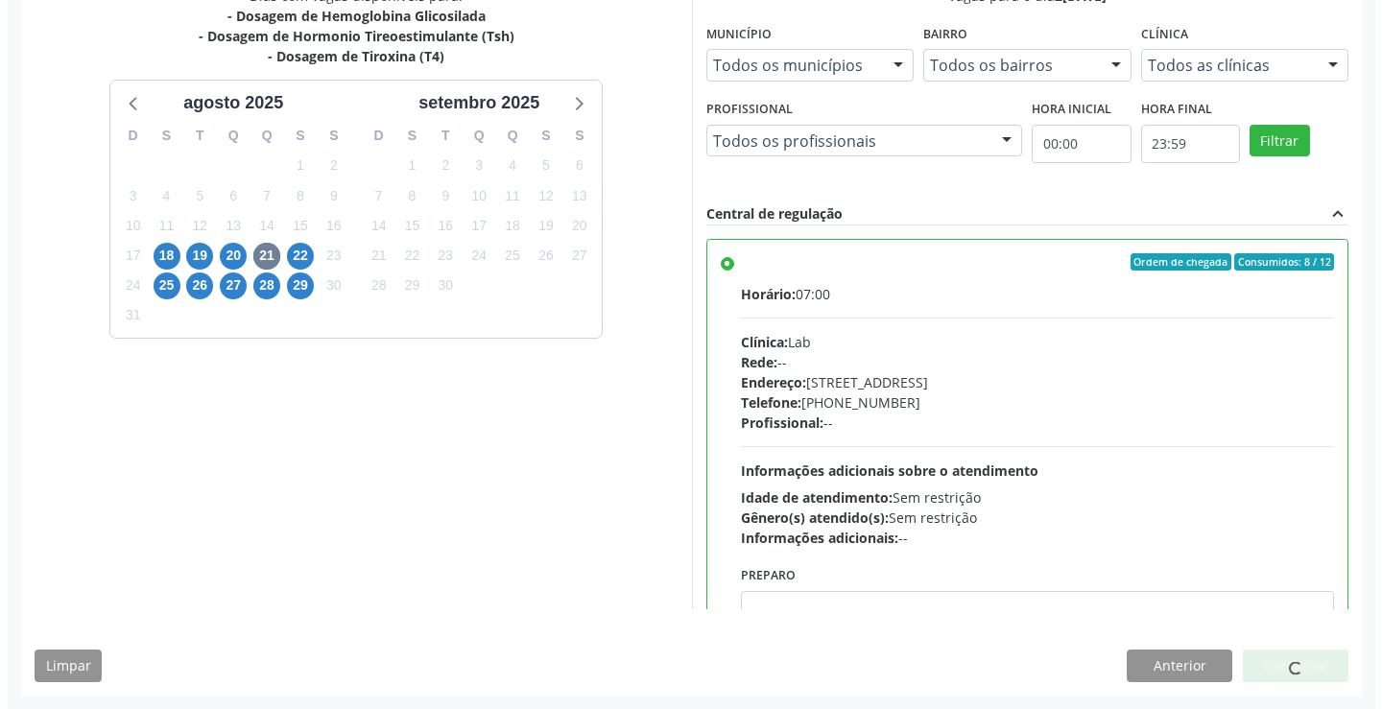
scroll to position [0, 0]
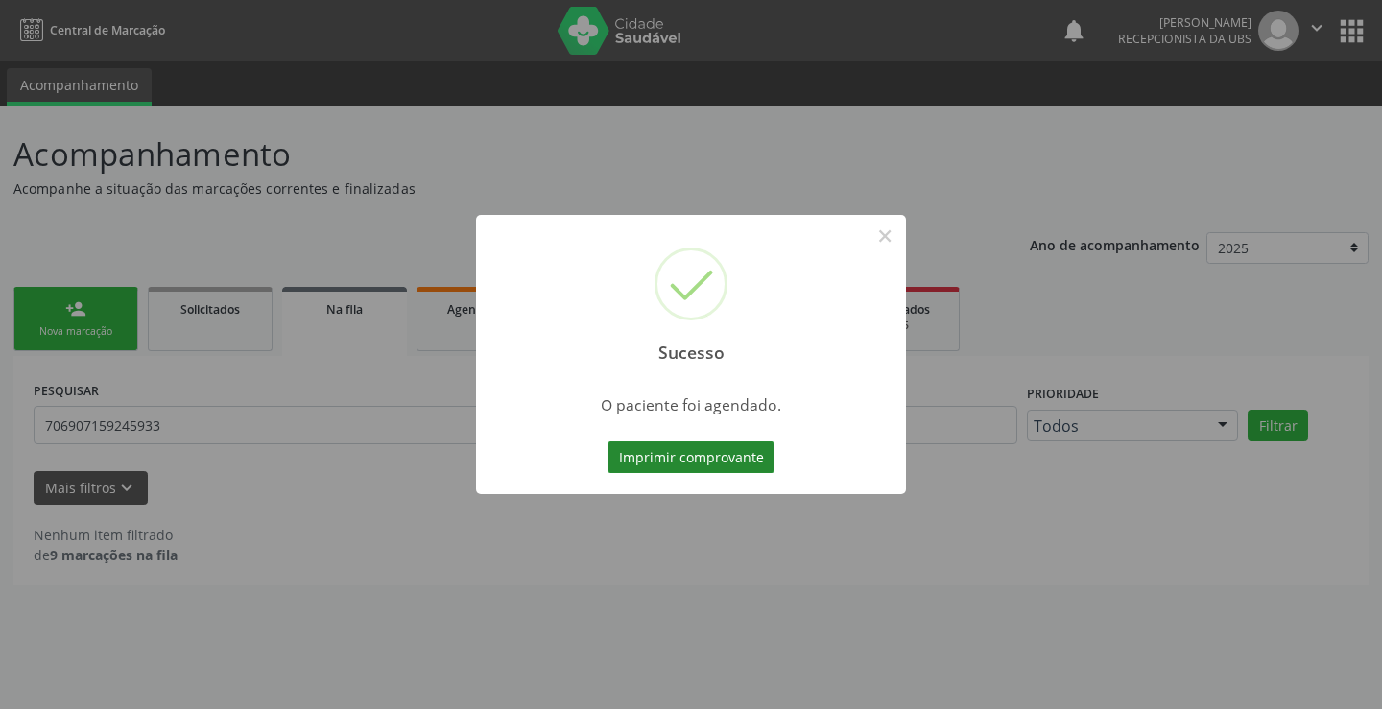
click at [720, 460] on button "Imprimir comprovante" at bounding box center [691, 457] width 167 height 33
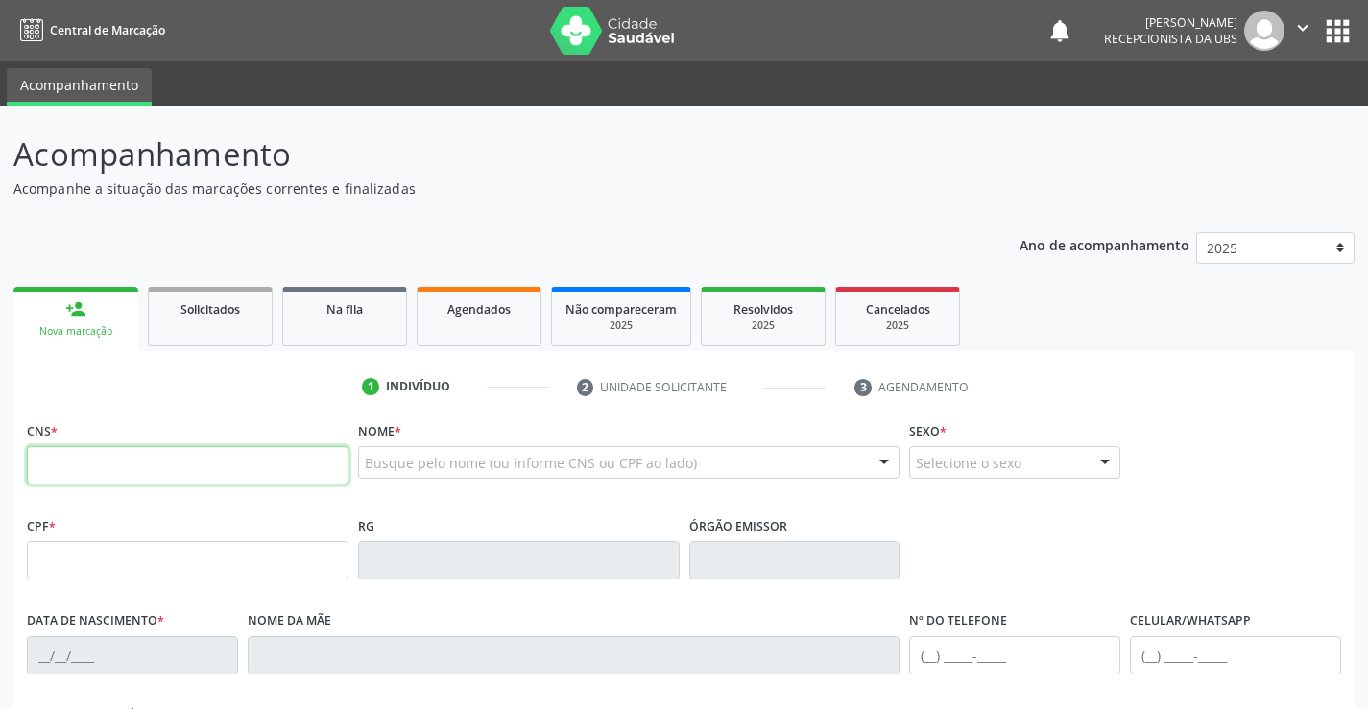
click at [194, 457] on input "text" at bounding box center [188, 465] width 322 height 38
type input "898 0041 7836 9018"
type input "160.445.284-64"
type input "[DATE]"
type input "[PERSON_NAME]"
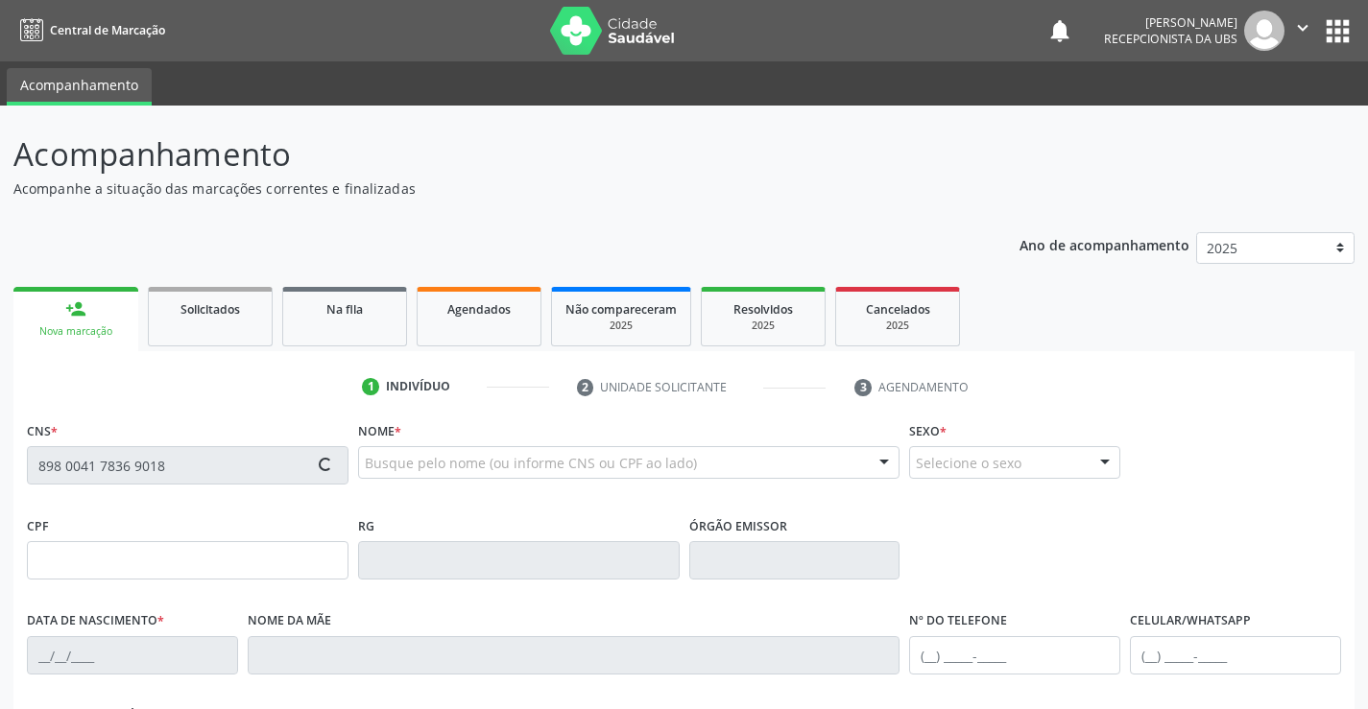
type input "[PHONE_NUMBER]"
type input "040.368.094-82"
type input "810"
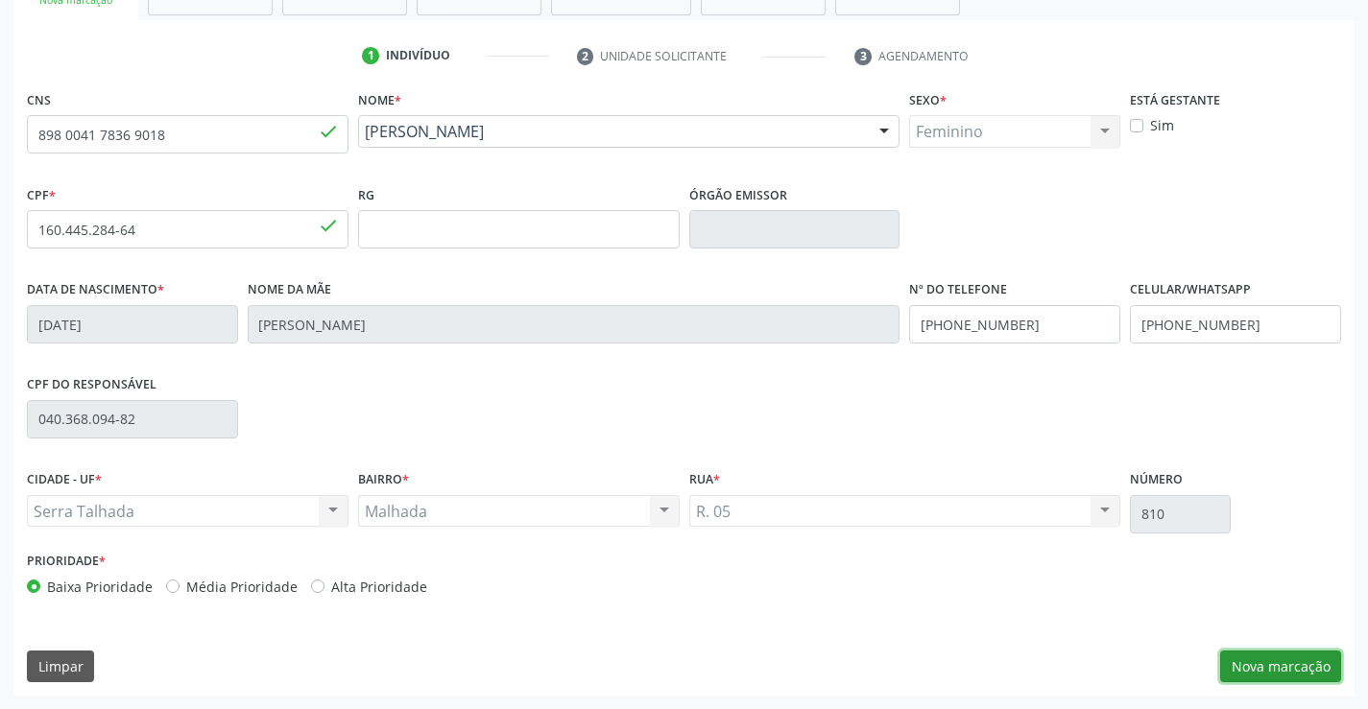
click at [1245, 655] on button "Nova marcação" at bounding box center [1280, 667] width 121 height 33
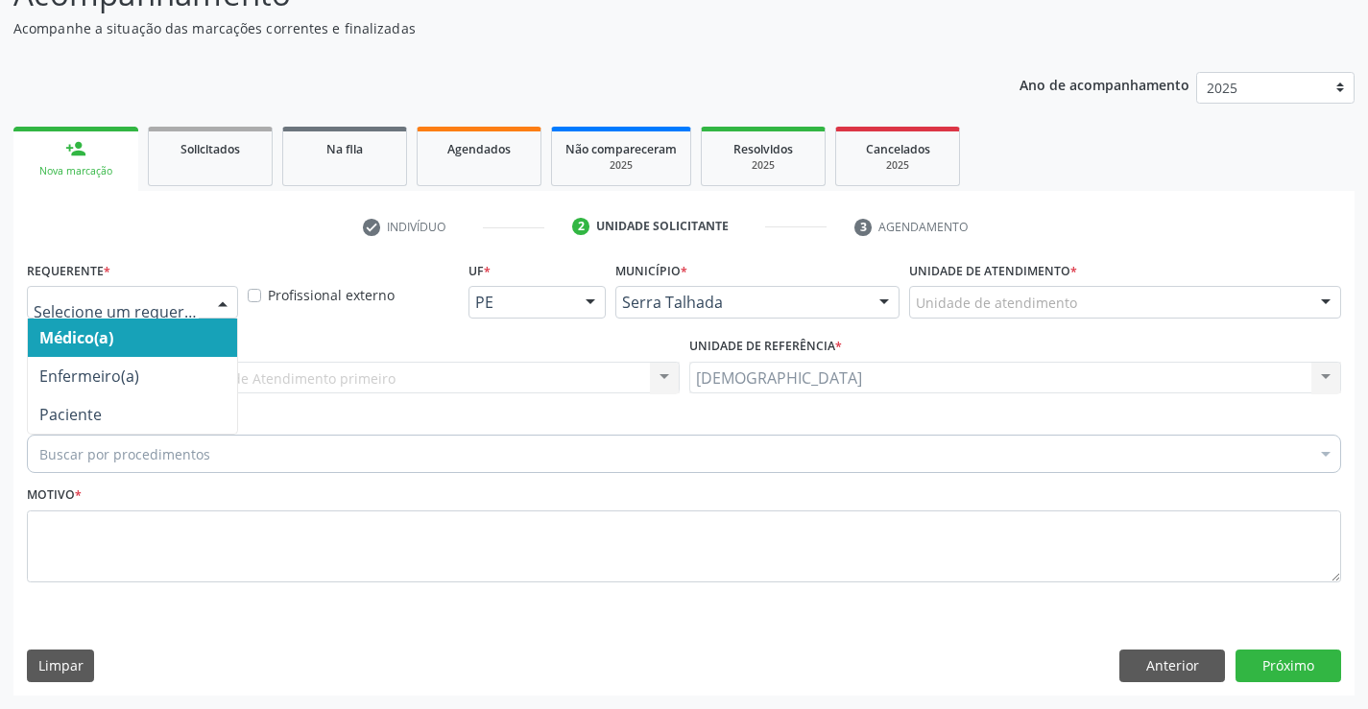
click at [218, 301] on div at bounding box center [222, 303] width 29 height 33
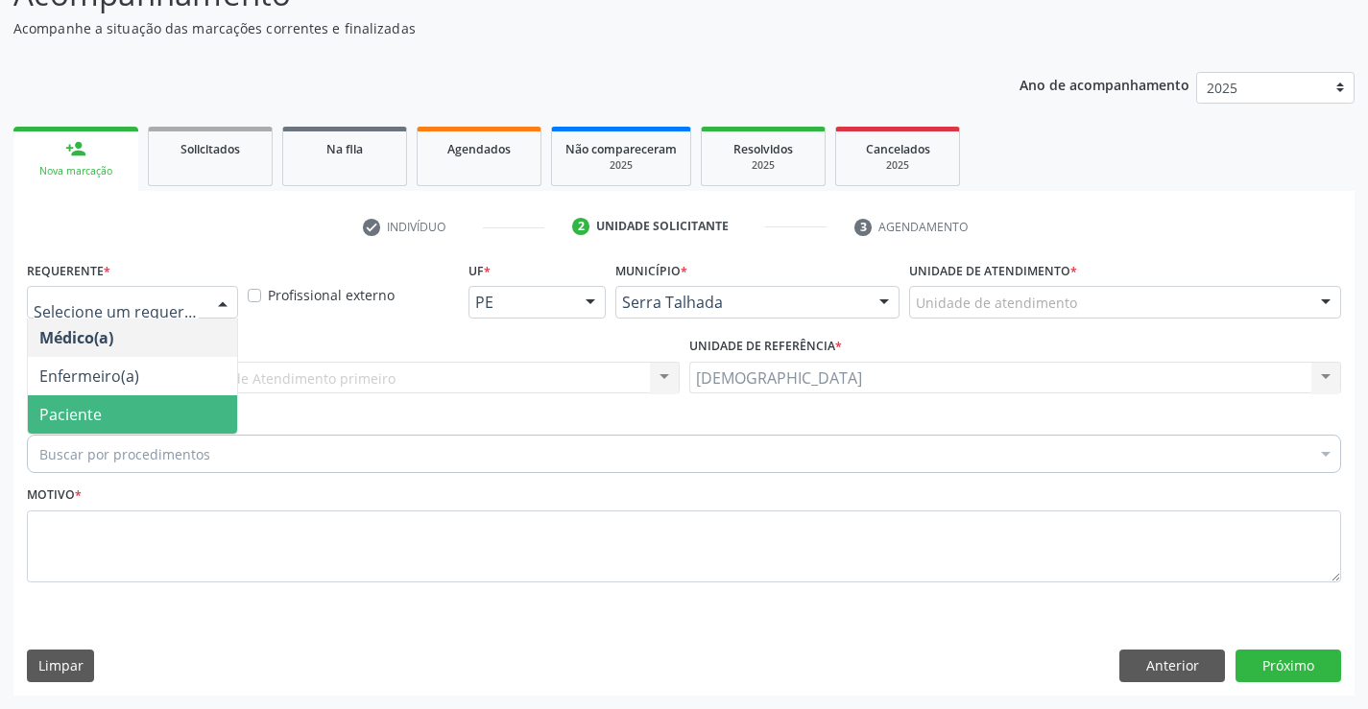
click at [159, 413] on span "Paciente" at bounding box center [132, 414] width 209 height 38
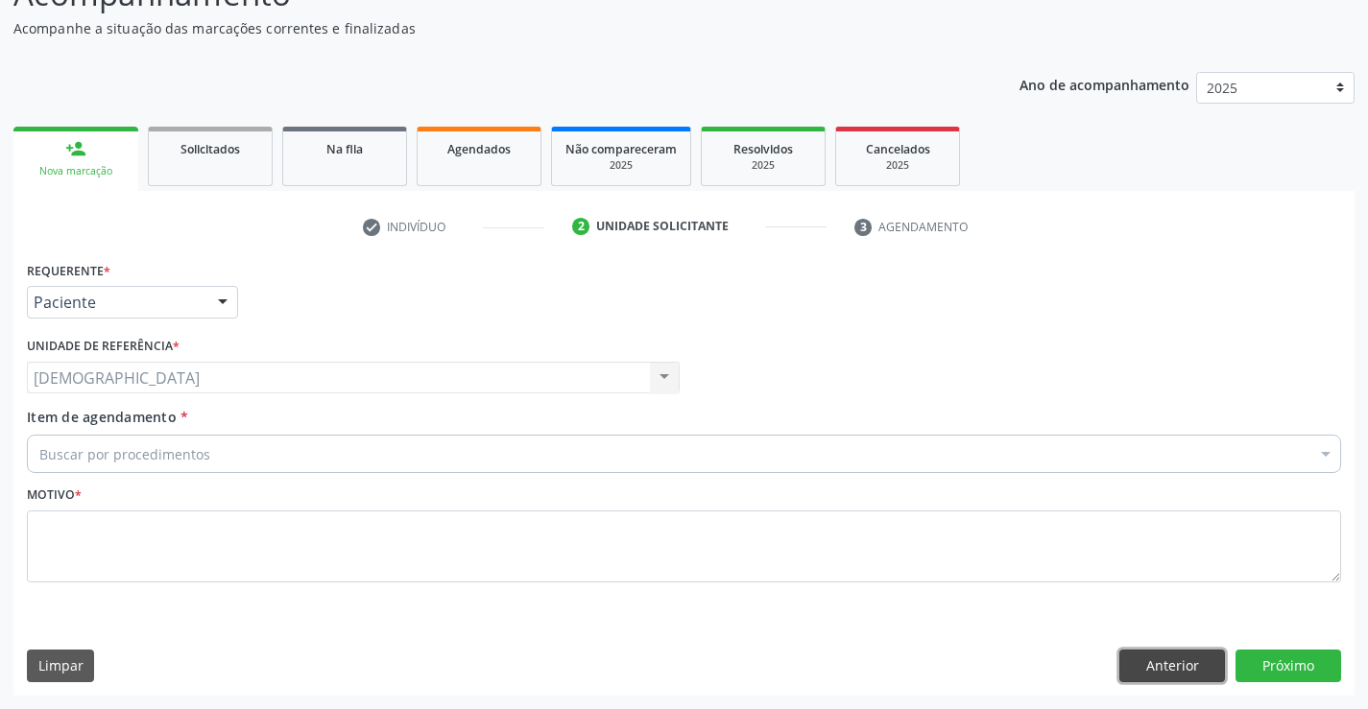
click at [1184, 665] on button "Anterior" at bounding box center [1172, 666] width 106 height 33
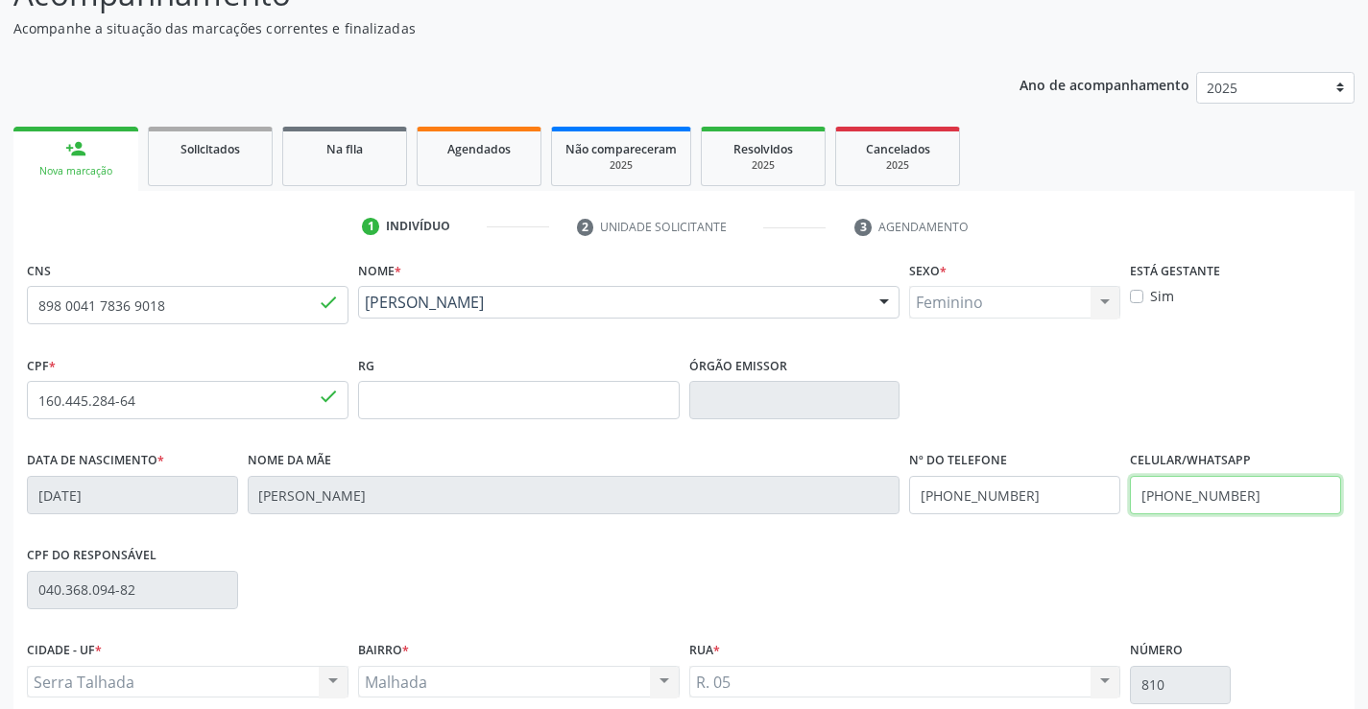
click at [1272, 484] on input "(87) 99999-9999" at bounding box center [1235, 495] width 211 height 38
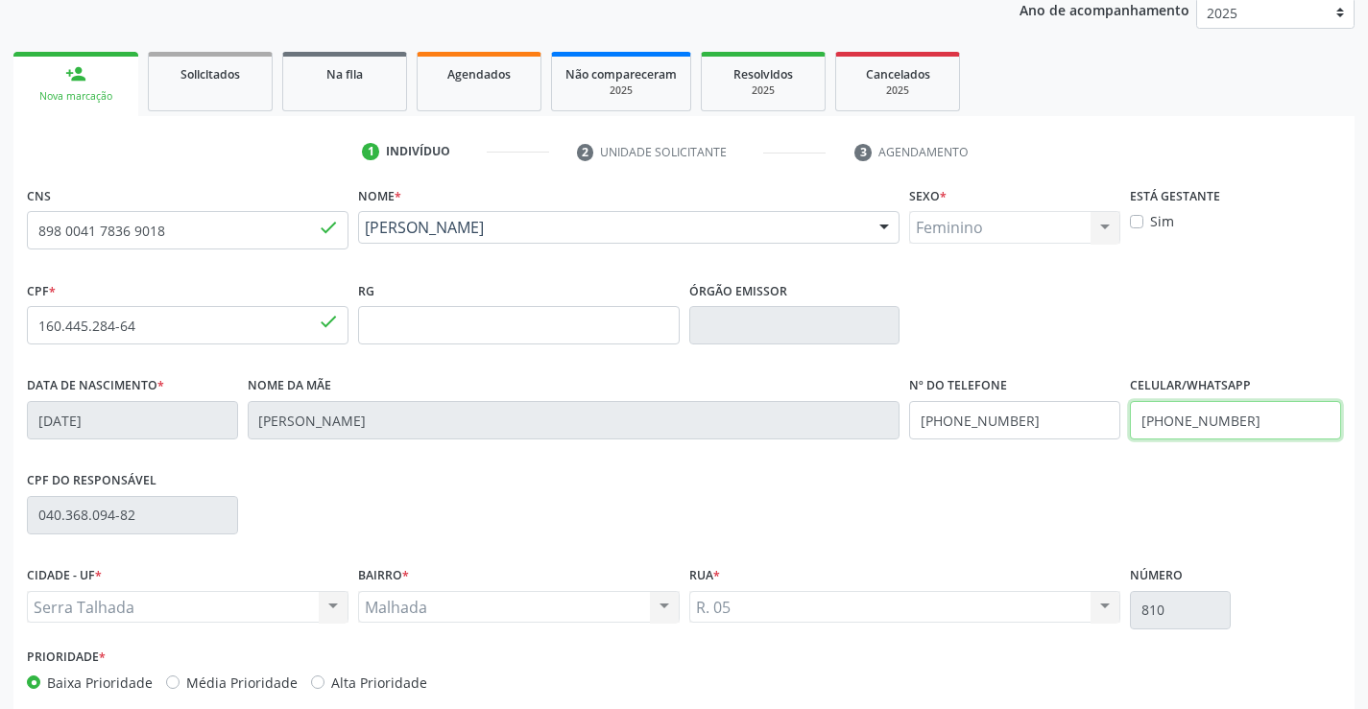
scroll to position [331, 0]
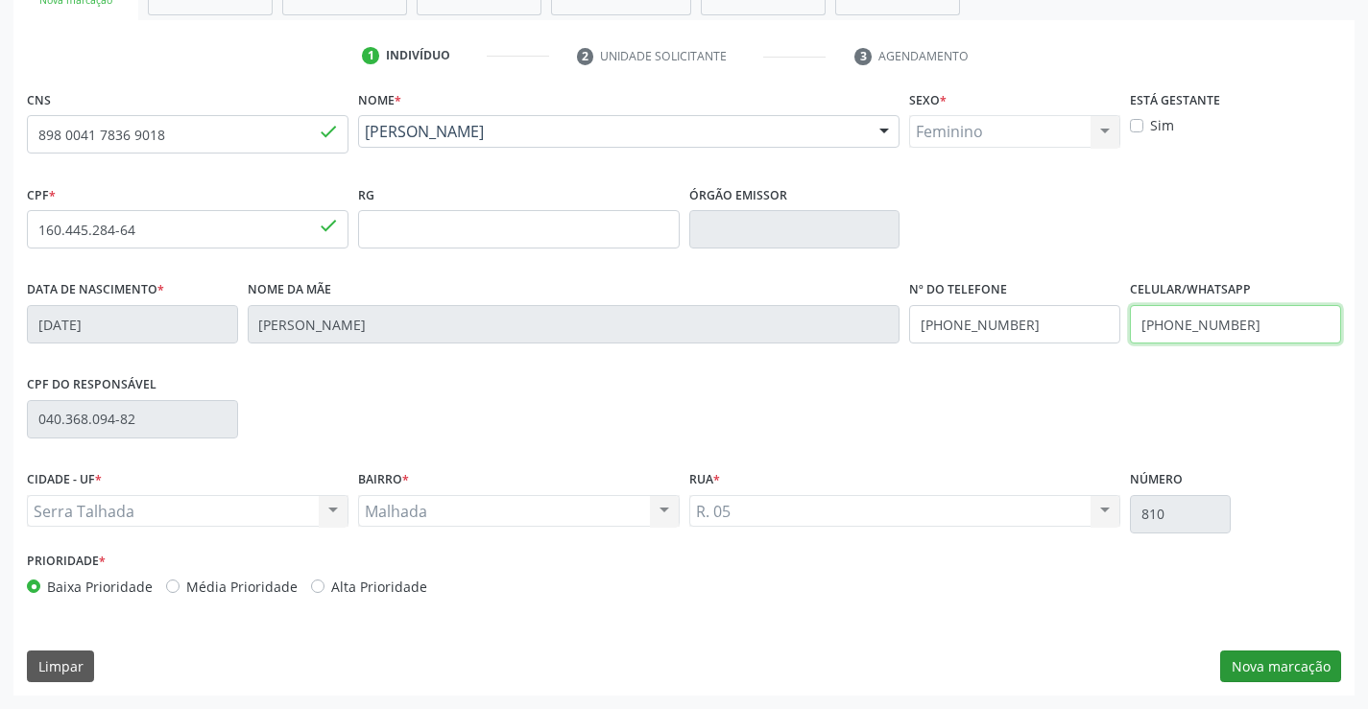
type input "(87) 99996-8540"
click at [1255, 656] on button "Nova marcação" at bounding box center [1280, 667] width 121 height 33
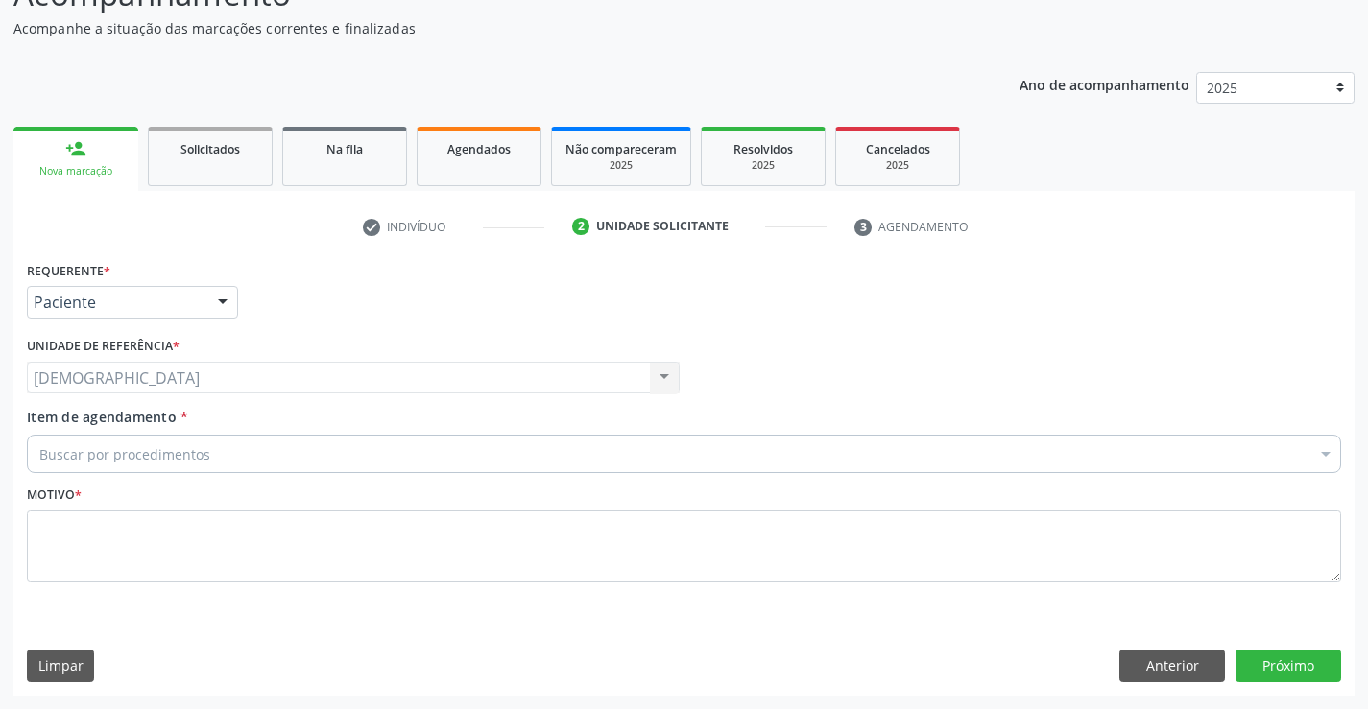
click at [232, 303] on div at bounding box center [222, 303] width 29 height 33
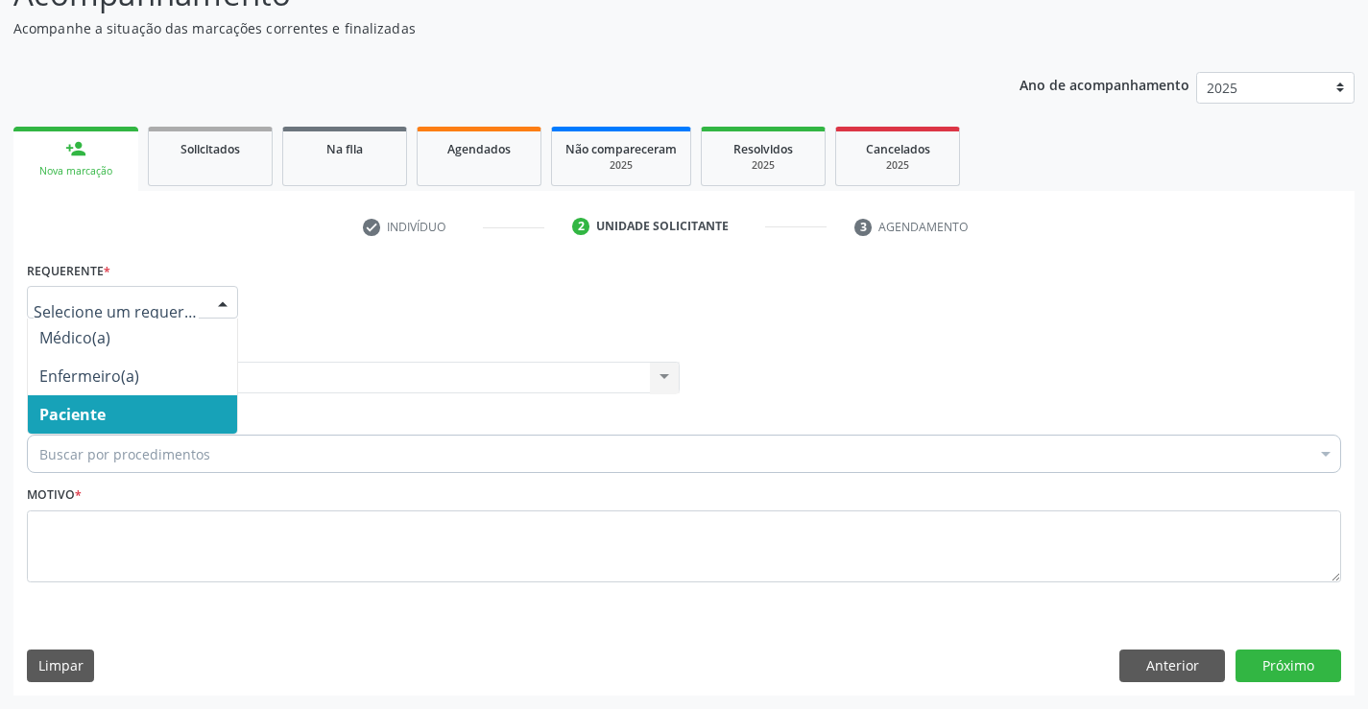
click at [117, 427] on span "Paciente" at bounding box center [132, 414] width 209 height 38
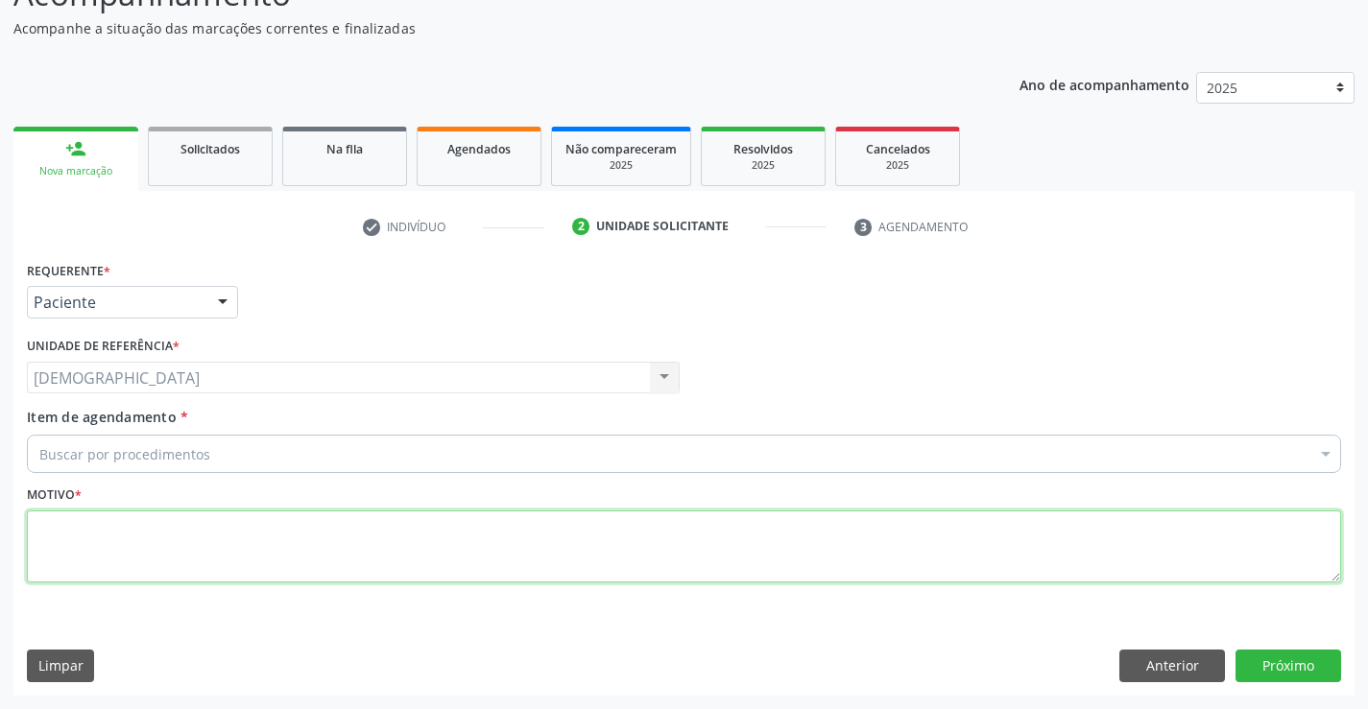
click at [81, 548] on textarea at bounding box center [684, 547] width 1314 height 73
type textarea "."
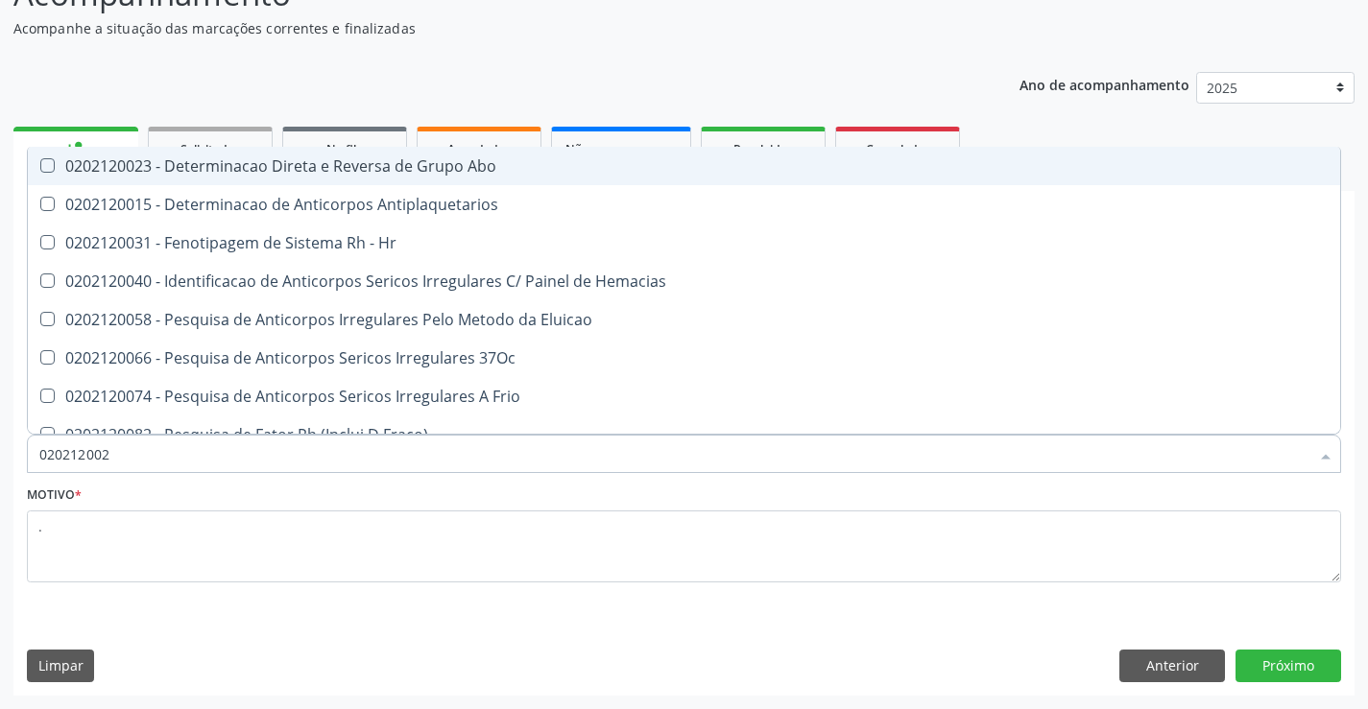
type input "0202120023"
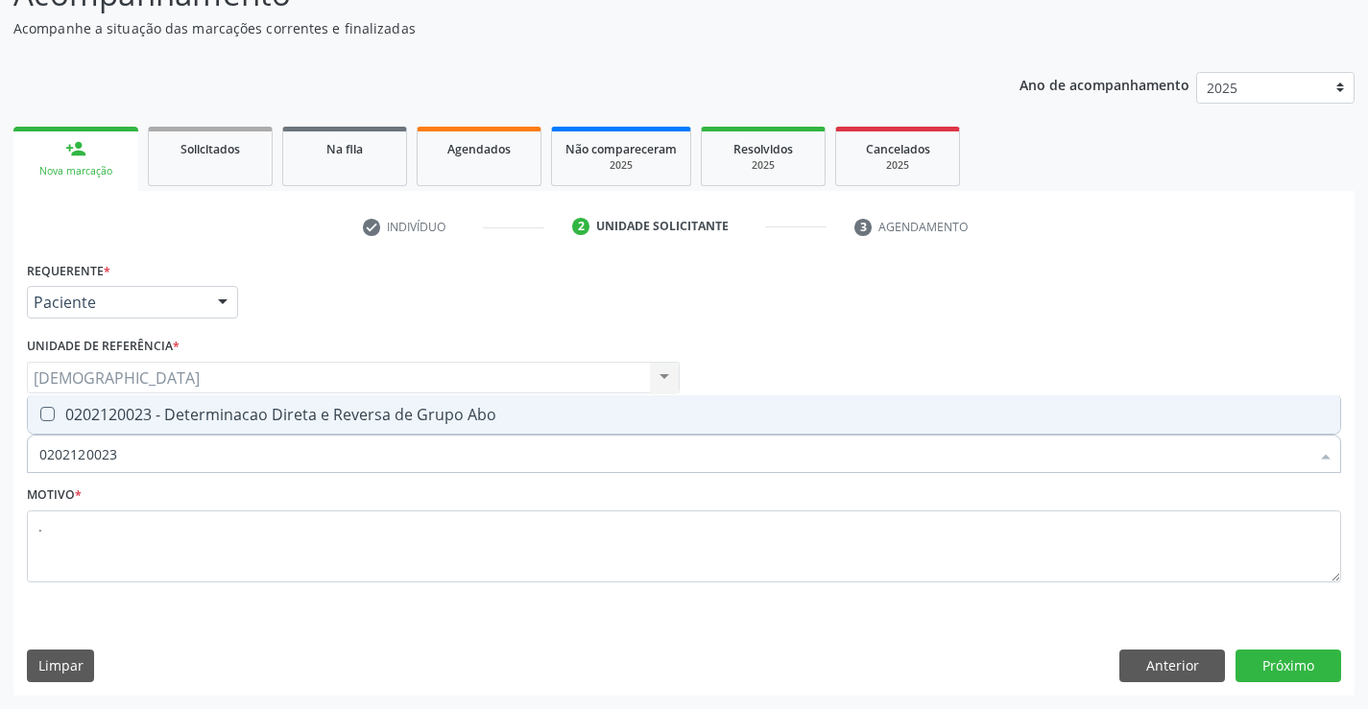
click at [113, 419] on div "0202120023 - Determinacao Direta e Reversa de Grupo Abo" at bounding box center [683, 414] width 1289 height 15
checkbox Abo "true"
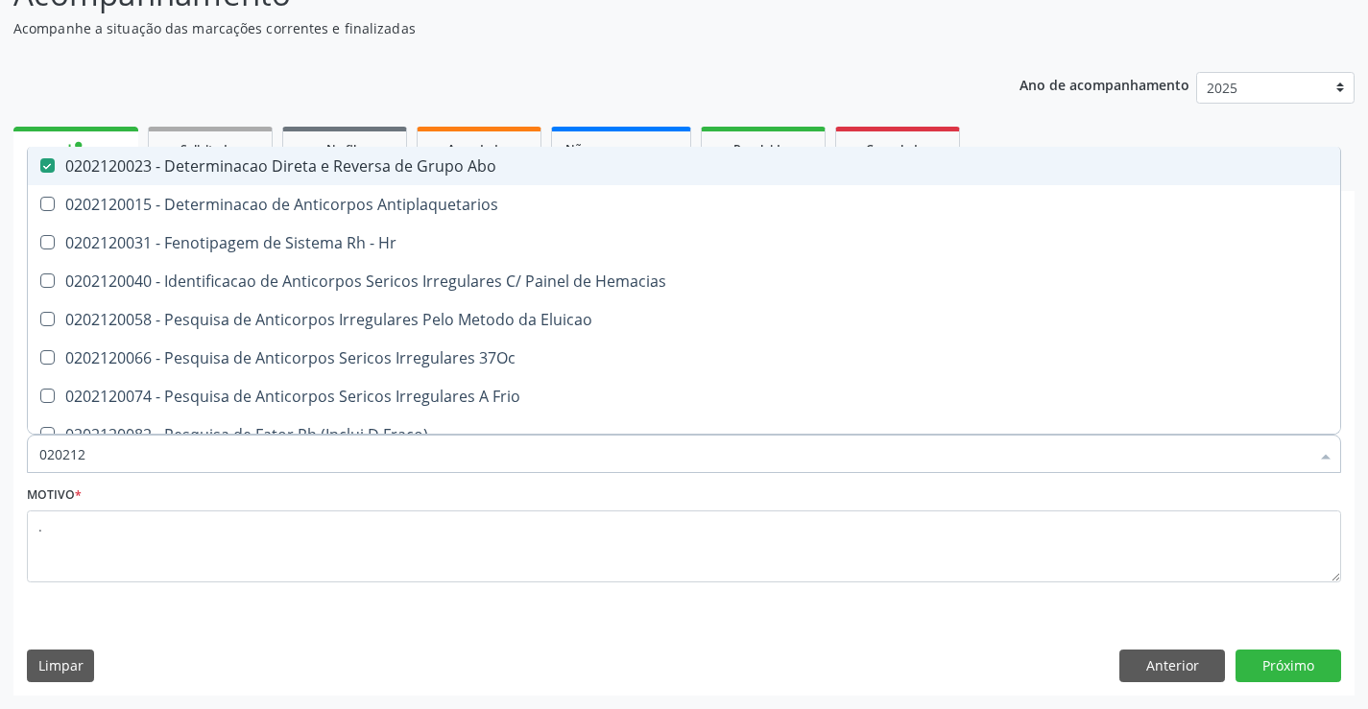
type input "02021"
checkbox Abo "false"
checkbox \(Tia\) "true"
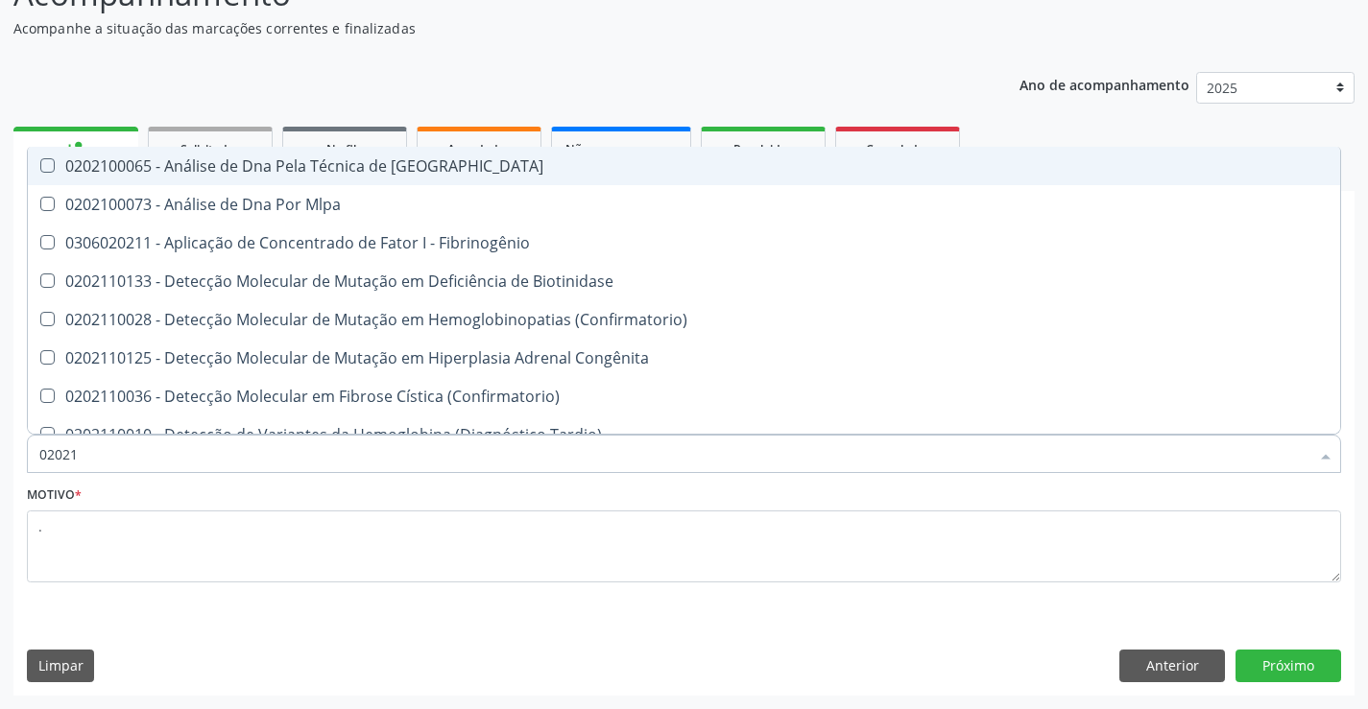
type input "0202"
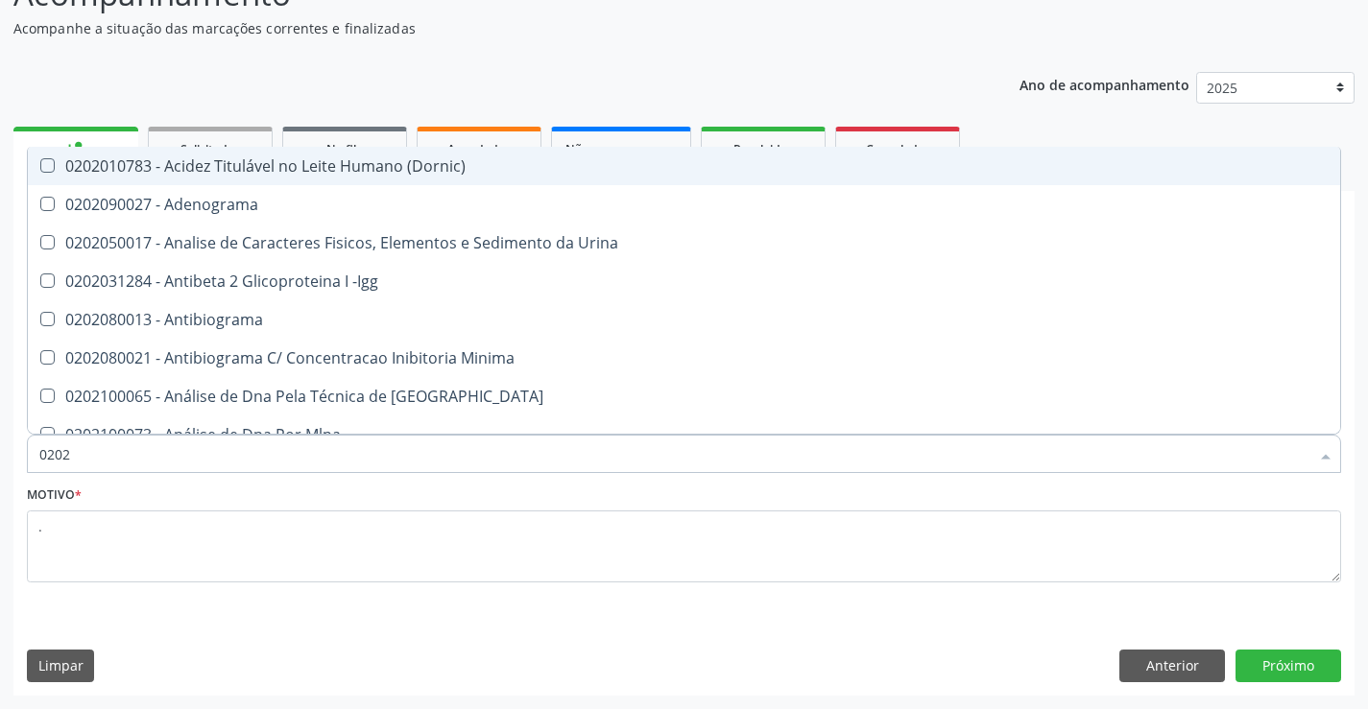
checkbox Ativado "false"
checkbox Abo "true"
type input "02020"
checkbox Abo "false"
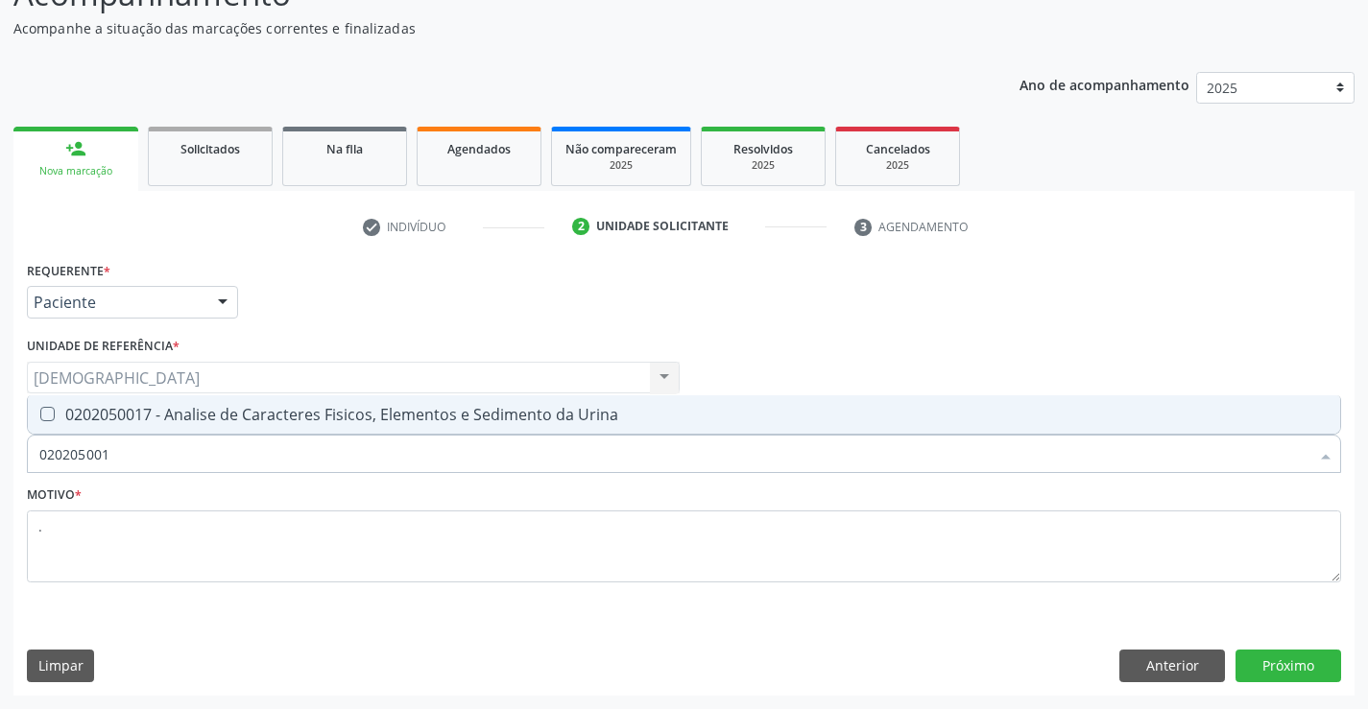
type input "0202050017"
click at [173, 397] on span "0202050017 - Analise de Caracteres Fisicos, Elementos e Sedimento da Urina" at bounding box center [684, 414] width 1312 height 38
checkbox Urina "true"
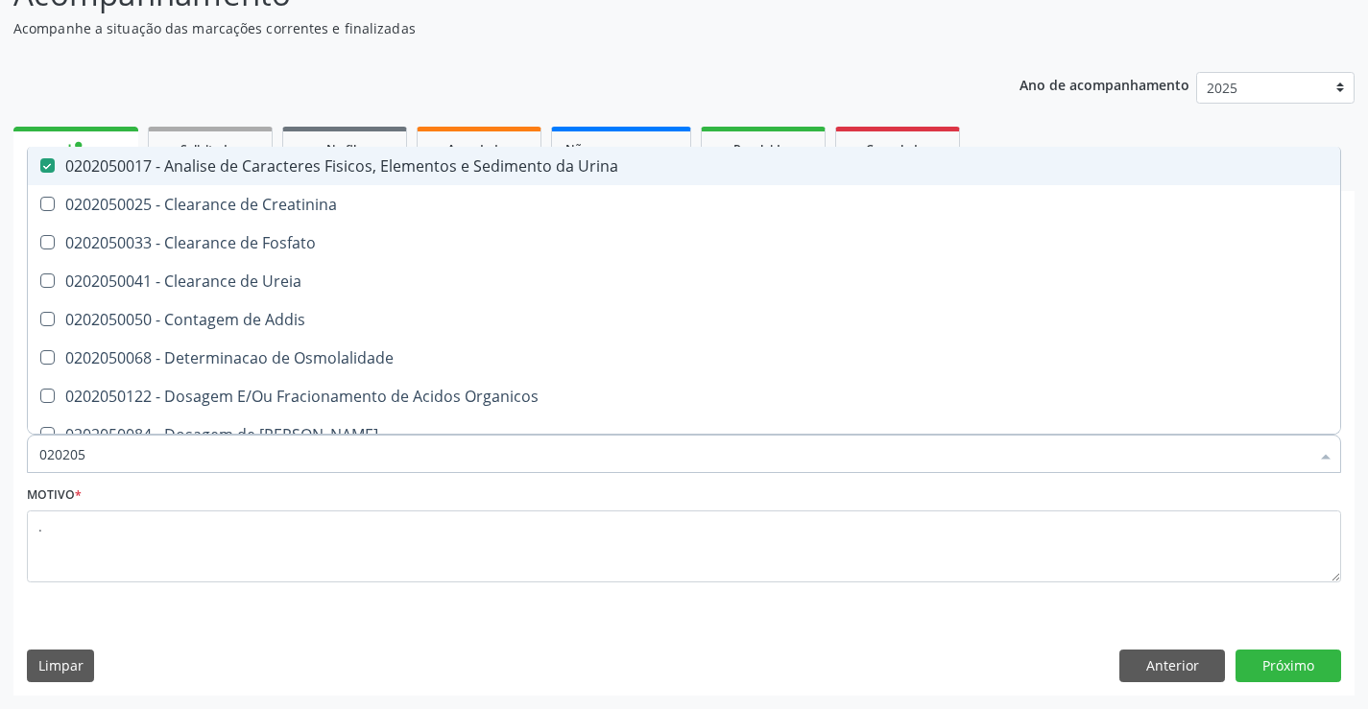
type input "02020"
checkbox Urina "false"
checkbox Fosfato "true"
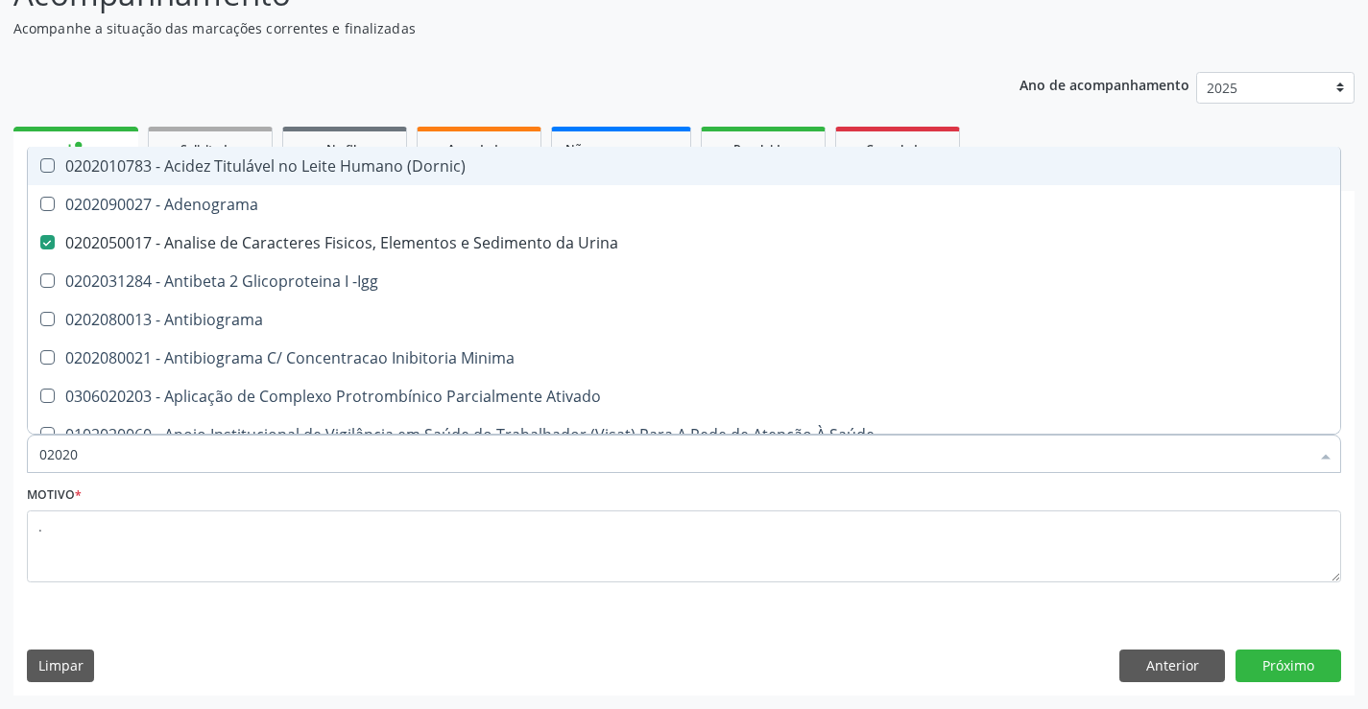
type input "020200"
checkbox Urina "false"
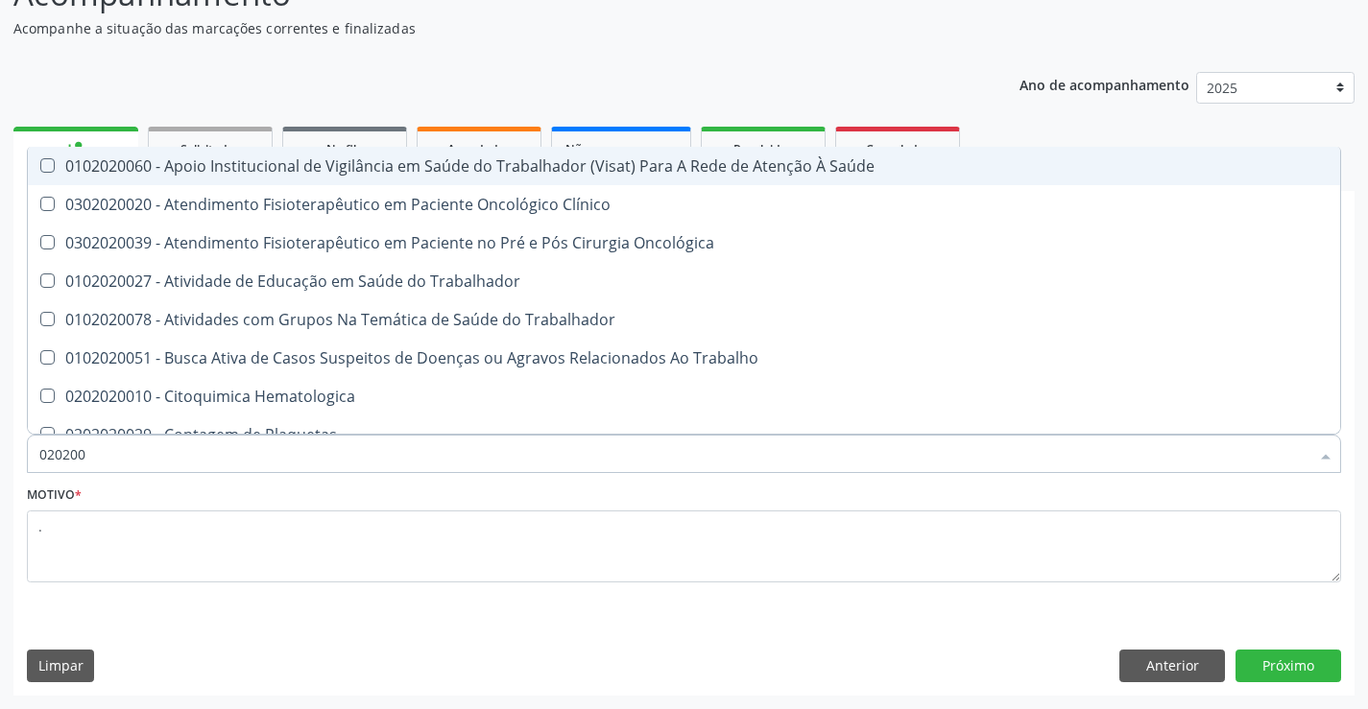
type input "02020"
checkbox Oncológica "true"
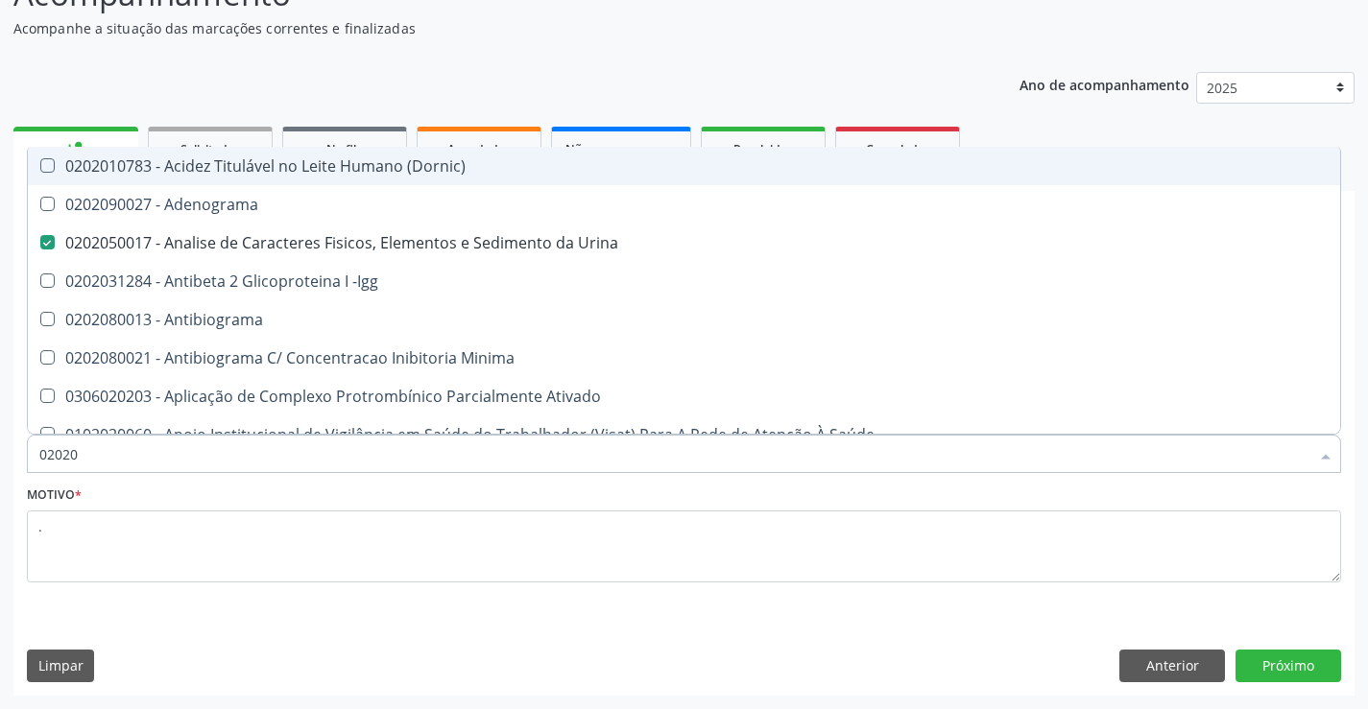
type input "020201"
checkbox Urina "false"
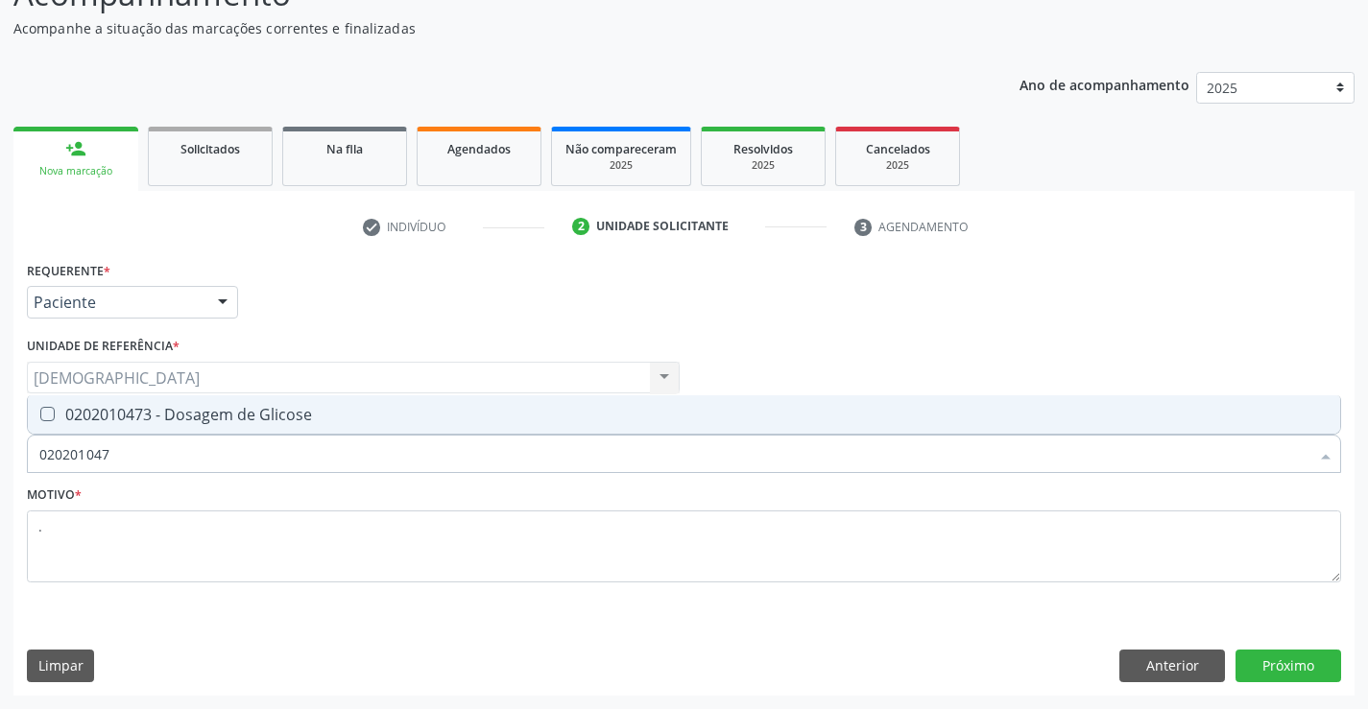
type input "0202010473"
click at [214, 414] on div "0202010473 - Dosagem de Glicose" at bounding box center [683, 414] width 1289 height 15
checkbox Glicose "true"
type input "02020104"
checkbox Glicose "false"
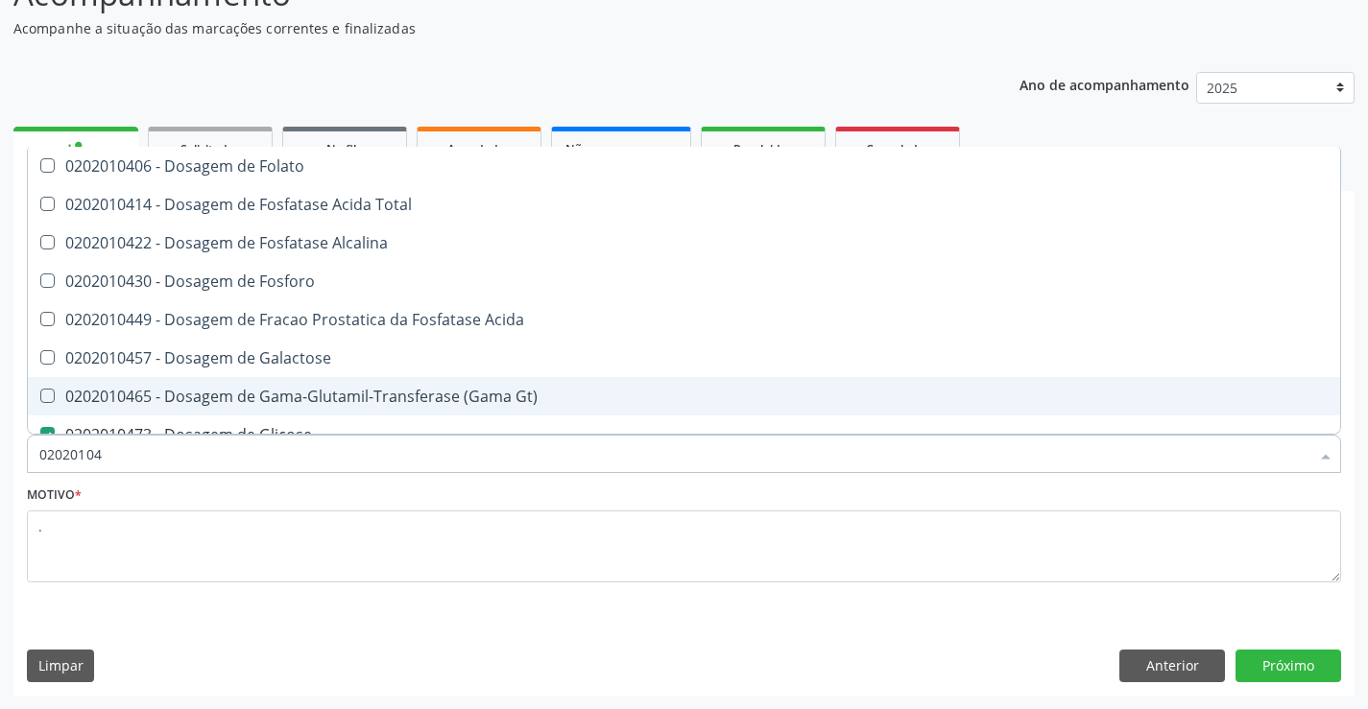
type input "0202010"
checkbox Glicose "false"
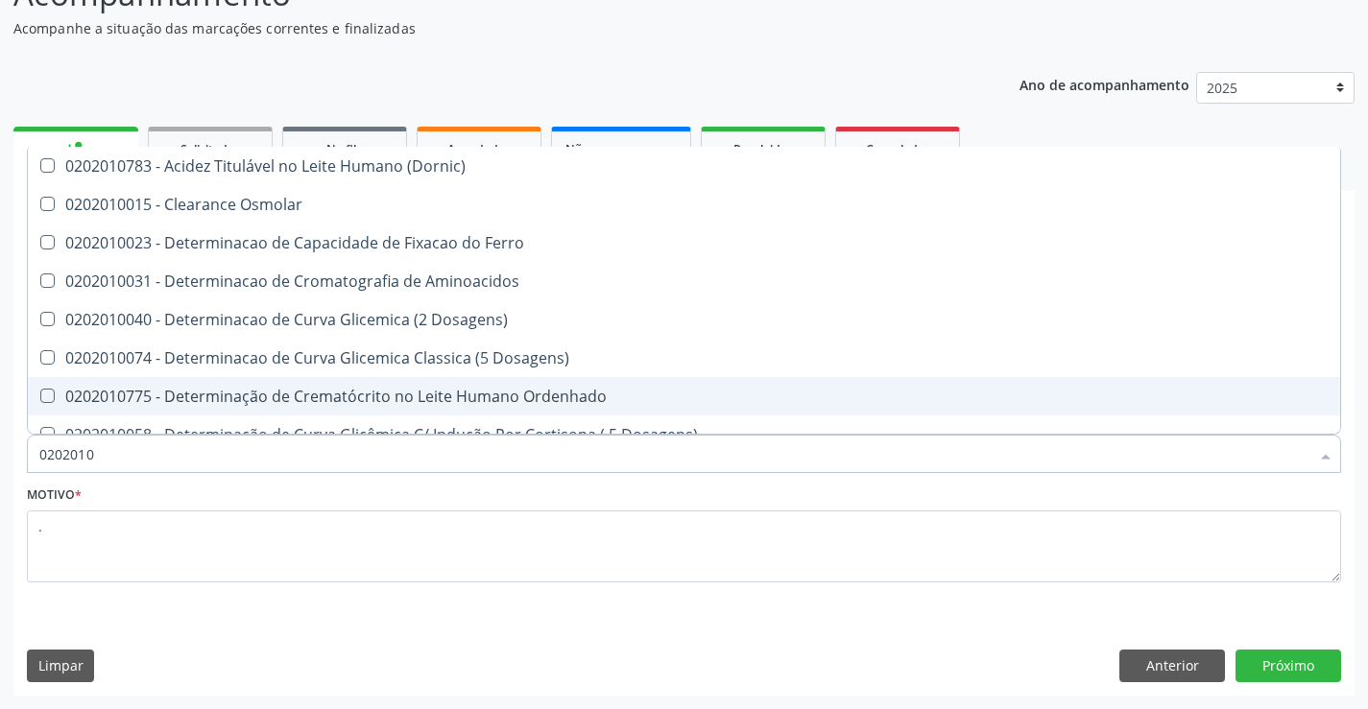
type input "020201"
checkbox Glicose "false"
checkbox Nt-Probnp\) "true"
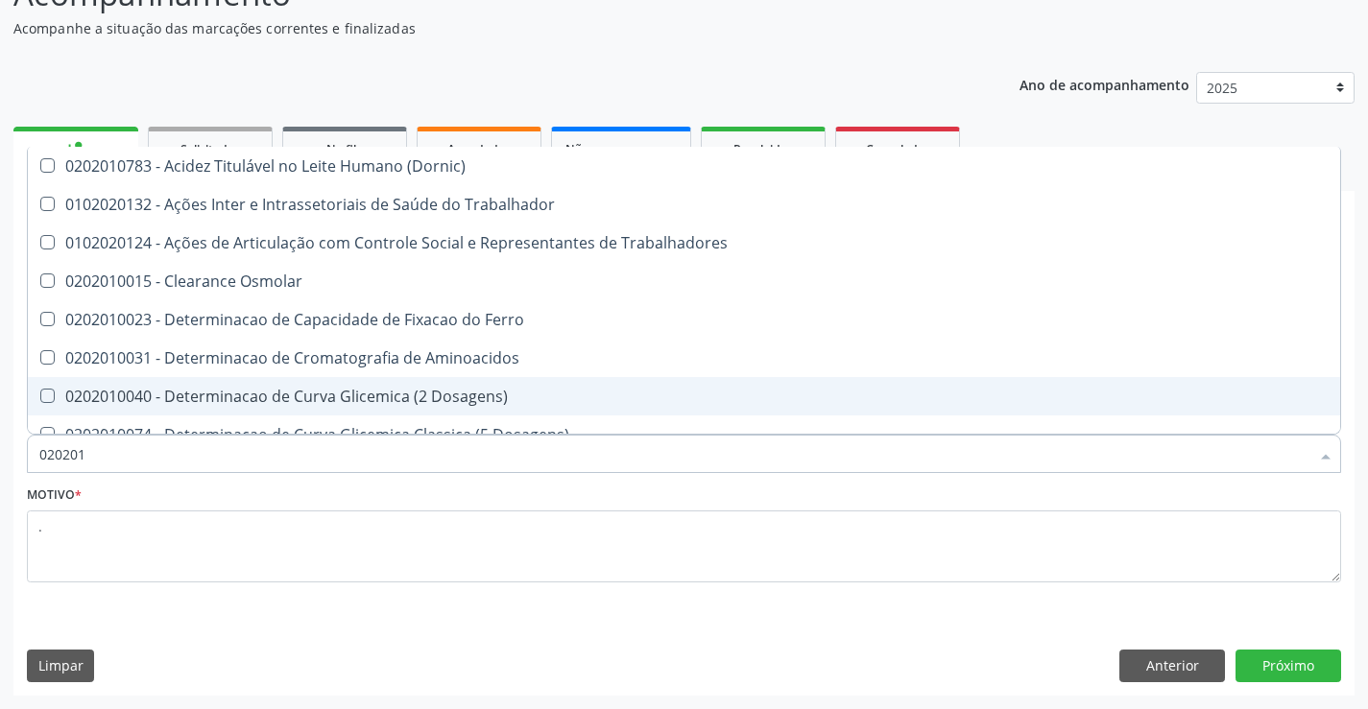
type input "02020"
checkbox Trabalhadores "true"
checkbox Glicose "false"
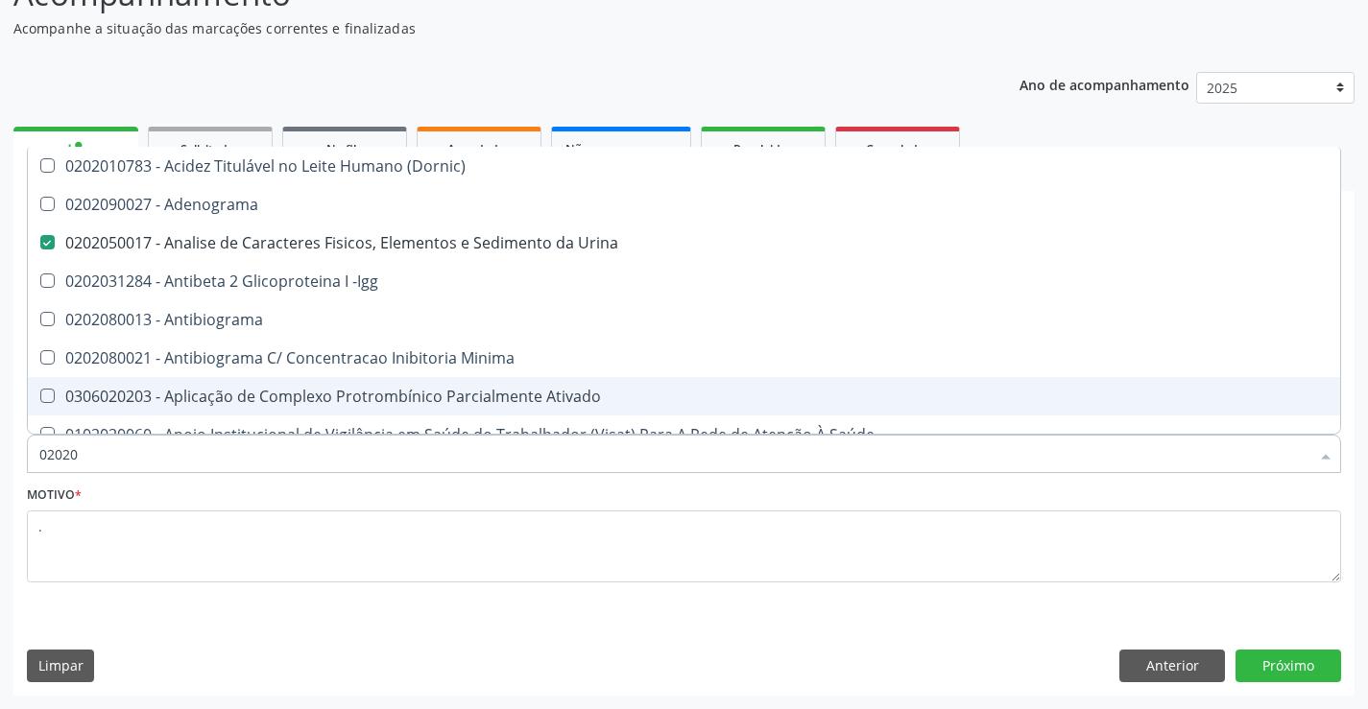
type input "020200"
checkbox Urina "false"
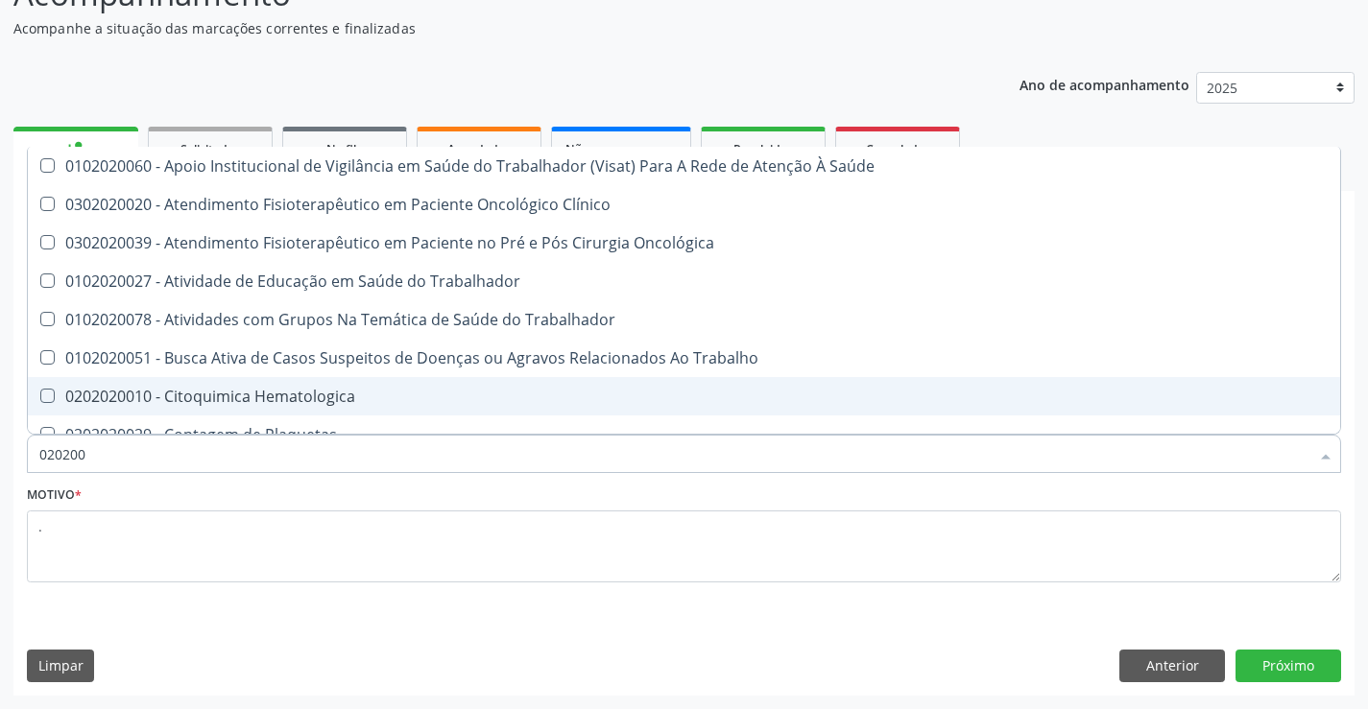
type input "02020"
checkbox Oncológica "true"
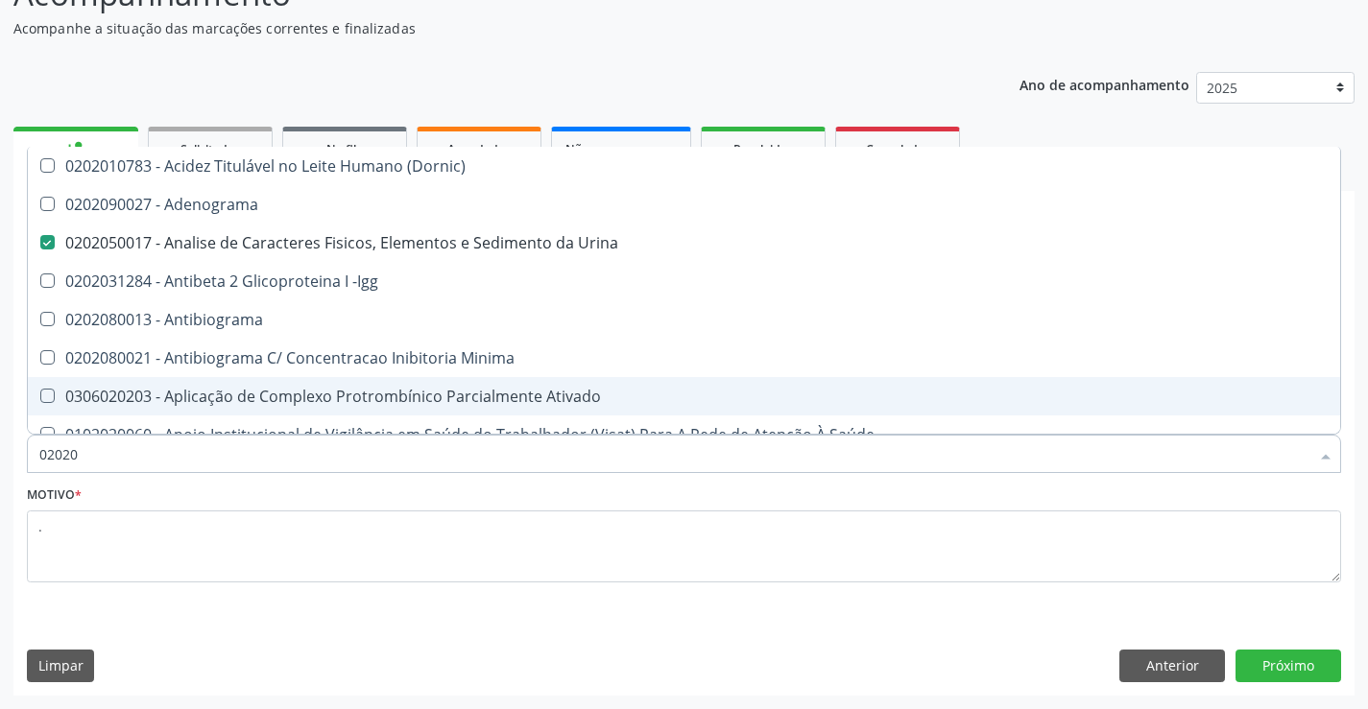
type input "020202"
checkbox Urina "false"
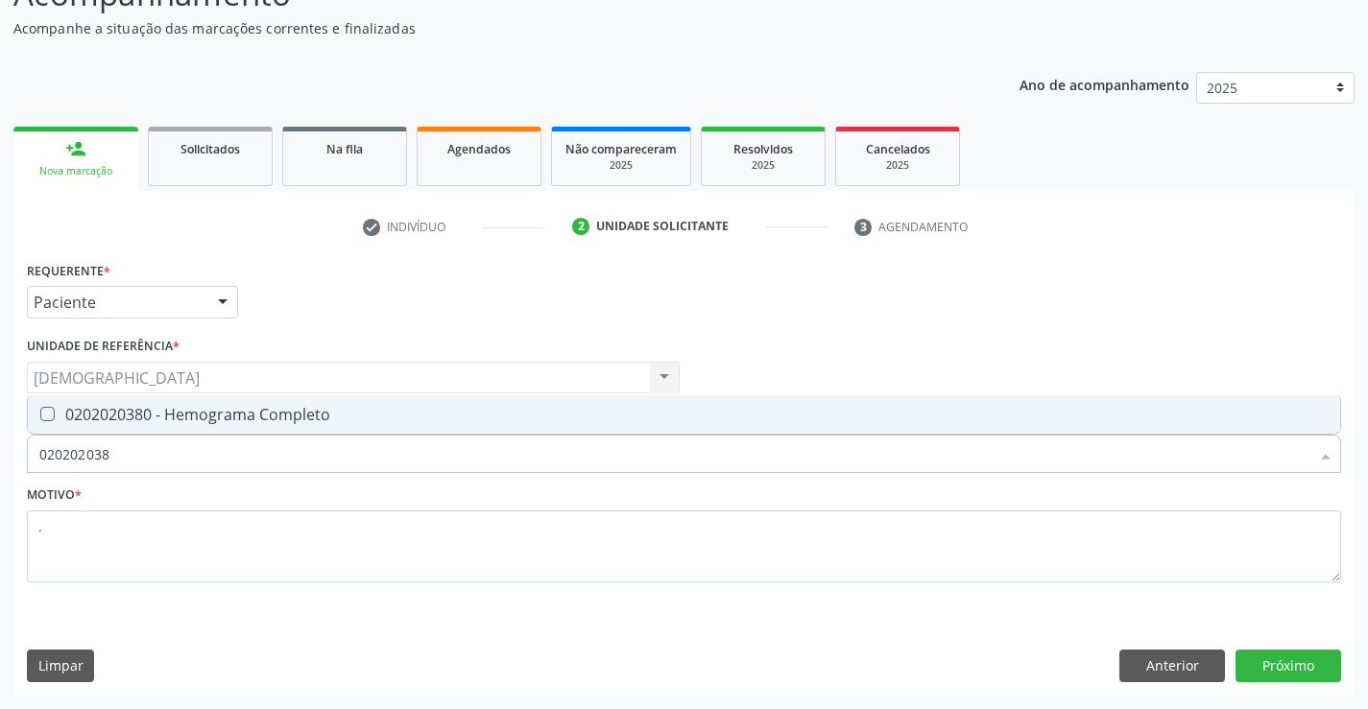
type input "0202020380"
click at [214, 414] on div "0202020380 - Hemograma Completo" at bounding box center [683, 414] width 1289 height 15
checkbox Completo "true"
type input "02020203"
checkbox Completo "false"
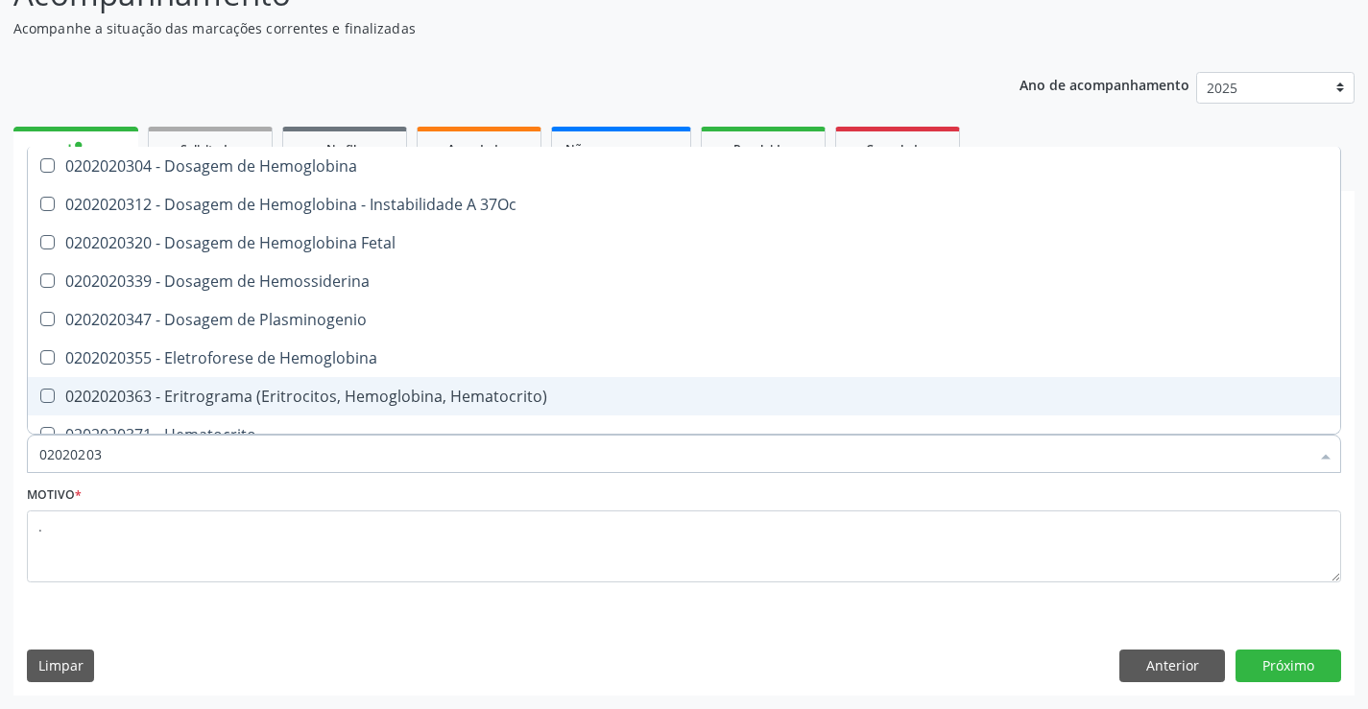
type input "0202020"
checkbox Completo "false"
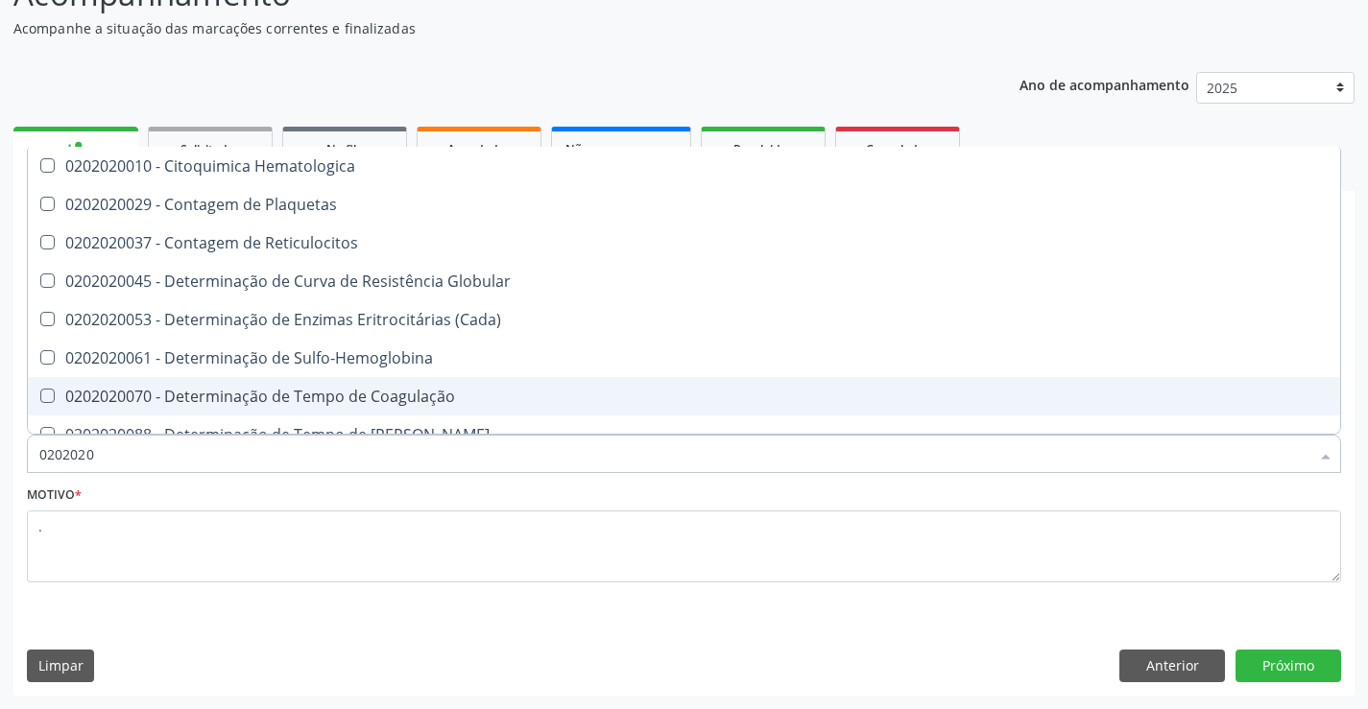
type input "020202"
checkbox Completo "false"
checkbox Leucograma "true"
type input "02020"
checkbox Reticulocitos "true"
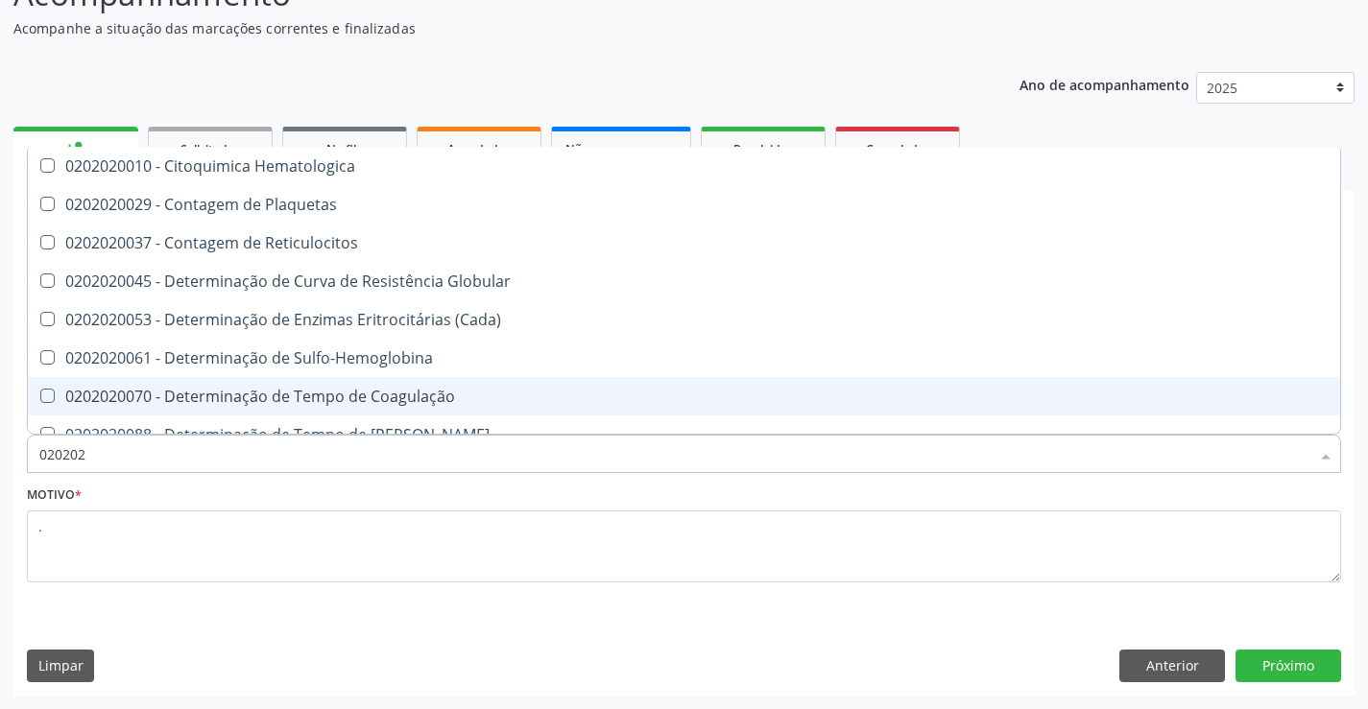
checkbox Completo "false"
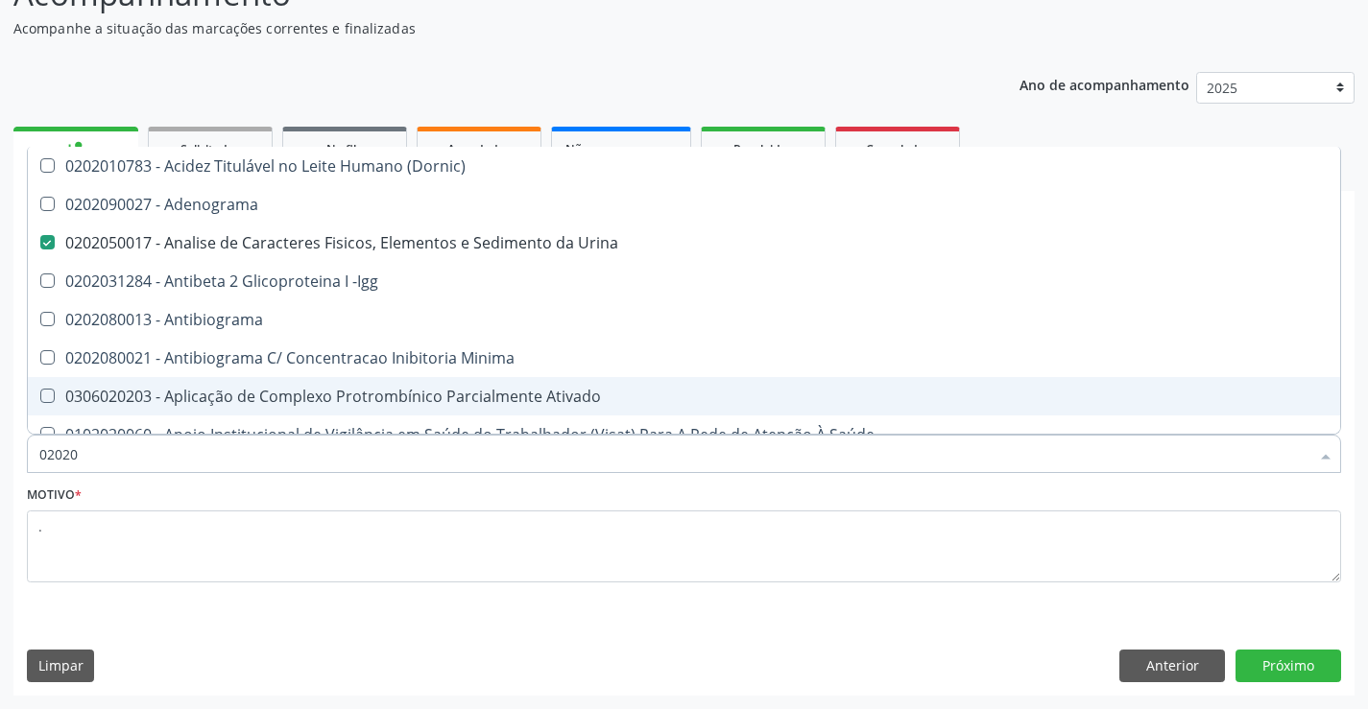
type input "0202"
checkbox Dosagens\) "true"
checkbox Glicose "false"
checkbox Lactato "true"
checkbox Completo "false"
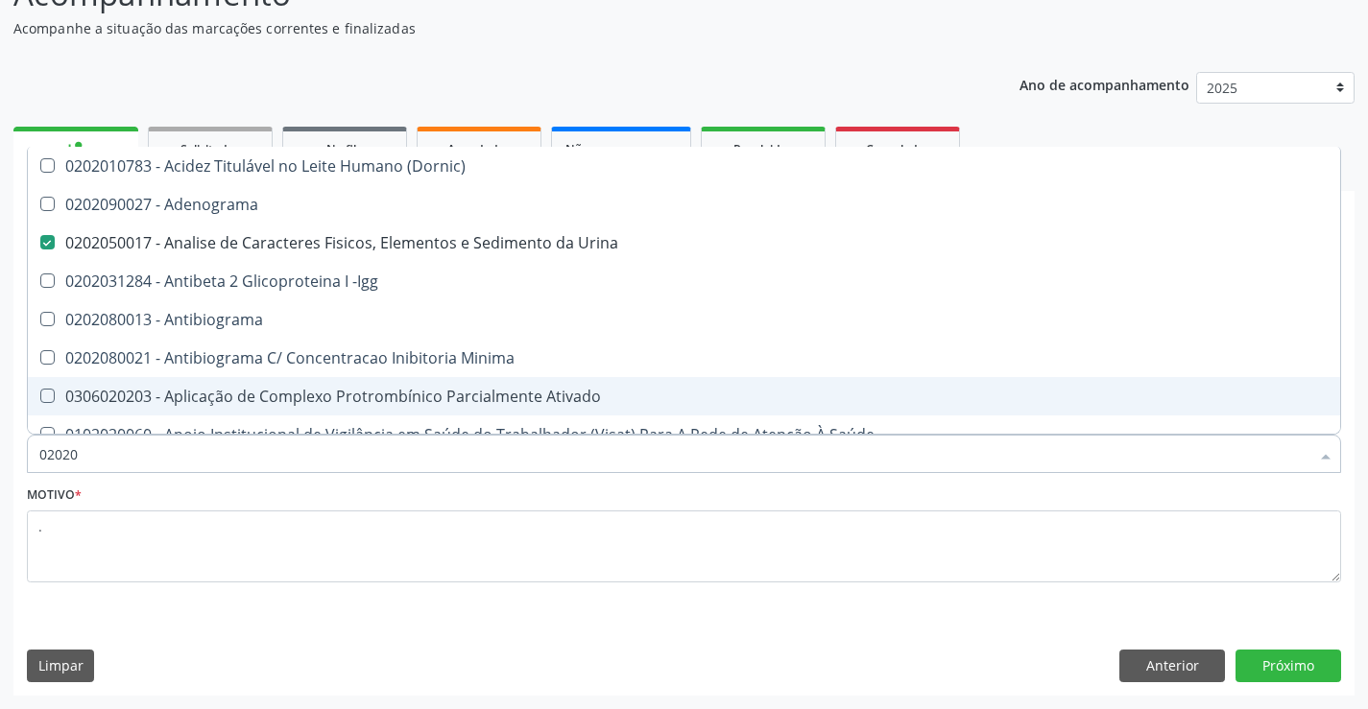
checkbox Pylori "true"
type input "02021"
checkbox Urina "false"
checkbox Ativado "true"
checkbox Abo "false"
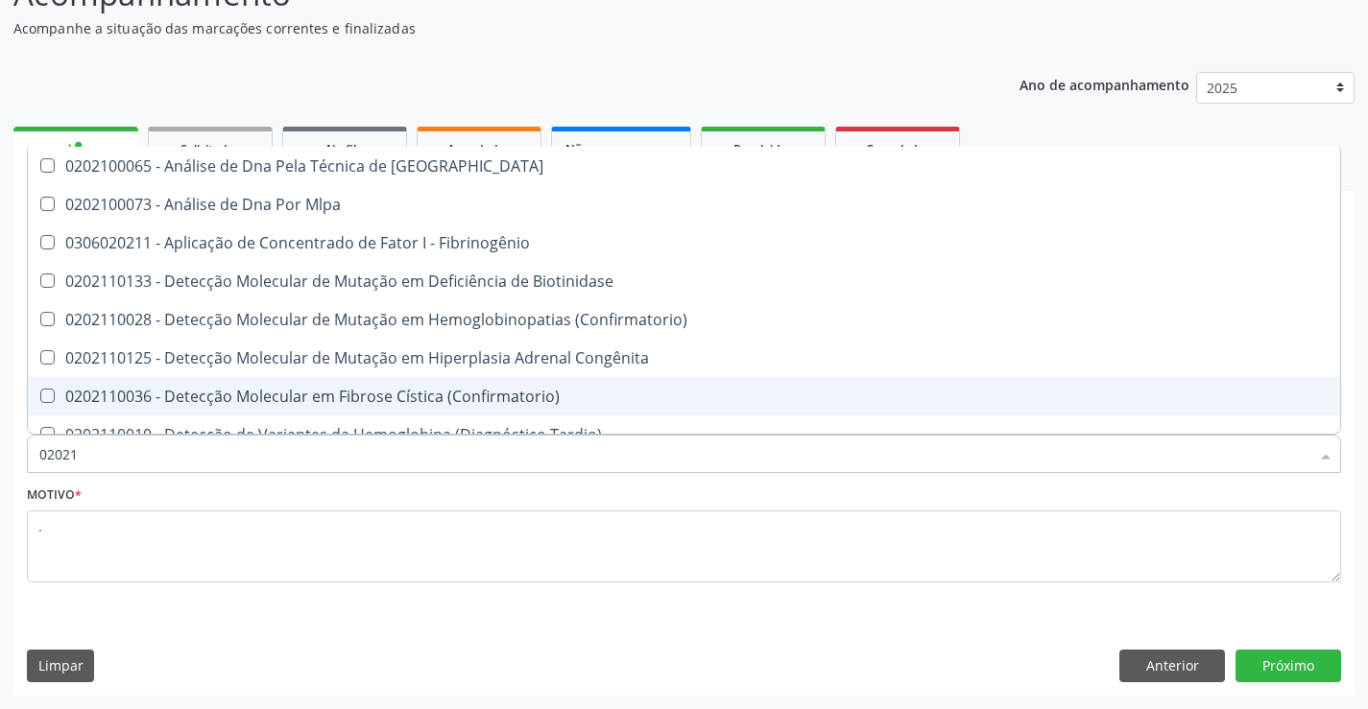
type input "020212"
checkbox Blot "true"
checkbox Abo "false"
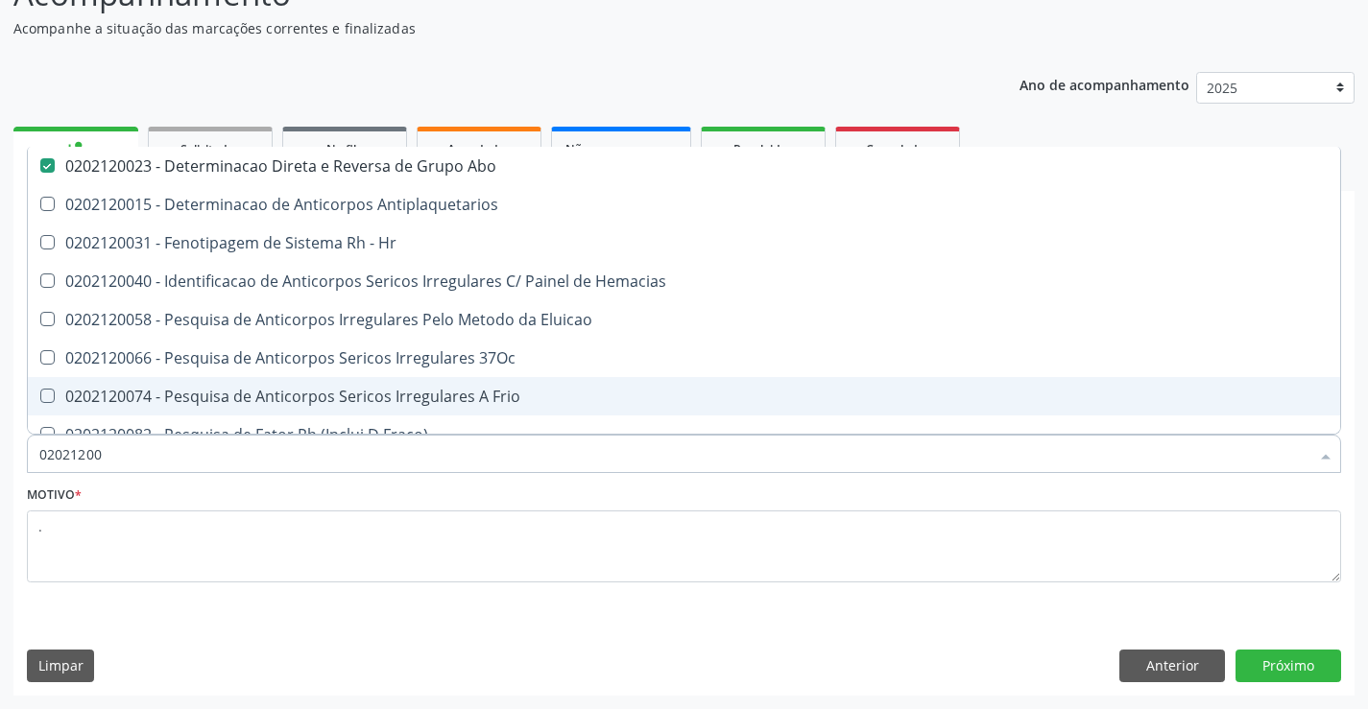
type input "020212008"
checkbox Abo "false"
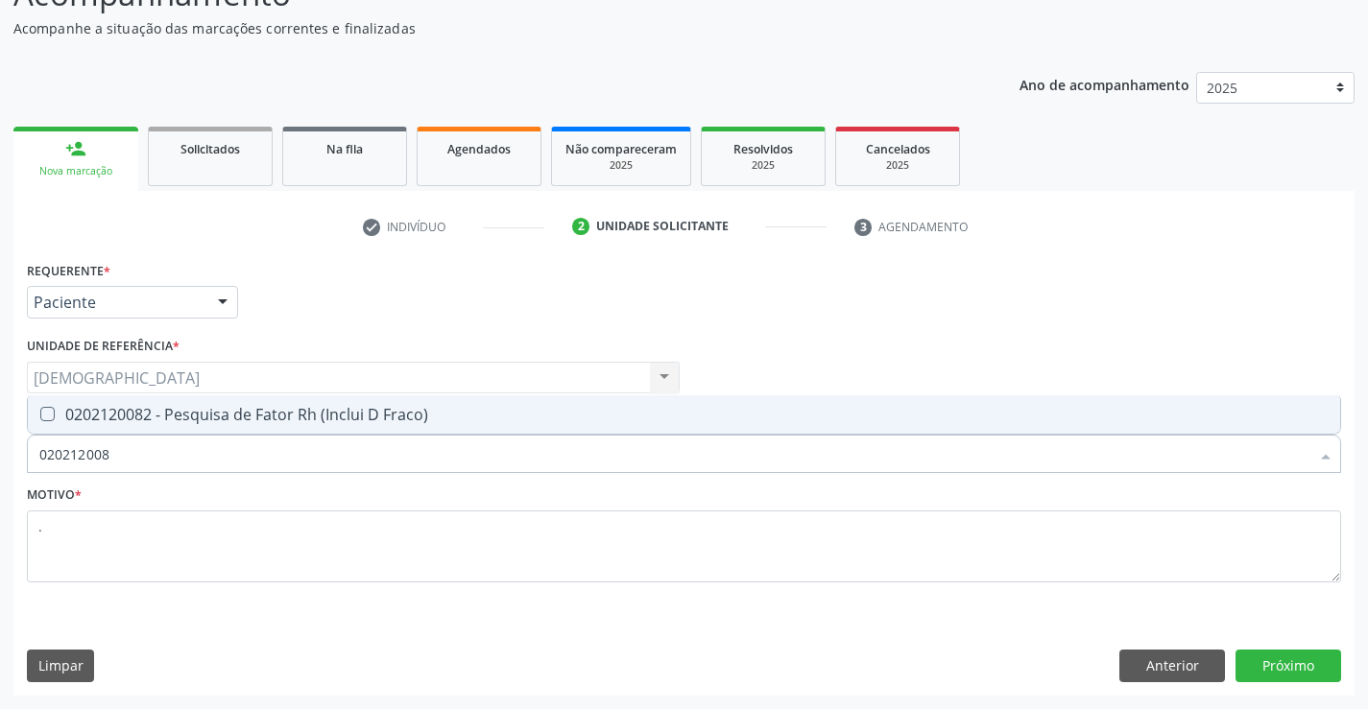
type input "0202120082"
click at [214, 414] on div "0202120082 - Pesquisa de Fator Rh (Inclui D Fraco)" at bounding box center [683, 414] width 1289 height 15
checkbox Fraco\) "true"
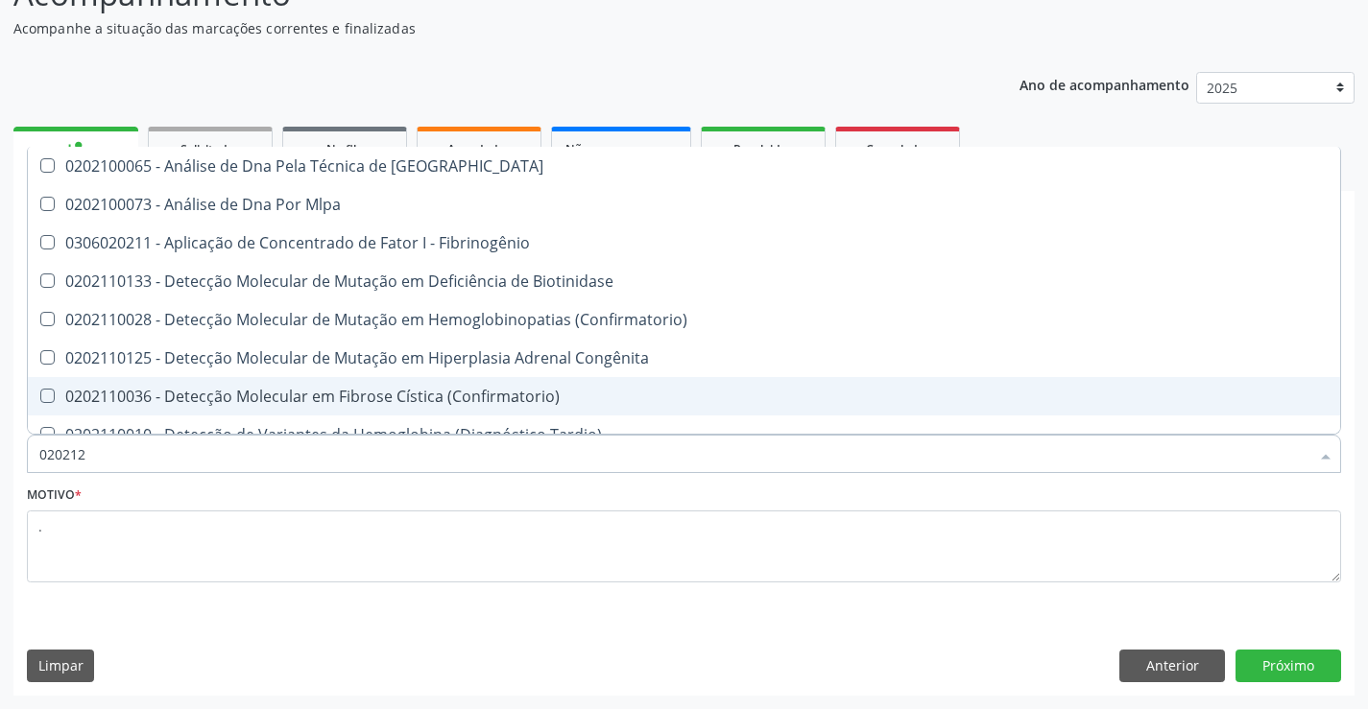
type input "02021"
checkbox Blot "false"
checkbox Tardio\) "false"
checkbox Abo "true"
type input "0202"
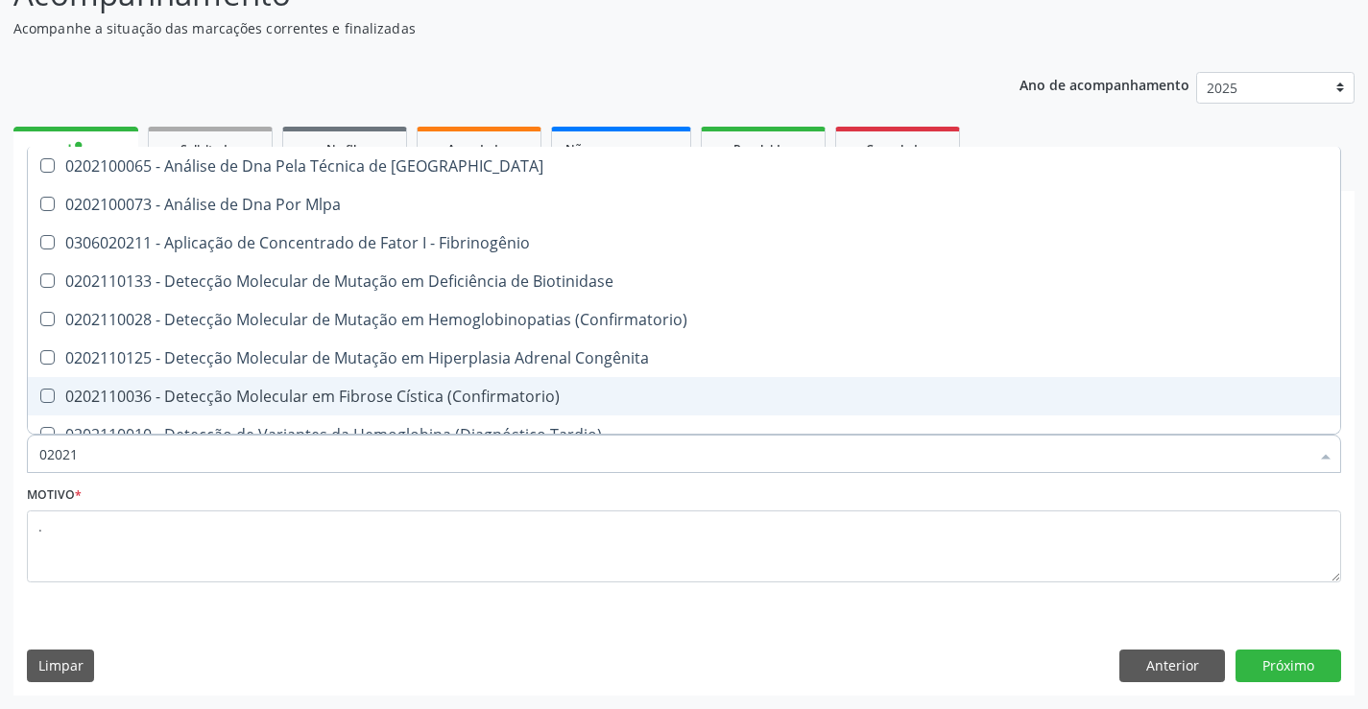
checkbox Fibrinogênio "true"
checkbox Abo "false"
checkbox Fraco\) "false"
checkbox Exoma "true"
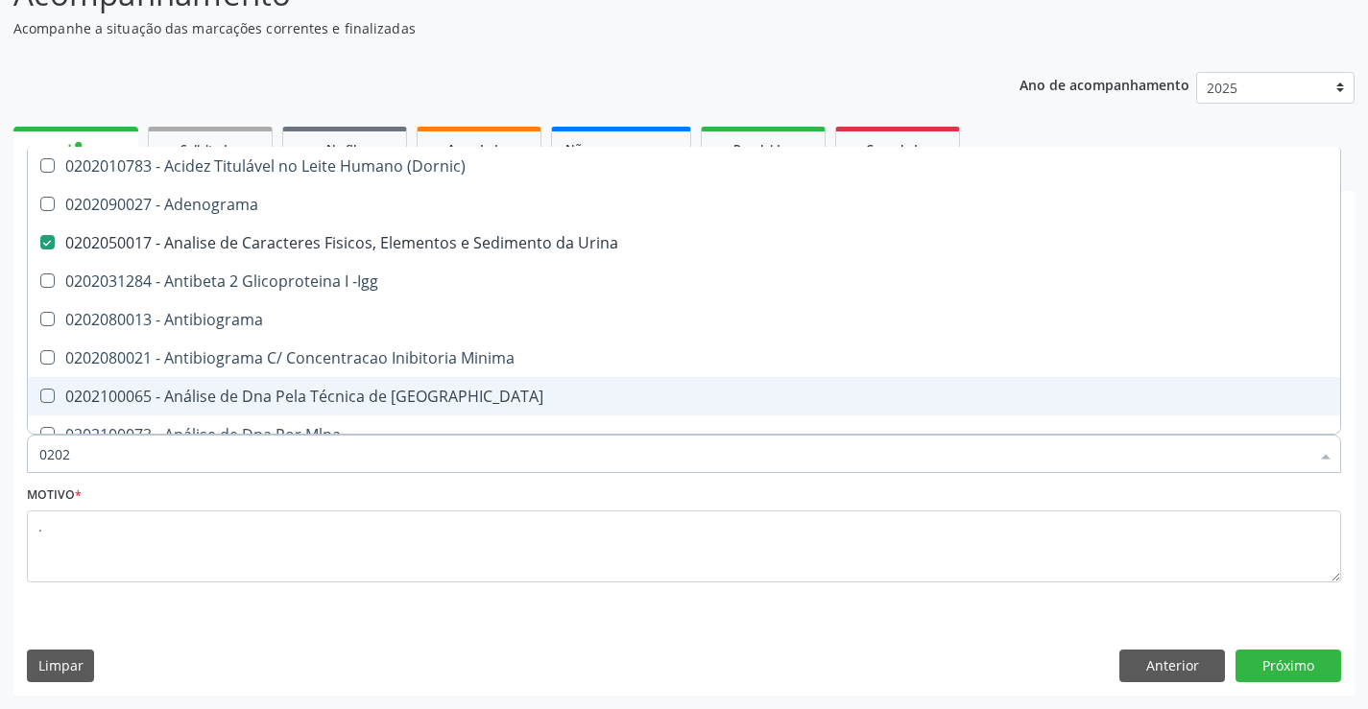
type input "020"
checkbox Urina "false"
checkbox Creatinina "true"
checkbox Abo "false"
checkbox Glicose "false"
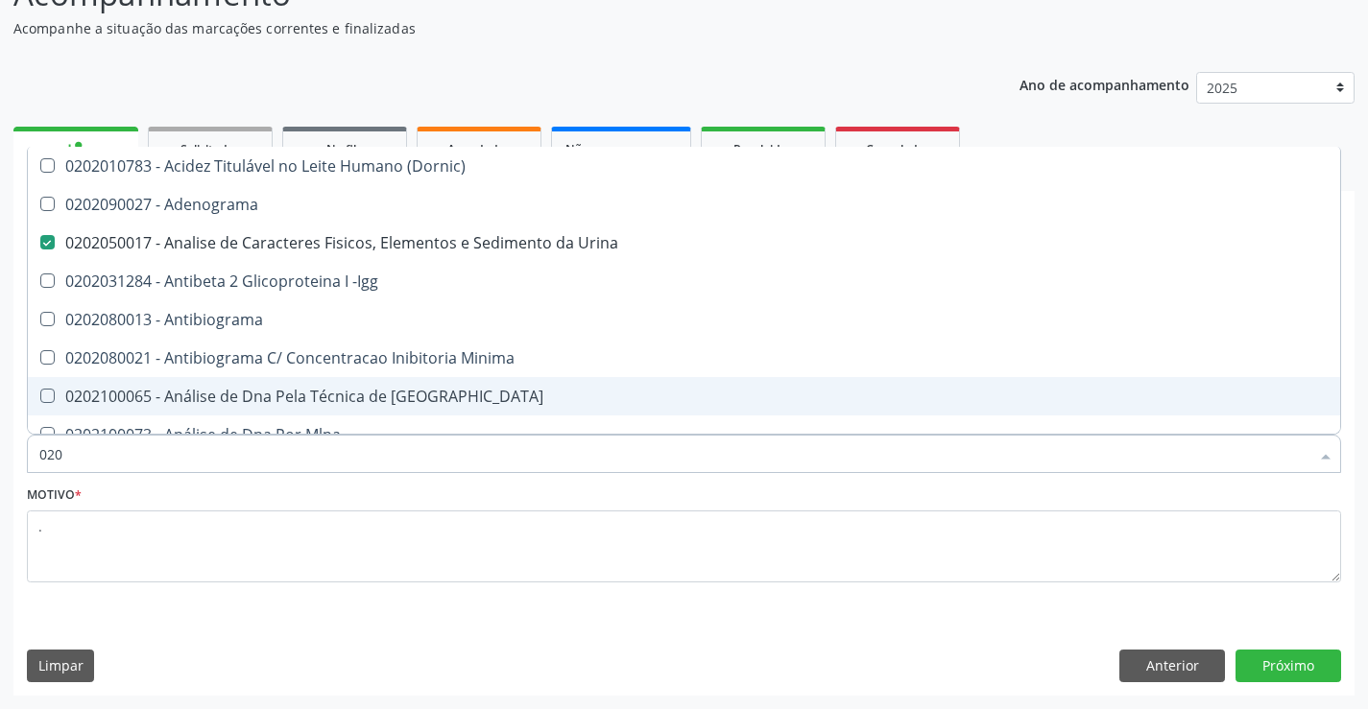
checkbox Completo "false"
checkbox Estriado "true"
checkbox Fraco\) "false"
checkbox Boston "true"
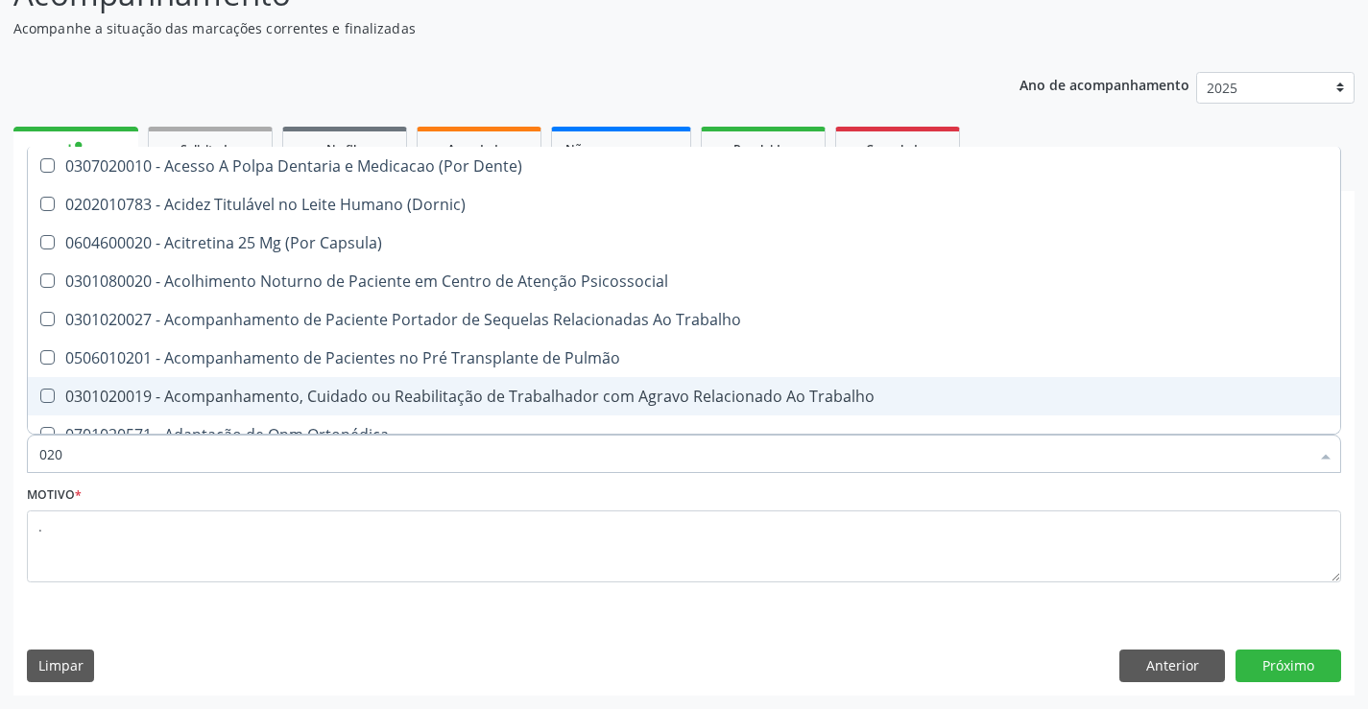
type input "0200"
checkbox Urina "false"
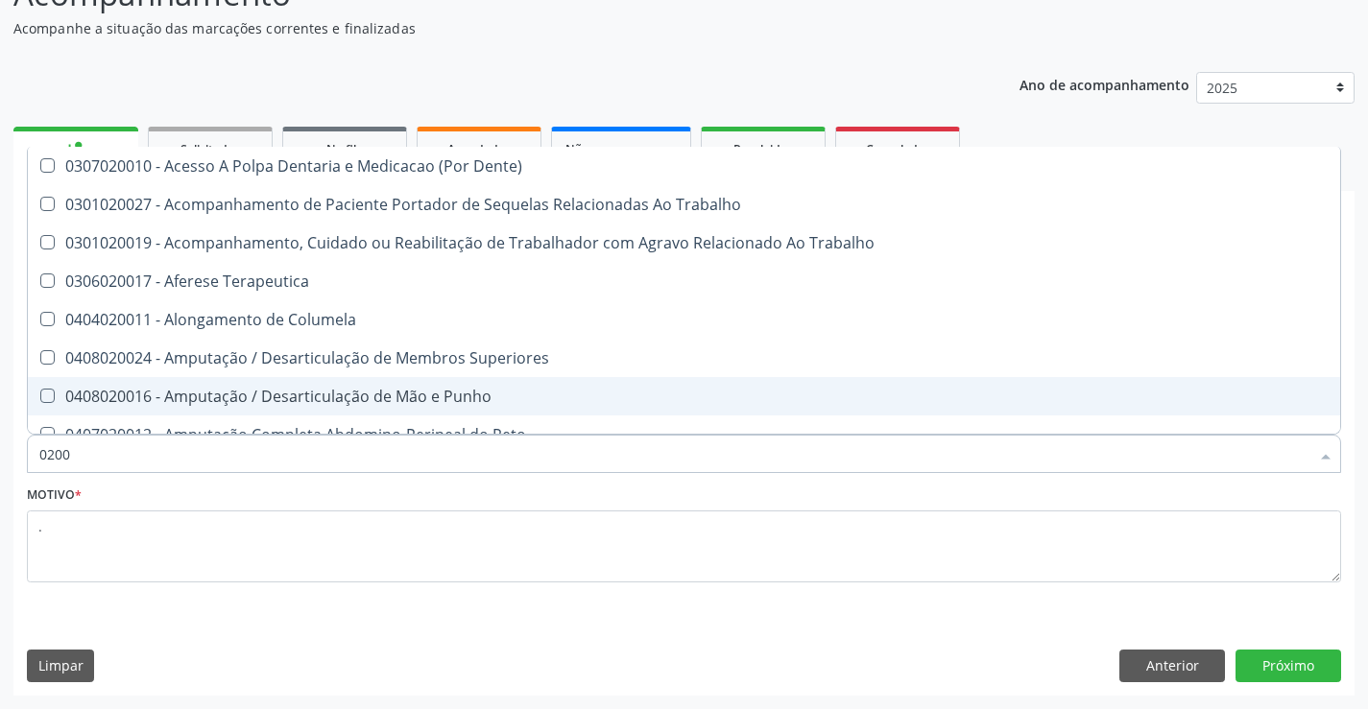
type input "020"
checkbox Coagulação\ "true"
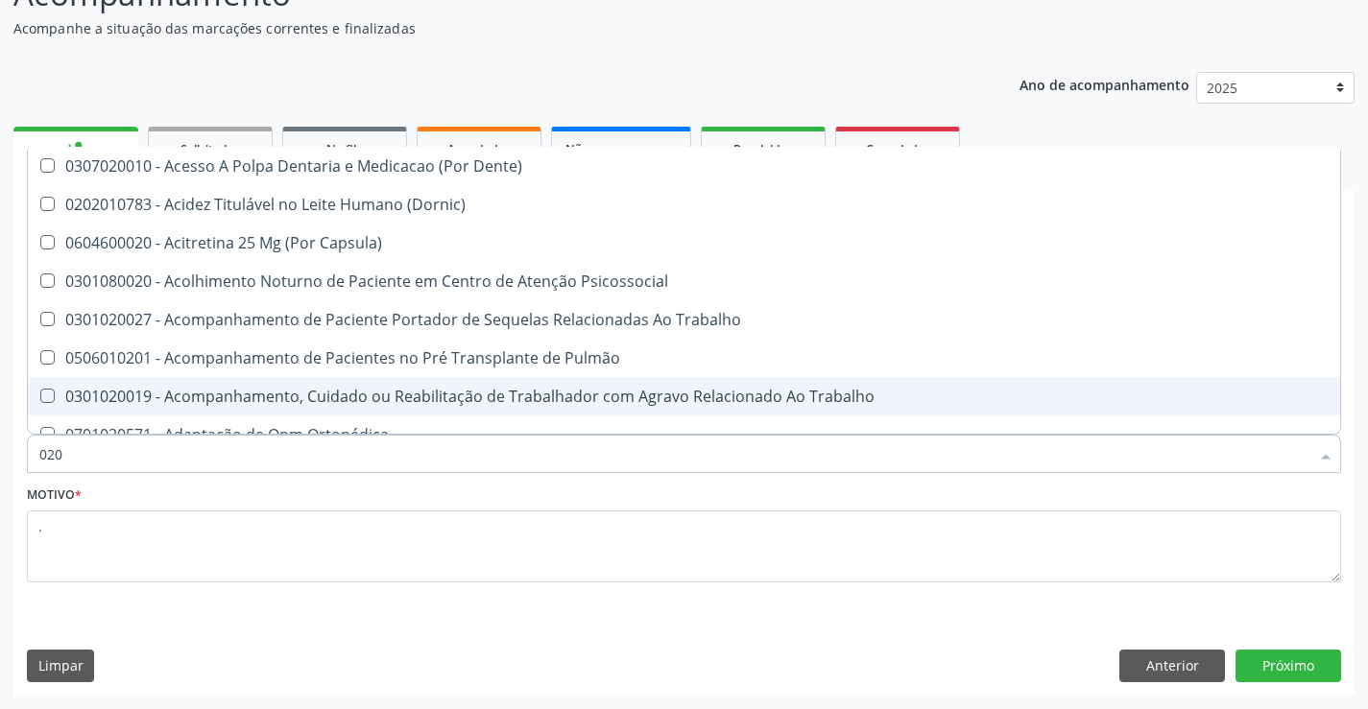
type input "0202"
checkbox Capsula\) "true"
checkbox Urina "false"
checkbox Coagulação\ "true"
checkbox Laser "true"
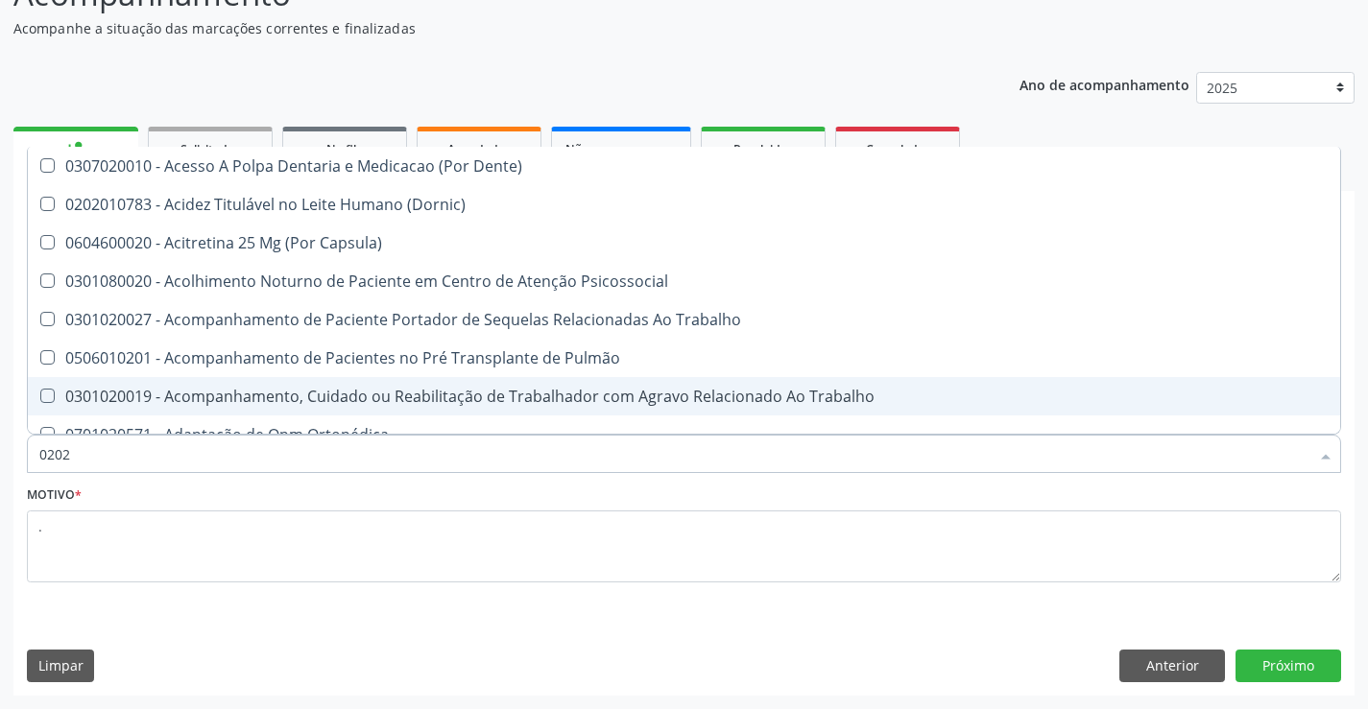
checkbox Biologica "true"
checkbox Abo "false"
checkbox Bloqueio "true"
checkbox Glicose "false"
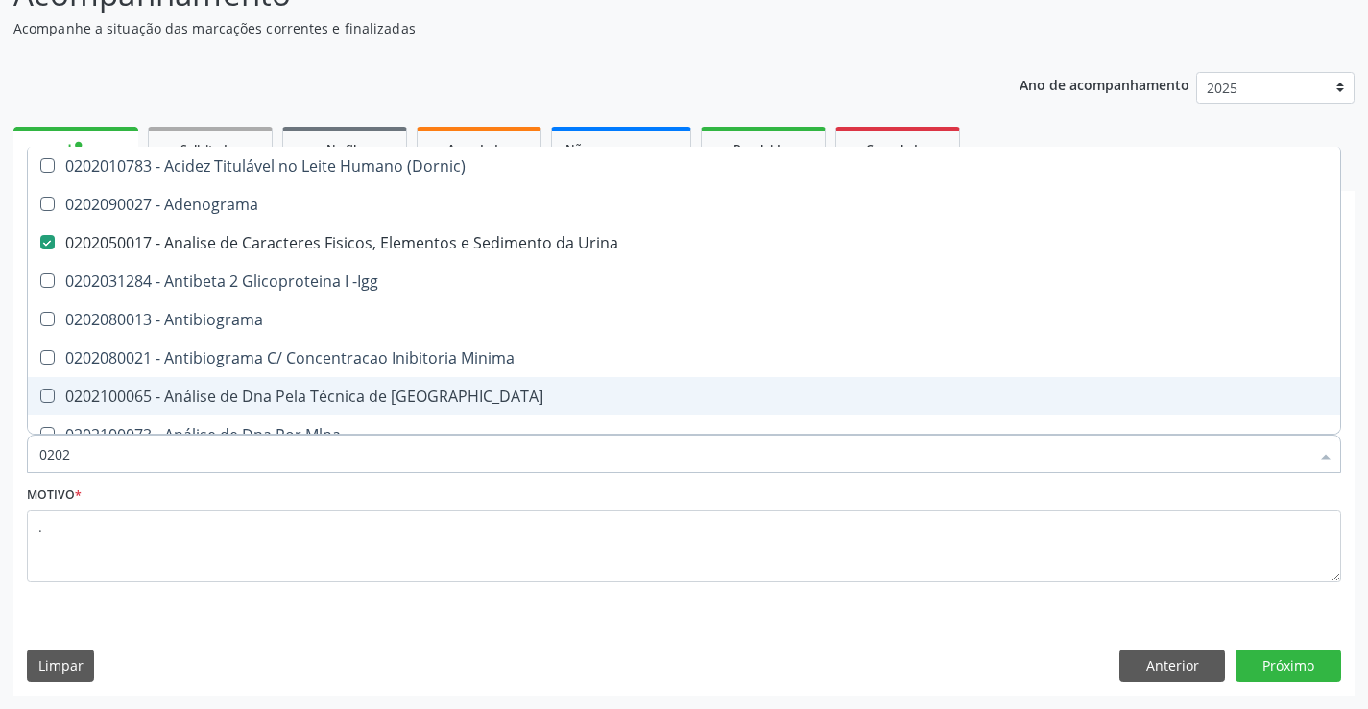
type input "02020"
checkbox Abo "false"
checkbox Xi "true"
checkbox Glicose "false"
checkbox Zinco "true"
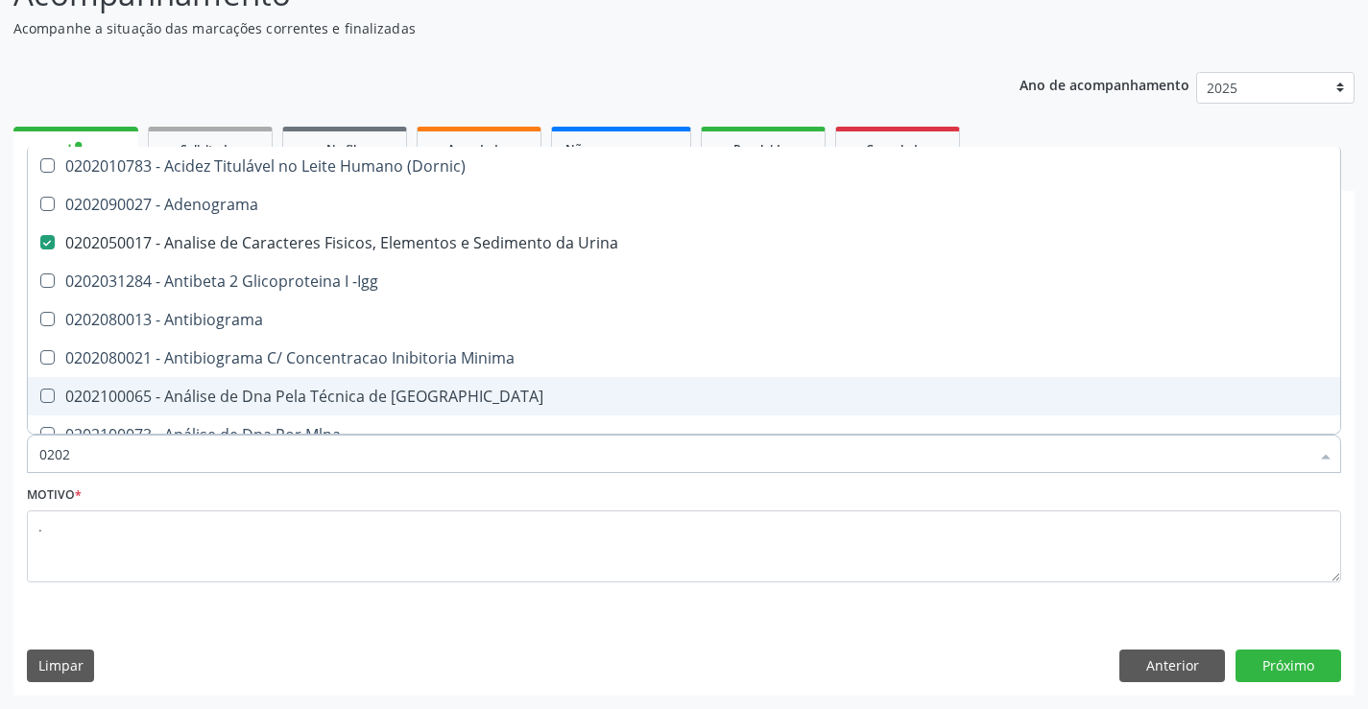
checkbox Completo "false"
checkbox Fraco\) "false"
type input "020201"
checkbox Urina "false"
checkbox T3 "true"
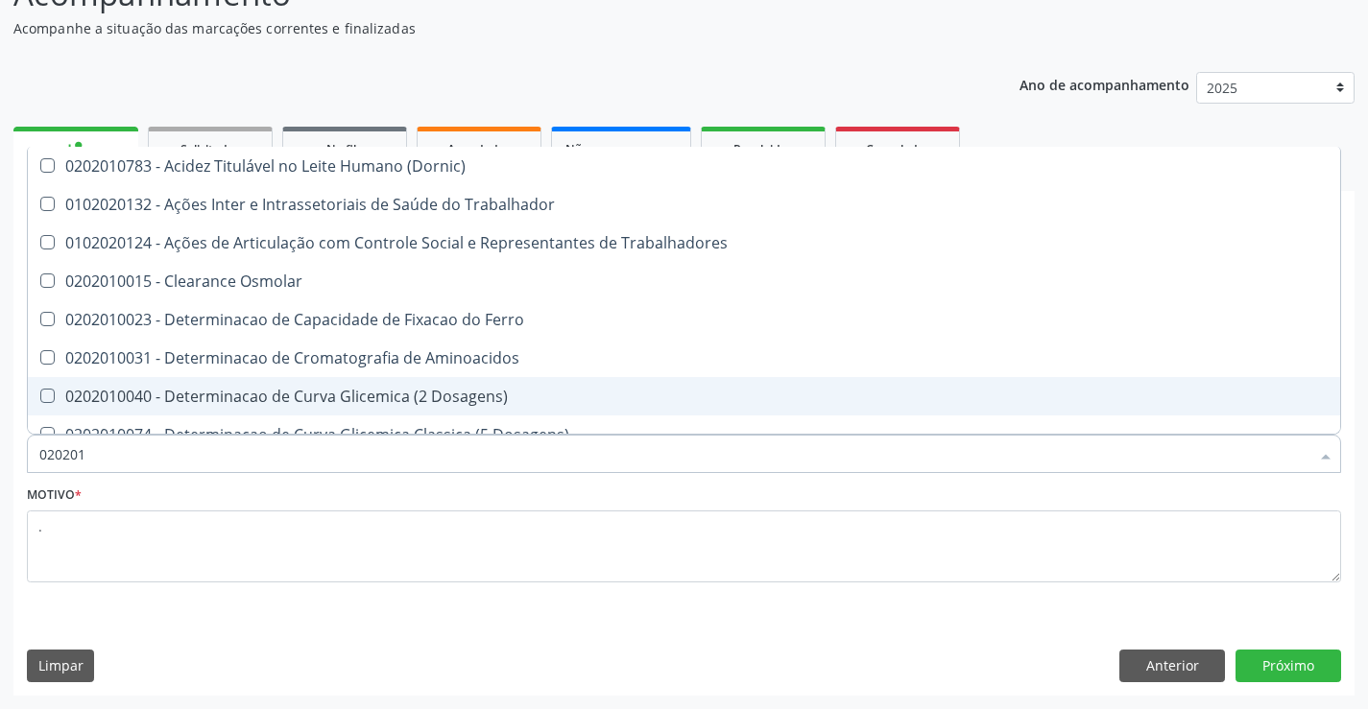
type input "0202010"
checkbox II "true"
checkbox Glicose "false"
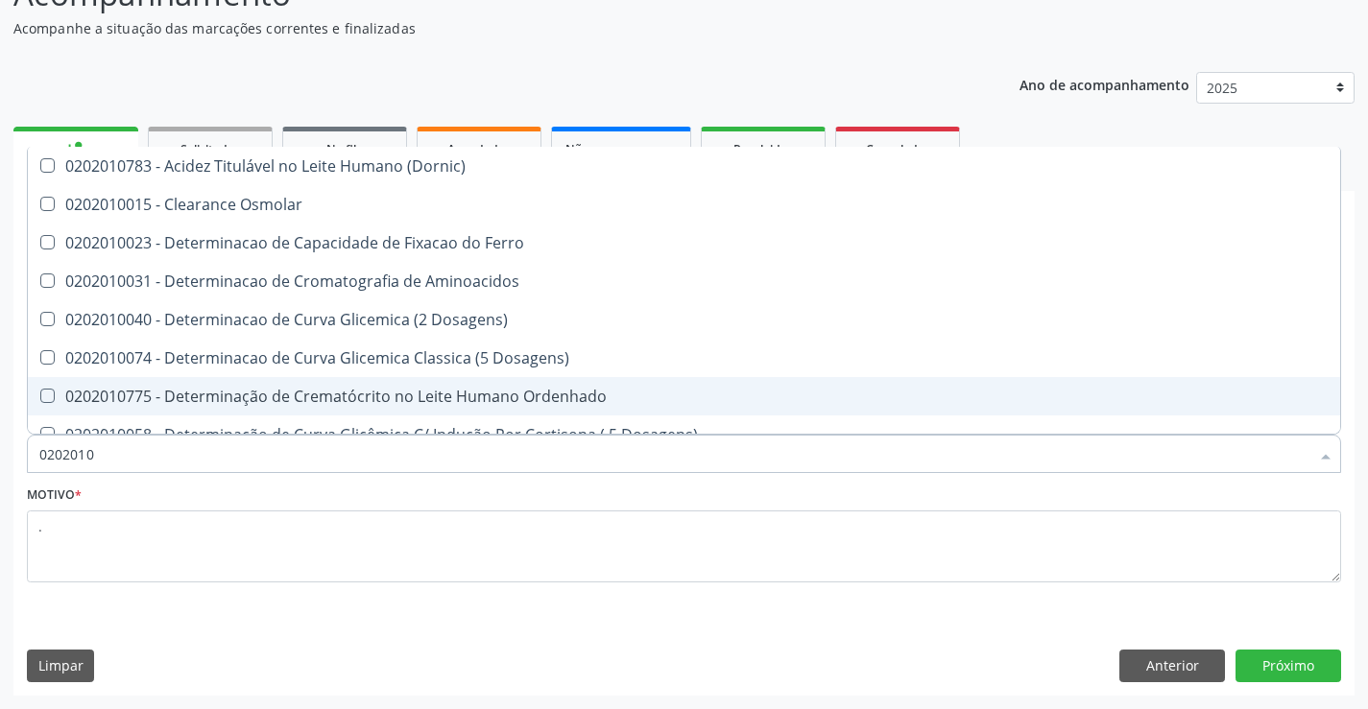
type input "02020104"
checkbox Dosagens\) "true"
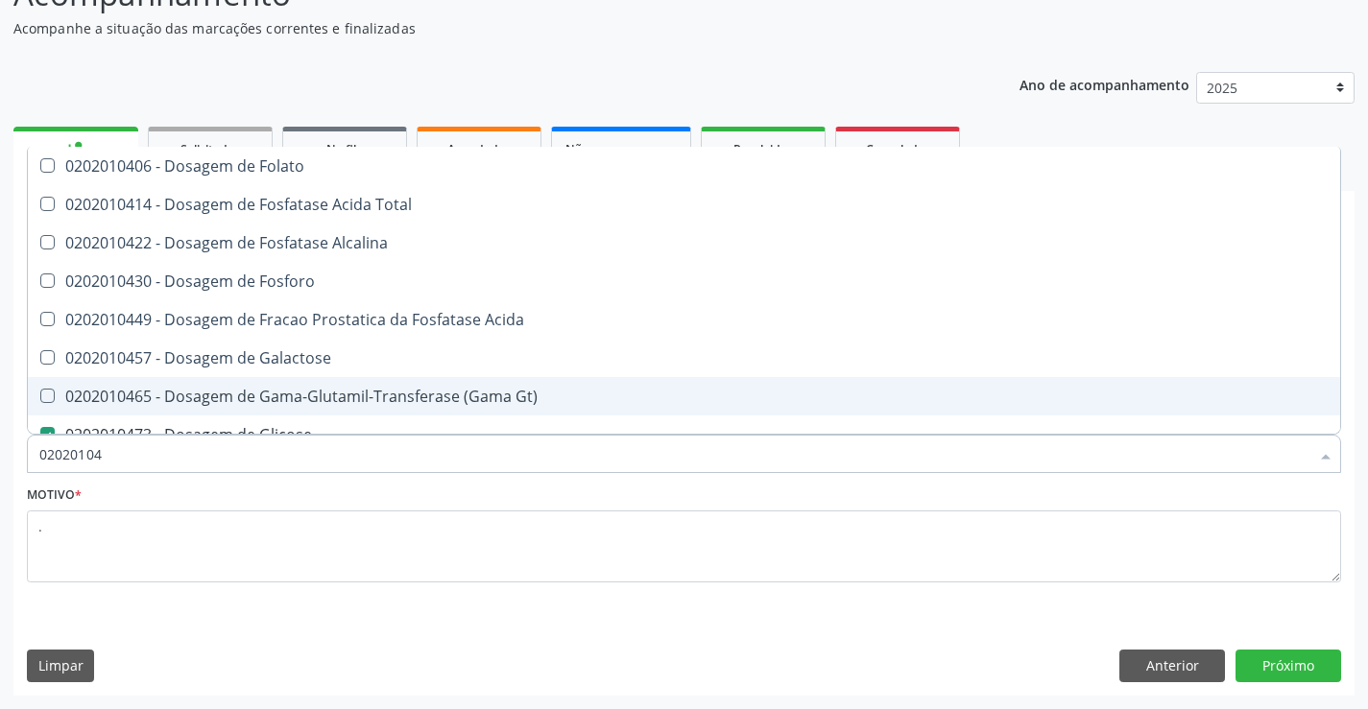
type input "020201047"
checkbox Folato "true"
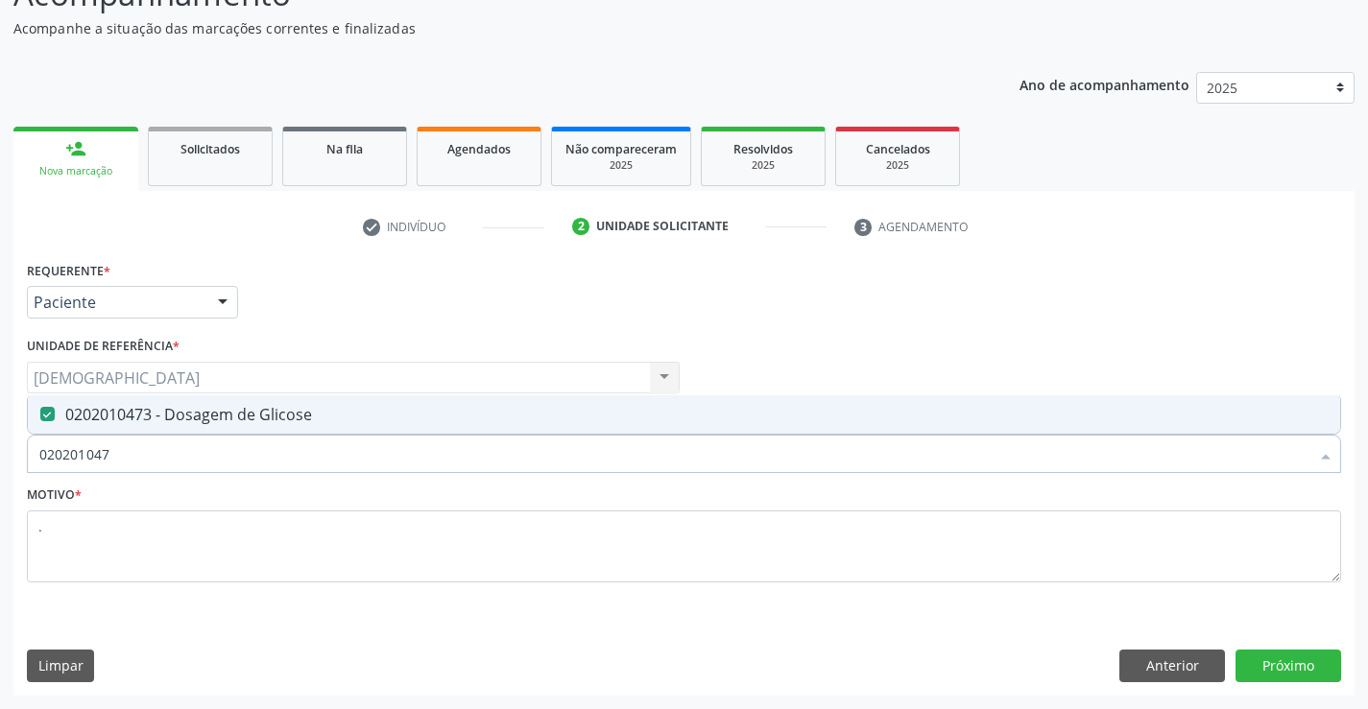
type input "02020104"
checkbox Glicose "false"
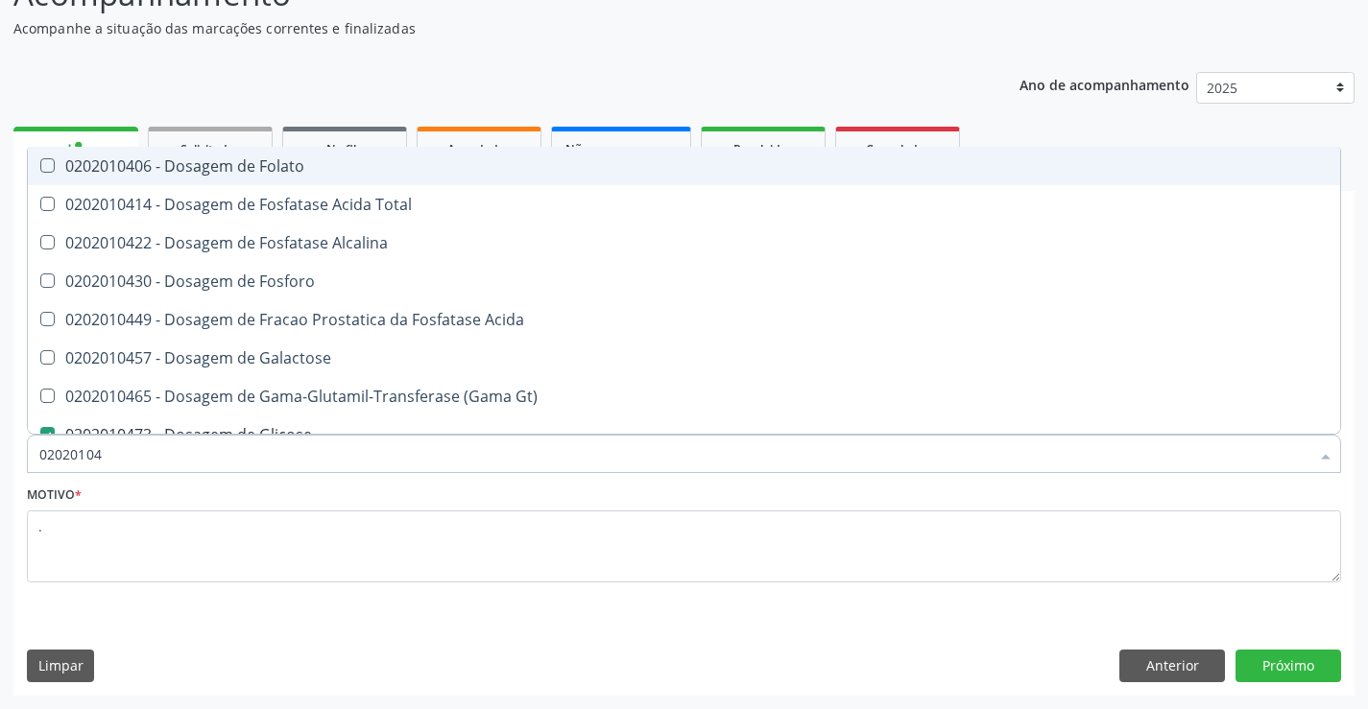
type input "0202010"
checkbox Glicose "false"
type input "0"
checkbox Alcalina "false"
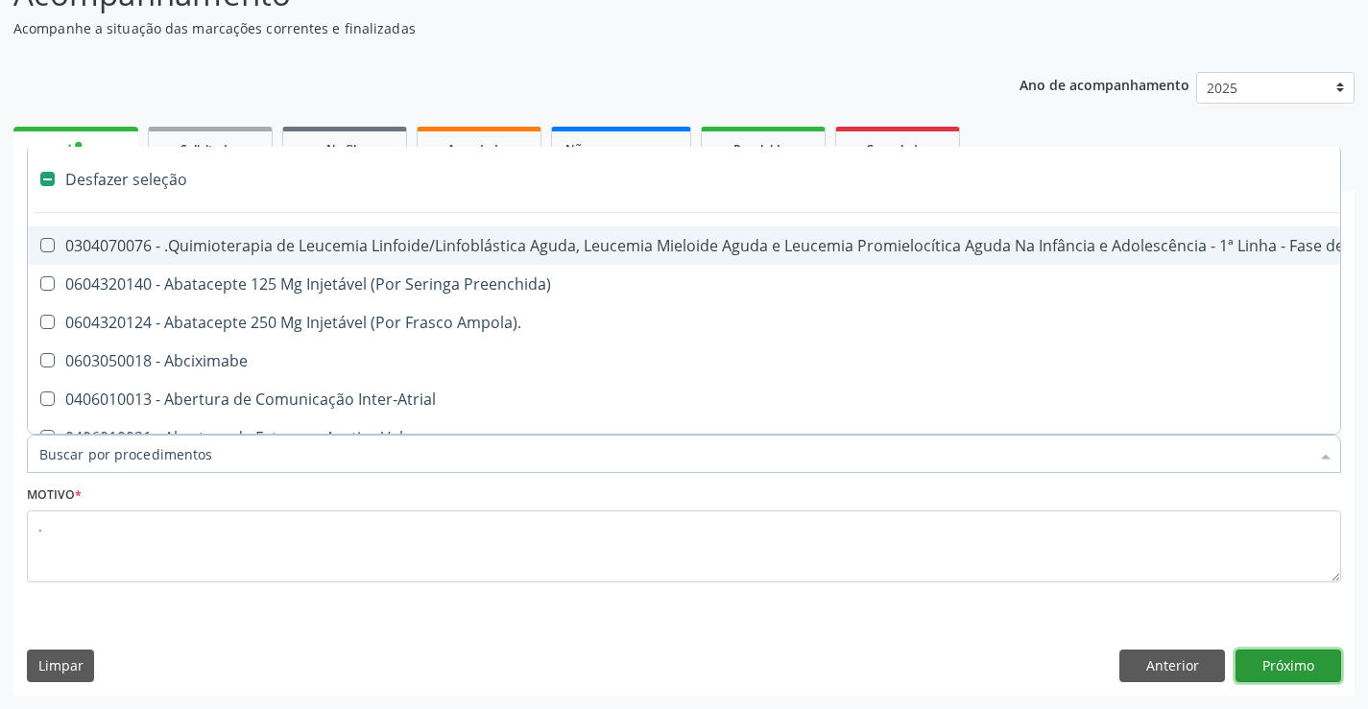
click at [1282, 661] on button "Próximo" at bounding box center [1288, 666] width 106 height 33
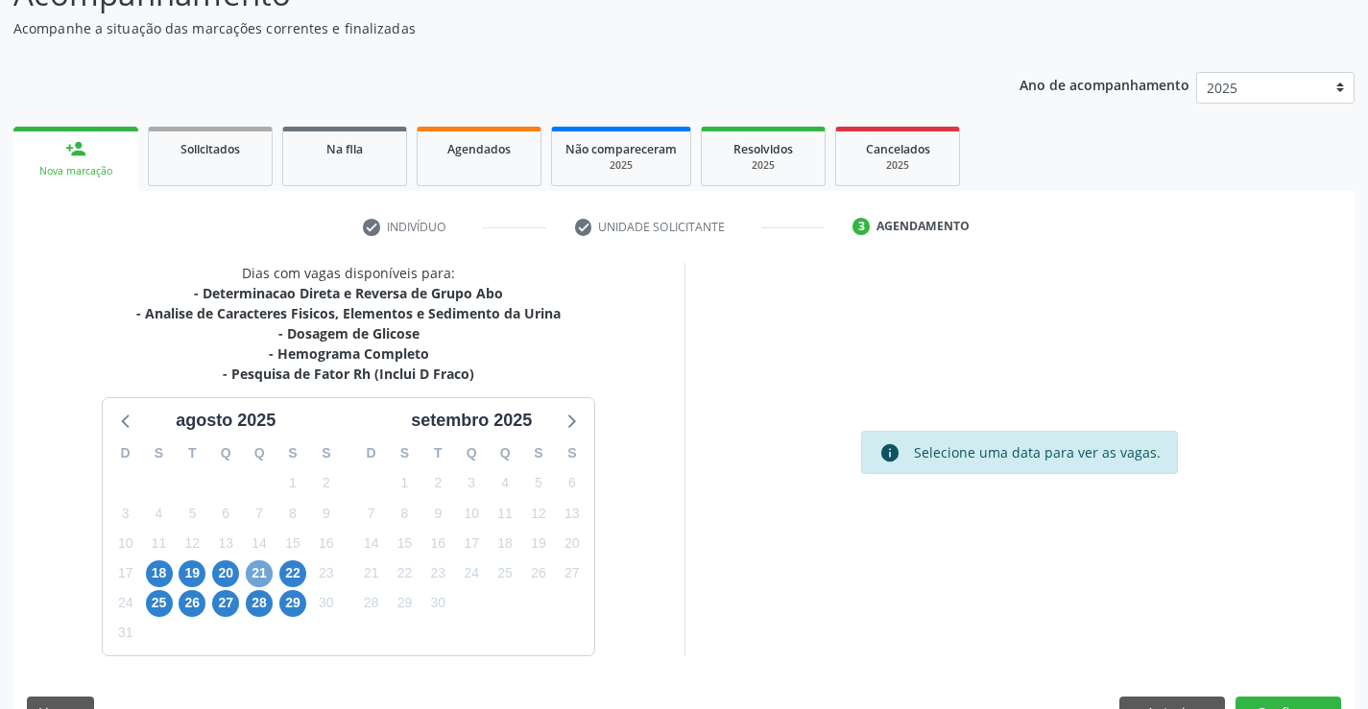
click at [250, 577] on span "21" at bounding box center [259, 574] width 27 height 27
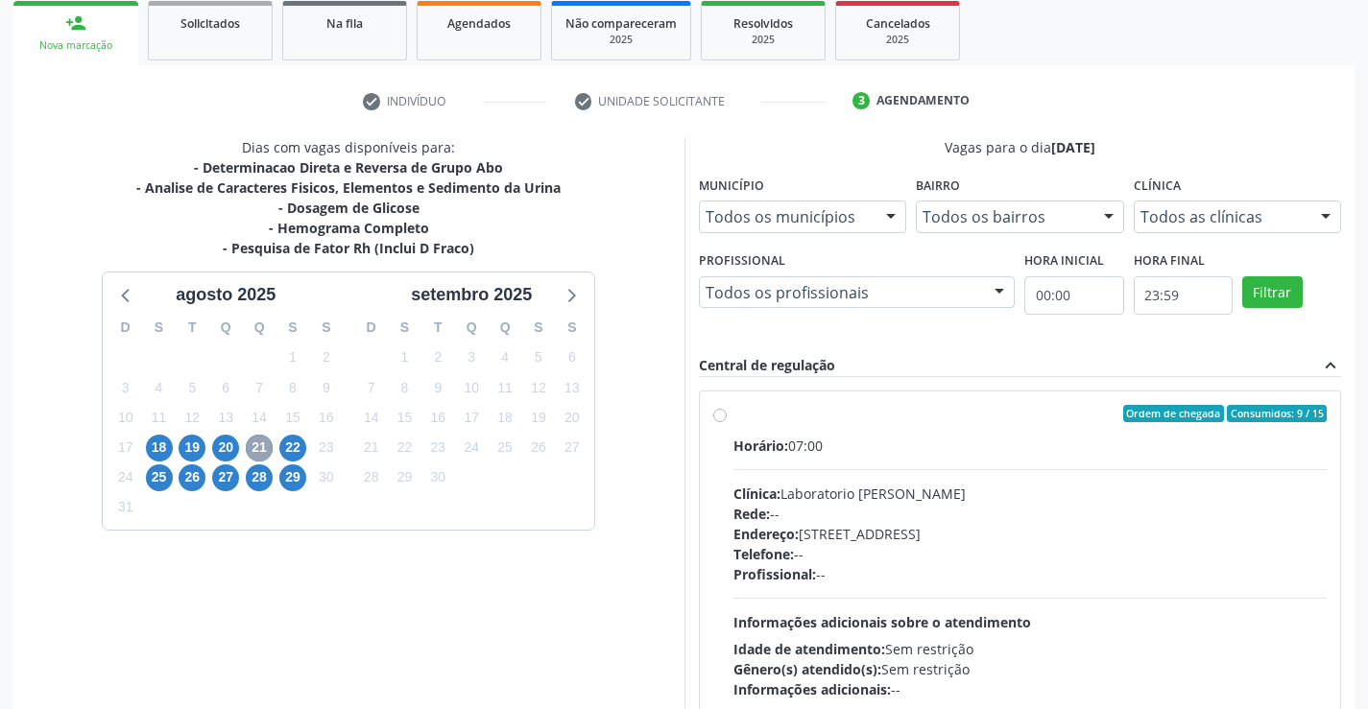
scroll to position [304, 0]
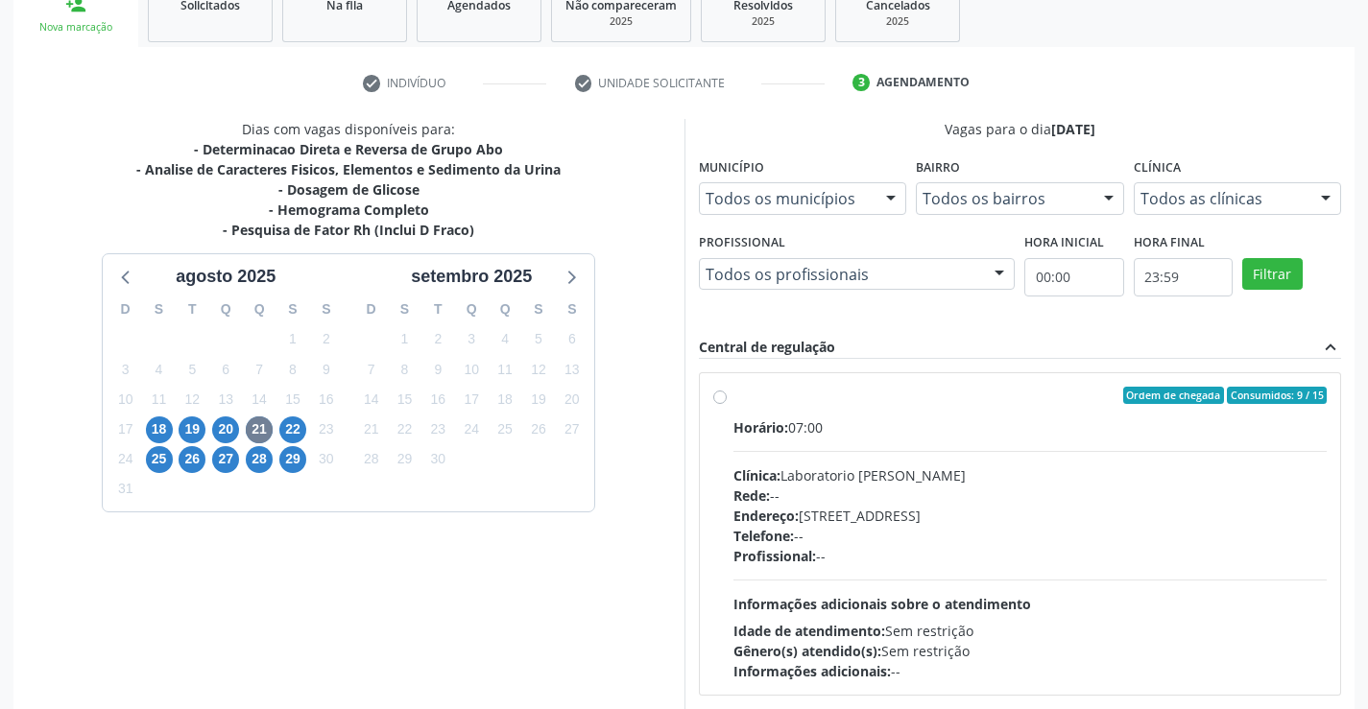
click at [908, 420] on div "Horário: 07:00" at bounding box center [1030, 427] width 594 height 20
click at [727, 404] on input "Ordem de chegada Consumidos: 9 / 15 Horário: 07:00 Clínica: Laboratorio Jose Pa…" at bounding box center [719, 395] width 13 height 17
radio input "true"
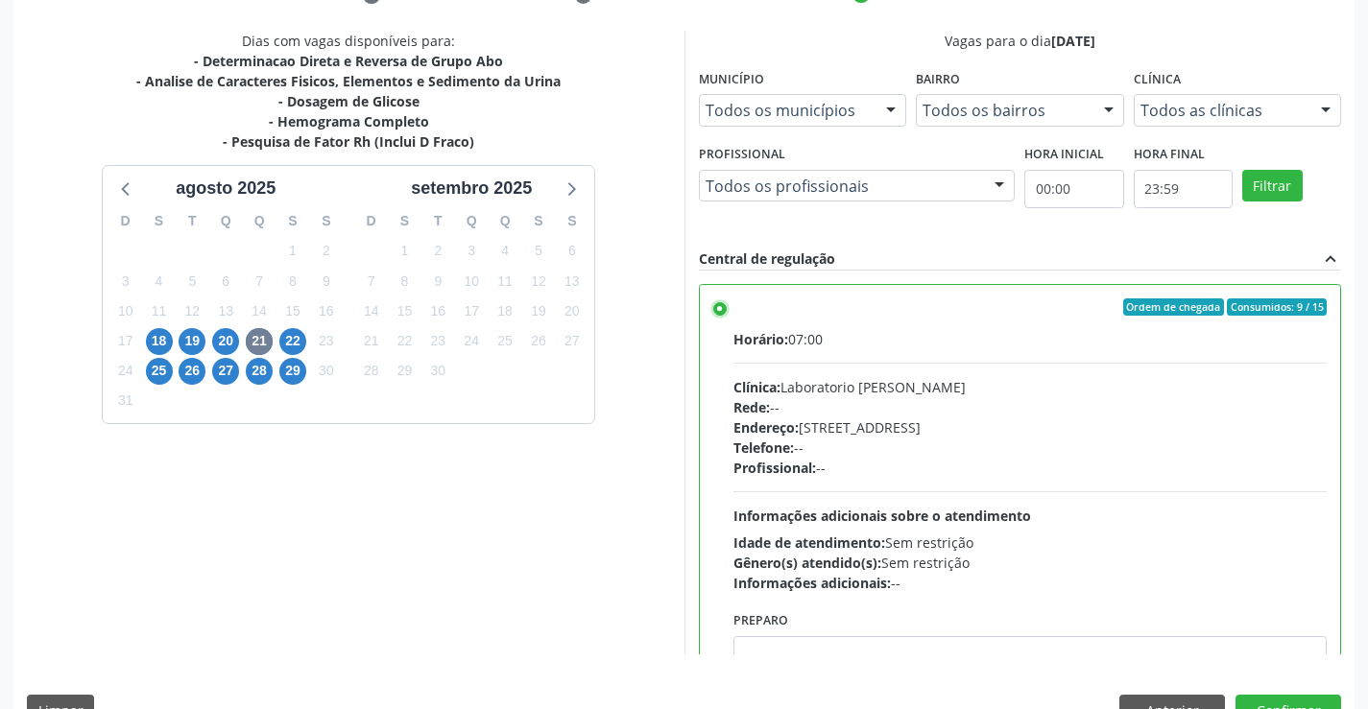
scroll to position [438, 0]
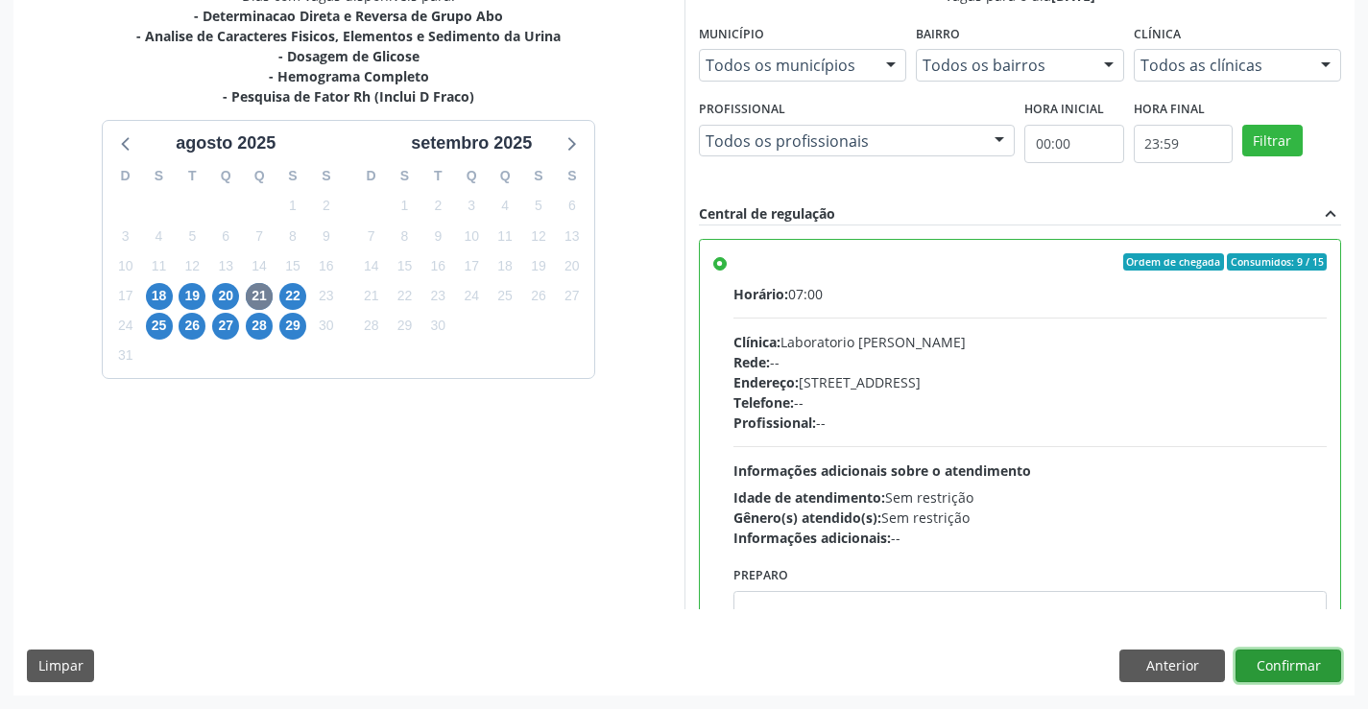
click at [1286, 670] on button "Confirmar" at bounding box center [1288, 666] width 106 height 33
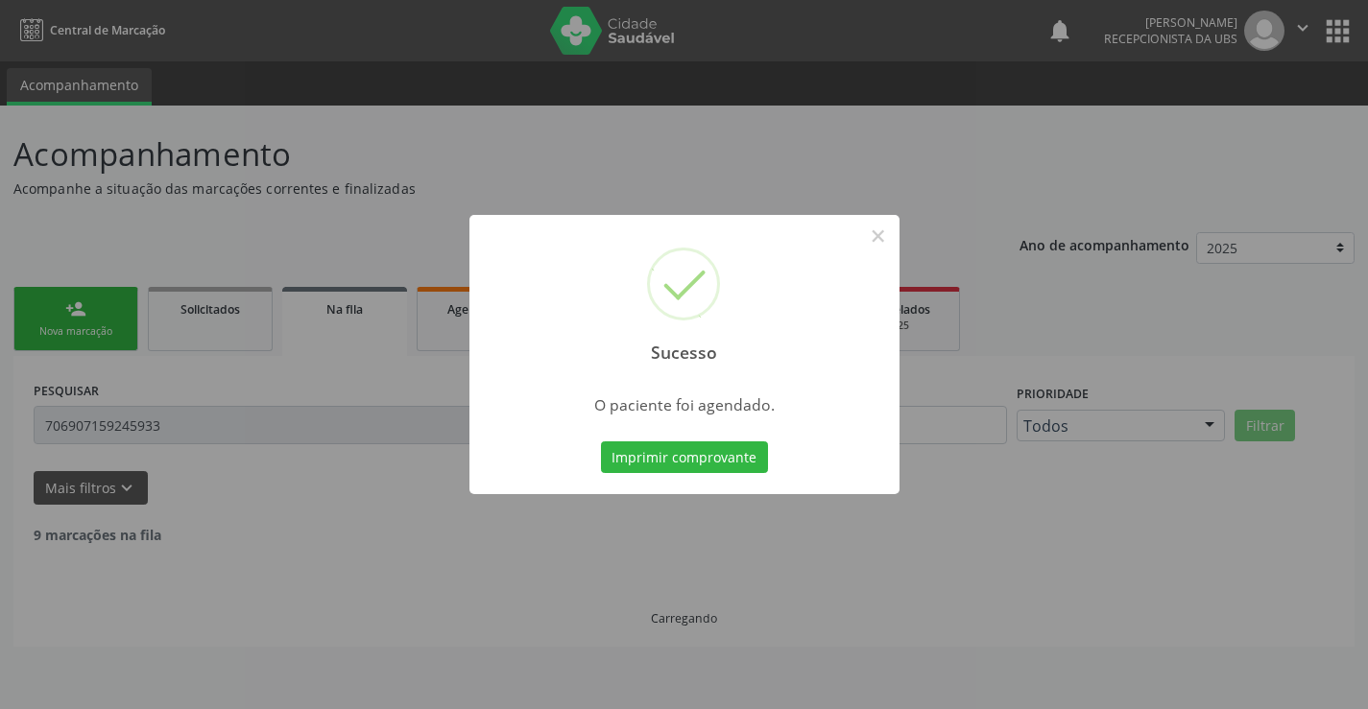
scroll to position [0, 0]
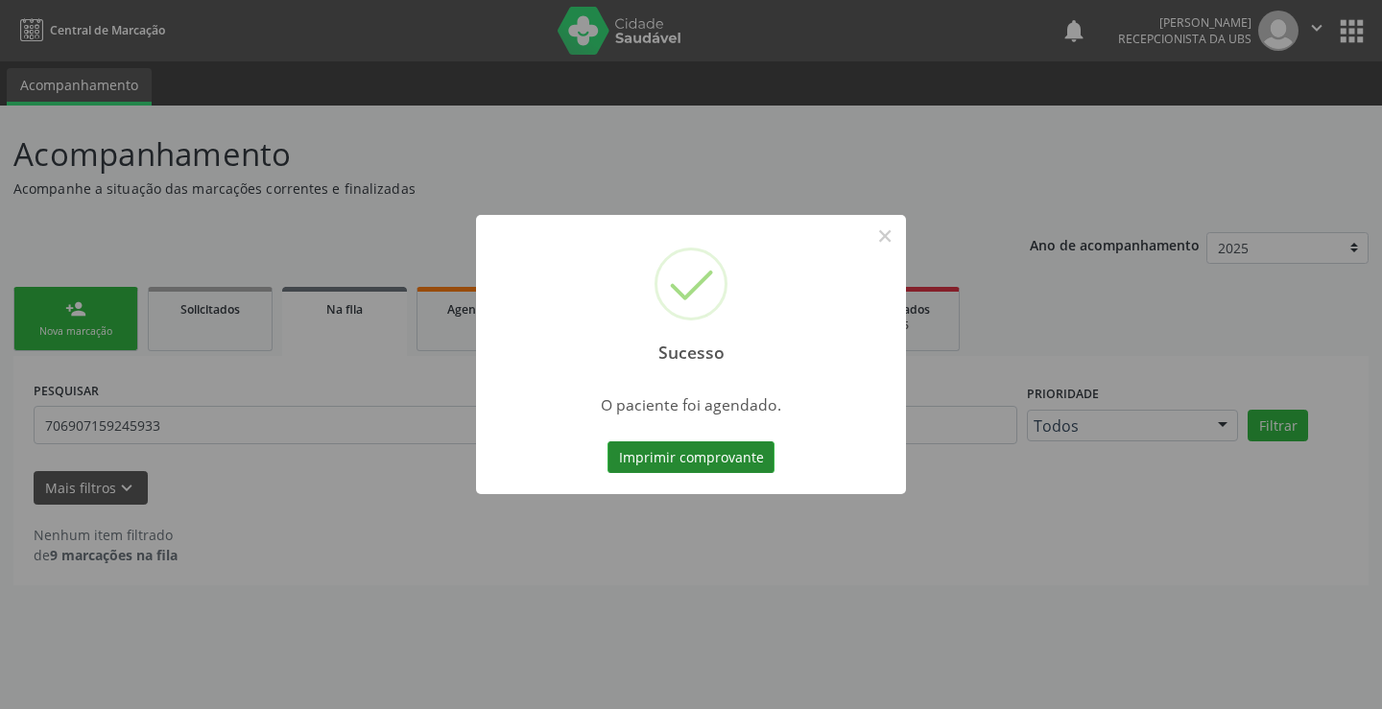
click at [634, 446] on button "Imprimir comprovante" at bounding box center [691, 457] width 167 height 33
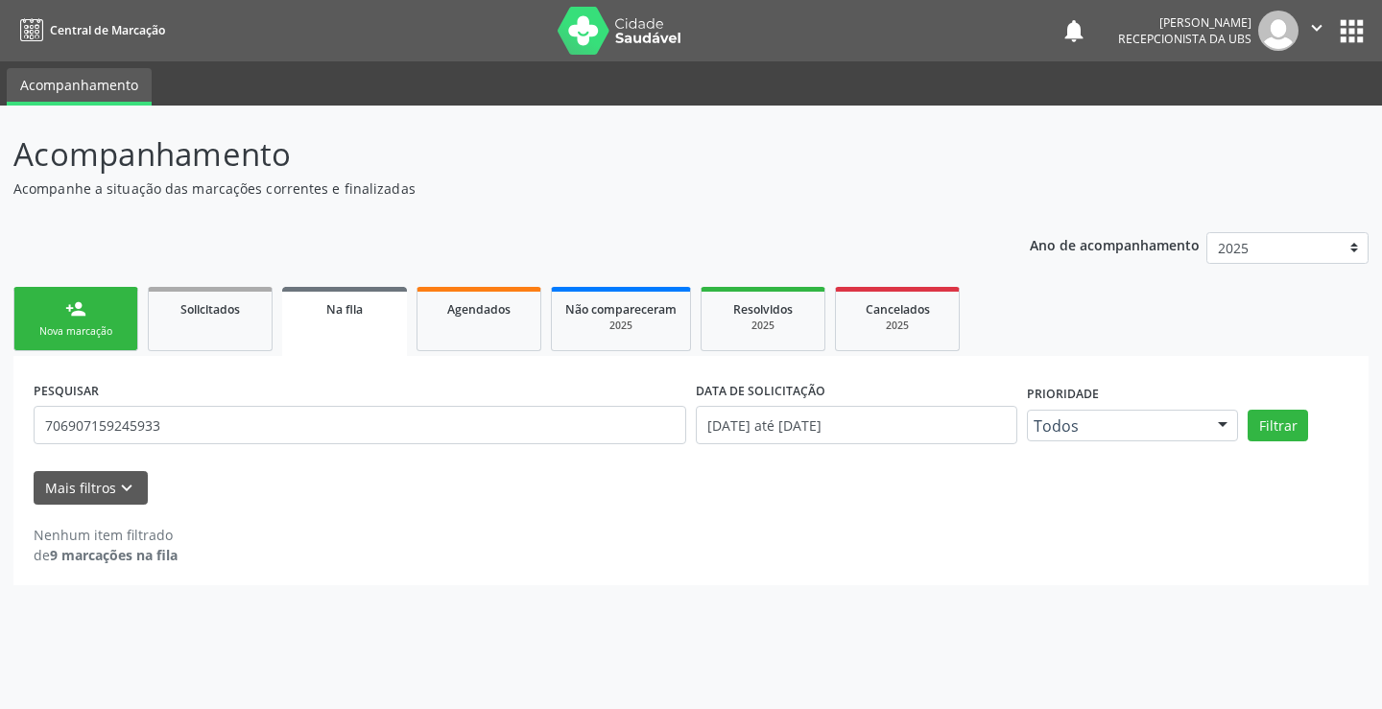
click at [60, 321] on link "person_add Nova marcação" at bounding box center [75, 319] width 125 height 64
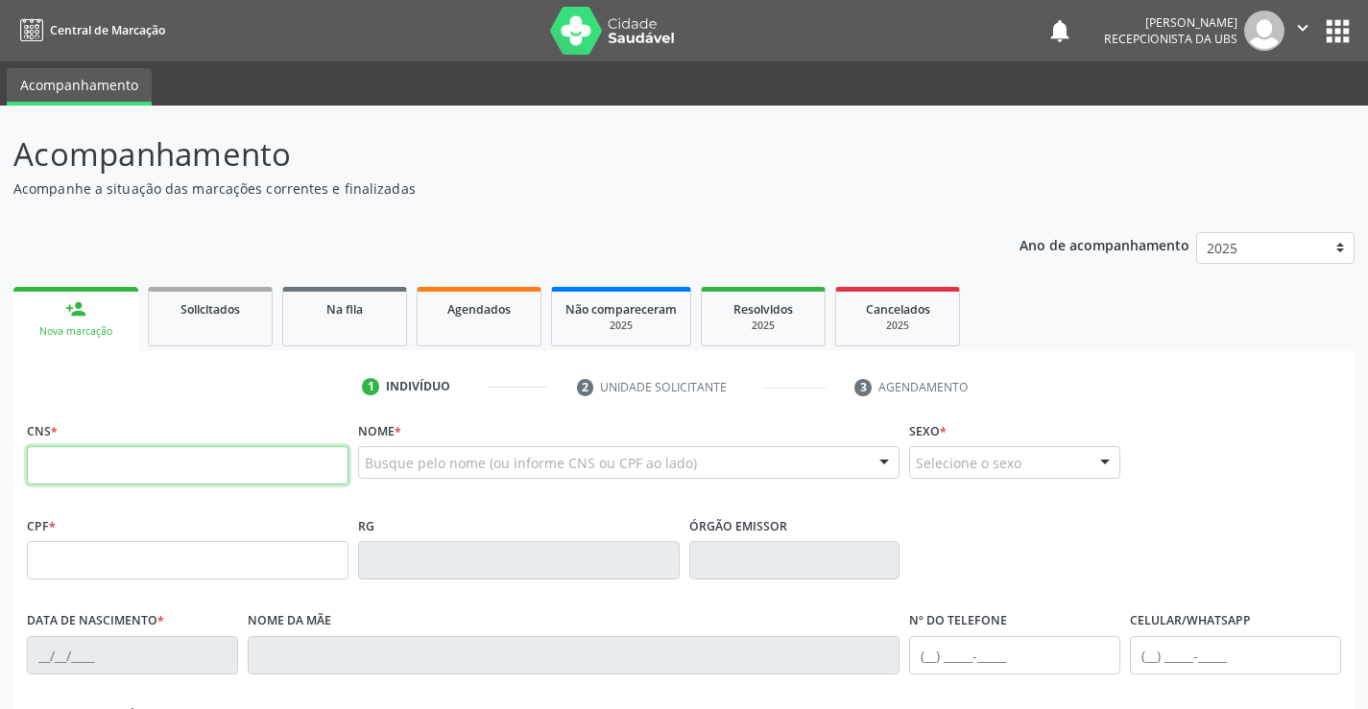
click at [99, 451] on input "text" at bounding box center [188, 465] width 322 height 38
type input "898 0041 7836 9018"
type input "160.445.284-64"
type input "27/06/2006"
type input "Maria Jose Felix de Souza"
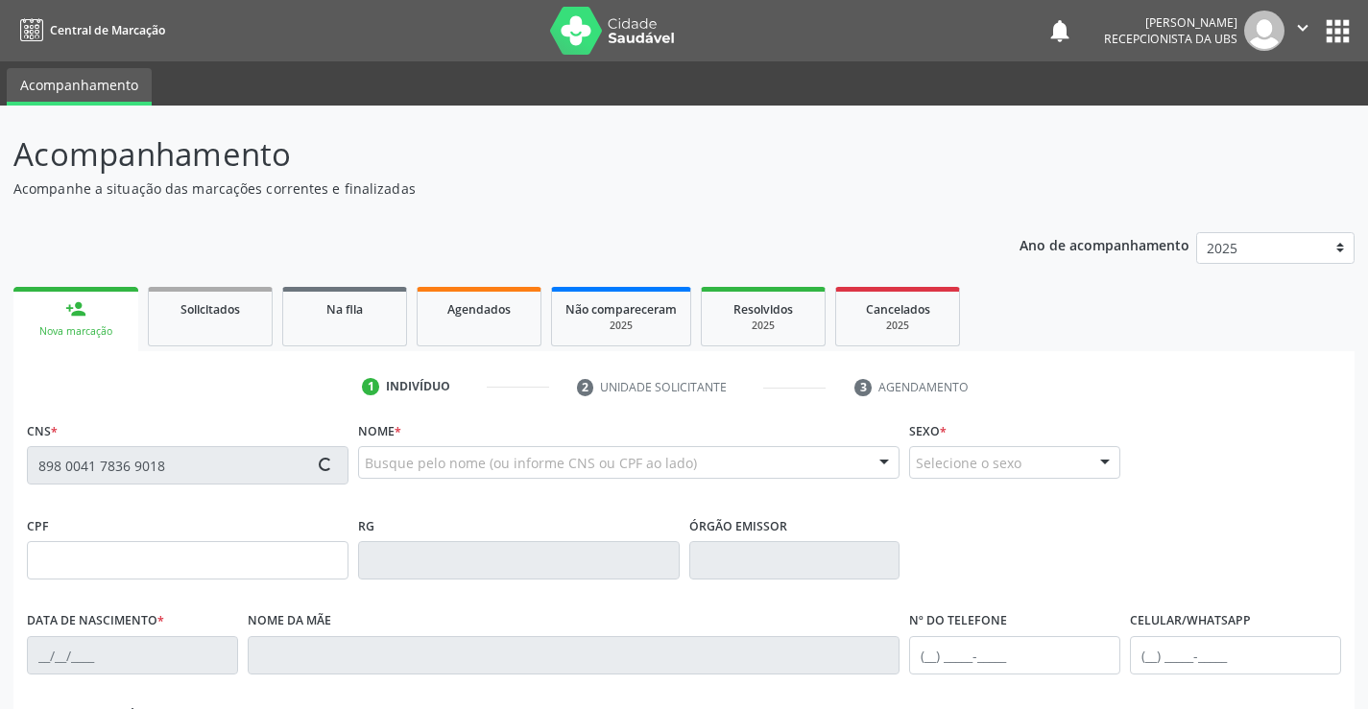
type input "(87) 99999-9999"
type input "(87) 99996-8540"
type input "040.368.094-82"
type input "810"
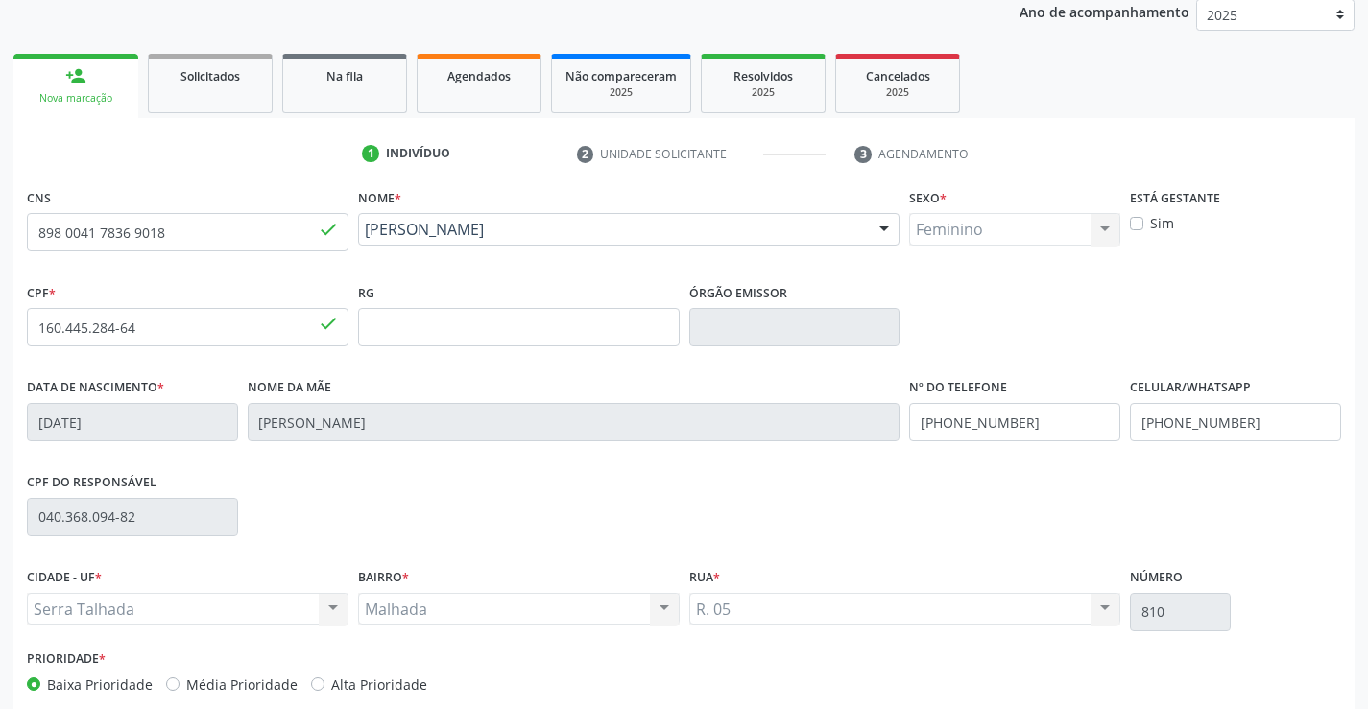
scroll to position [331, 0]
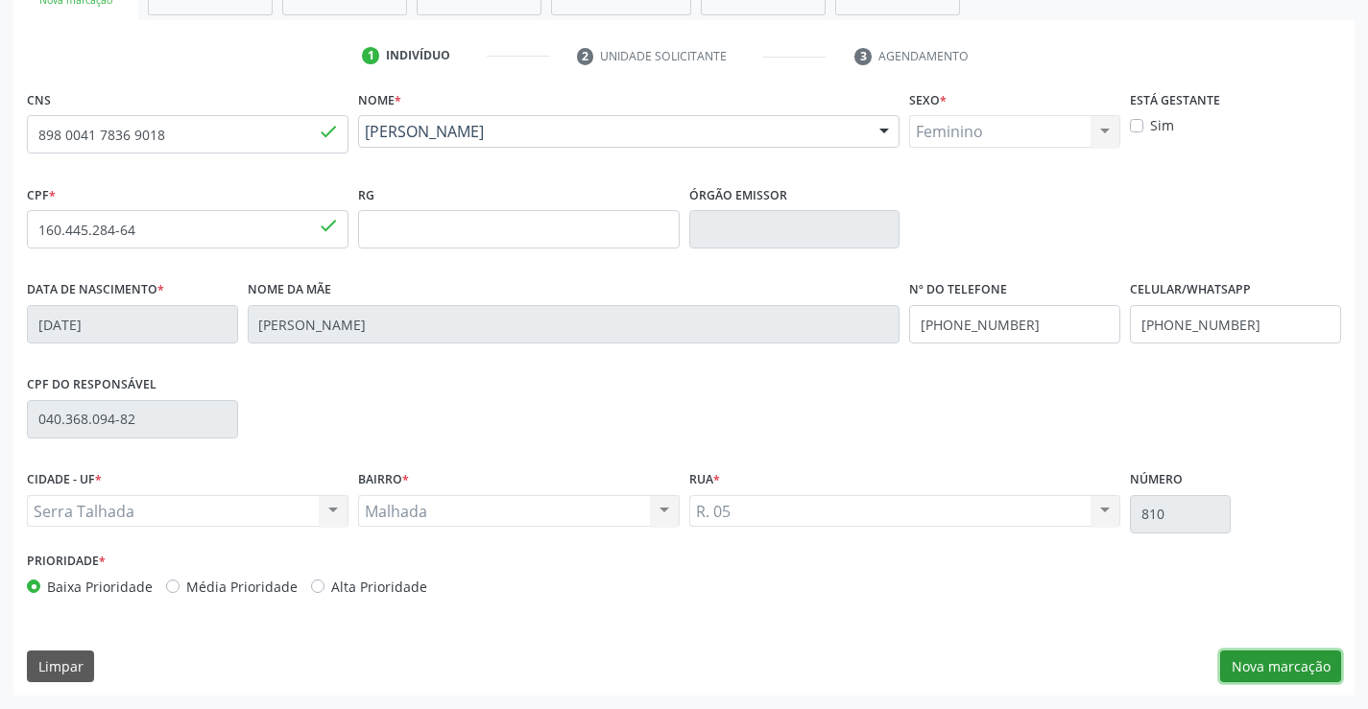
click at [1288, 662] on button "Nova marcação" at bounding box center [1280, 667] width 121 height 33
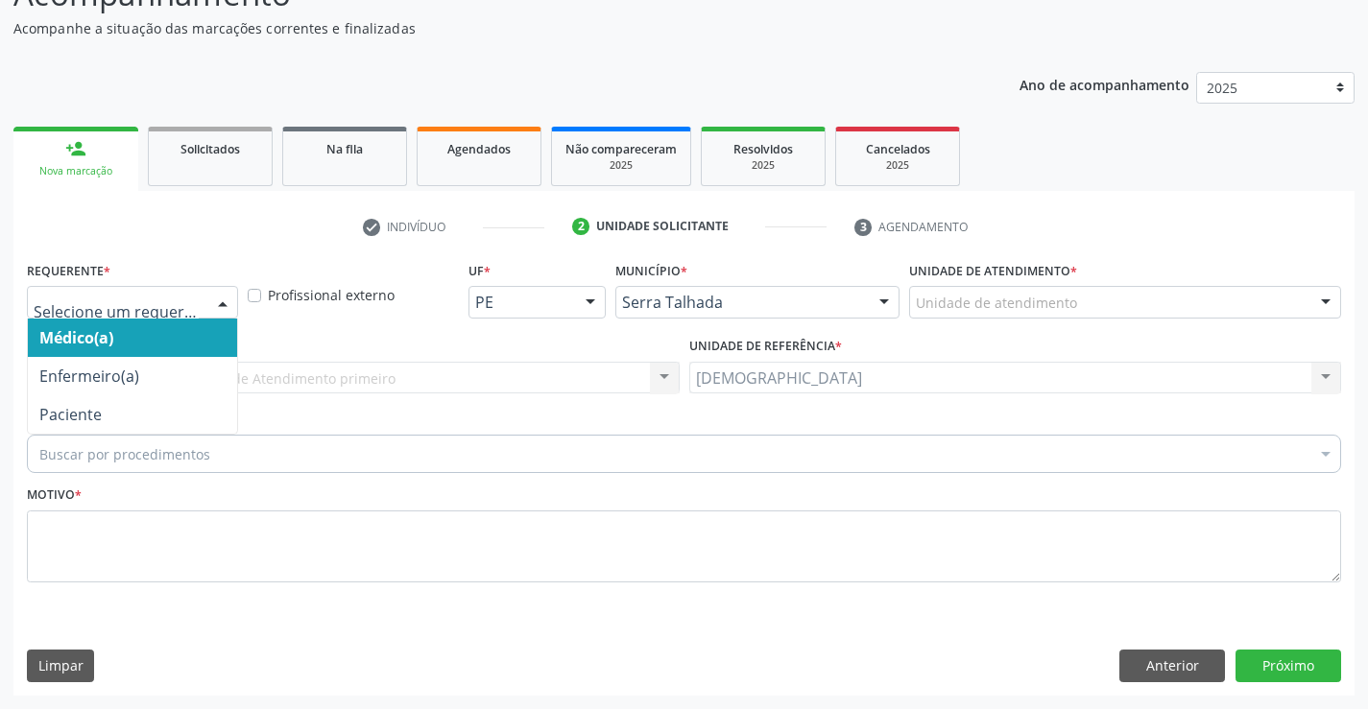
click at [226, 293] on div at bounding box center [222, 303] width 29 height 33
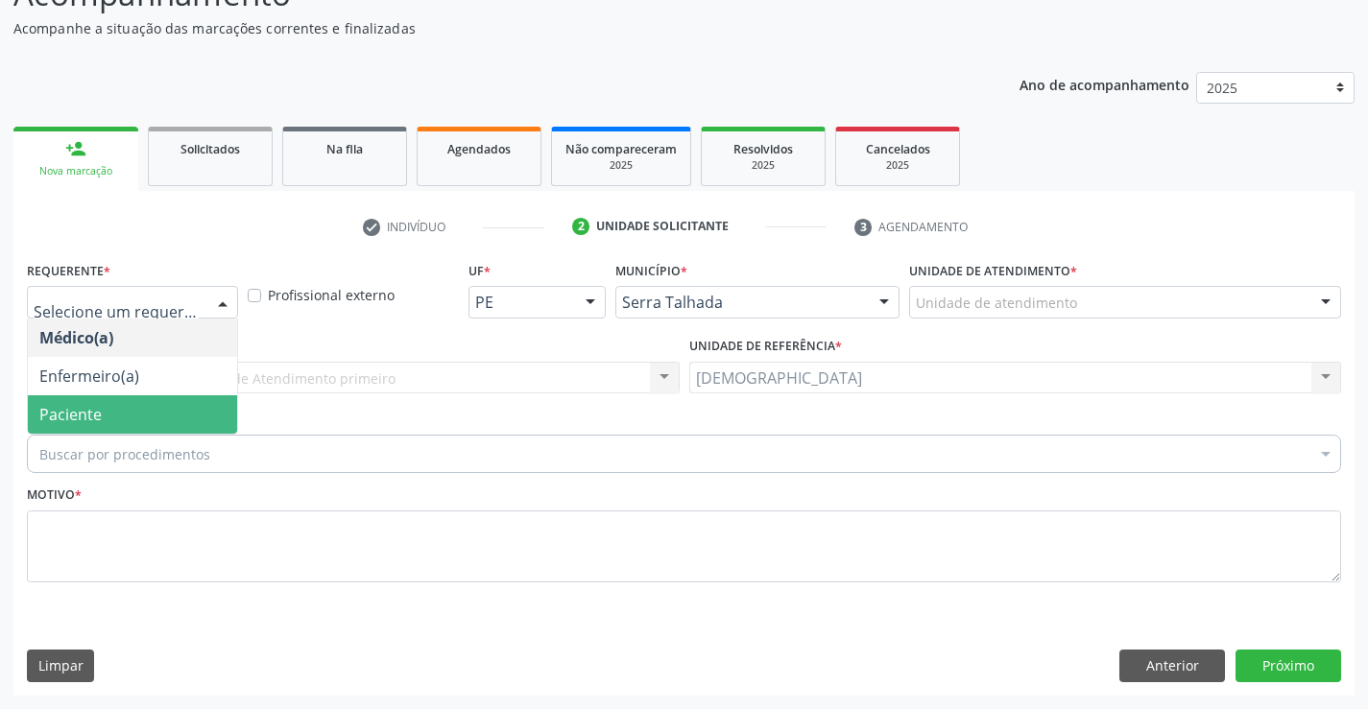
click at [127, 415] on span "Paciente" at bounding box center [132, 414] width 209 height 38
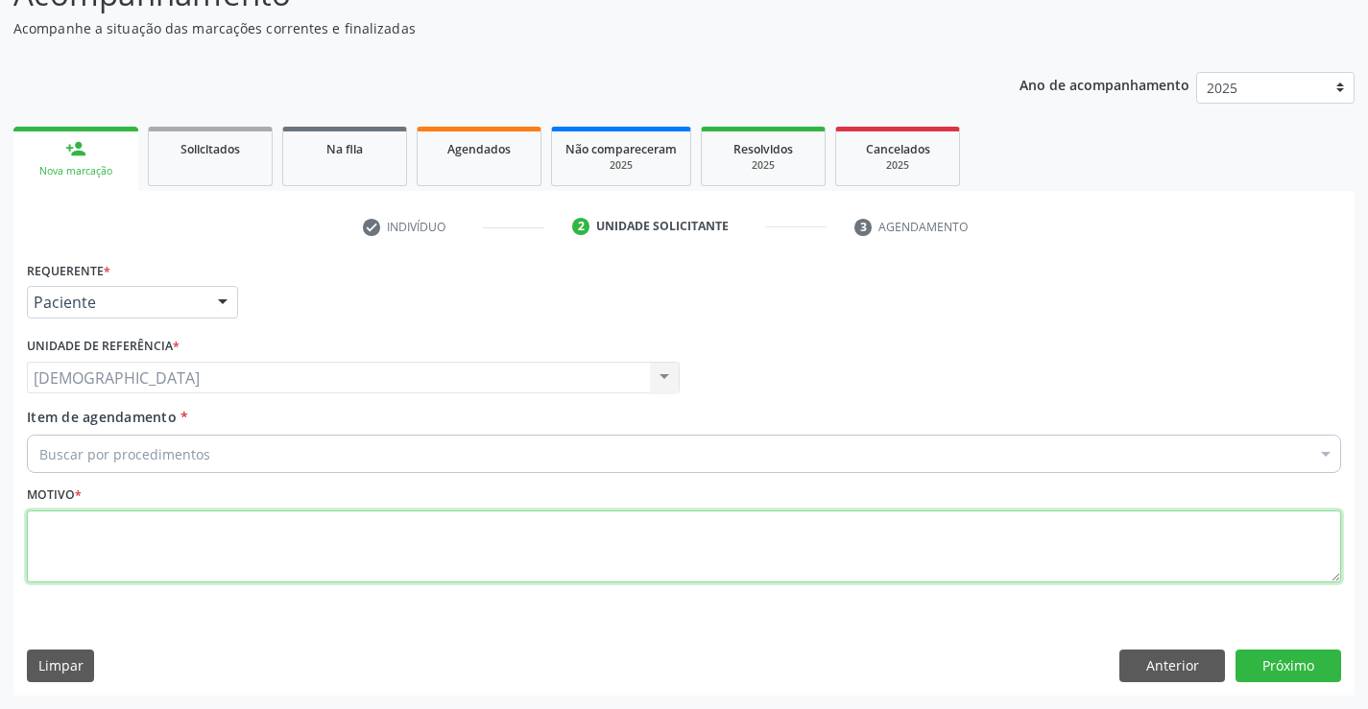
click at [103, 528] on textarea at bounding box center [684, 547] width 1314 height 73
type textarea "."
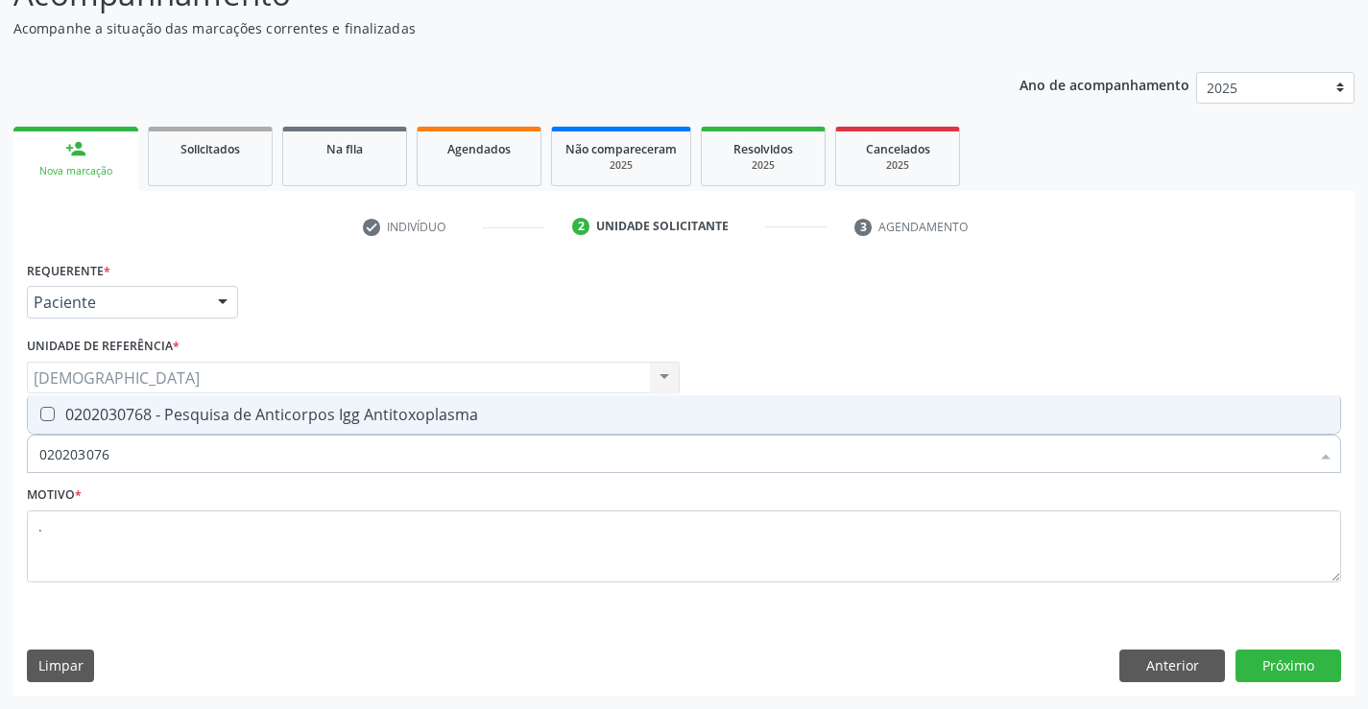
type input "0202030768"
click at [218, 420] on div "0202030768 - Pesquisa de Anticorpos Igg Antitoxoplasma" at bounding box center [683, 414] width 1289 height 15
checkbox Antitoxoplasma "true"
type input "02020307"
checkbox Antitoxoplasma "false"
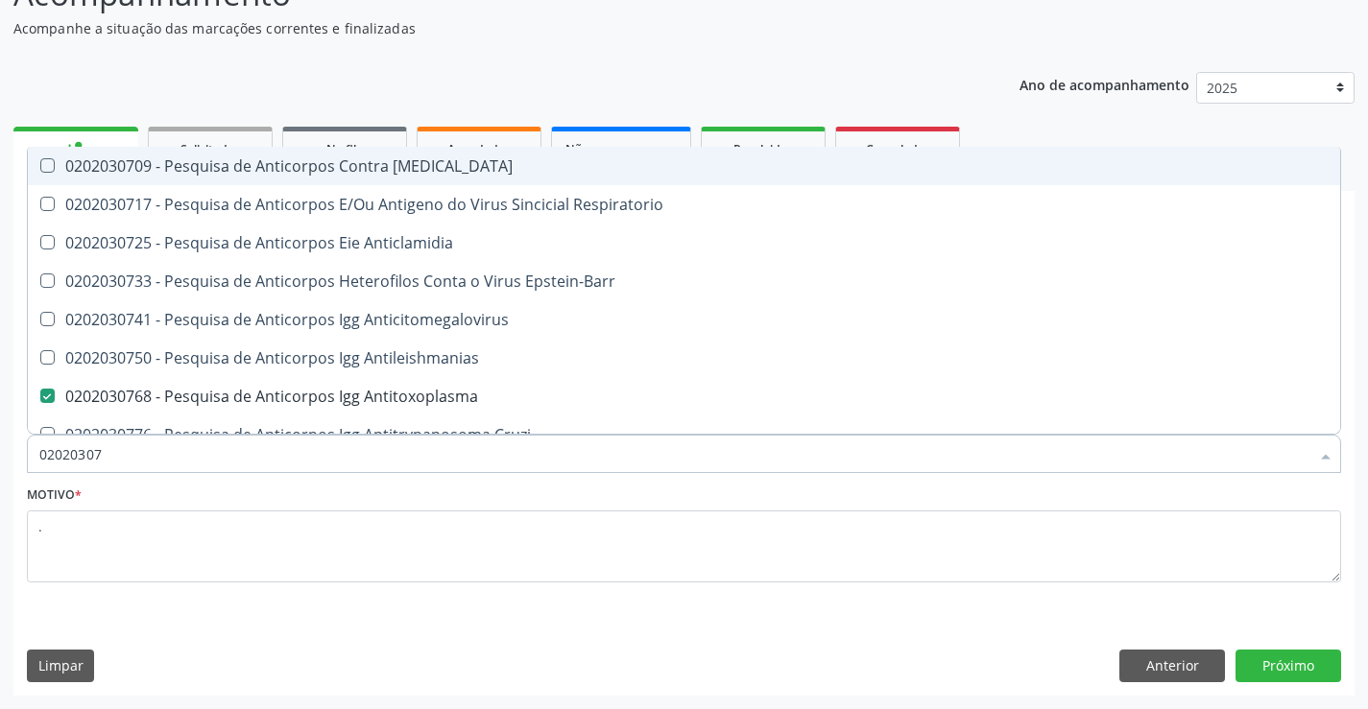
type input "0202030"
checkbox Antitoxoplasma "false"
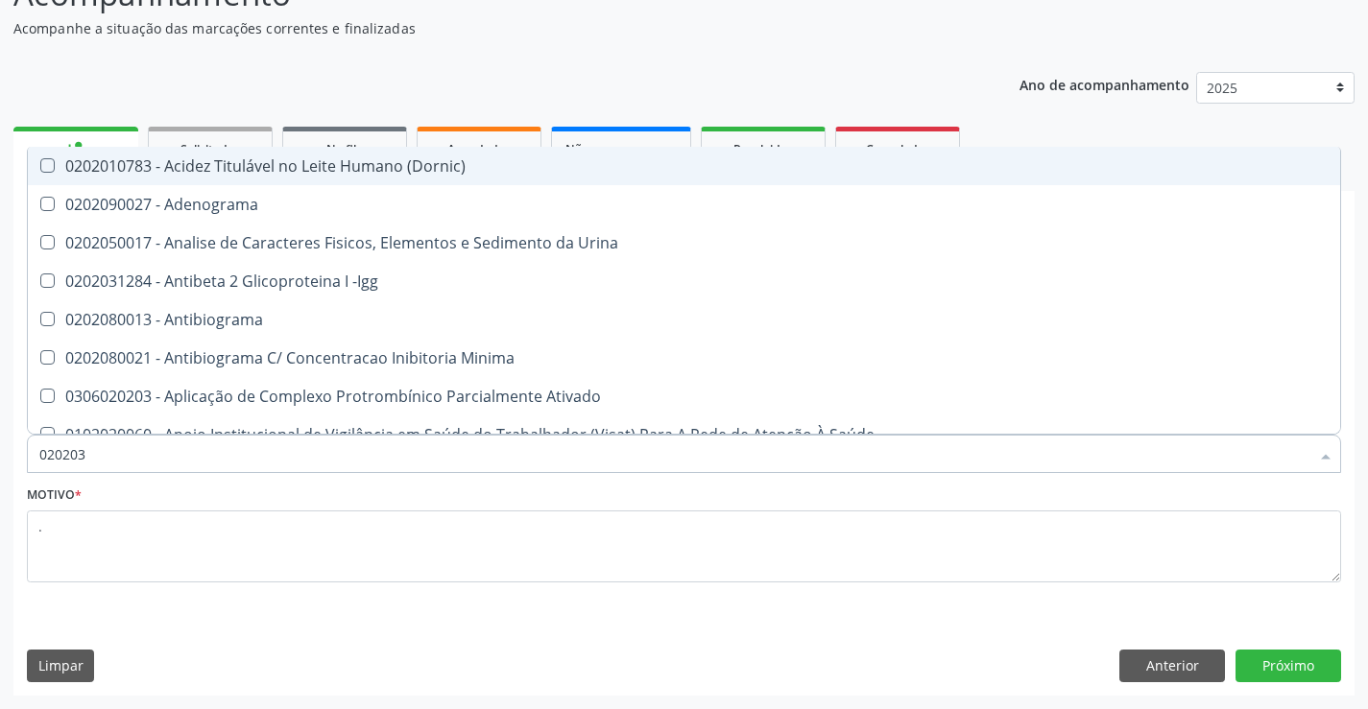
type input "02020"
checkbox Anti-Achr "false"
type input "020203"
checkbox Anti-Achr "true"
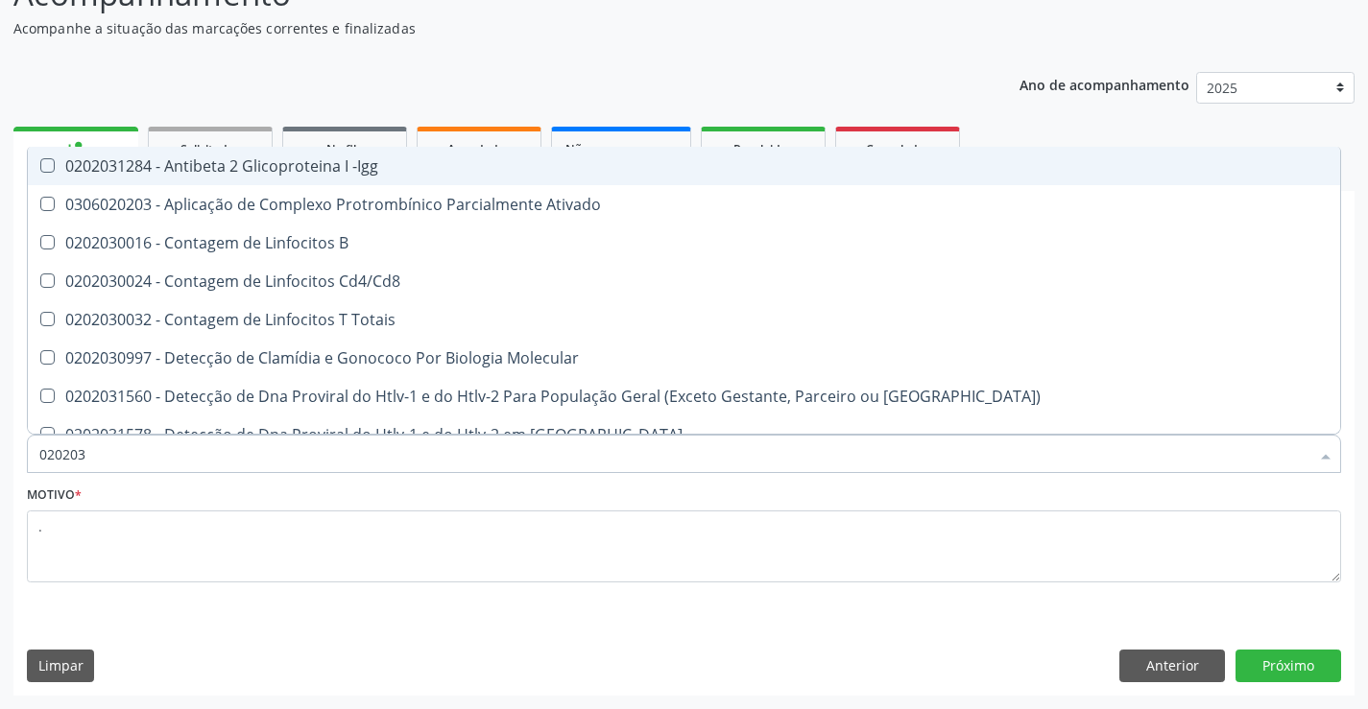
type input "0202030"
checkbox \(Ro\) "true"
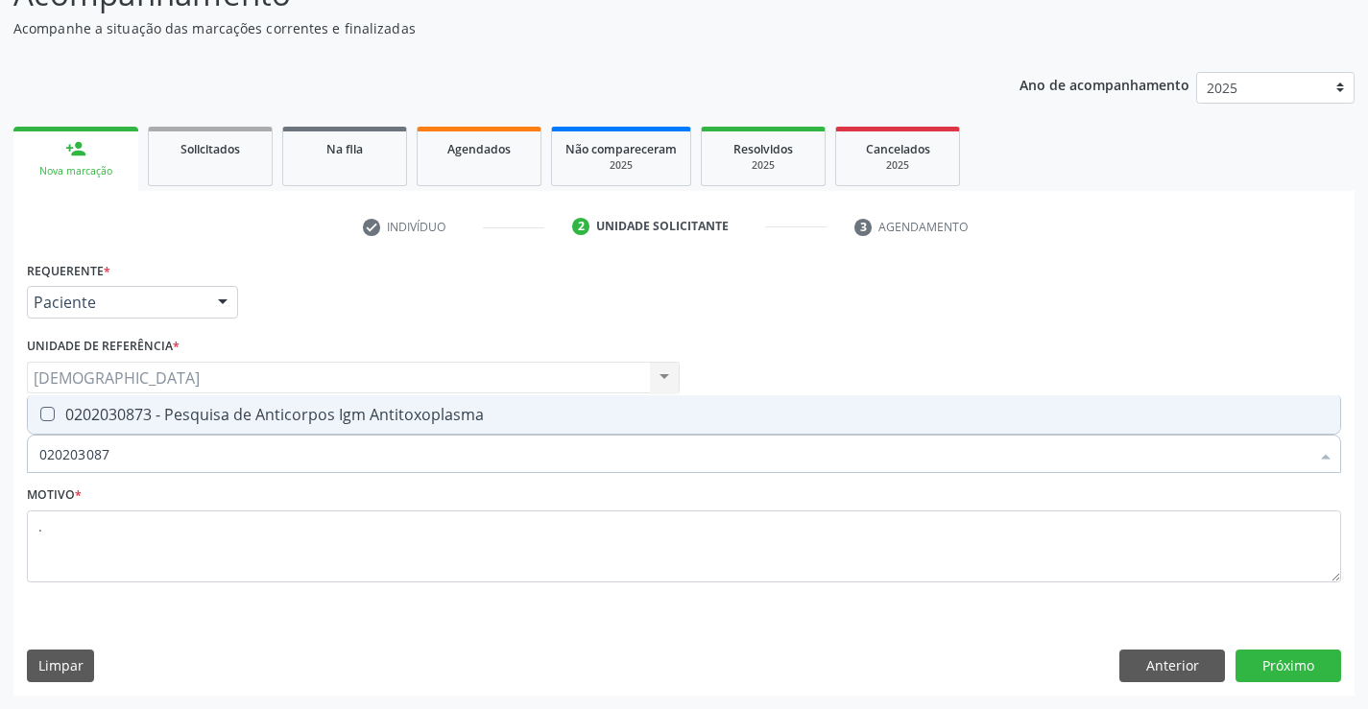
type input "0202030873"
click at [225, 417] on div "0202030873 - Pesquisa de Anticorpos Igm Antitoxoplasma" at bounding box center [683, 414] width 1289 height 15
checkbox Antitoxoplasma "true"
type input "02020308"
checkbox Antitoxoplasma "false"
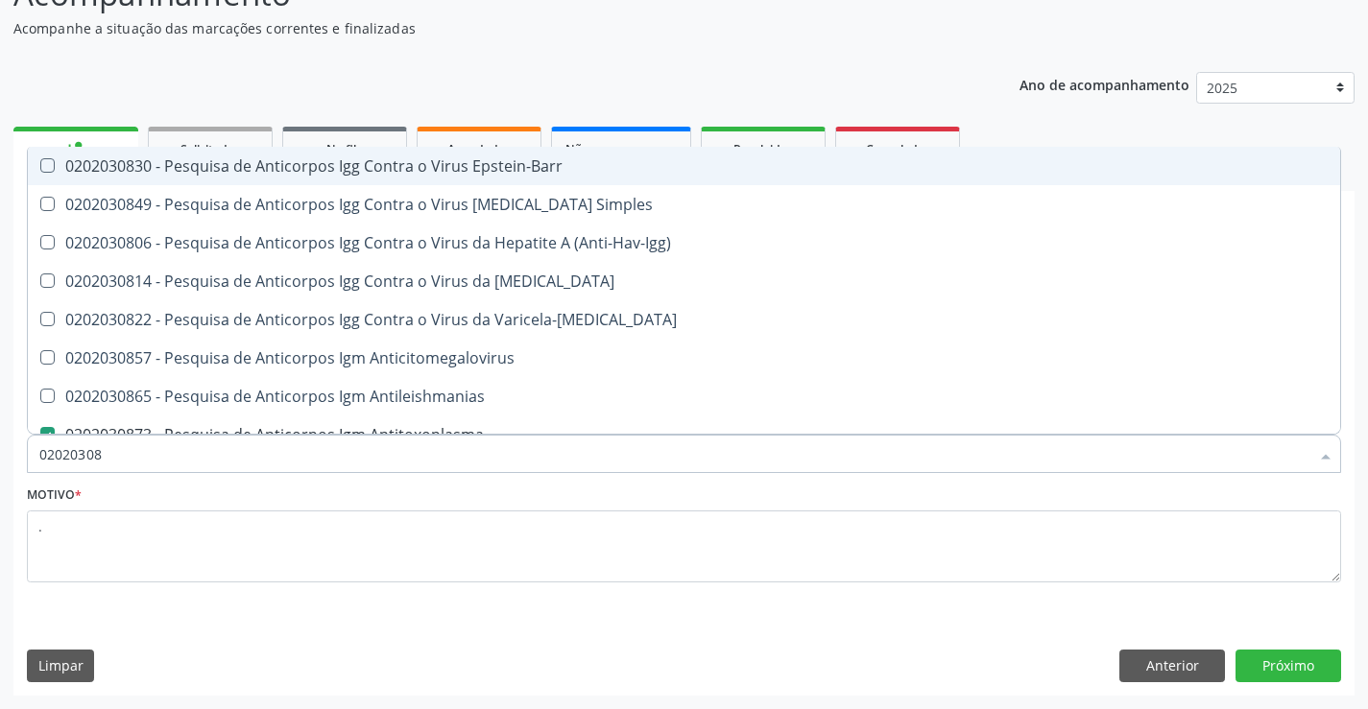
type input "0202030"
checkbox Antitoxoplasma "false"
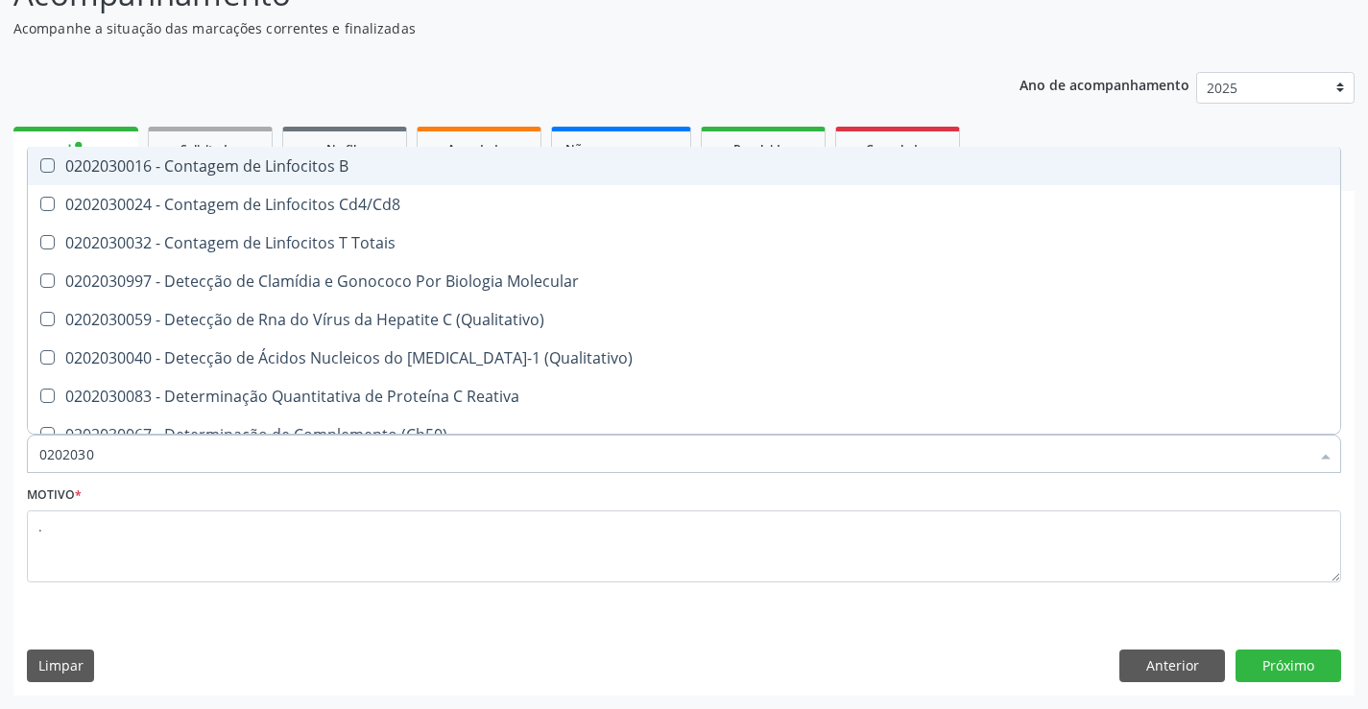
type input "020203"
checkbox Antitoxoplasma "false"
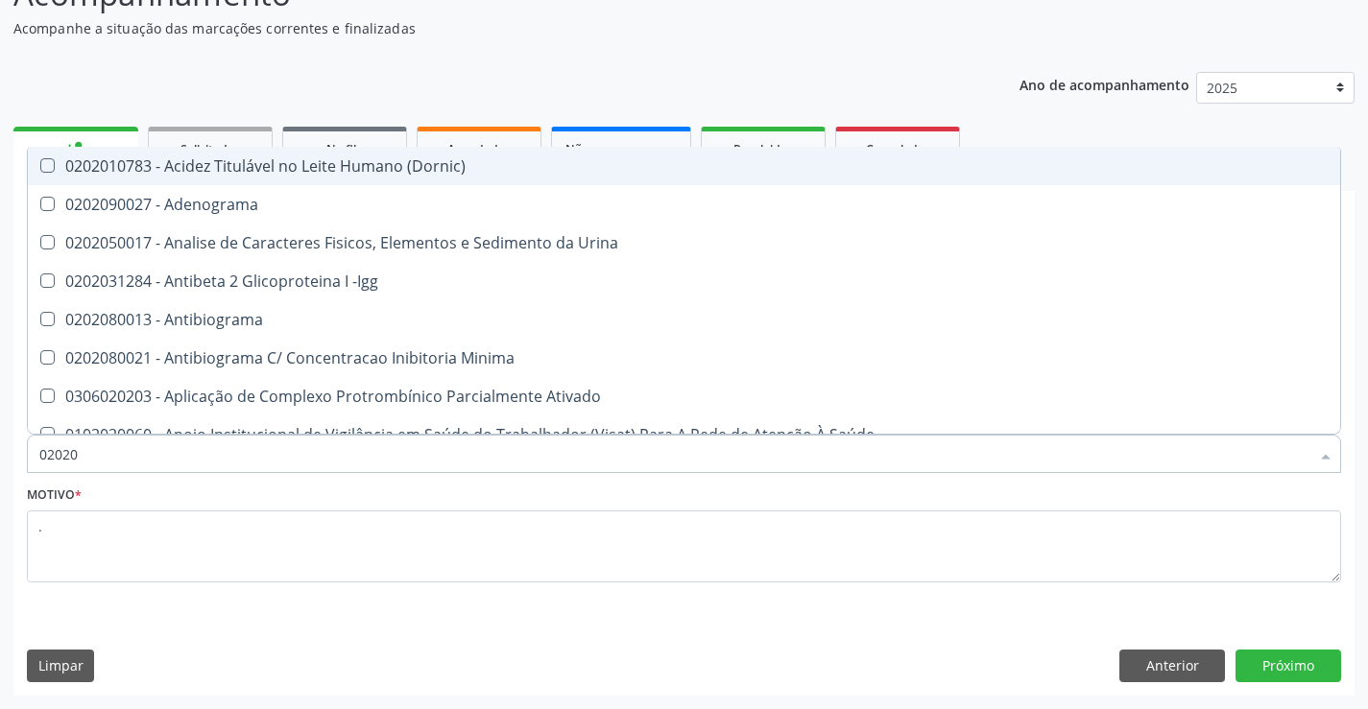
type input "0202"
checkbox Antitoxoplasma "false"
checkbox Fezes "true"
checkbox \(Urina\) "true"
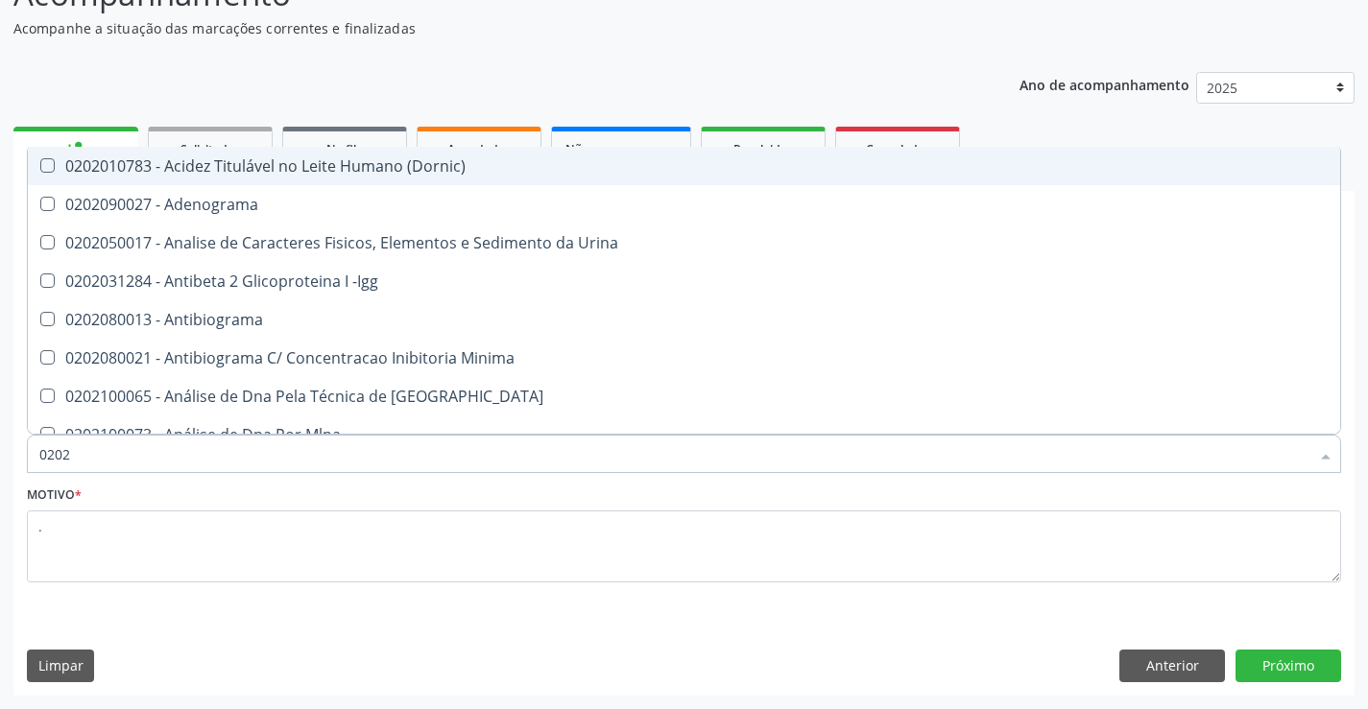
type input "020"
checkbox Antitoxoplasma "false"
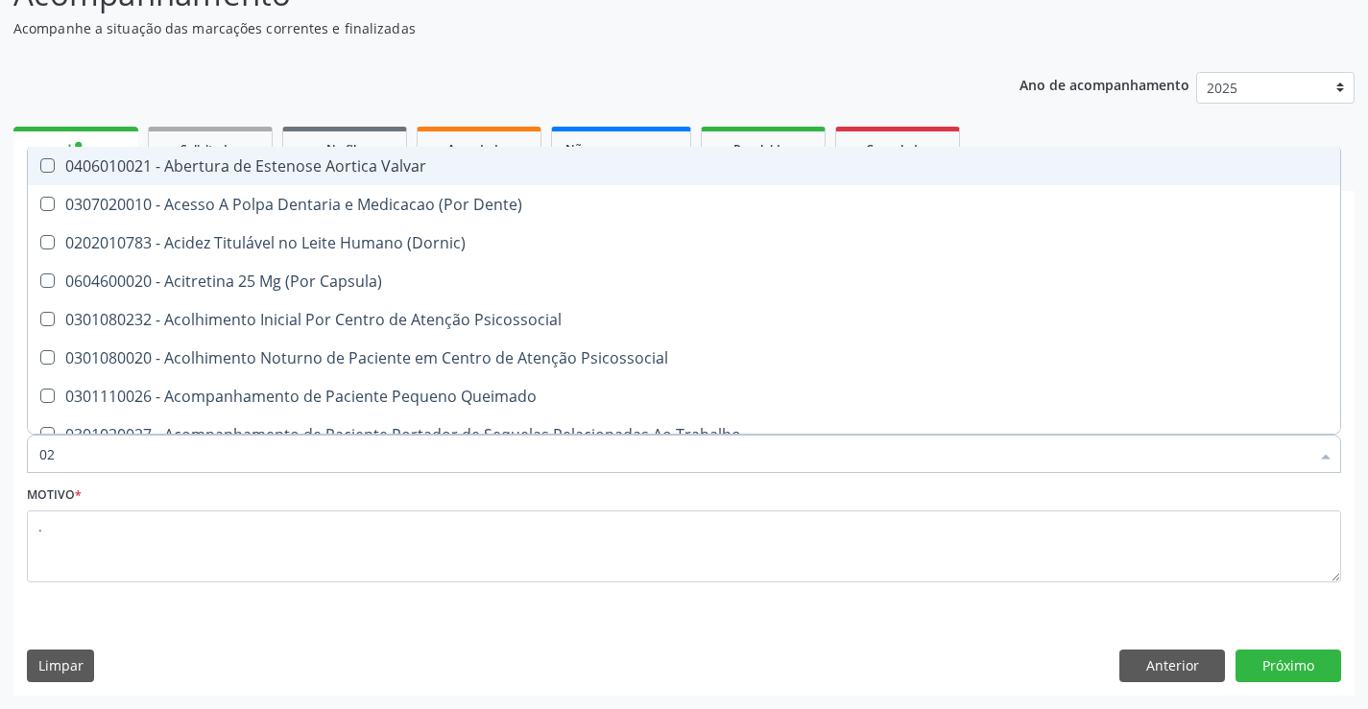
type input "0"
type input "020"
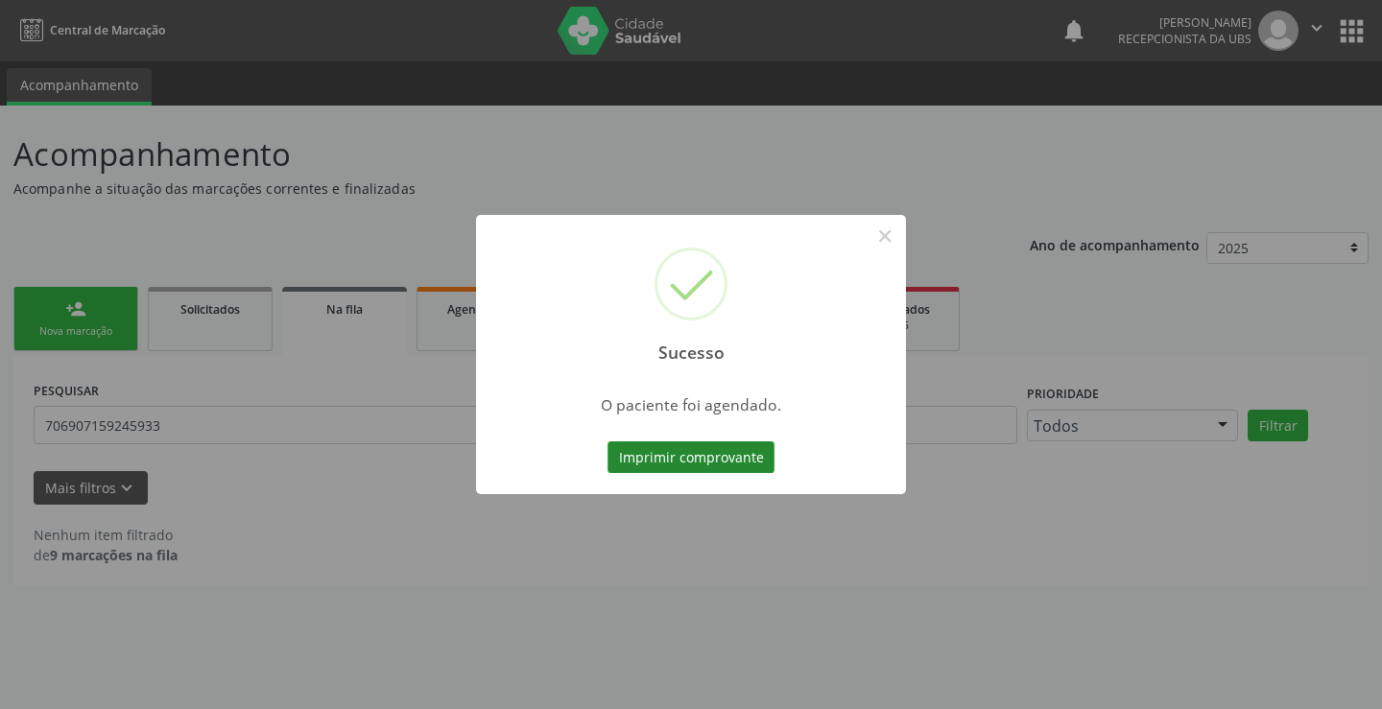
click at [661, 460] on button "Imprimir comprovante" at bounding box center [691, 457] width 167 height 33
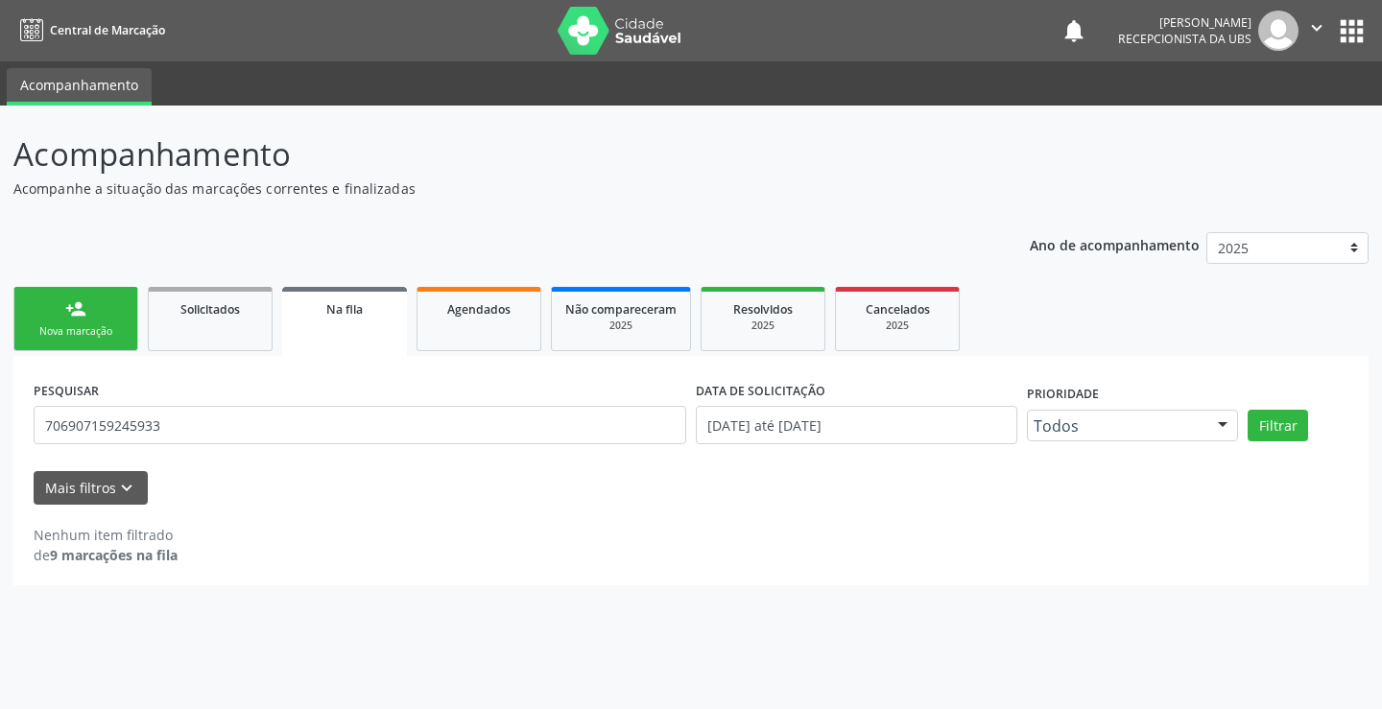
click at [123, 333] on div "Nova marcação" at bounding box center [76, 331] width 96 height 14
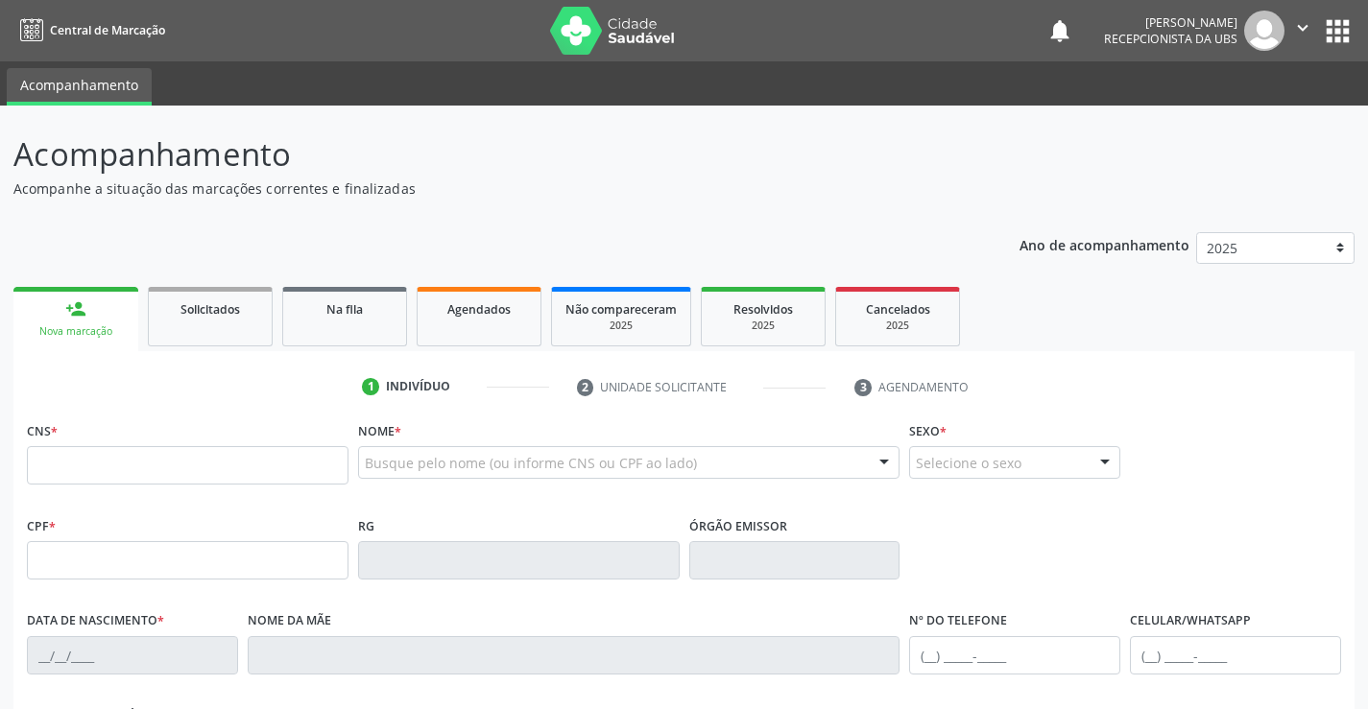
click at [97, 322] on link "person_add Nova marcação" at bounding box center [75, 319] width 125 height 64
click at [104, 457] on input "text" at bounding box center [188, 465] width 322 height 38
type input "701 2040 2569 1117"
type input "[DATE]"
type input "1148"
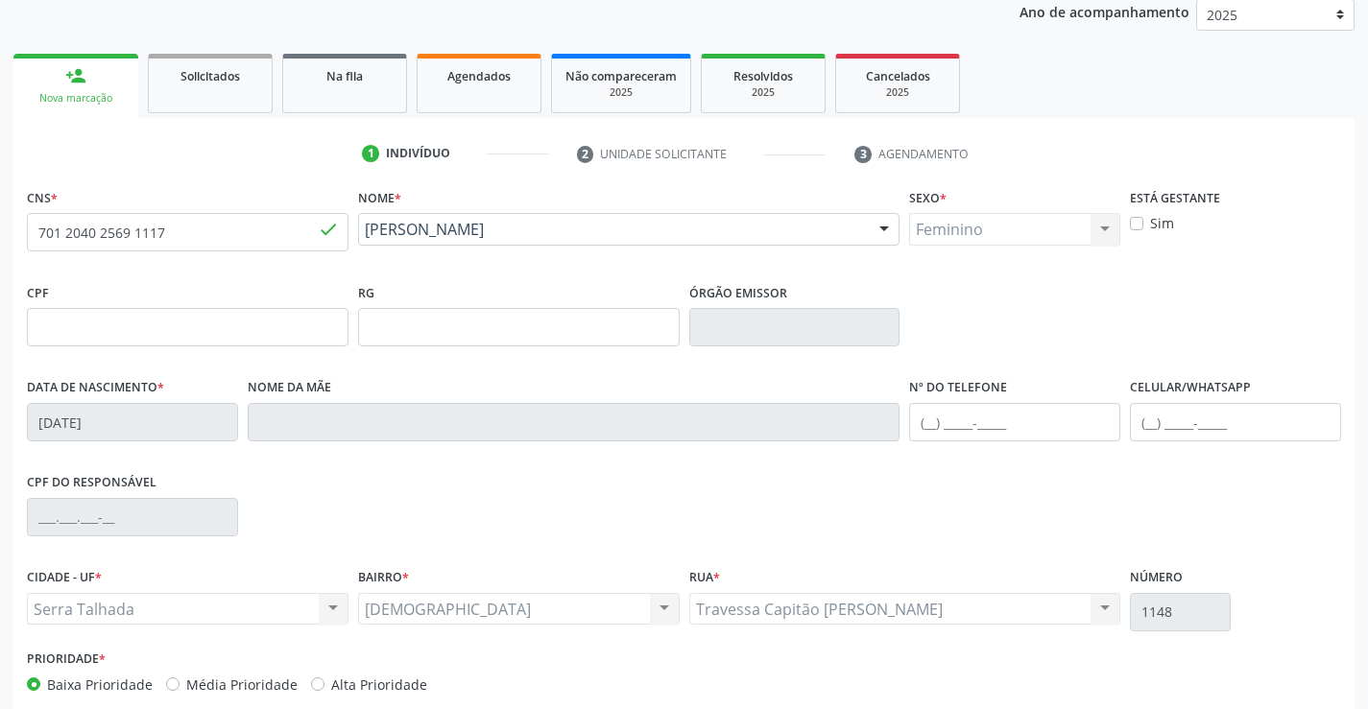
scroll to position [232, 0]
click at [1183, 445] on fieldset "Celular/WhatsApp" at bounding box center [1235, 415] width 211 height 82
click at [1184, 435] on input "text" at bounding box center [1235, 423] width 211 height 38
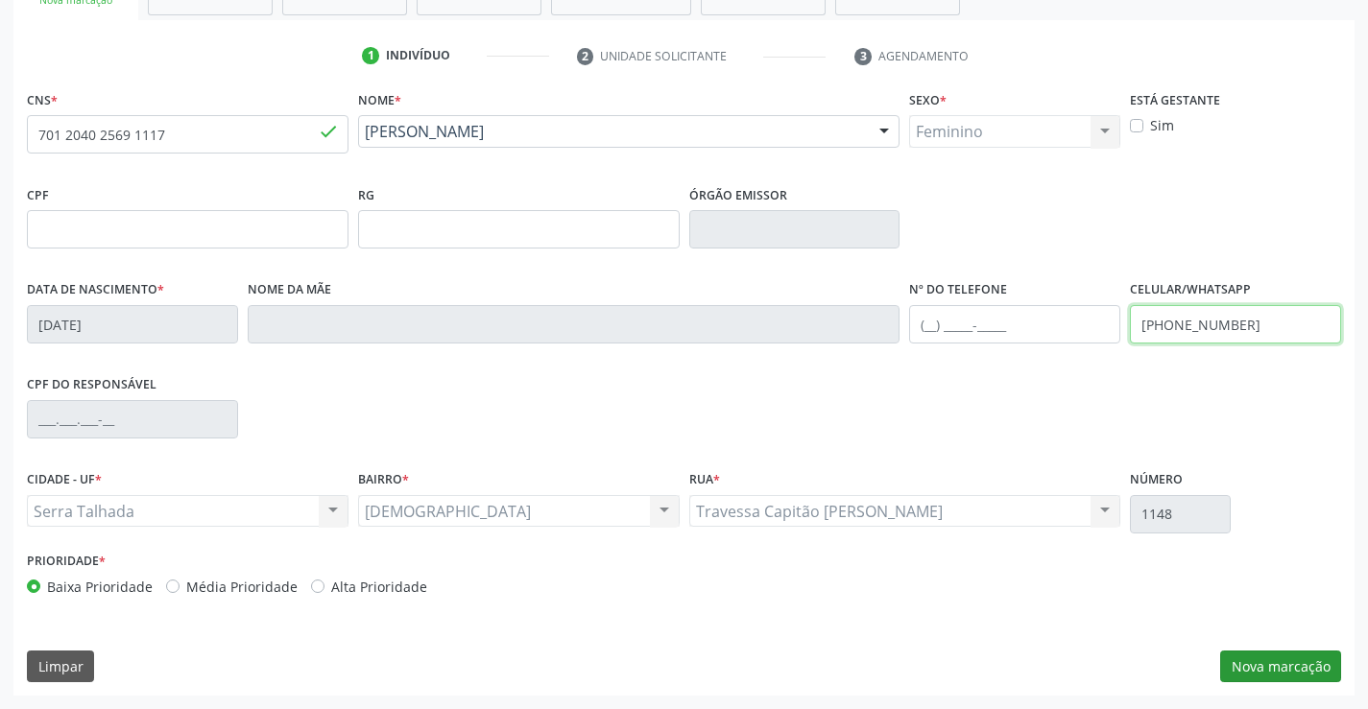
type input "[PHONE_NUMBER]"
click at [1284, 658] on button "Nova marcação" at bounding box center [1280, 667] width 121 height 33
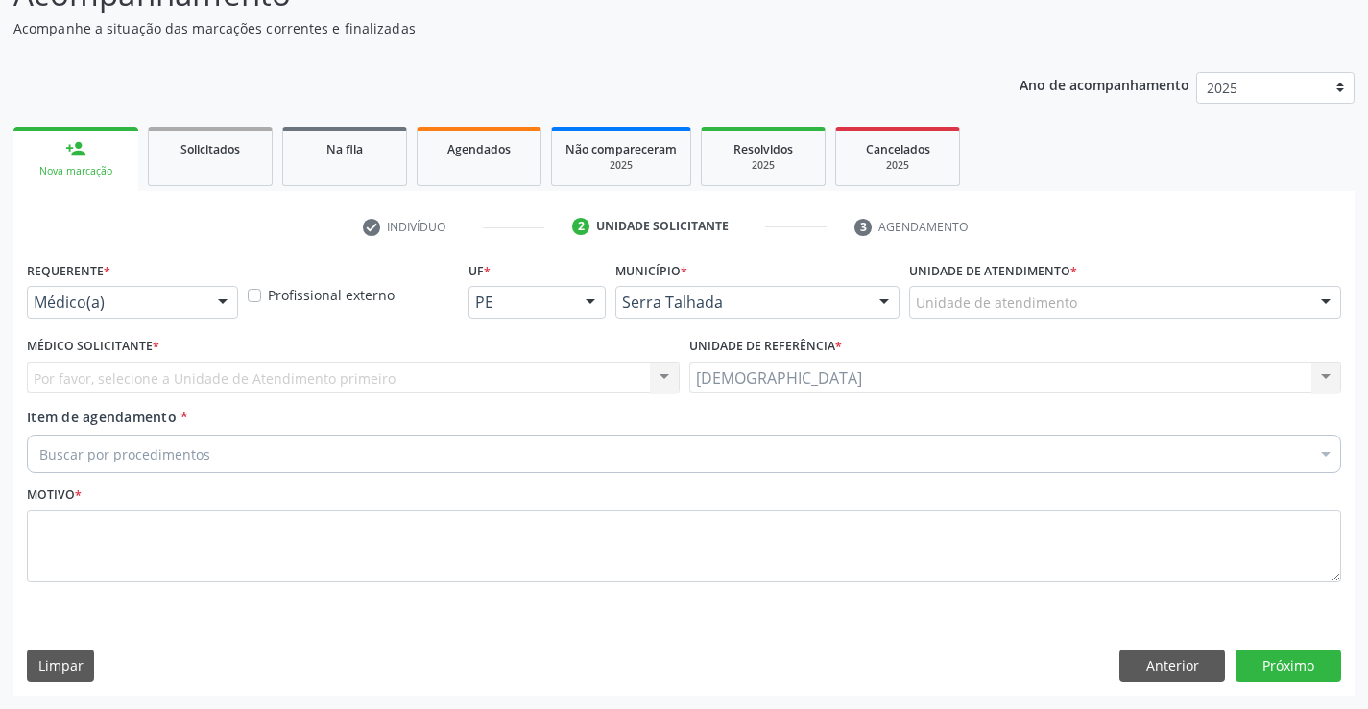
scroll to position [160, 0]
click at [216, 293] on div at bounding box center [222, 303] width 29 height 33
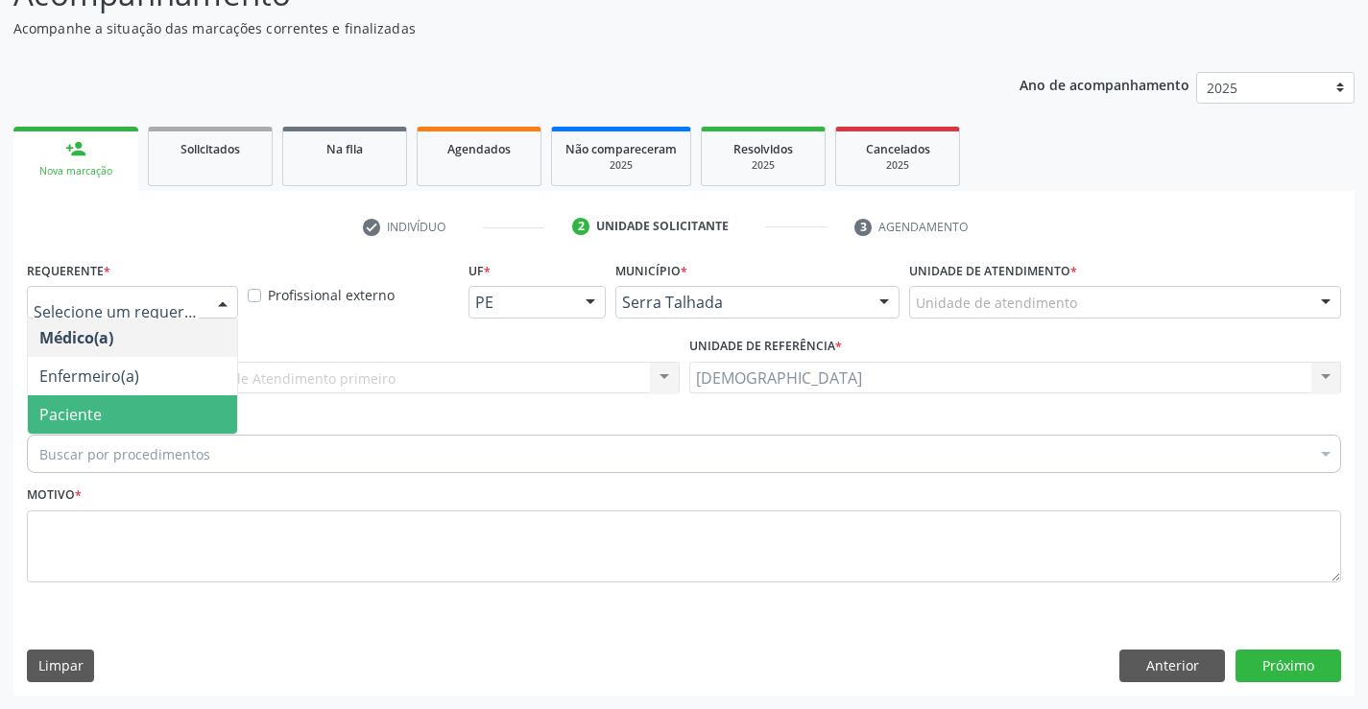
click at [132, 399] on span "Paciente" at bounding box center [132, 414] width 209 height 38
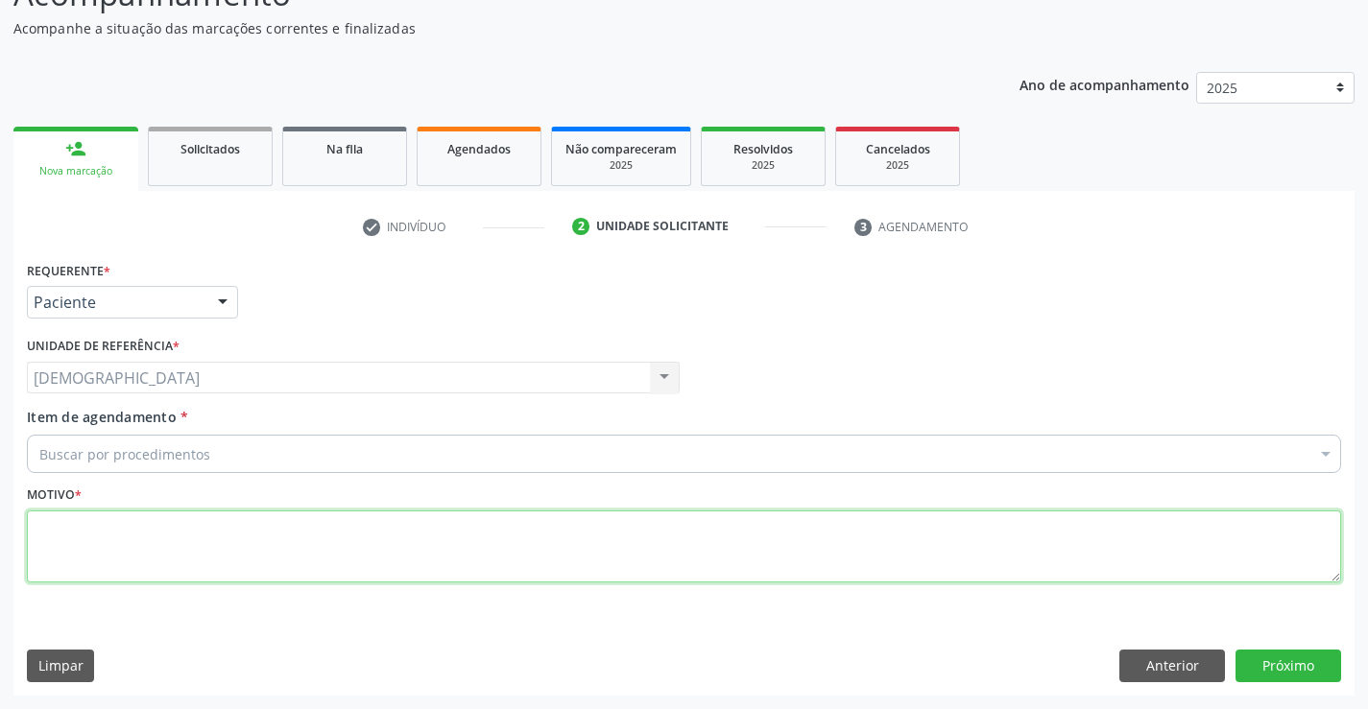
click at [96, 527] on textarea at bounding box center [684, 547] width 1314 height 73
type textarea "."
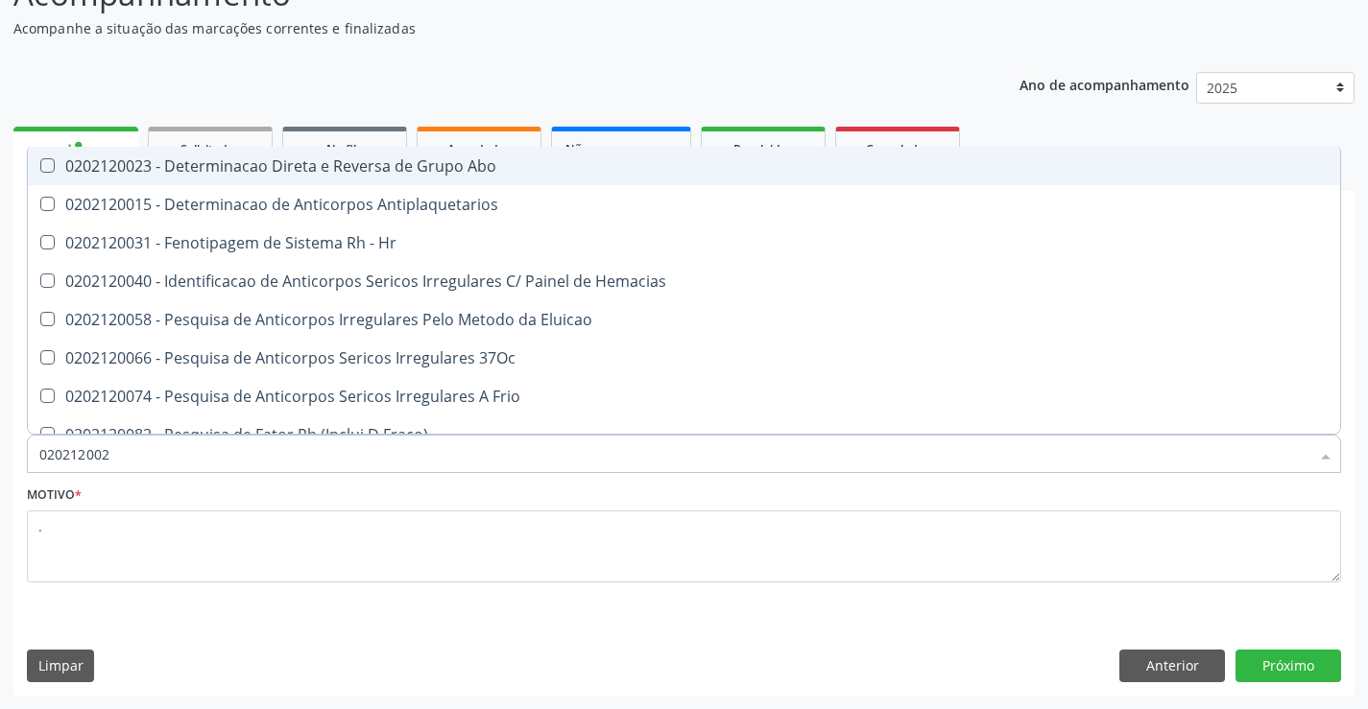
type input "0202120023"
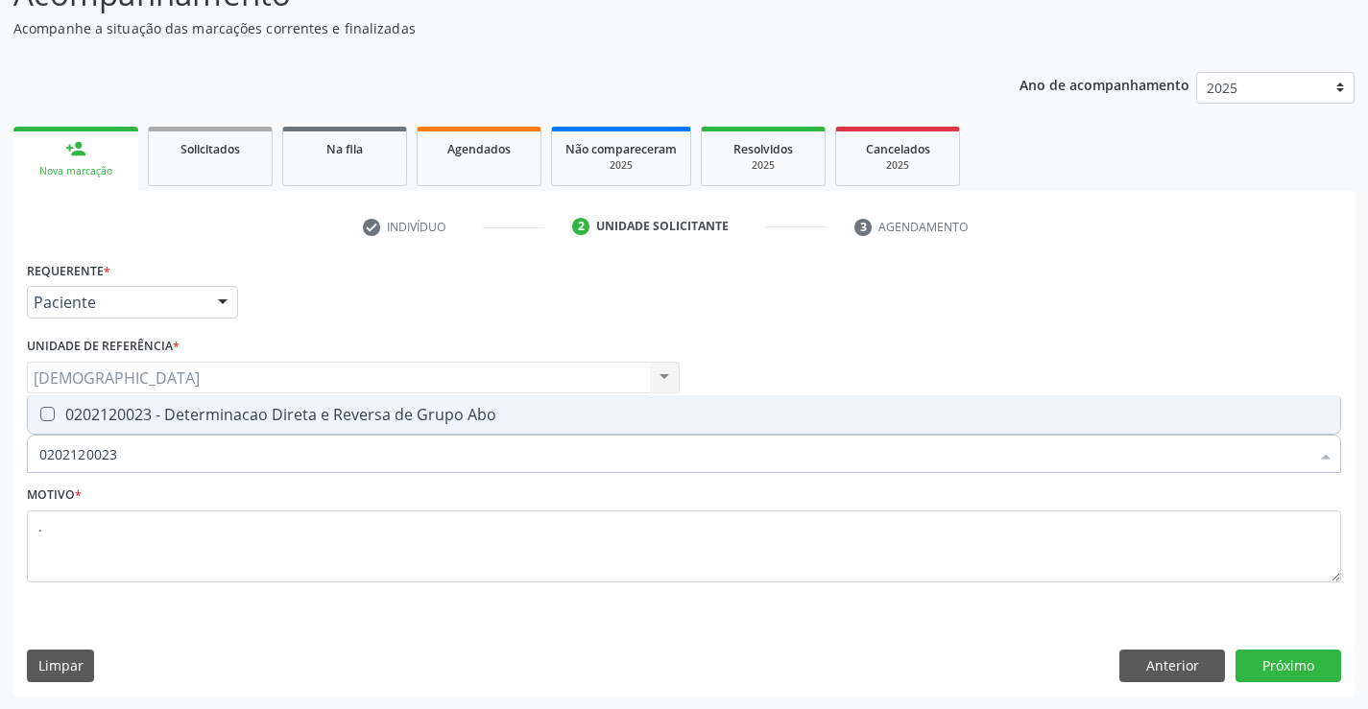
click at [190, 419] on div "0202120023 - Determinacao Direta e Reversa de Grupo Abo" at bounding box center [683, 414] width 1289 height 15
checkbox Abo "true"
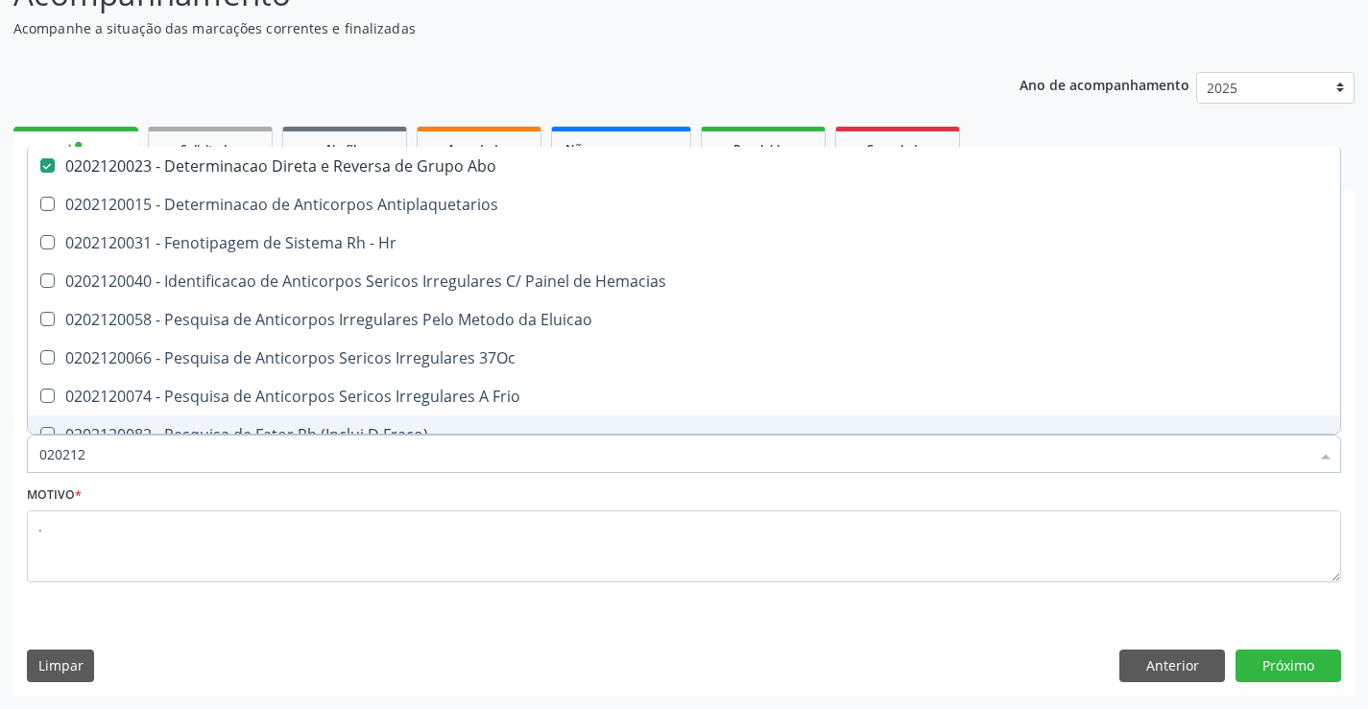
type input "02021"
checkbox Abo "false"
checkbox \(Tia\) "true"
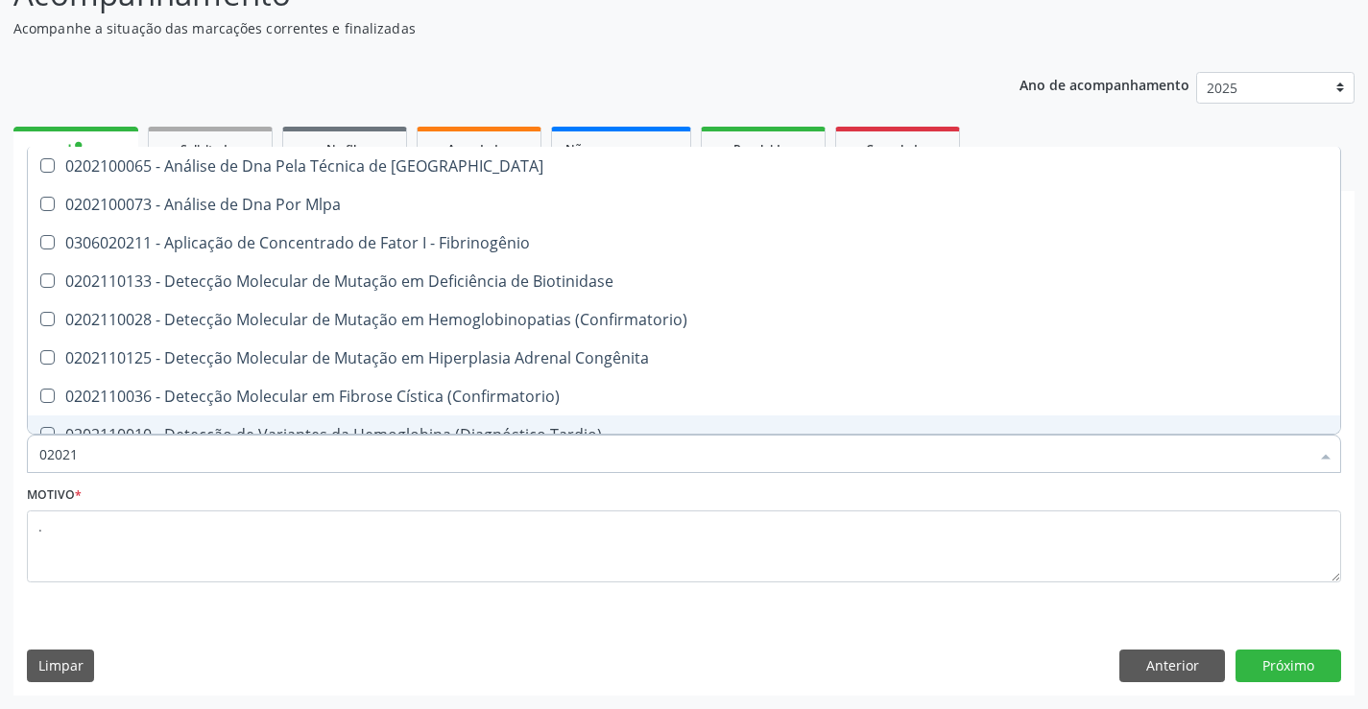
type input "0202"
checkbox Abo "false"
checkbox Exoma "true"
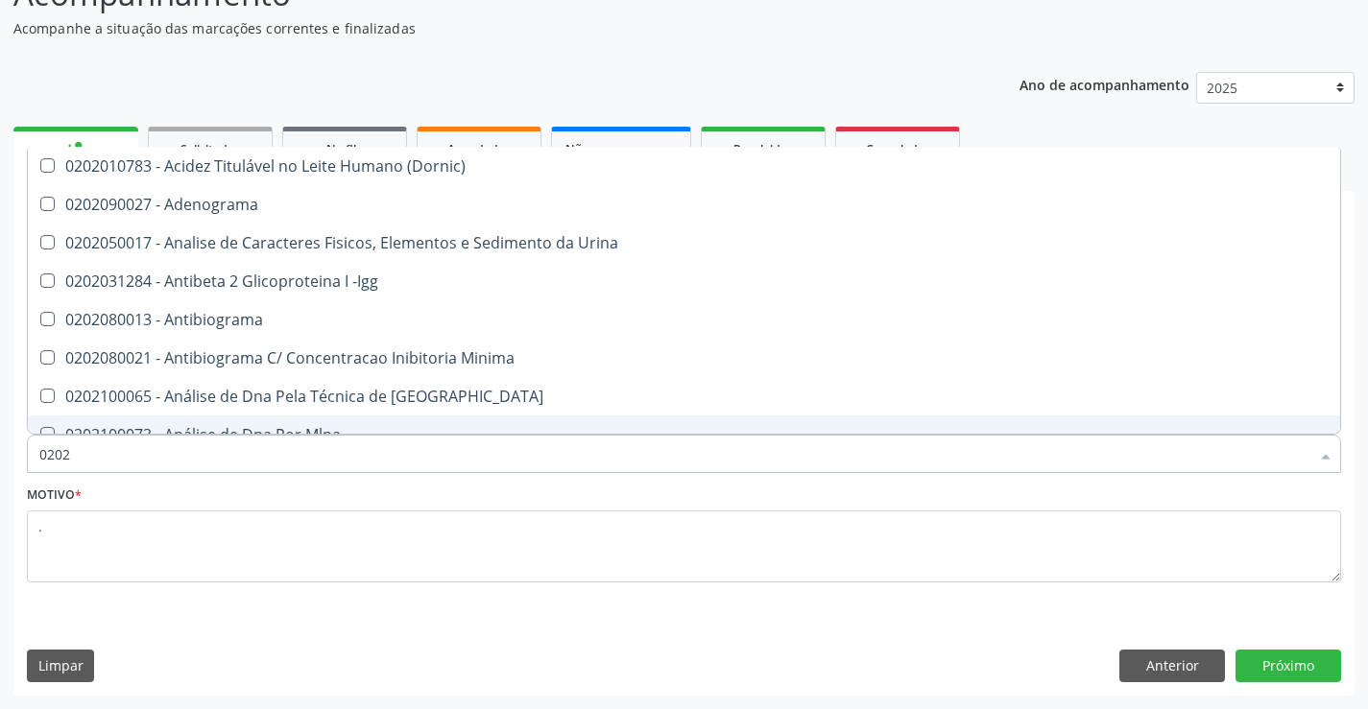
type input "02020"
checkbox Abo "false"
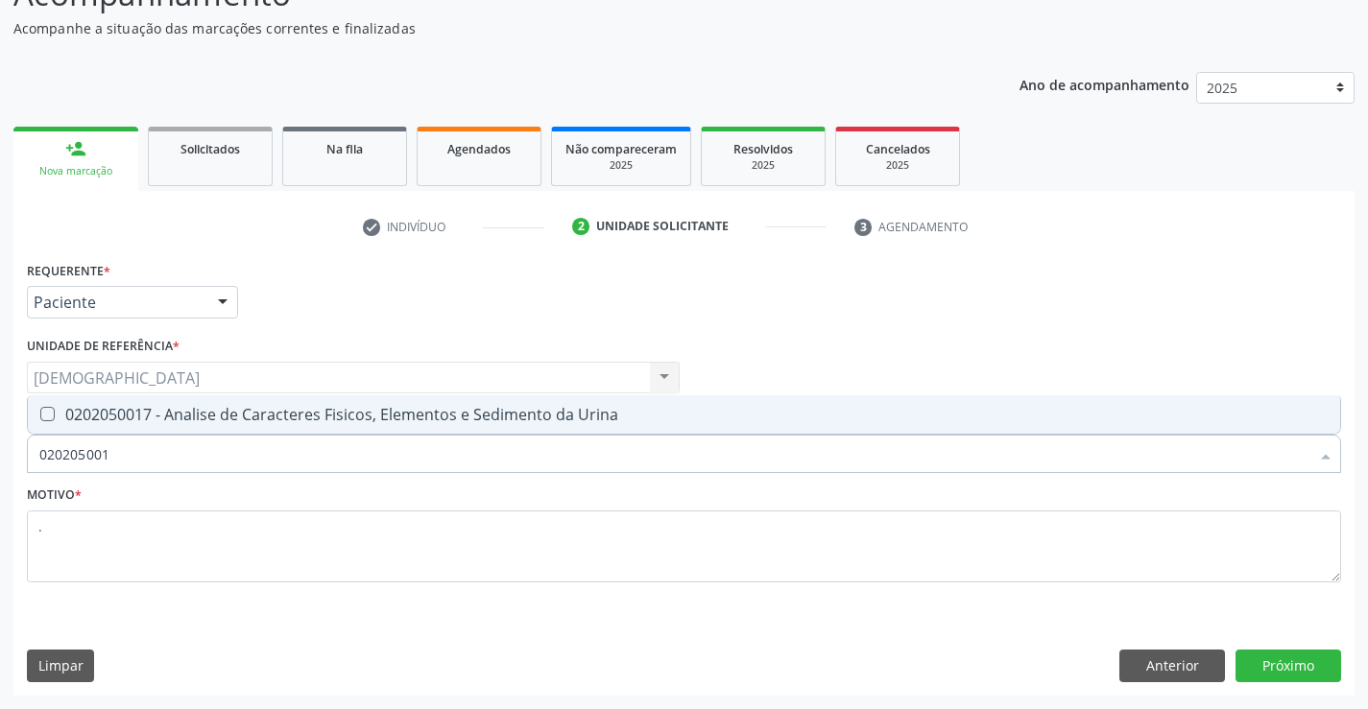
type input "0202050017"
click at [190, 417] on div "0202050017 - Analise de Caracteres Fisicos, Elementos e Sedimento da Urina" at bounding box center [683, 414] width 1289 height 15
checkbox Urina "true"
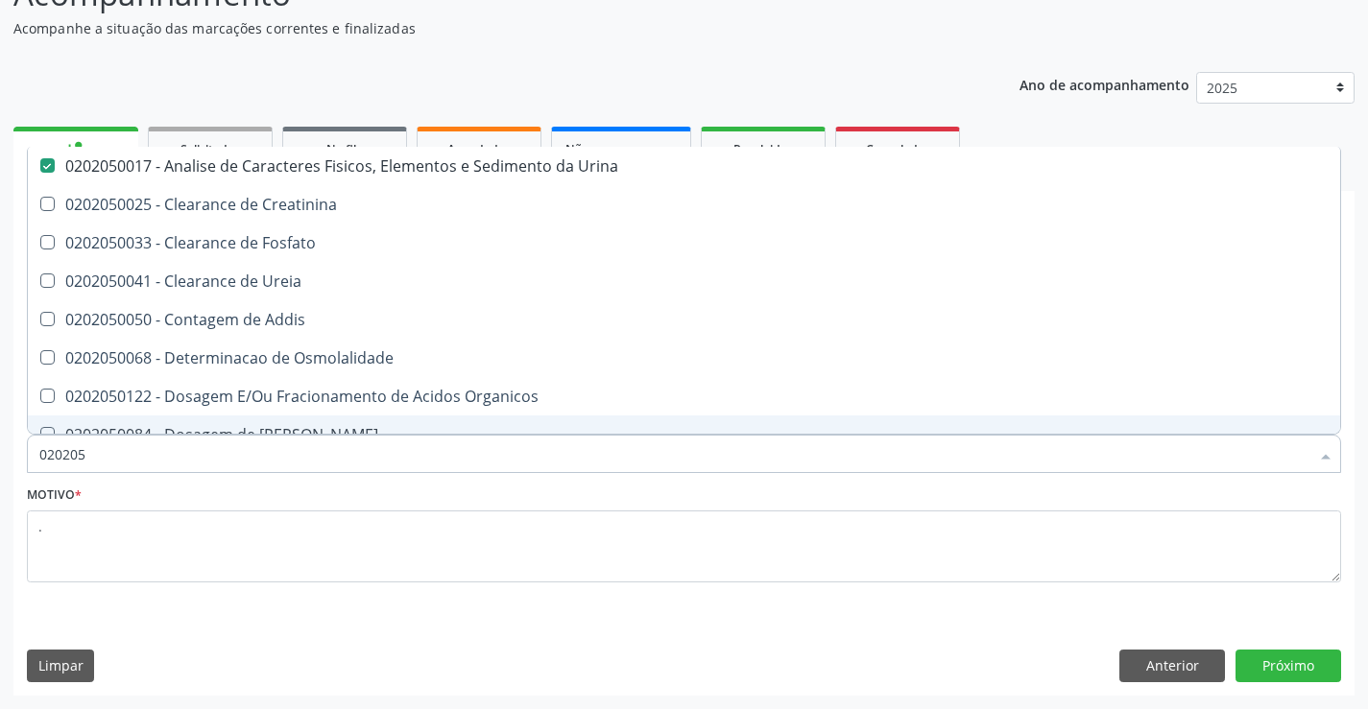
type input "02020"
checkbox Urina "false"
checkbox Fosfato "true"
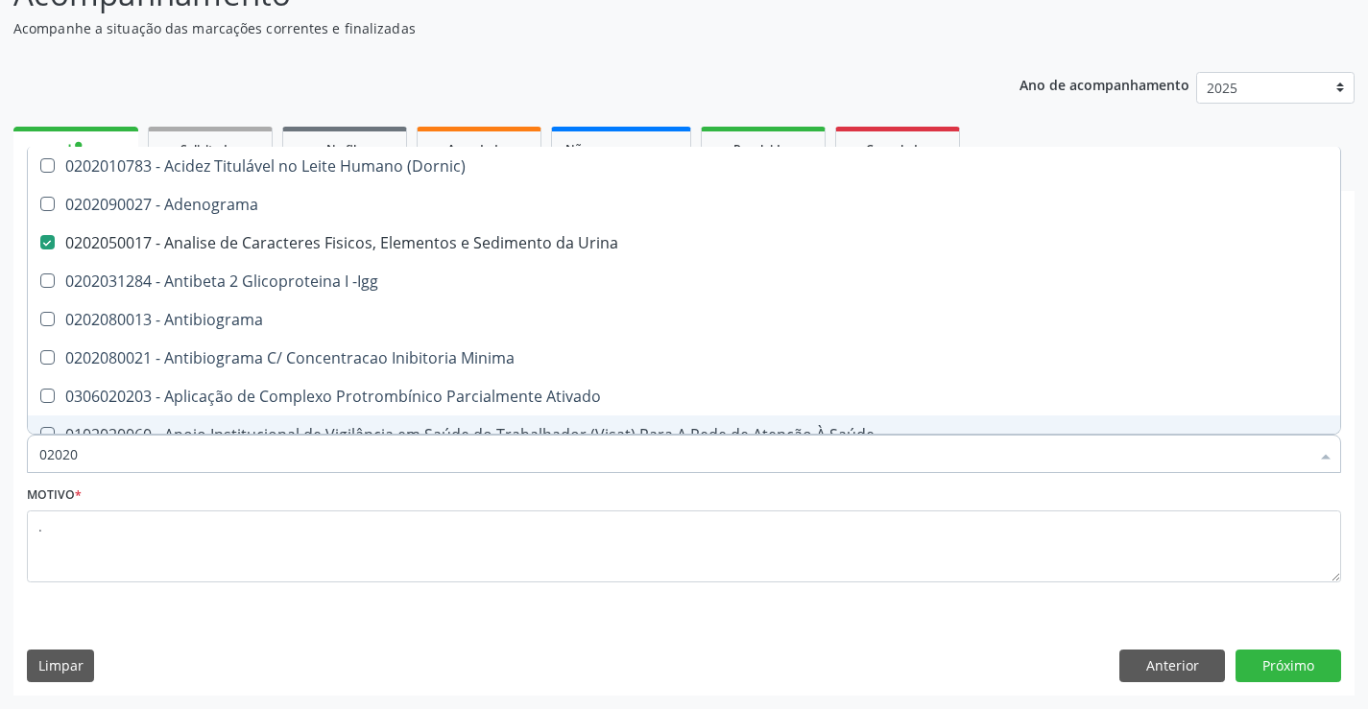
type input "020201"
checkbox Urina "false"
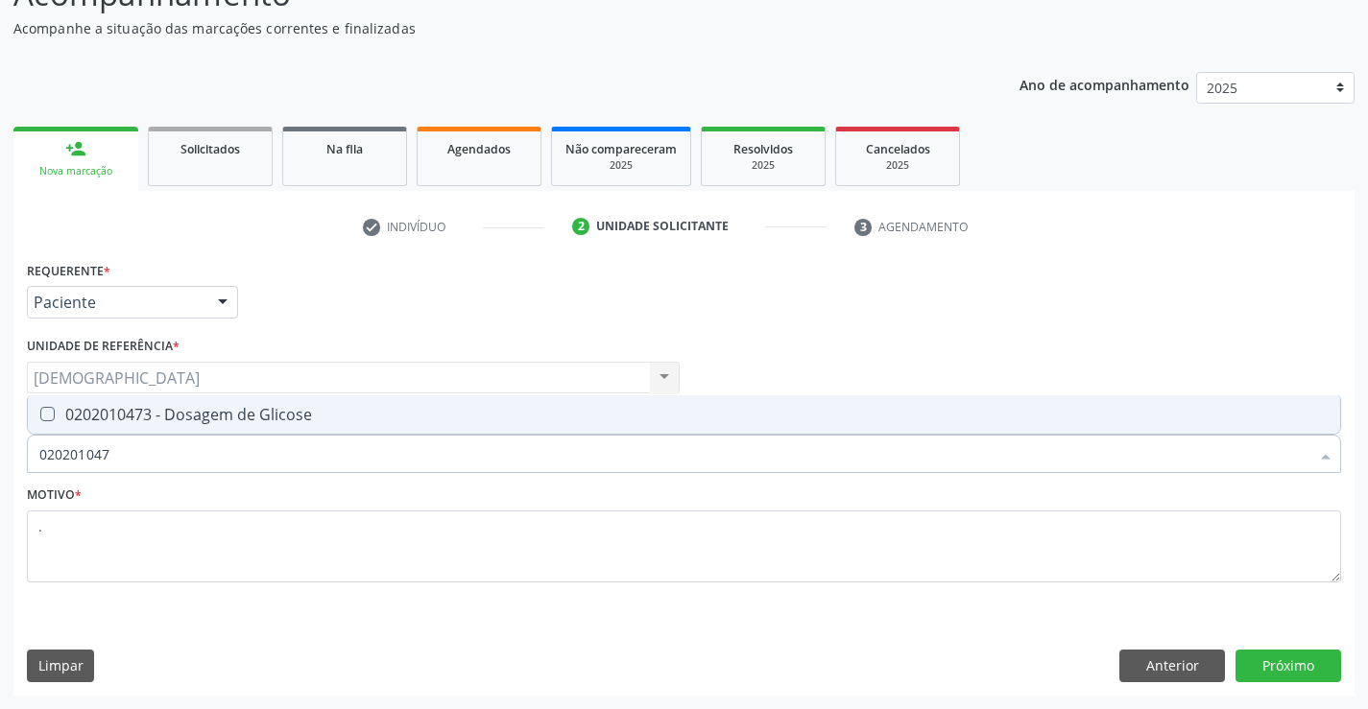
type input "0202010473"
click at [191, 416] on div "0202010473 - Dosagem de Glicose" at bounding box center [683, 414] width 1289 height 15
checkbox Glicose "true"
type input "02020104"
checkbox Glicose "false"
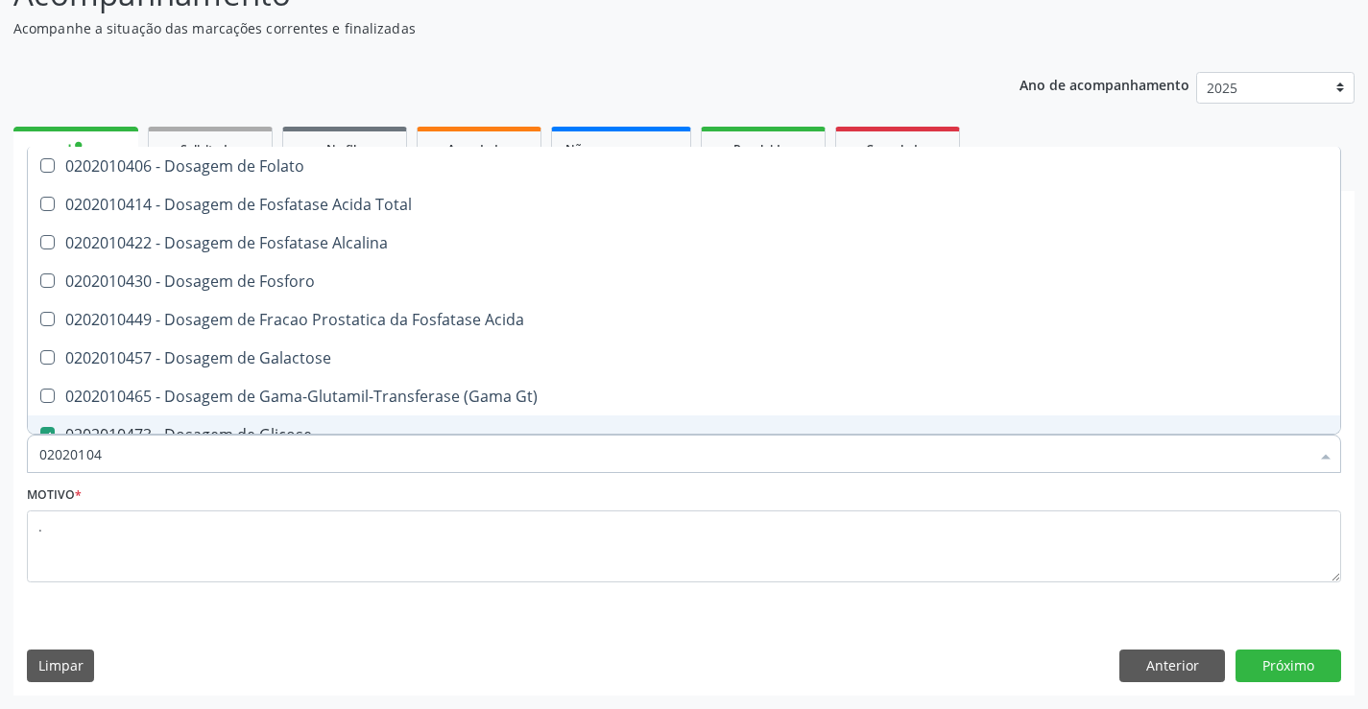
type input "0202010"
checkbox Glicose "false"
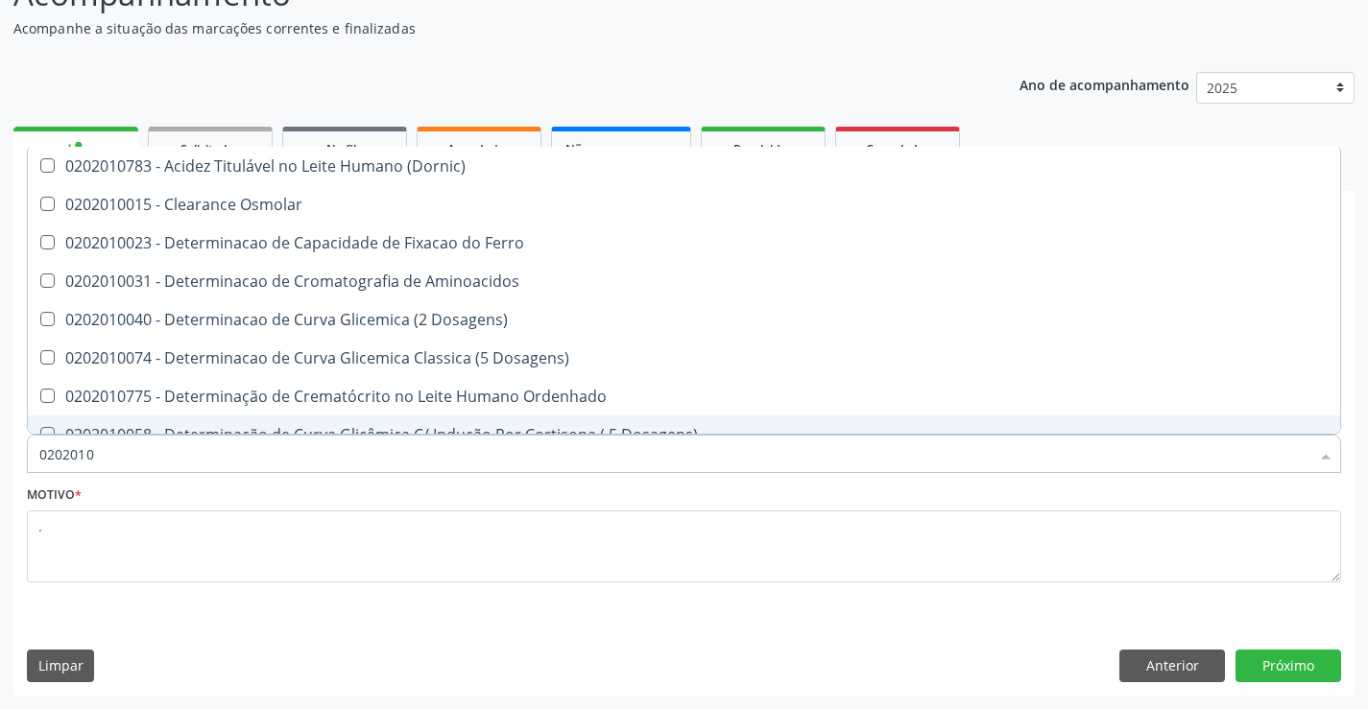
type input "020201"
checkbox Glicose "false"
checkbox Nt-Probnp\) "true"
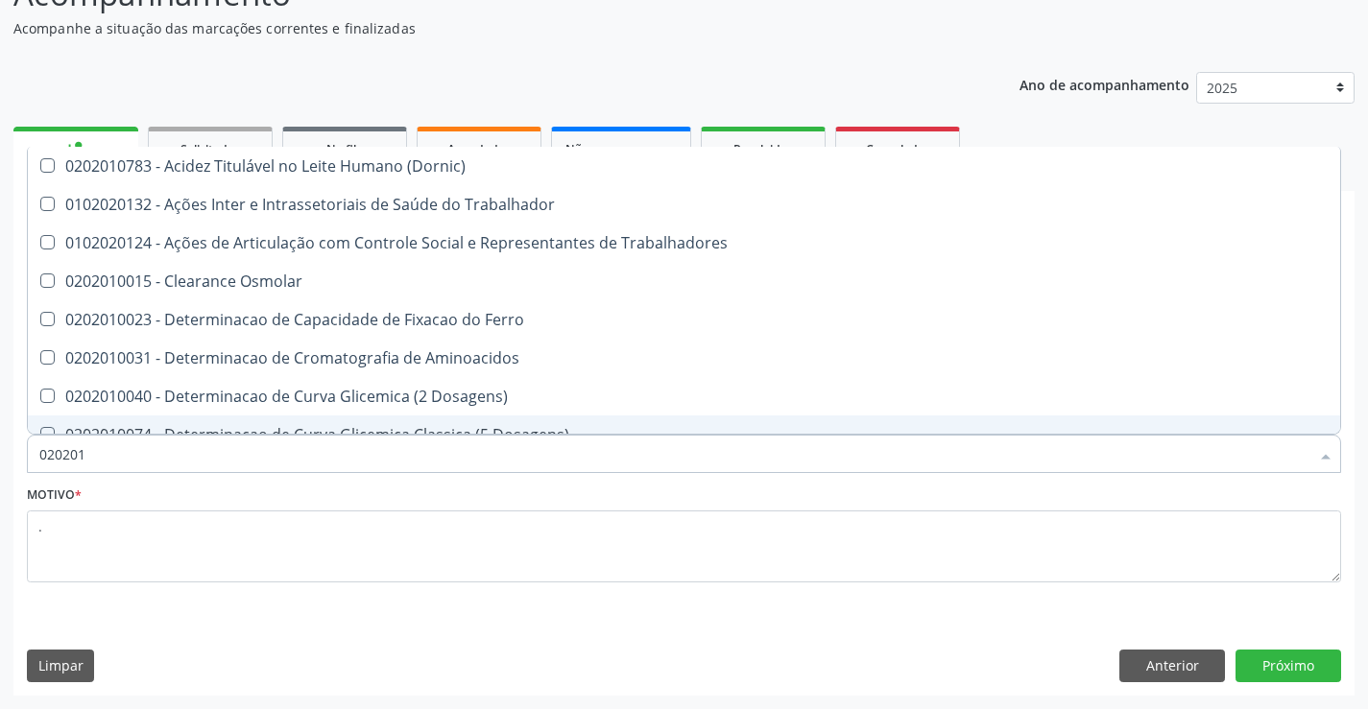
type input "02020"
checkbox Trabalhadores "true"
checkbox Glicose "false"
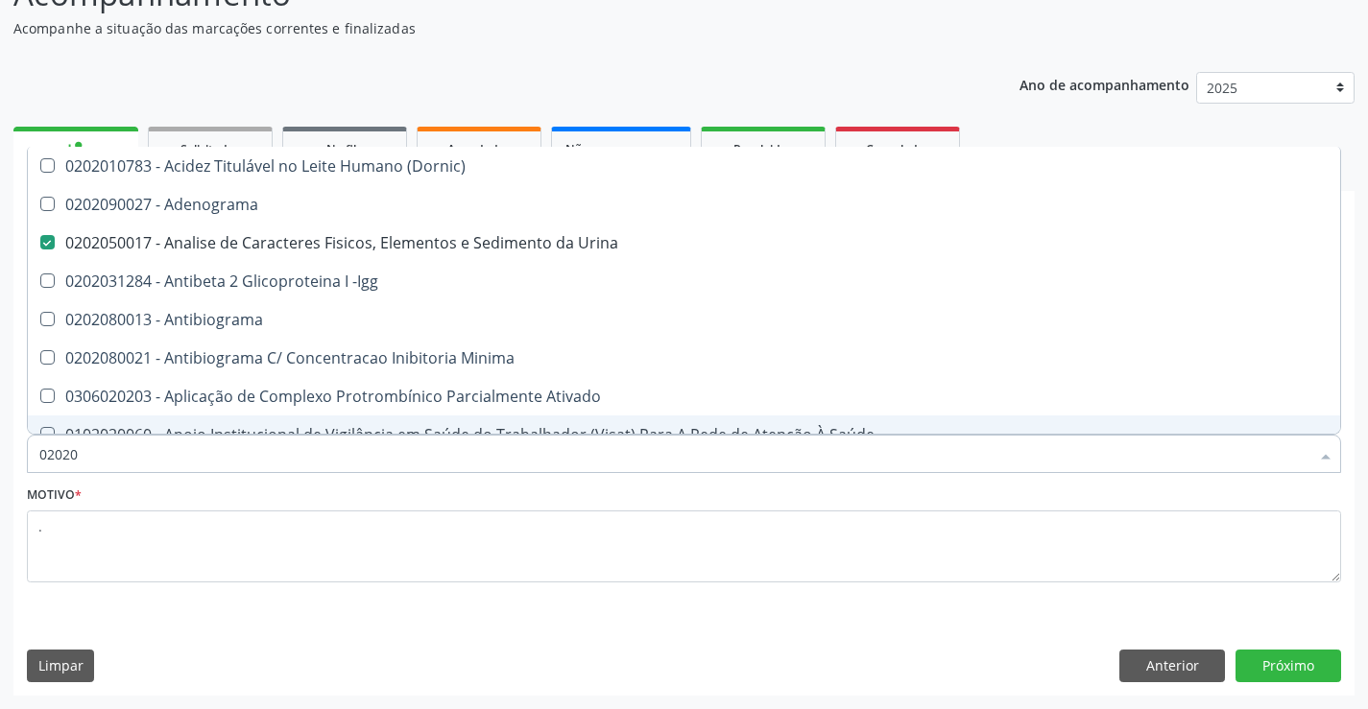
type input "020202"
checkbox Urina "false"
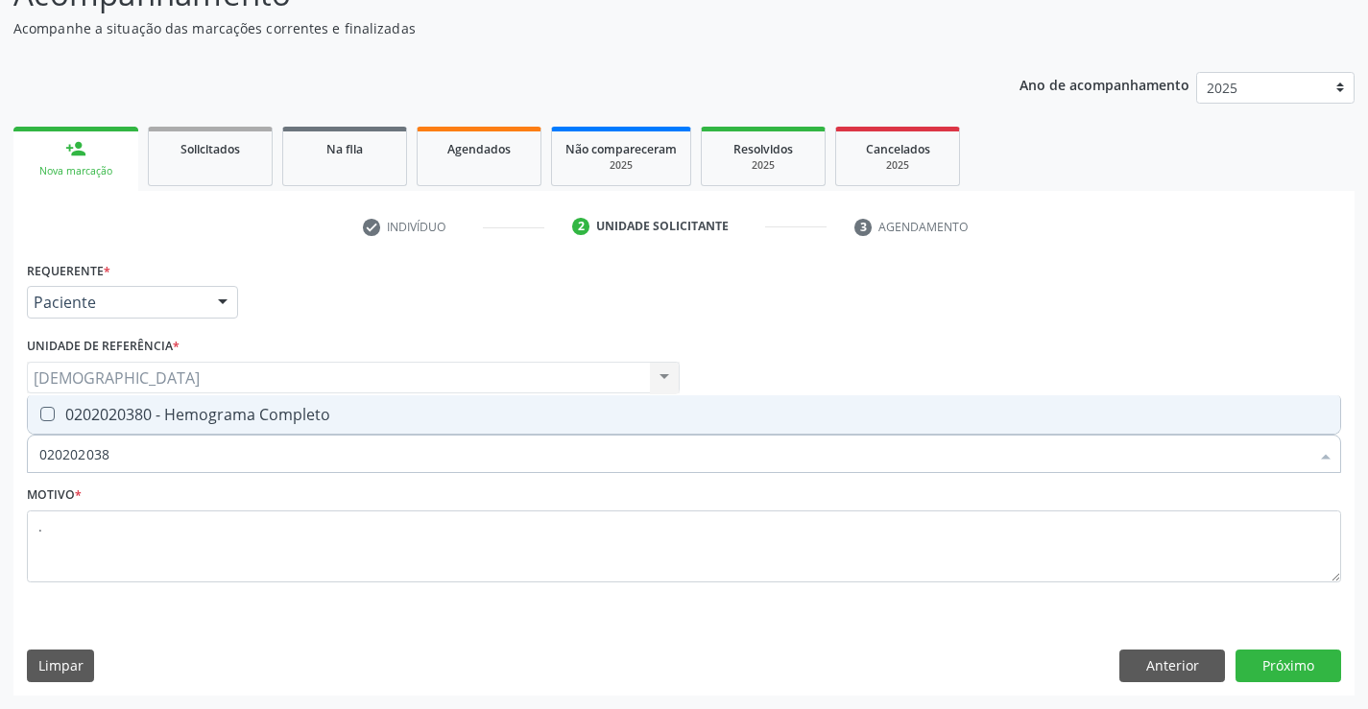
type input "0202020380"
click at [191, 414] on div "0202020380 - Hemograma Completo" at bounding box center [683, 414] width 1289 height 15
checkbox Completo "true"
type input "02020203"
checkbox Completo "false"
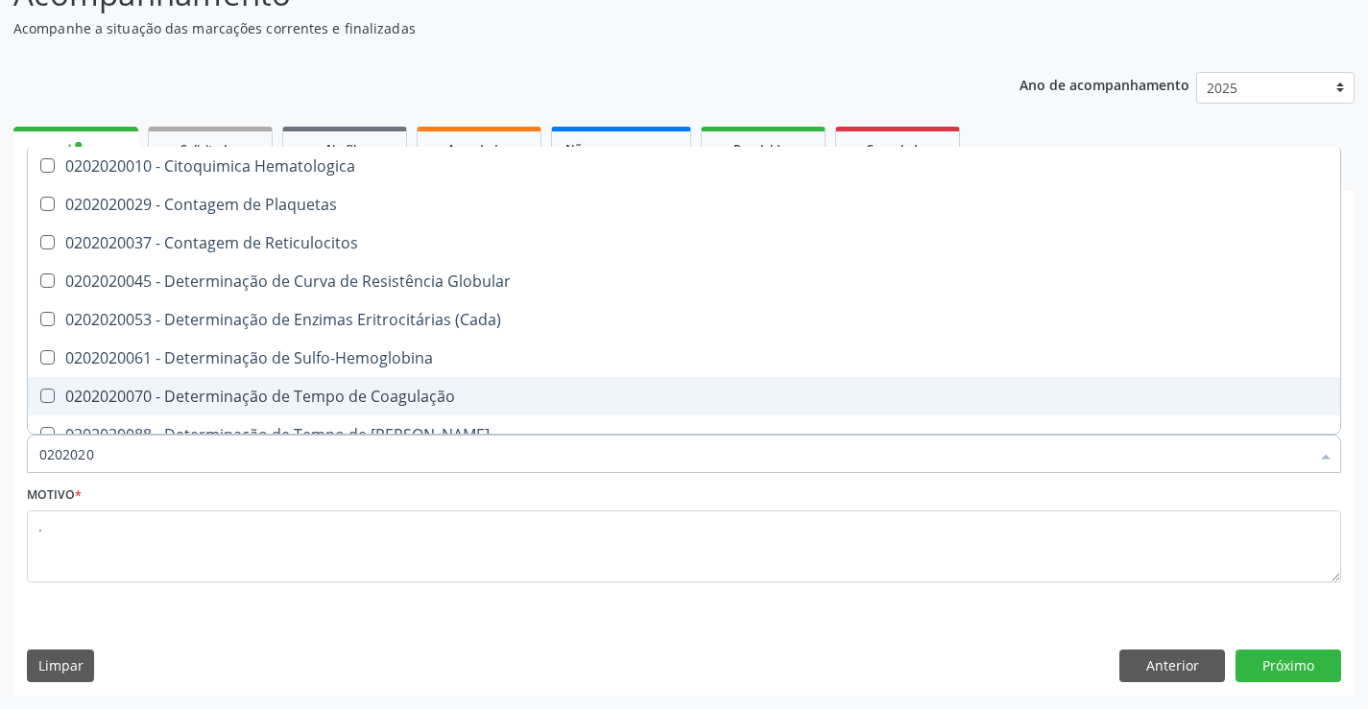
type input "020202"
checkbox Completo "false"
checkbox Leucograma "true"
type input "02020"
checkbox Reticulocitos "true"
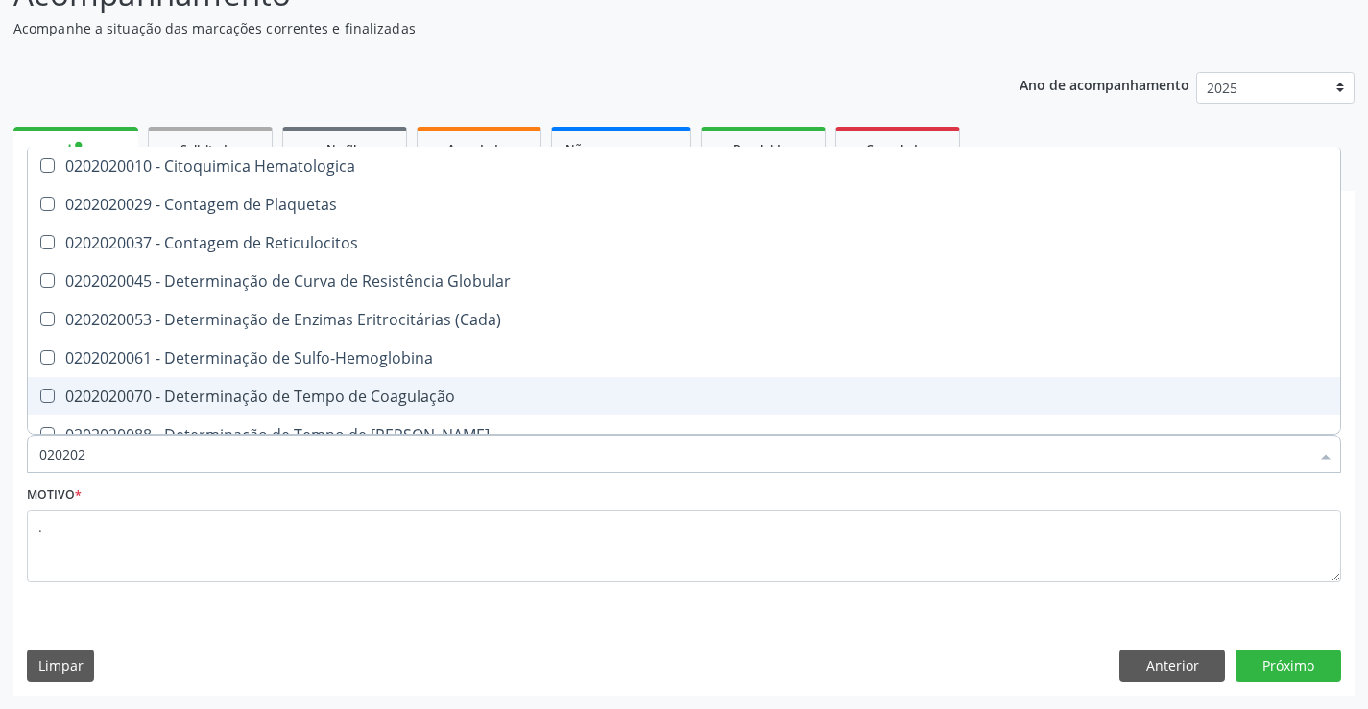
checkbox Completo "false"
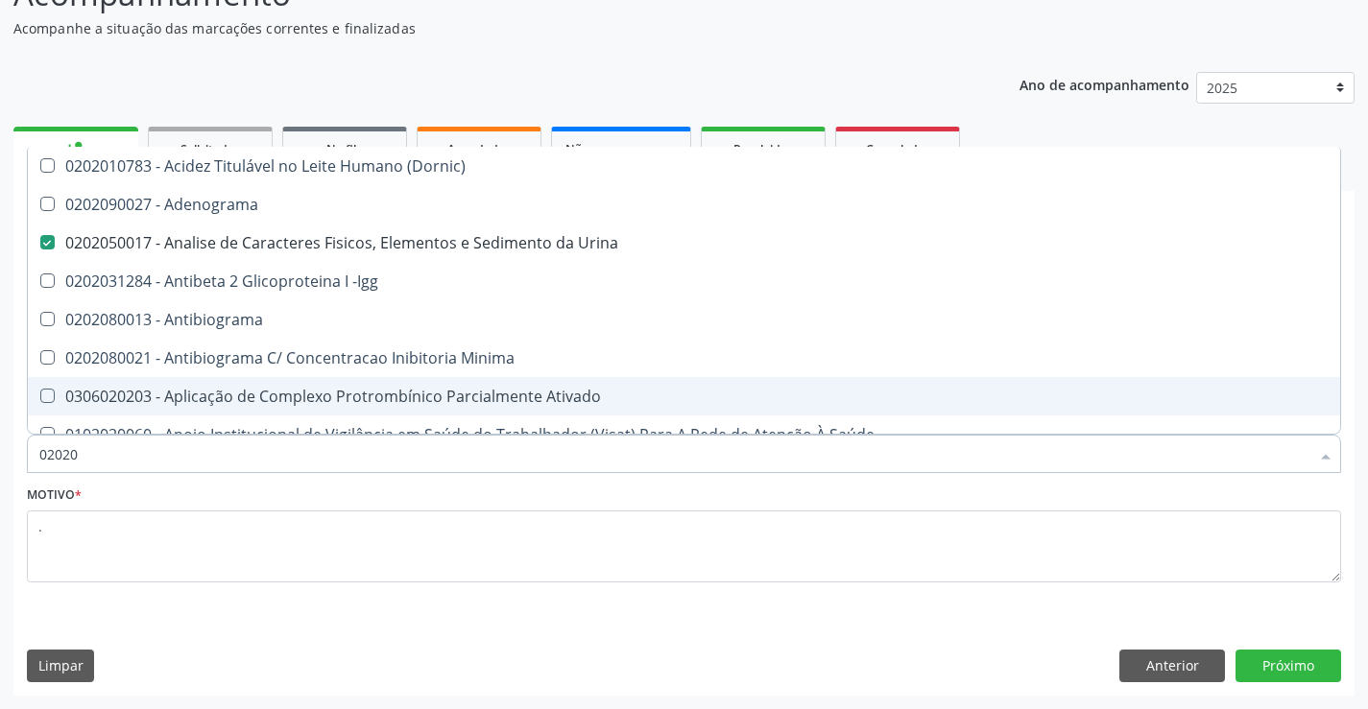
type input "0202"
checkbox Dosagens\) "true"
checkbox Glicose "false"
checkbox Lactato "true"
checkbox Completo "false"
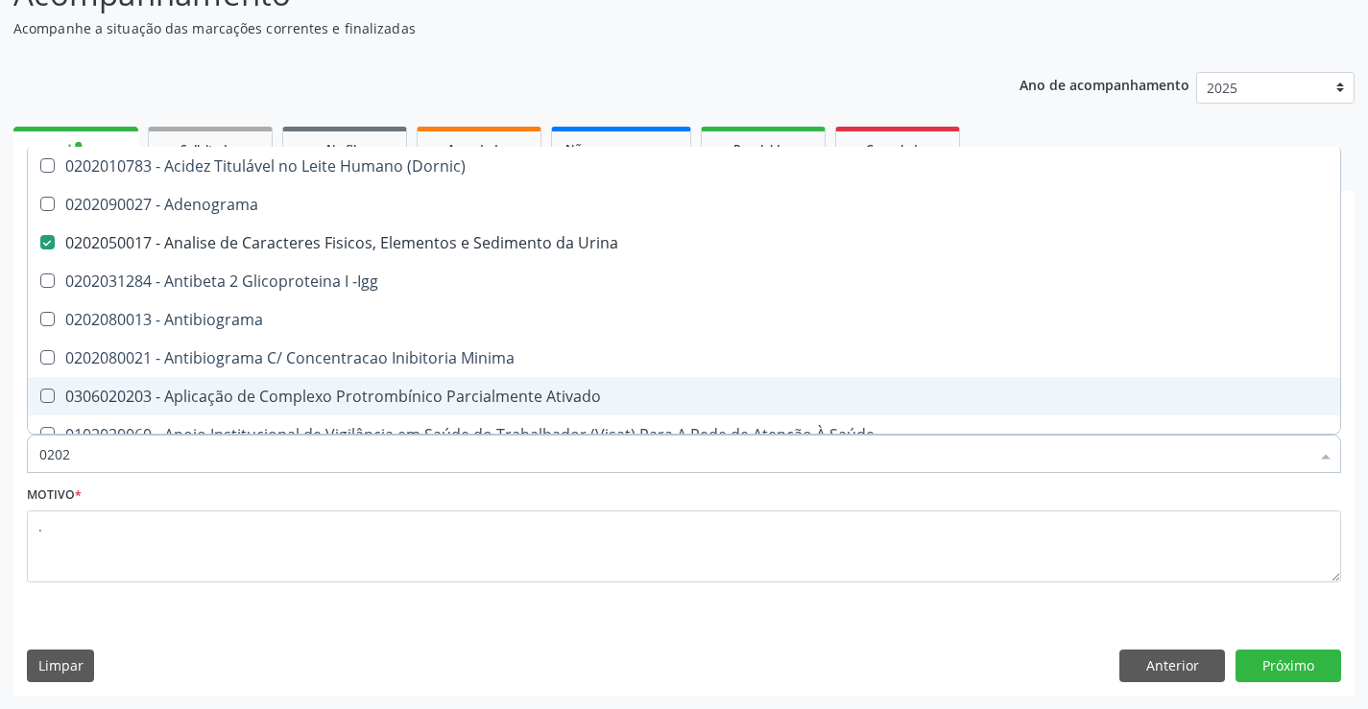
checkbox Pylori "true"
type input "02021"
checkbox Urina "false"
checkbox Ativado "true"
checkbox Abo "false"
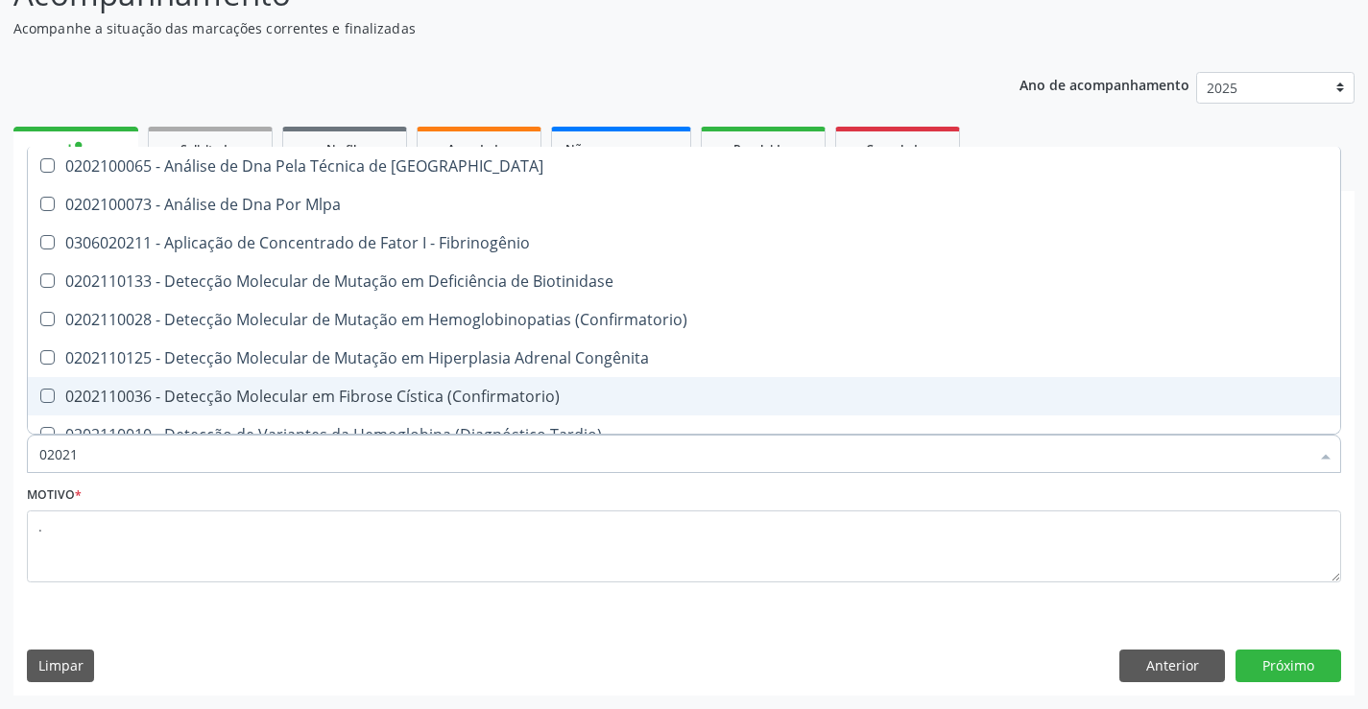
type input "020212"
checkbox Blot "true"
checkbox Abo "false"
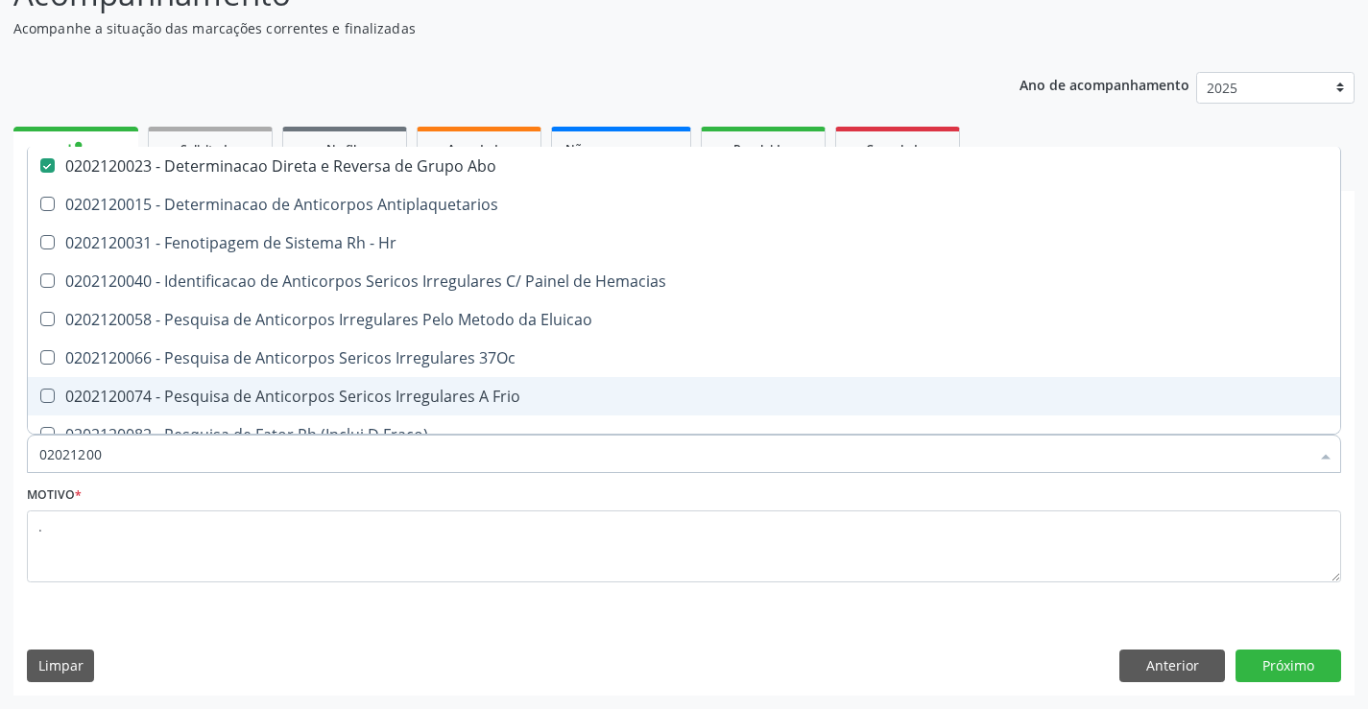
type input "020212008"
checkbox Abo "false"
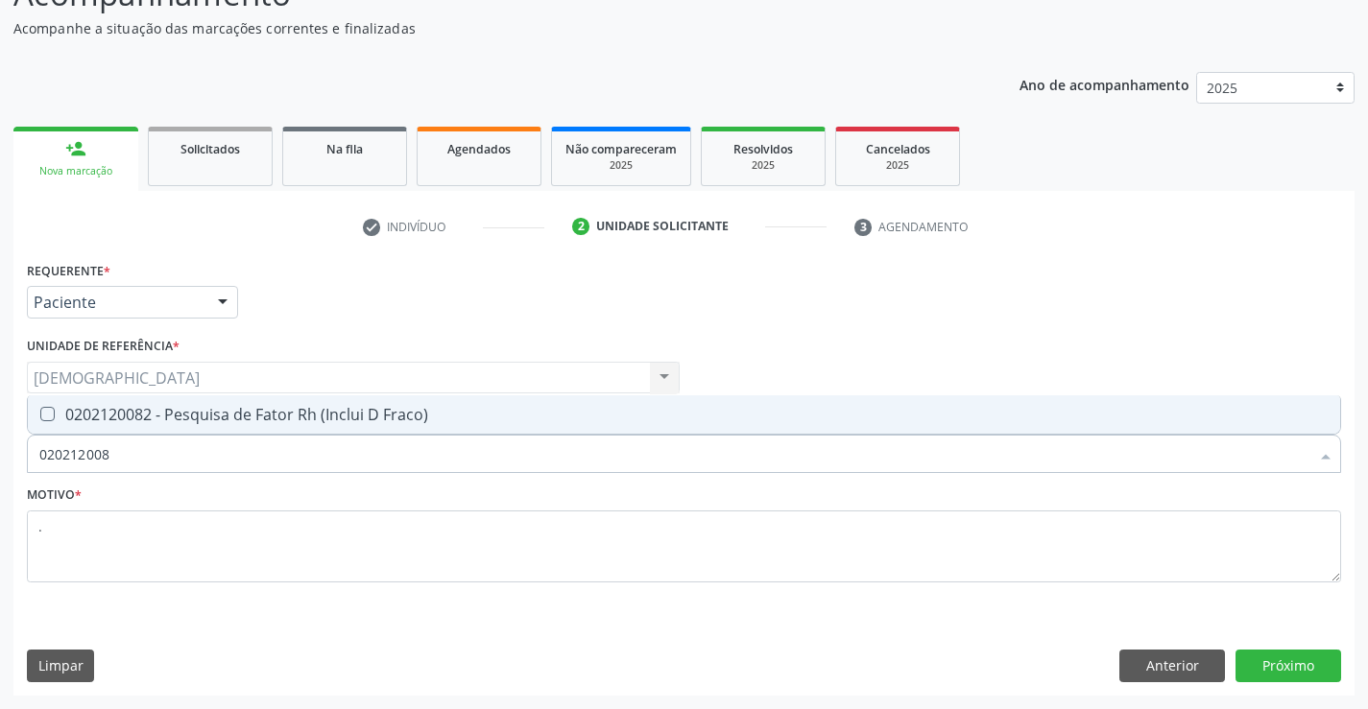
type input "0202120082"
click at [191, 414] on div "0202120082 - Pesquisa de Fator Rh (Inclui D Fraco)" at bounding box center [683, 414] width 1289 height 15
checkbox Fraco\) "true"
click at [1252, 664] on button "Próximo" at bounding box center [1288, 666] width 106 height 33
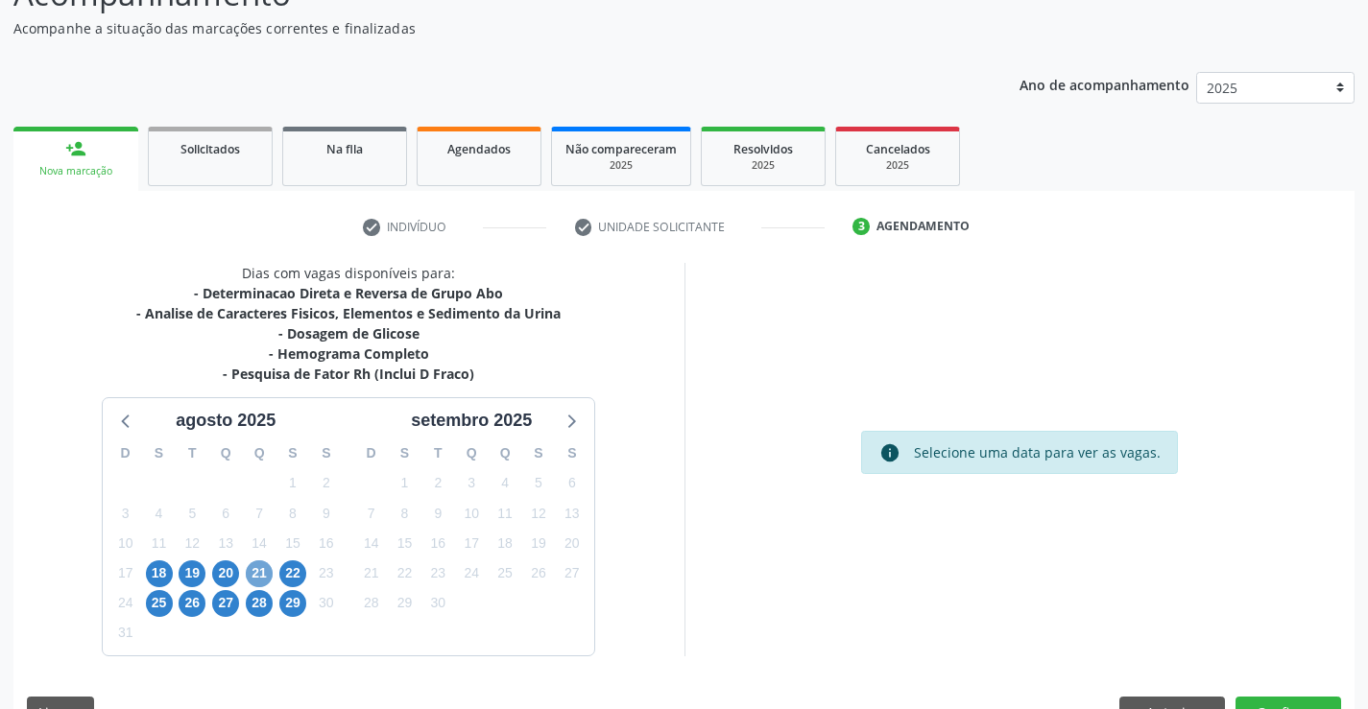
click at [257, 573] on span "21" at bounding box center [259, 574] width 27 height 27
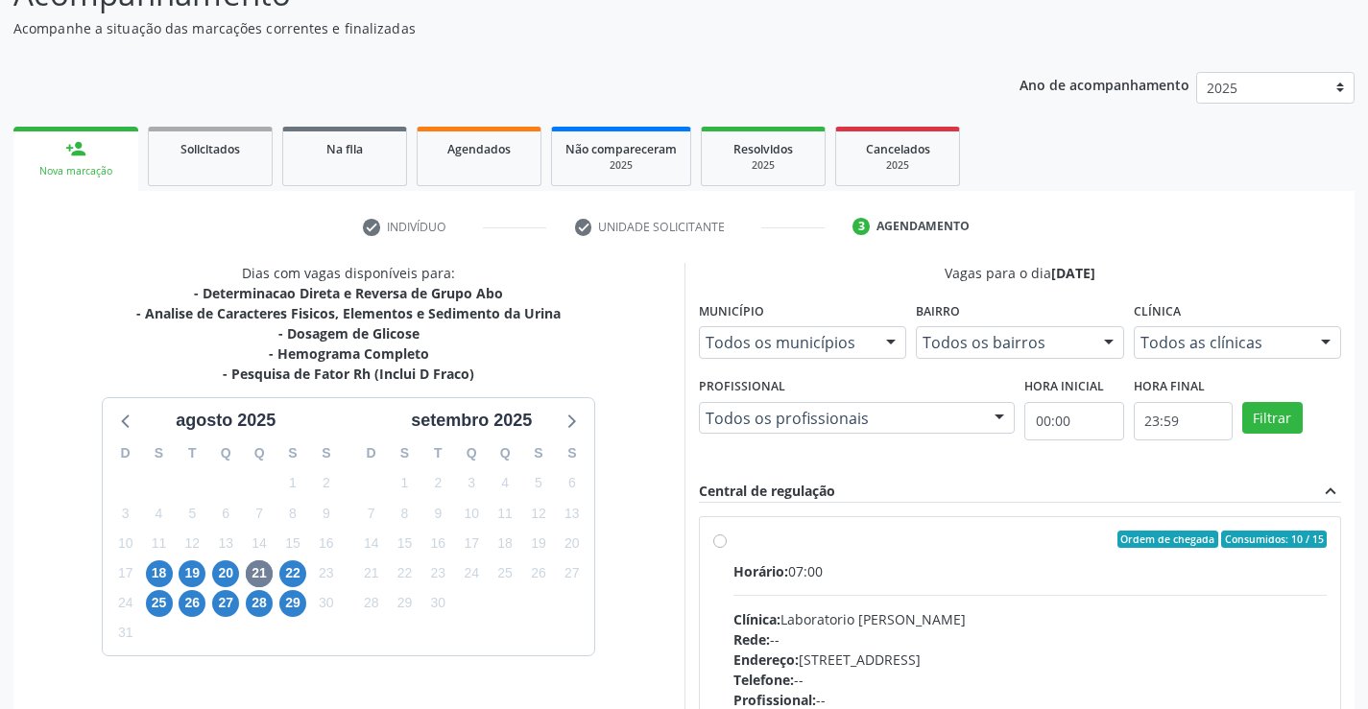
click at [839, 578] on div "Horário: 07:00" at bounding box center [1030, 571] width 594 height 20
click at [727, 548] on input "Ordem de chegada Consumidos: 10 / 15 Horário: 07:00 Clínica: Laboratorio [PERSO…" at bounding box center [719, 539] width 13 height 17
radio input "true"
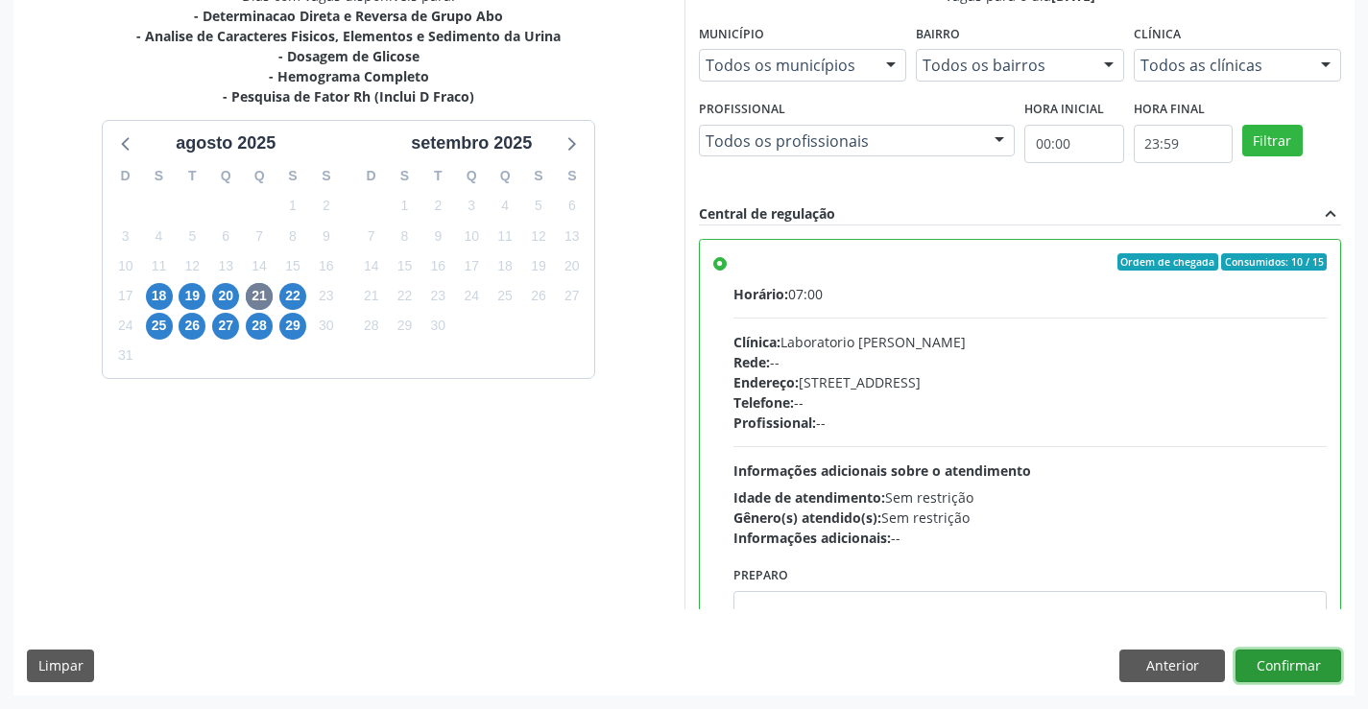
click at [1261, 657] on button "Confirmar" at bounding box center [1288, 666] width 106 height 33
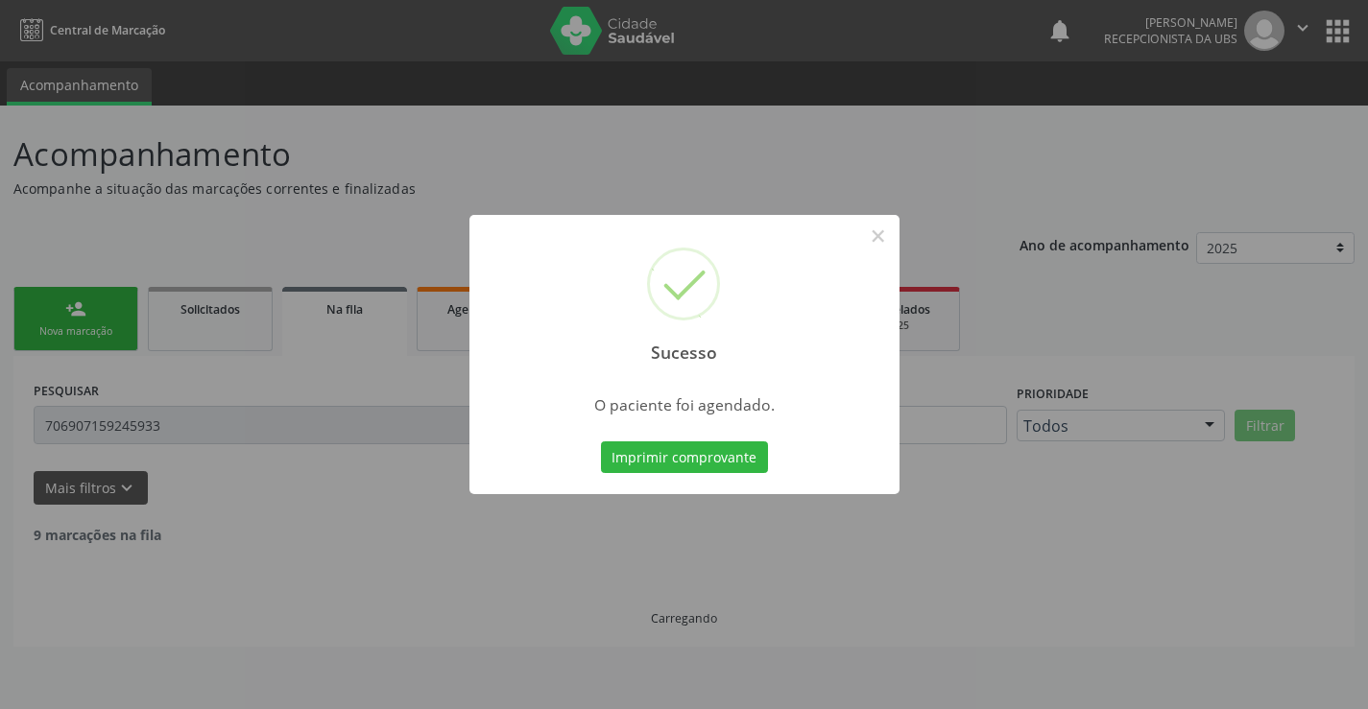
scroll to position [0, 0]
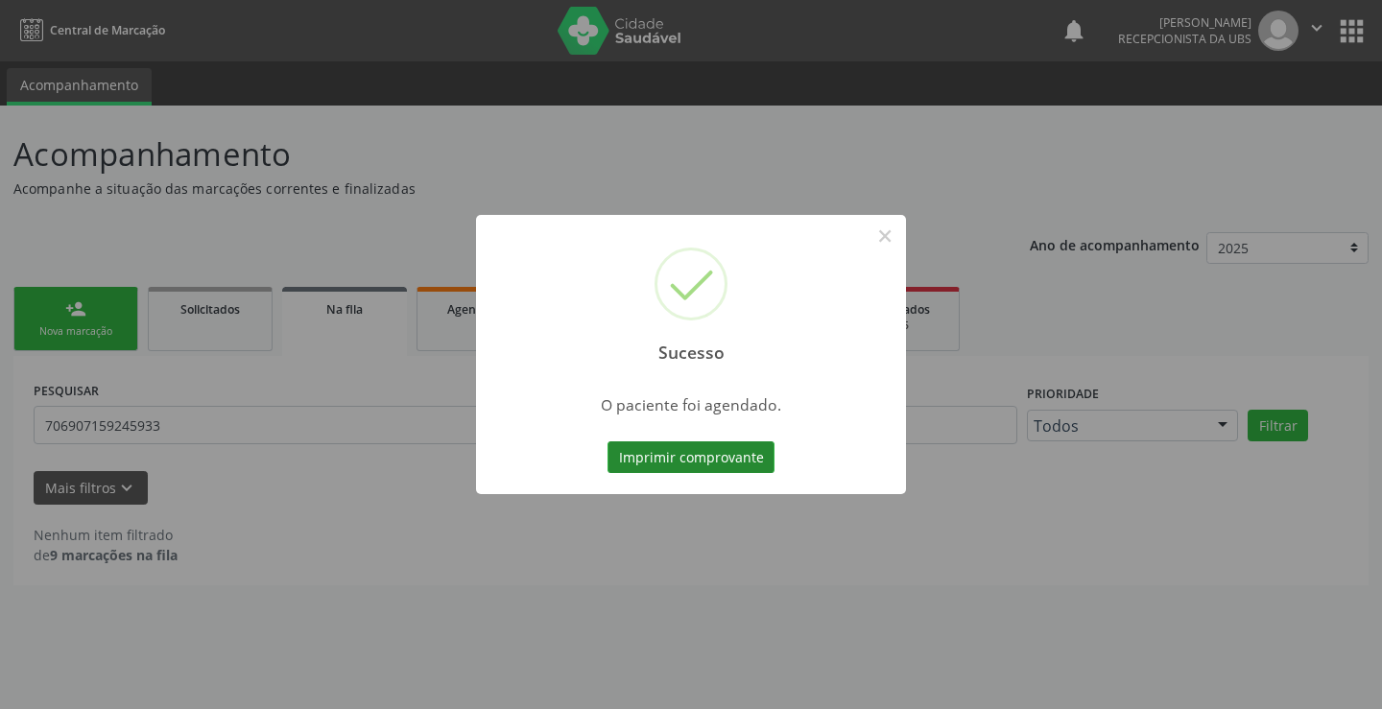
click at [678, 462] on button "Imprimir comprovante" at bounding box center [691, 457] width 167 height 33
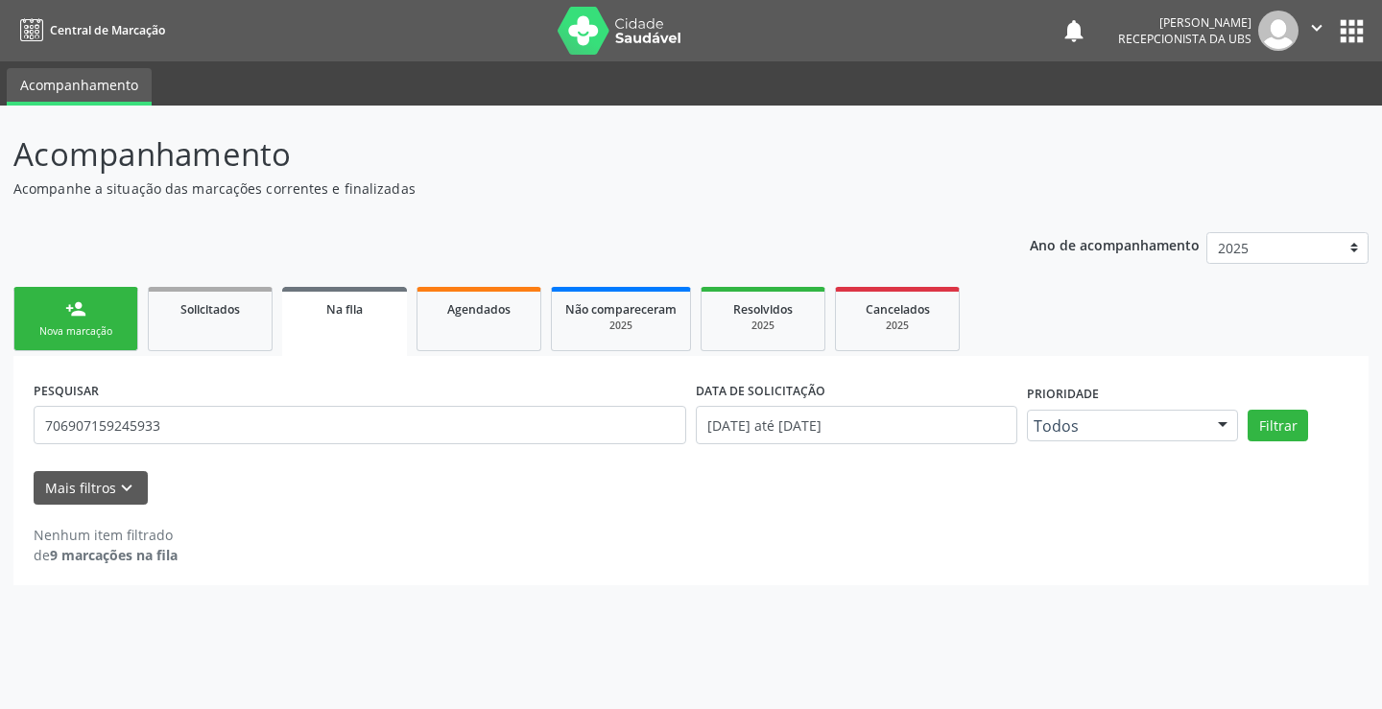
click at [112, 320] on link "person_add Nova marcação" at bounding box center [75, 319] width 125 height 64
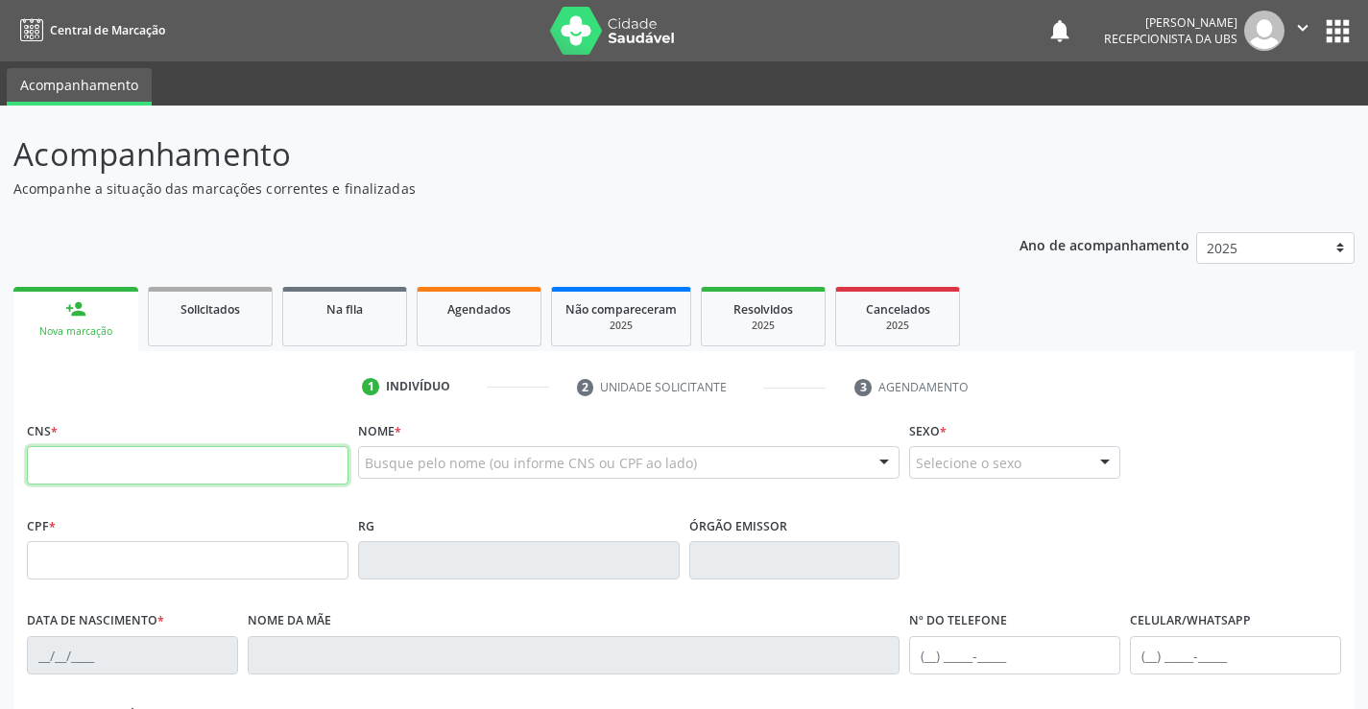
click at [101, 470] on input "text" at bounding box center [188, 465] width 322 height 38
type input "701 2040 2569 1117"
type input "[DATE]"
type input "[PHONE_NUMBER]"
type input "1148"
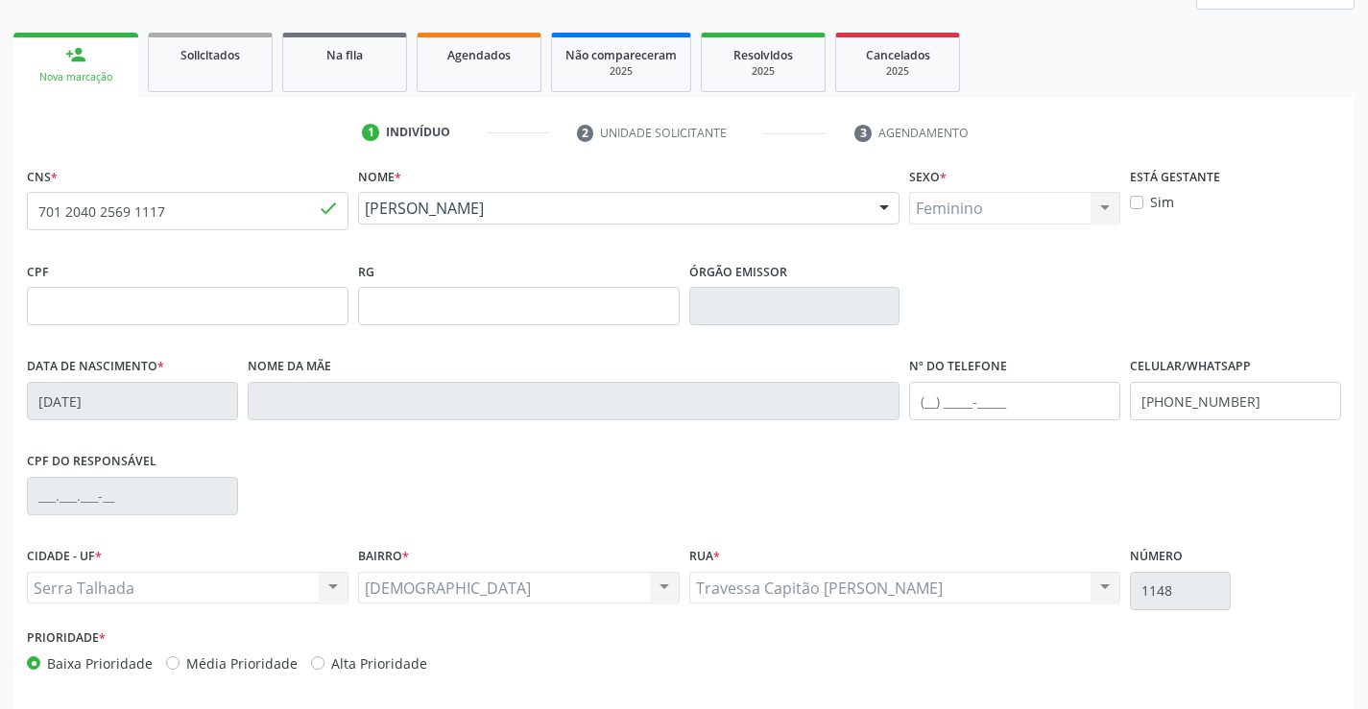
scroll to position [331, 0]
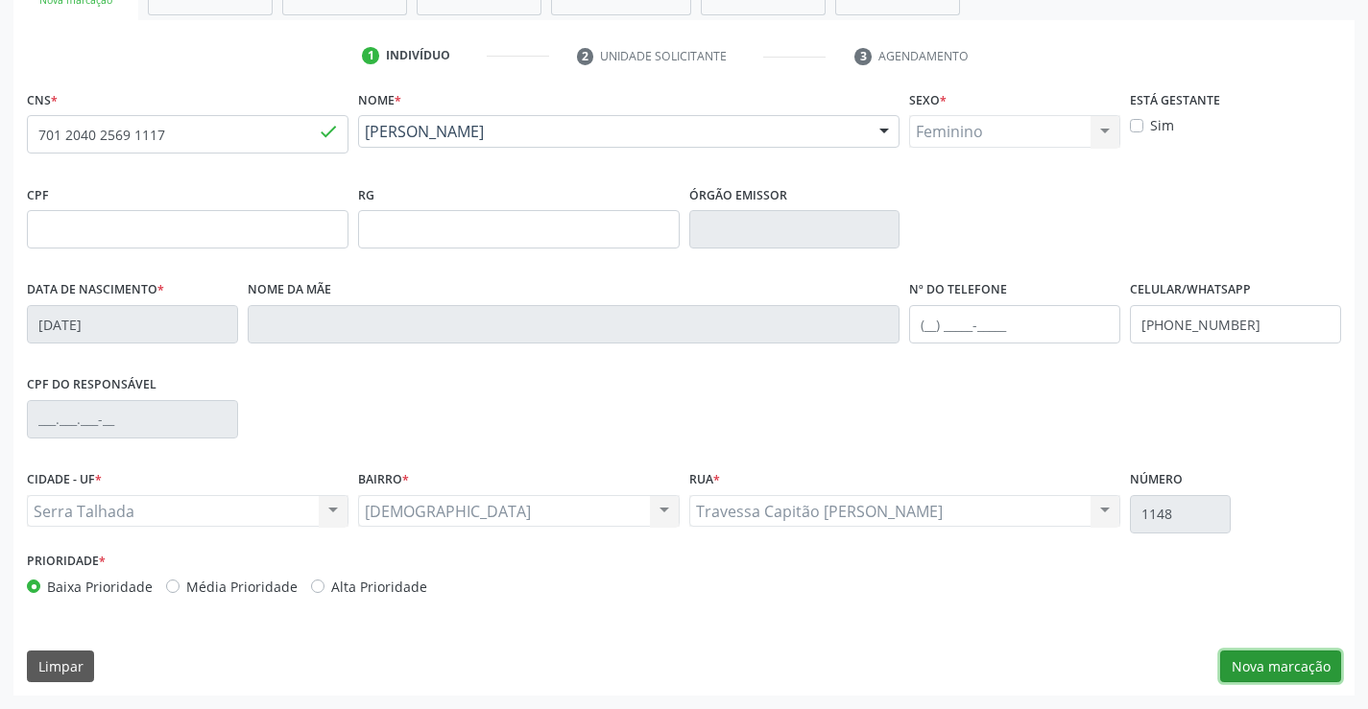
click at [1295, 672] on button "Nova marcação" at bounding box center [1280, 667] width 121 height 33
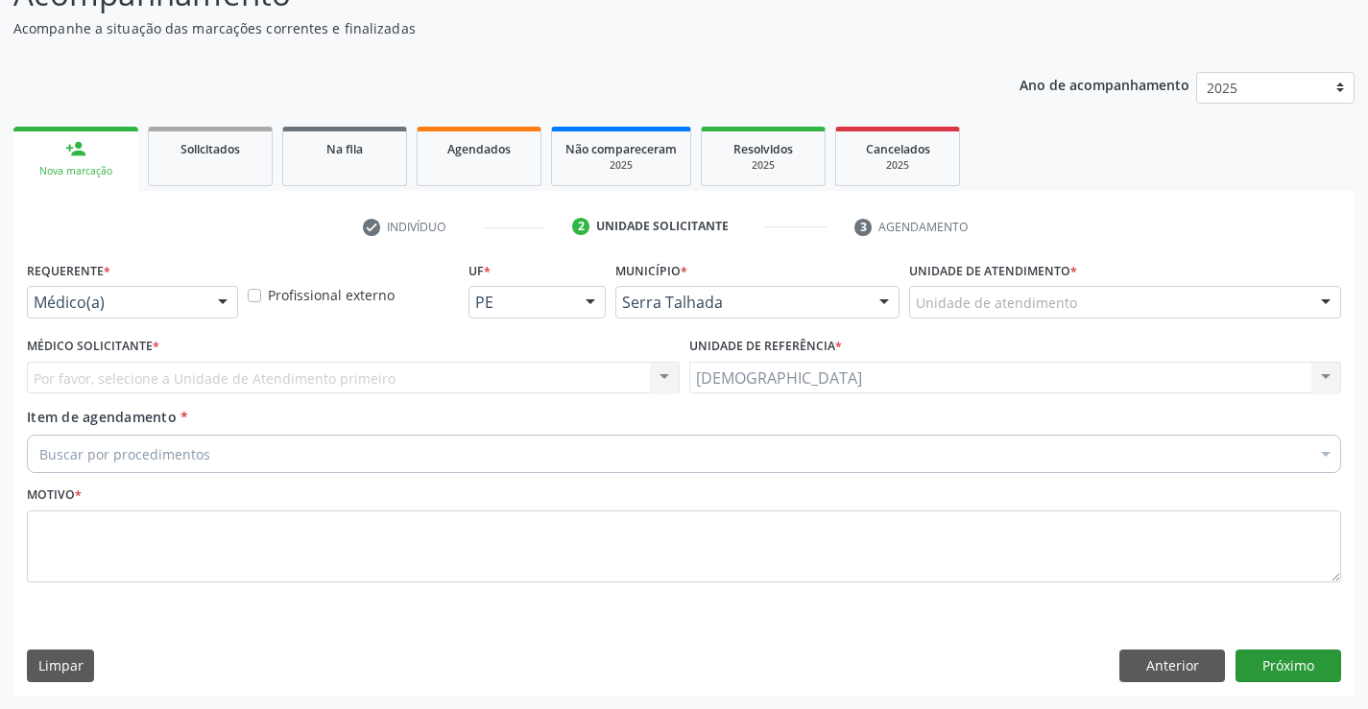
scroll to position [160, 0]
click at [228, 300] on div at bounding box center [222, 303] width 29 height 33
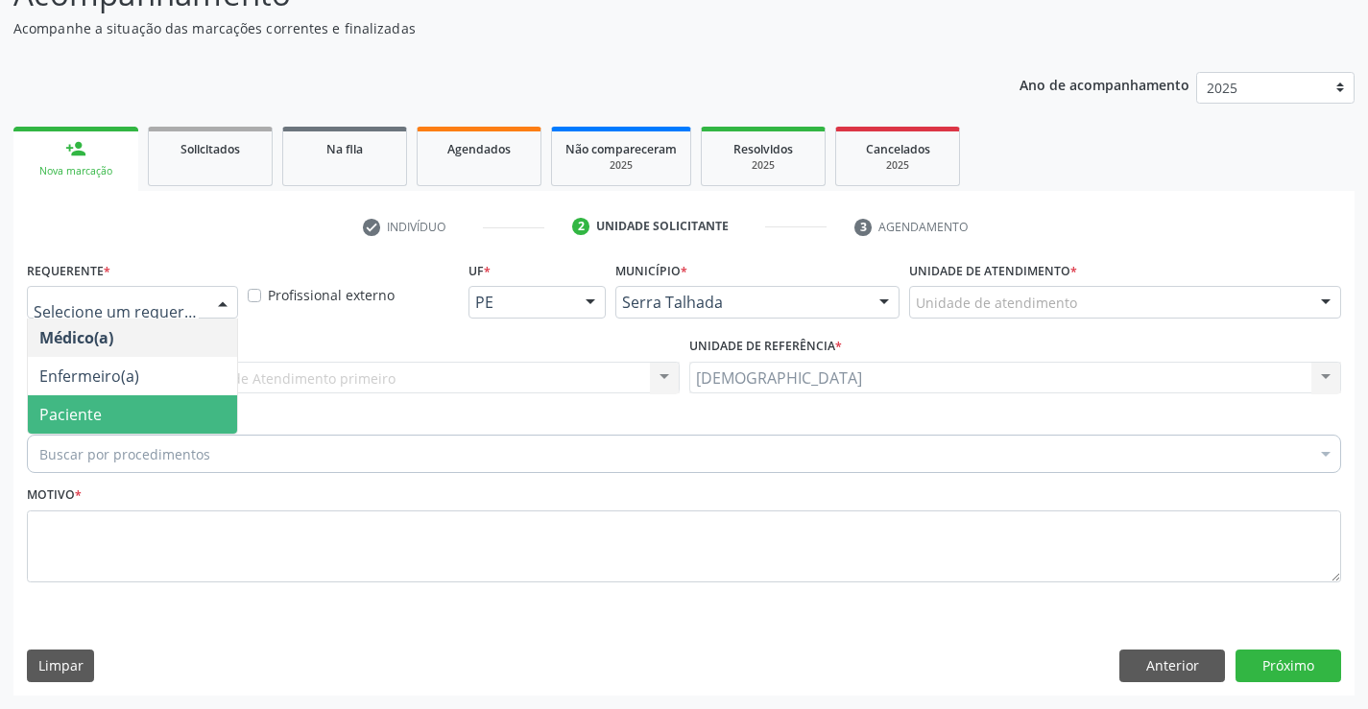
click at [80, 406] on span "Paciente" at bounding box center [70, 414] width 62 height 21
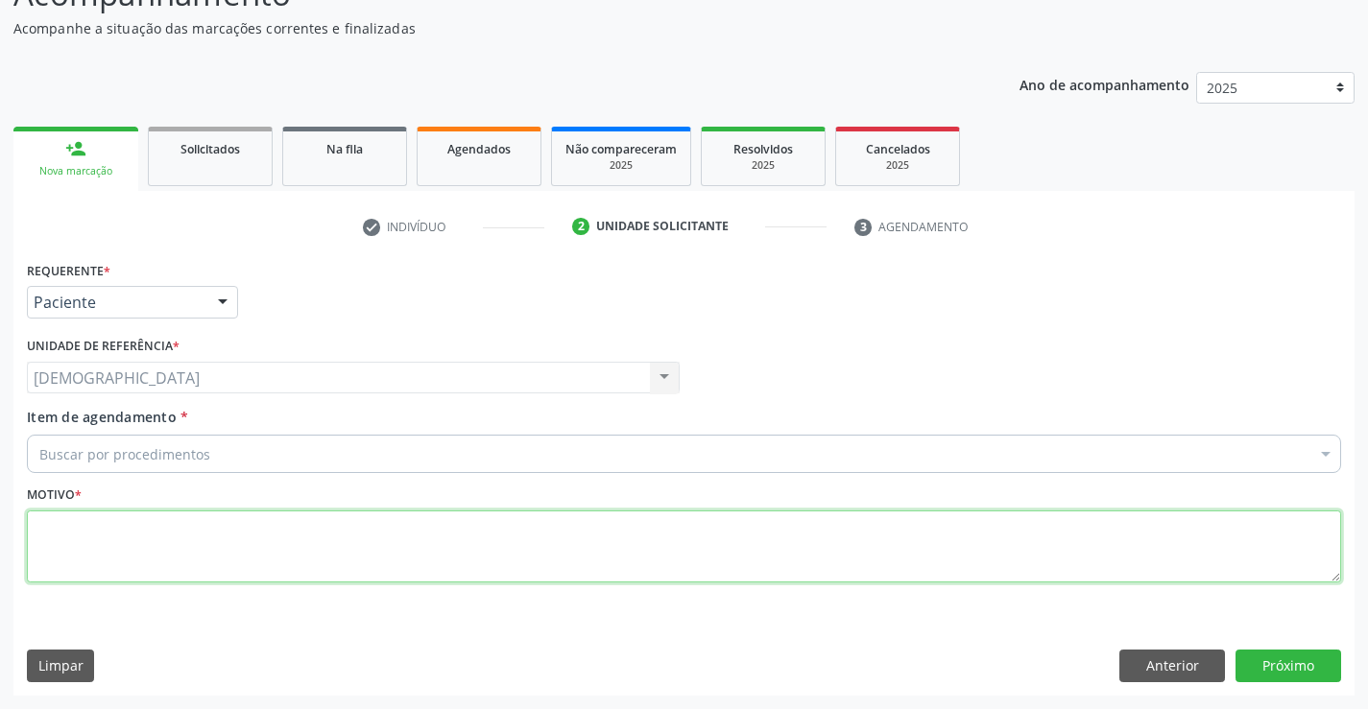
click at [93, 556] on textarea at bounding box center [684, 547] width 1314 height 73
type textarea "."
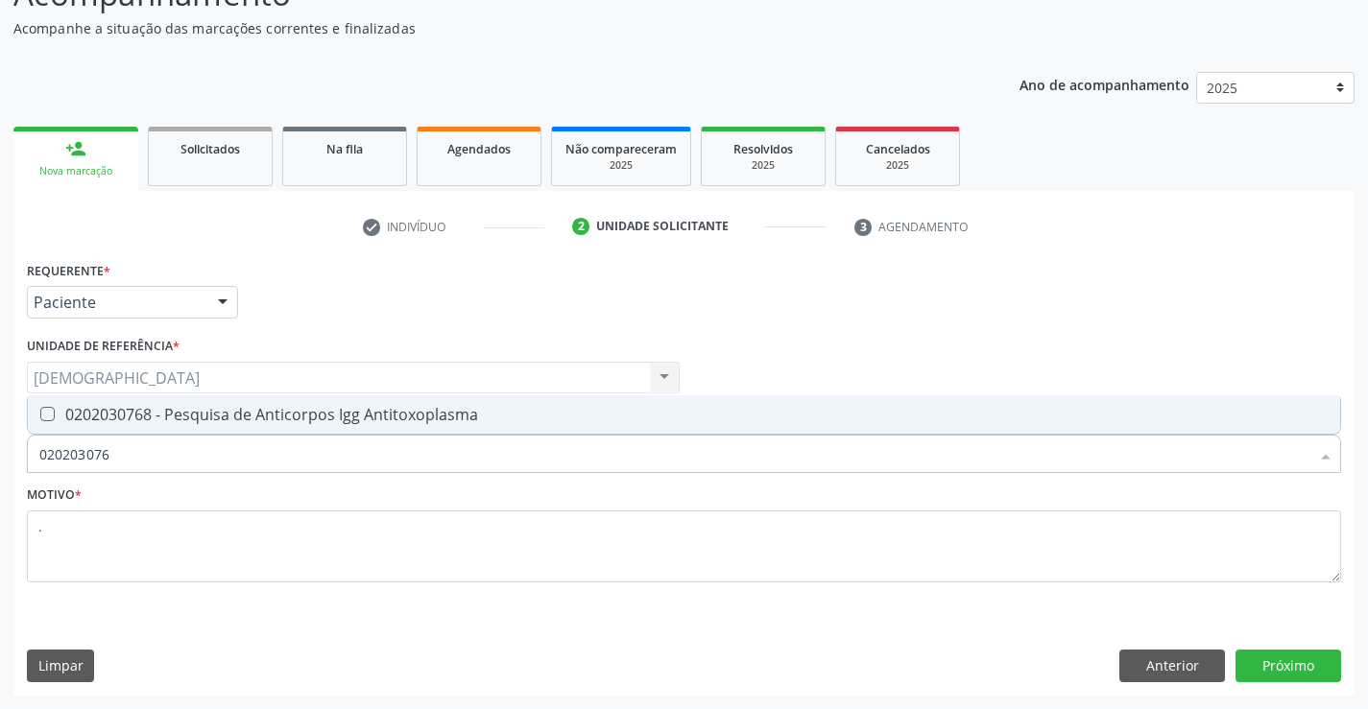
type input "0202030768"
click at [156, 422] on div "0202030768 - Pesquisa de Anticorpos Igg Antitoxoplasma" at bounding box center [683, 414] width 1289 height 15
checkbox Antitoxoplasma "true"
type input "02020307"
checkbox Antitoxoplasma "false"
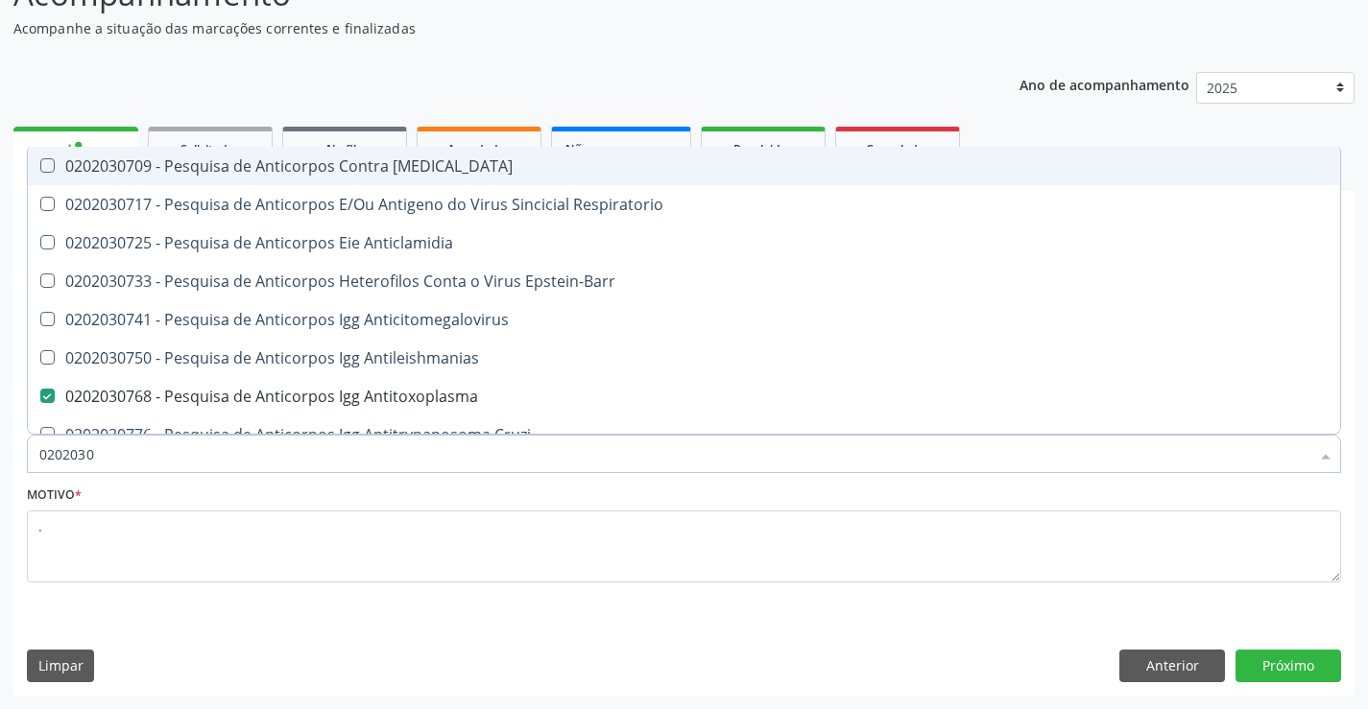
type input "020203"
checkbox Antitoxoplasma "false"
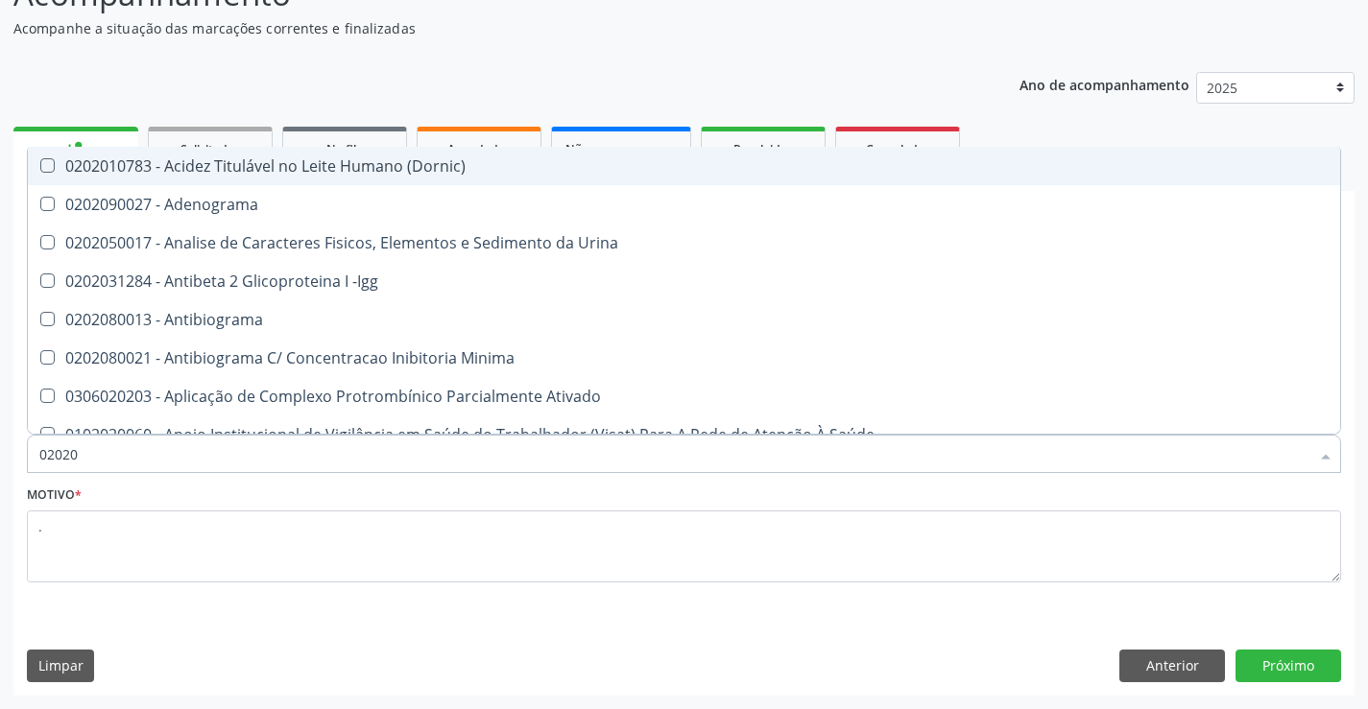
type input "0202"
checkbox Antitoxoplasma "false"
checkbox Fezes "true"
type input "0202"
click at [469, 627] on div "Requerente * Paciente Médico(a) Enfermeiro(a) Paciente Nenhum resultado encontr…" at bounding box center [683, 475] width 1341 height 439
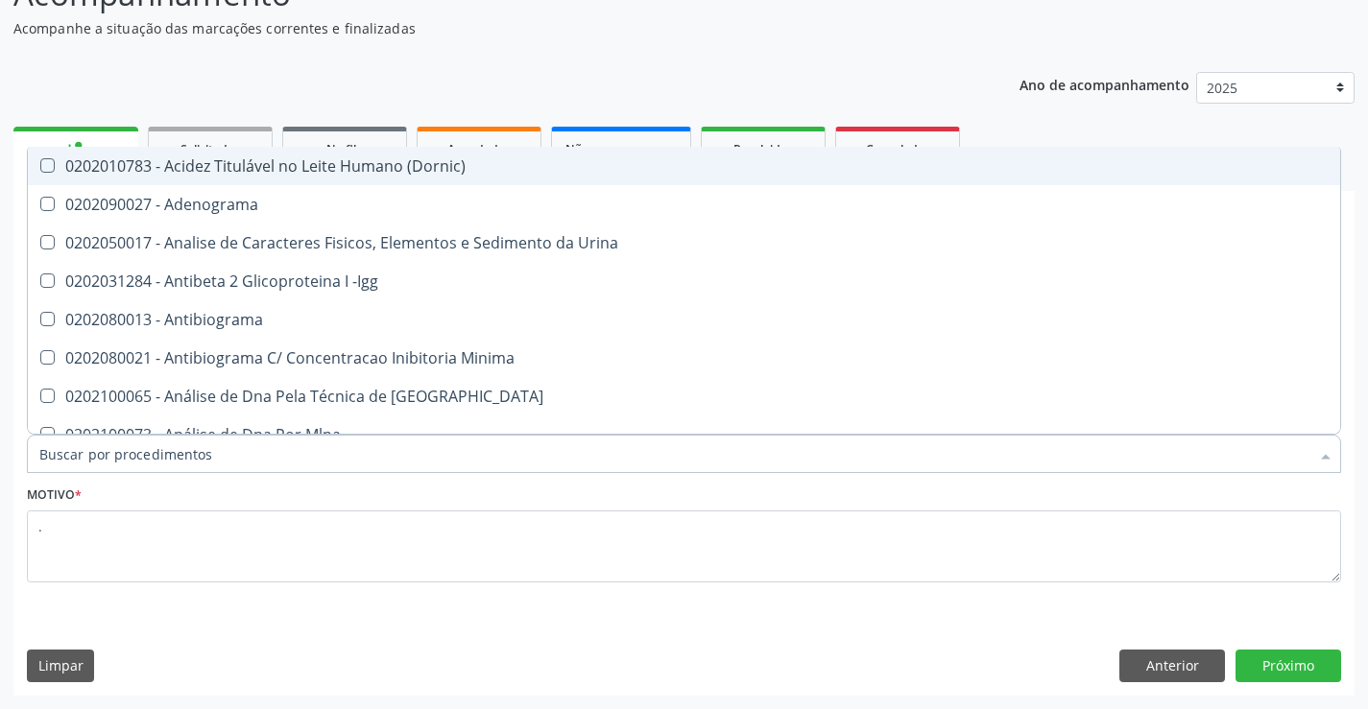
checkbox Adenograma "true"
checkbox Antitoxoplasma "false"
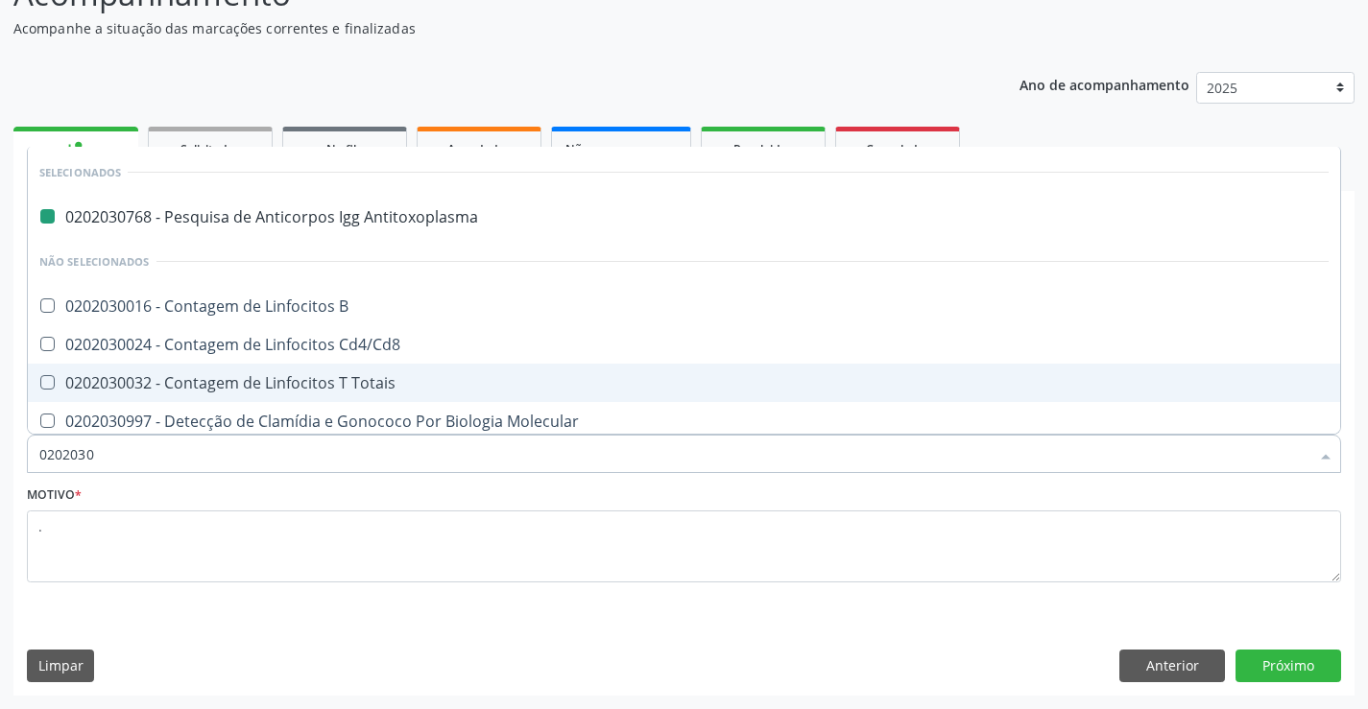
type input "02020308"
checkbox Antitoxoplasma "false"
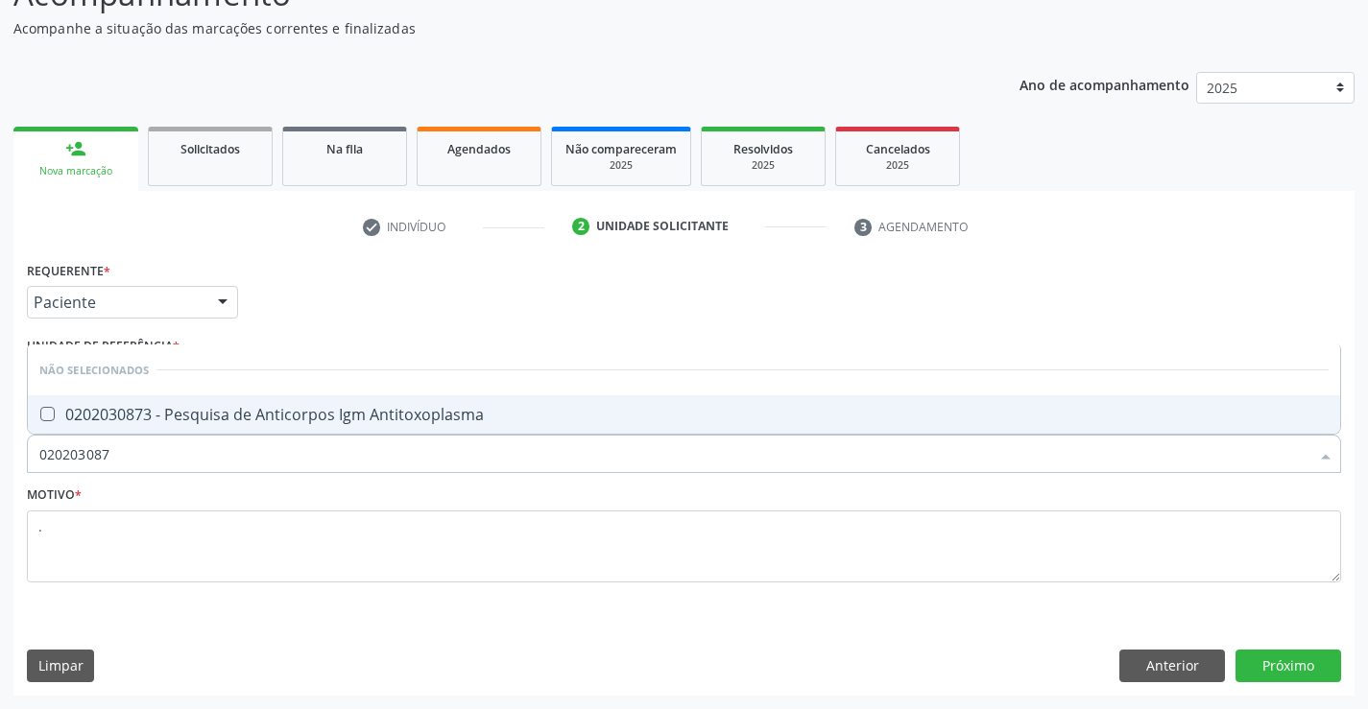
type input "0202030873"
click at [199, 419] on div "0202030873 - Pesquisa de Anticorpos Igm Antitoxoplasma" at bounding box center [683, 414] width 1289 height 15
checkbox Antitoxoplasma "true"
type input "02020308"
checkbox Antitoxoplasma "false"
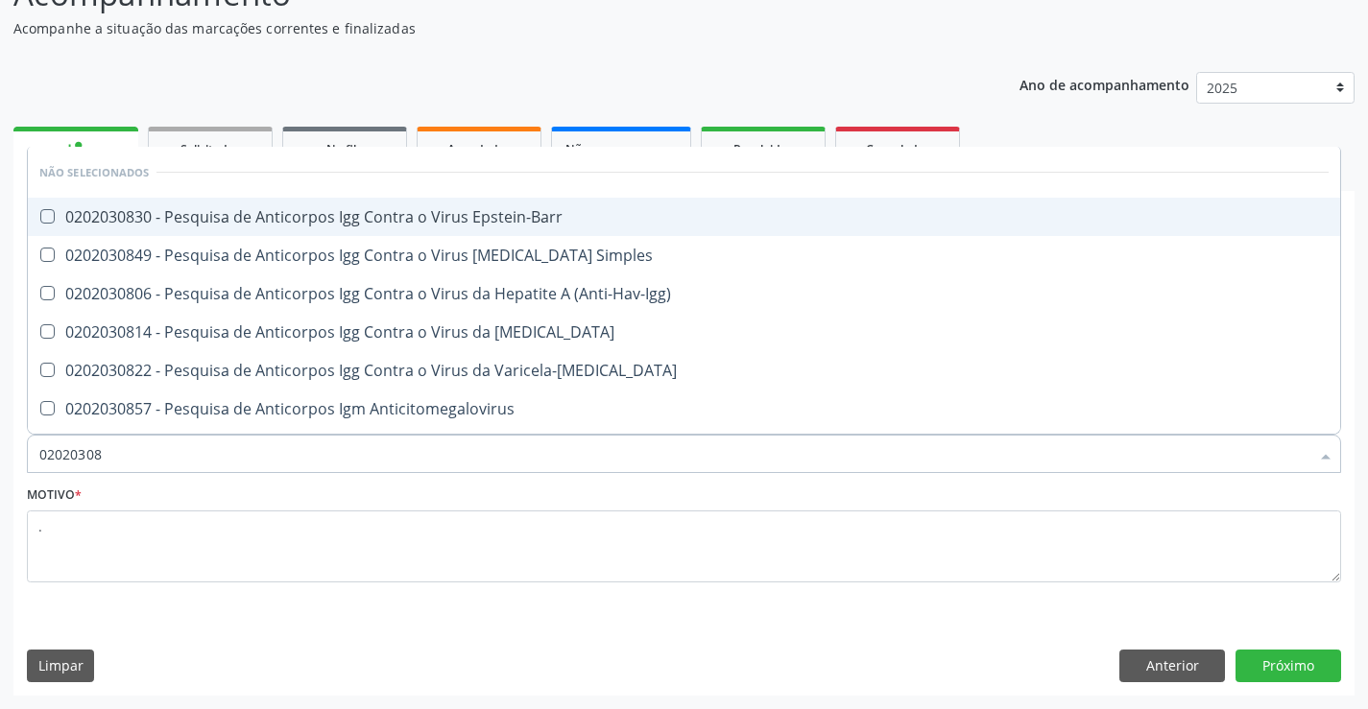
type input "0202030"
checkbox Epstein-Barr "true"
checkbox Antitoxoplasma "false"
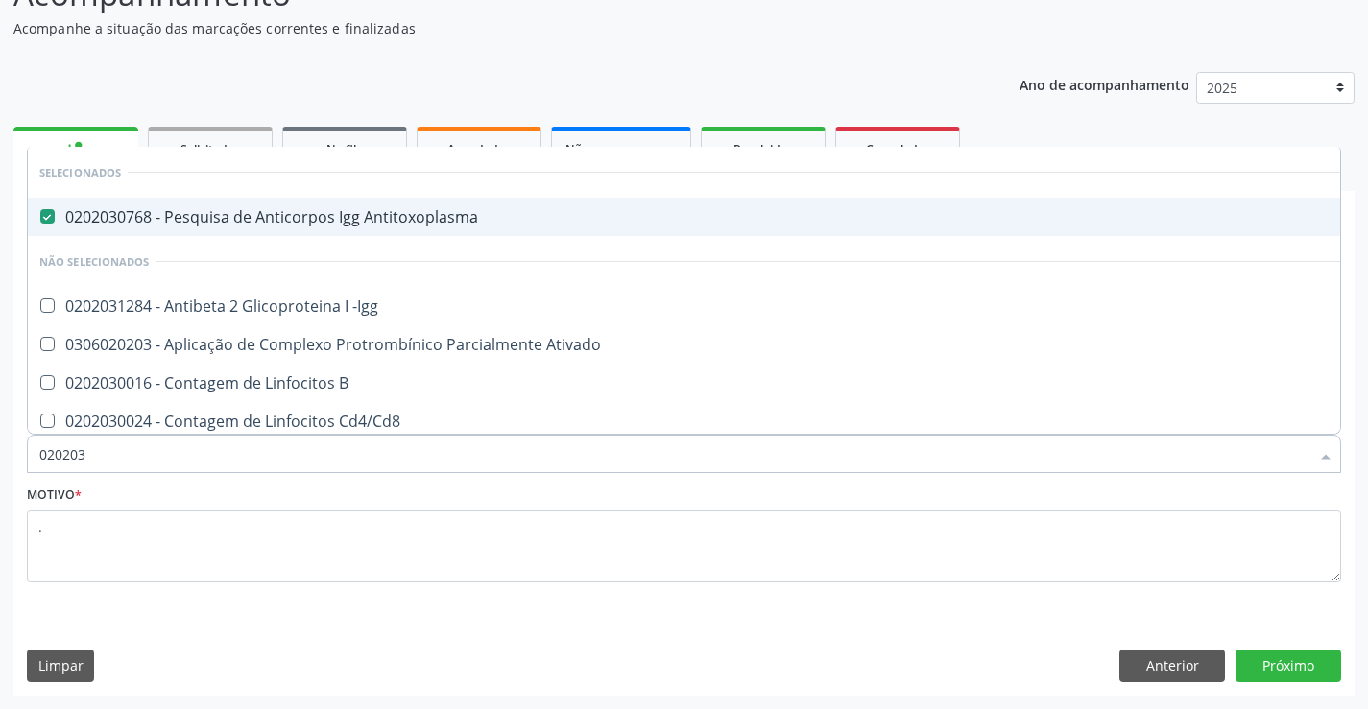
type input "02020"
checkbox Antitoxoplasma "false"
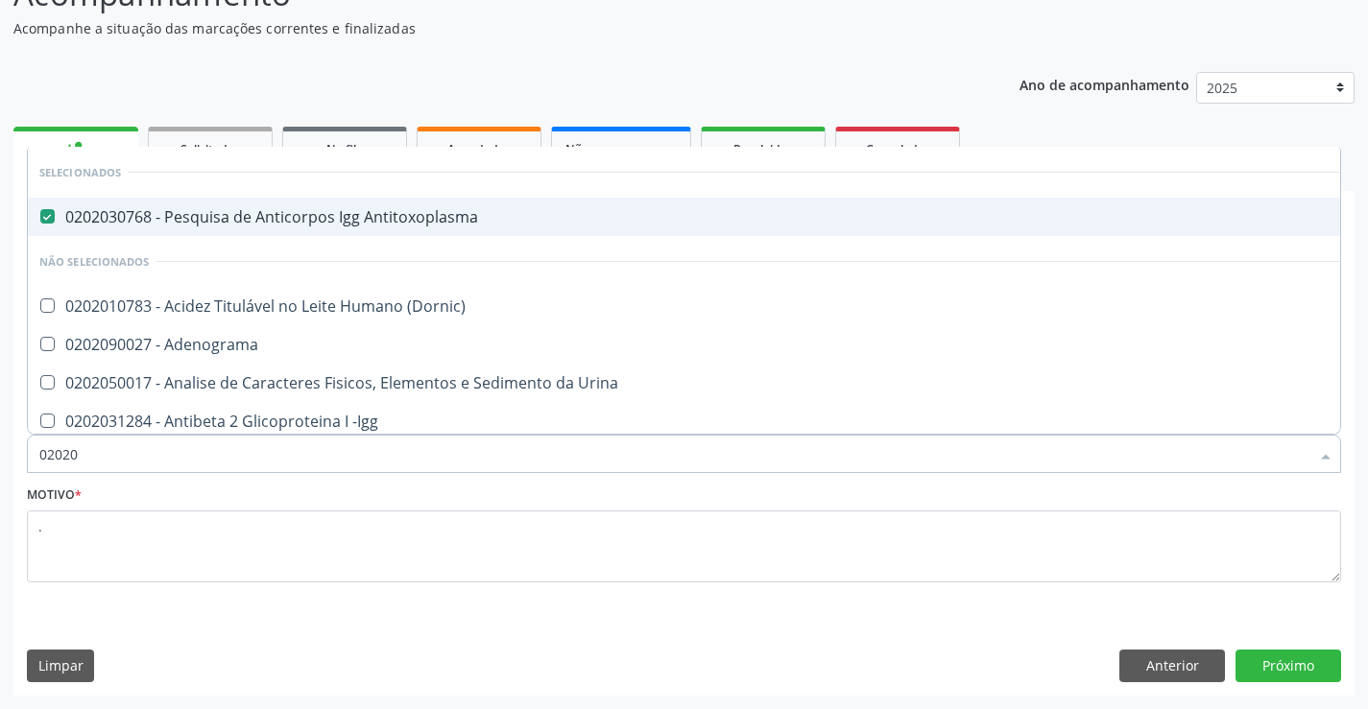
type input "0202"
checkbox Antitoxoplasma "false"
checkbox \(Urina\) "true"
type input "02021"
checkbox Antitoxoplasma "false"
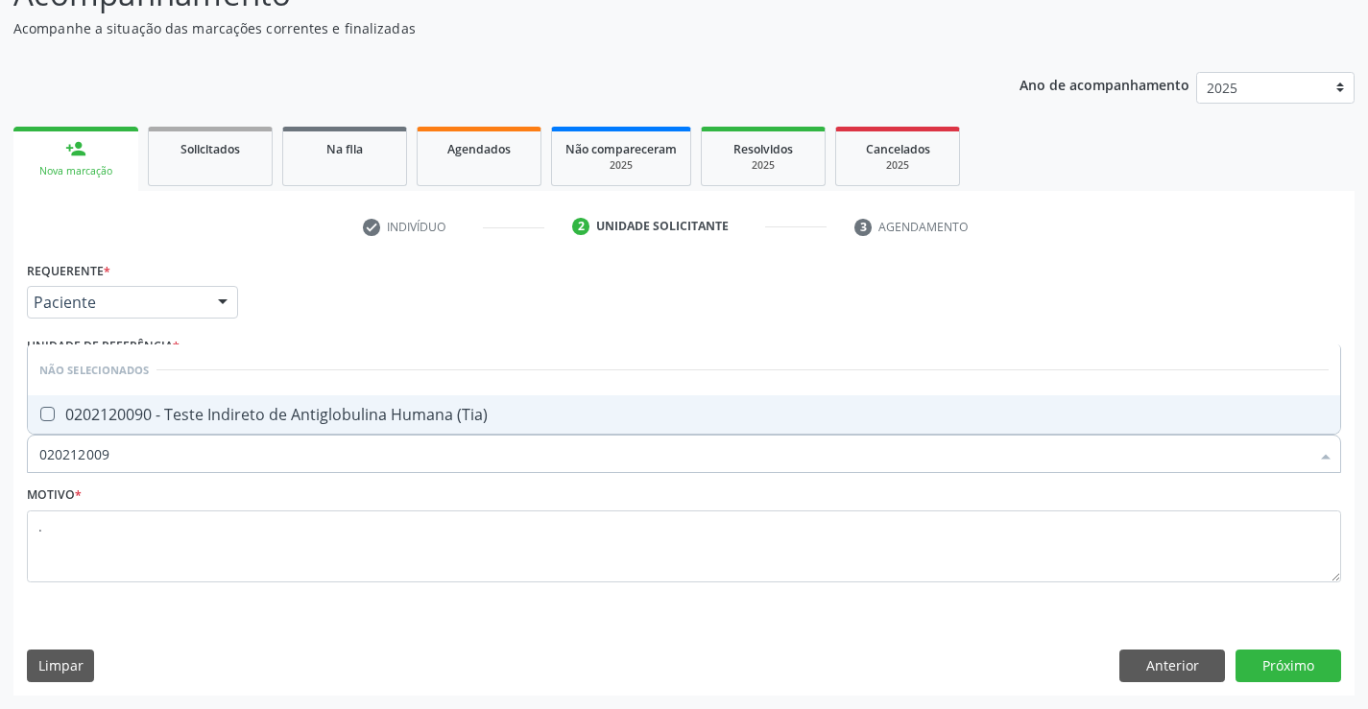
type input "0202120090"
click at [227, 402] on span "0202120090 - Teste Indireto de Antiglobulina Humana (Tia)" at bounding box center [684, 414] width 1312 height 38
checkbox \(Tia\) "true"
type input "02021200"
checkbox \(Tia\) "false"
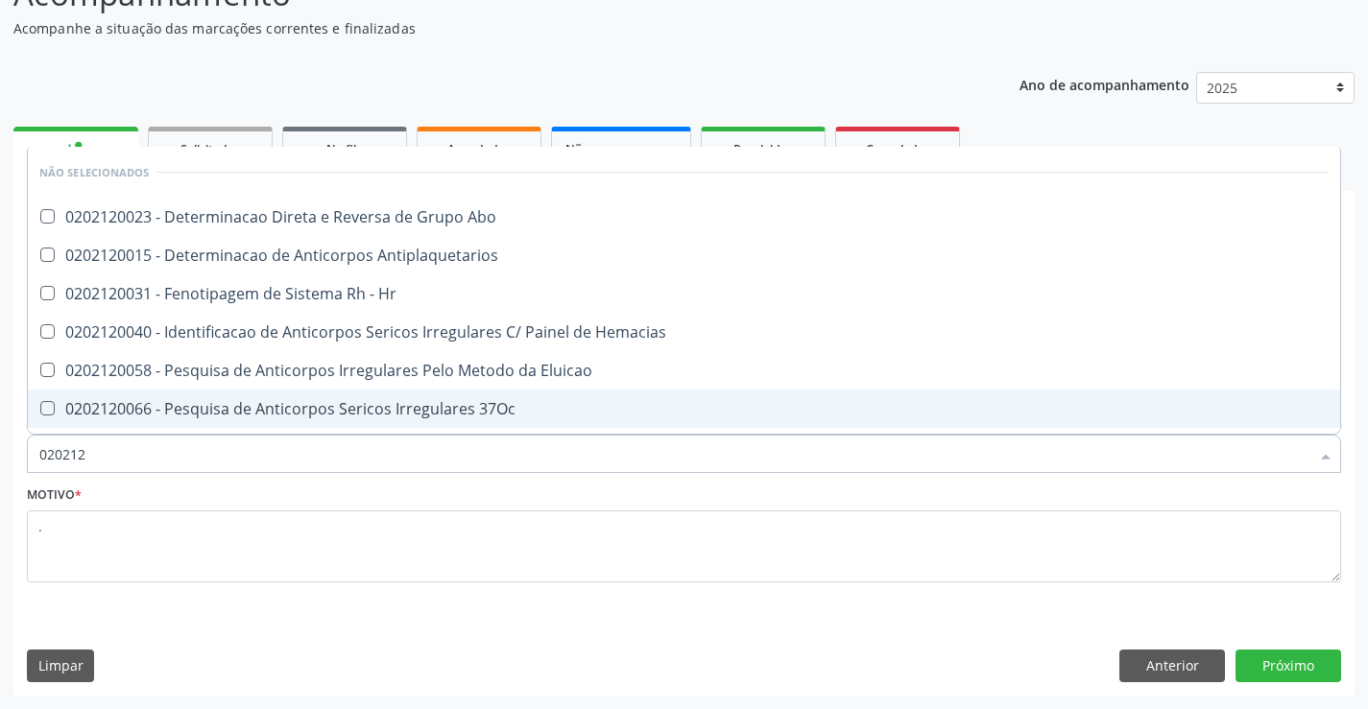
type input "02021"
checkbox \(Tia\) "false"
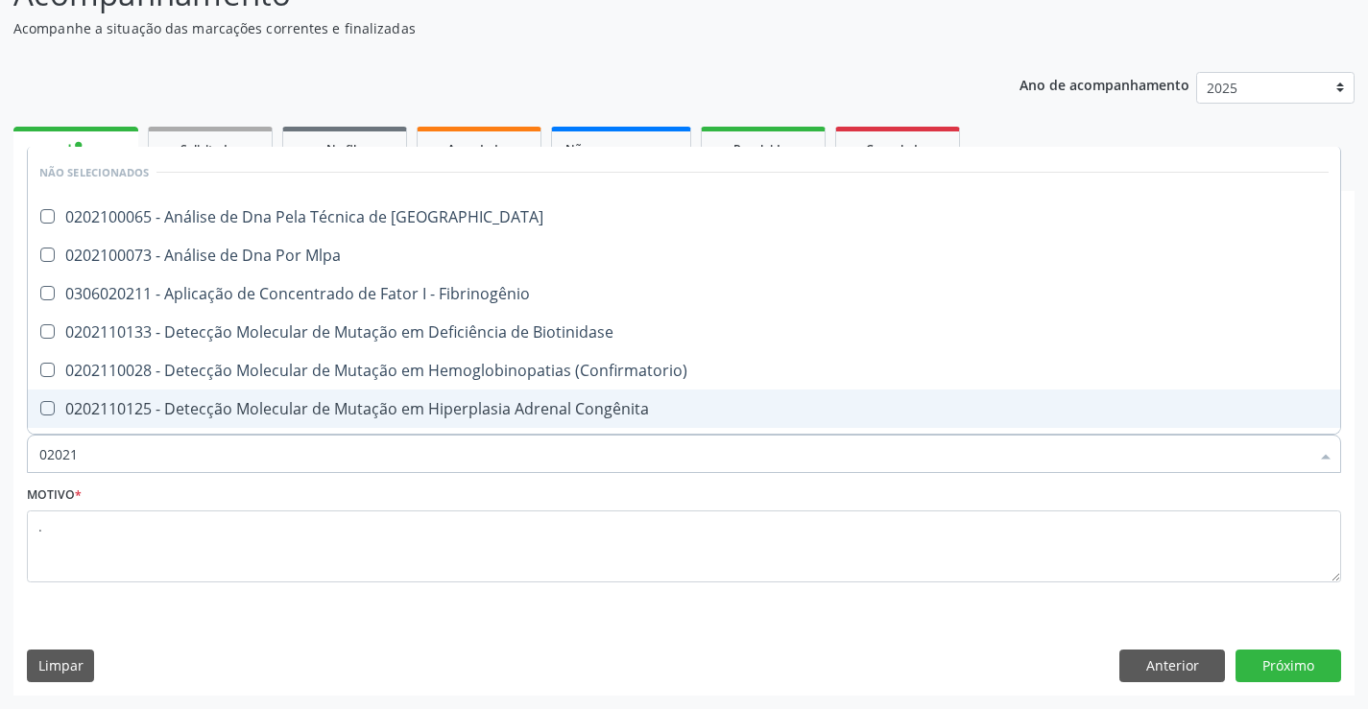
type input "0202"
checkbox Blot "true"
checkbox \(Tia\) "false"
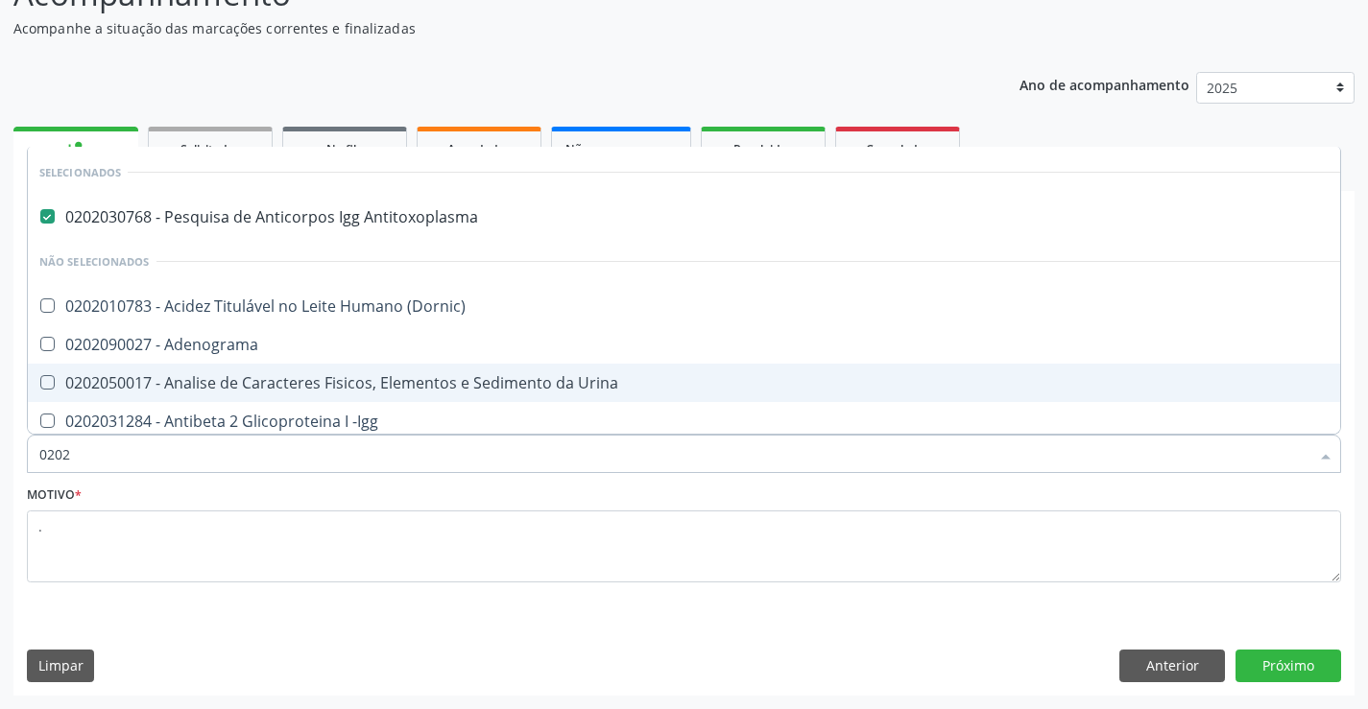
type input "02020"
checkbox Gestante "true"
checkbox Antitoxoplasma "false"
type input "020208"
checkbox Antitoxoplasma "false"
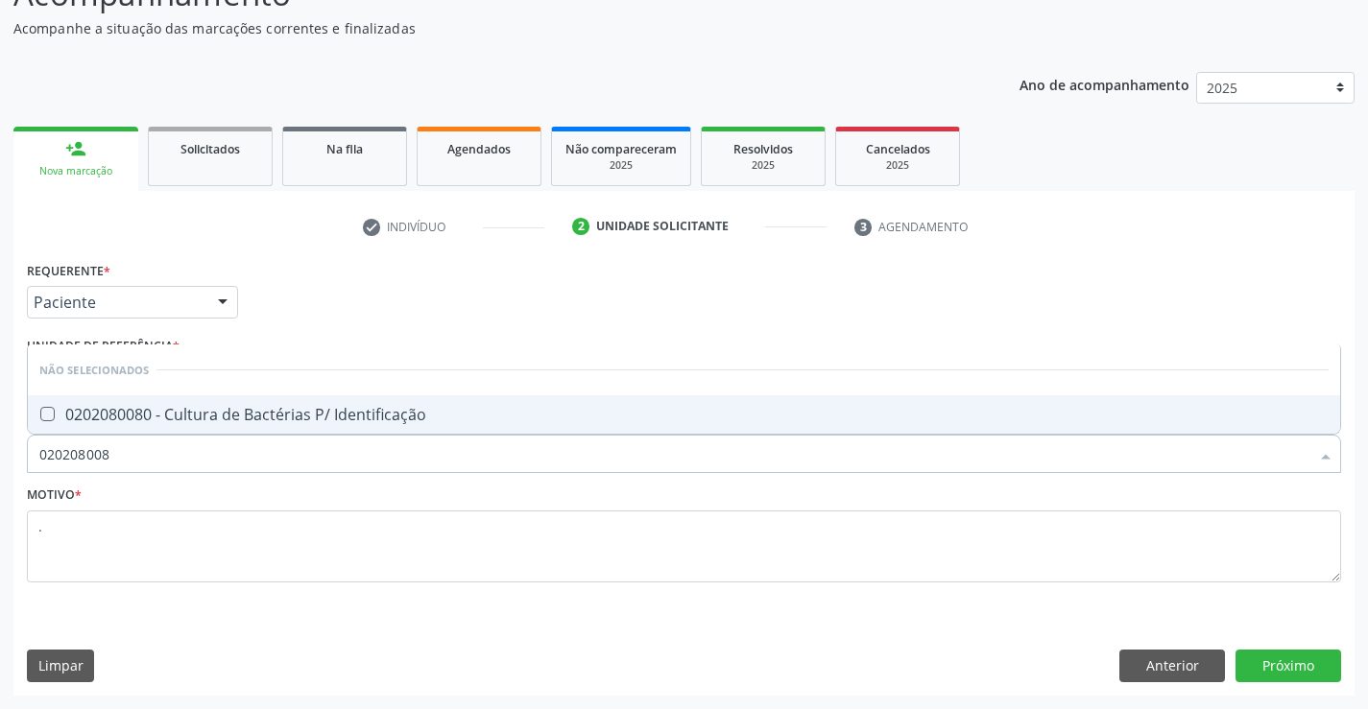
type input "0202080080"
click at [227, 401] on span "0202080080 - Cultura de Bactérias P/ Identificação" at bounding box center [684, 414] width 1312 height 38
checkbox Identificação "true"
click at [1255, 673] on button "Próximo" at bounding box center [1288, 666] width 106 height 33
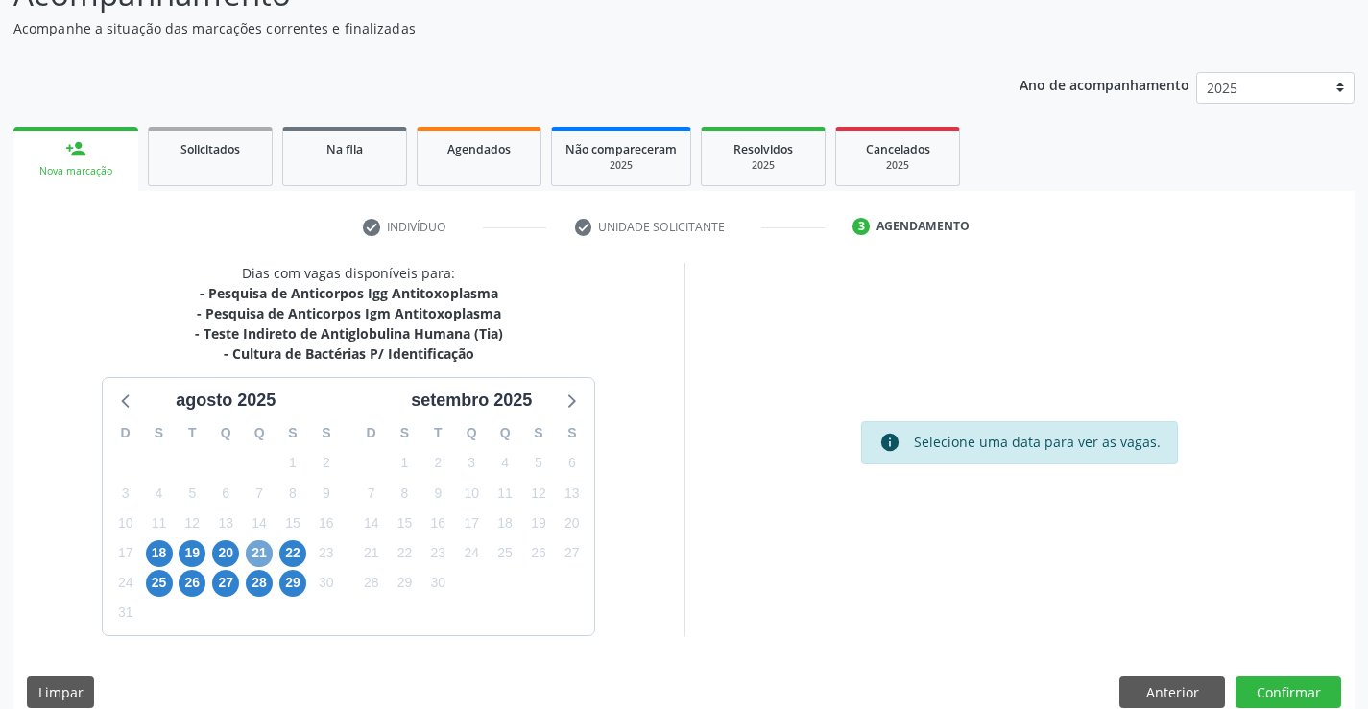
click at [253, 547] on span "21" at bounding box center [259, 553] width 27 height 27
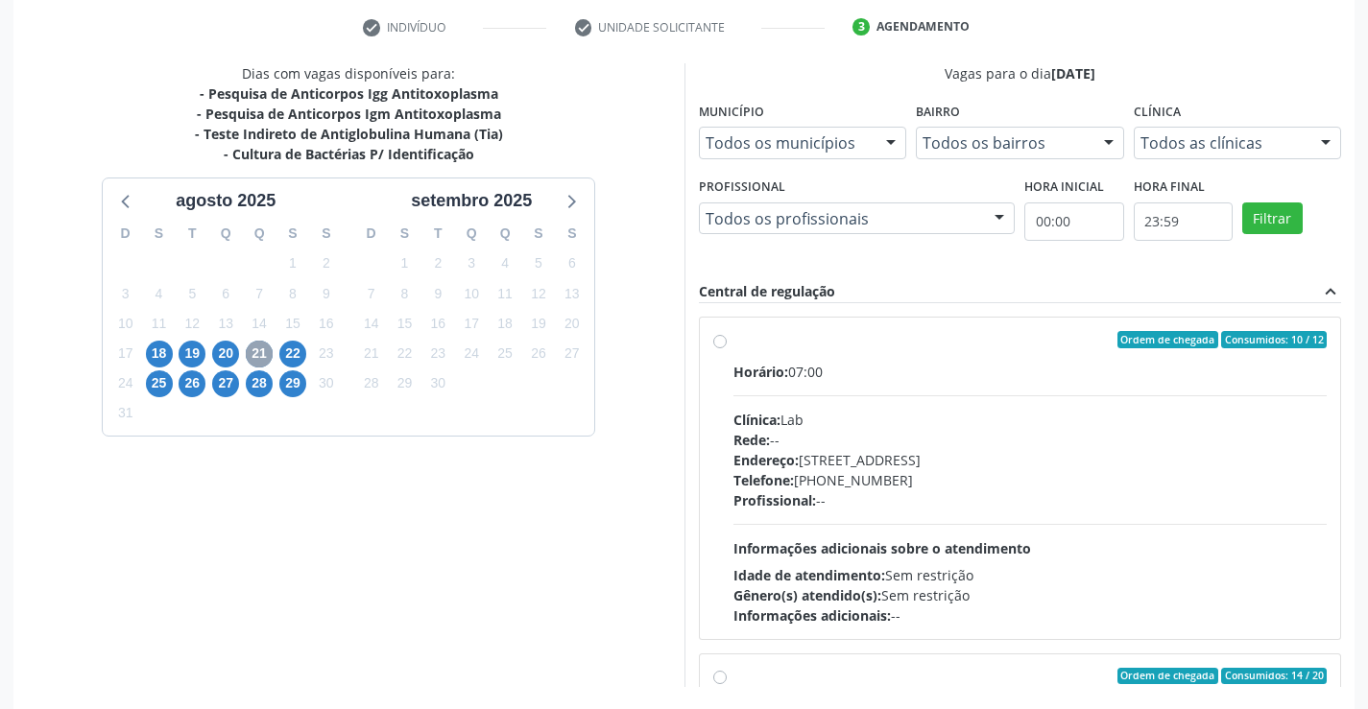
scroll to position [438, 0]
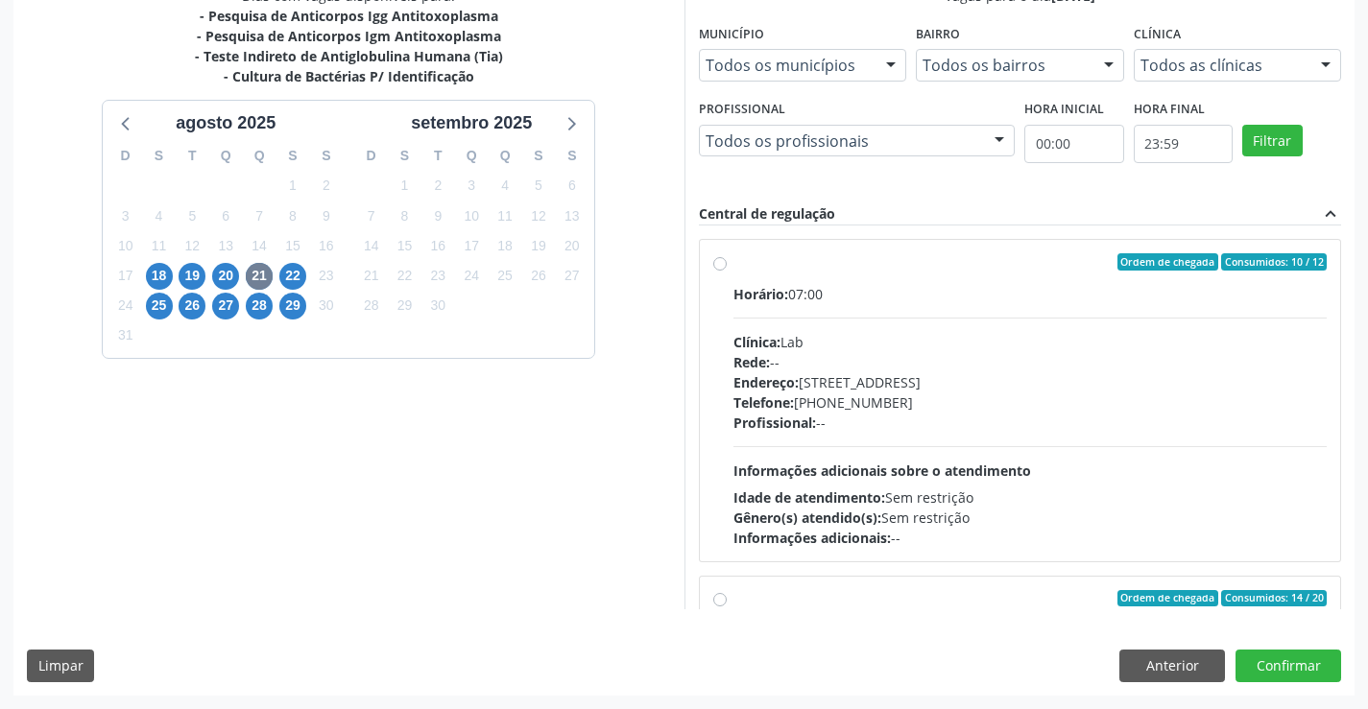
click at [742, 264] on div "Ordem de chegada Consumidos: 10 / 12" at bounding box center [1030, 261] width 594 height 17
click at [727, 264] on input "Ordem de chegada Consumidos: 10 / 12 Horário: 07:00 Clínica: Lab Rede: -- Ender…" at bounding box center [719, 261] width 13 height 17
radio input "true"
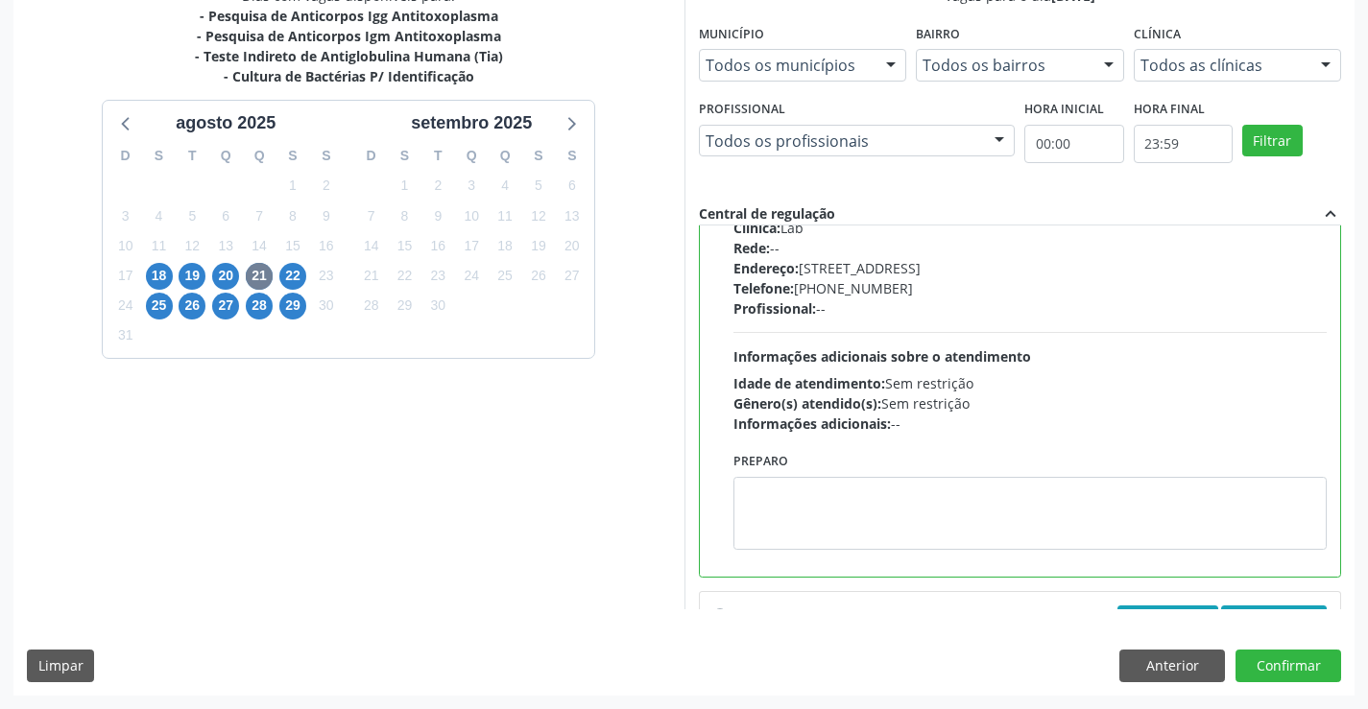
scroll to position [0, 0]
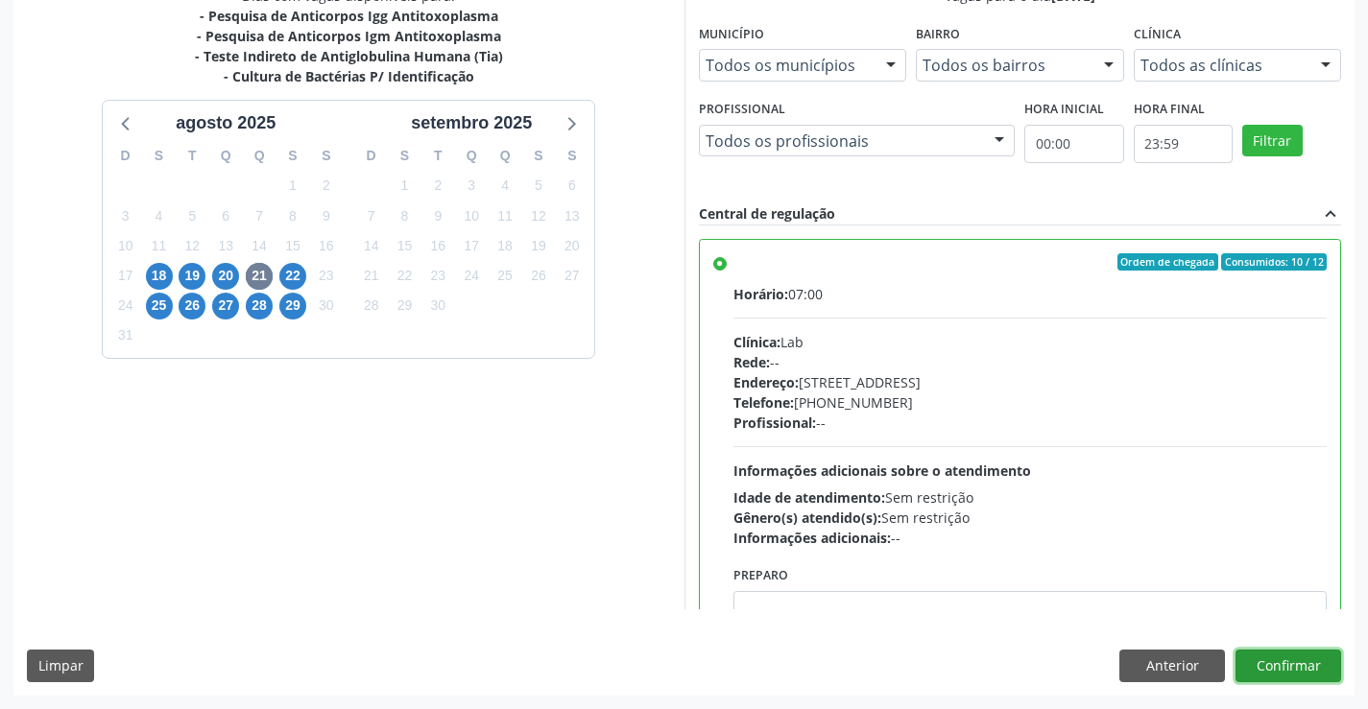
click at [1270, 658] on button "Confirmar" at bounding box center [1288, 666] width 106 height 33
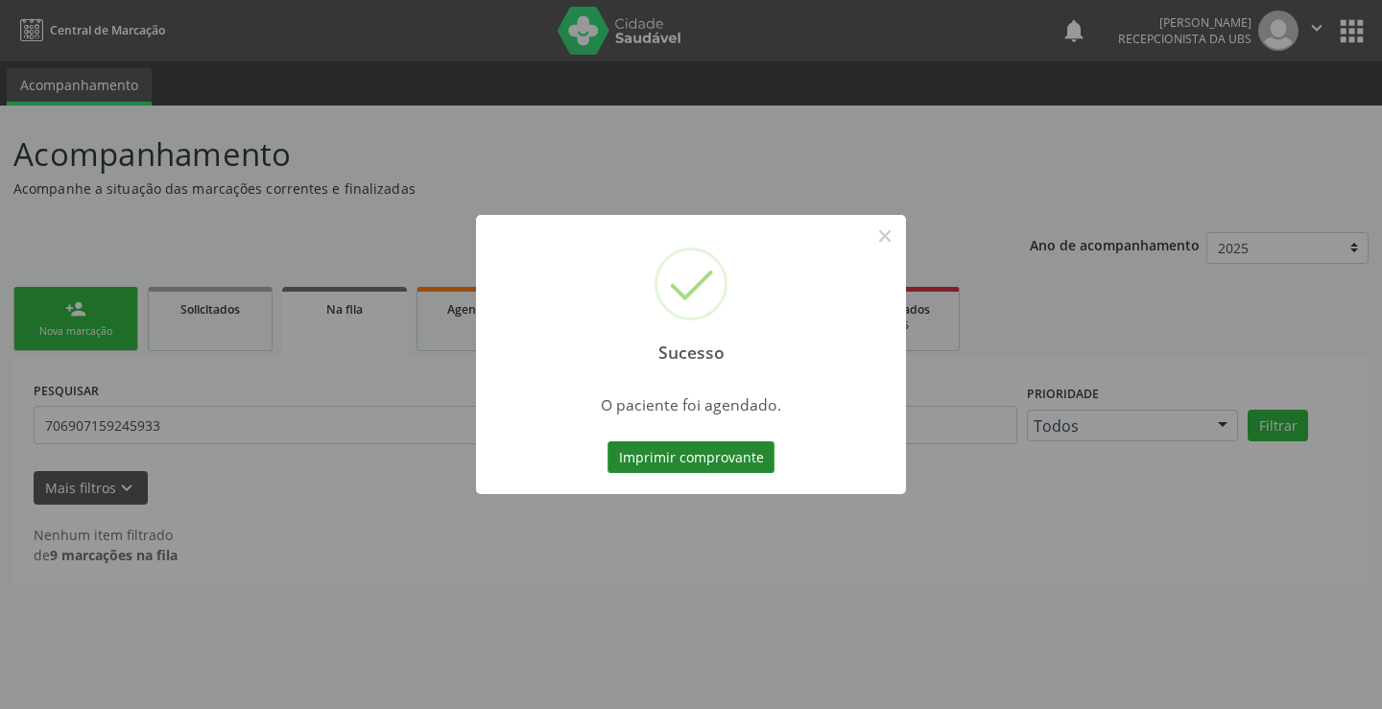
click at [672, 447] on button "Imprimir comprovante" at bounding box center [691, 457] width 167 height 33
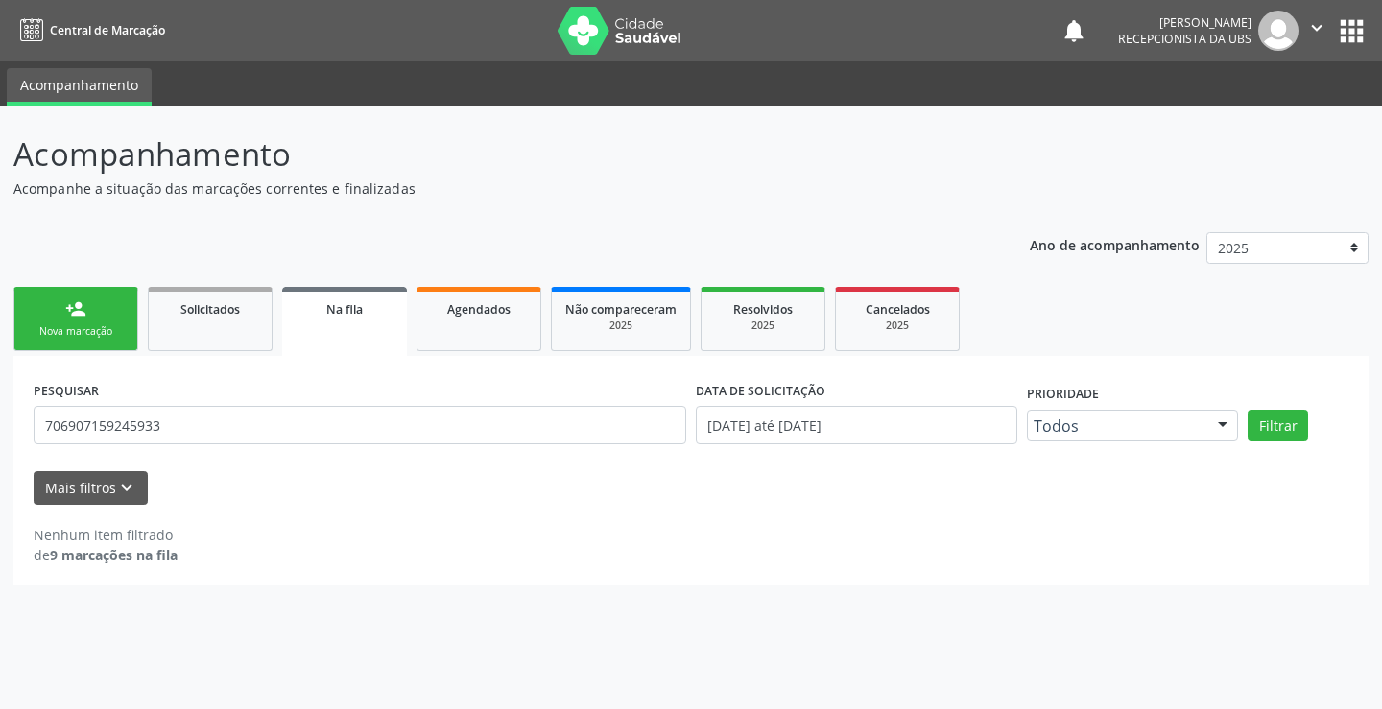
click at [1310, 28] on icon "" at bounding box center [1316, 27] width 21 height 21
click at [1240, 118] on link "Sair" at bounding box center [1268, 117] width 132 height 27
